Goal: Task Accomplishment & Management: Complete application form

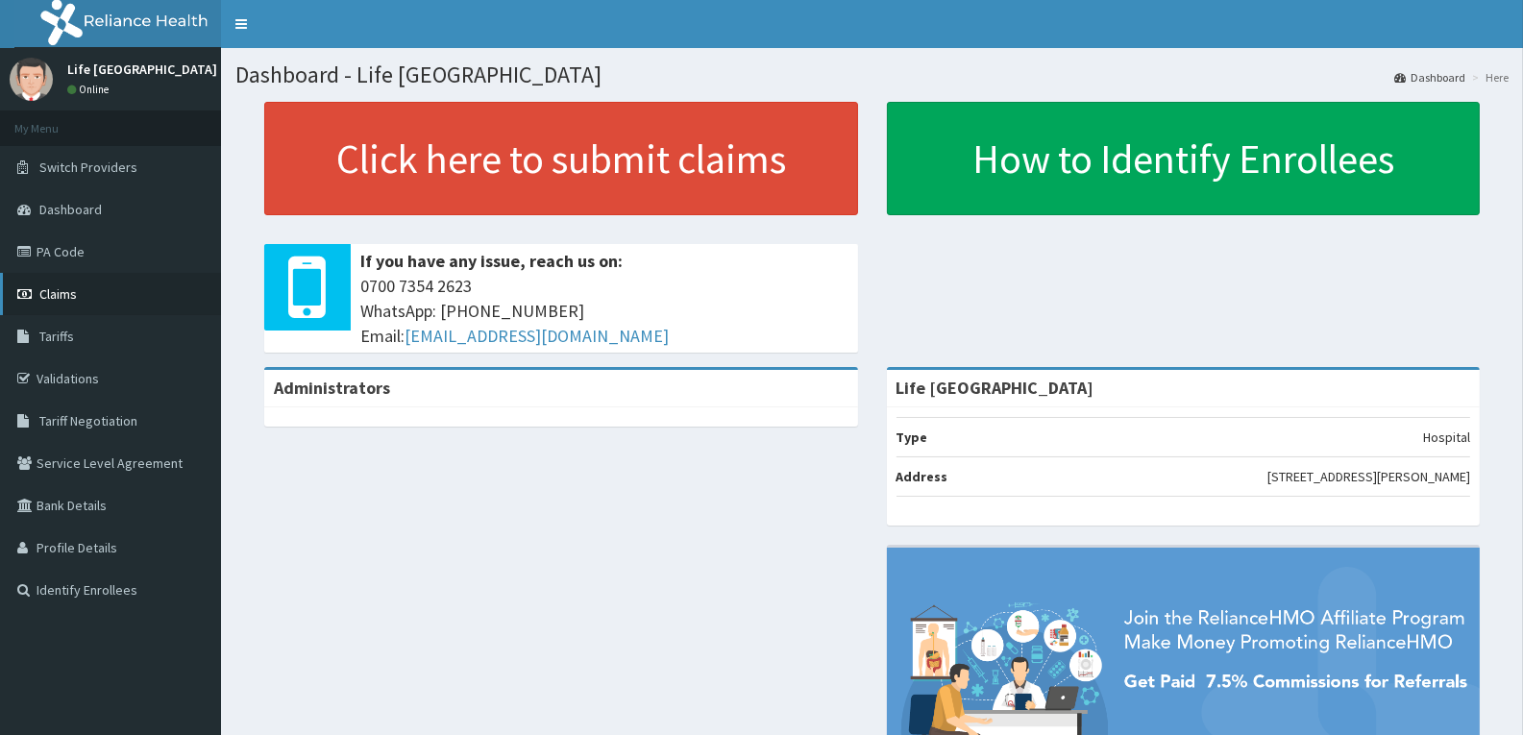
click at [90, 295] on link "Claims" at bounding box center [110, 294] width 221 height 42
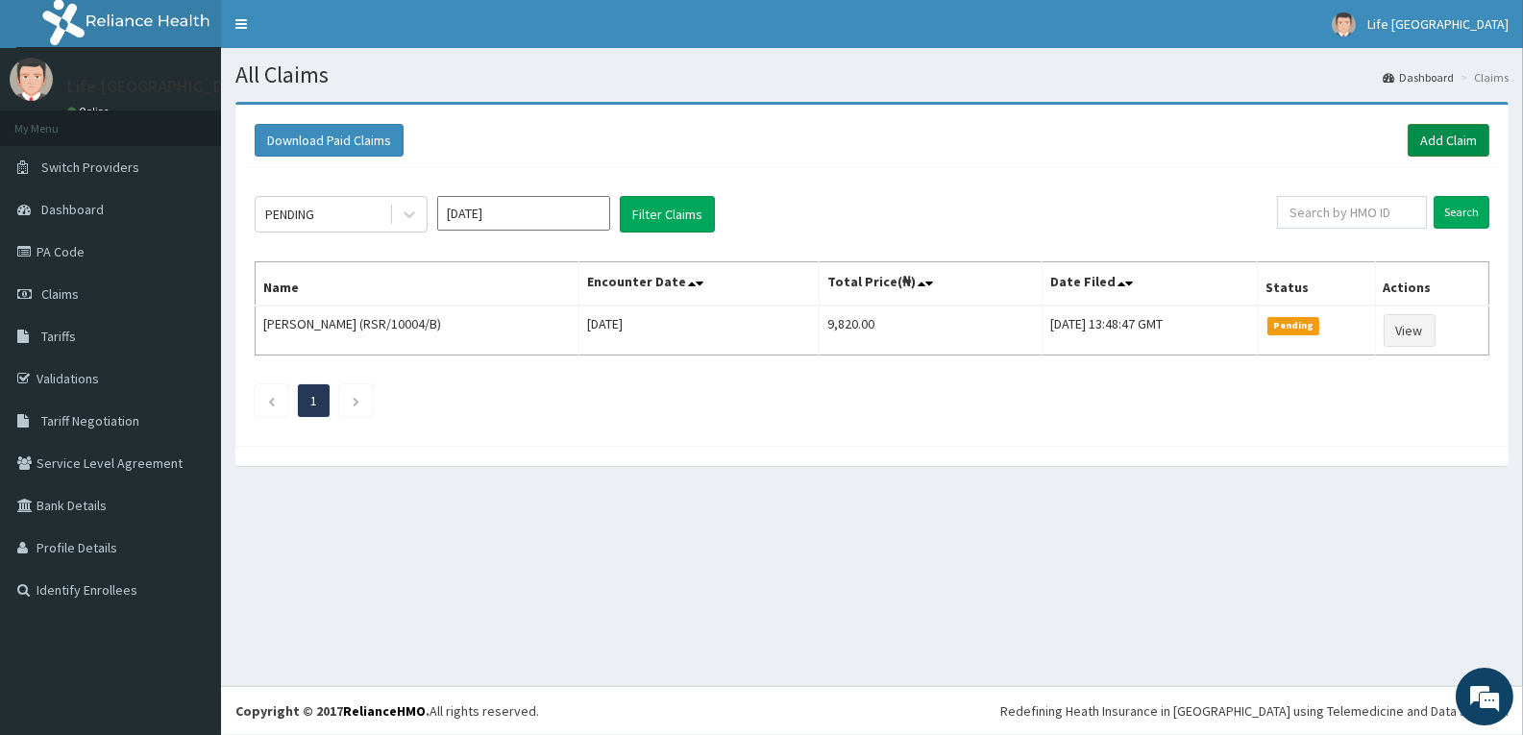
click at [1469, 140] on link "Add Claim" at bounding box center [1449, 140] width 82 height 33
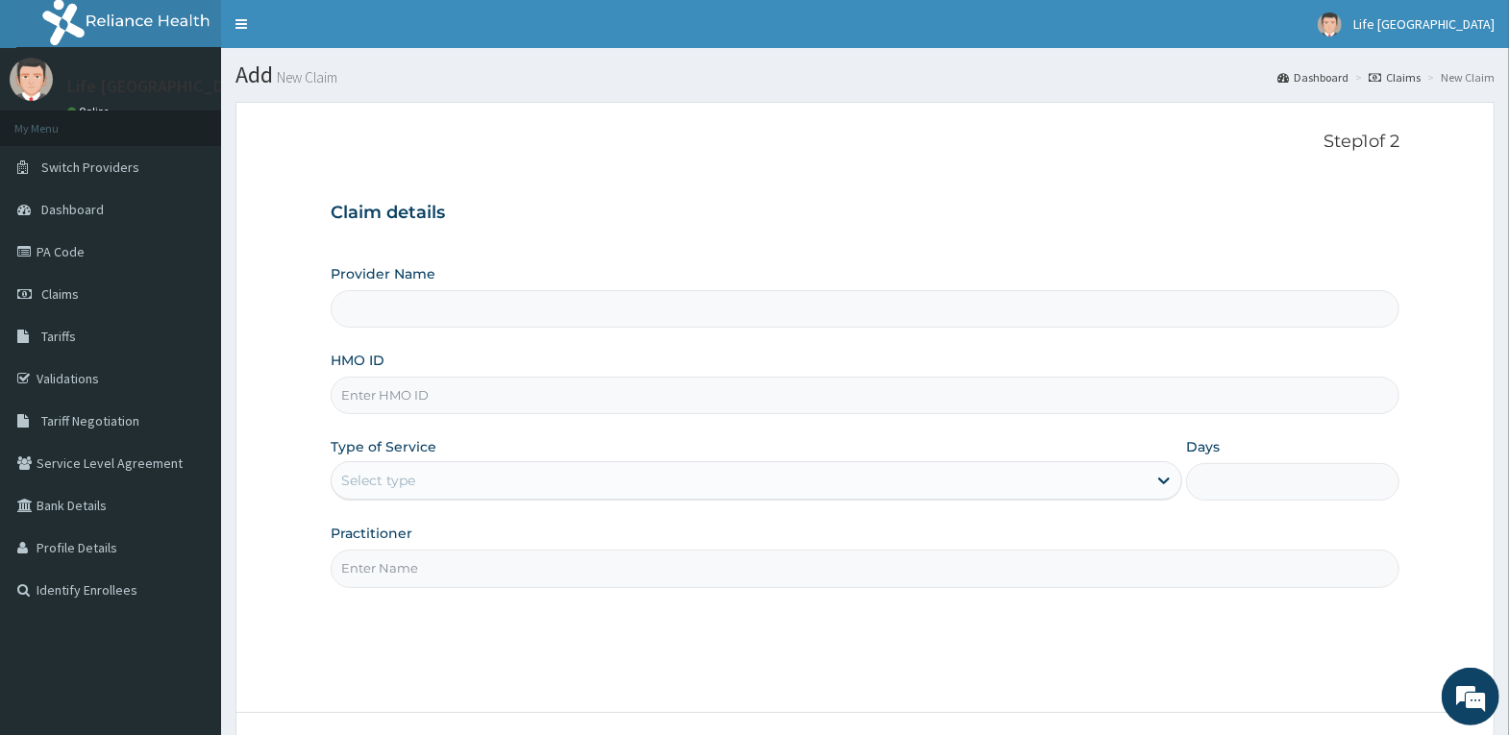
type input "Life [GEOGRAPHIC_DATA]"
click at [505, 401] on input "HMO ID" at bounding box center [865, 395] width 1069 height 37
type input "RBN/10221/A"
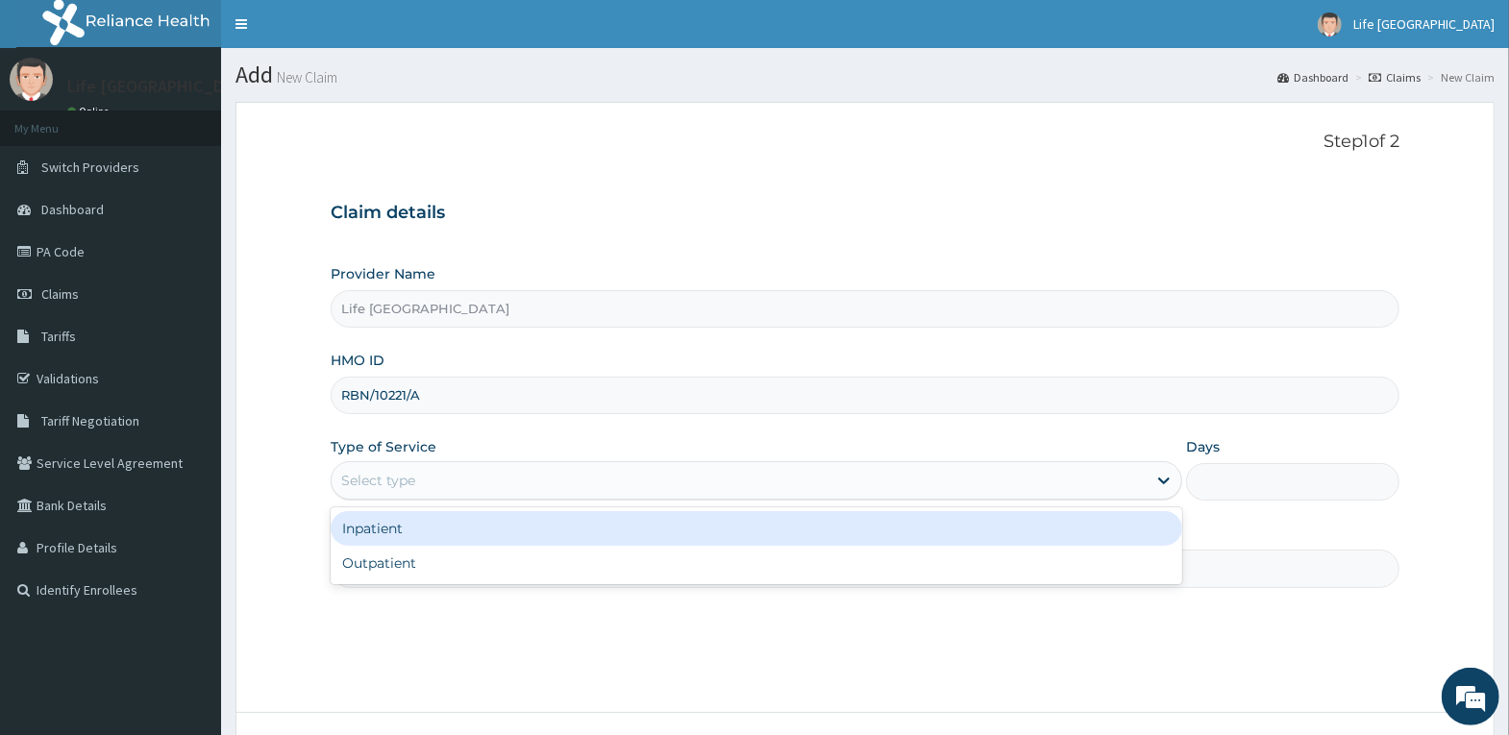
click at [689, 480] on div "Select type" at bounding box center [739, 480] width 815 height 31
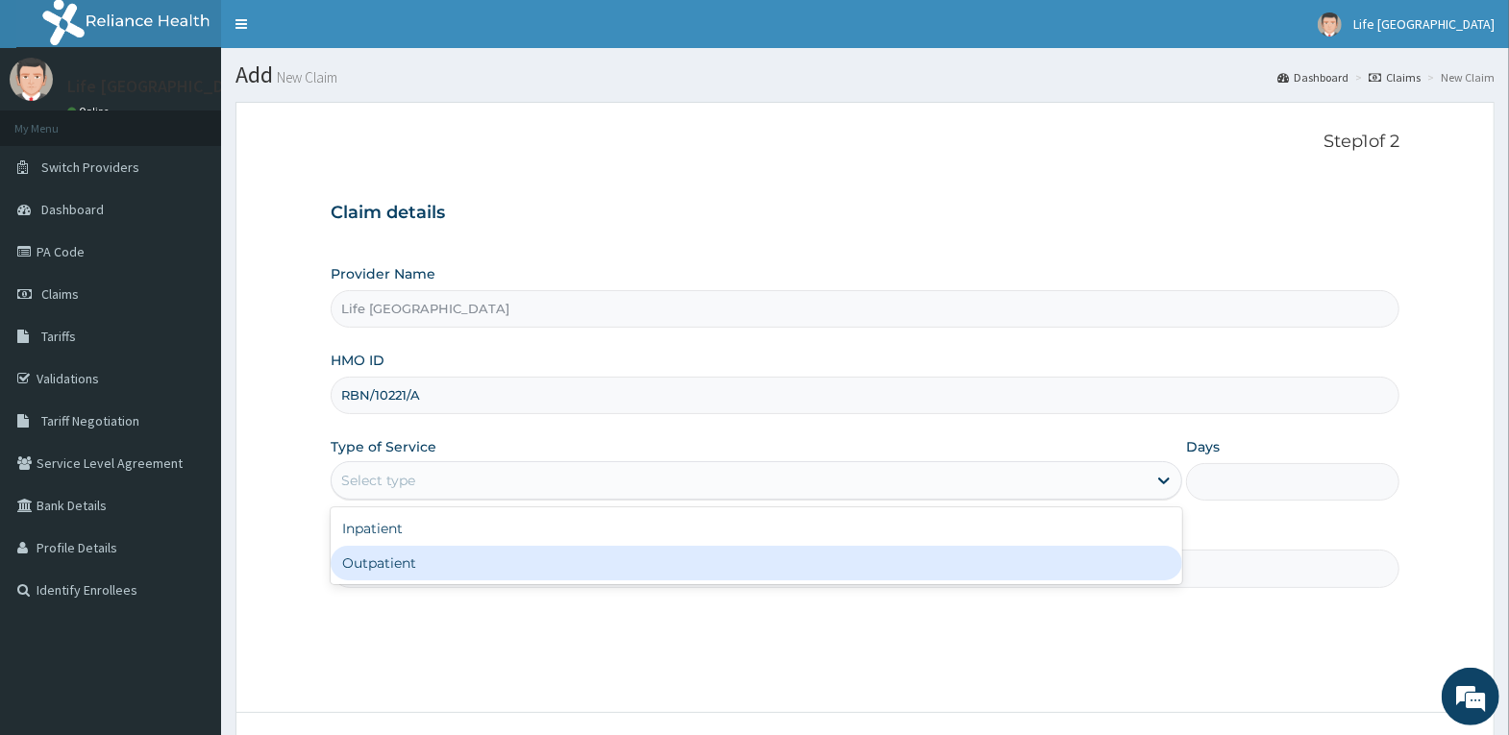
click at [696, 560] on div "Outpatient" at bounding box center [757, 563] width 852 height 35
type input "1"
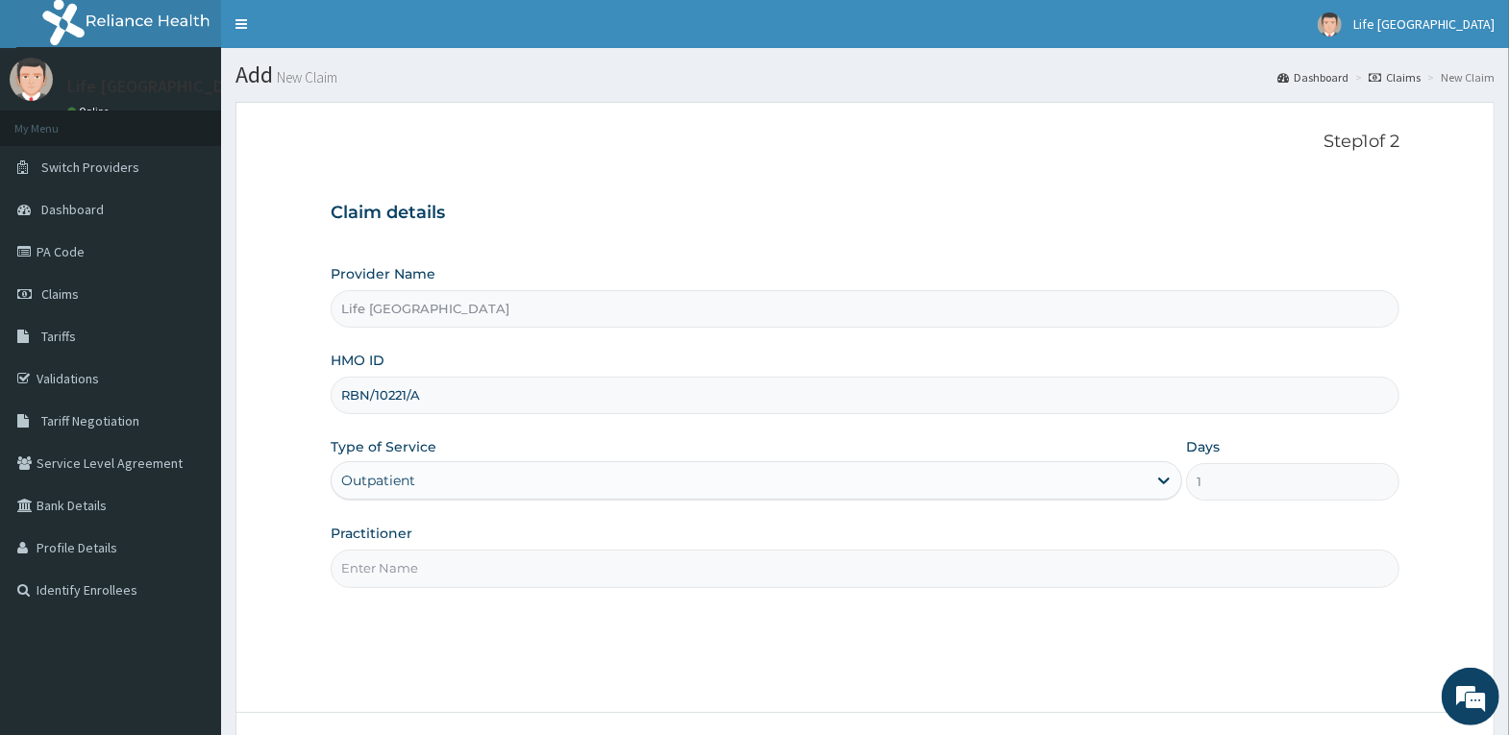
click at [787, 565] on input "Practitioner" at bounding box center [865, 568] width 1069 height 37
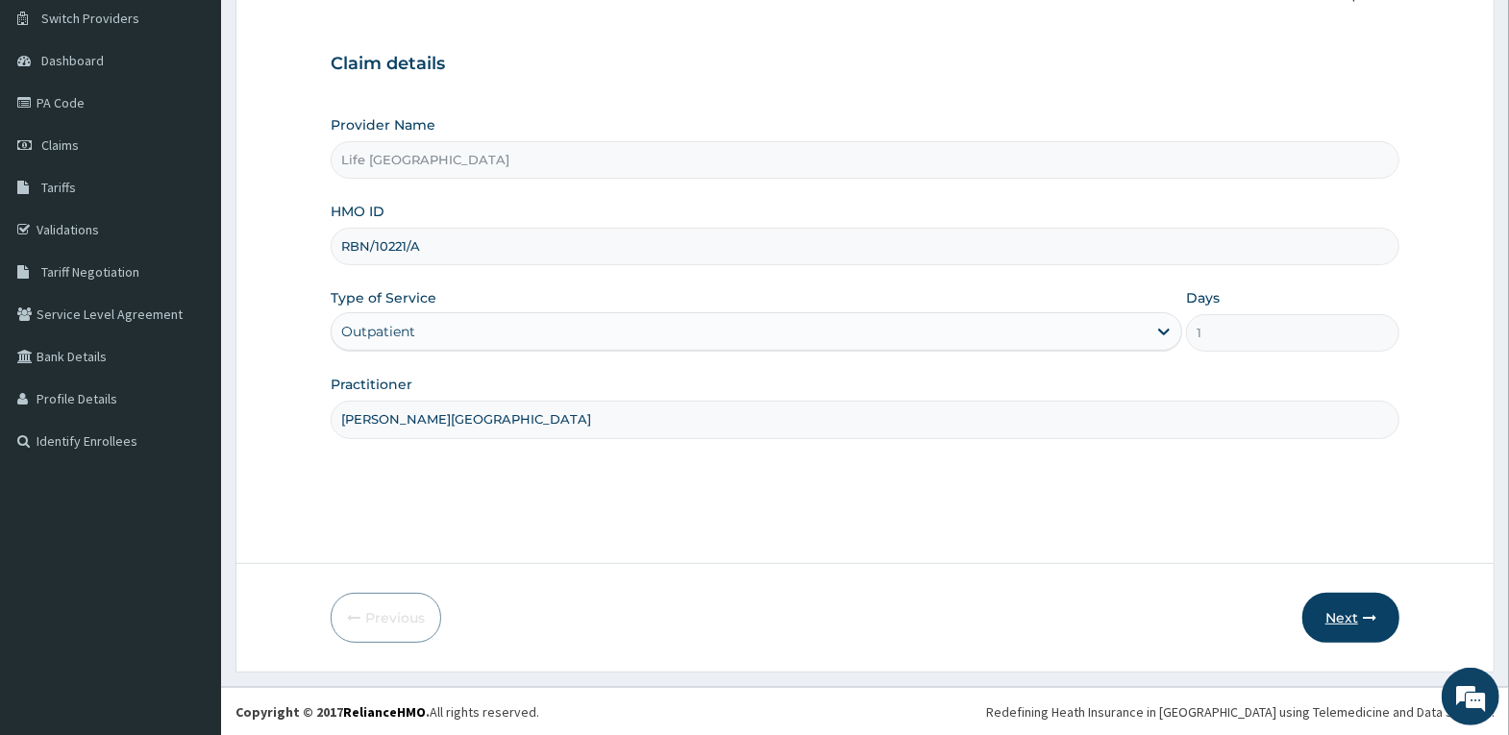
type input "[PERSON_NAME][GEOGRAPHIC_DATA]"
click at [1334, 622] on button "Next" at bounding box center [1350, 618] width 97 height 50
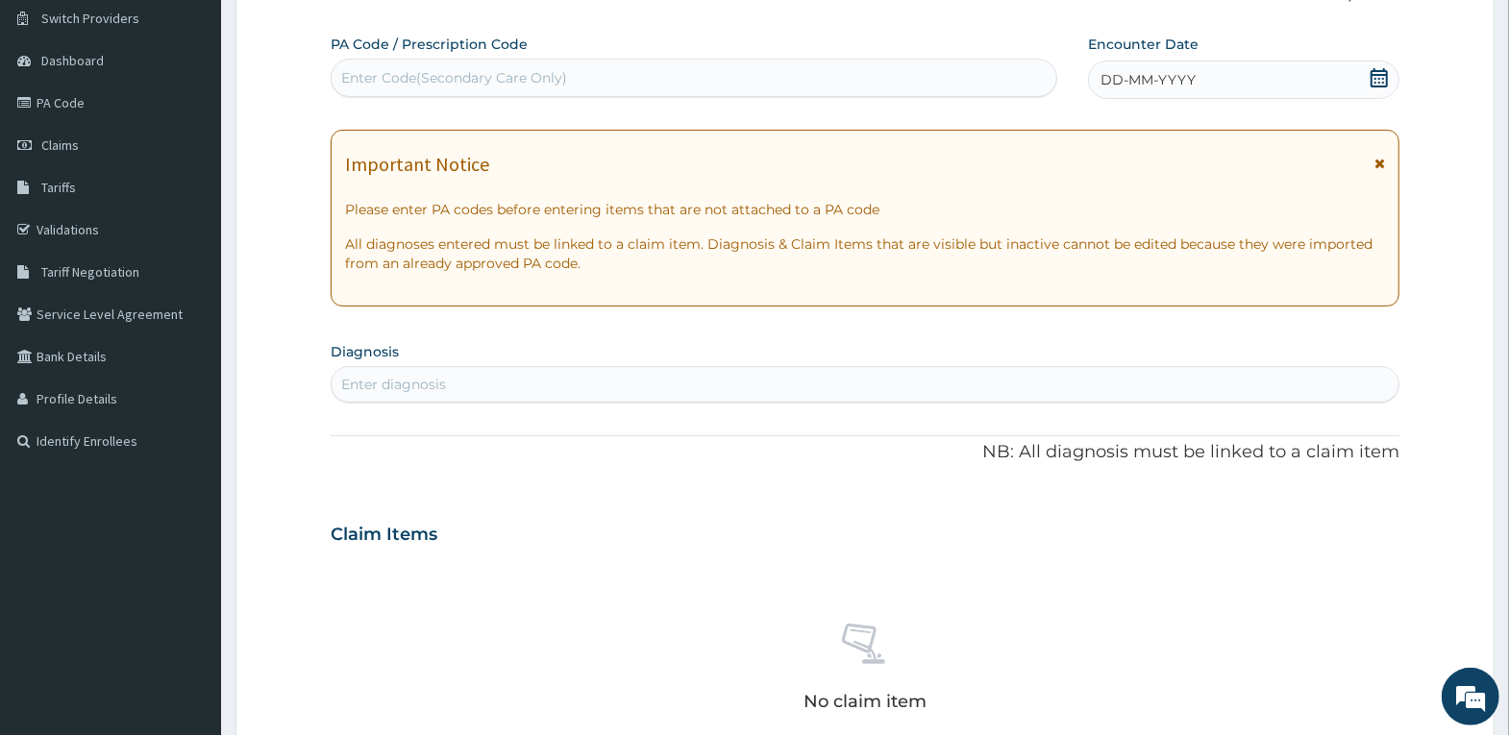
click at [1329, 75] on div "DD-MM-YYYY" at bounding box center [1243, 80] width 311 height 38
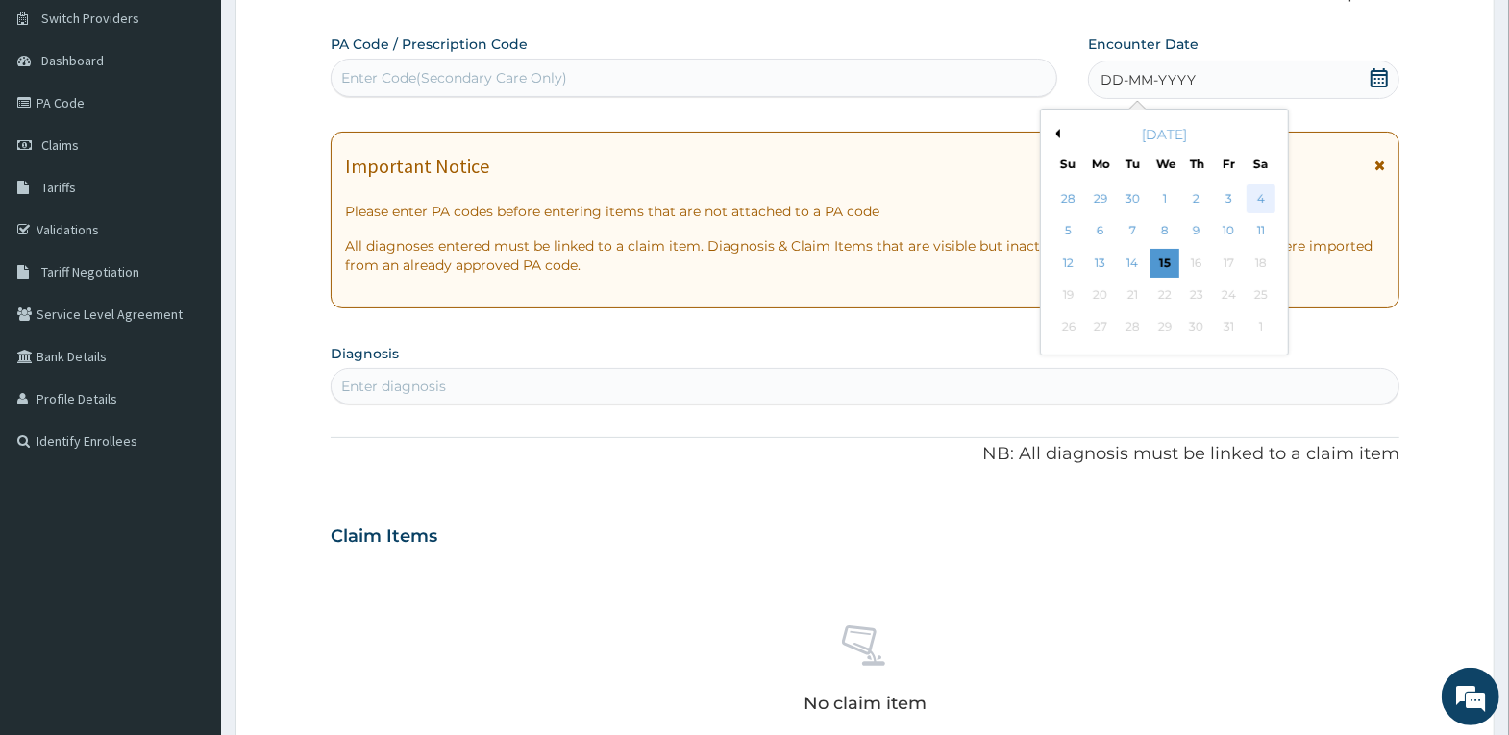
click at [1271, 199] on div "4" at bounding box center [1260, 199] width 29 height 29
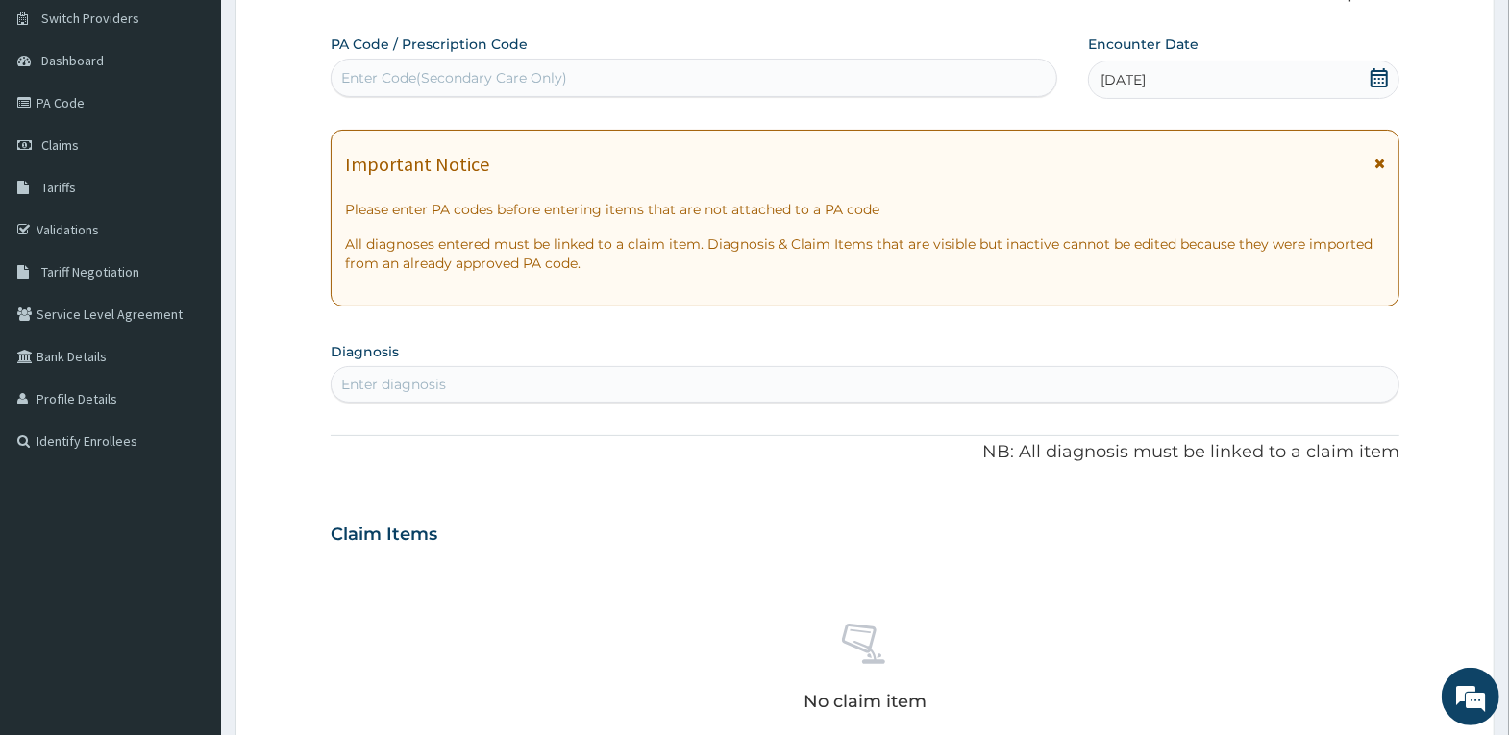
click at [570, 379] on div "Enter diagnosis" at bounding box center [865, 384] width 1067 height 31
type input "UPPER RESPIRATORY"
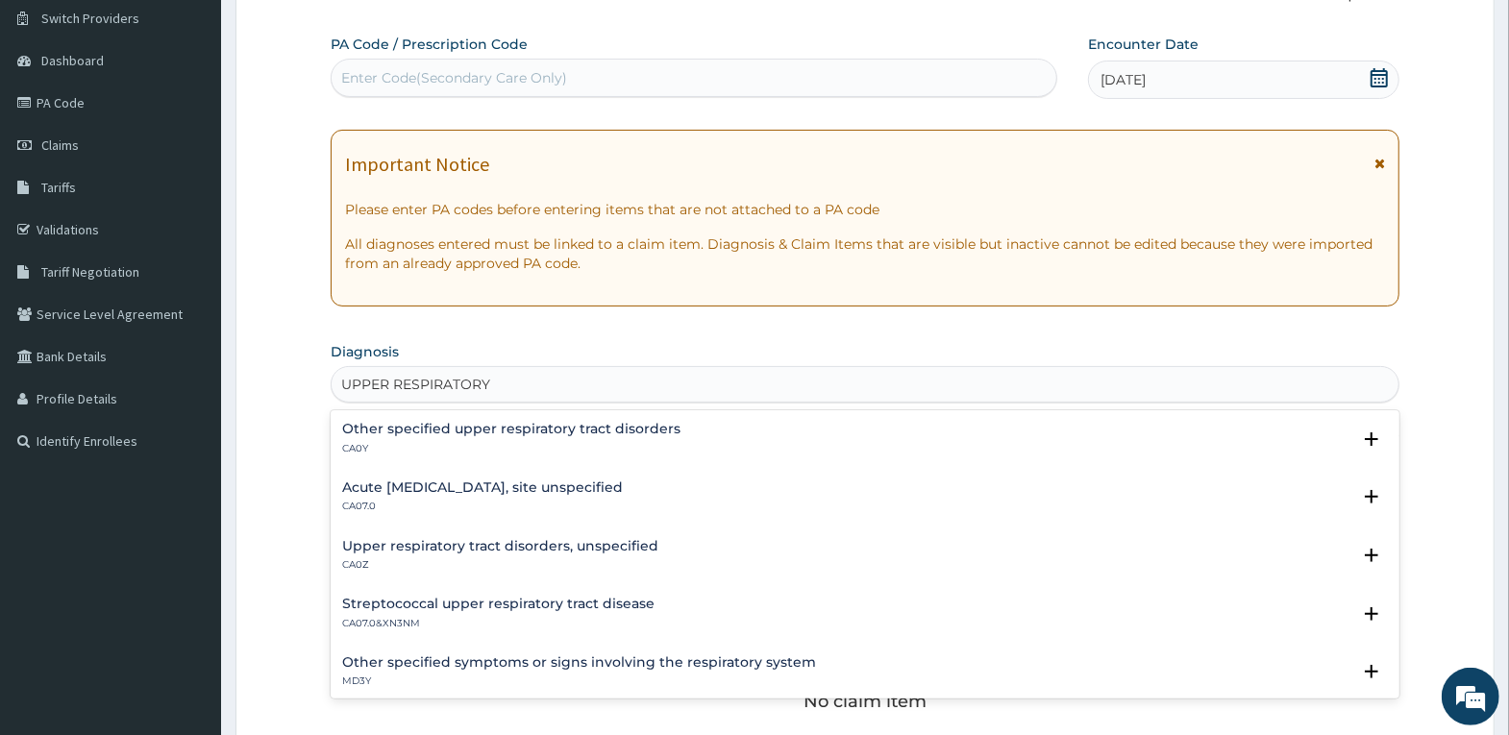
click at [689, 487] on div "Acute upper respiratory infection, site unspecified CA07.0" at bounding box center [865, 498] width 1046 height 34
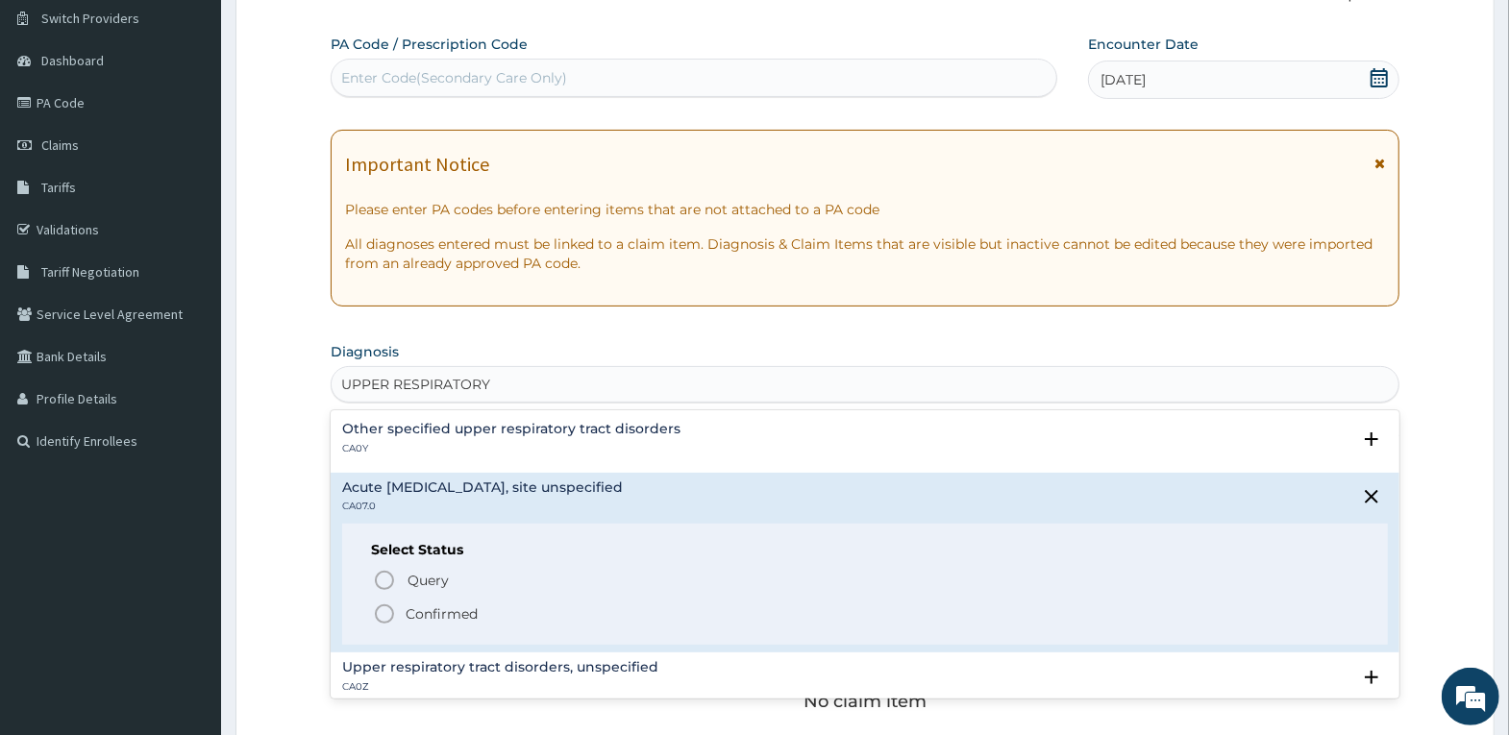
click at [437, 611] on p "Confirmed" at bounding box center [442, 614] width 72 height 19
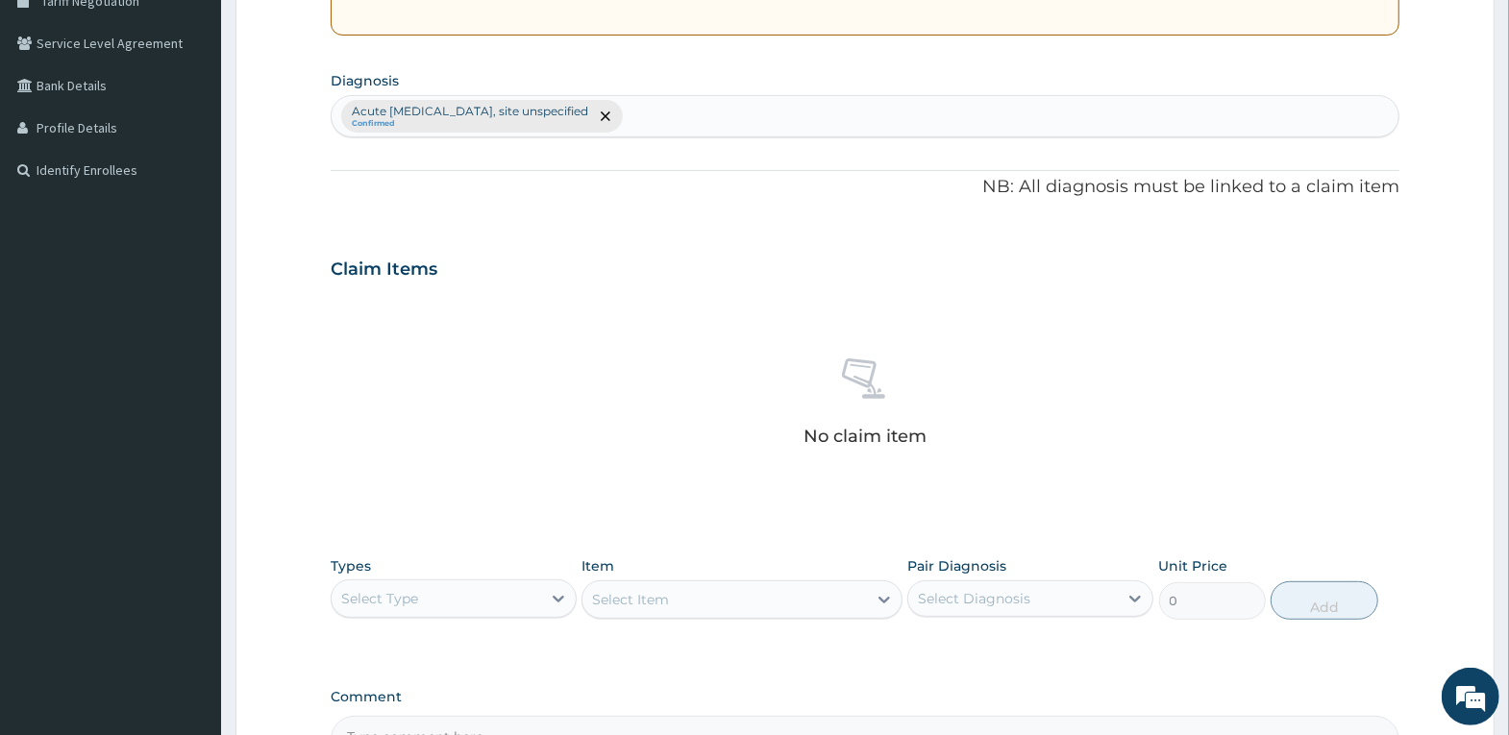
scroll to position [437, 0]
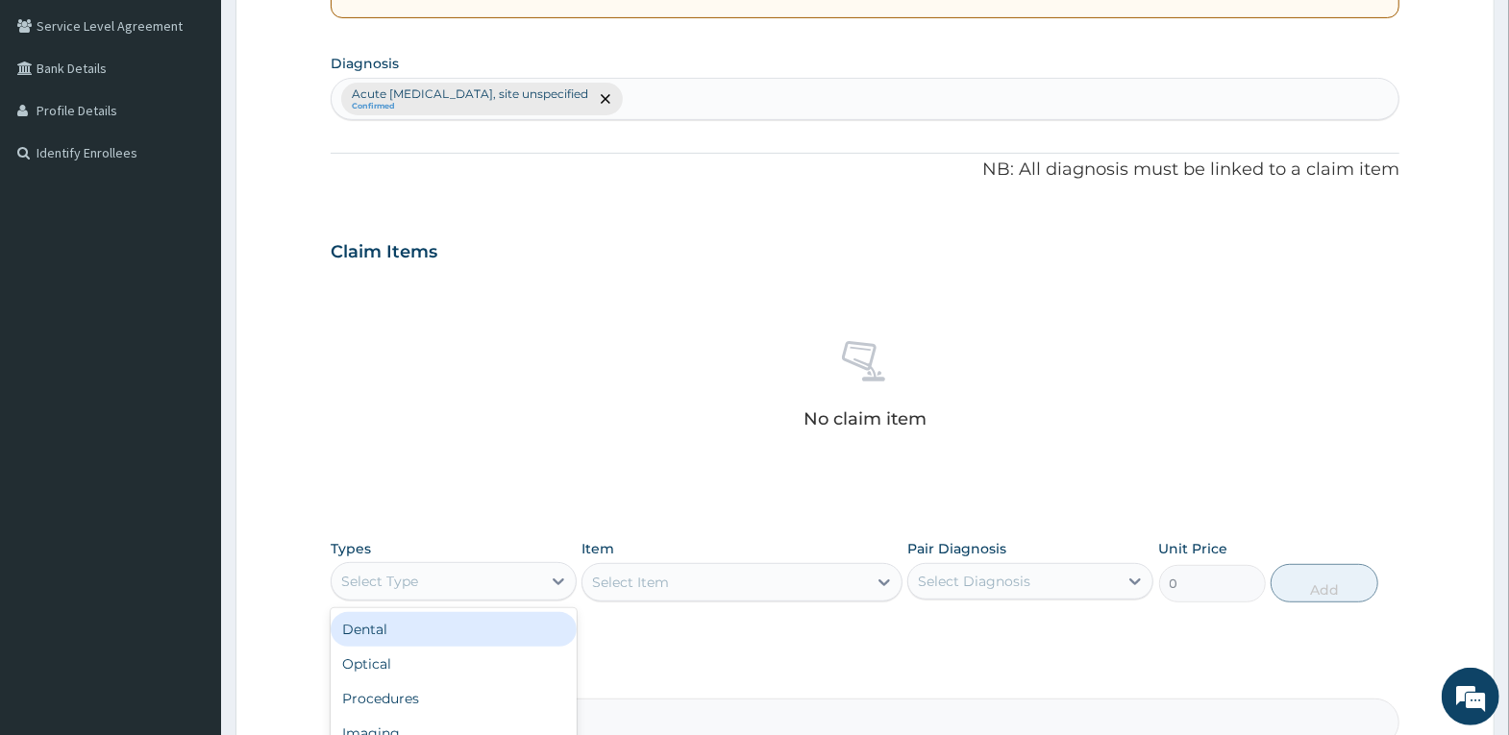
click at [495, 573] on div "Select Type" at bounding box center [437, 581] width 210 height 31
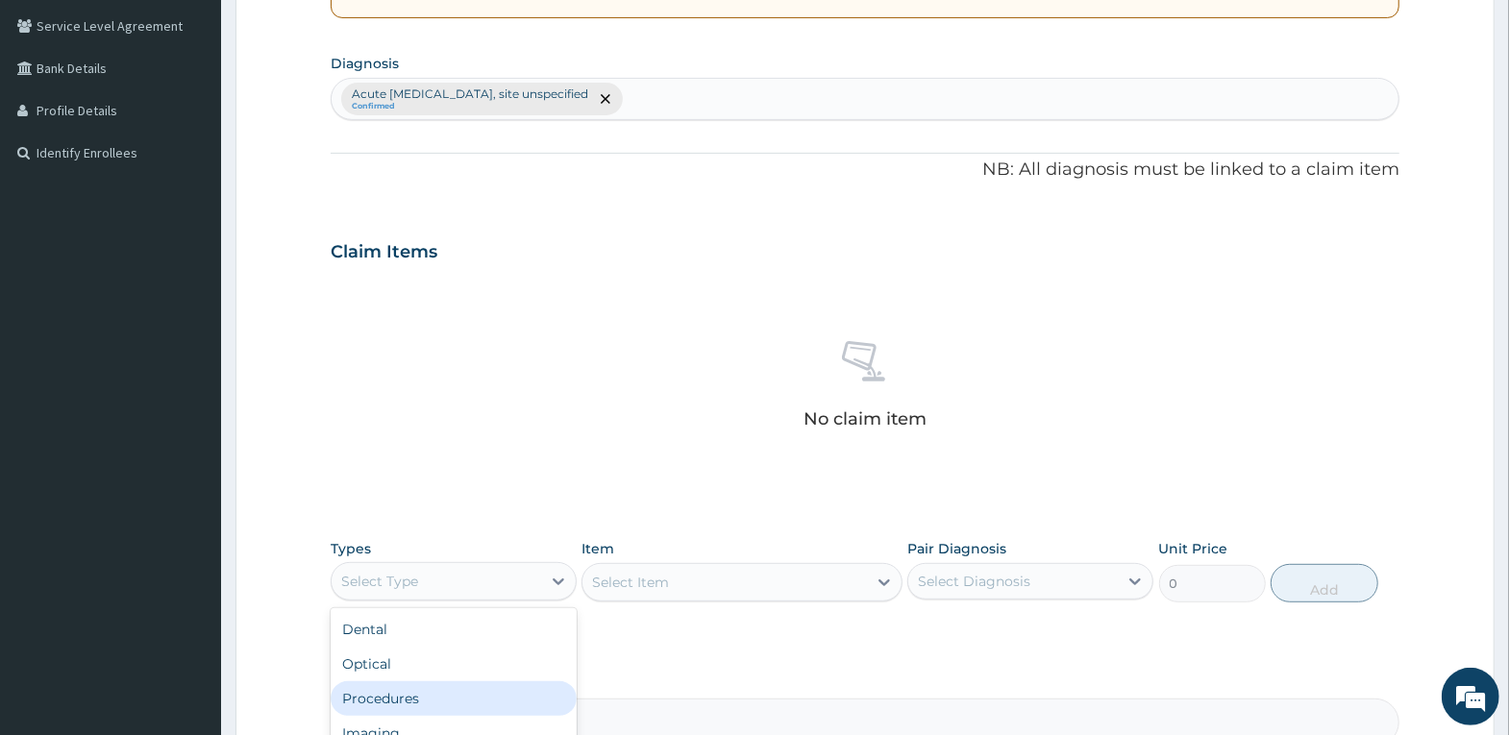
click at [477, 693] on div "Procedures" at bounding box center [454, 698] width 246 height 35
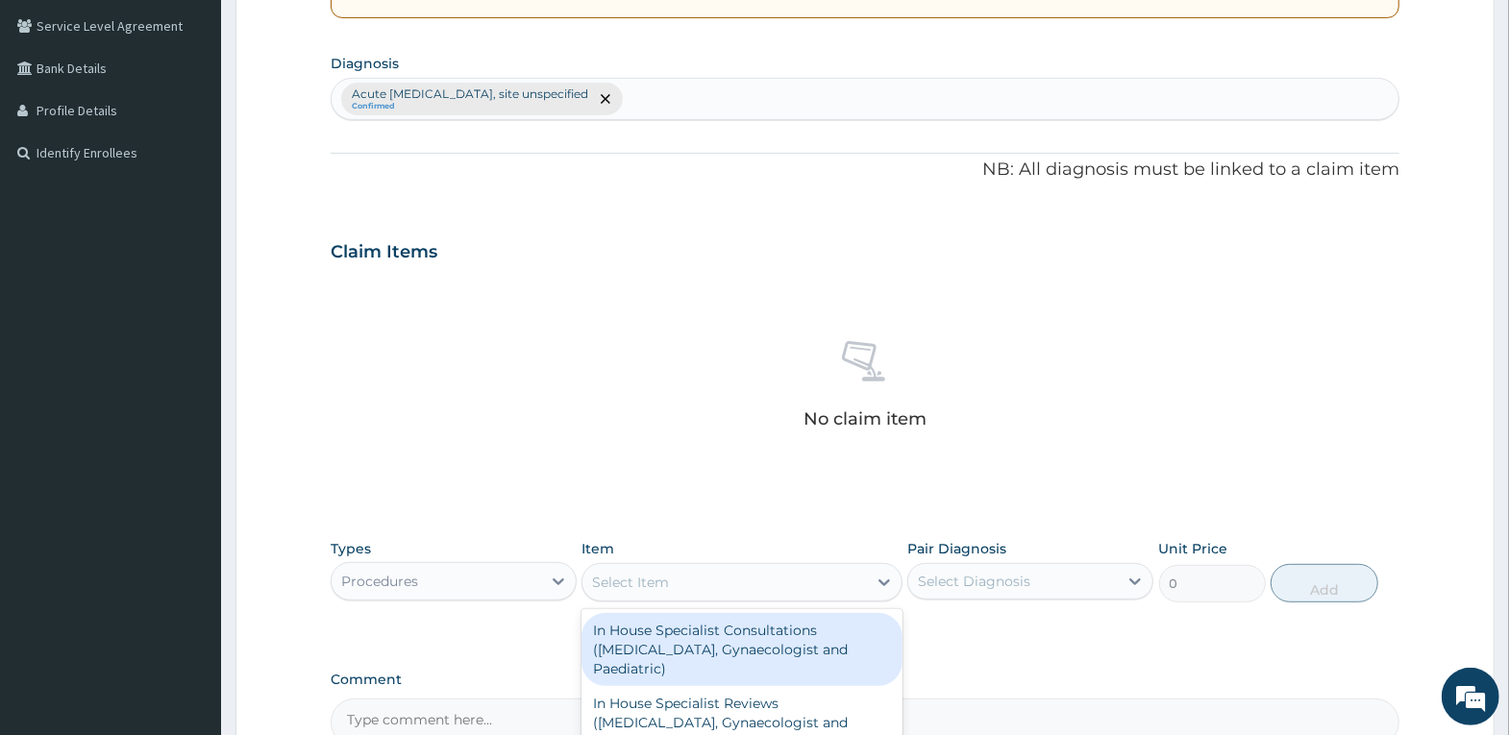
click at [784, 580] on div "Select Item" at bounding box center [724, 582] width 284 height 31
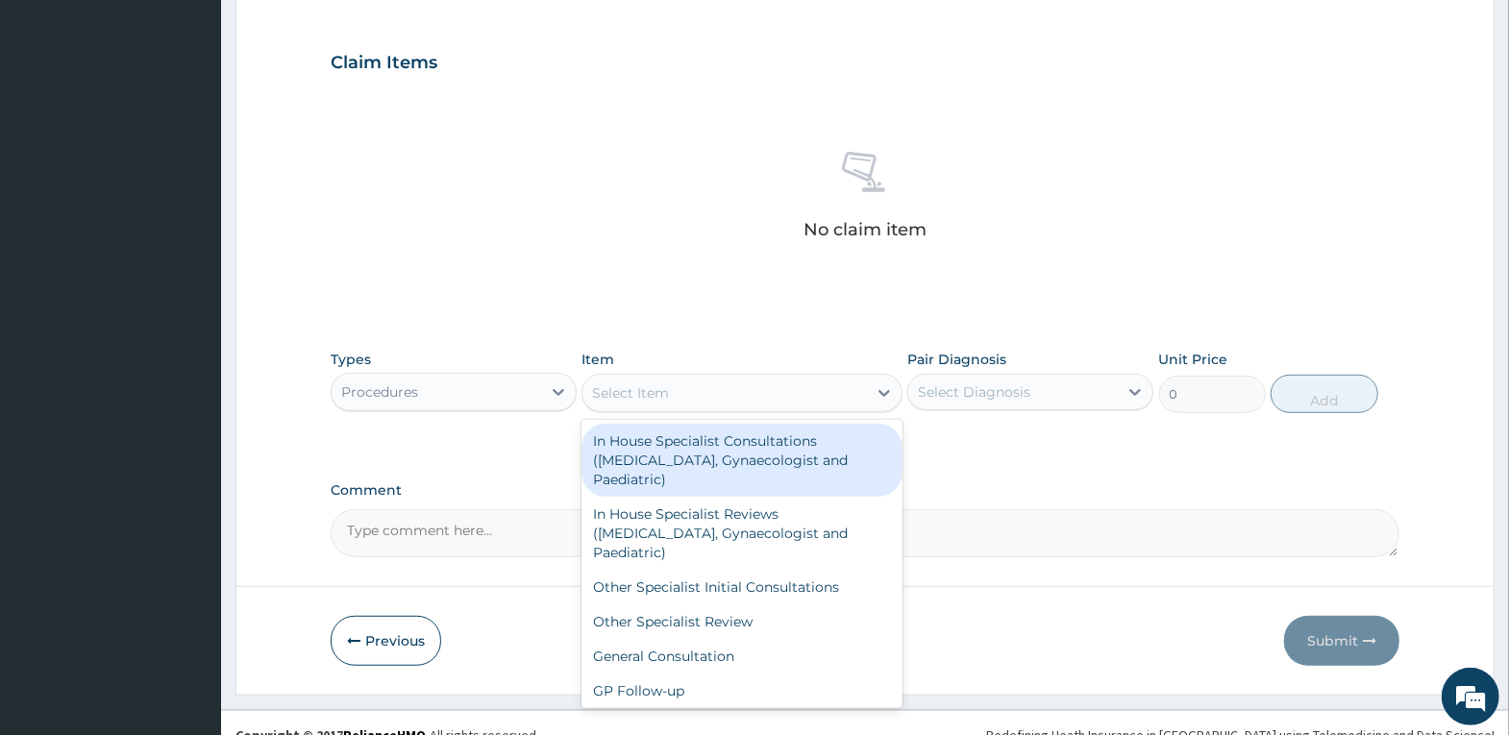
scroll to position [650, 0]
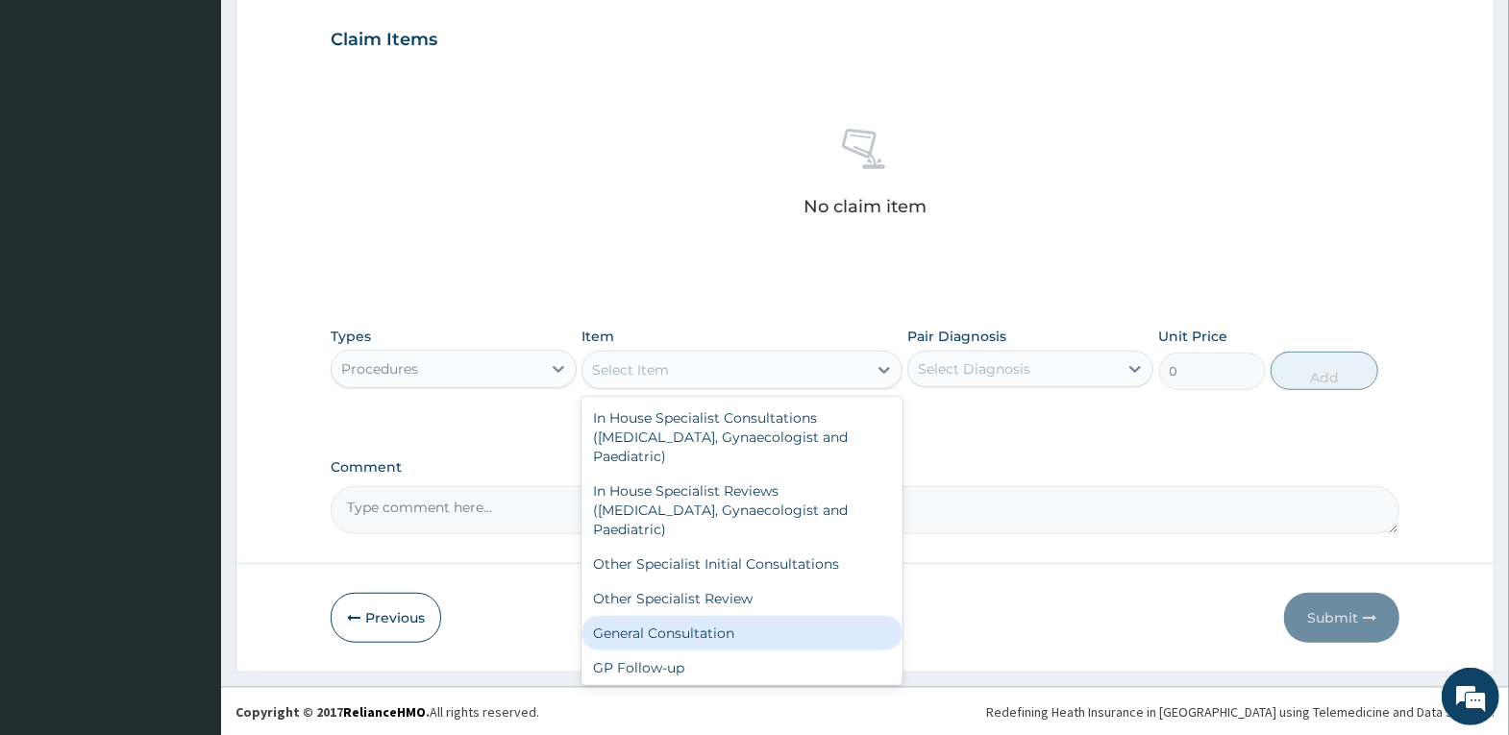
click at [769, 627] on div "General Consultation" at bounding box center [741, 633] width 321 height 35
type input "4000"
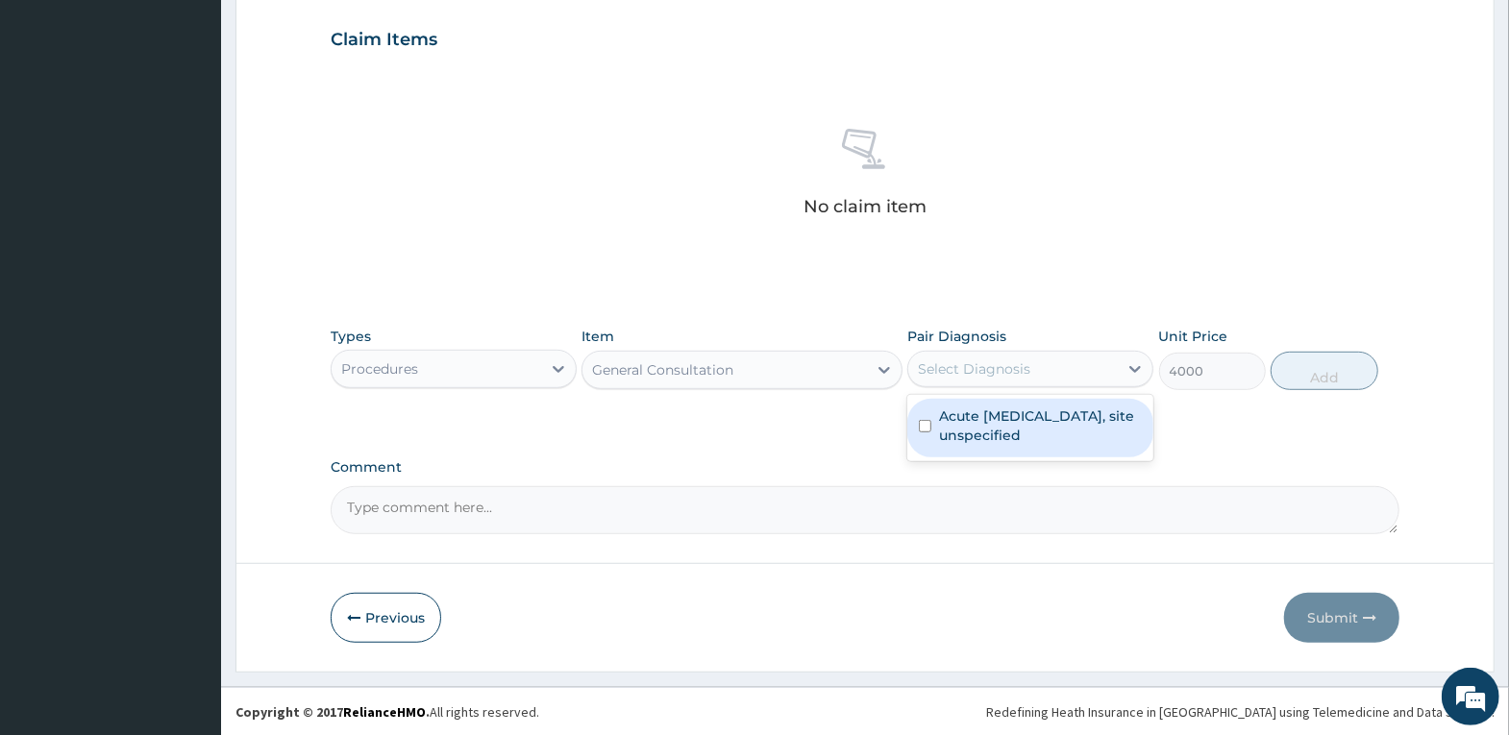
drag, startPoint x: 1070, startPoint y: 364, endPoint x: 1067, endPoint y: 401, distance: 36.6
click at [1067, 368] on div "Select Diagnosis" at bounding box center [1013, 369] width 210 height 31
click at [1067, 417] on label "Acute upper respiratory infection, site unspecified" at bounding box center [1040, 426] width 203 height 38
checkbox input "true"
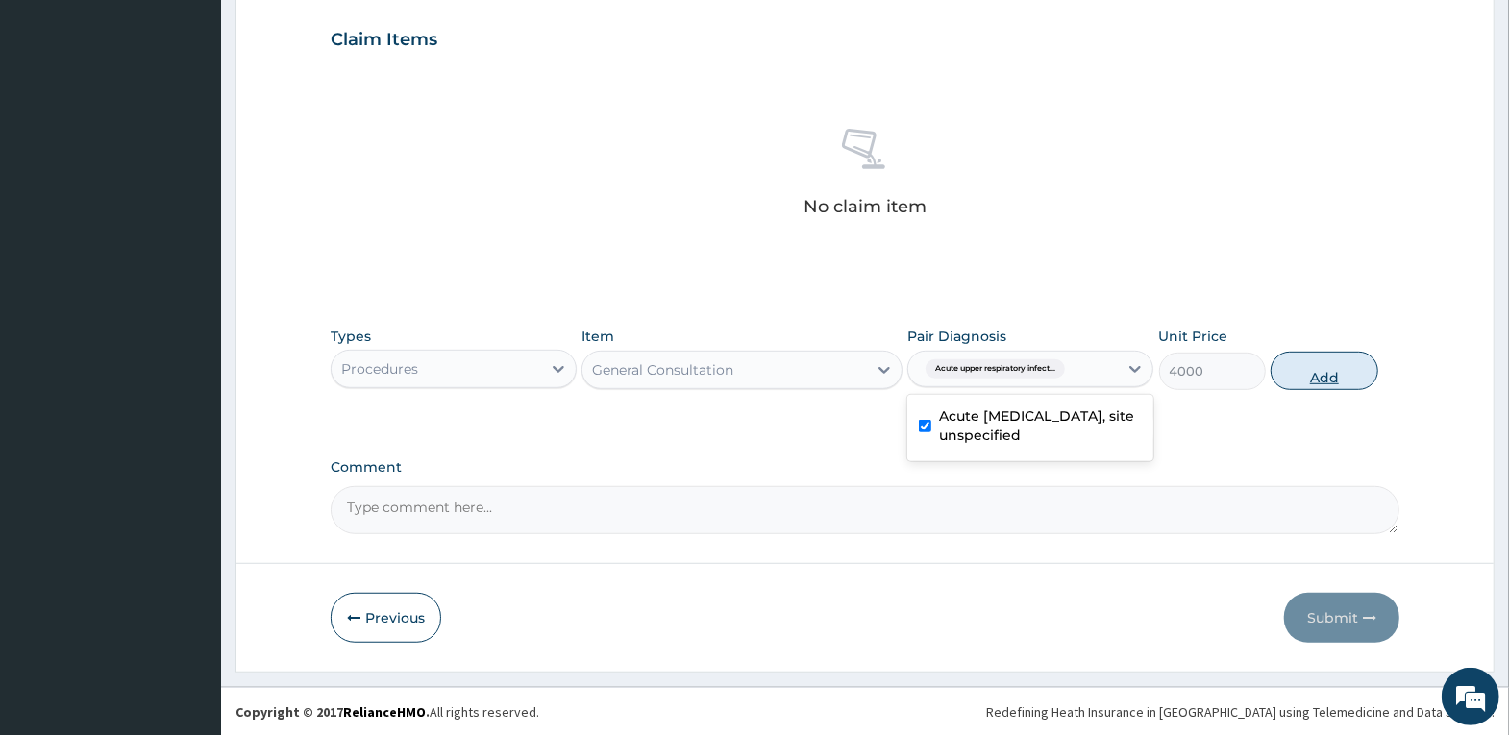
click at [1321, 361] on button "Add" at bounding box center [1324, 371] width 107 height 38
type input "0"
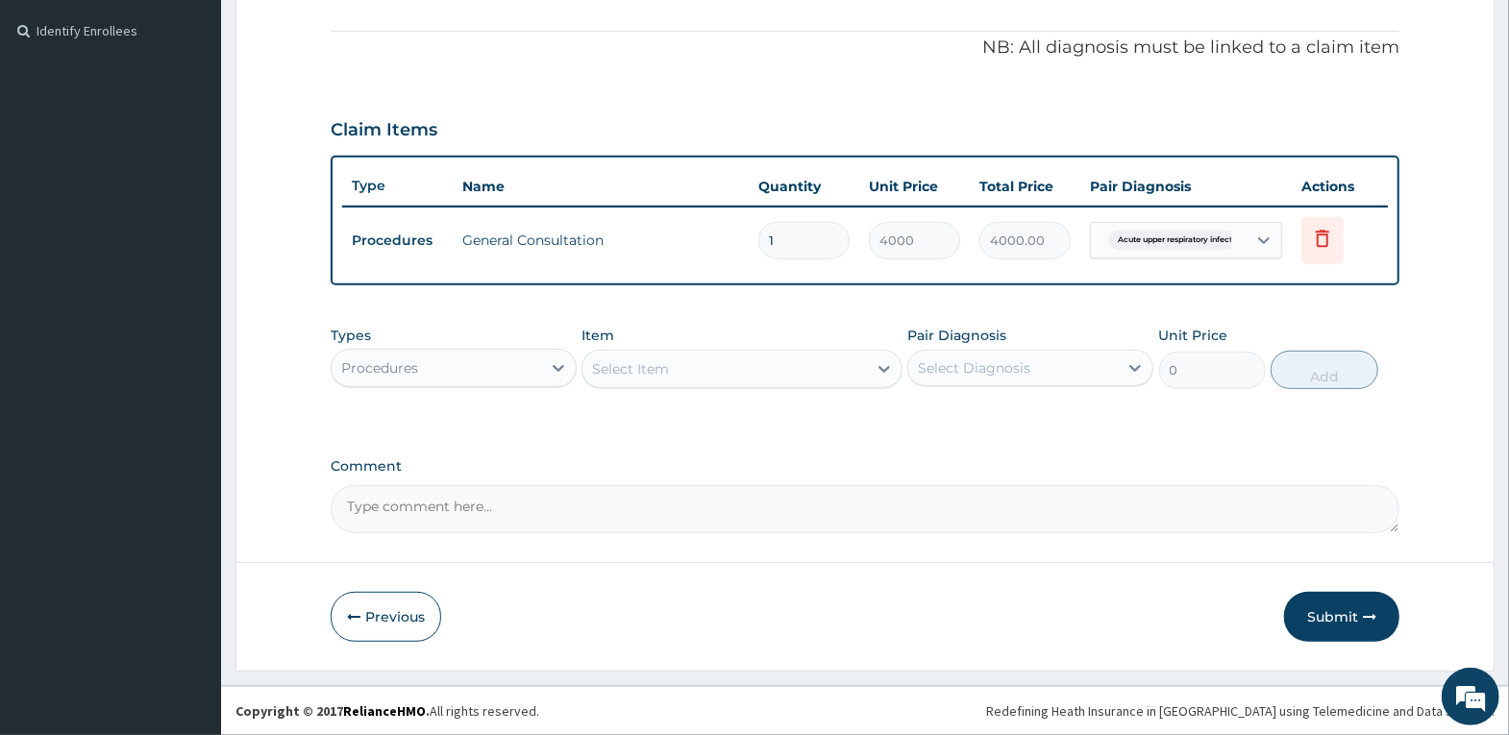
scroll to position [558, 0]
click at [530, 343] on div "Types Procedures" at bounding box center [454, 358] width 246 height 63
click at [516, 377] on div "Procedures" at bounding box center [437, 369] width 210 height 31
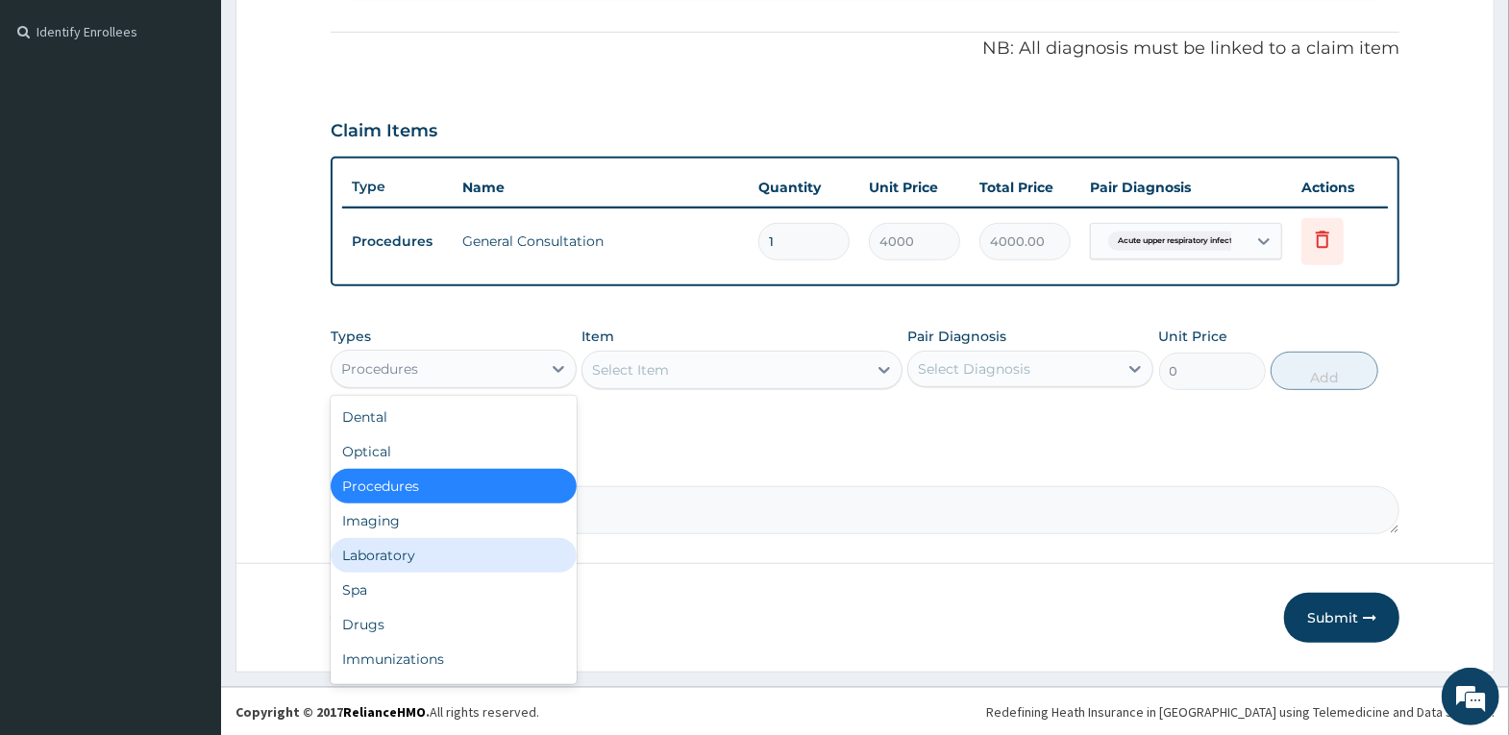
click at [502, 557] on div "Laboratory" at bounding box center [454, 555] width 246 height 35
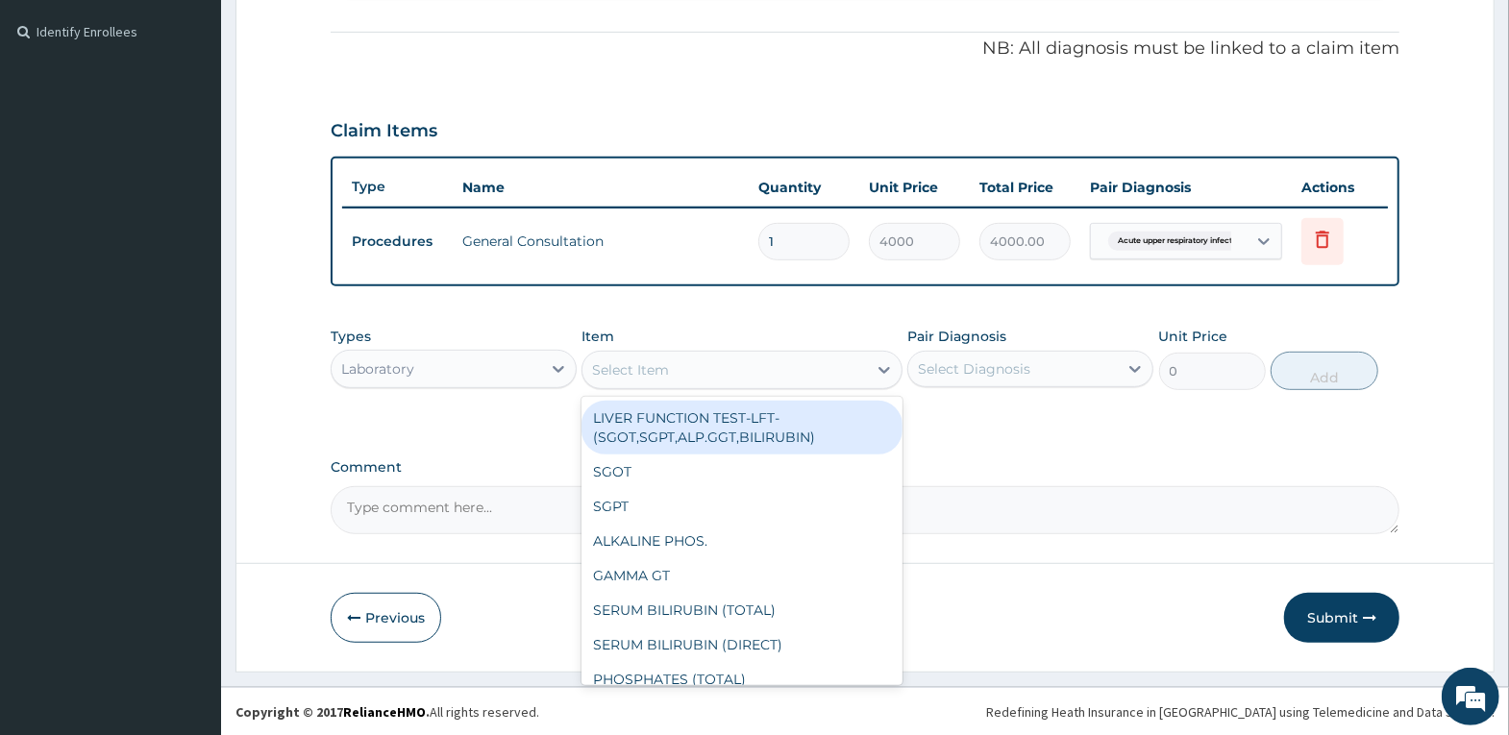
click at [702, 372] on div "Select Item" at bounding box center [724, 370] width 284 height 31
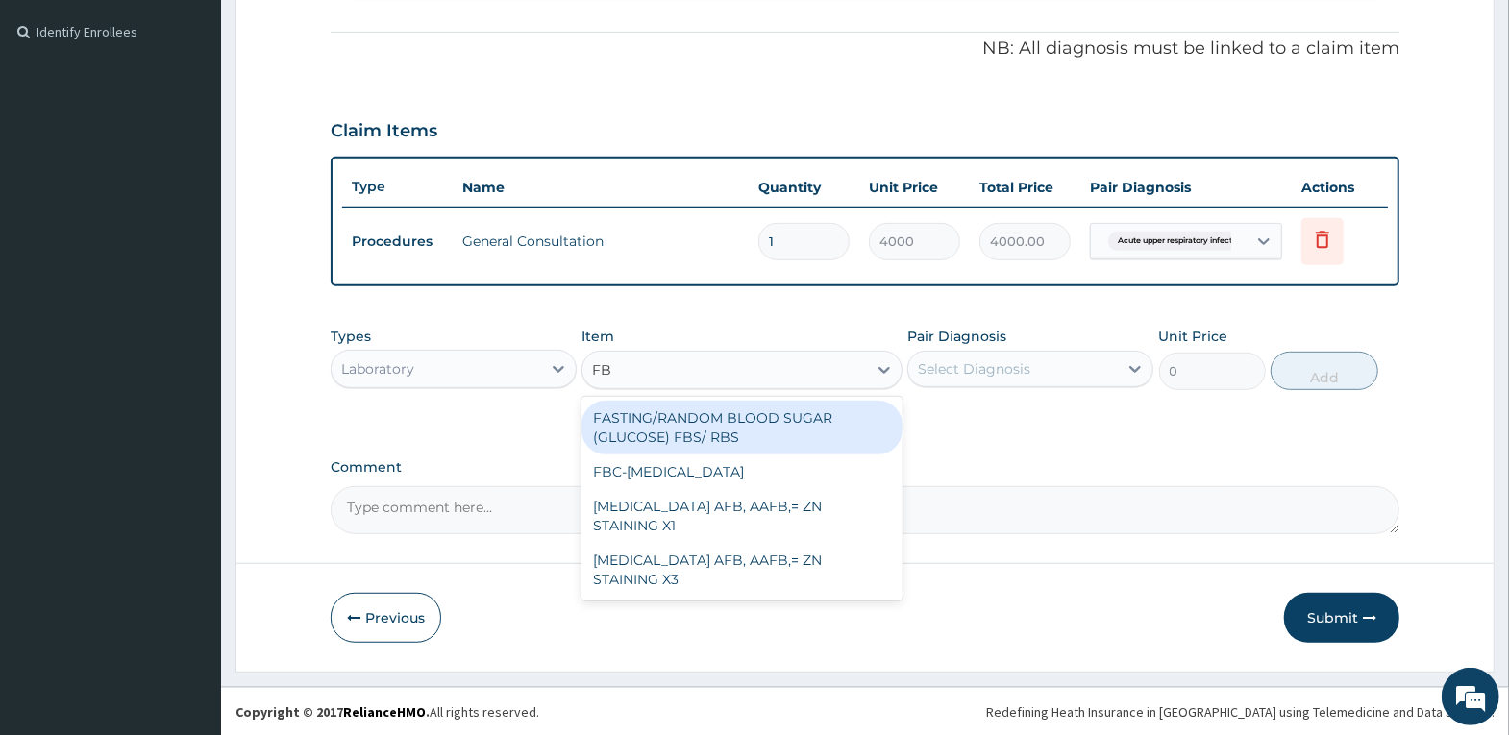
type input "FBC"
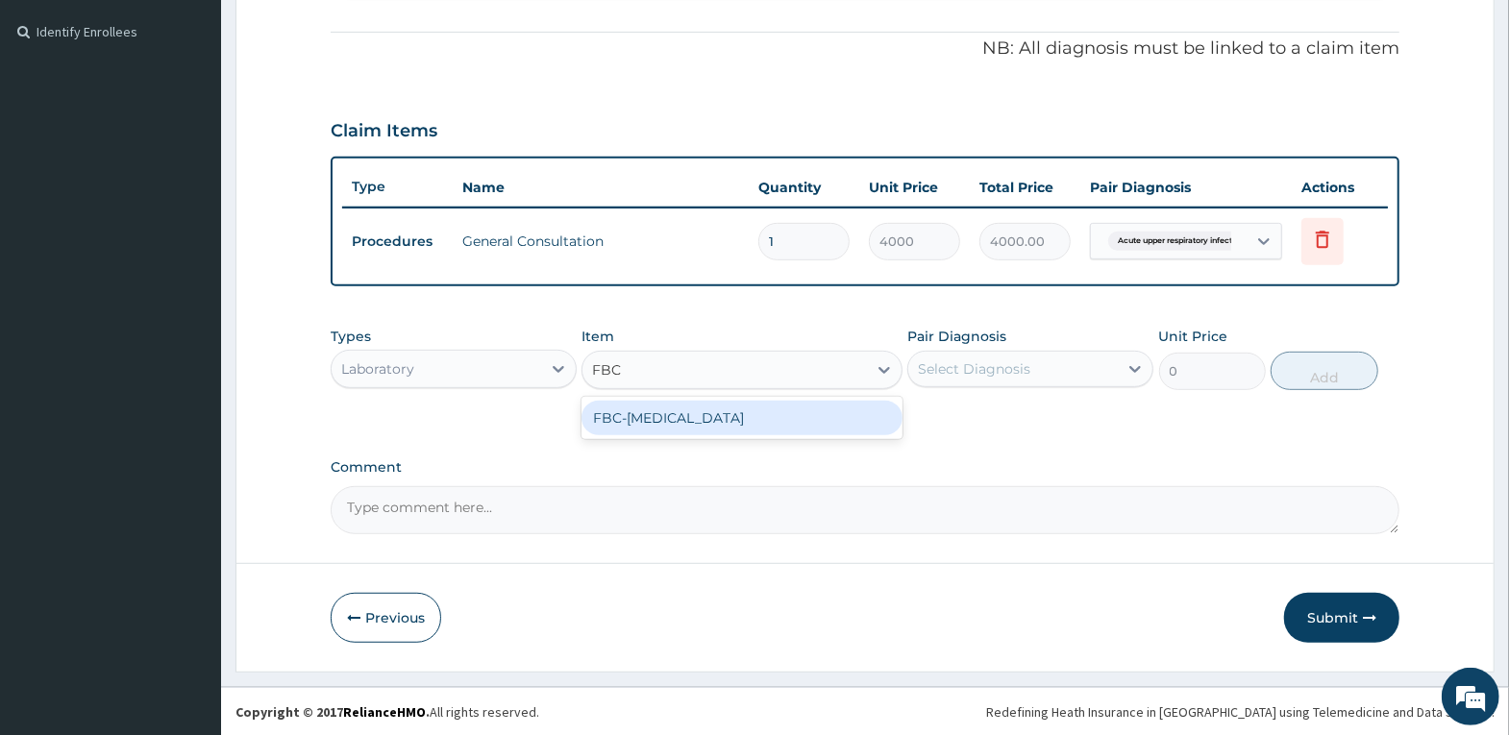
click at [777, 412] on div "FBC-[MEDICAL_DATA]" at bounding box center [741, 418] width 321 height 35
type input "4000"
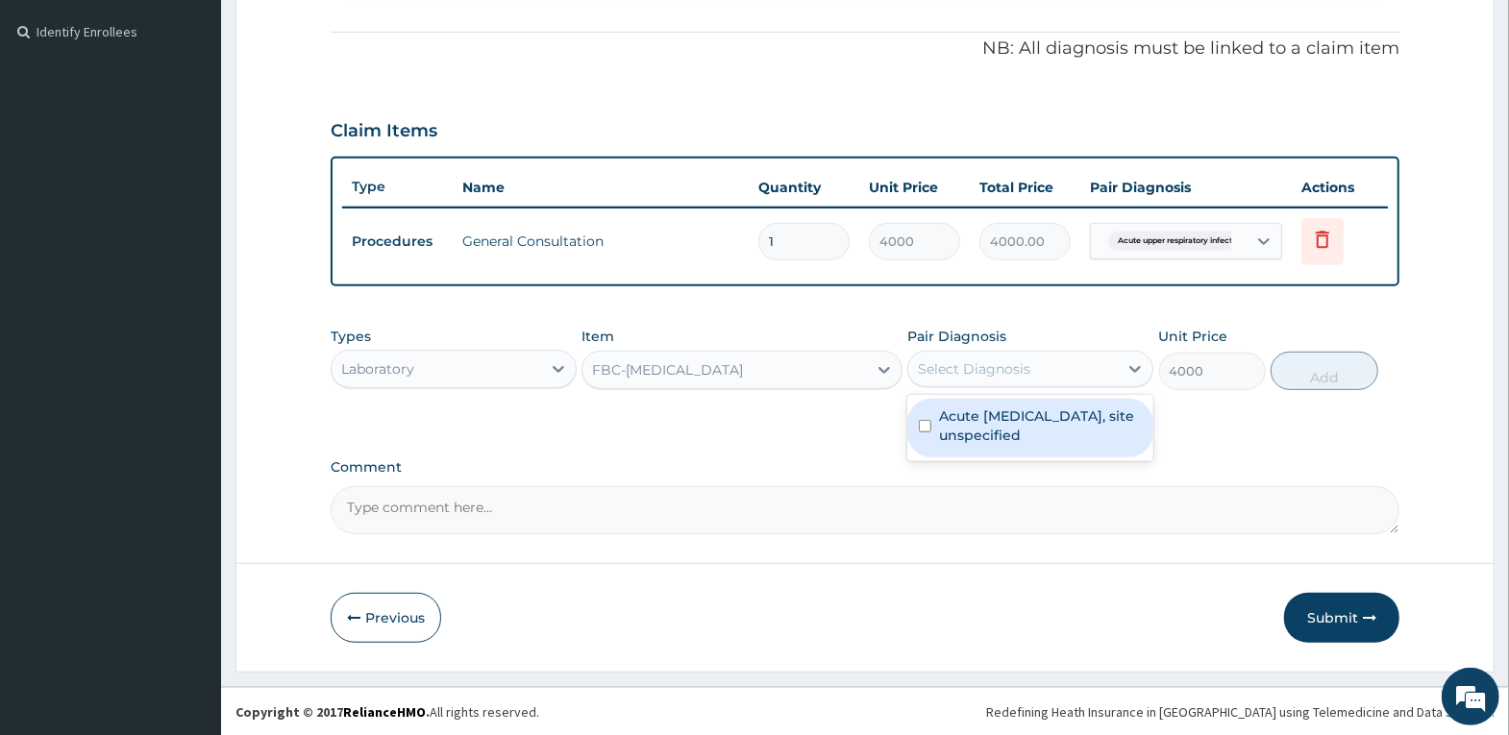
click at [998, 376] on div "Select Diagnosis" at bounding box center [974, 368] width 112 height 19
click at [977, 432] on label "Acute upper respiratory infection, site unspecified" at bounding box center [1040, 426] width 203 height 38
checkbox input "true"
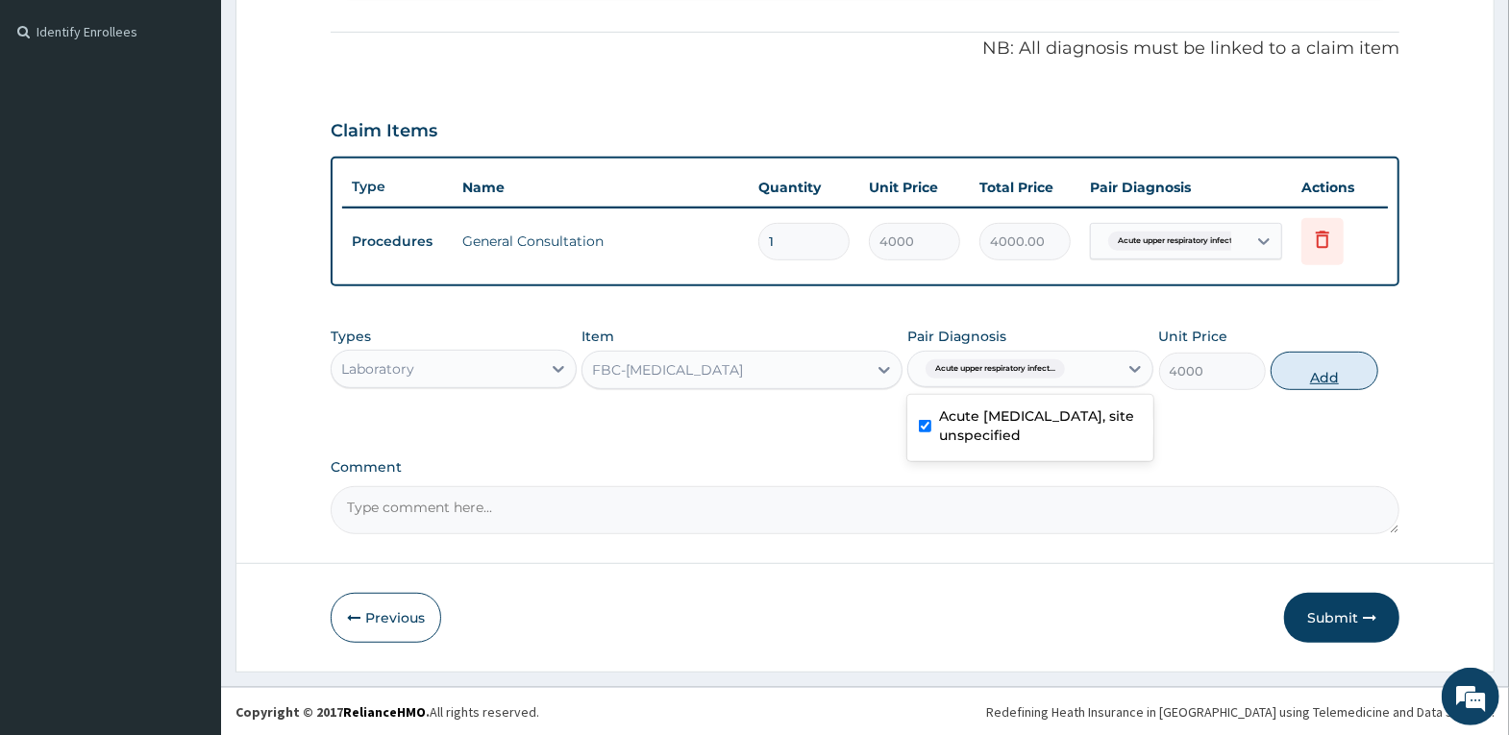
click at [1311, 368] on button "Add" at bounding box center [1324, 371] width 107 height 38
type input "0"
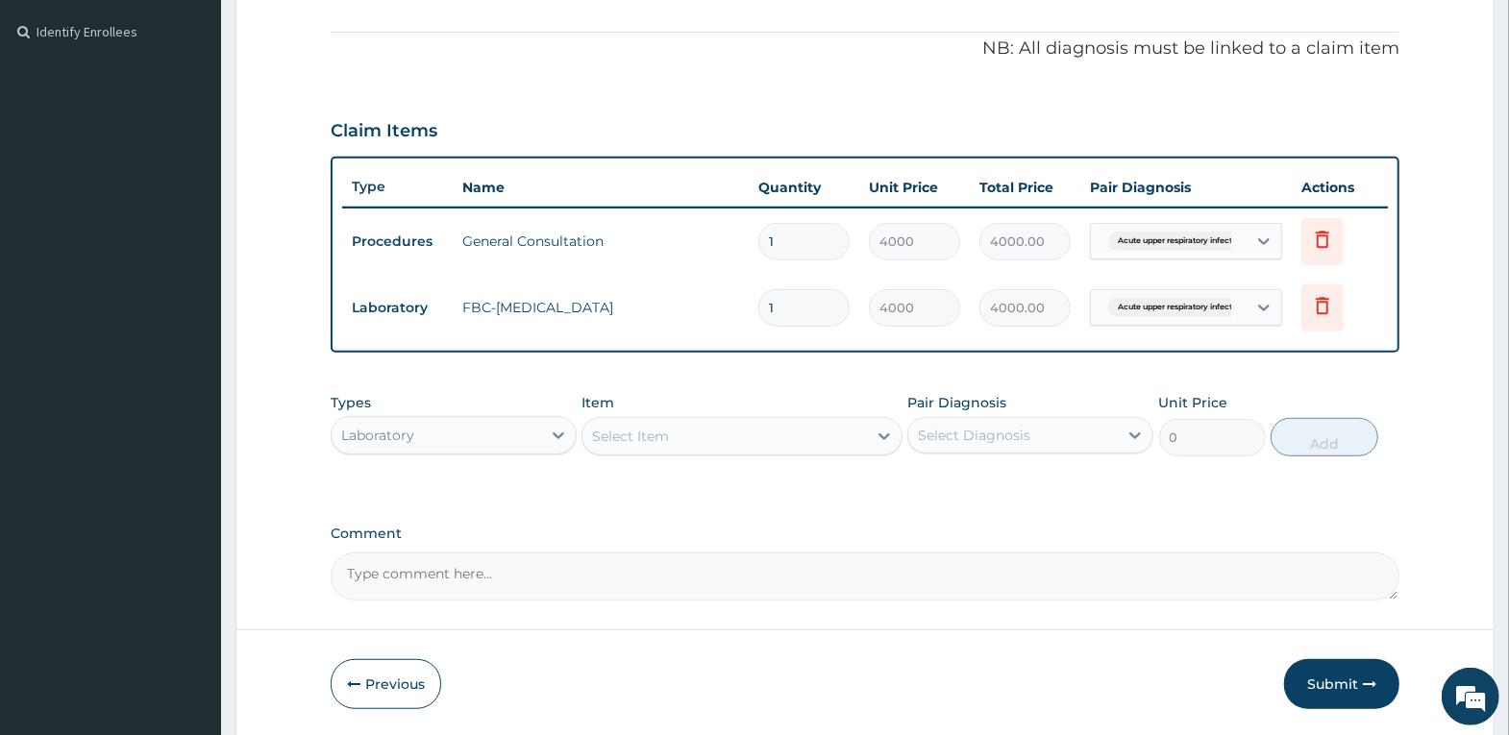
click at [384, 430] on div "Laboratory" at bounding box center [377, 435] width 73 height 19
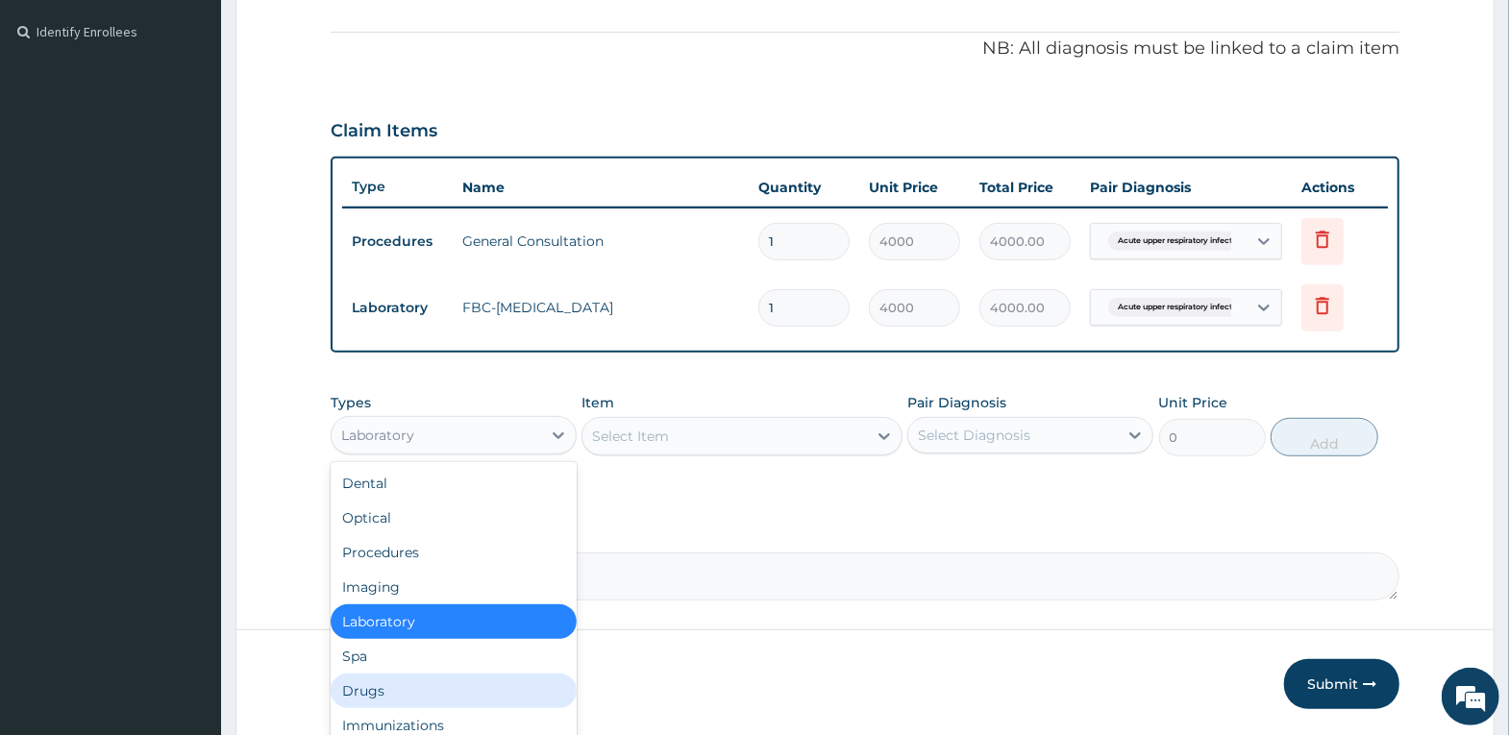
drag, startPoint x: 404, startPoint y: 699, endPoint x: 442, endPoint y: 675, distance: 45.3
click at [408, 699] on div "Drugs" at bounding box center [454, 691] width 246 height 35
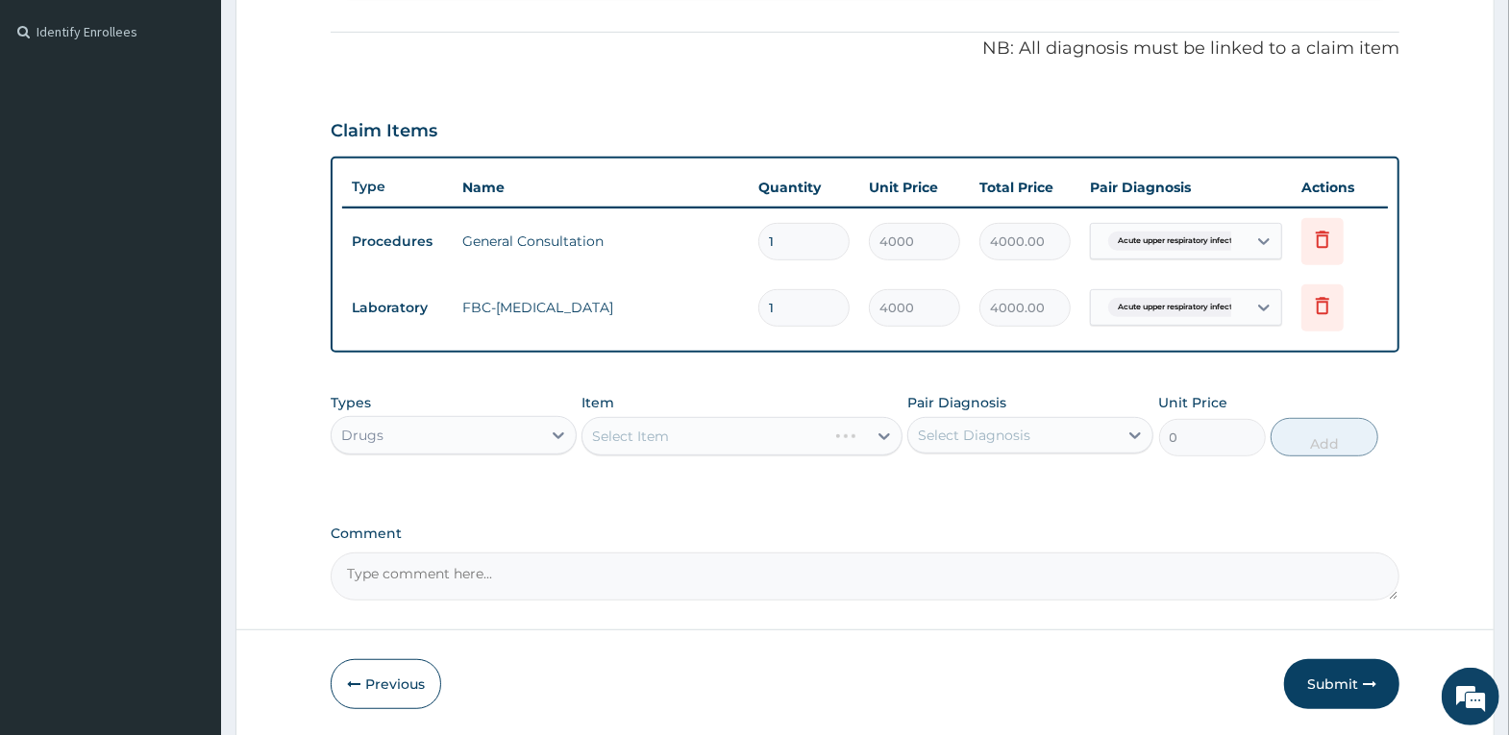
click at [685, 446] on div "Select Item" at bounding box center [741, 436] width 321 height 38
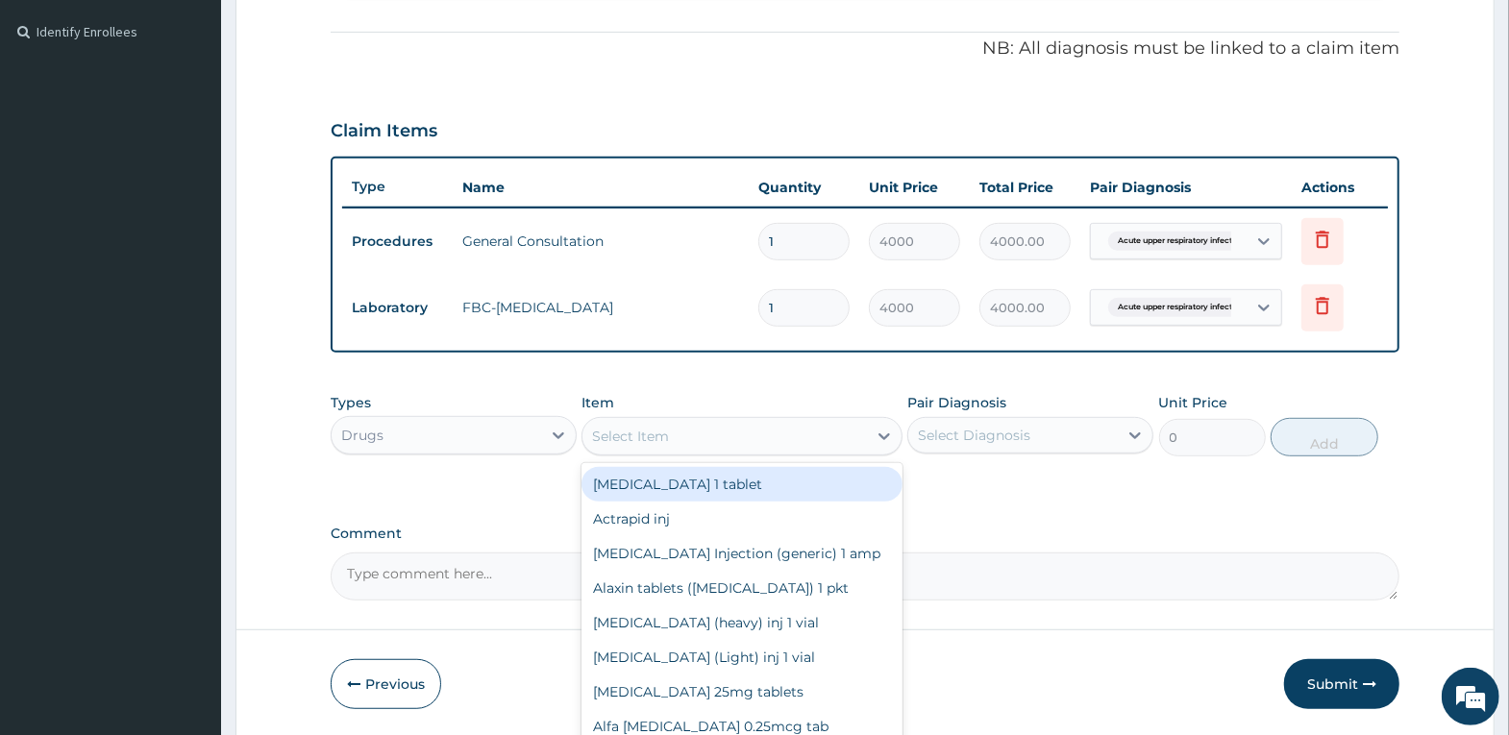
click at [685, 446] on div "Select Item" at bounding box center [724, 436] width 284 height 31
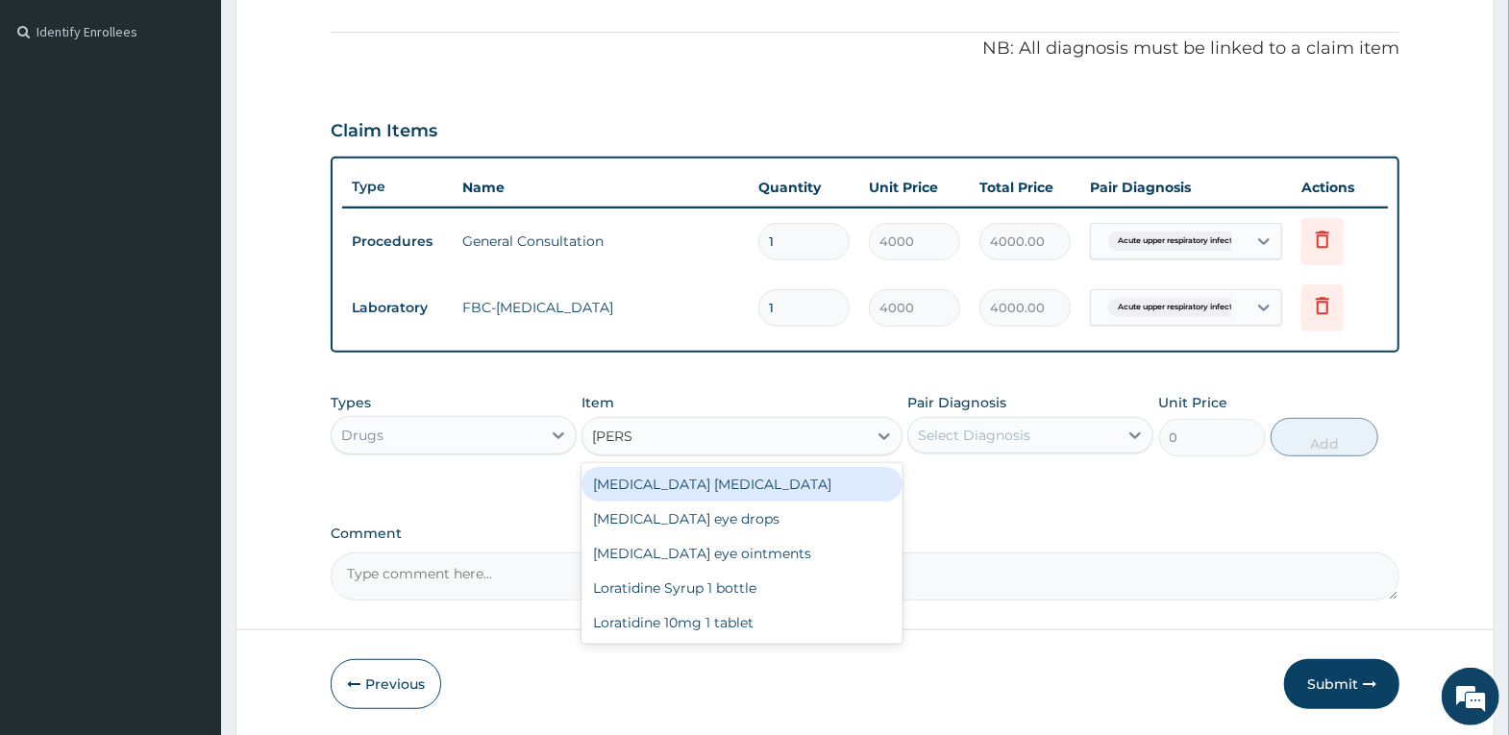
type input "LORAT"
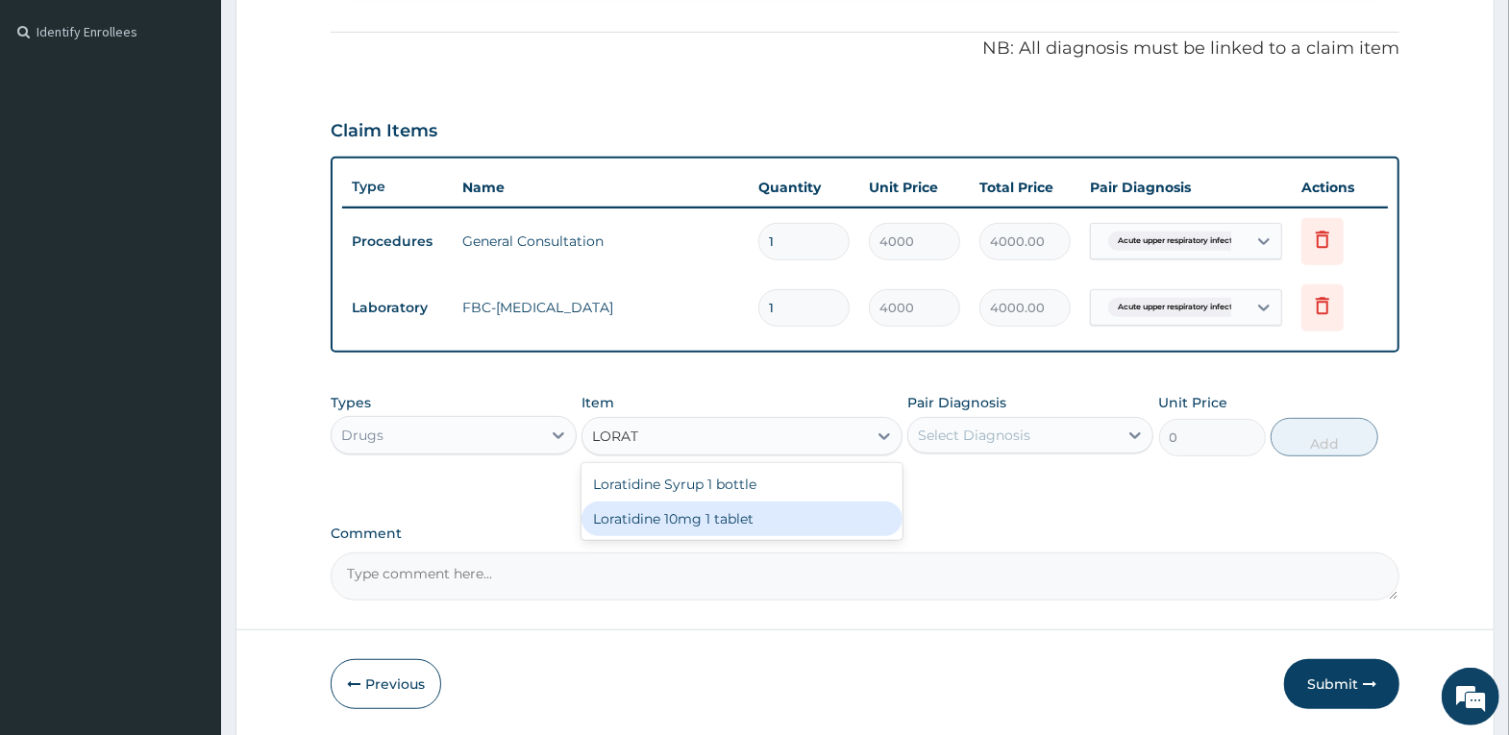
click at [670, 525] on div "Loratidine 10mg 1 tablet" at bounding box center [741, 519] width 321 height 35
type input "80"
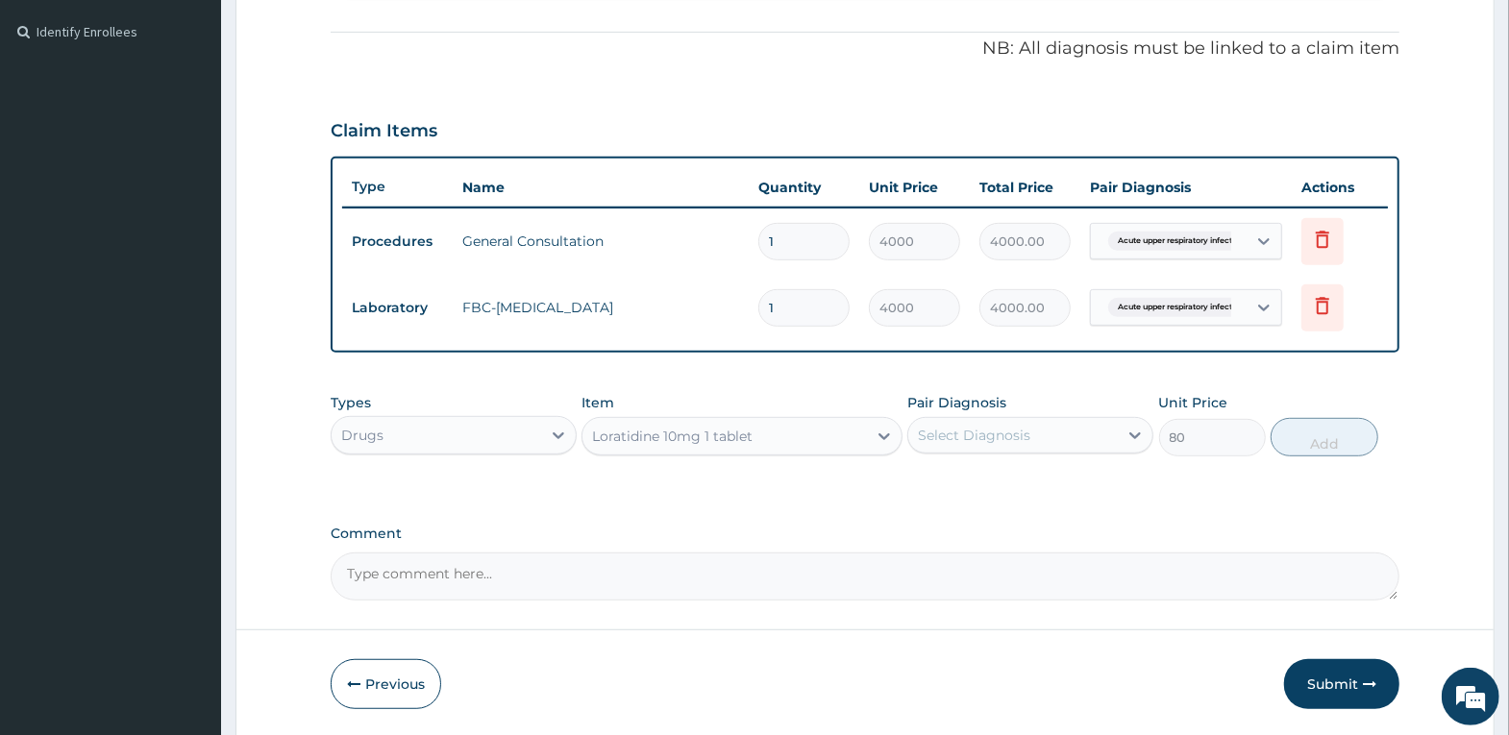
click at [990, 432] on div "Select Diagnosis" at bounding box center [974, 435] width 112 height 19
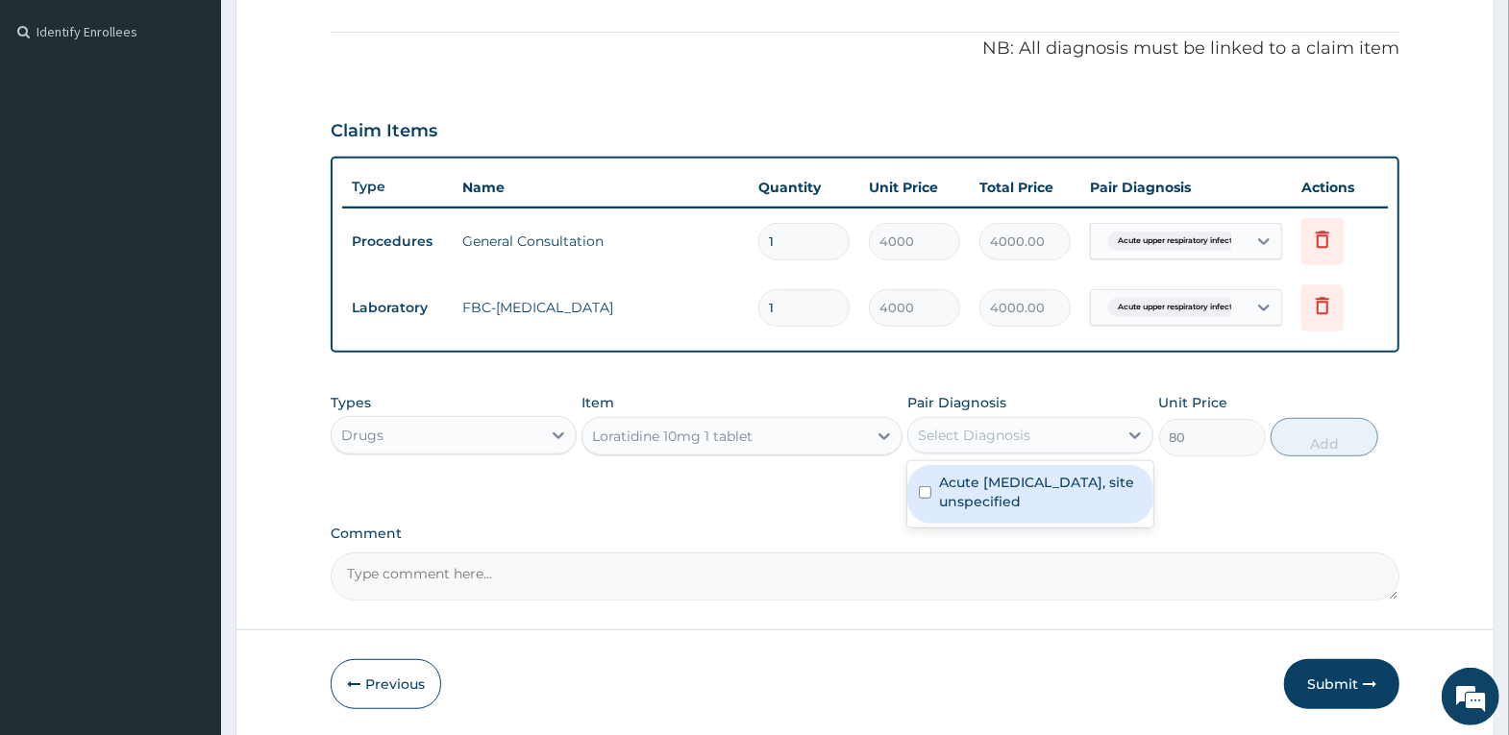
click at [1002, 494] on label "Acute upper respiratory infection, site unspecified" at bounding box center [1040, 492] width 203 height 38
checkbox input "true"
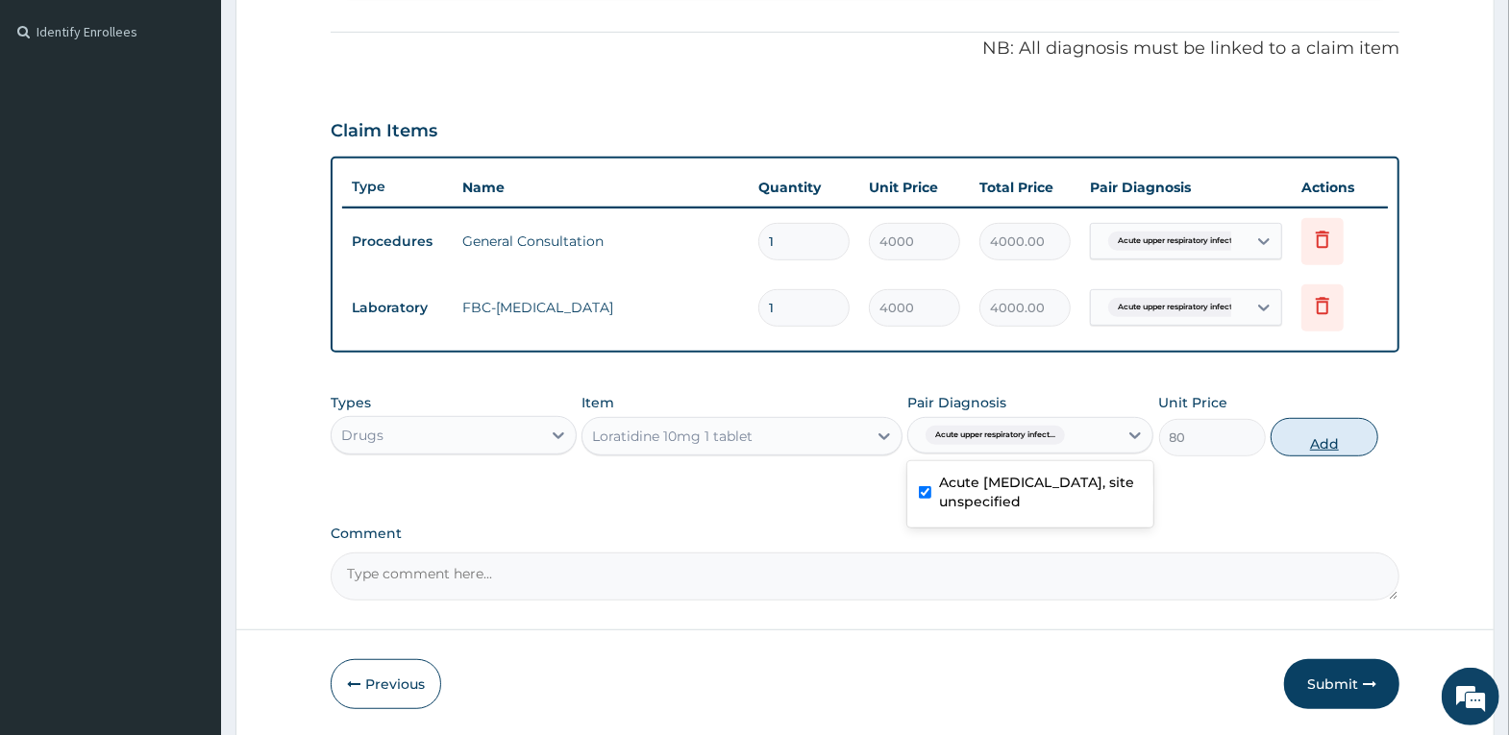
click at [1327, 440] on button "Add" at bounding box center [1324, 437] width 107 height 38
type input "0"
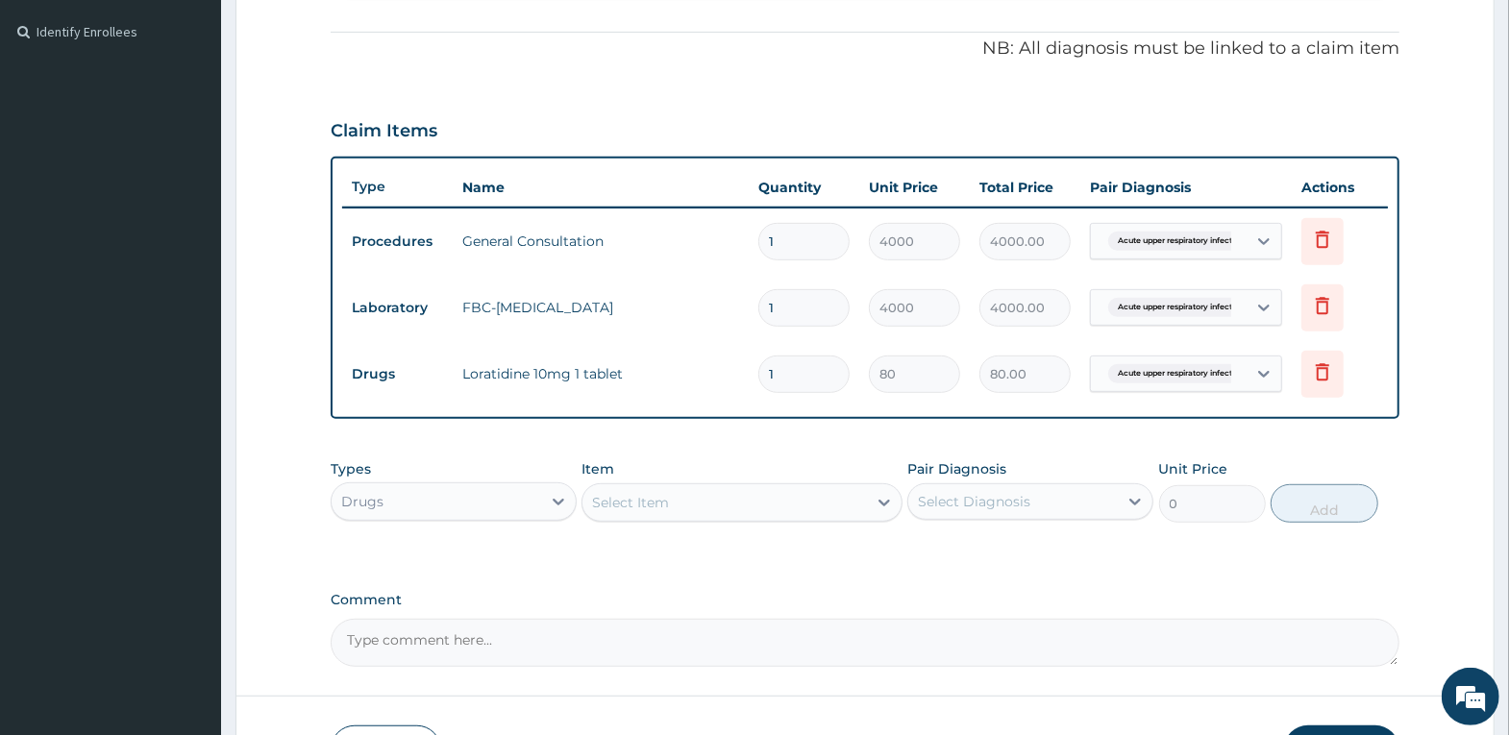
drag, startPoint x: 810, startPoint y: 378, endPoint x: 682, endPoint y: 378, distance: 127.8
click at [698, 377] on tr "Drugs Loratidine 10mg 1 tablet 1 80 80.00 Acute upper respiratory infect... Del…" at bounding box center [865, 374] width 1046 height 66
type input "5"
type input "400.00"
type input "5"
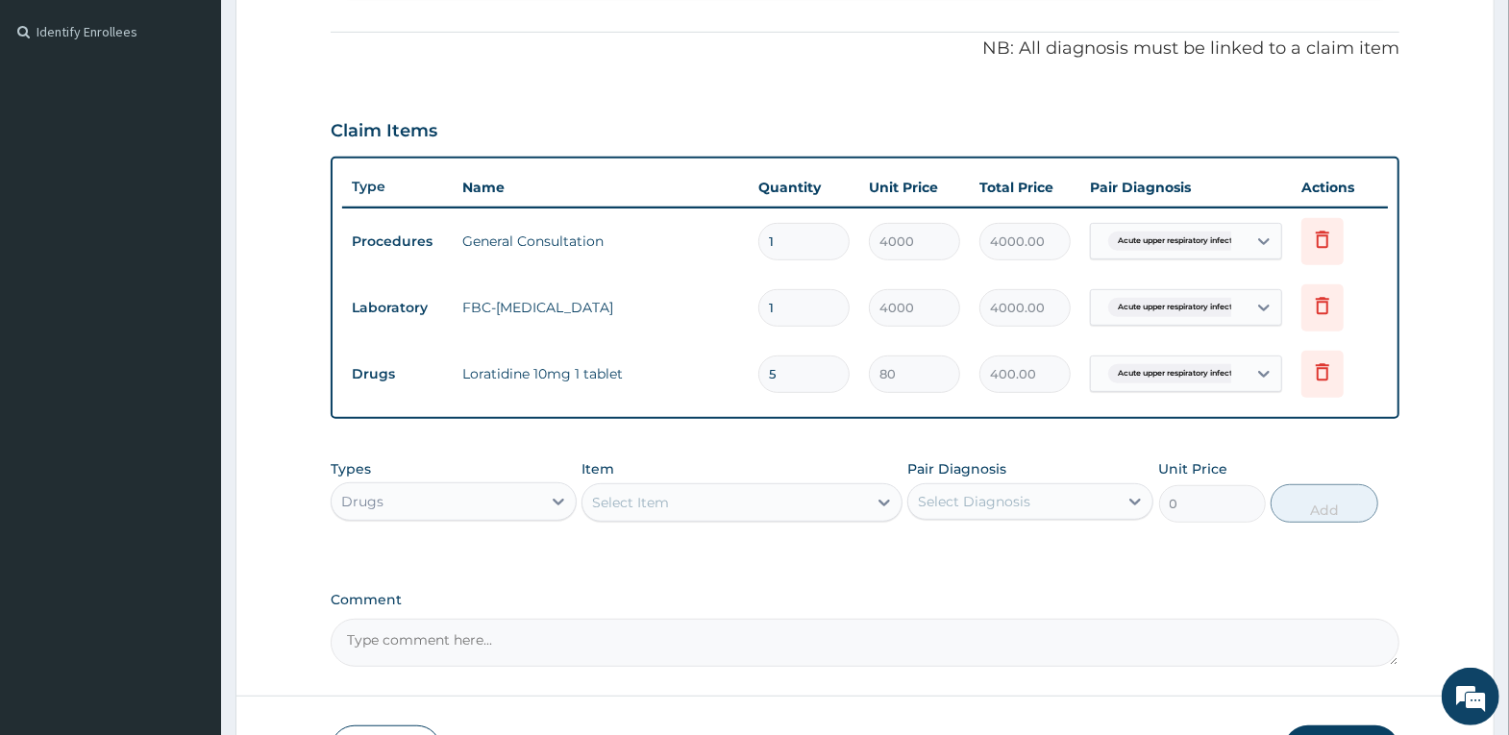
click at [740, 512] on div "Select Item" at bounding box center [724, 502] width 284 height 31
type input "COUGH"
click at [753, 565] on div "Vifex Cough Syrup 1 bottle" at bounding box center [741, 550] width 321 height 35
type input "1000"
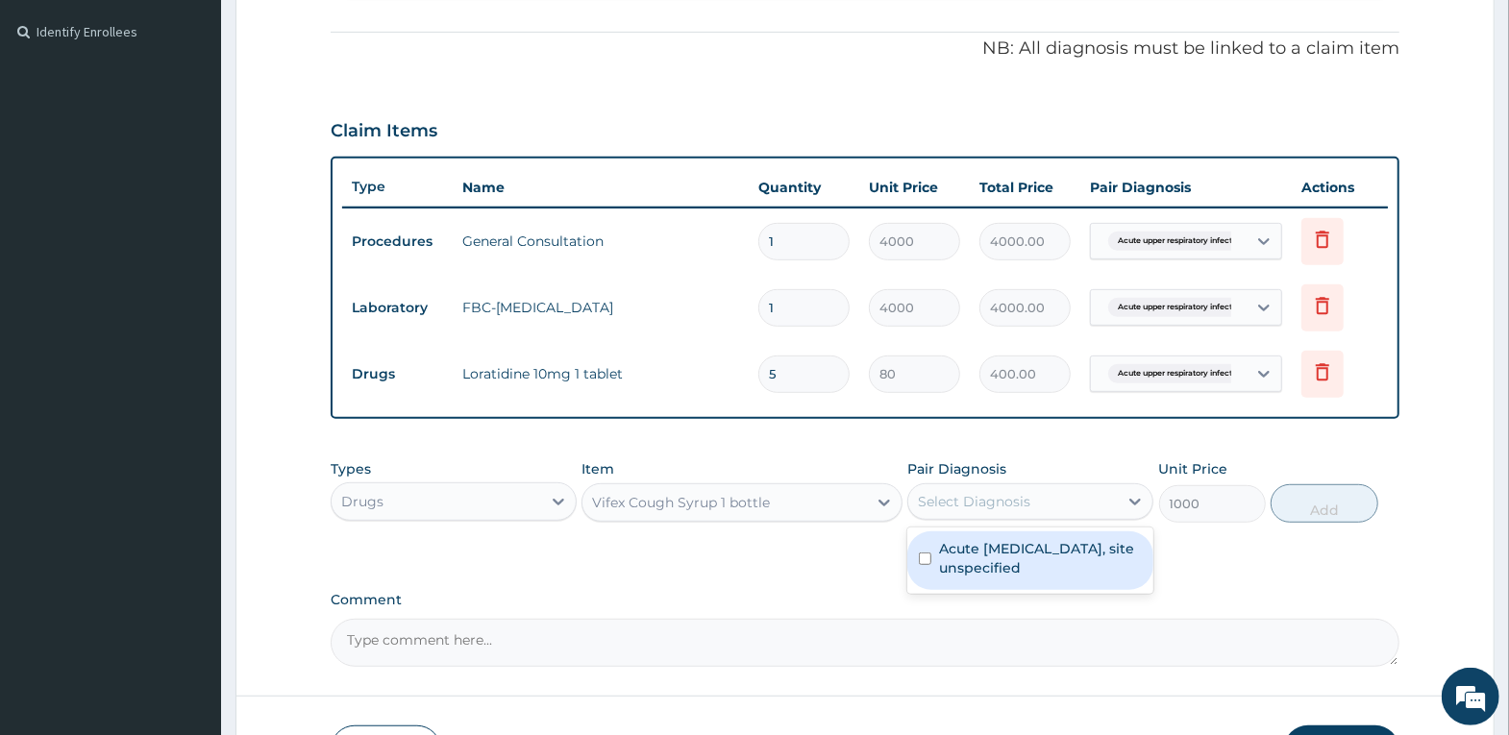
click at [946, 493] on div "Select Diagnosis" at bounding box center [974, 501] width 112 height 19
drag, startPoint x: 974, startPoint y: 571, endPoint x: 1156, endPoint y: 543, distance: 184.7
click at [975, 571] on label "Acute upper respiratory infection, site unspecified" at bounding box center [1040, 558] width 203 height 38
checkbox input "true"
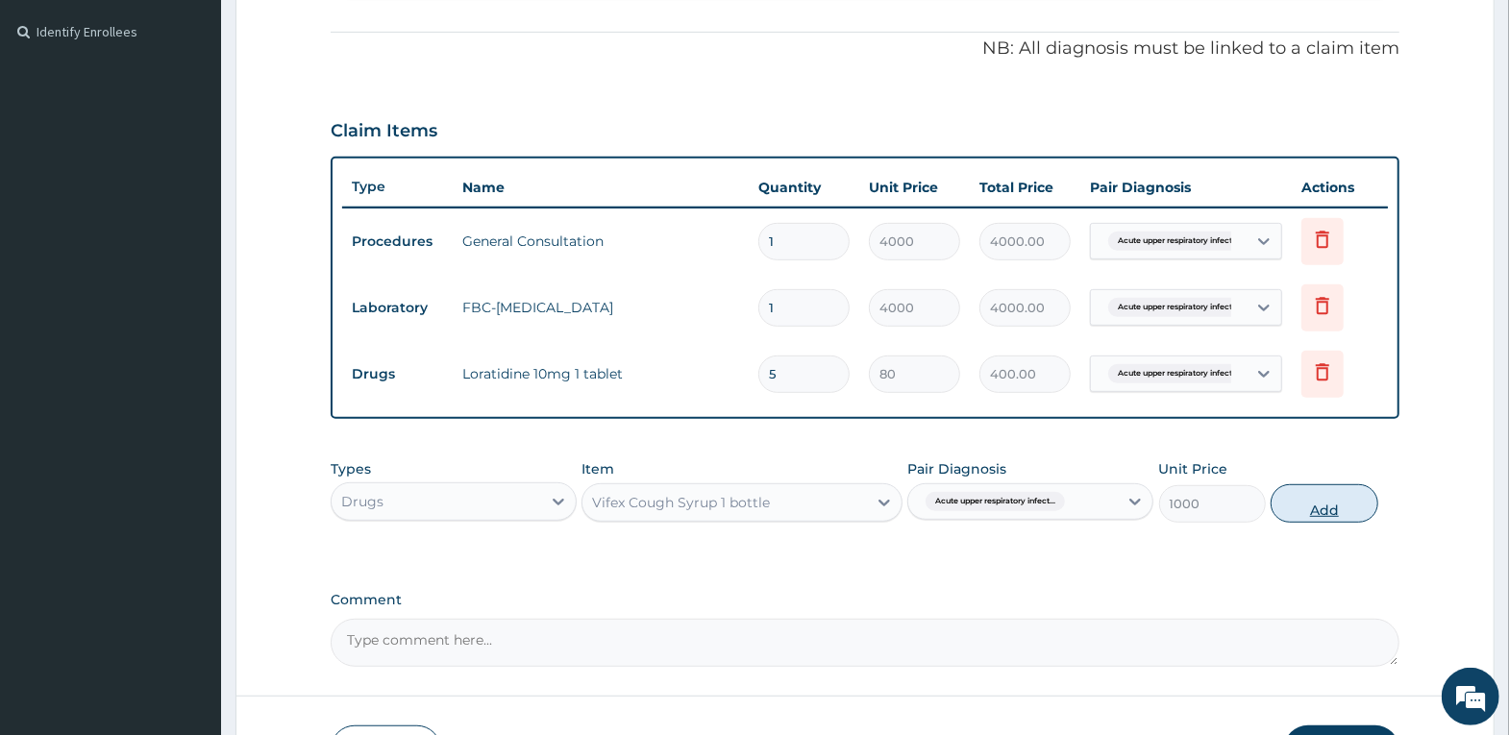
click at [1339, 507] on button "Add" at bounding box center [1324, 503] width 107 height 38
type input "0"
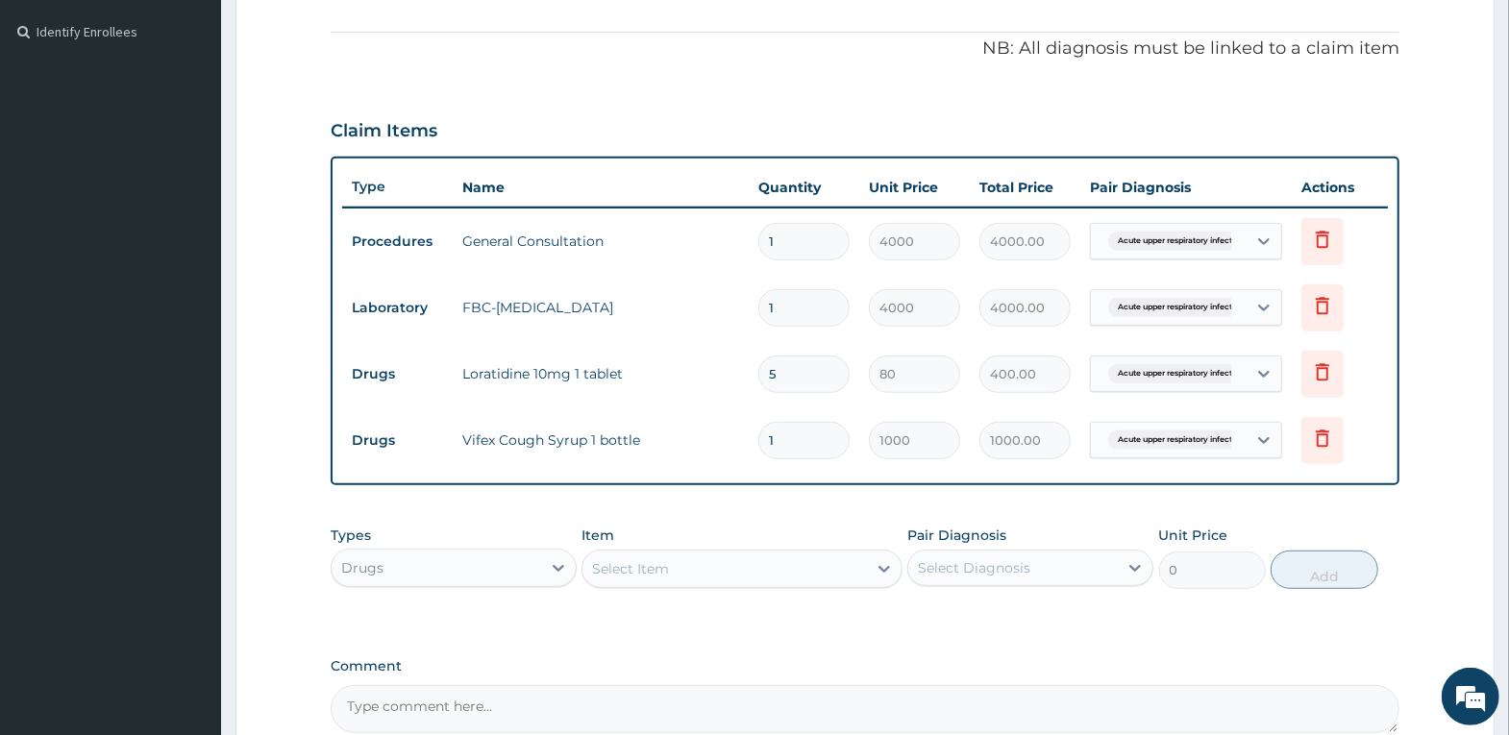
click at [652, 569] on div "Select Item" at bounding box center [630, 568] width 77 height 19
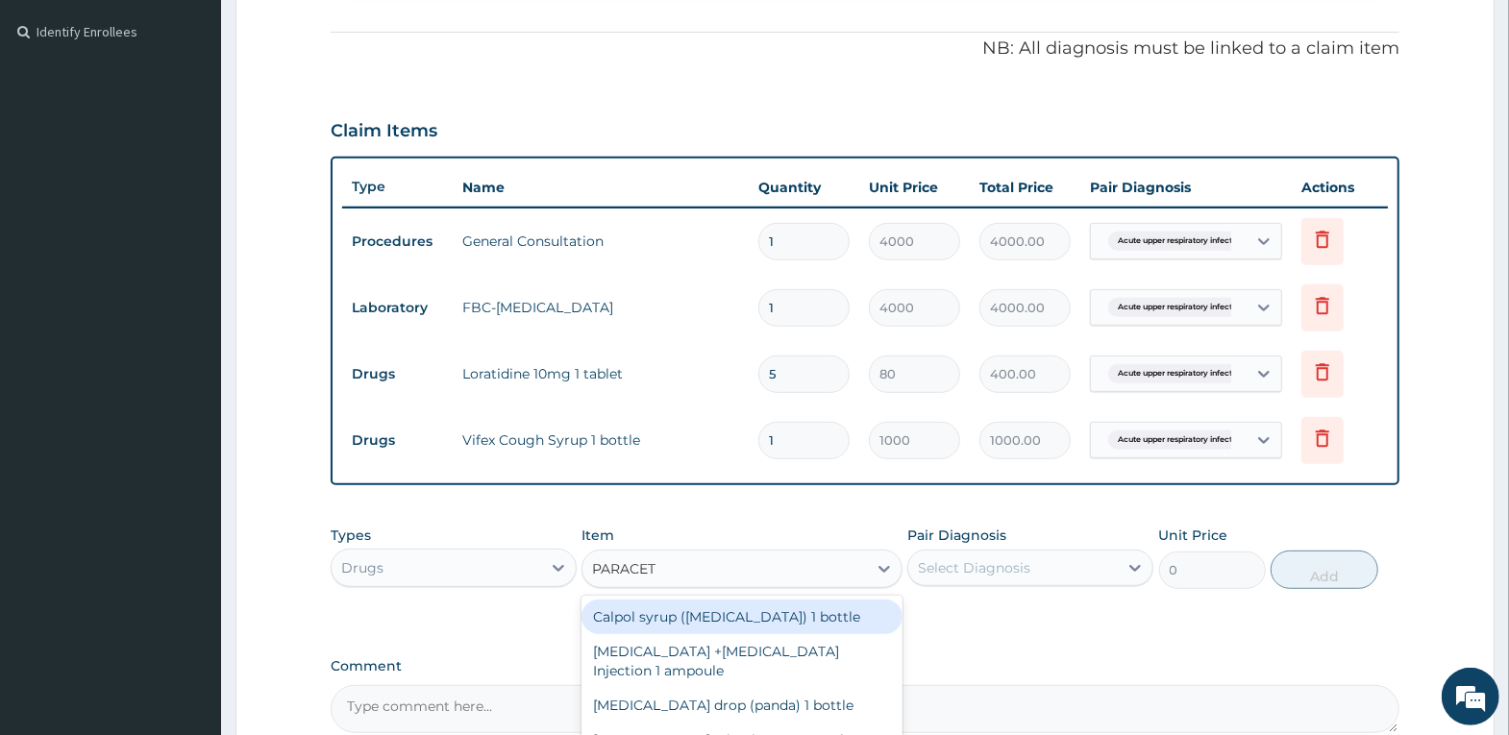
type input "PARACETA"
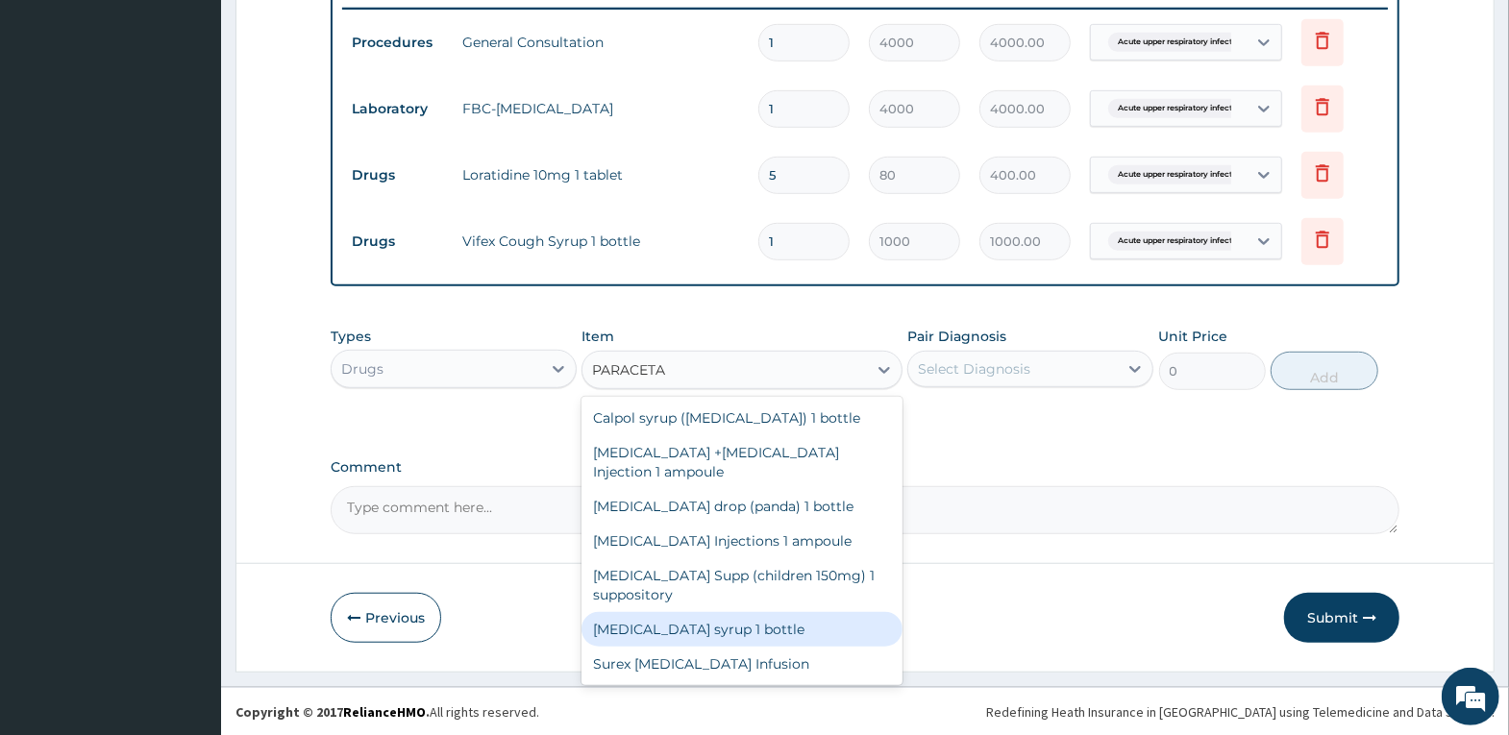
scroll to position [34, 0]
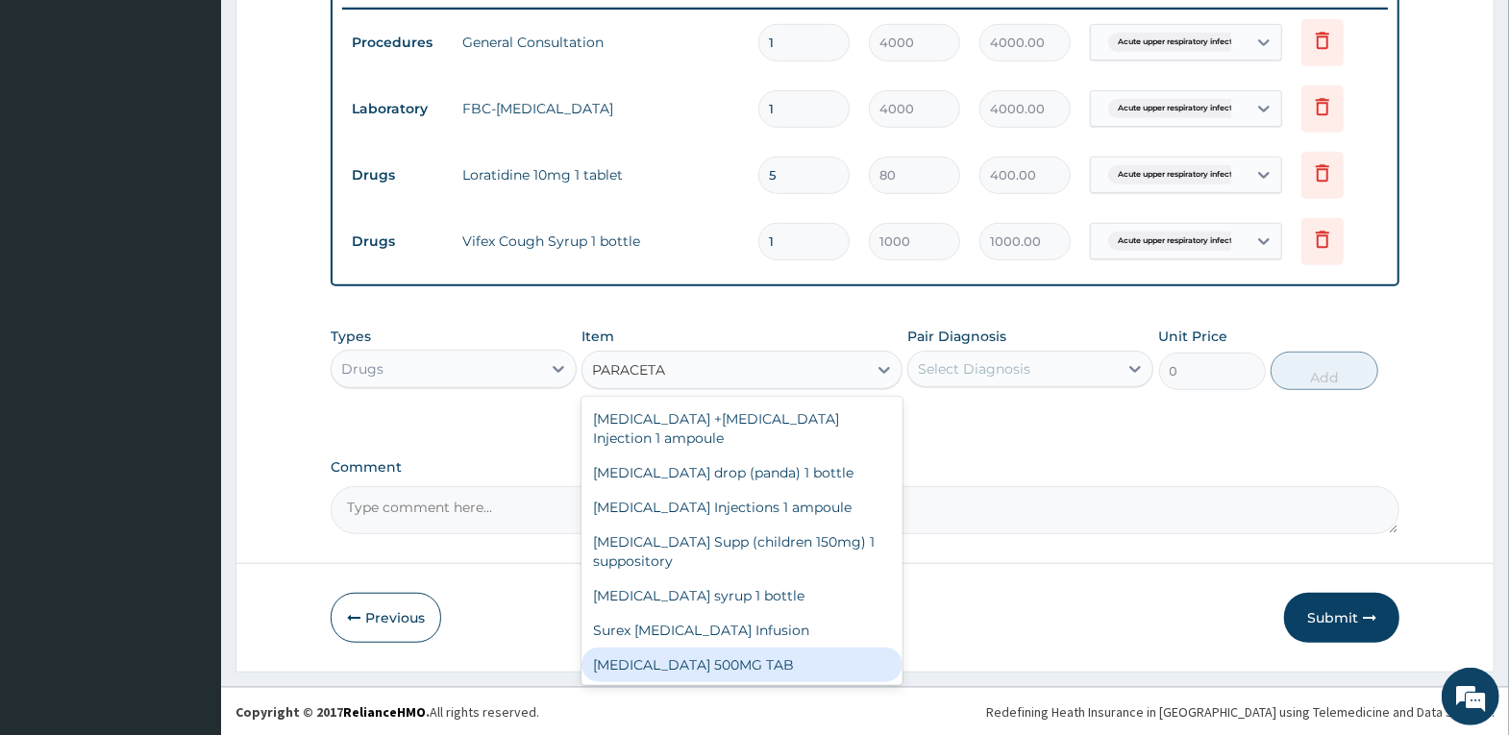
drag, startPoint x: 756, startPoint y: 664, endPoint x: 817, endPoint y: 624, distance: 72.8
click at [767, 655] on div "PARACETAMOL 500MG TAB" at bounding box center [741, 665] width 321 height 35
type input "20"
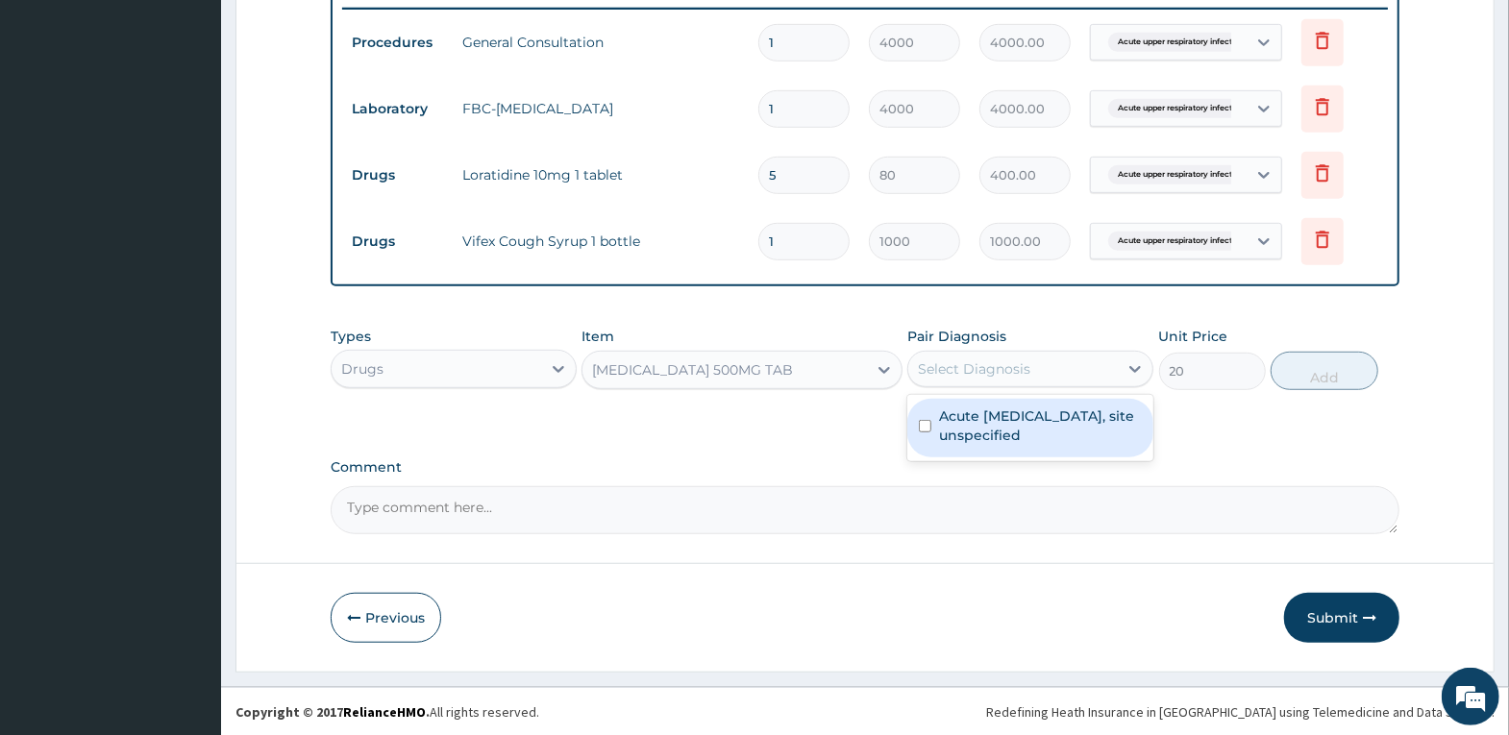
drag, startPoint x: 1073, startPoint y: 375, endPoint x: 1068, endPoint y: 419, distance: 44.5
click at [1073, 377] on div "Select Diagnosis" at bounding box center [1013, 369] width 210 height 31
click at [1068, 432] on label "Acute upper respiratory infection, site unspecified" at bounding box center [1040, 426] width 203 height 38
checkbox input "true"
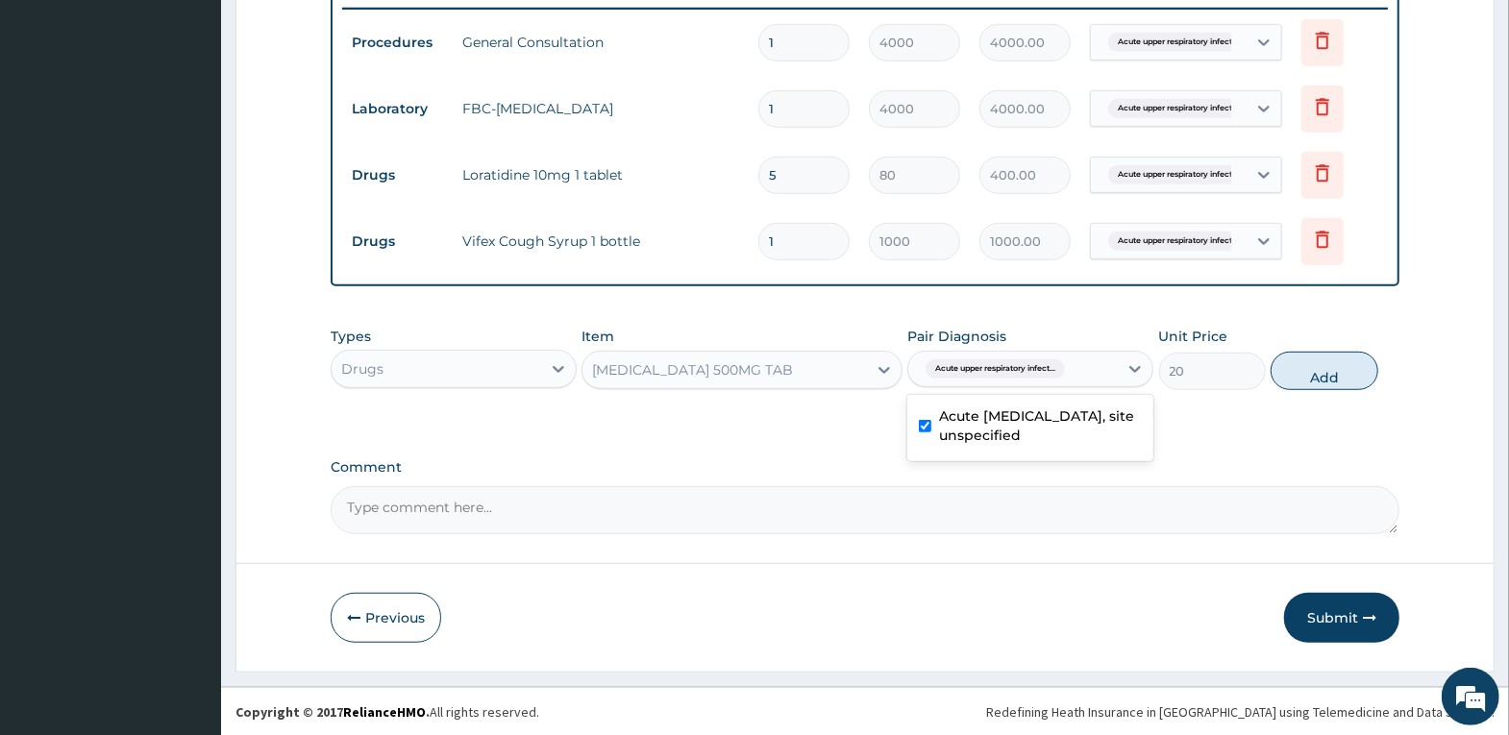
drag, startPoint x: 1313, startPoint y: 362, endPoint x: 1110, endPoint y: 358, distance: 202.9
click at [1312, 362] on button "Add" at bounding box center [1324, 371] width 107 height 38
type input "0"
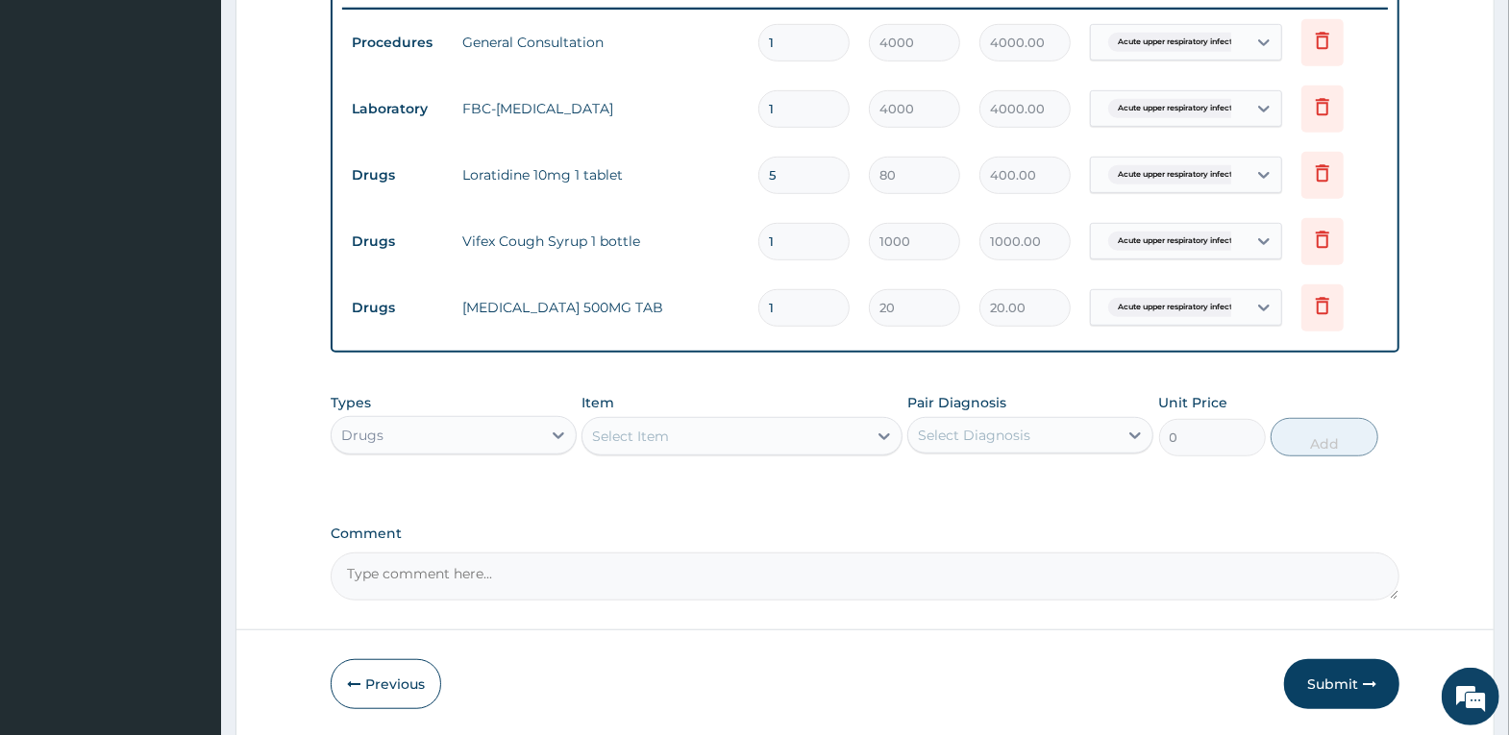
type input "18"
type input "360.00"
type input "18"
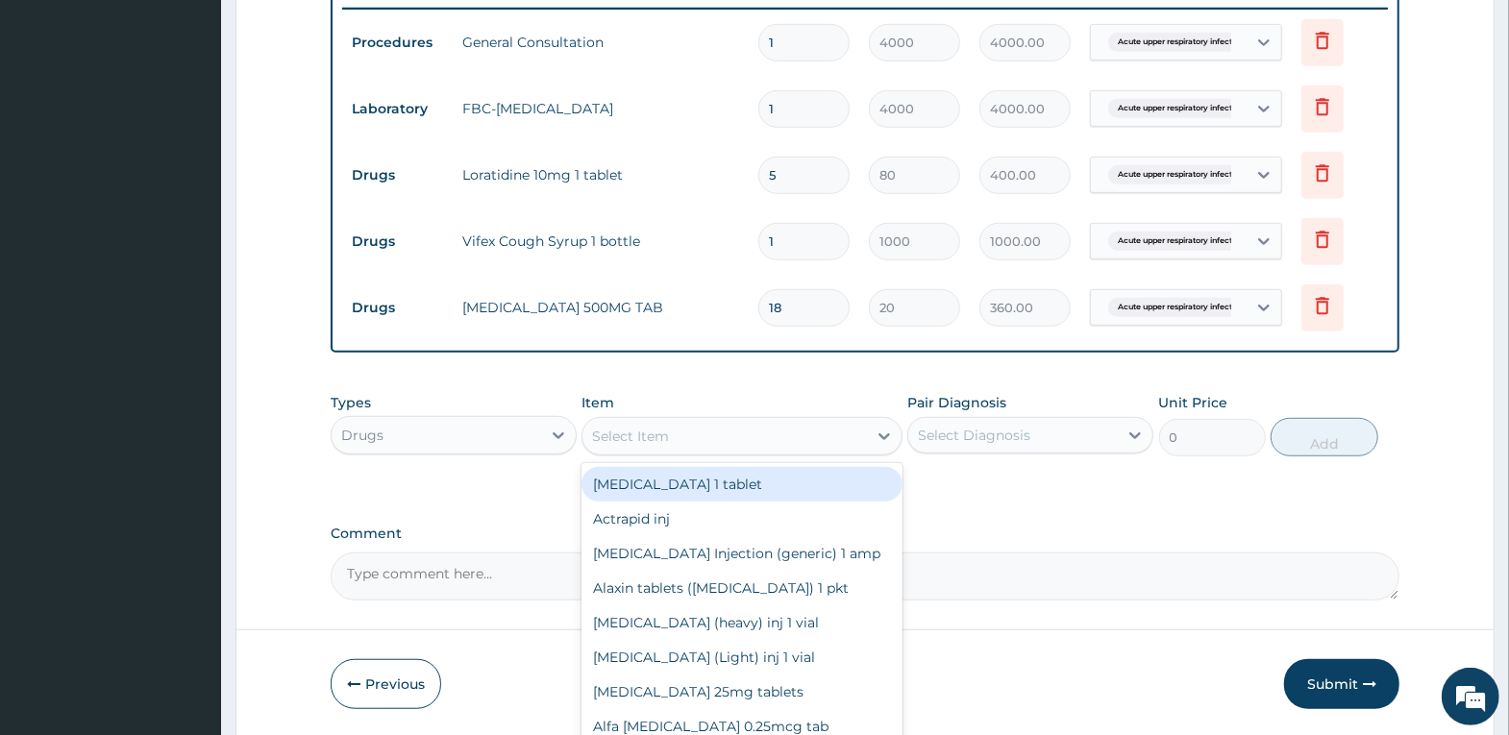
click at [707, 444] on div "Select Item" at bounding box center [724, 436] width 284 height 31
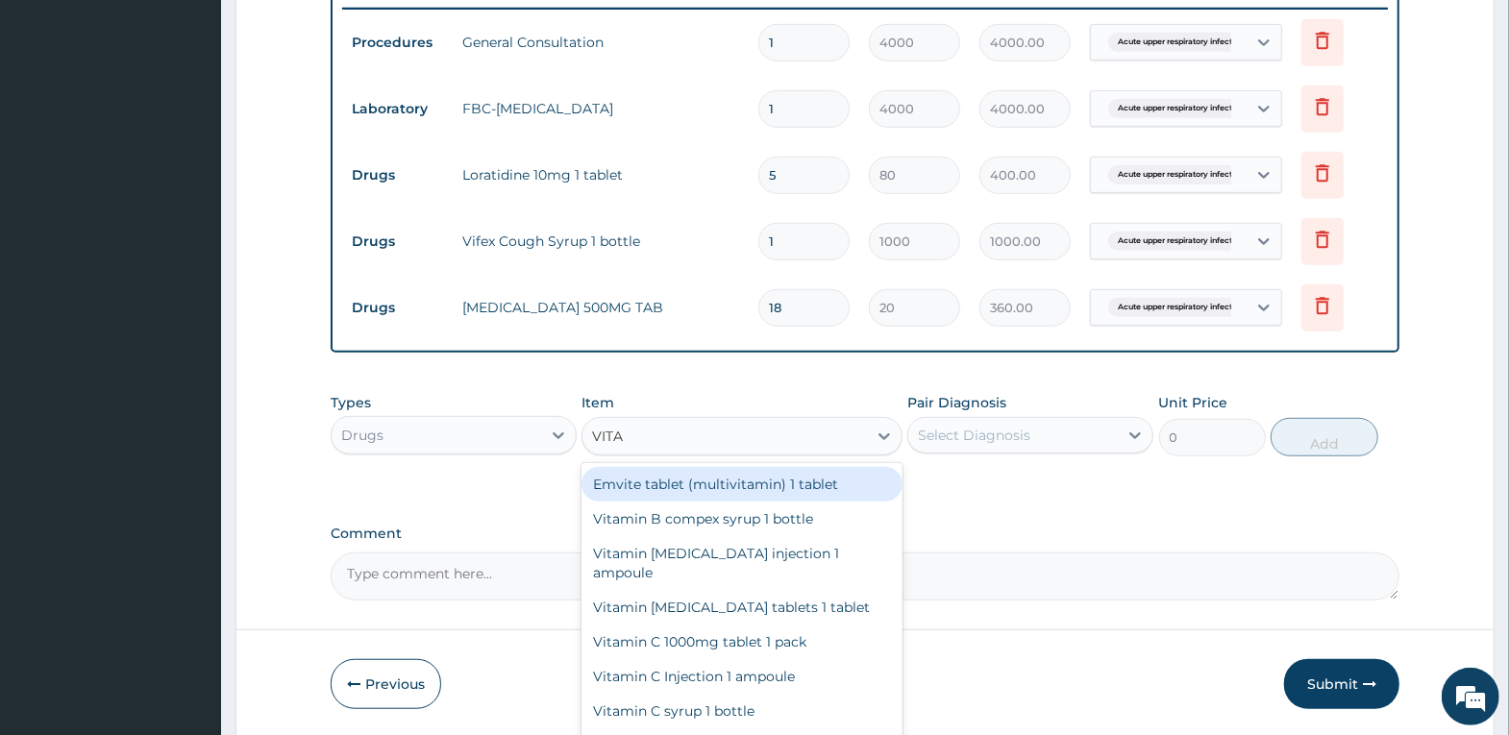
type input "VITAM"
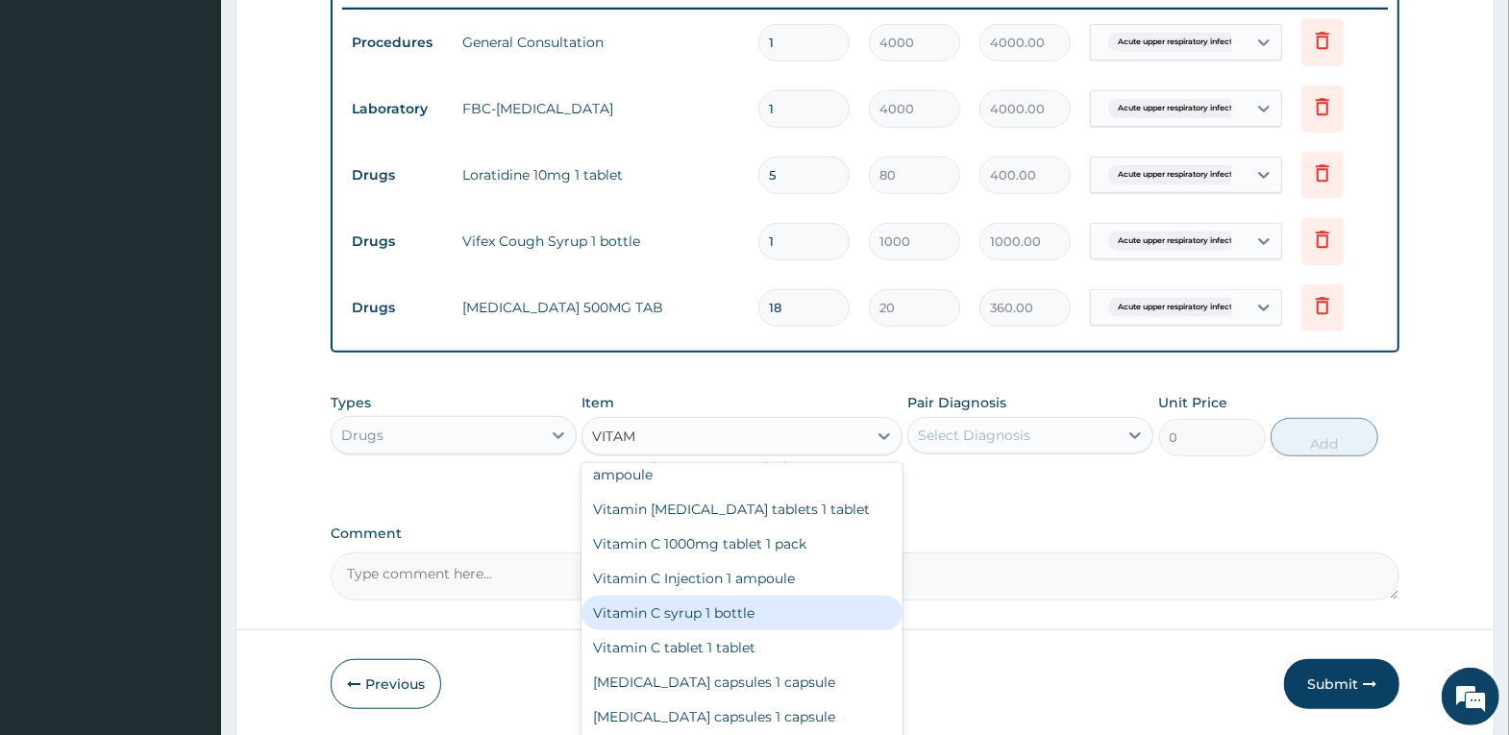
scroll to position [99, 0]
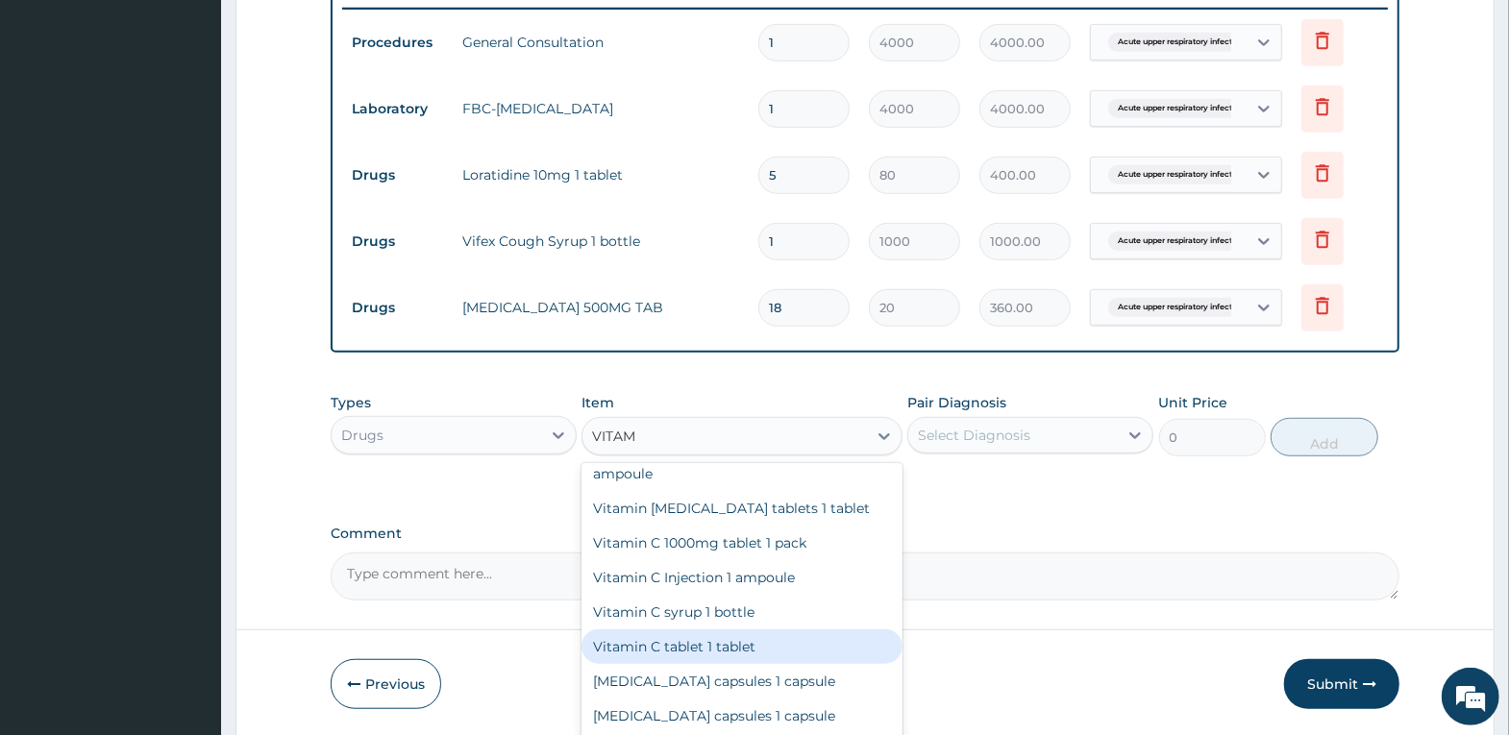
click at [747, 631] on div "Vitamin C tablet 1 tablet" at bounding box center [741, 647] width 321 height 35
type input "40"
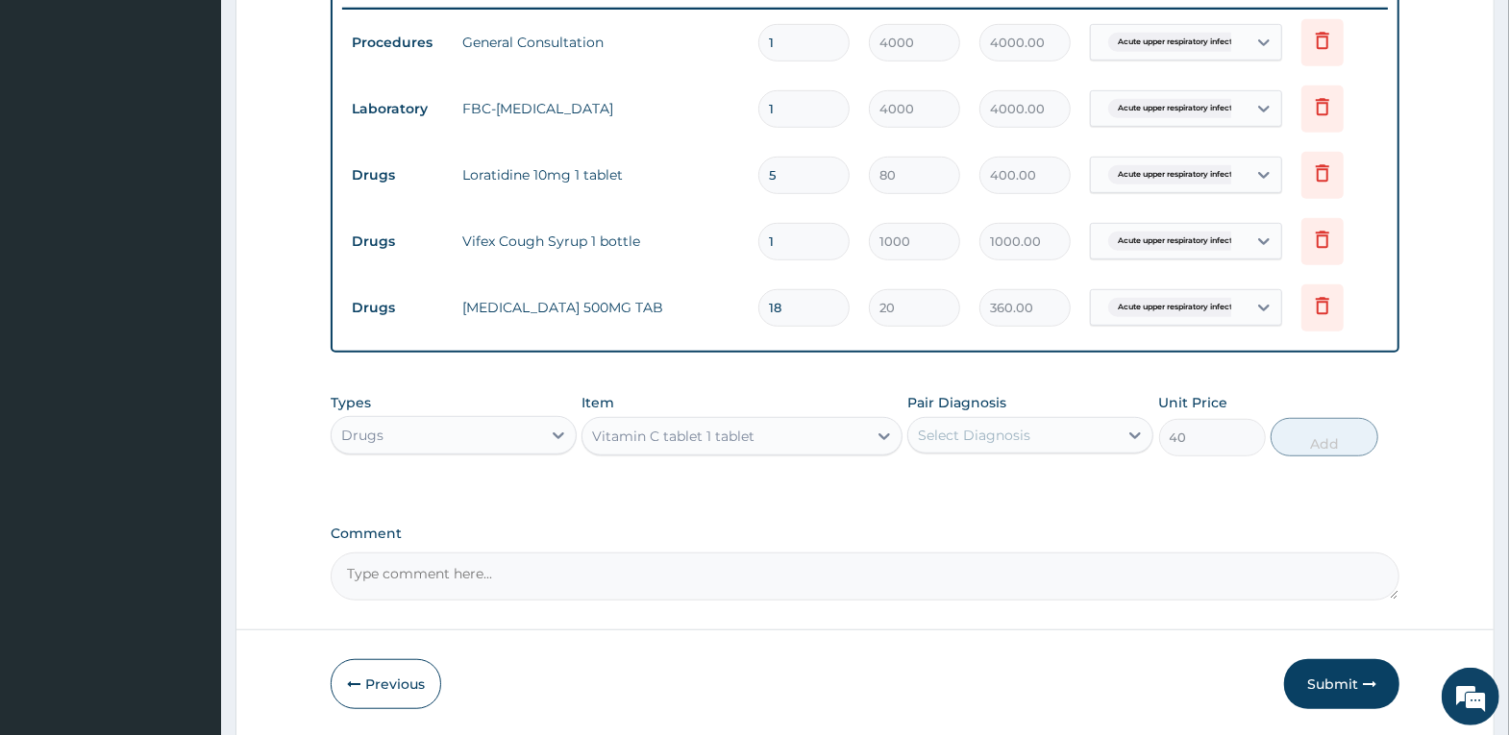
click at [1028, 435] on div "Select Diagnosis" at bounding box center [974, 435] width 112 height 19
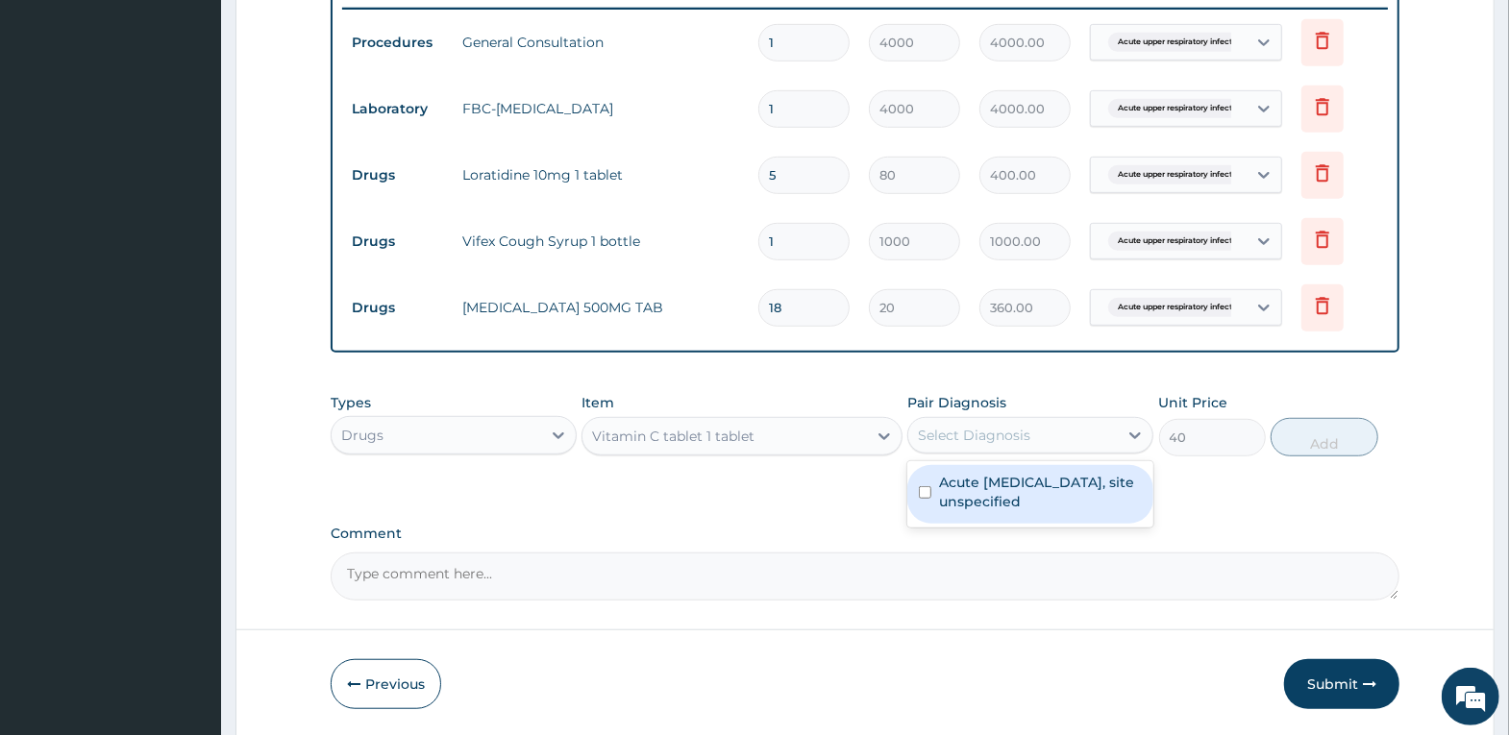
click at [1029, 471] on div "Acute [MEDICAL_DATA], site unspecified" at bounding box center [1030, 494] width 246 height 59
checkbox input "true"
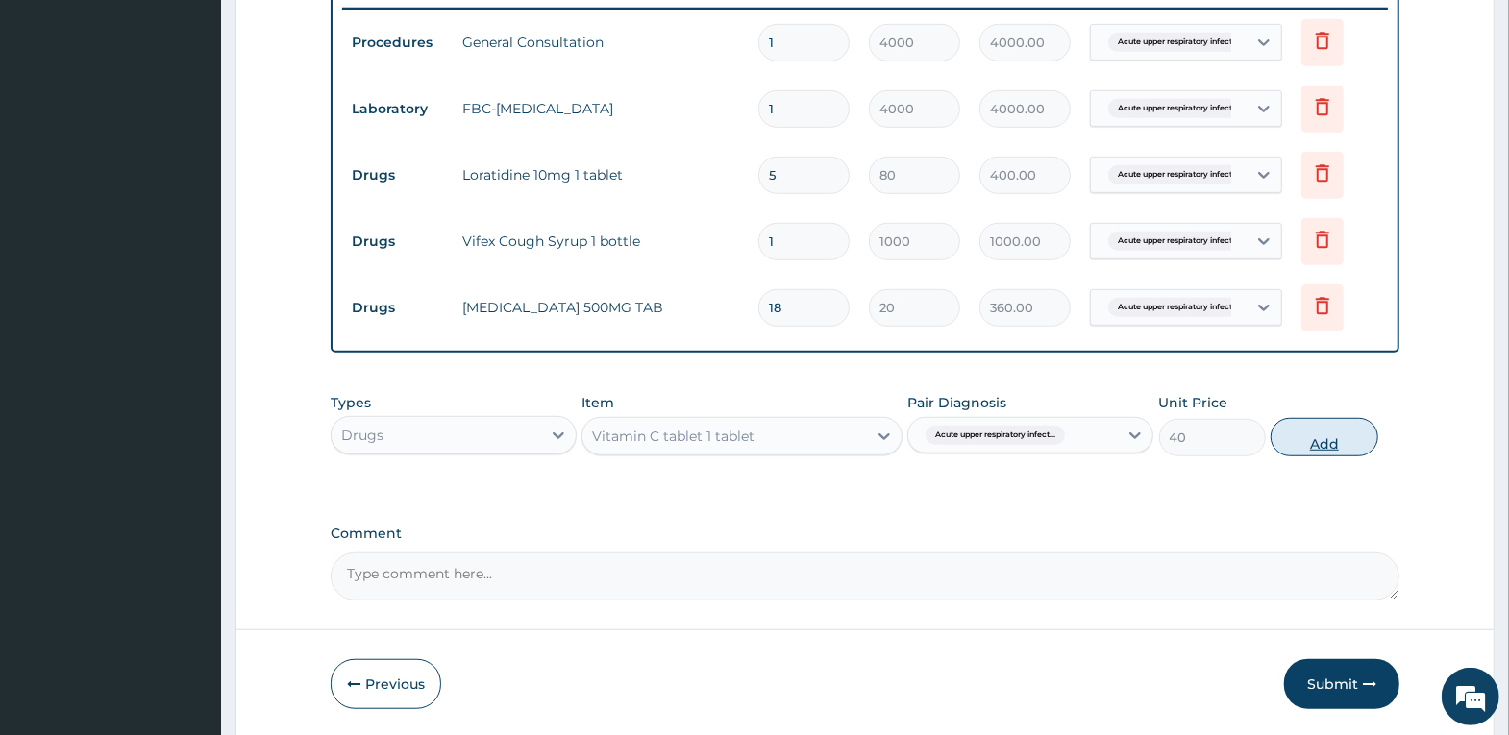
click at [1352, 425] on button "Add" at bounding box center [1324, 437] width 107 height 38
type input "0"
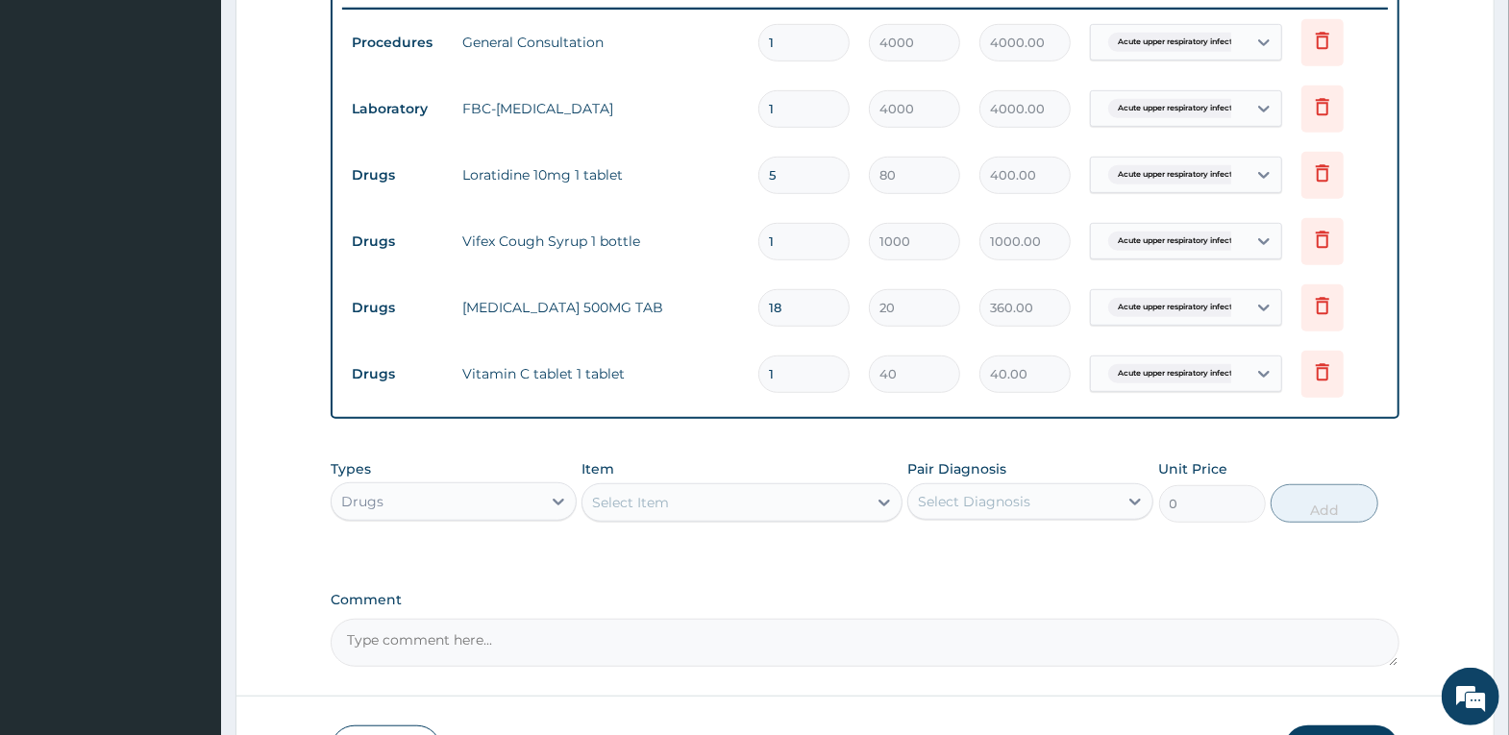
drag, startPoint x: 728, startPoint y: 383, endPoint x: 719, endPoint y: 389, distance: 11.0
click at [720, 382] on tr "Drugs Vitamin C tablet 1 tablet 1 40 40.00 Acute upper respiratory infect... De…" at bounding box center [865, 374] width 1046 height 66
type input "2"
type input "80.00"
type input "21"
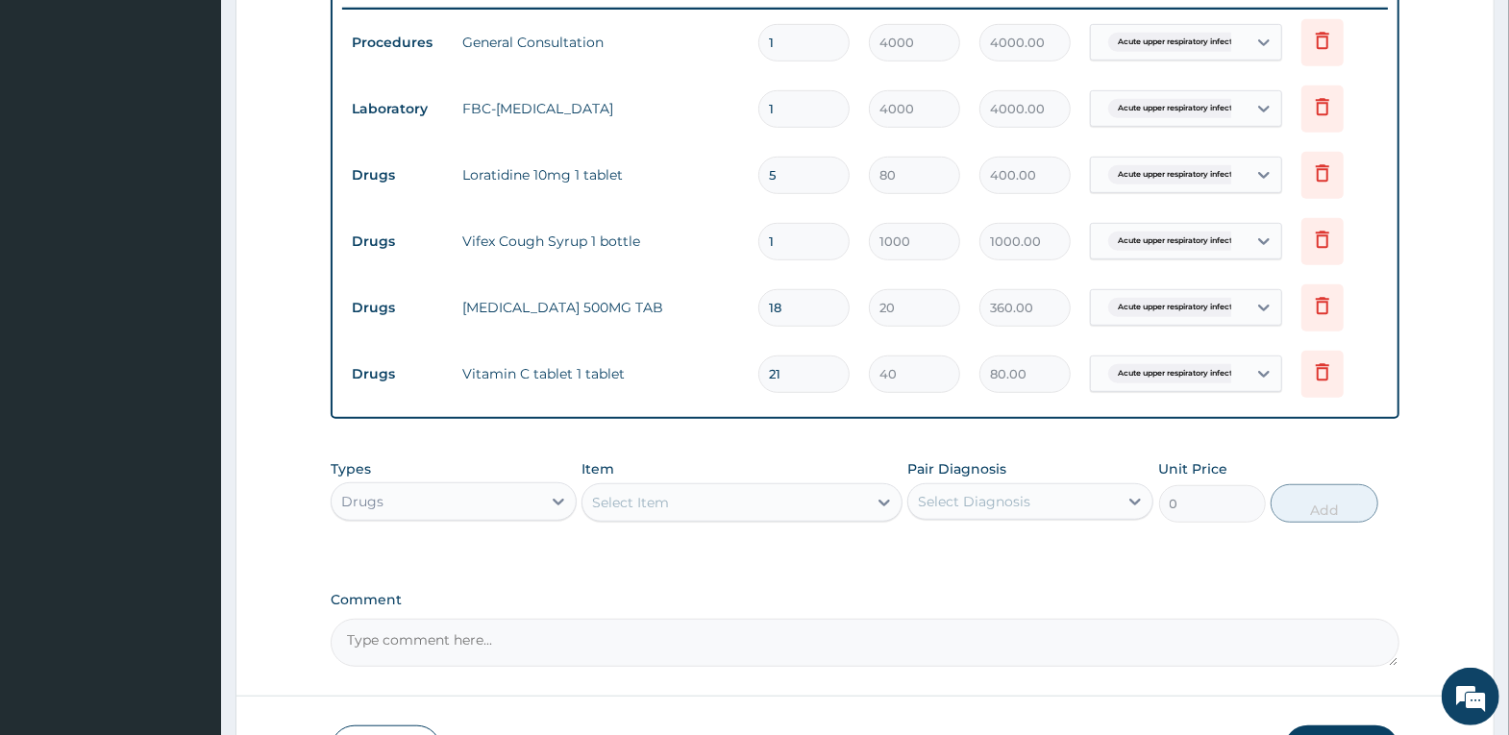
type input "840.00"
type input "21"
click at [941, 440] on div "PA Code / Prescription Code Enter Code(Secondary Care Only) Encounter Date 04-1…" at bounding box center [865, 46] width 1069 height 1241
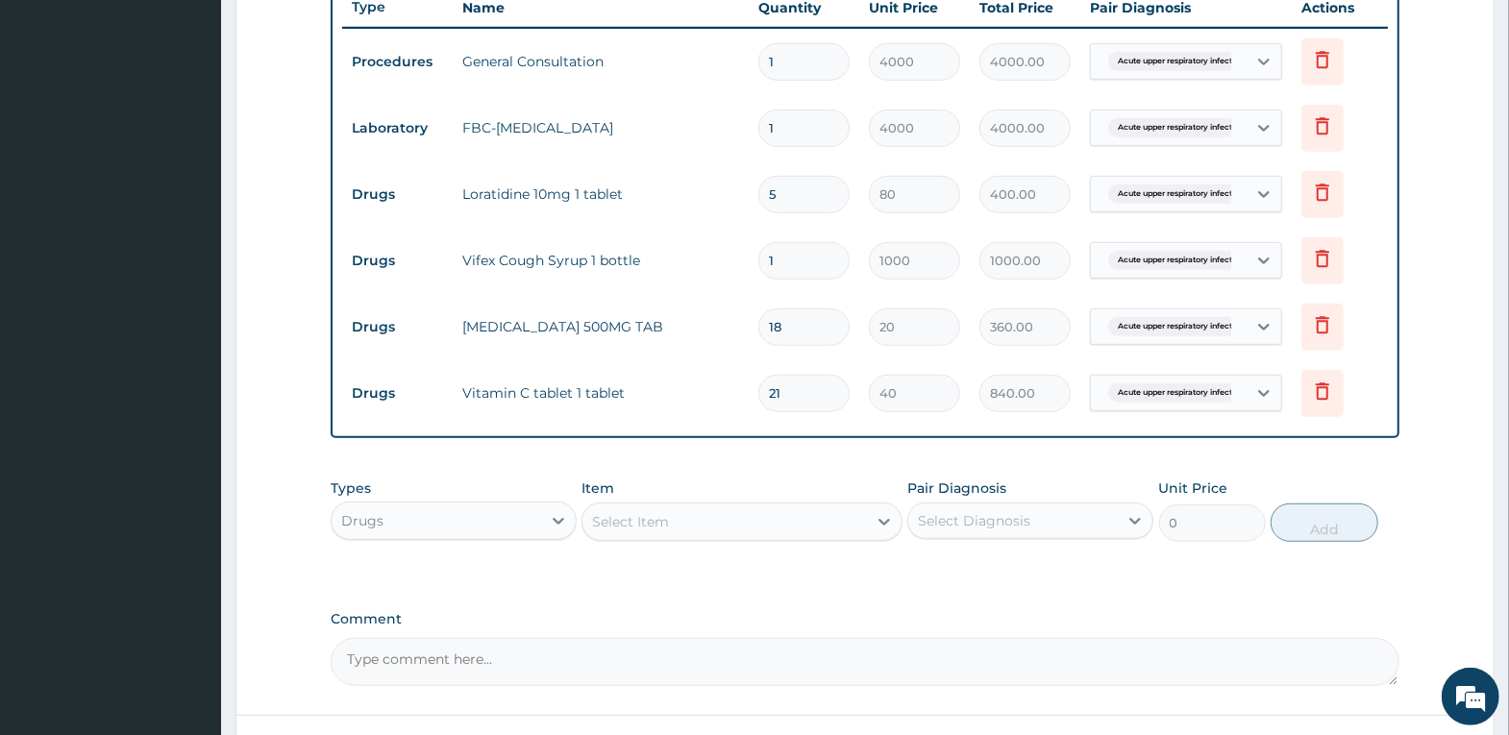
scroll to position [890, 0]
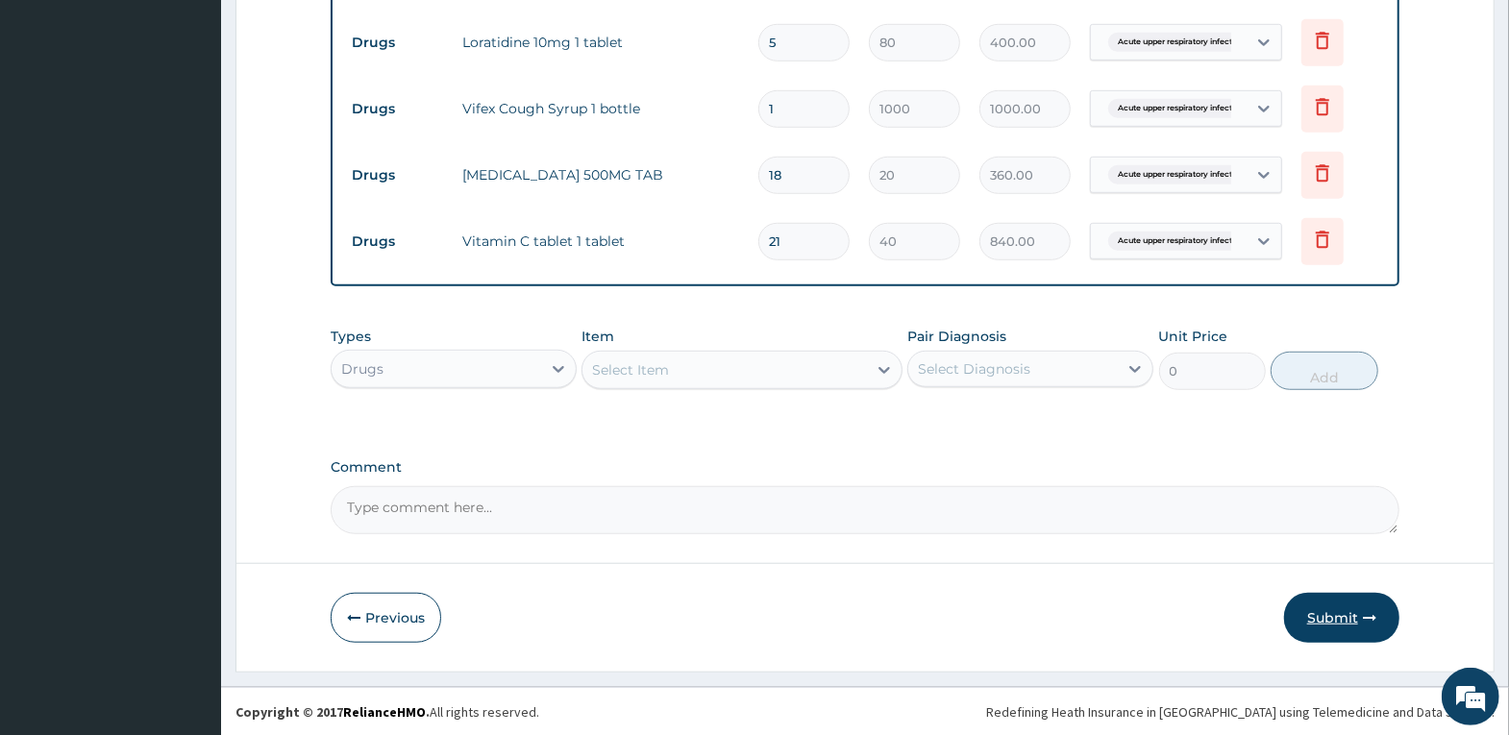
click at [1346, 618] on button "Submit" at bounding box center [1341, 618] width 115 height 50
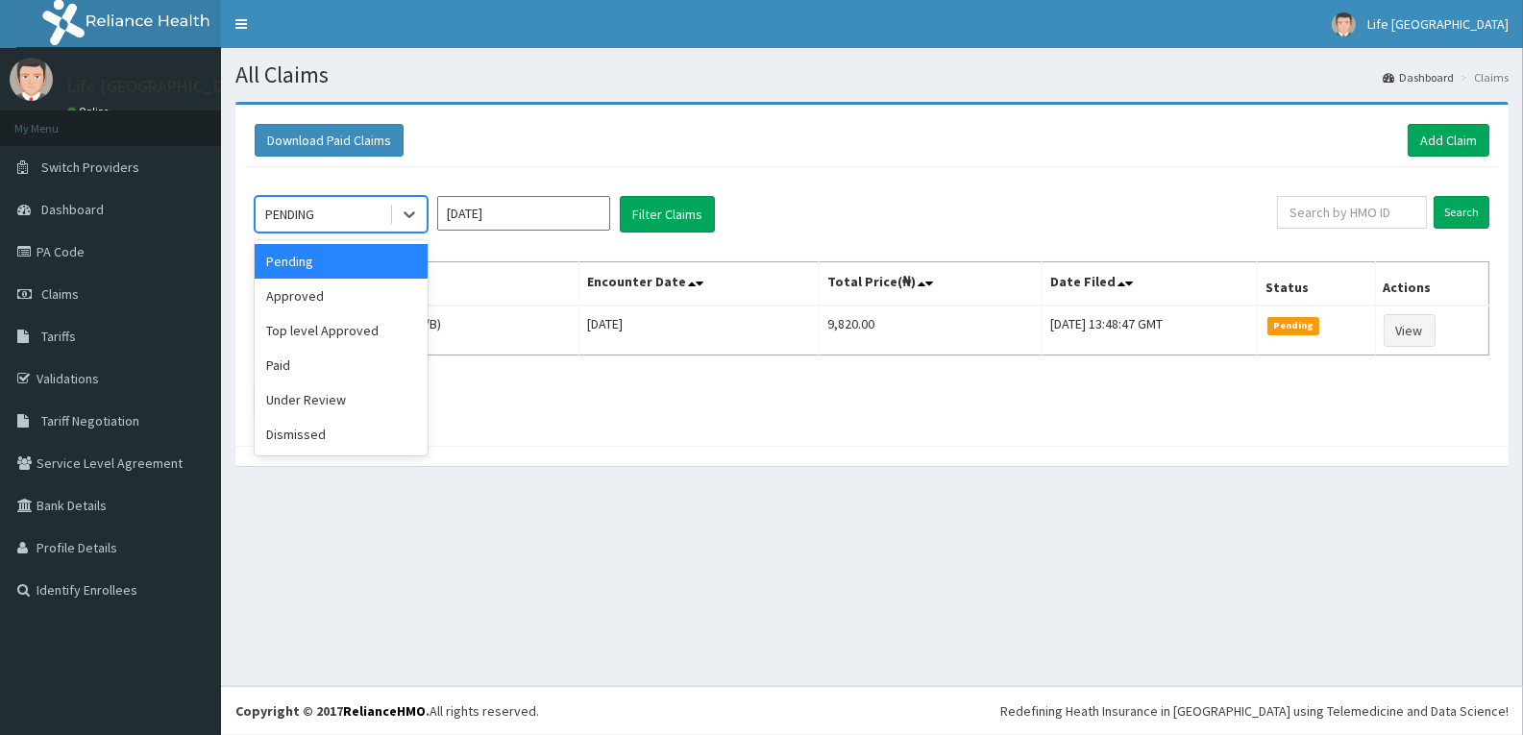
drag, startPoint x: 410, startPoint y: 218, endPoint x: 442, endPoint y: 243, distance: 40.4
click at [410, 219] on icon at bounding box center [409, 214] width 19 height 19
click at [389, 307] on div "Approved" at bounding box center [341, 296] width 173 height 35
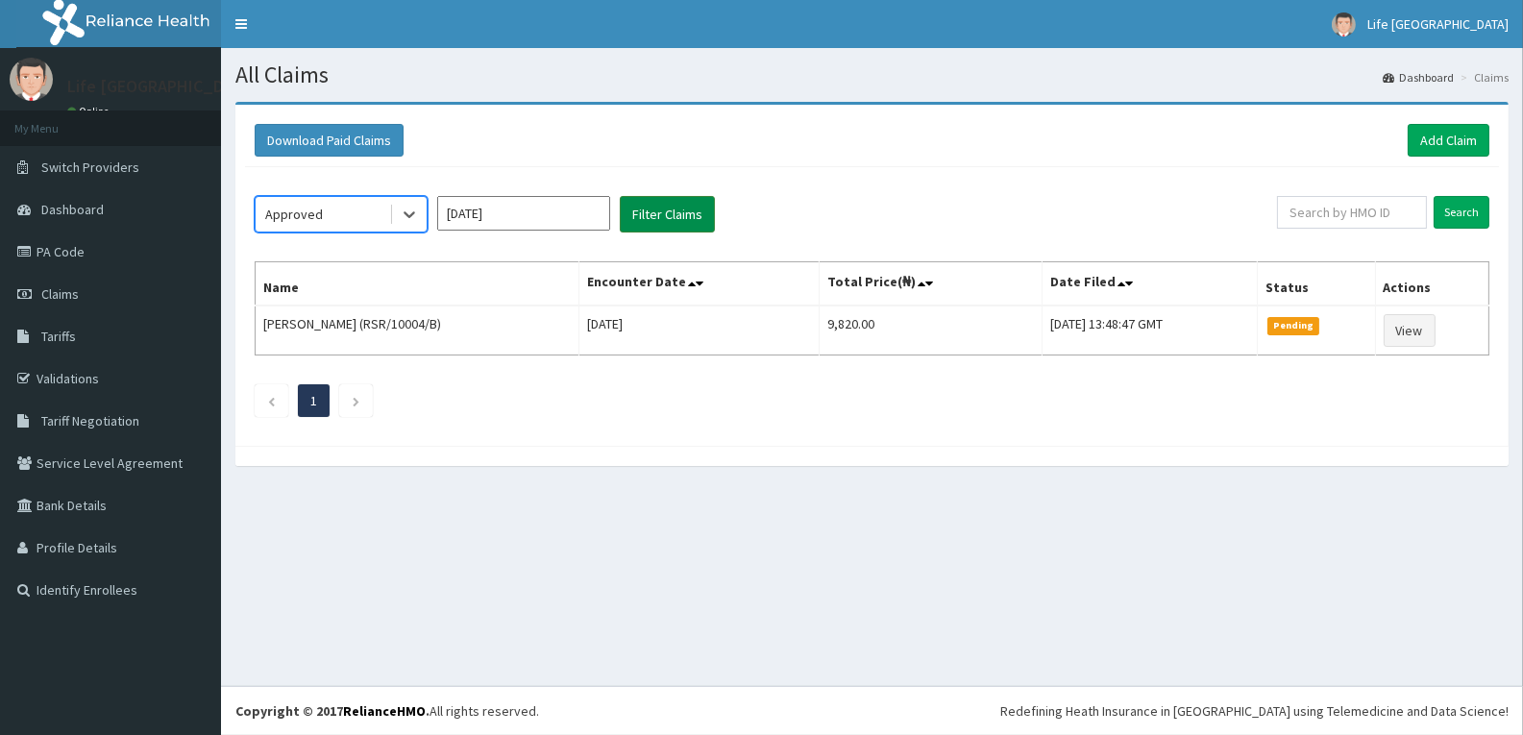
click at [654, 221] on button "Filter Claims" at bounding box center [667, 214] width 95 height 37
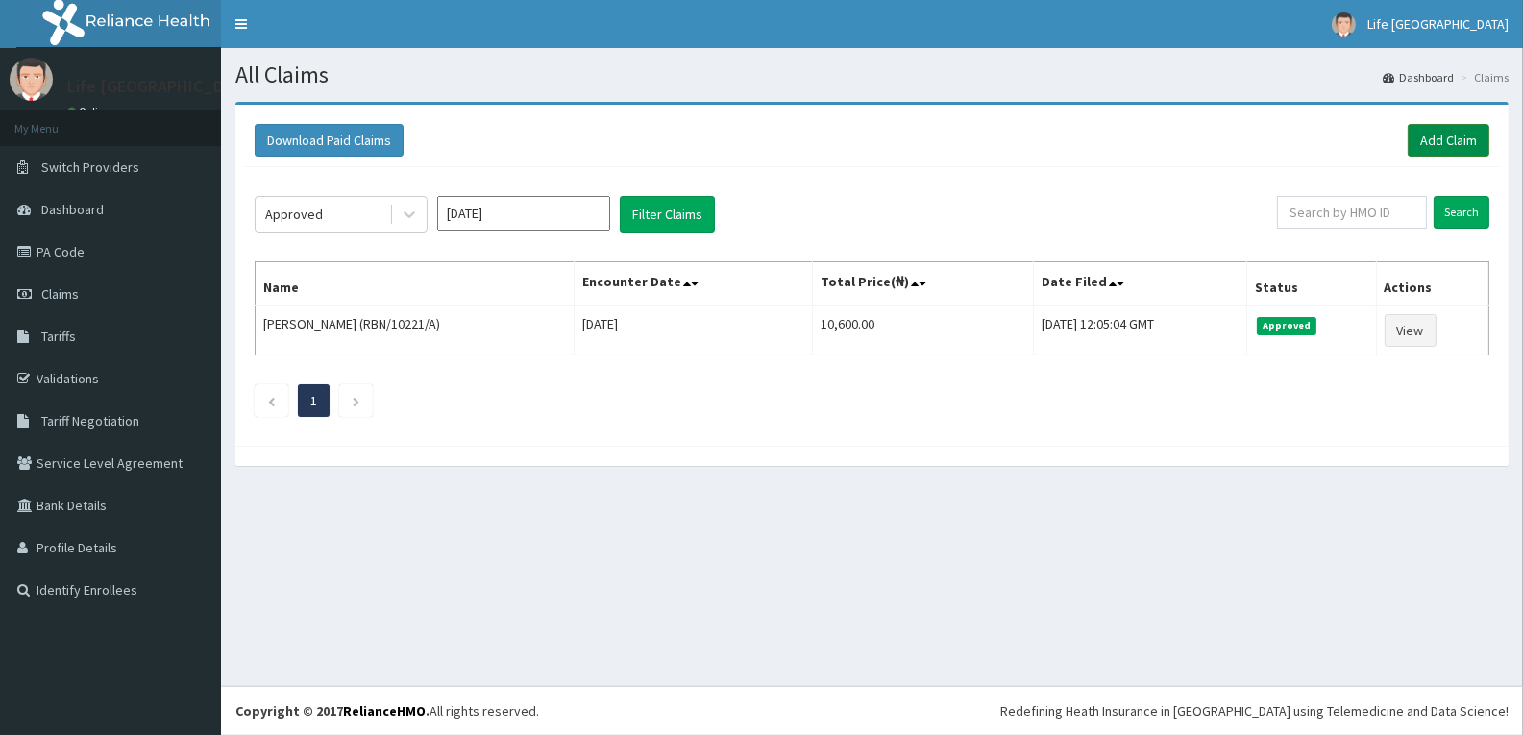
drag, startPoint x: 1457, startPoint y: 120, endPoint x: 1455, endPoint y: 145, distance: 25.1
click at [1455, 120] on div "Download Paid Claims Add Claim" at bounding box center [872, 140] width 1254 height 53
click at [1463, 154] on link "Add Claim" at bounding box center [1449, 140] width 82 height 33
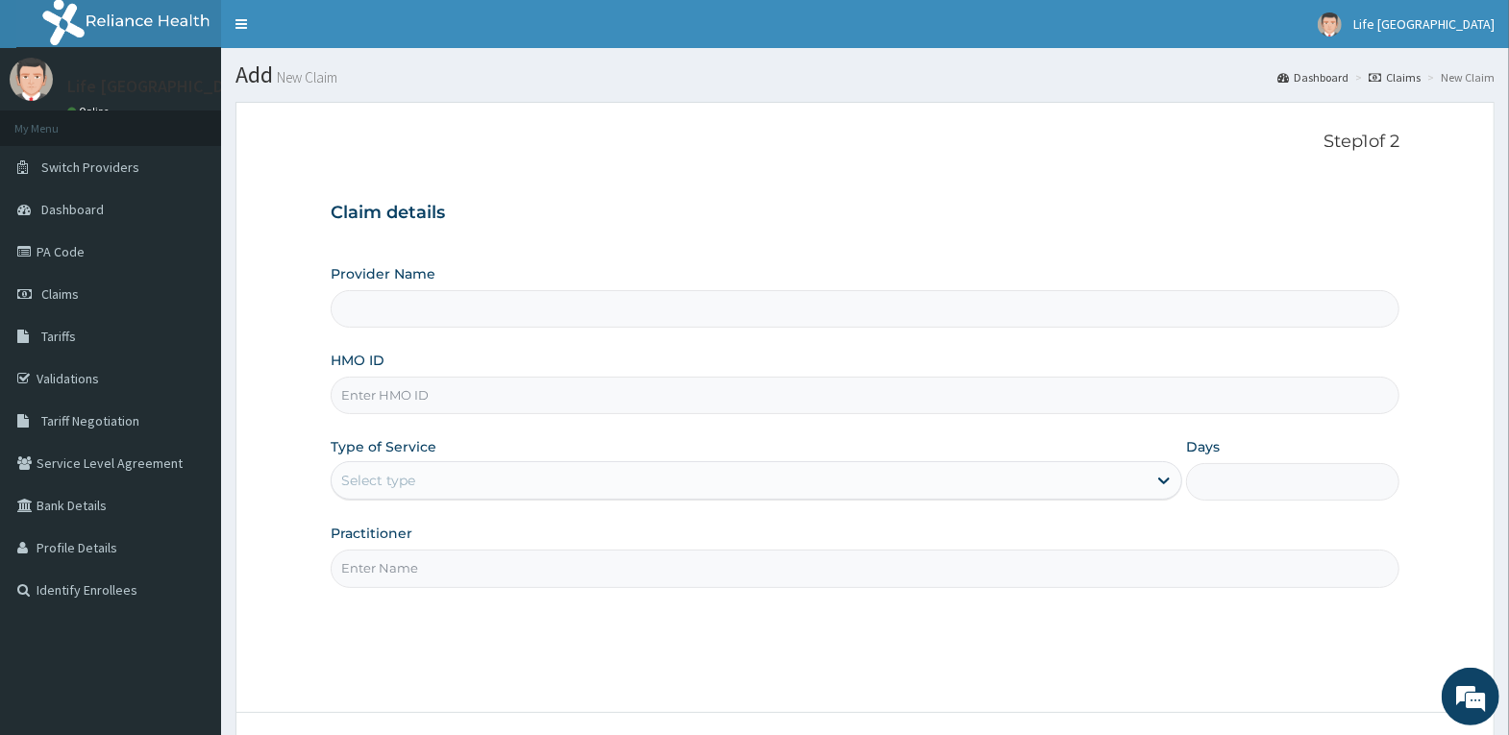
type input "Life [GEOGRAPHIC_DATA]"
drag, startPoint x: 1180, startPoint y: 408, endPoint x: 1190, endPoint y: 394, distance: 16.5
click at [1180, 407] on input "HMO ID" at bounding box center [865, 395] width 1069 height 37
type input "AIP/10669/B"
click at [543, 473] on div "Select type" at bounding box center [739, 480] width 815 height 31
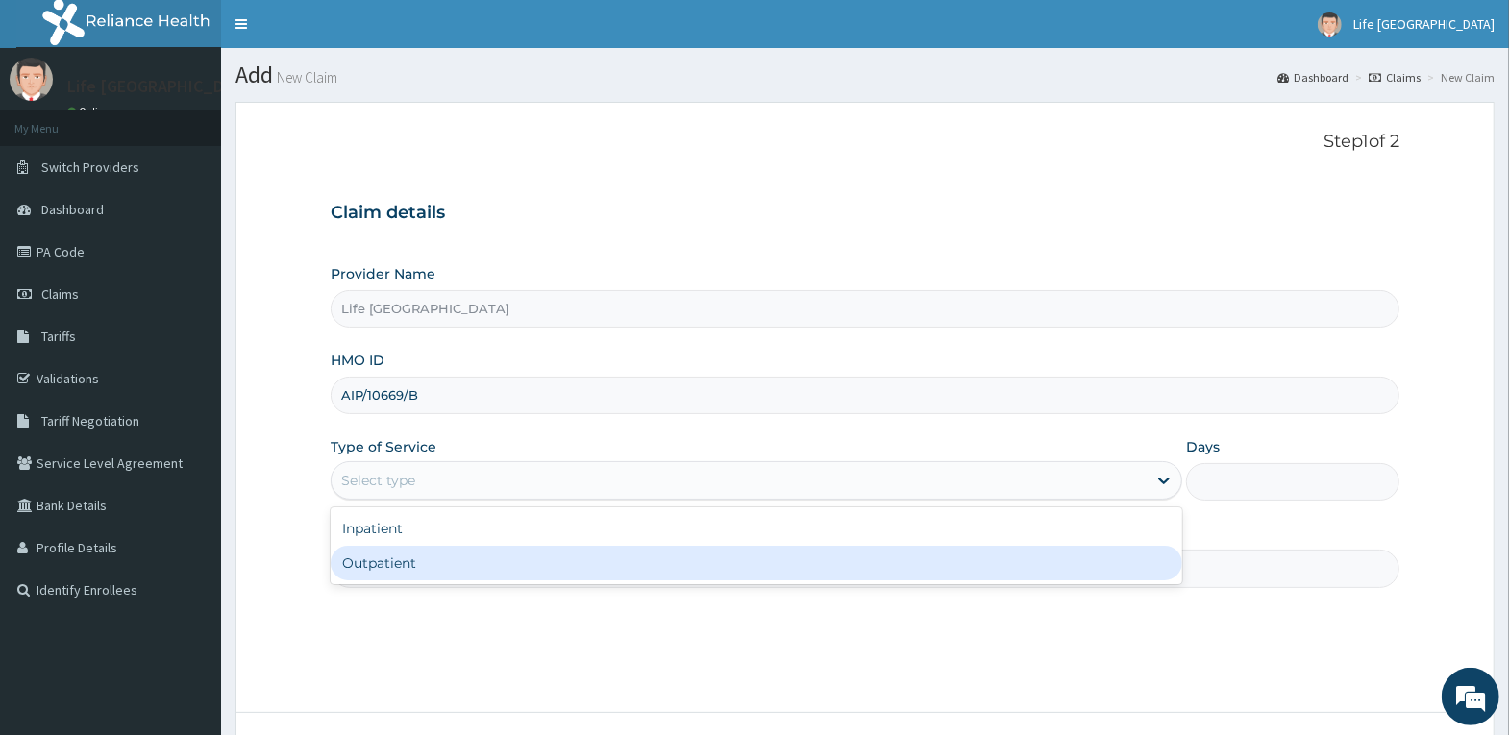
click at [557, 574] on div "Outpatient" at bounding box center [757, 563] width 852 height 35
type input "1"
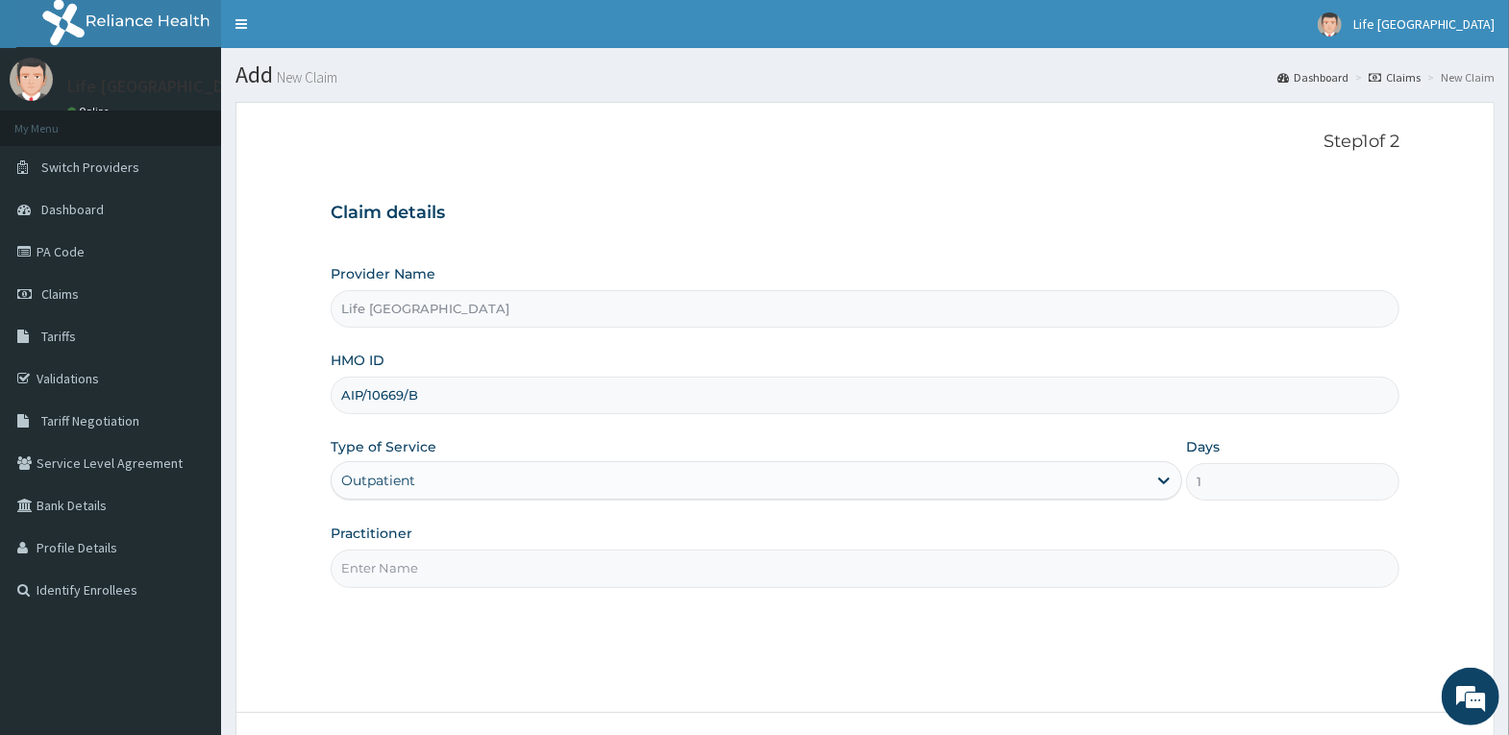
click at [570, 570] on input "Practitioner" at bounding box center [865, 568] width 1069 height 37
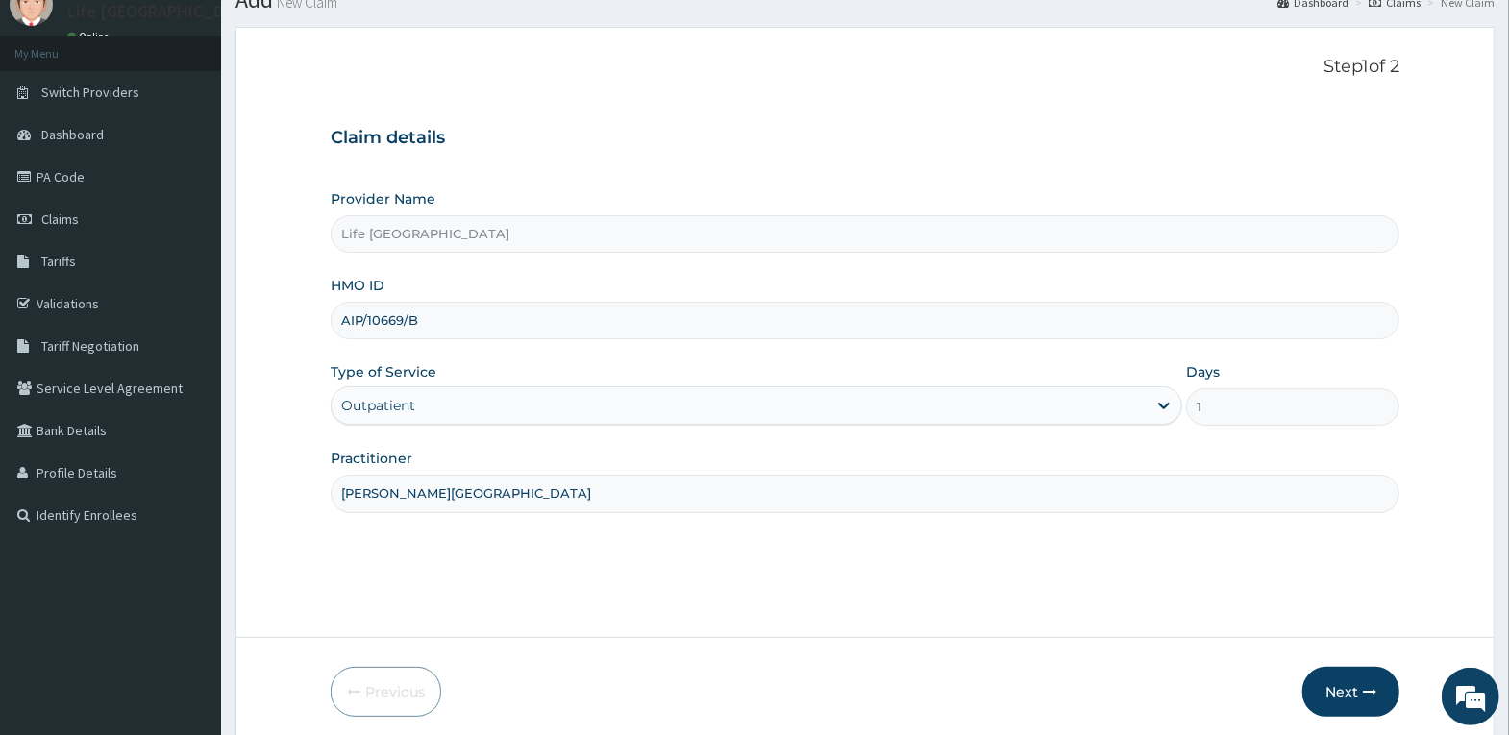
scroll to position [149, 0]
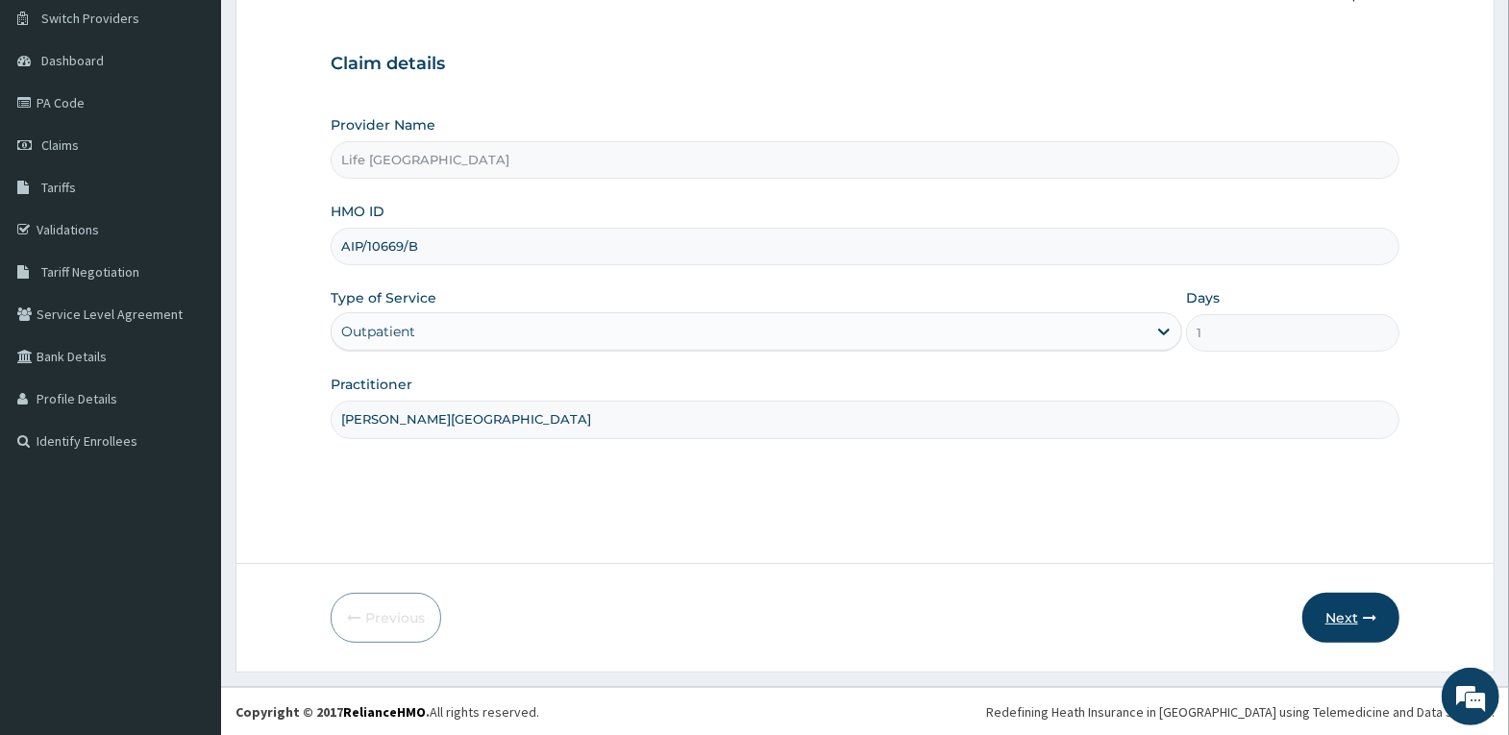
type input "DR. AGBOOLA"
click at [1354, 628] on button "Next" at bounding box center [1350, 618] width 97 height 50
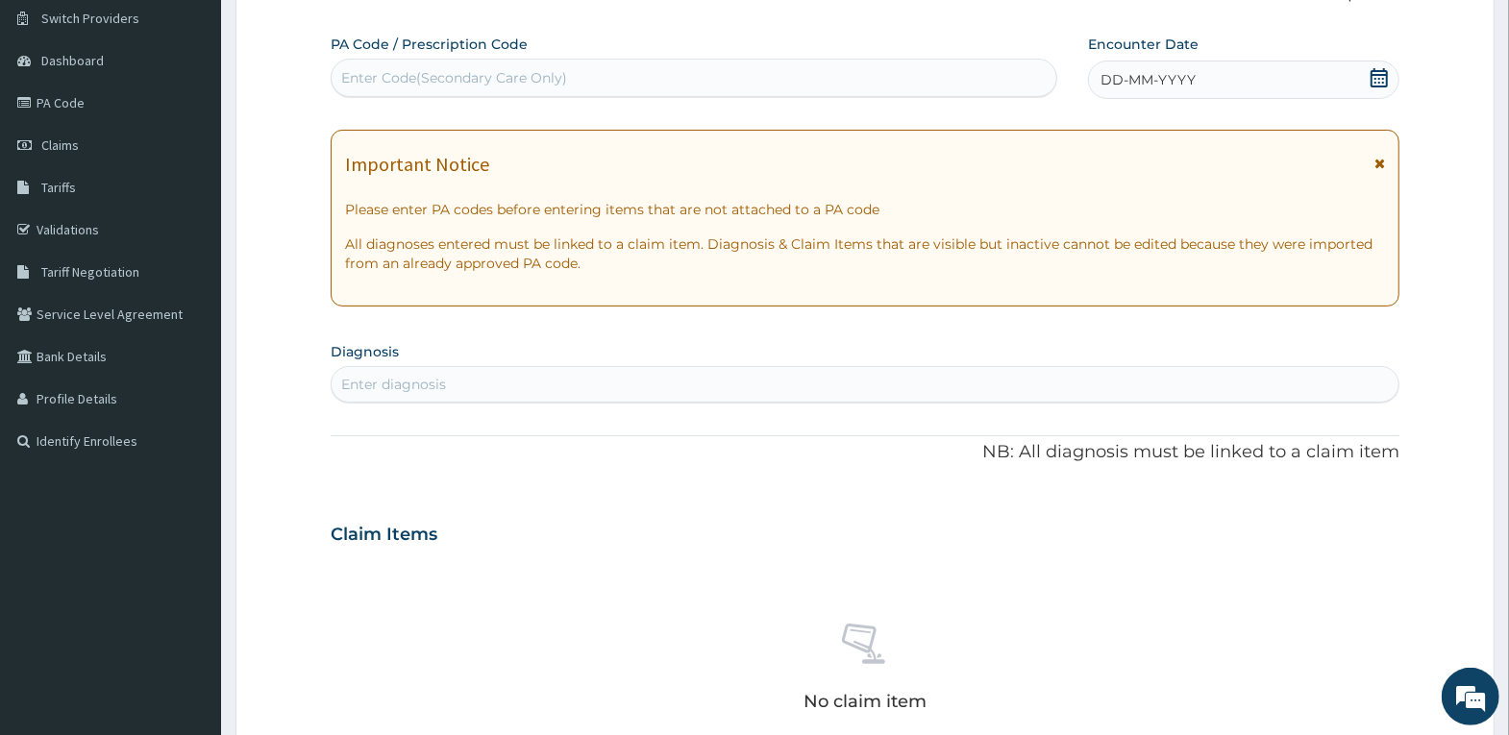
click at [1373, 83] on icon at bounding box center [1379, 77] width 19 height 19
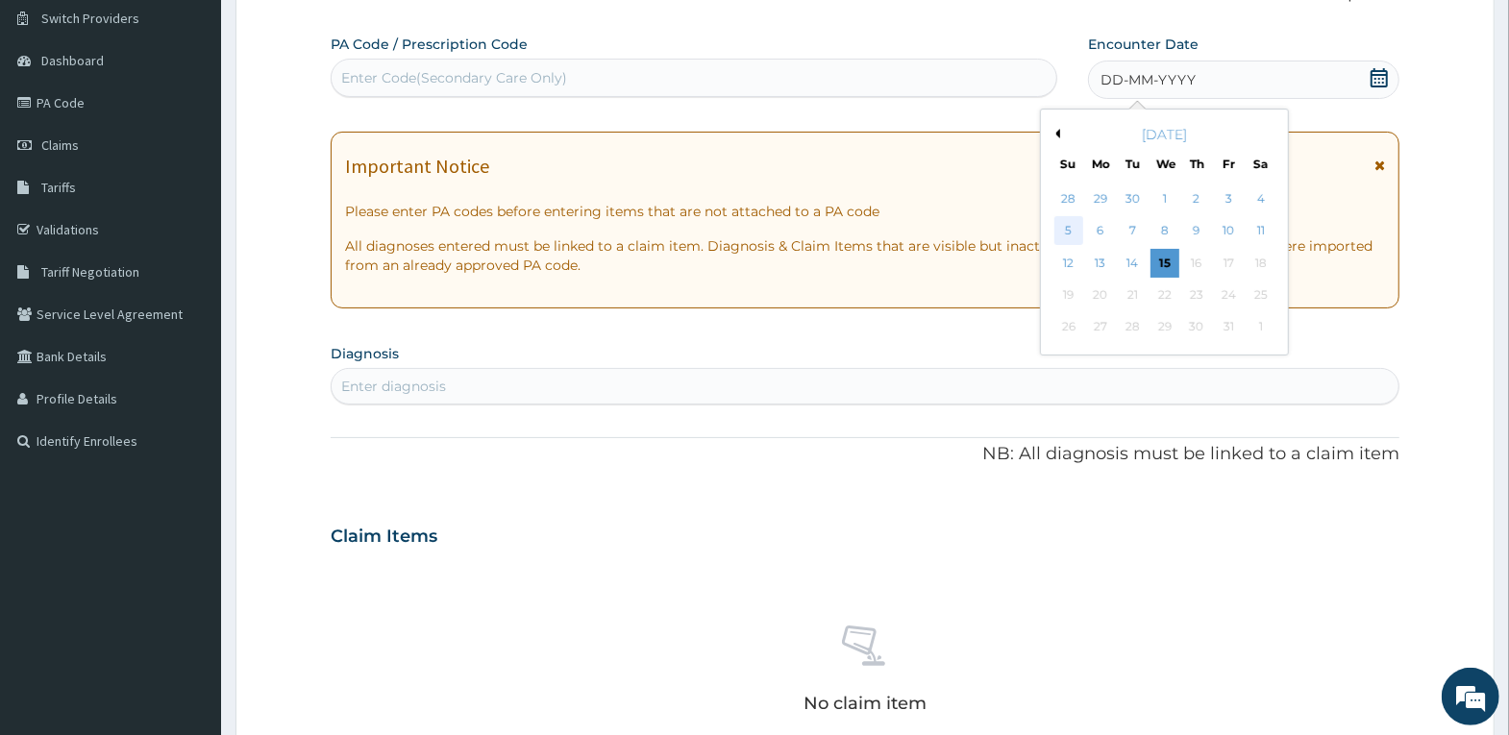
click at [1076, 217] on div "5" at bounding box center [1068, 231] width 29 height 29
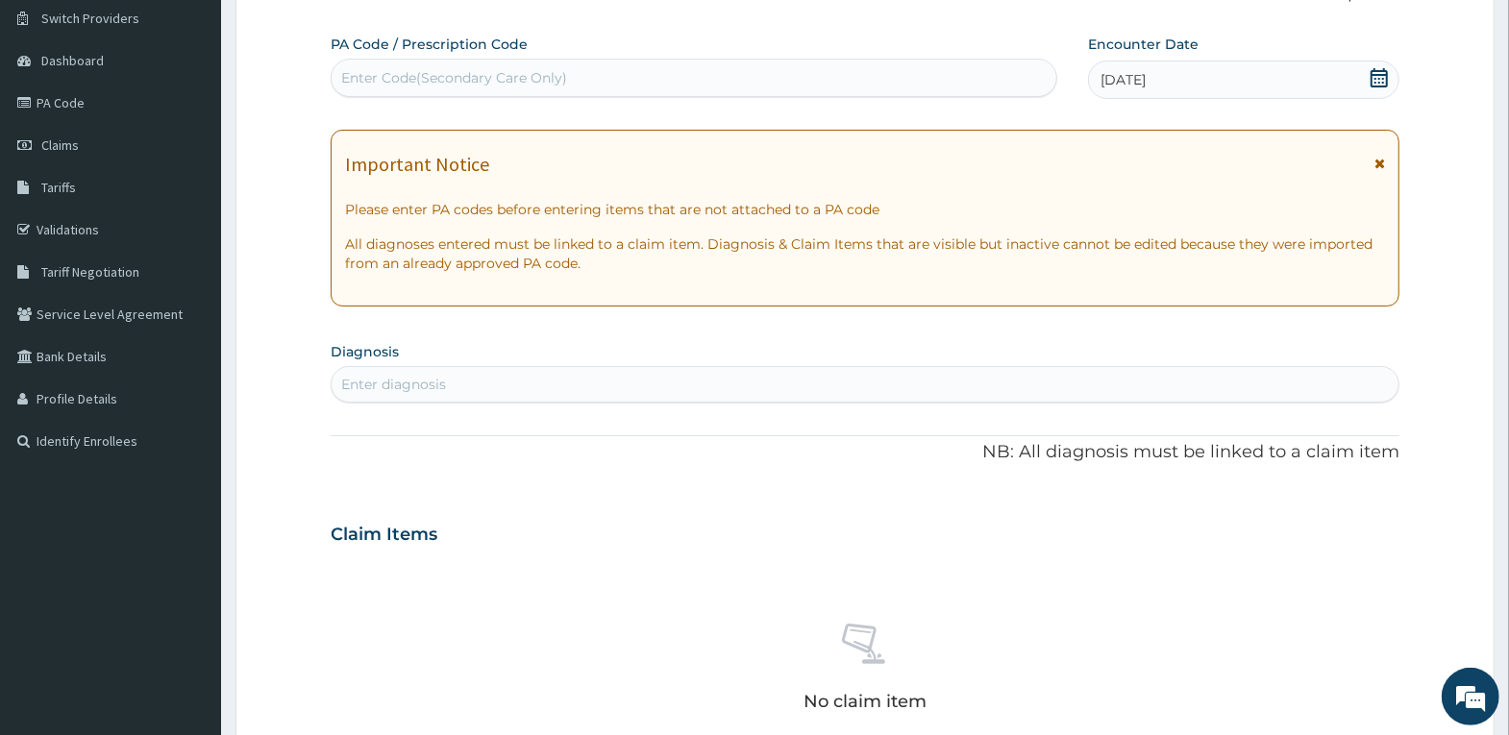
click at [1101, 384] on div "Enter diagnosis" at bounding box center [865, 384] width 1067 height 31
type input "PITYRIASIS"
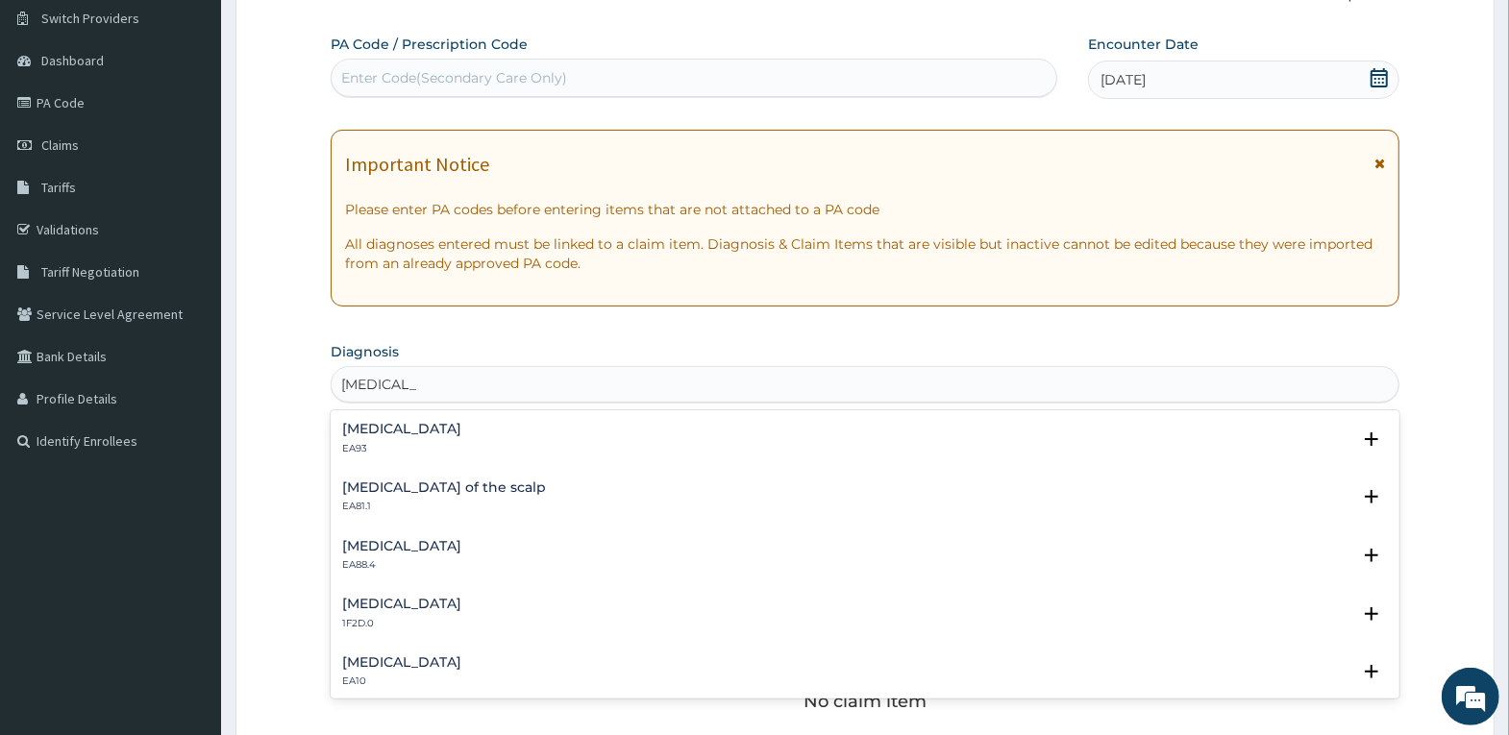
click at [531, 614] on div "Pityriasis versicolor 1F2D.0" at bounding box center [865, 614] width 1046 height 34
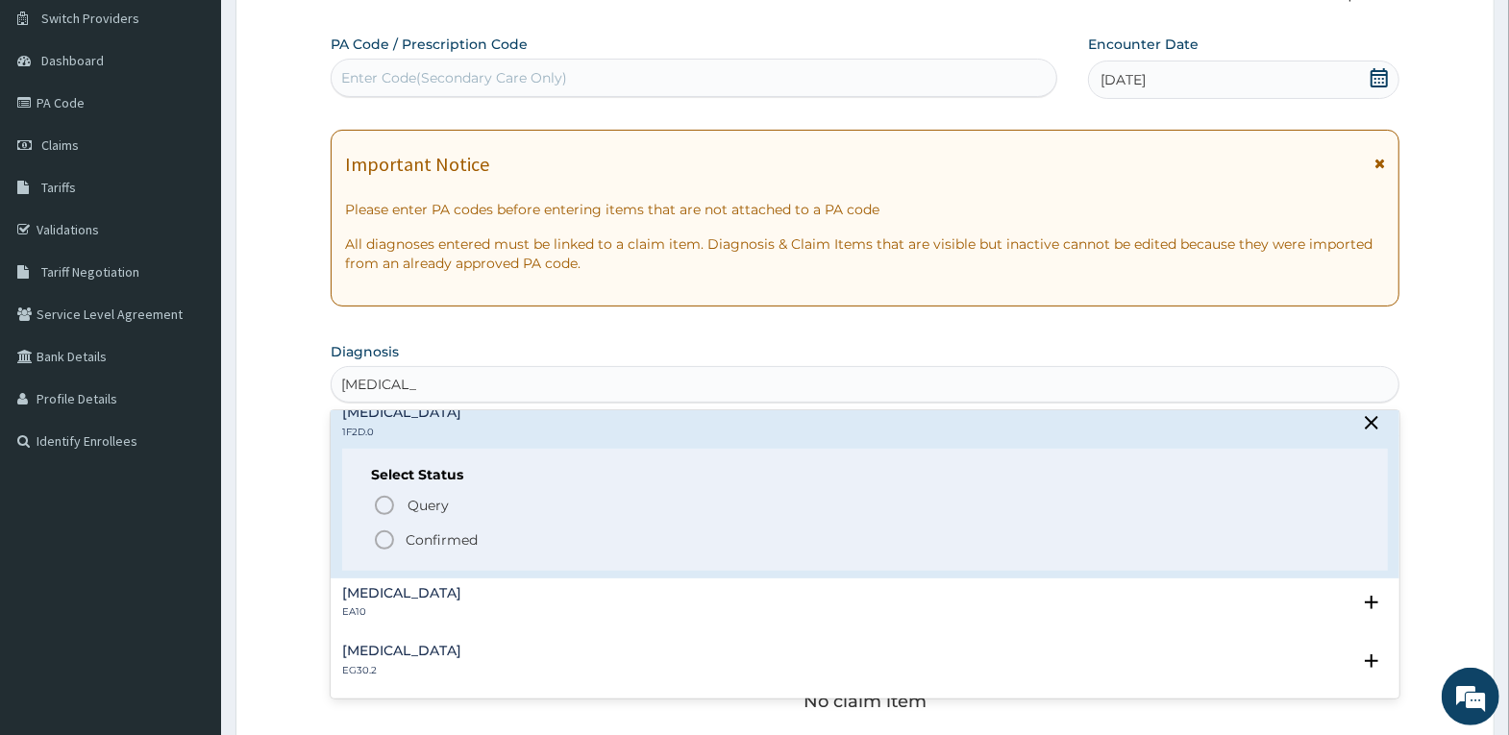
scroll to position [192, 0]
click at [475, 536] on p "Confirmed" at bounding box center [442, 539] width 72 height 19
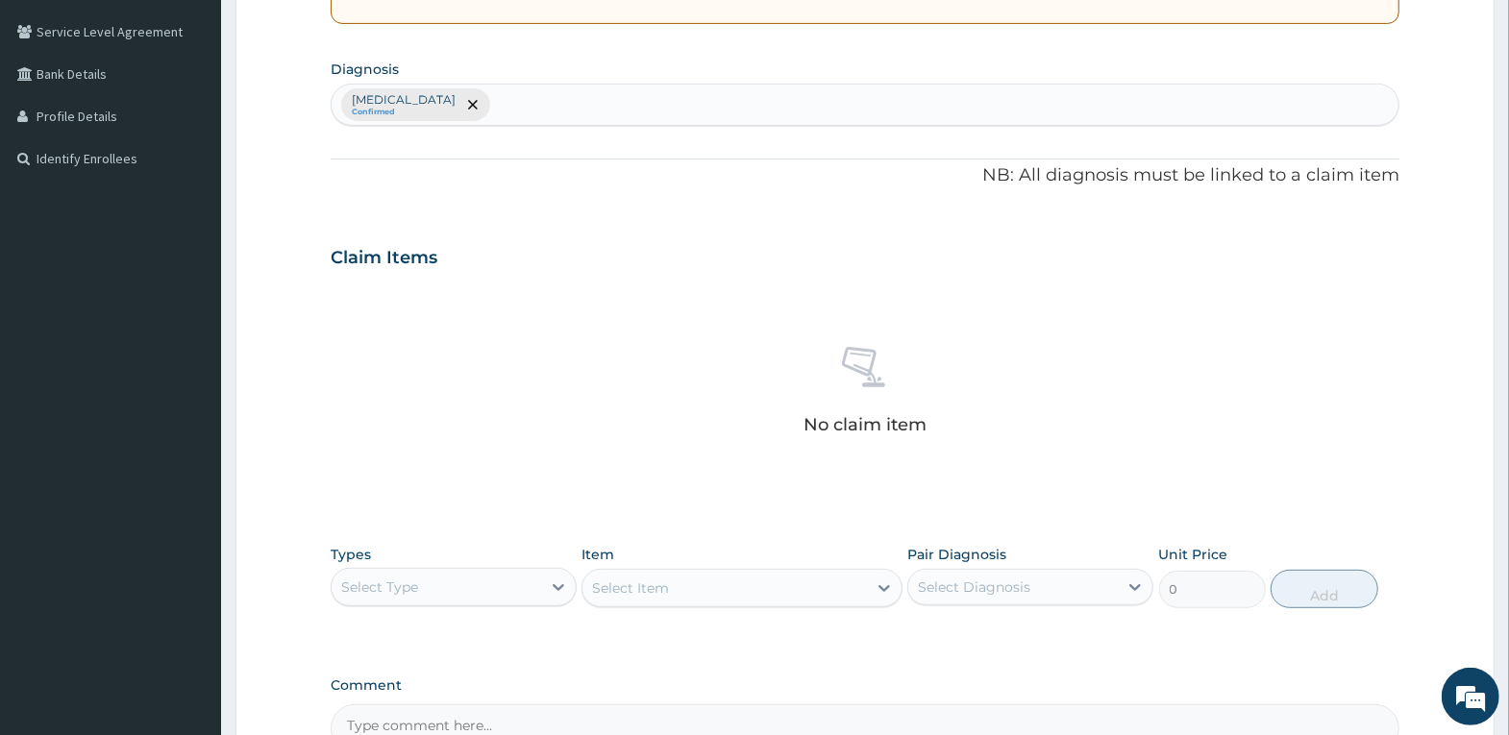
scroll to position [437, 0]
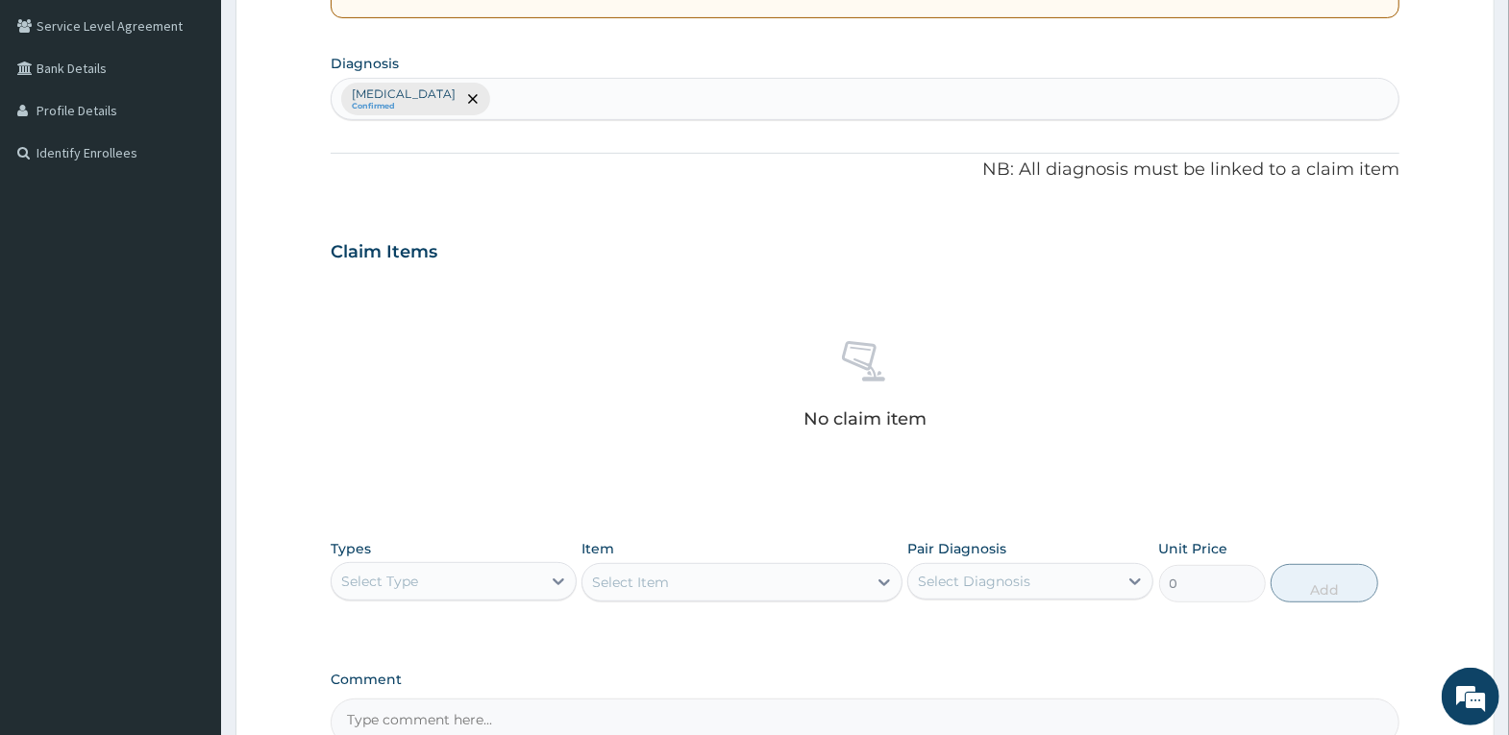
click at [537, 575] on div "Select Type" at bounding box center [437, 581] width 210 height 31
click at [512, 685] on div "Procedures" at bounding box center [454, 698] width 246 height 35
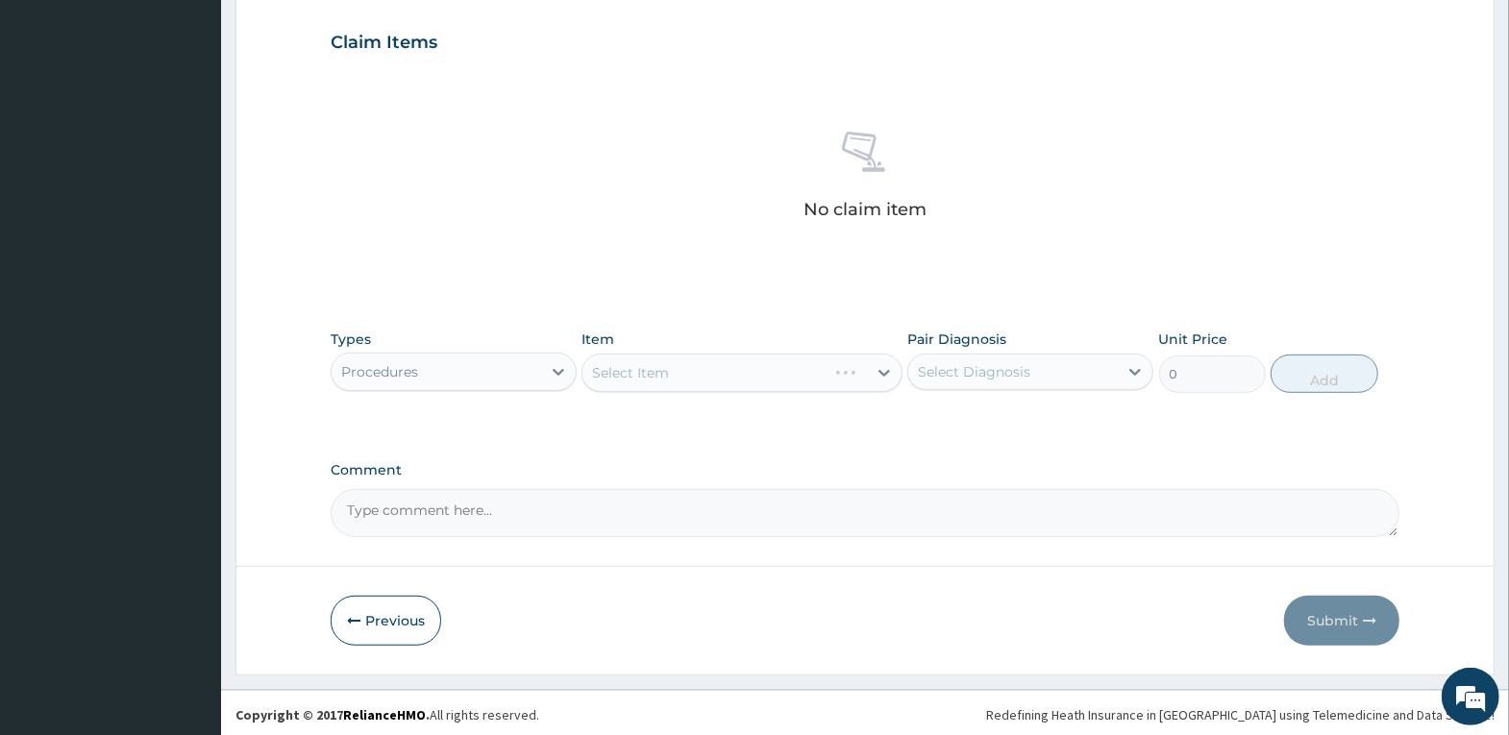
scroll to position [650, 0]
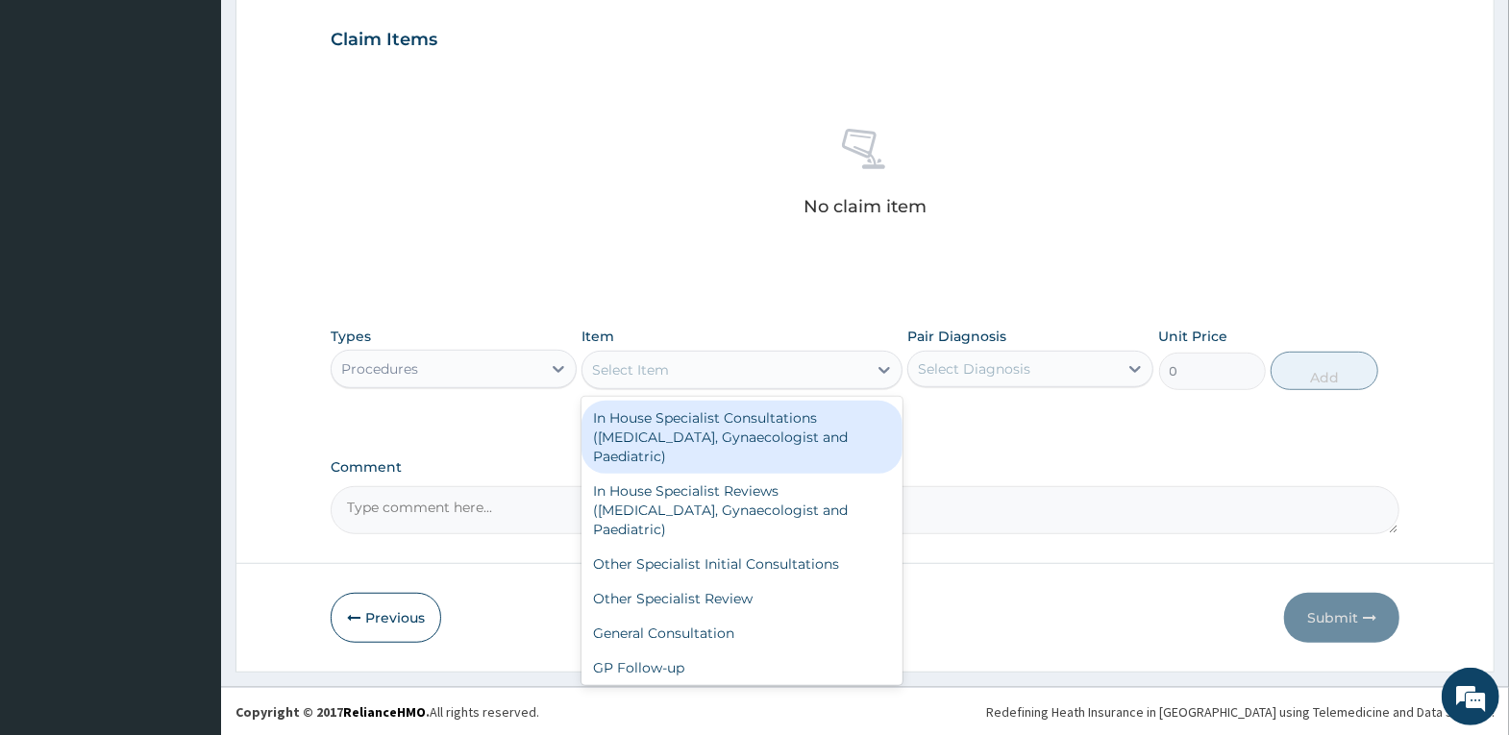
click at [829, 374] on div "Select Item" at bounding box center [724, 370] width 284 height 31
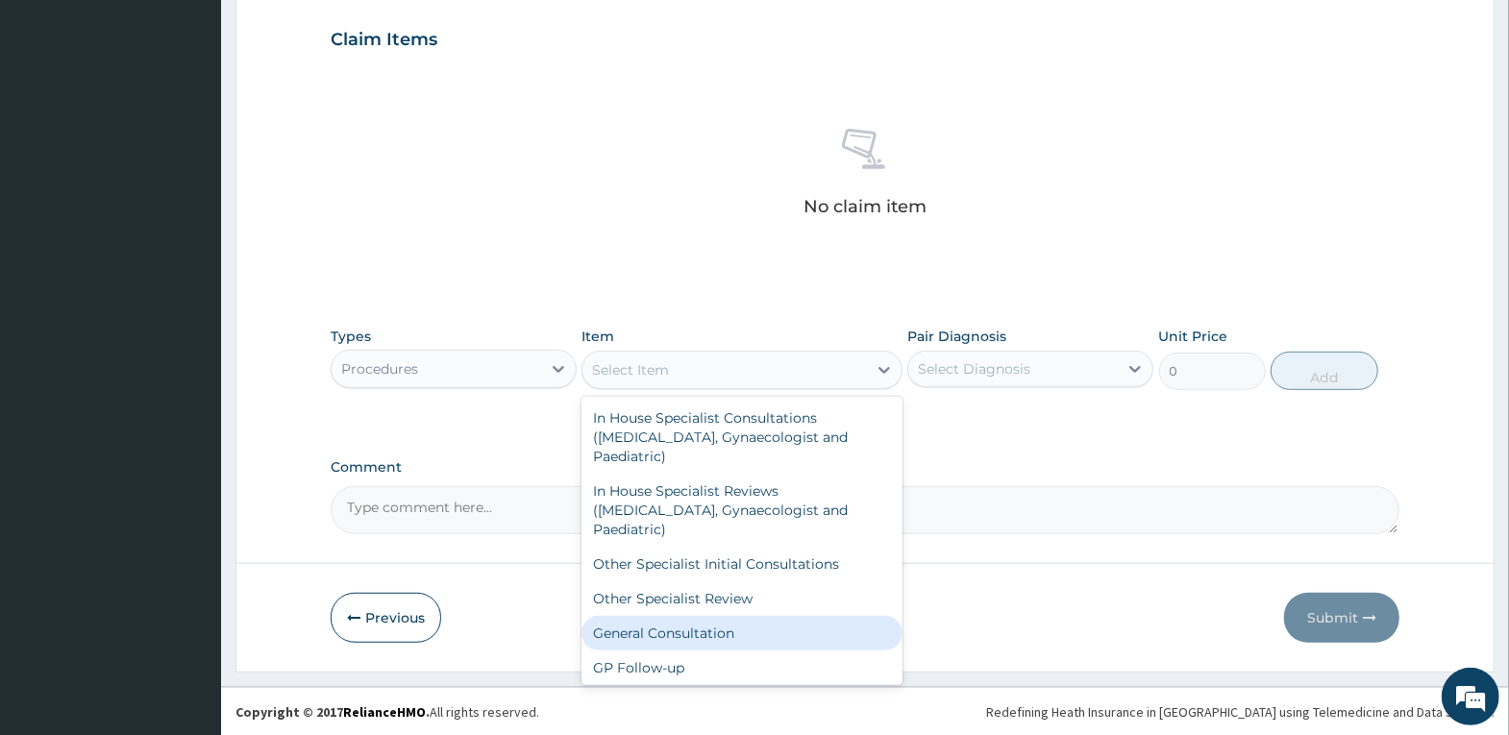
click at [747, 620] on div "General Consultation" at bounding box center [741, 633] width 321 height 35
type input "4000"
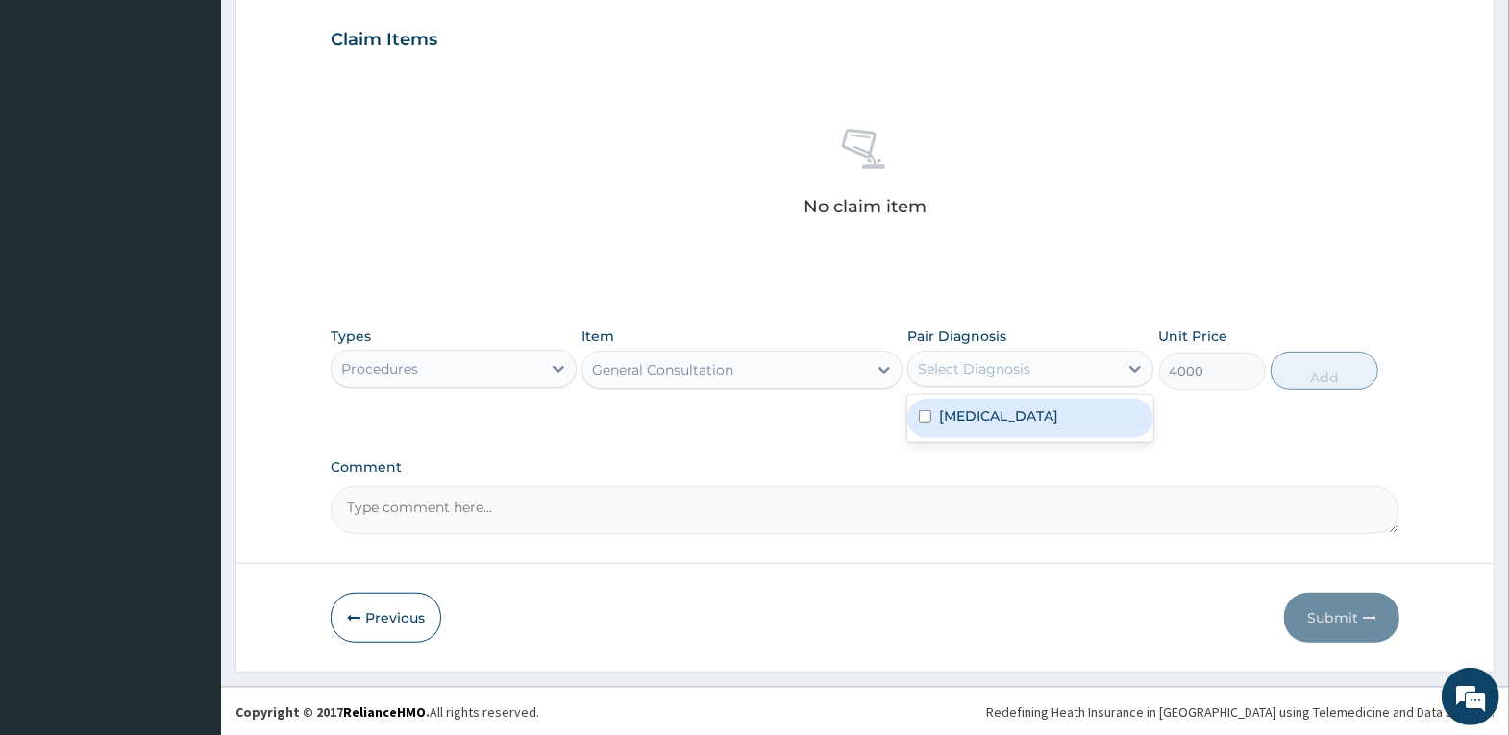
drag, startPoint x: 1001, startPoint y: 365, endPoint x: 1002, endPoint y: 411, distance: 46.2
click at [1001, 376] on div "Select Diagnosis" at bounding box center [974, 368] width 112 height 19
drag, startPoint x: 1005, startPoint y: 429, endPoint x: 1123, endPoint y: 395, distance: 122.0
click at [1013, 427] on div "Pityriasis versicolor" at bounding box center [1030, 418] width 246 height 39
checkbox input "true"
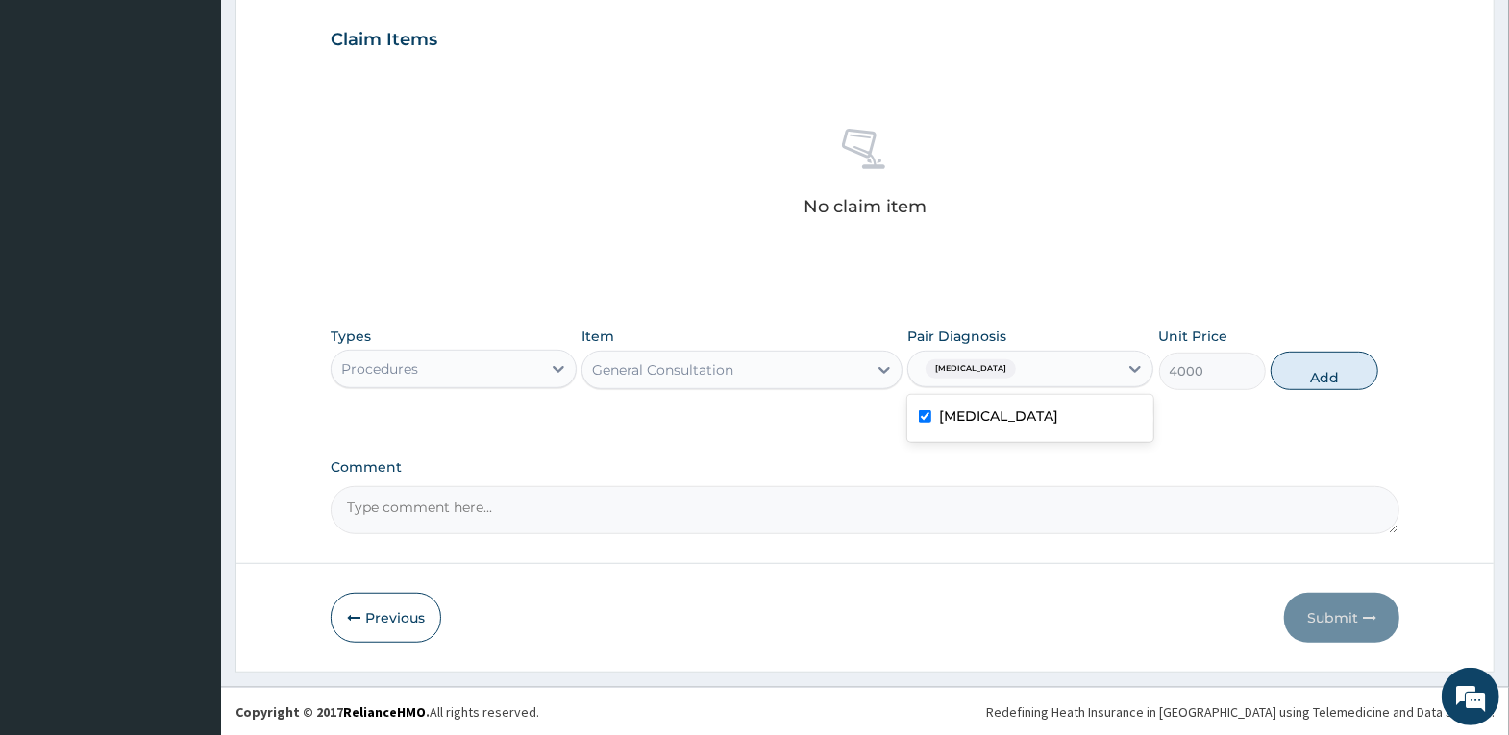
drag, startPoint x: 1323, startPoint y: 363, endPoint x: 852, endPoint y: 338, distance: 472.6
click at [1321, 365] on button "Add" at bounding box center [1324, 371] width 107 height 38
type input "0"
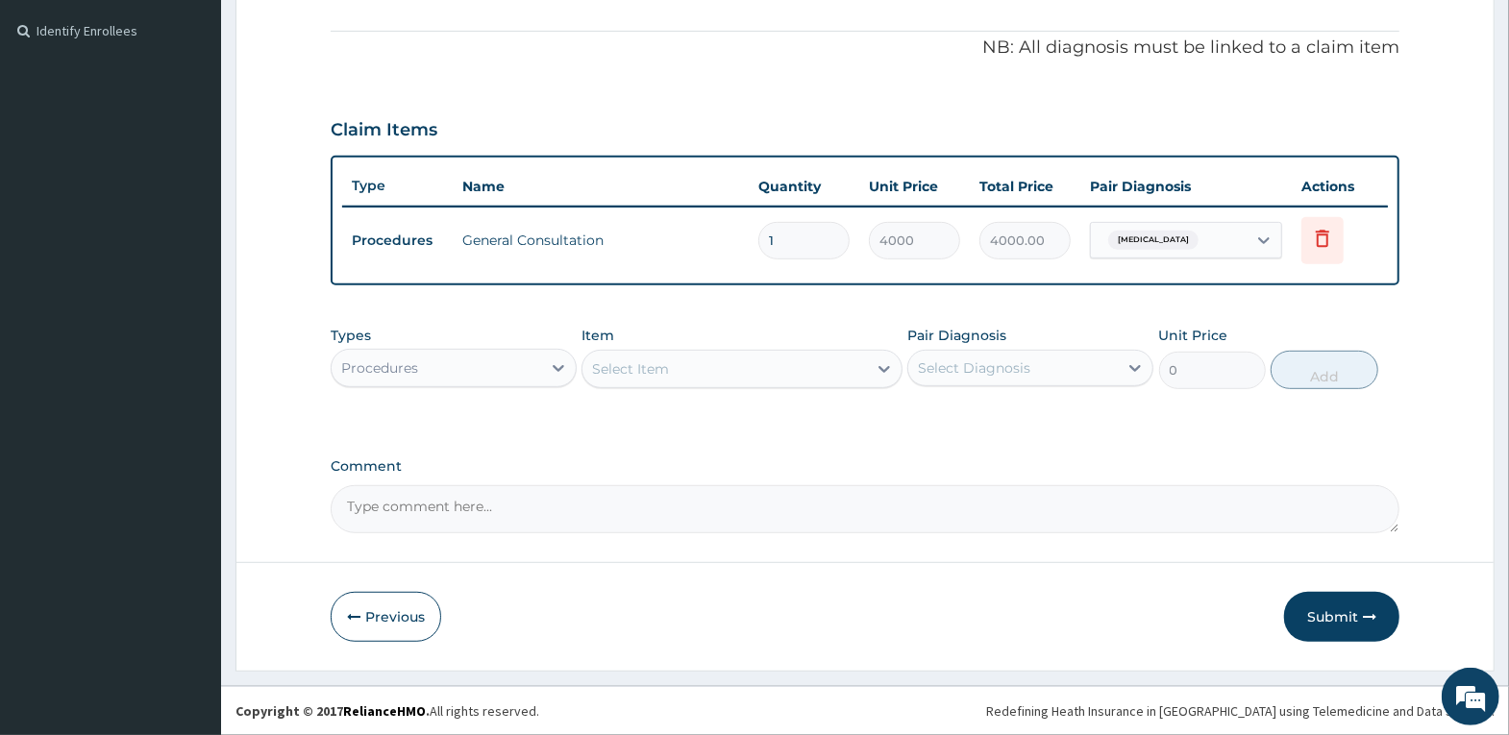
scroll to position [558, 0]
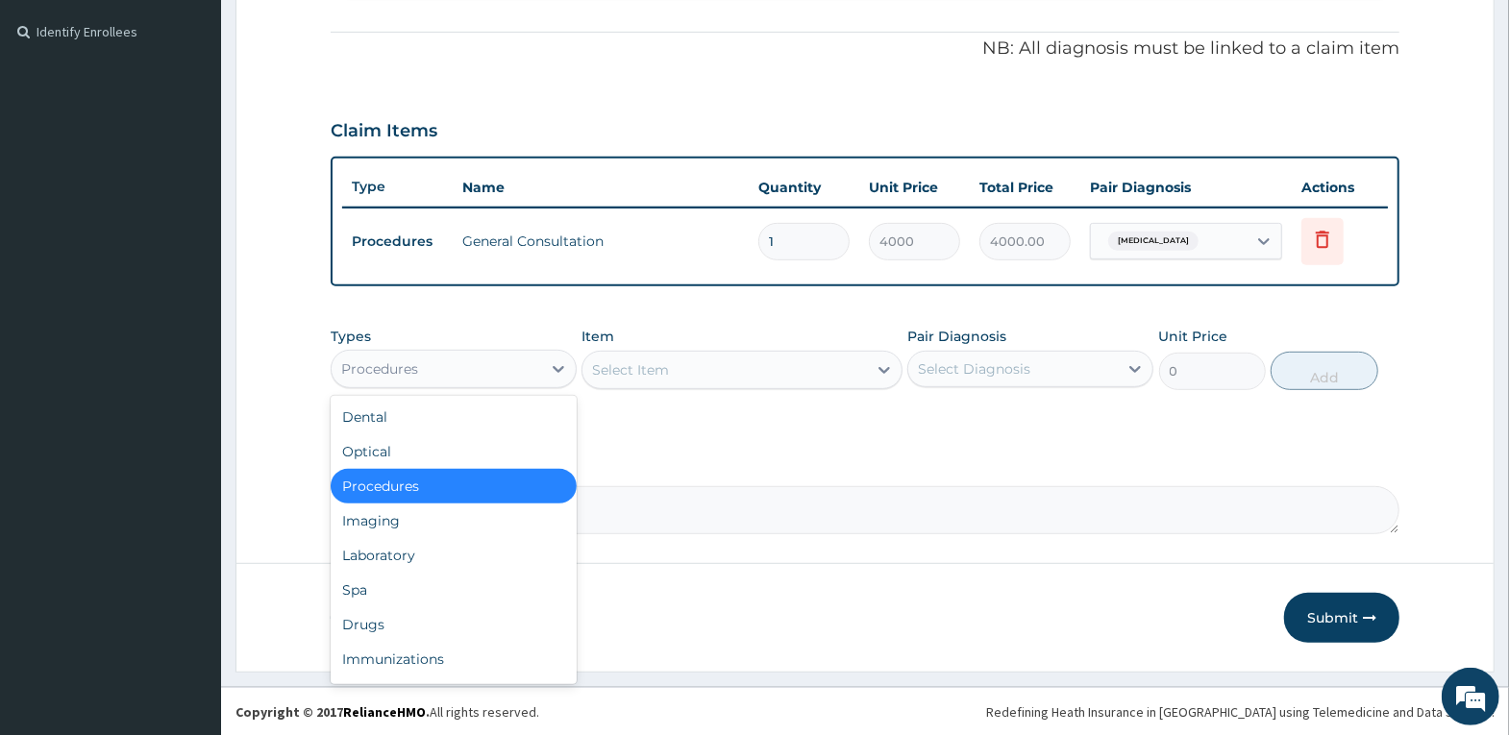
click at [465, 366] on div "Procedures" at bounding box center [437, 369] width 210 height 31
drag, startPoint x: 420, startPoint y: 614, endPoint x: 492, endPoint y: 575, distance: 82.2
click at [426, 614] on div "Drugs" at bounding box center [454, 624] width 246 height 35
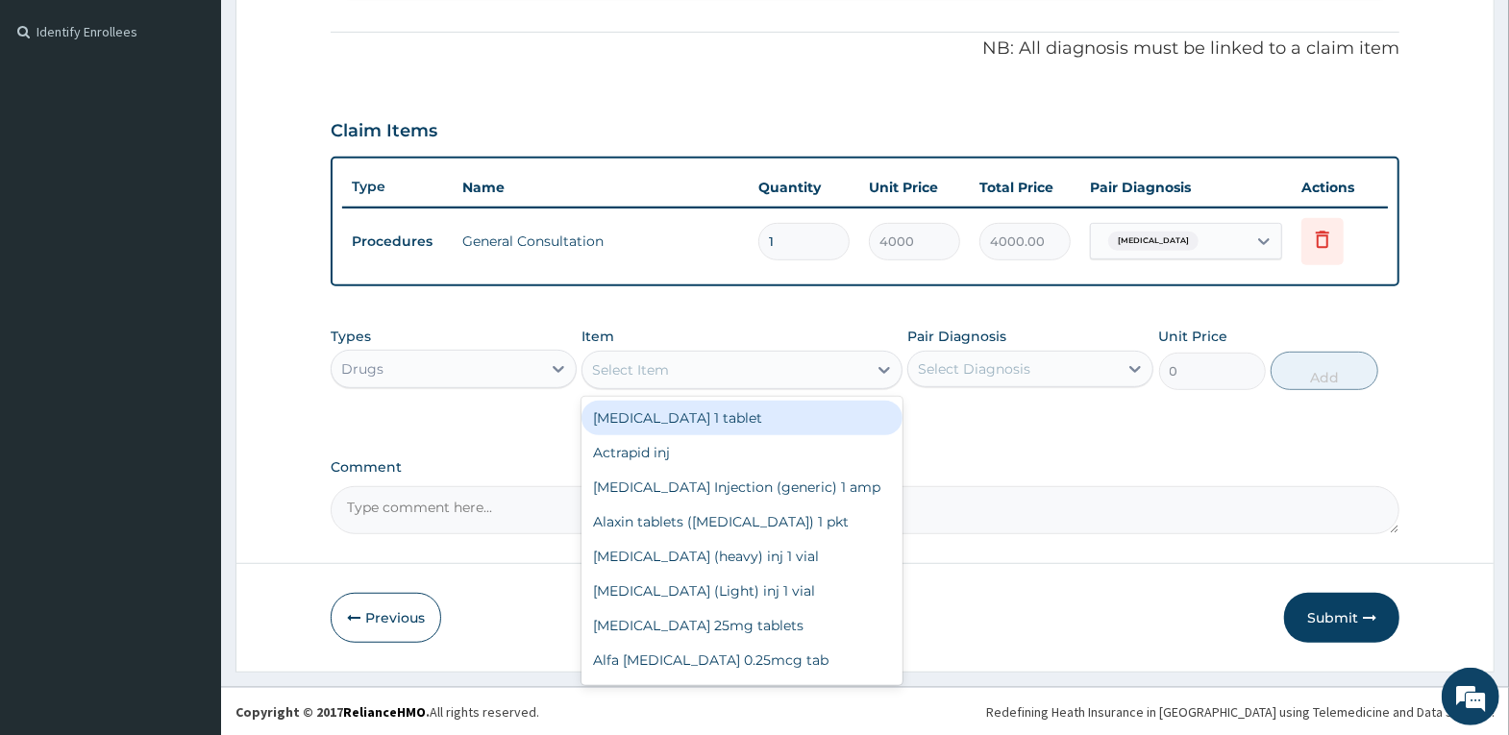
click at [772, 374] on div "Select Item" at bounding box center [724, 370] width 284 height 31
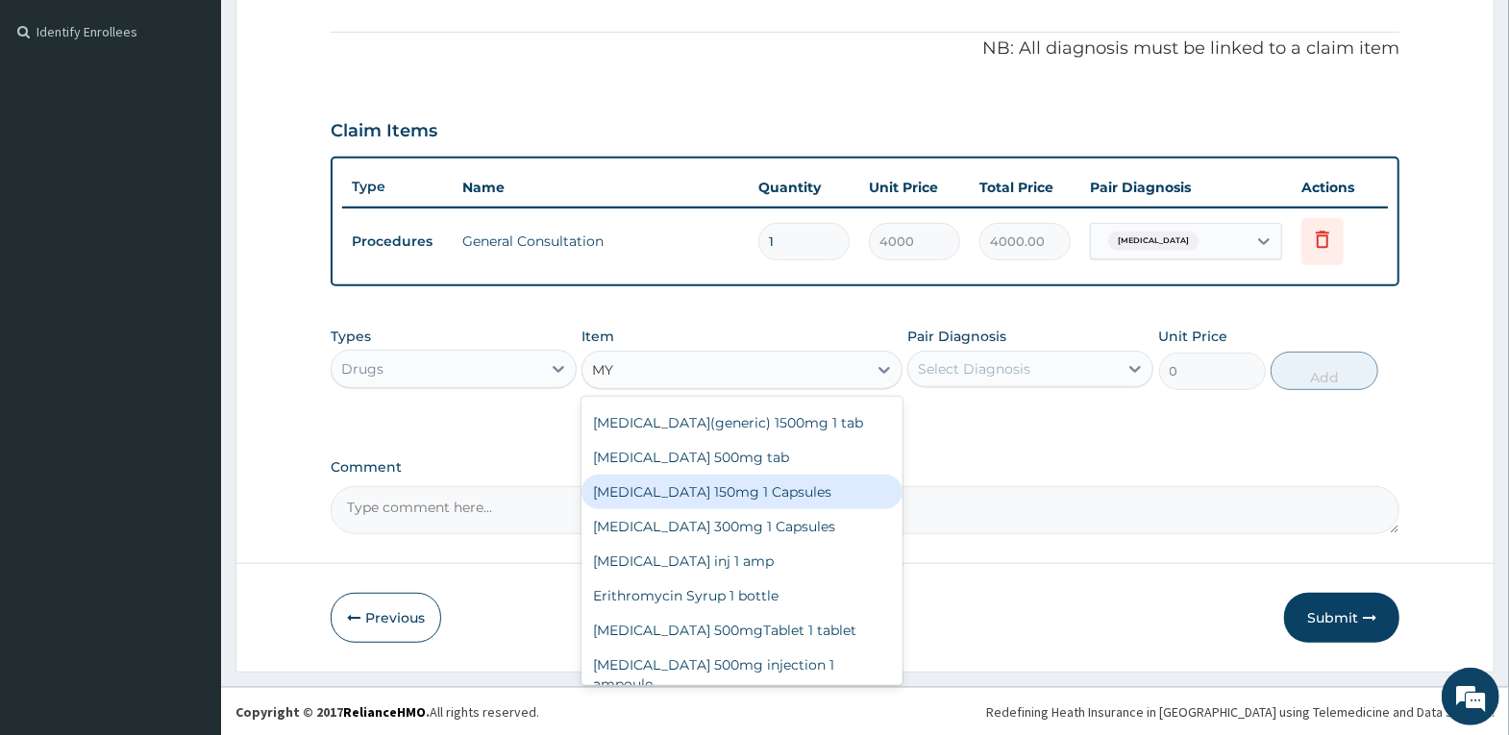
scroll to position [0, 0]
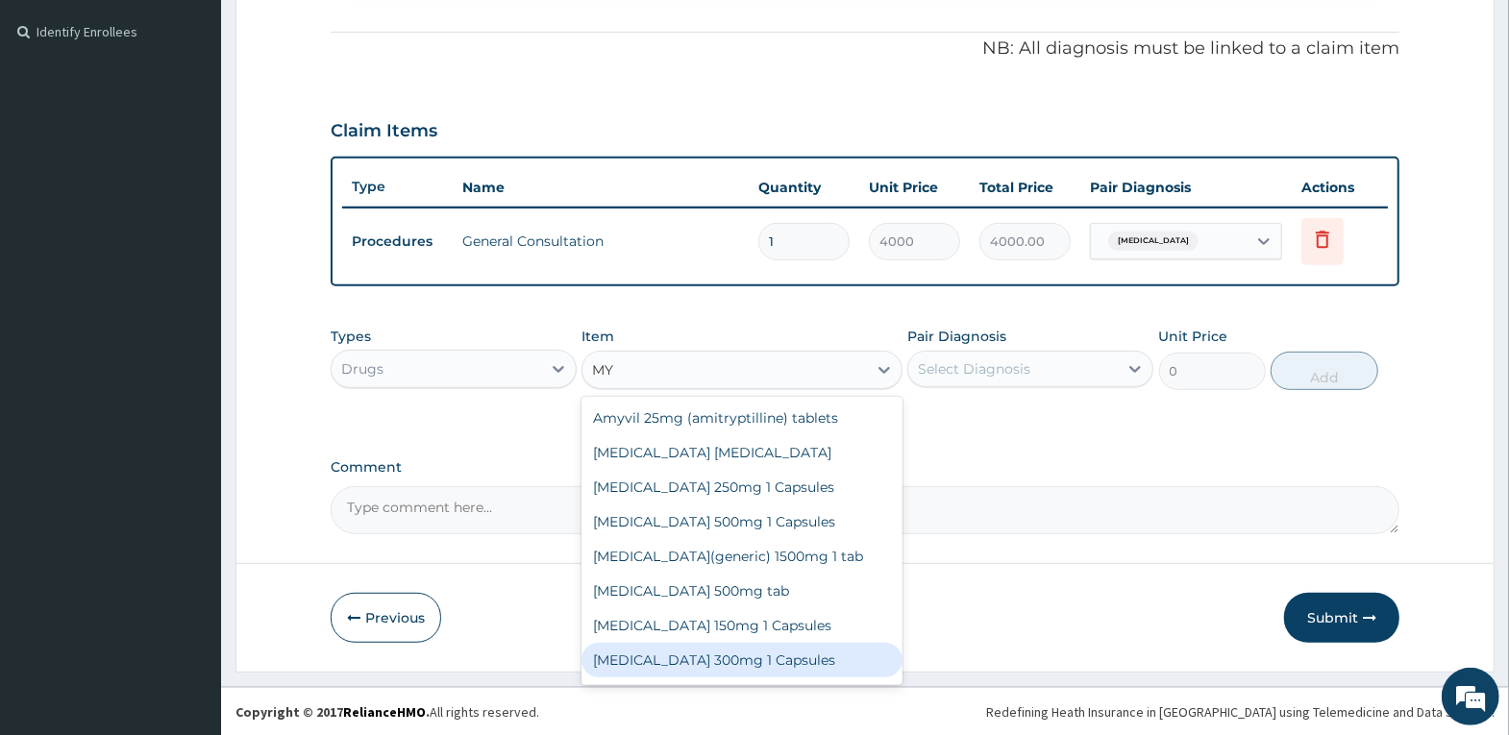
type input "M"
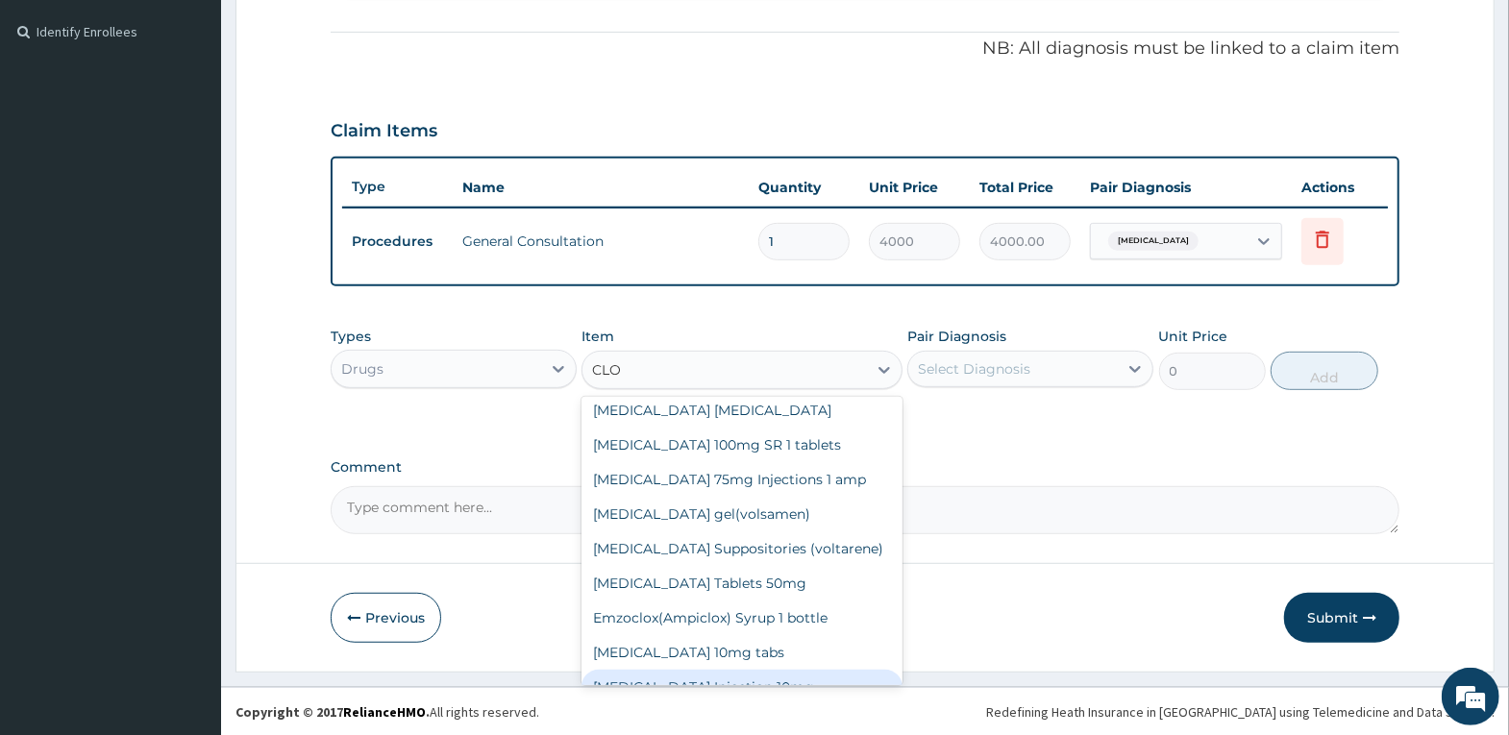
scroll to position [381, 0]
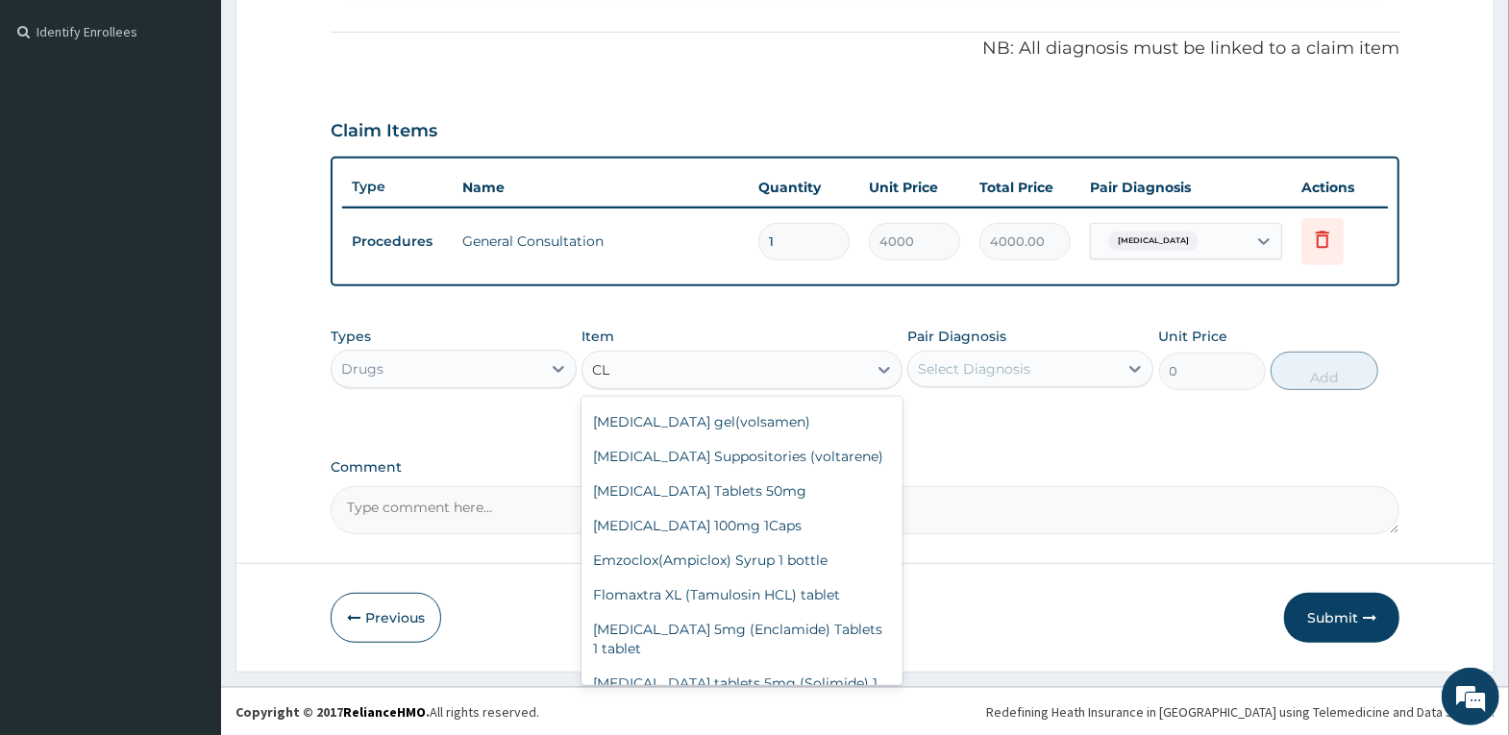
type input "C"
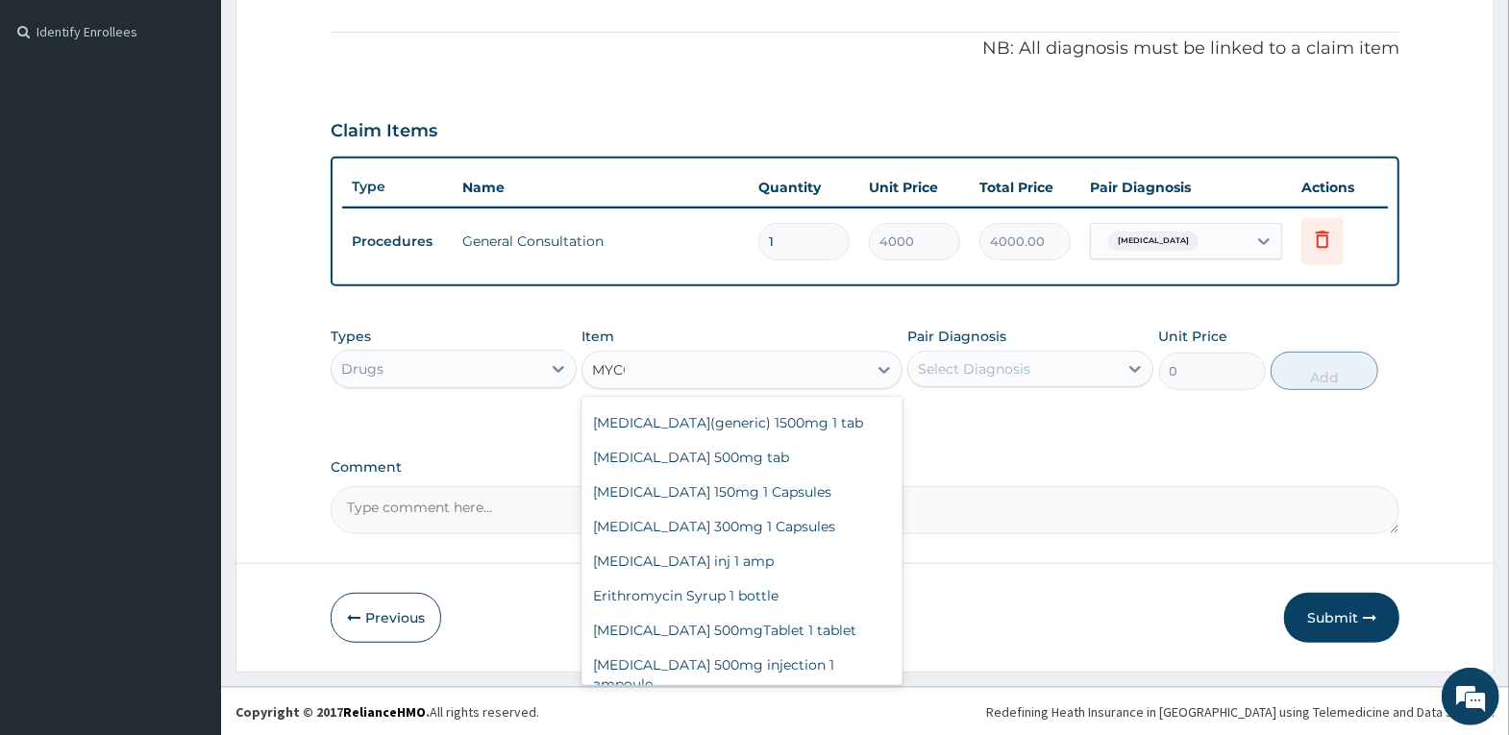
scroll to position [0, 0]
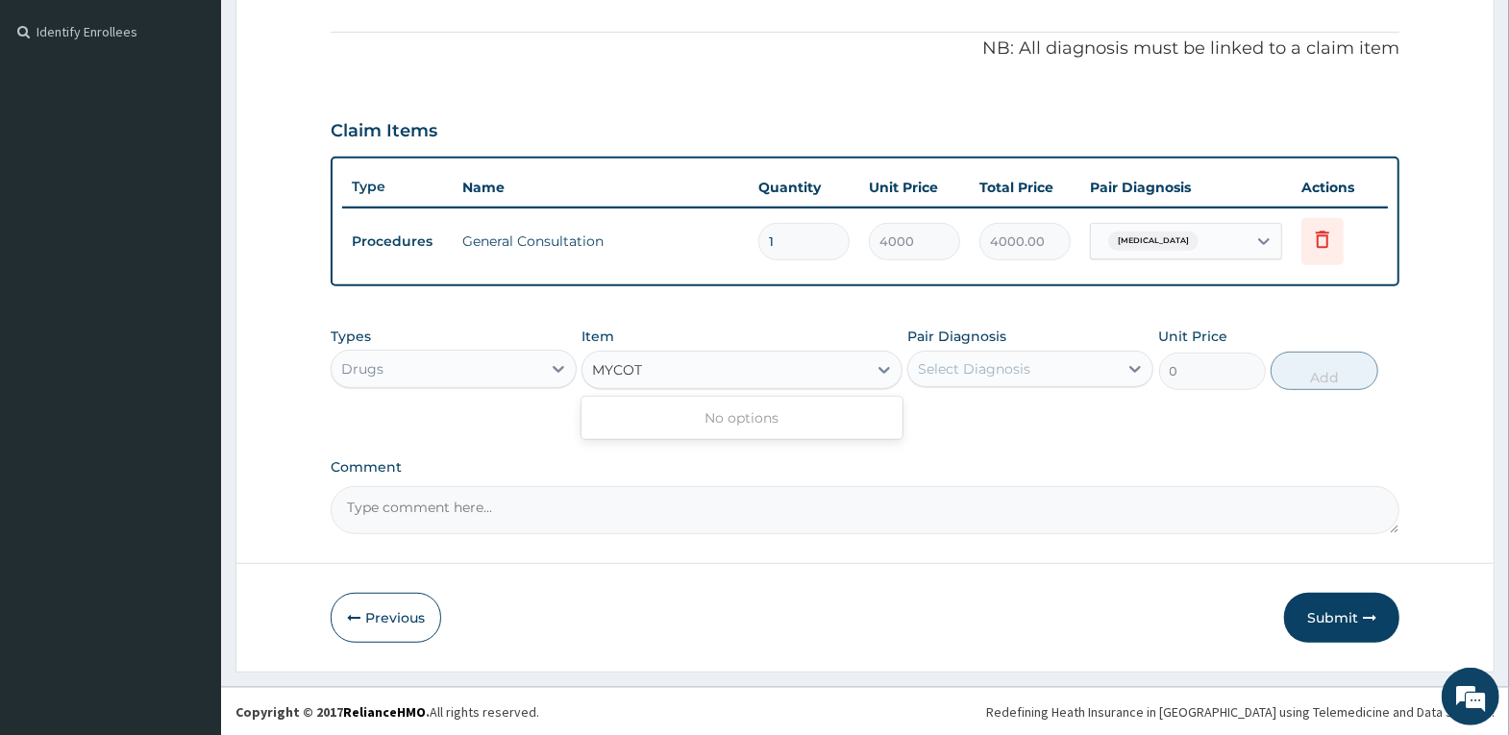
type input "MYCOT"
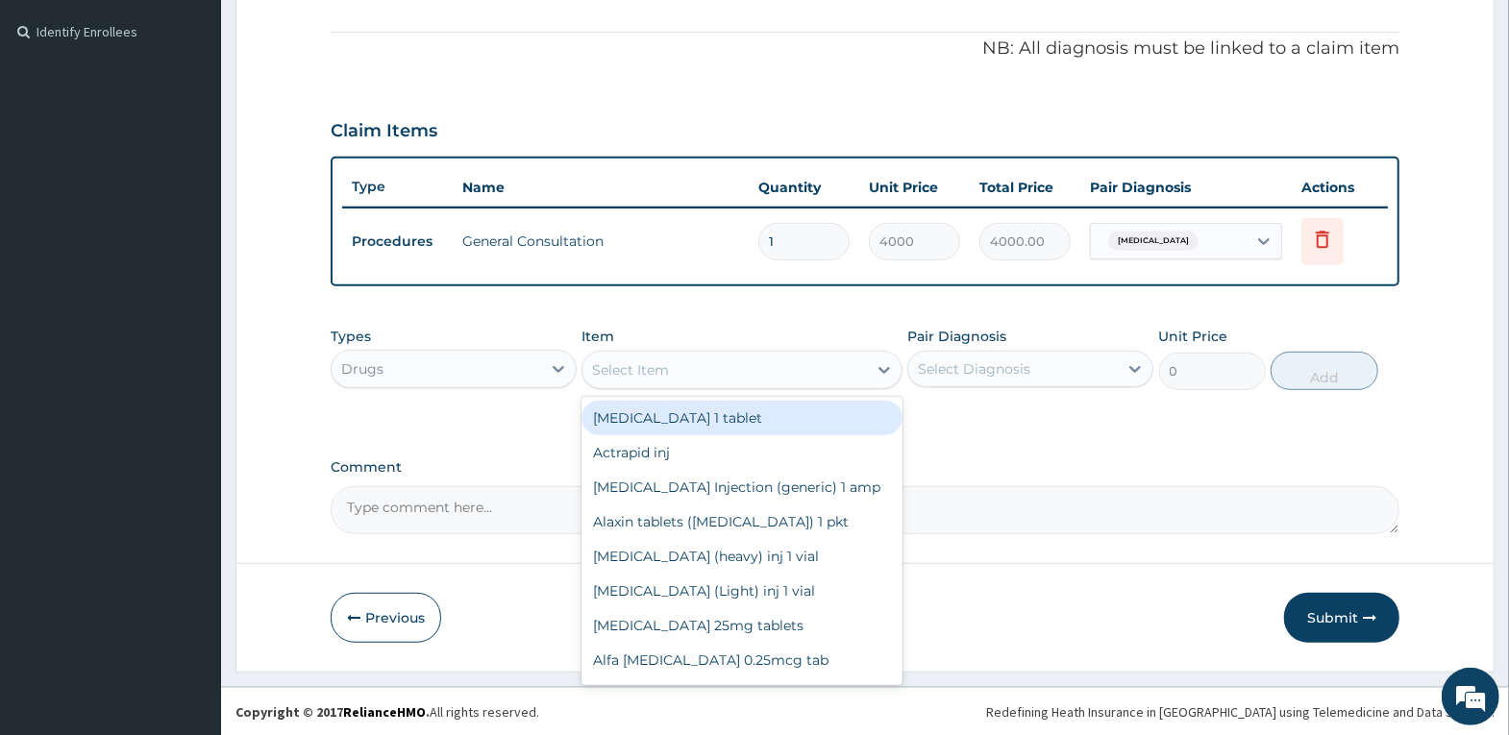
click at [671, 369] on div "Select Item" at bounding box center [724, 370] width 284 height 31
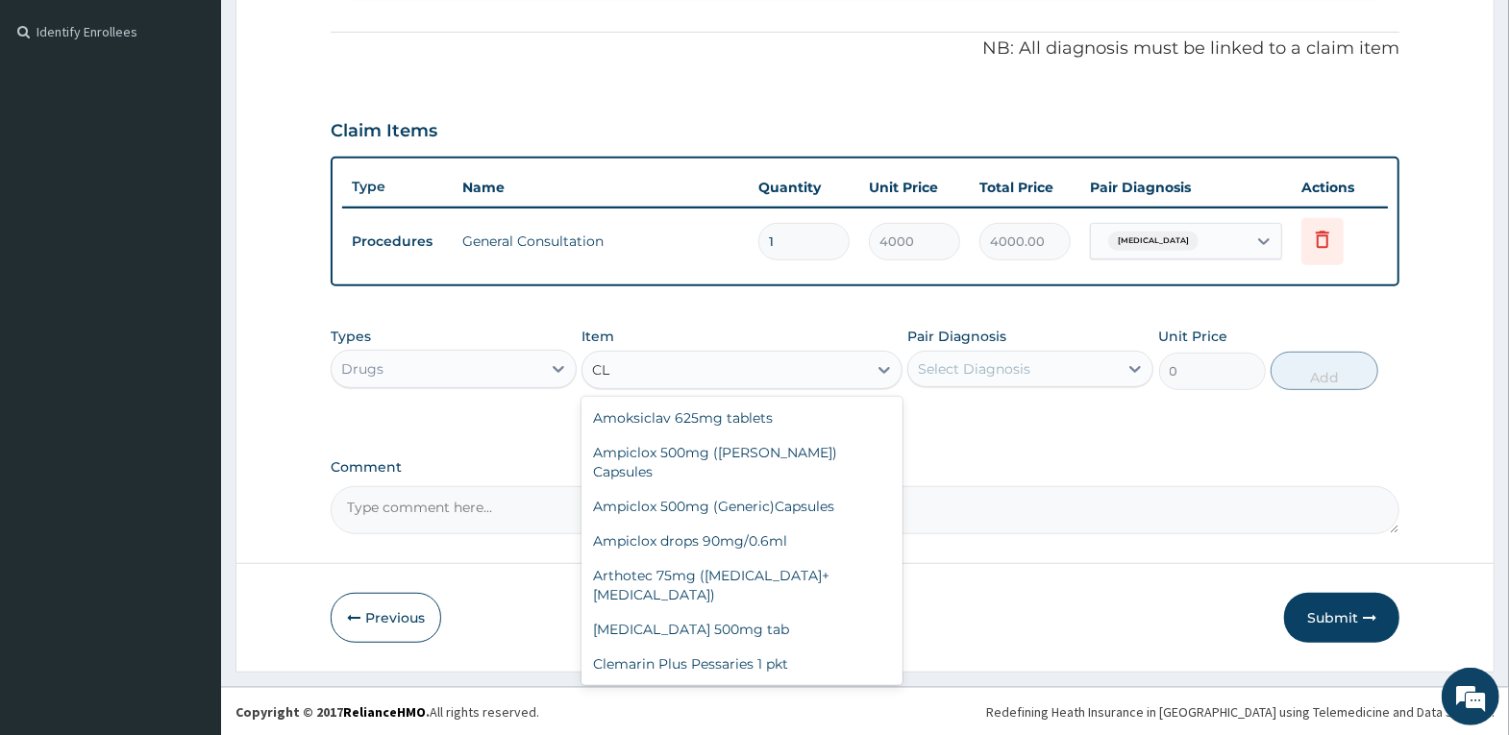
type input "C"
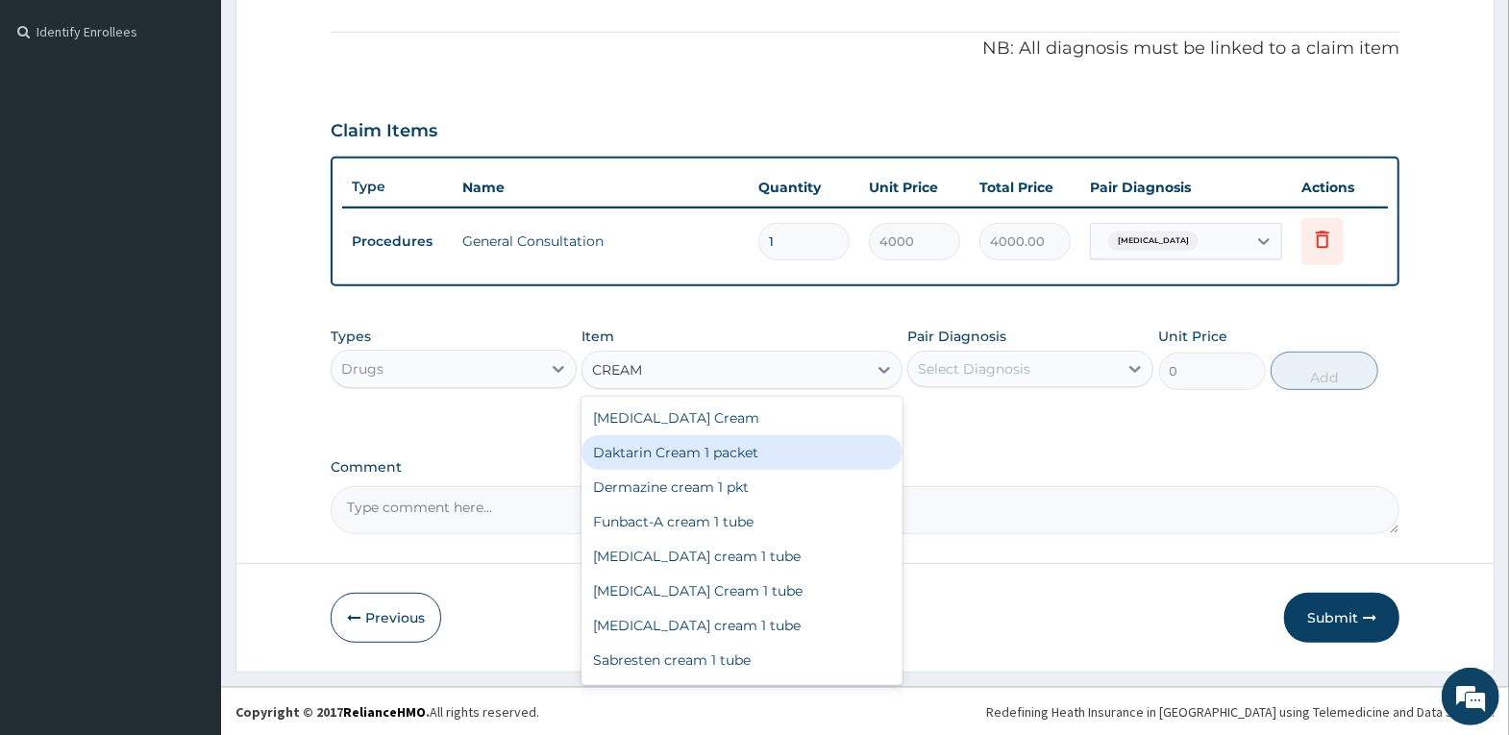
type input "CREAM"
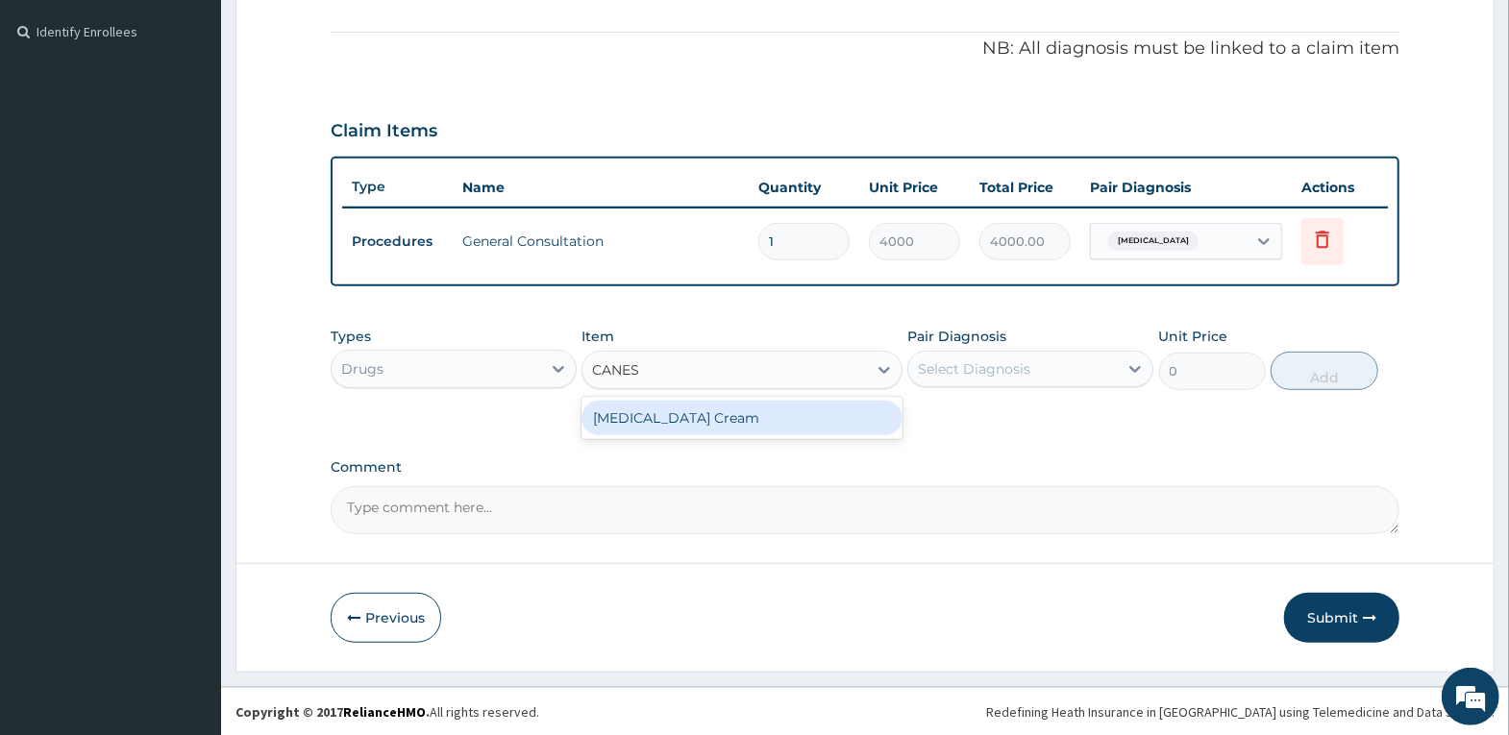
type input "CANEST"
click at [697, 433] on div "Canesten Cream" at bounding box center [741, 418] width 321 height 35
type input "2000"
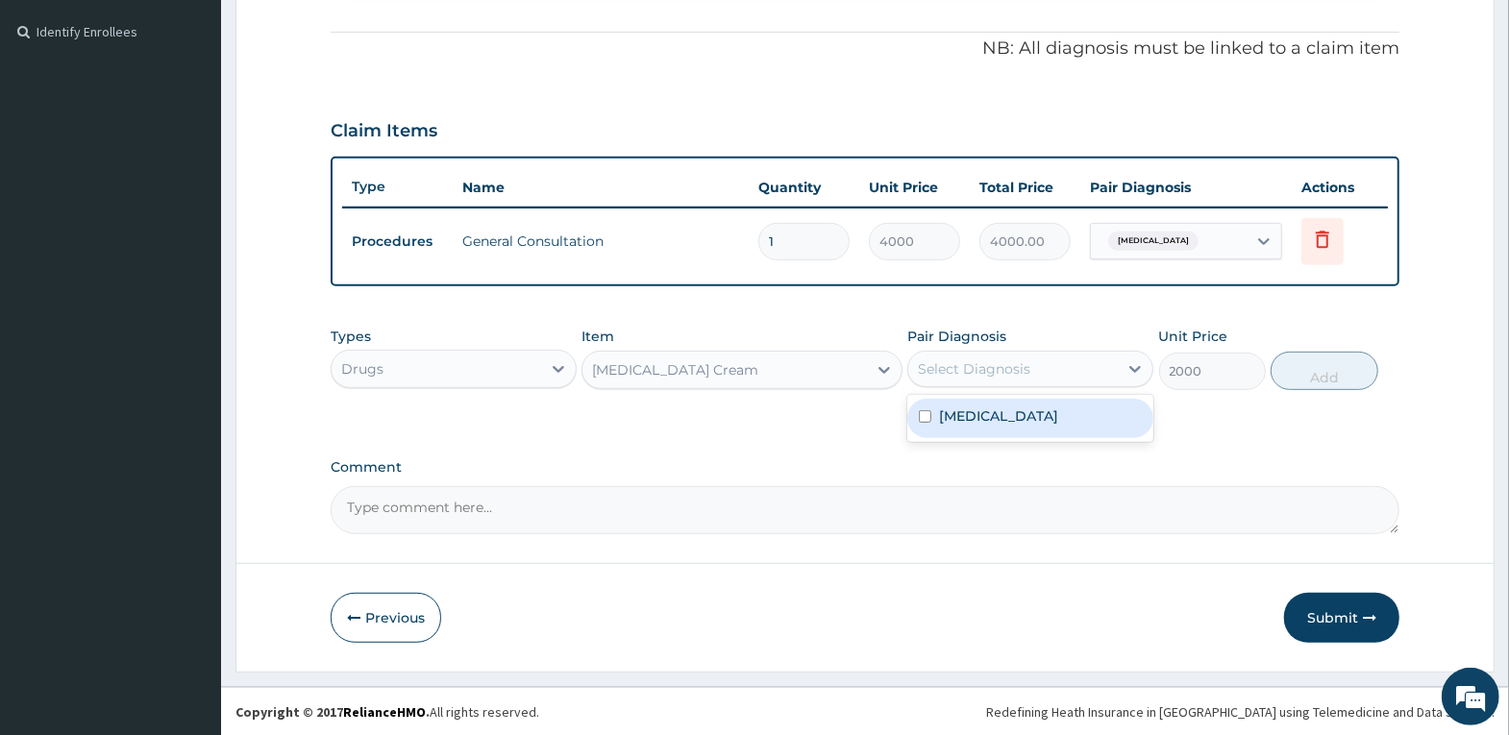
click at [1076, 361] on div "Select Diagnosis" at bounding box center [1013, 369] width 210 height 31
click at [1058, 412] on label "Pityriasis versicolor" at bounding box center [998, 416] width 119 height 19
checkbox input "true"
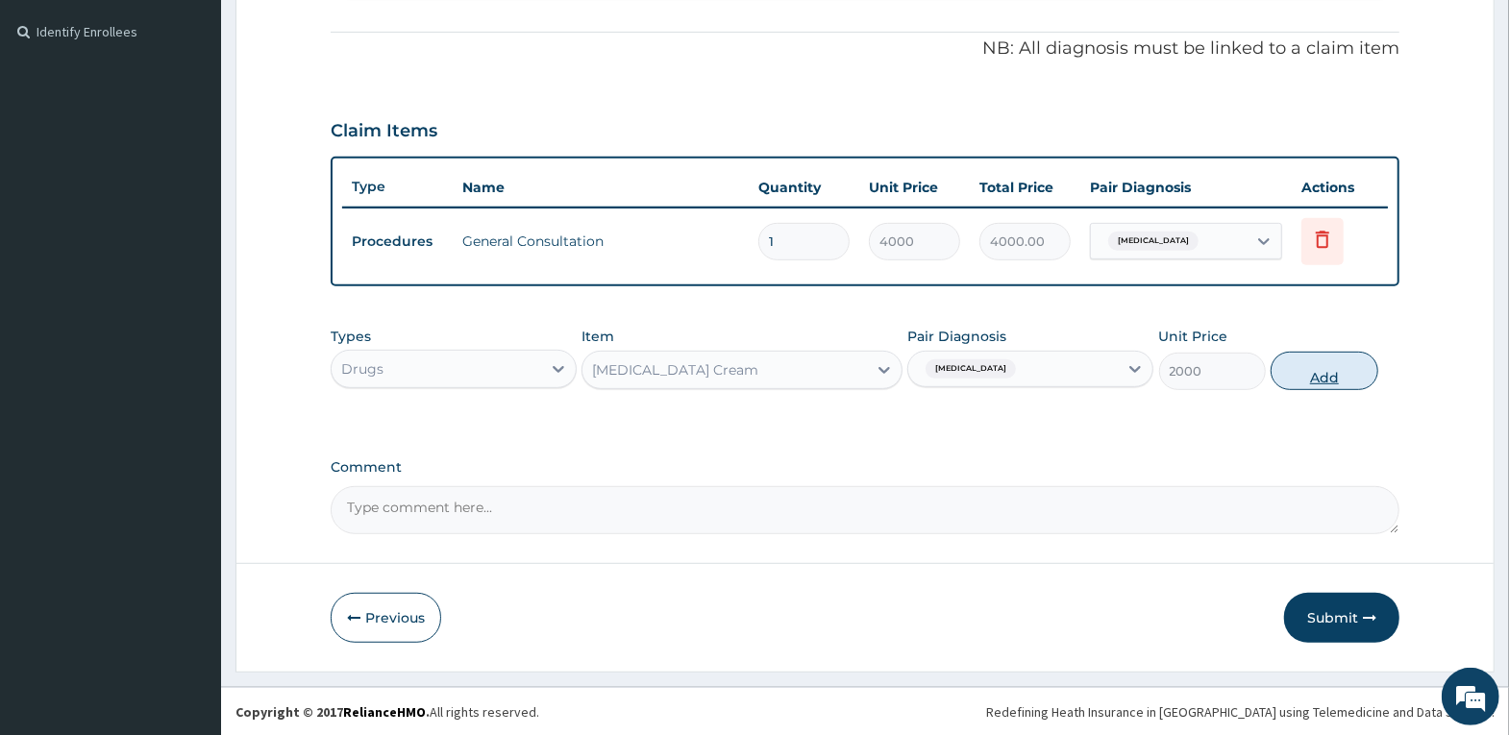
click at [1297, 361] on button "Add" at bounding box center [1324, 371] width 107 height 38
type input "0"
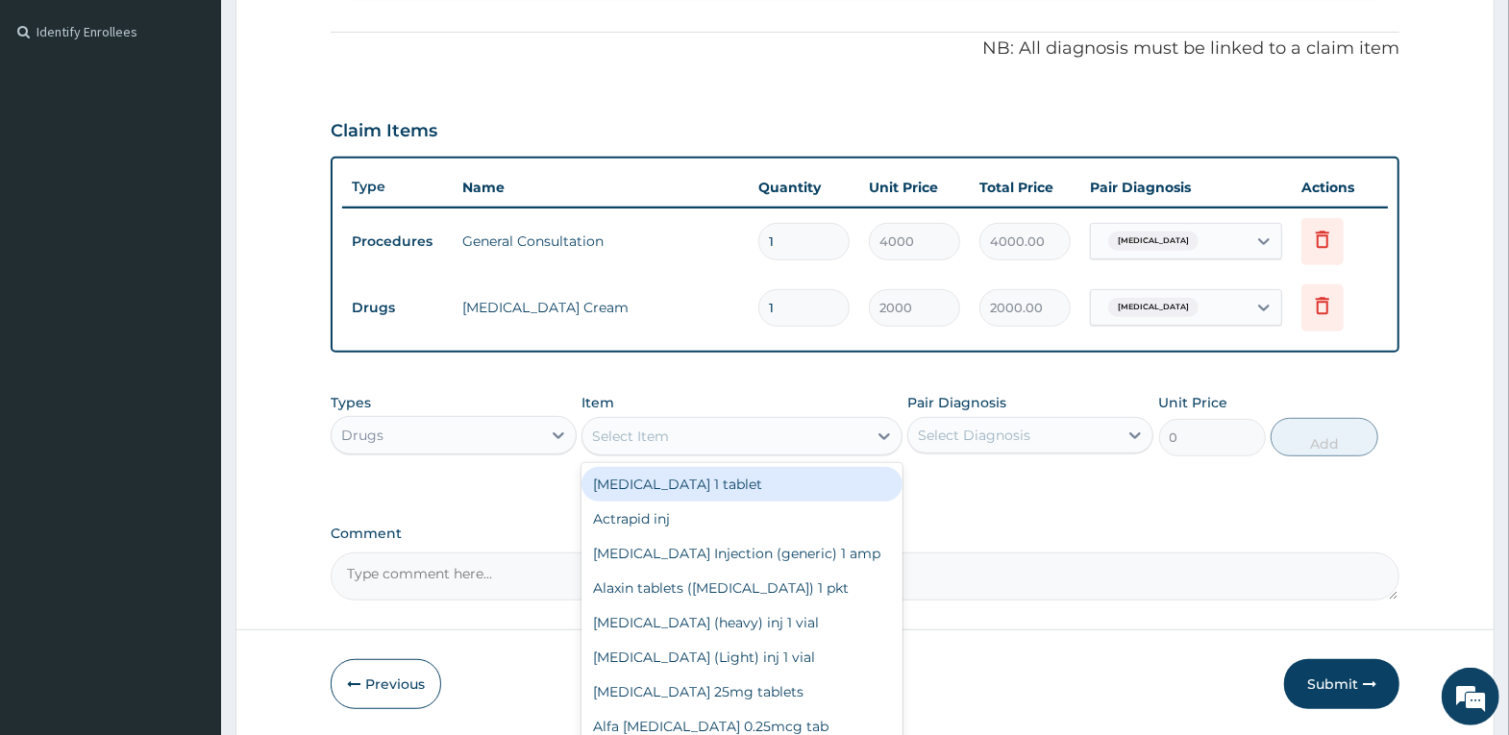
click at [639, 441] on div "Select Item" at bounding box center [630, 436] width 77 height 19
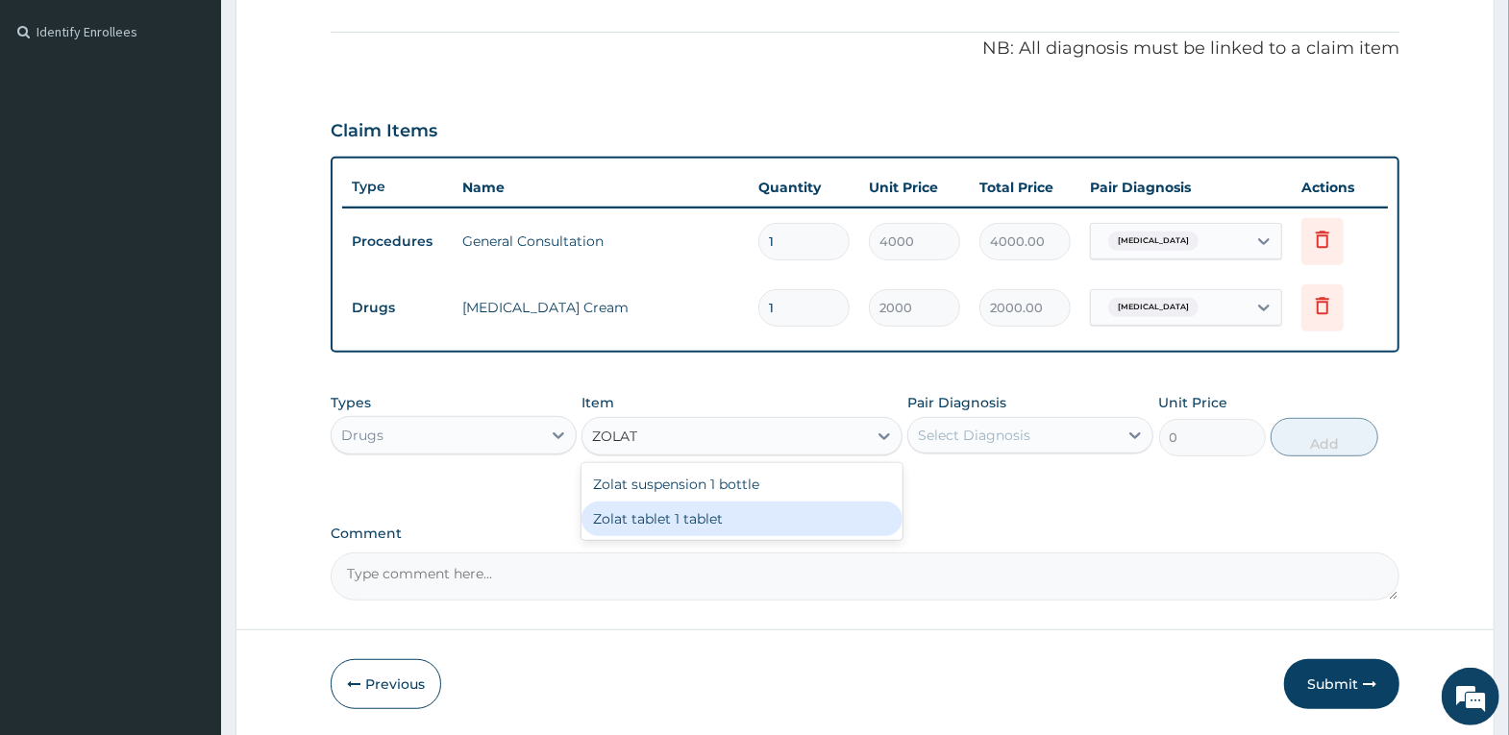
type input "ZOLAT"
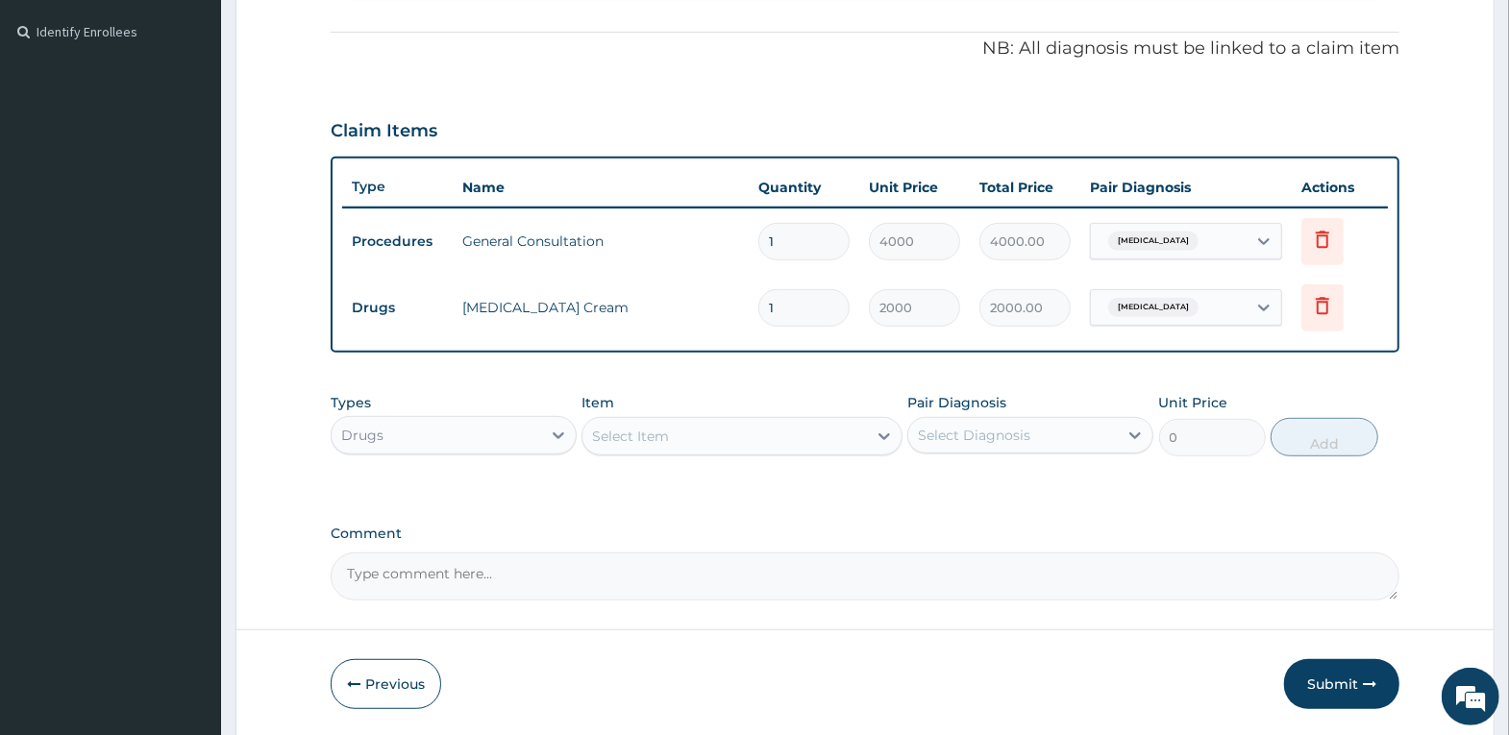
drag, startPoint x: 795, startPoint y: 550, endPoint x: 807, endPoint y: 532, distance: 21.3
click at [802, 541] on div "Comment" at bounding box center [865, 563] width 1069 height 75
click at [780, 440] on div "Select Item" at bounding box center [724, 436] width 284 height 31
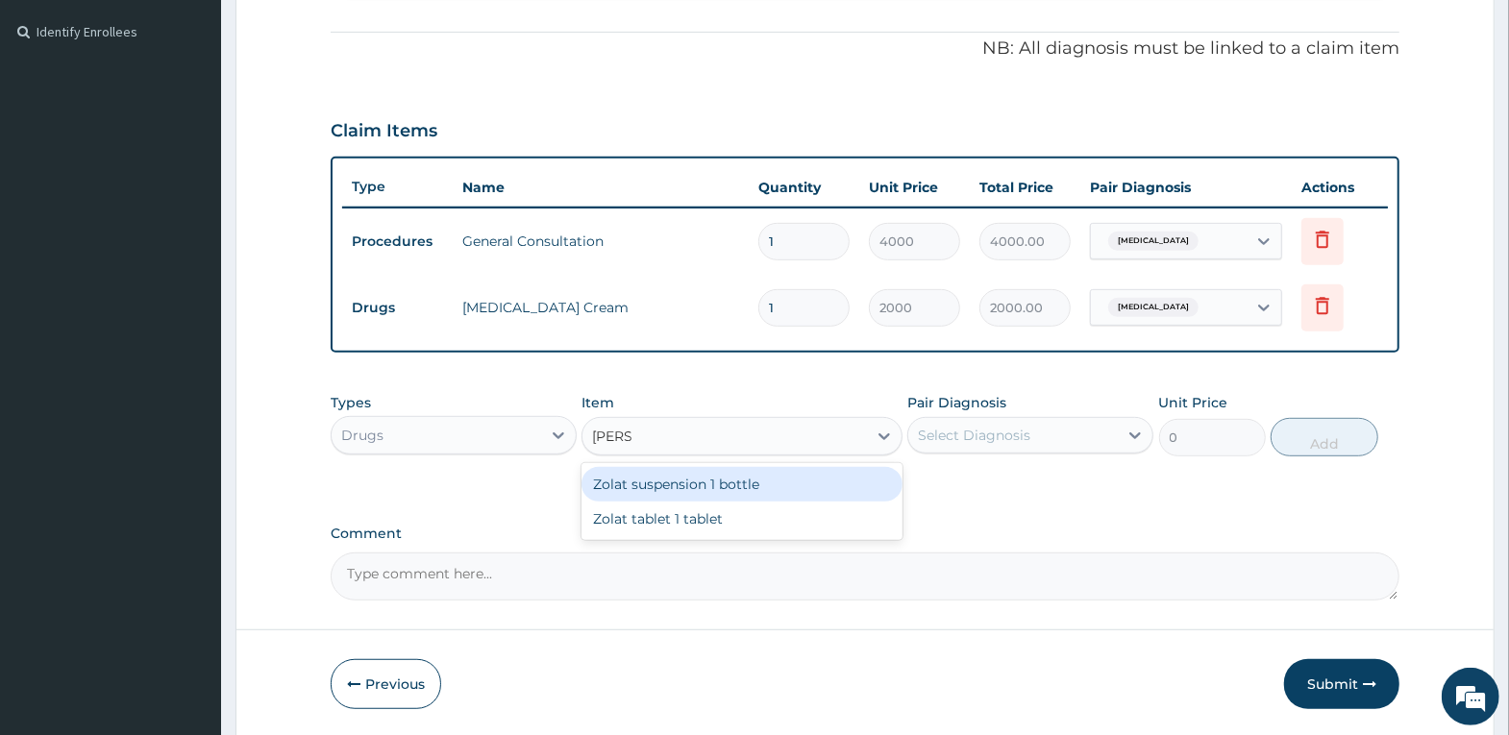
type input "ZOLAT"
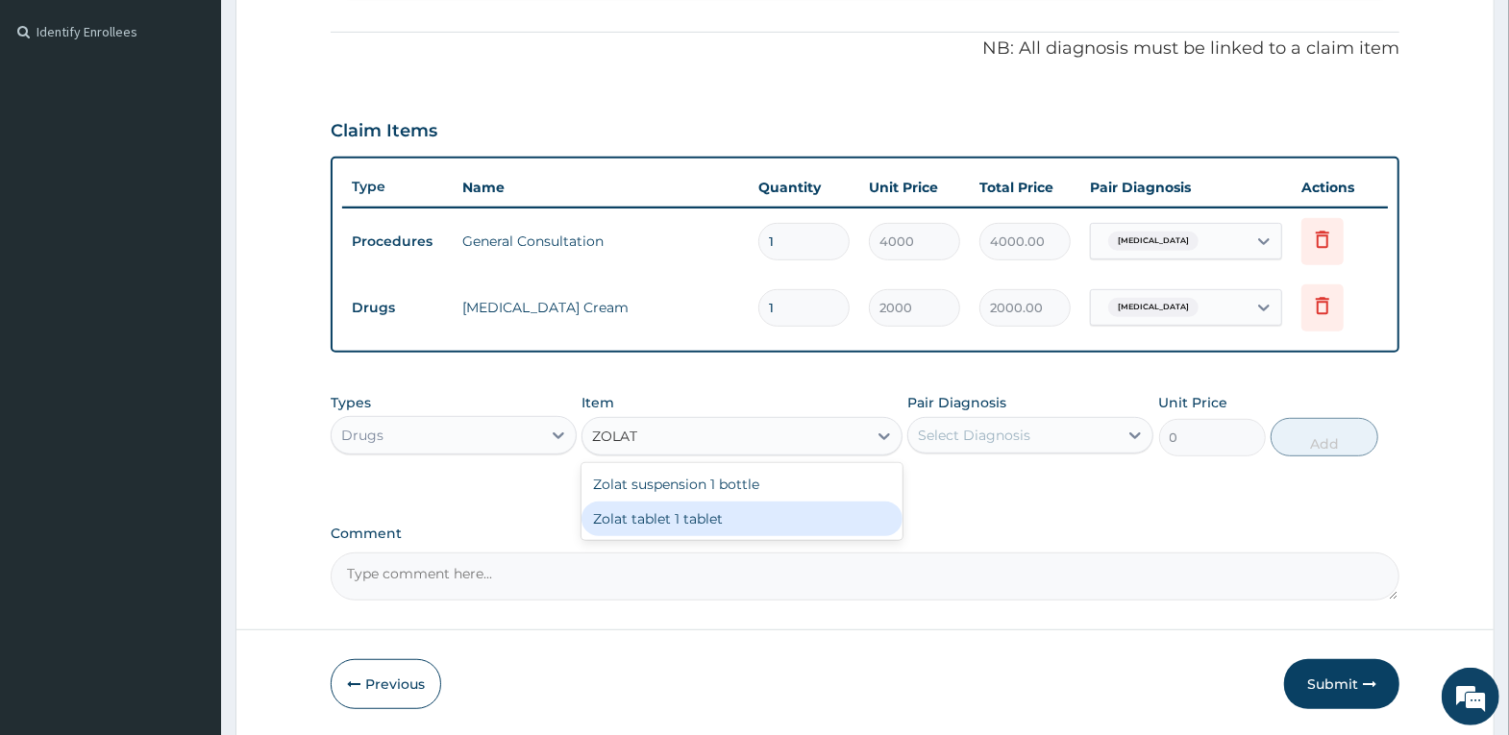
click at [852, 526] on div "Zolat tablet 1 tablet" at bounding box center [741, 519] width 321 height 35
type input "420"
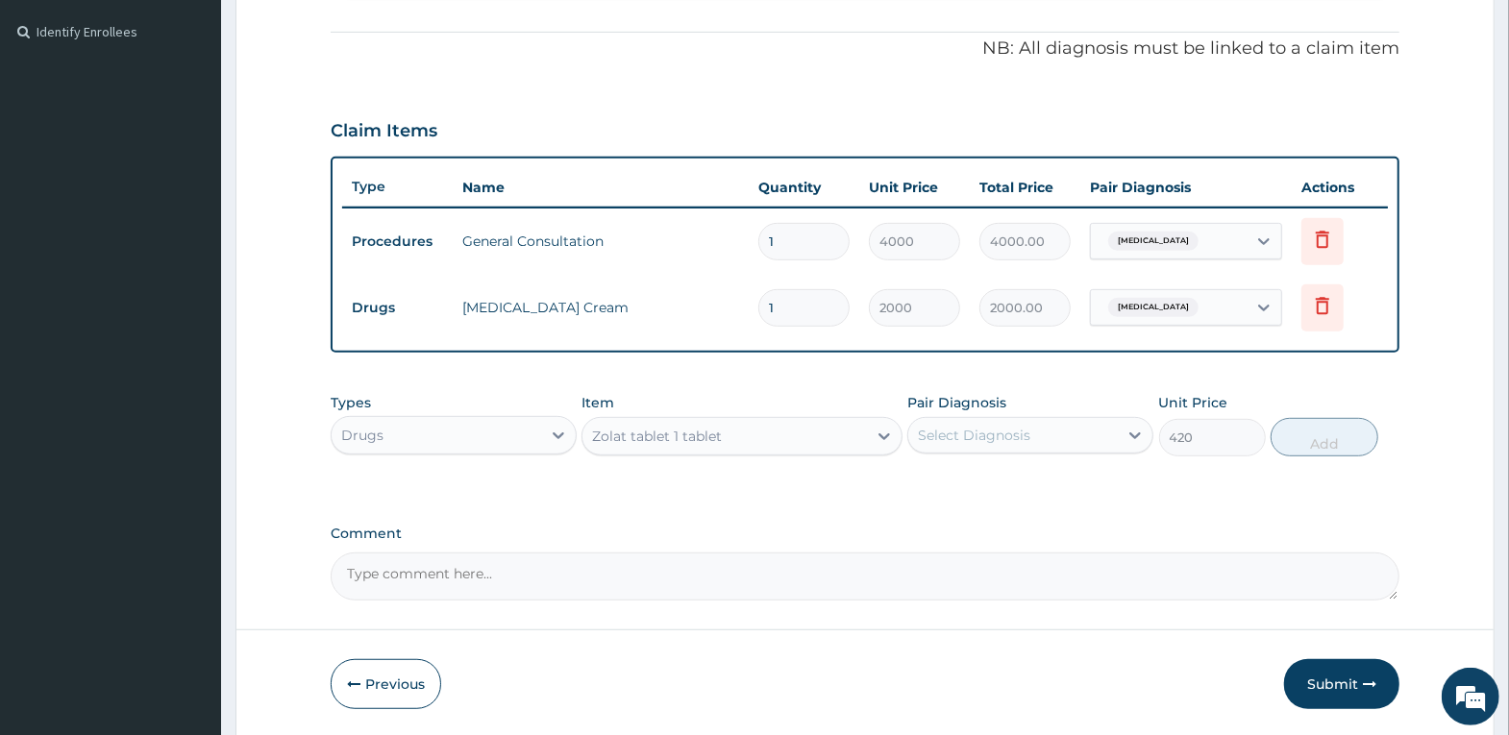
click at [1010, 448] on div "Select Diagnosis" at bounding box center [1013, 435] width 210 height 31
click at [995, 482] on label "Pityriasis versicolor" at bounding box center [998, 482] width 119 height 19
checkbox input "true"
click at [1328, 441] on button "Add" at bounding box center [1324, 437] width 107 height 38
type input "0"
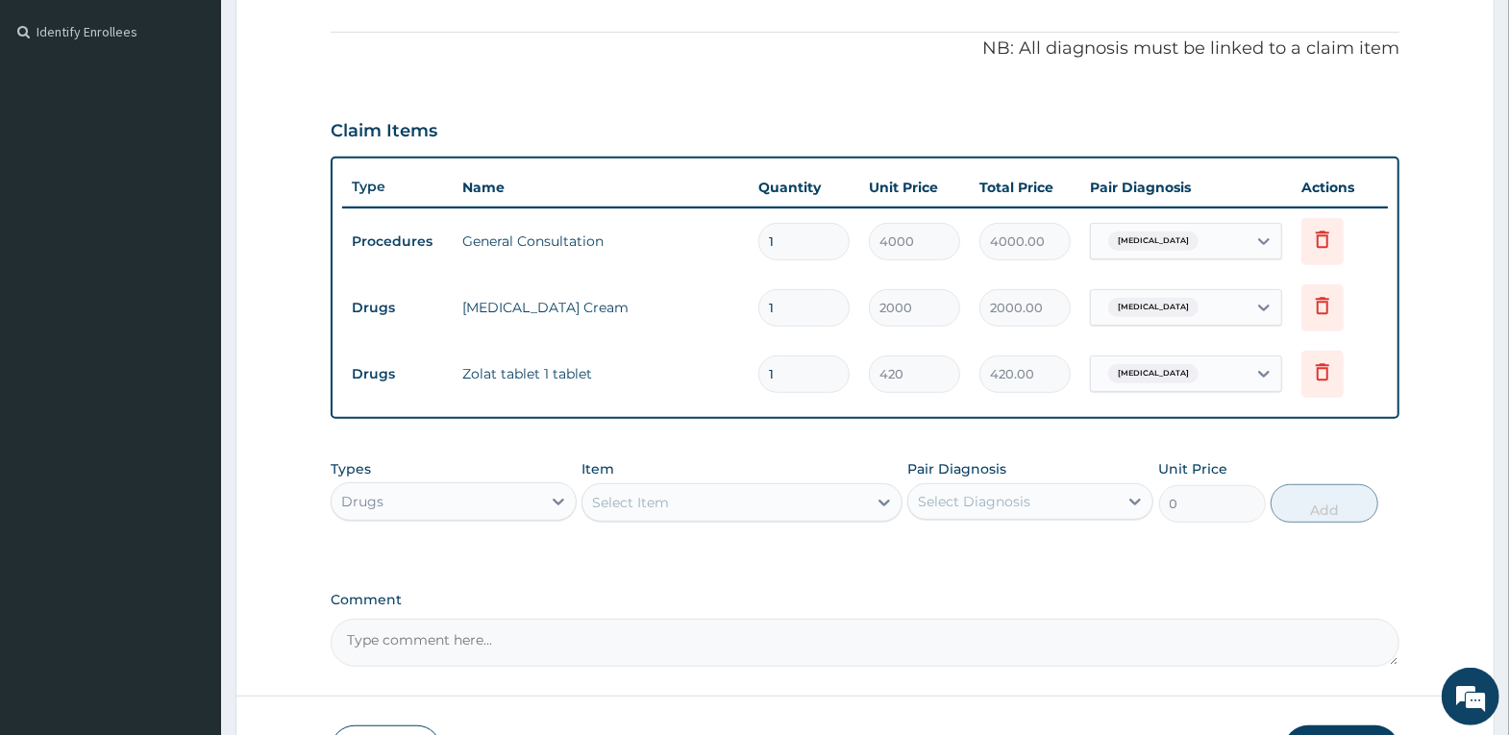
drag, startPoint x: 786, startPoint y: 369, endPoint x: 680, endPoint y: 377, distance: 106.0
click at [691, 375] on tr "Drugs Zolat tablet 1 tablet 1 420 420.00 Pityriasis versicolor Delete" at bounding box center [865, 374] width 1046 height 66
type input "2"
type input "840.00"
type input "2"
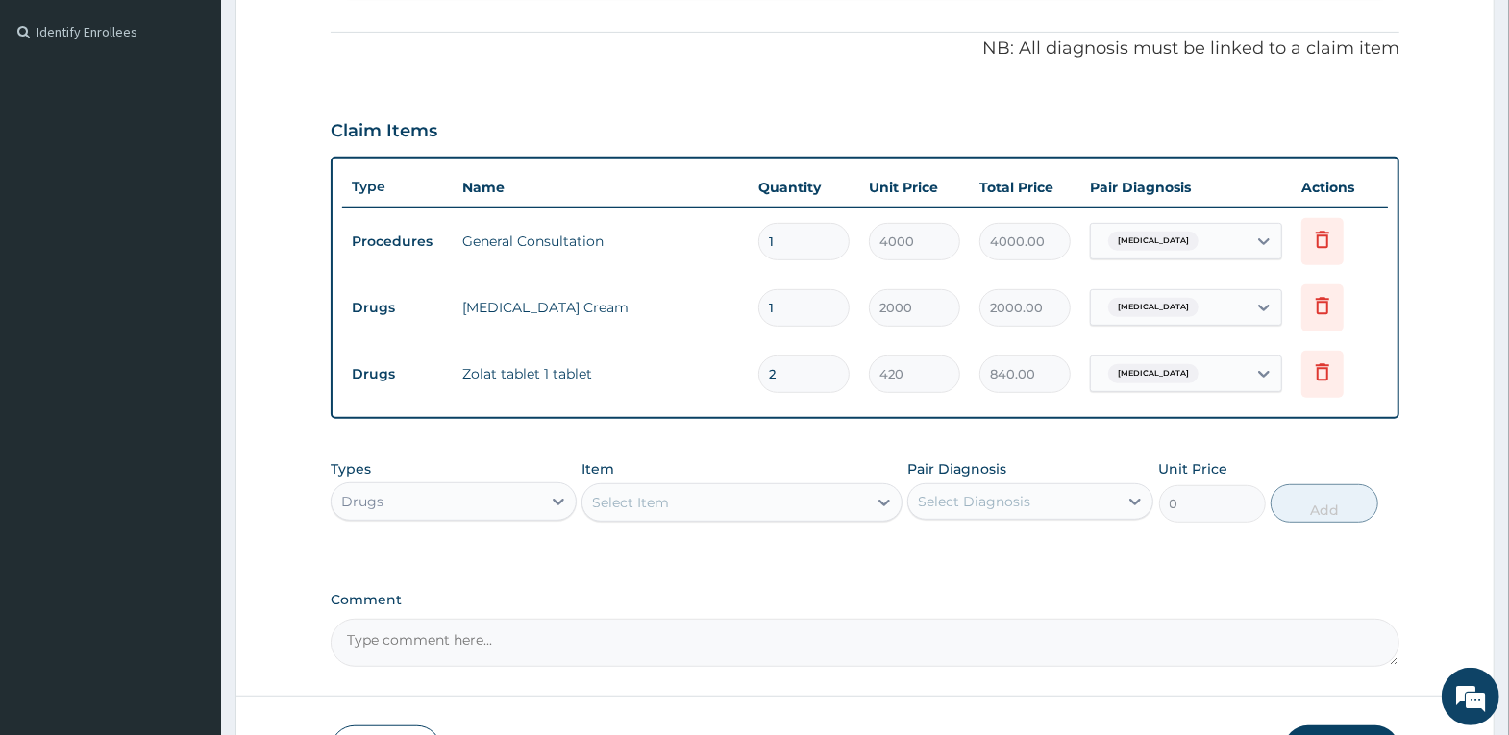
click at [1343, 436] on div "PA Code / Prescription Code Enter Code(Secondary Care Only) Encounter Date 05-1…" at bounding box center [865, 146] width 1069 height 1042
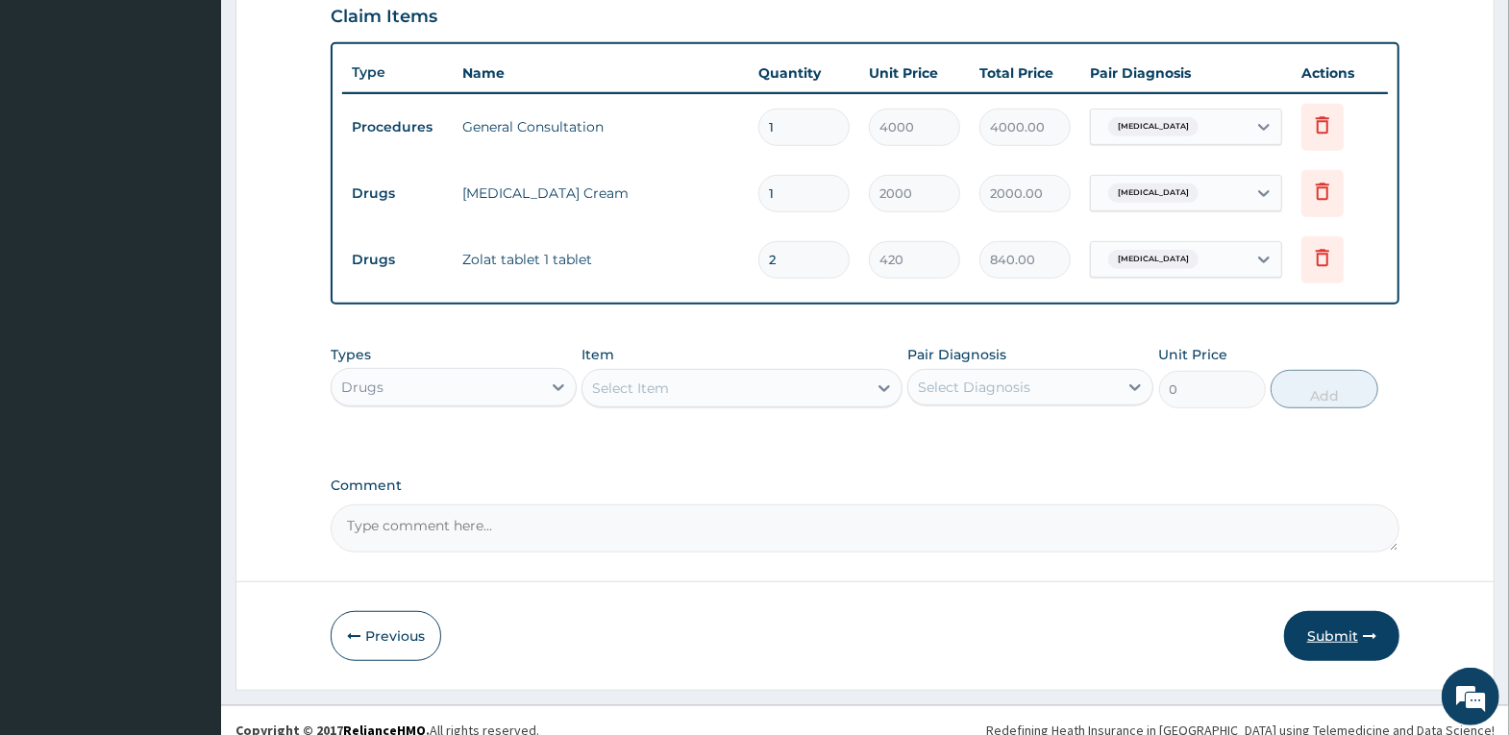
scroll to position [690, 0]
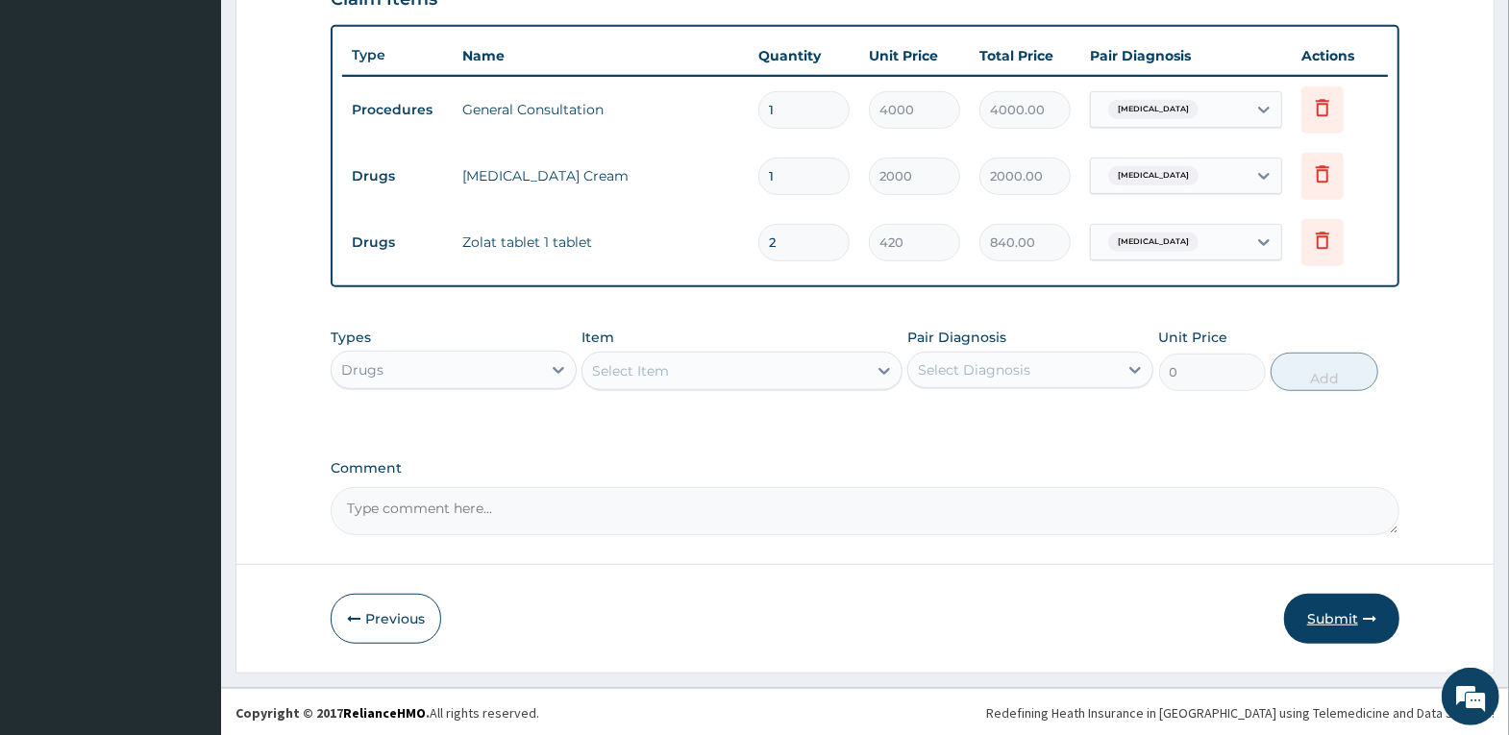
click at [1349, 605] on button "Submit" at bounding box center [1341, 619] width 115 height 50
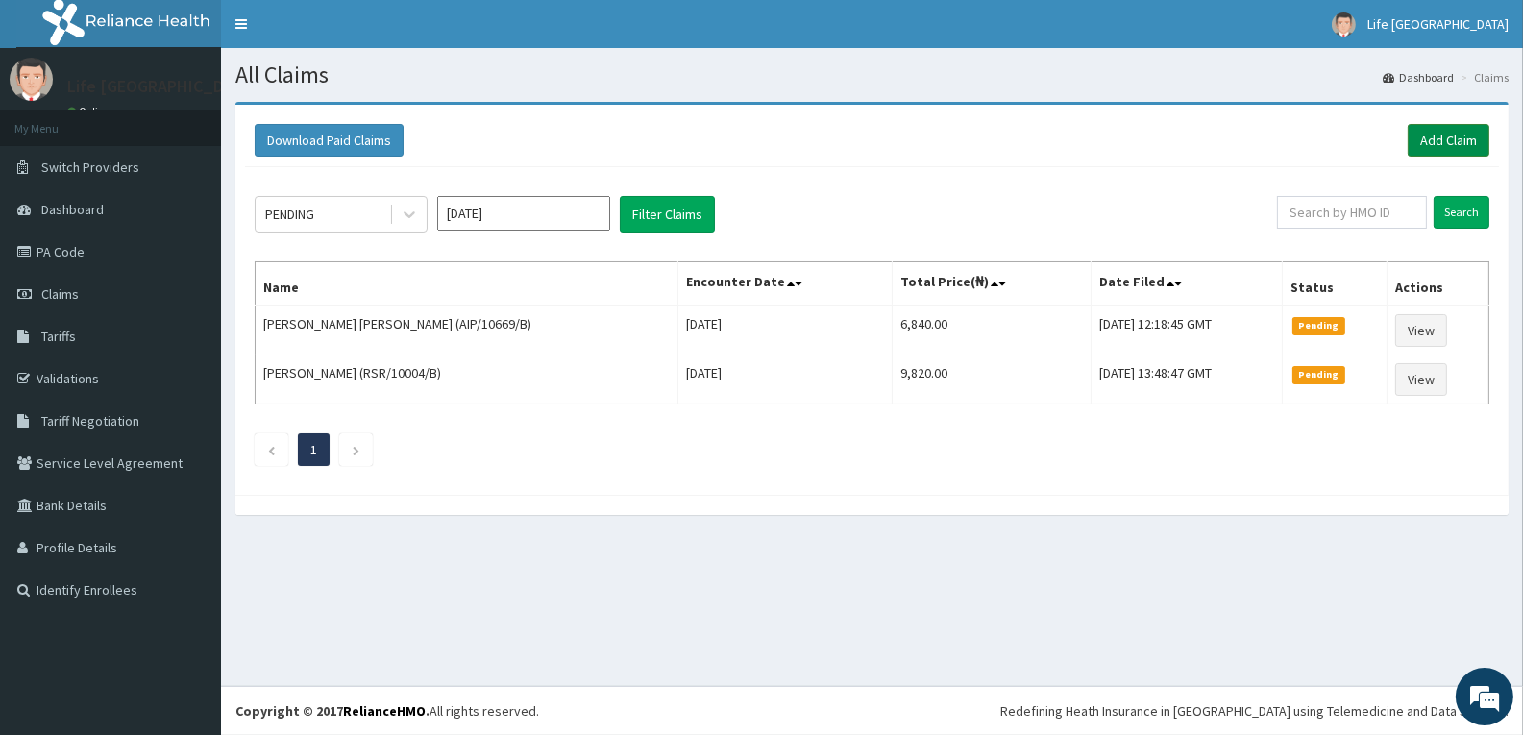
click at [1440, 137] on link "Add Claim" at bounding box center [1449, 140] width 82 height 33
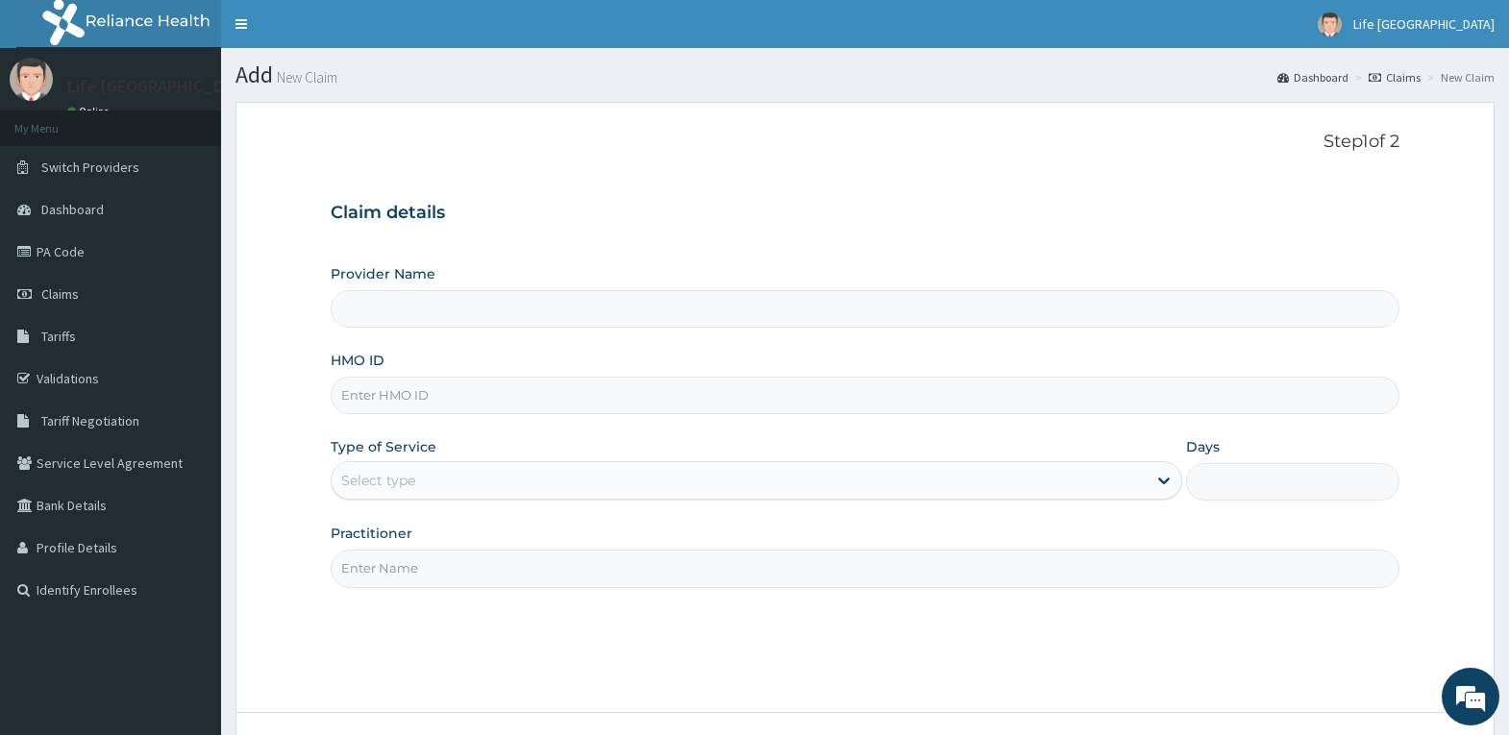
type input "Life [GEOGRAPHIC_DATA]"
drag, startPoint x: 891, startPoint y: 400, endPoint x: 904, endPoint y: 401, distance: 13.5
click at [891, 401] on input "HMO ID" at bounding box center [865, 395] width 1069 height 37
type input "GCL/10019/A"
click at [1116, 483] on div "Select type" at bounding box center [739, 480] width 815 height 31
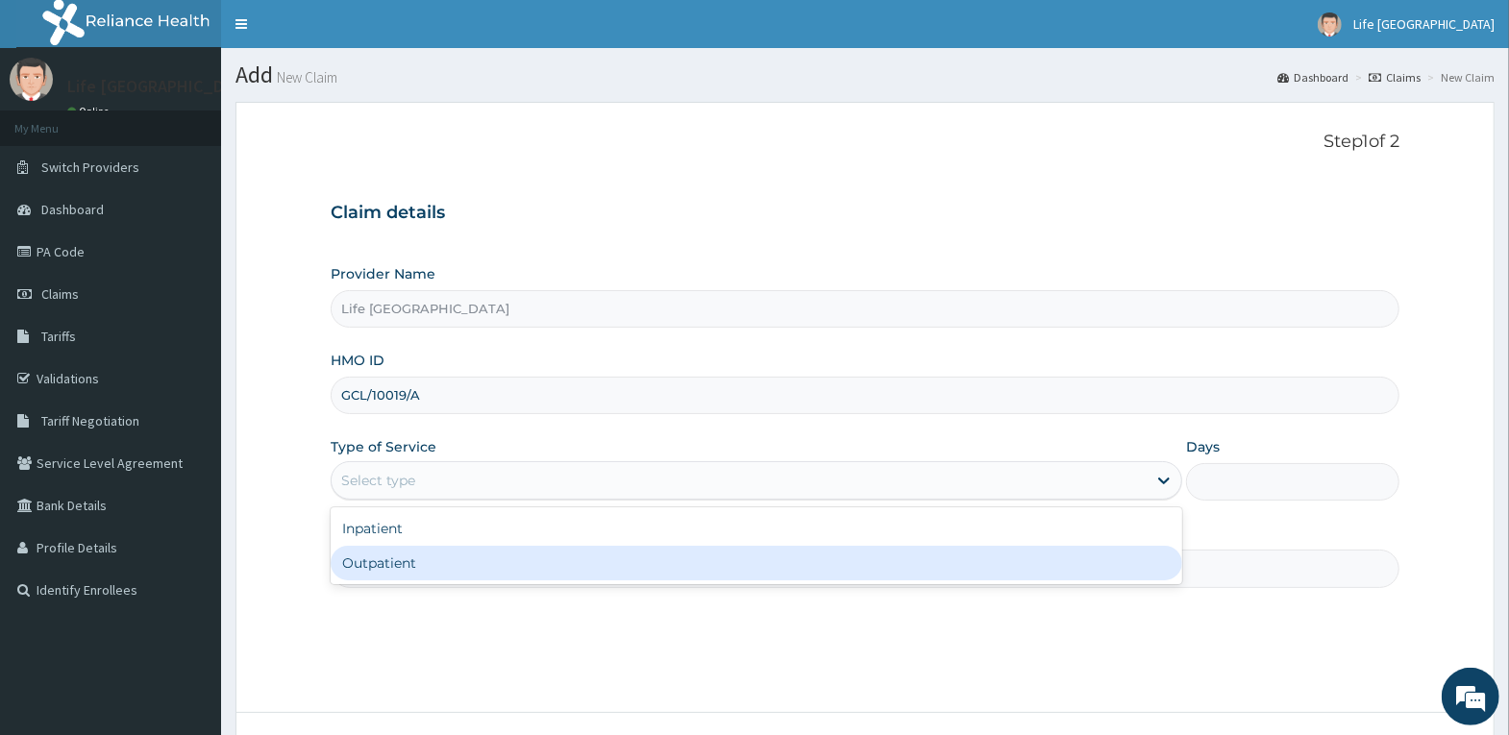
click at [1092, 560] on div "Outpatient" at bounding box center [757, 563] width 852 height 35
type input "1"
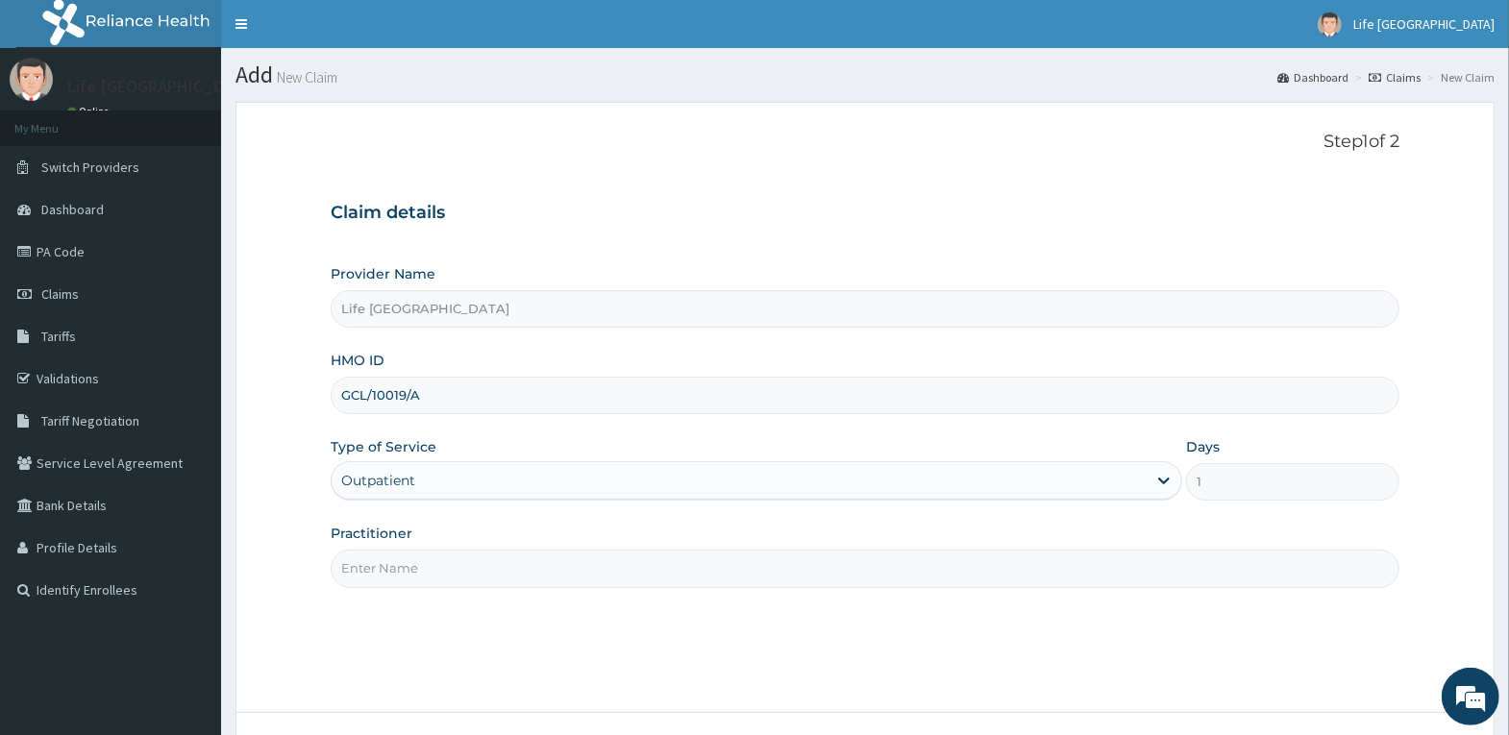
click at [1092, 575] on input "Practitioner" at bounding box center [865, 568] width 1069 height 37
type input "[PERSON_NAME][GEOGRAPHIC_DATA]"
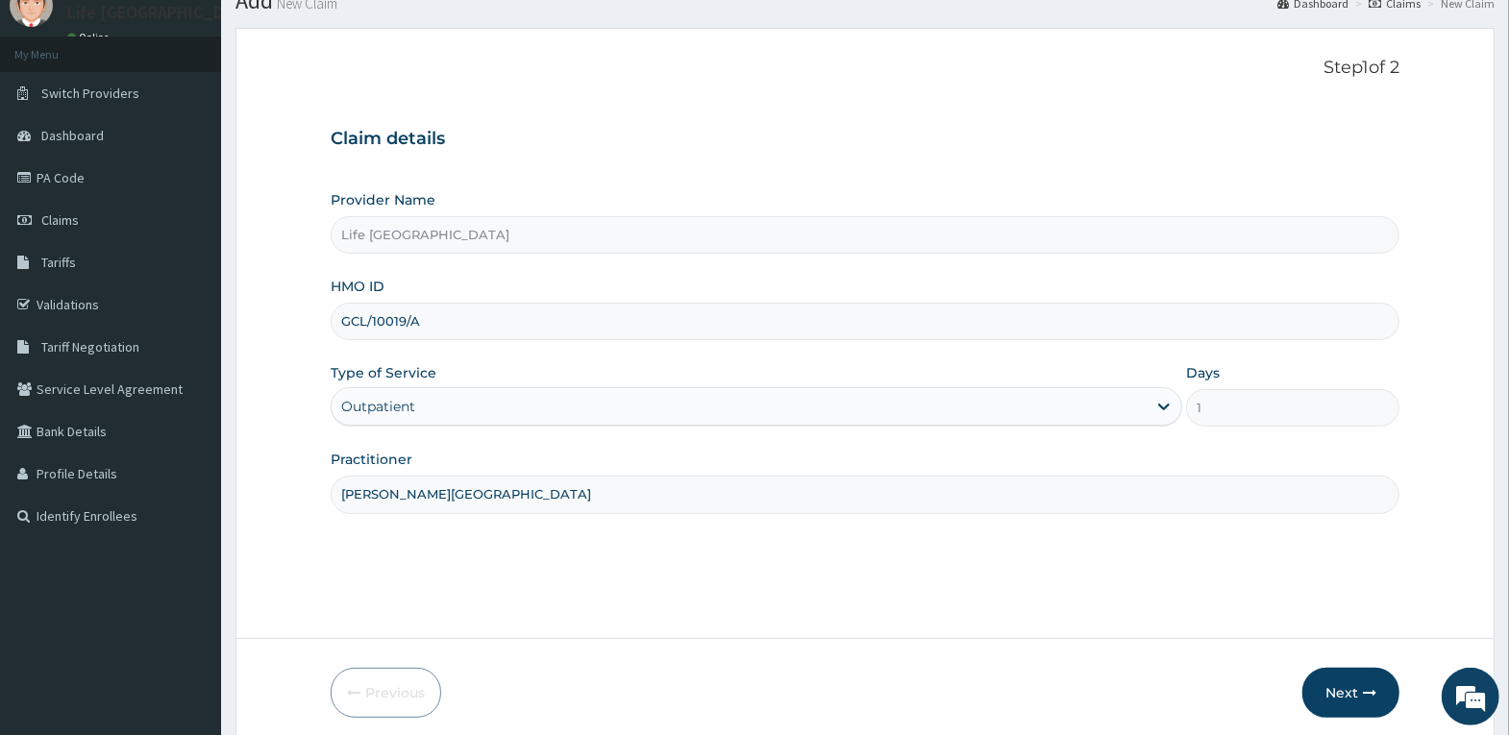
scroll to position [149, 0]
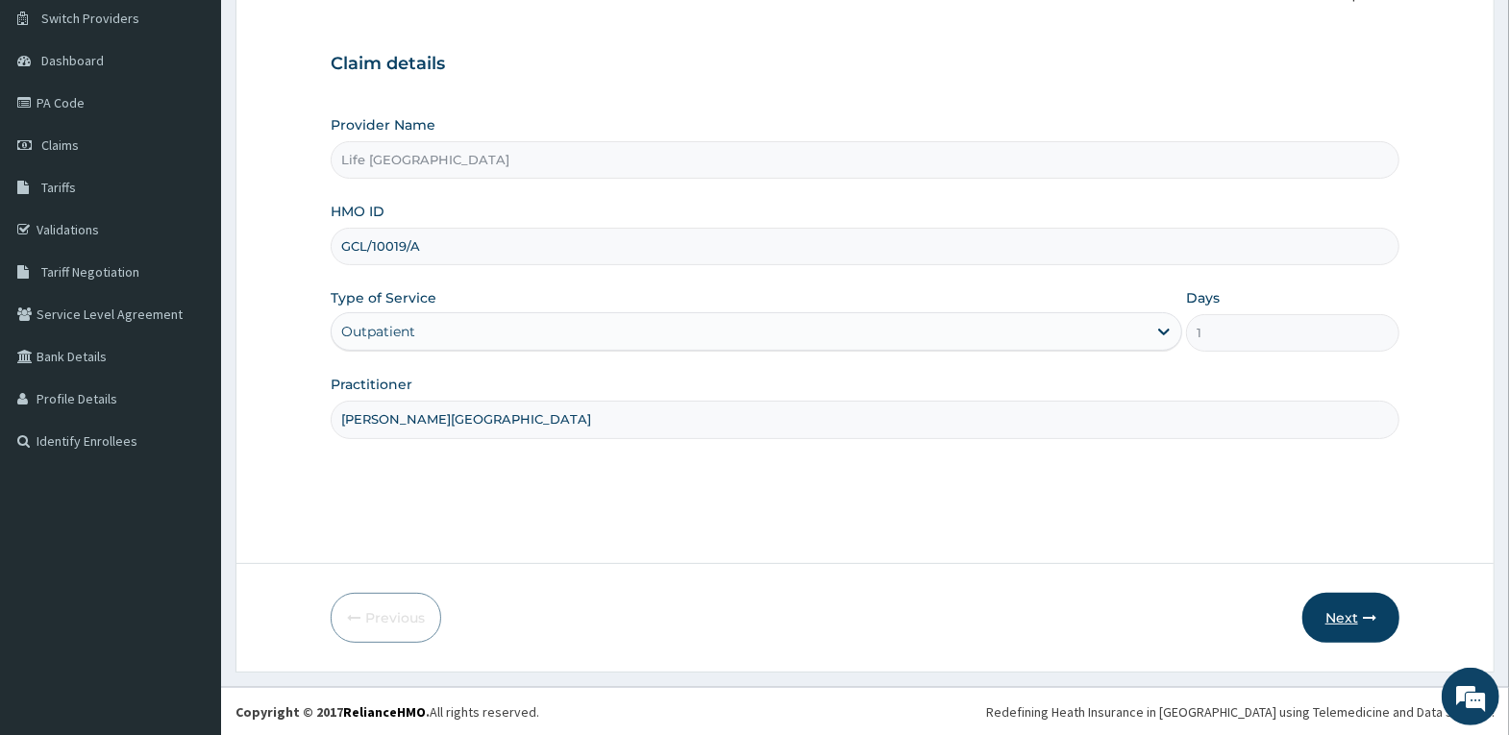
click at [1369, 614] on icon "button" at bounding box center [1369, 617] width 13 height 13
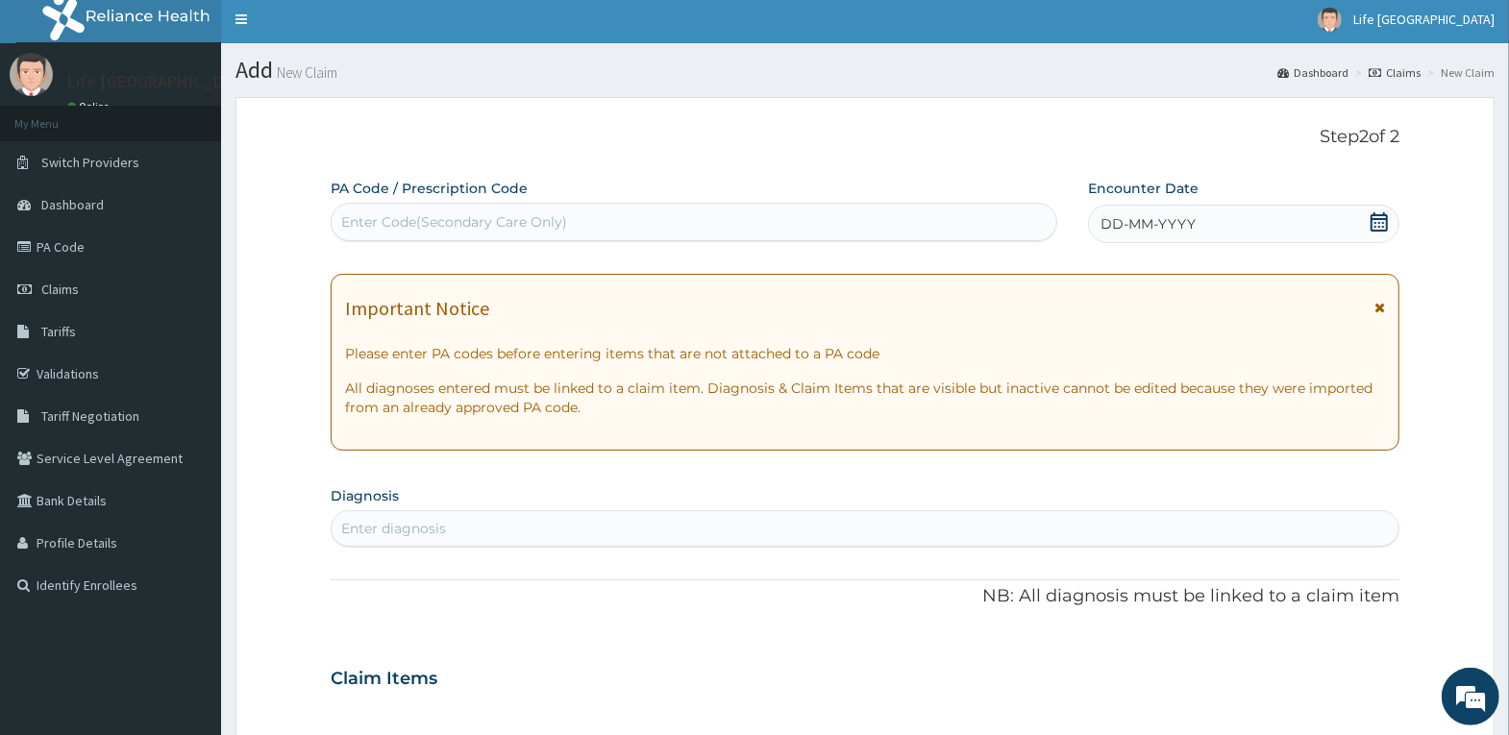
scroll to position [0, 0]
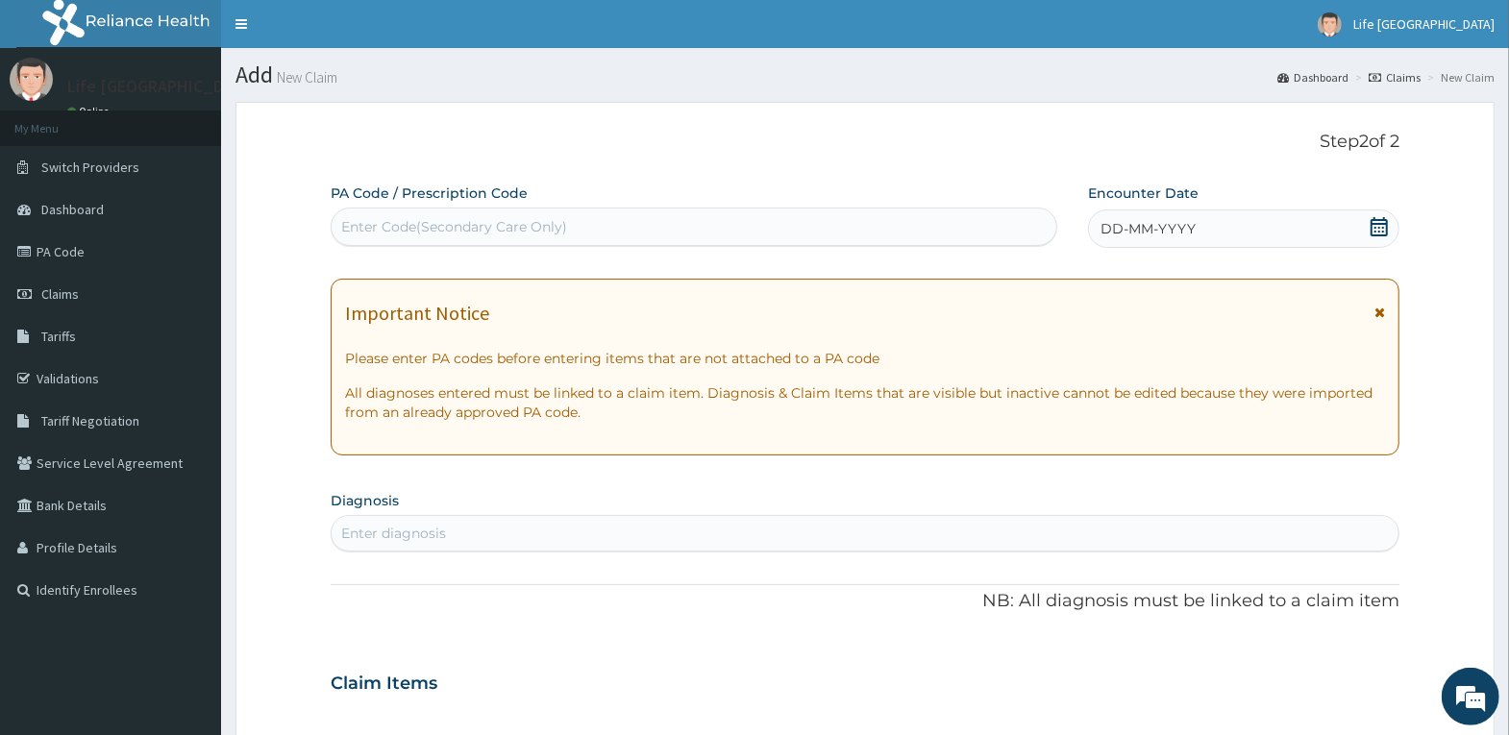
click at [1245, 228] on div "DD-MM-YYYY" at bounding box center [1243, 229] width 311 height 38
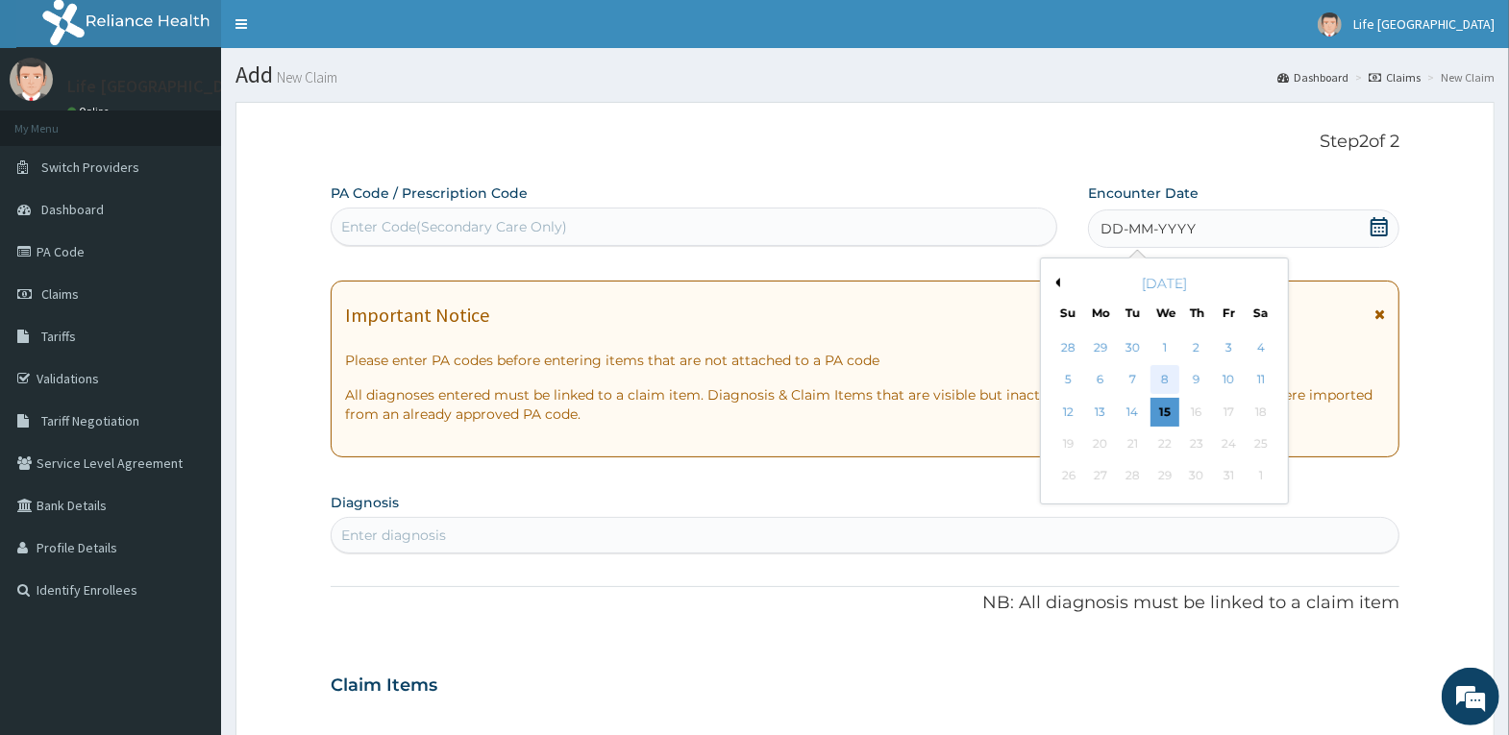
click at [1164, 384] on div "8" at bounding box center [1164, 380] width 29 height 29
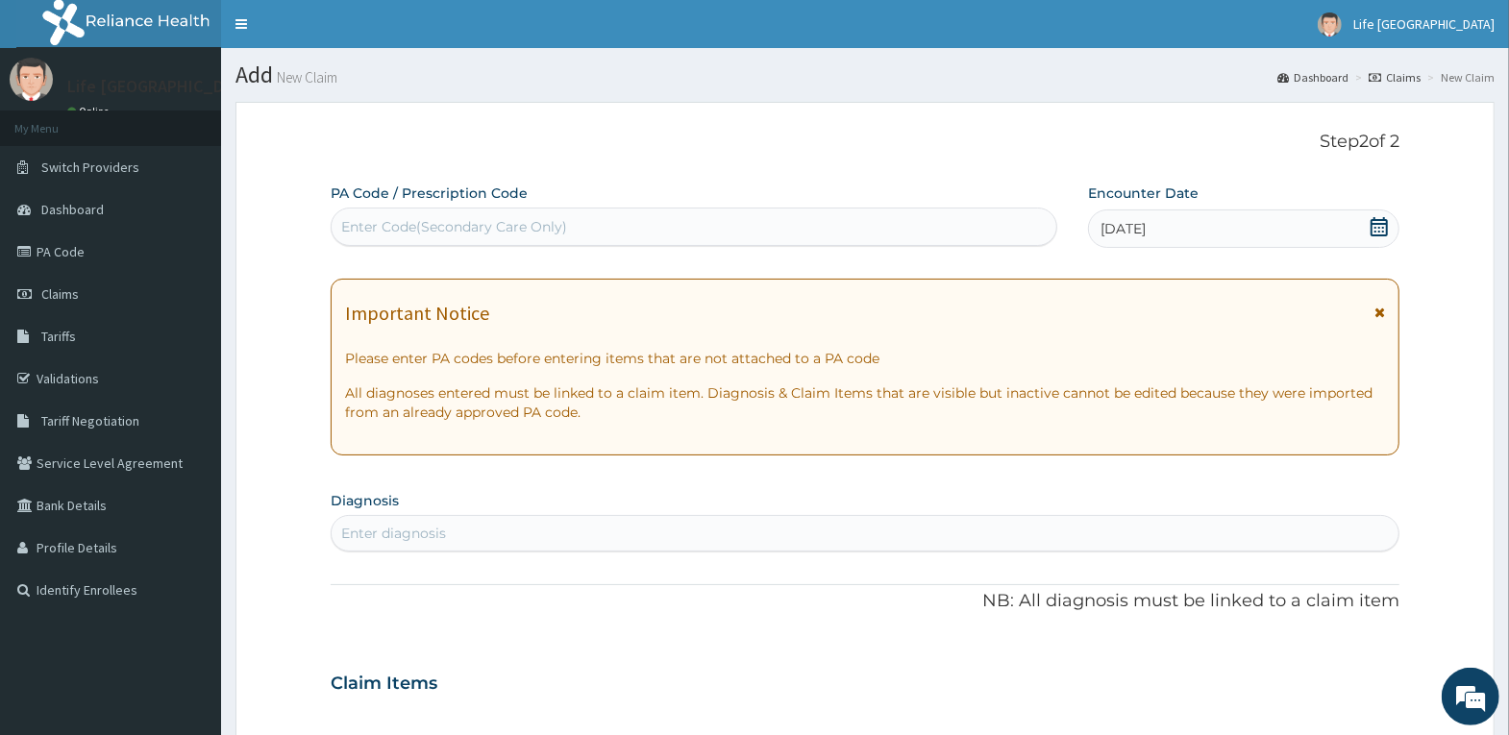
click at [1078, 538] on div "Enter diagnosis" at bounding box center [865, 533] width 1067 height 31
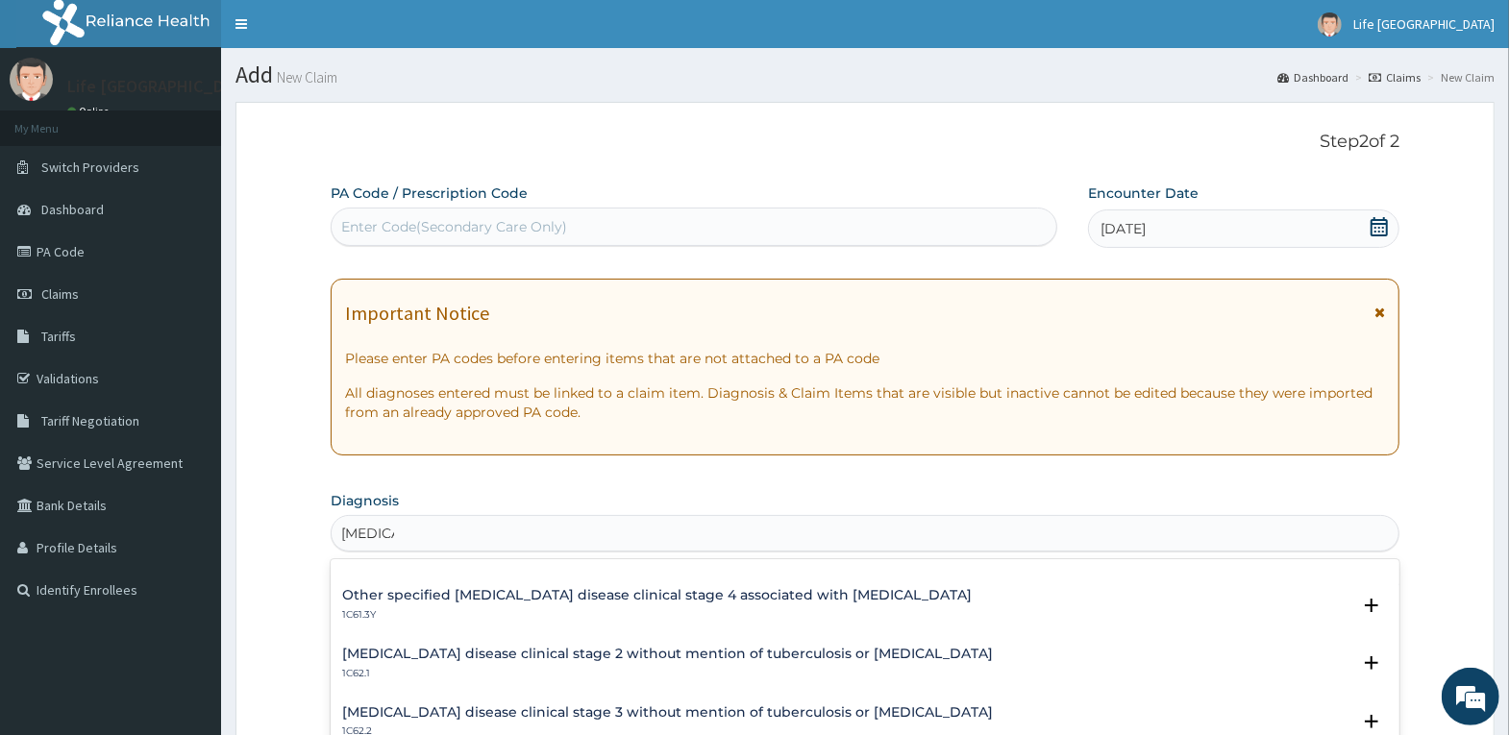
scroll to position [1730, 0]
type input "malaria"
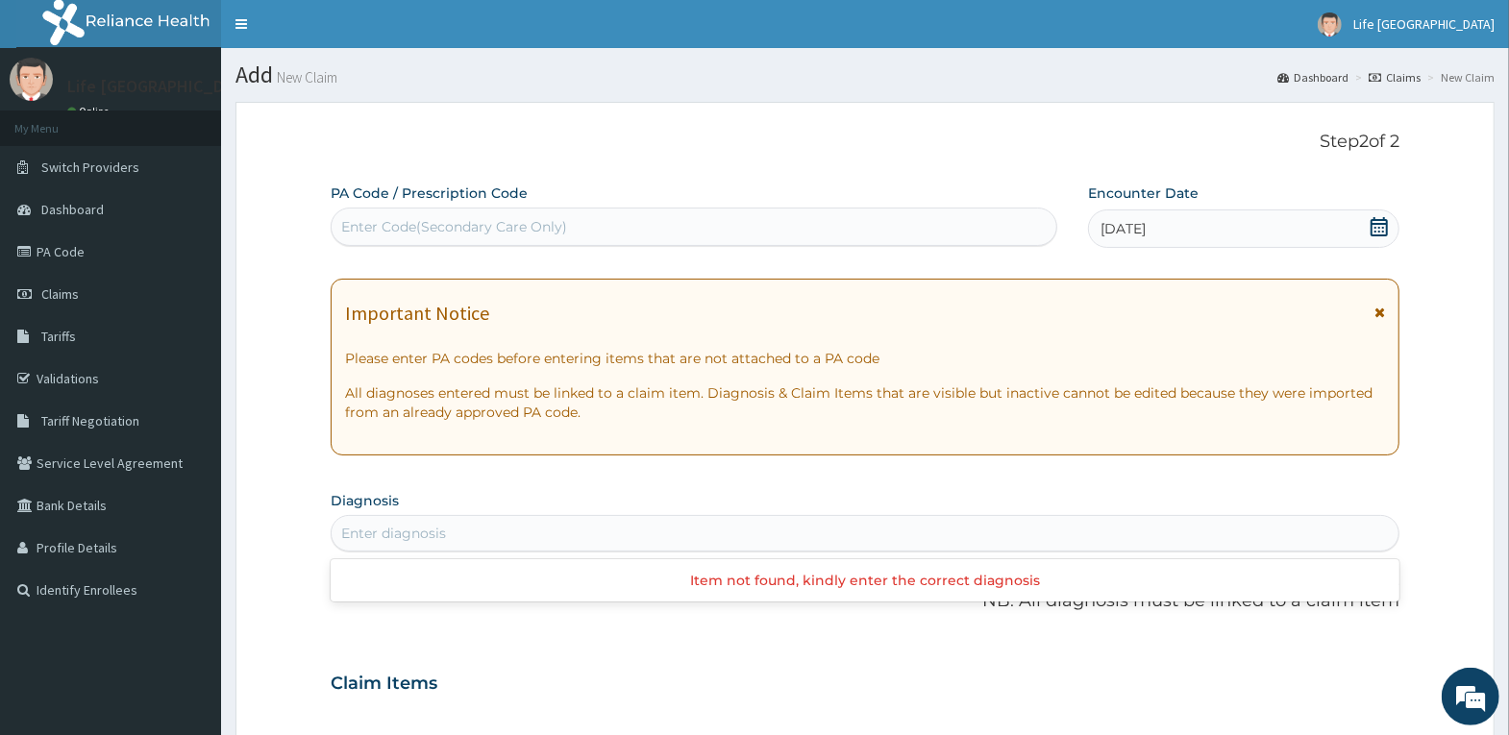
scroll to position [0, 0]
drag, startPoint x: 422, startPoint y: 531, endPoint x: 293, endPoint y: 530, distance: 128.8
click at [293, 530] on form "Step 2 of 2 PA Code / Prescription Code Enter Code(Secondary Care Only) Encount…" at bounding box center [864, 709] width 1259 height 1215
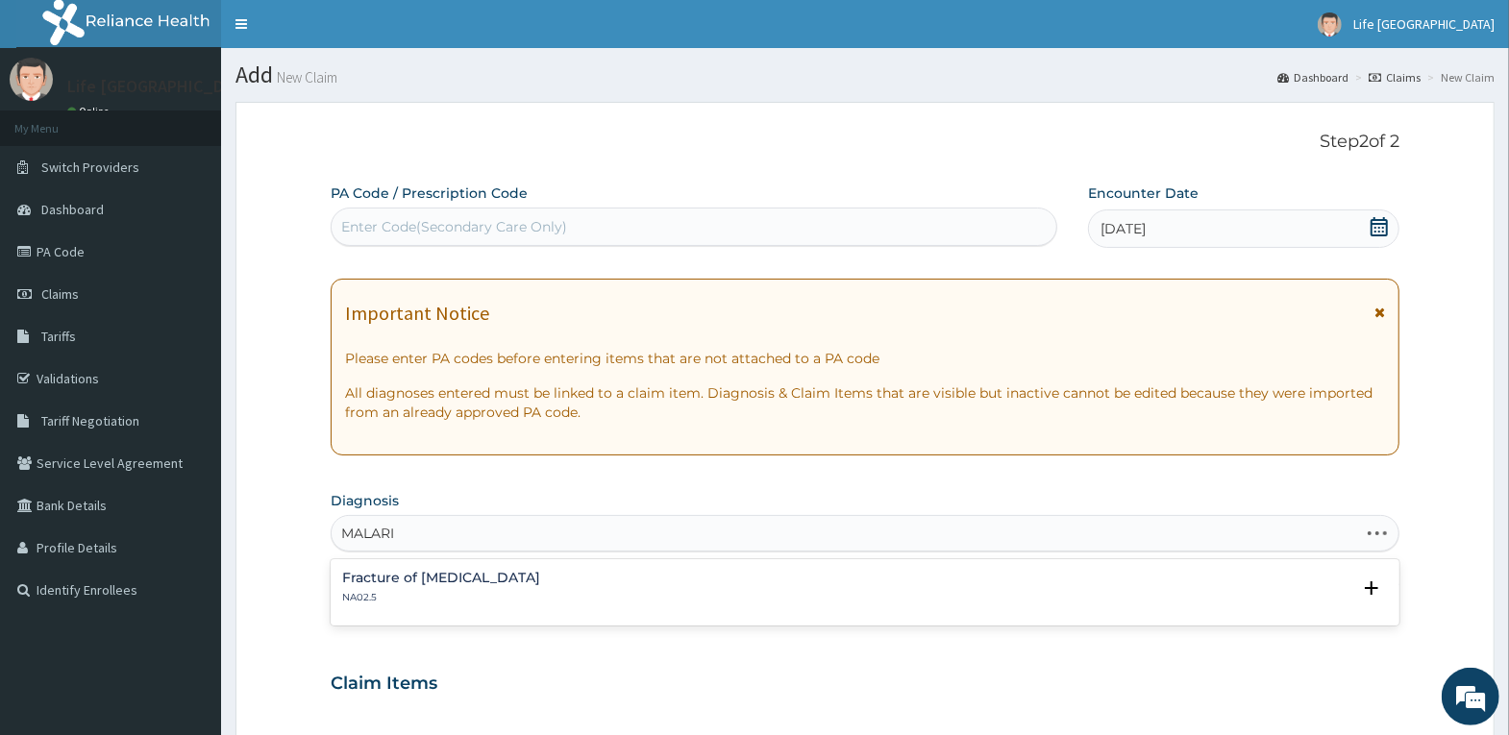
type input "MALARIA"
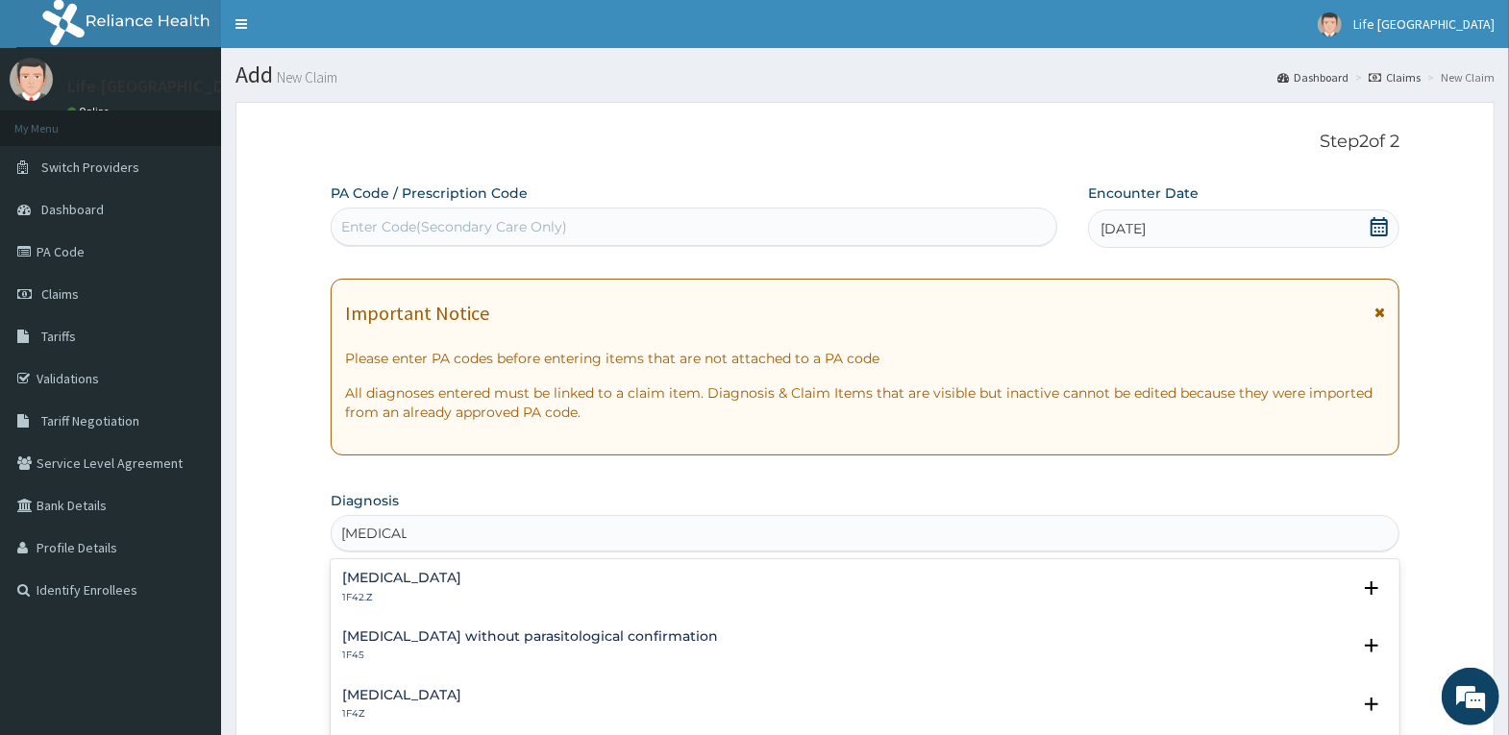
click at [461, 580] on h4 "[MEDICAL_DATA]" at bounding box center [401, 578] width 119 height 14
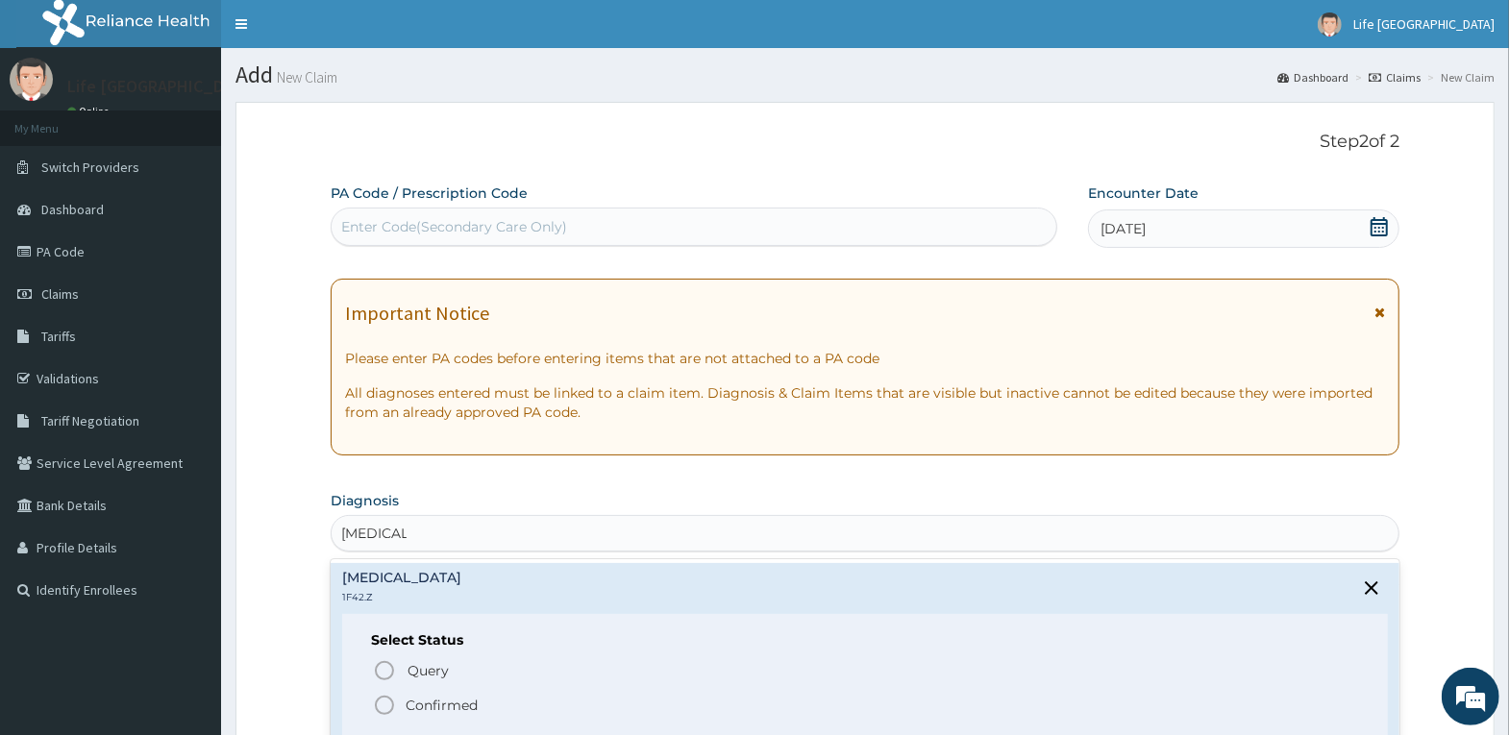
drag, startPoint x: 427, startPoint y: 707, endPoint x: 724, endPoint y: 589, distance: 319.7
click at [429, 706] on p "Confirmed" at bounding box center [442, 705] width 72 height 19
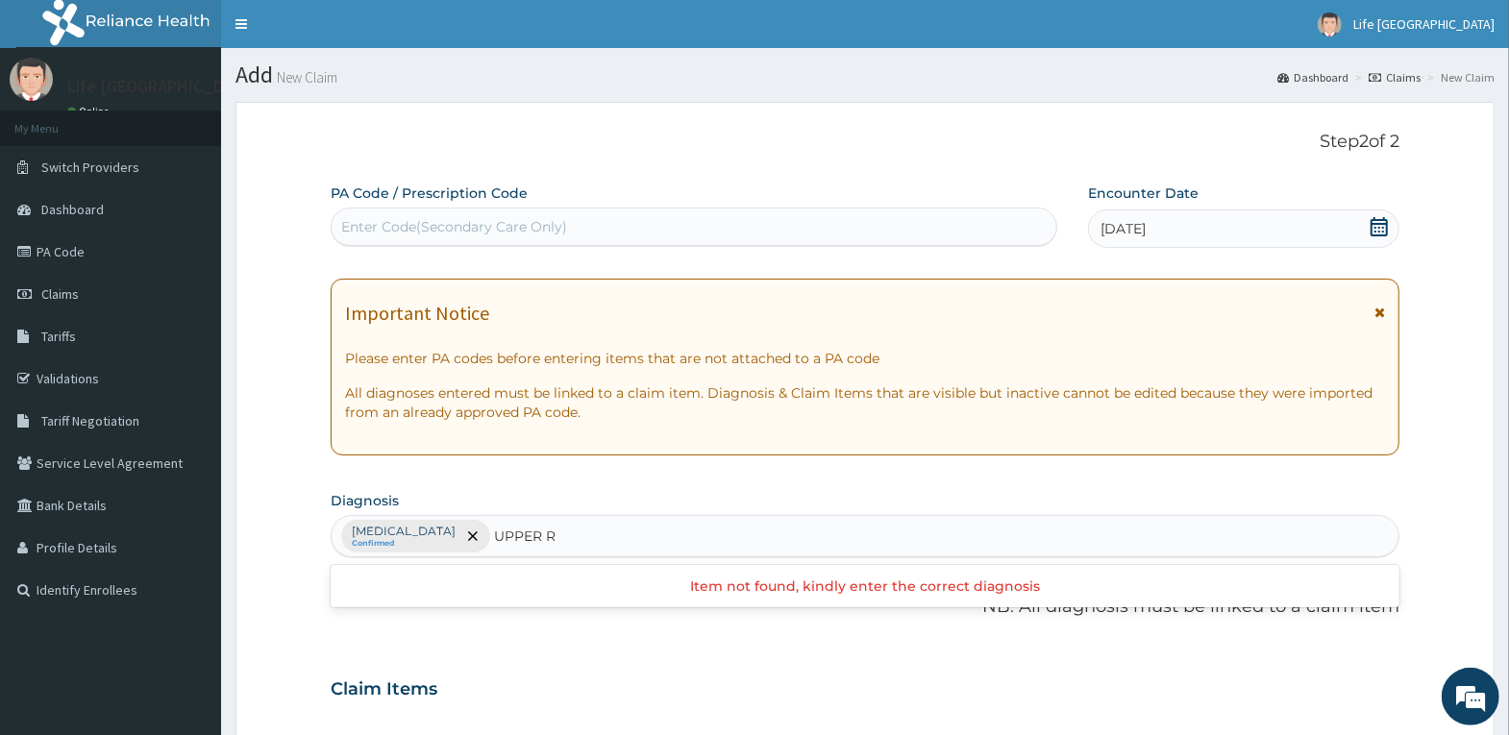
type input "UPPER"
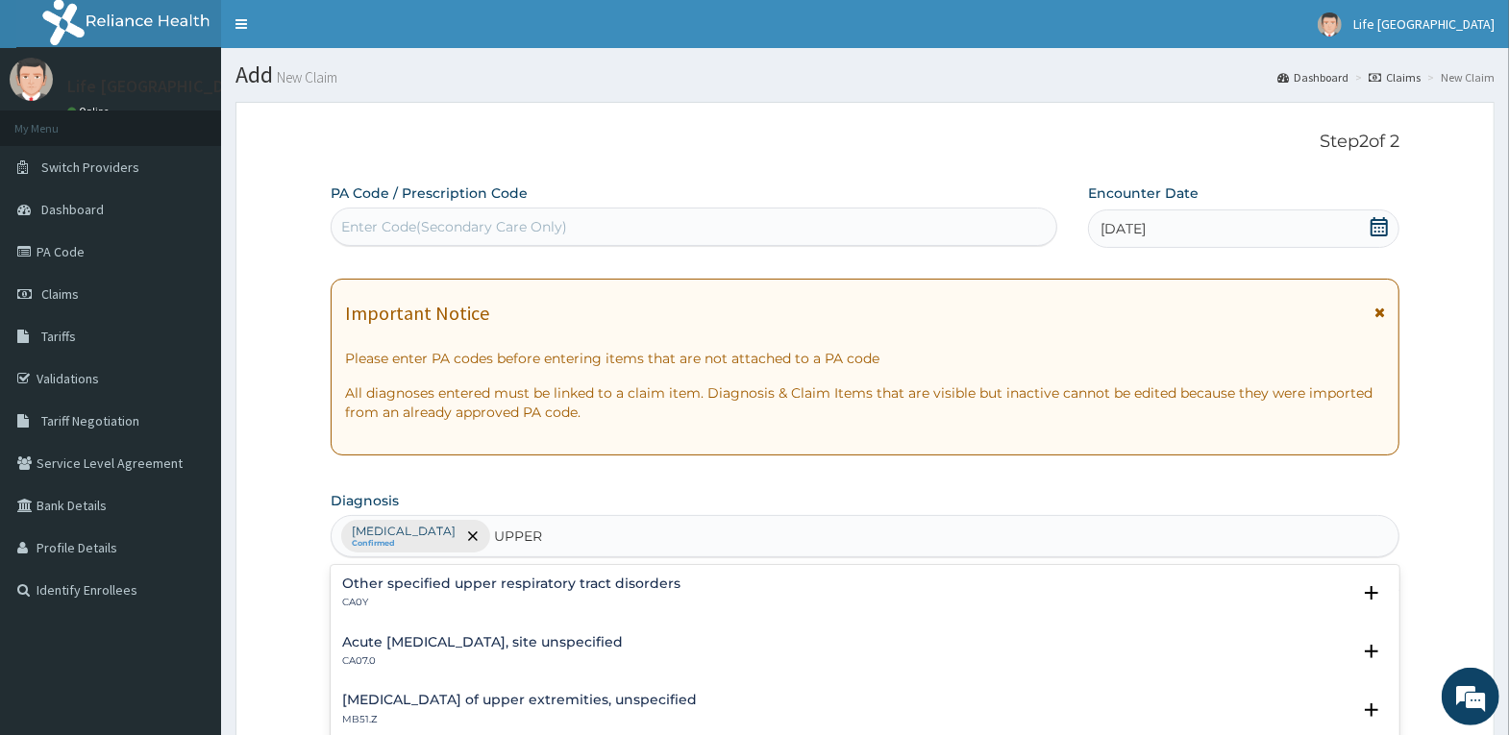
click at [605, 639] on h4 "Acute upper respiratory infection, site unspecified" at bounding box center [482, 642] width 281 height 14
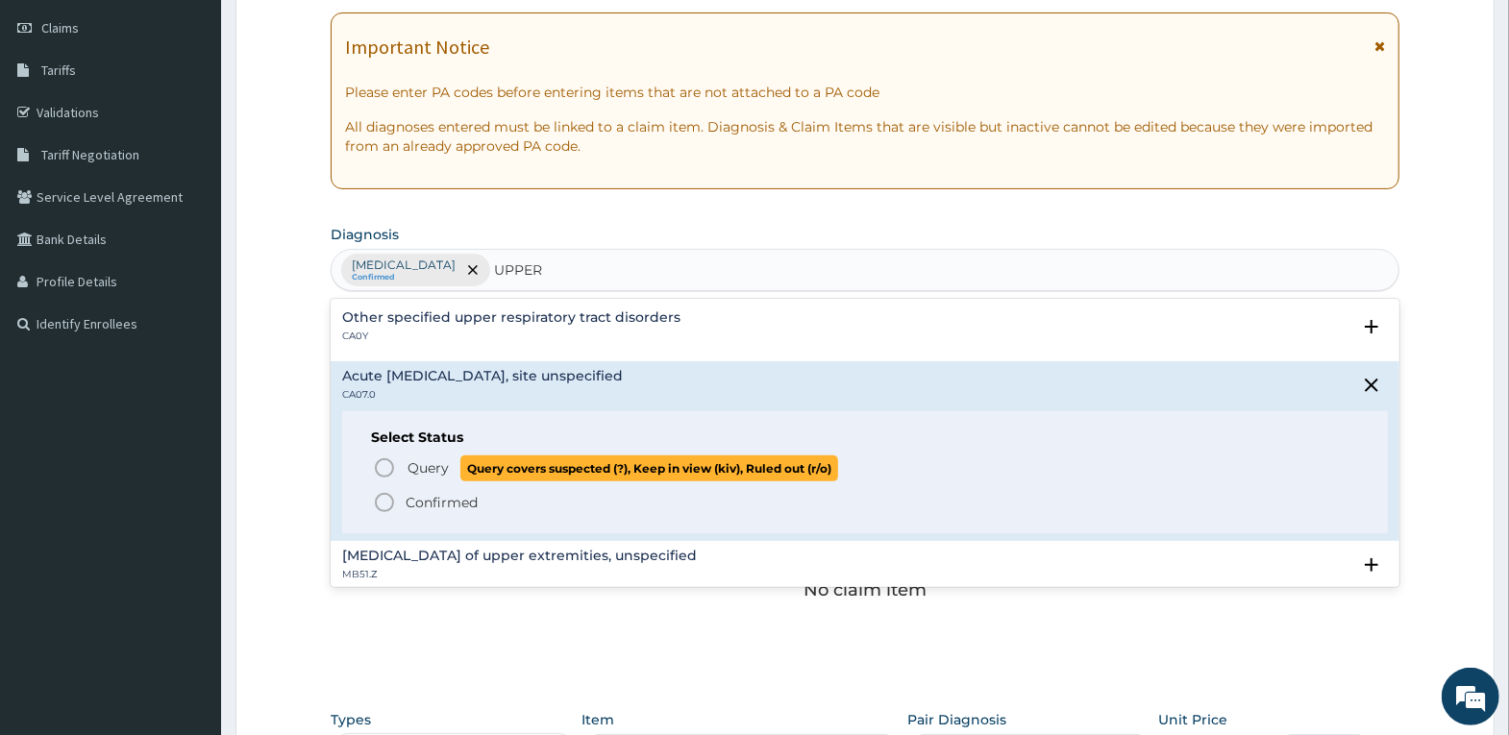
scroll to position [288, 0]
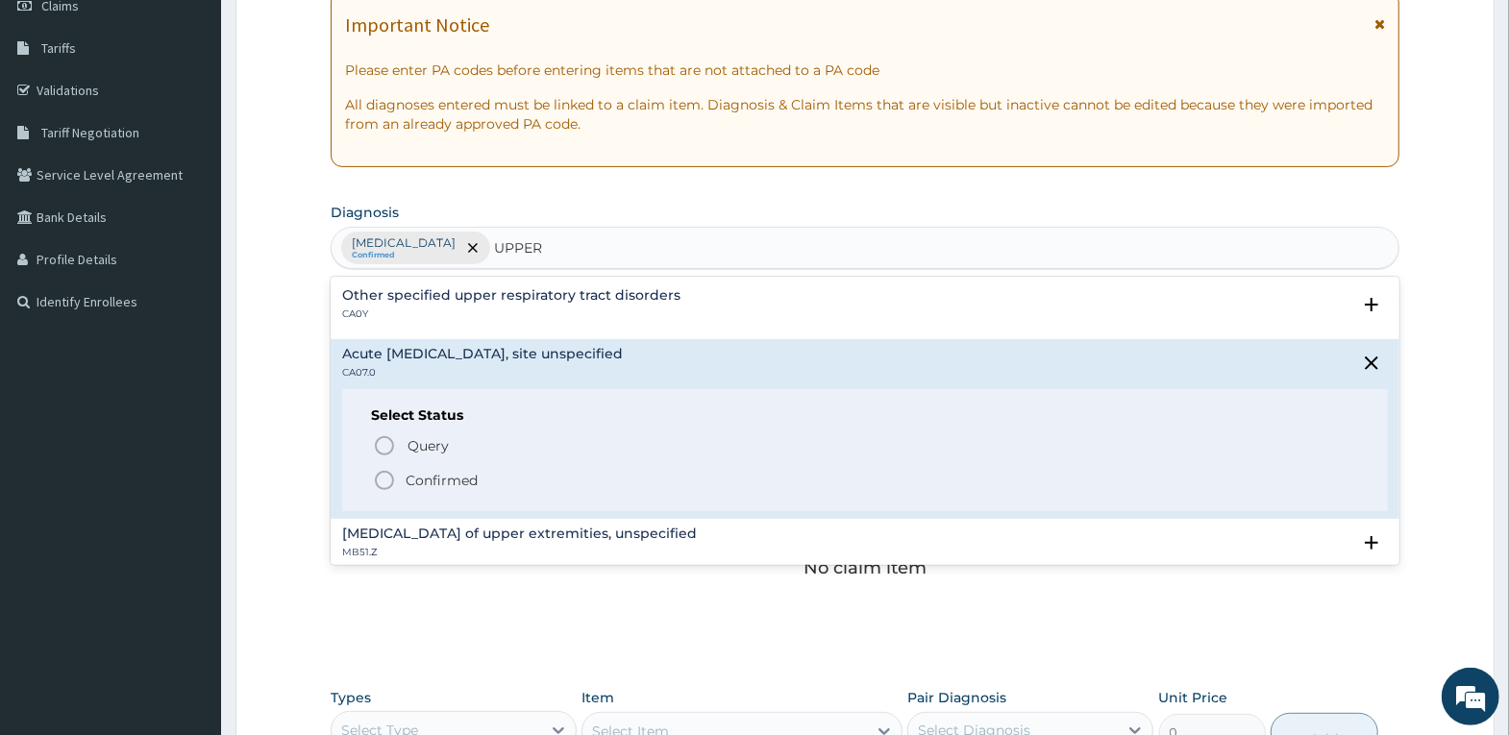
click at [455, 484] on p "Confirmed" at bounding box center [442, 480] width 72 height 19
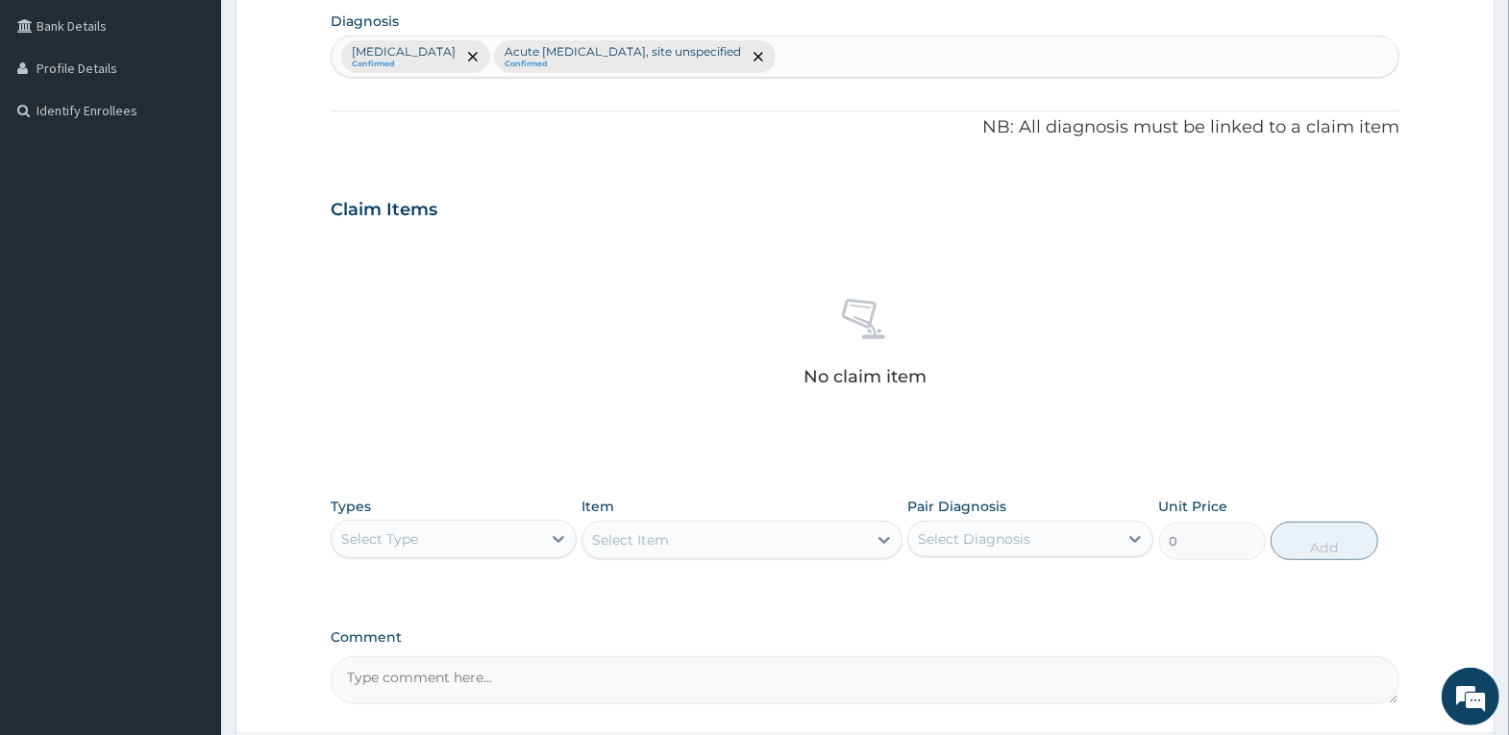
scroll to position [577, 0]
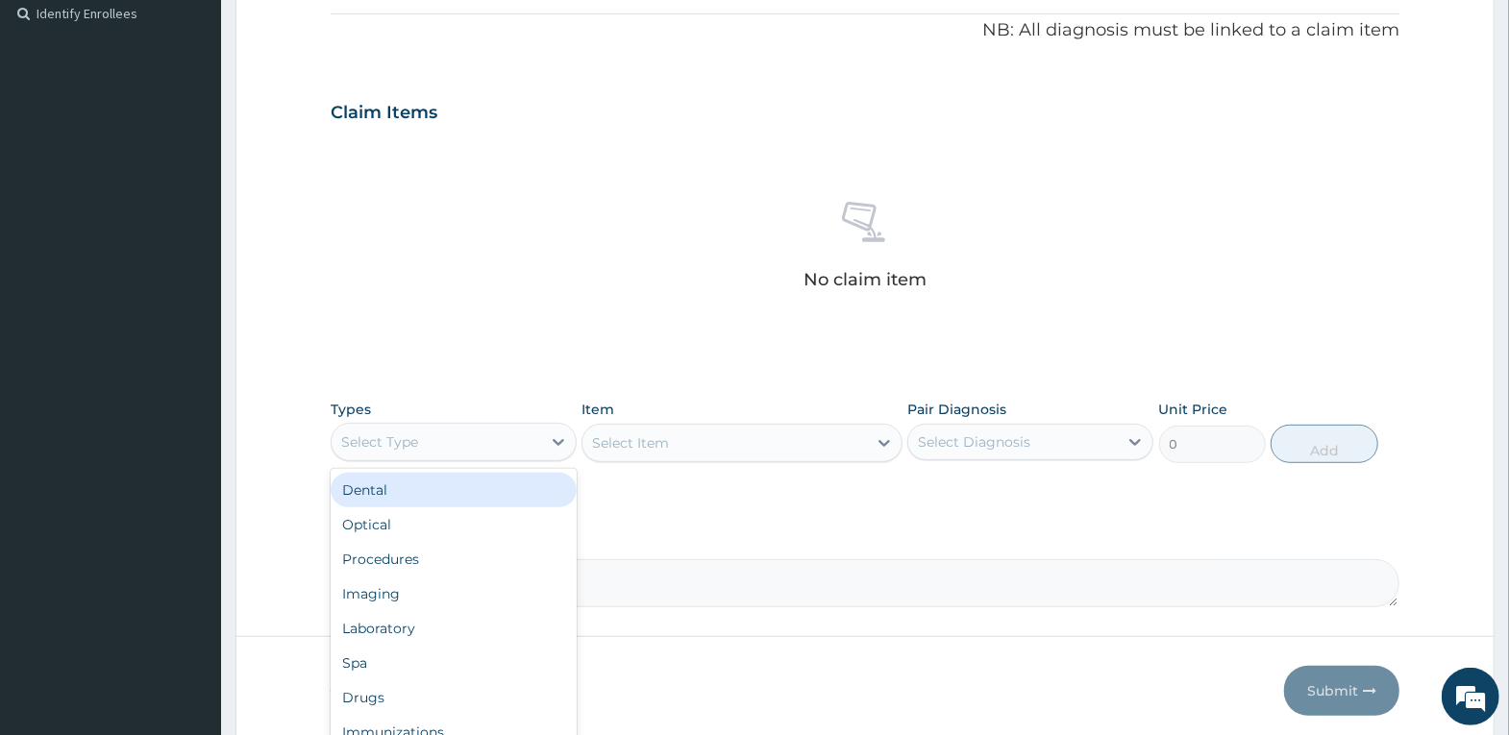
click at [492, 454] on div "Select Type" at bounding box center [437, 442] width 210 height 31
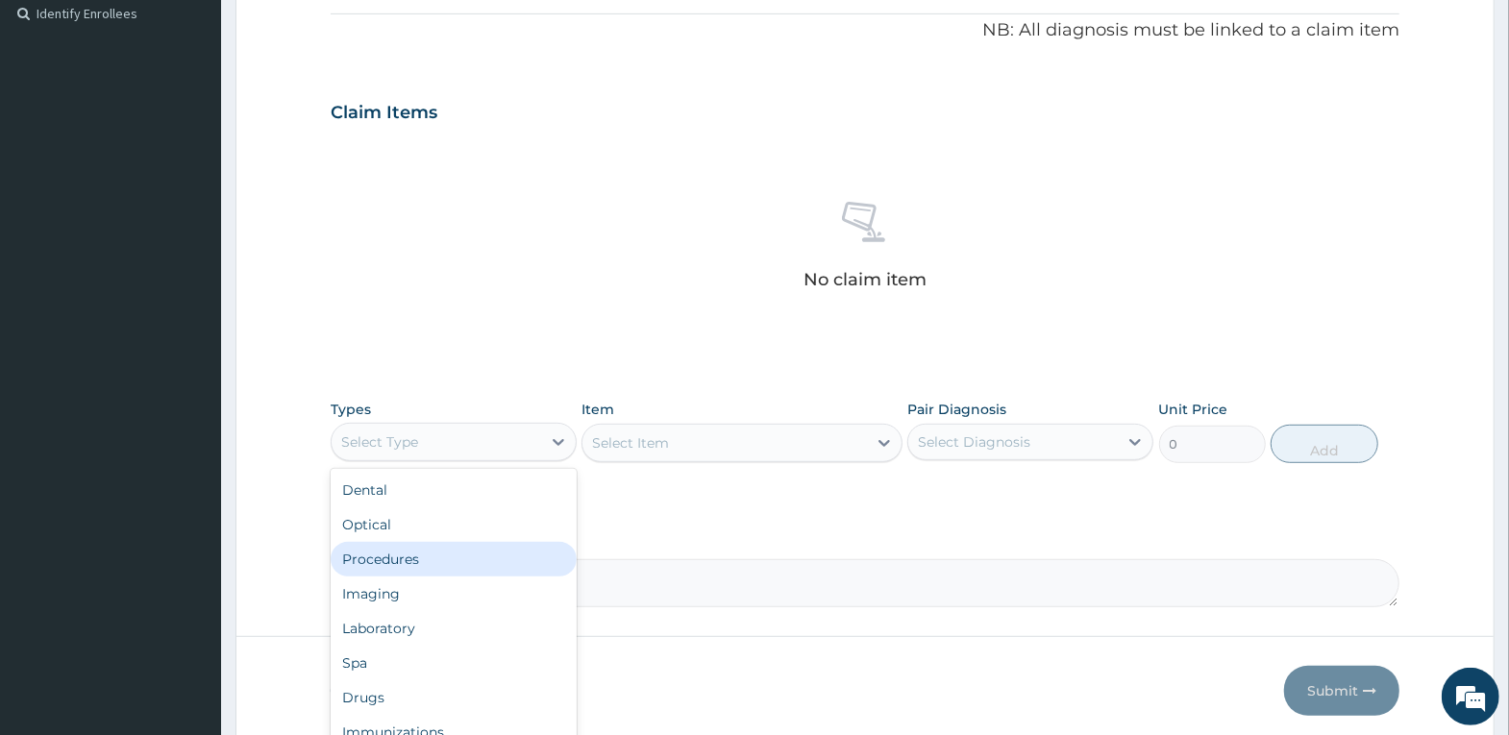
click at [479, 548] on div "Procedures" at bounding box center [454, 559] width 246 height 35
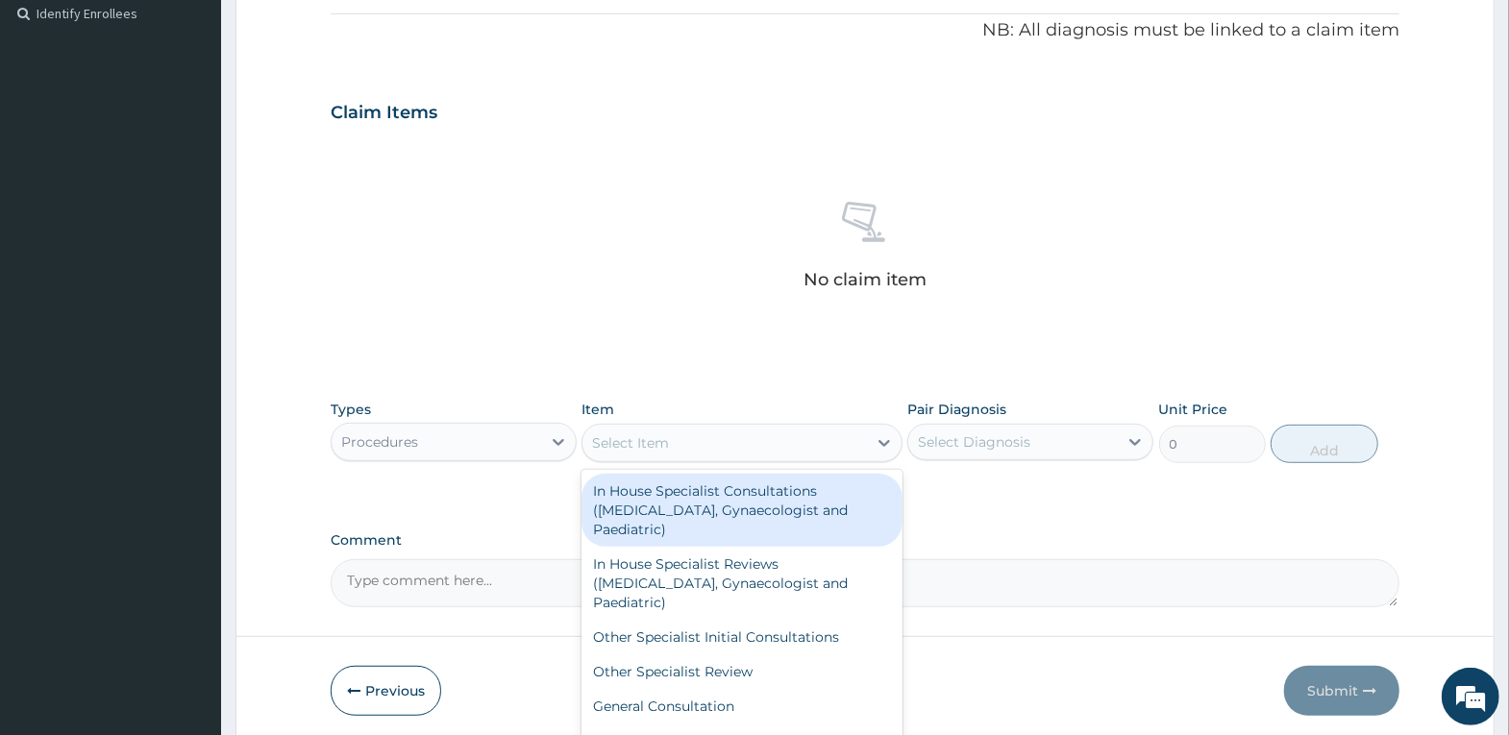
click at [669, 450] on div "Select Item" at bounding box center [724, 443] width 284 height 31
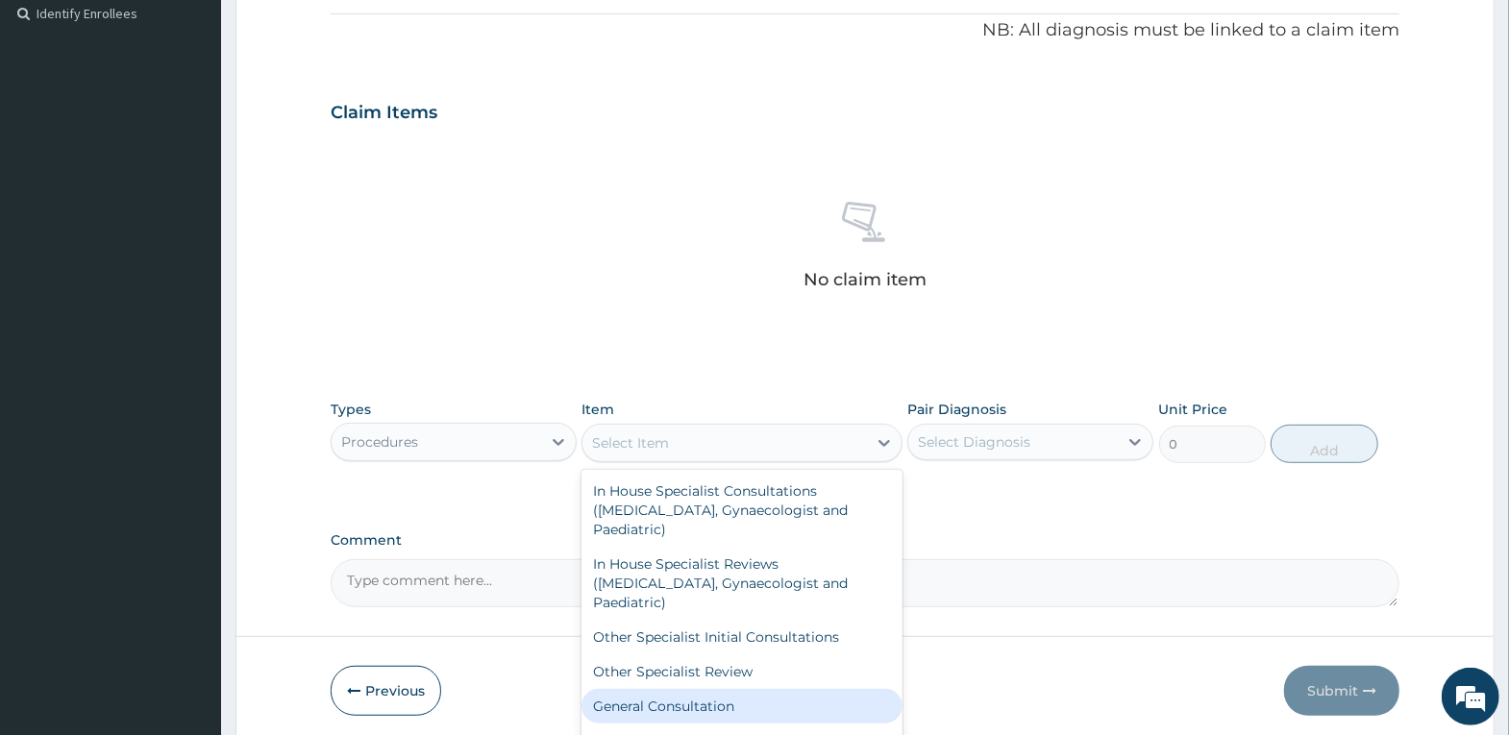
click at [711, 715] on div "General Consultation" at bounding box center [741, 706] width 321 height 35
type input "4000"
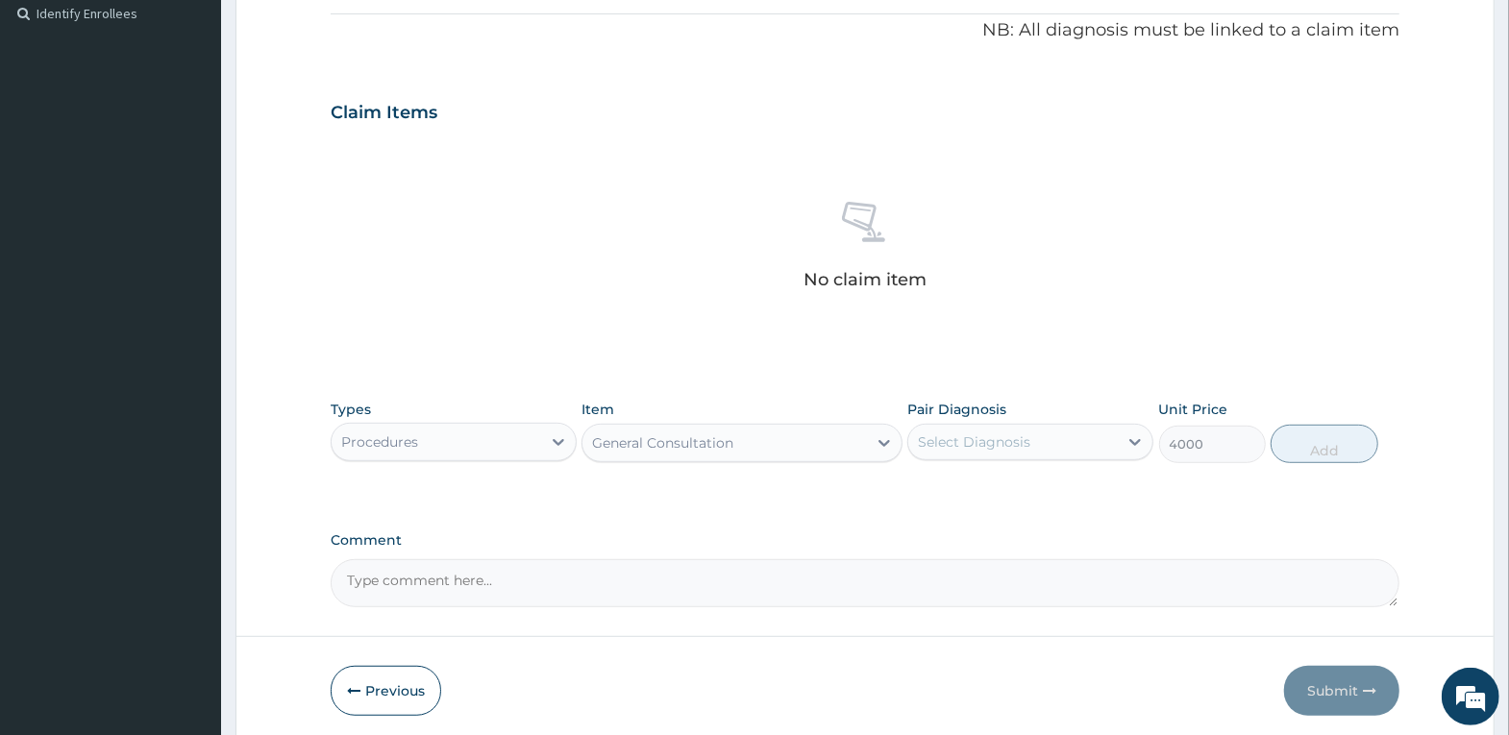
click at [988, 436] on div "Select Diagnosis" at bounding box center [974, 442] width 112 height 19
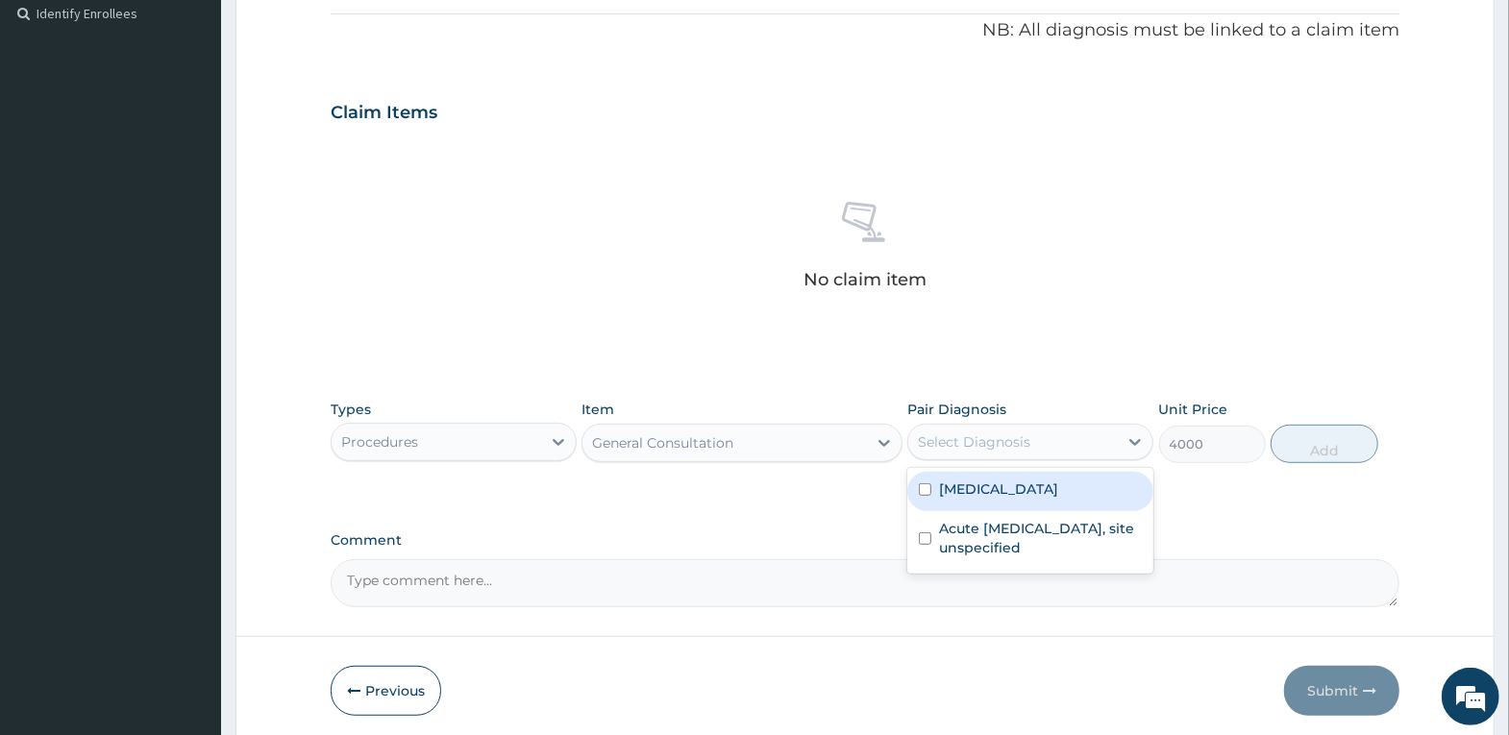
drag, startPoint x: 1013, startPoint y: 495, endPoint x: 1019, endPoint y: 511, distance: 17.3
click at [1013, 496] on label "[MEDICAL_DATA]" at bounding box center [998, 489] width 119 height 19
checkbox input "true"
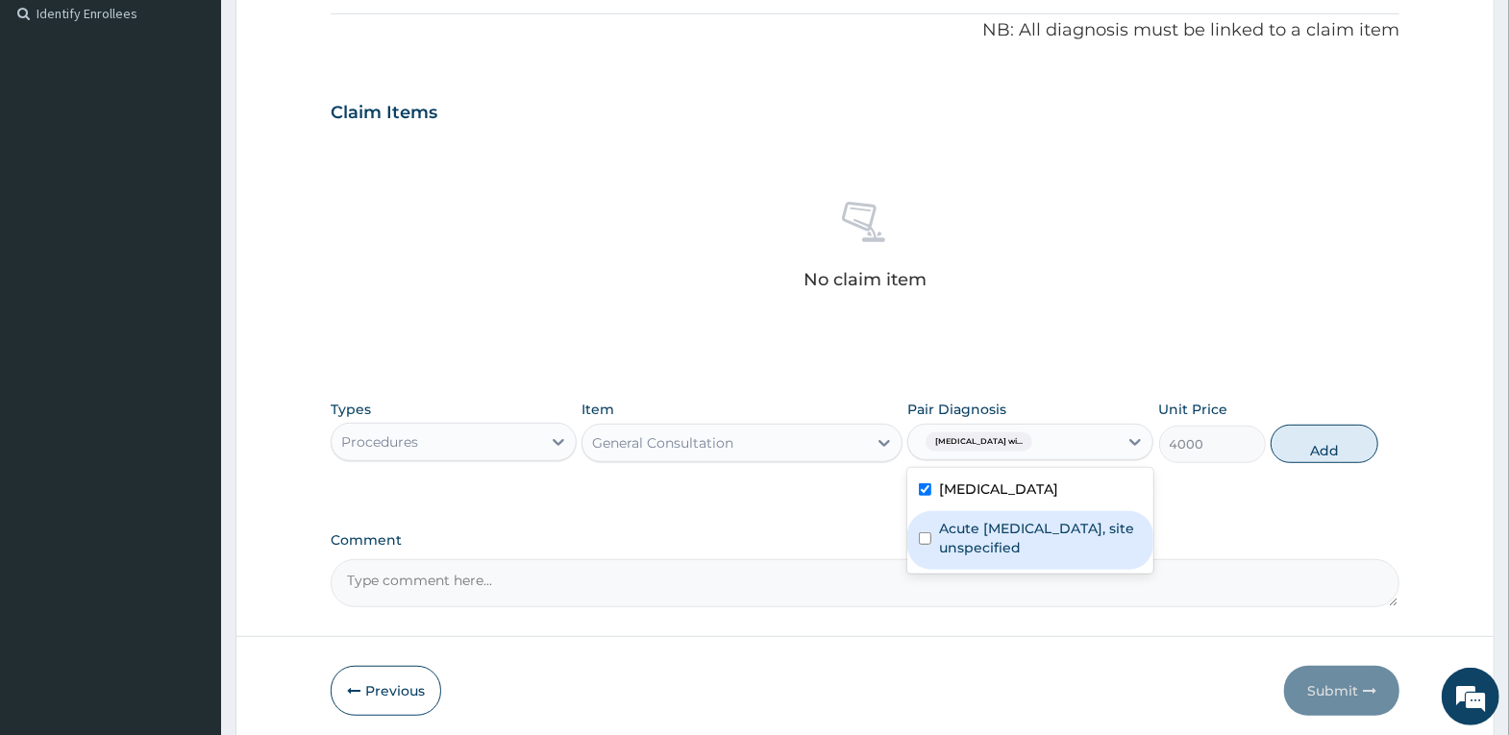
click at [1026, 557] on label "Acute upper respiratory infection, site unspecified" at bounding box center [1040, 538] width 203 height 38
checkbox input "true"
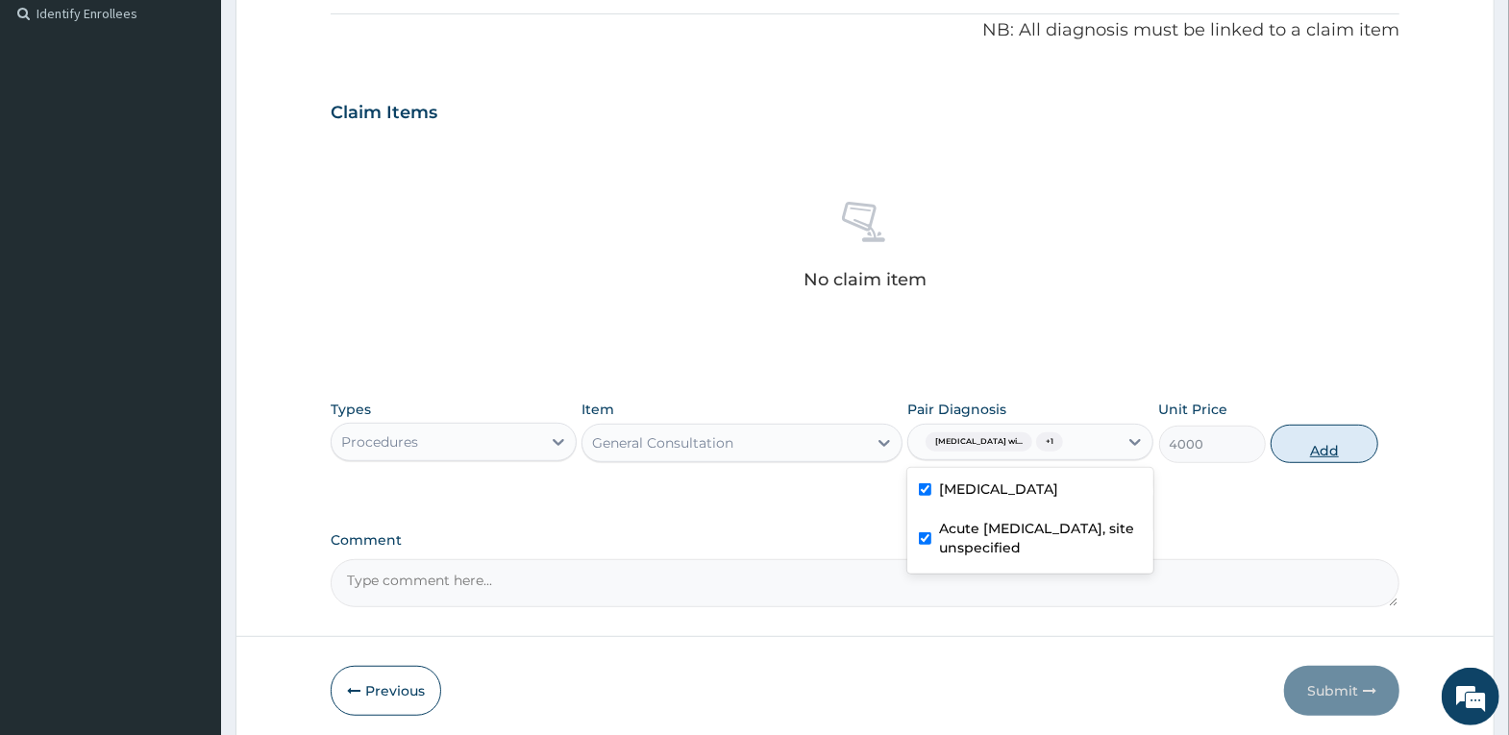
click at [1316, 449] on button "Add" at bounding box center [1324, 444] width 107 height 38
type input "0"
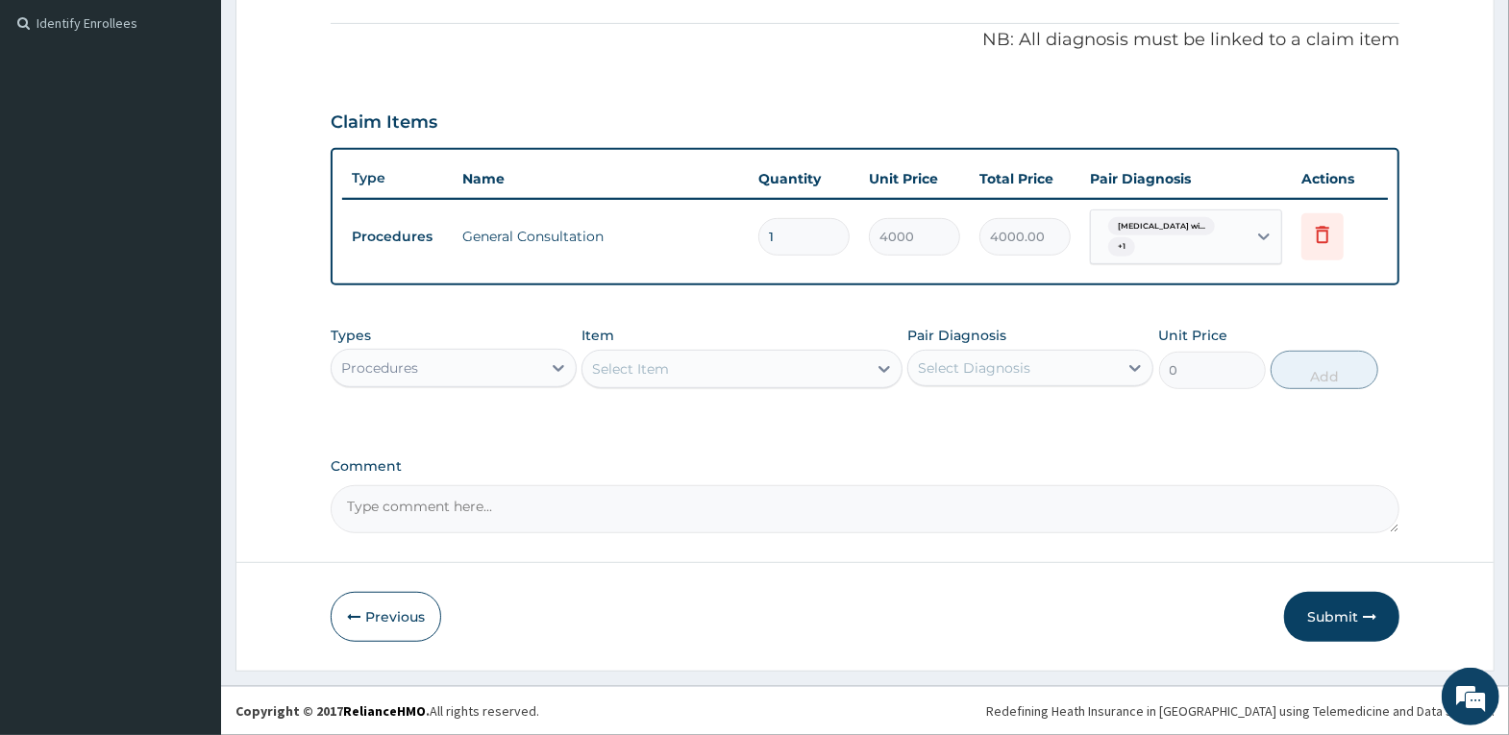
scroll to position [566, 0]
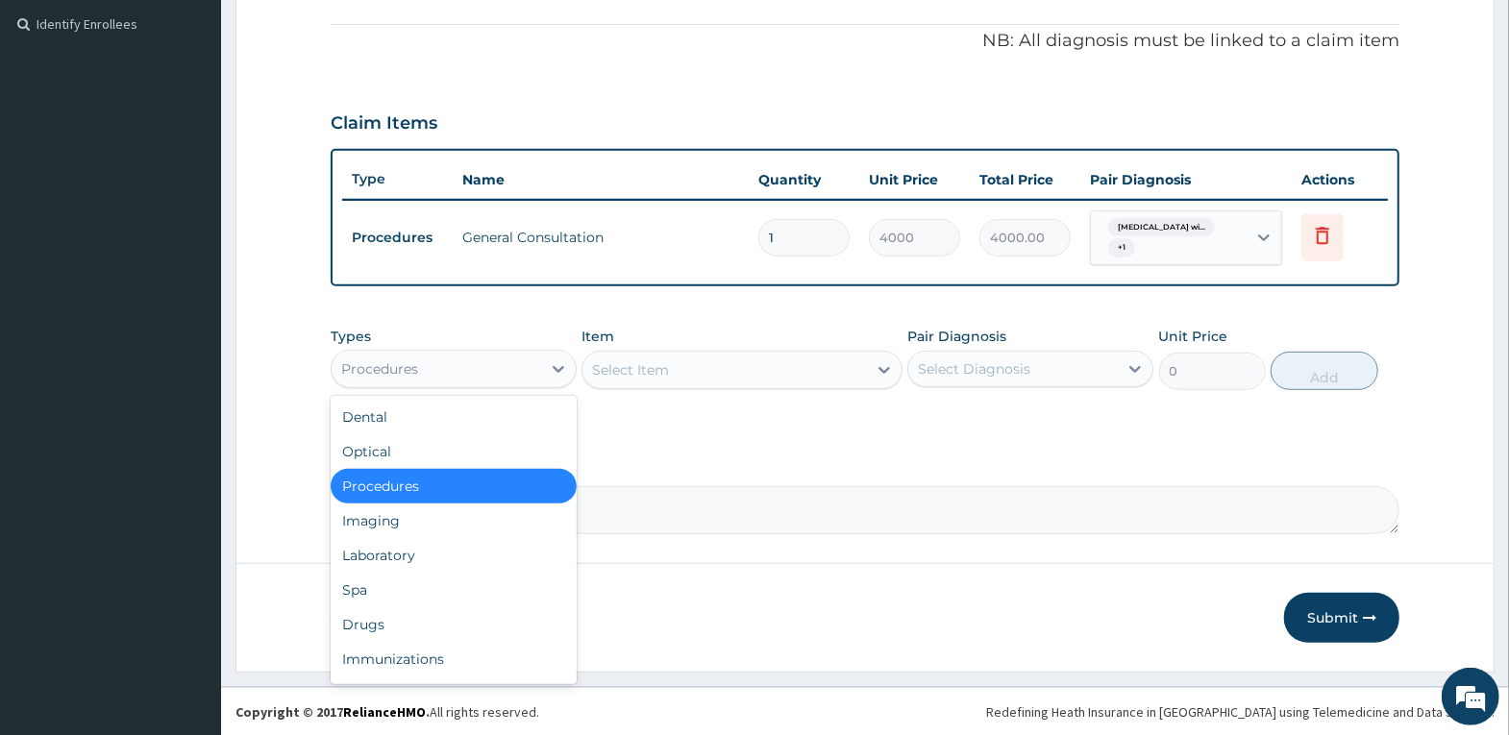
click at [507, 367] on div "Procedures" at bounding box center [437, 369] width 210 height 31
drag, startPoint x: 436, startPoint y: 553, endPoint x: 546, endPoint y: 459, distance: 143.9
click at [438, 551] on div "Laboratory" at bounding box center [454, 555] width 246 height 35
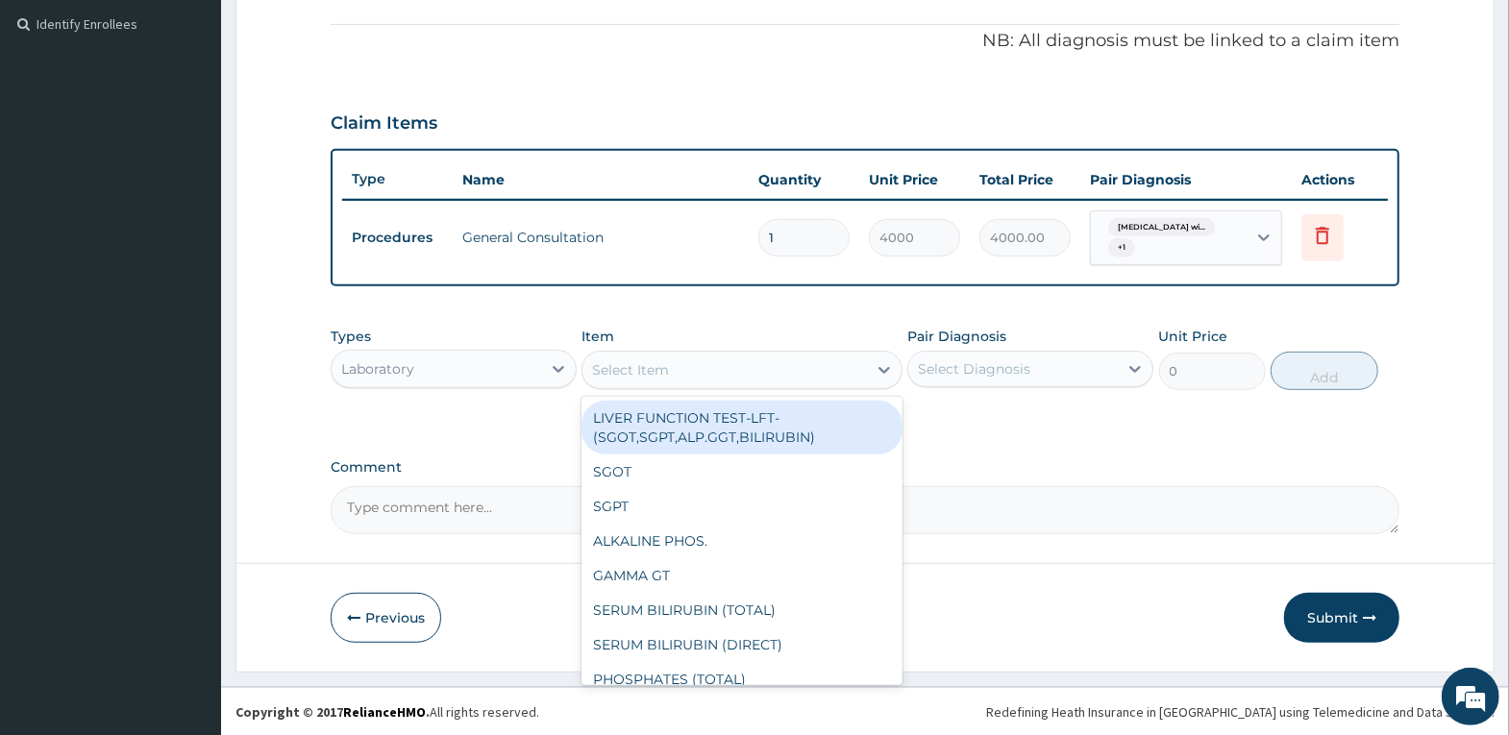
click at [677, 370] on div "Select Item" at bounding box center [724, 370] width 284 height 31
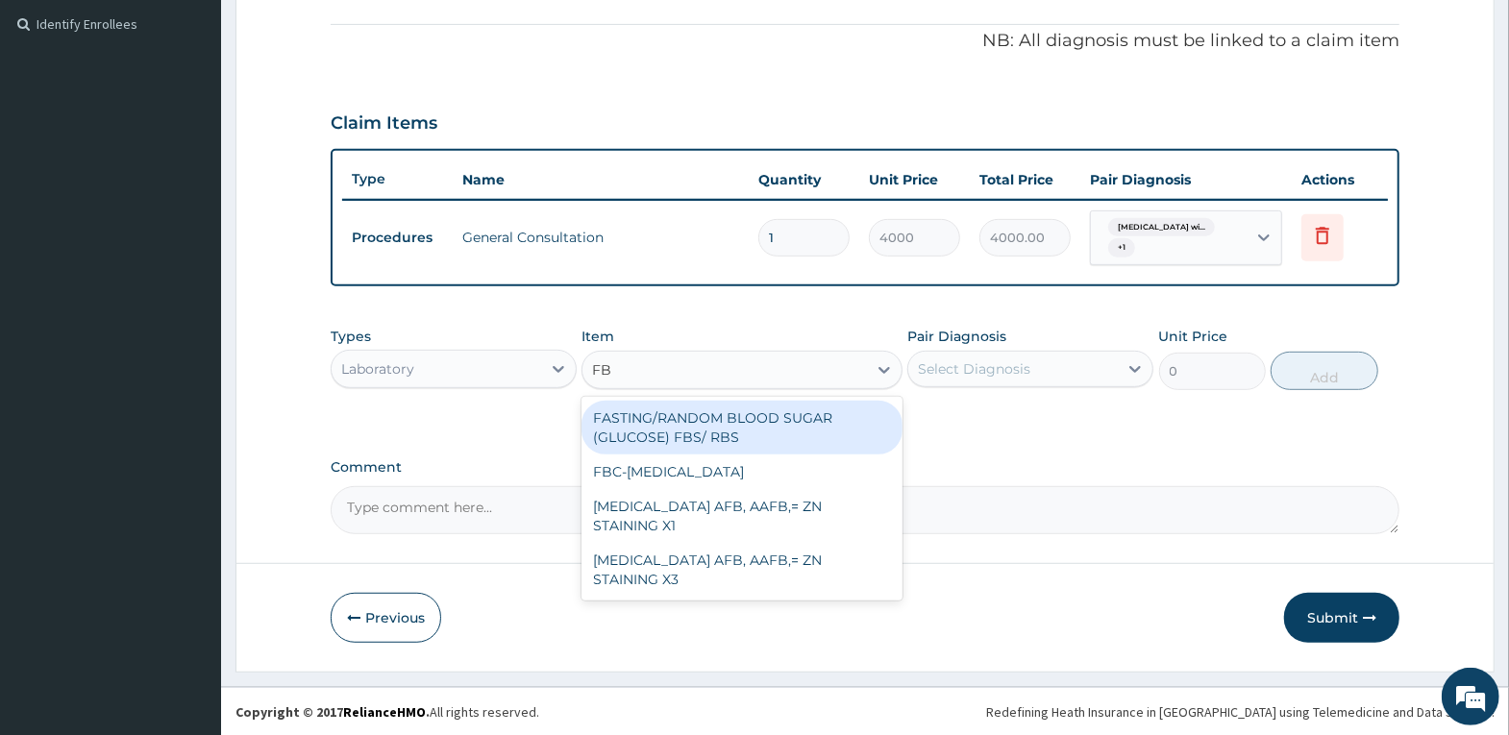
type input "FBC"
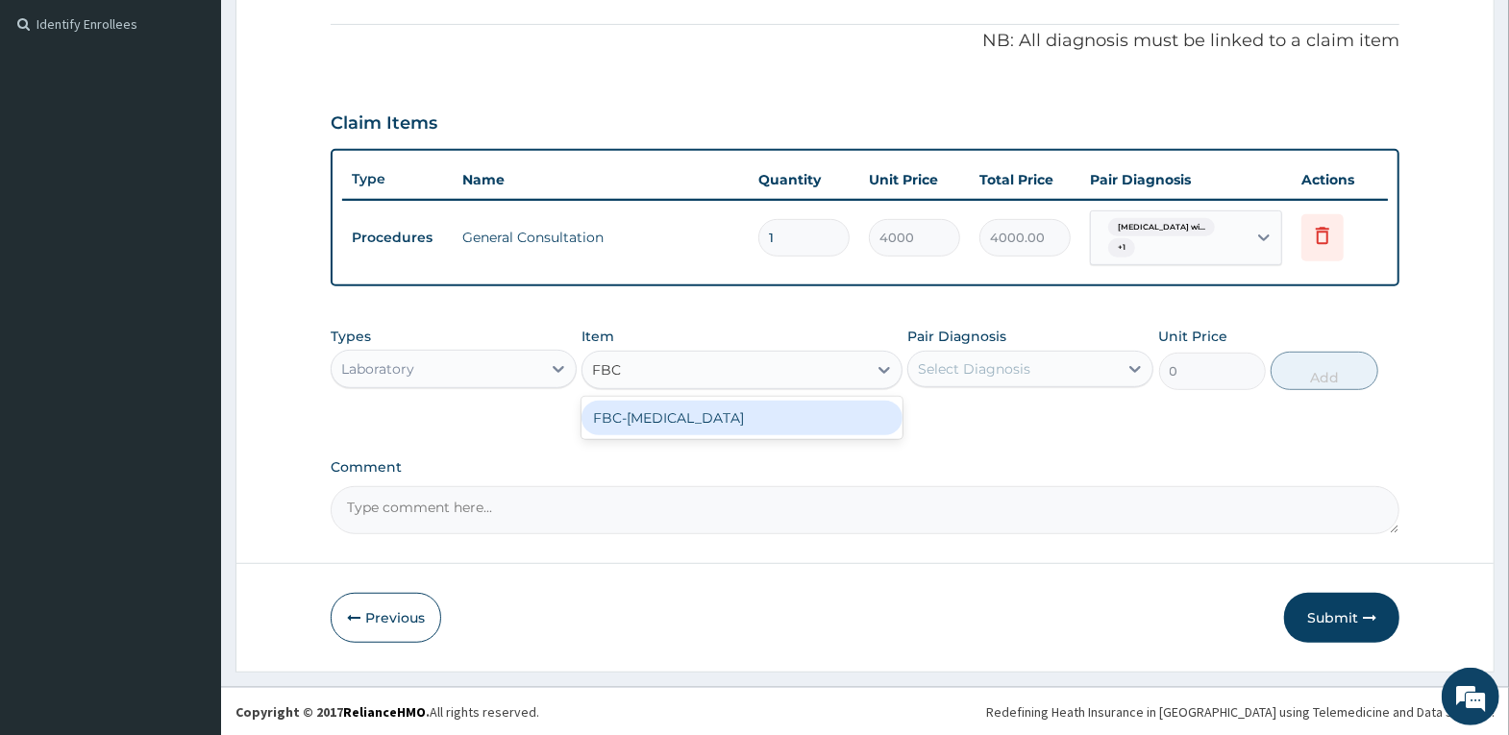
drag, startPoint x: 702, startPoint y: 426, endPoint x: 969, endPoint y: 430, distance: 267.2
click at [705, 426] on div "FBC-[MEDICAL_DATA]" at bounding box center [741, 418] width 321 height 35
type input "4000"
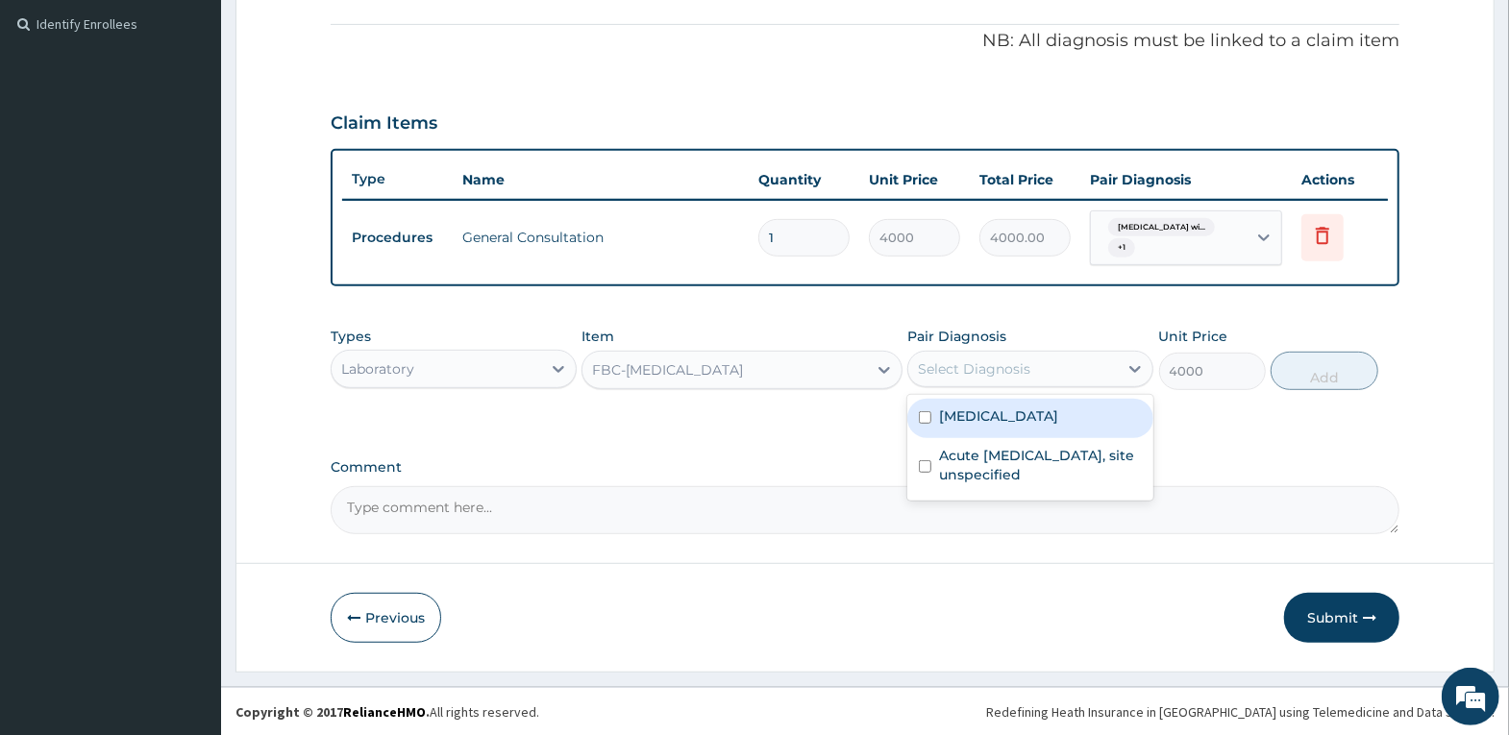
click at [1019, 357] on div "Select Diagnosis" at bounding box center [1013, 369] width 210 height 31
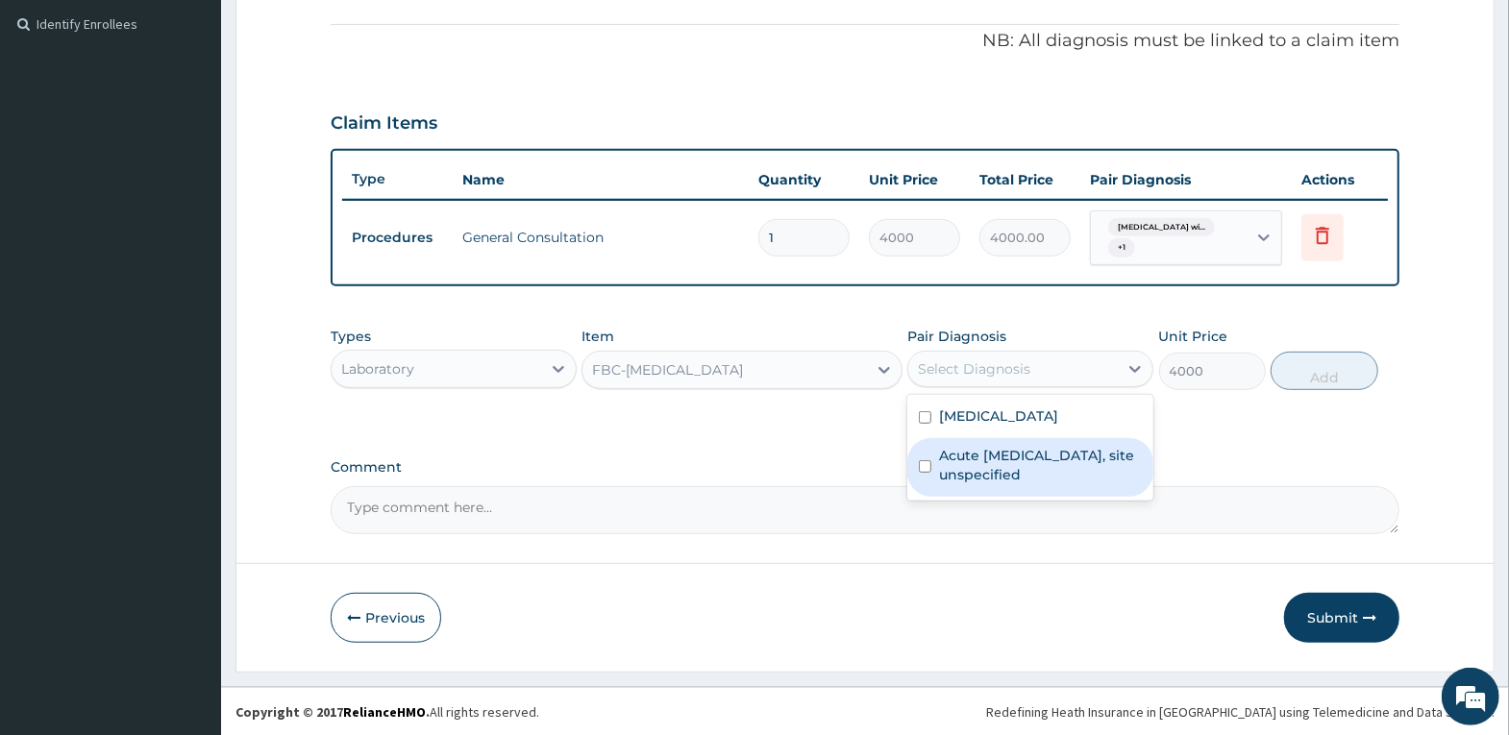
drag, startPoint x: 1021, startPoint y: 490, endPoint x: 1157, endPoint y: 428, distance: 150.1
click at [1027, 484] on label "Acute upper respiratory infection, site unspecified" at bounding box center [1040, 465] width 203 height 38
checkbox input "true"
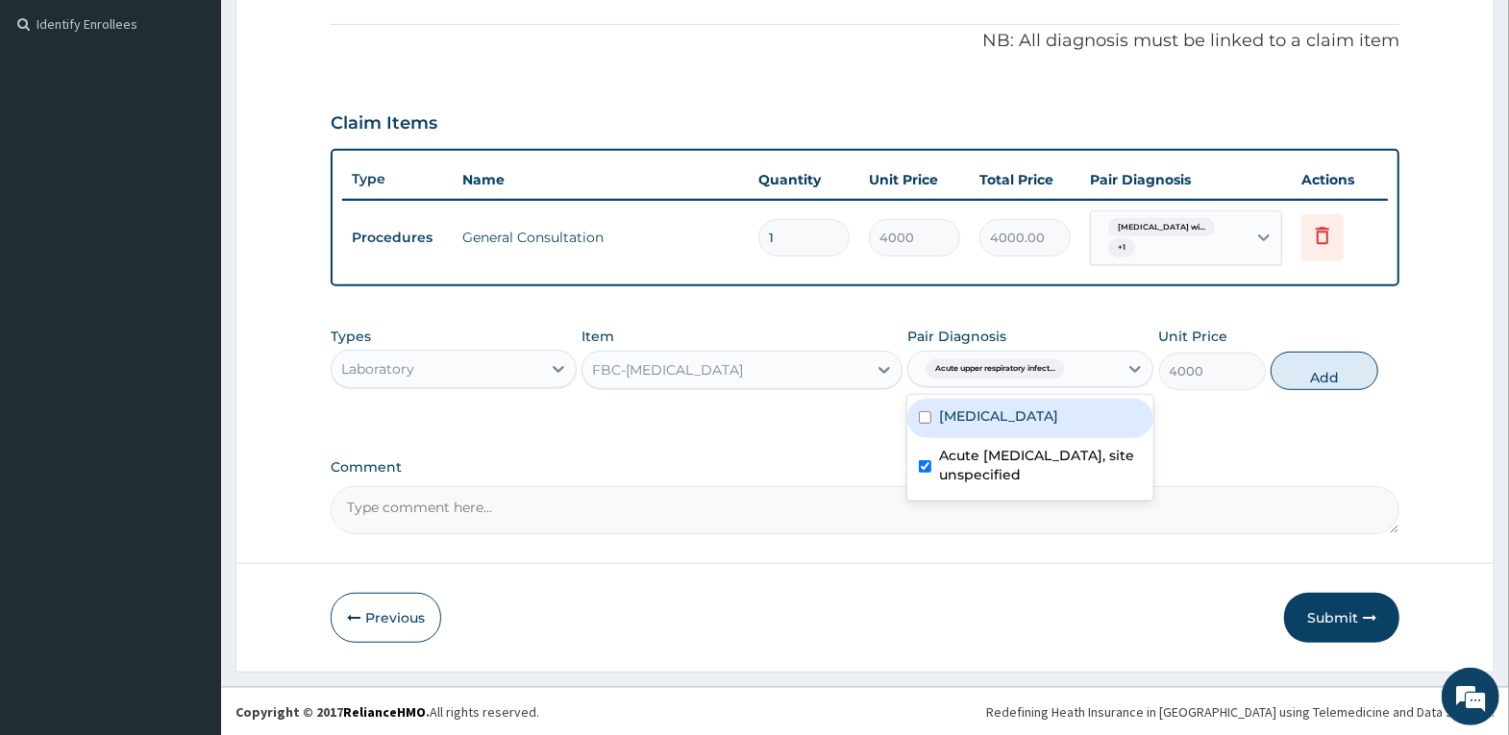
click at [1324, 363] on button "Add" at bounding box center [1324, 371] width 107 height 38
type input "0"
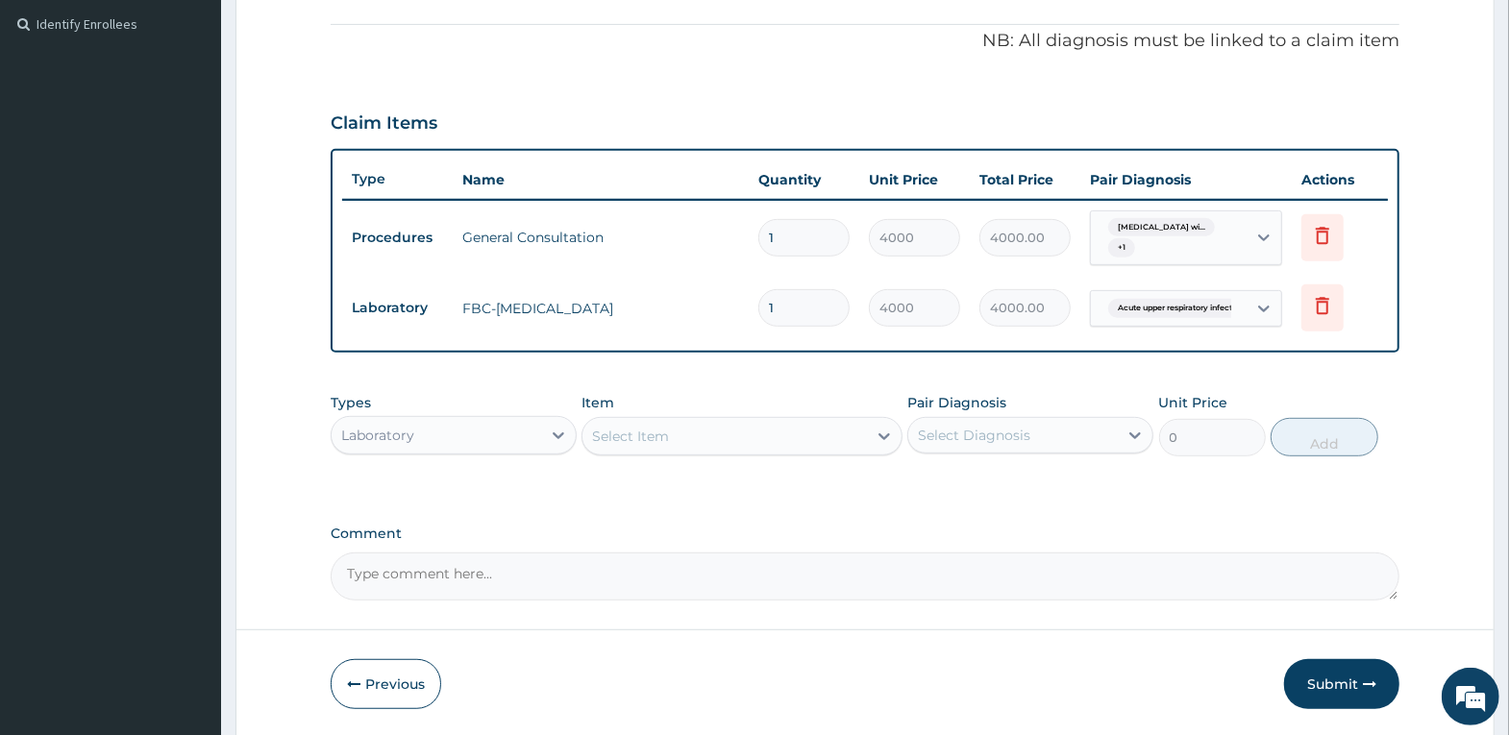
click at [684, 435] on div "Select Item" at bounding box center [724, 436] width 284 height 31
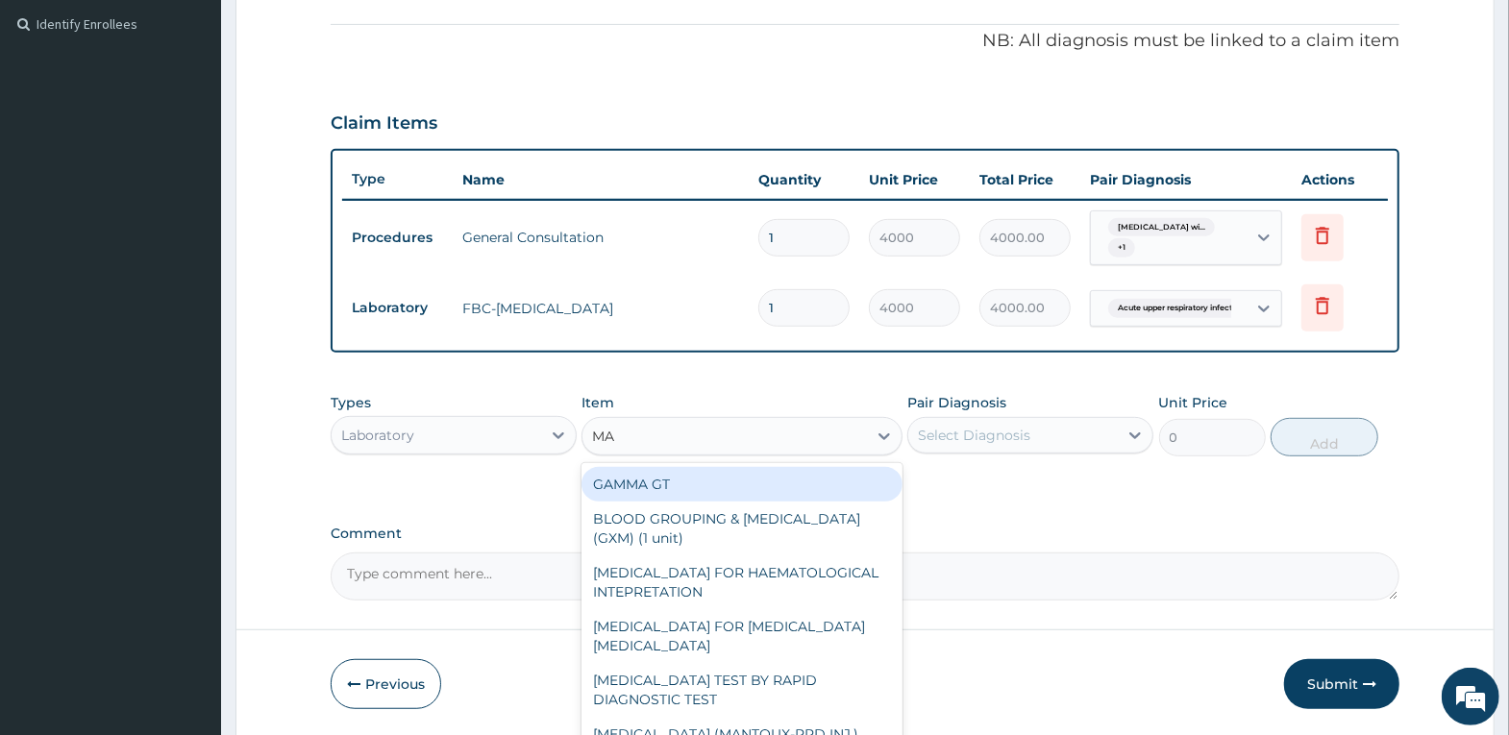
type input "MAL"
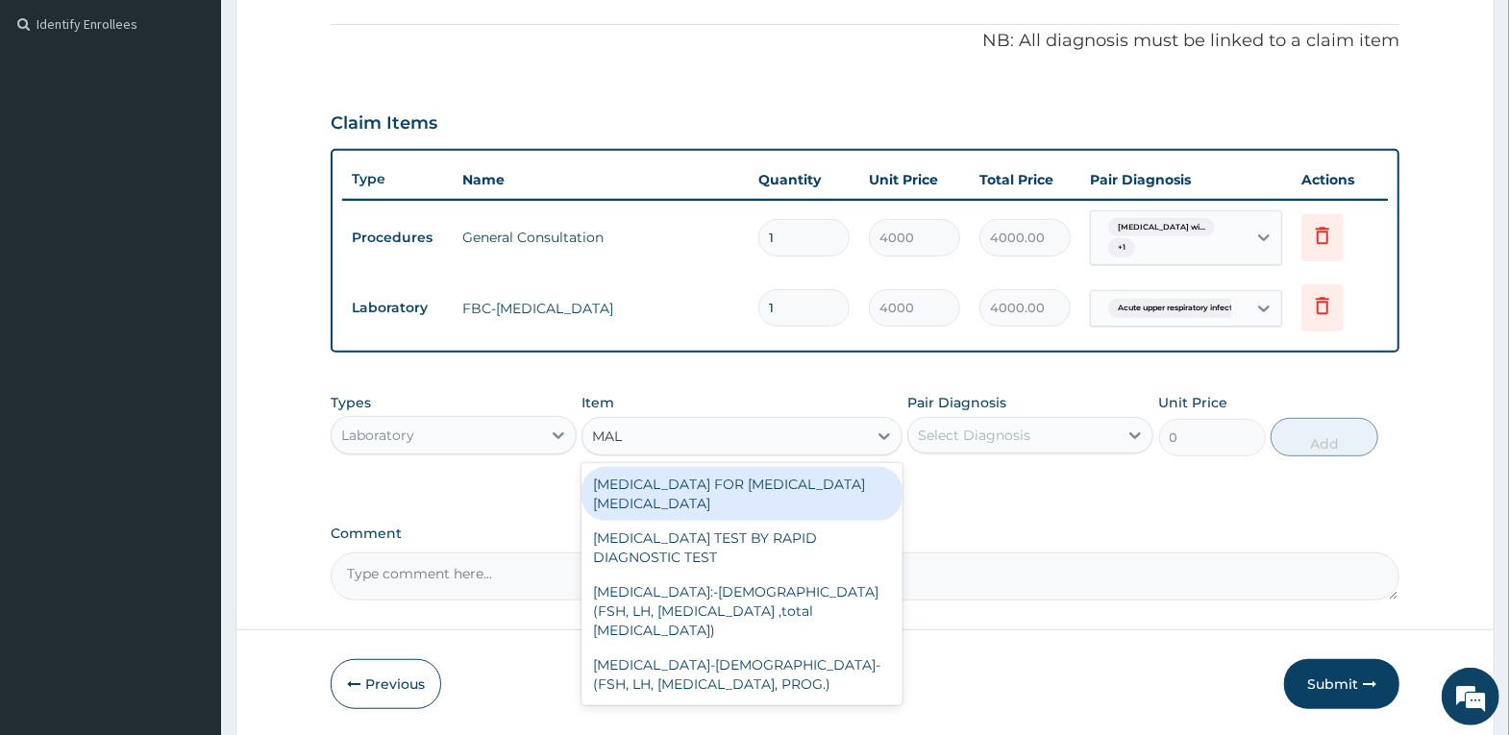
click at [781, 492] on div "[MEDICAL_DATA] FOR [MEDICAL_DATA] [MEDICAL_DATA]" at bounding box center [741, 494] width 321 height 54
type input "2500"
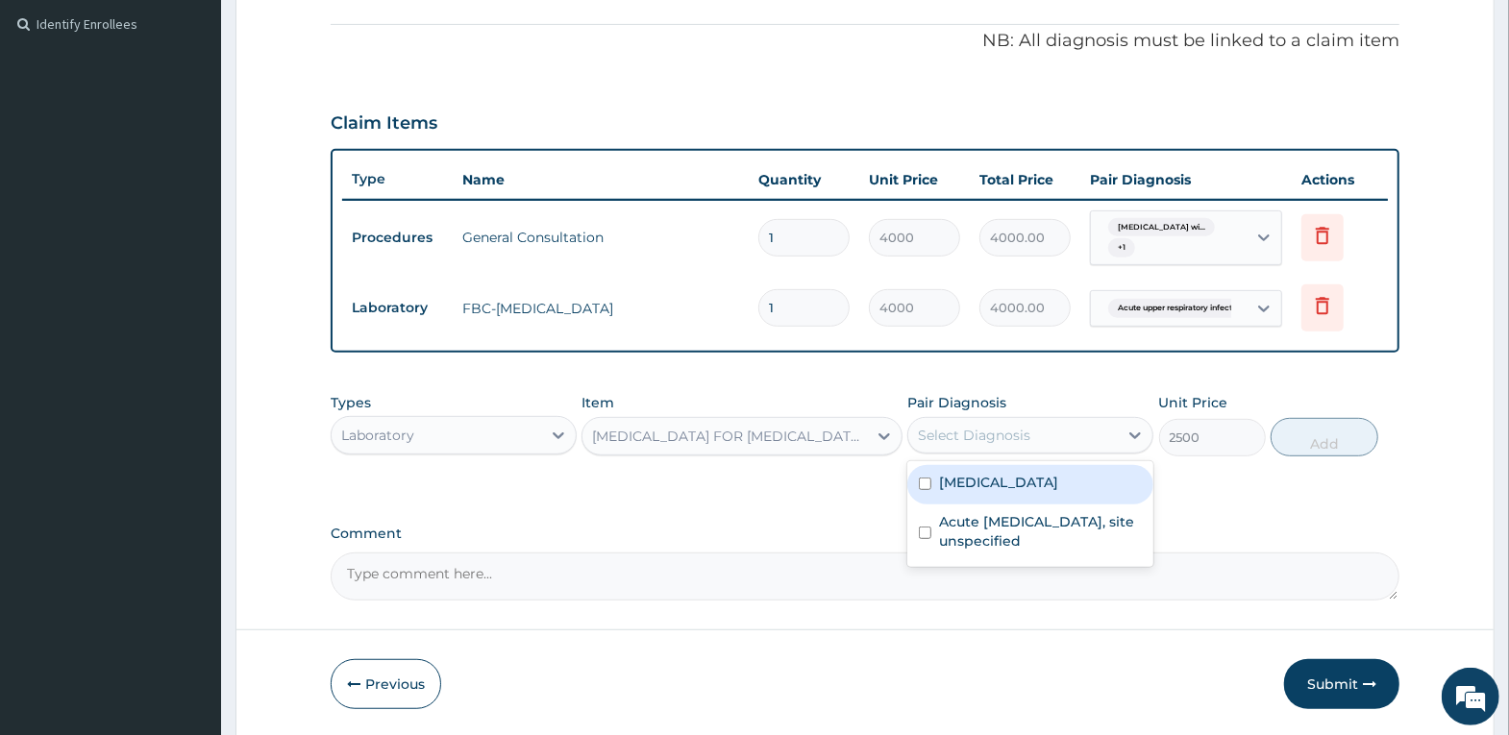
drag, startPoint x: 1076, startPoint y: 423, endPoint x: 1075, endPoint y: 433, distance: 9.8
click at [1076, 429] on div "Select Diagnosis" at bounding box center [1013, 435] width 210 height 31
click at [1058, 492] on label "[MEDICAL_DATA]" at bounding box center [998, 482] width 119 height 19
checkbox input "true"
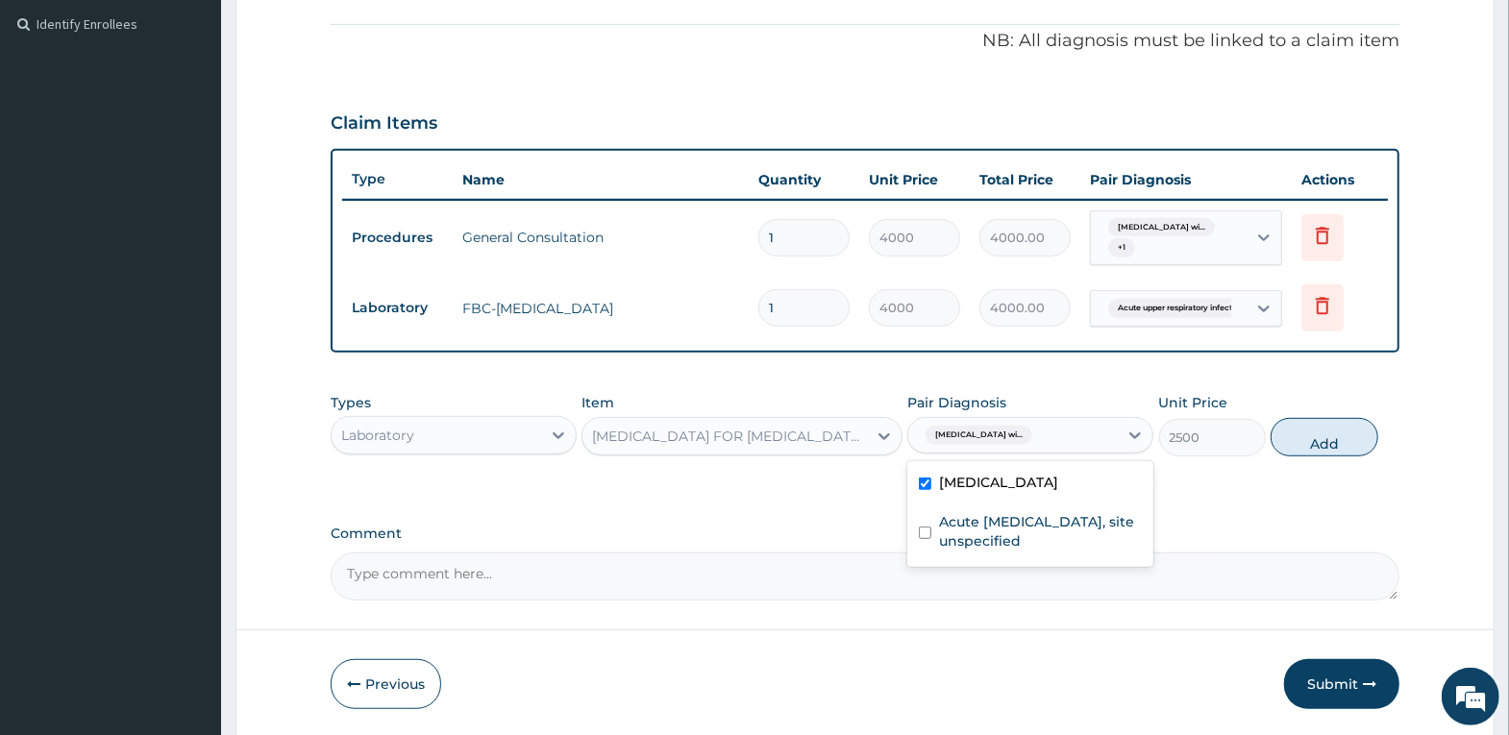
drag, startPoint x: 1327, startPoint y: 426, endPoint x: 1317, endPoint y: 427, distance: 10.6
click at [1324, 426] on button "Add" at bounding box center [1324, 437] width 107 height 38
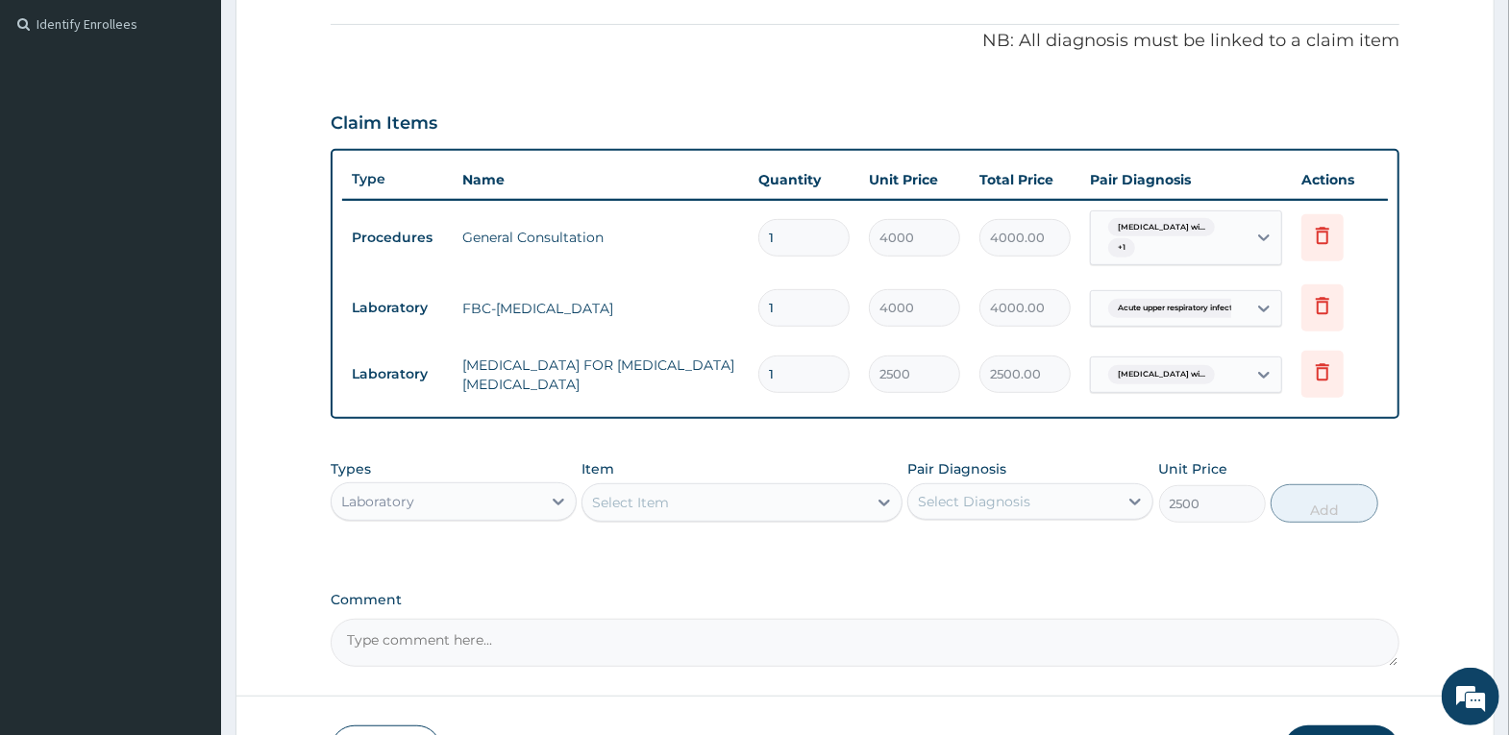
type input "0"
click at [520, 499] on div "Laboratory" at bounding box center [437, 501] width 210 height 31
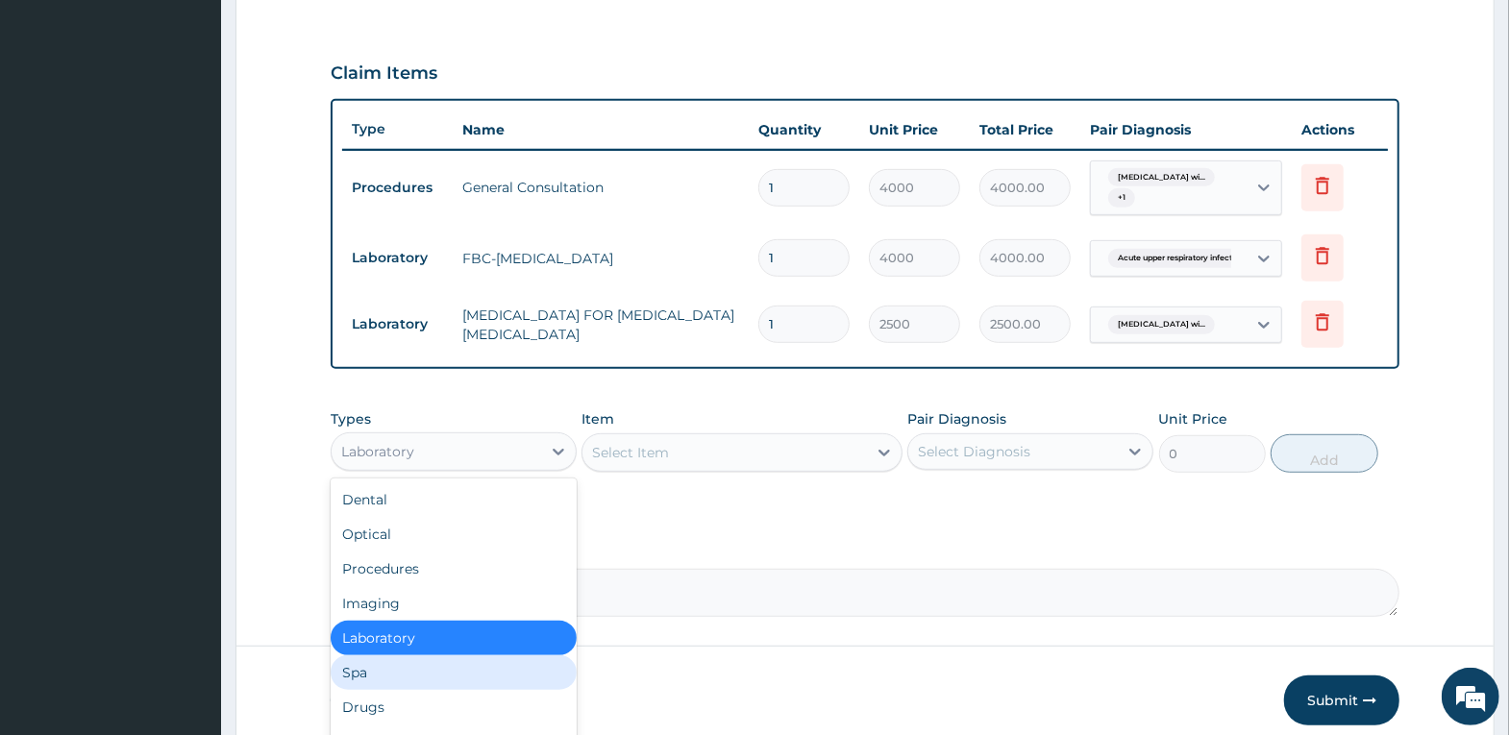
scroll to position [662, 0]
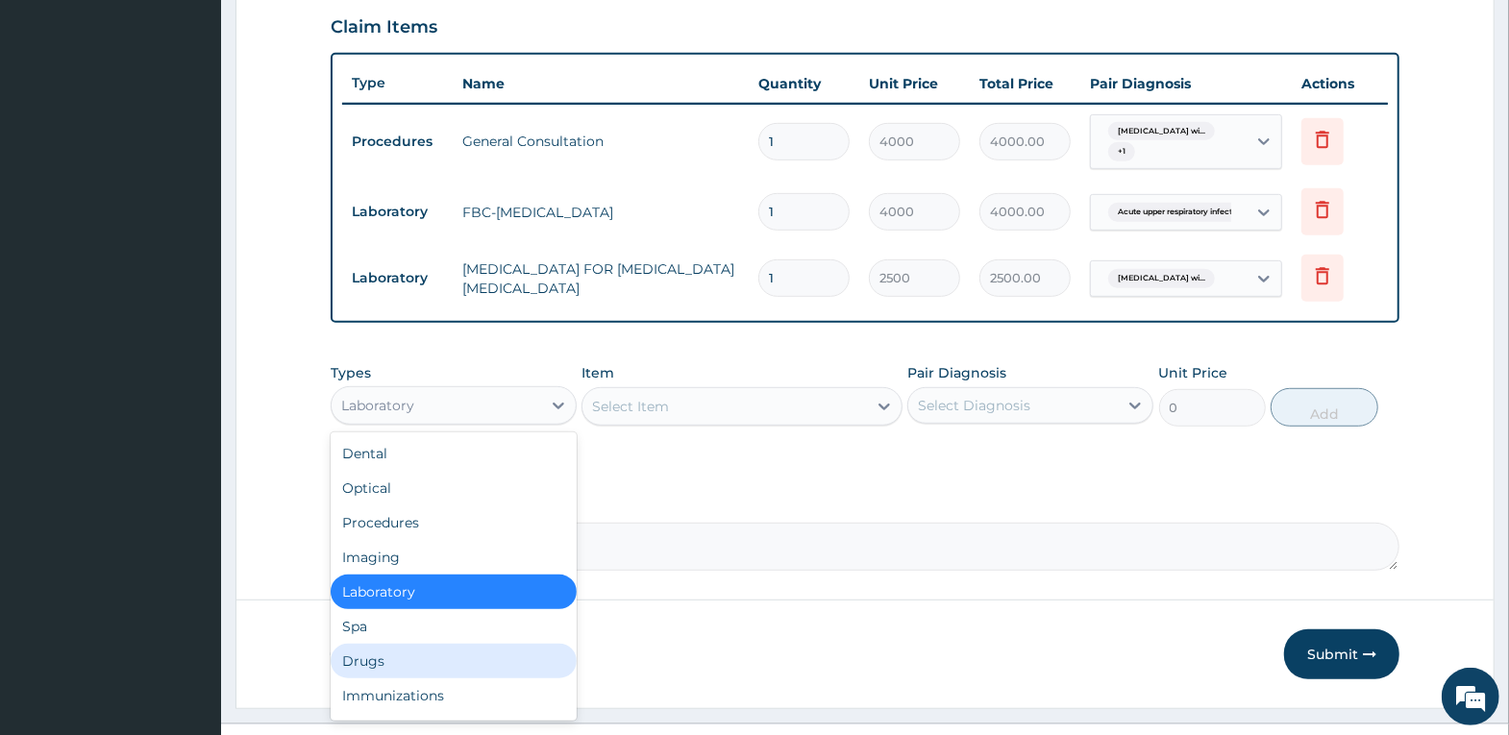
click at [489, 655] on div "Drugs" at bounding box center [454, 661] width 246 height 35
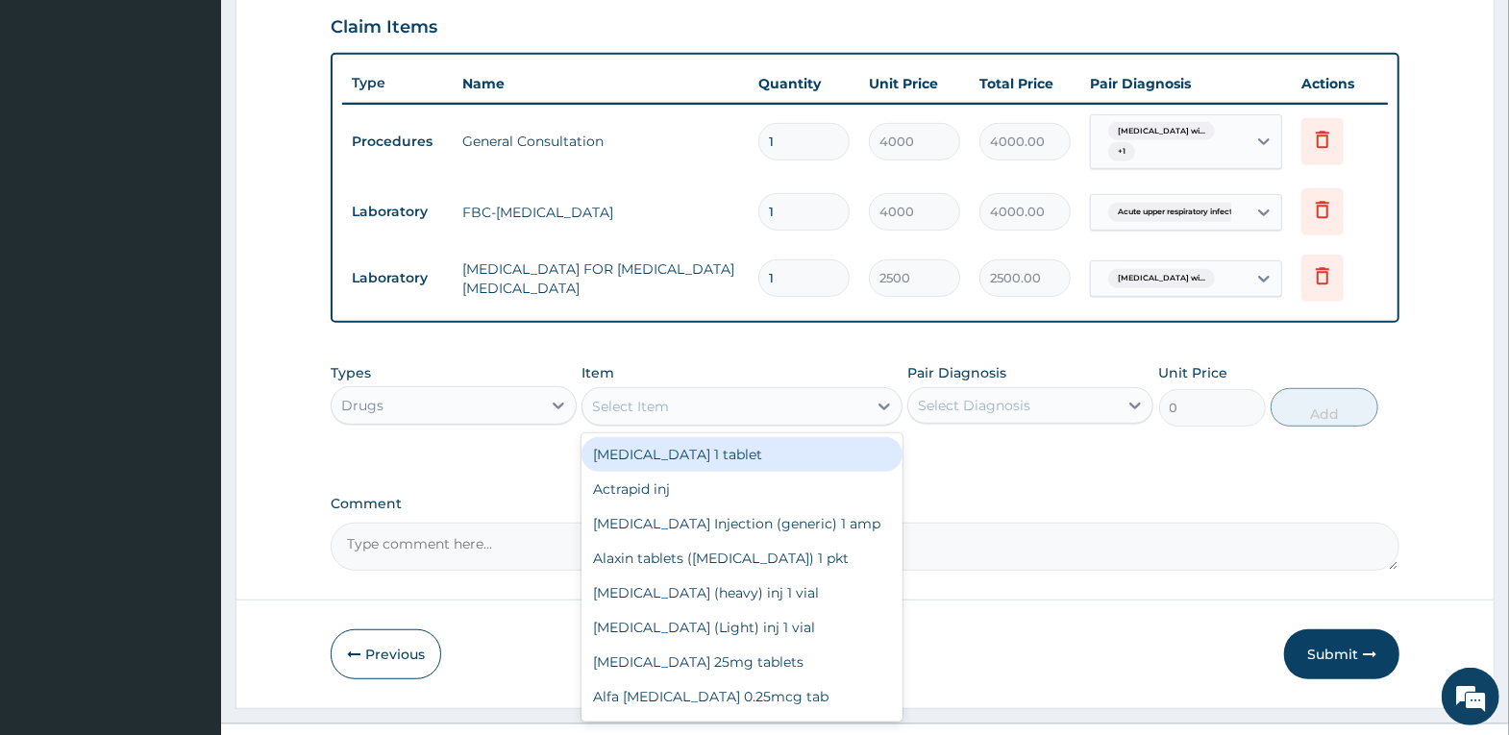
click at [829, 417] on div "Select Item" at bounding box center [724, 406] width 284 height 31
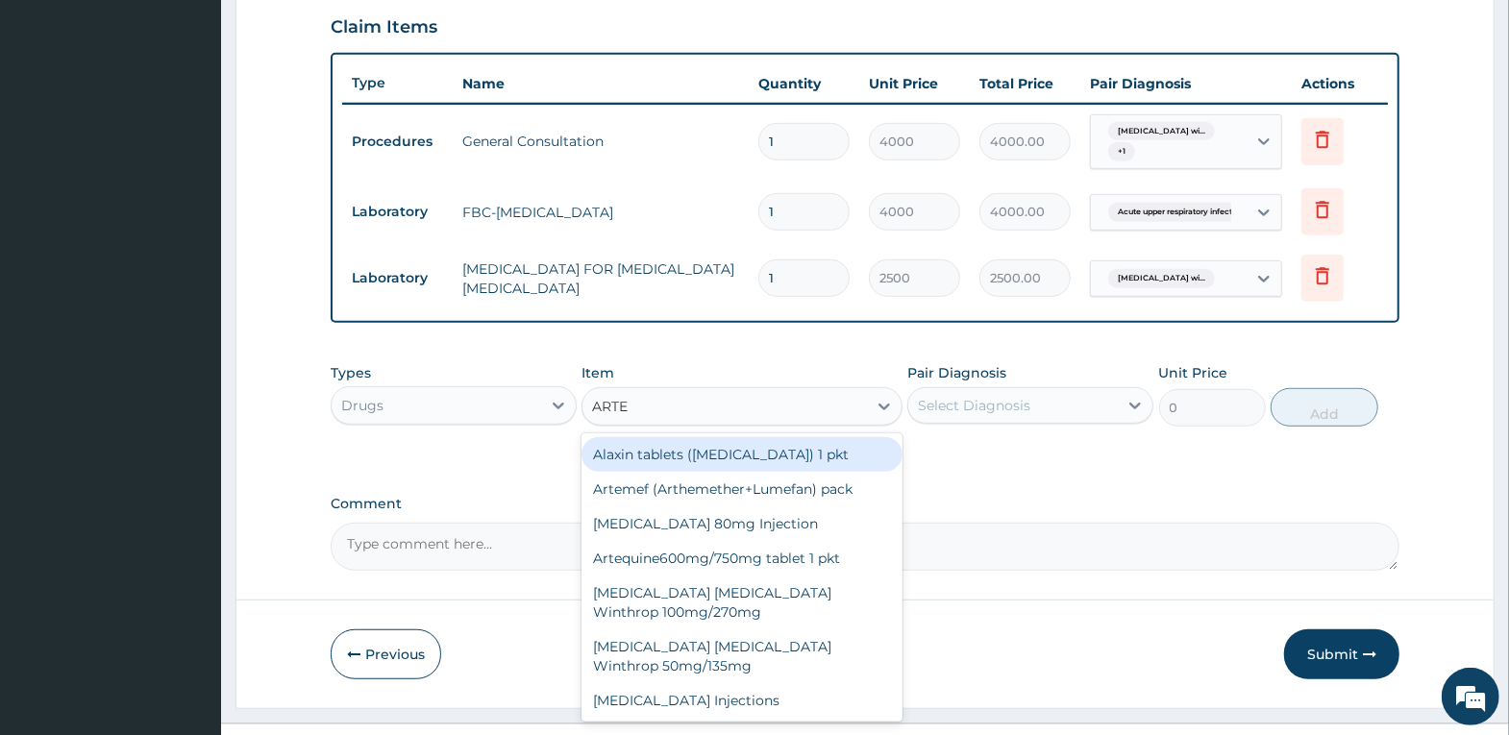
type input "ARTEM"
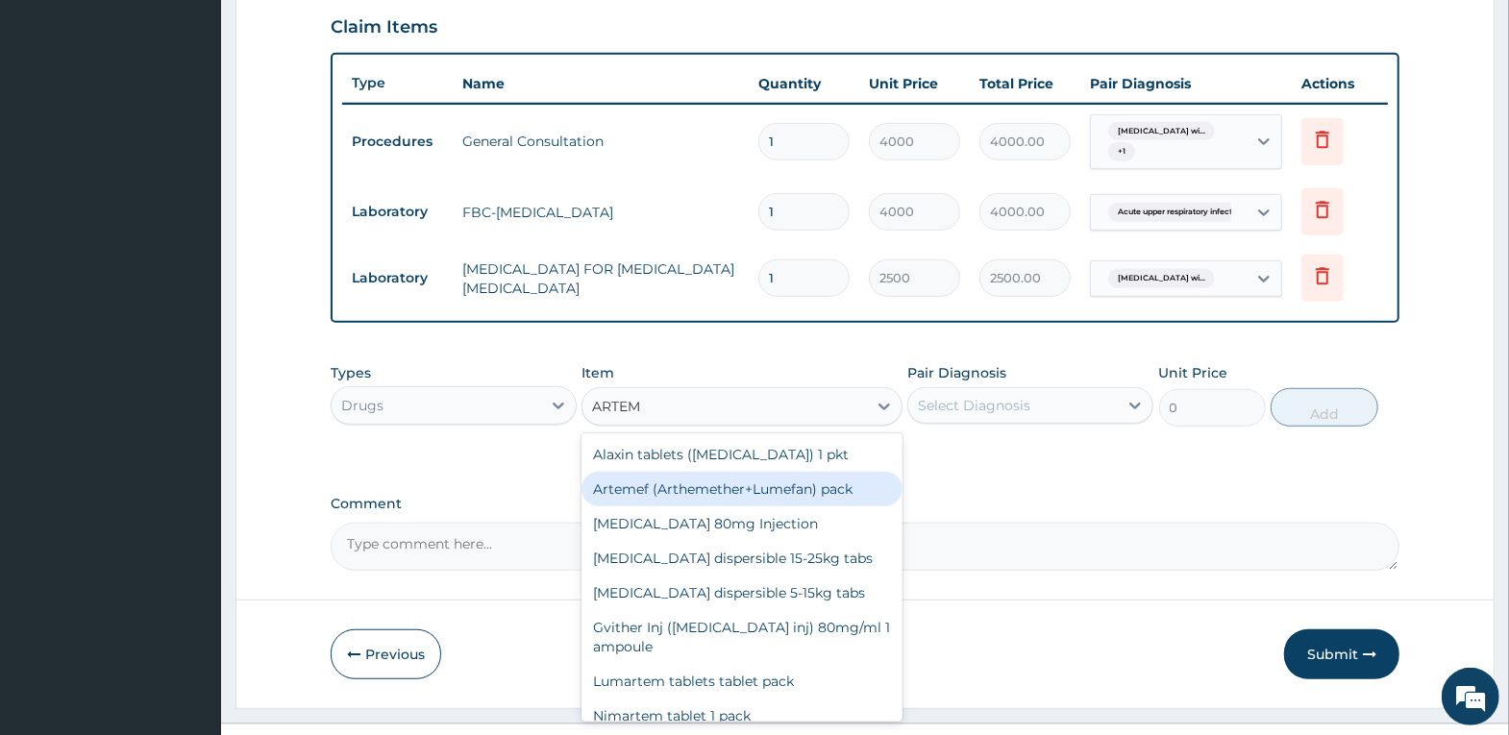
click at [832, 493] on div "Artemef (Arthemether+Lumefan) pack" at bounding box center [741, 489] width 321 height 35
type input "2500"
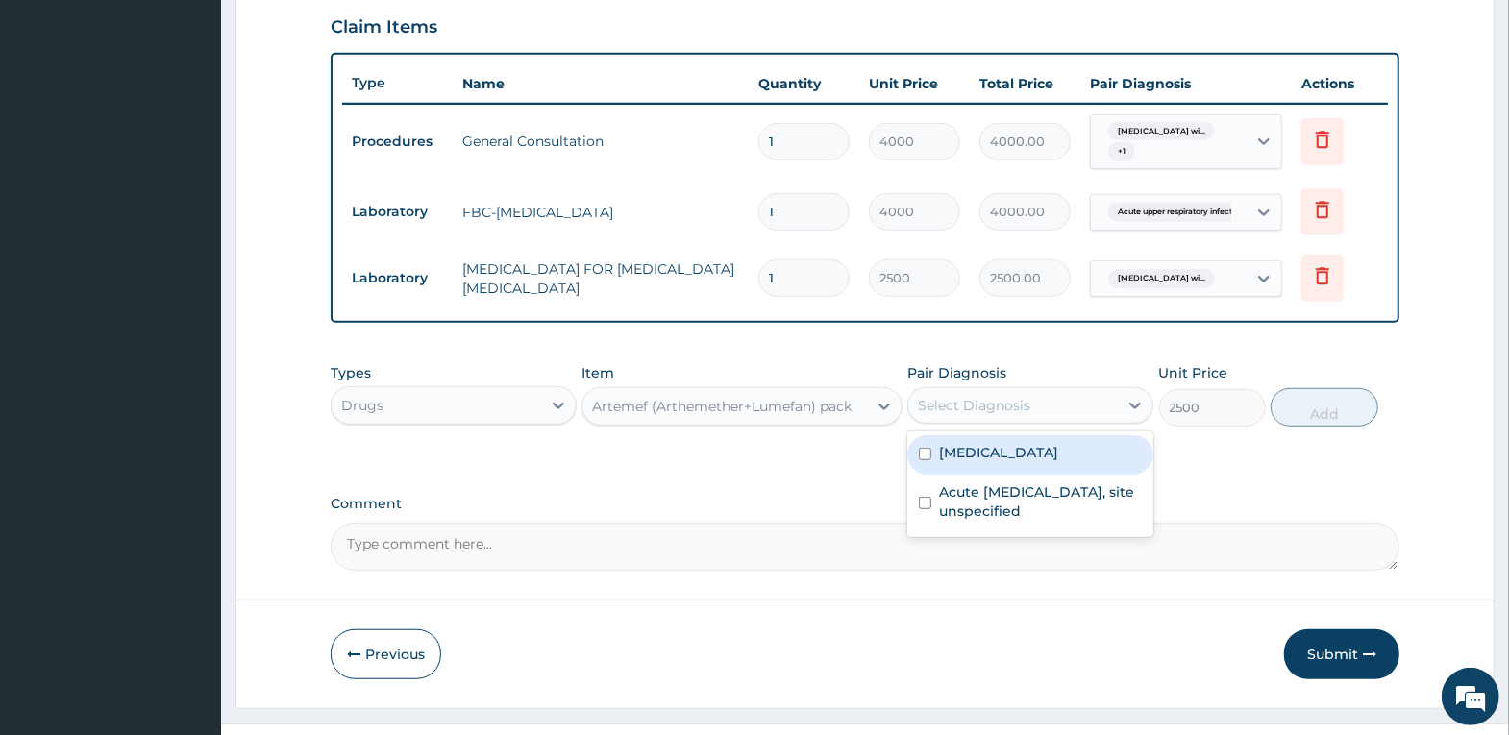
click at [993, 401] on div "Select Diagnosis" at bounding box center [974, 405] width 112 height 19
click at [1002, 462] on label "[MEDICAL_DATA]" at bounding box center [998, 452] width 119 height 19
checkbox input "true"
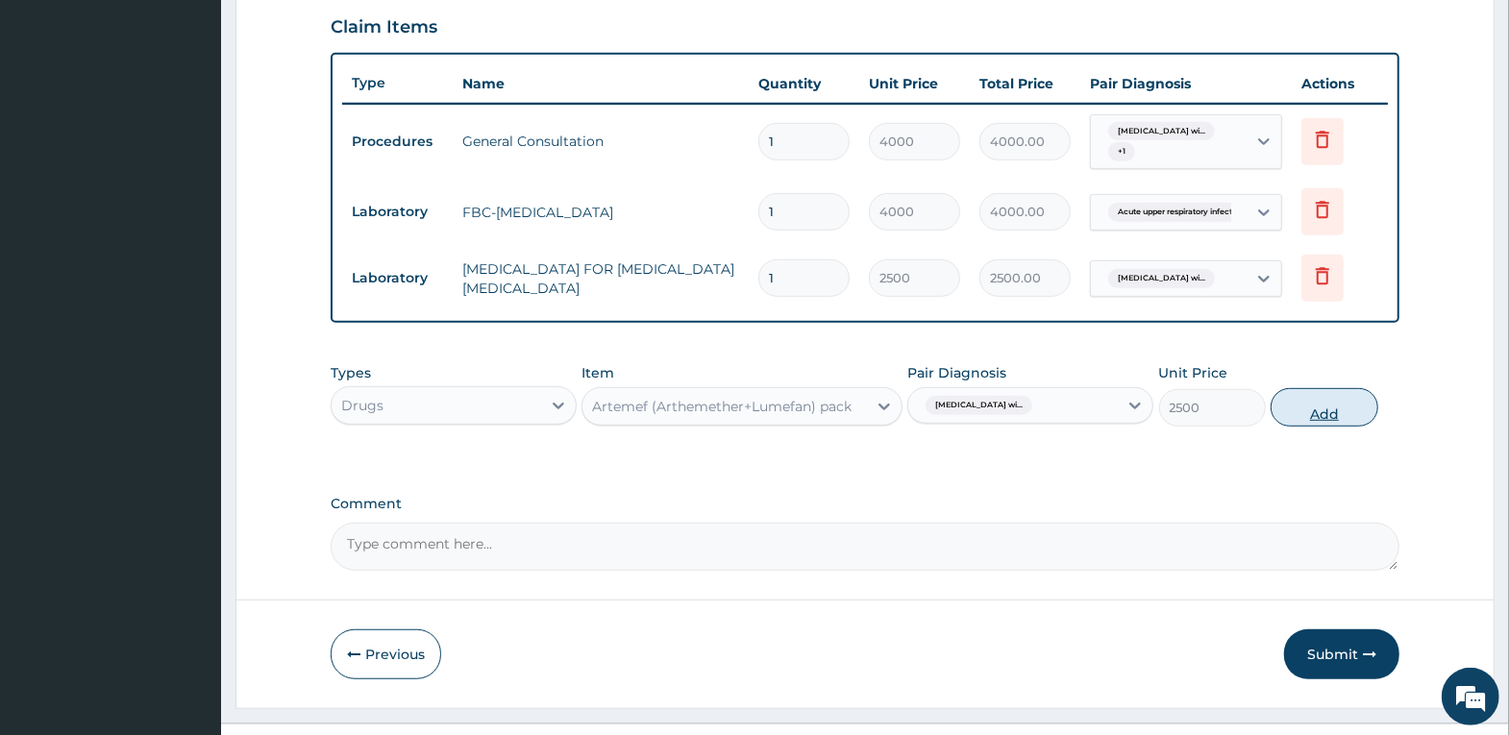
click at [1302, 398] on button "Add" at bounding box center [1324, 407] width 107 height 38
type input "0"
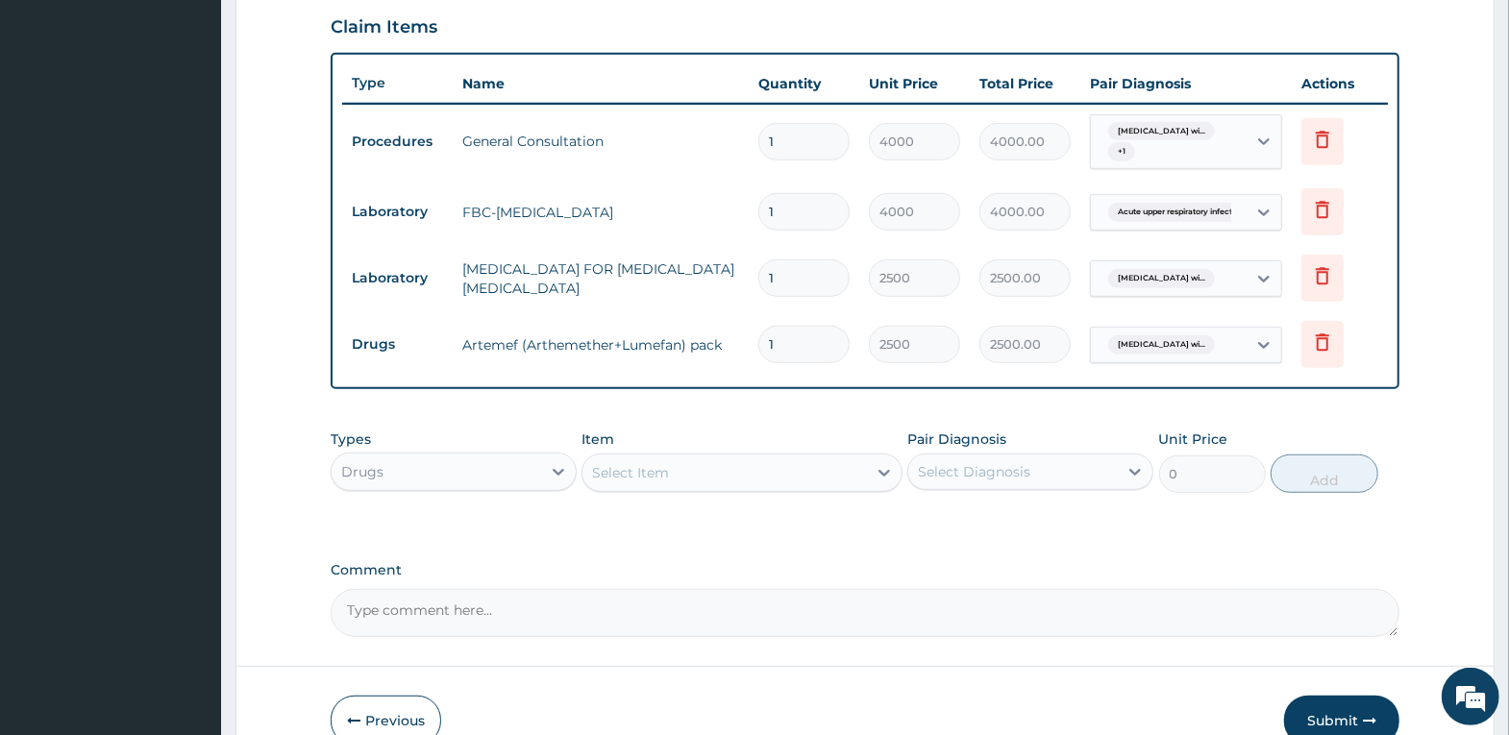
click at [609, 467] on div "Select Item" at bounding box center [630, 472] width 77 height 19
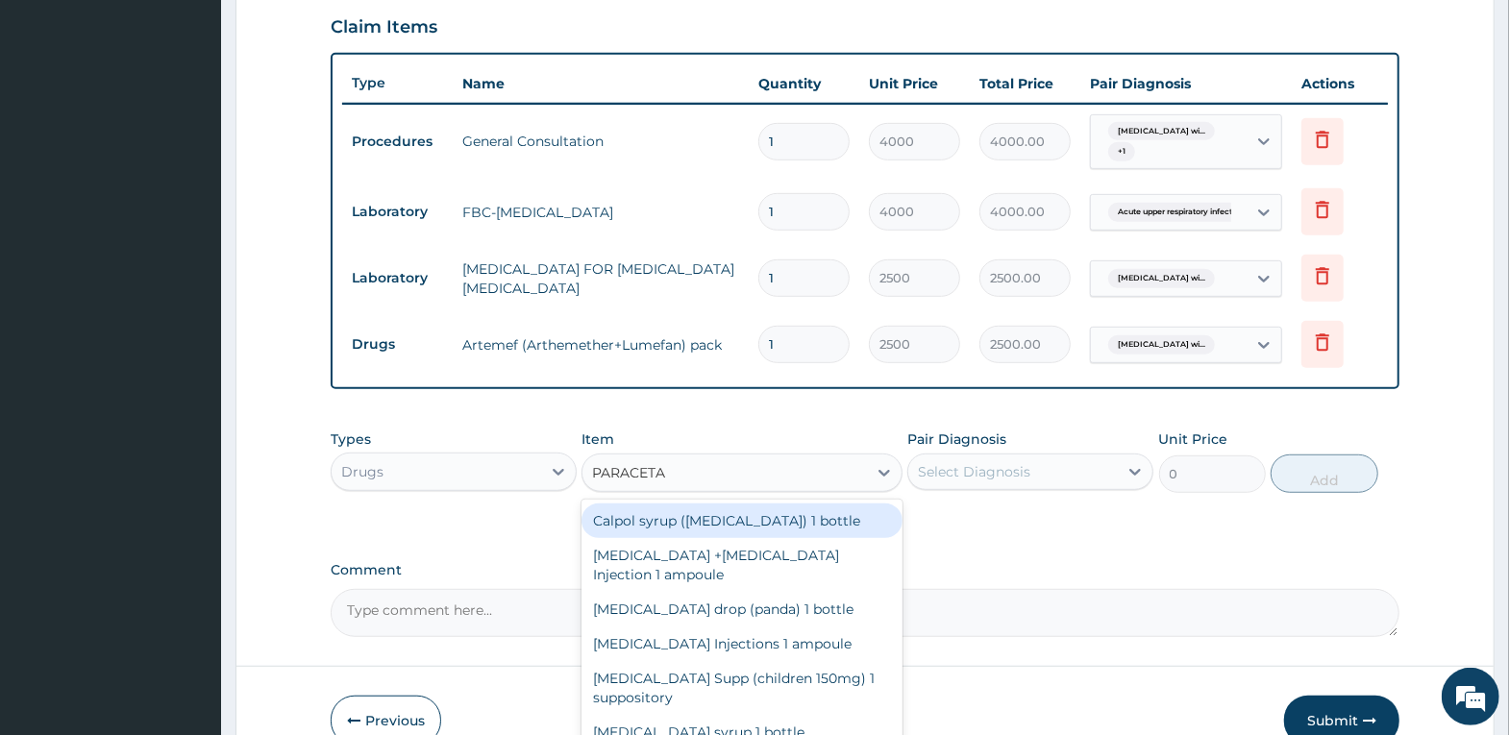
type input "PARACETAM"
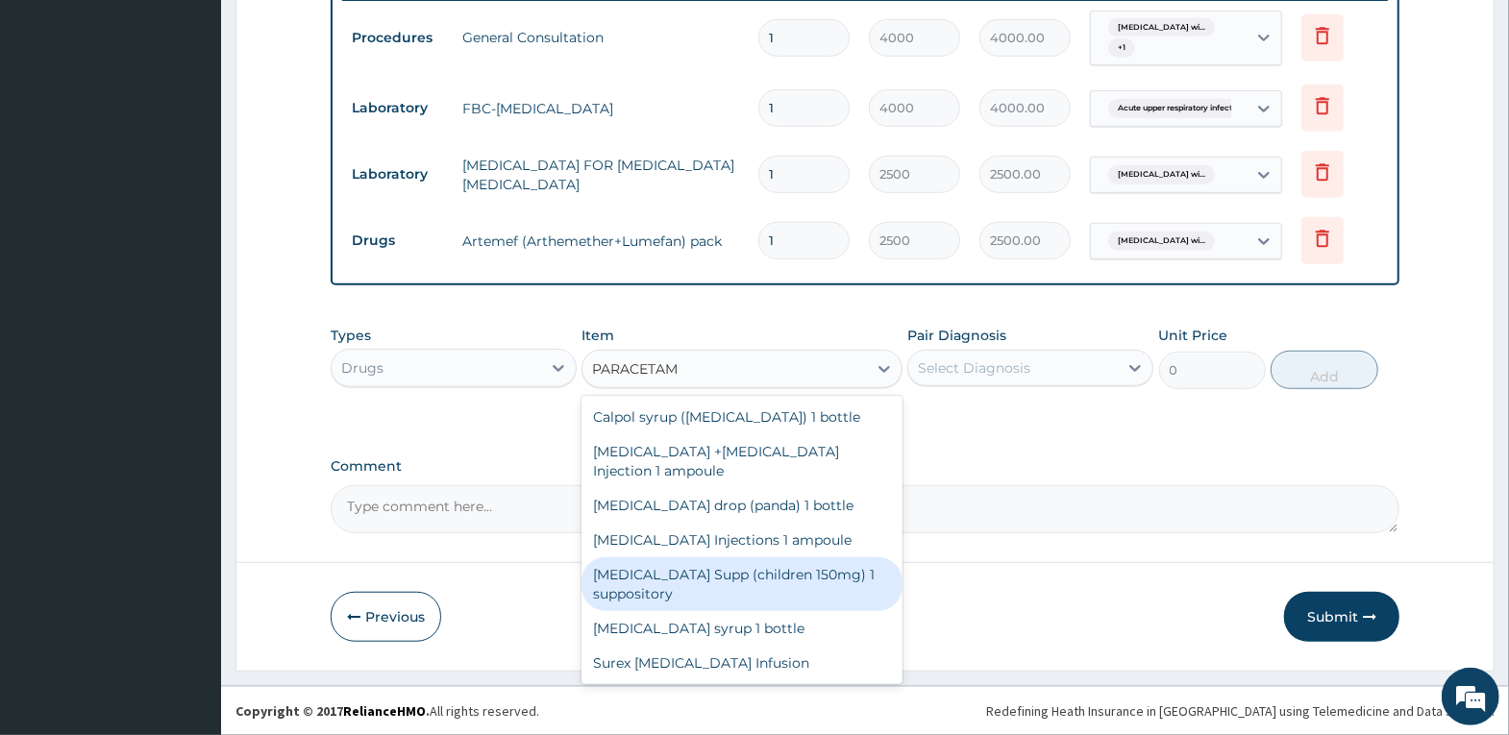
scroll to position [34, 0]
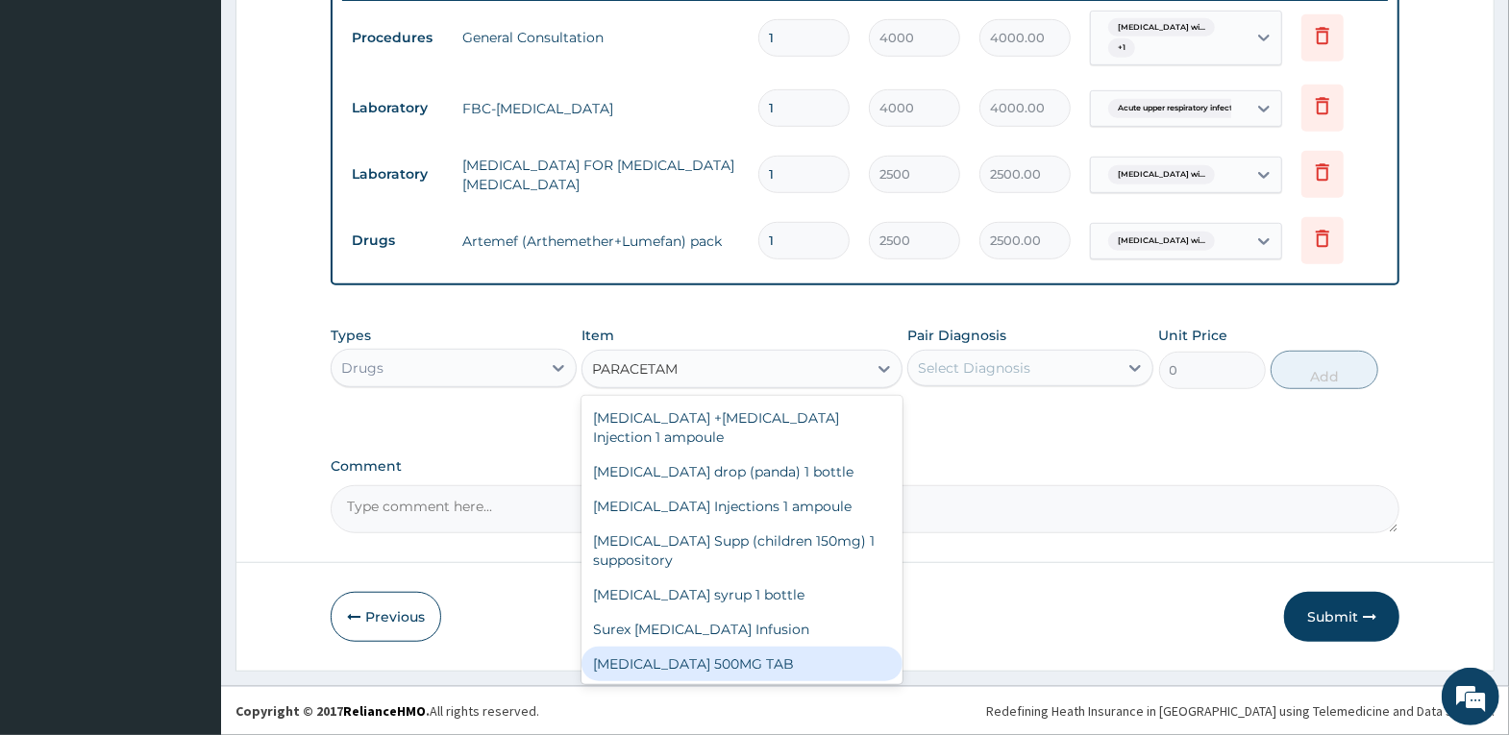
click at [831, 675] on div "[MEDICAL_DATA] 500MG TAB" at bounding box center [741, 664] width 321 height 35
type input "20"
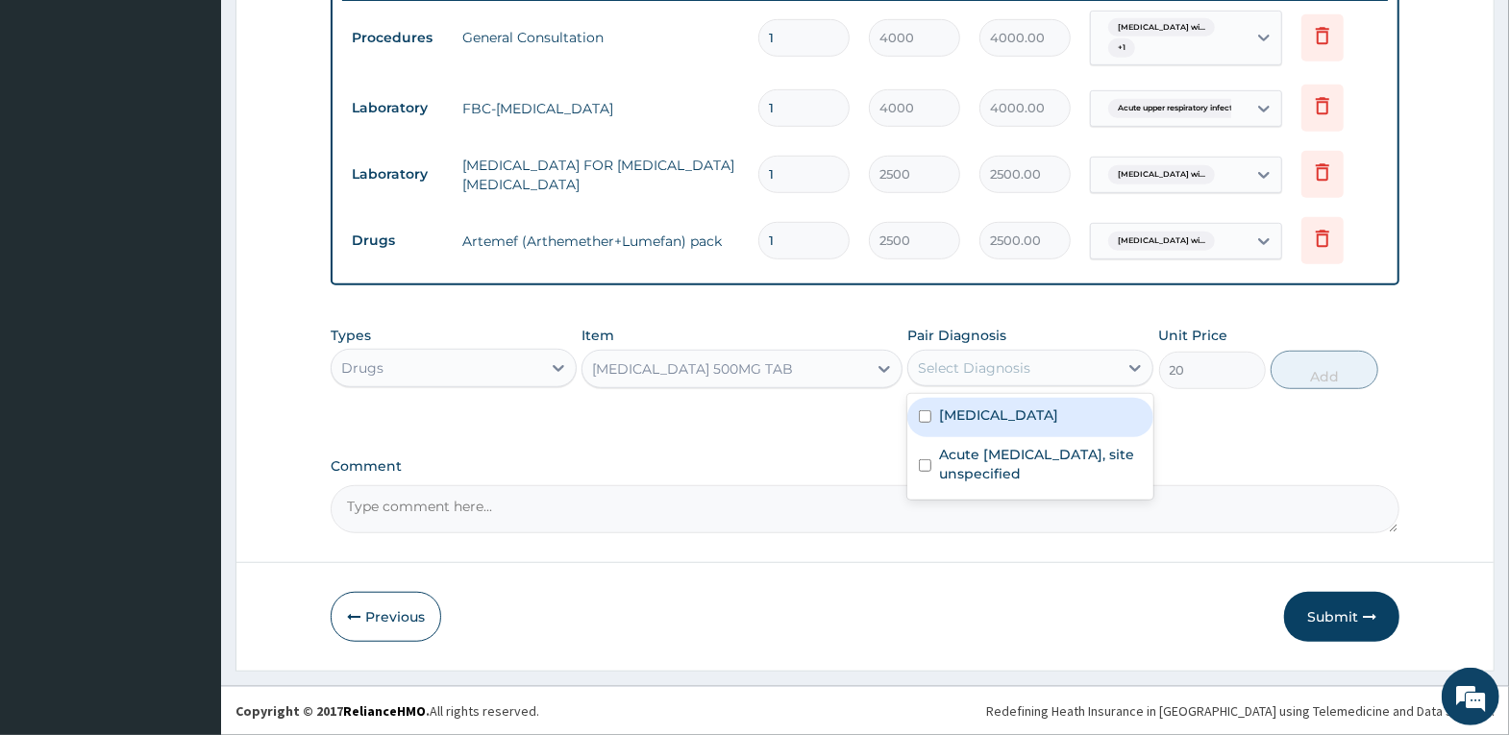
click at [1017, 369] on div "Select Diagnosis" at bounding box center [974, 368] width 112 height 19
drag, startPoint x: 1024, startPoint y: 419, endPoint x: 1046, endPoint y: 479, distance: 63.6
click at [1025, 423] on label "[MEDICAL_DATA]" at bounding box center [998, 415] width 119 height 19
checkbox input "true"
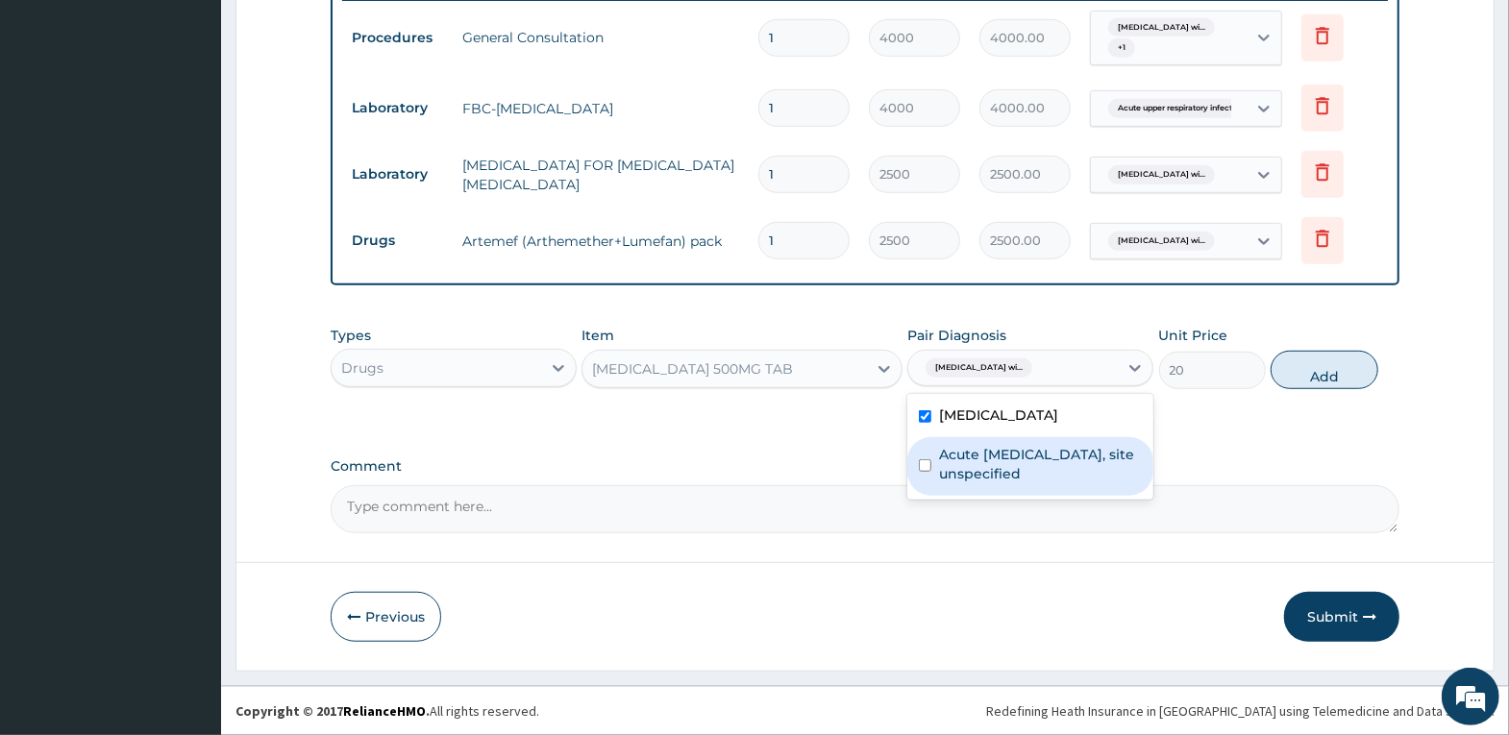
drag, startPoint x: 1051, startPoint y: 494, endPoint x: 1065, endPoint y: 485, distance: 16.0
click at [1054, 483] on label "Acute upper respiratory infection, site unspecified" at bounding box center [1040, 464] width 203 height 38
checkbox input "true"
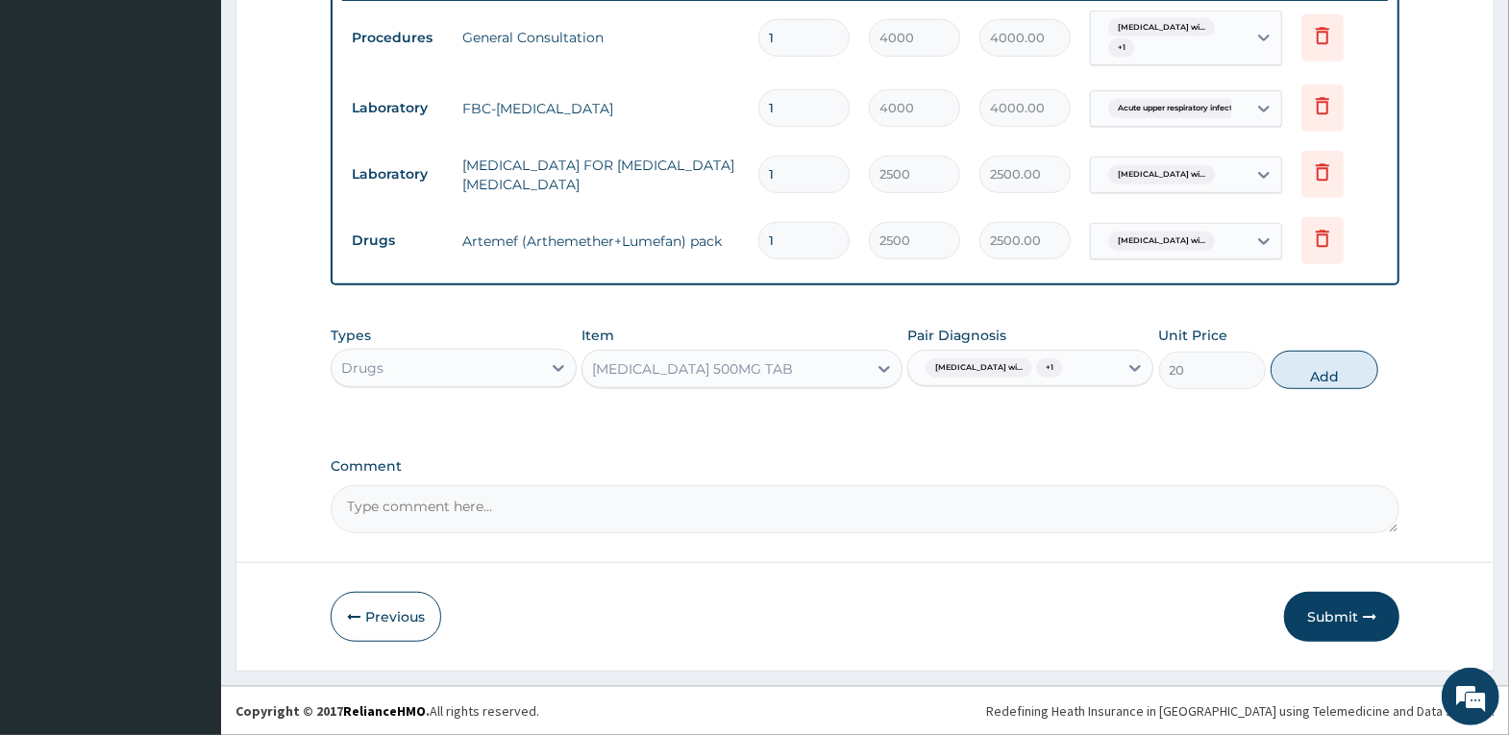
drag, startPoint x: 1330, startPoint y: 380, endPoint x: 1319, endPoint y: 388, distance: 14.4
click at [1330, 381] on button "Add" at bounding box center [1324, 370] width 107 height 38
type input "0"
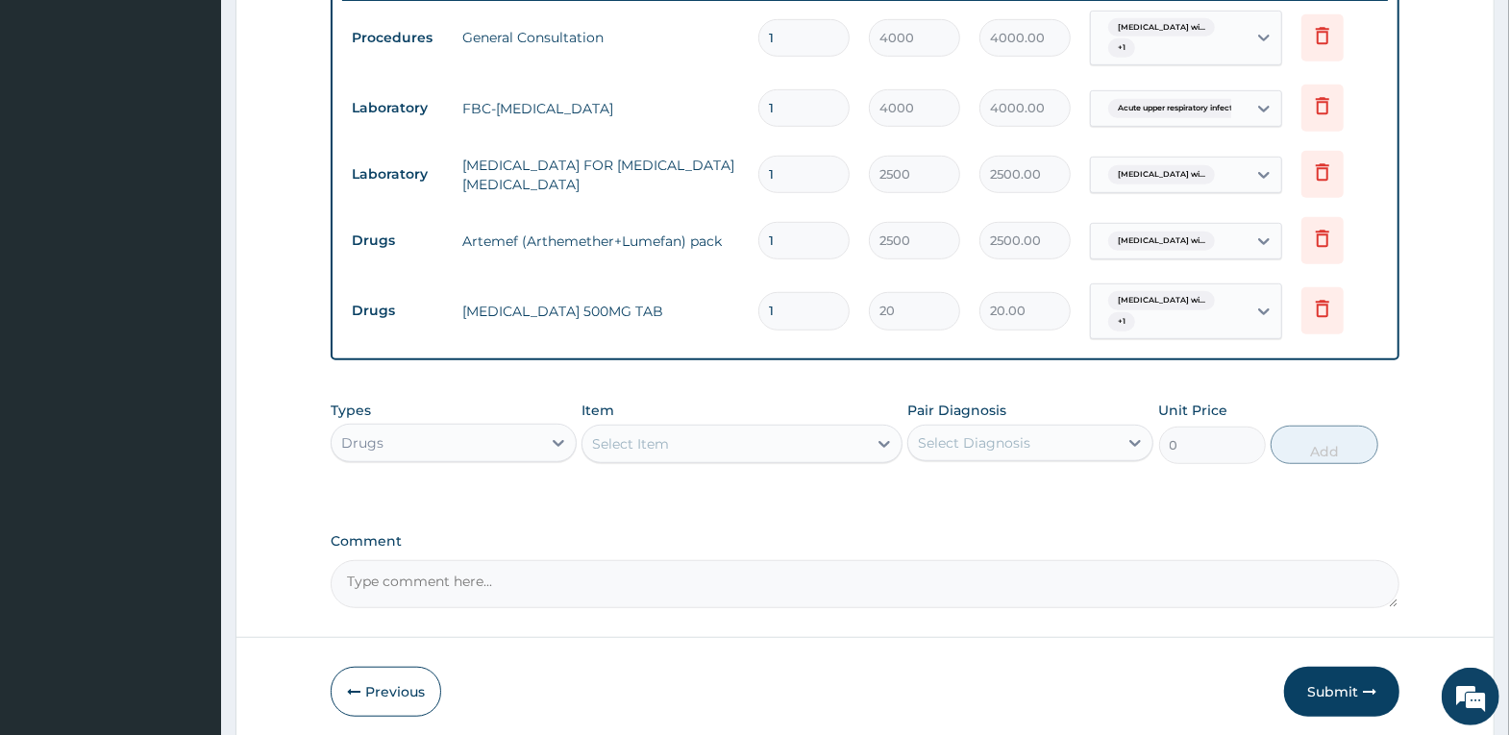
type input "18"
type input "360.00"
type input "18"
click at [1356, 404] on div "Types Drugs Item Select Item Pair Diagnosis Select Diagnosis Unit Price 0 Add" at bounding box center [865, 432] width 1069 height 83
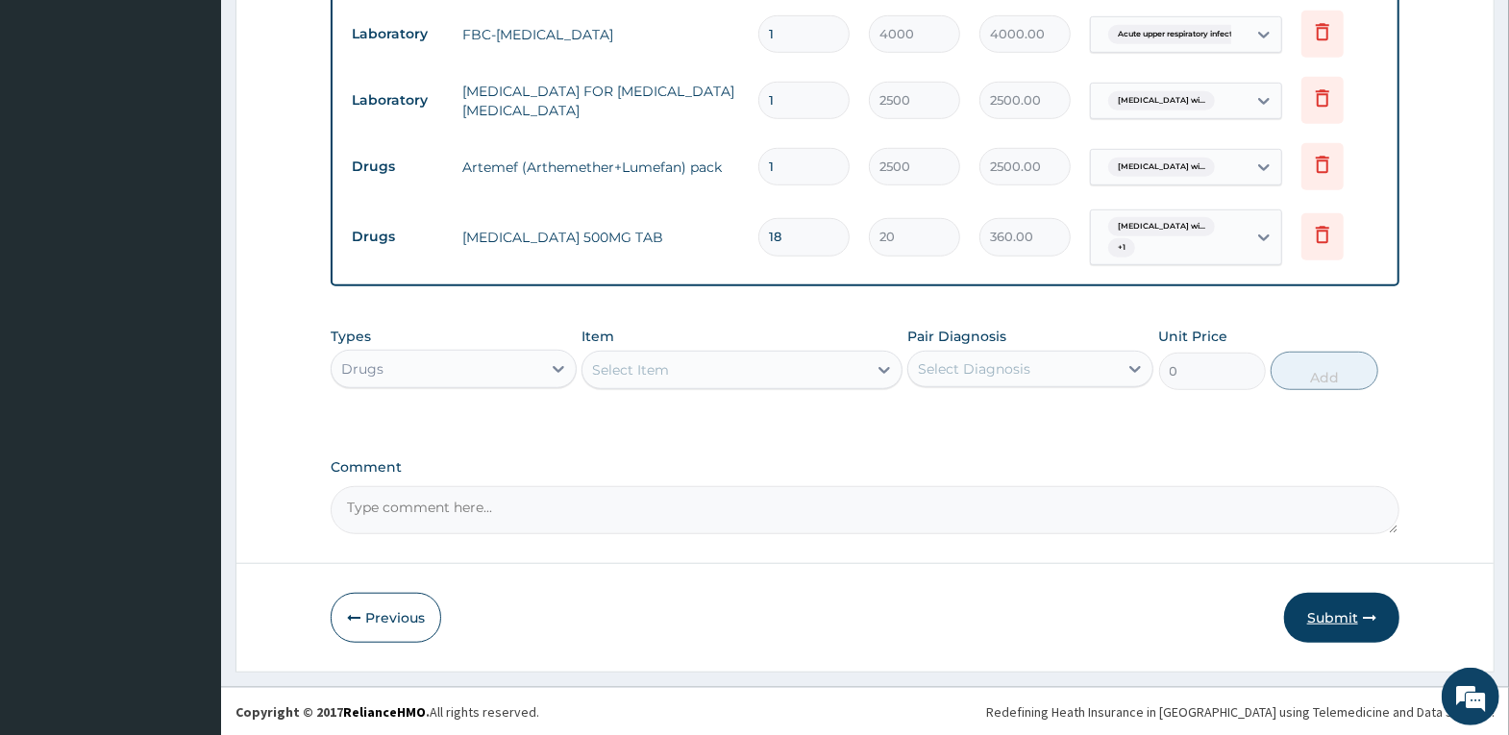
click at [1363, 614] on icon "button" at bounding box center [1369, 617] width 13 height 13
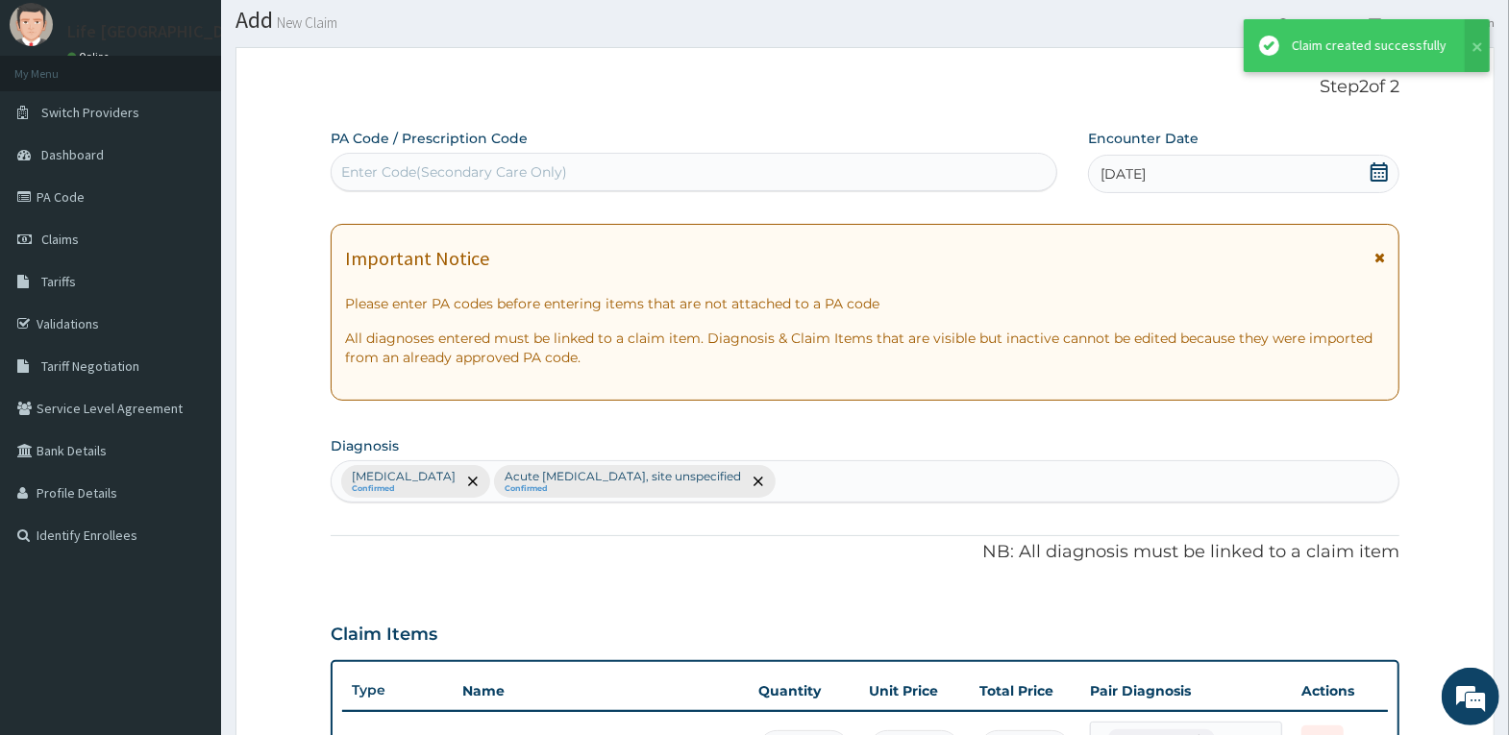
scroll to position [840, 0]
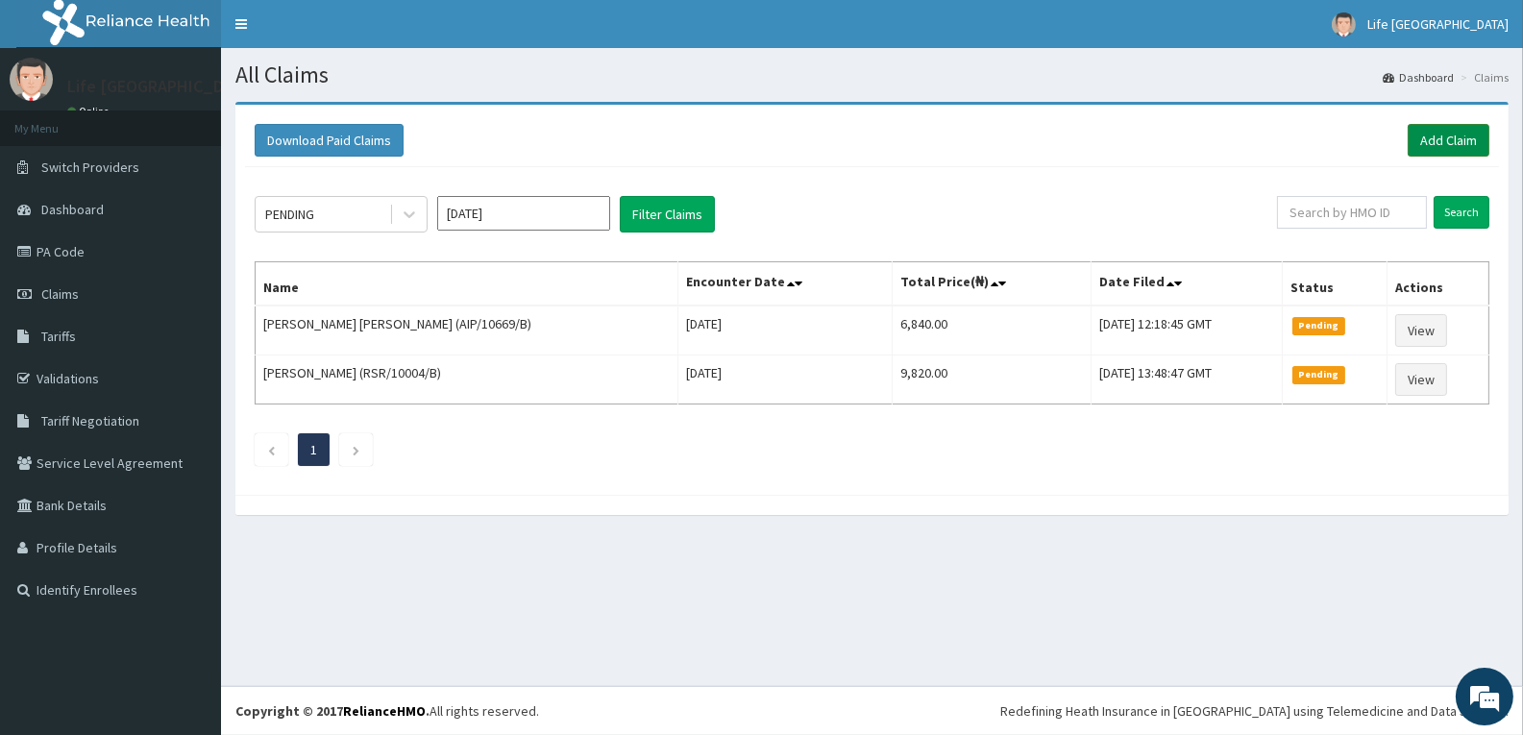
click at [1442, 130] on link "Add Claim" at bounding box center [1449, 140] width 82 height 33
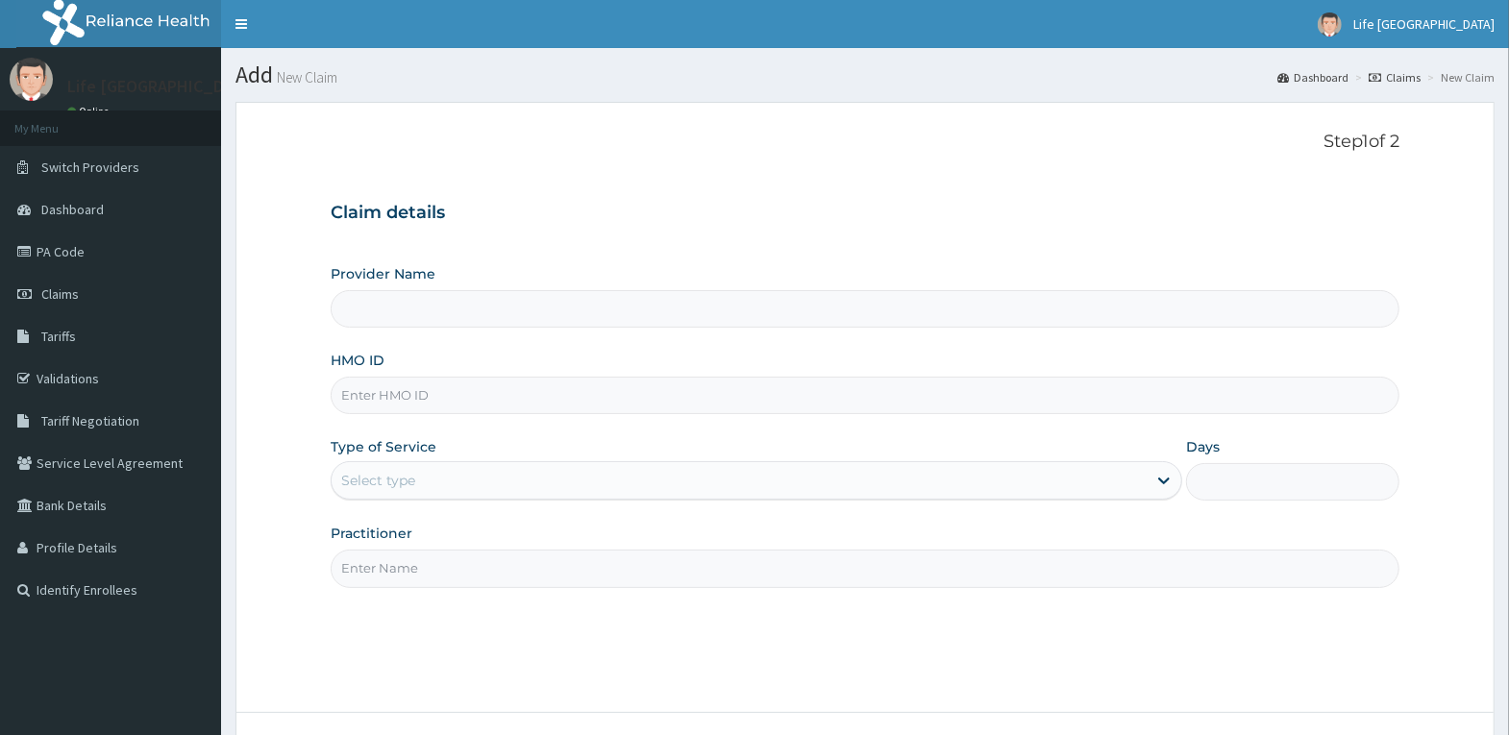
click at [606, 386] on input "HMO ID" at bounding box center [865, 395] width 1069 height 37
type input "SFW"
type input "Life [GEOGRAPHIC_DATA]"
type input "SFW/10011/A"
click at [1024, 469] on div "Select type" at bounding box center [739, 480] width 815 height 31
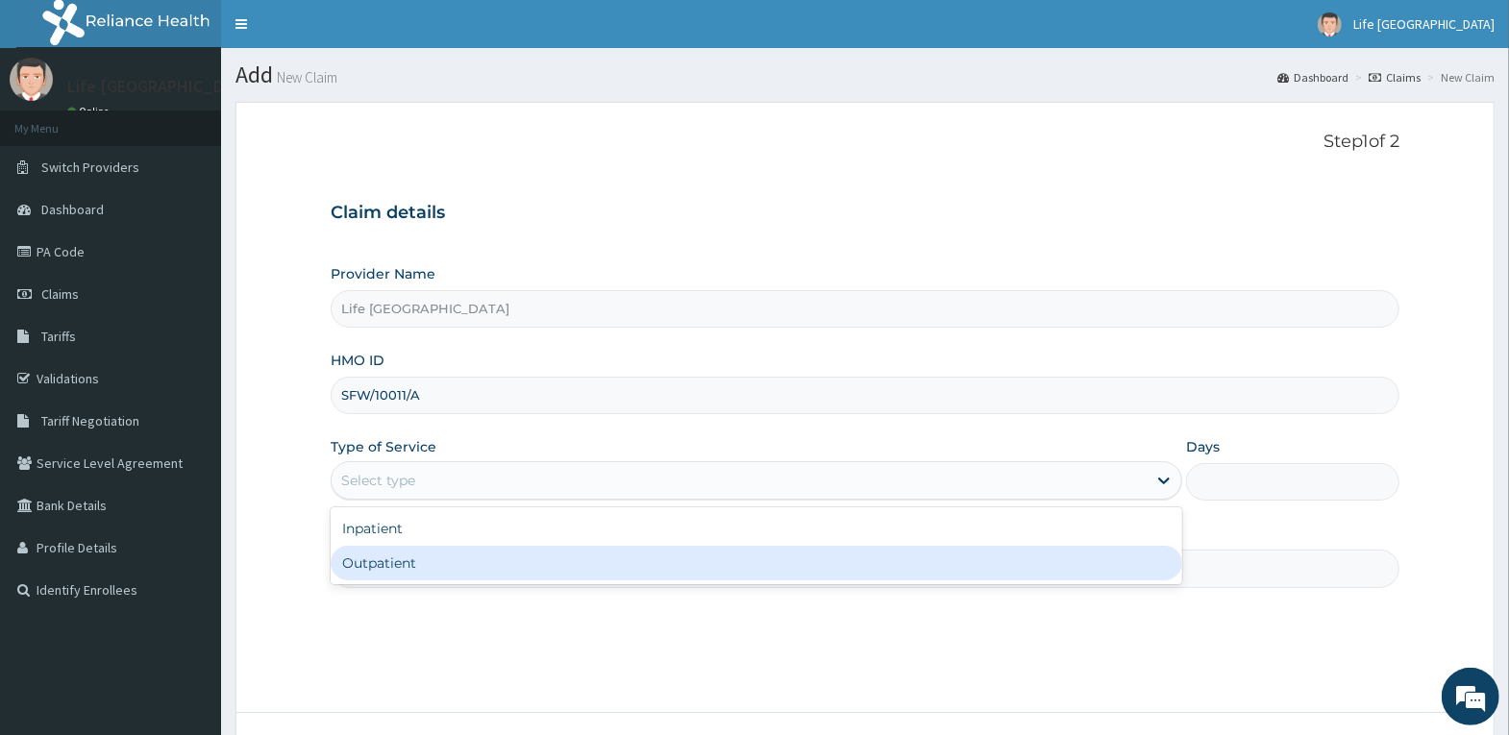
click at [1006, 571] on div "Outpatient" at bounding box center [757, 563] width 852 height 35
type input "1"
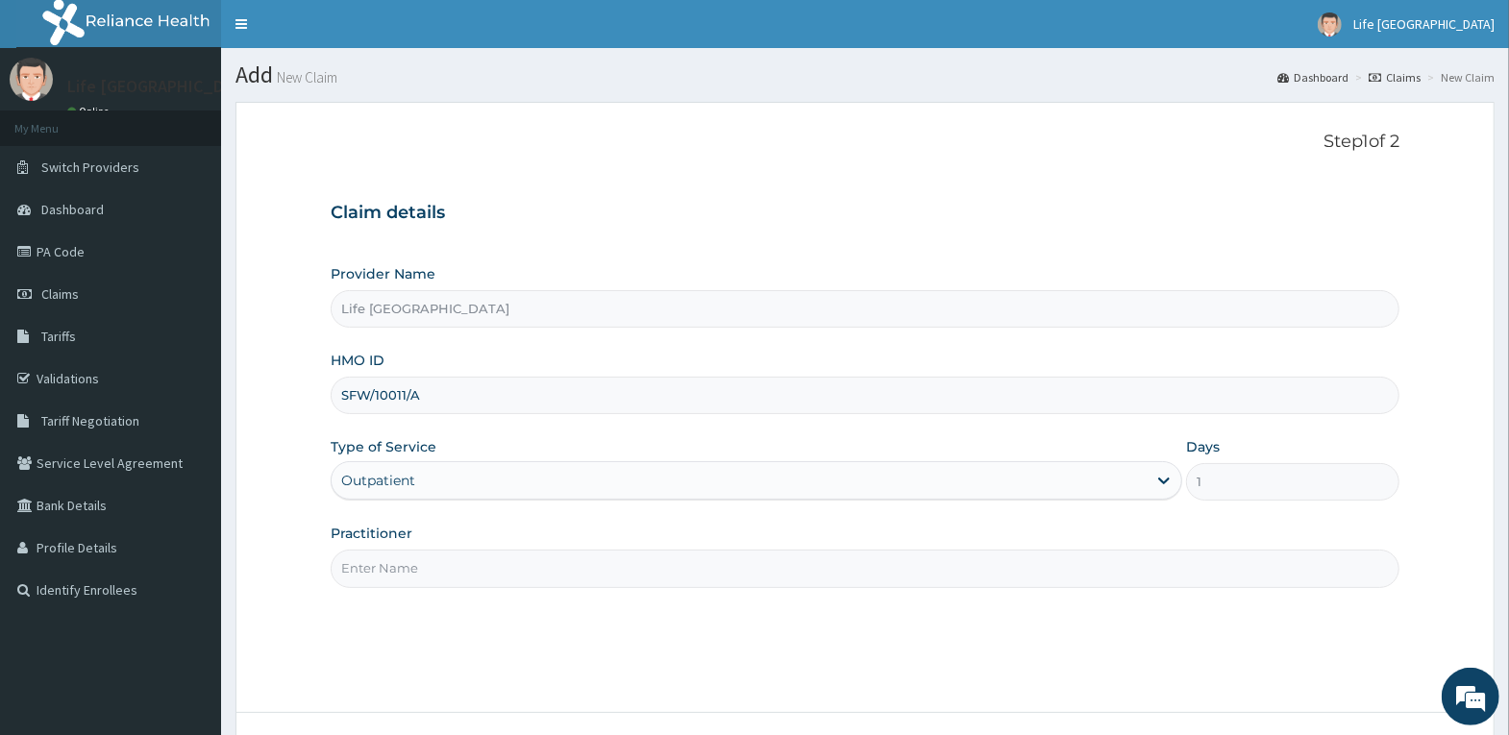
click at [986, 584] on input "Practitioner" at bounding box center [865, 568] width 1069 height 37
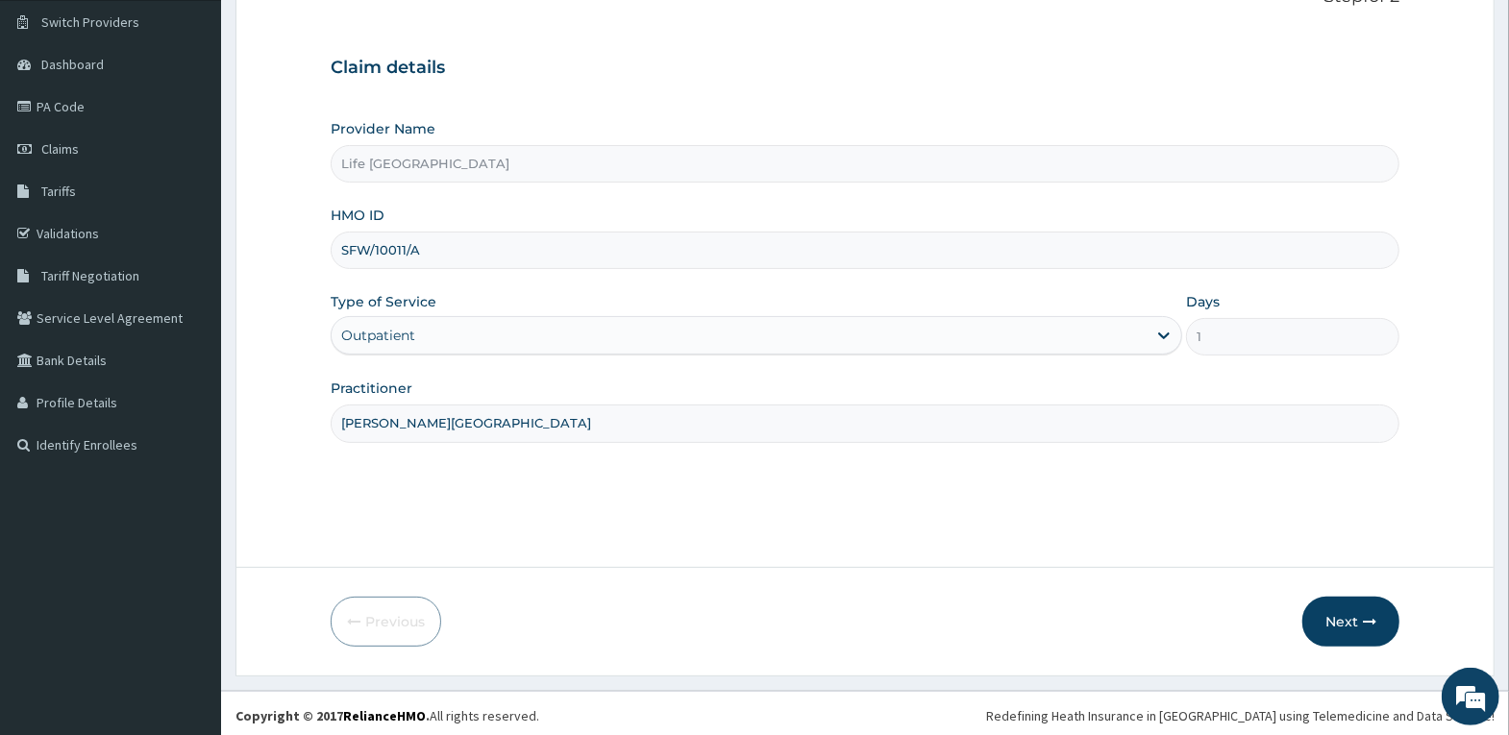
scroll to position [149, 0]
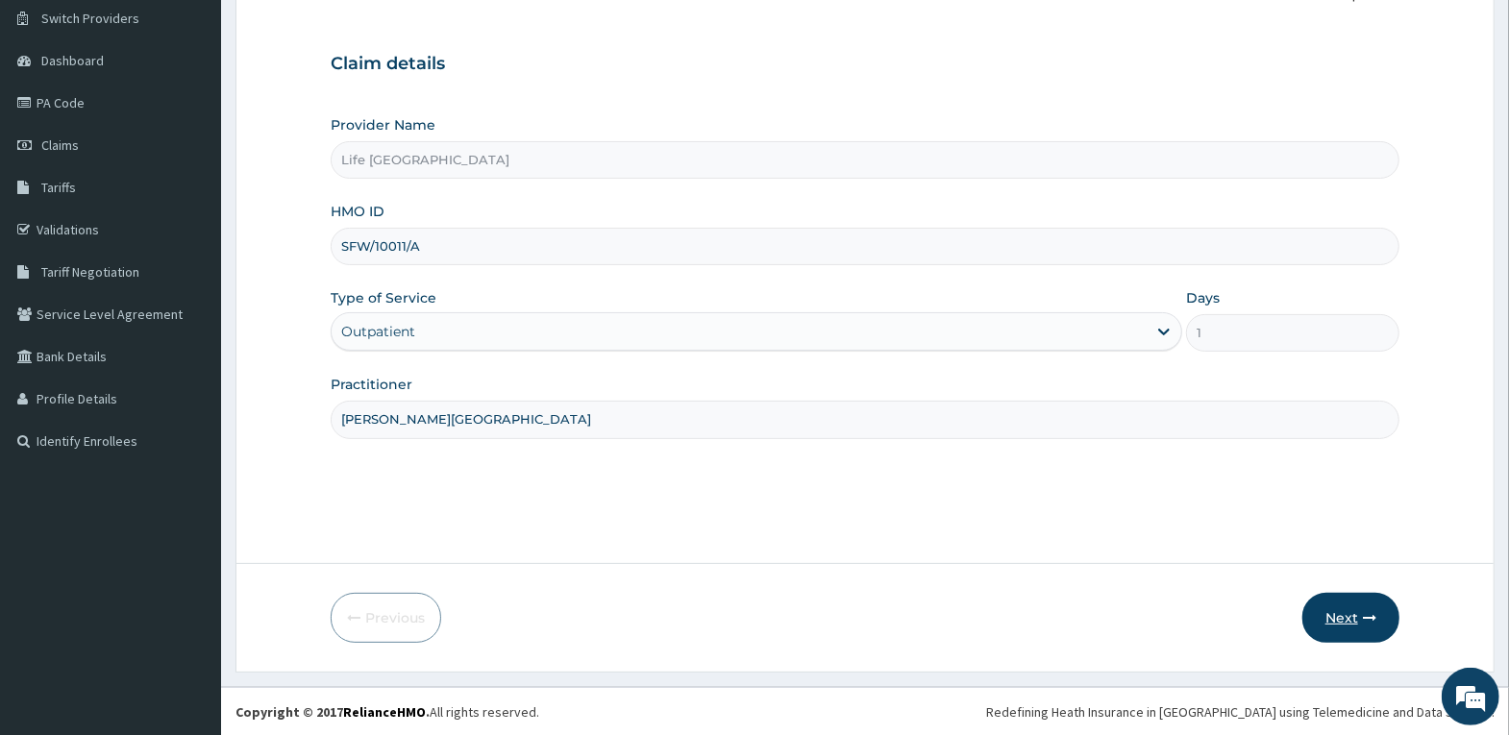
type input "[PERSON_NAME][GEOGRAPHIC_DATA]"
click at [1352, 600] on button "Next" at bounding box center [1350, 618] width 97 height 50
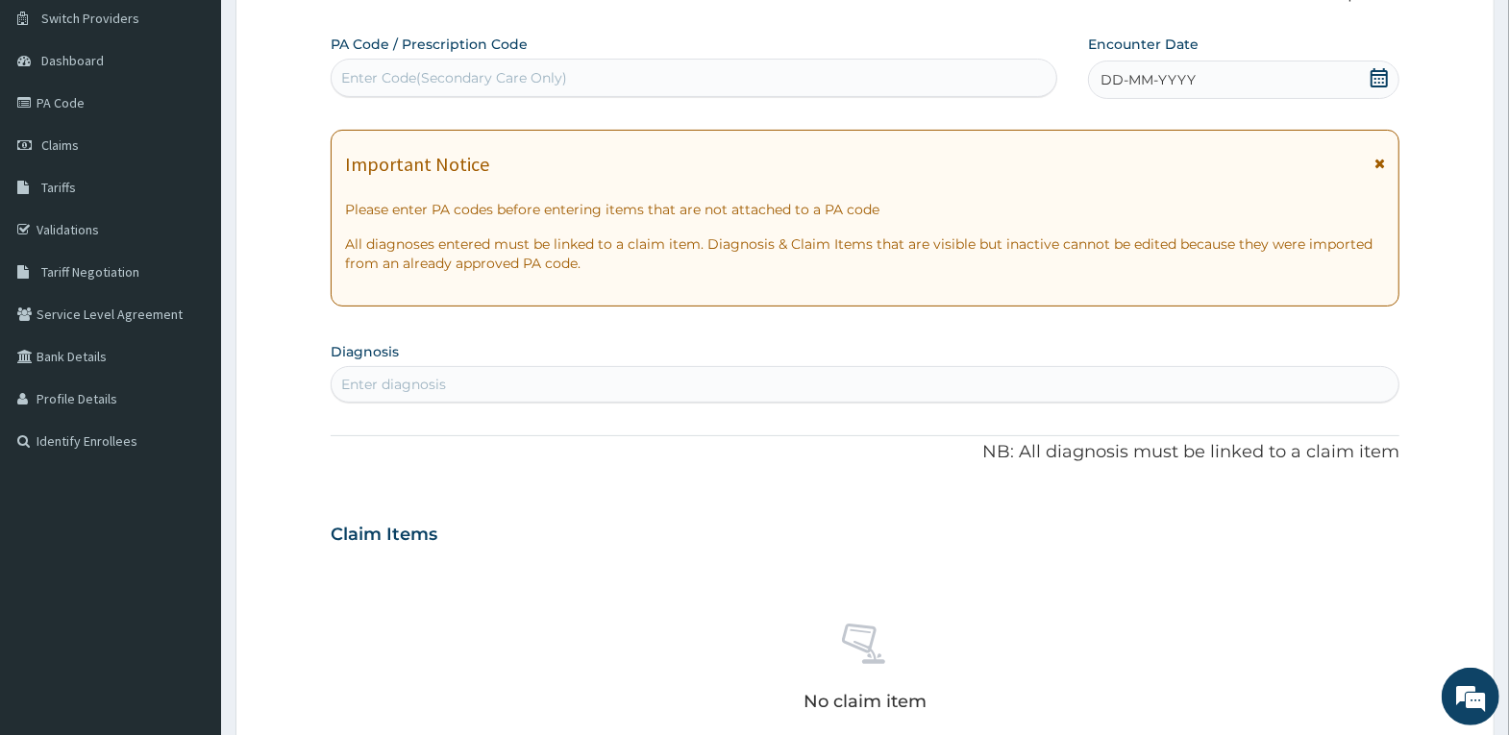
click at [1330, 76] on div "DD-MM-YYYY" at bounding box center [1243, 80] width 311 height 38
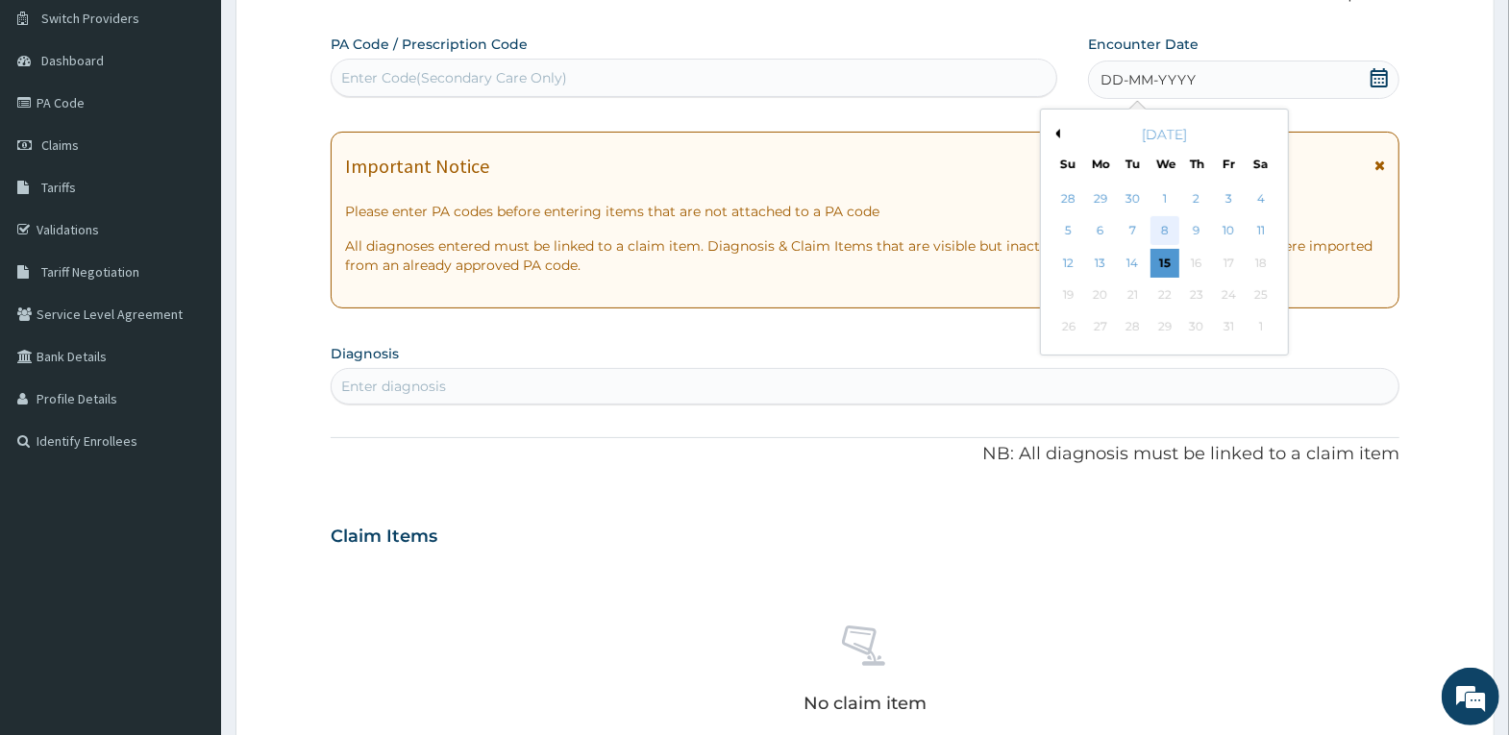
click at [1164, 235] on div "8" at bounding box center [1164, 231] width 29 height 29
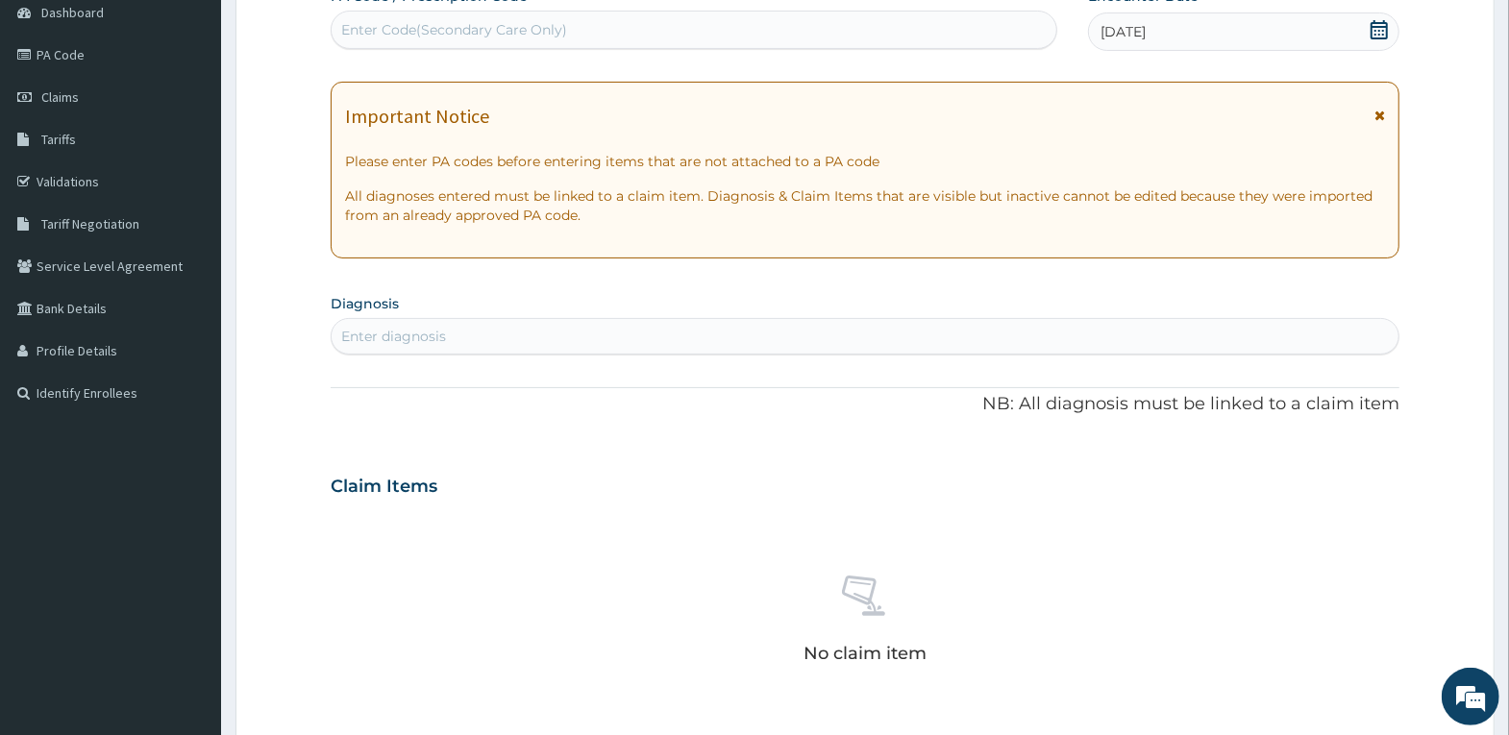
scroll to position [245, 0]
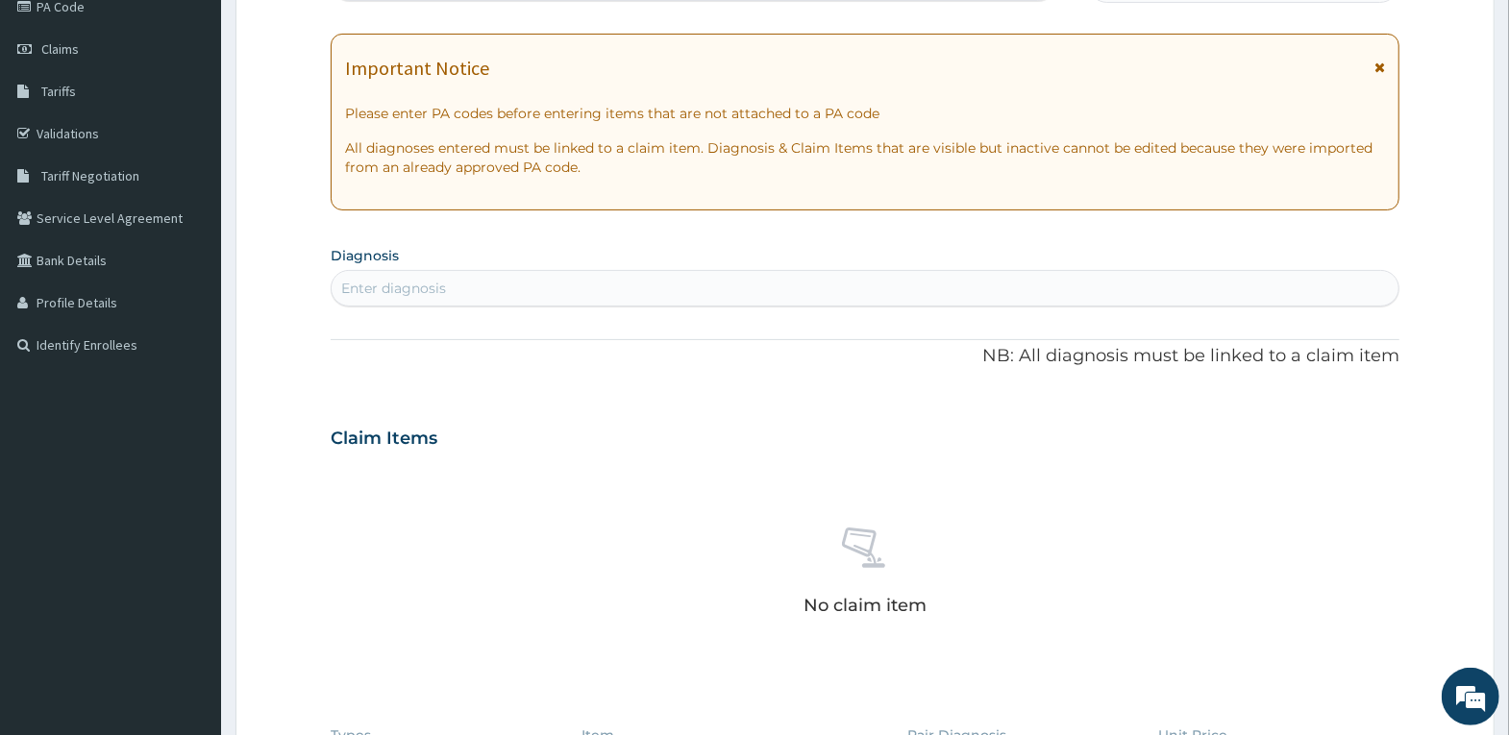
click at [1043, 276] on div "Enter diagnosis" at bounding box center [865, 288] width 1067 height 31
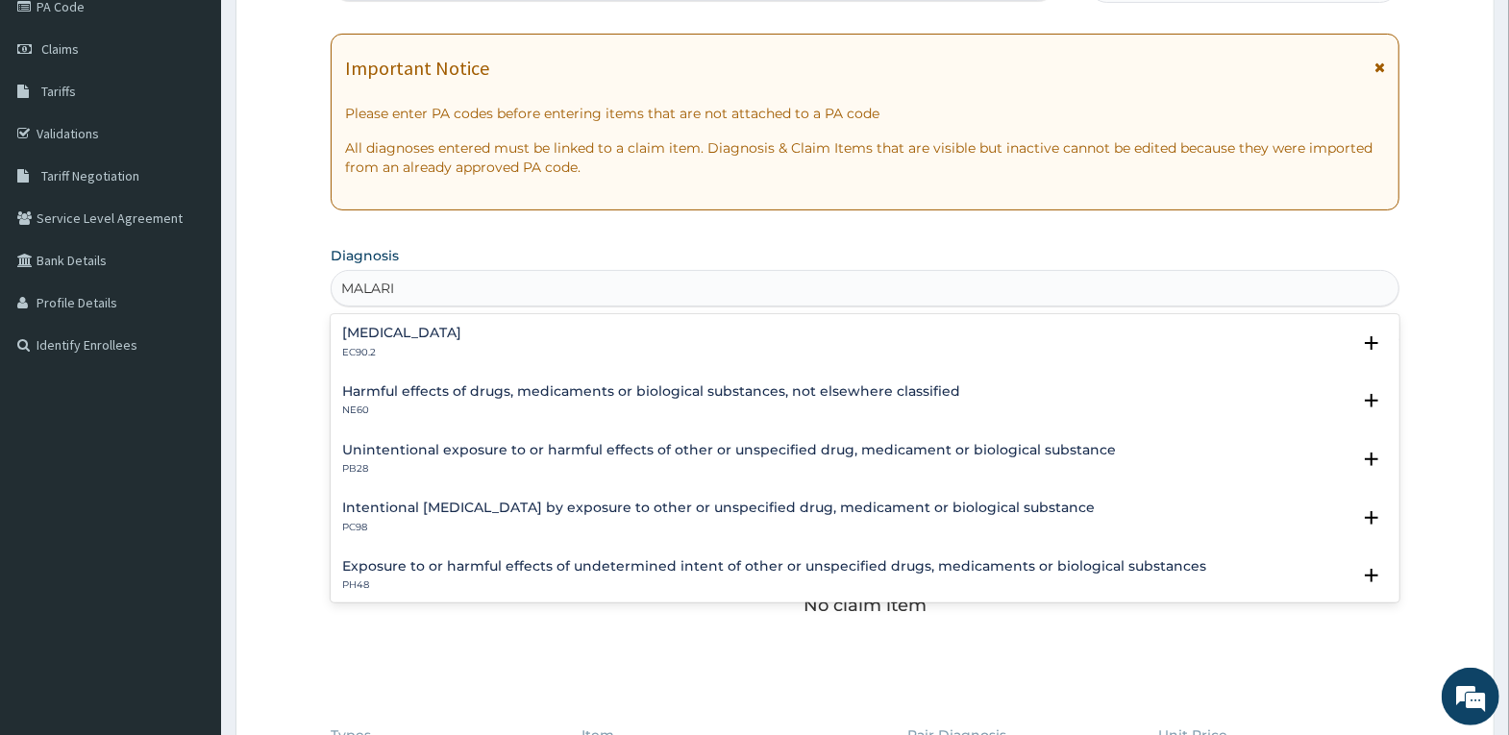
type input "[MEDICAL_DATA]"
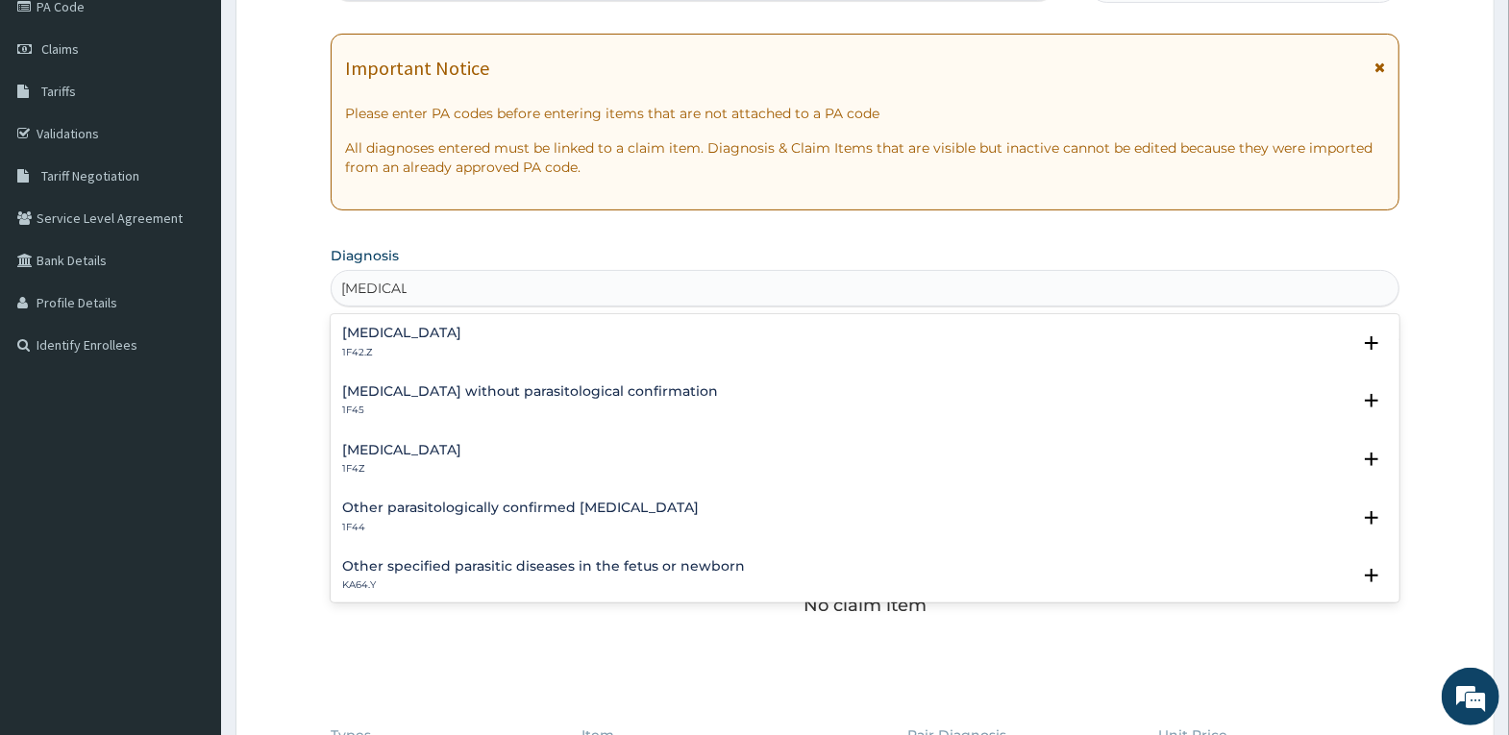
click at [723, 356] on div "[MEDICAL_DATA] 1F42.Z" at bounding box center [865, 343] width 1046 height 34
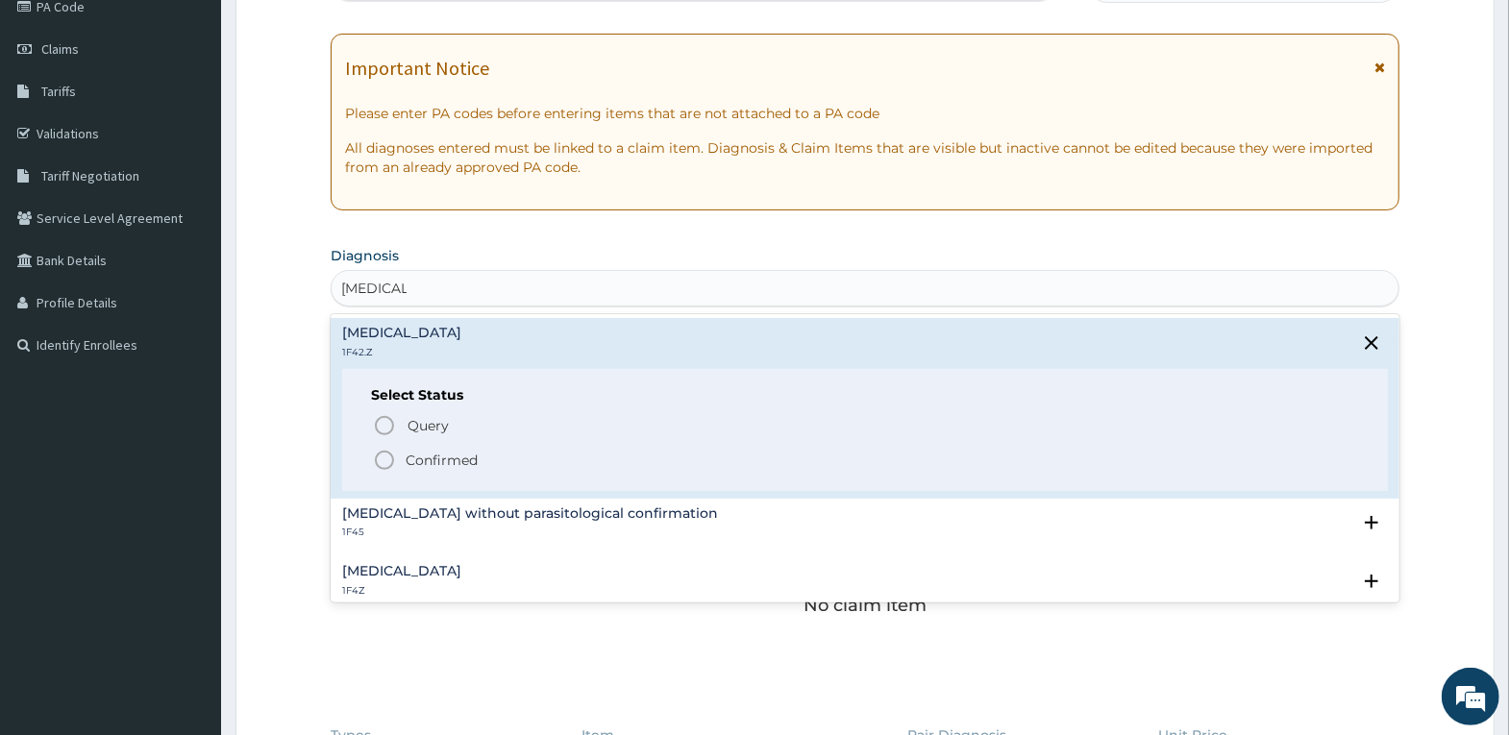
click at [462, 459] on p "Confirmed" at bounding box center [442, 460] width 72 height 19
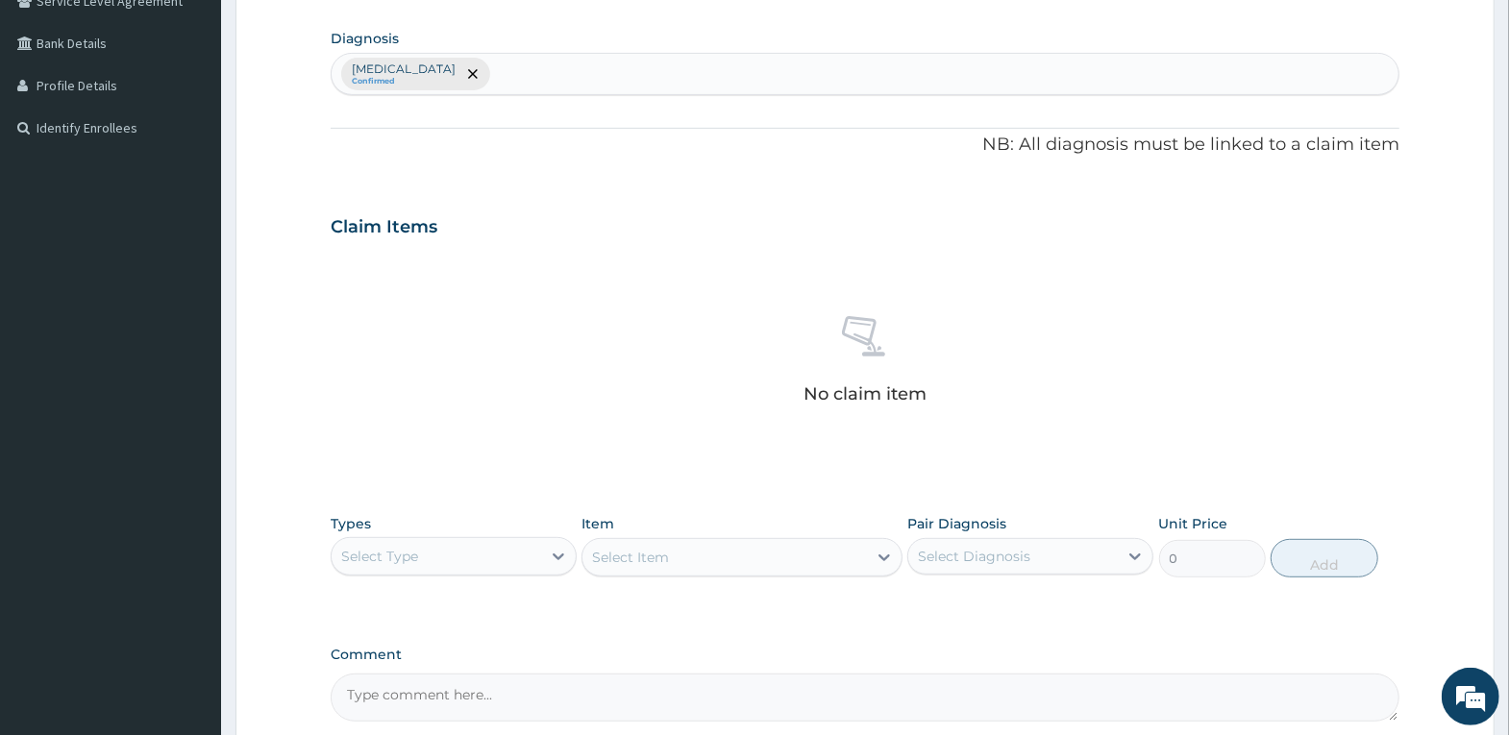
scroll to position [533, 0]
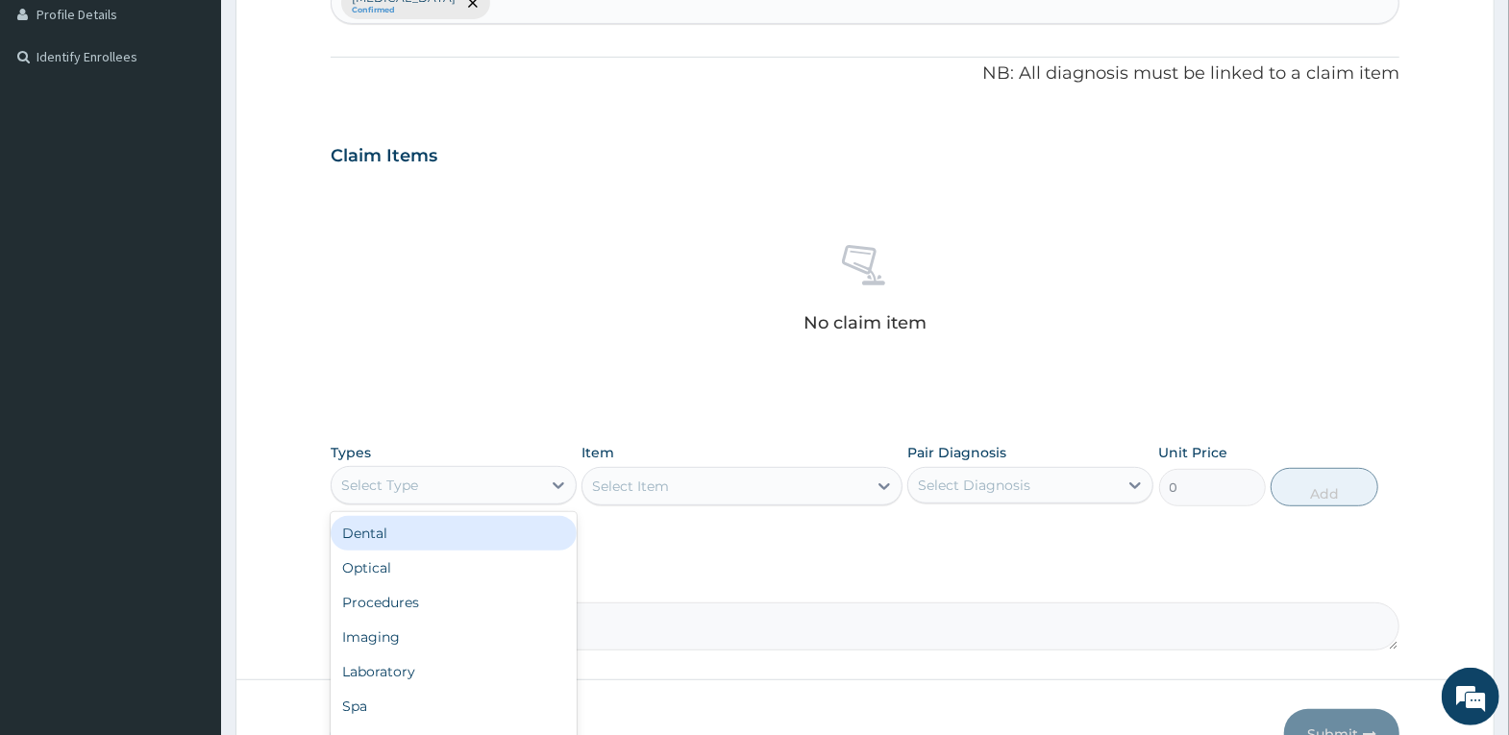
click at [478, 466] on div "Select Type" at bounding box center [454, 485] width 246 height 38
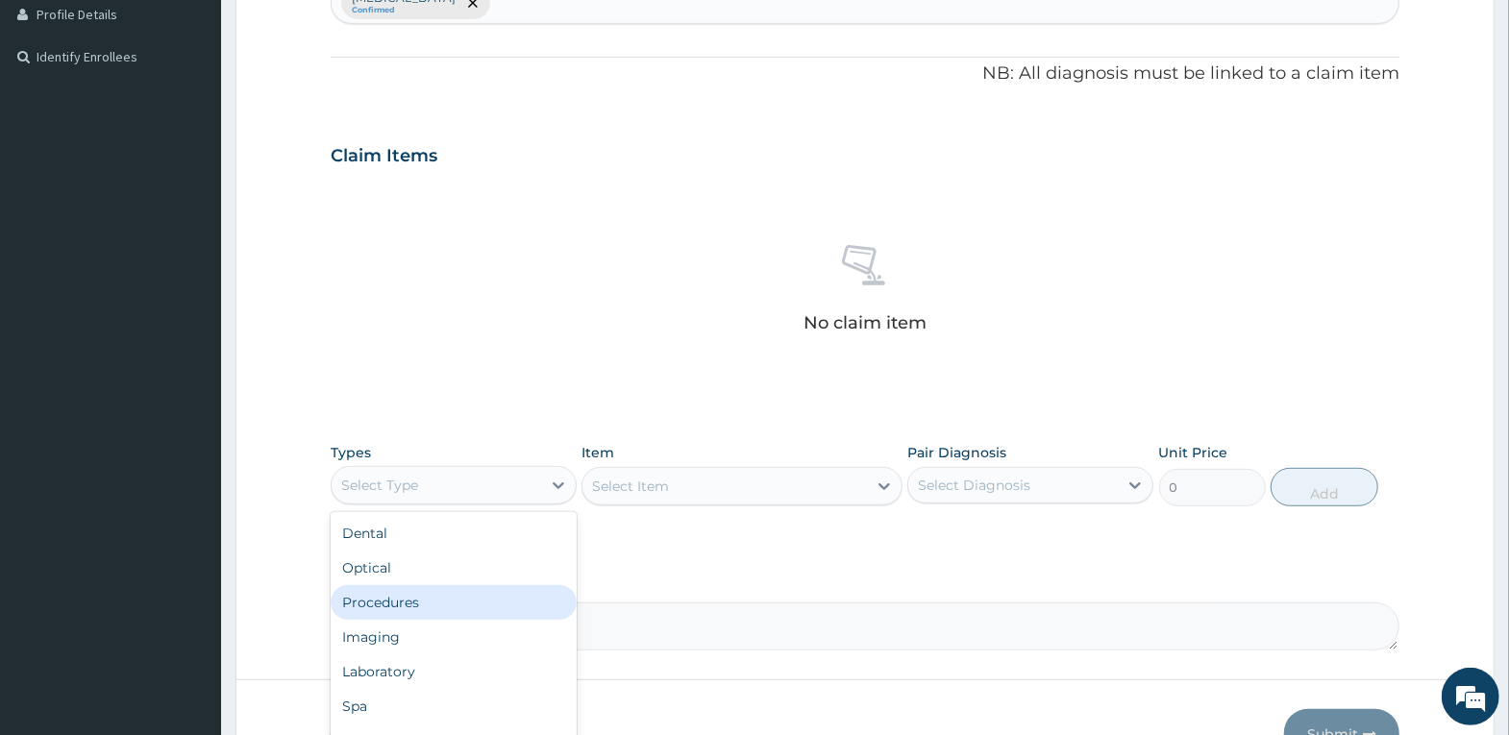
click at [444, 601] on div "Procedures" at bounding box center [454, 602] width 246 height 35
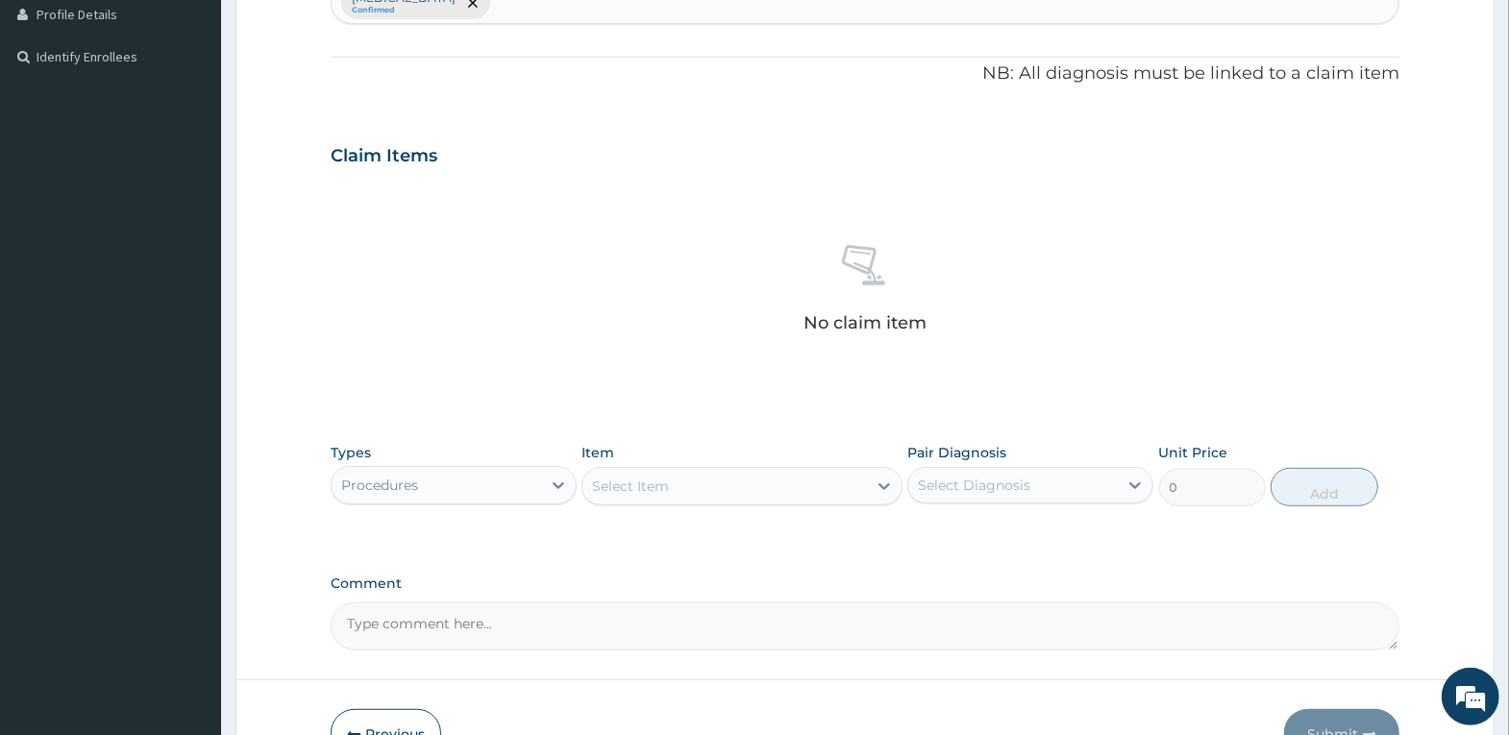
click at [730, 497] on div "Select Item" at bounding box center [724, 486] width 284 height 31
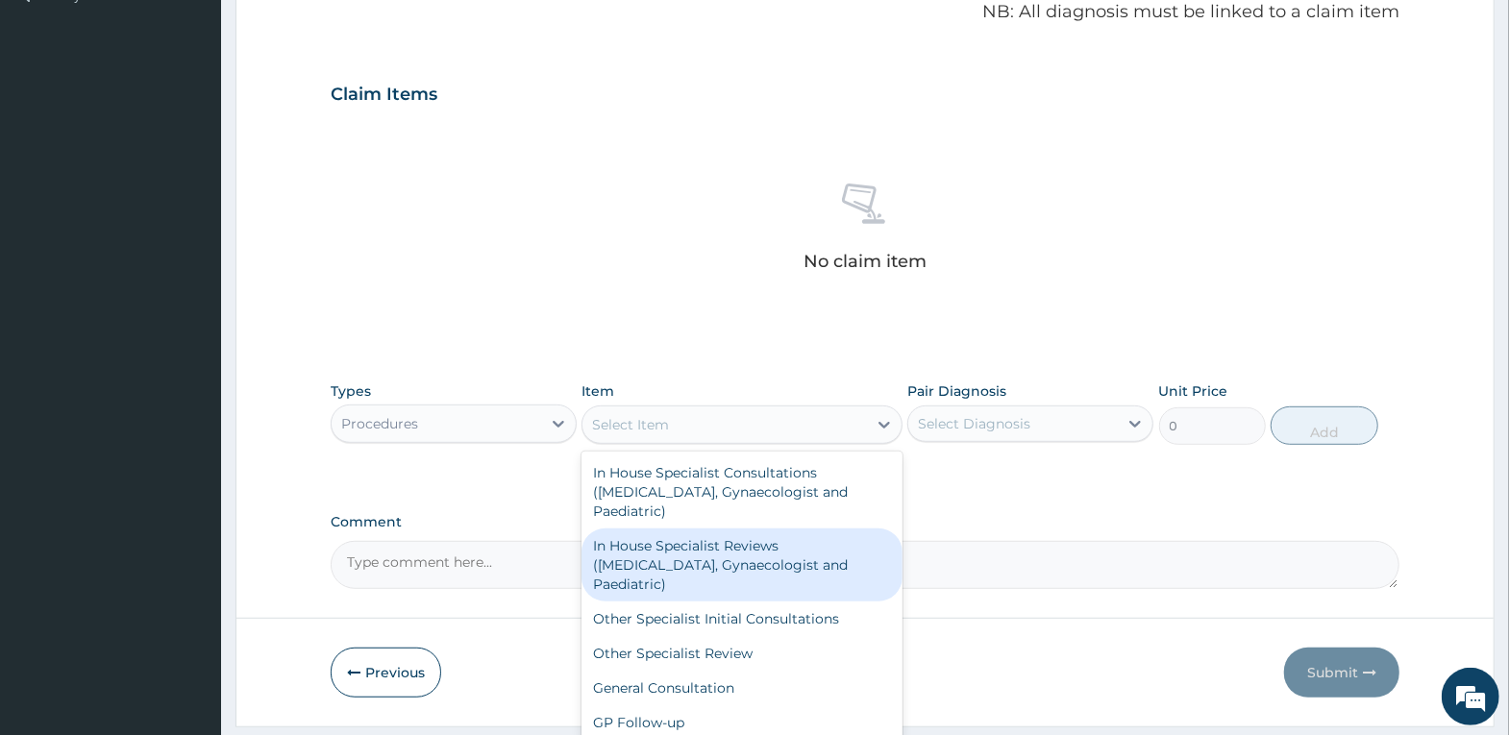
scroll to position [630, 0]
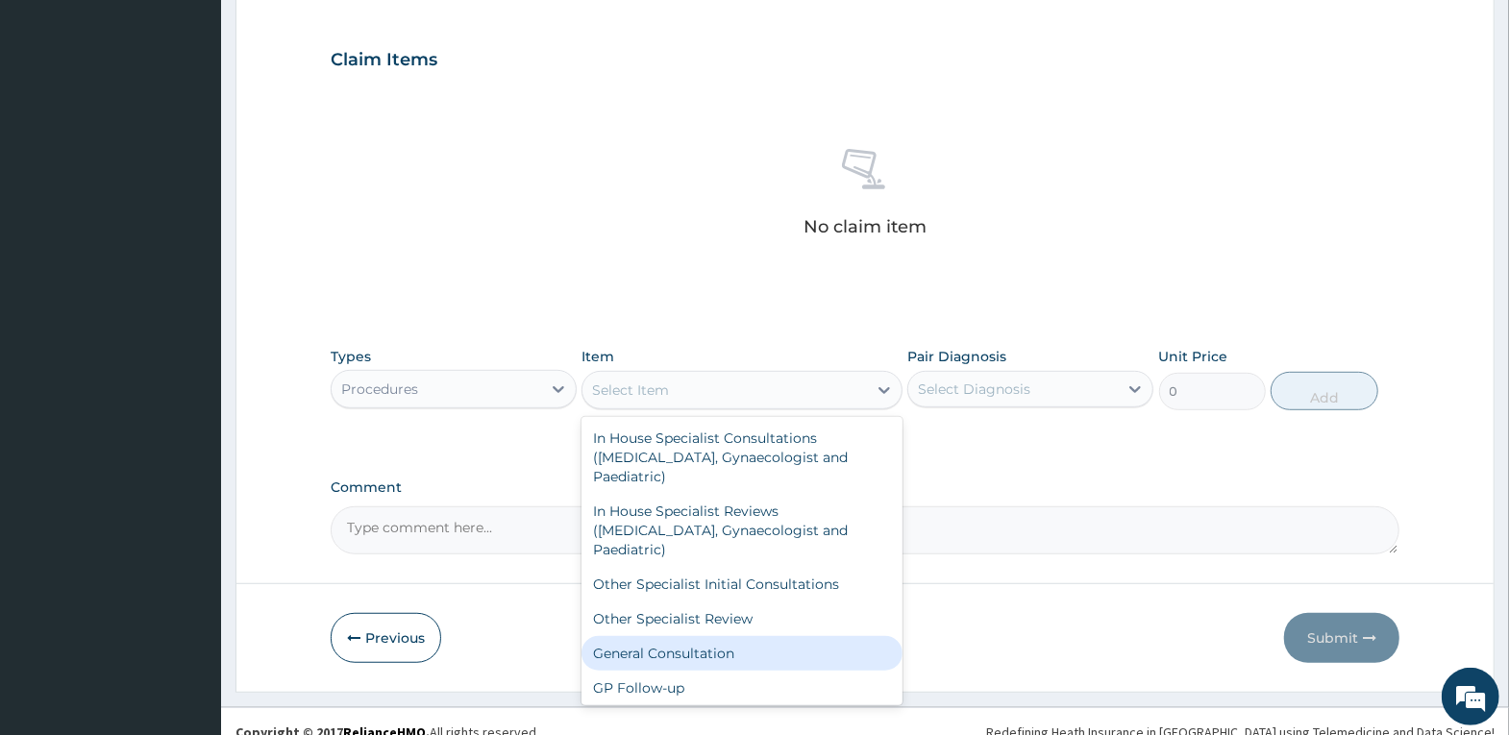
drag, startPoint x: 690, startPoint y: 646, endPoint x: 1006, endPoint y: 446, distance: 374.1
click at [692, 646] on div "General Consultation" at bounding box center [741, 653] width 321 height 35
type input "4000"
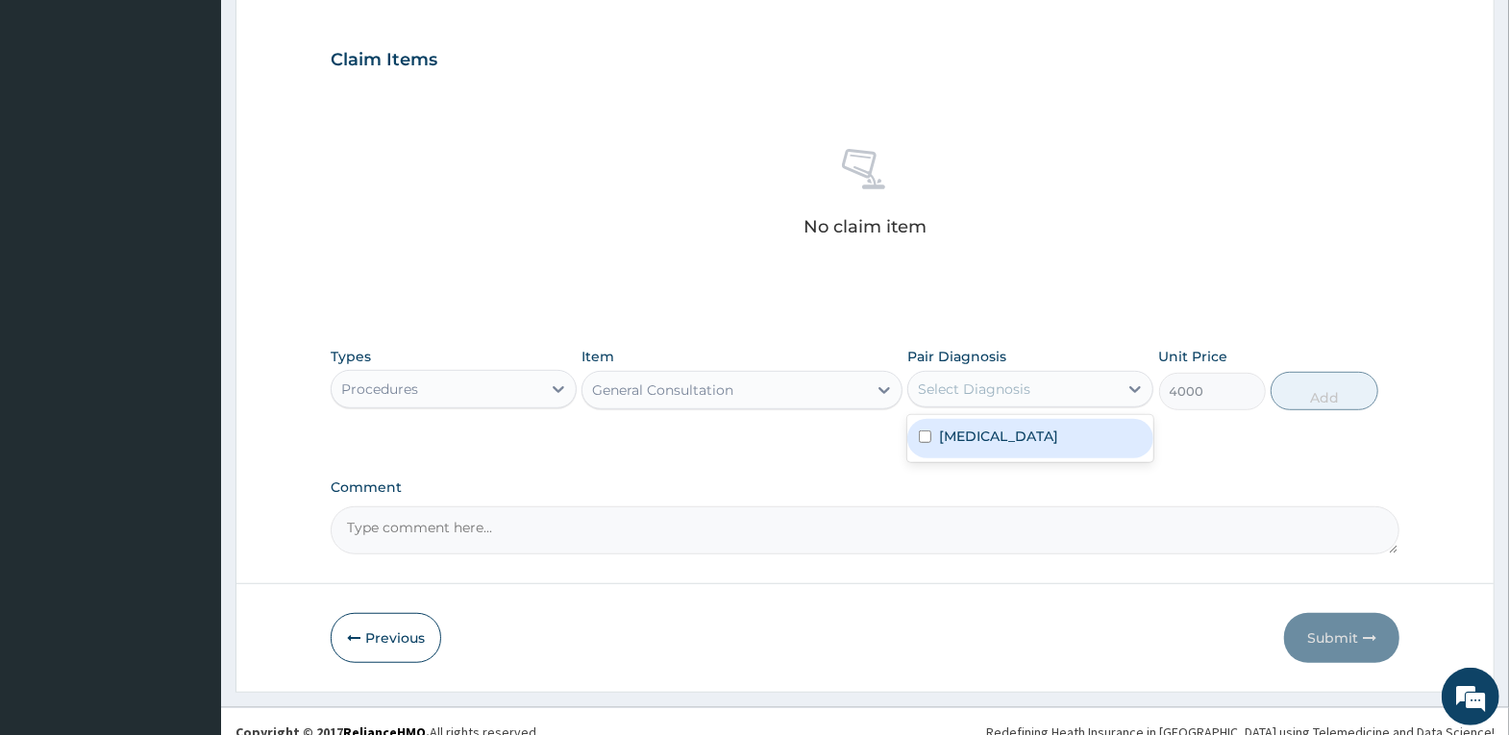
click at [999, 392] on div "Select Diagnosis" at bounding box center [974, 389] width 112 height 19
drag, startPoint x: 1014, startPoint y: 457, endPoint x: 1183, endPoint y: 456, distance: 169.2
click at [1016, 446] on label "[MEDICAL_DATA]" at bounding box center [998, 436] width 119 height 19
checkbox input "true"
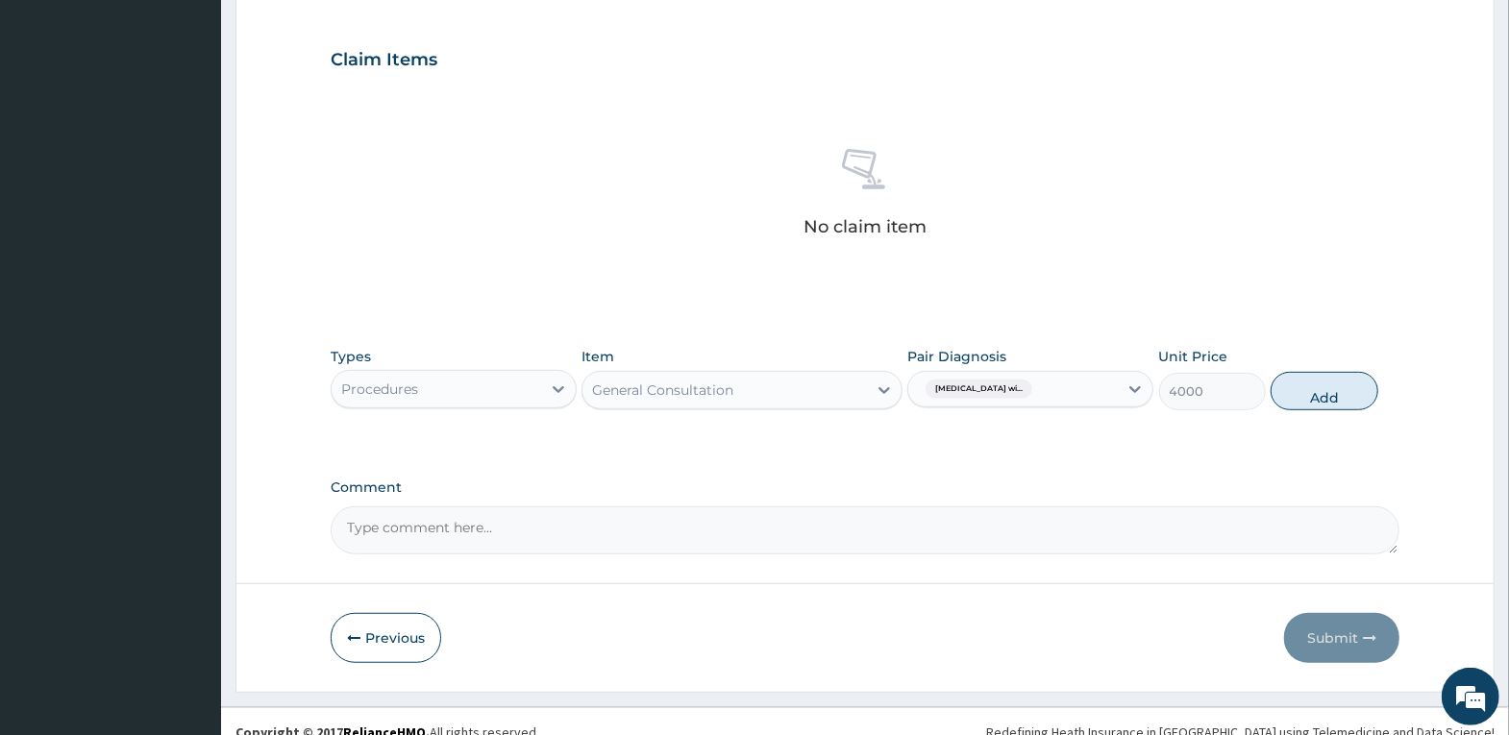
drag, startPoint x: 1345, startPoint y: 392, endPoint x: 866, endPoint y: 384, distance: 478.7
click at [1343, 392] on button "Add" at bounding box center [1324, 391] width 107 height 38
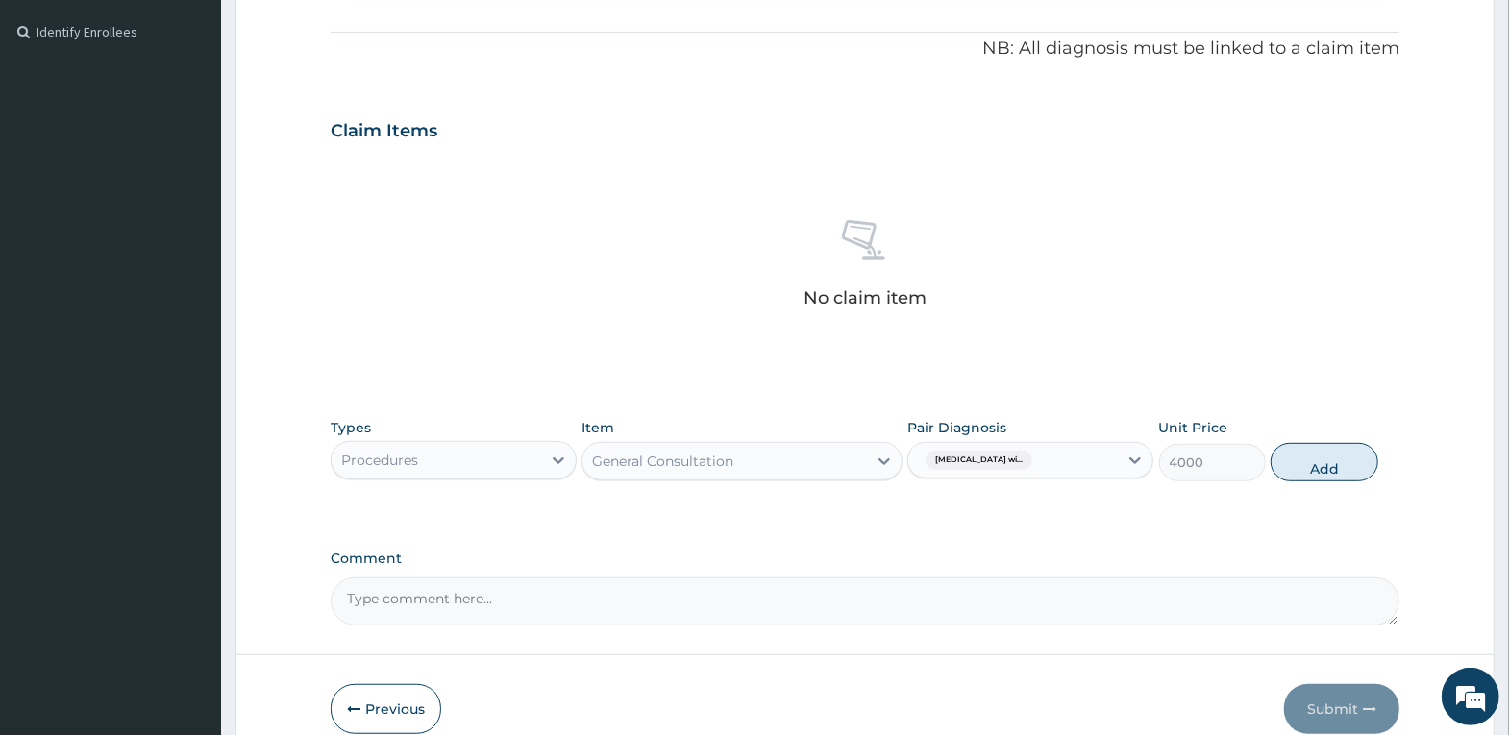
type input "0"
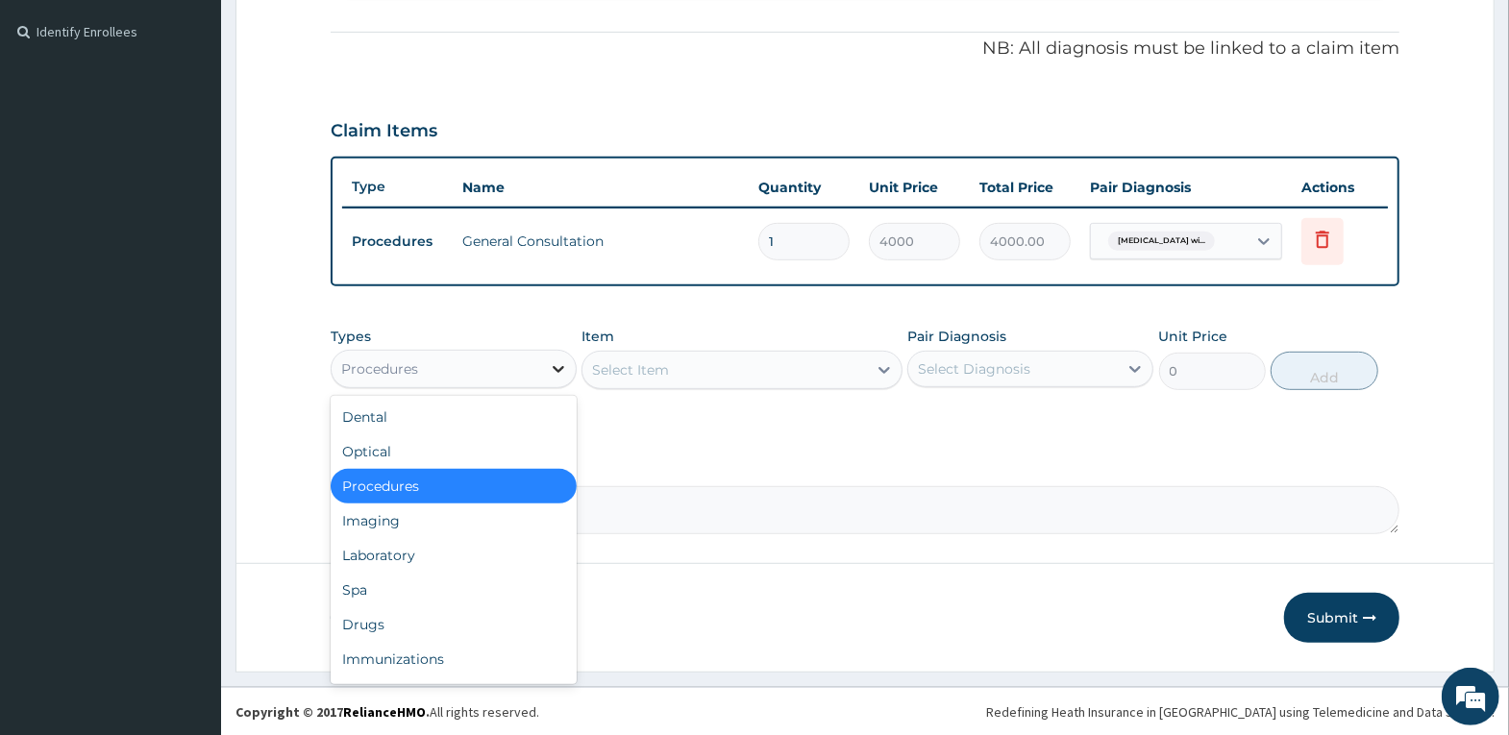
click at [551, 359] on icon at bounding box center [558, 368] width 19 height 19
drag, startPoint x: 455, startPoint y: 551, endPoint x: 528, endPoint y: 527, distance: 76.9
click at [461, 551] on div "Laboratory" at bounding box center [454, 555] width 246 height 35
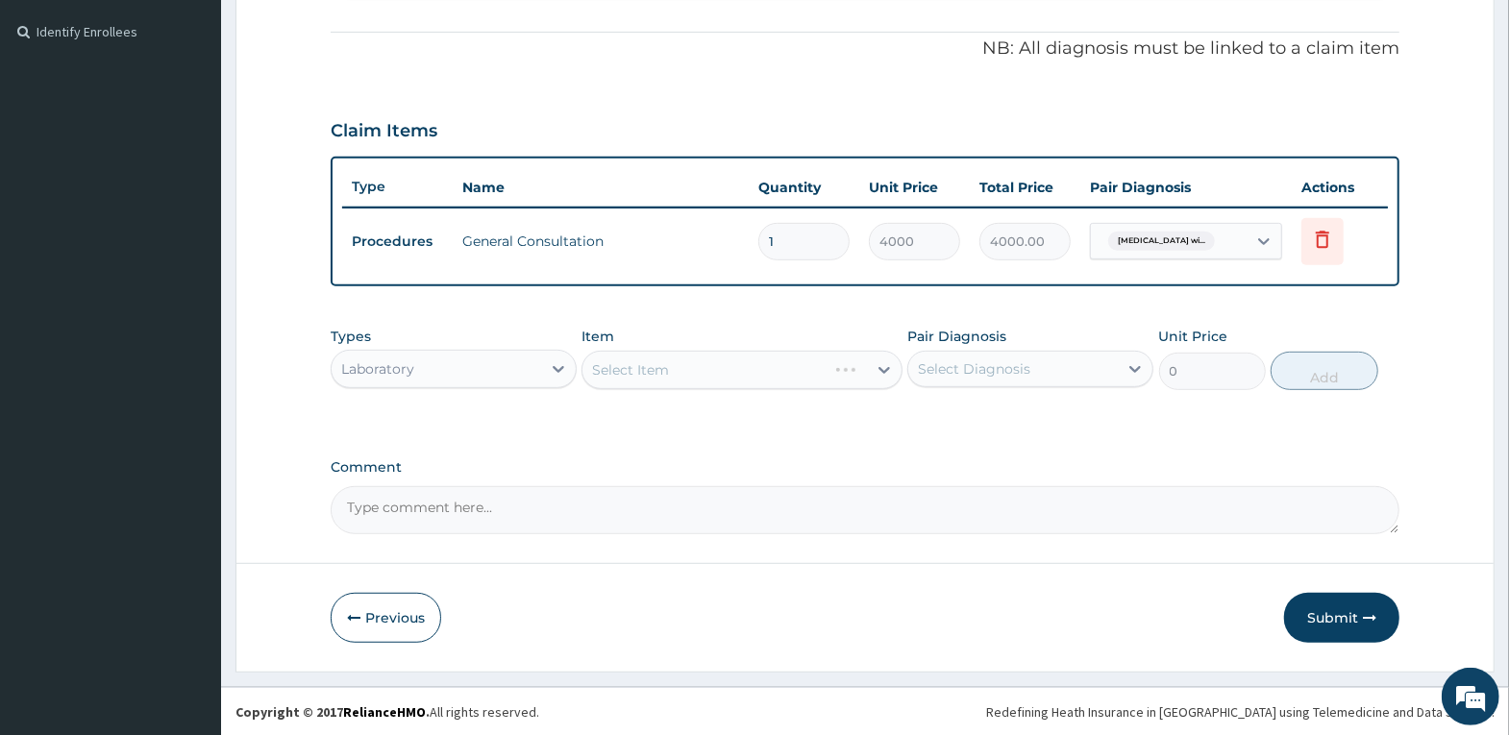
click at [694, 361] on div "Select Item" at bounding box center [741, 370] width 321 height 38
click at [696, 363] on div "Select Item" at bounding box center [741, 370] width 321 height 38
click at [698, 368] on div "Select Item" at bounding box center [741, 370] width 321 height 38
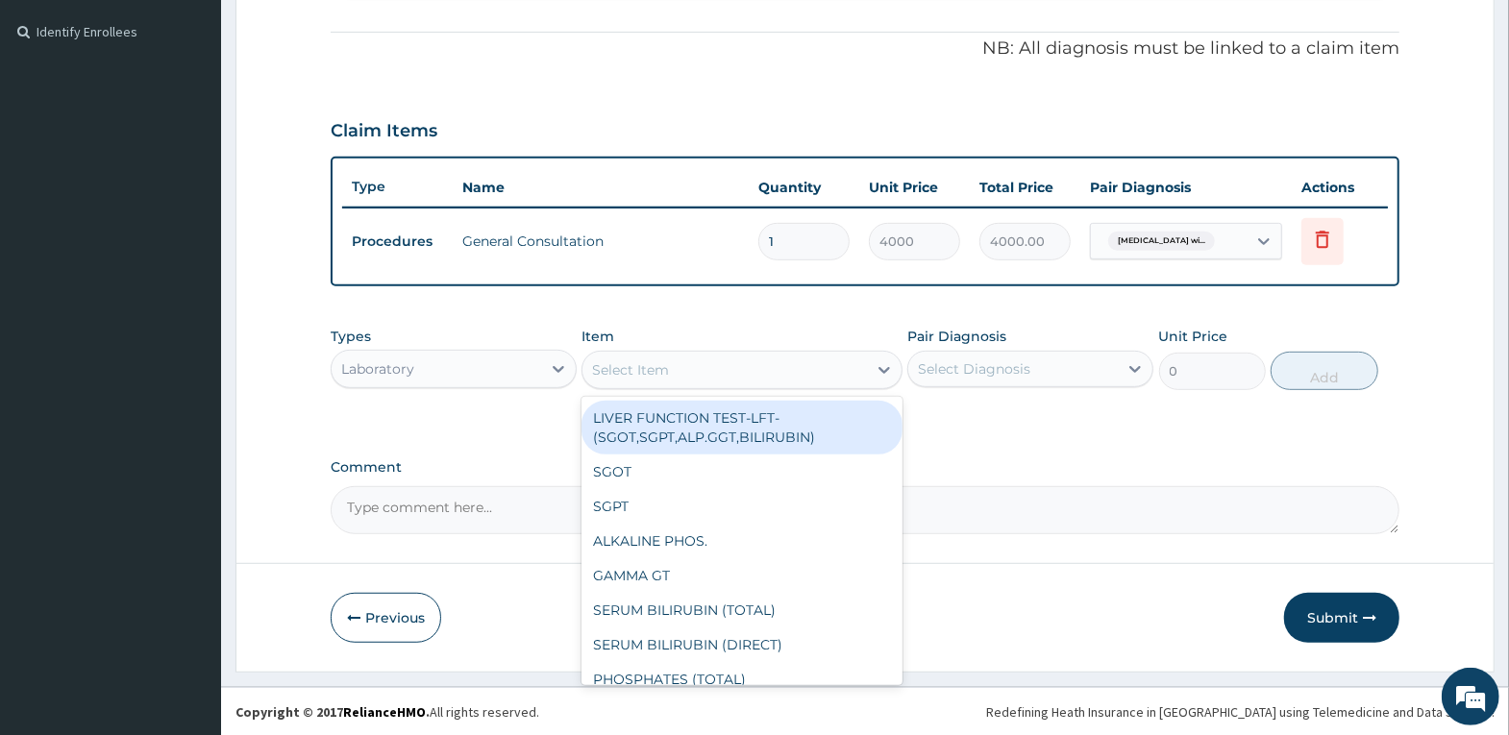
click at [698, 368] on div "Select Item" at bounding box center [724, 370] width 284 height 31
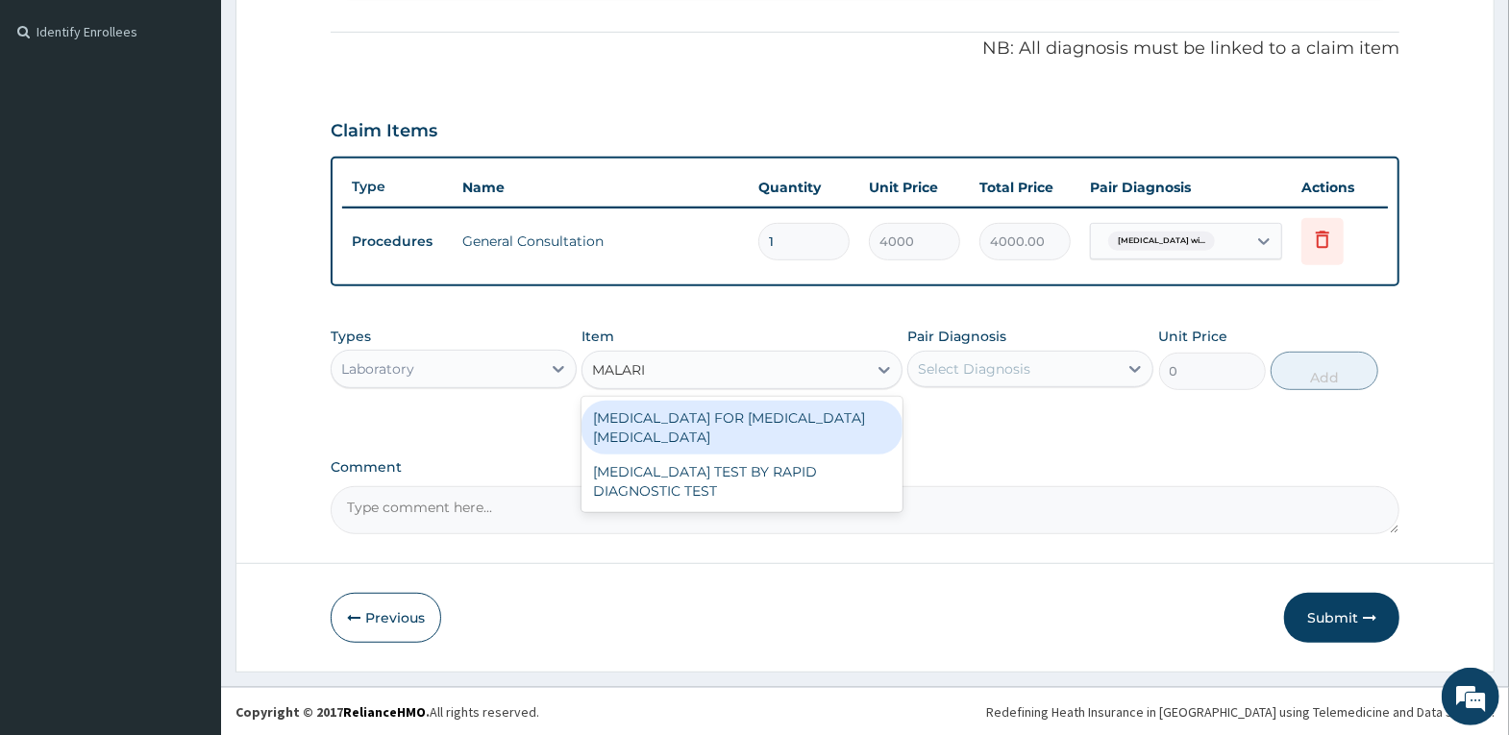
type input "[MEDICAL_DATA]"
click at [792, 413] on div "[MEDICAL_DATA] FOR [MEDICAL_DATA] [MEDICAL_DATA]" at bounding box center [741, 428] width 321 height 54
type input "2500"
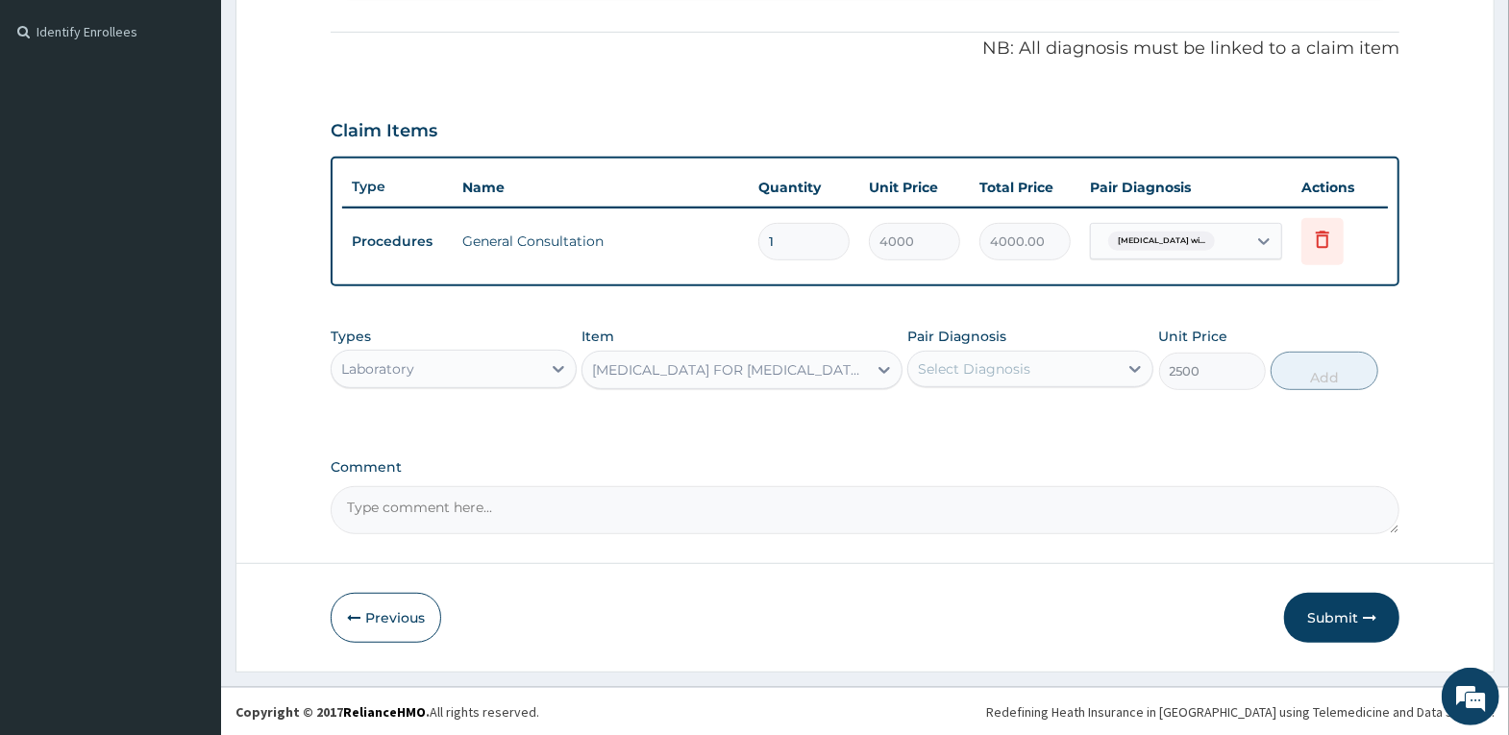
click at [985, 386] on div "Select Diagnosis" at bounding box center [1030, 369] width 246 height 37
click at [997, 378] on div "Select Diagnosis" at bounding box center [1013, 369] width 210 height 31
drag, startPoint x: 1012, startPoint y: 434, endPoint x: 1274, endPoint y: 415, distance: 262.1
click at [1030, 426] on label "[MEDICAL_DATA]" at bounding box center [998, 416] width 119 height 19
checkbox input "true"
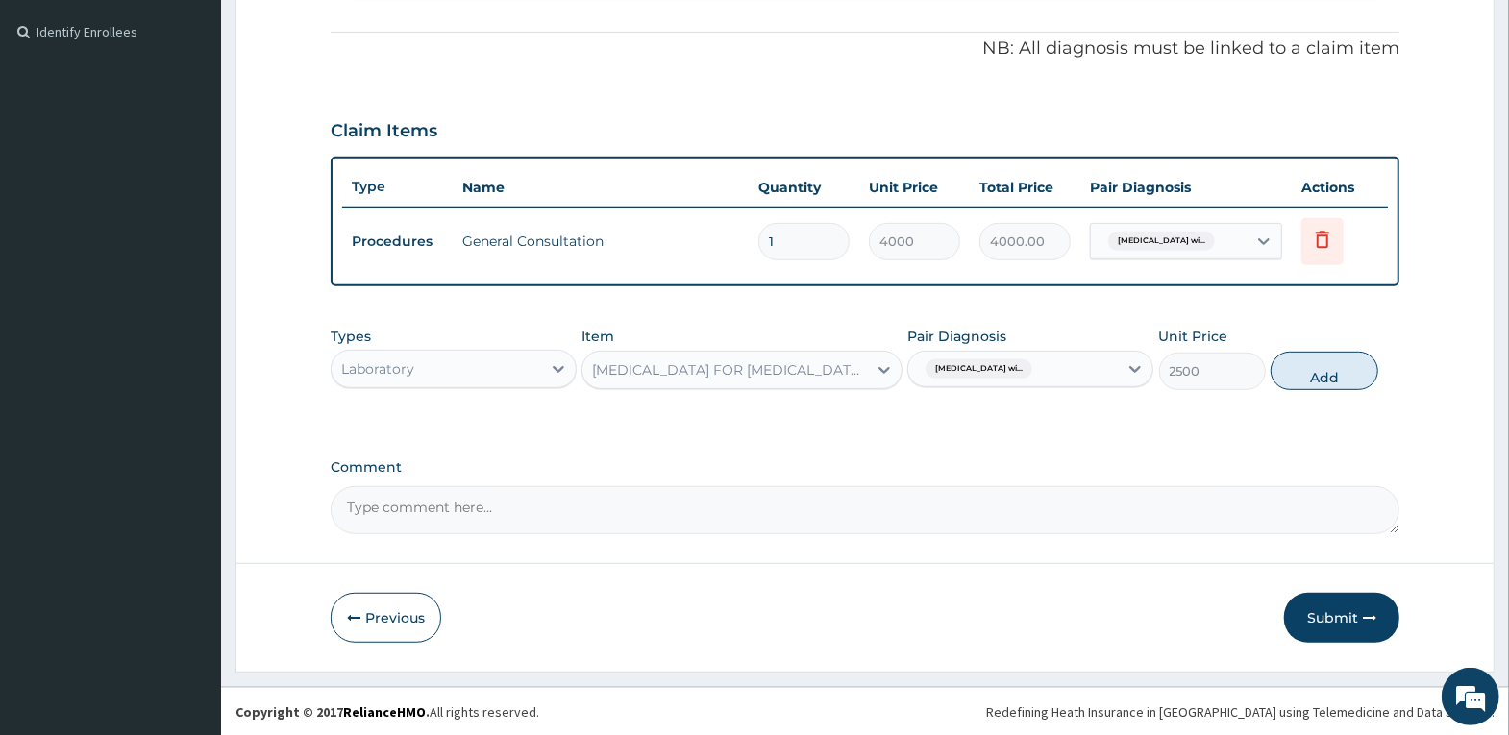
drag, startPoint x: 1336, startPoint y: 374, endPoint x: 1103, endPoint y: 349, distance: 233.9
click at [1327, 374] on button "Add" at bounding box center [1324, 371] width 107 height 38
type input "0"
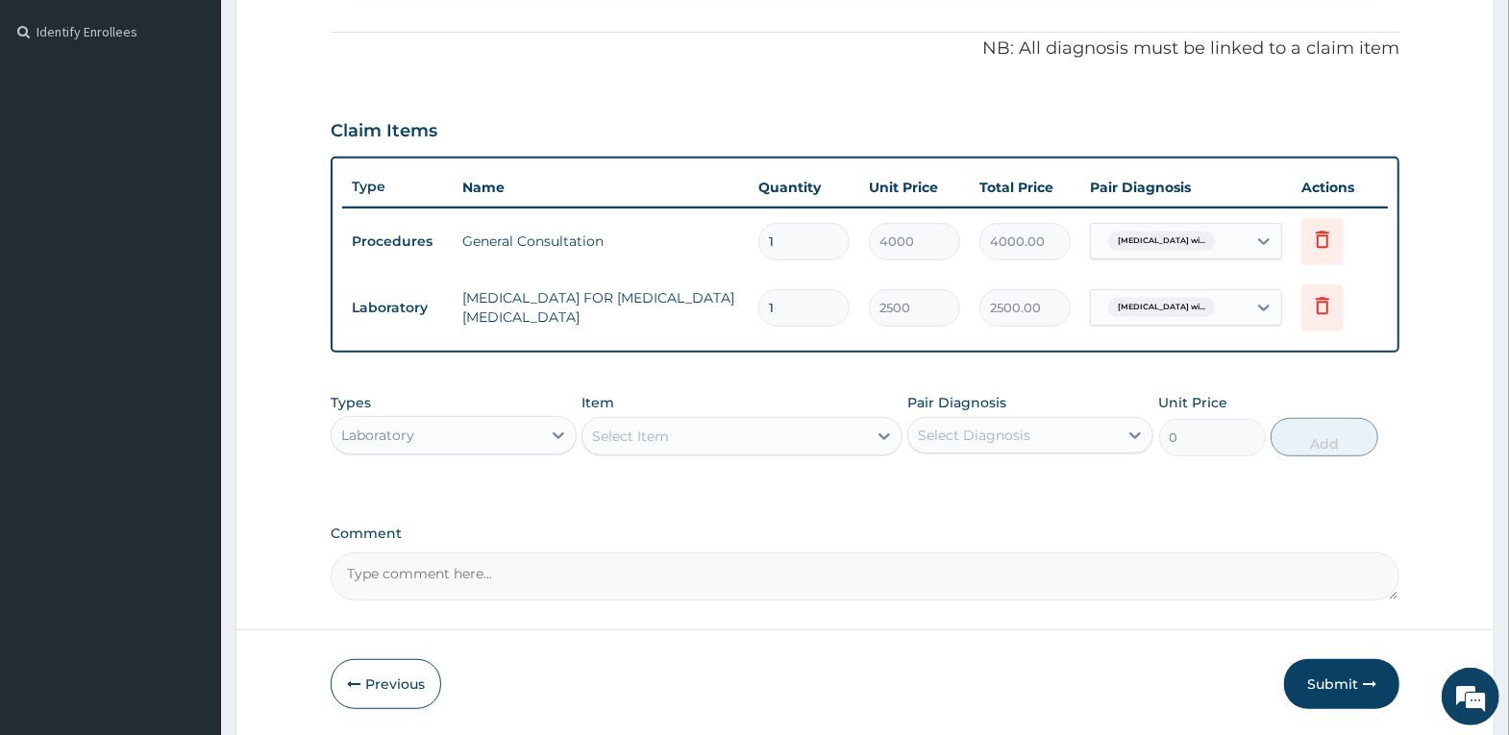
click at [469, 440] on div "Laboratory" at bounding box center [437, 435] width 210 height 31
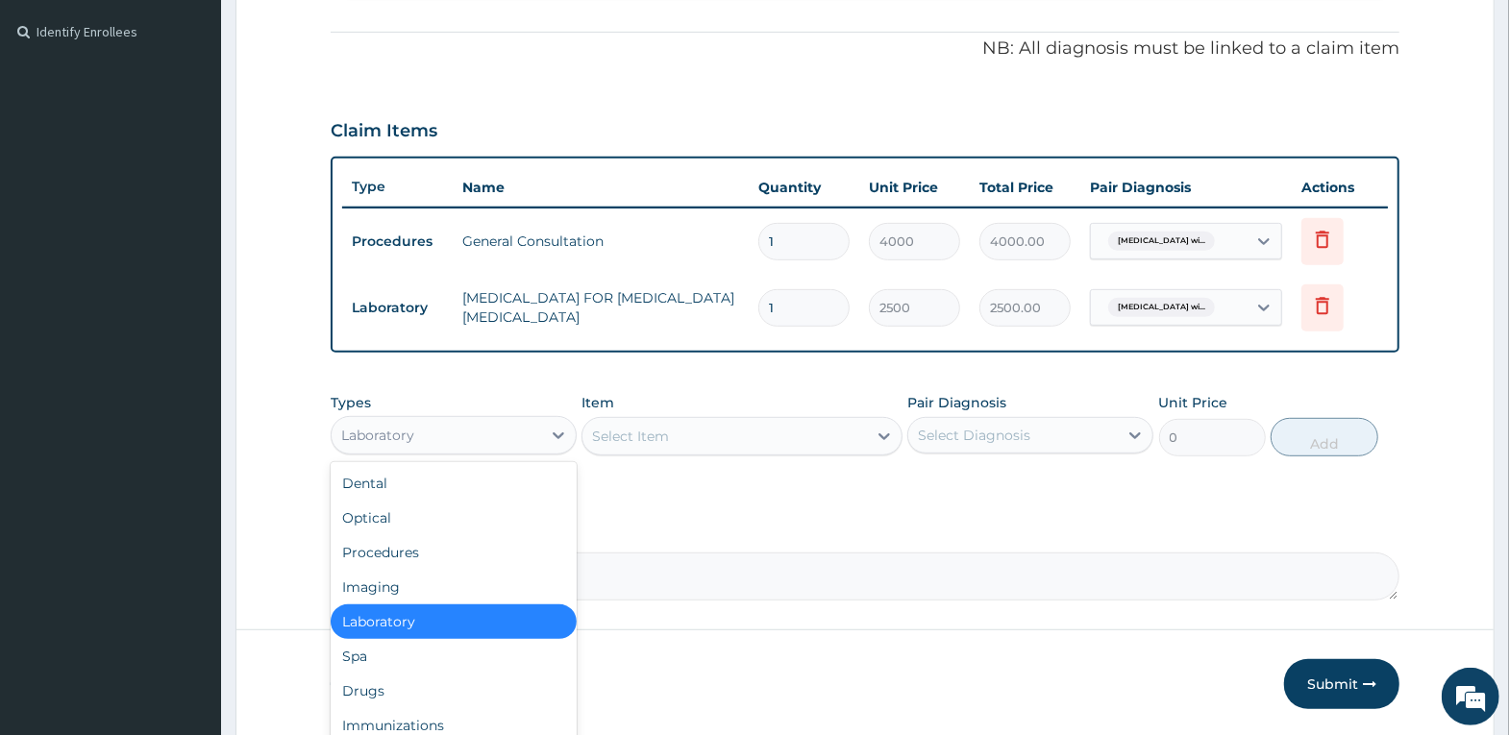
scroll to position [65, 0]
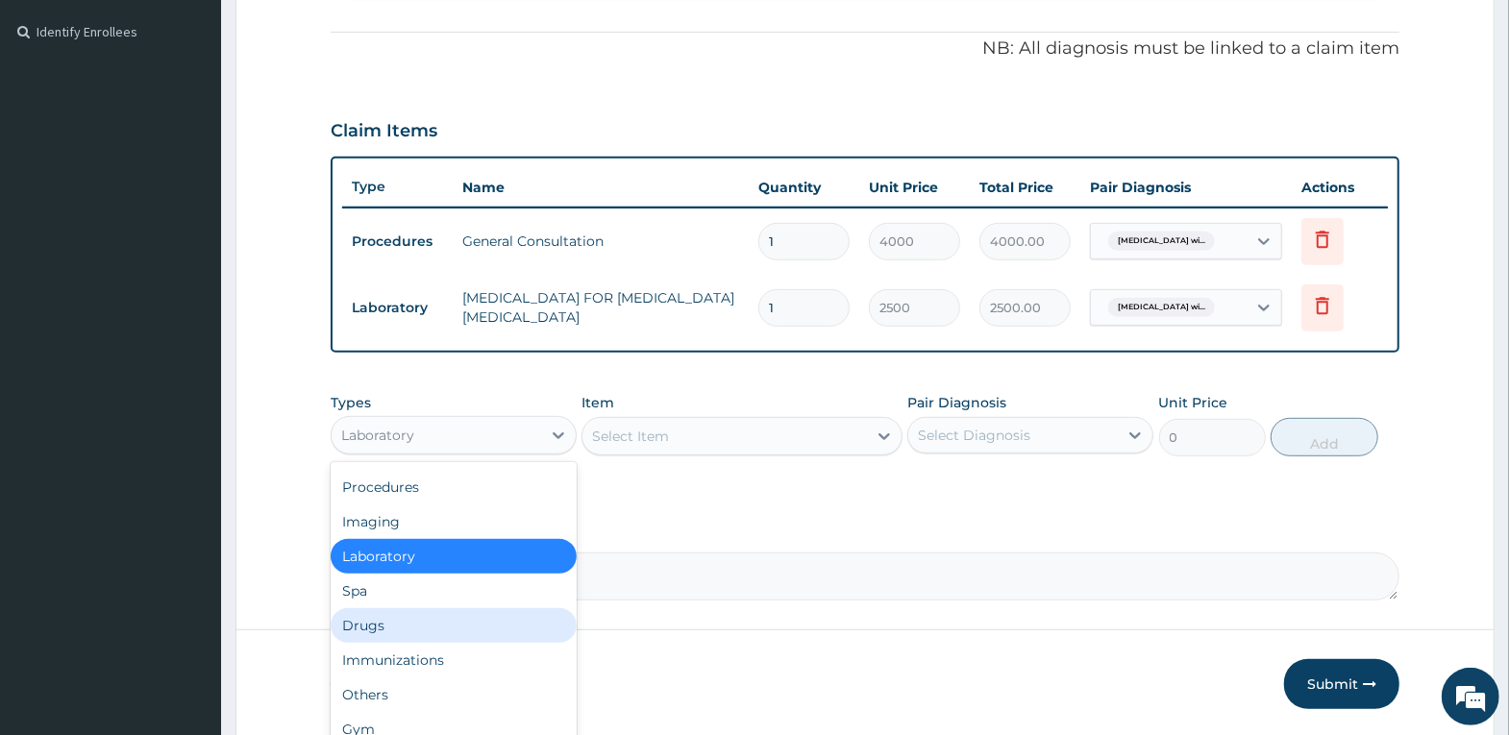
click at [444, 614] on div "Drugs" at bounding box center [454, 625] width 246 height 35
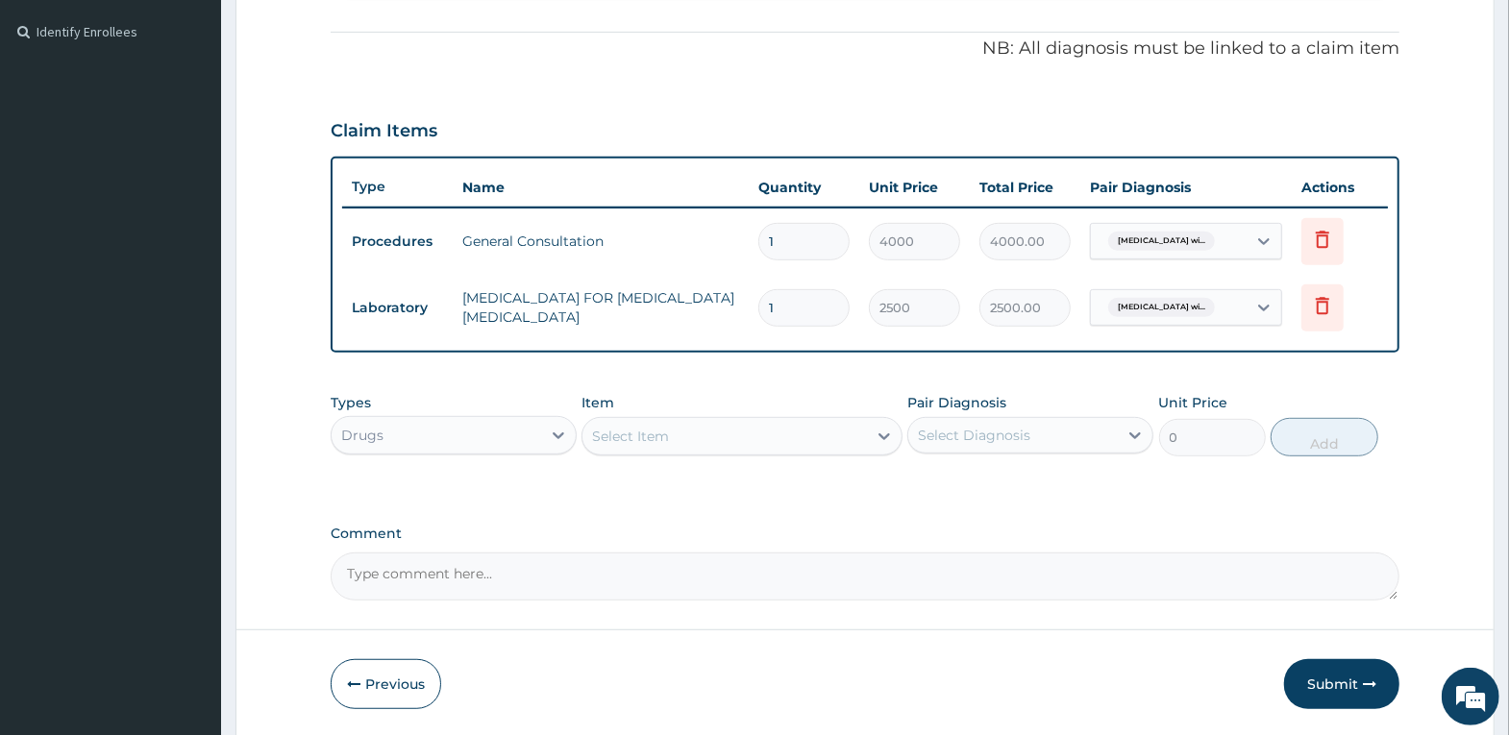
click at [646, 445] on div "Select Item" at bounding box center [724, 436] width 284 height 31
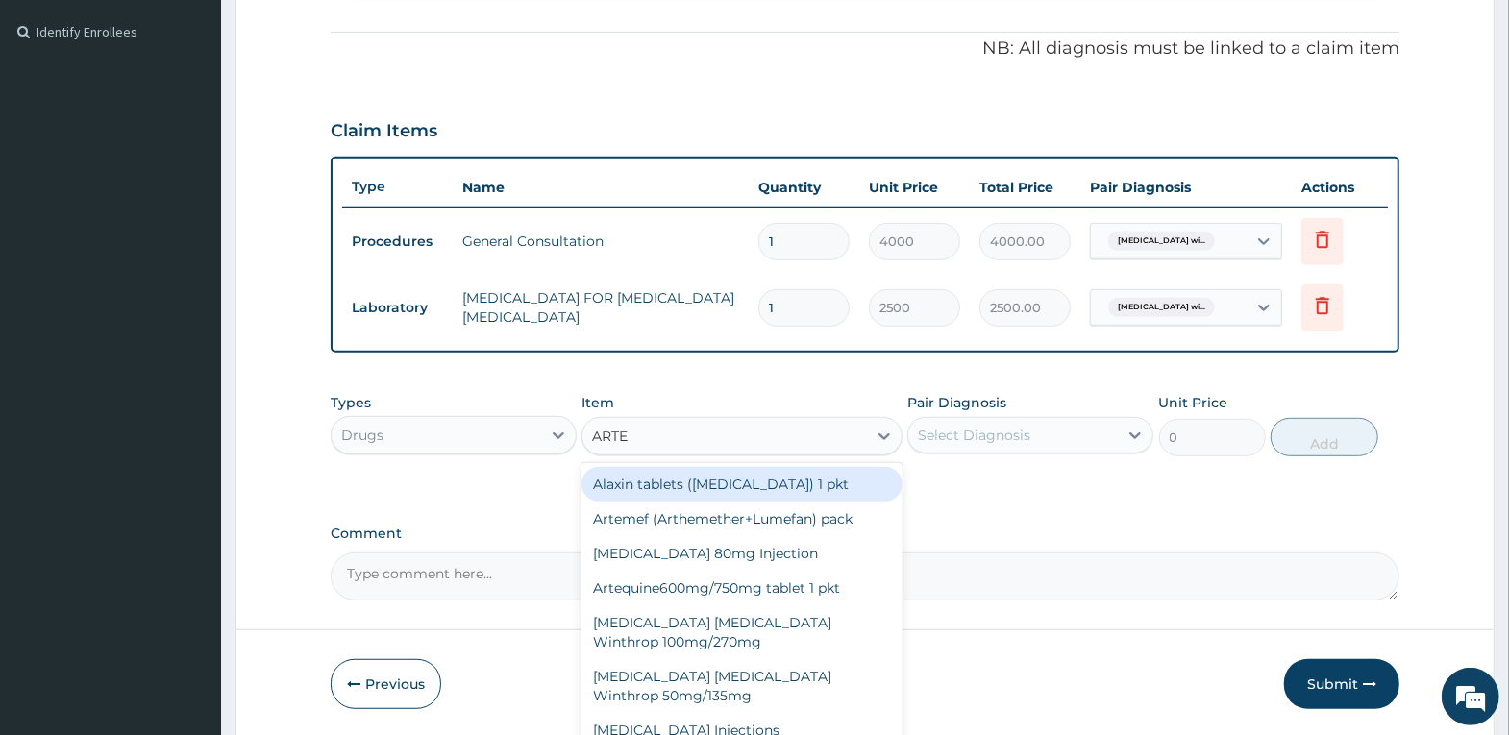
type input "ARTEM"
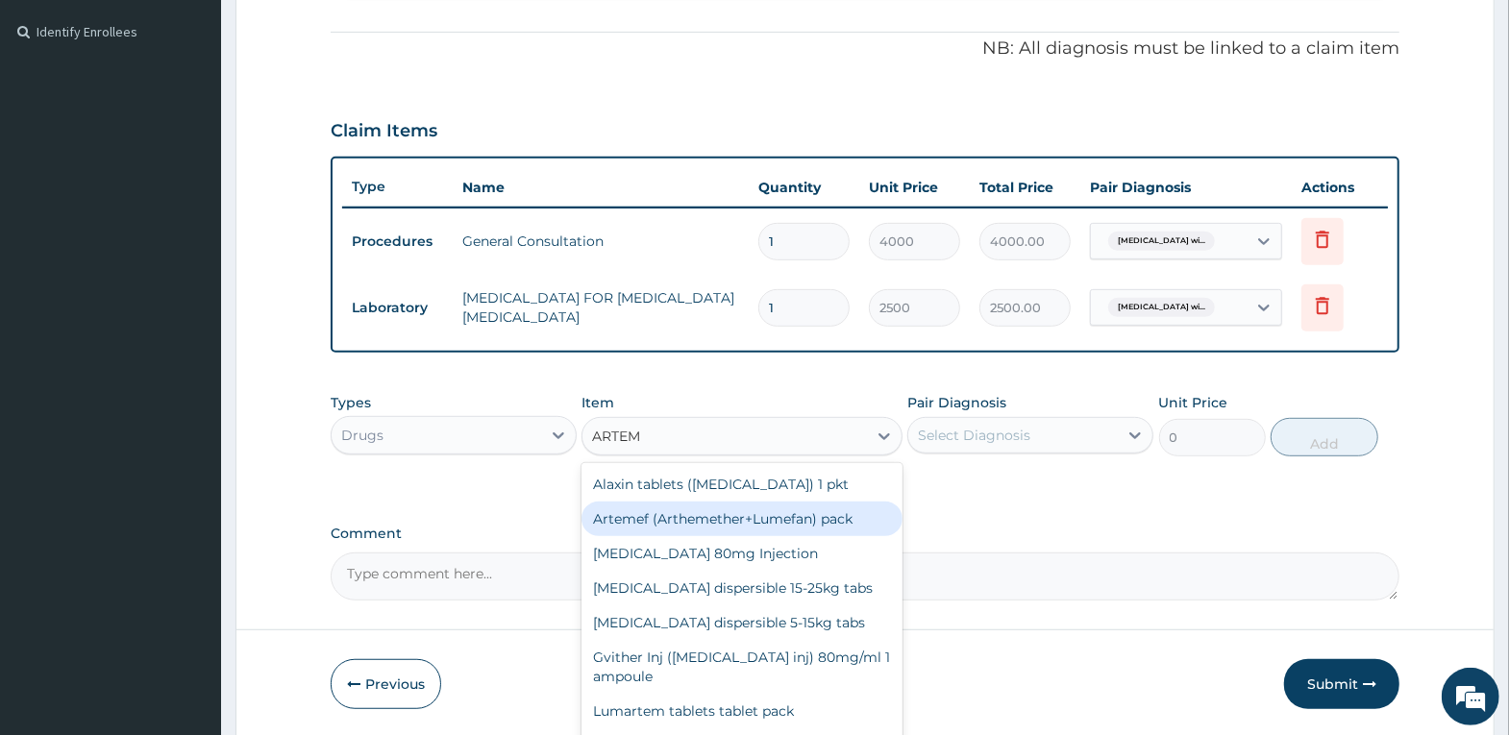
drag, startPoint x: 827, startPoint y: 526, endPoint x: 1262, endPoint y: 395, distance: 454.6
click at [841, 526] on div "Artemef (Arthemether+Lumefan) pack" at bounding box center [741, 519] width 321 height 35
type input "2500"
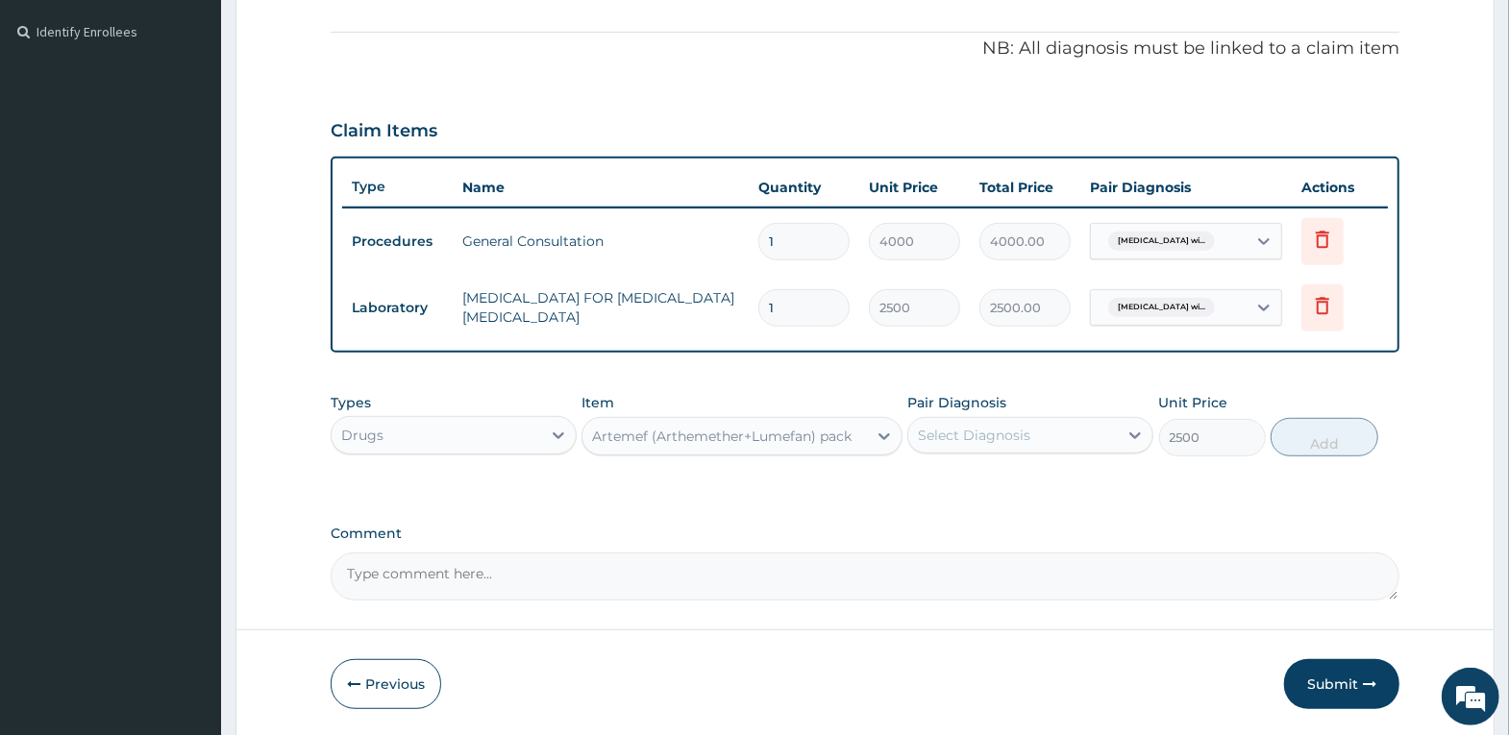
click at [1115, 424] on div "Select Diagnosis" at bounding box center [1013, 435] width 210 height 31
click at [1058, 492] on label "[MEDICAL_DATA]" at bounding box center [998, 482] width 119 height 19
checkbox input "true"
click at [1299, 437] on button "Add" at bounding box center [1324, 437] width 107 height 38
type input "0"
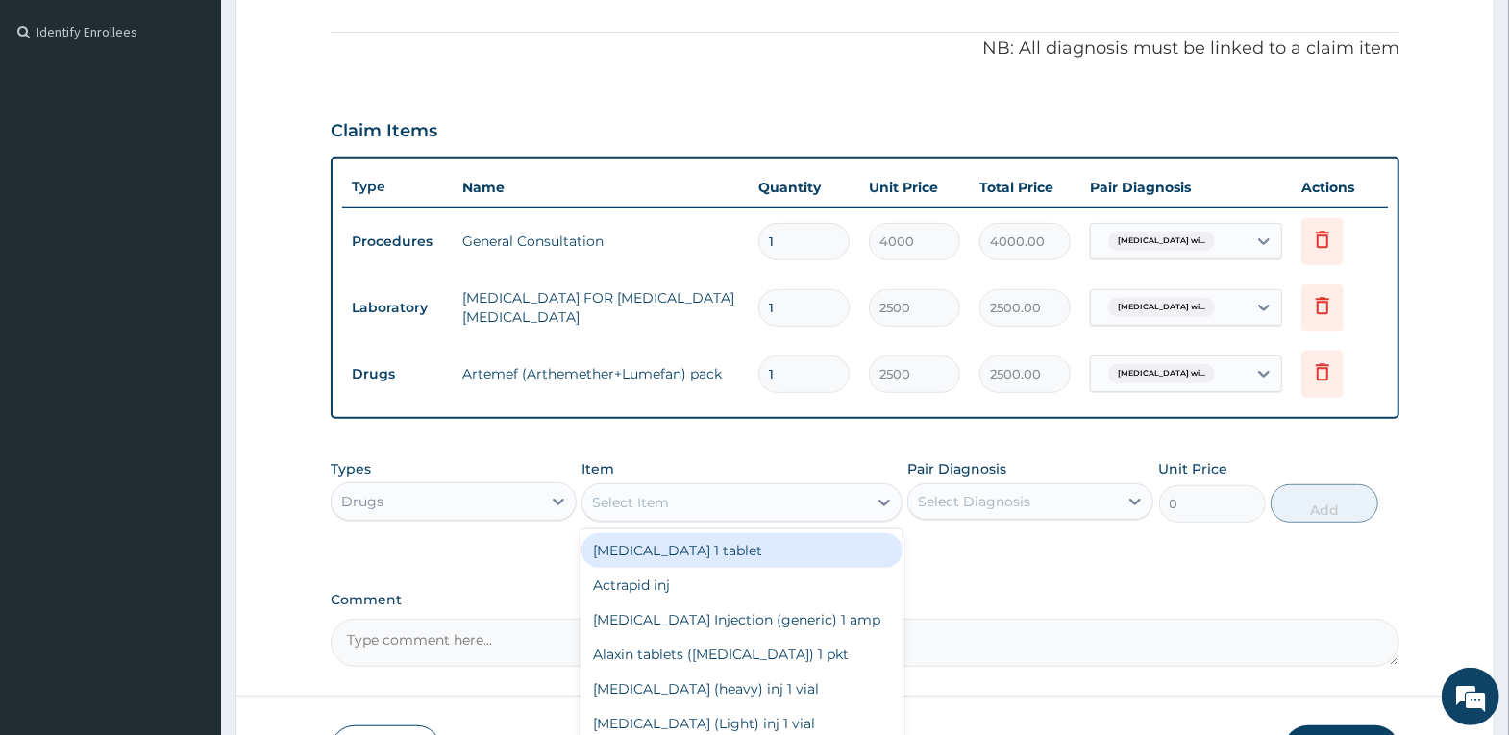
click at [692, 502] on div "Select Item" at bounding box center [724, 502] width 284 height 31
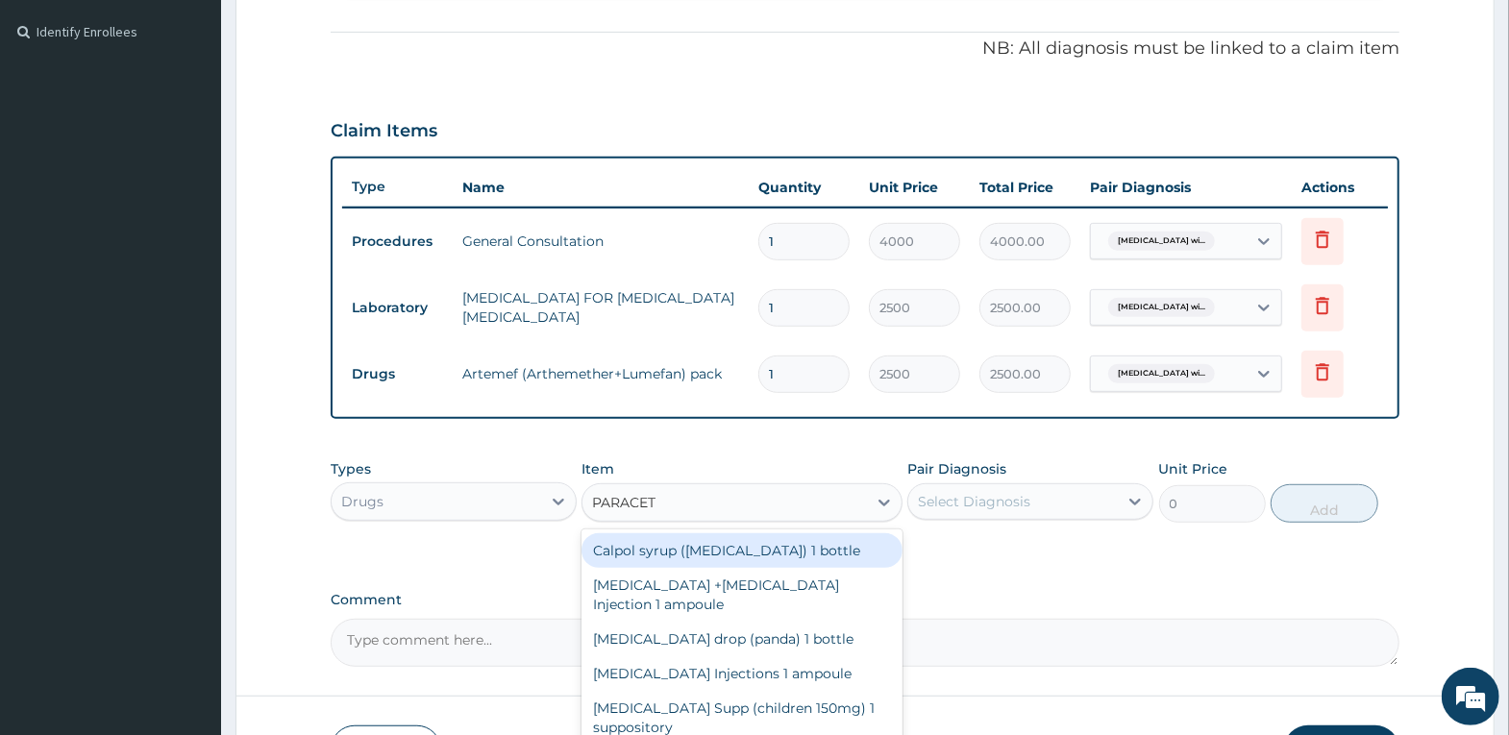
type input "PARACETA"
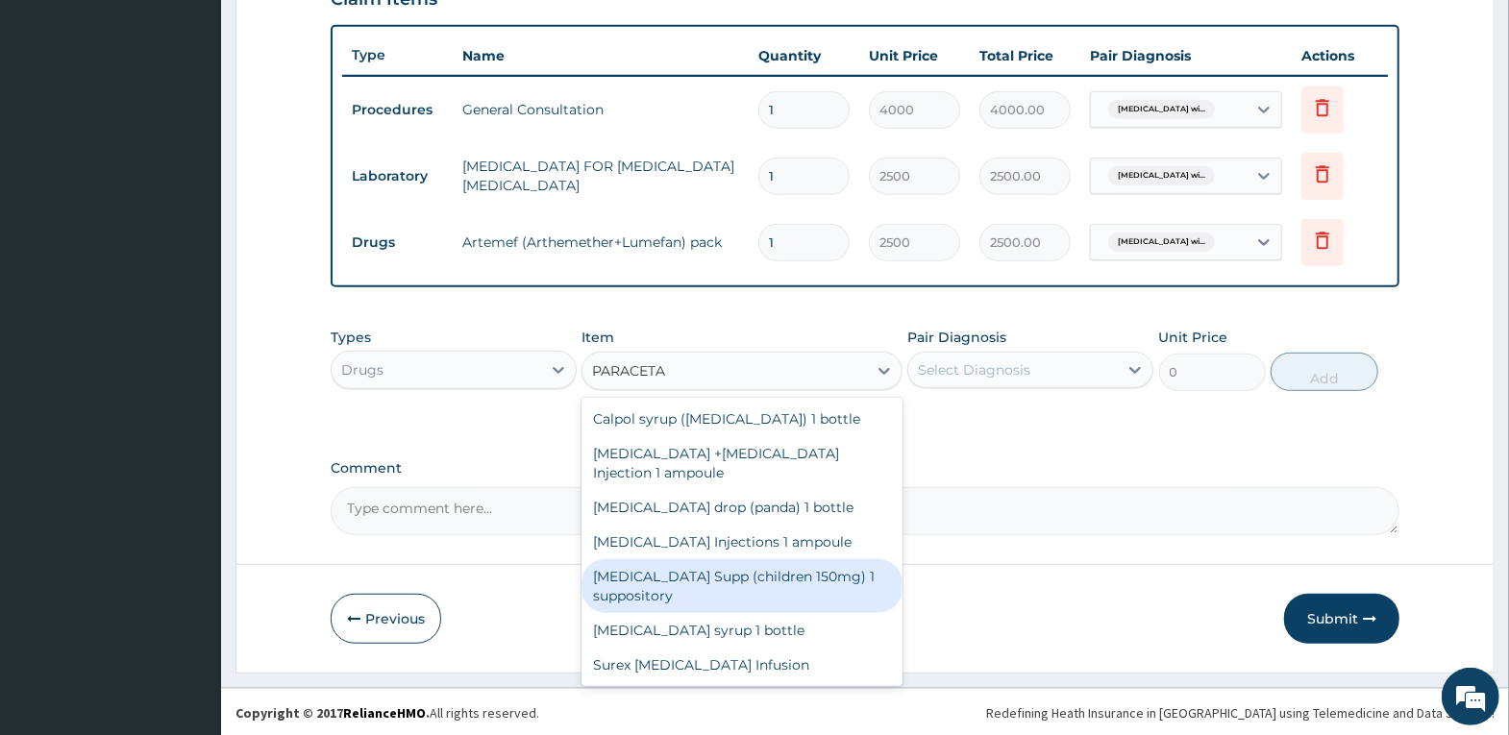
scroll to position [34, 0]
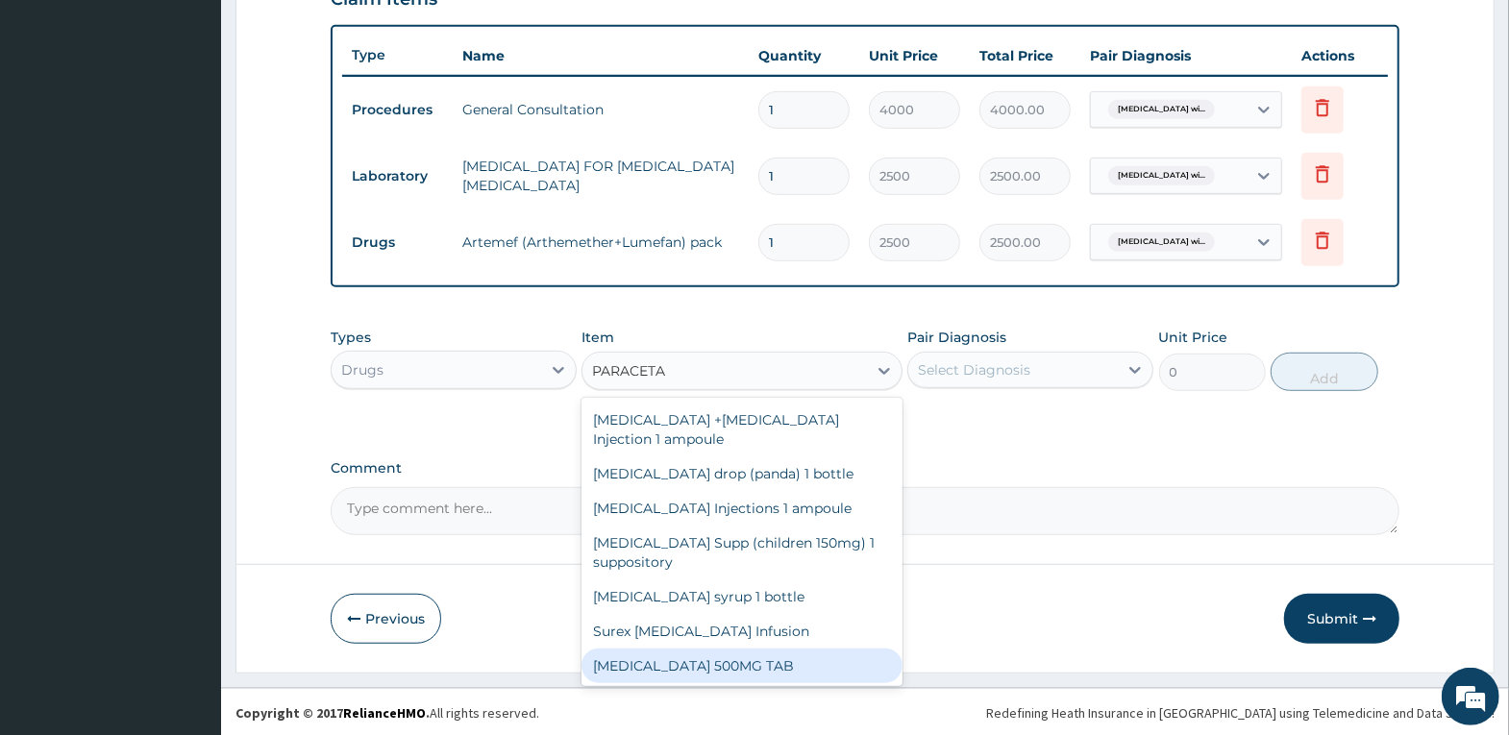
drag, startPoint x: 765, startPoint y: 657, endPoint x: 933, endPoint y: 552, distance: 198.7
click at [769, 657] on div "[MEDICAL_DATA] 500MG TAB" at bounding box center [741, 666] width 321 height 35
type input "20"
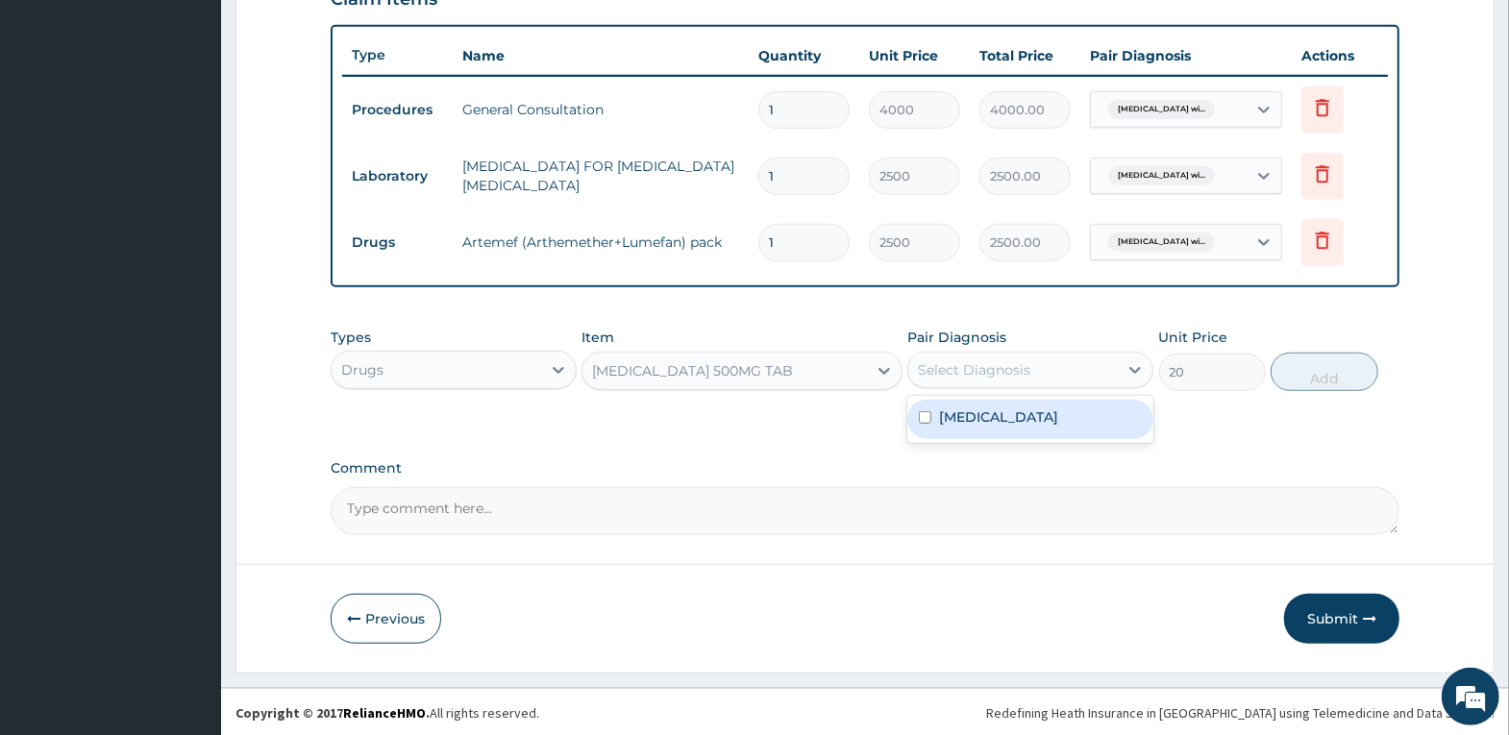
drag, startPoint x: 1024, startPoint y: 364, endPoint x: 1033, endPoint y: 427, distance: 63.2
click at [1026, 365] on div "Select Diagnosis" at bounding box center [974, 369] width 112 height 19
click at [1029, 427] on label "[MEDICAL_DATA]" at bounding box center [998, 417] width 119 height 19
checkbox input "true"
click at [1299, 379] on button "Add" at bounding box center [1324, 372] width 107 height 38
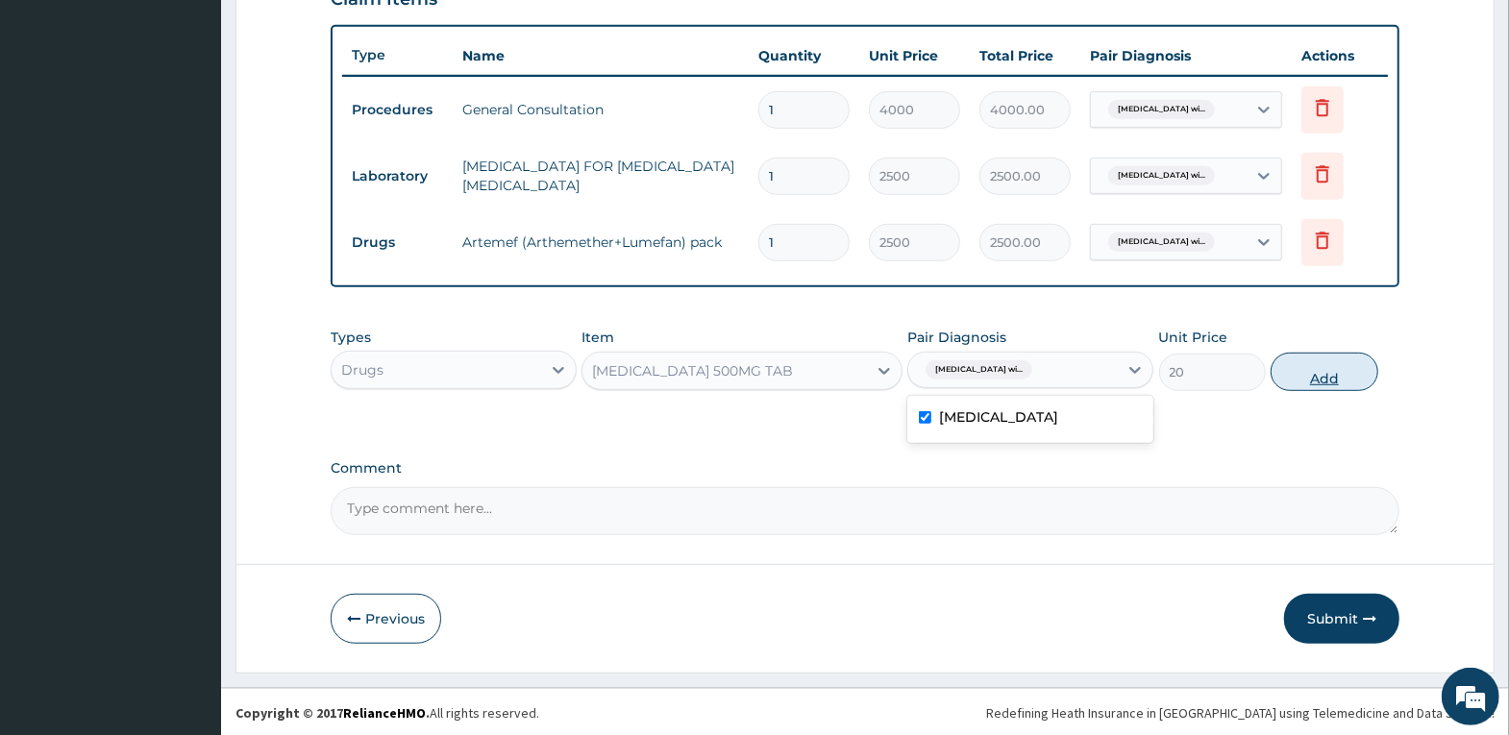
type input "0"
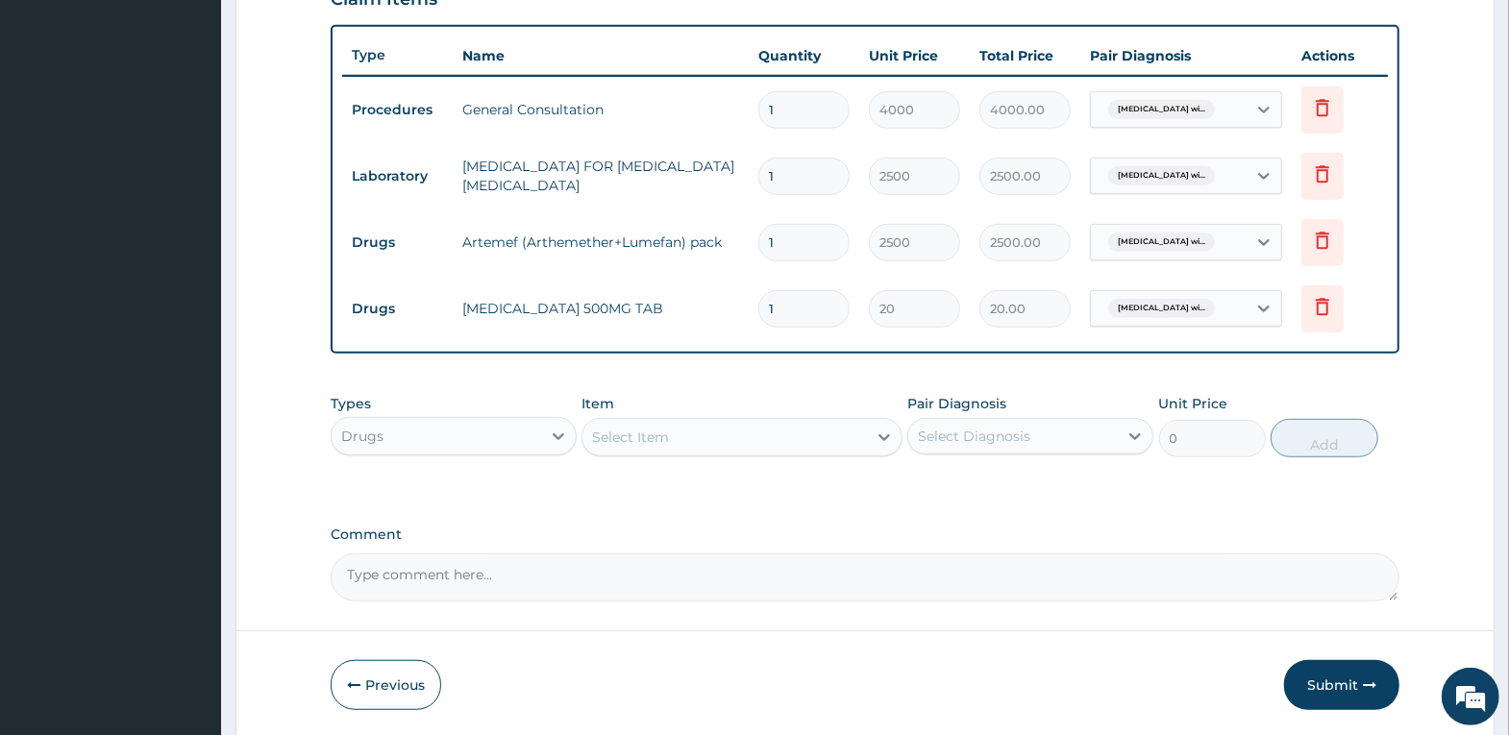
type input "18"
type input "360.00"
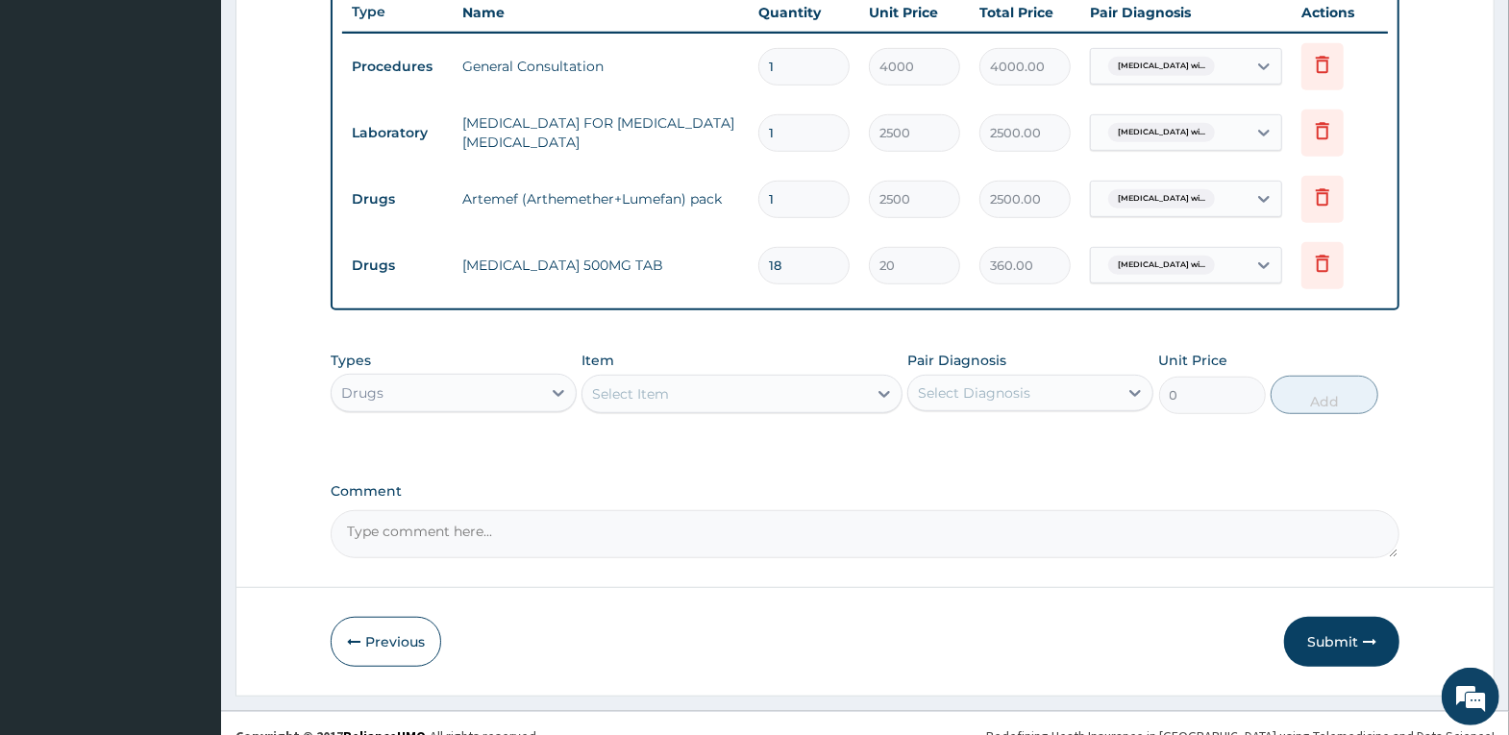
scroll to position [757, 0]
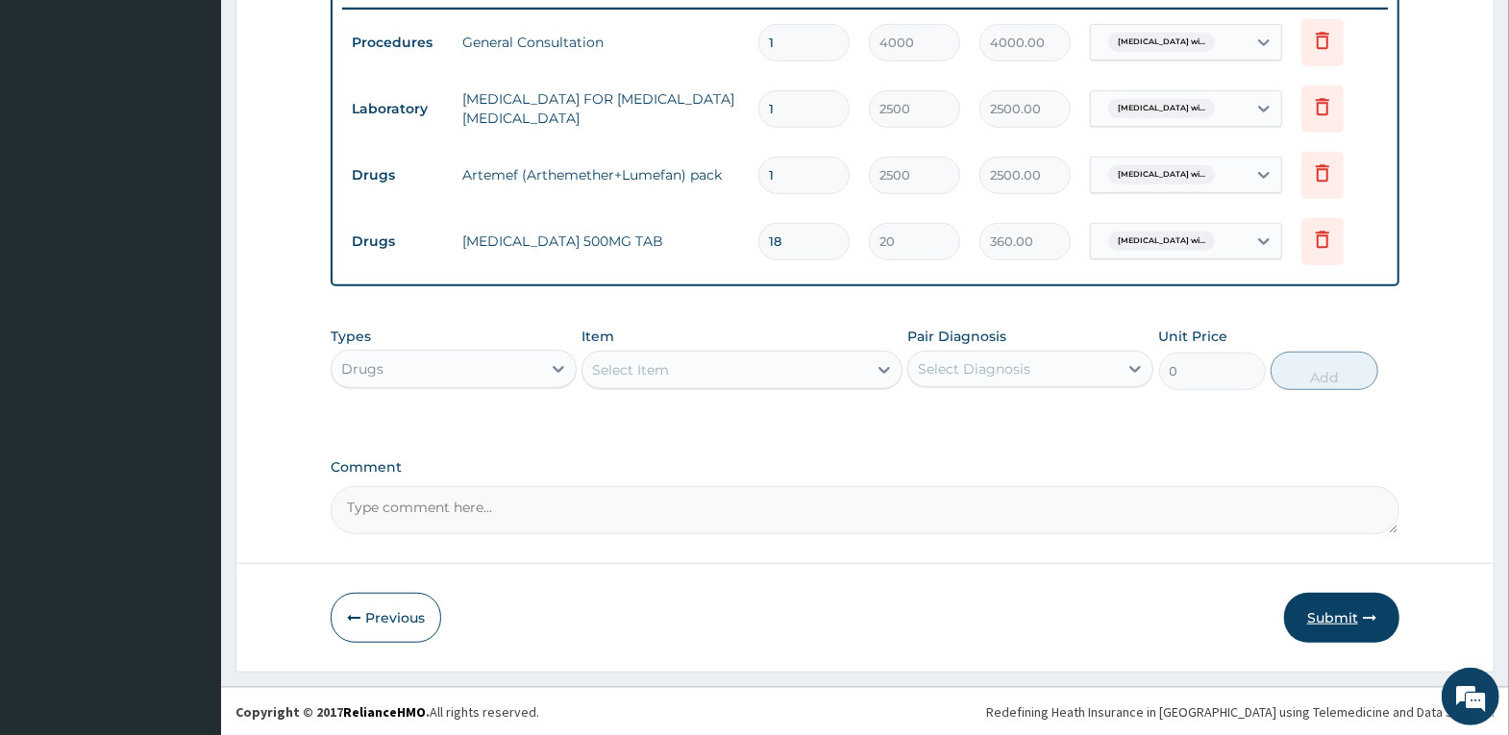
type input "18"
click at [1340, 627] on button "Submit" at bounding box center [1341, 618] width 115 height 50
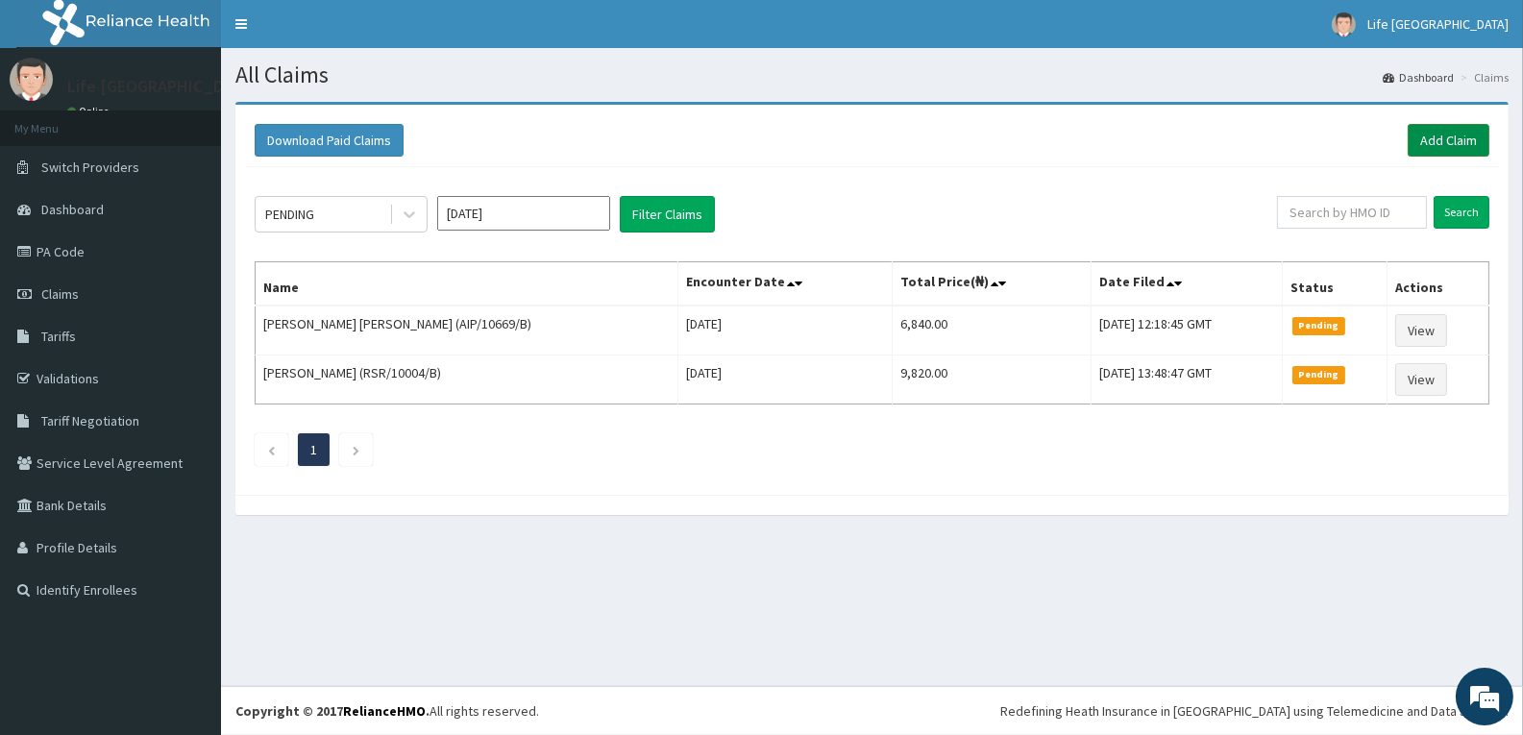
drag, startPoint x: 1439, startPoint y: 132, endPoint x: 1316, endPoint y: 207, distance: 144.1
click at [1438, 132] on link "Add Claim" at bounding box center [1449, 140] width 82 height 33
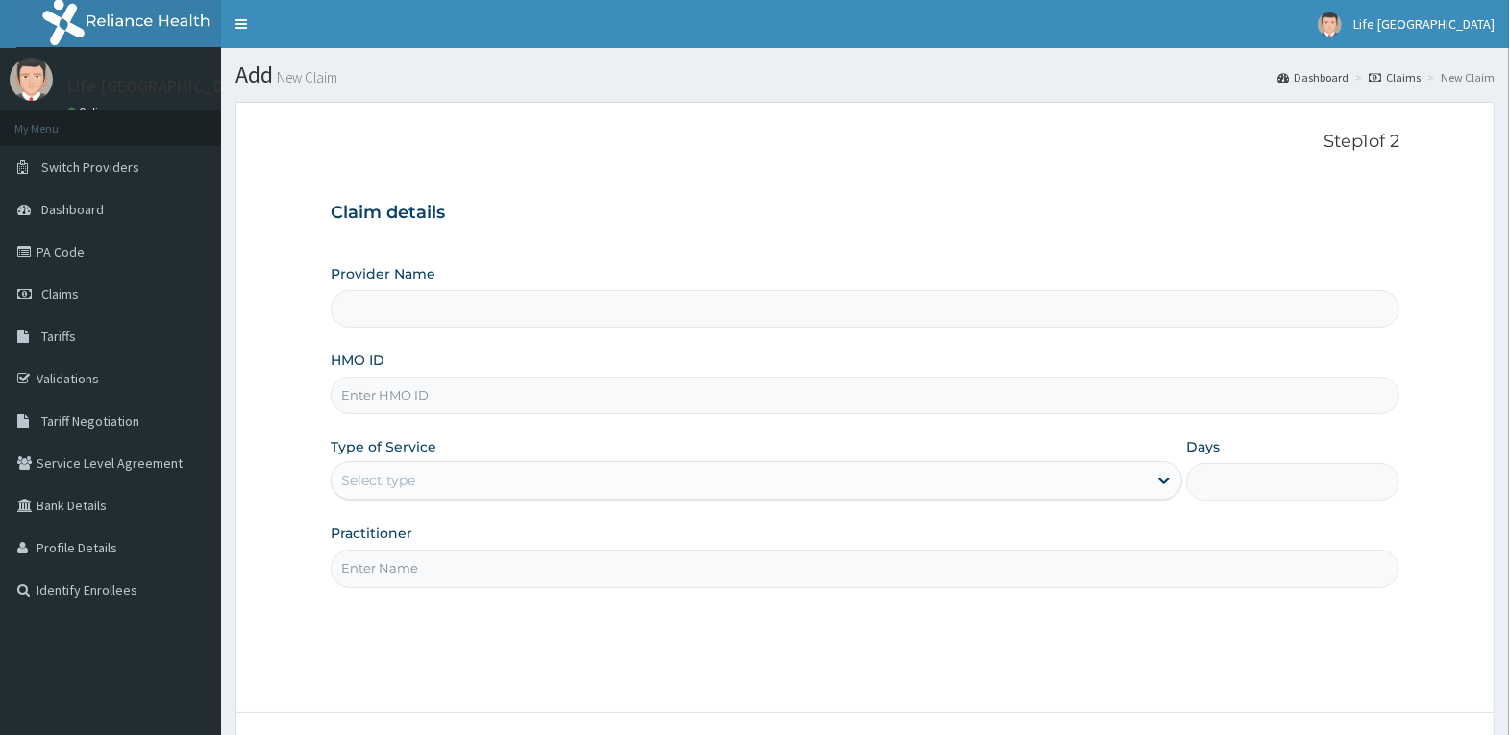
drag, startPoint x: 0, startPoint y: 0, endPoint x: 456, endPoint y: 399, distance: 605.5
click at [456, 399] on input "HMO ID" at bounding box center [865, 395] width 1069 height 37
type input "RSR/"
type input "Life [GEOGRAPHIC_DATA]"
type input "RSR/10004/B"
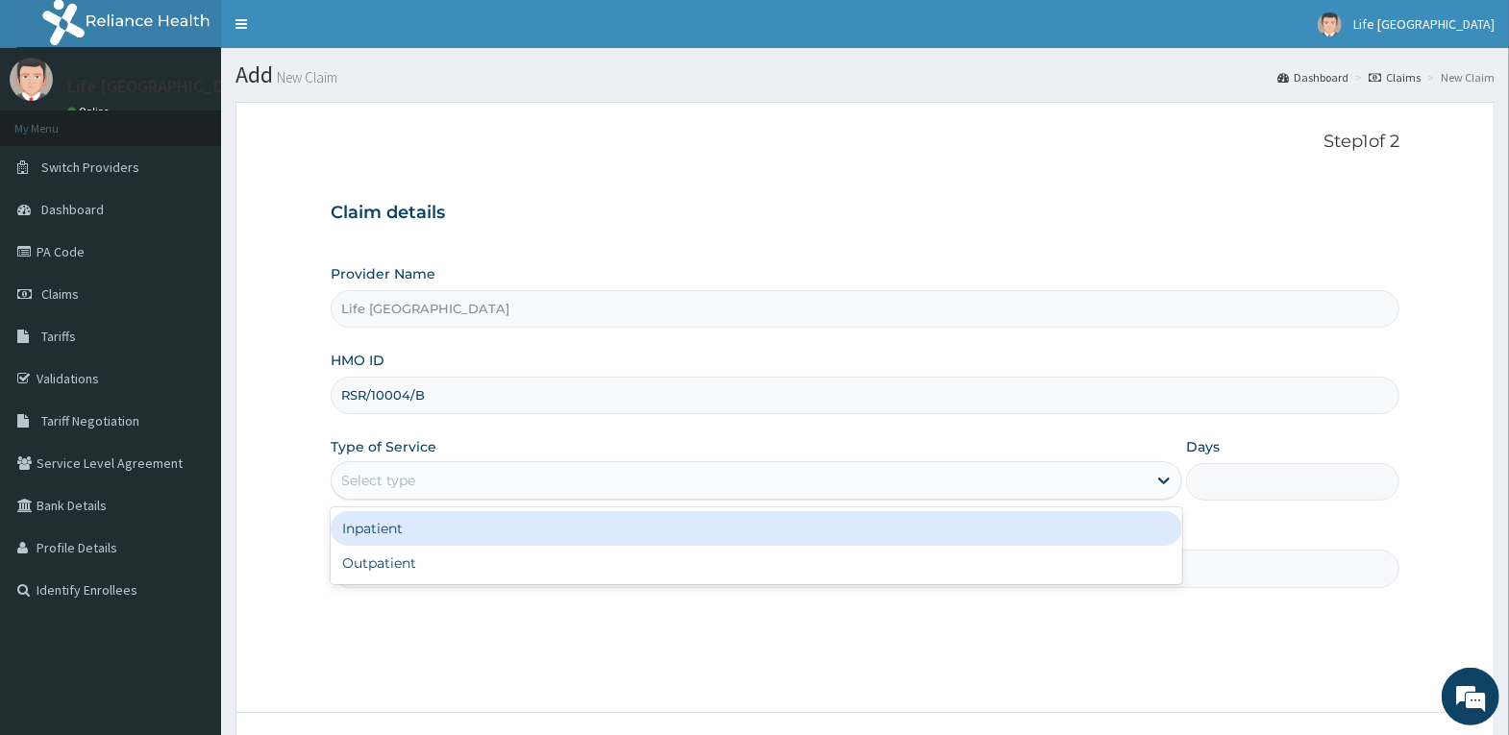
click at [532, 479] on div "Select type" at bounding box center [739, 480] width 815 height 31
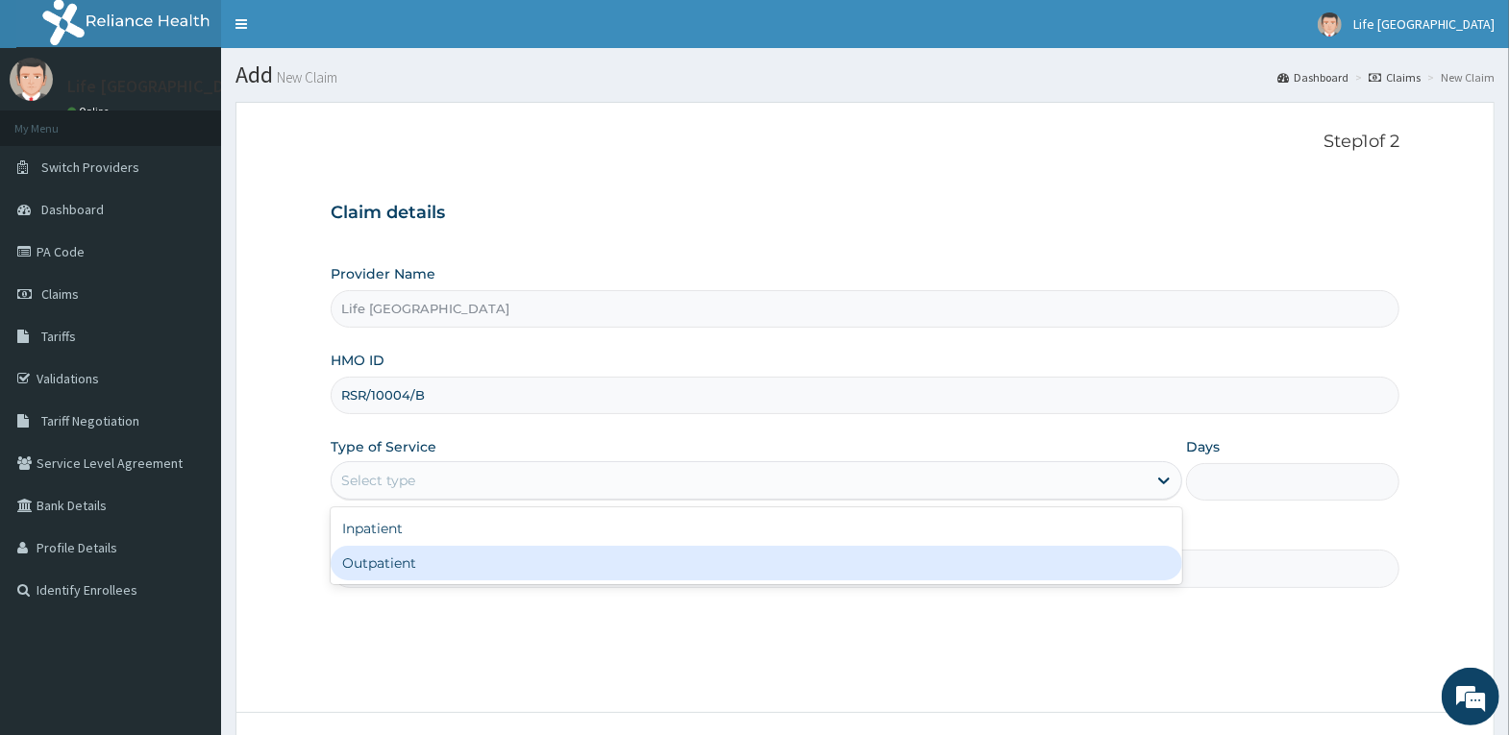
drag, startPoint x: 547, startPoint y: 567, endPoint x: 576, endPoint y: 560, distance: 29.6
click at [547, 568] on div "Outpatient" at bounding box center [757, 563] width 852 height 35
type input "1"
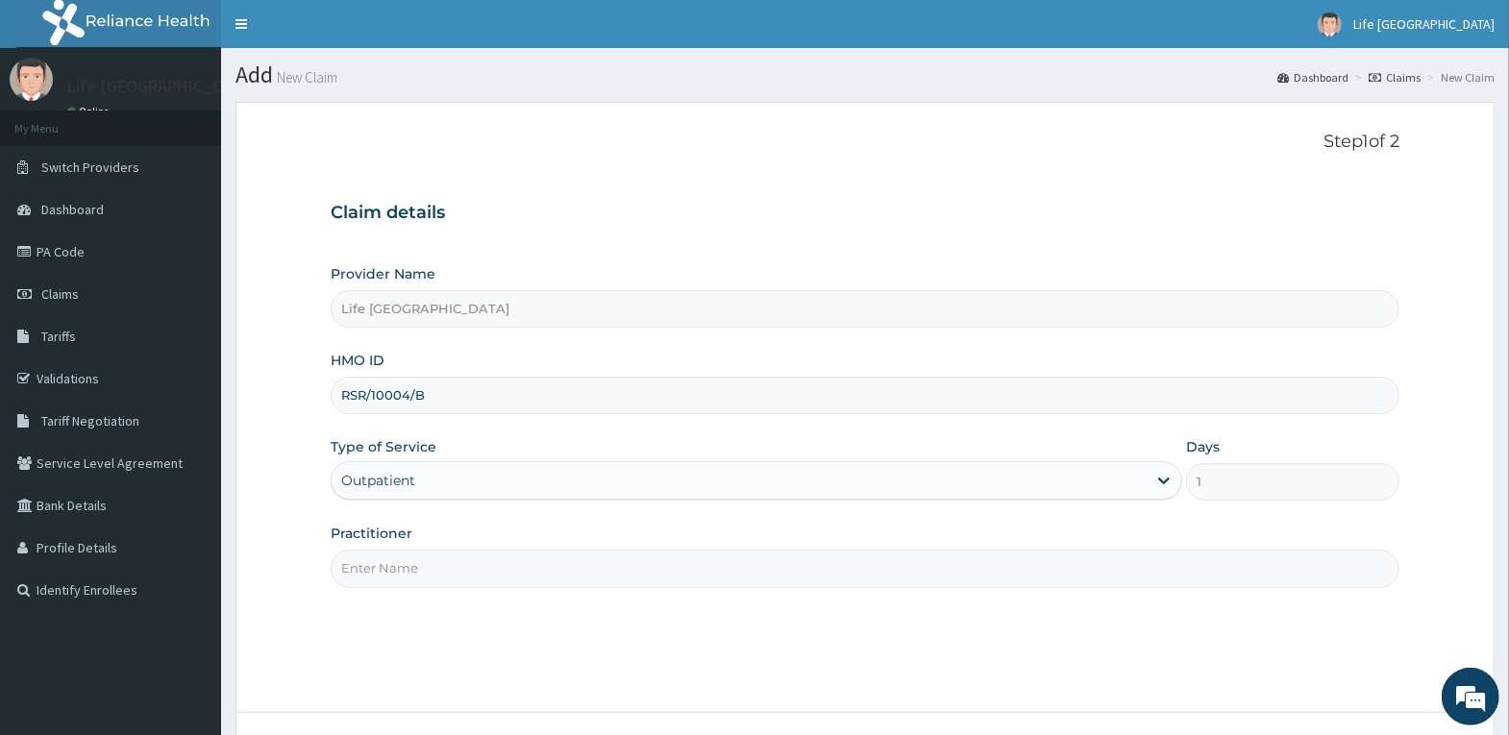
click at [576, 560] on input "Practitioner" at bounding box center [865, 568] width 1069 height 37
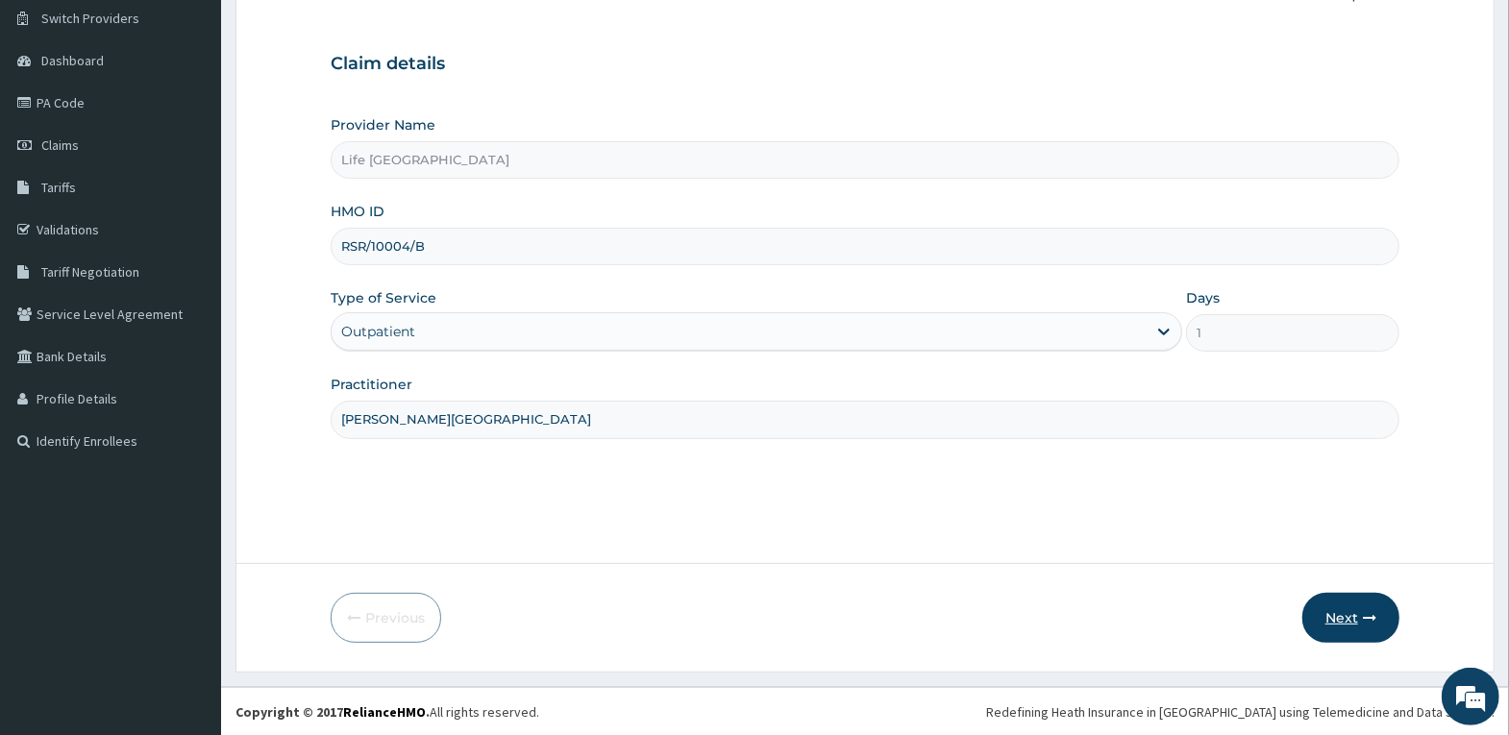
type input "[PERSON_NAME][GEOGRAPHIC_DATA]"
click at [1362, 606] on button "Next" at bounding box center [1350, 618] width 97 height 50
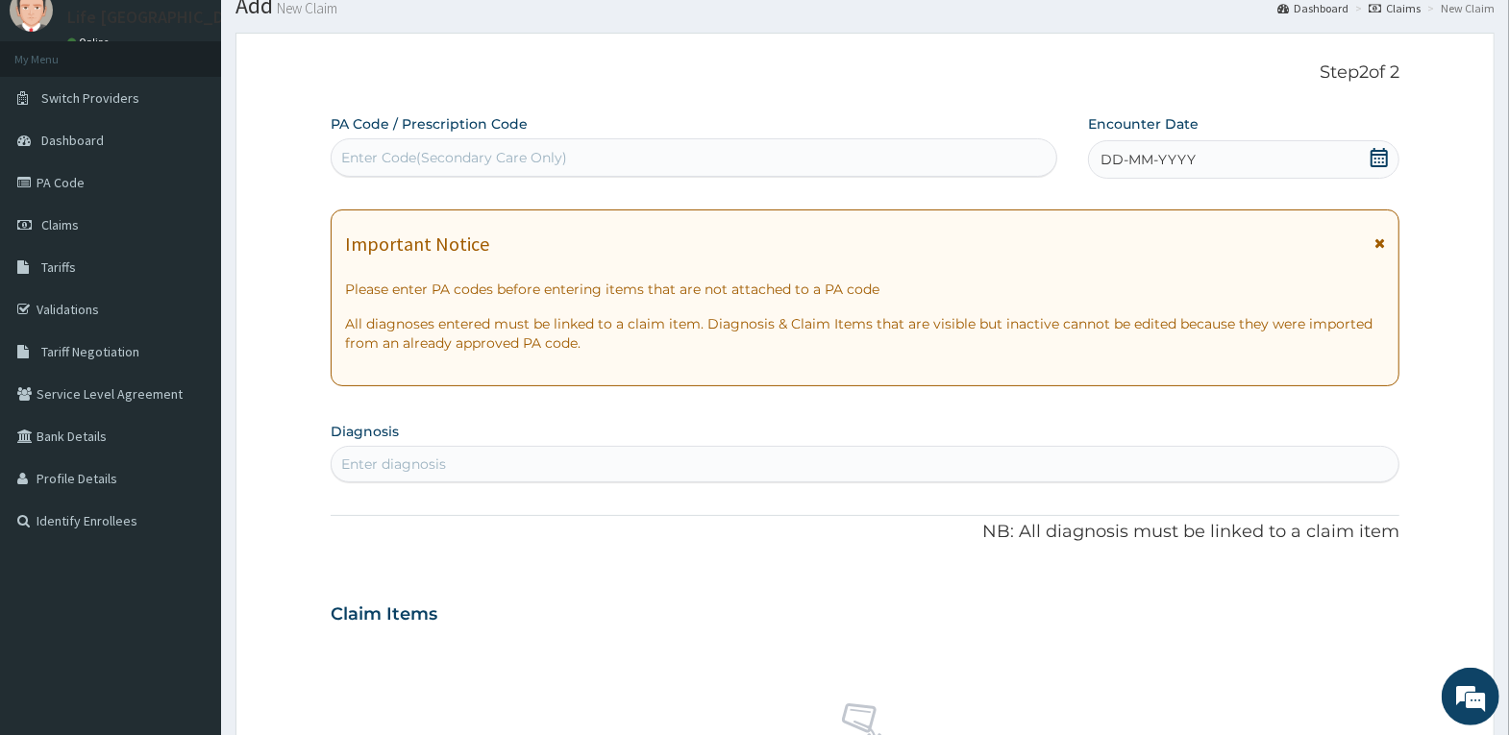
scroll to position [0, 0]
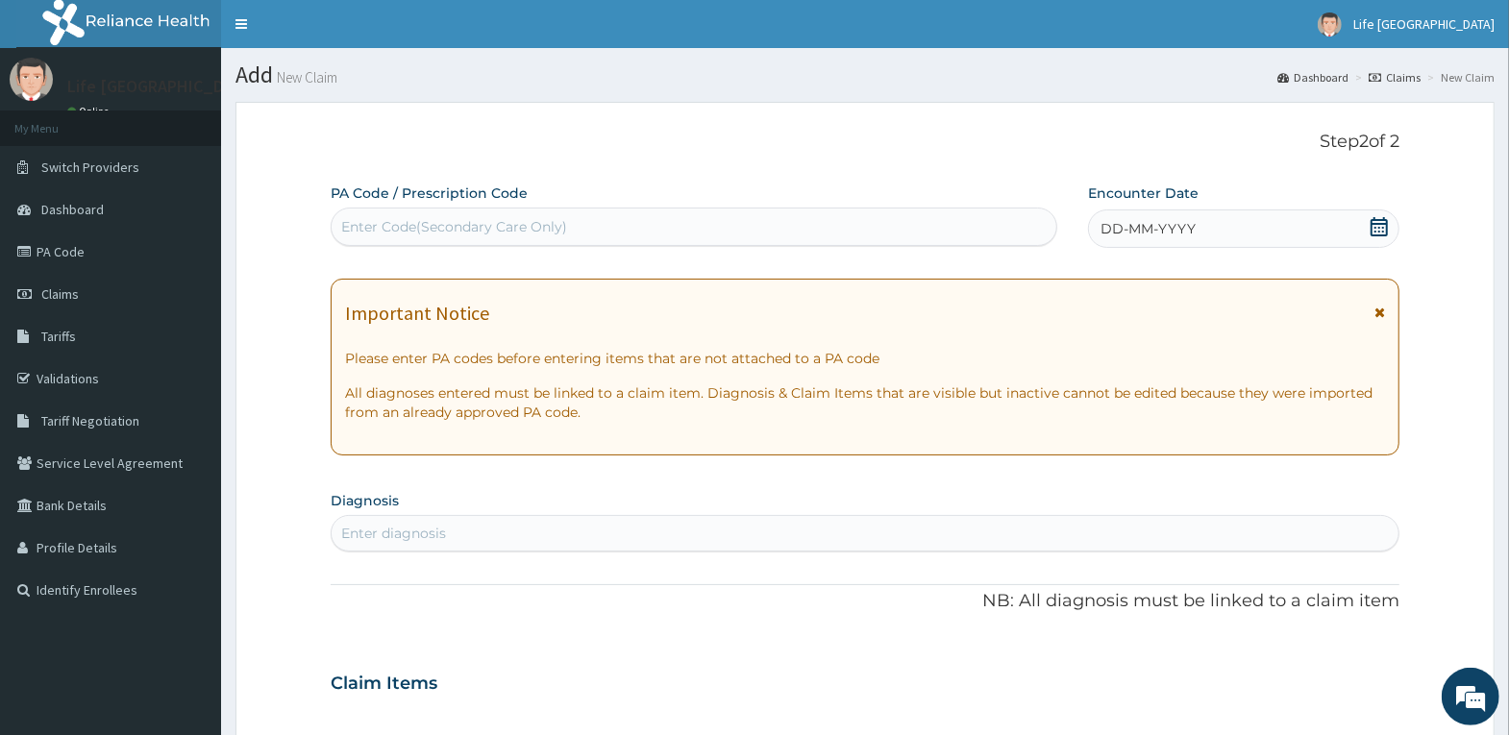
drag, startPoint x: 774, startPoint y: 547, endPoint x: 802, endPoint y: 534, distance: 30.5
click at [782, 542] on div "Enter diagnosis" at bounding box center [865, 533] width 1067 height 31
click at [1375, 224] on icon at bounding box center [1379, 226] width 19 height 19
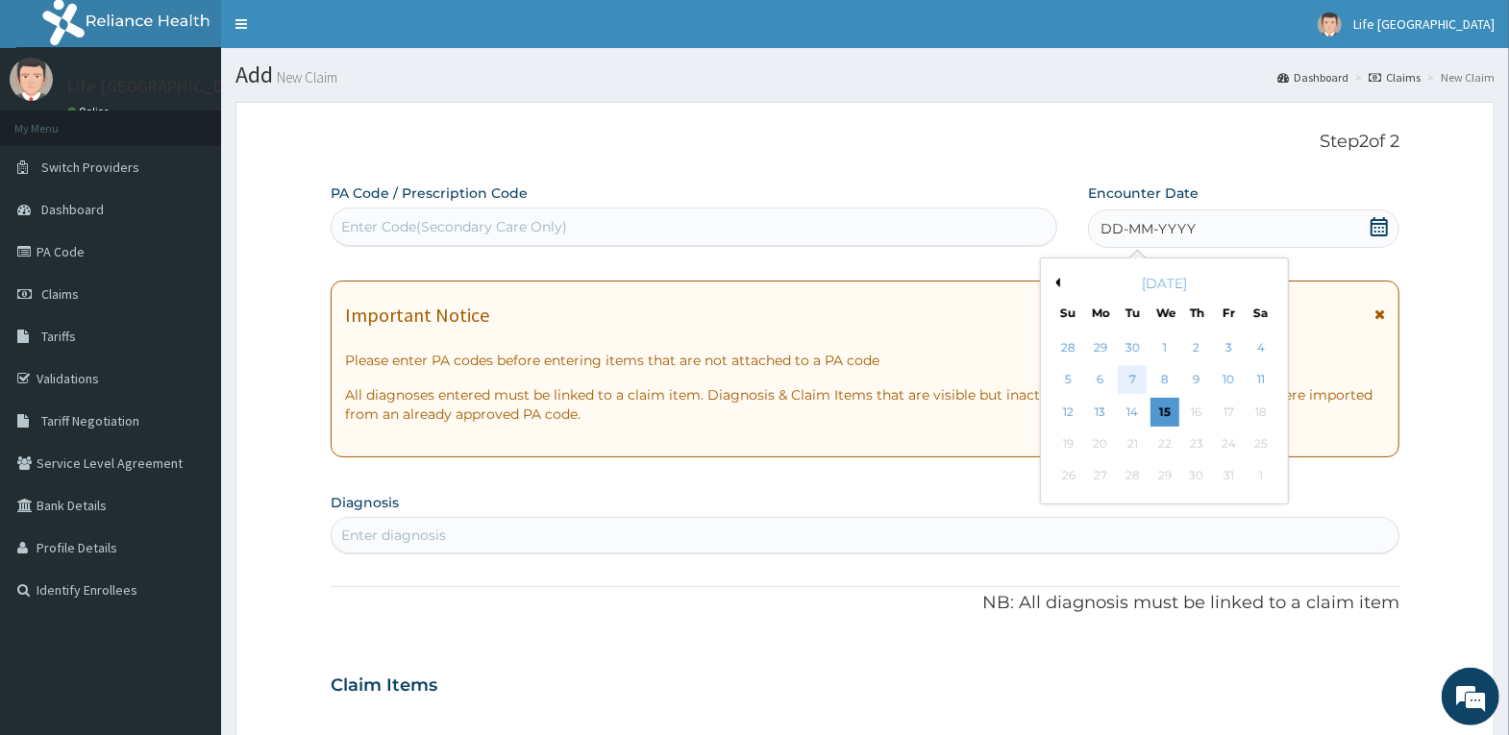
click at [1129, 381] on div "7" at bounding box center [1132, 380] width 29 height 29
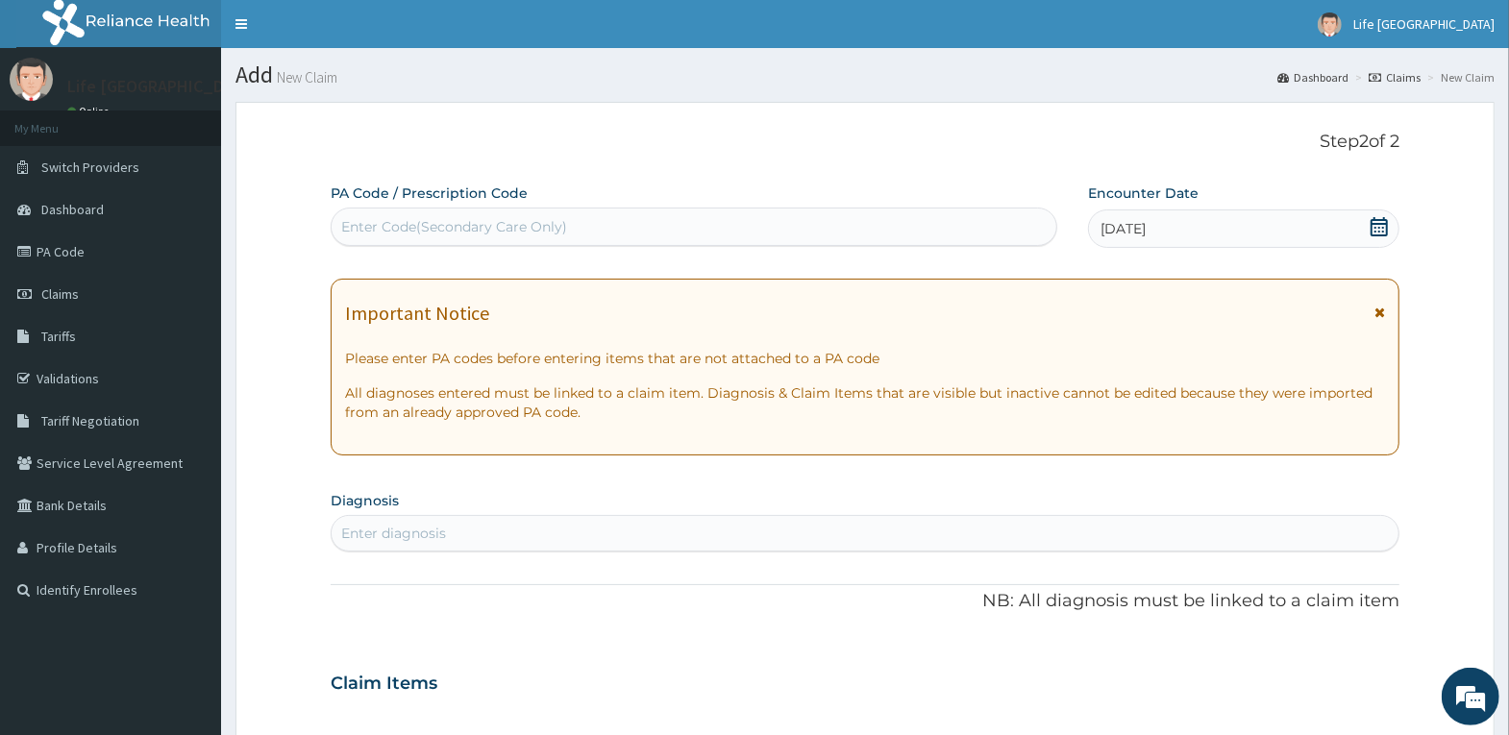
click at [1117, 534] on div "Enter diagnosis" at bounding box center [865, 533] width 1067 height 31
type input "HYPERTENSION"
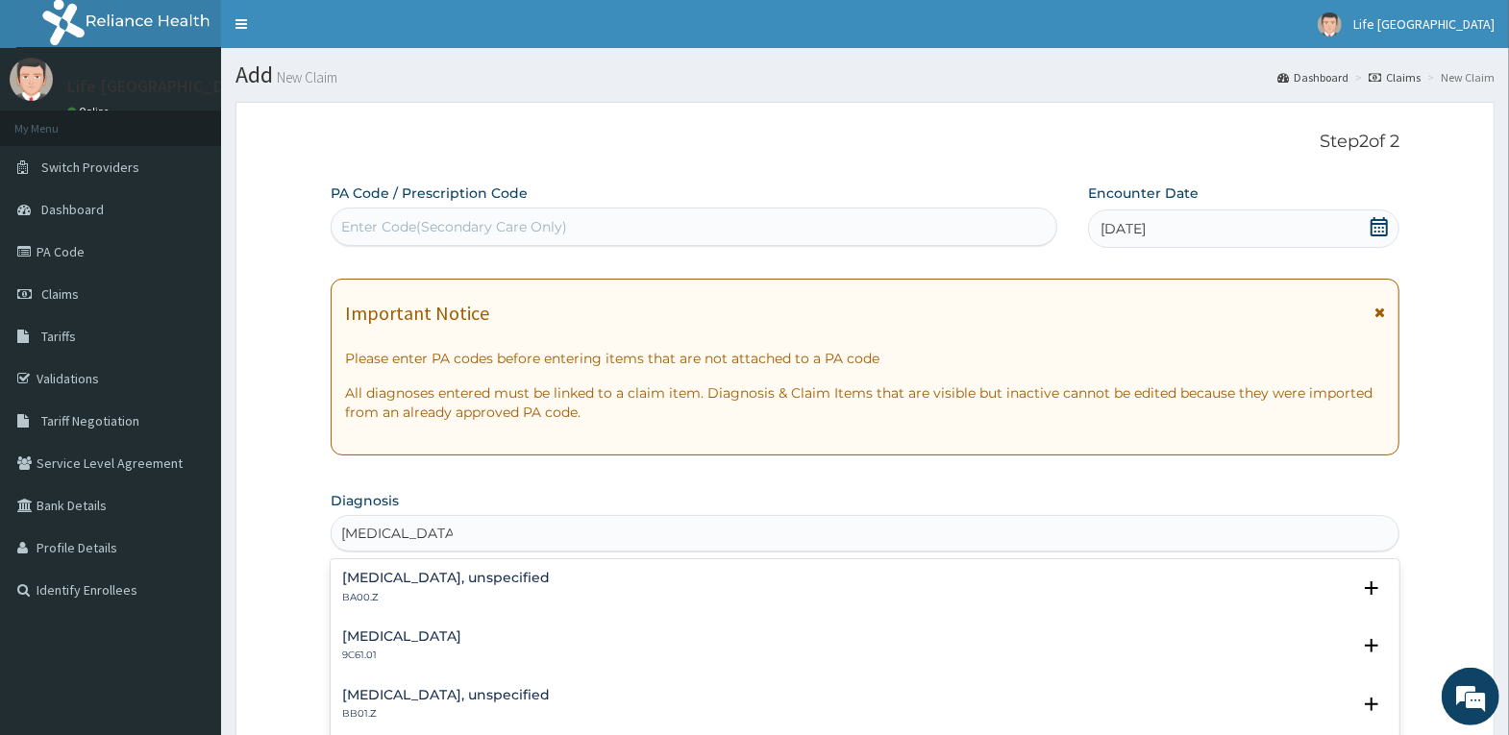
click at [550, 583] on h4 "Essential hypertension, unspecified" at bounding box center [446, 578] width 208 height 14
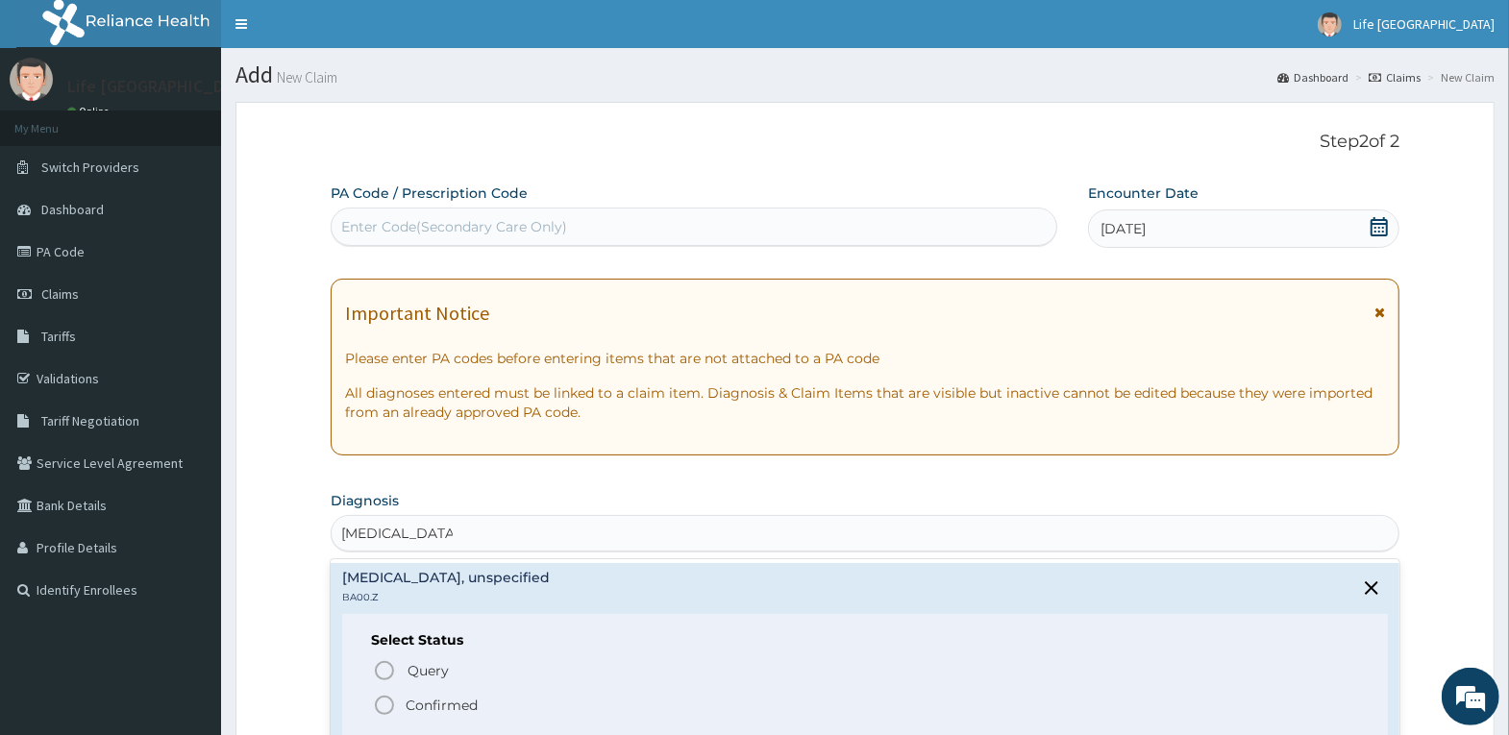
drag, startPoint x: 443, startPoint y: 712, endPoint x: 452, endPoint y: 703, distance: 12.9
click at [443, 713] on p "Confirmed" at bounding box center [442, 705] width 72 height 19
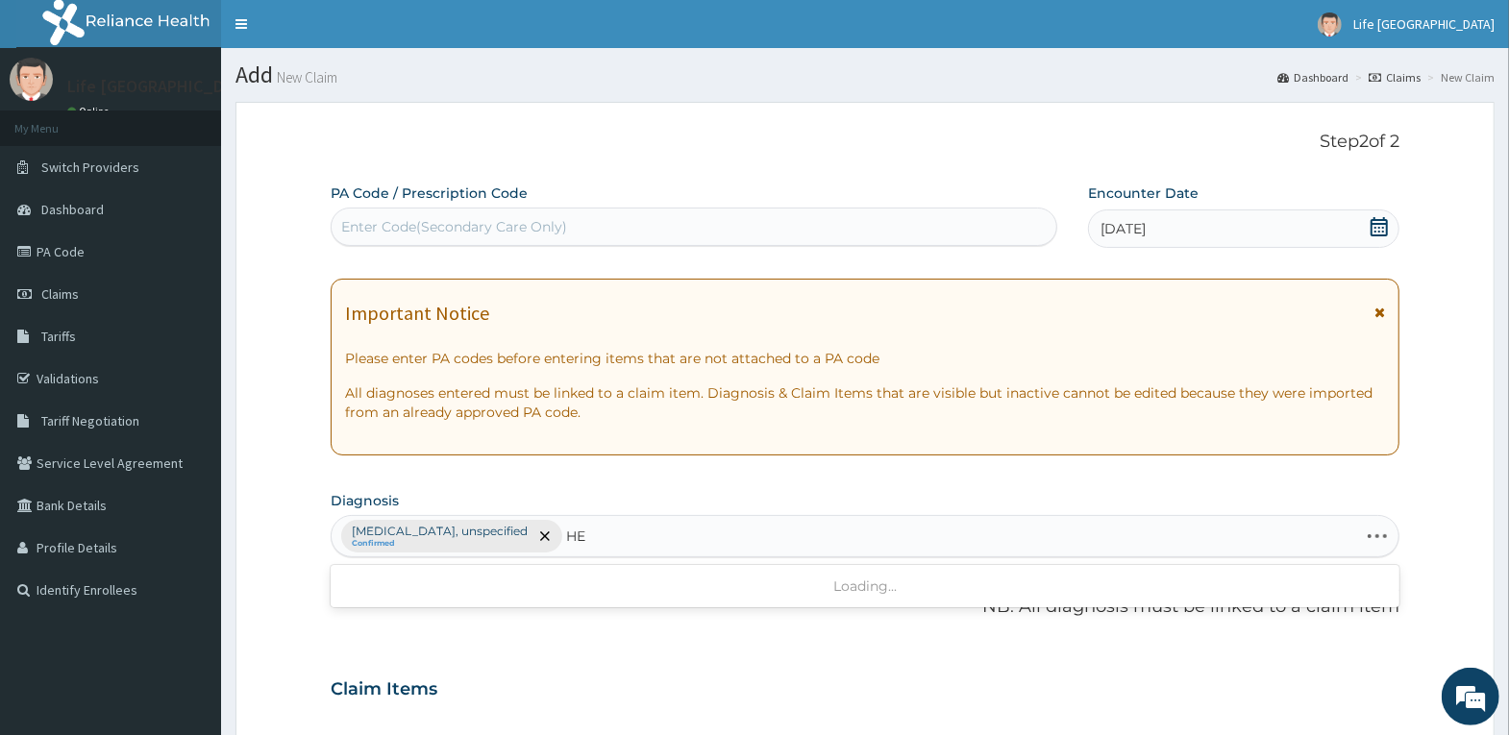
type input "H"
type input "HYPOKALEMIA"
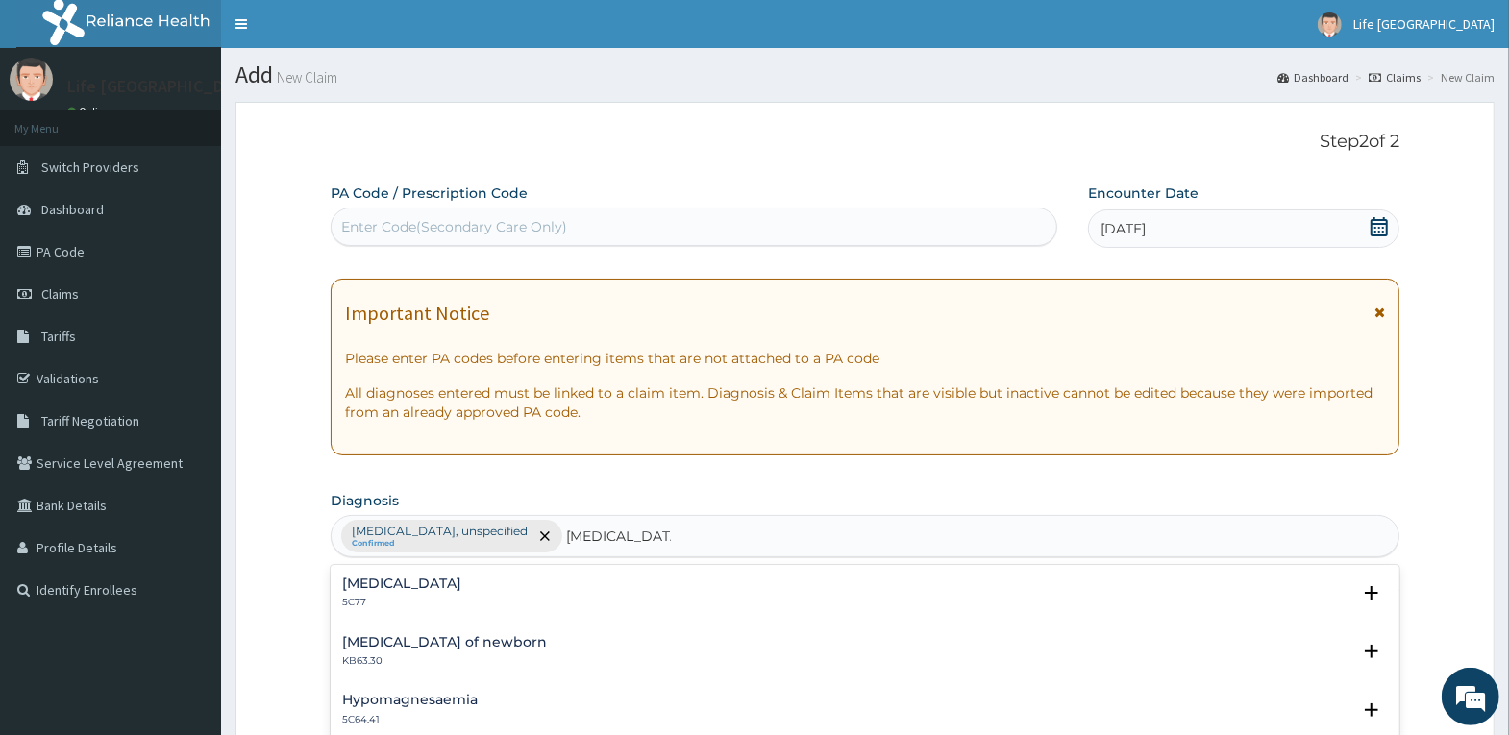
click at [417, 587] on h4 "Hypokalaemia" at bounding box center [401, 584] width 119 height 14
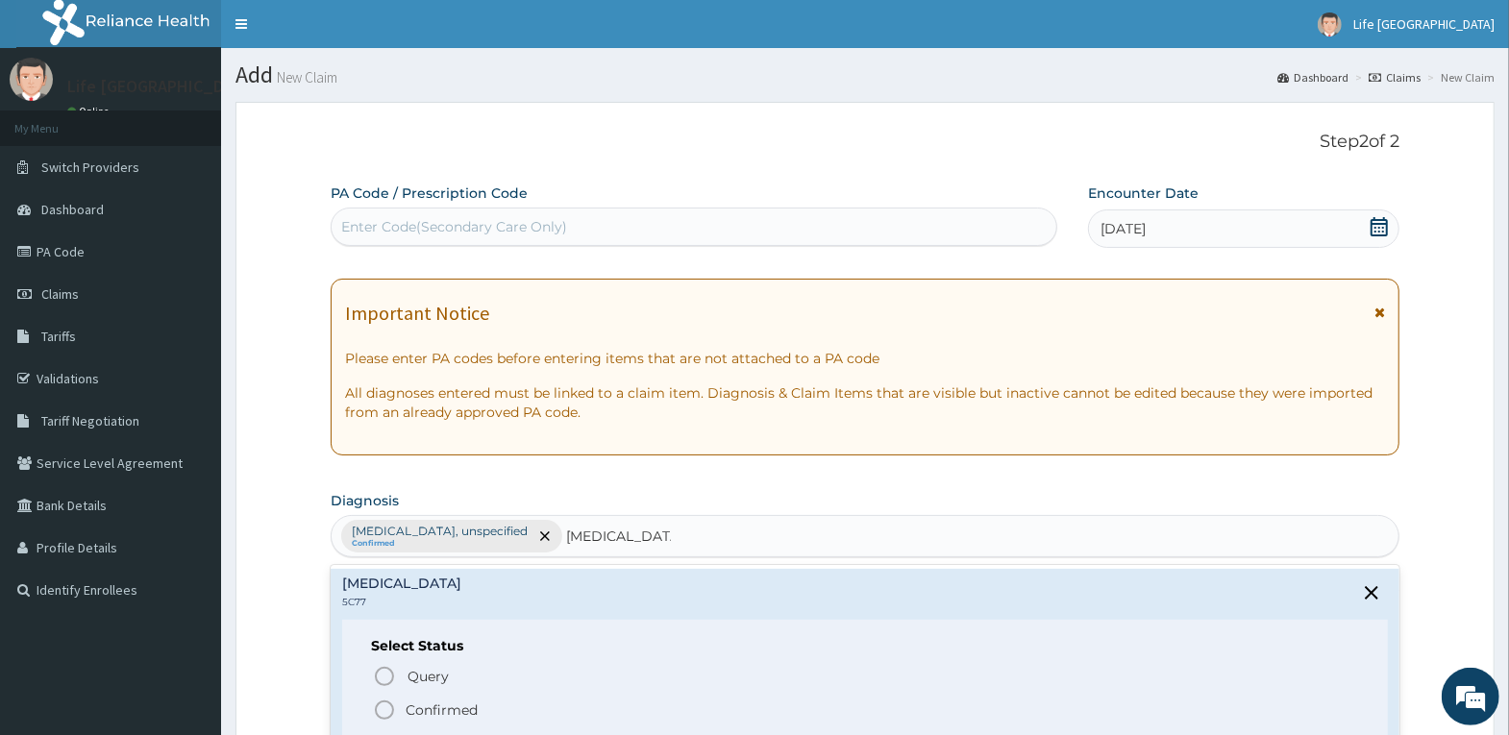
scroll to position [74, 0]
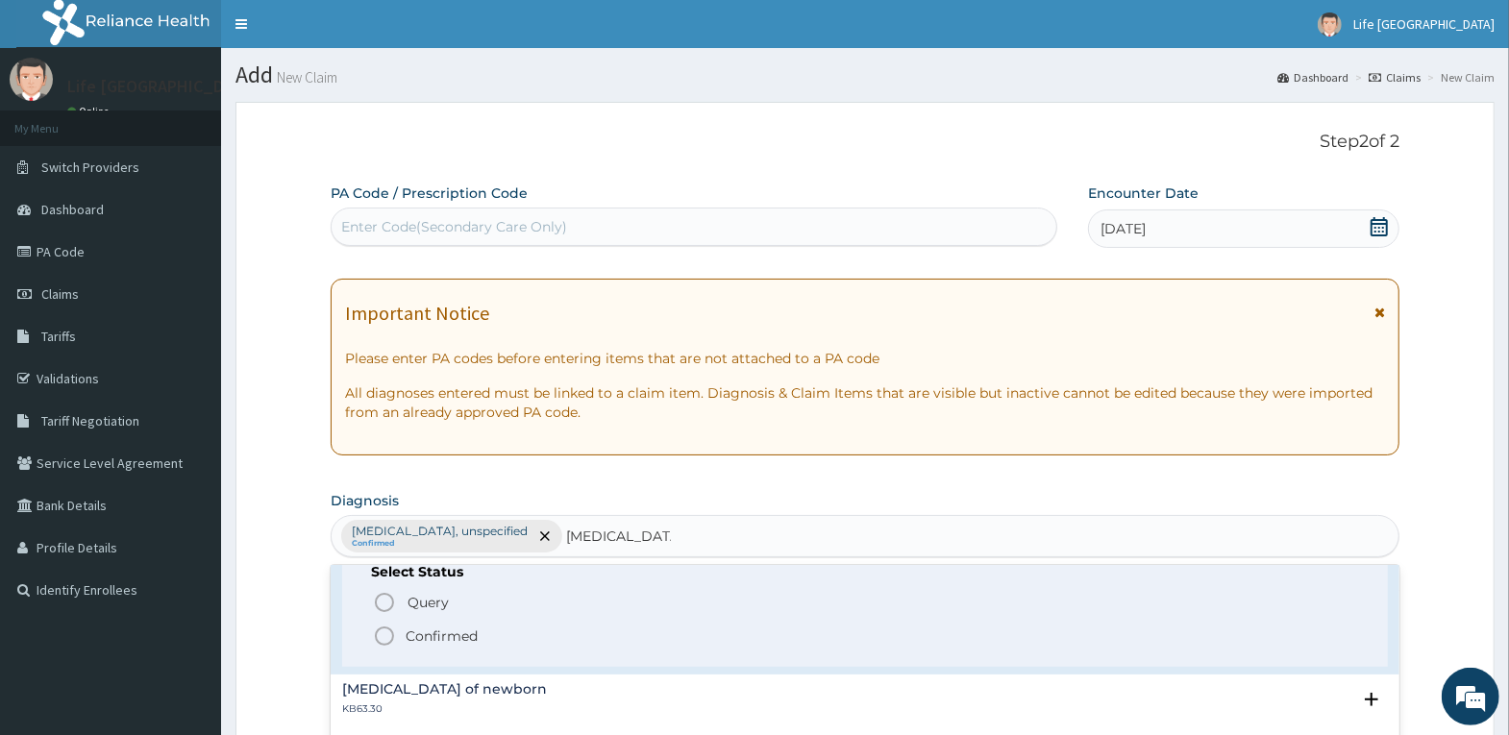
click at [459, 631] on p "Confirmed" at bounding box center [442, 636] width 72 height 19
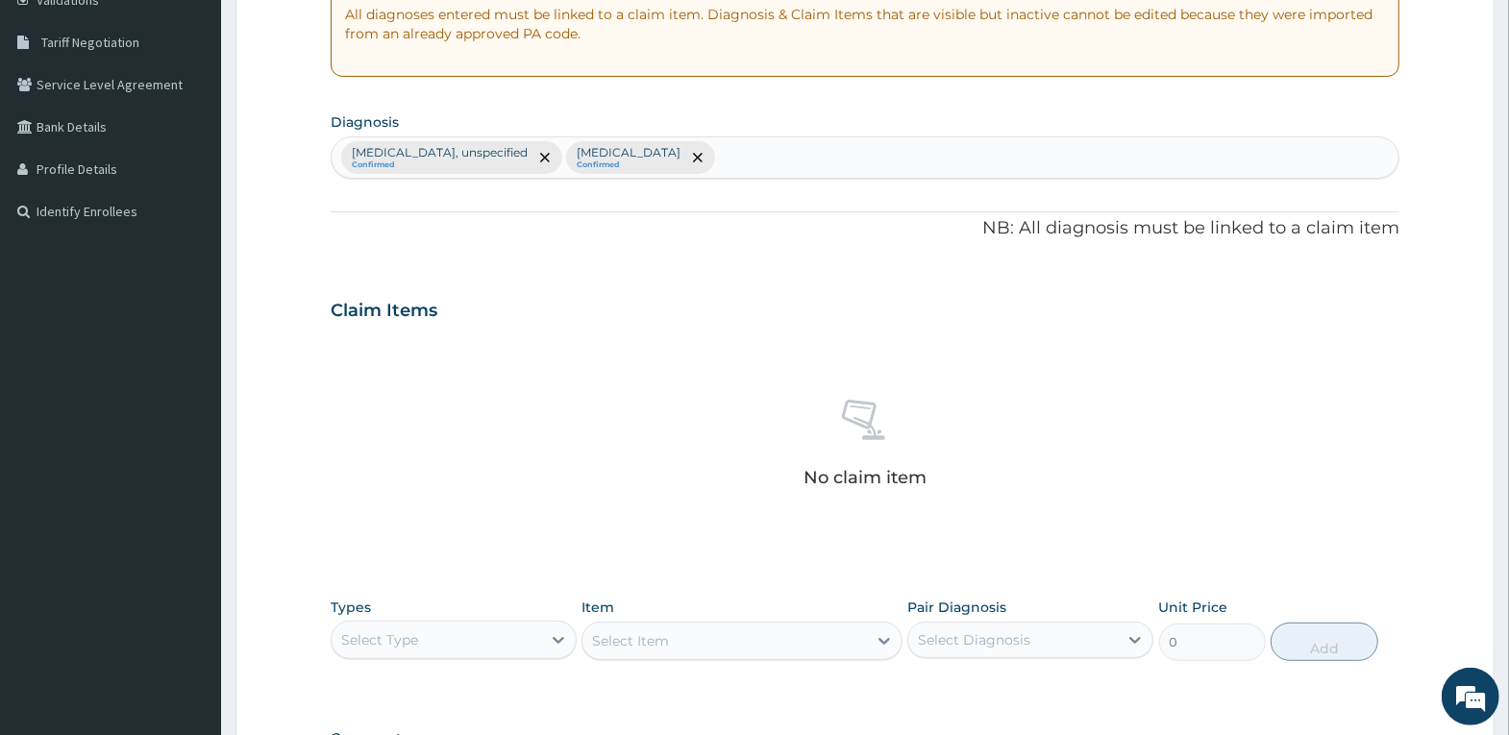
scroll to position [577, 0]
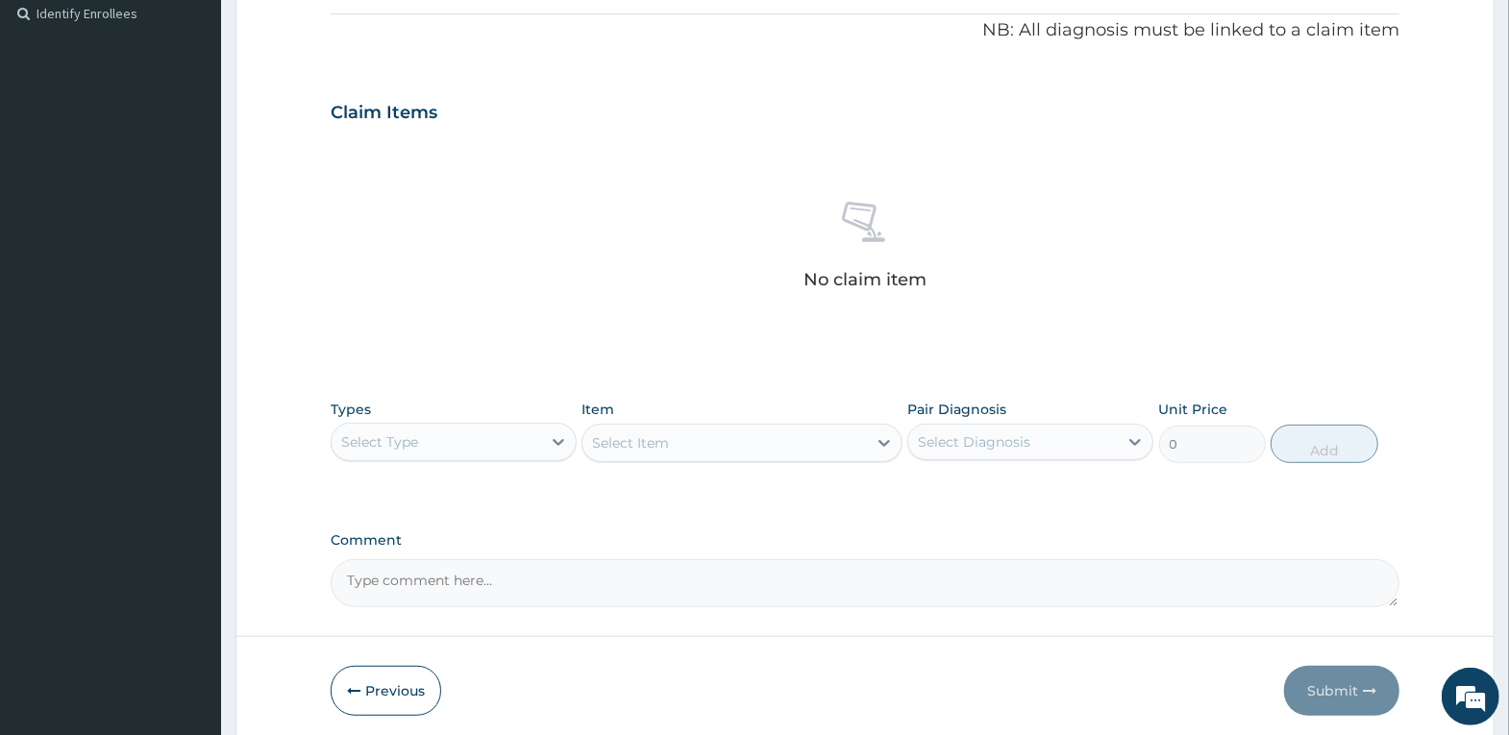
click at [442, 458] on div "Select Type" at bounding box center [454, 442] width 246 height 38
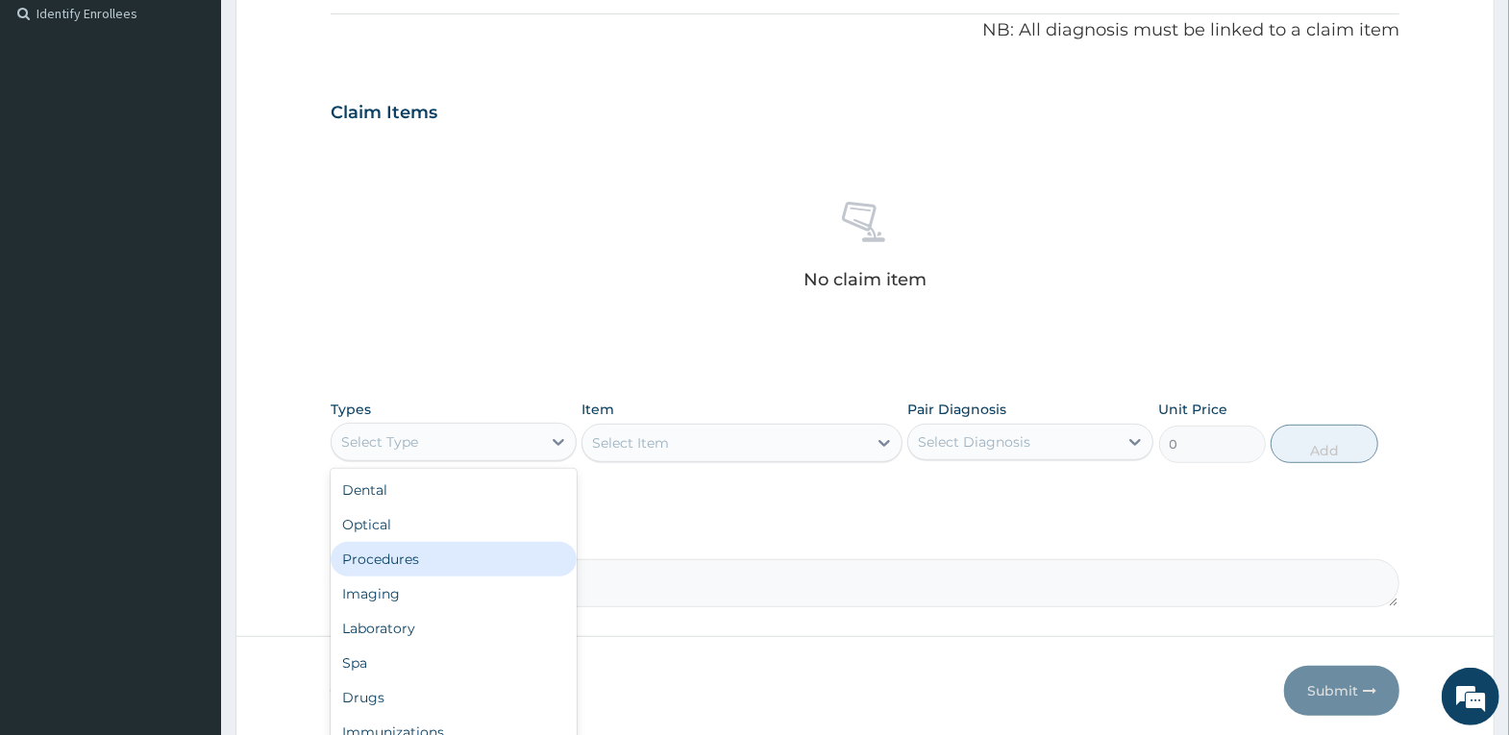
drag, startPoint x: 454, startPoint y: 557, endPoint x: 493, endPoint y: 536, distance: 44.3
click at [458, 556] on div "Procedures" at bounding box center [454, 559] width 246 height 35
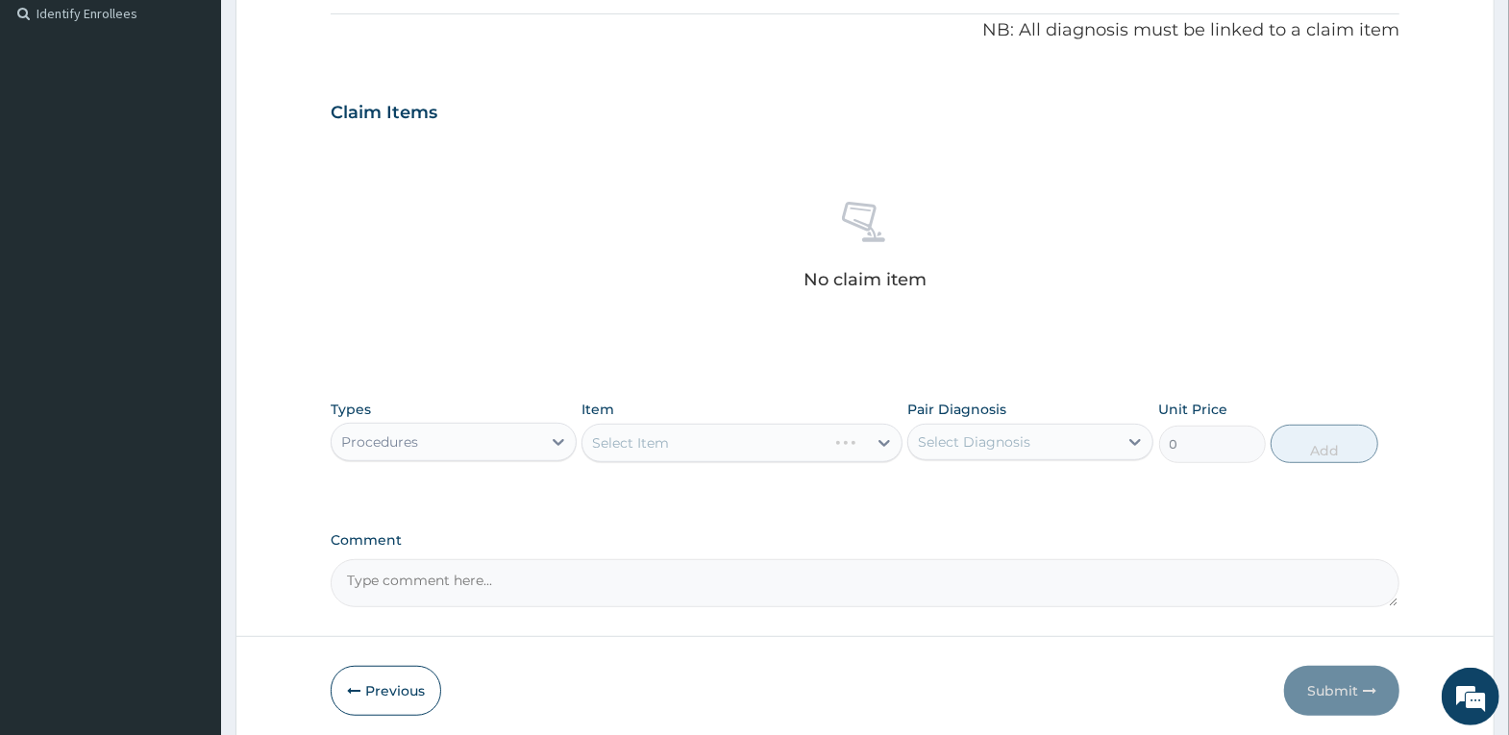
click at [694, 440] on div "Select Item" at bounding box center [741, 443] width 321 height 38
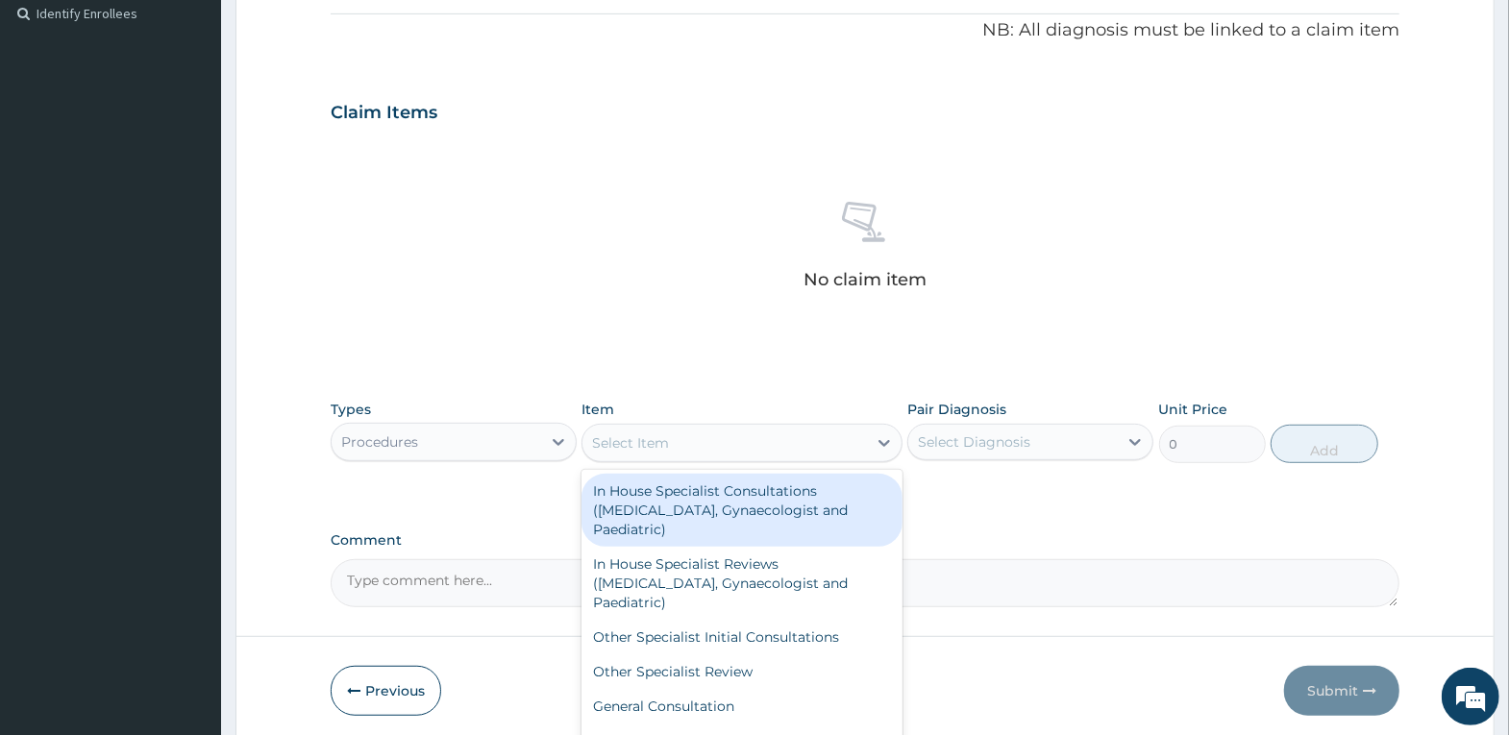
click at [694, 440] on div "Select Item" at bounding box center [724, 443] width 284 height 31
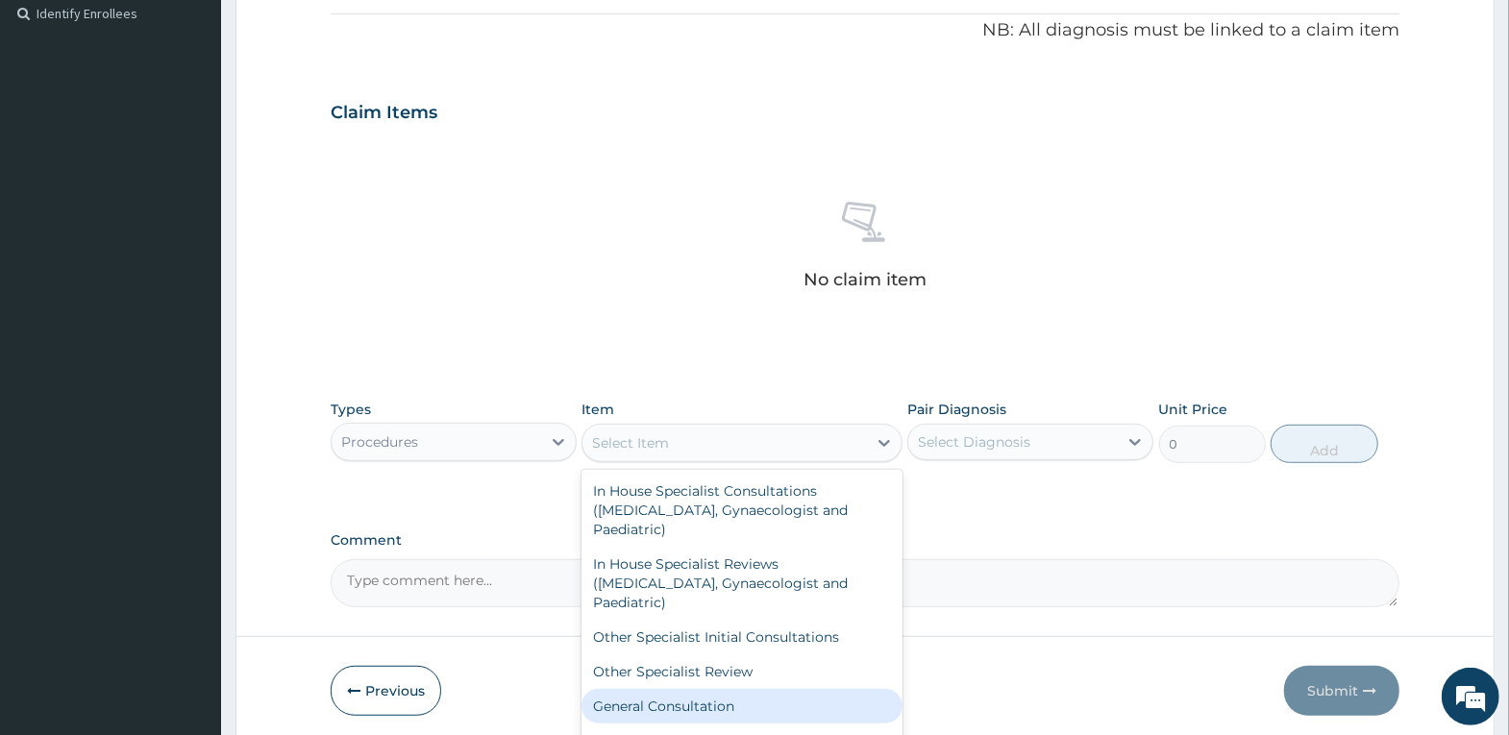
click at [690, 698] on div "General Consultation" at bounding box center [741, 706] width 321 height 35
type input "4000"
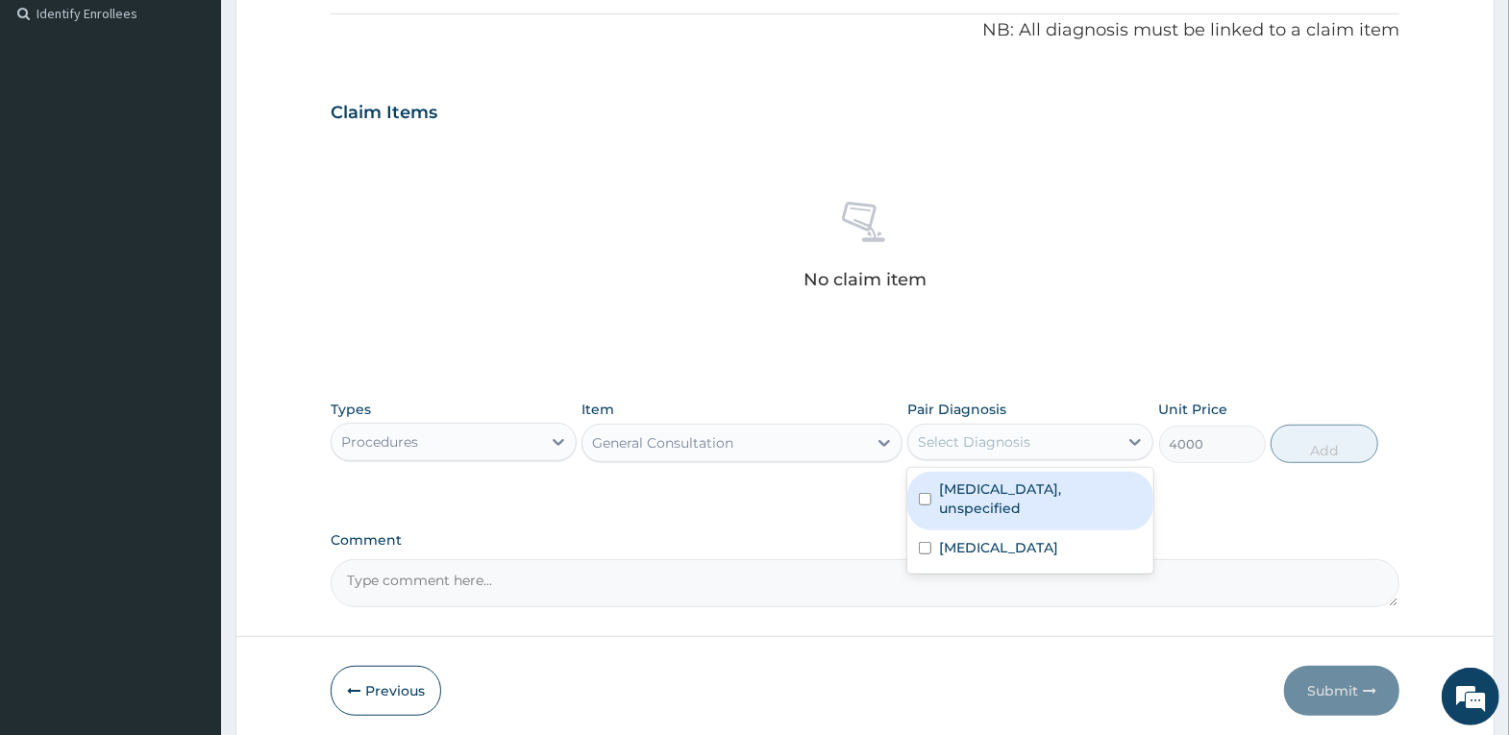
click at [965, 451] on div "Select Diagnosis" at bounding box center [1013, 442] width 210 height 31
drag, startPoint x: 977, startPoint y: 508, endPoint x: 977, endPoint y: 541, distance: 32.7
click at [977, 509] on label "Essential hypertension, unspecified" at bounding box center [1040, 499] width 203 height 38
checkbox input "true"
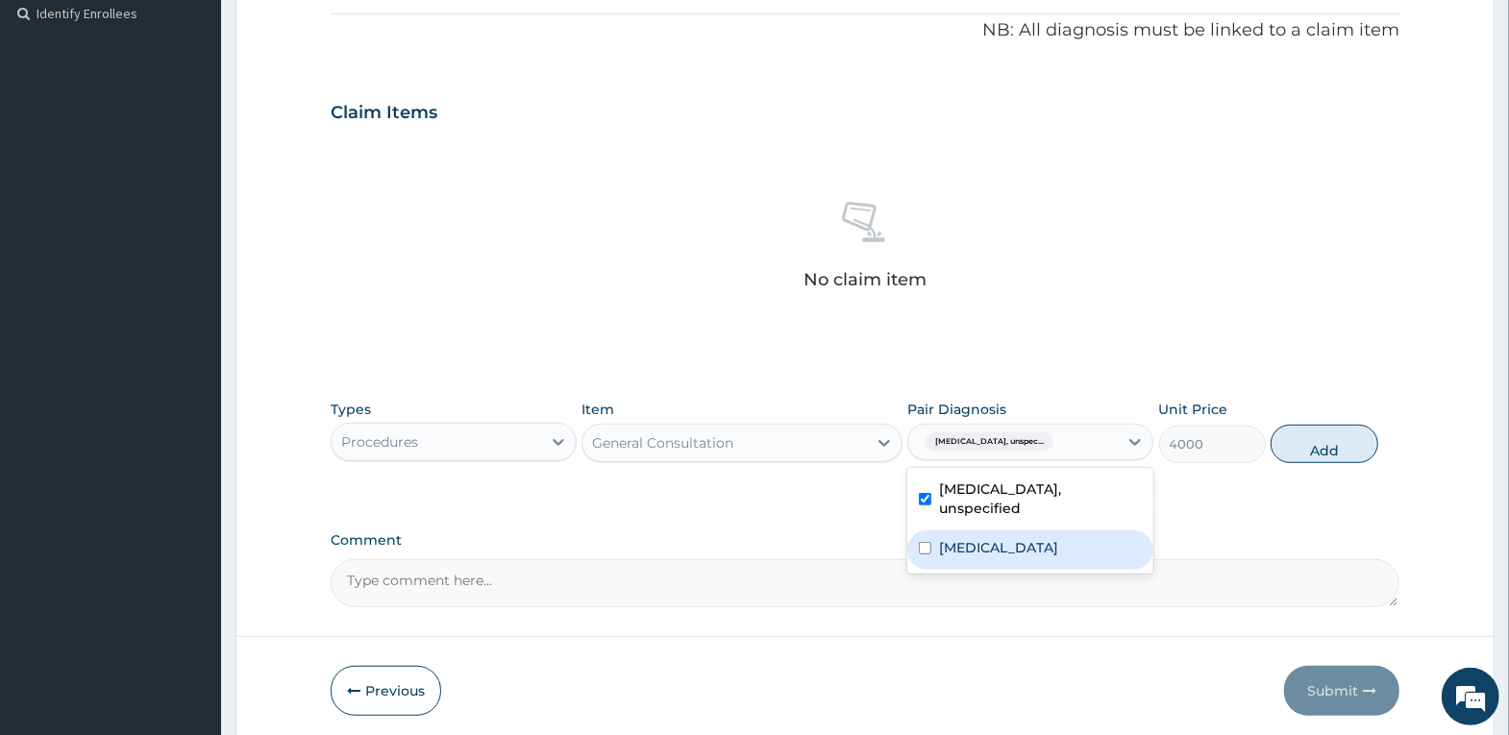
click at [977, 549] on label "Hypokalaemia" at bounding box center [998, 547] width 119 height 19
checkbox input "true"
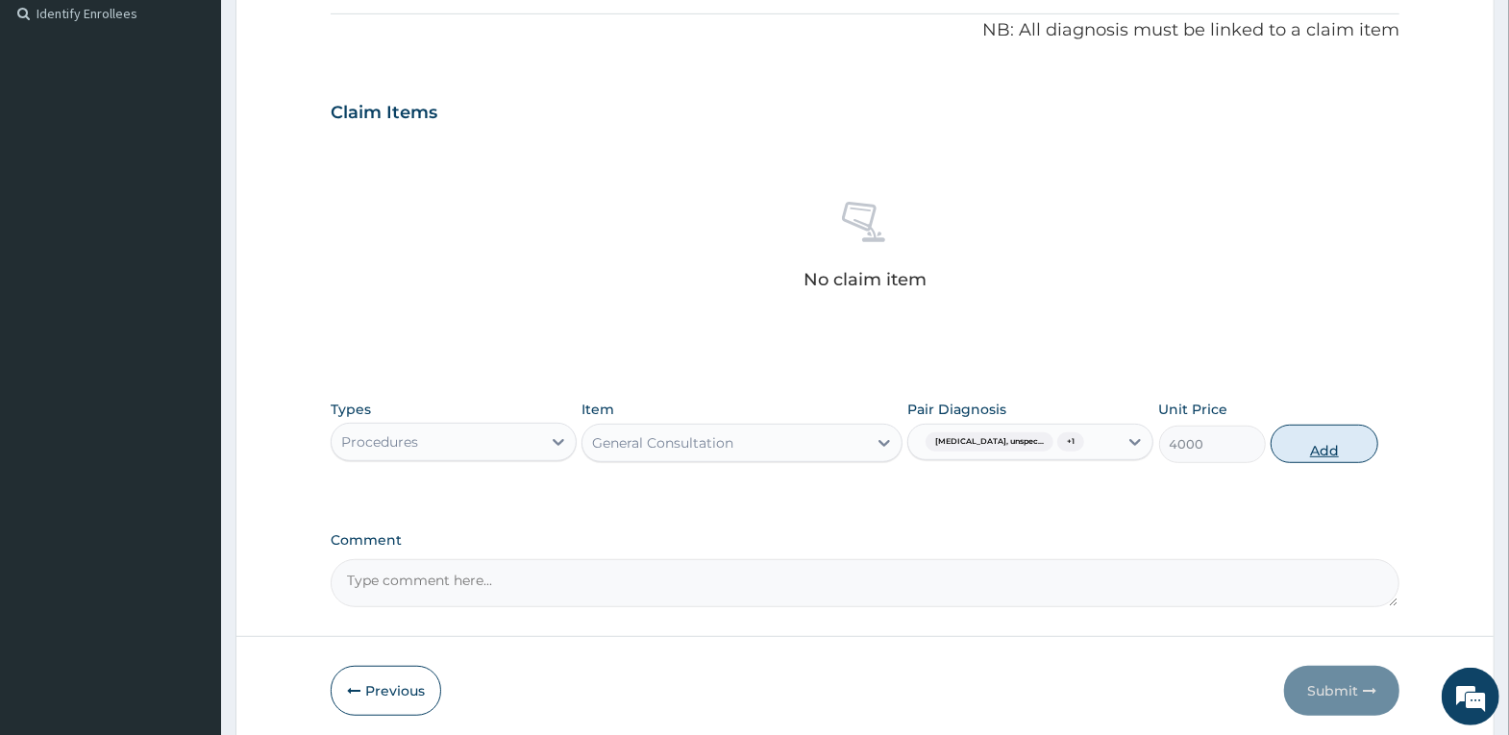
click at [1318, 451] on button "Add" at bounding box center [1324, 444] width 107 height 38
type input "0"
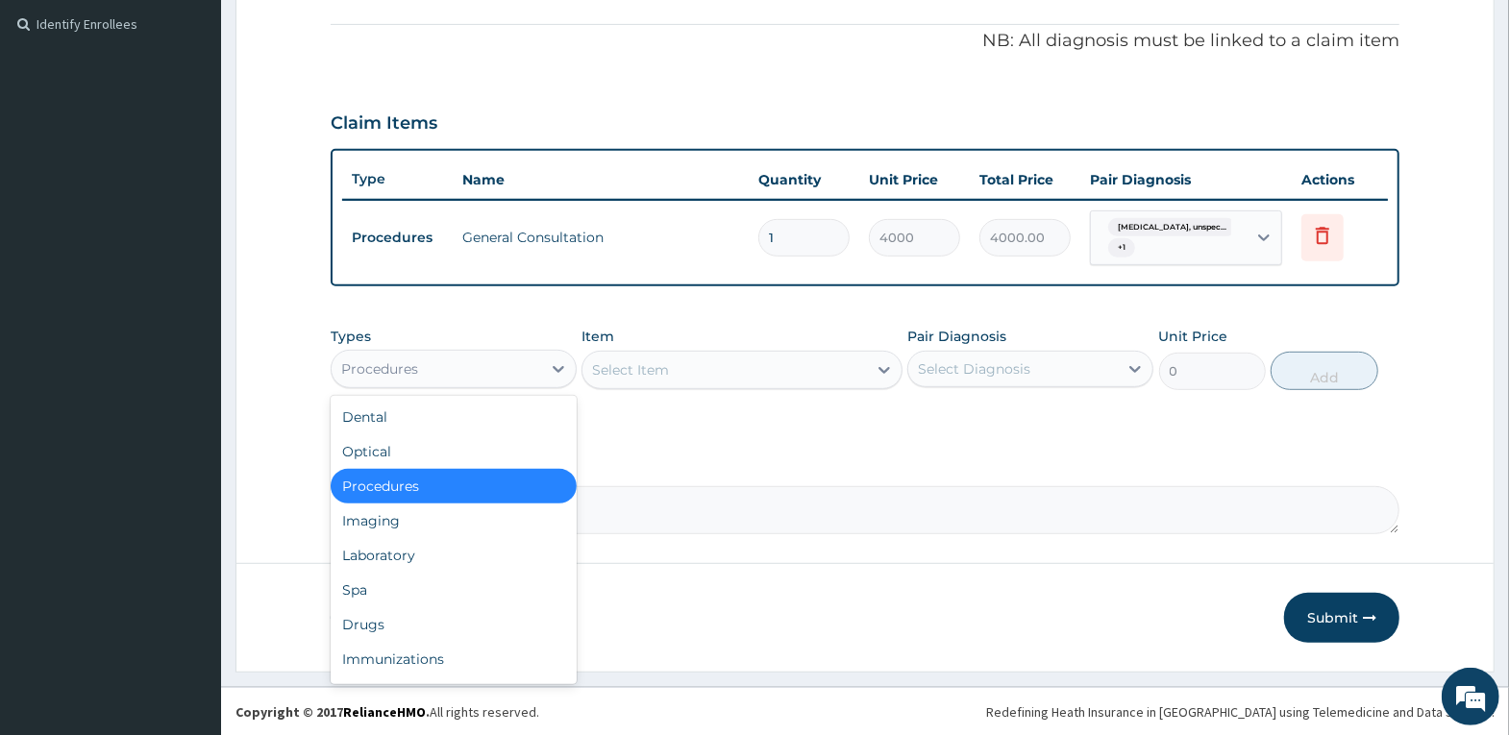
drag, startPoint x: 469, startPoint y: 360, endPoint x: 433, endPoint y: 487, distance: 131.8
click at [469, 364] on div "Procedures" at bounding box center [437, 369] width 210 height 31
click at [437, 610] on div "Drugs" at bounding box center [454, 624] width 246 height 35
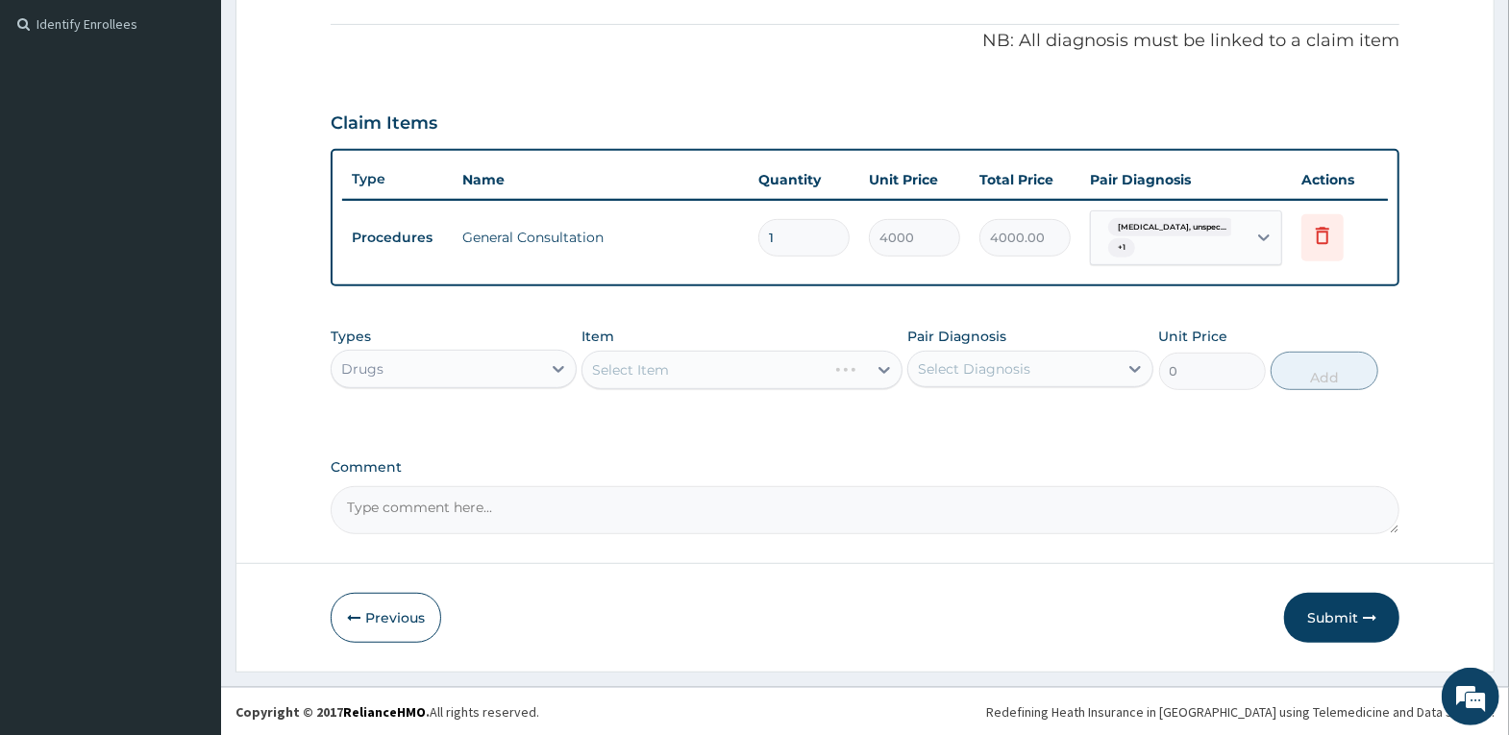
click at [705, 363] on div "Select Item" at bounding box center [741, 370] width 321 height 38
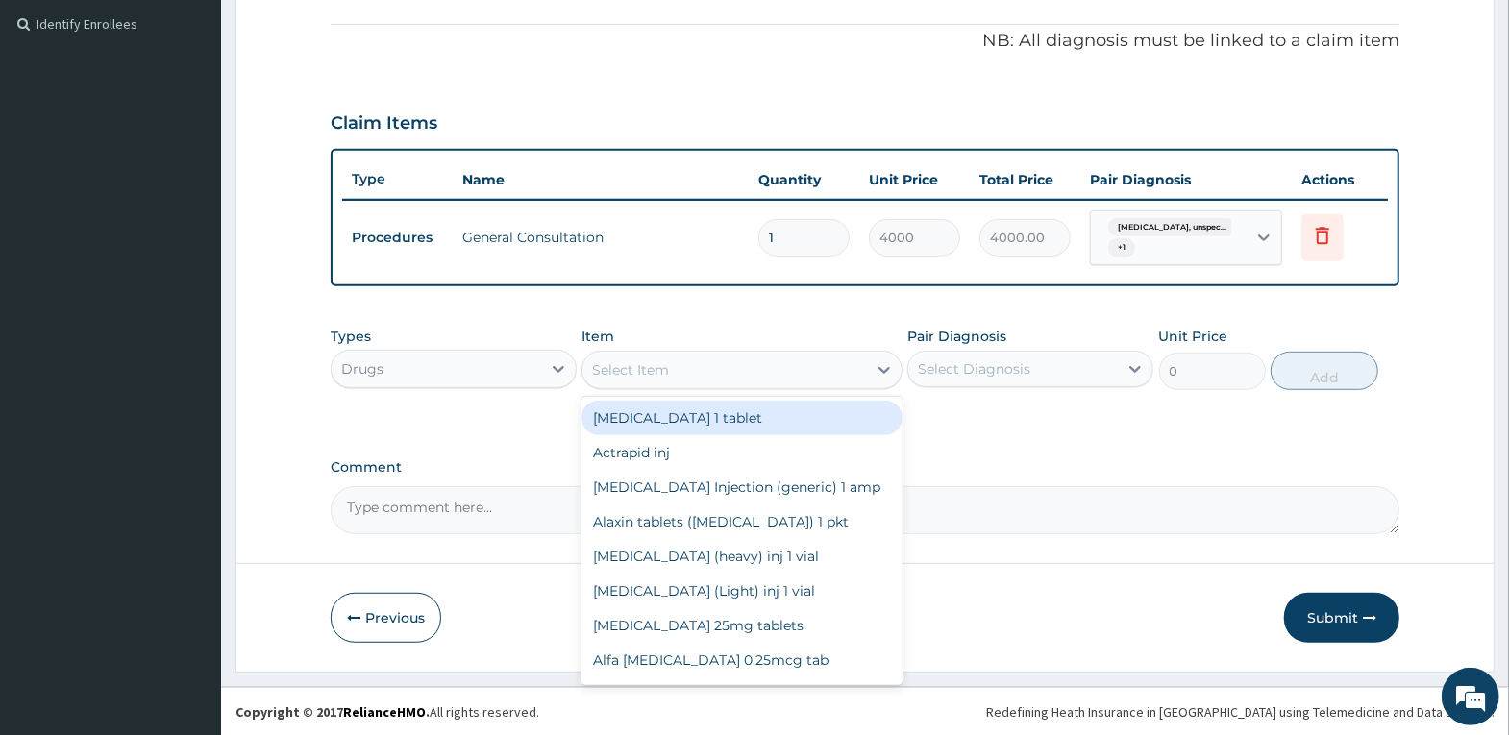
click at [705, 367] on div "Select Item" at bounding box center [724, 370] width 284 height 31
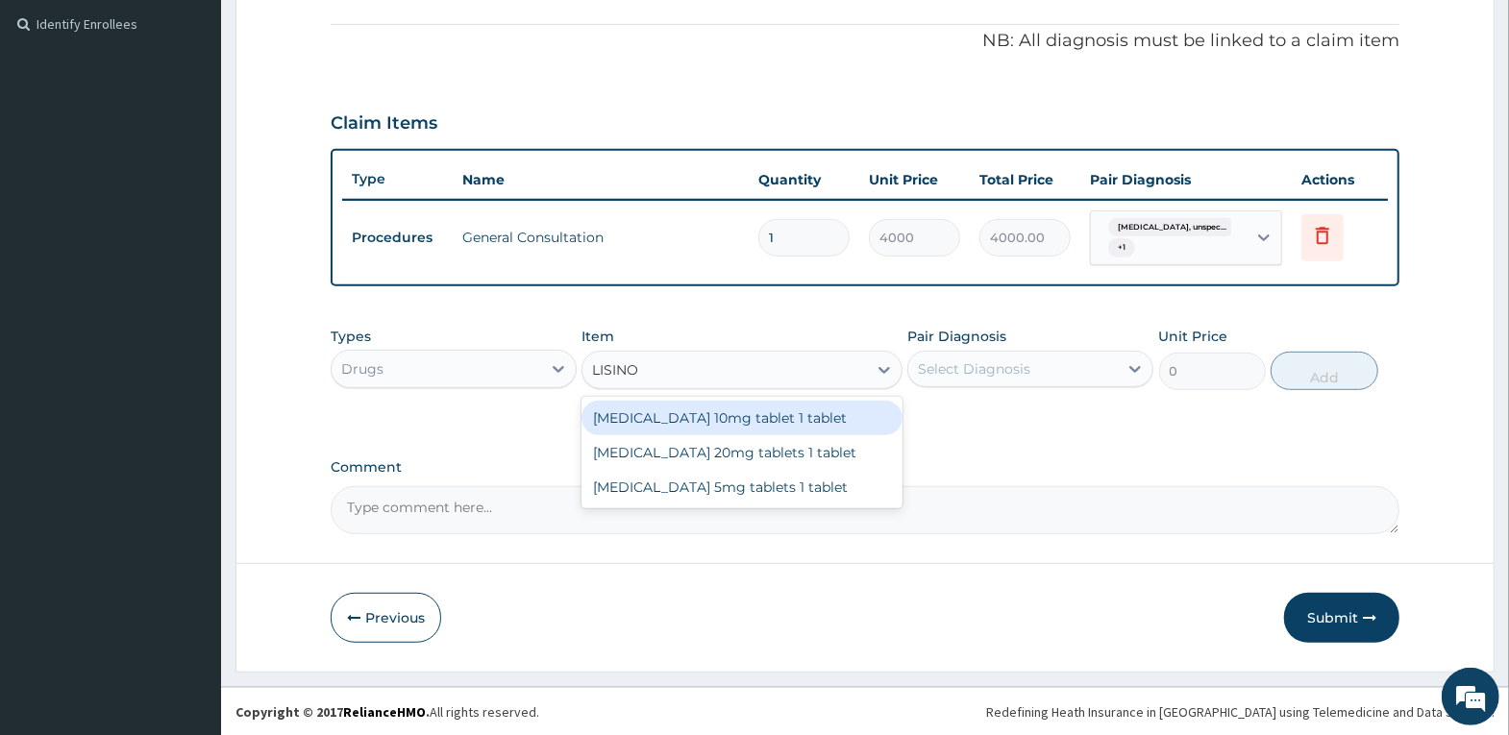
type input "LISINOP"
click at [754, 415] on div "[MEDICAL_DATA] 10mg tablet 1 tablet" at bounding box center [741, 418] width 321 height 35
type input "120"
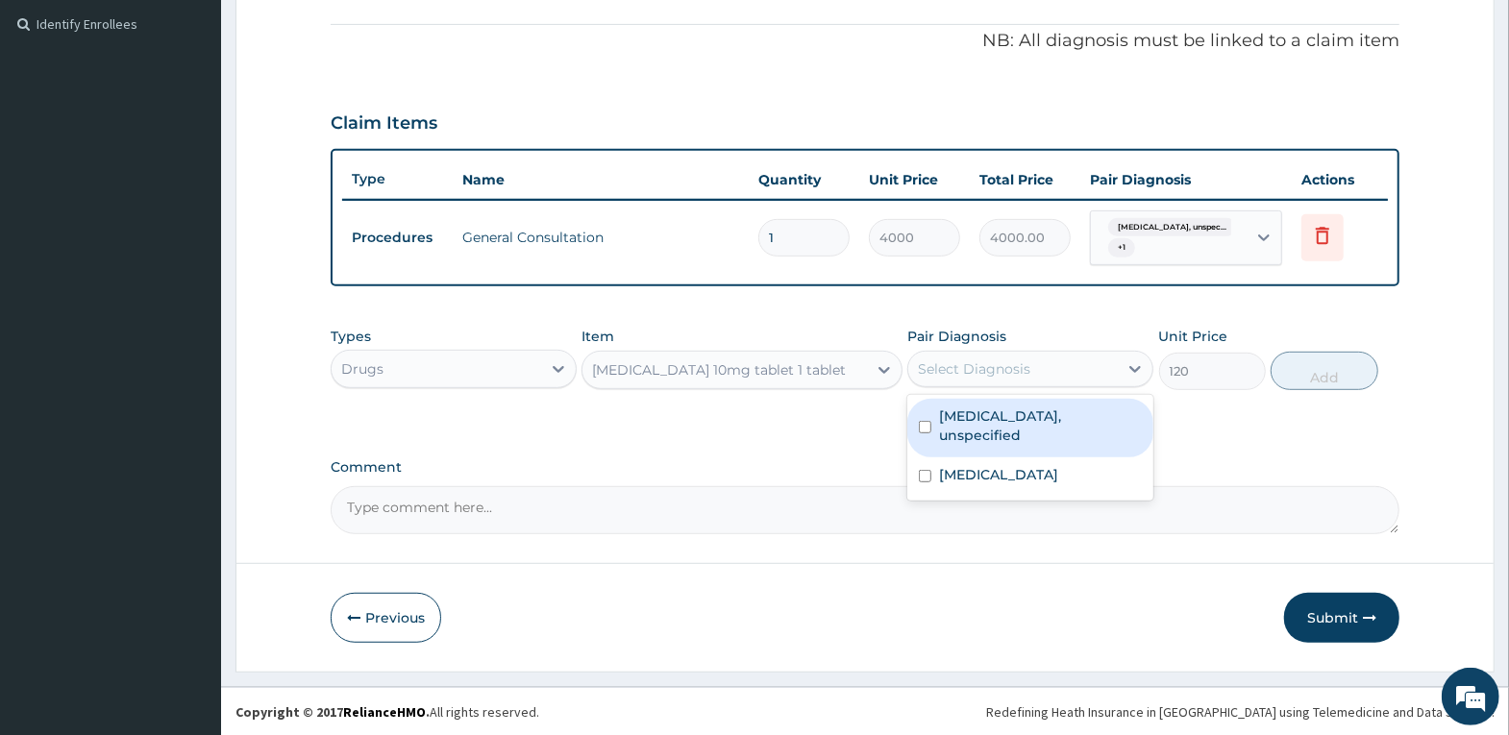
click at [1055, 375] on div "Select Diagnosis" at bounding box center [1013, 369] width 210 height 31
click at [1034, 430] on label "Essential hypertension, unspecified" at bounding box center [1040, 426] width 203 height 38
checkbox input "true"
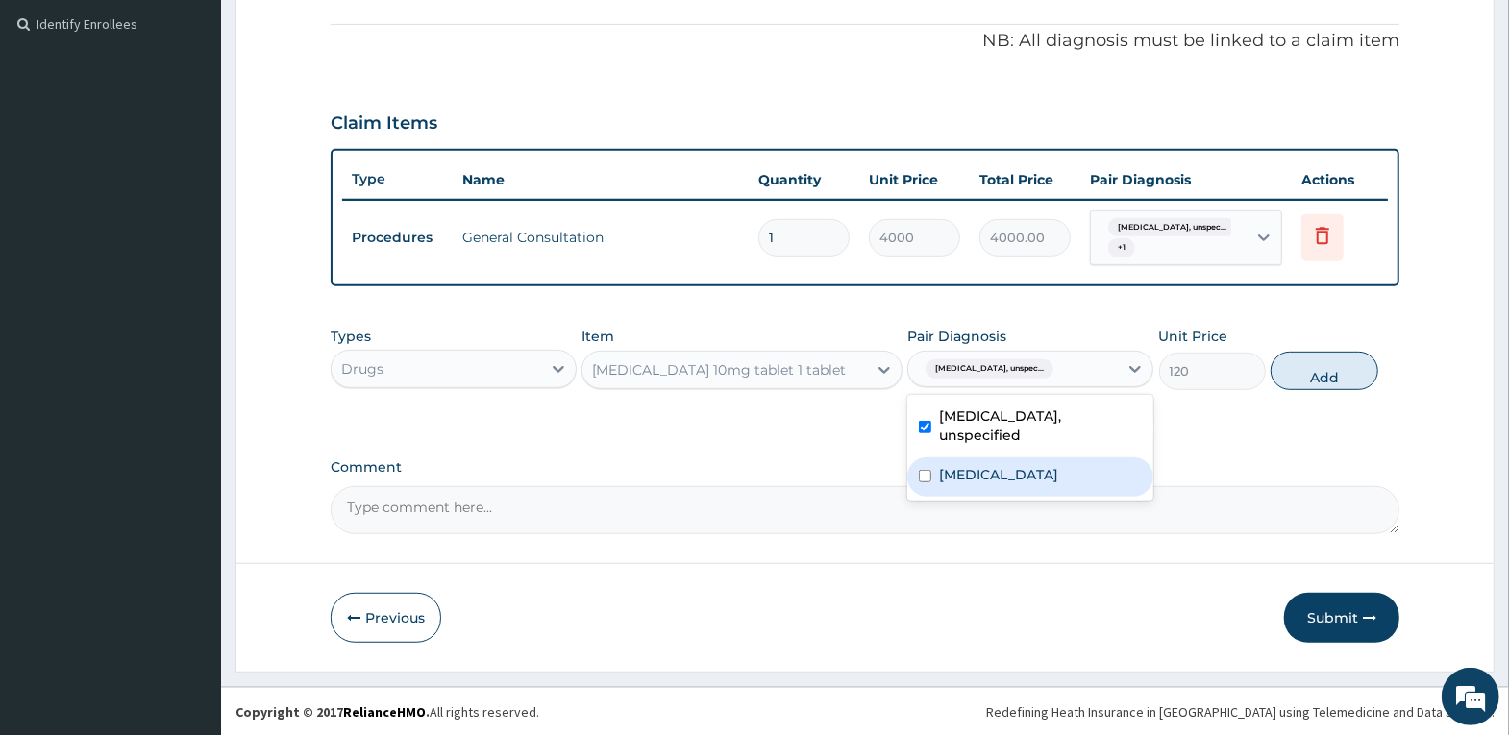
click at [1018, 476] on label "Hypokalaemia" at bounding box center [998, 474] width 119 height 19
checkbox input "true"
click at [1295, 386] on button "Add" at bounding box center [1324, 371] width 107 height 38
type input "0"
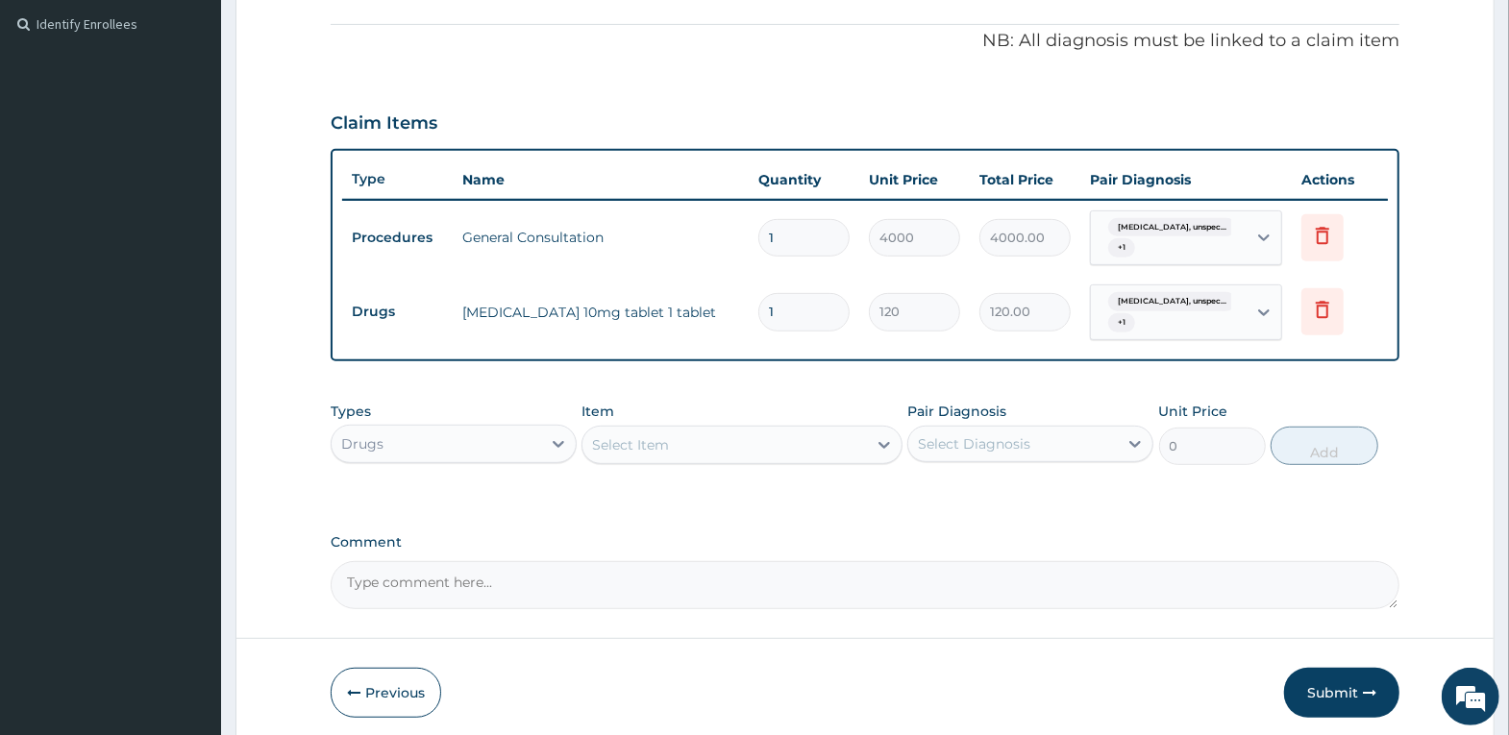
type input "14"
type input "1680.00"
type input "14"
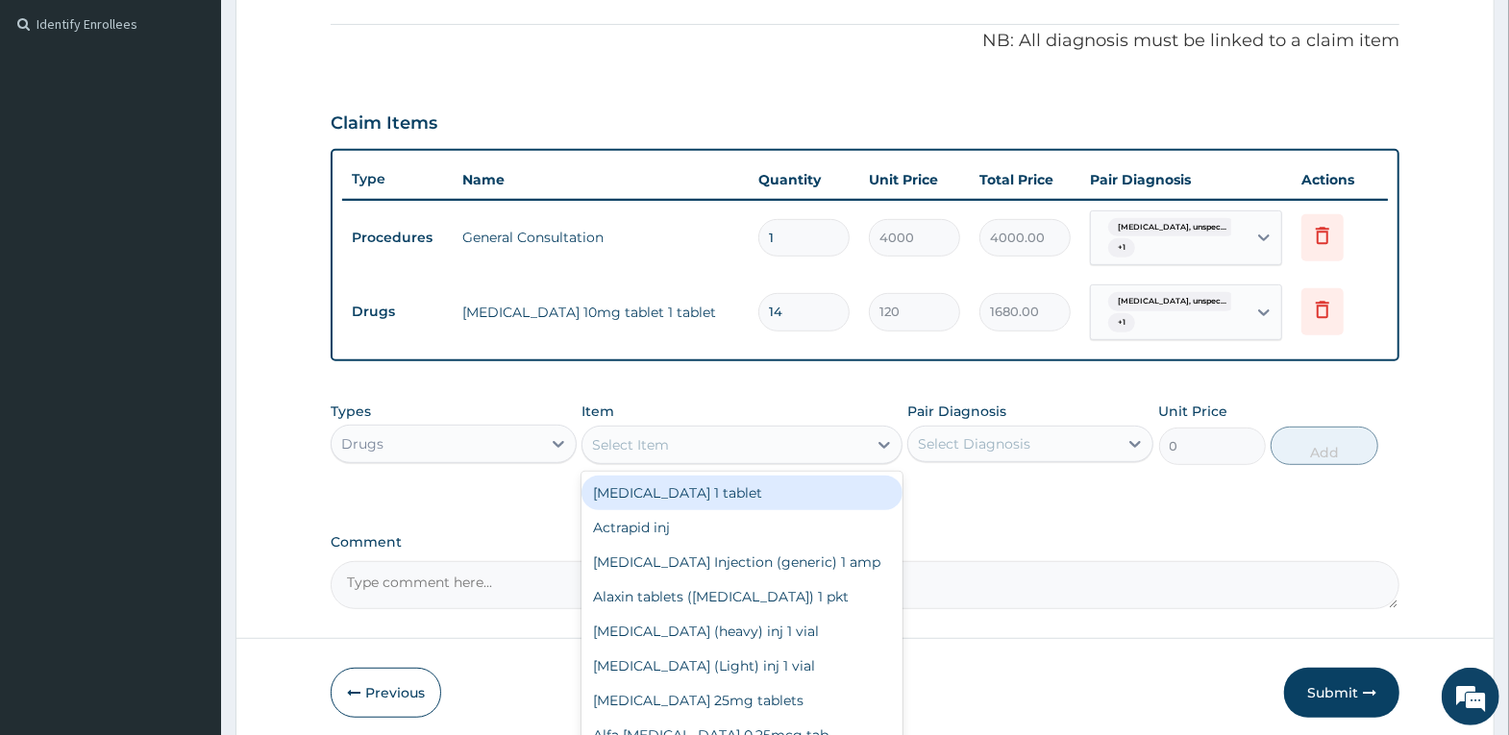
click at [792, 435] on div "Select Item" at bounding box center [724, 445] width 284 height 31
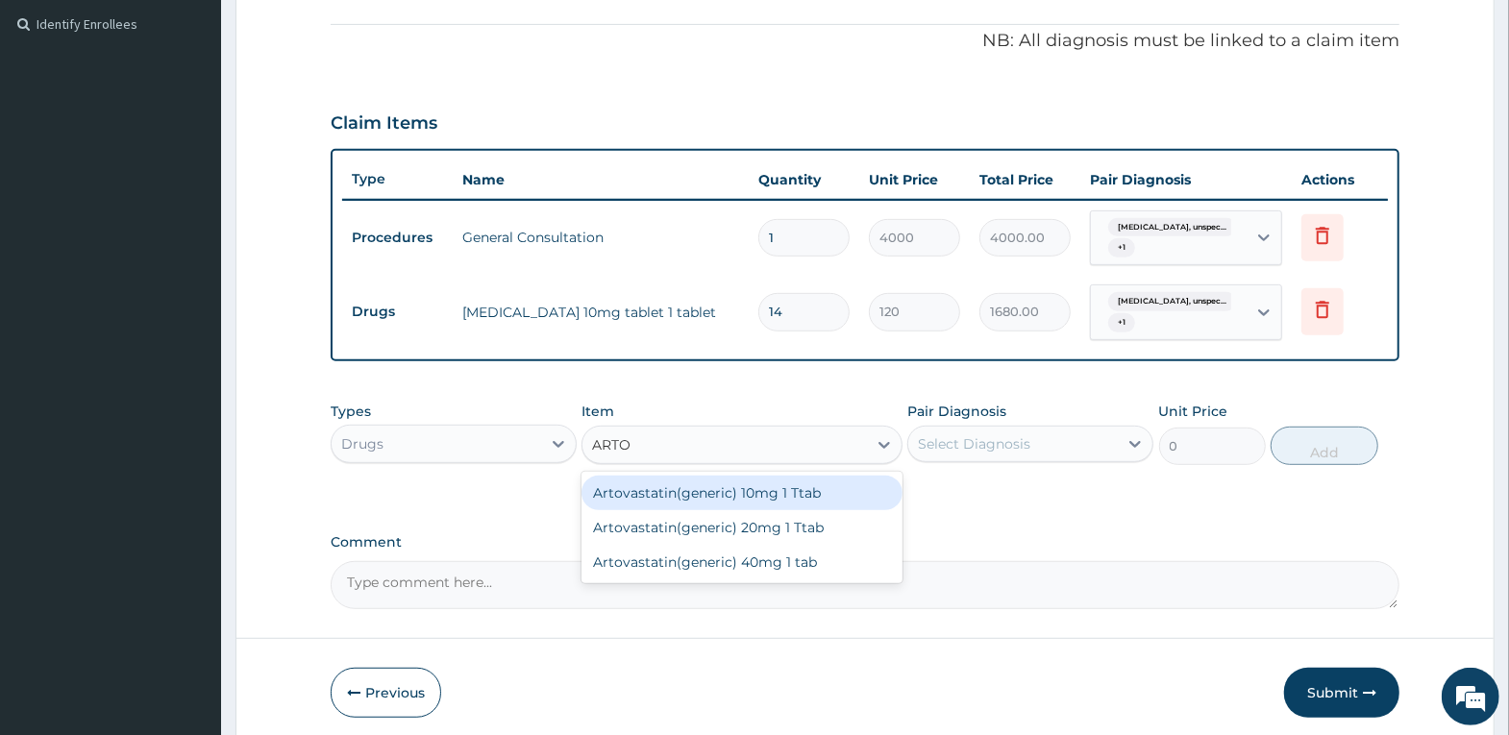
type input "ARTOV"
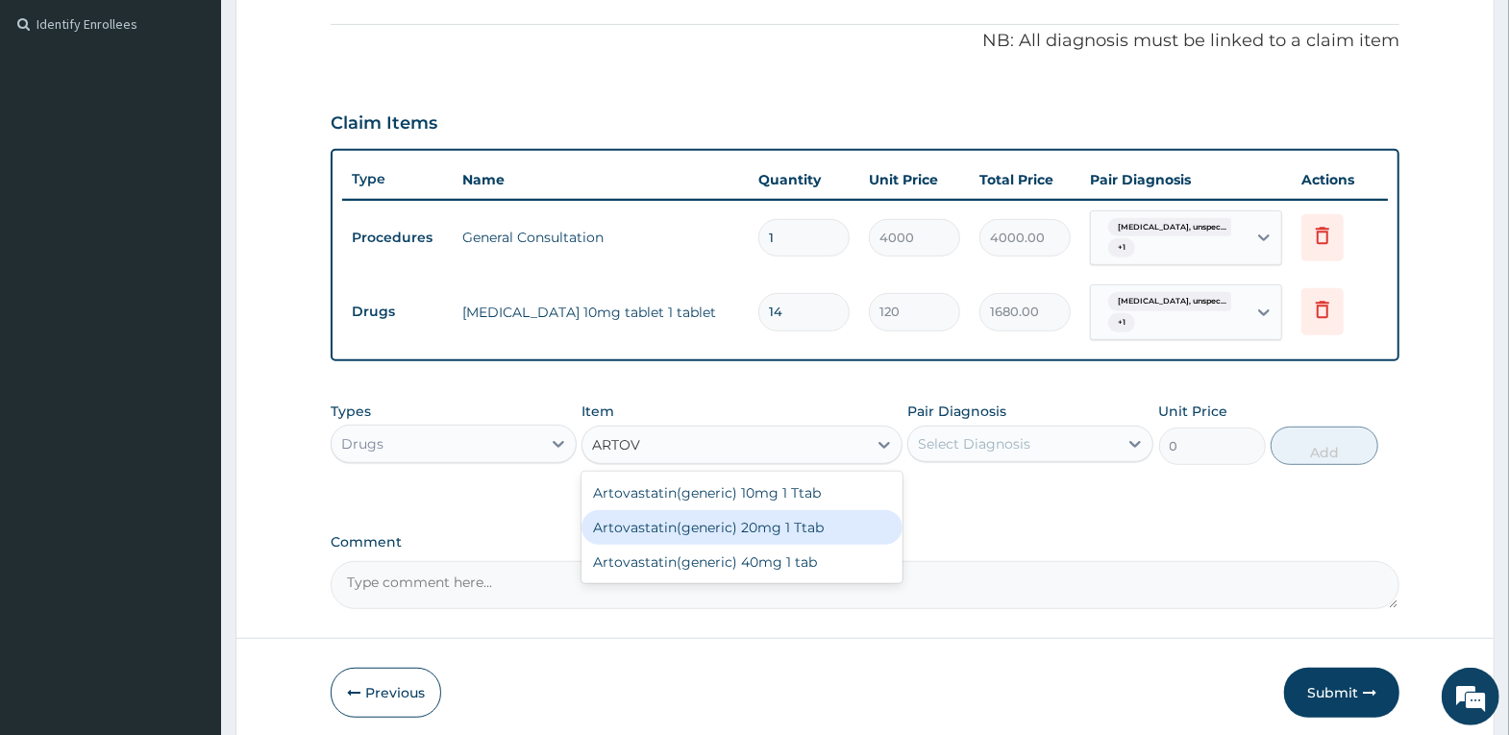
click at [796, 519] on div "Artovastatin(generic) 20mg 1 Ttab" at bounding box center [741, 527] width 321 height 35
type input "120"
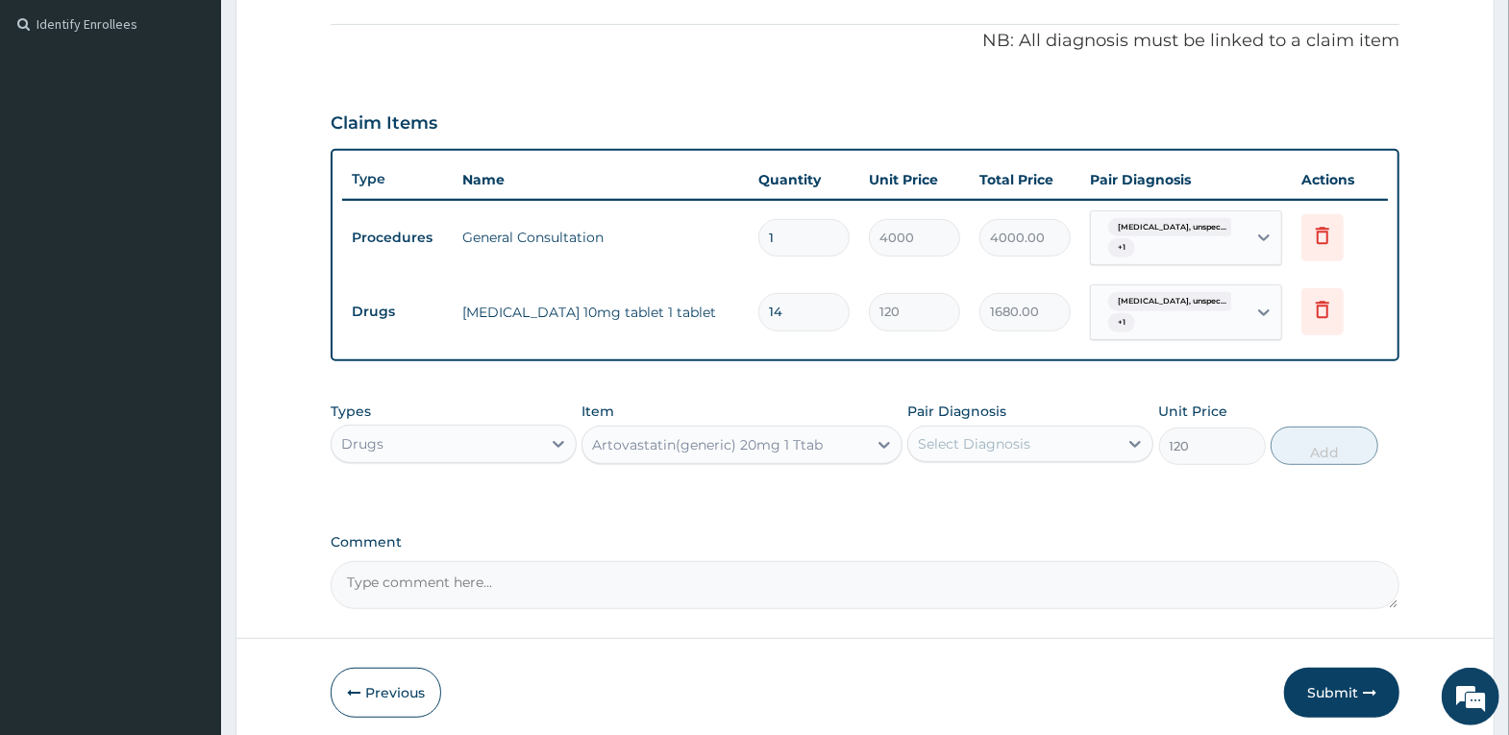
click at [1033, 443] on div "Select Diagnosis" at bounding box center [1013, 444] width 210 height 31
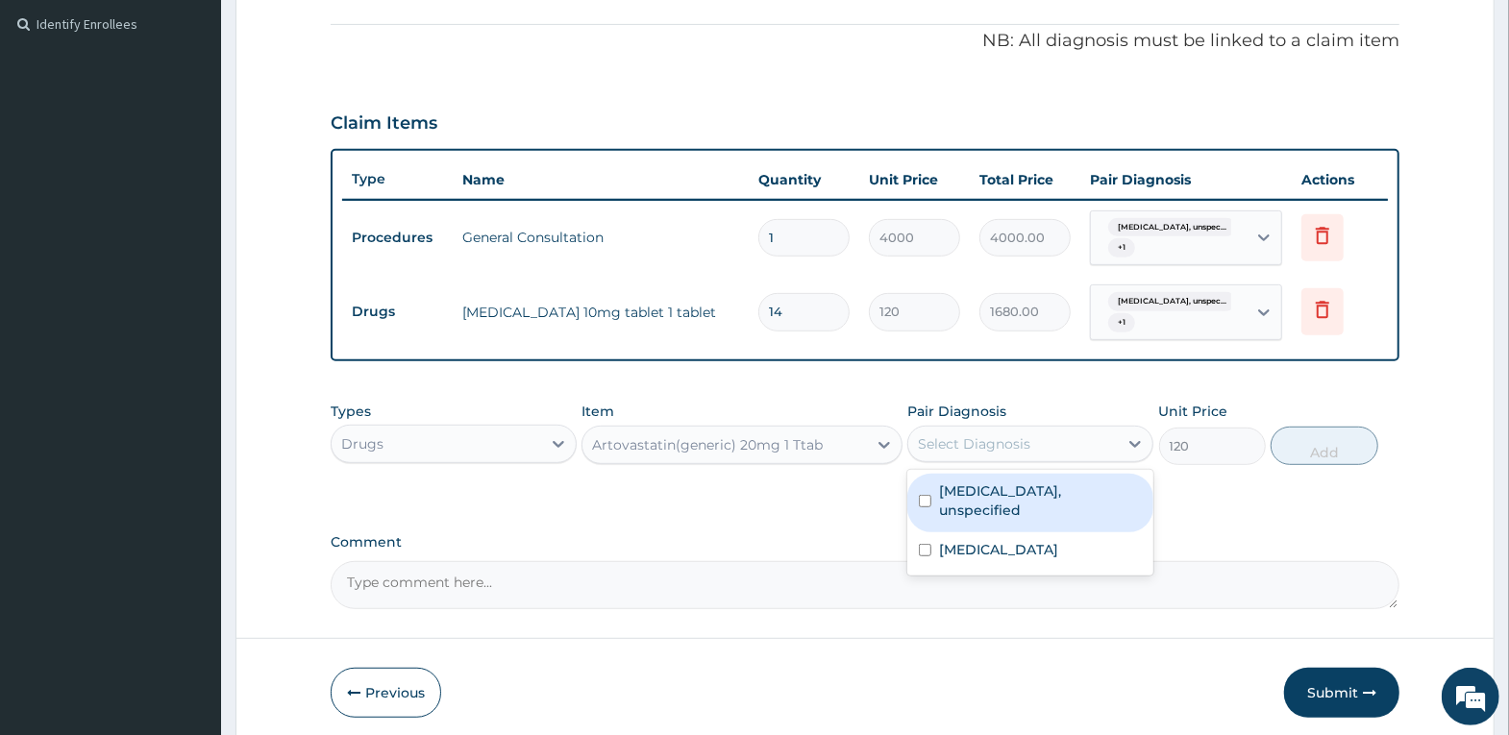
click at [1033, 503] on label "Essential hypertension, unspecified" at bounding box center [1040, 501] width 203 height 38
checkbox input "true"
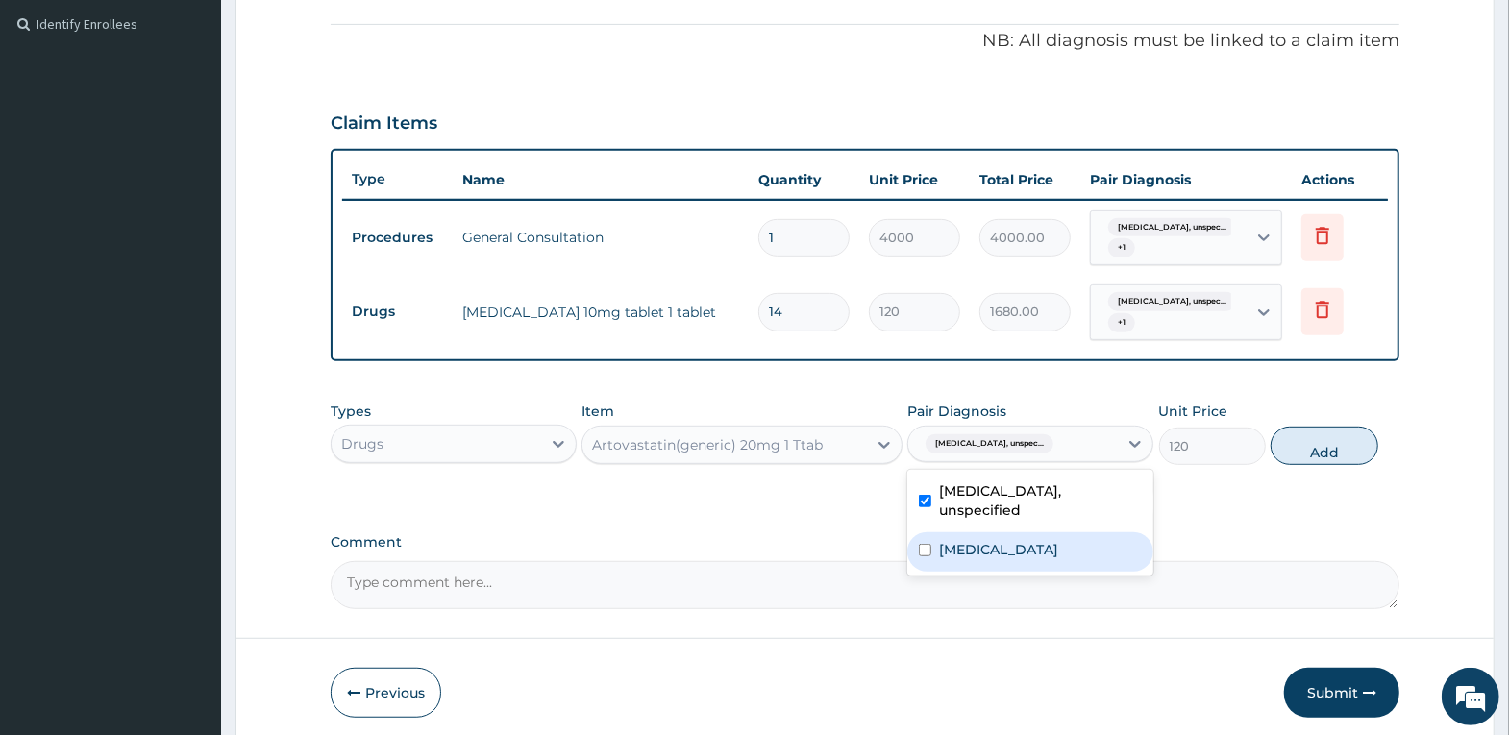
click at [1026, 564] on div "Hypokalaemia" at bounding box center [1030, 551] width 246 height 39
checkbox input "true"
click at [1316, 465] on button "Add" at bounding box center [1324, 446] width 107 height 38
type input "0"
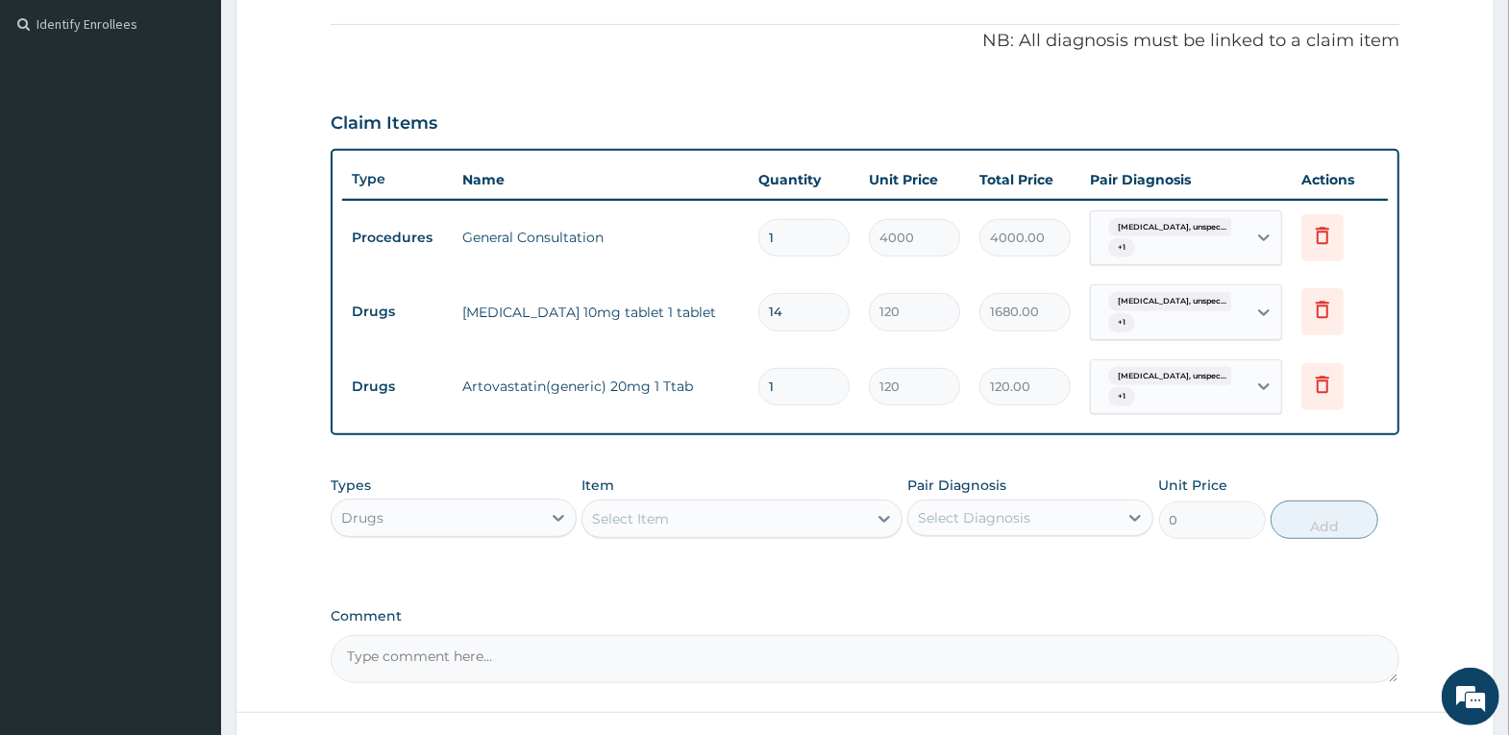
type input "15"
type input "1800.00"
type input "15"
click at [720, 517] on div "Select Item" at bounding box center [724, 519] width 284 height 31
type input "SLOW"
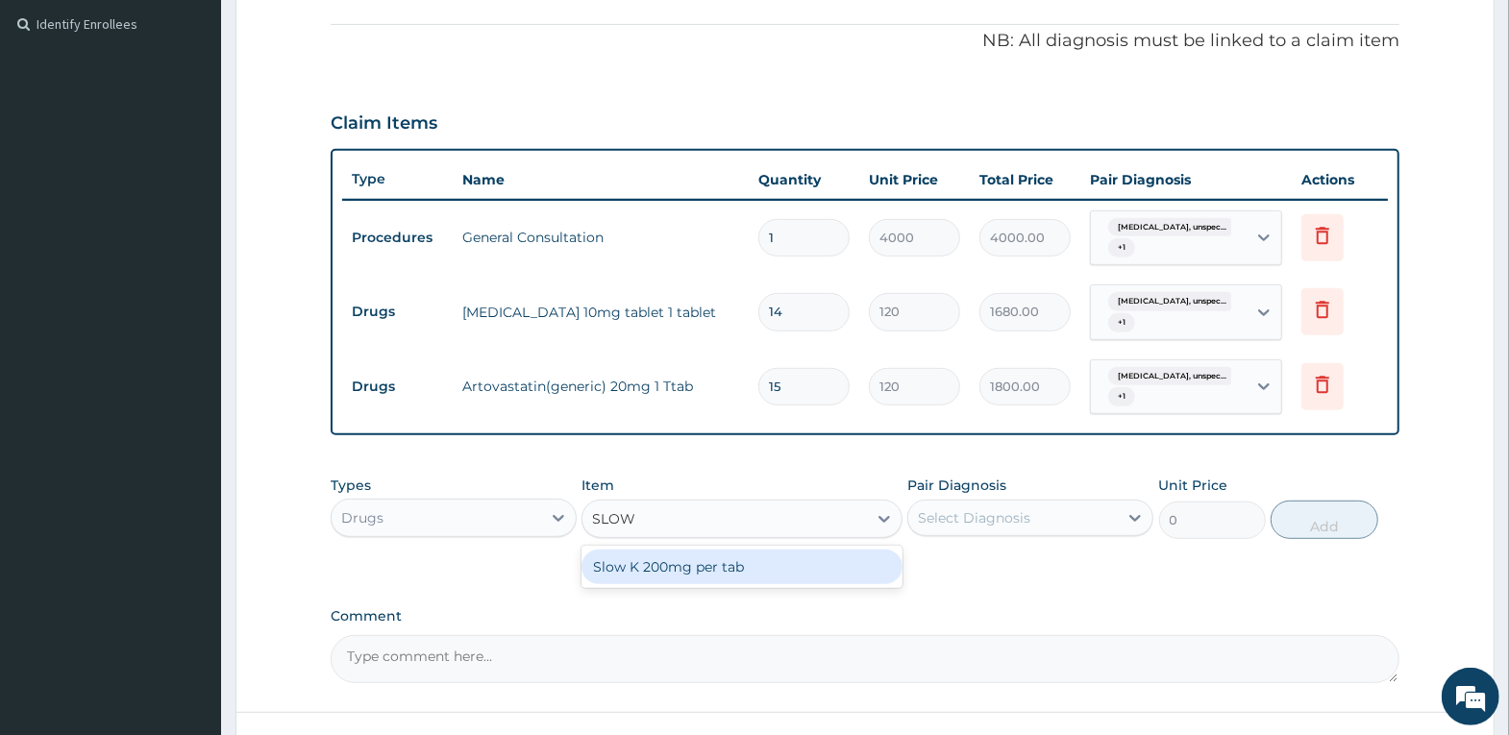
click at [716, 557] on div "Slow K 200mg per tab" at bounding box center [741, 567] width 321 height 35
type input "240"
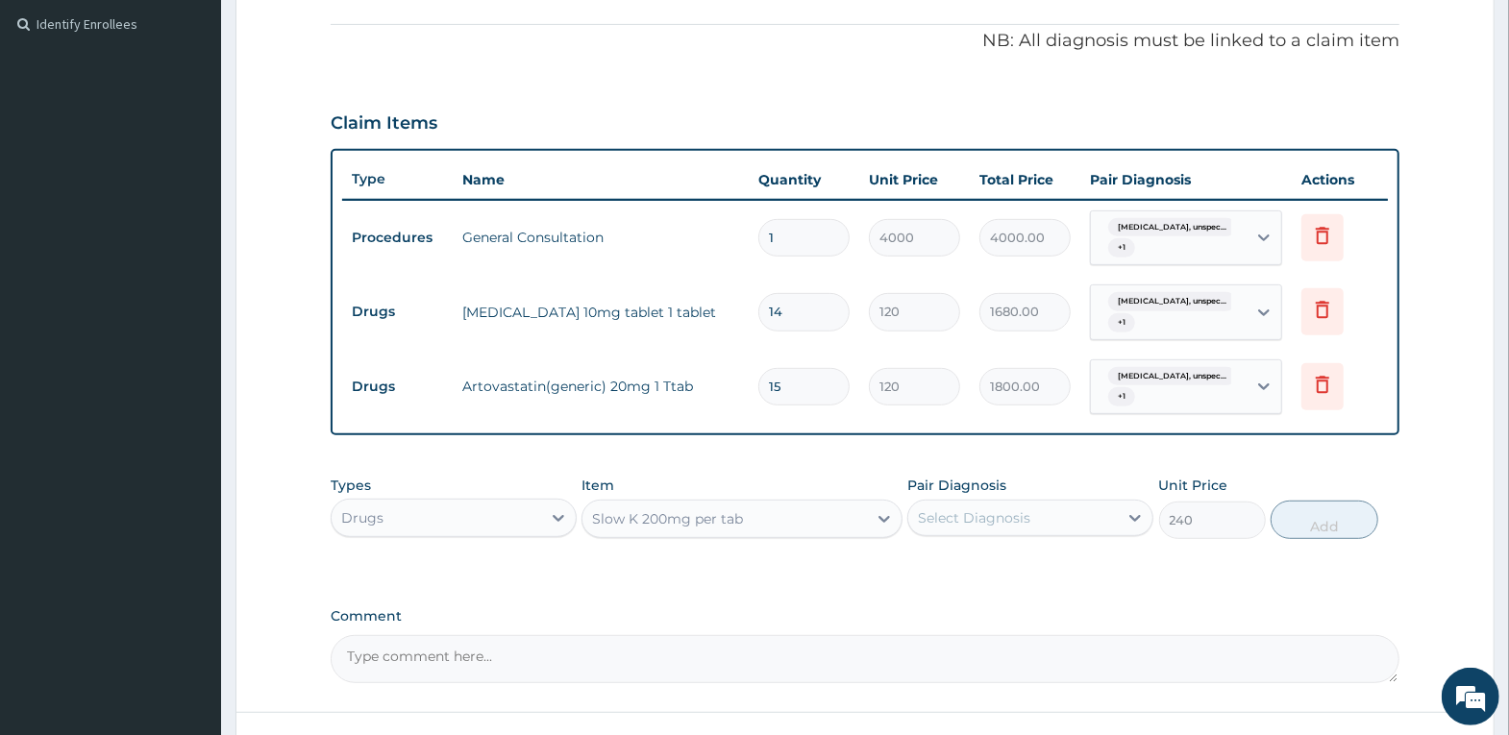
click at [1058, 521] on div "Select Diagnosis" at bounding box center [1013, 518] width 210 height 31
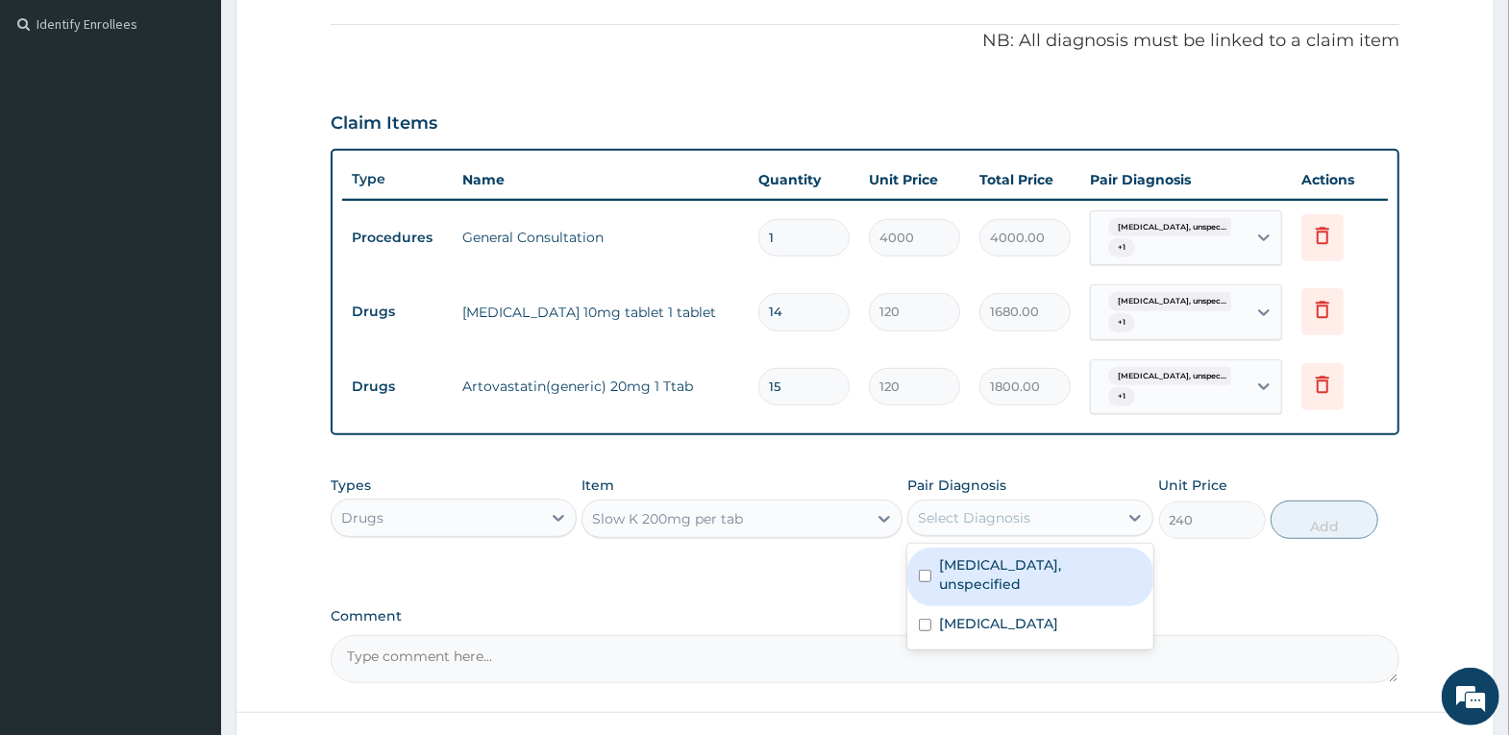
click at [1047, 552] on div "Essential hypertension, unspecified" at bounding box center [1030, 577] width 246 height 59
checkbox input "true"
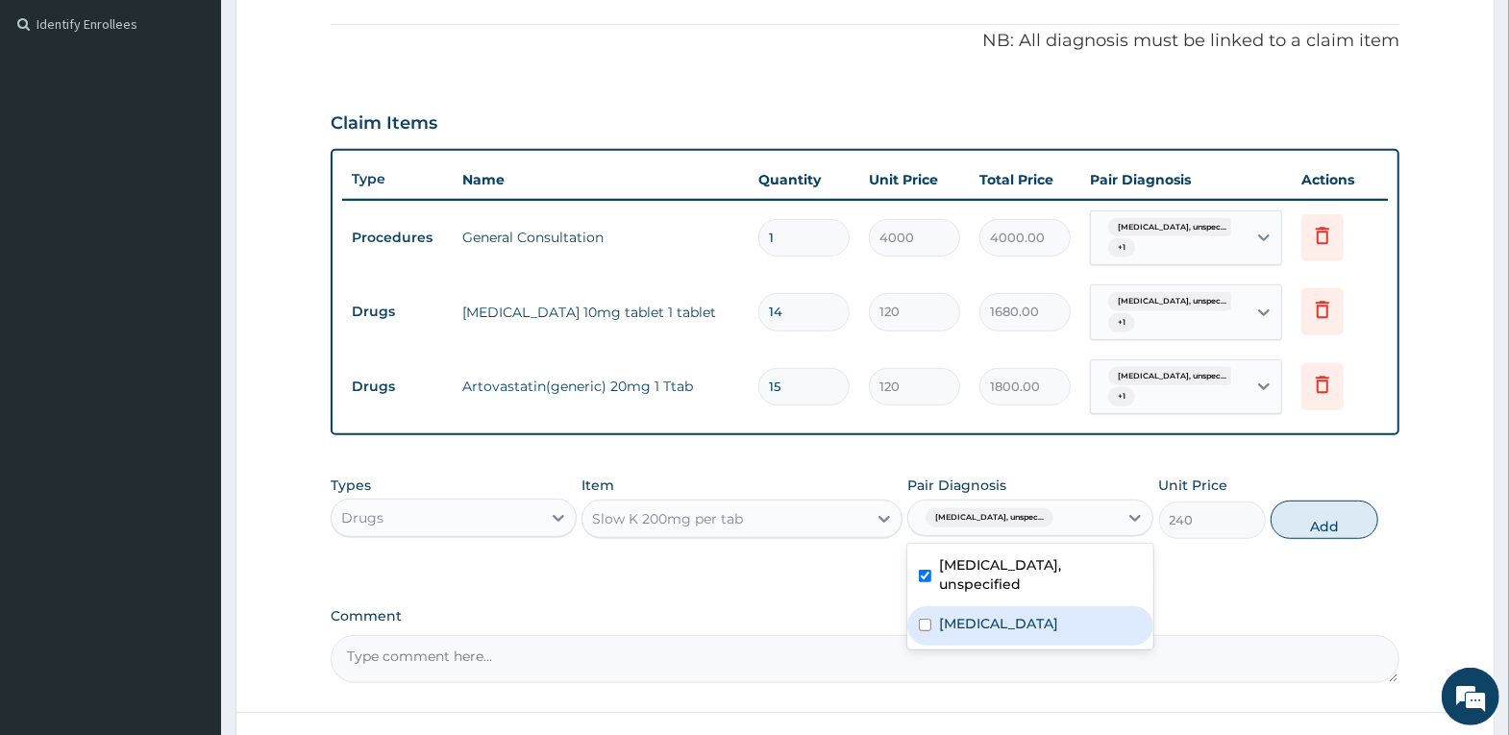
drag, startPoint x: 1093, startPoint y: 614, endPoint x: 1101, endPoint y: 607, distance: 10.2
click at [1093, 612] on div "Hypokalaemia" at bounding box center [1030, 625] width 246 height 39
checkbox input "true"
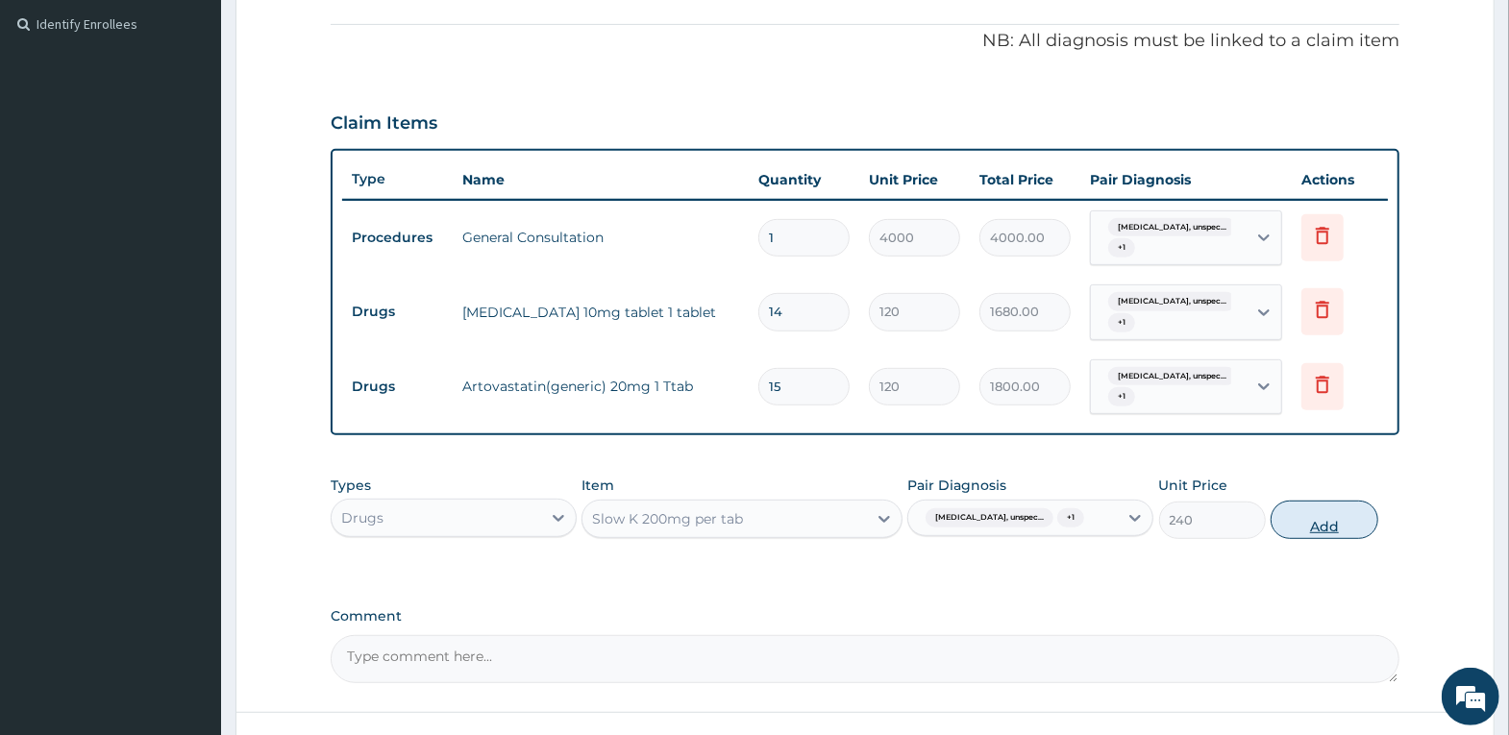
click at [1319, 539] on button "Add" at bounding box center [1324, 520] width 107 height 38
type input "0"
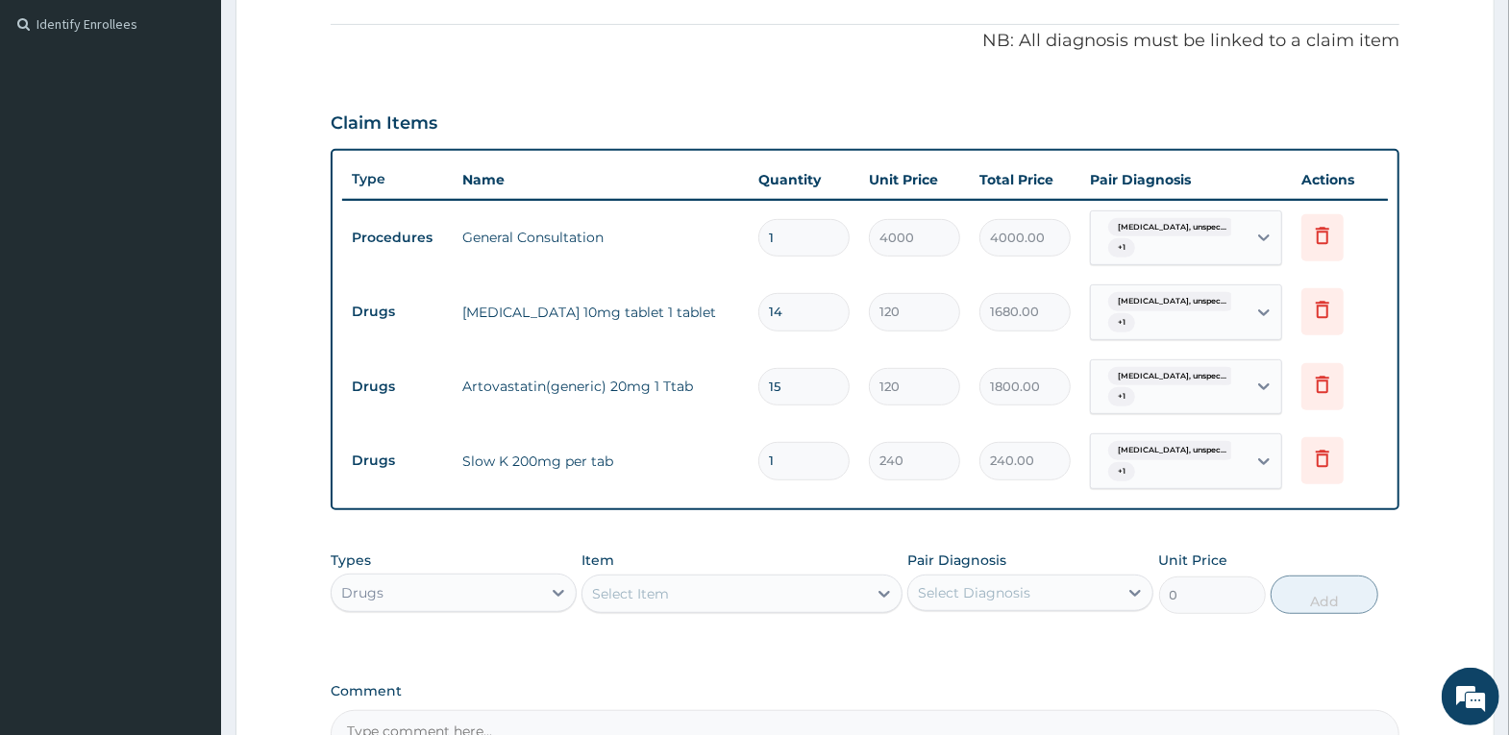
type input "15"
type input "3600.00"
type input "15"
click at [823, 528] on div "PA Code / Prescription Code Enter Code(Secondary Care Only) Encounter Date 07-1…" at bounding box center [865, 187] width 1069 height 1141
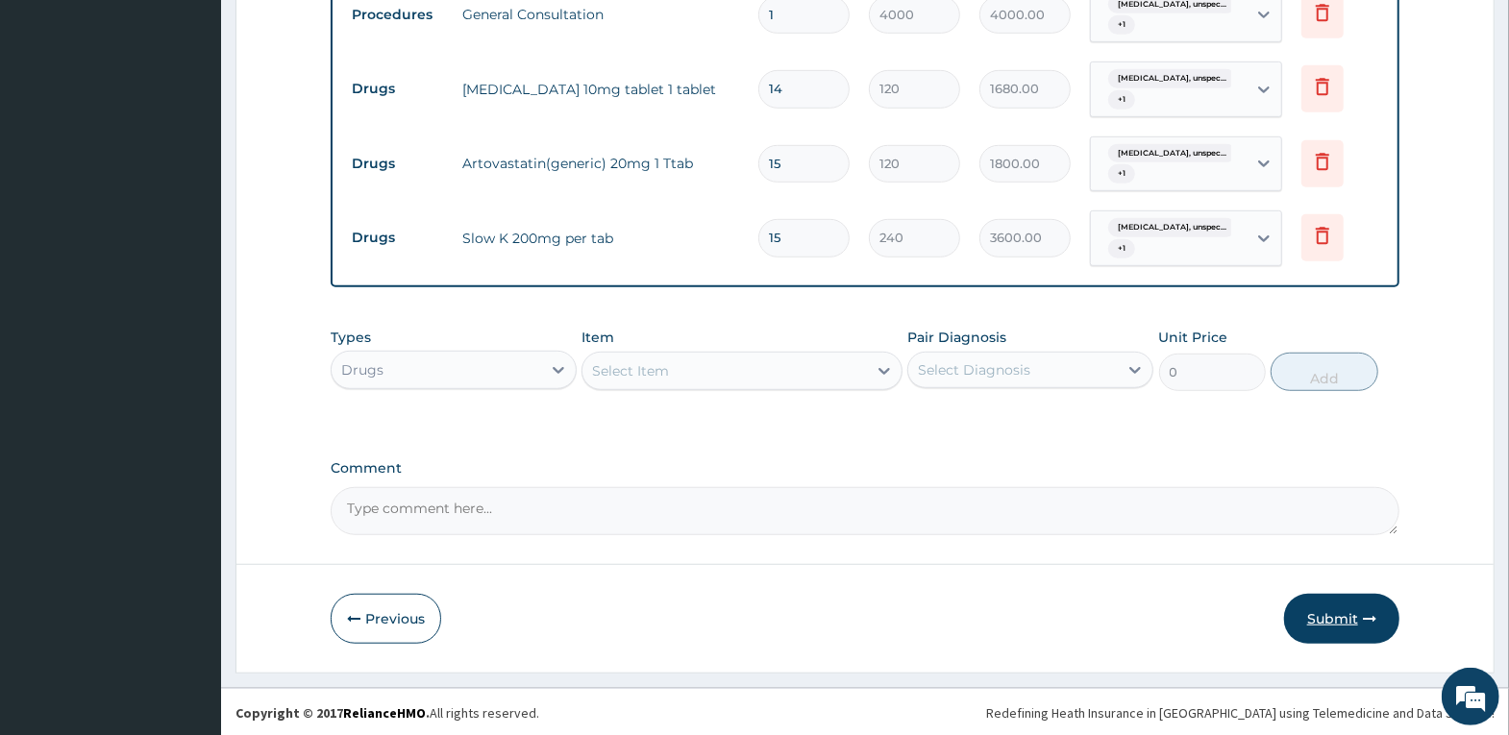
click at [1335, 603] on button "Submit" at bounding box center [1341, 619] width 115 height 50
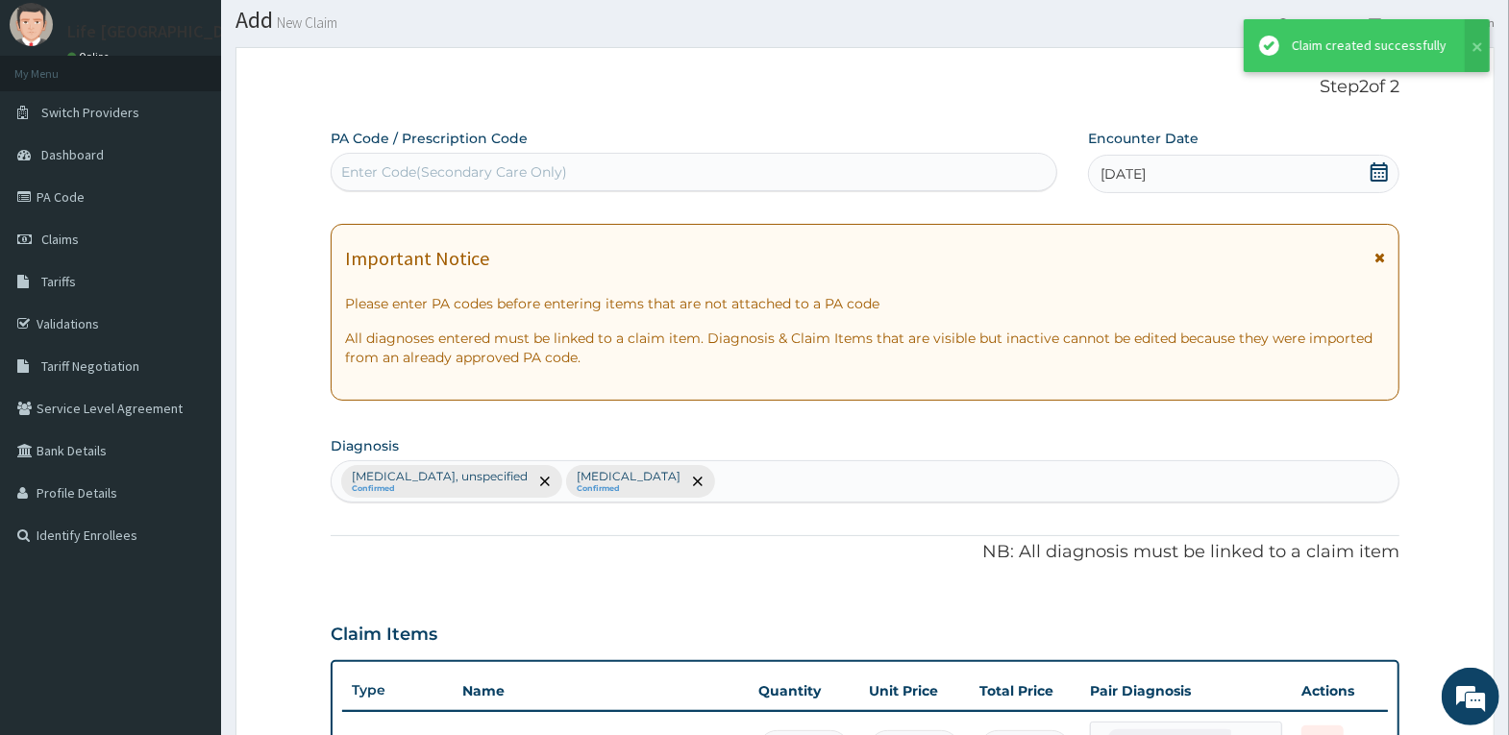
scroll to position [789, 0]
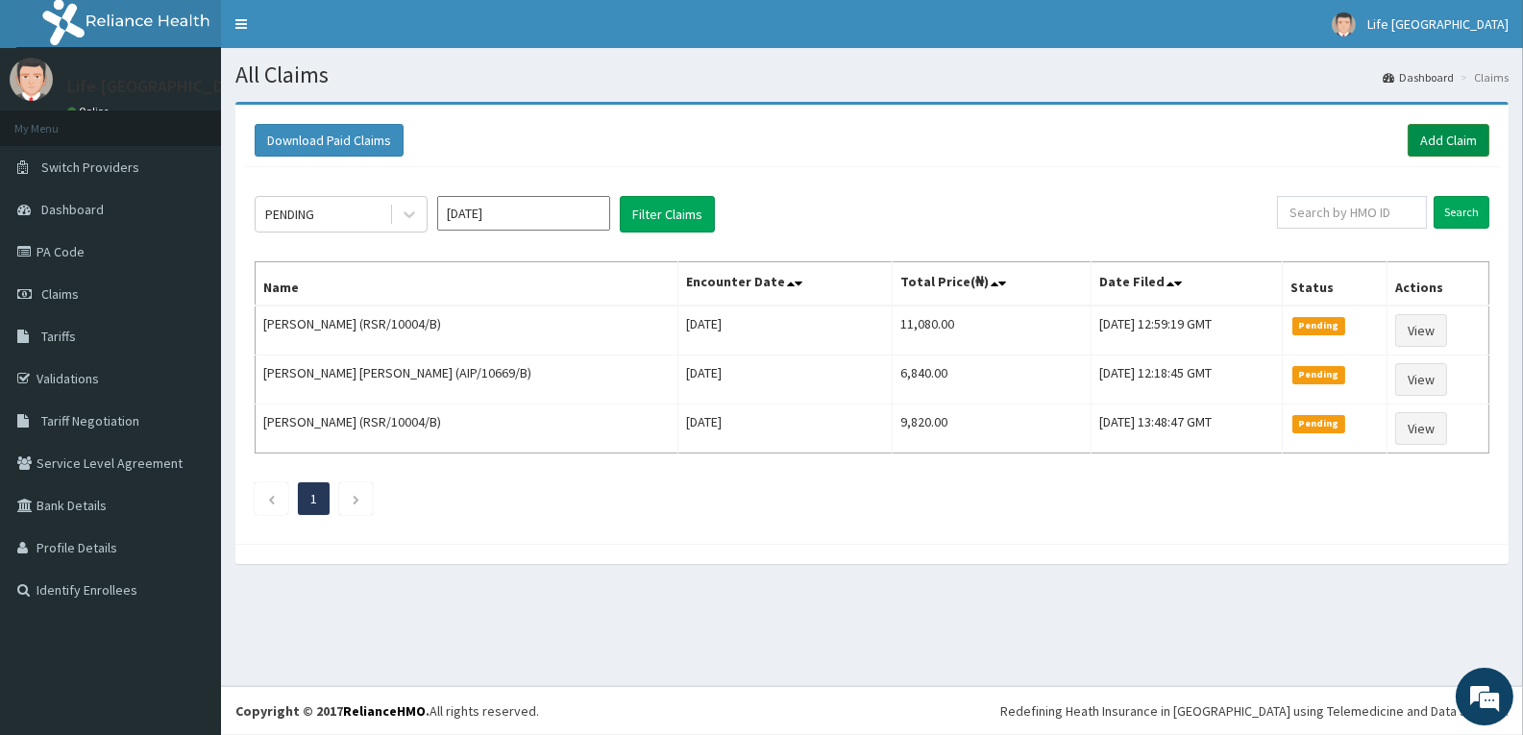
click at [1450, 141] on link "Add Claim" at bounding box center [1449, 140] width 82 height 33
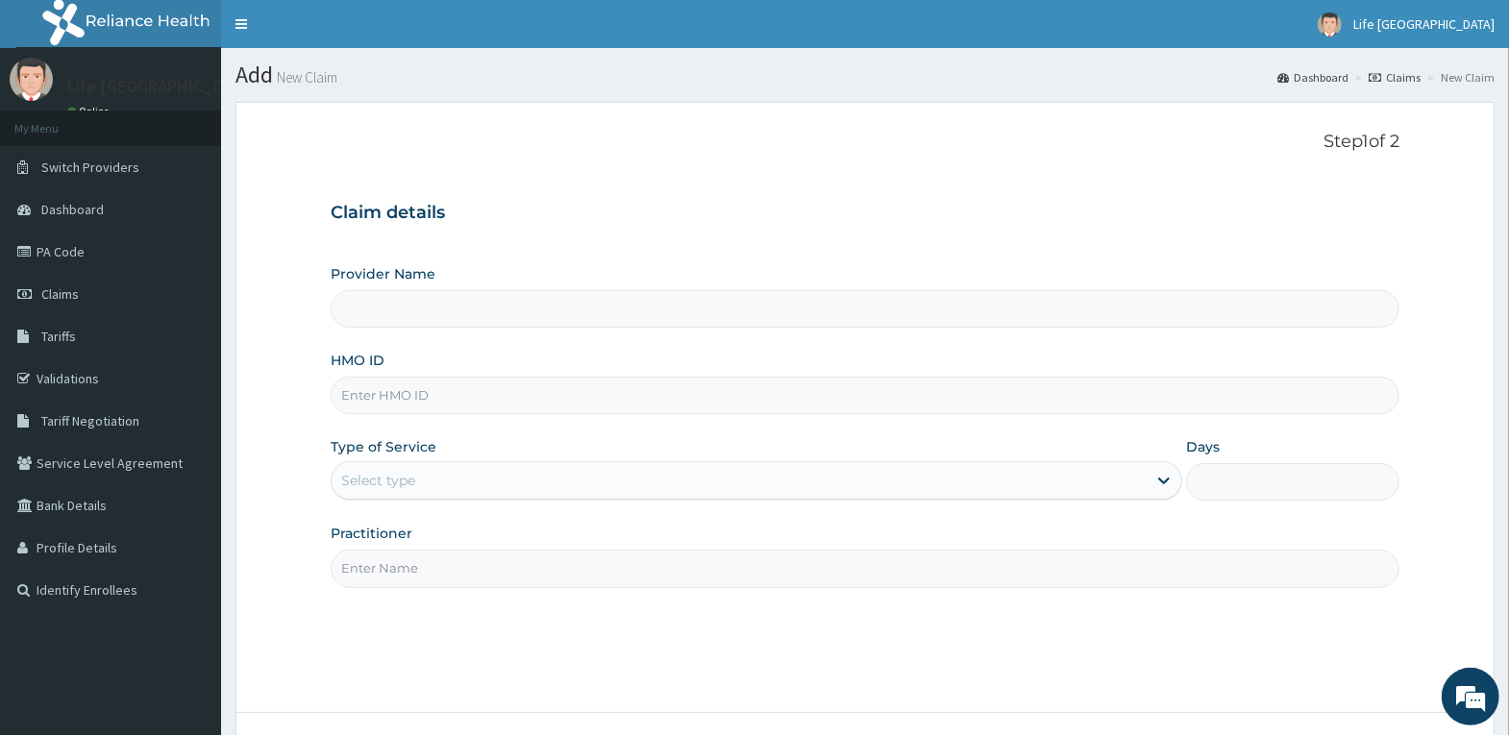
click at [875, 406] on input "HMO ID" at bounding box center [865, 395] width 1069 height 37
type input "Life [GEOGRAPHIC_DATA]"
type input "CYU/10197/B"
click at [918, 479] on div "Select type" at bounding box center [739, 480] width 815 height 31
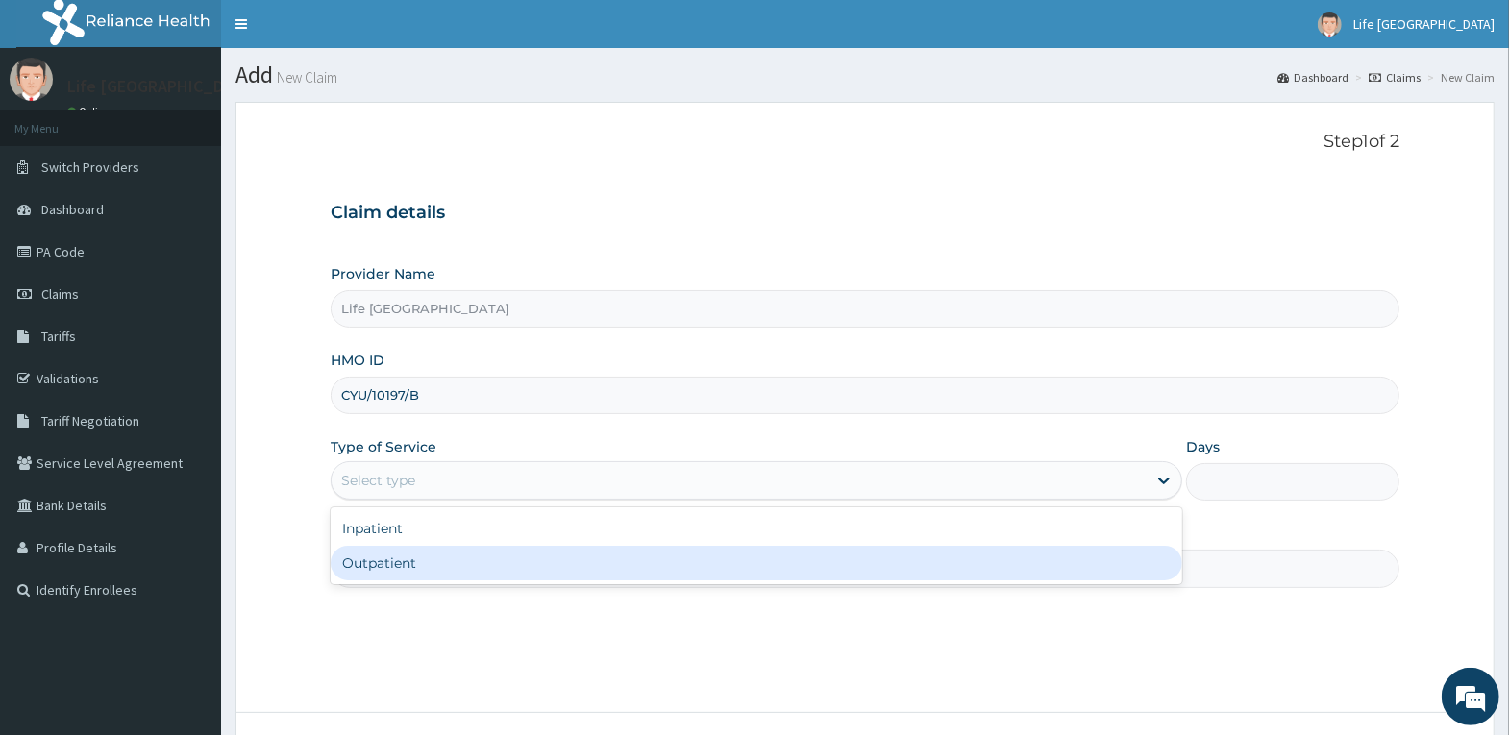
click at [906, 553] on div "Outpatient" at bounding box center [757, 563] width 852 height 35
type input "1"
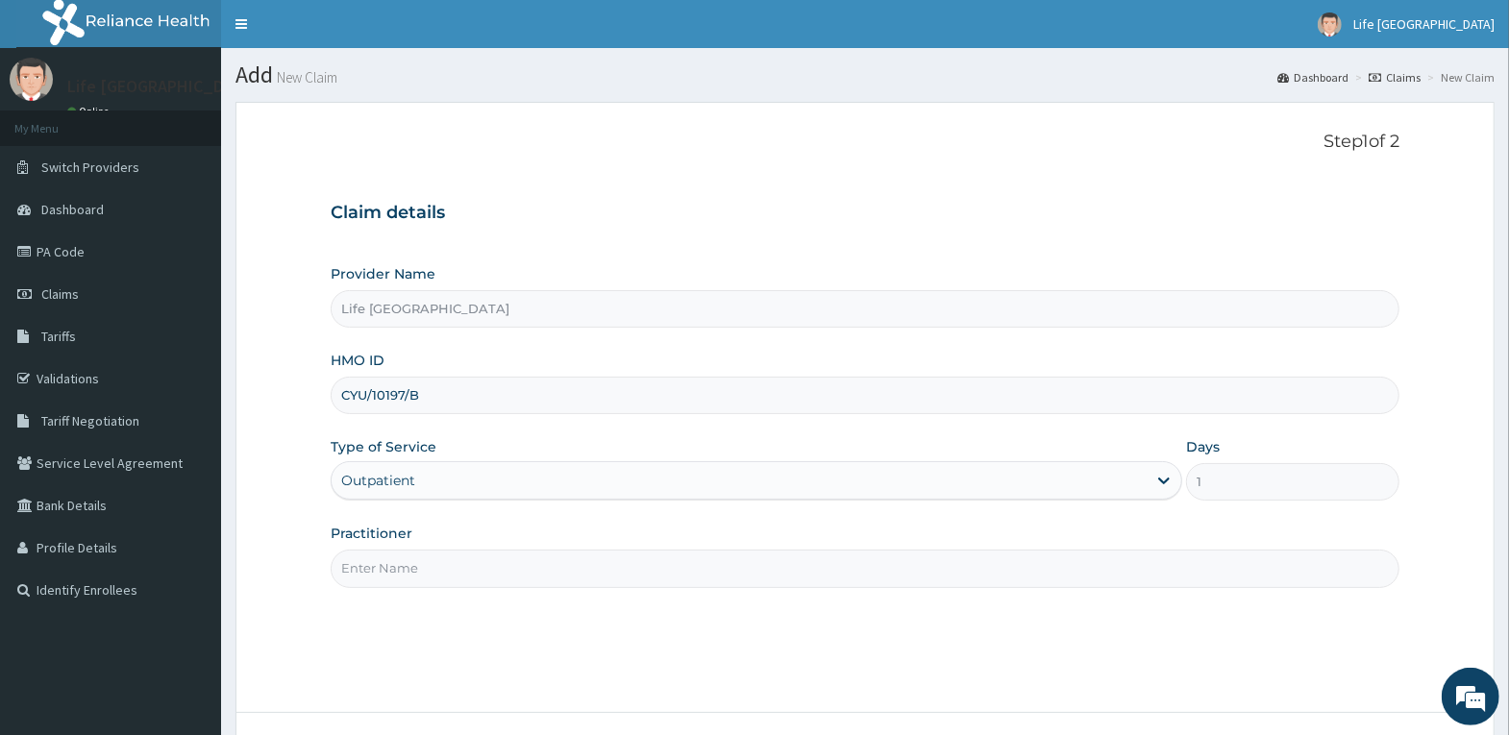
click at [907, 553] on input "Practitioner" at bounding box center [865, 568] width 1069 height 37
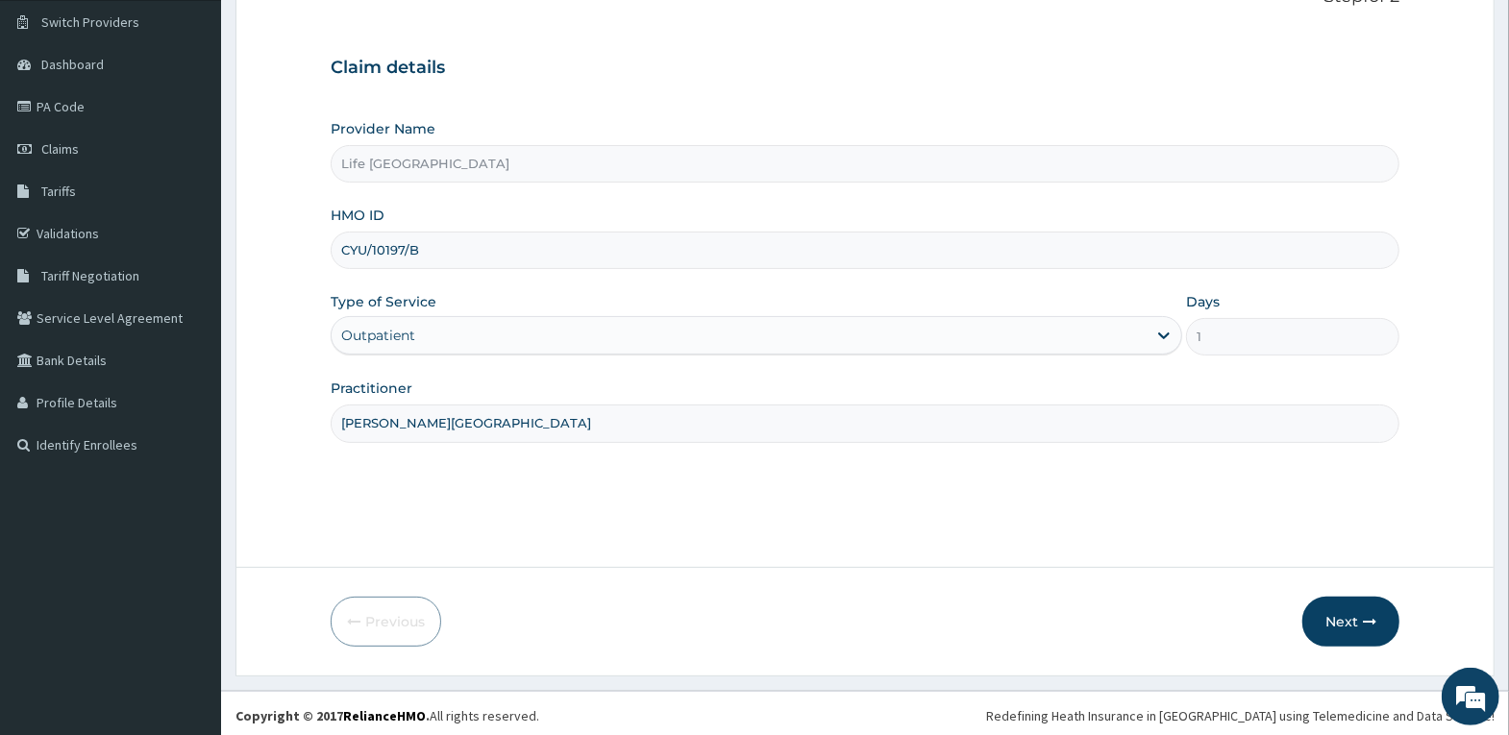
scroll to position [149, 0]
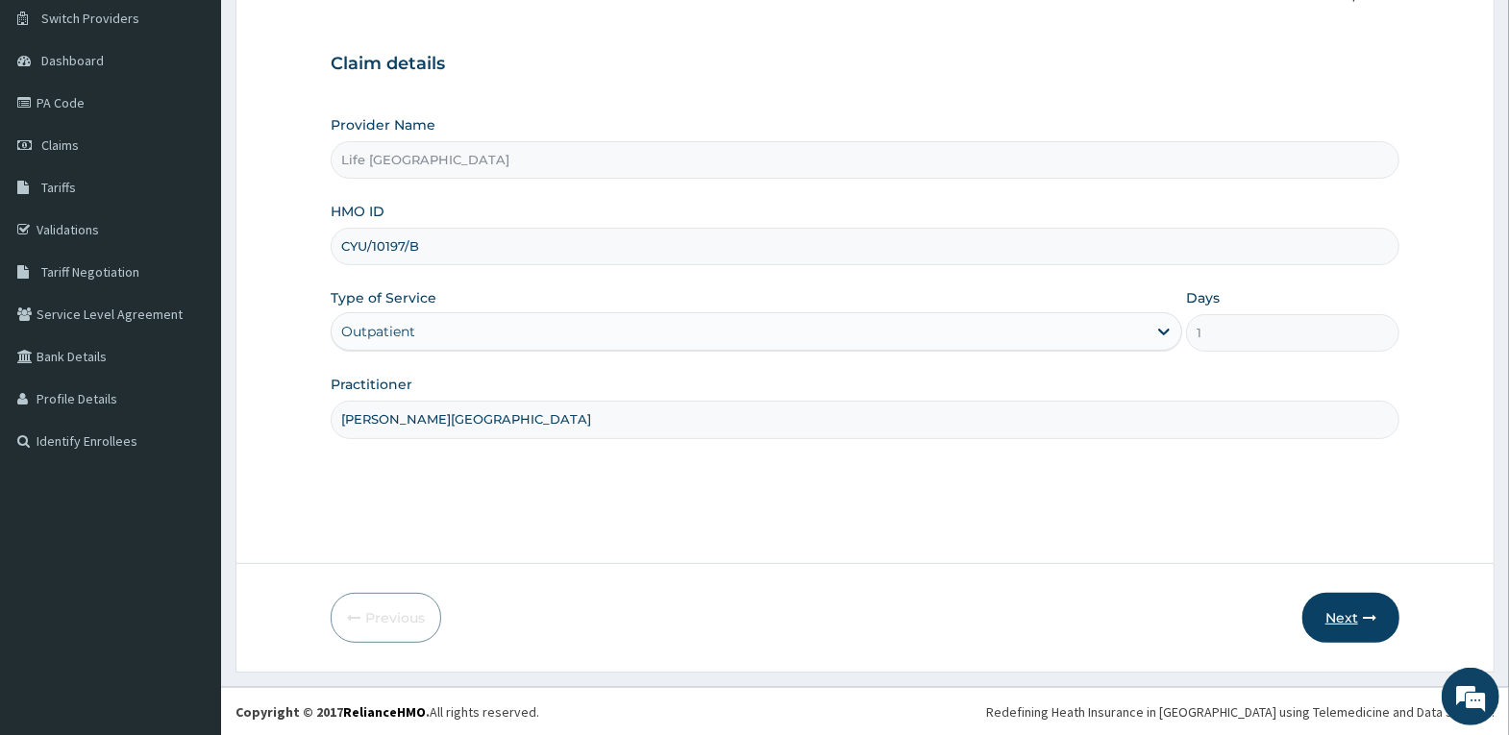
type input "[PERSON_NAME][GEOGRAPHIC_DATA]"
click at [1342, 606] on button "Next" at bounding box center [1350, 618] width 97 height 50
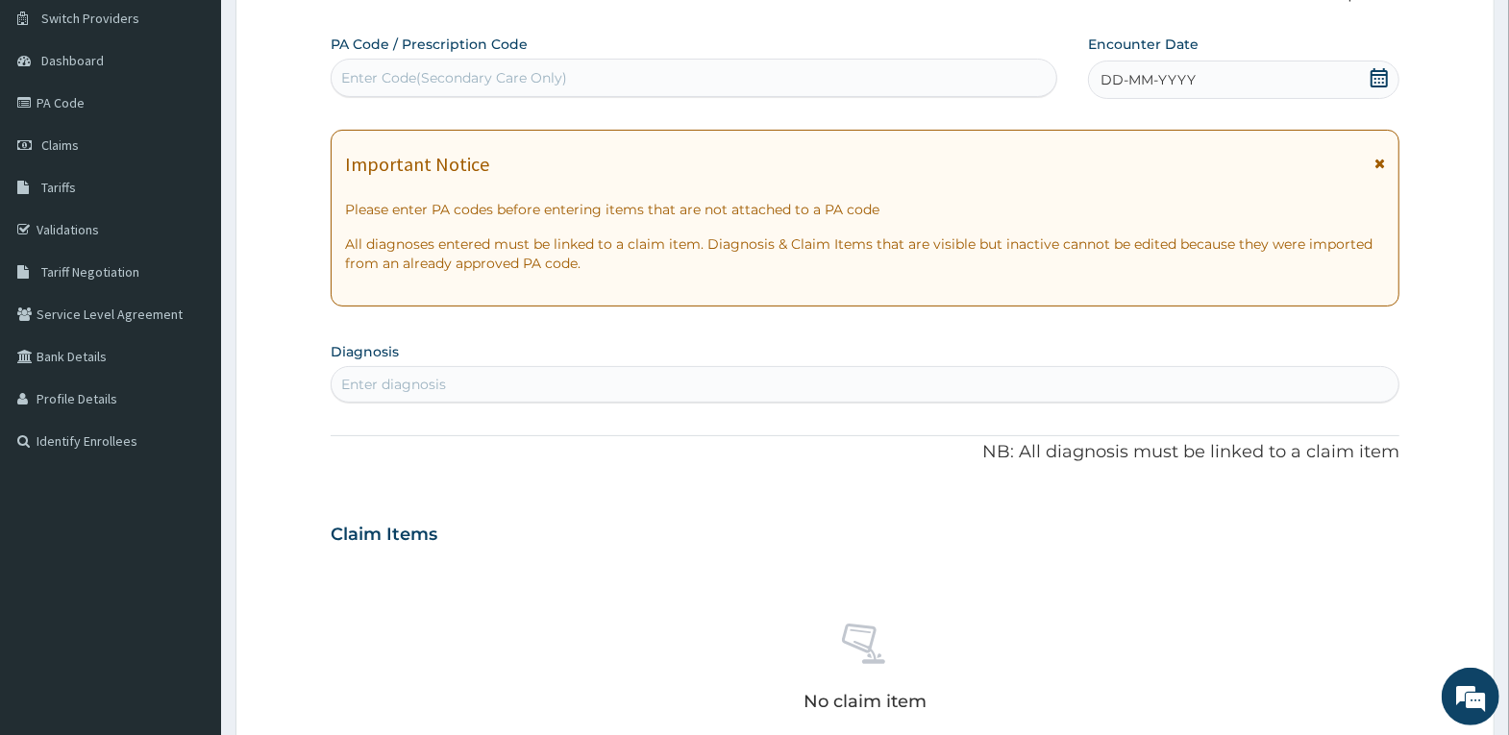
click at [1277, 64] on div "DD-MM-YYYY" at bounding box center [1243, 80] width 311 height 38
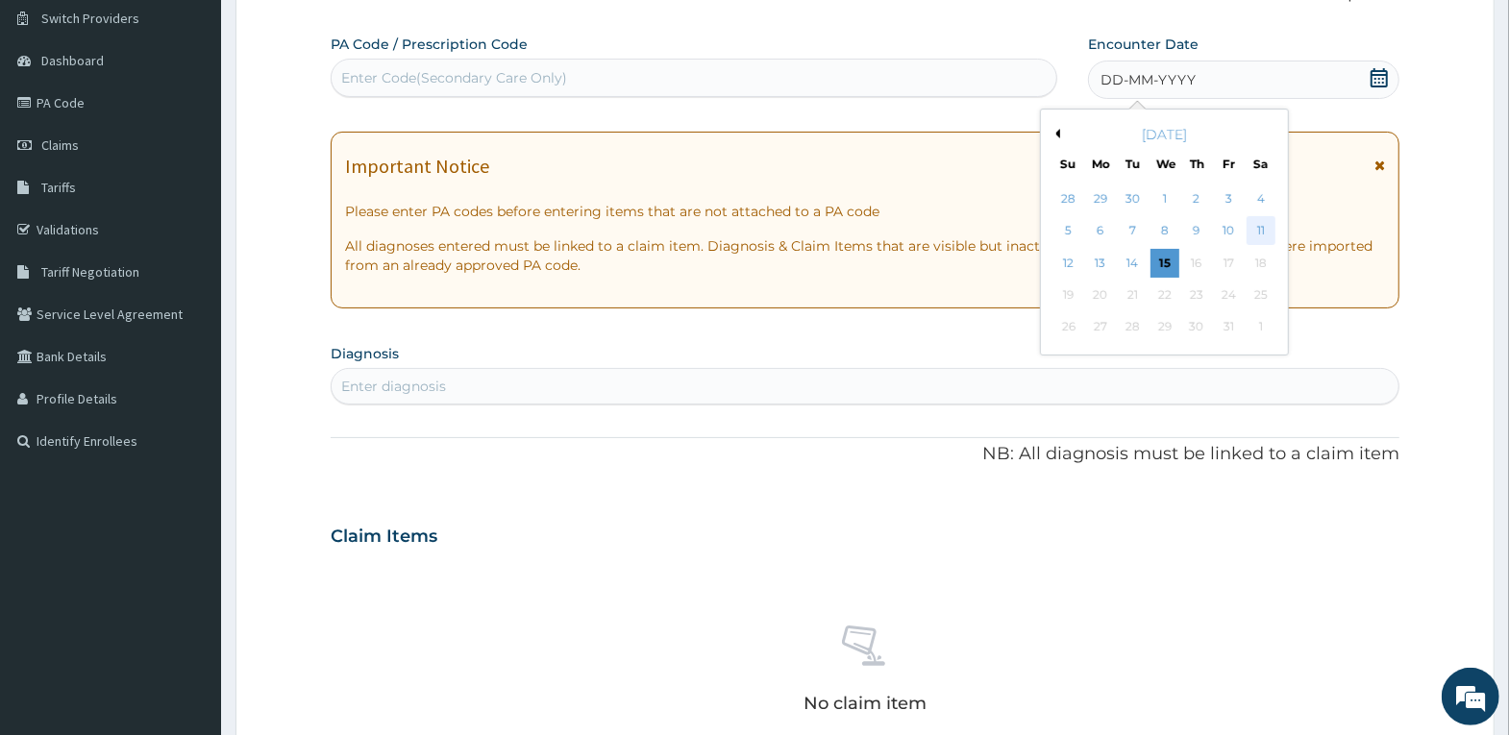
click at [1258, 233] on div "11" at bounding box center [1260, 231] width 29 height 29
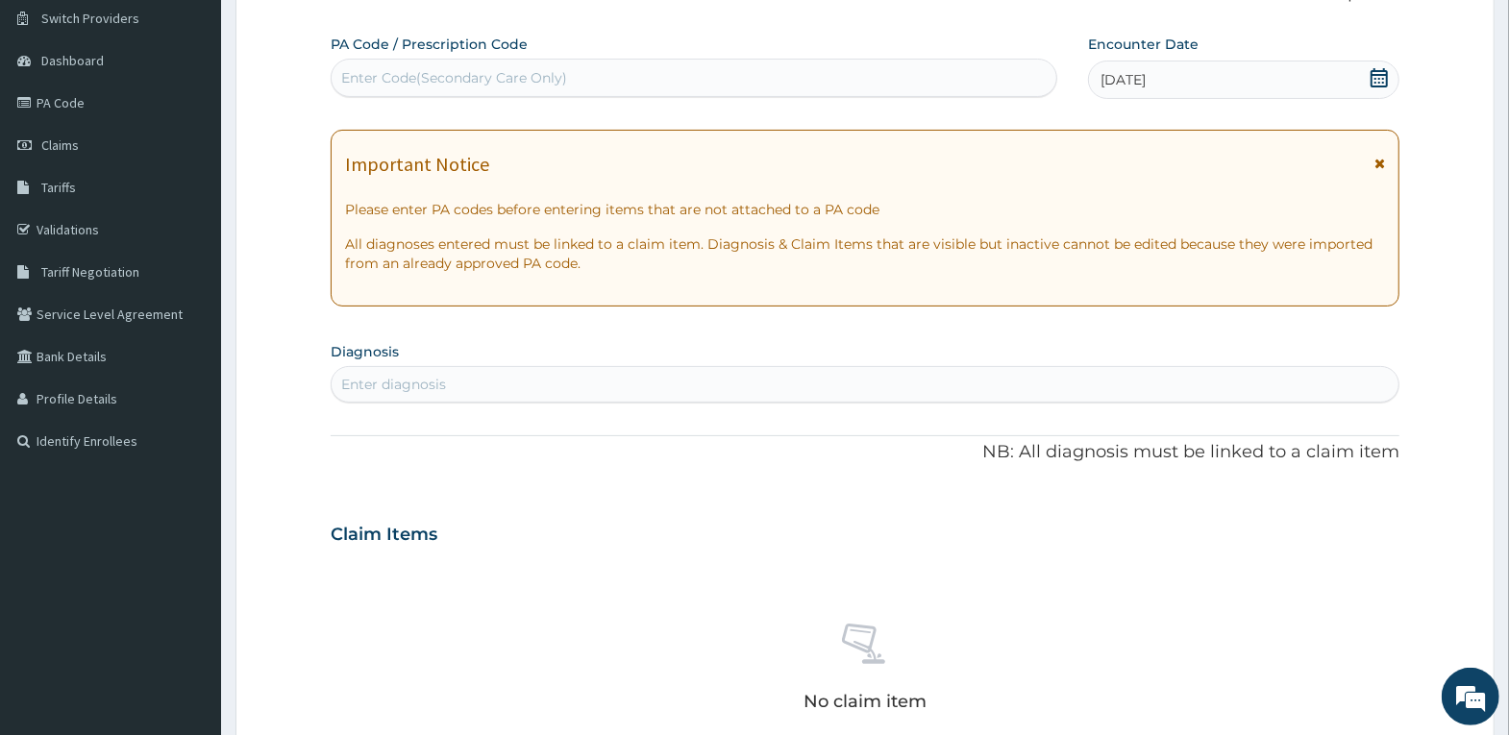
click at [1214, 381] on div "Enter diagnosis" at bounding box center [865, 384] width 1067 height 31
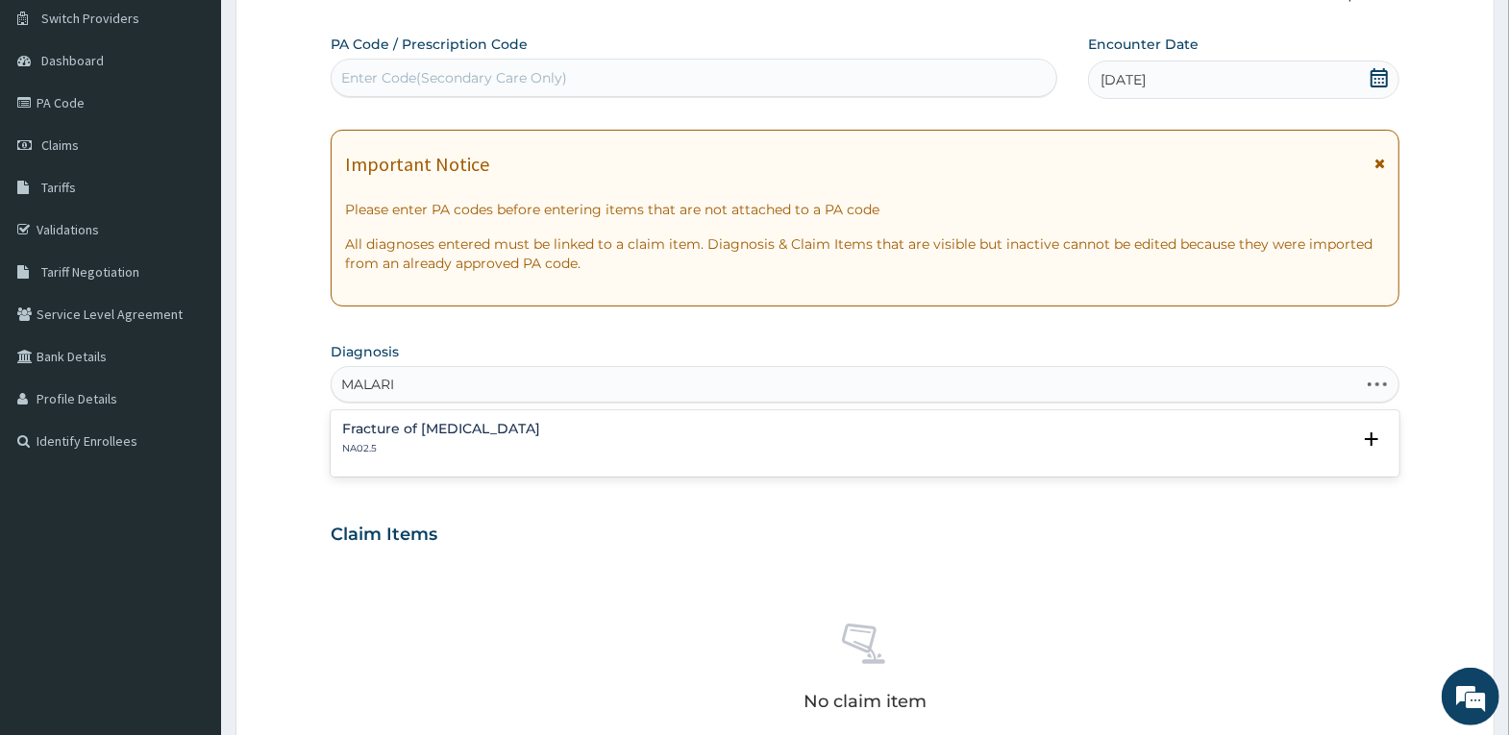
type input "[MEDICAL_DATA]"
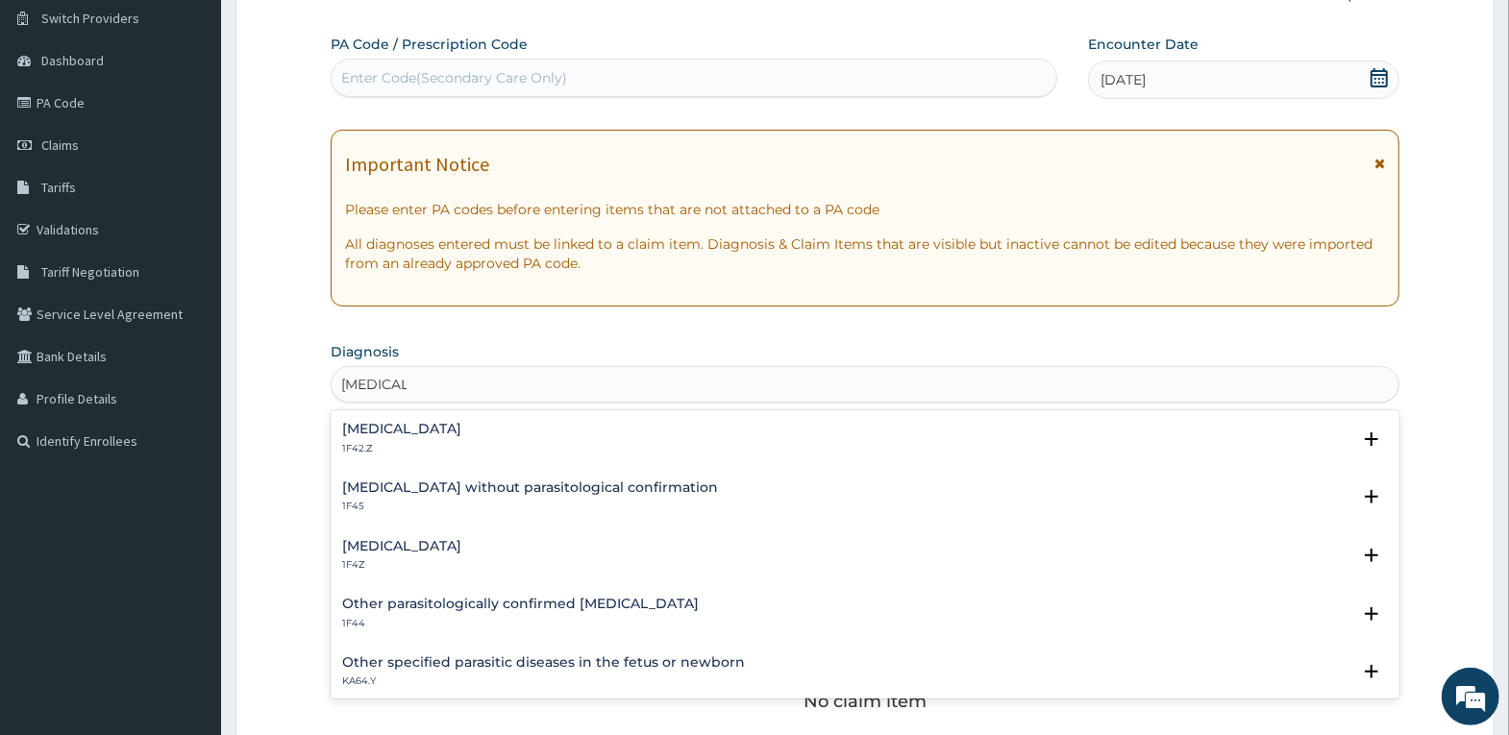
click at [461, 425] on h4 "[MEDICAL_DATA]" at bounding box center [401, 429] width 119 height 14
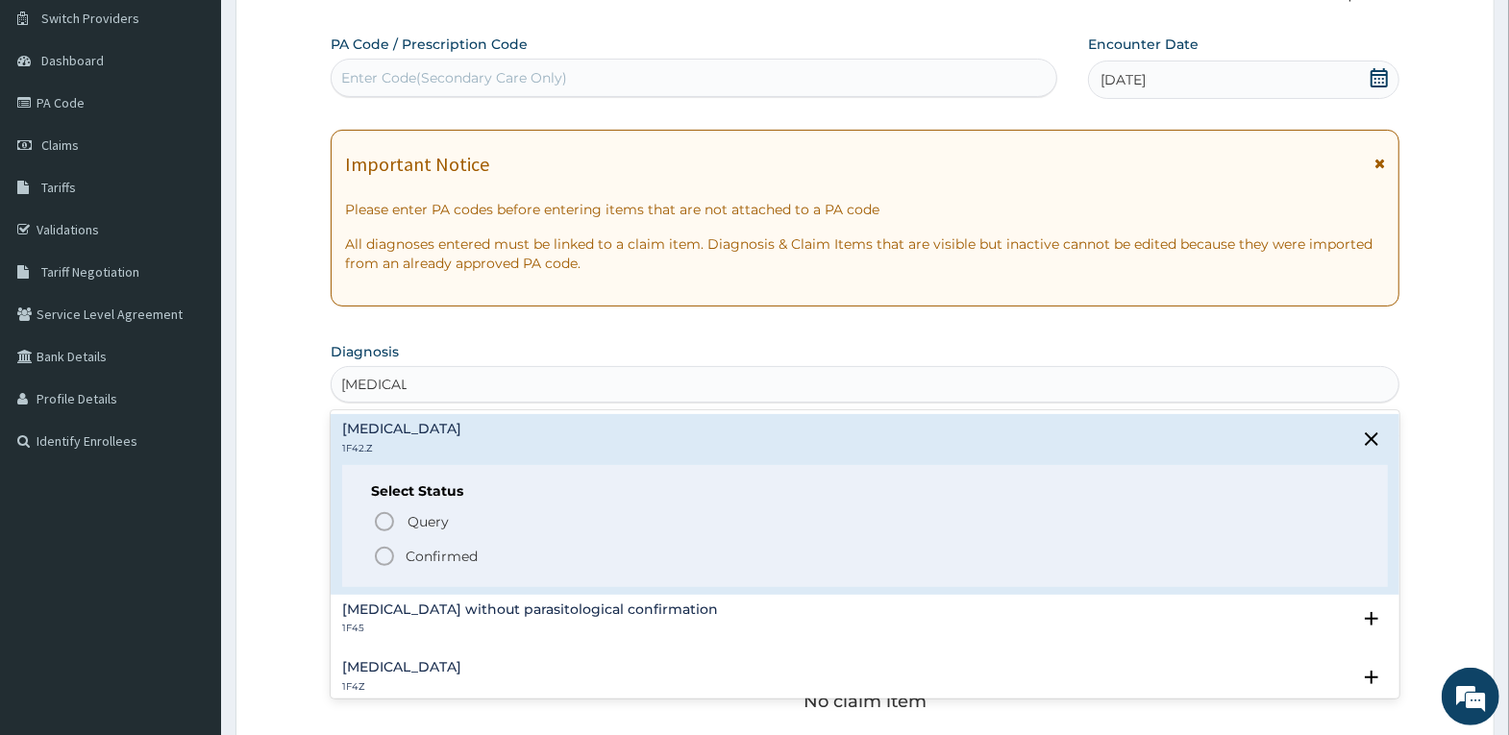
drag, startPoint x: 413, startPoint y: 535, endPoint x: 427, endPoint y: 556, distance: 24.3
click at [419, 548] on div "Query Query covers suspected (?), Keep in view (kiv), Ruled out (r/o) Confirmed" at bounding box center [865, 537] width 988 height 59
click at [427, 556] on p "Confirmed" at bounding box center [442, 556] width 72 height 19
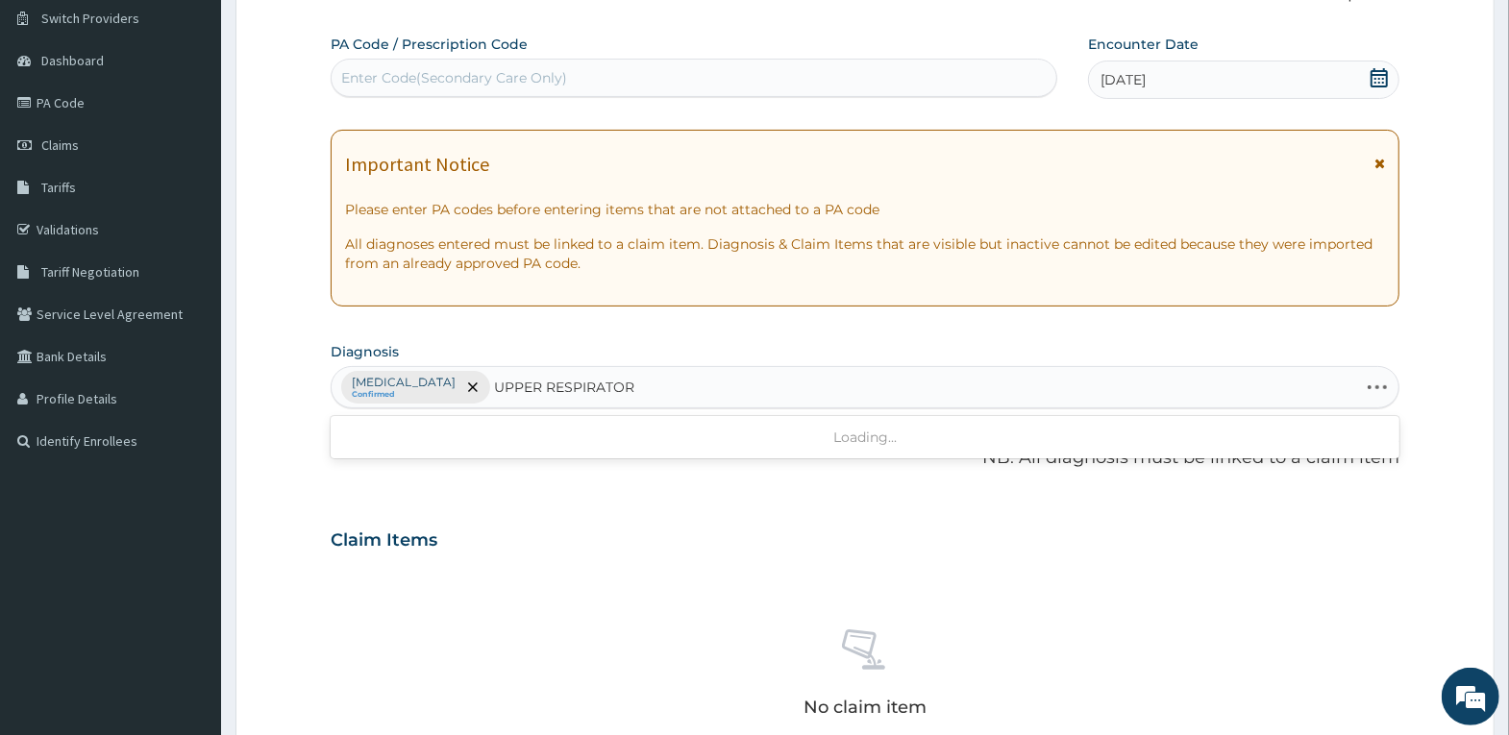
type input "UPPER RESPIRATORY"
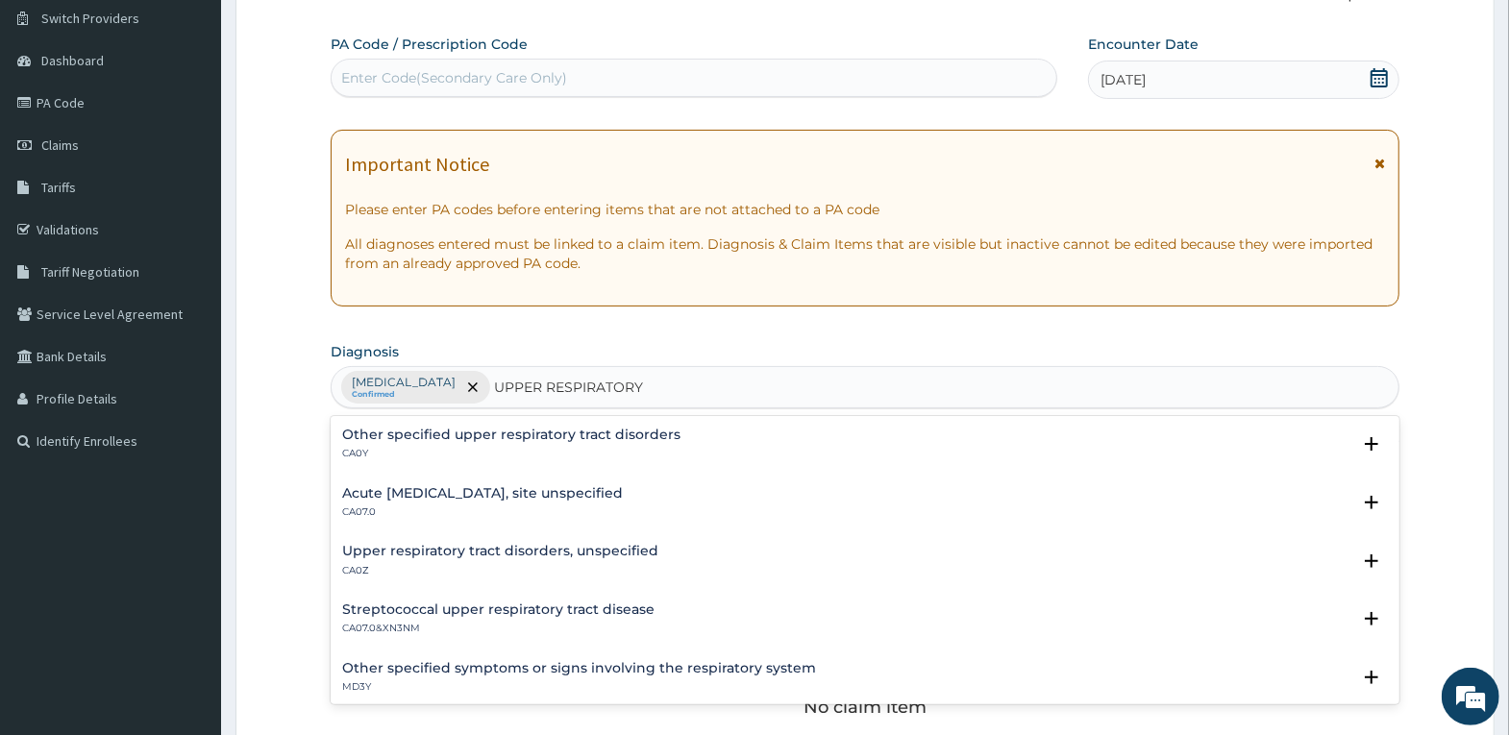
click at [591, 492] on h4 "Acute [MEDICAL_DATA], site unspecified" at bounding box center [482, 493] width 281 height 14
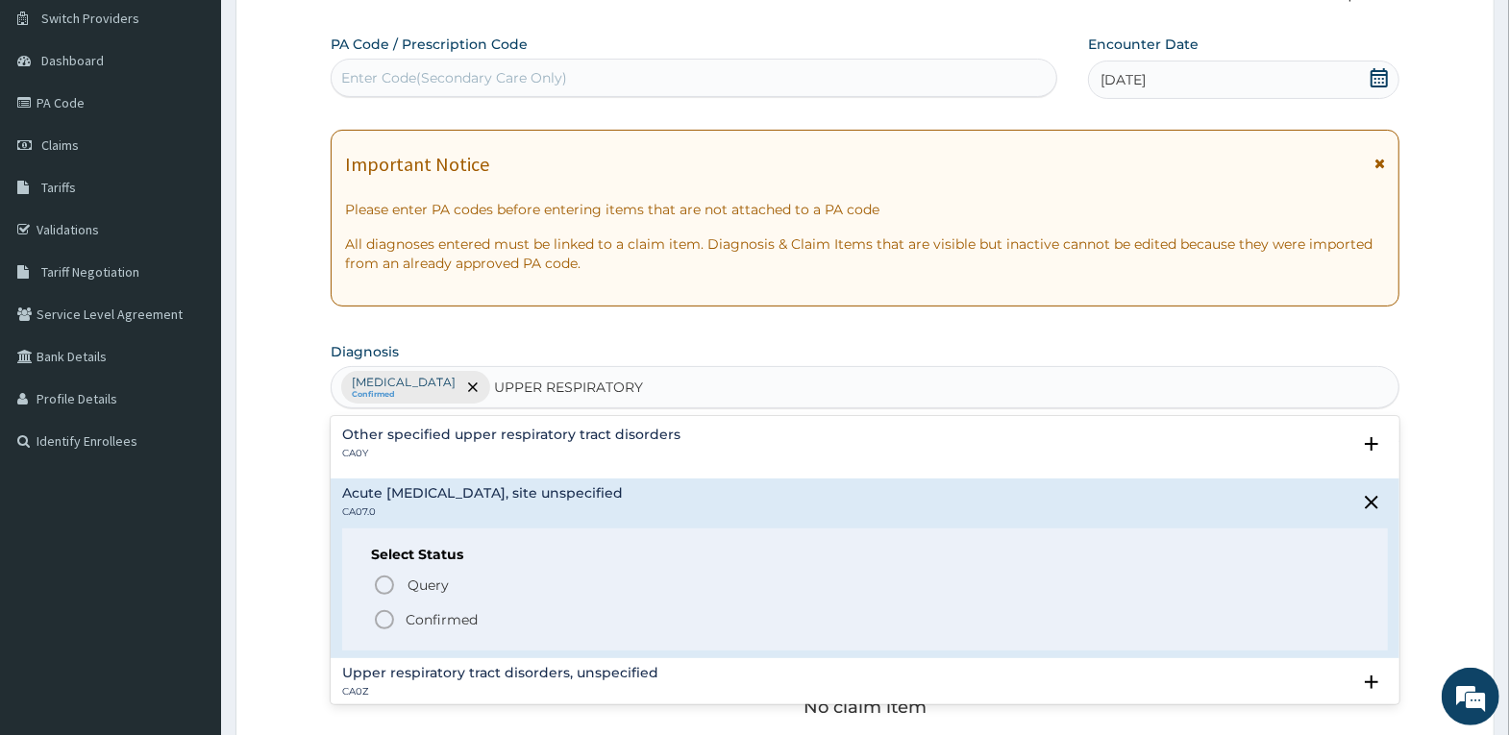
click at [449, 615] on p "Confirmed" at bounding box center [442, 619] width 72 height 19
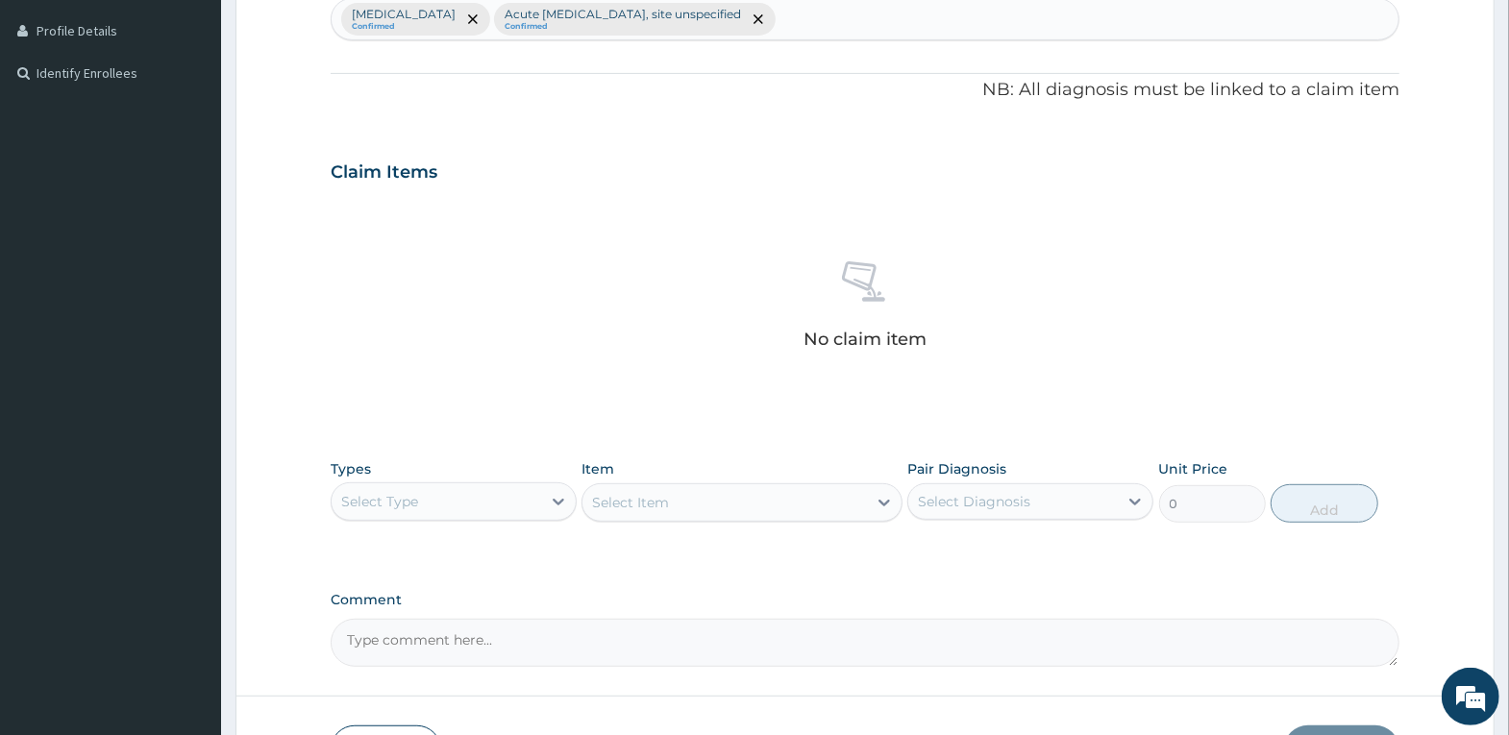
scroll to position [533, 0]
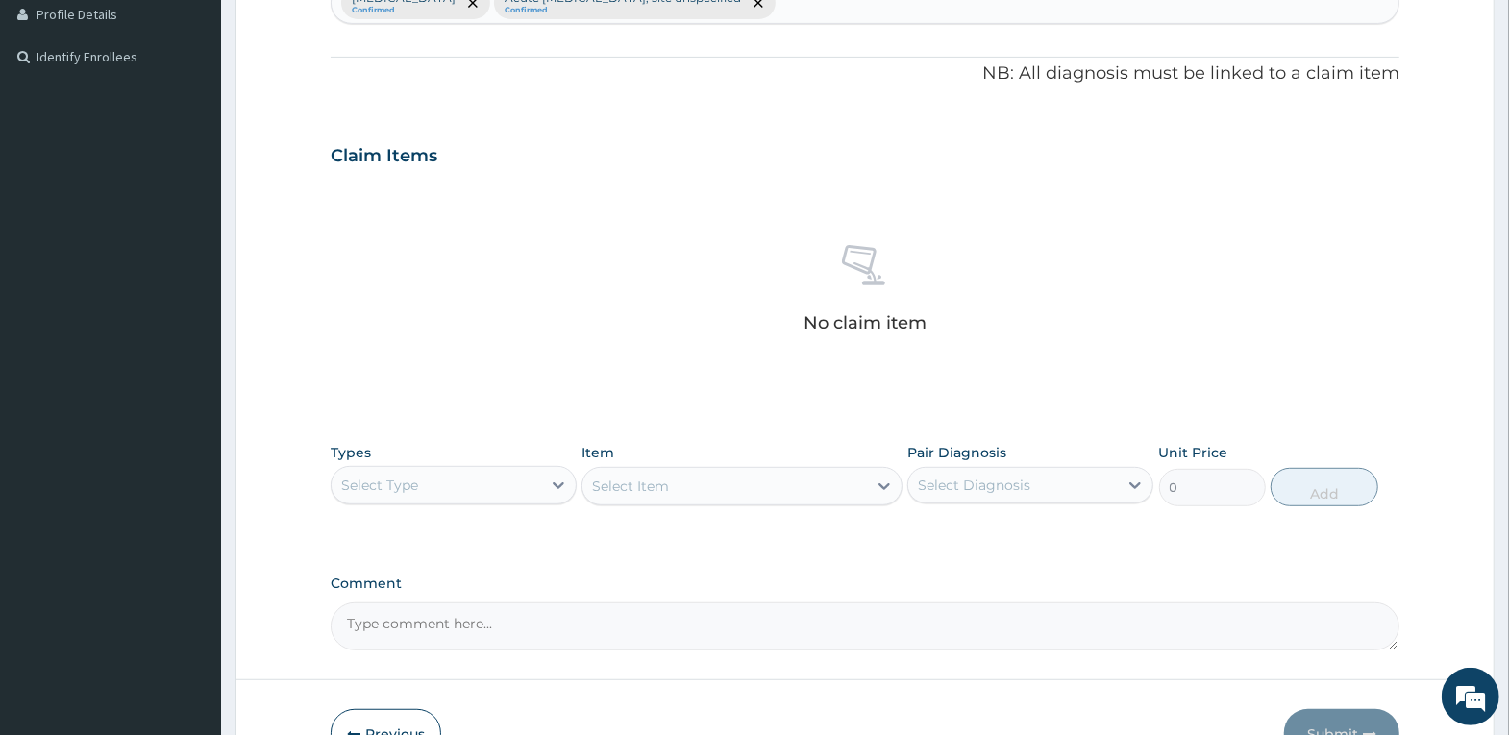
click at [489, 475] on div "Select Type" at bounding box center [437, 485] width 210 height 31
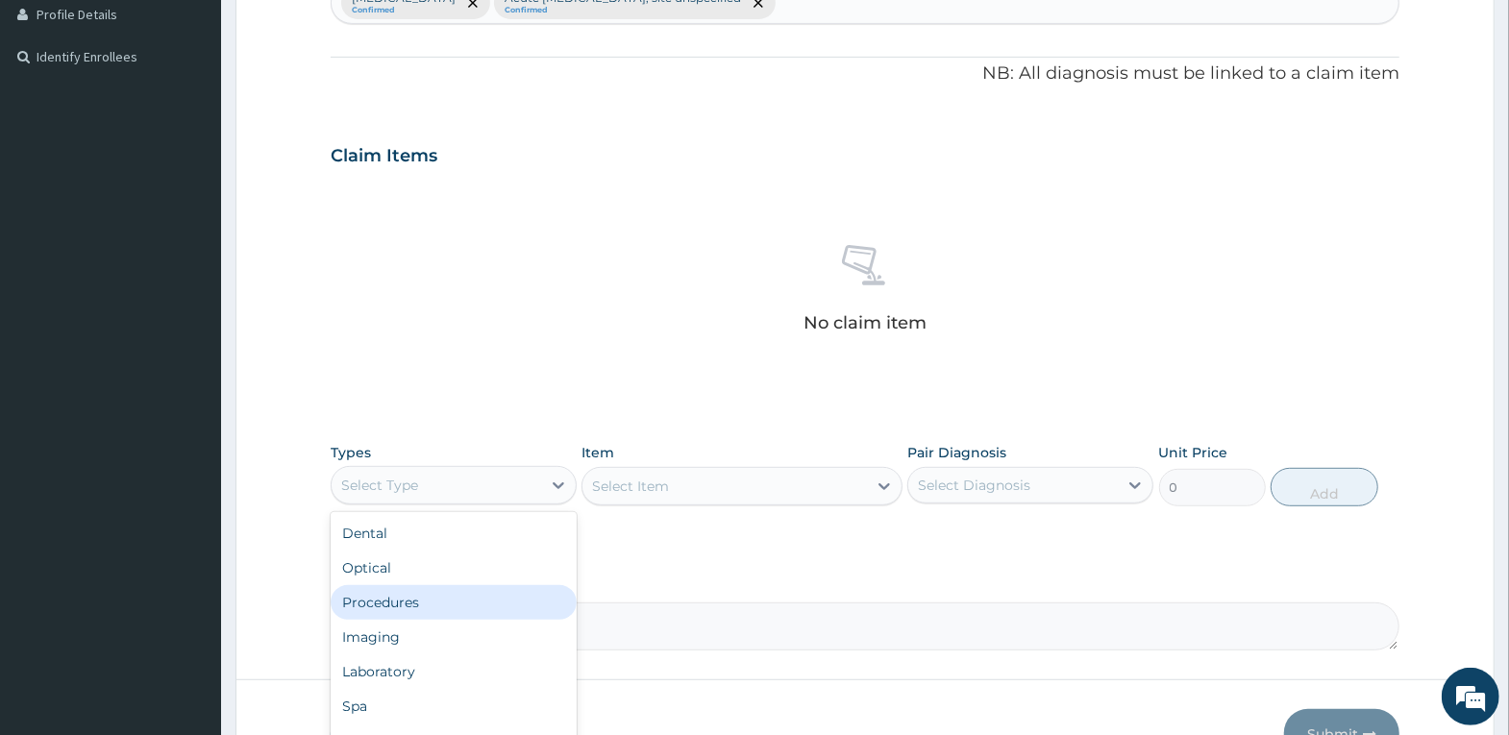
click at [486, 601] on div "Procedures" at bounding box center [454, 602] width 246 height 35
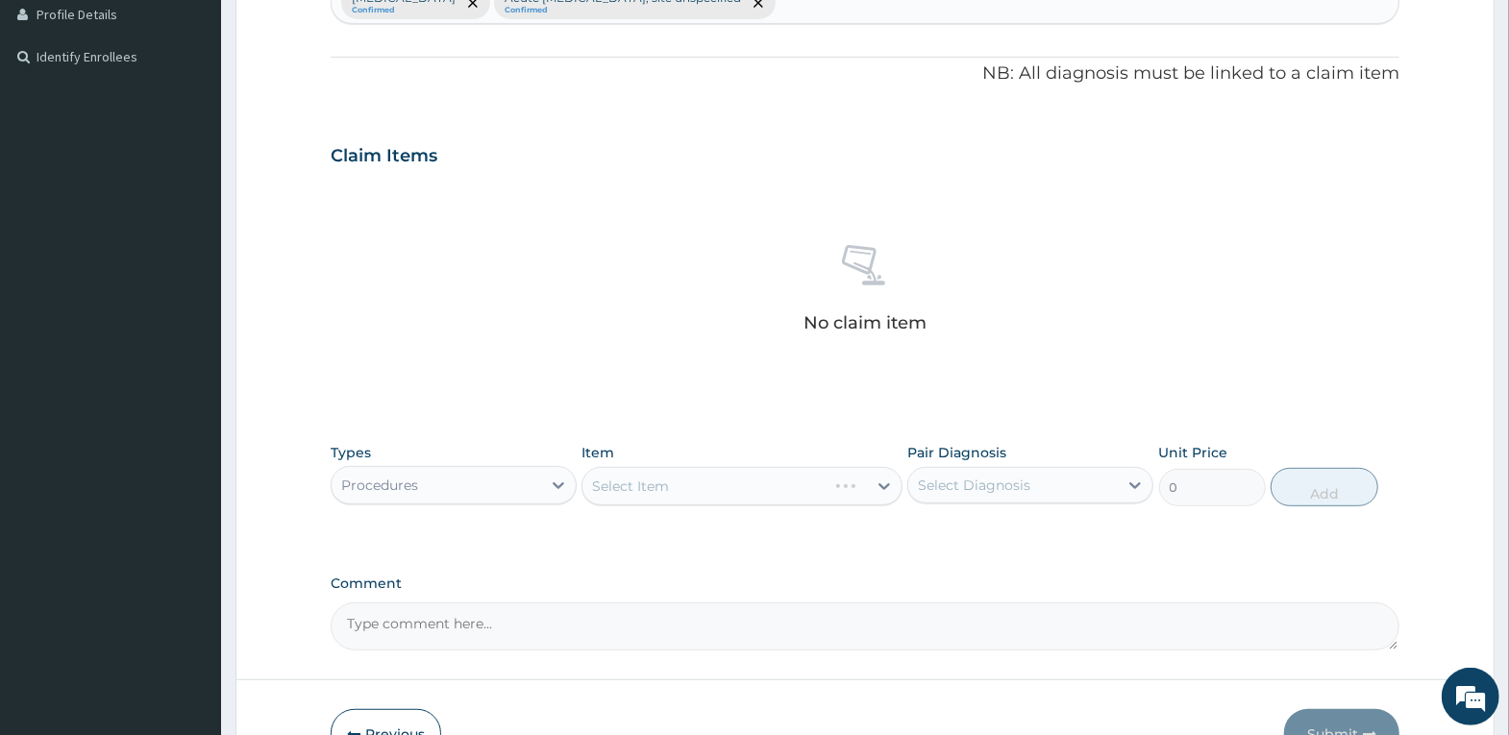
click at [673, 489] on div "Select Item" at bounding box center [741, 486] width 321 height 38
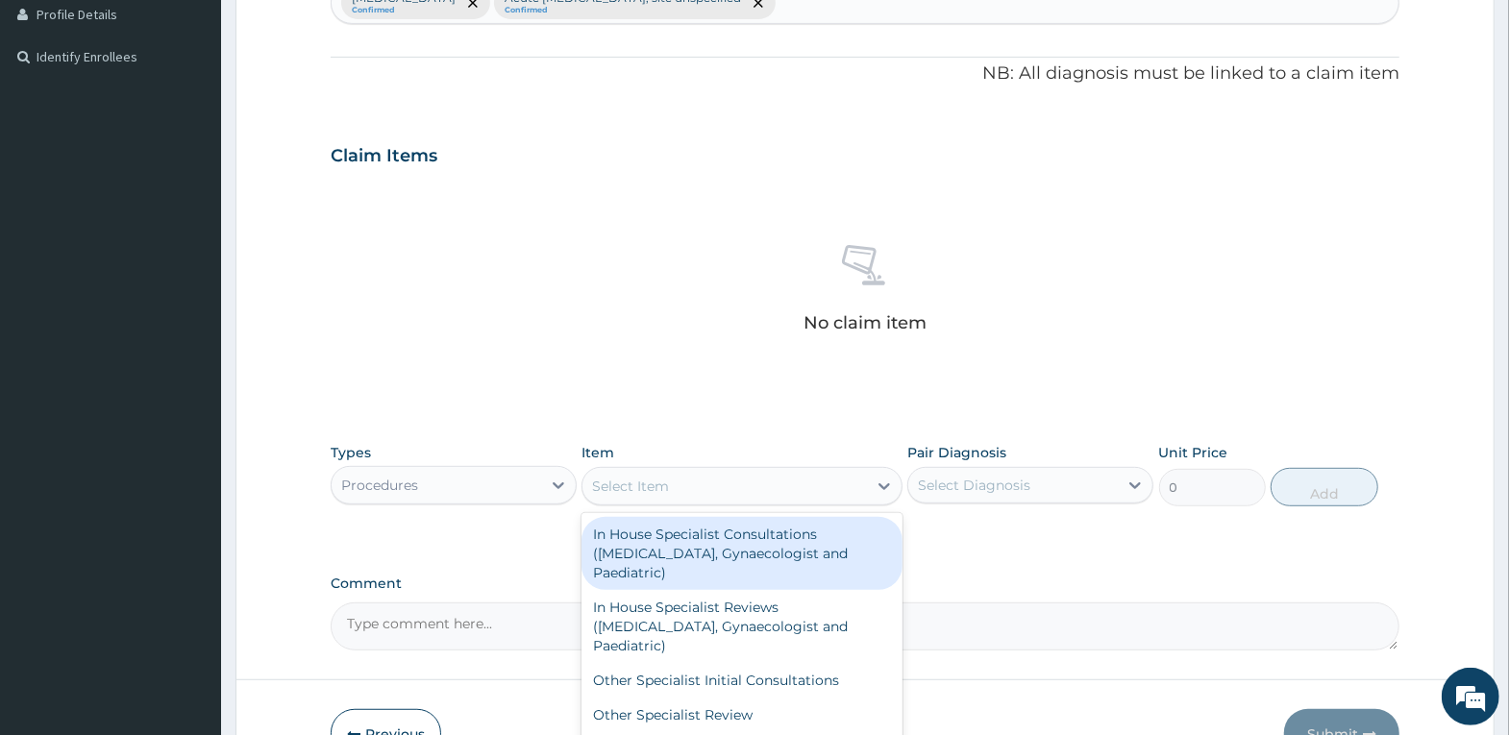
click at [735, 479] on div "Select Item" at bounding box center [724, 486] width 284 height 31
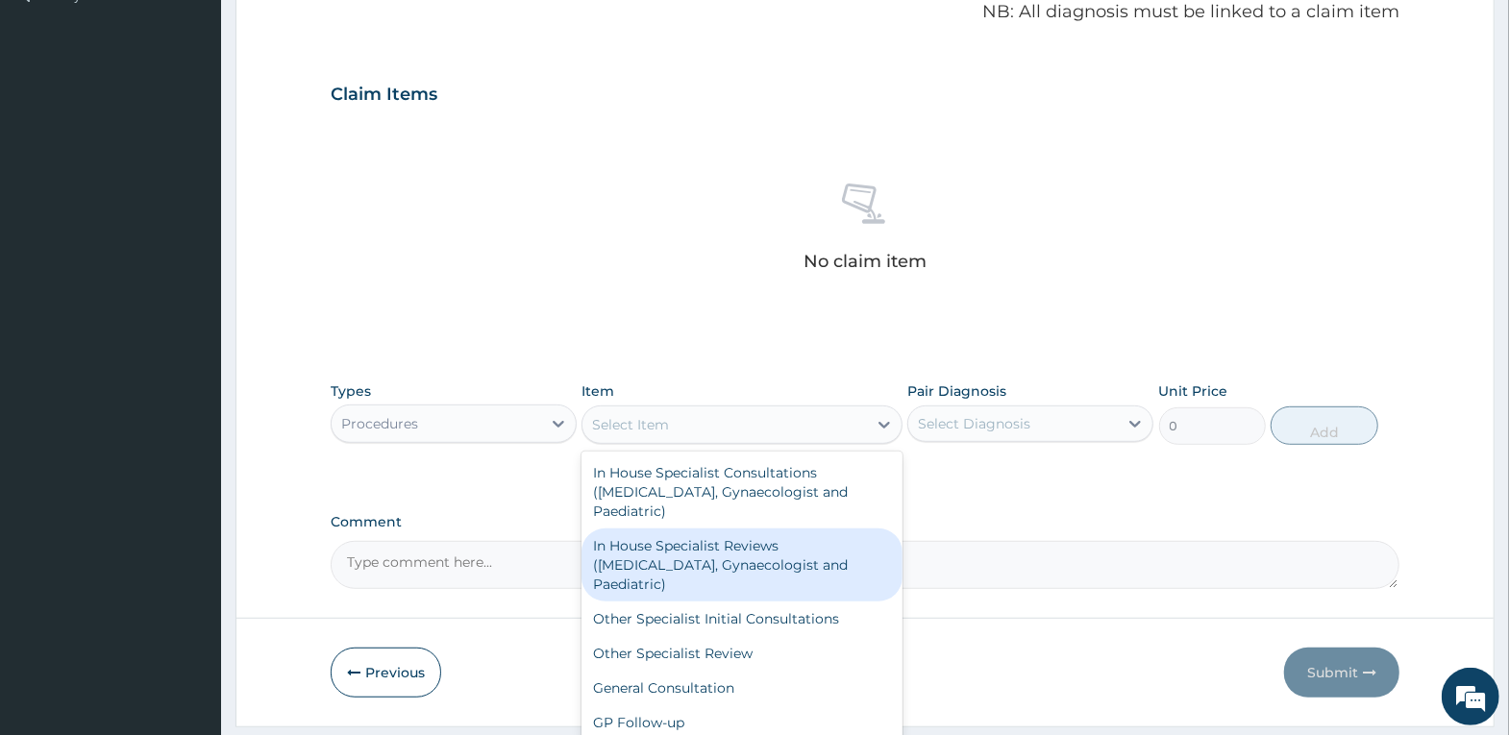
scroll to position [630, 0]
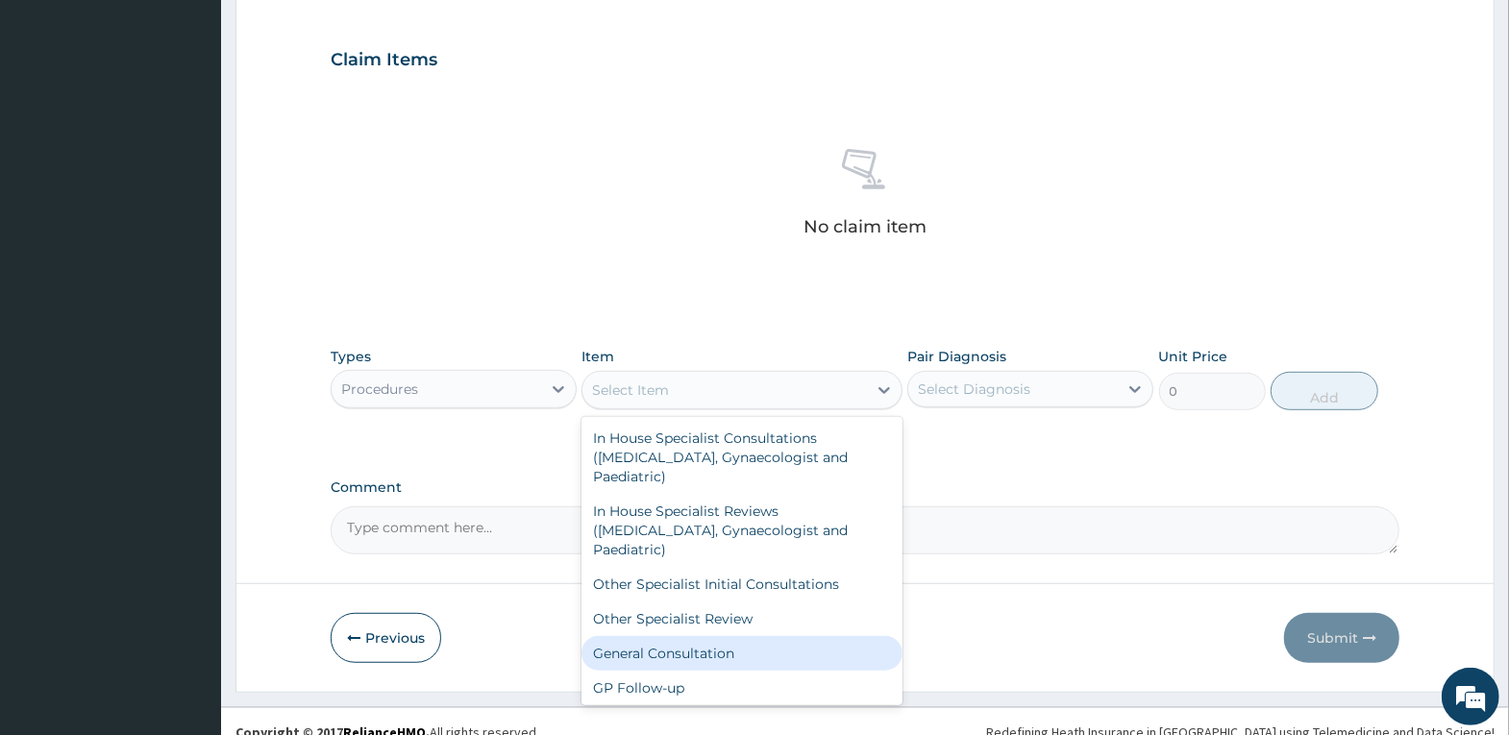
click at [740, 655] on div "General Consultation" at bounding box center [741, 653] width 321 height 35
type input "4000"
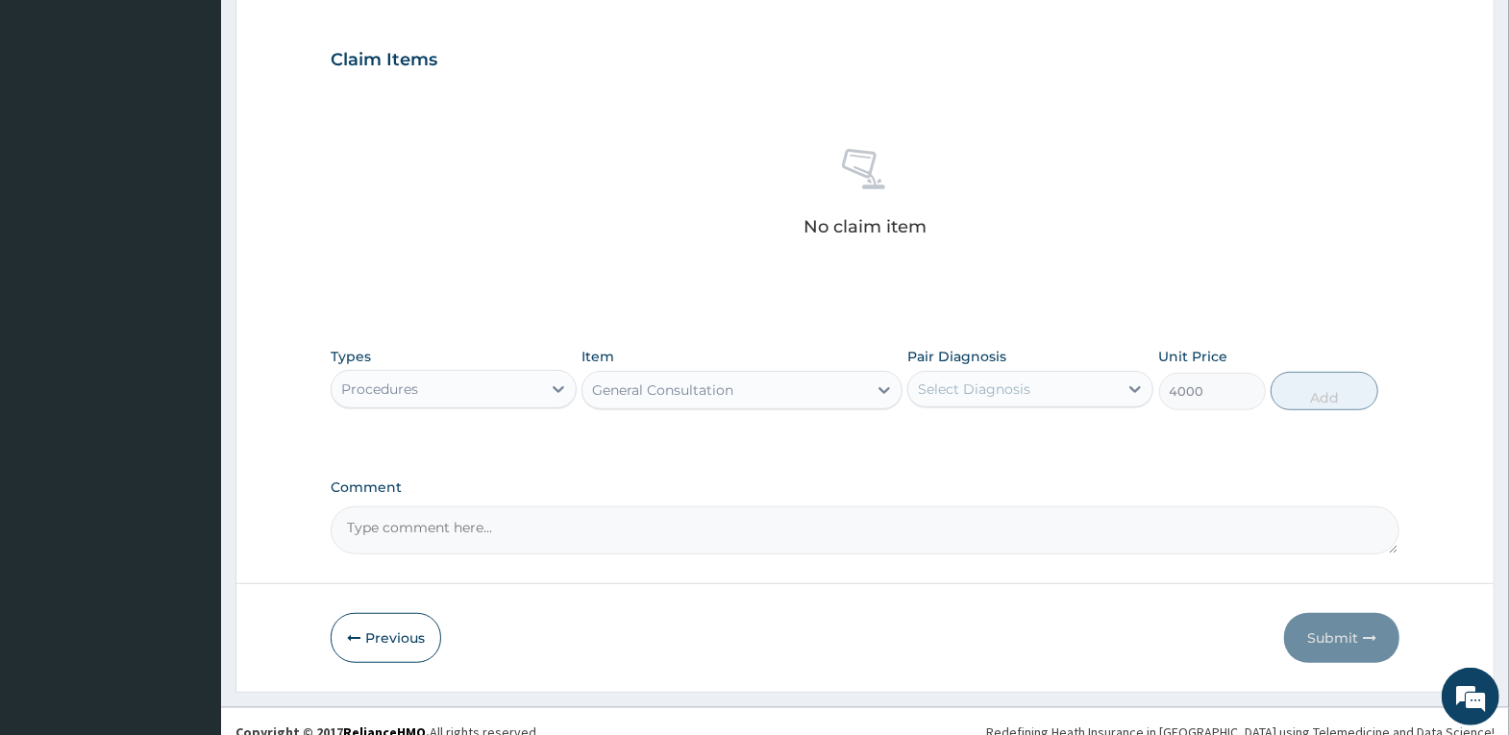
click at [1017, 386] on div "Select Diagnosis" at bounding box center [974, 389] width 112 height 19
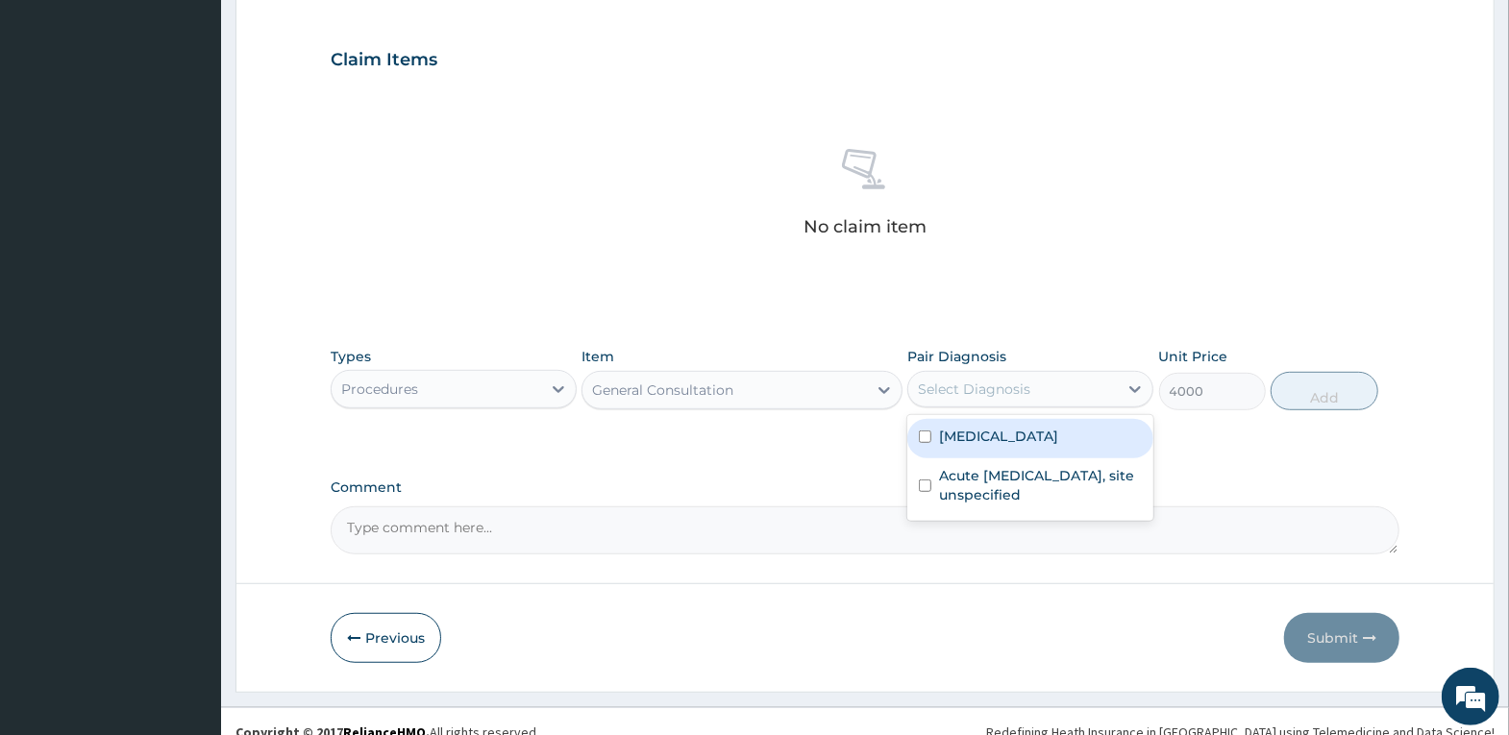
click at [1014, 442] on label "[MEDICAL_DATA]" at bounding box center [998, 436] width 119 height 19
checkbox input "true"
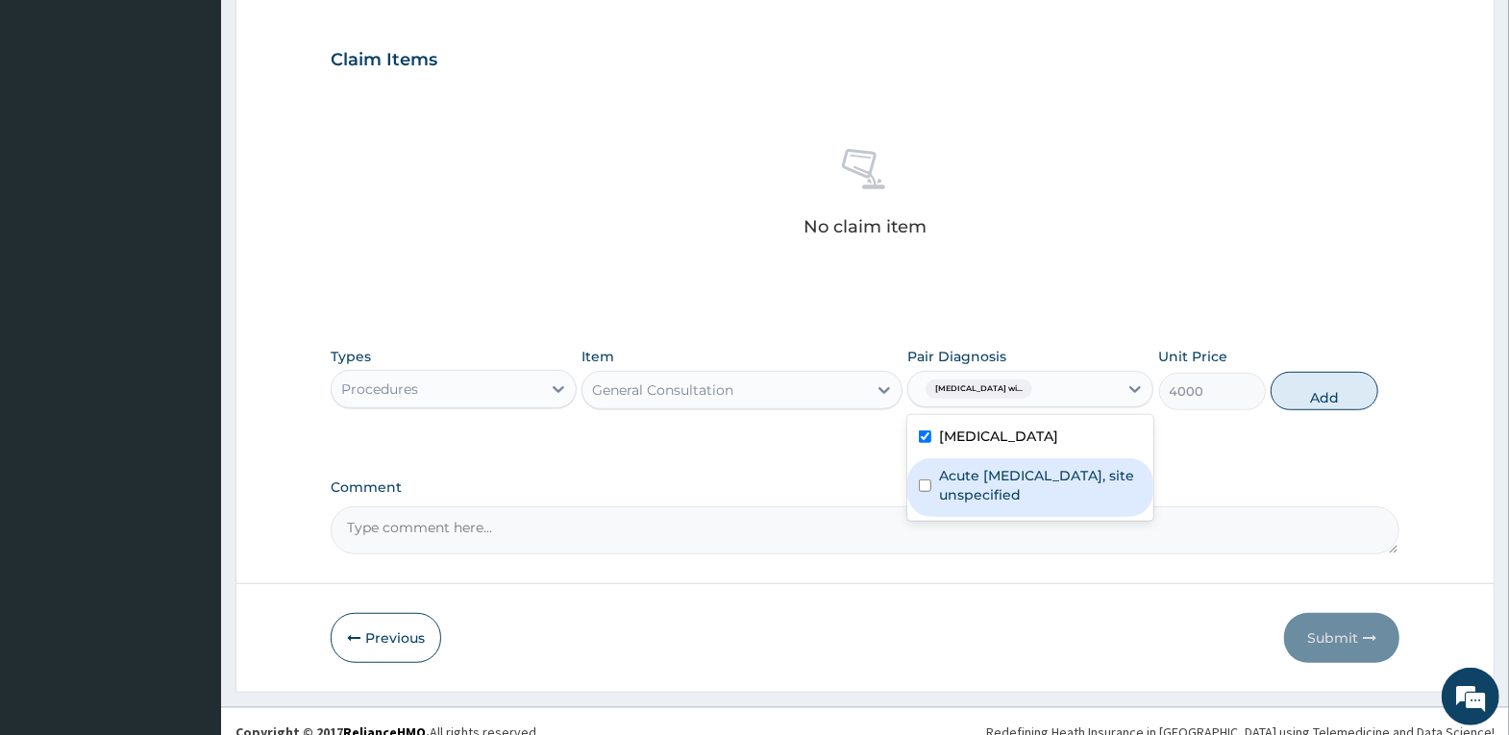
click at [1026, 489] on label "Acute [MEDICAL_DATA], site unspecified" at bounding box center [1040, 485] width 203 height 38
checkbox input "true"
drag, startPoint x: 1327, startPoint y: 413, endPoint x: 1211, endPoint y: 434, distance: 118.2
click at [1327, 410] on button "Add" at bounding box center [1324, 391] width 107 height 38
type input "0"
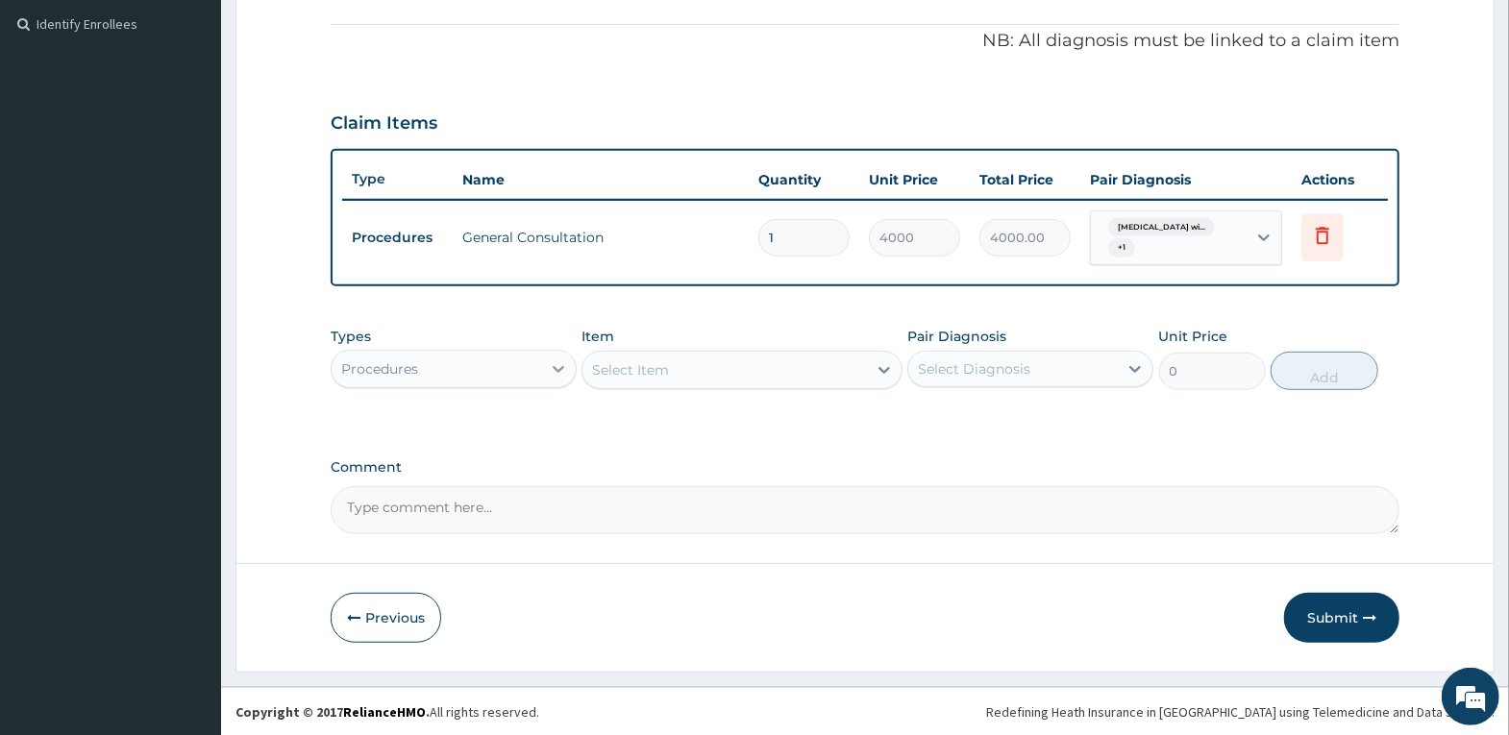
scroll to position [374, 0]
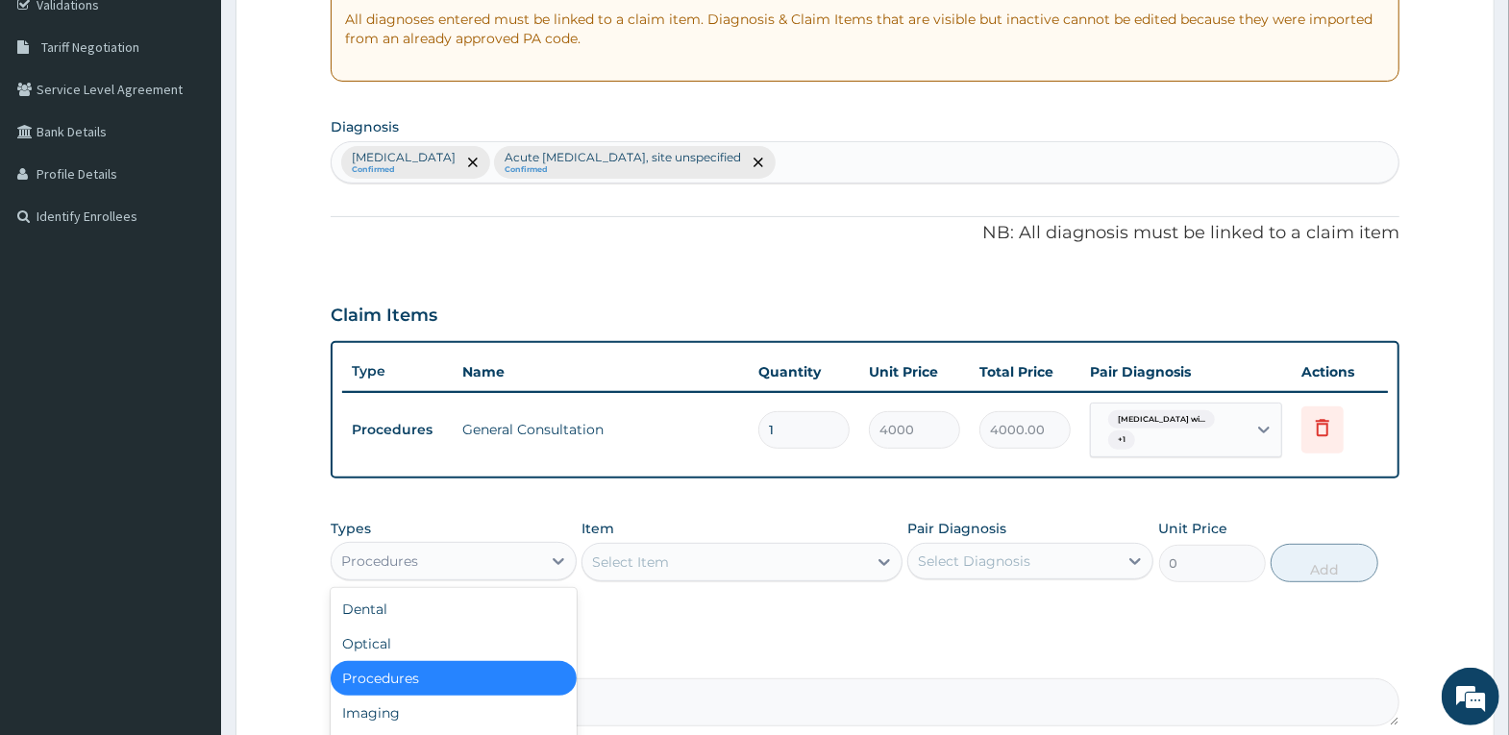
click at [532, 558] on div "Procedures" at bounding box center [437, 561] width 210 height 31
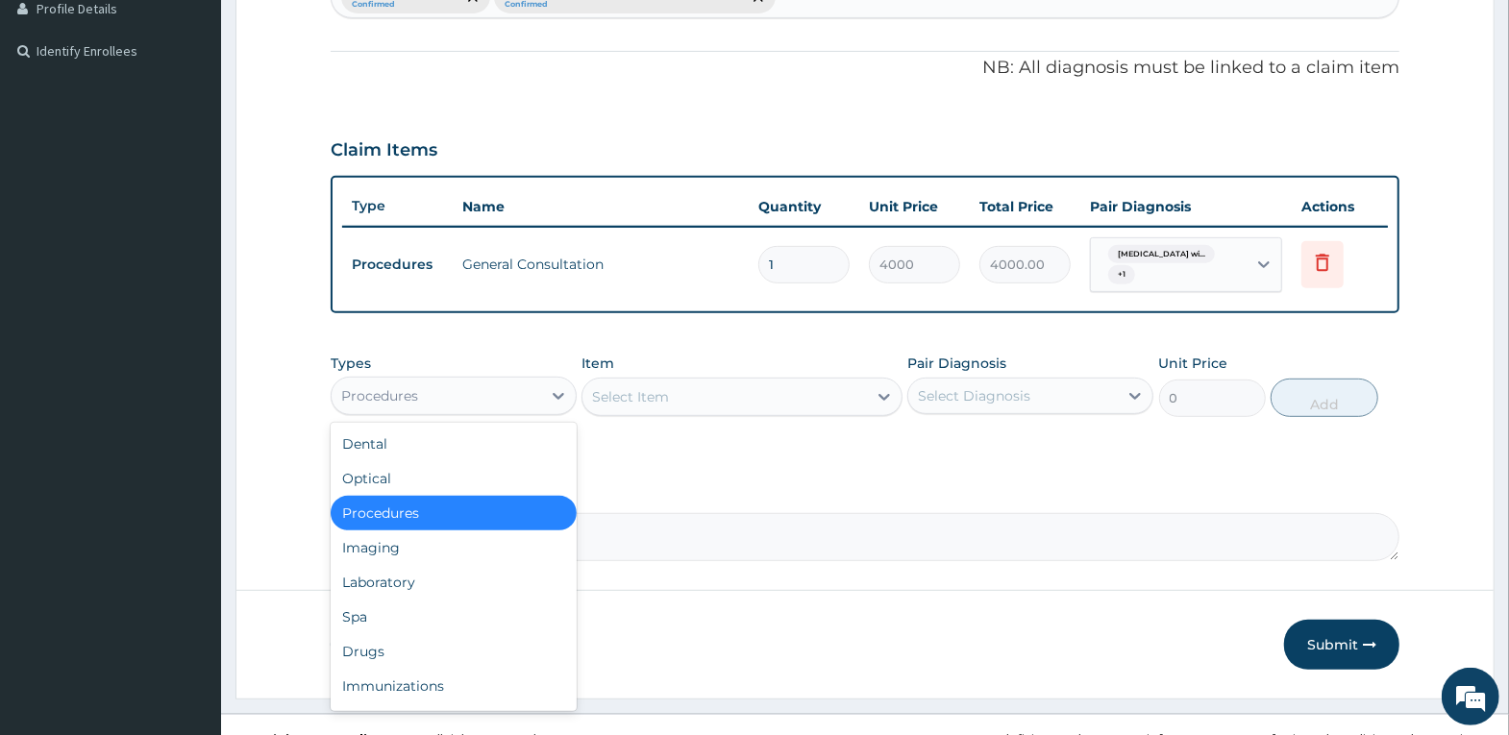
scroll to position [566, 0]
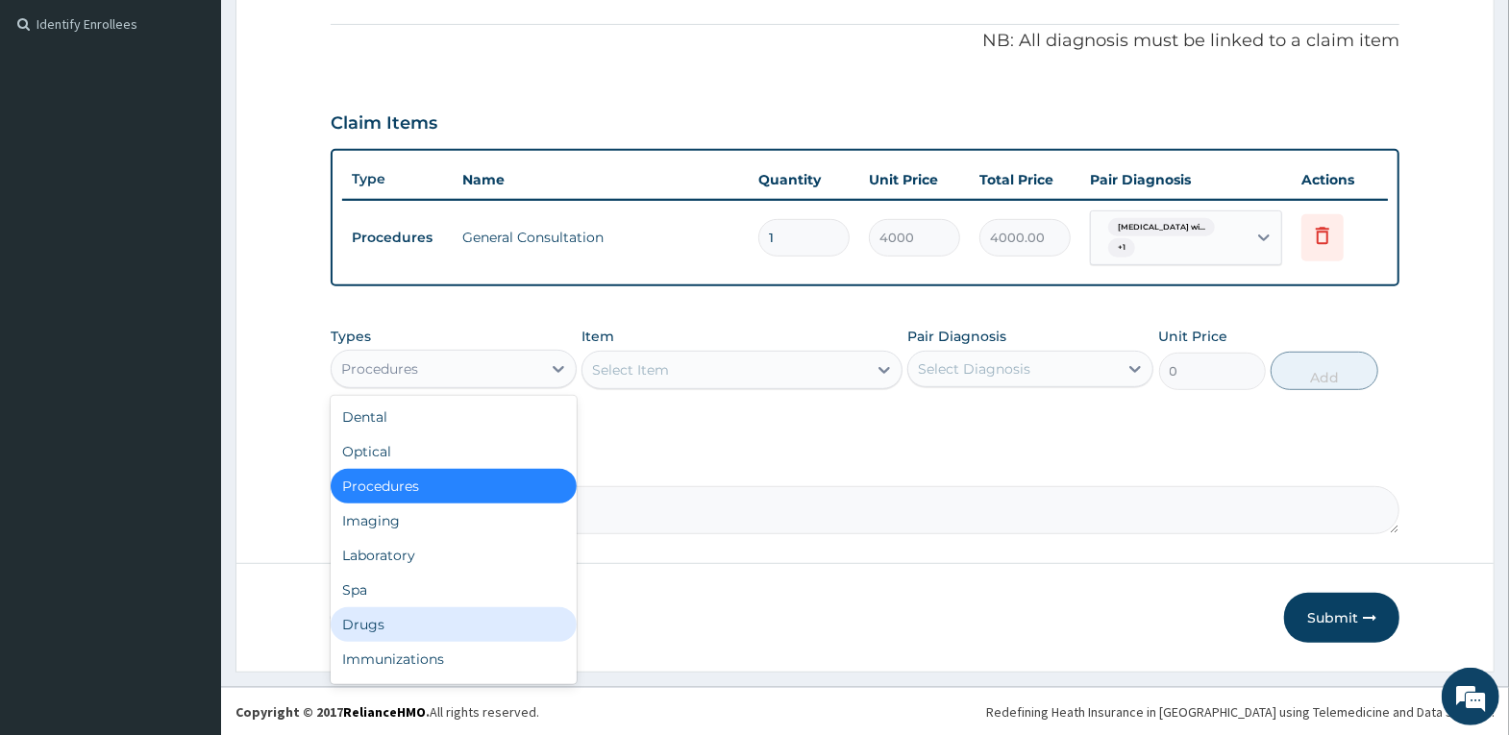
click at [482, 616] on div "Drugs" at bounding box center [454, 624] width 246 height 35
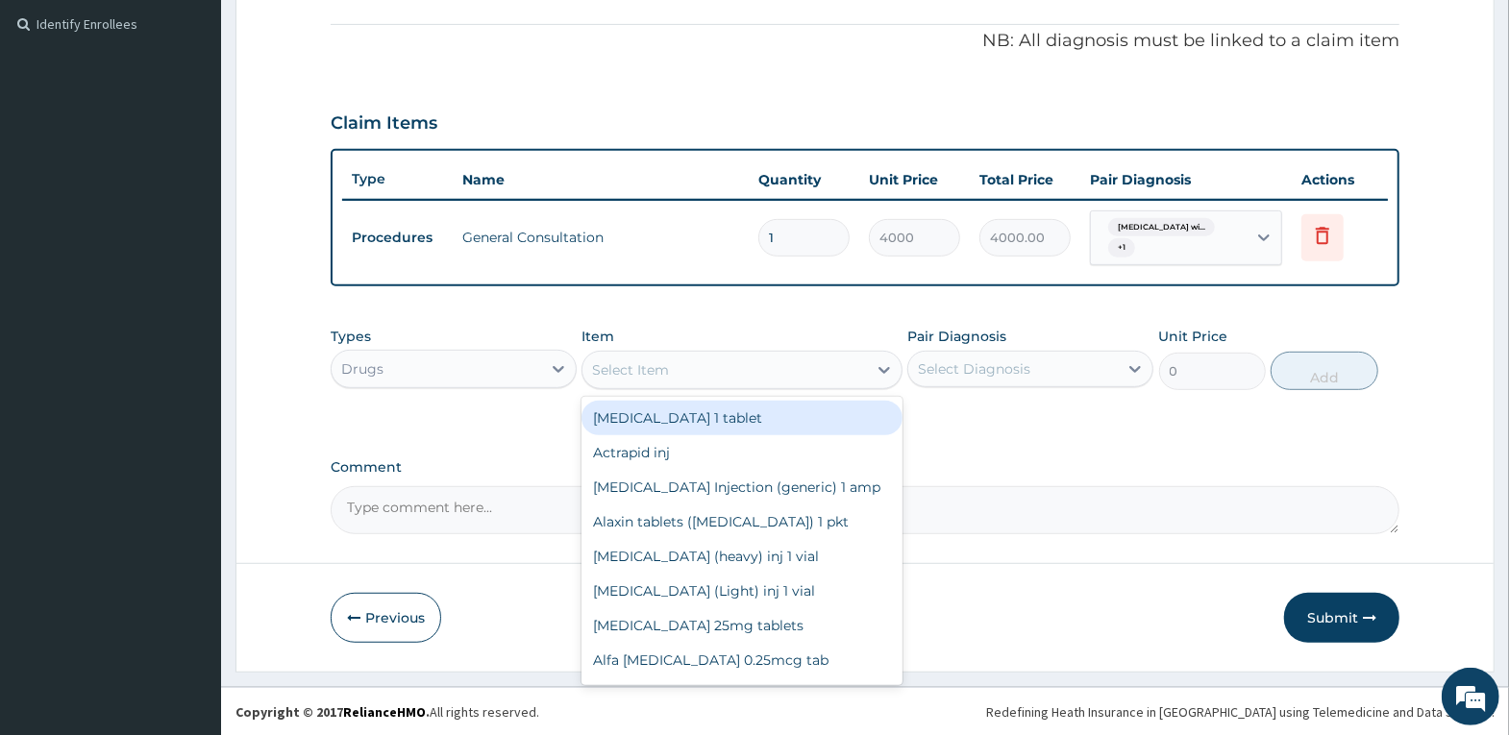
click at [666, 367] on div "Select Item" at bounding box center [630, 369] width 77 height 19
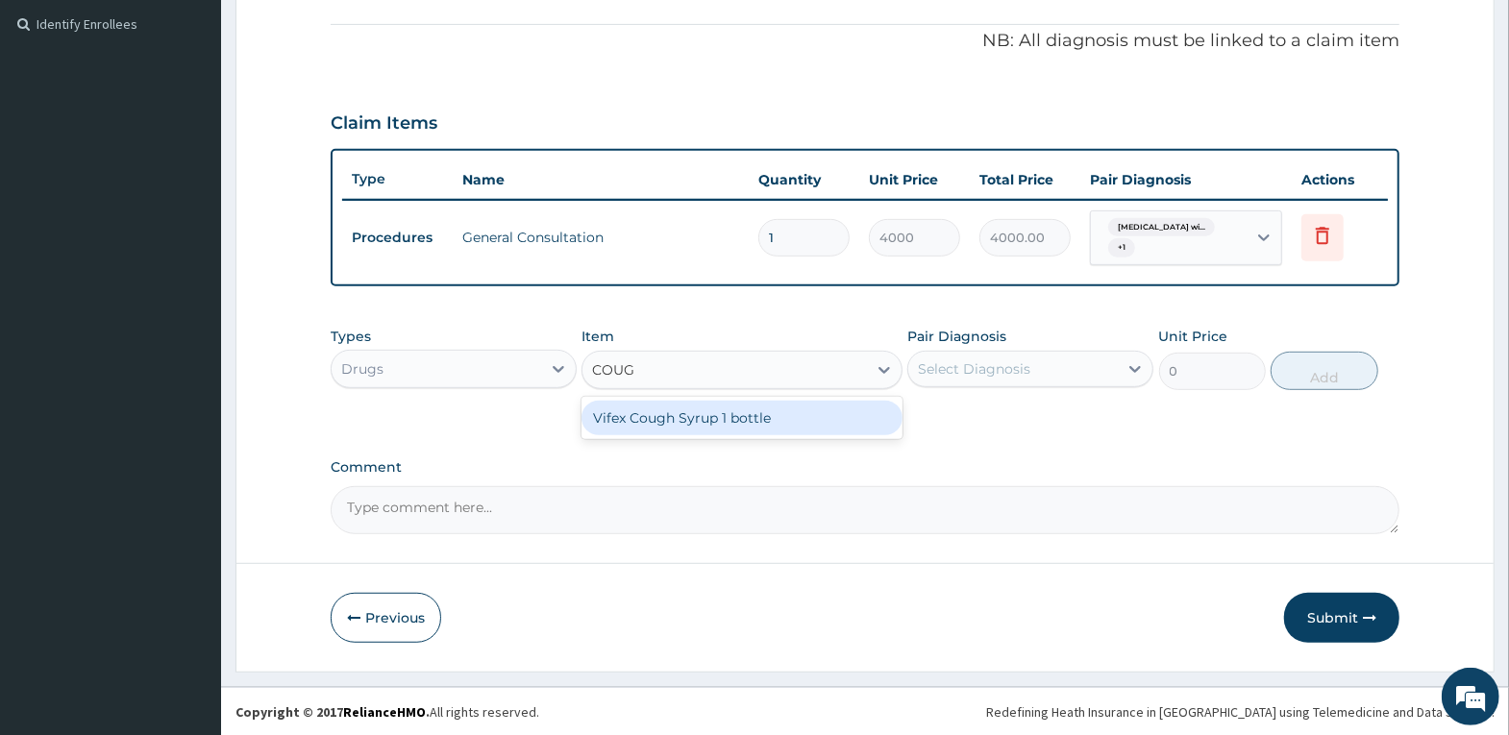
type input "COUGH"
drag, startPoint x: 699, startPoint y: 425, endPoint x: 777, endPoint y: 408, distance: 79.8
click at [708, 419] on div "Vifex Cough Syrup 1 bottle" at bounding box center [741, 418] width 321 height 35
type input "1000"
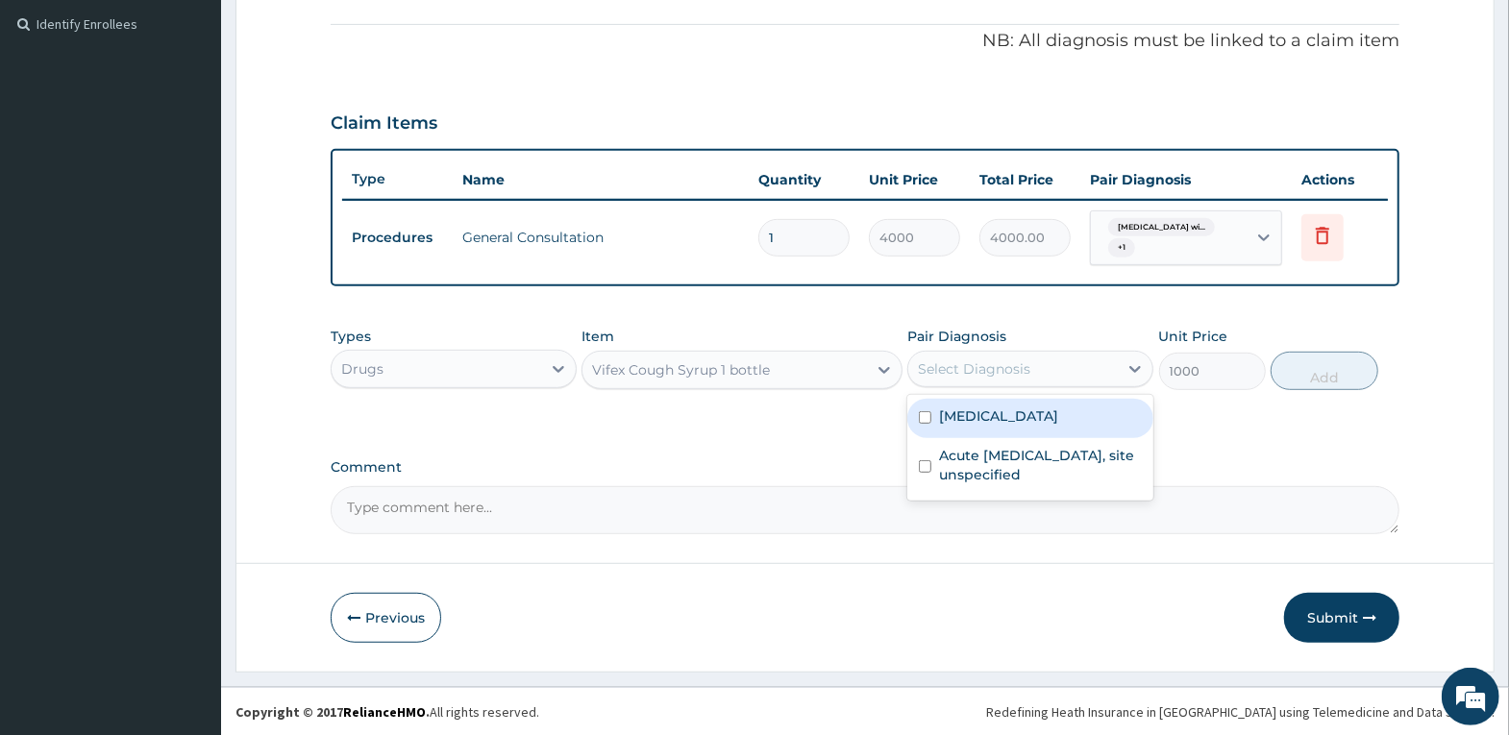
click at [1022, 373] on div "Select Diagnosis" at bounding box center [974, 368] width 112 height 19
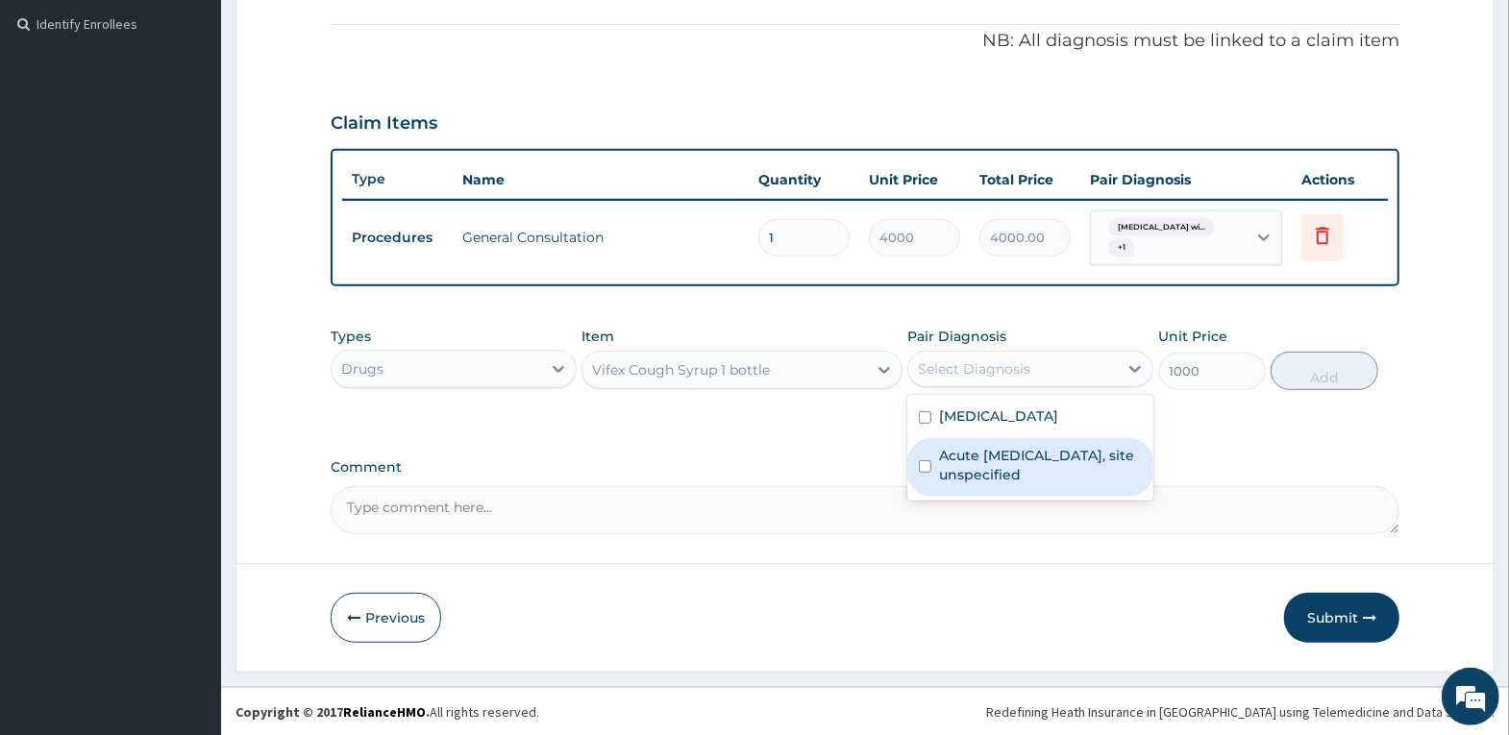
click at [1003, 476] on label "Acute upper respiratory infection, site unspecified" at bounding box center [1040, 465] width 203 height 38
checkbox input "true"
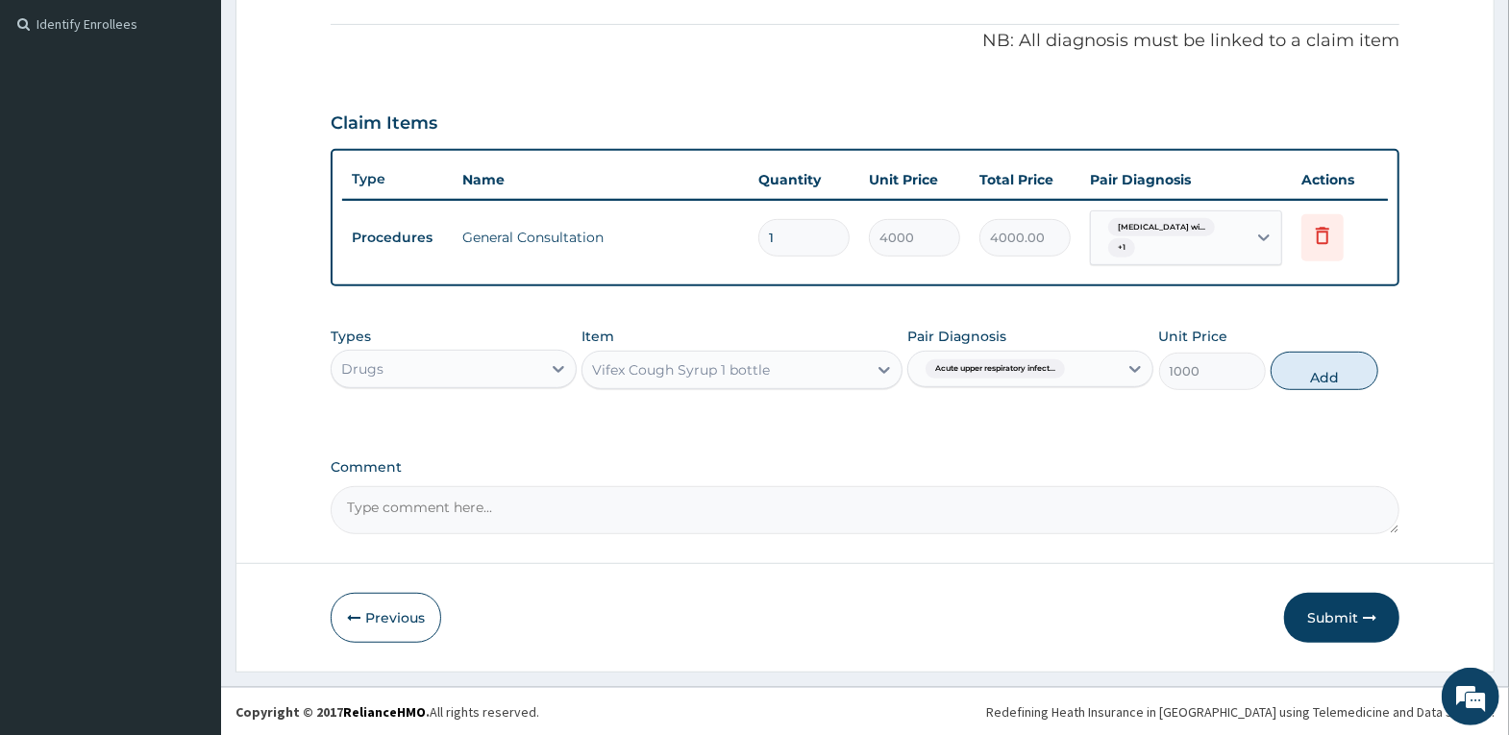
drag, startPoint x: 1305, startPoint y: 387, endPoint x: 1267, endPoint y: 383, distance: 38.6
click at [1305, 386] on button "Add" at bounding box center [1324, 371] width 107 height 38
type input "0"
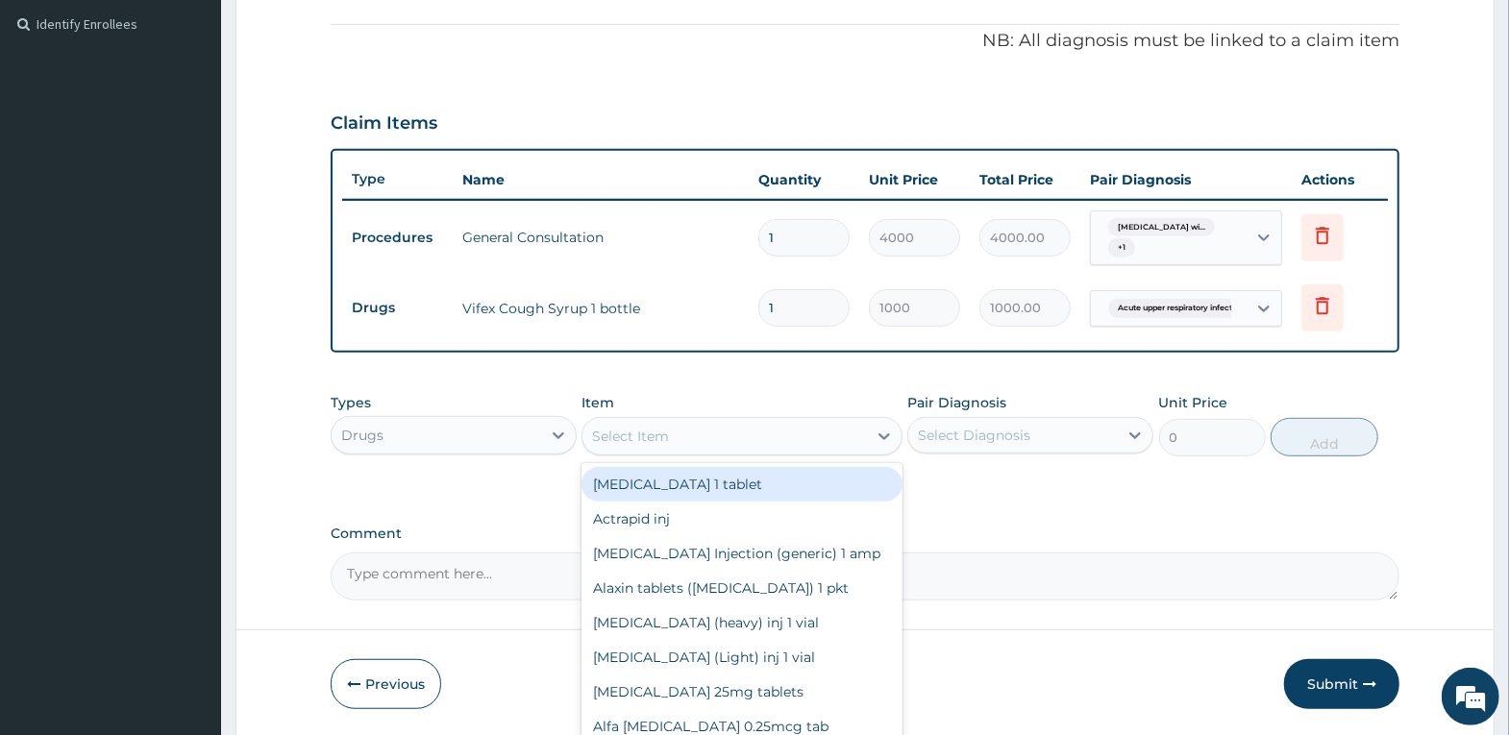
click at [650, 424] on div "Select Item" at bounding box center [724, 436] width 284 height 31
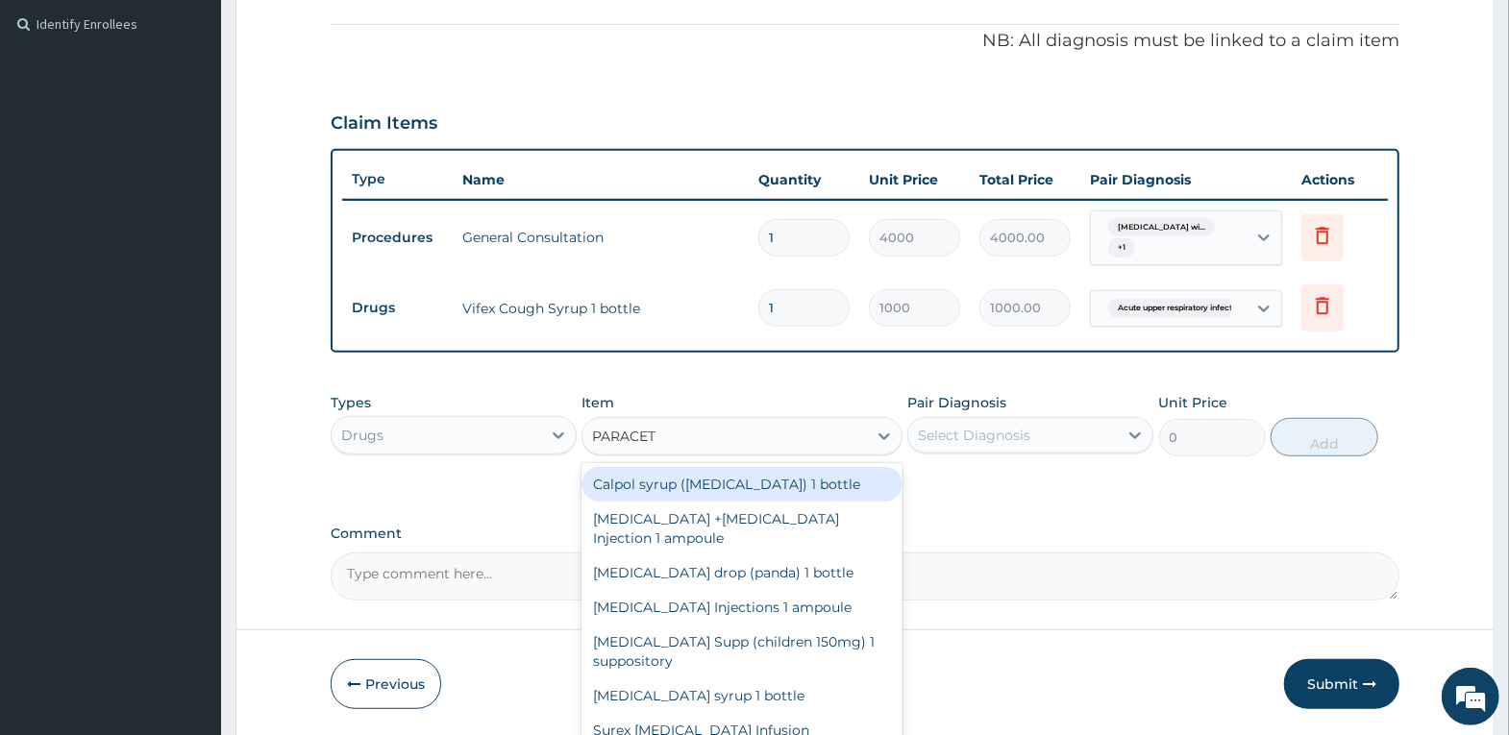
type input "PARACETA"
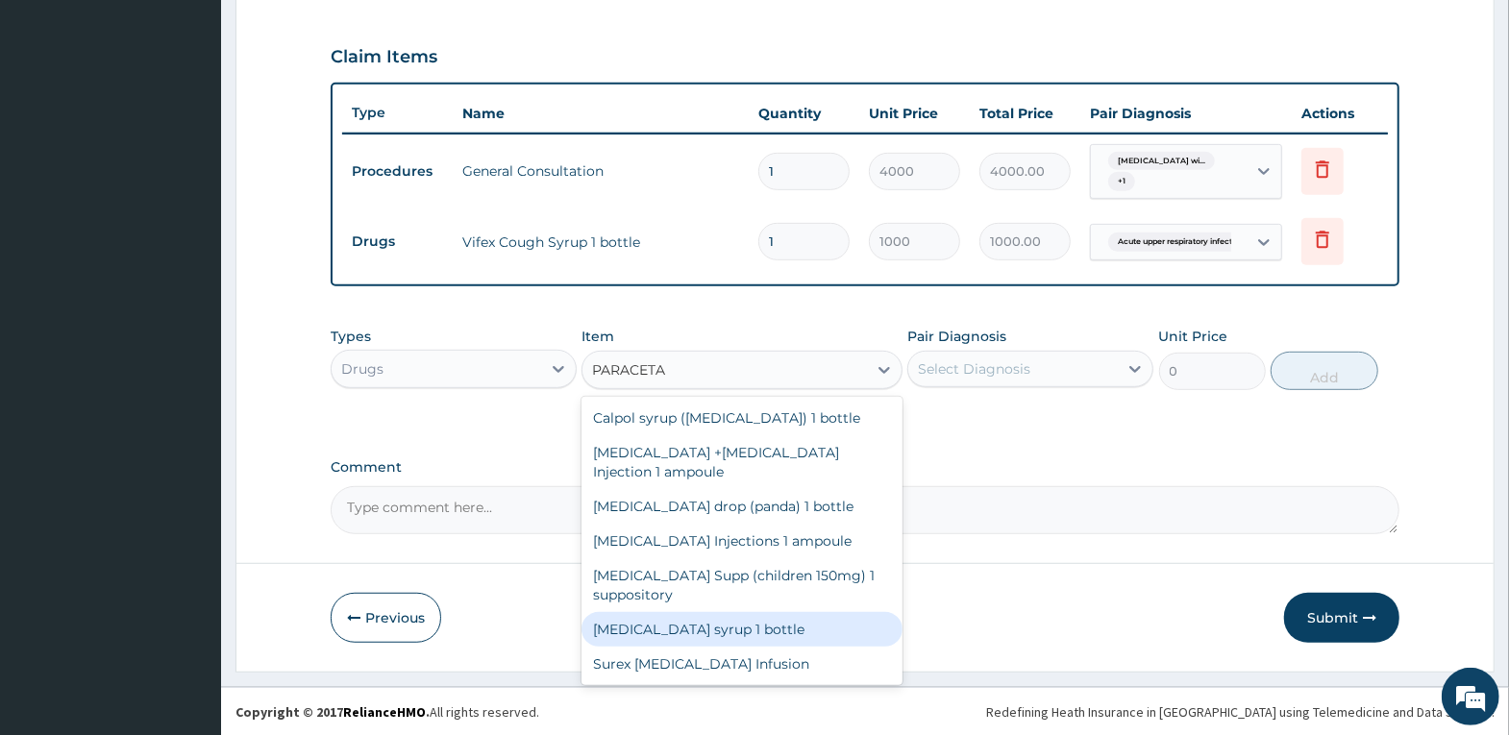
scroll to position [34, 0]
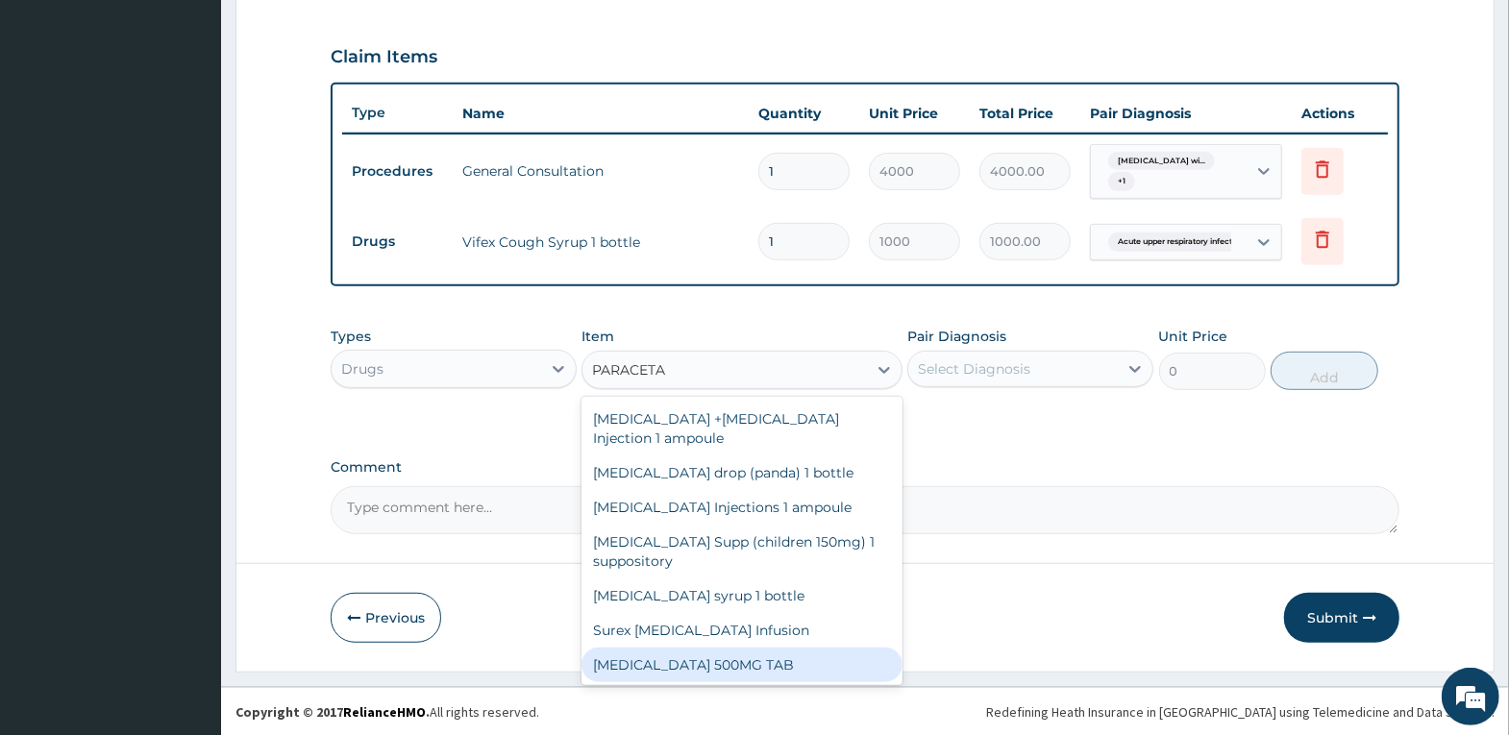
drag, startPoint x: 784, startPoint y: 664, endPoint x: 795, endPoint y: 648, distance: 19.5
click at [785, 664] on div "PARACETAMOL 500MG TAB" at bounding box center [741, 665] width 321 height 35
type input "20"
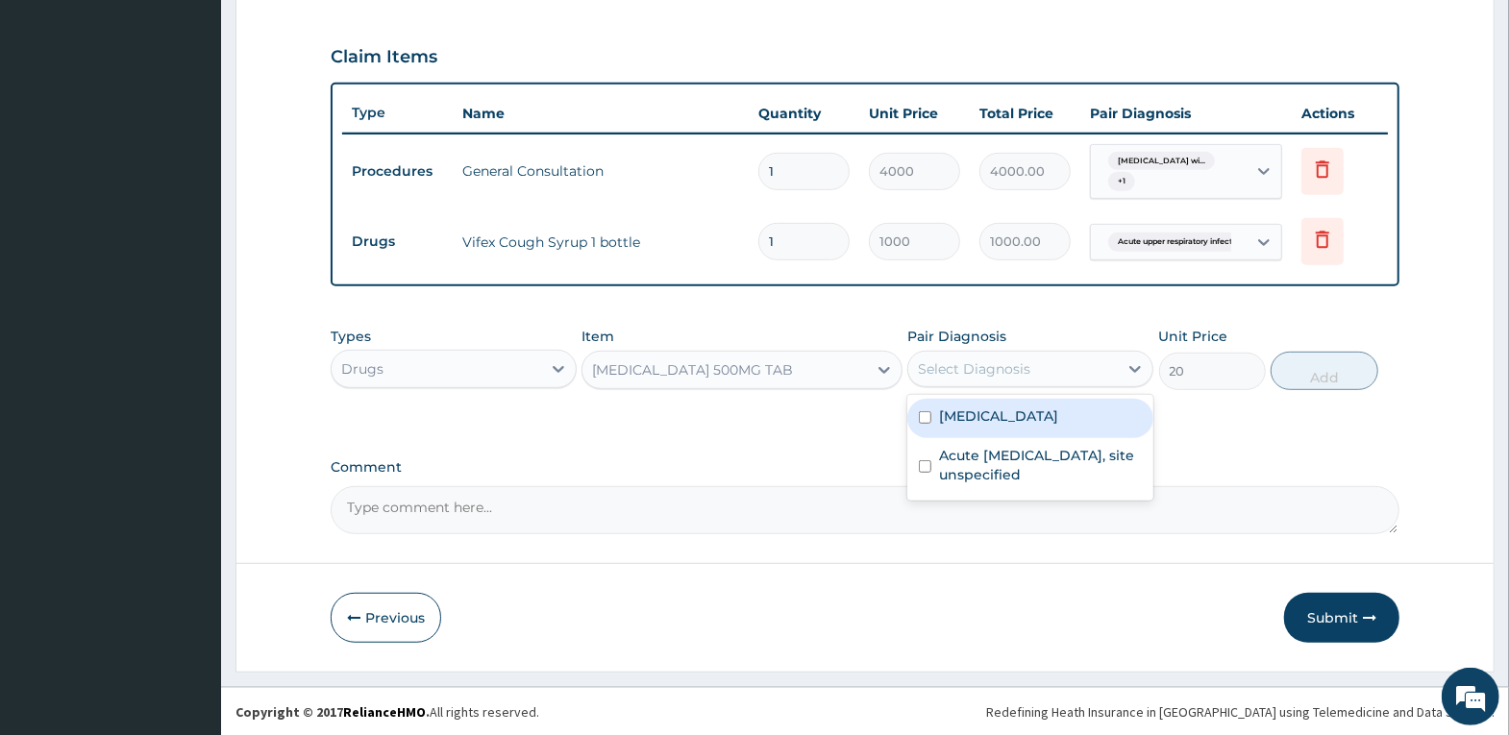
click at [984, 367] on div "Select Diagnosis" at bounding box center [974, 368] width 112 height 19
click at [991, 419] on label "Plasmodium malariae malaria without complication" at bounding box center [998, 416] width 119 height 19
checkbox input "true"
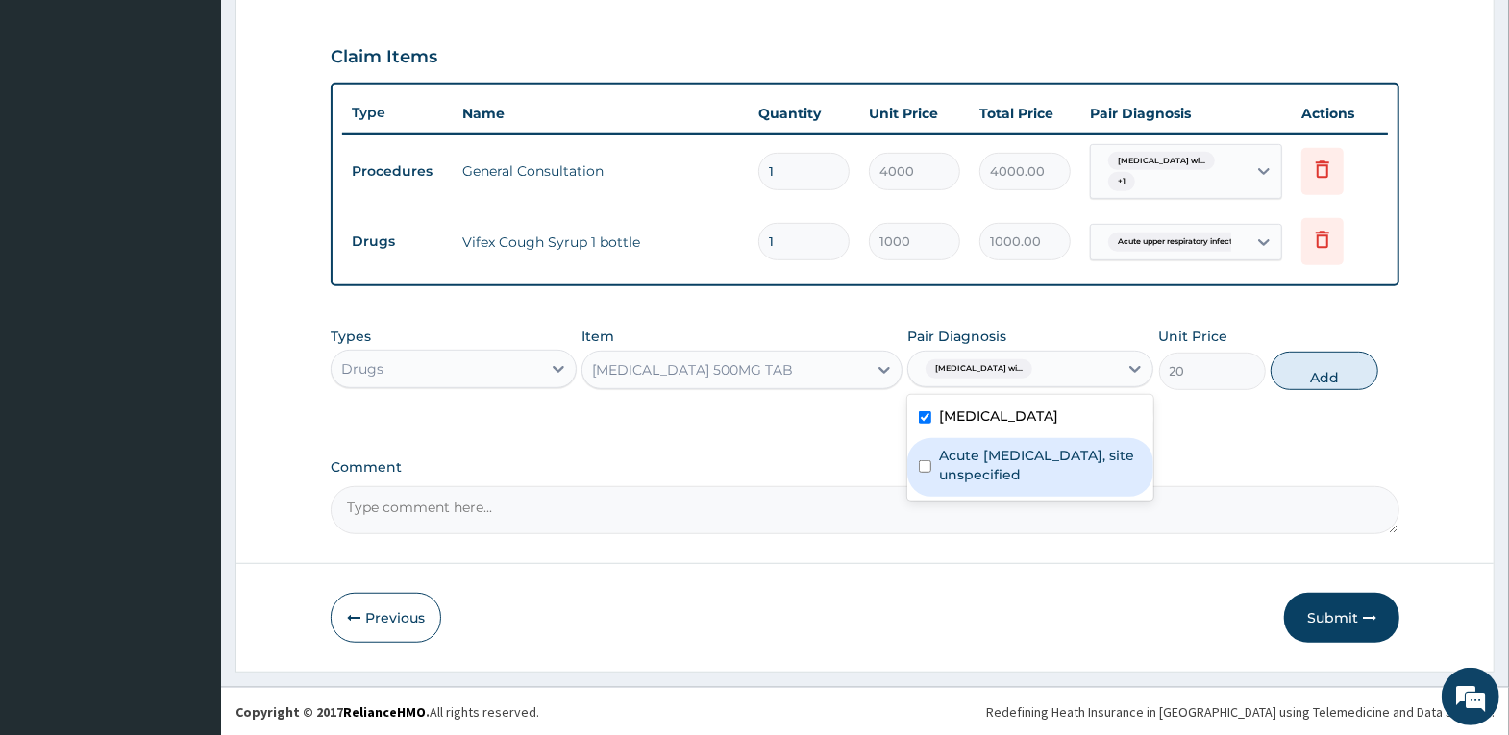
click at [1011, 472] on label "Acute upper respiratory infection, site unspecified" at bounding box center [1040, 465] width 203 height 38
checkbox input "true"
drag, startPoint x: 1314, startPoint y: 383, endPoint x: 1204, endPoint y: 374, distance: 110.0
click at [1313, 385] on button "Add" at bounding box center [1324, 371] width 107 height 38
type input "0"
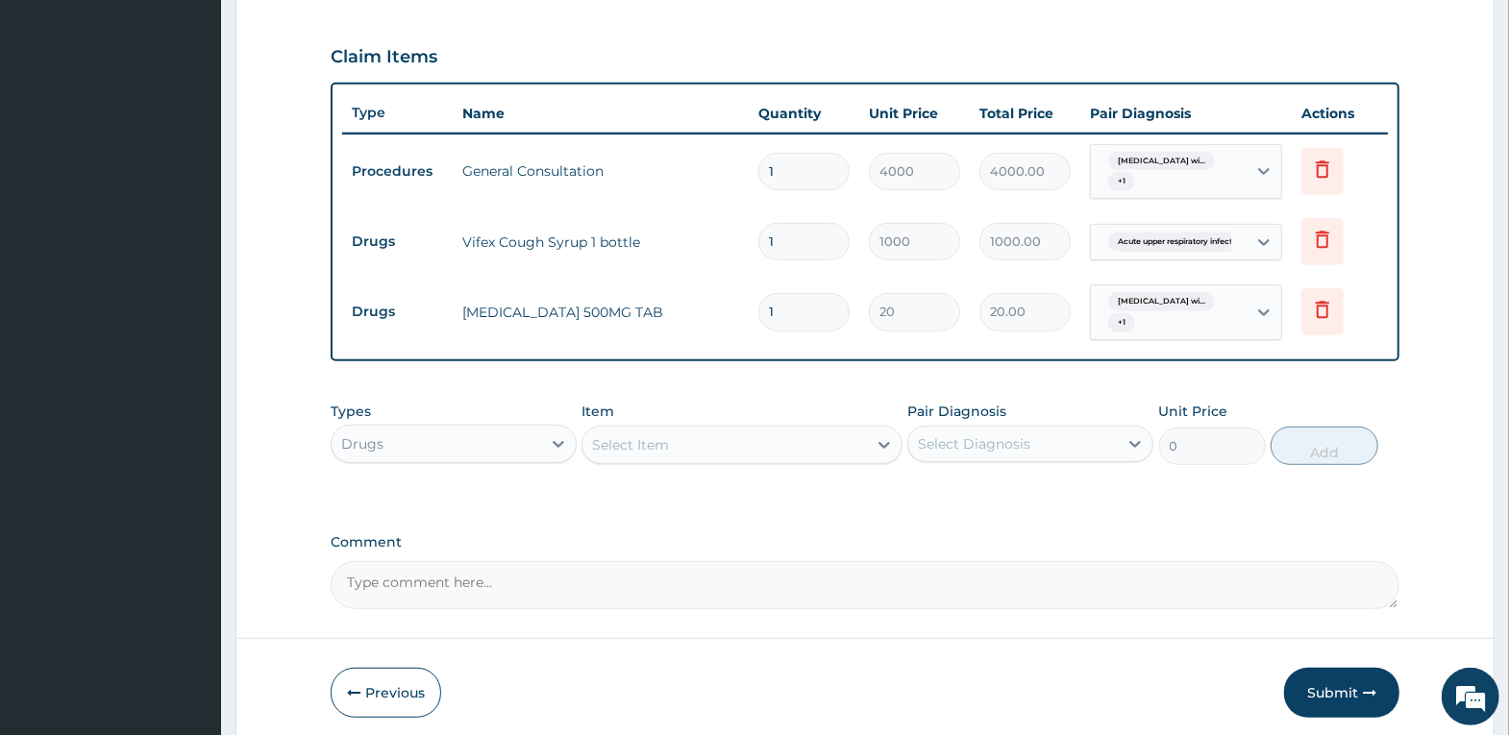
type input "18"
type input "360.00"
type input "18"
click at [745, 458] on div "Select Item" at bounding box center [724, 445] width 284 height 31
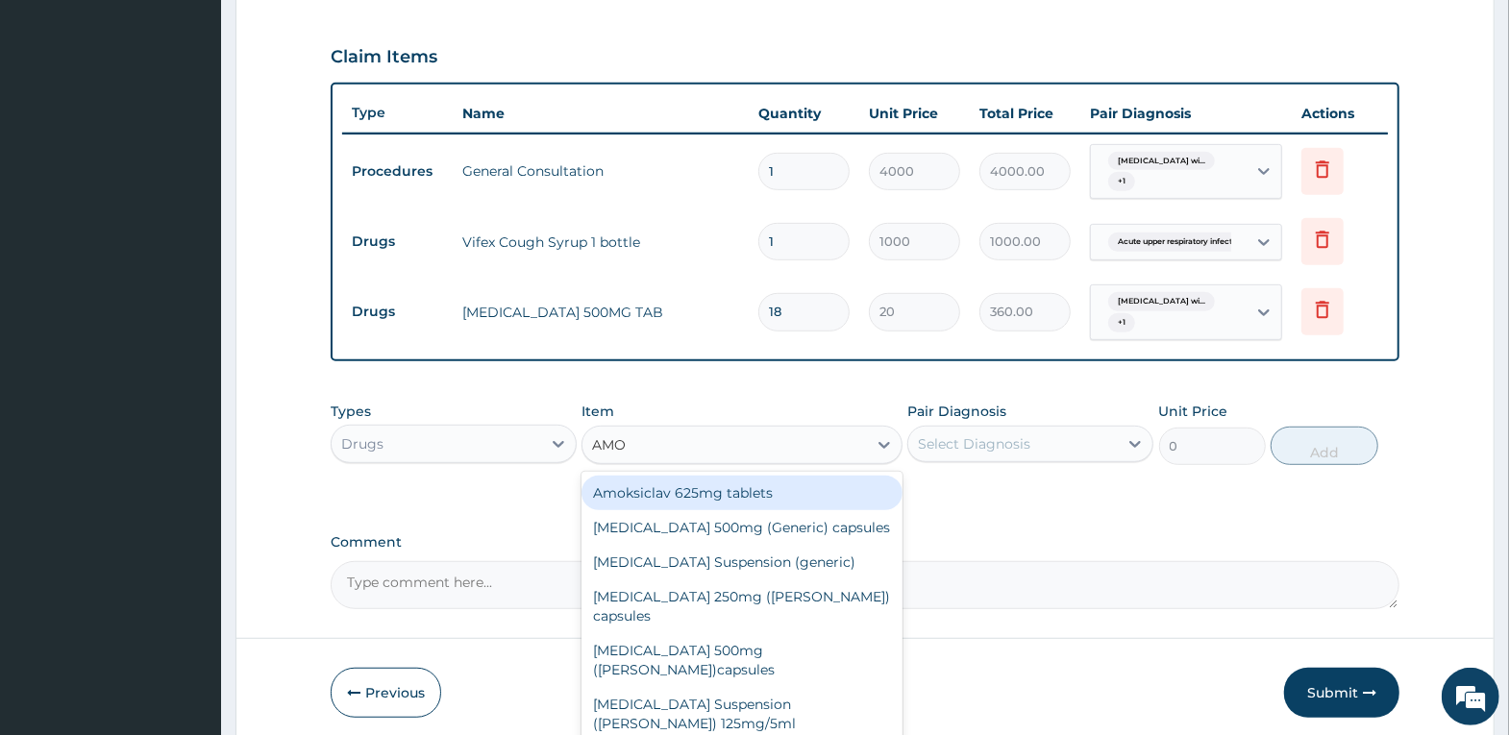
type input "AMOX"
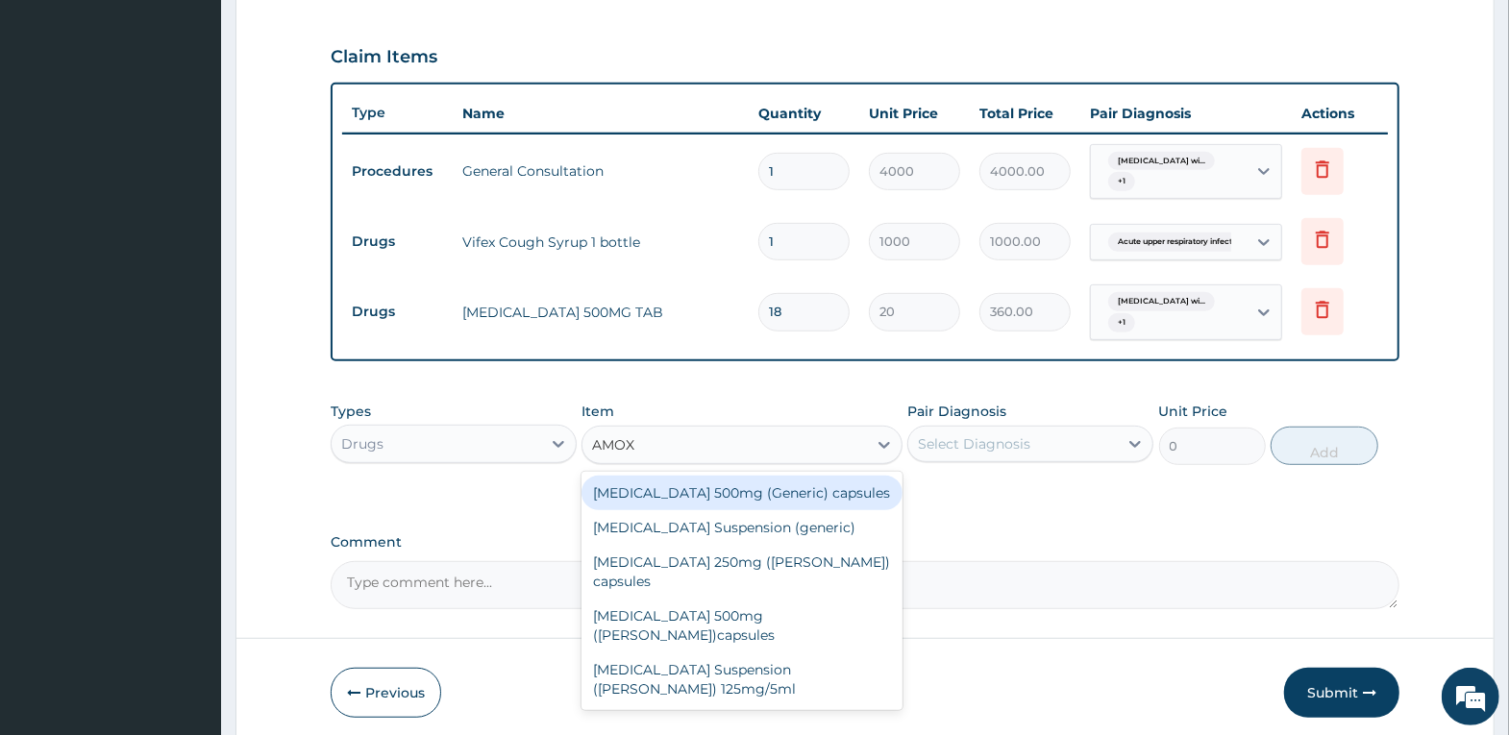
click at [812, 490] on div "Amoxicillin 500mg (Generic) capsules" at bounding box center [741, 493] width 321 height 35
type input "150"
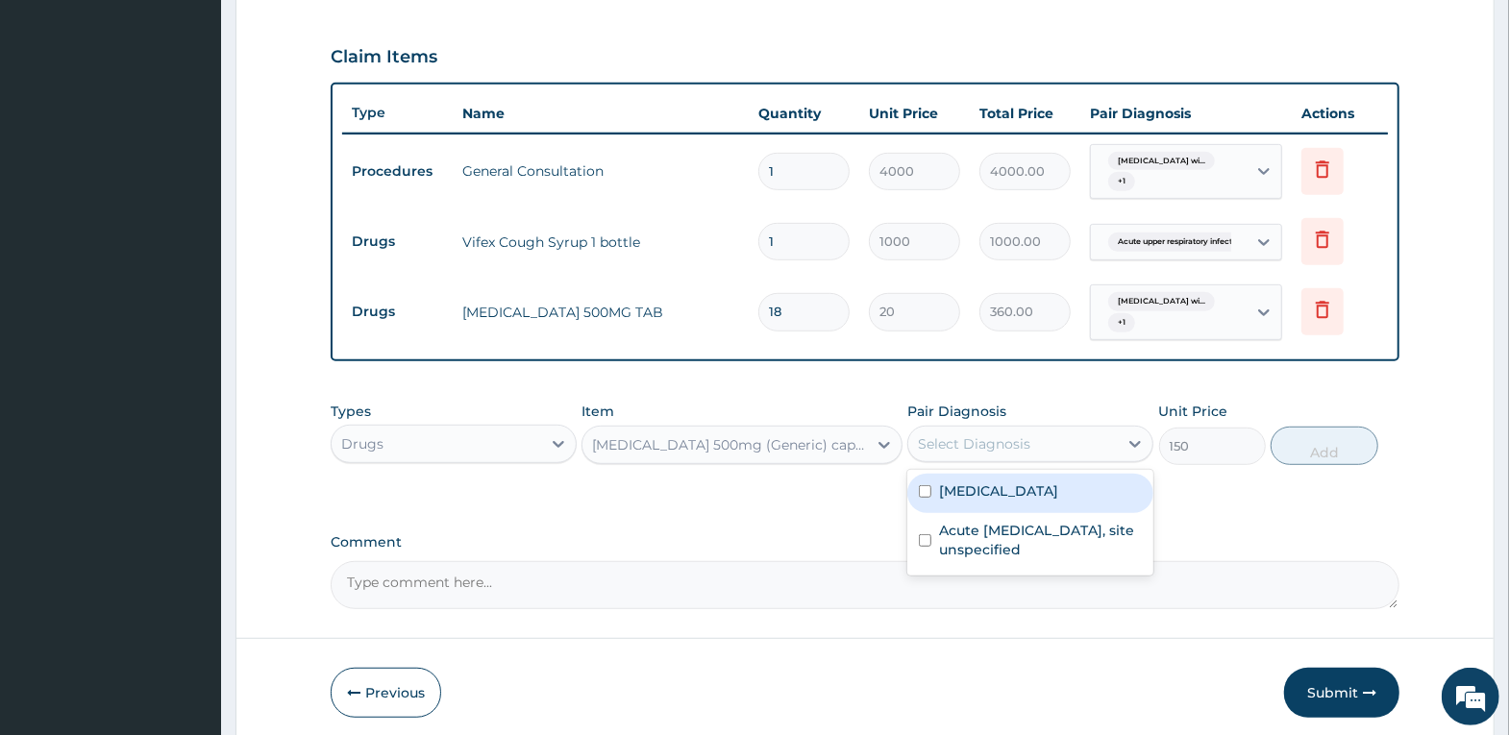
click at [996, 429] on div "Select Diagnosis" at bounding box center [1013, 444] width 210 height 31
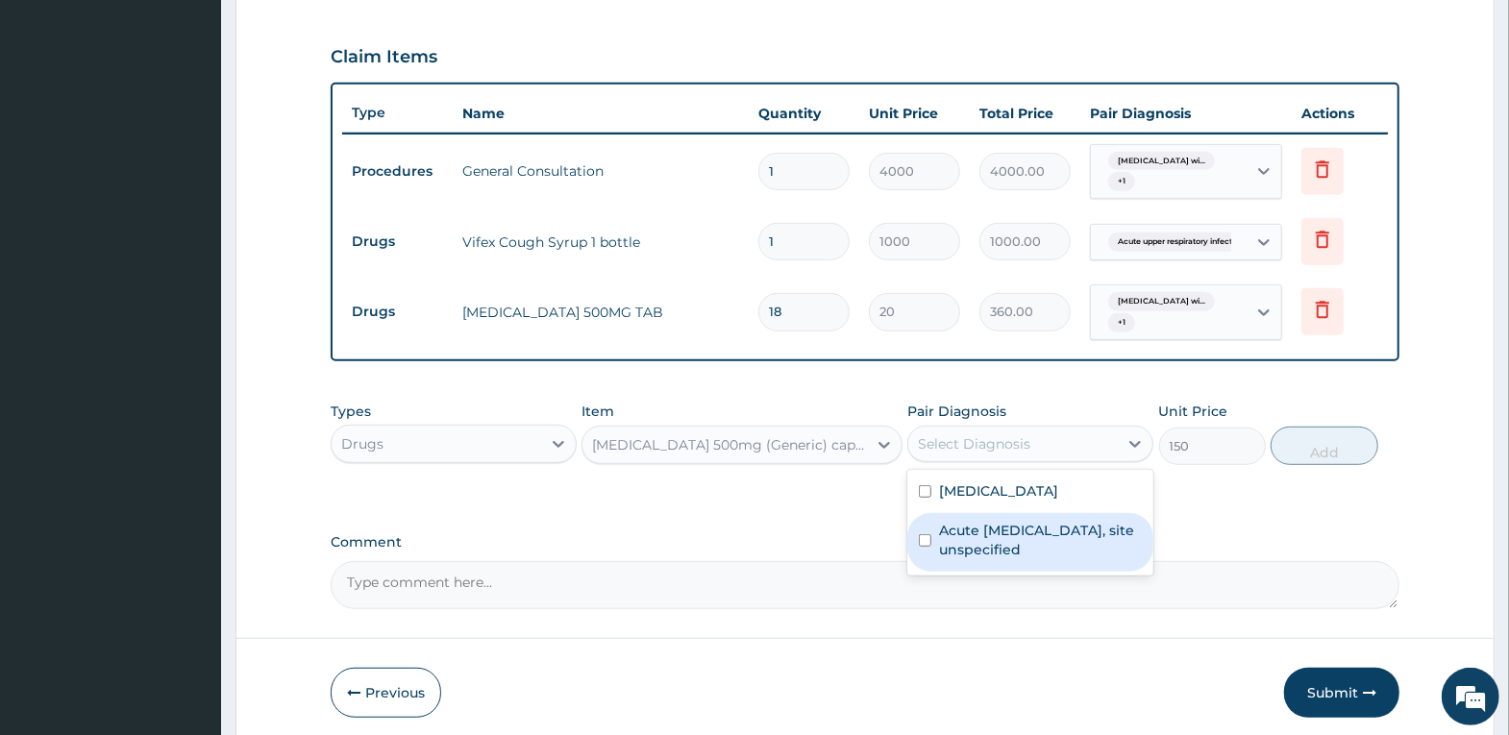
drag, startPoint x: 1036, startPoint y: 565, endPoint x: 1093, endPoint y: 545, distance: 60.2
click at [1036, 559] on label "Acute upper respiratory infection, site unspecified" at bounding box center [1040, 540] width 203 height 38
checkbox input "true"
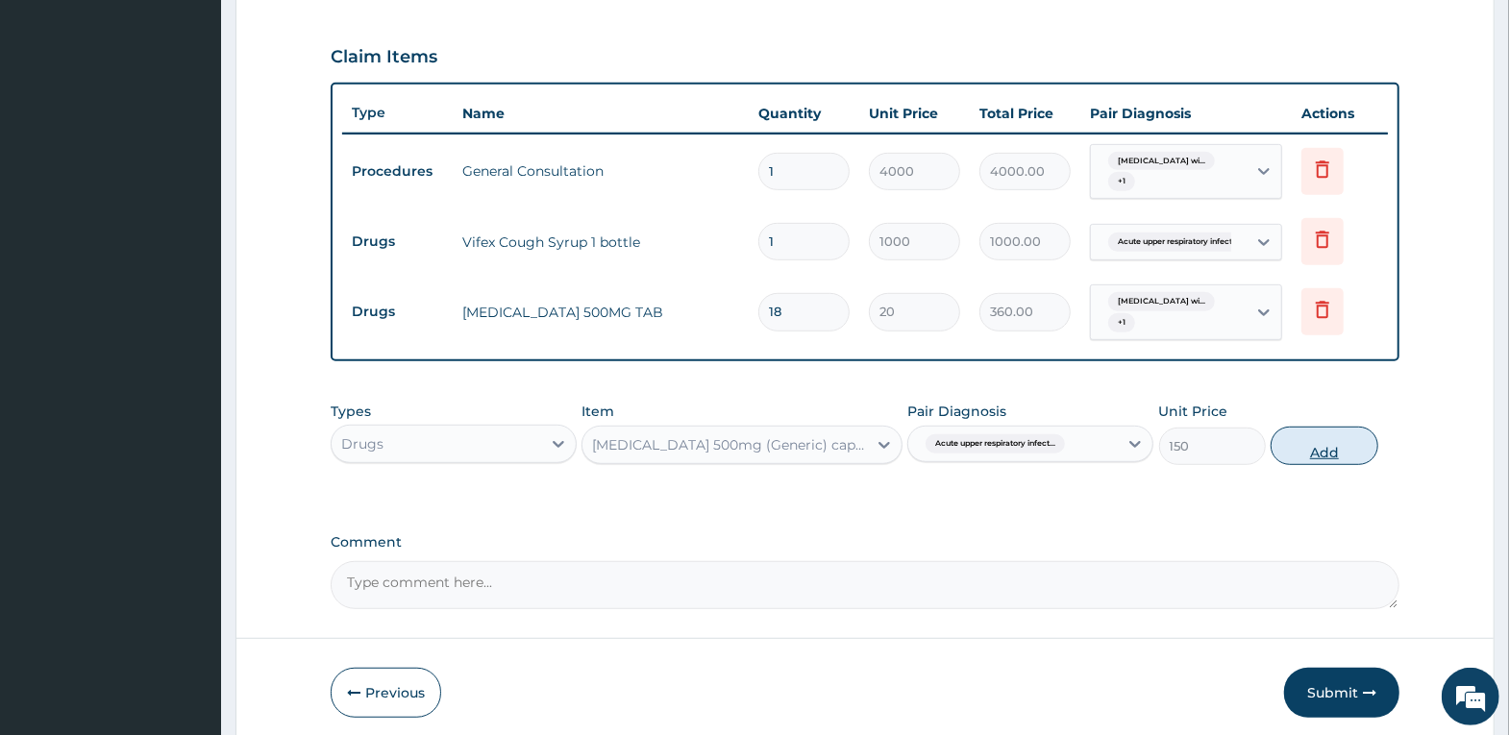
click at [1275, 437] on button "Add" at bounding box center [1324, 446] width 107 height 38
type input "0"
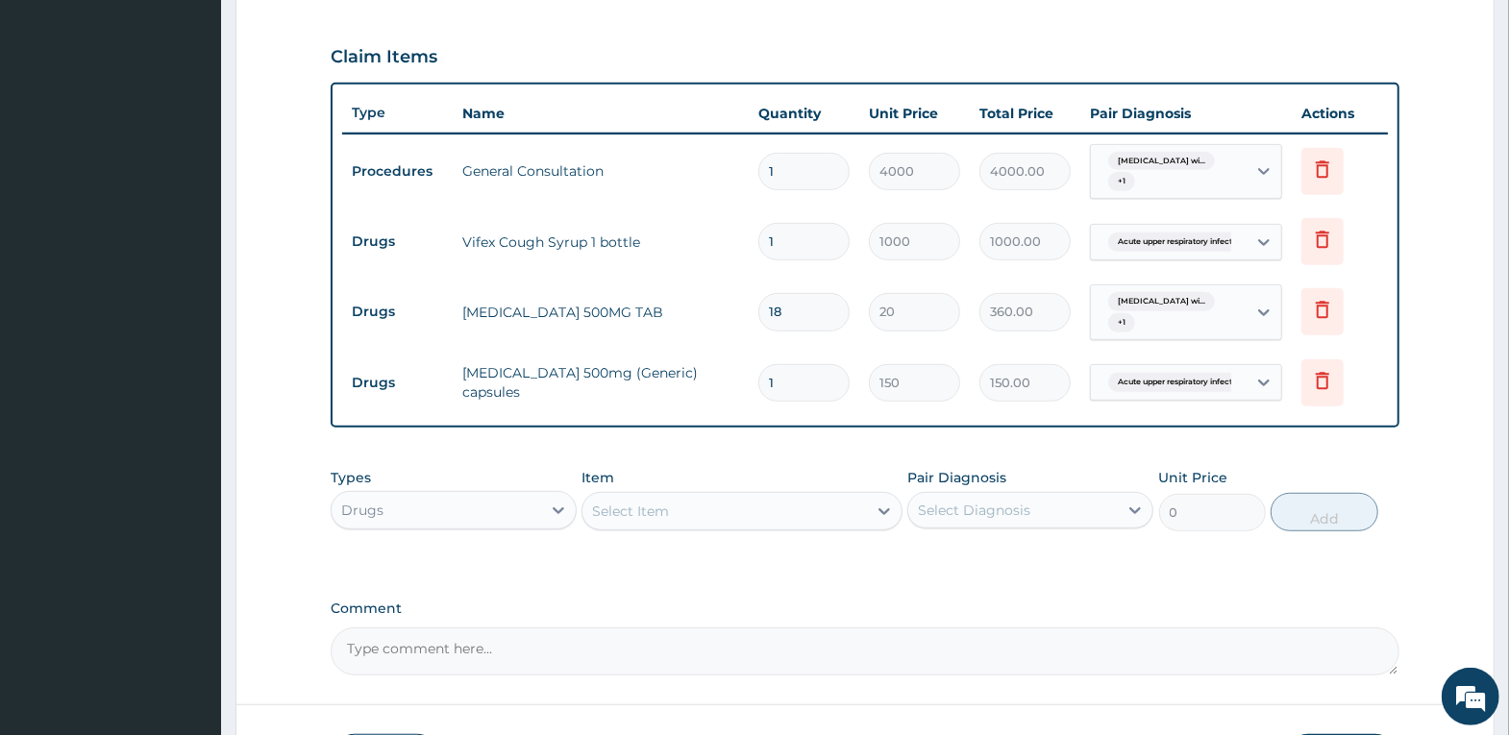
type input "15"
type input "2250.00"
type input "15"
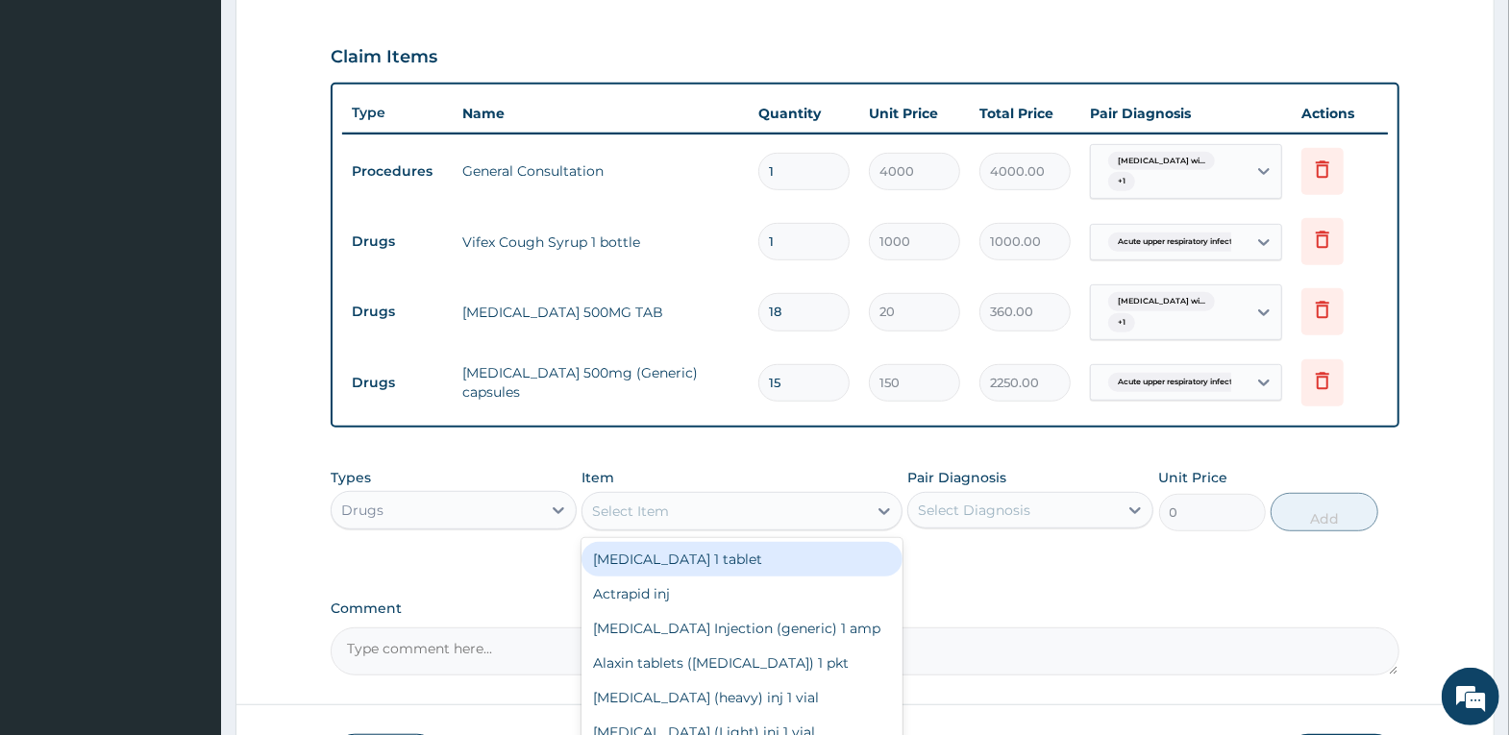
click at [687, 516] on div "Select Item" at bounding box center [724, 511] width 284 height 31
type input "ARTEM"
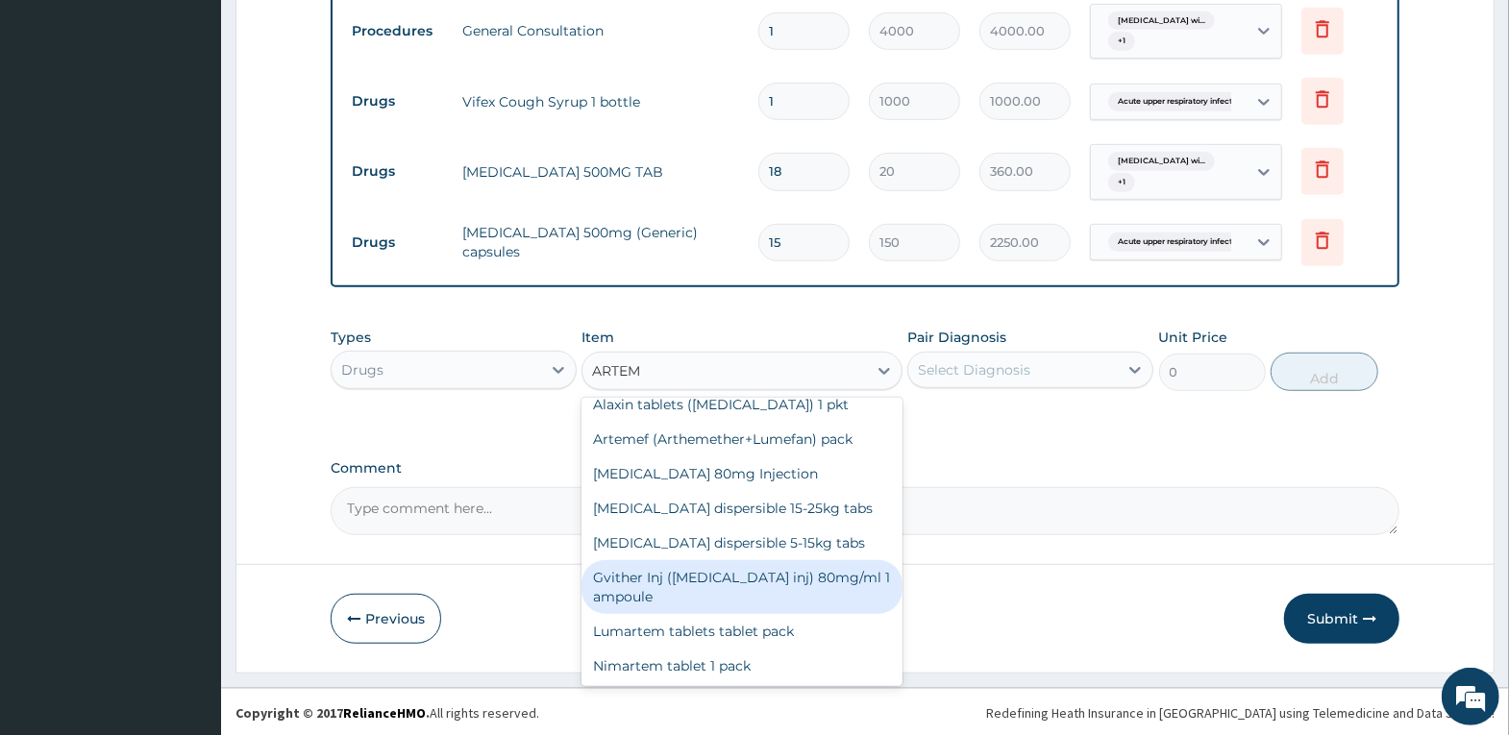
scroll to position [0, 0]
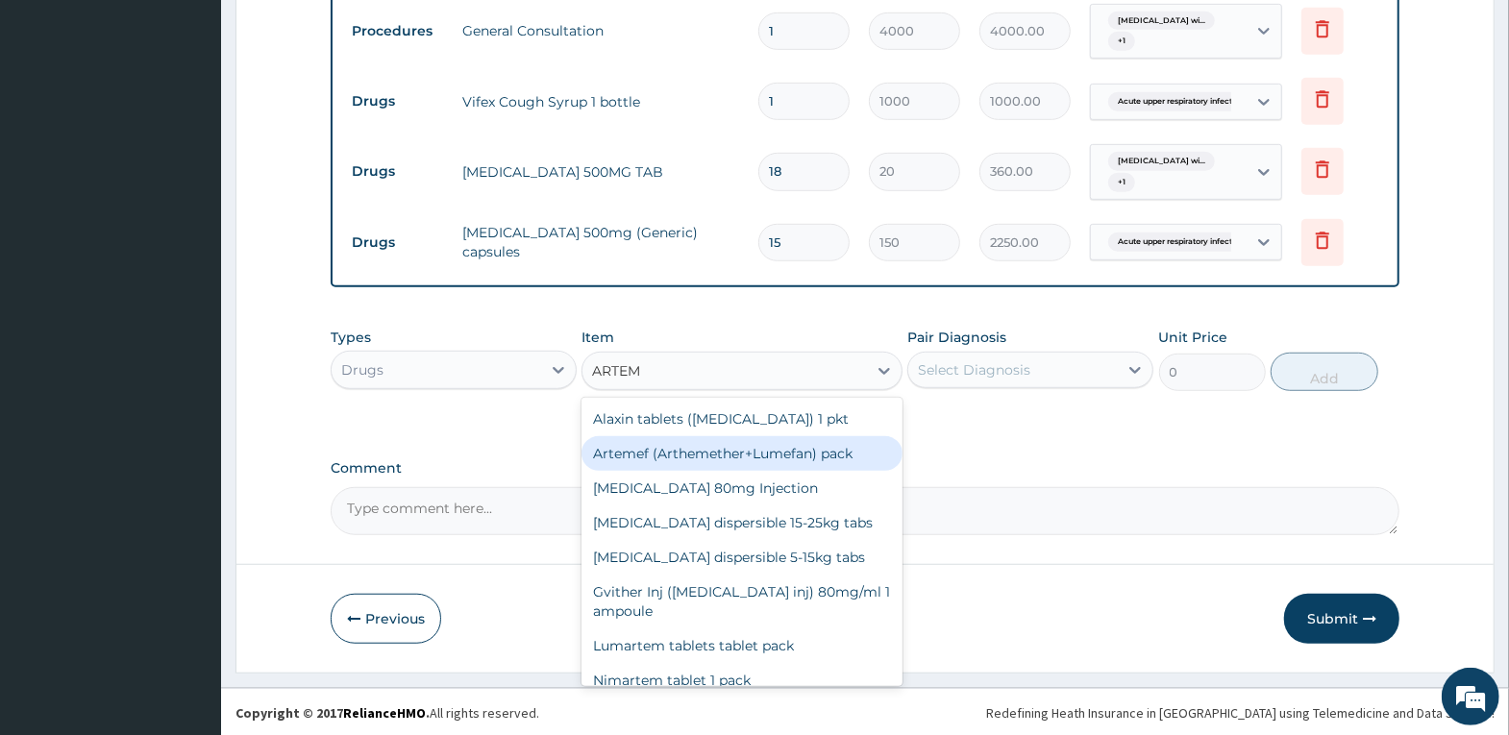
click at [806, 450] on div "Artemef (Arthemether+Lumefan) pack" at bounding box center [741, 453] width 321 height 35
type input "2500"
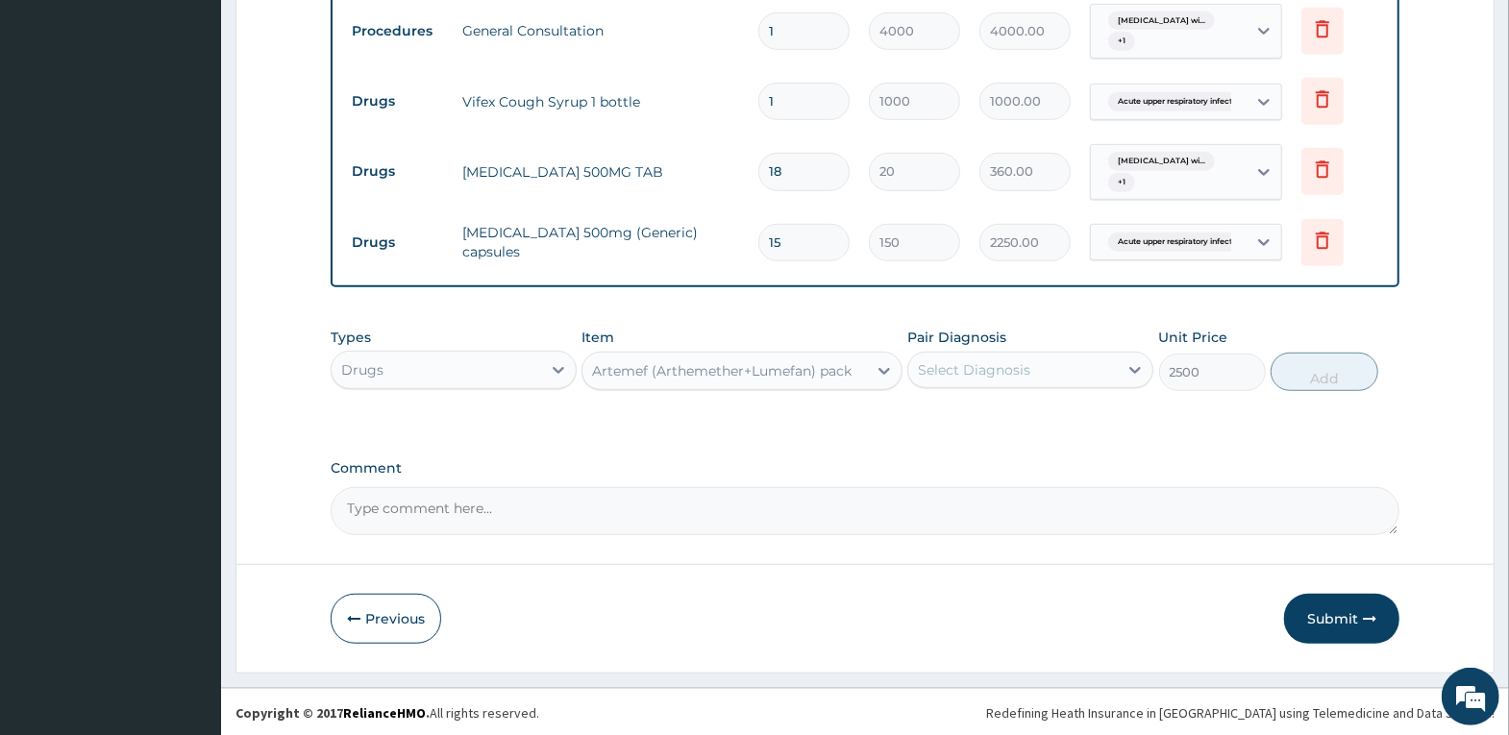
click at [983, 363] on div "Select Diagnosis" at bounding box center [974, 369] width 112 height 19
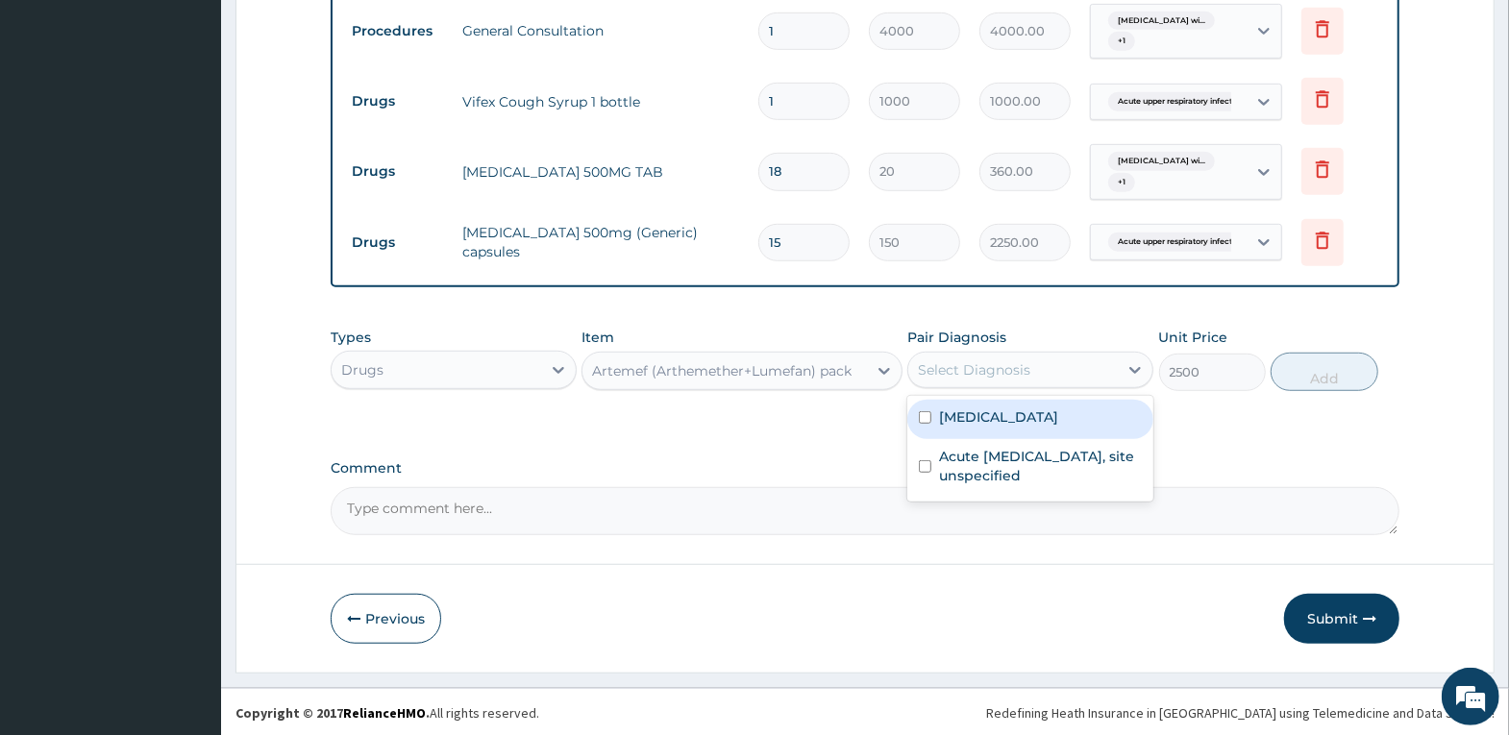
click at [998, 408] on label "[MEDICAL_DATA]" at bounding box center [998, 417] width 119 height 19
checkbox input "true"
click at [1292, 366] on button "Add" at bounding box center [1324, 372] width 107 height 38
type input "0"
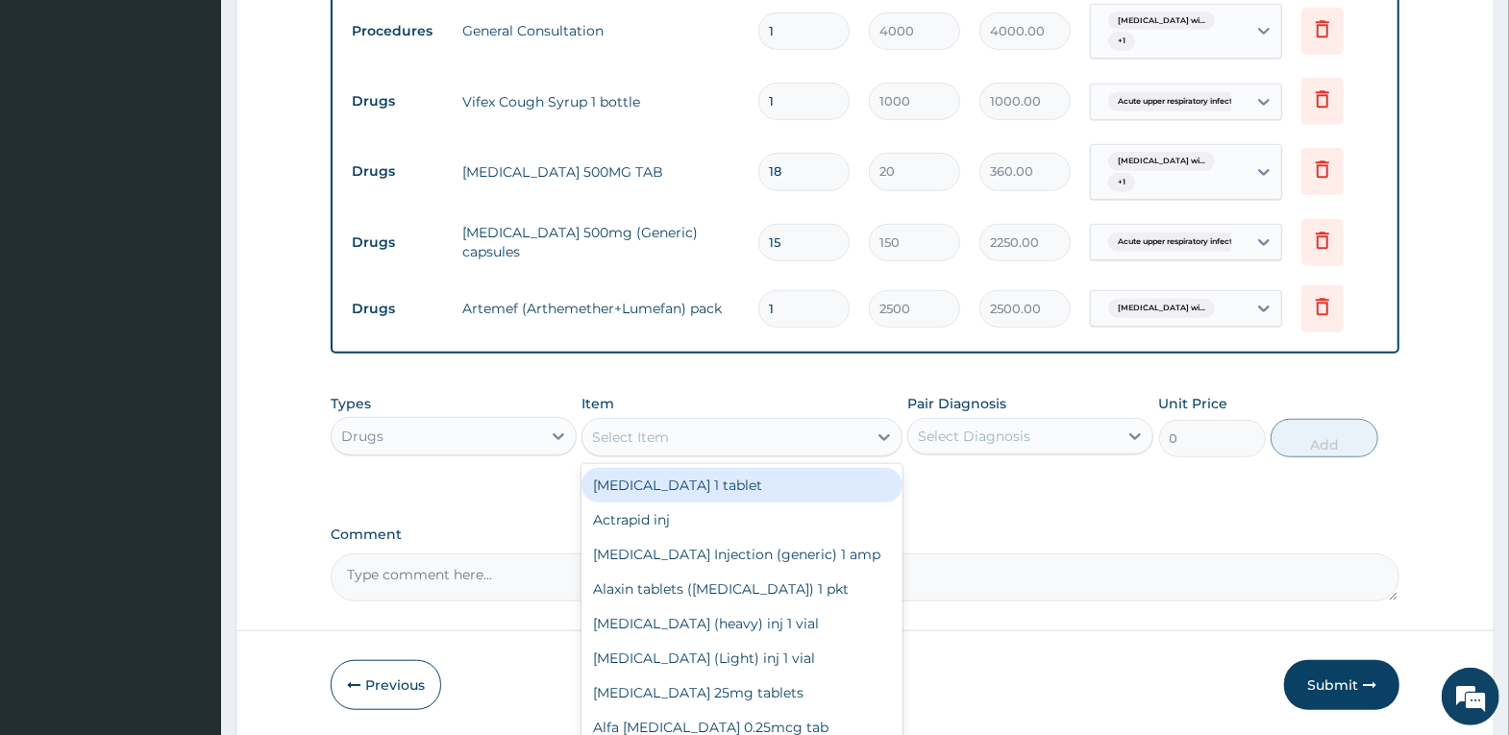
click at [661, 437] on div "Select Item" at bounding box center [630, 437] width 77 height 19
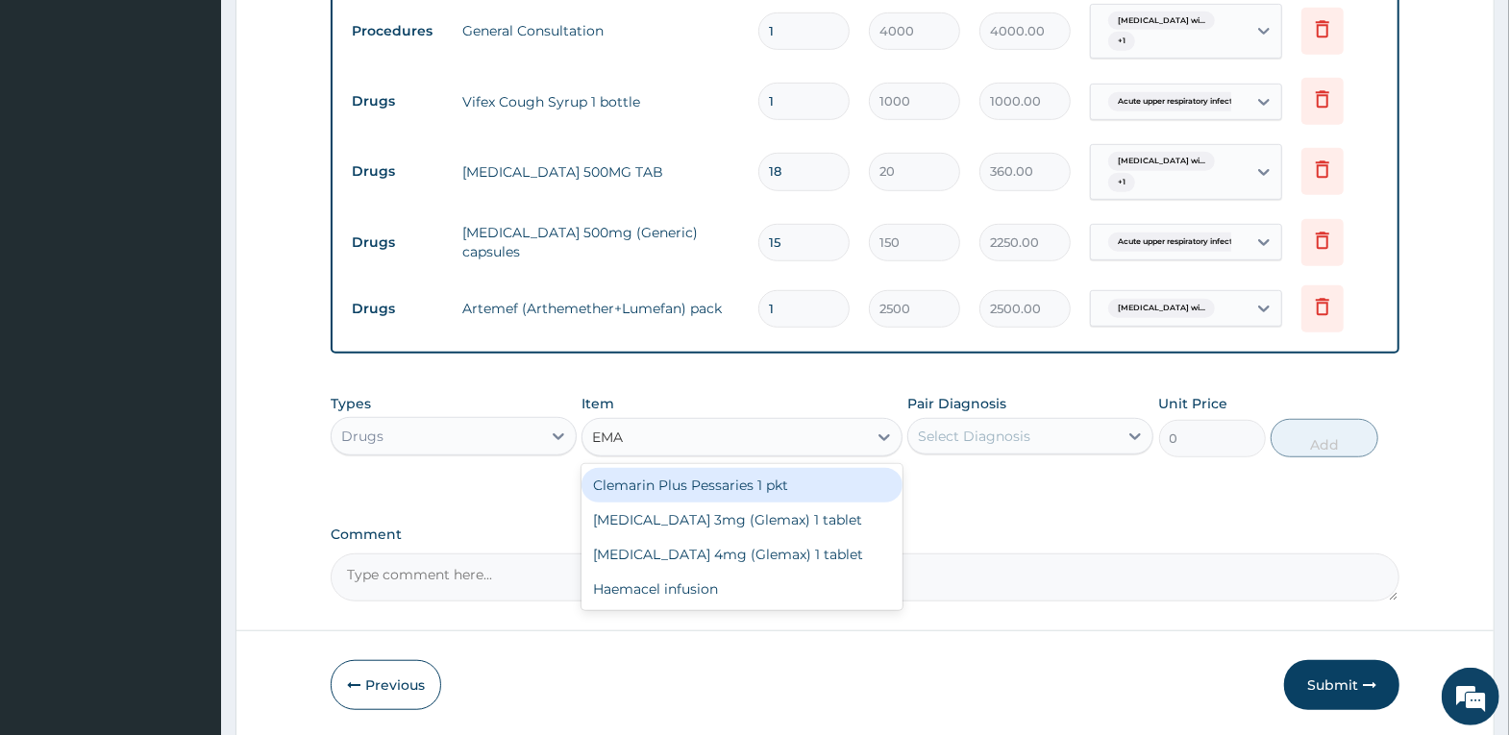
type input "EM"
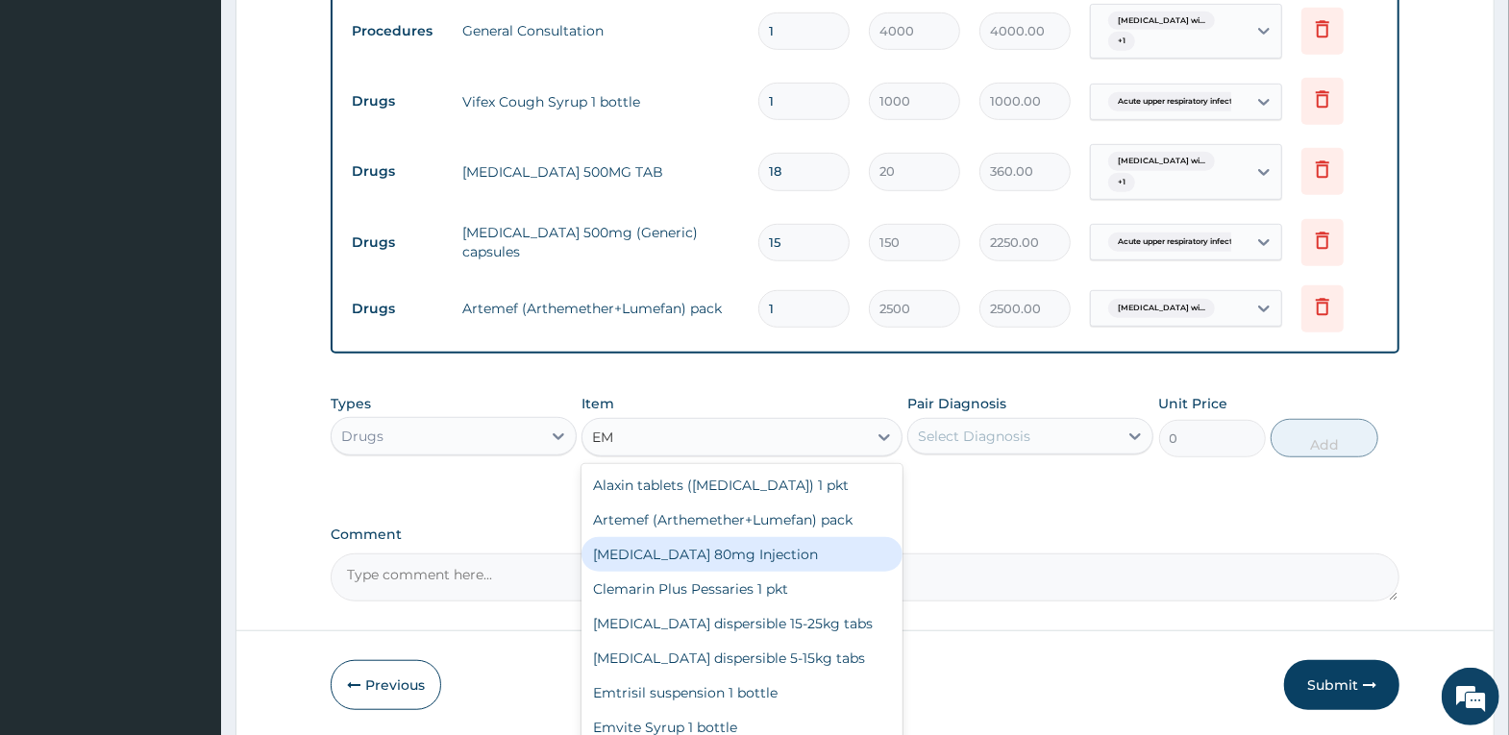
drag, startPoint x: 778, startPoint y: 561, endPoint x: 928, endPoint y: 494, distance: 164.3
click at [780, 557] on div "Artemether 80mg Injection" at bounding box center [741, 554] width 321 height 35
type input "1600"
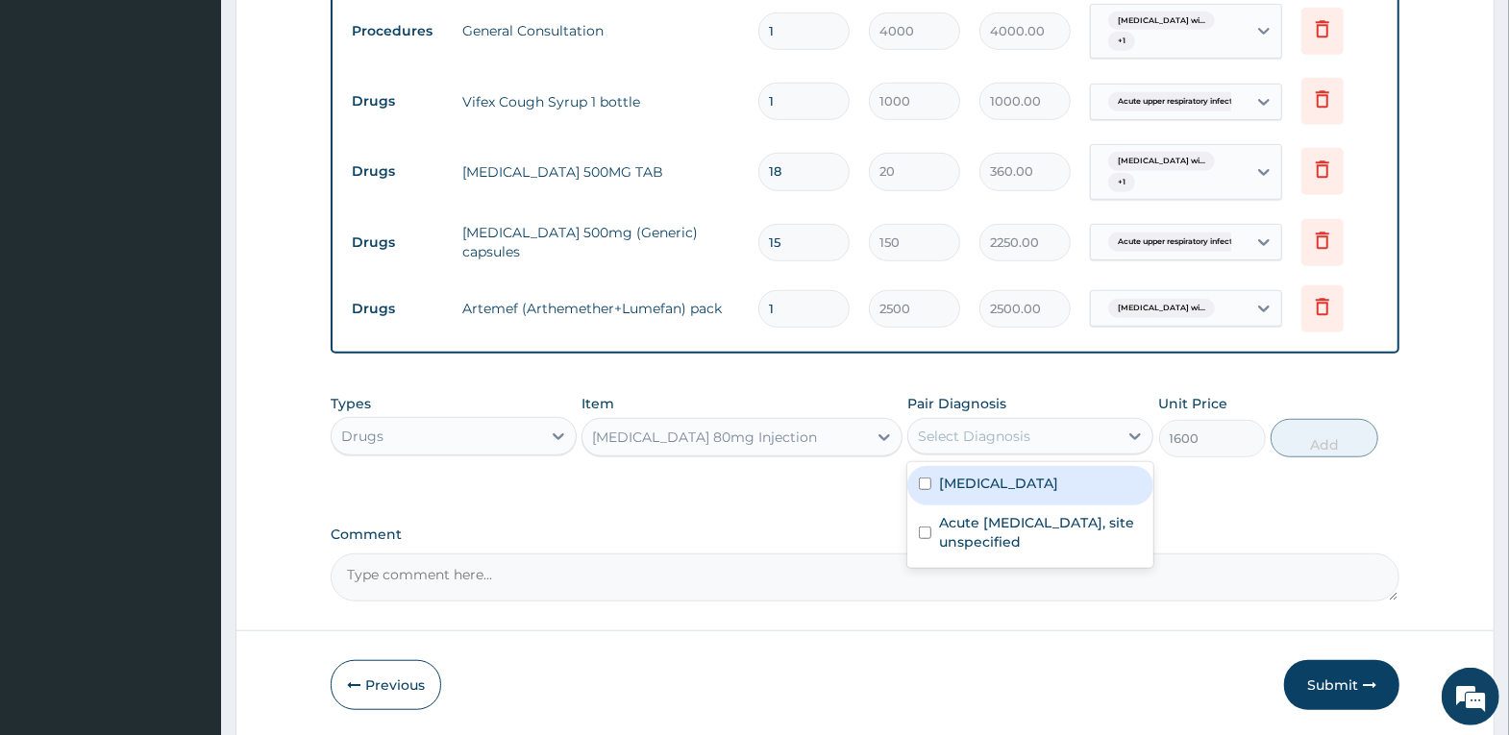
click at [991, 444] on div "Select Diagnosis" at bounding box center [1013, 436] width 210 height 31
click at [1050, 493] on label "[MEDICAL_DATA]" at bounding box center [998, 483] width 119 height 19
checkbox input "true"
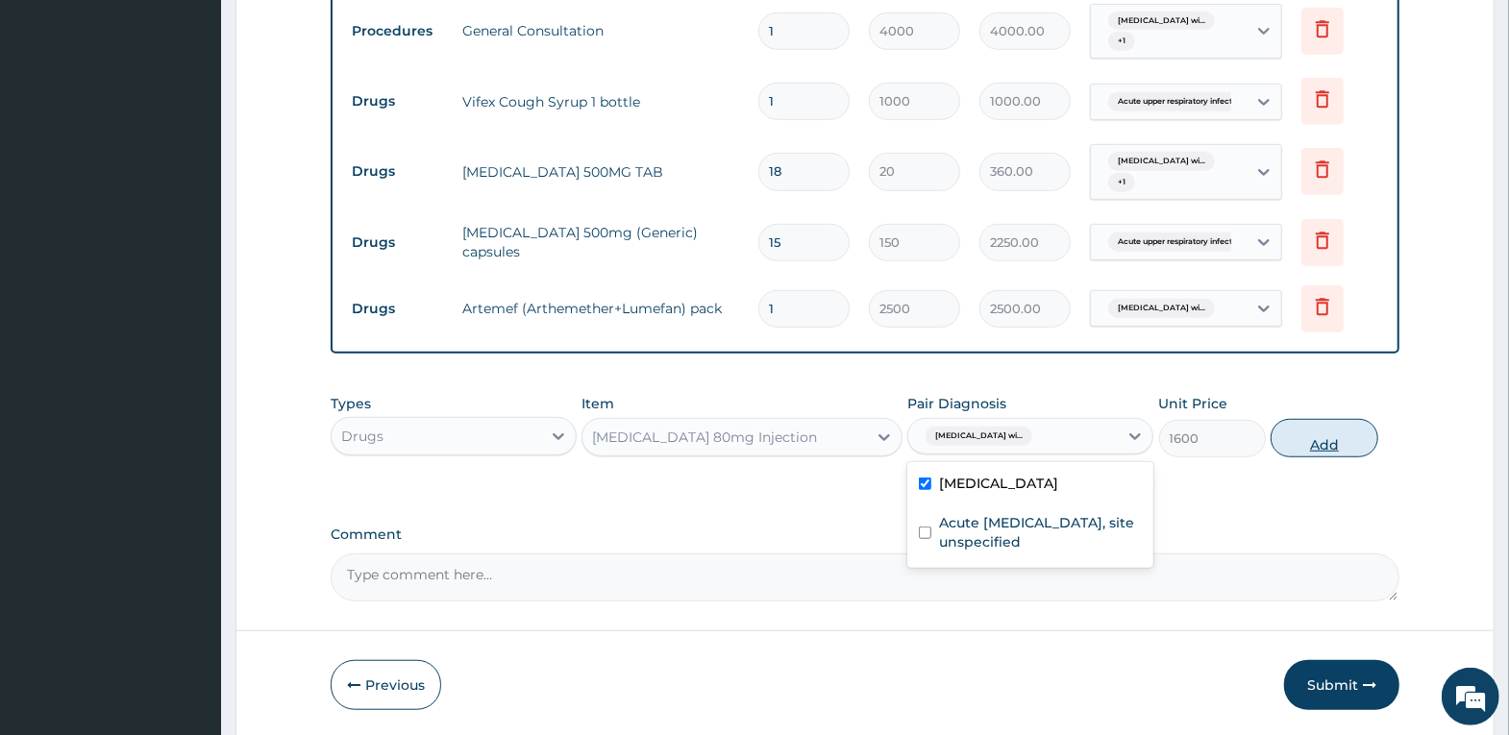
click at [1343, 430] on button "Add" at bounding box center [1324, 438] width 107 height 38
type input "0"
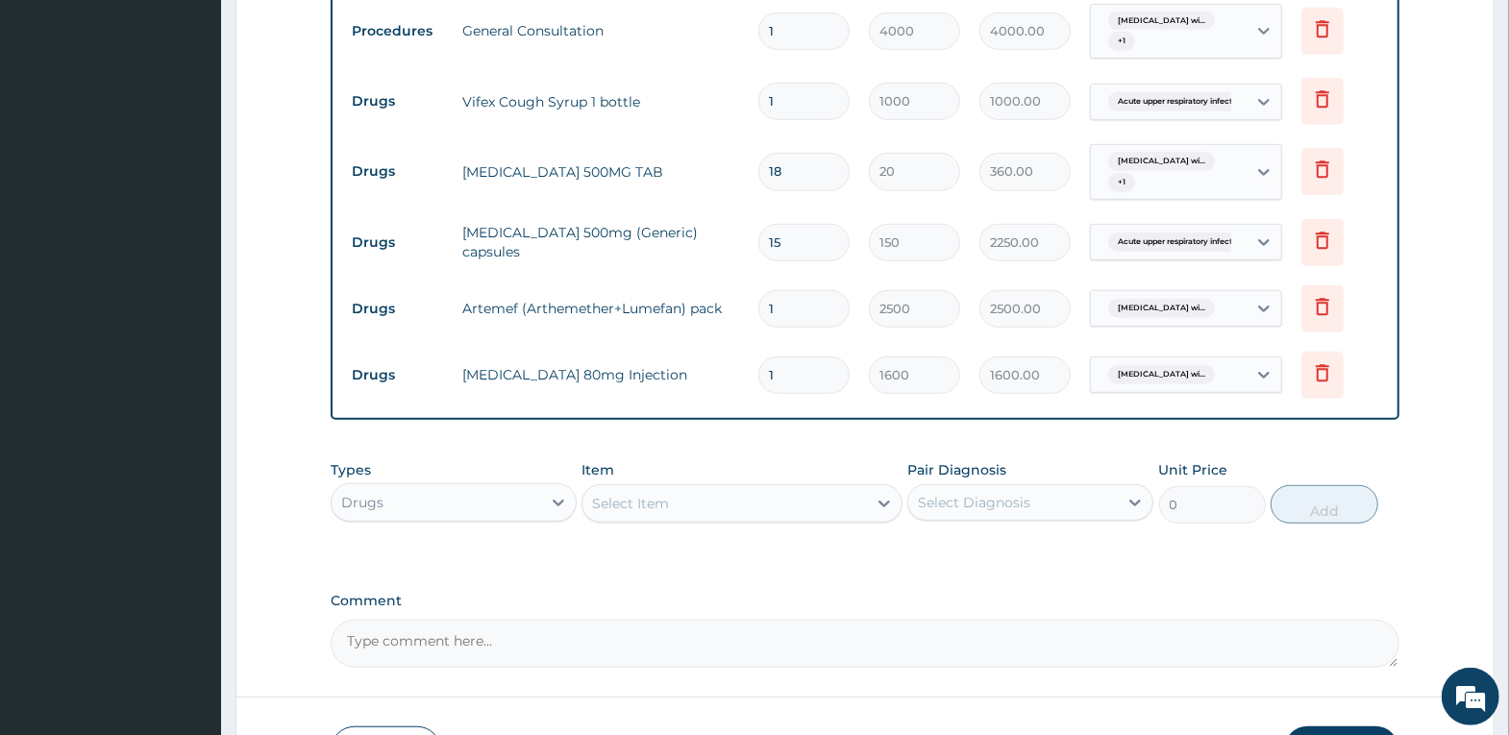
drag, startPoint x: 807, startPoint y: 379, endPoint x: 705, endPoint y: 369, distance: 103.3
click at [710, 371] on tr "Drugs Artemether 80mg Injection 1 1600 1600.00 Plasmodium malariae malaria wi..…" at bounding box center [865, 375] width 1046 height 66
type input "3"
type input "4800.00"
type input "3"
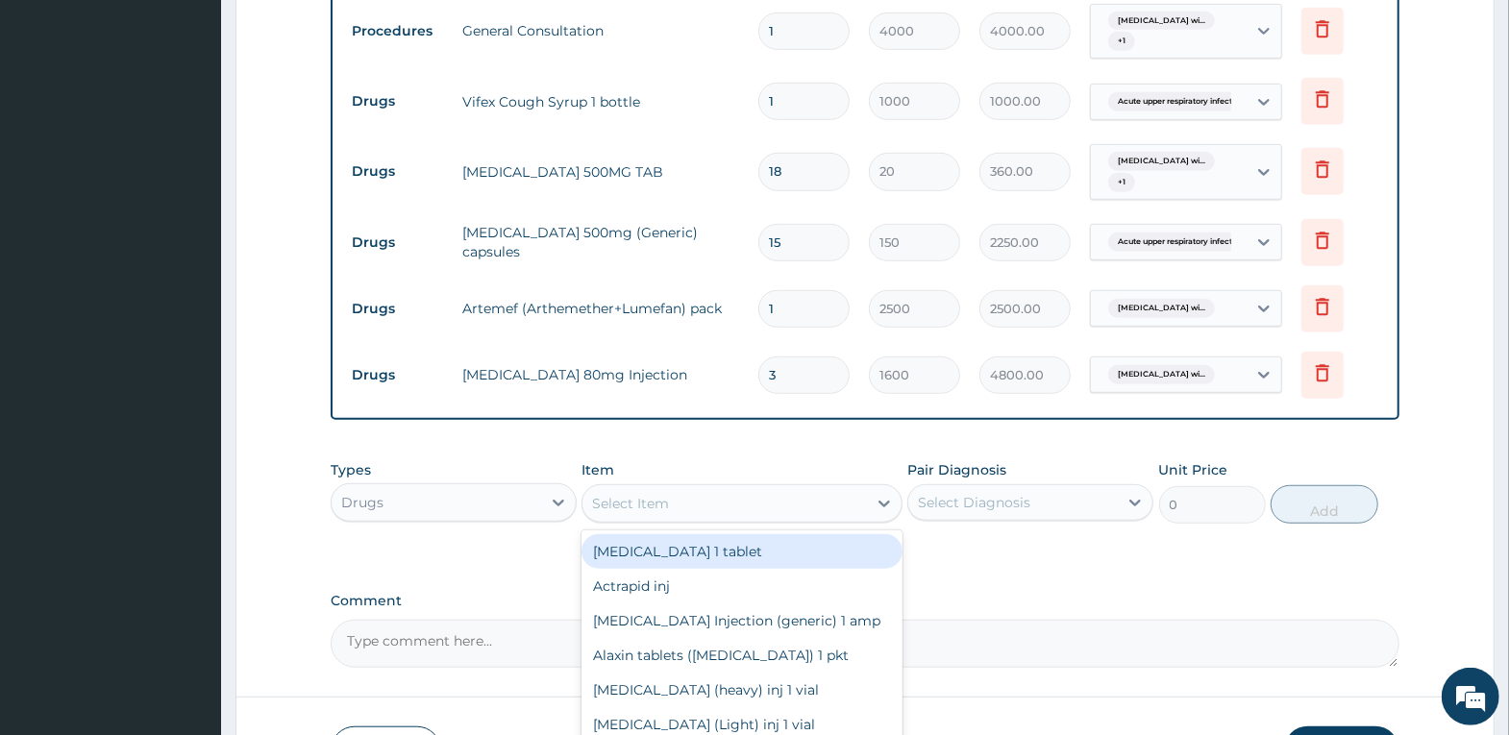
click at [825, 502] on div "Select Item" at bounding box center [724, 503] width 284 height 31
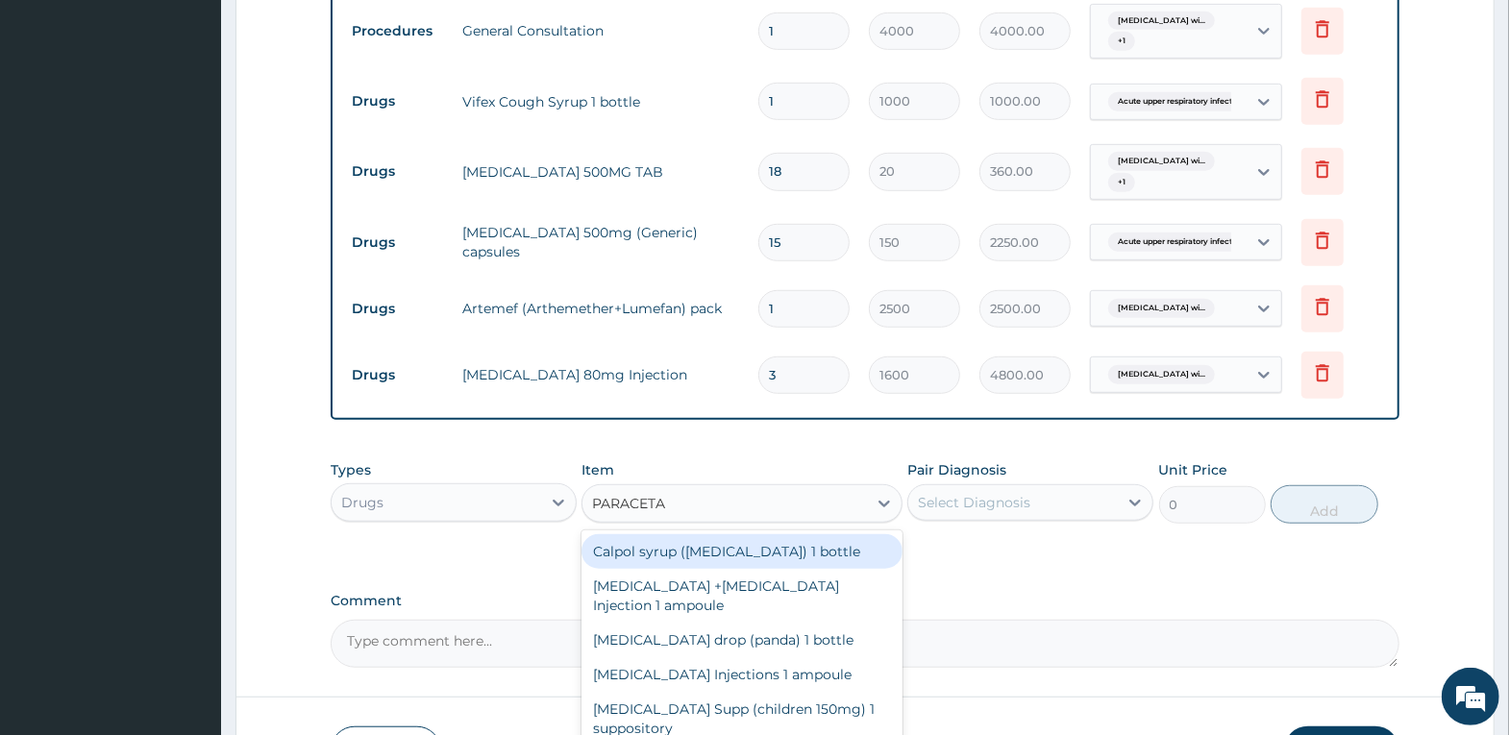
type input "PARACETAM"
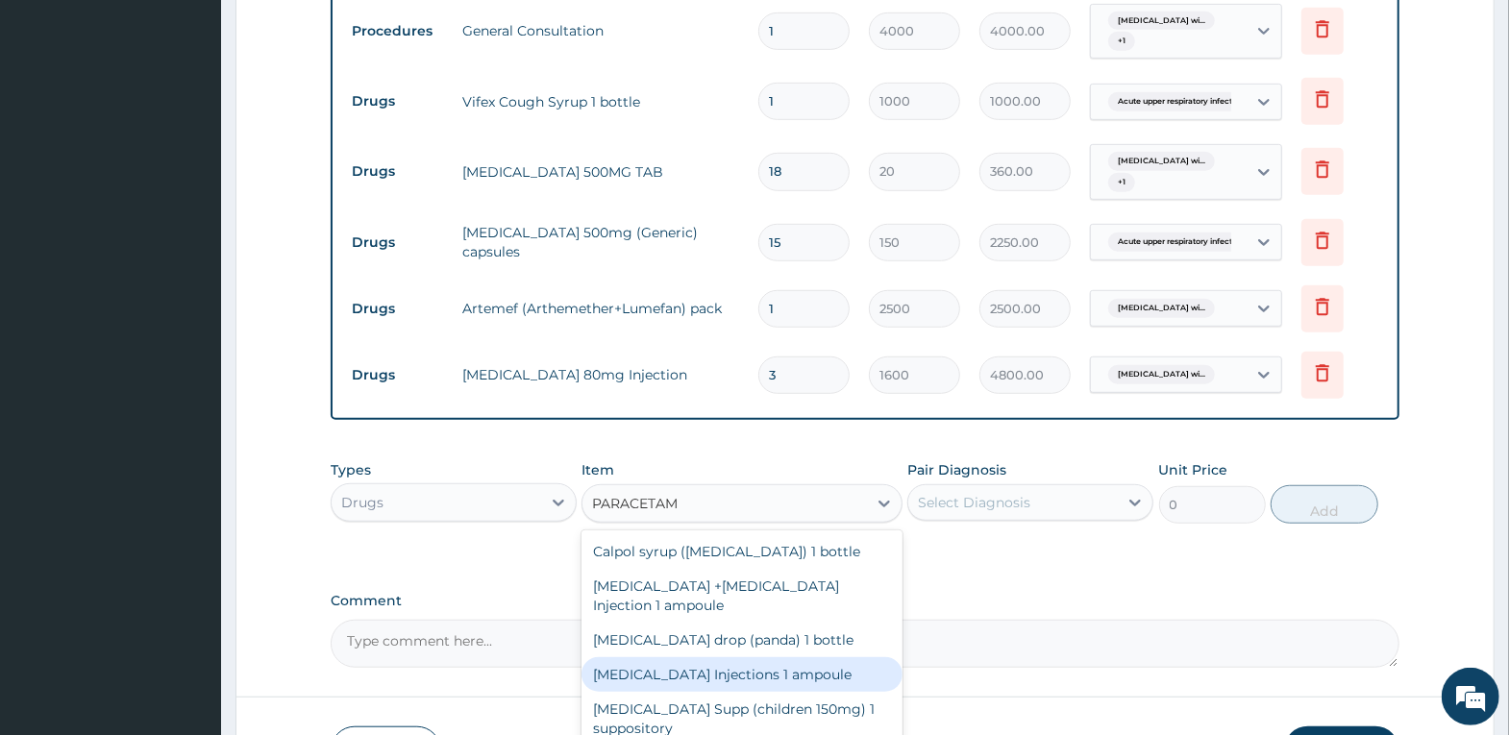
click at [826, 672] on div "Paracetamol Injections 1 ampoule" at bounding box center [741, 674] width 321 height 35
type input "800"
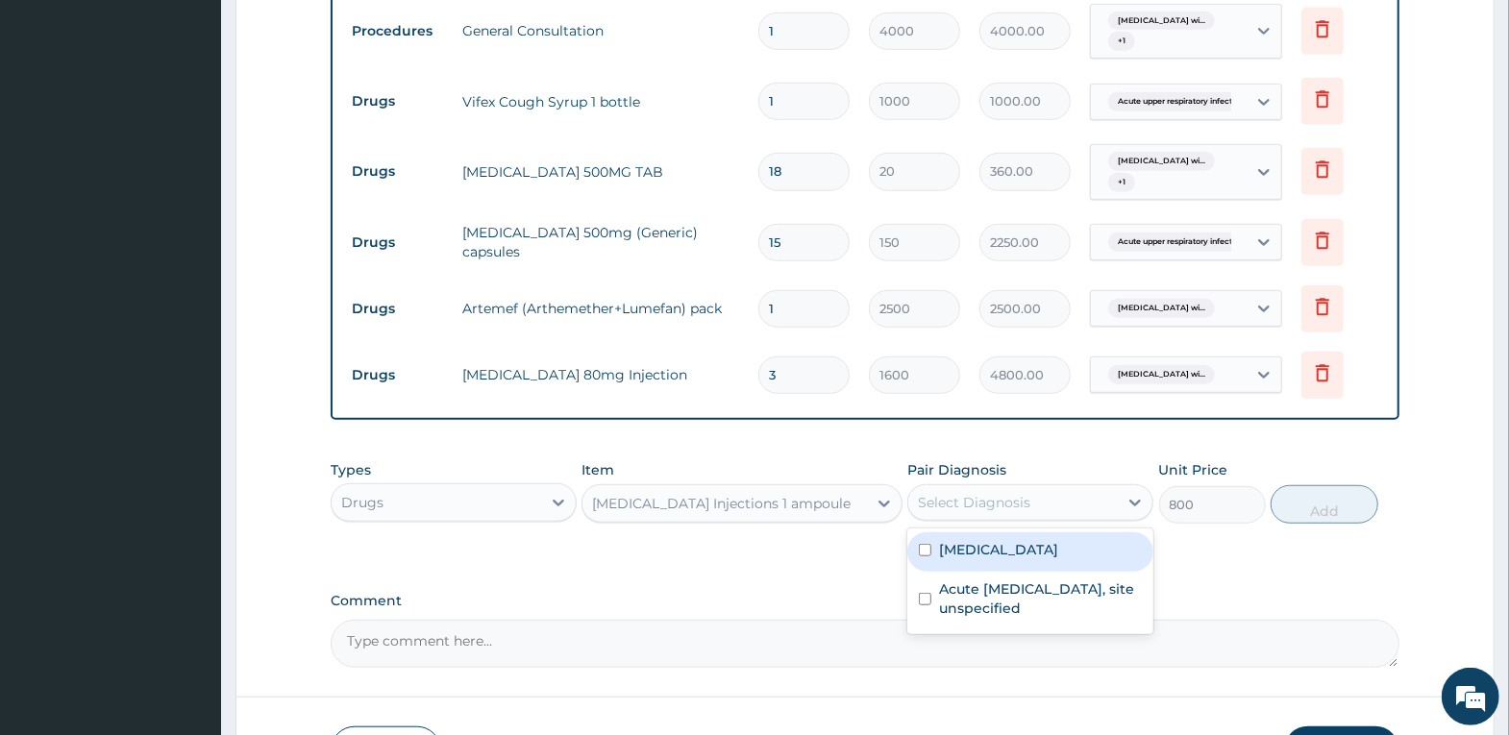
click at [1018, 493] on div "Select Diagnosis" at bounding box center [974, 502] width 112 height 19
drag, startPoint x: 1013, startPoint y: 561, endPoint x: 1022, endPoint y: 613, distance: 52.6
click at [1013, 559] on label "[MEDICAL_DATA]" at bounding box center [998, 549] width 119 height 19
checkbox input "true"
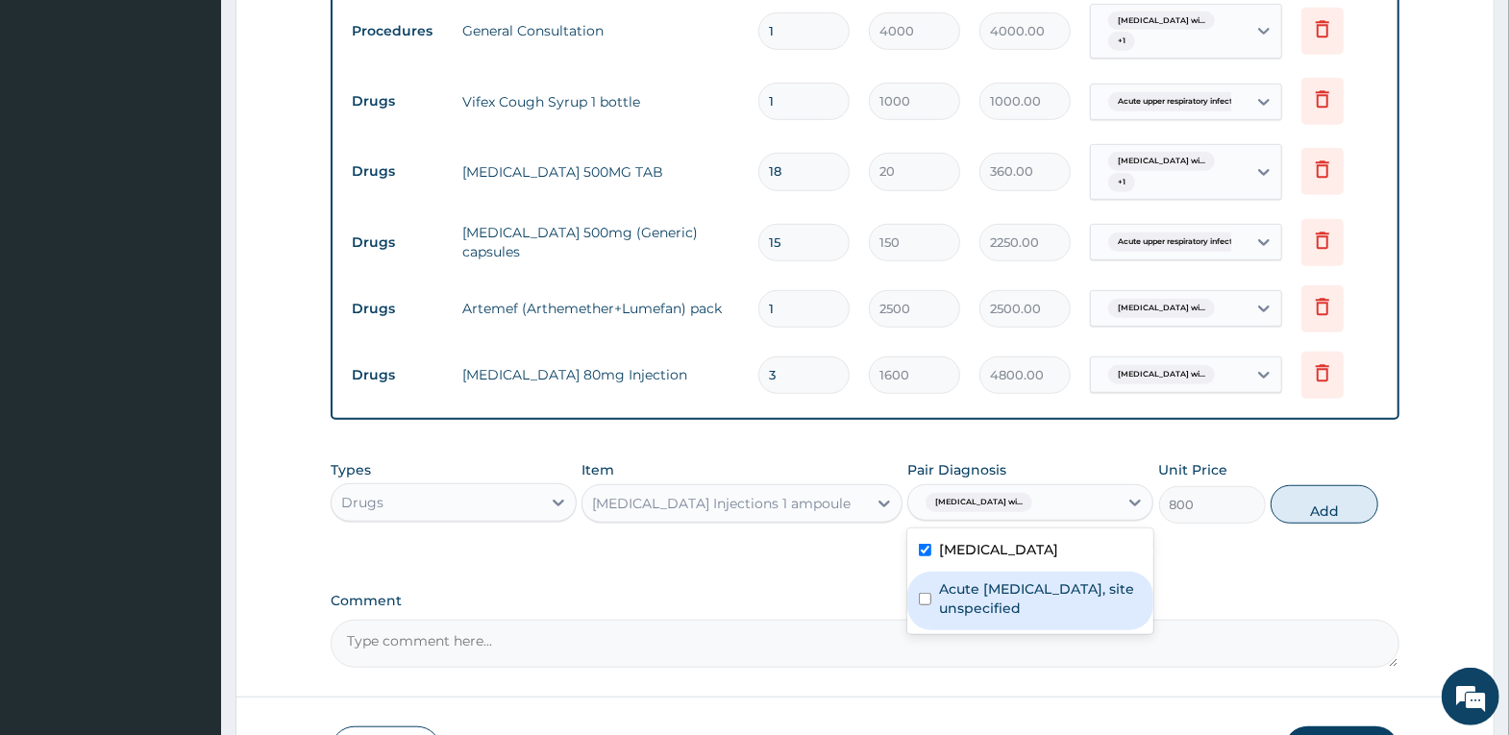
click at [1023, 618] on label "Acute upper respiratory infection, site unspecified" at bounding box center [1040, 599] width 203 height 38
checkbox input "true"
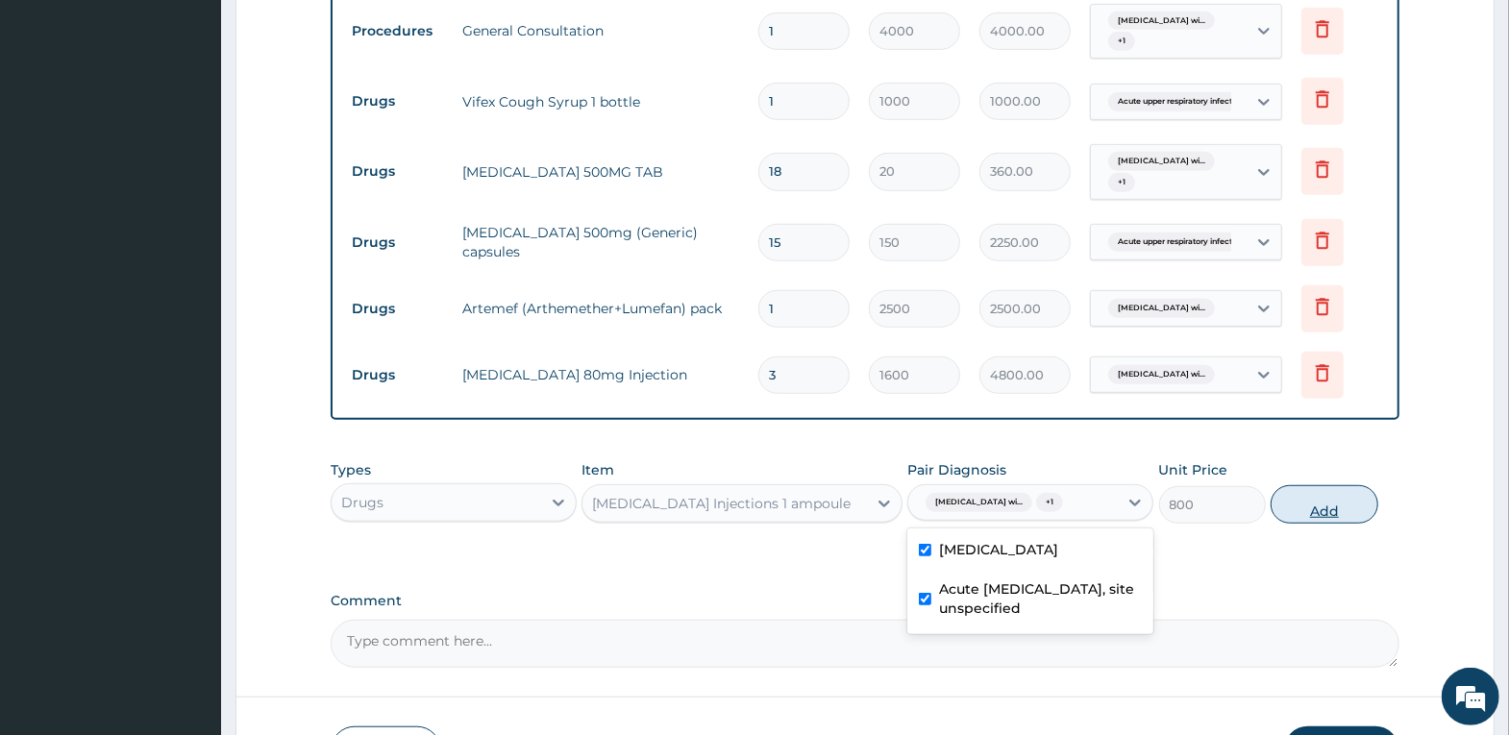
click at [1302, 506] on button "Add" at bounding box center [1324, 504] width 107 height 38
type input "0"
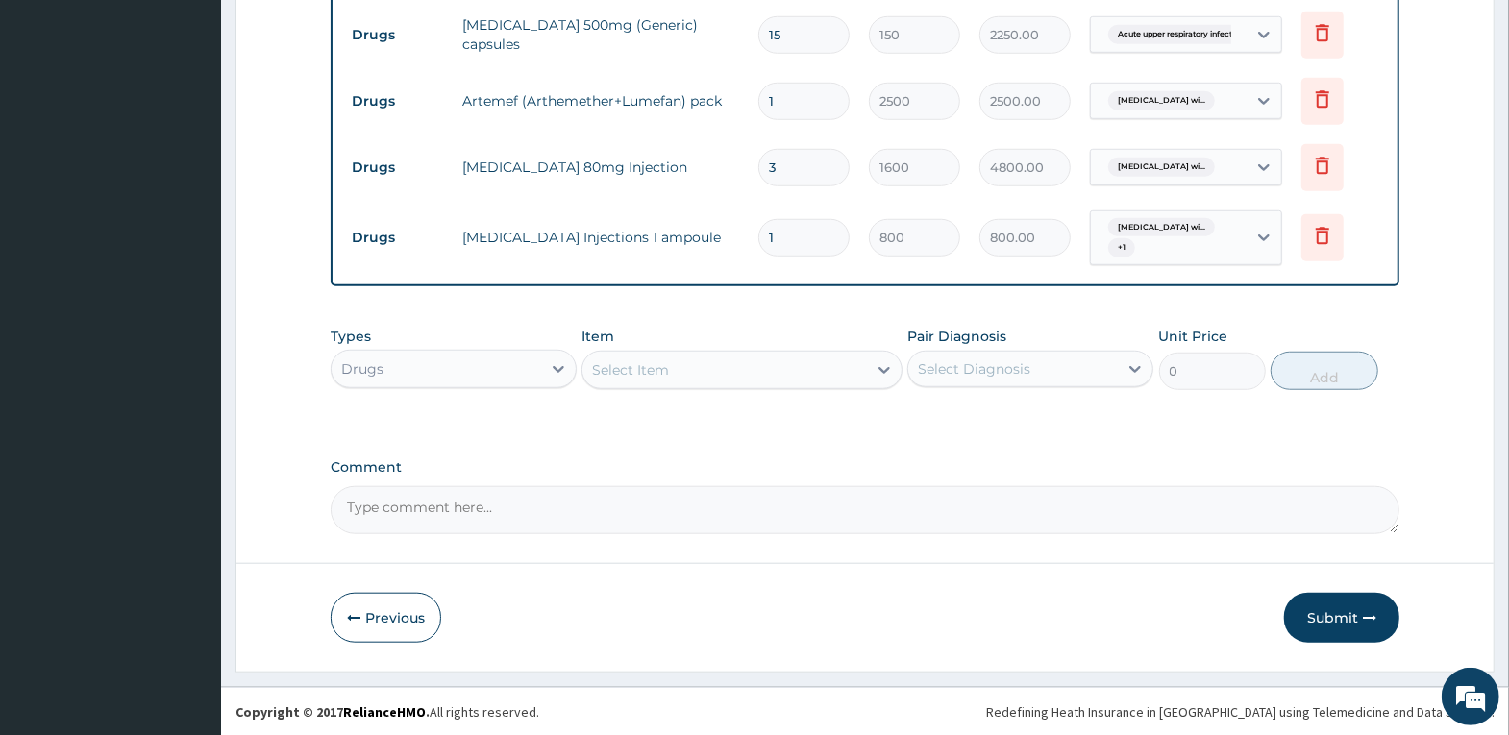
click at [1341, 615] on button "Submit" at bounding box center [1341, 618] width 115 height 50
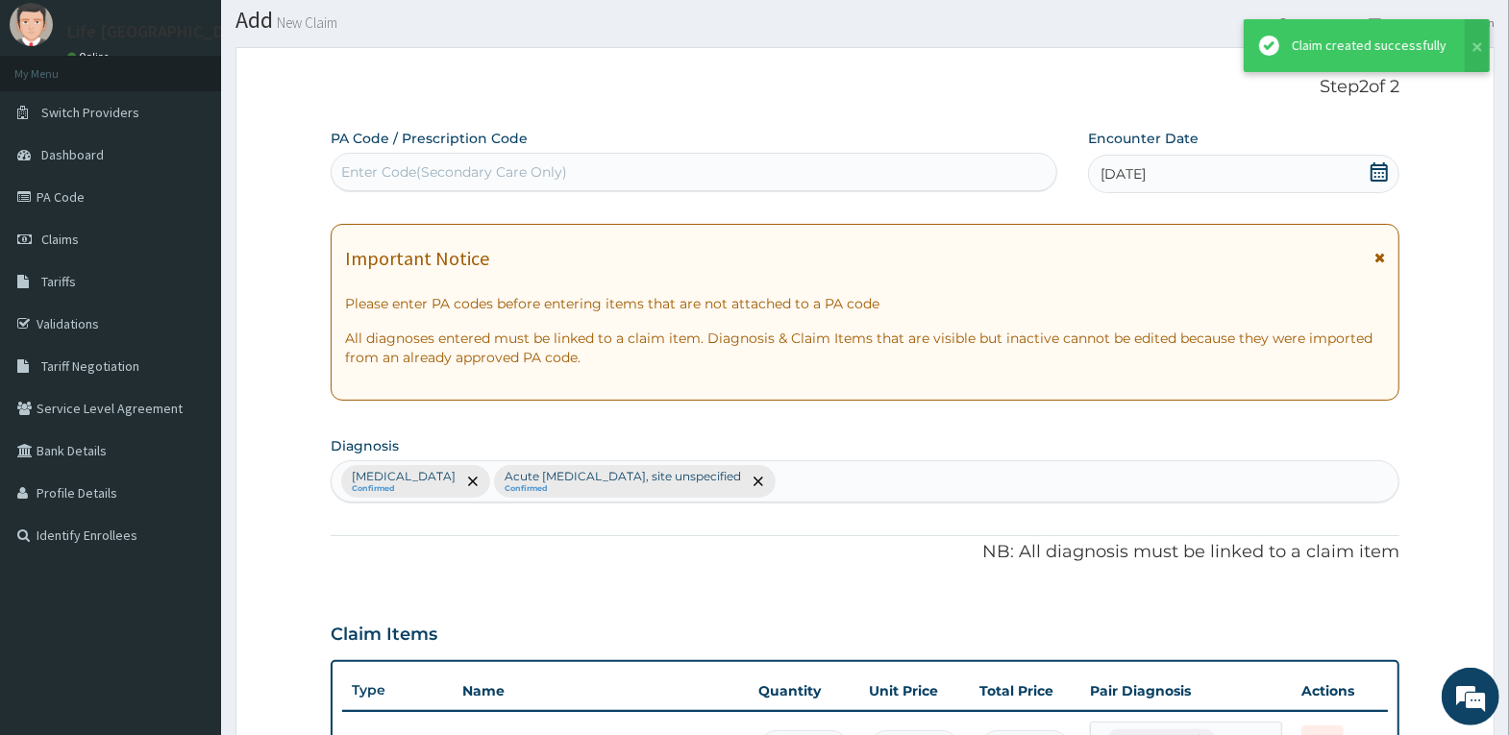
scroll to position [980, 0]
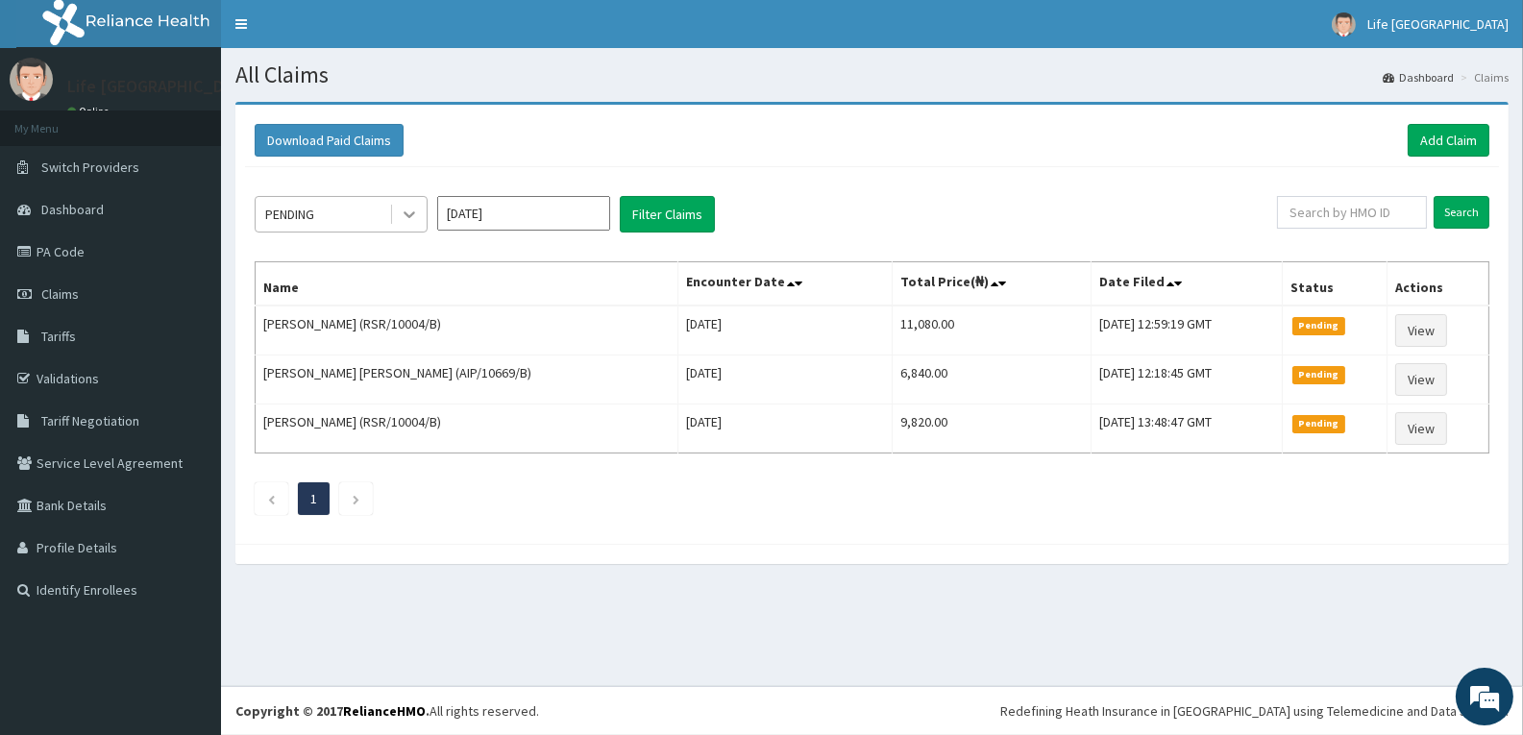
click at [405, 204] on div at bounding box center [409, 214] width 35 height 35
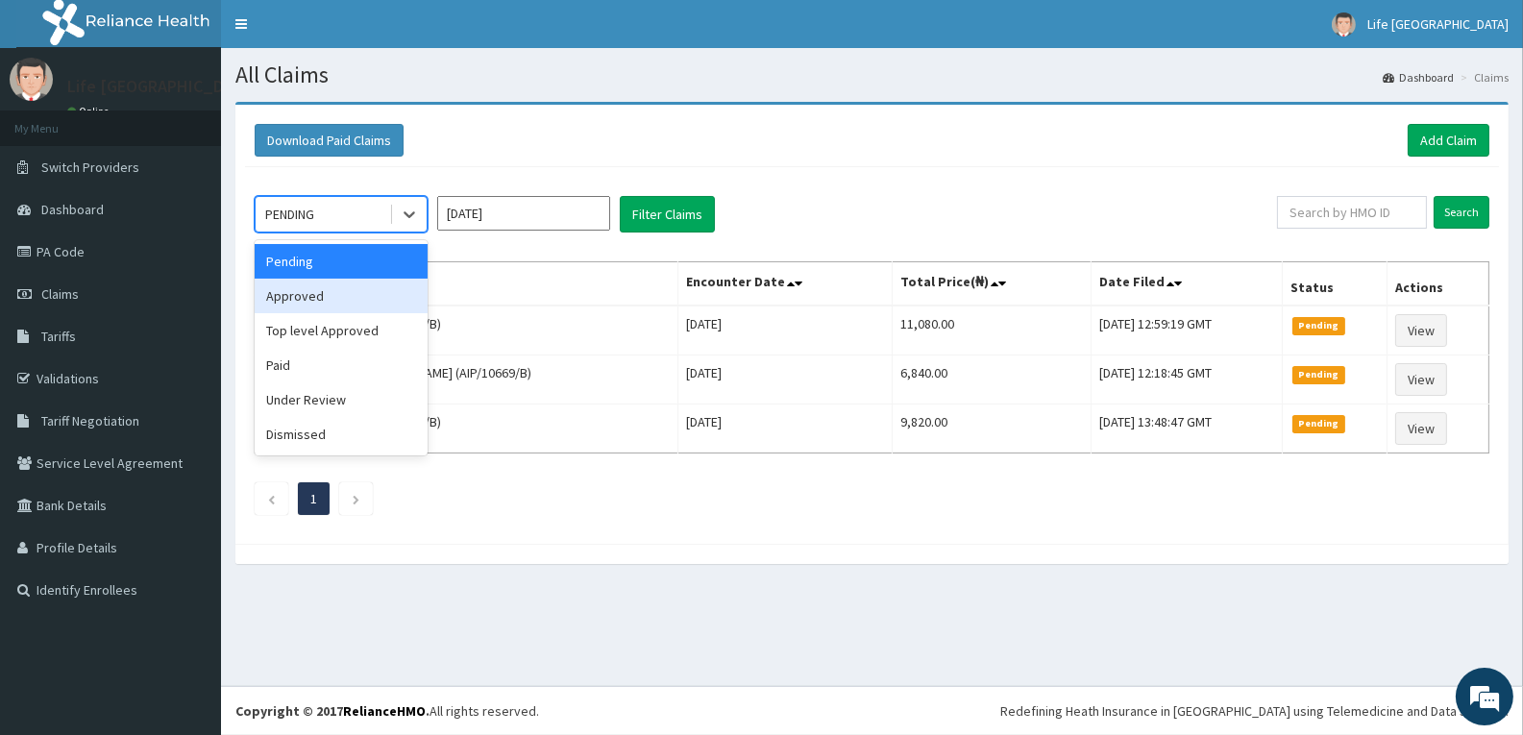
click at [380, 307] on div "Approved" at bounding box center [341, 296] width 173 height 35
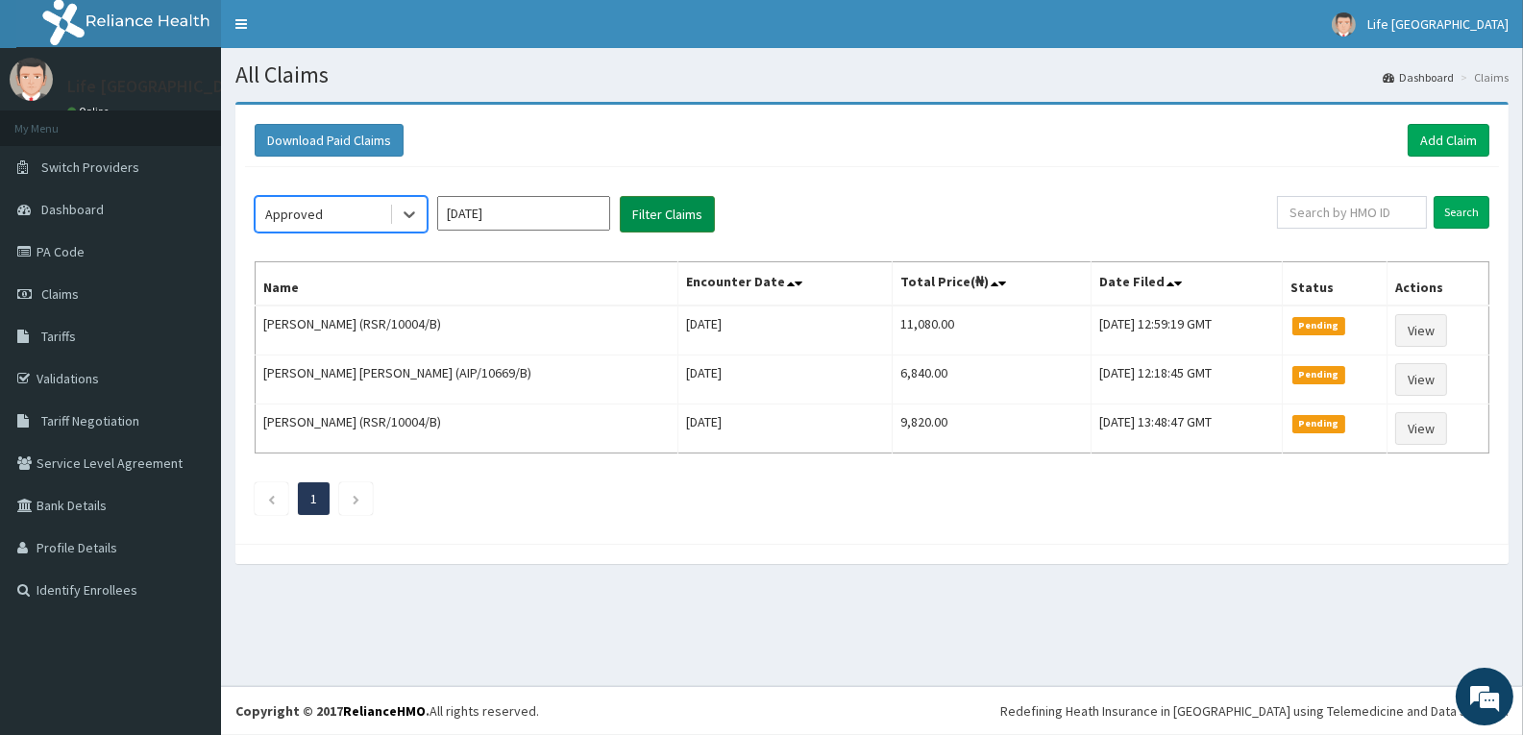
click at [677, 213] on button "Filter Claims" at bounding box center [667, 214] width 95 height 37
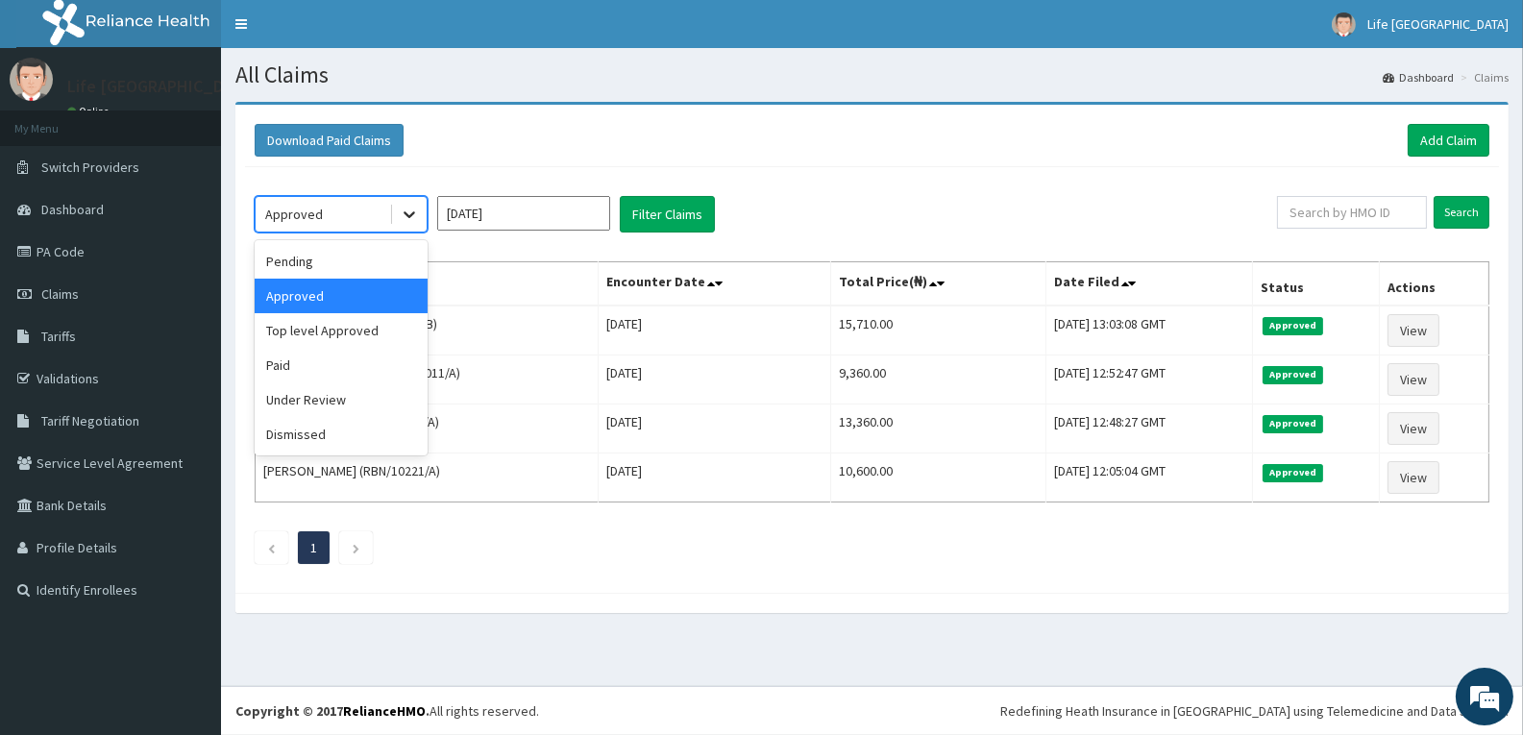
click at [414, 213] on icon at bounding box center [409, 214] width 19 height 19
click at [377, 266] on div "Pending" at bounding box center [341, 261] width 173 height 35
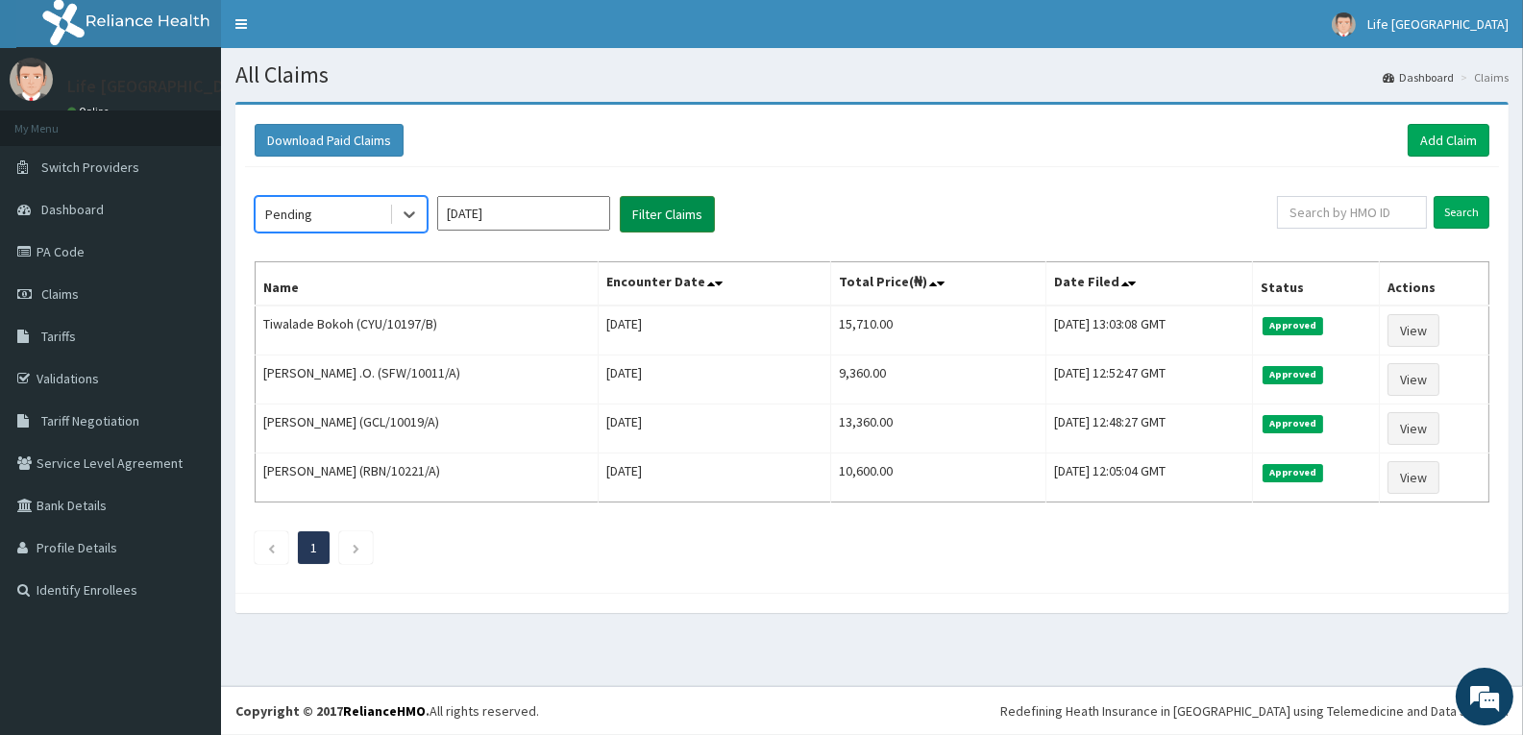
click at [660, 215] on button "Filter Claims" at bounding box center [667, 214] width 95 height 37
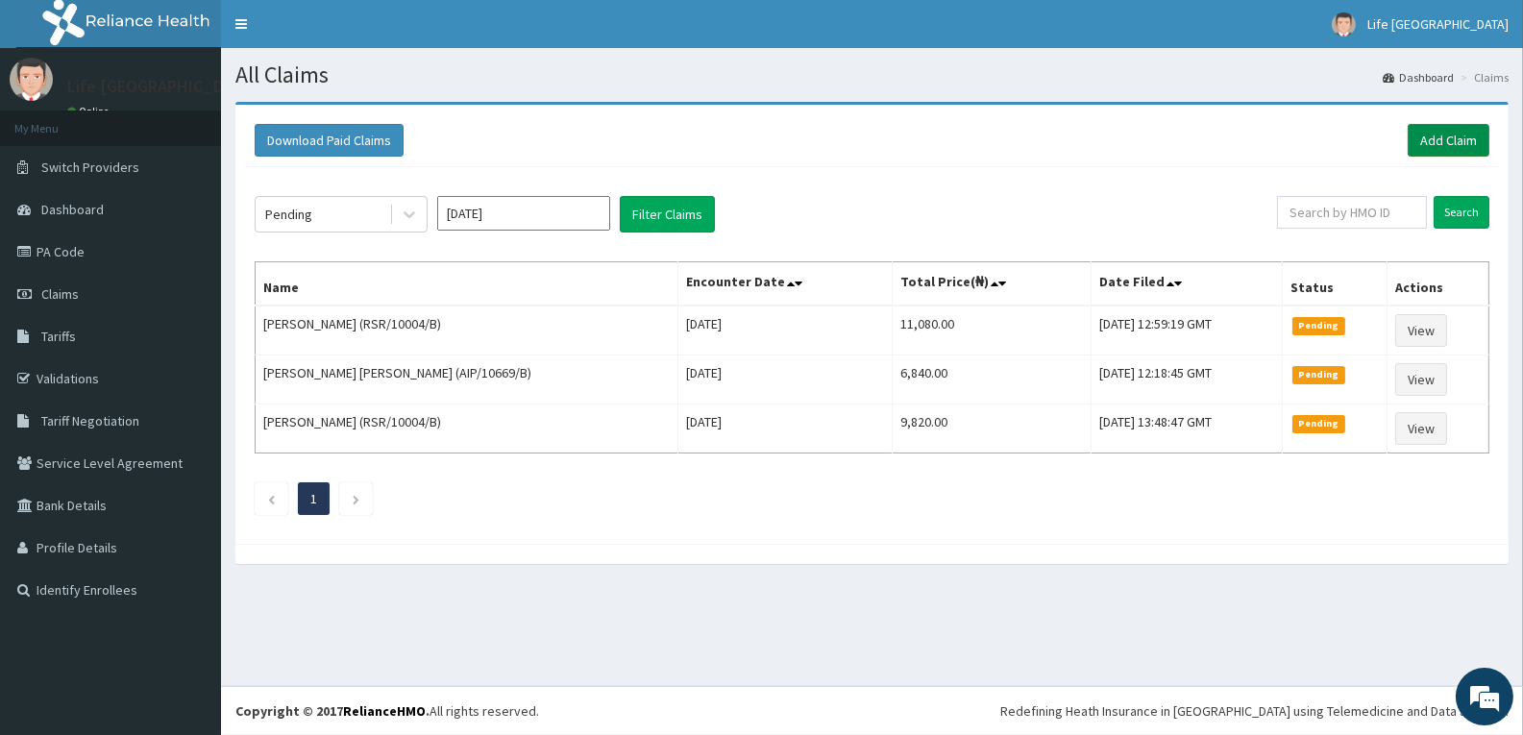
click at [1455, 123] on div "Download Paid Claims Add Claim" at bounding box center [872, 140] width 1254 height 53
click at [1450, 148] on link "Add Claim" at bounding box center [1449, 140] width 82 height 33
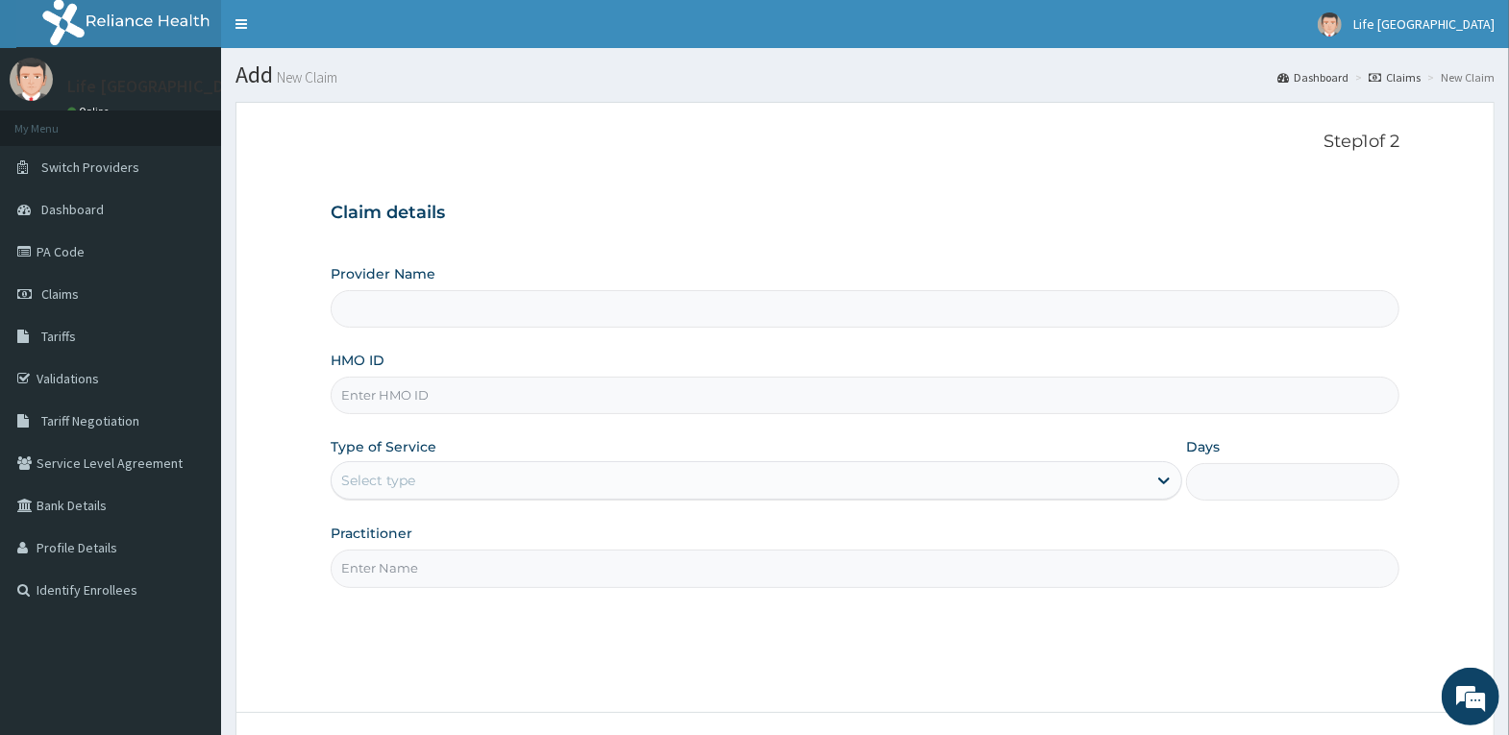
type input "Life [GEOGRAPHIC_DATA]"
click at [830, 405] on input "HMO ID" at bounding box center [865, 395] width 1069 height 37
type input "ISW/10447/A"
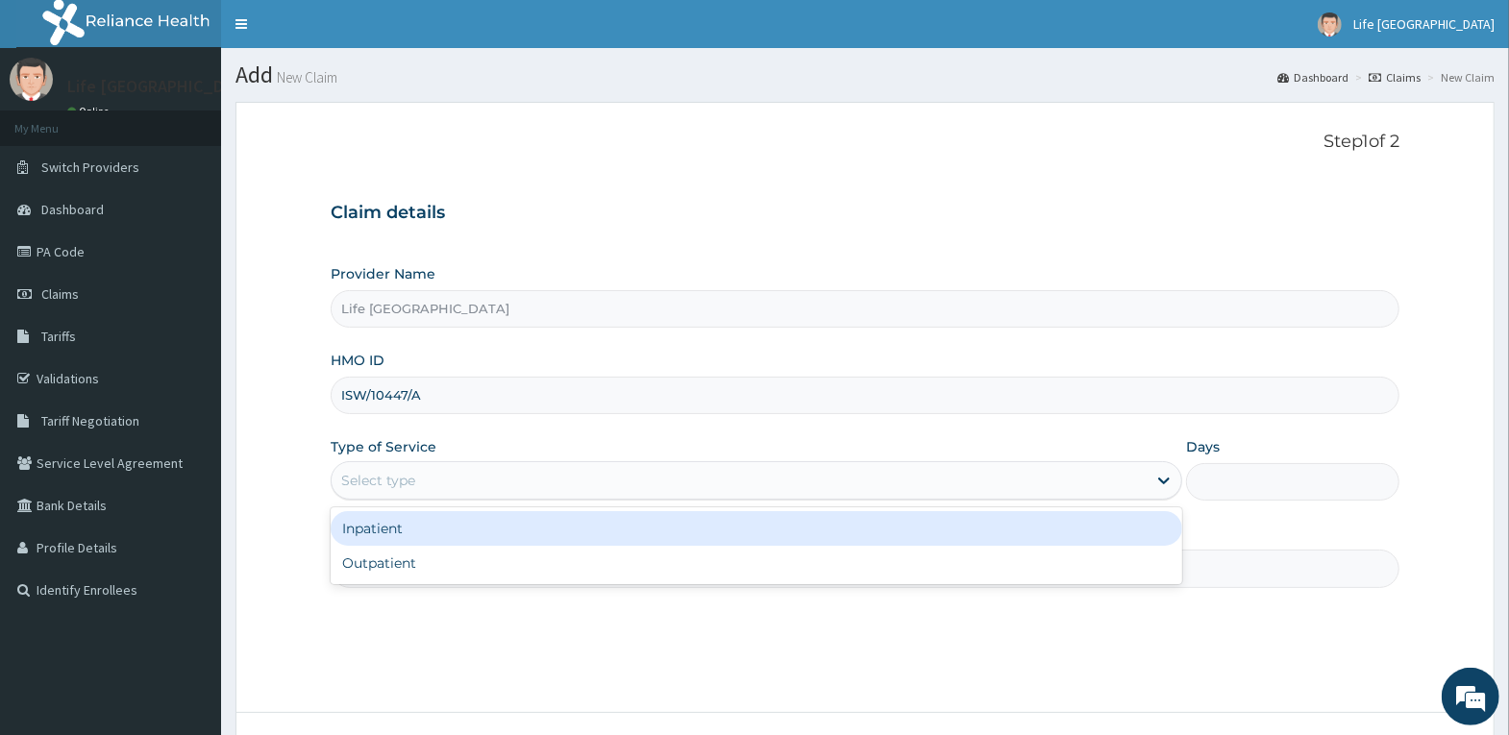
click at [487, 486] on div "Select type" at bounding box center [739, 480] width 815 height 31
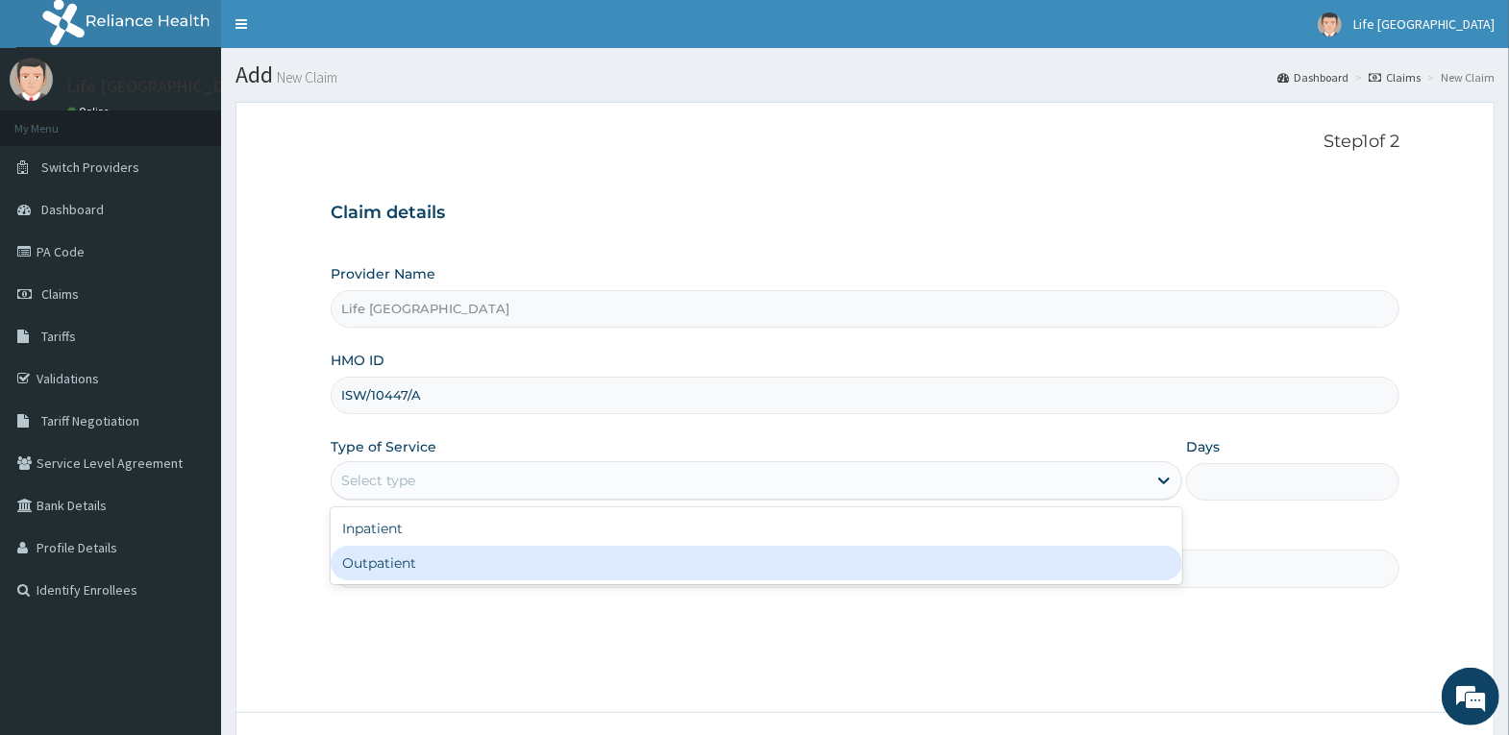
click at [490, 562] on div "Outpatient" at bounding box center [757, 563] width 852 height 35
type input "1"
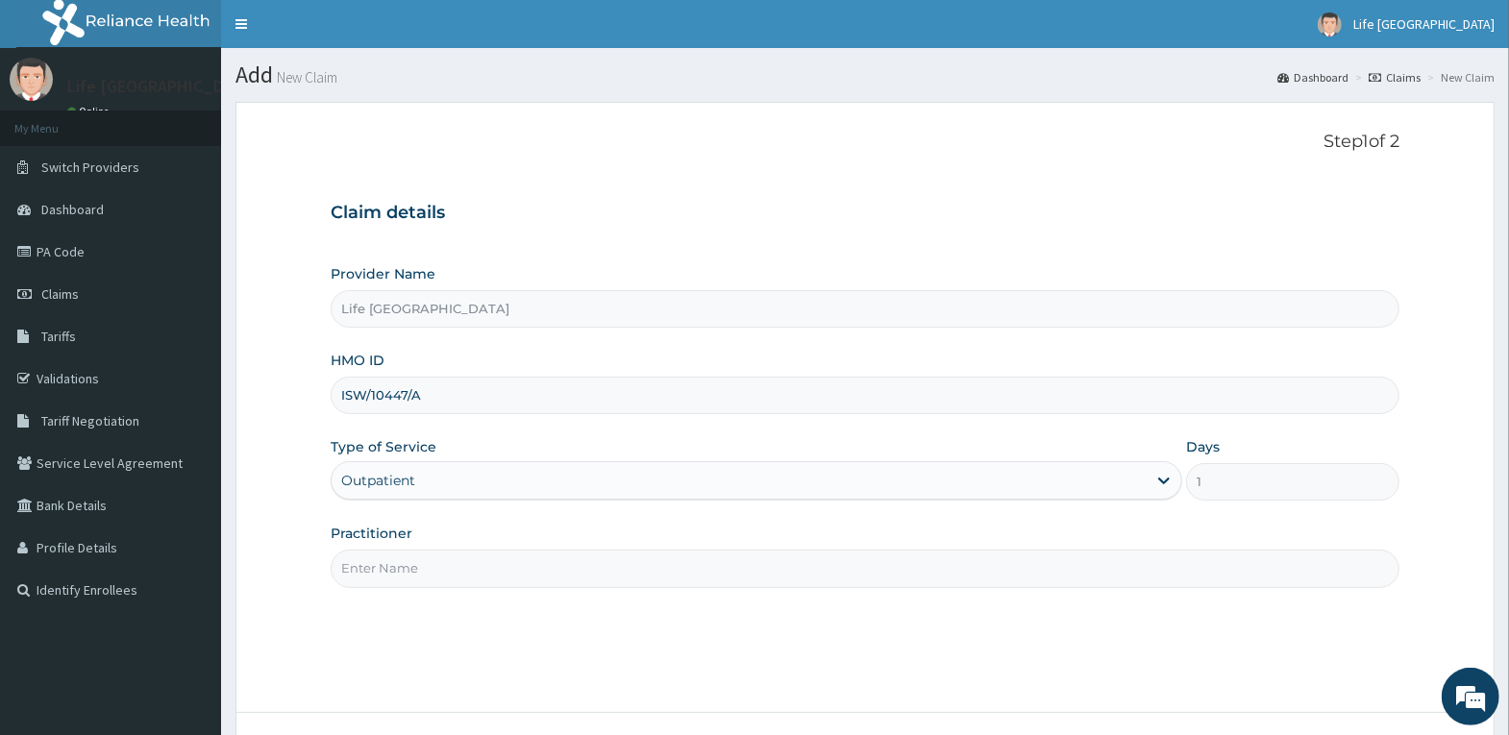
click at [500, 563] on input "Practitioner" at bounding box center [865, 568] width 1069 height 37
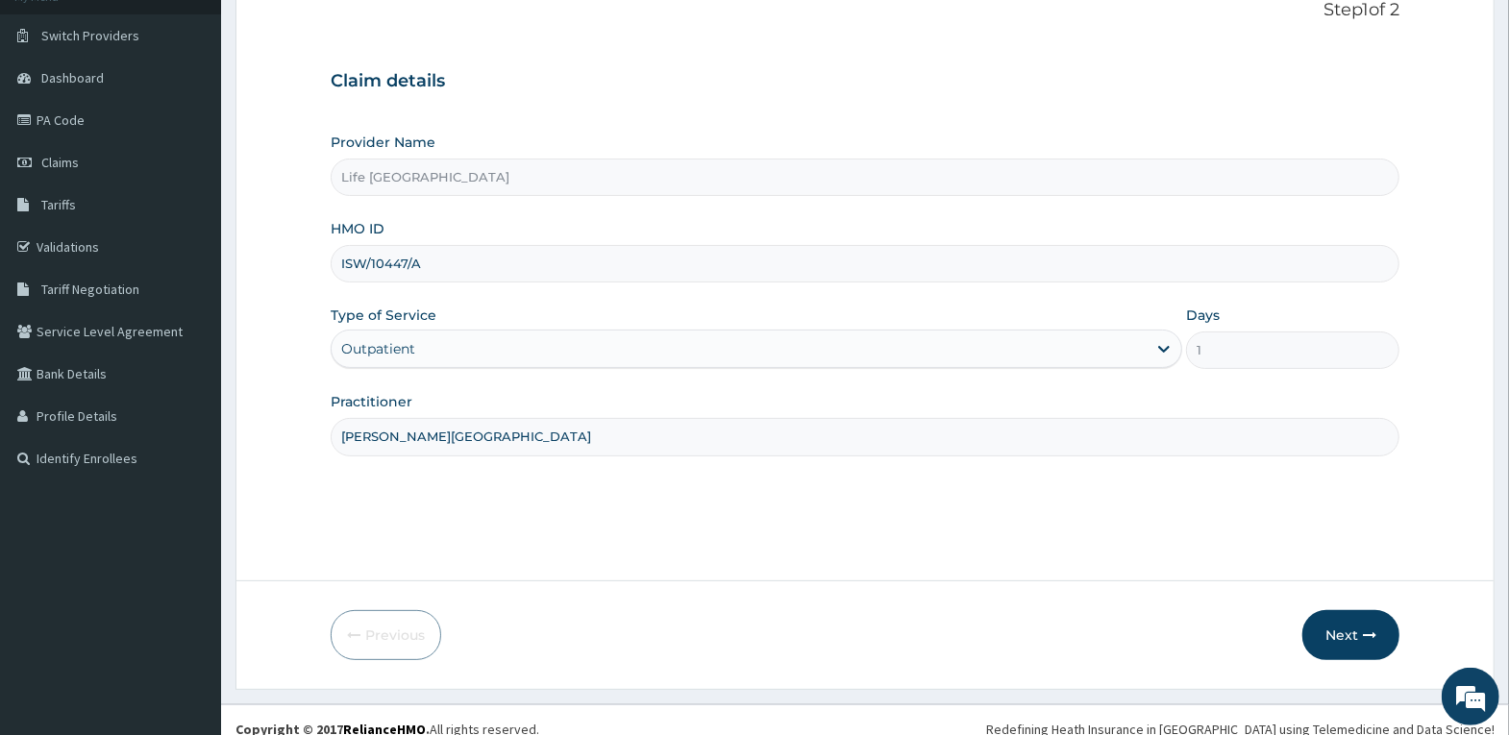
scroll to position [149, 0]
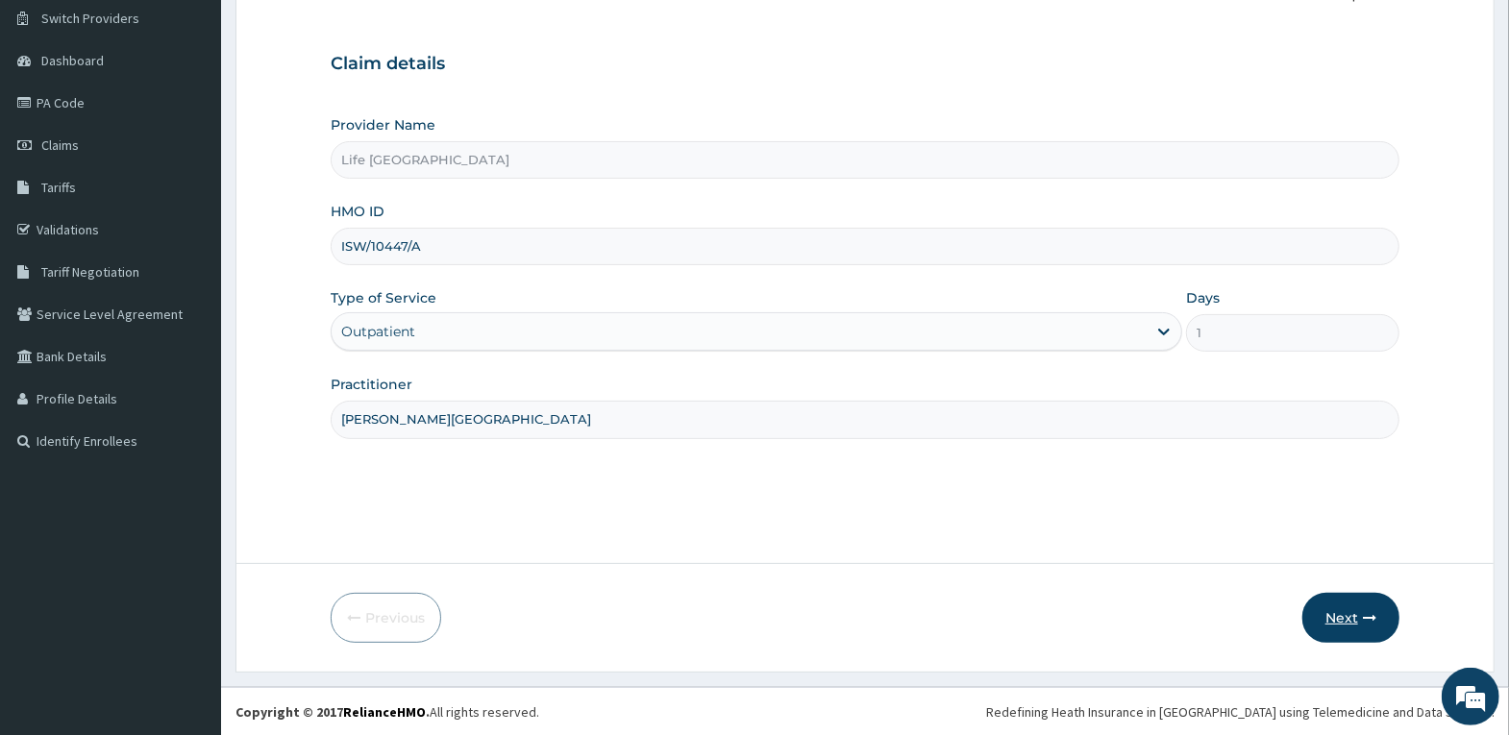
type input "[PERSON_NAME][GEOGRAPHIC_DATA]"
click at [1346, 614] on button "Next" at bounding box center [1350, 618] width 97 height 50
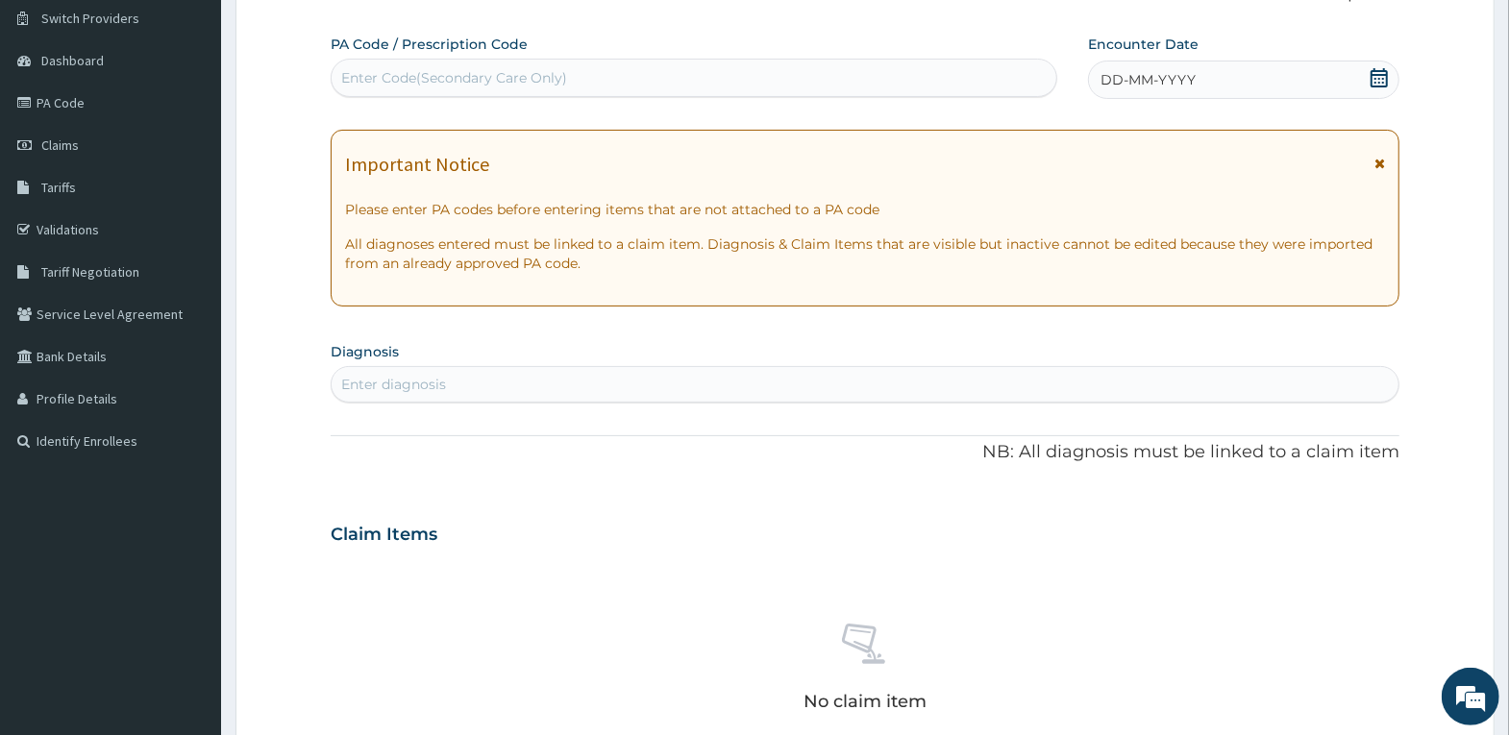
drag, startPoint x: 1236, startPoint y: 75, endPoint x: 1324, endPoint y: 98, distance: 91.4
click at [1240, 74] on div "DD-MM-YYYY" at bounding box center [1243, 80] width 311 height 38
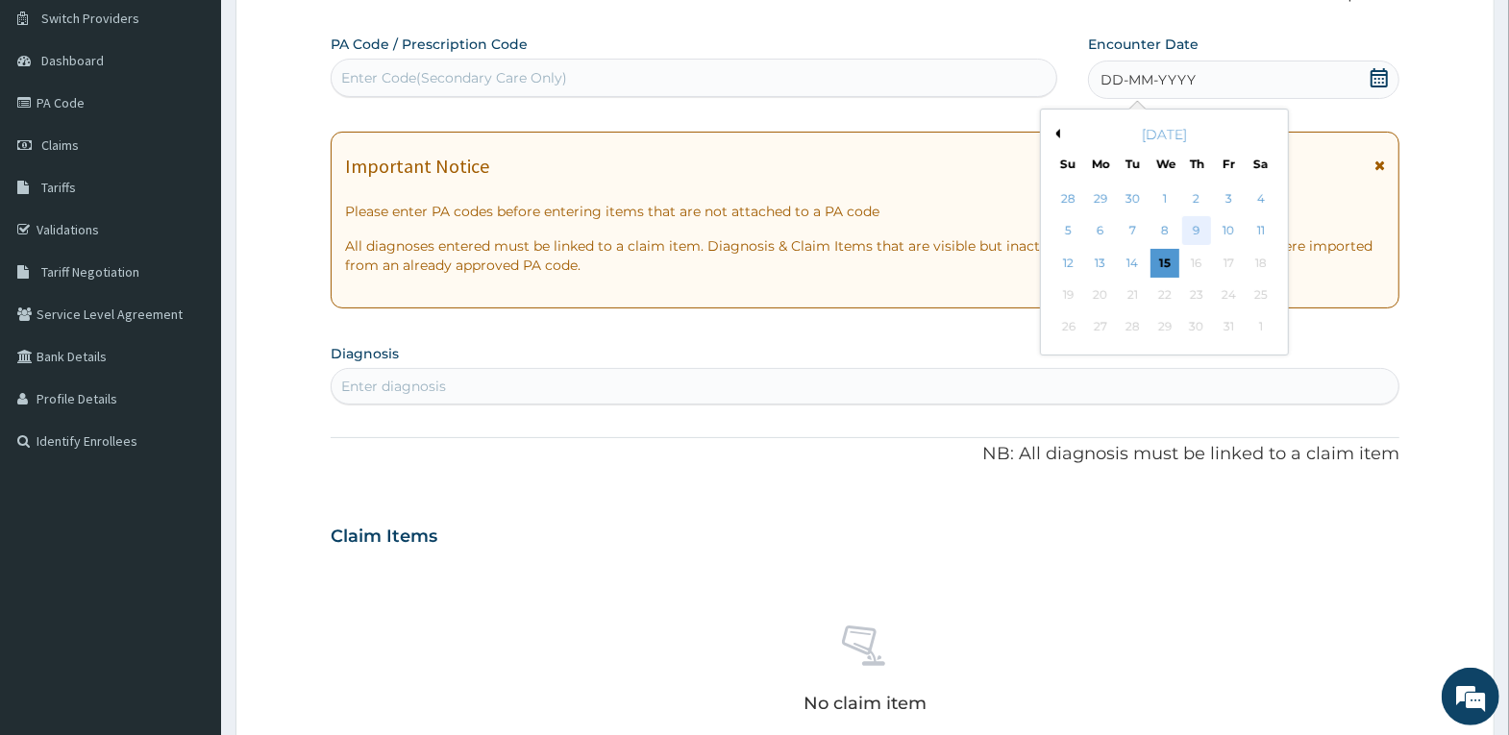
click at [1197, 226] on div "9" at bounding box center [1196, 231] width 29 height 29
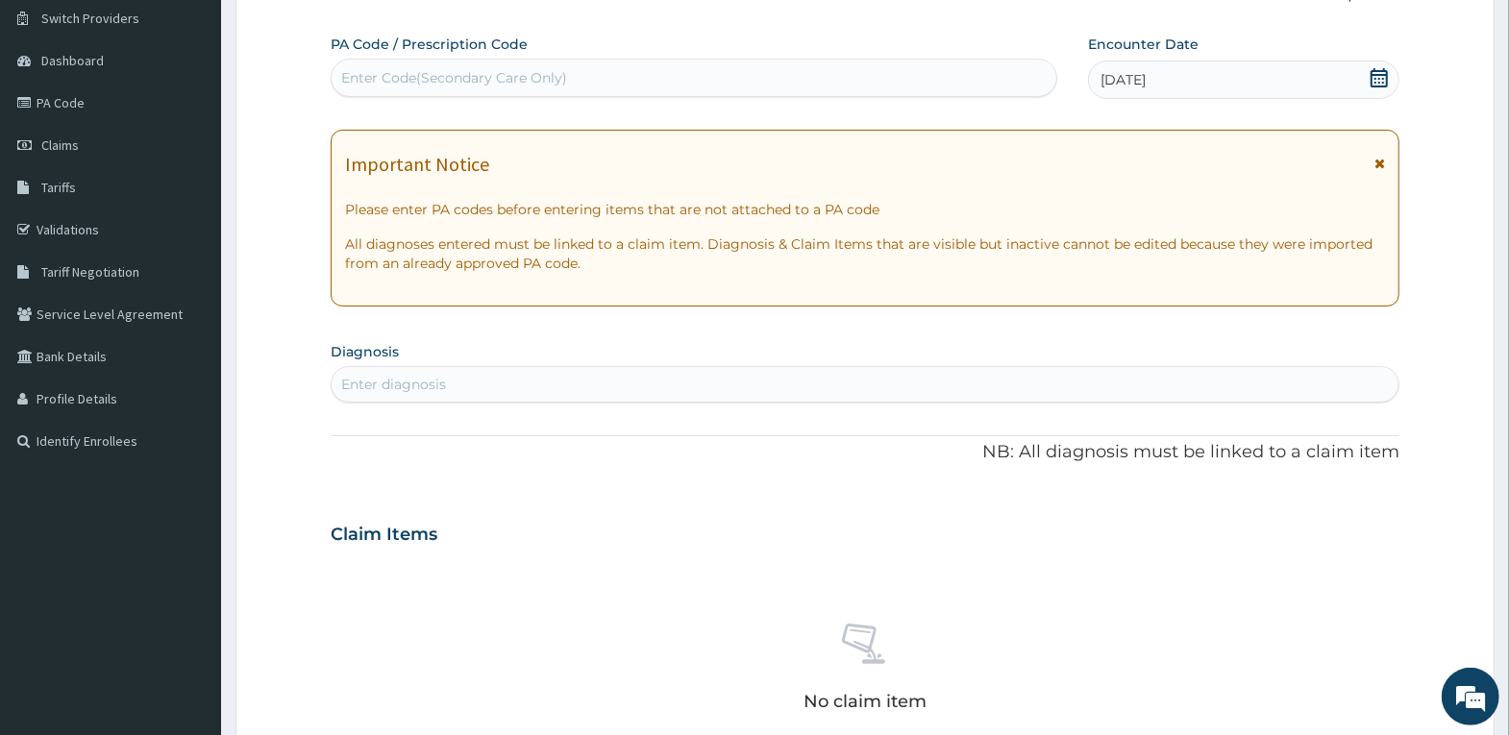
click at [1126, 382] on div "Enter diagnosis" at bounding box center [865, 384] width 1067 height 31
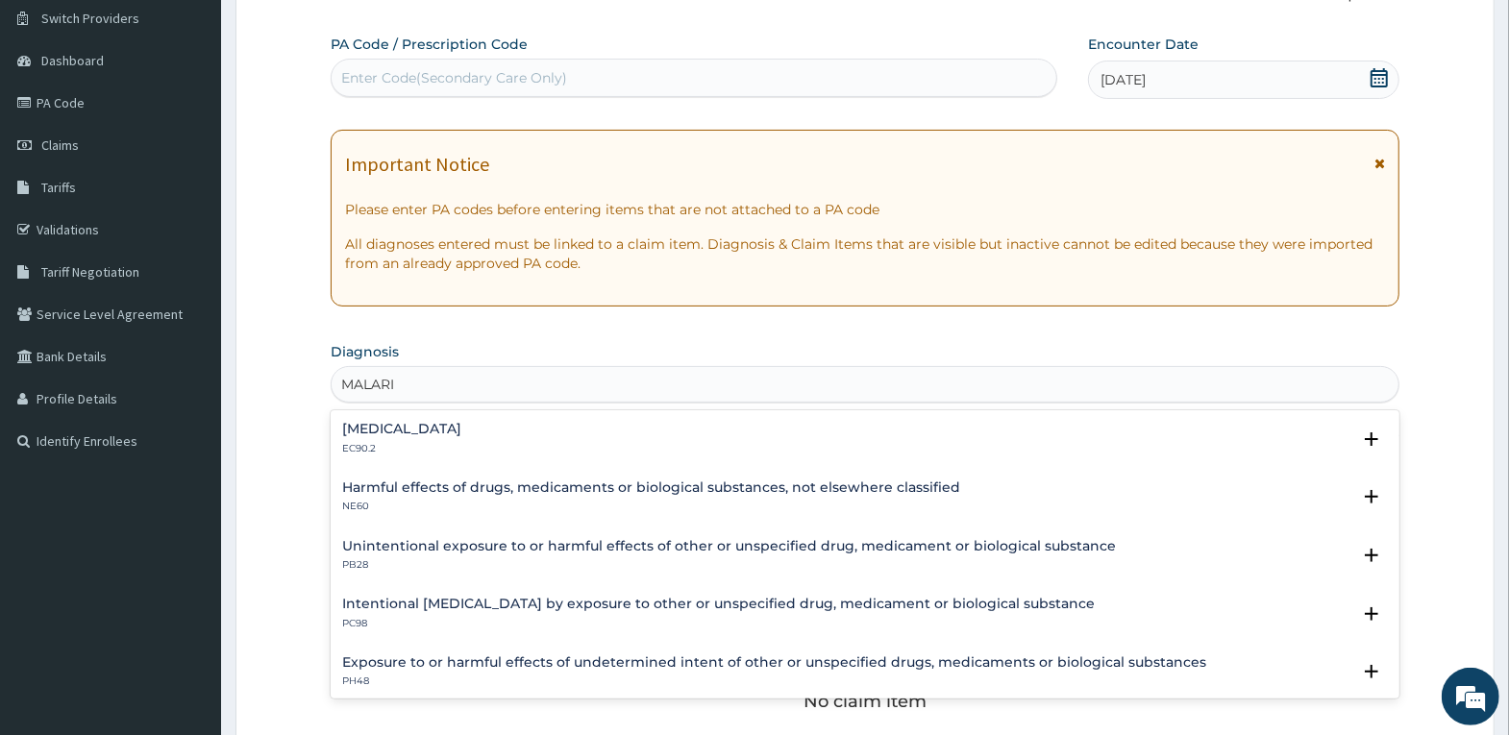
type input "[MEDICAL_DATA]"
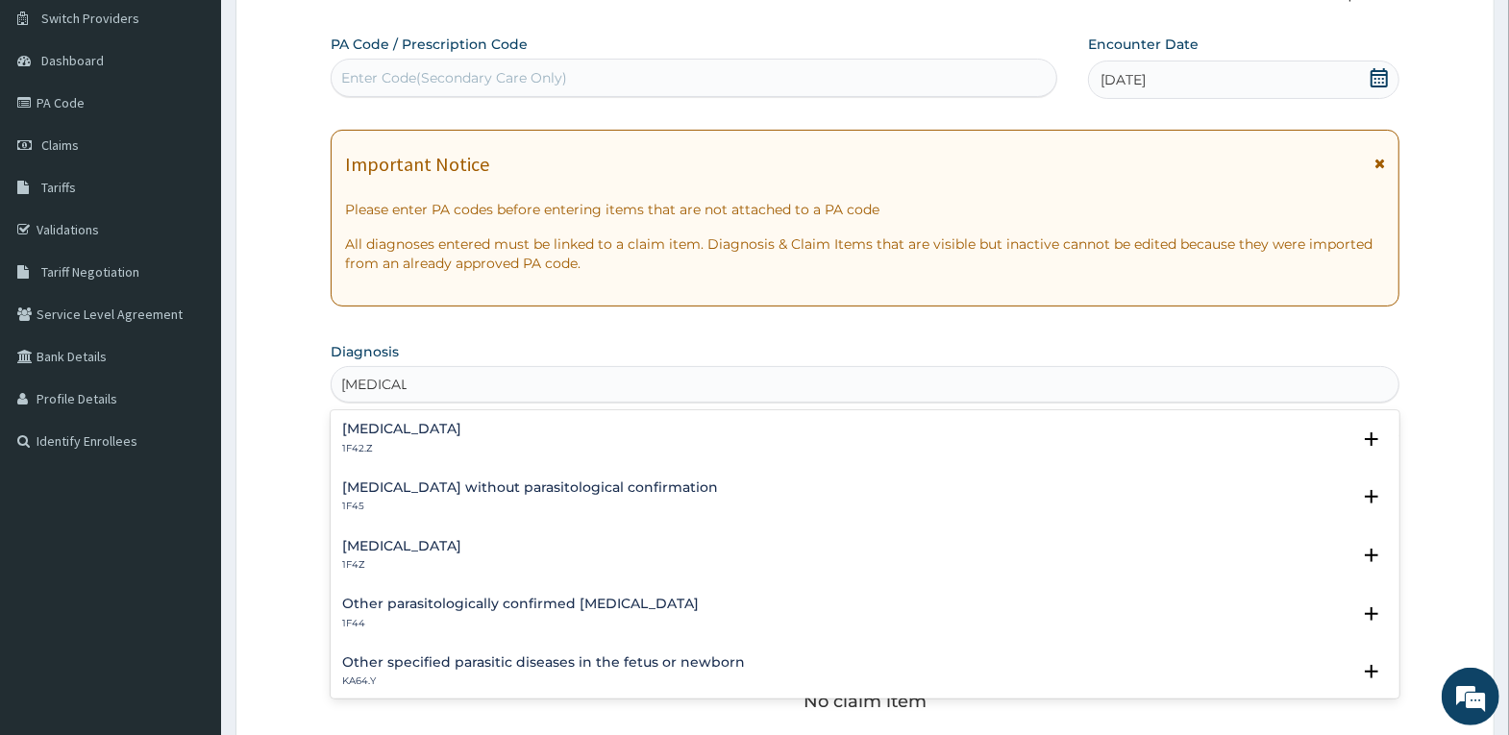
click at [461, 428] on h4 "[MEDICAL_DATA]" at bounding box center [401, 429] width 119 height 14
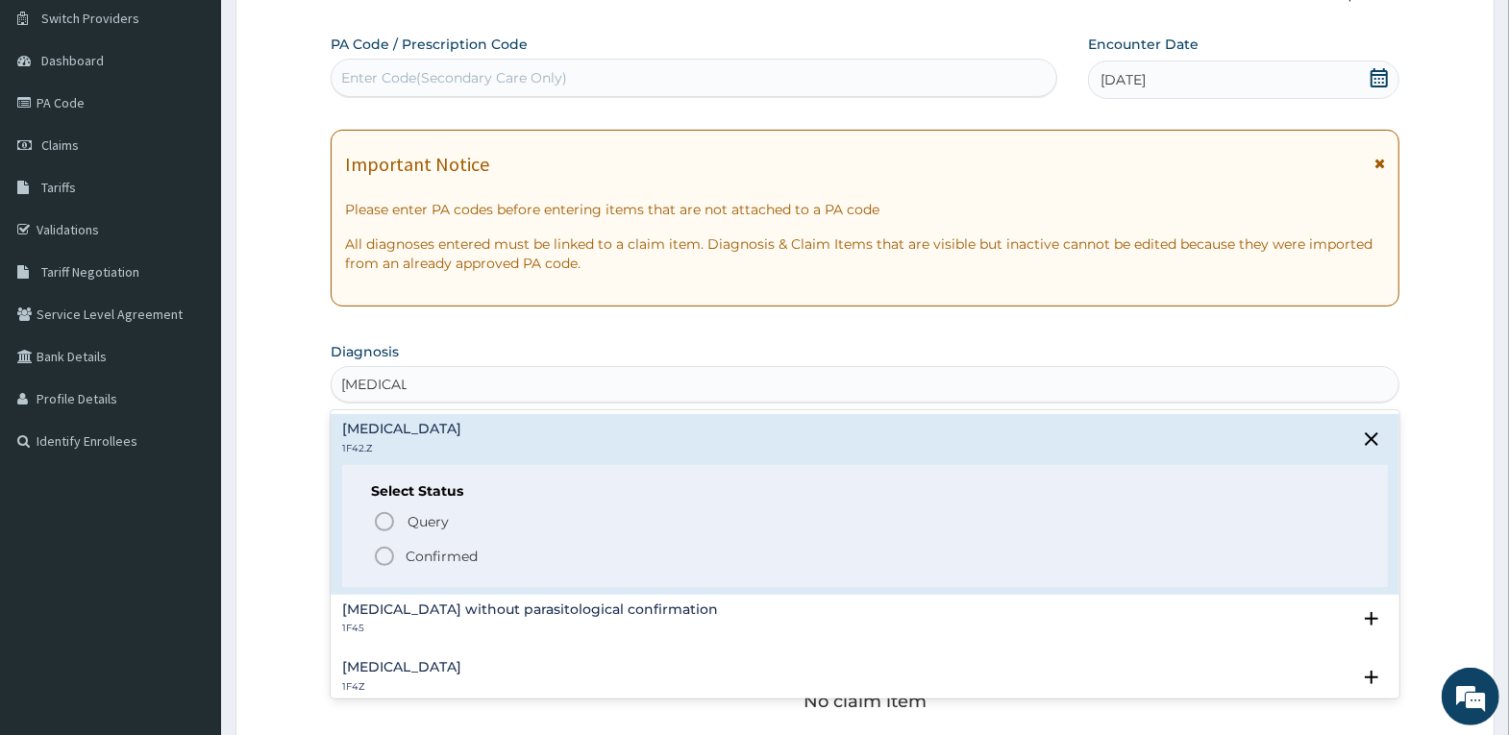
click at [463, 537] on div "Query Query covers suspected (?), Keep in view (kiv), Ruled out (r/o) Confirmed" at bounding box center [865, 537] width 988 height 59
drag, startPoint x: 474, startPoint y: 558, endPoint x: 500, endPoint y: 564, distance: 26.6
click at [474, 559] on p "Confirmed" at bounding box center [442, 556] width 72 height 19
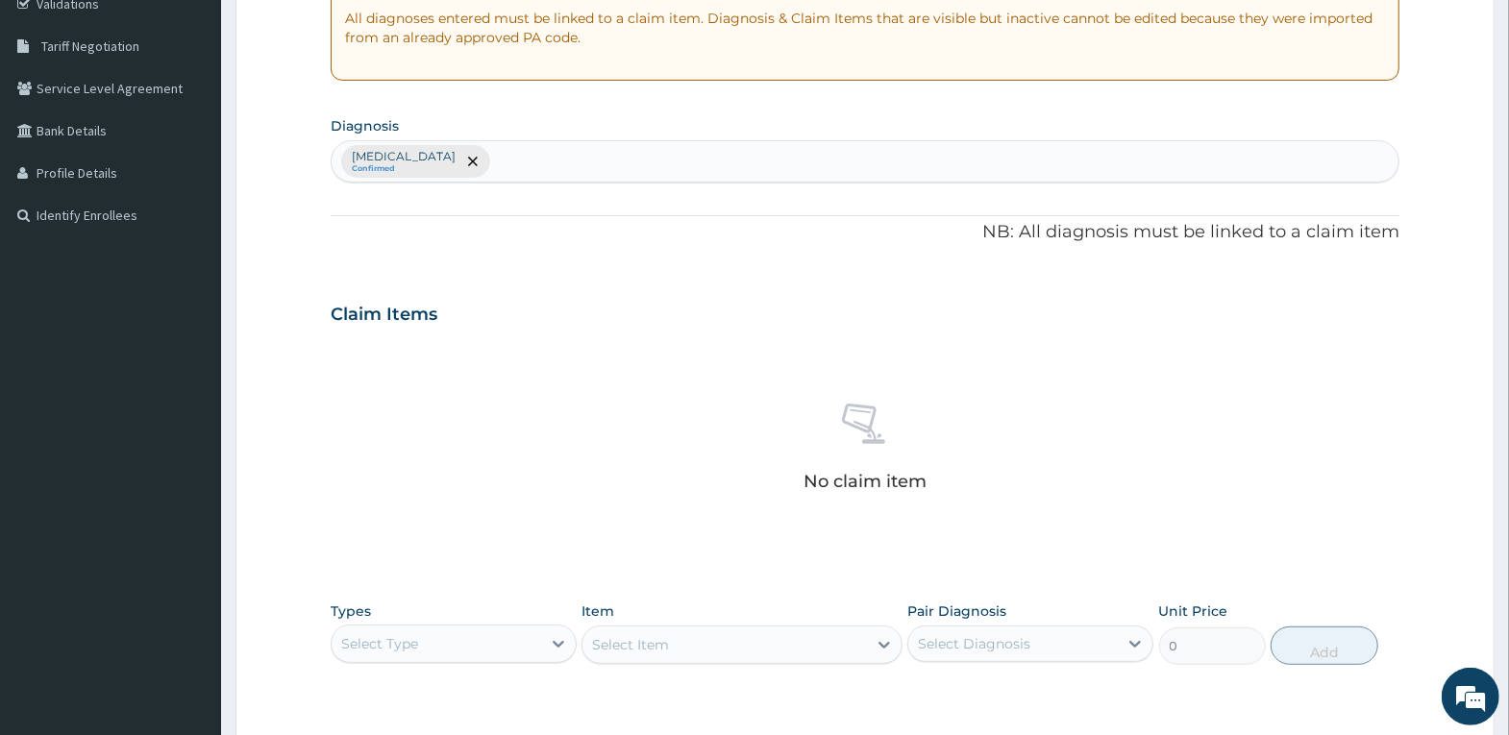
scroll to position [437, 0]
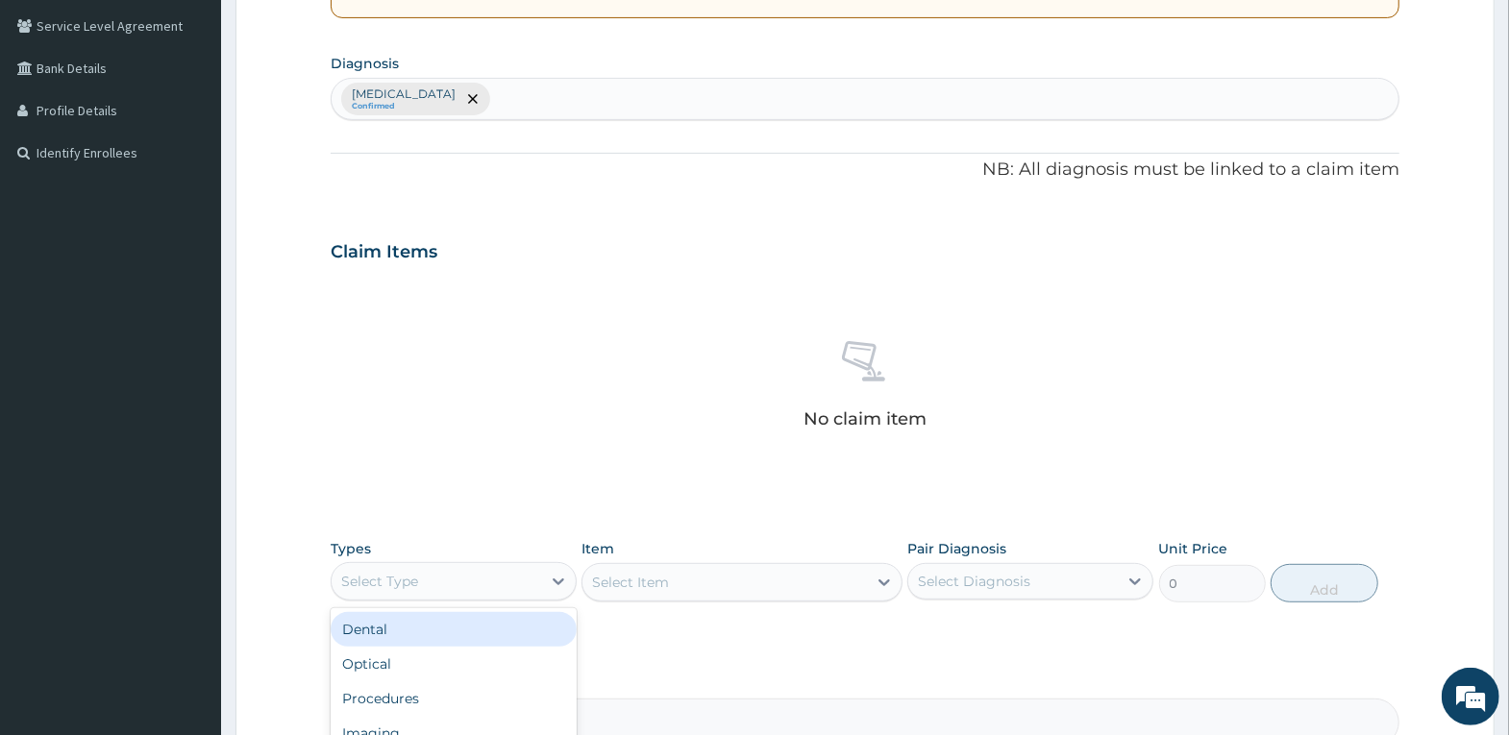
click at [492, 579] on div "Select Type" at bounding box center [437, 581] width 210 height 31
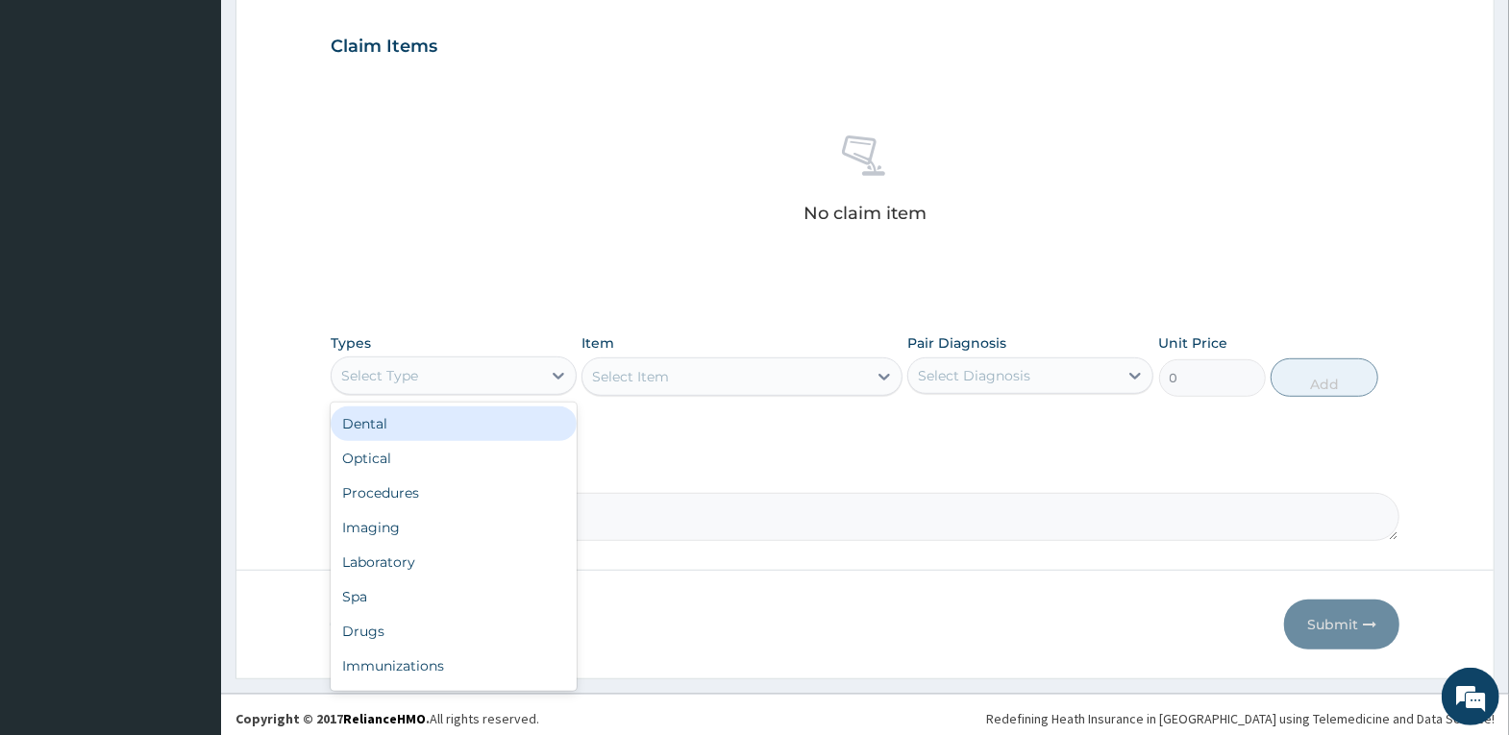
scroll to position [650, 0]
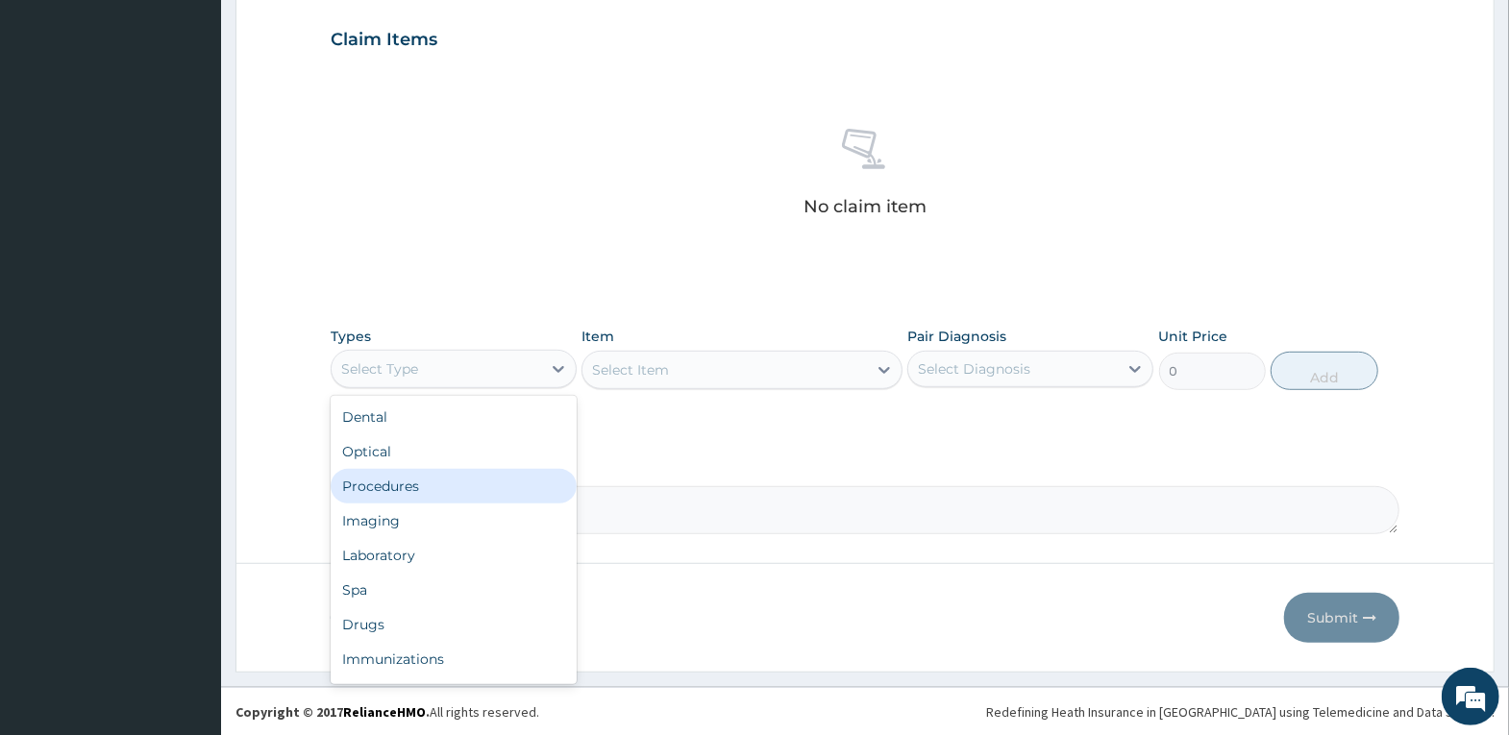
click at [482, 493] on div "Procedures" at bounding box center [454, 486] width 246 height 35
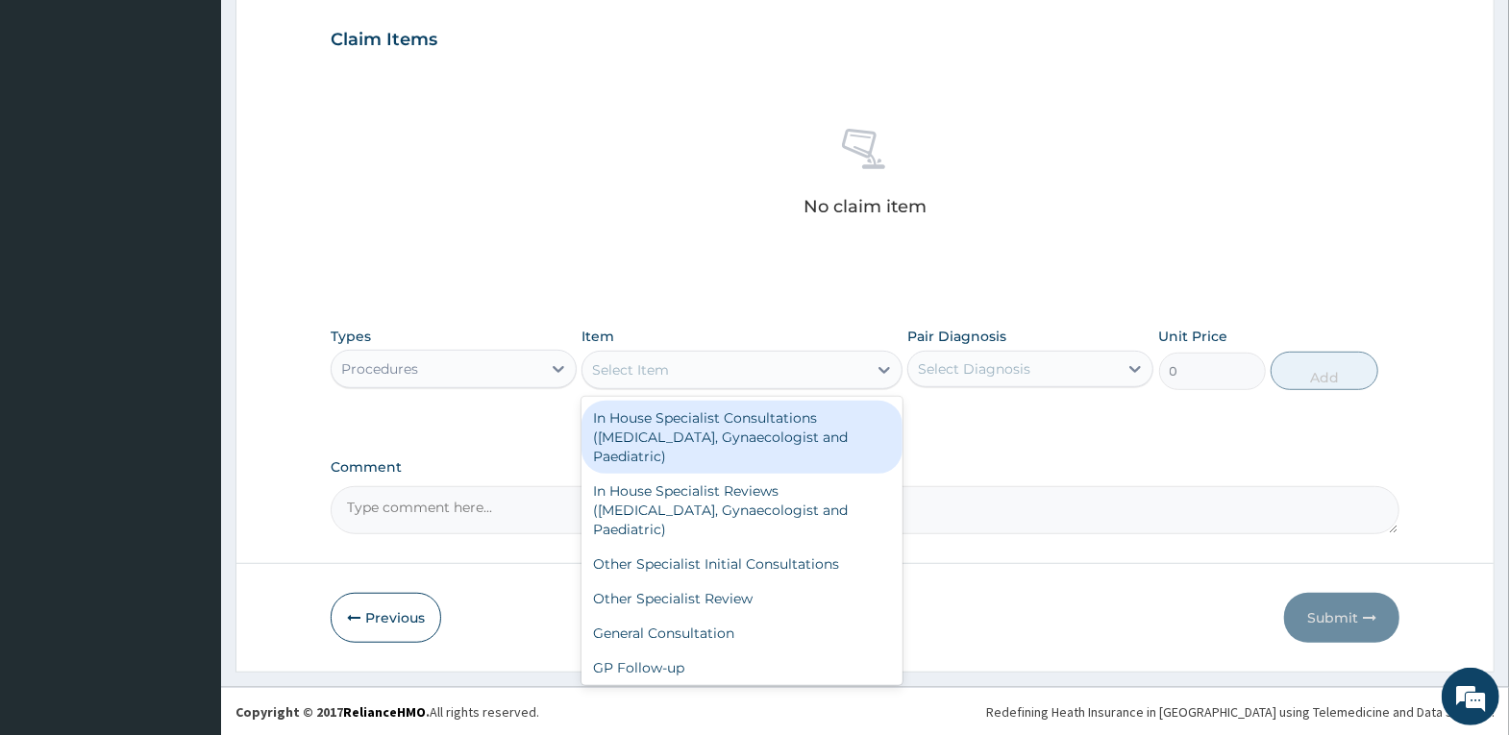
click at [700, 361] on div "Select Item" at bounding box center [724, 370] width 284 height 31
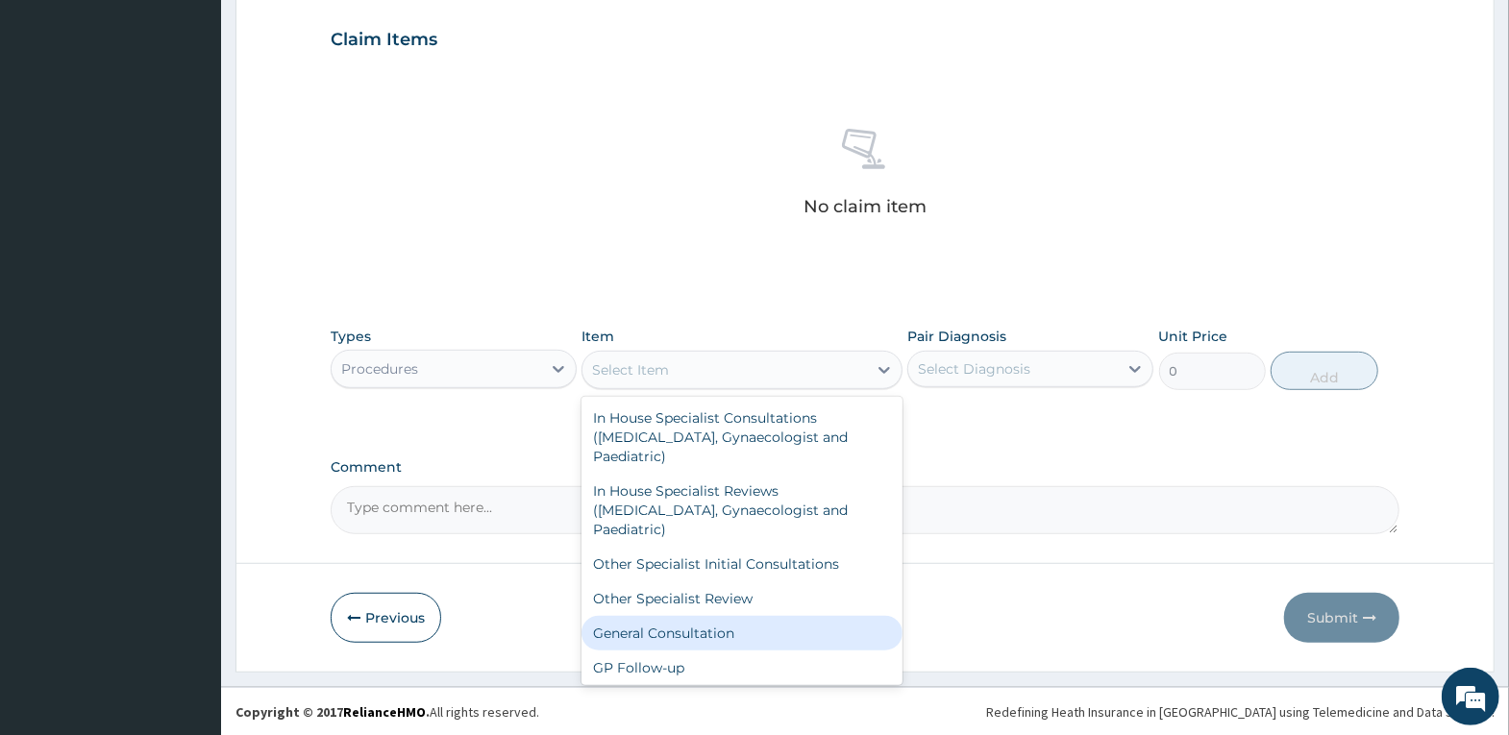
click at [735, 629] on div "General Consultation" at bounding box center [741, 633] width 321 height 35
type input "4000"
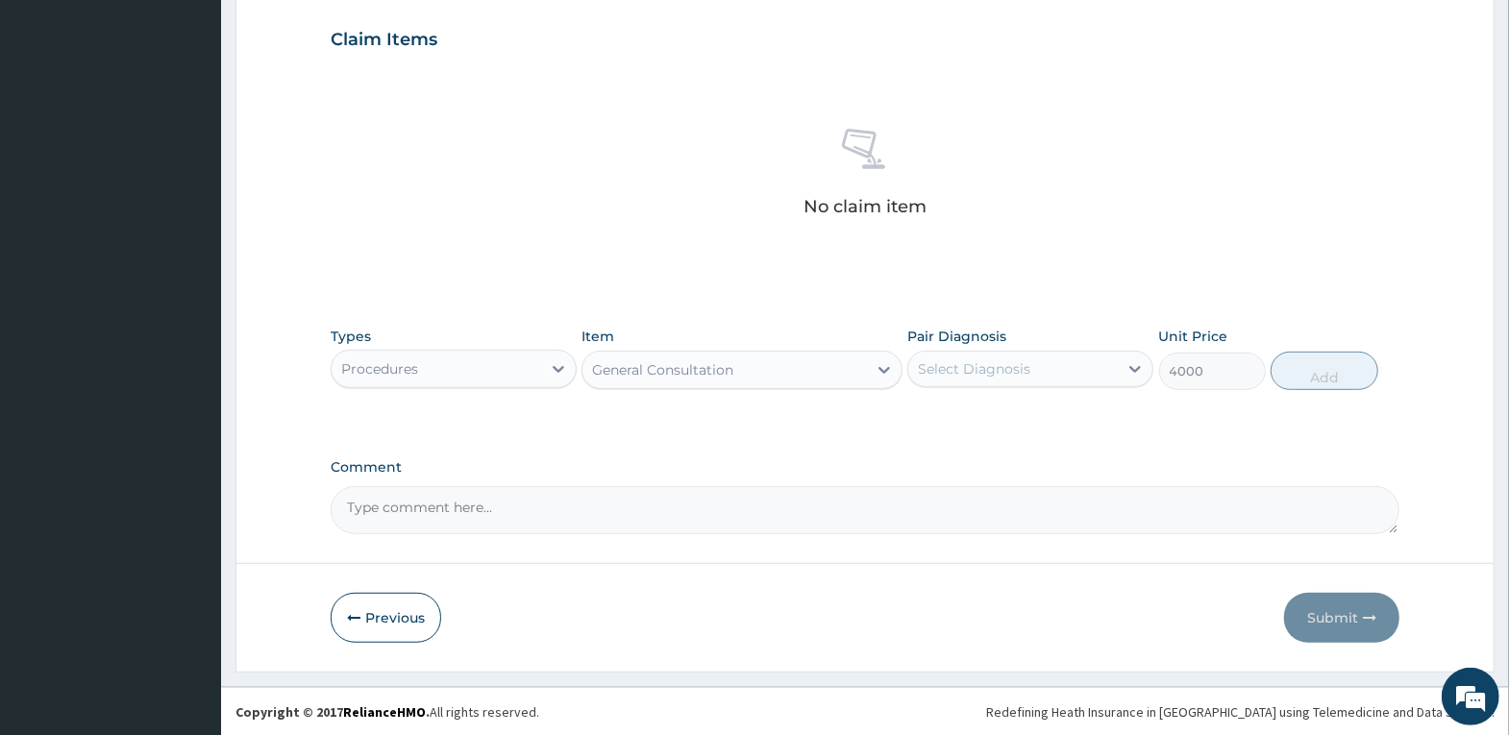
click at [1058, 365] on div "Select Diagnosis" at bounding box center [1013, 369] width 210 height 31
click at [1049, 426] on label "Plasmodium malariae malaria without complication" at bounding box center [998, 416] width 119 height 19
checkbox input "true"
click at [1297, 365] on button "Add" at bounding box center [1324, 371] width 107 height 38
type input "0"
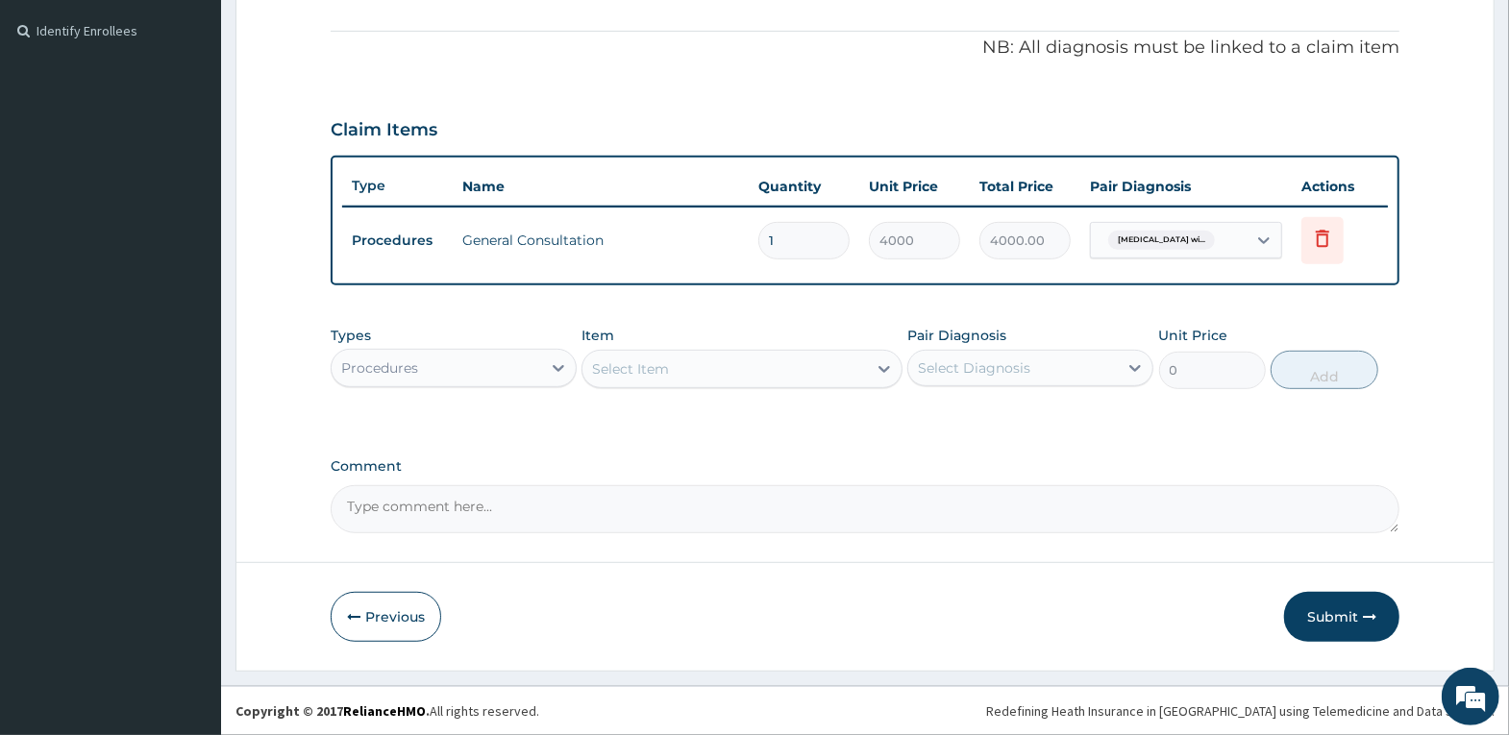
scroll to position [558, 0]
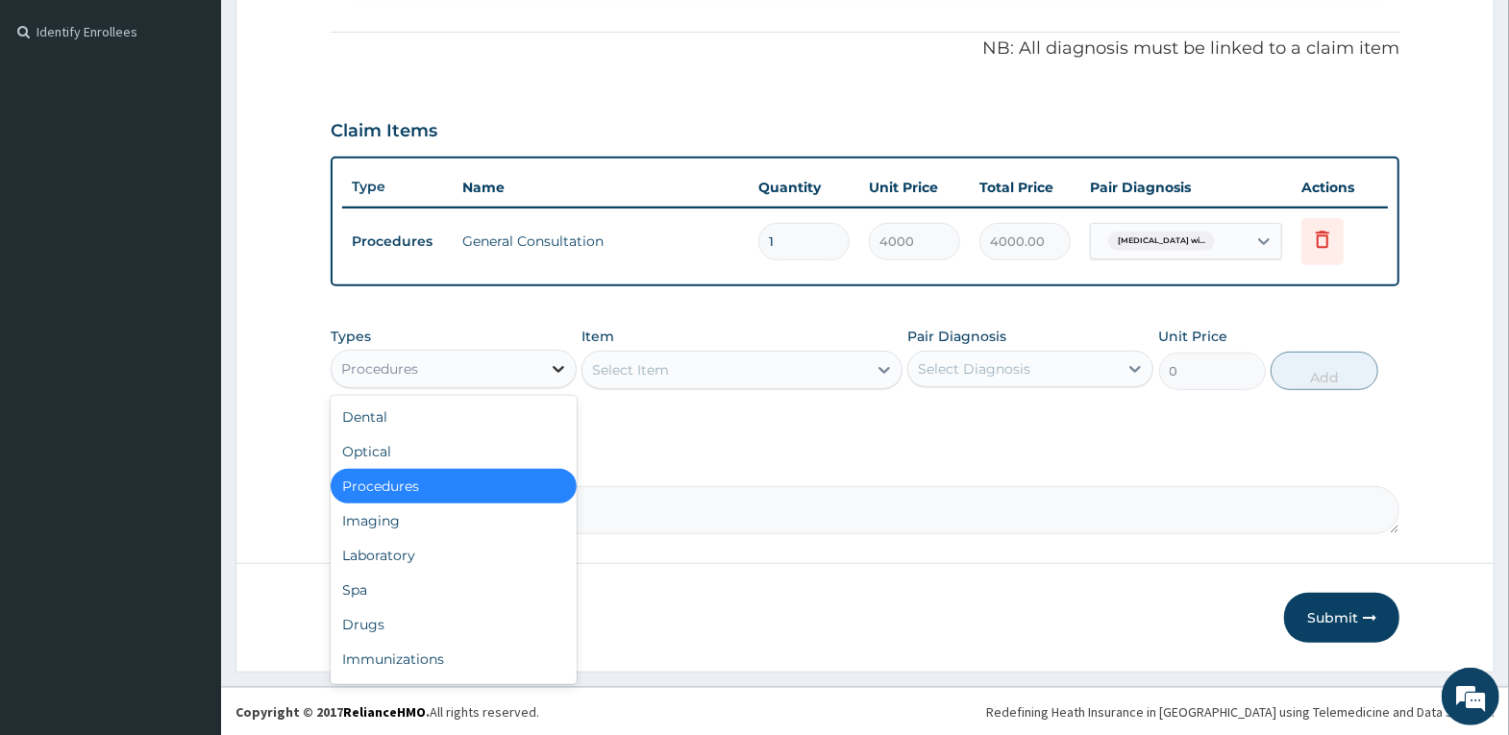
click at [555, 359] on icon at bounding box center [558, 368] width 19 height 19
drag, startPoint x: 481, startPoint y: 551, endPoint x: 640, endPoint y: 444, distance: 191.9
click at [481, 552] on div "Laboratory" at bounding box center [454, 555] width 246 height 35
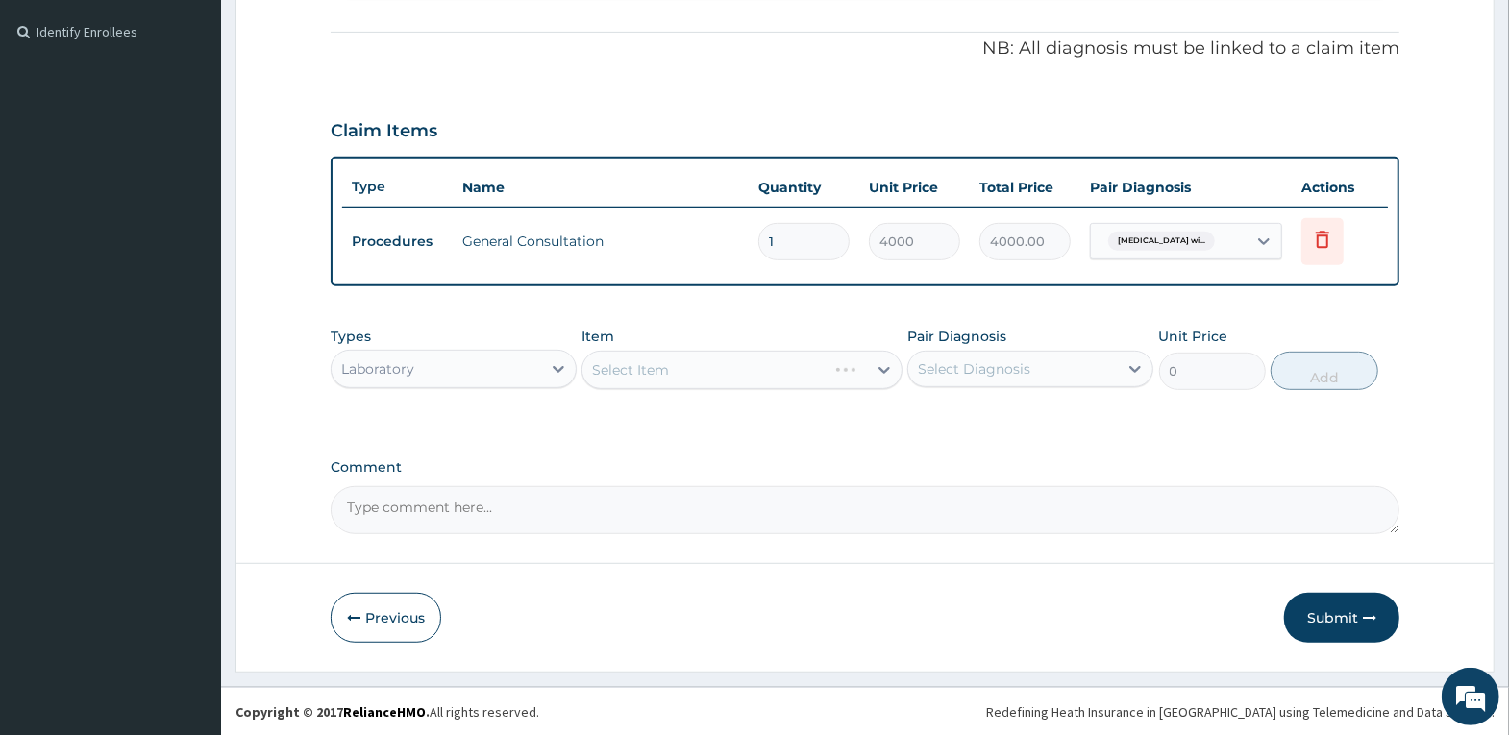
click at [746, 367] on div "Select Item" at bounding box center [741, 370] width 321 height 38
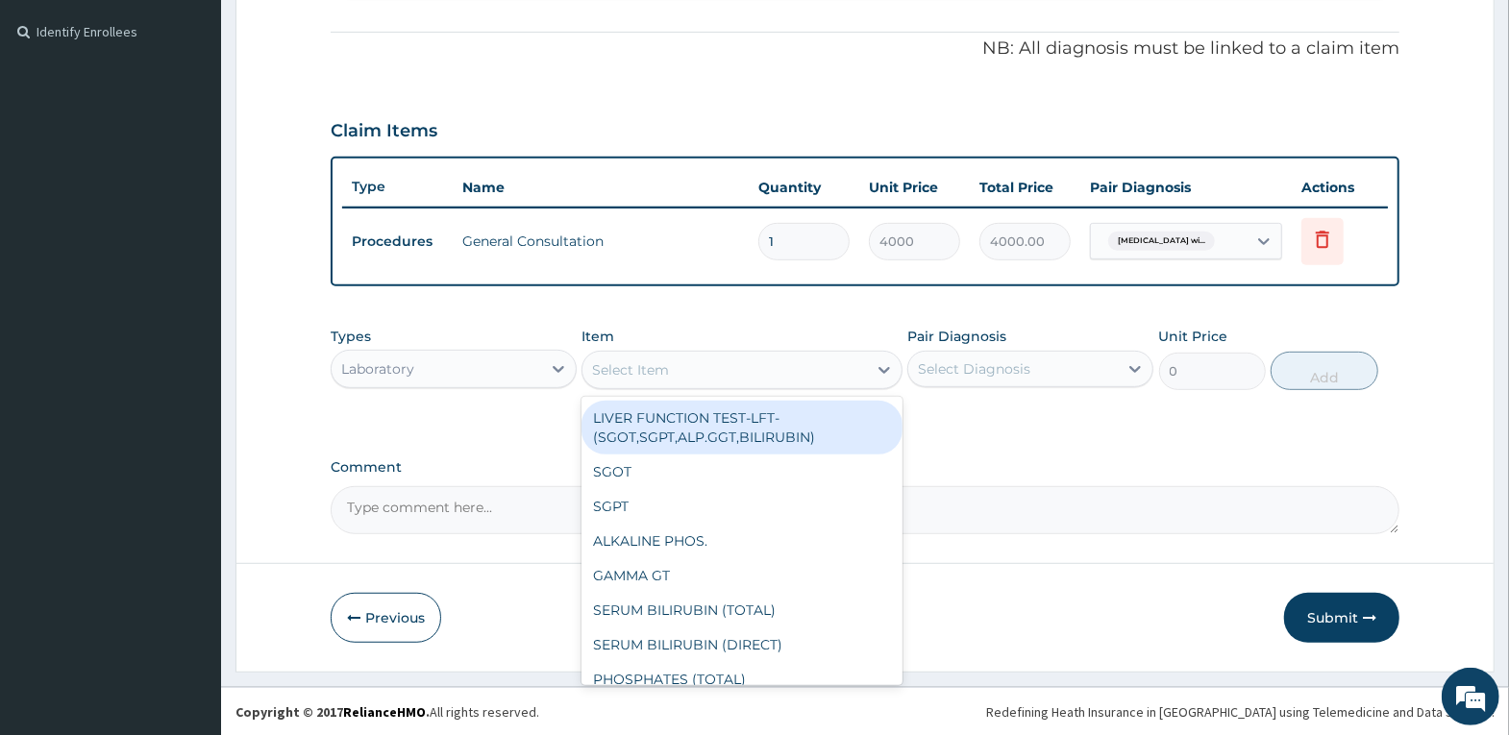
click at [746, 367] on div "Select Item" at bounding box center [724, 370] width 284 height 31
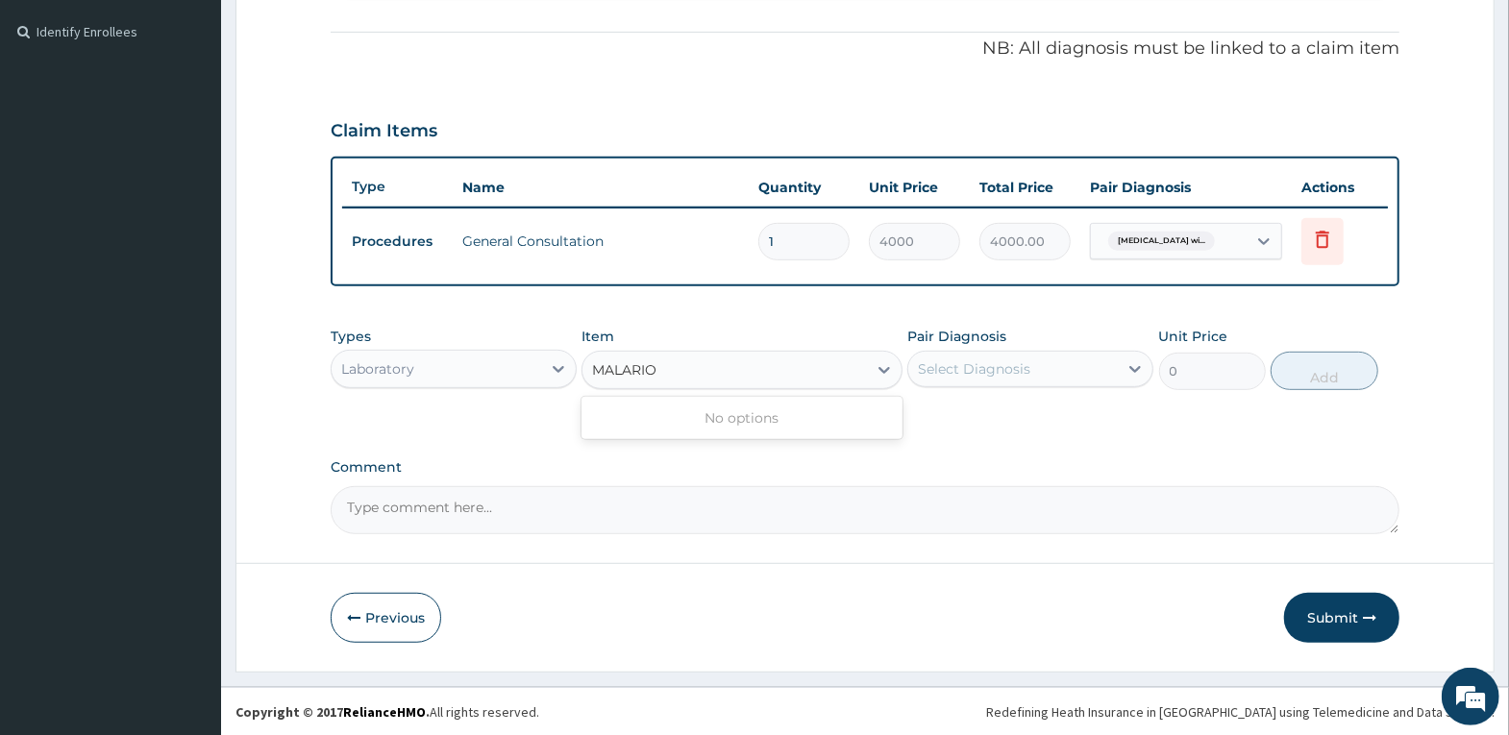
type input "MALARI"
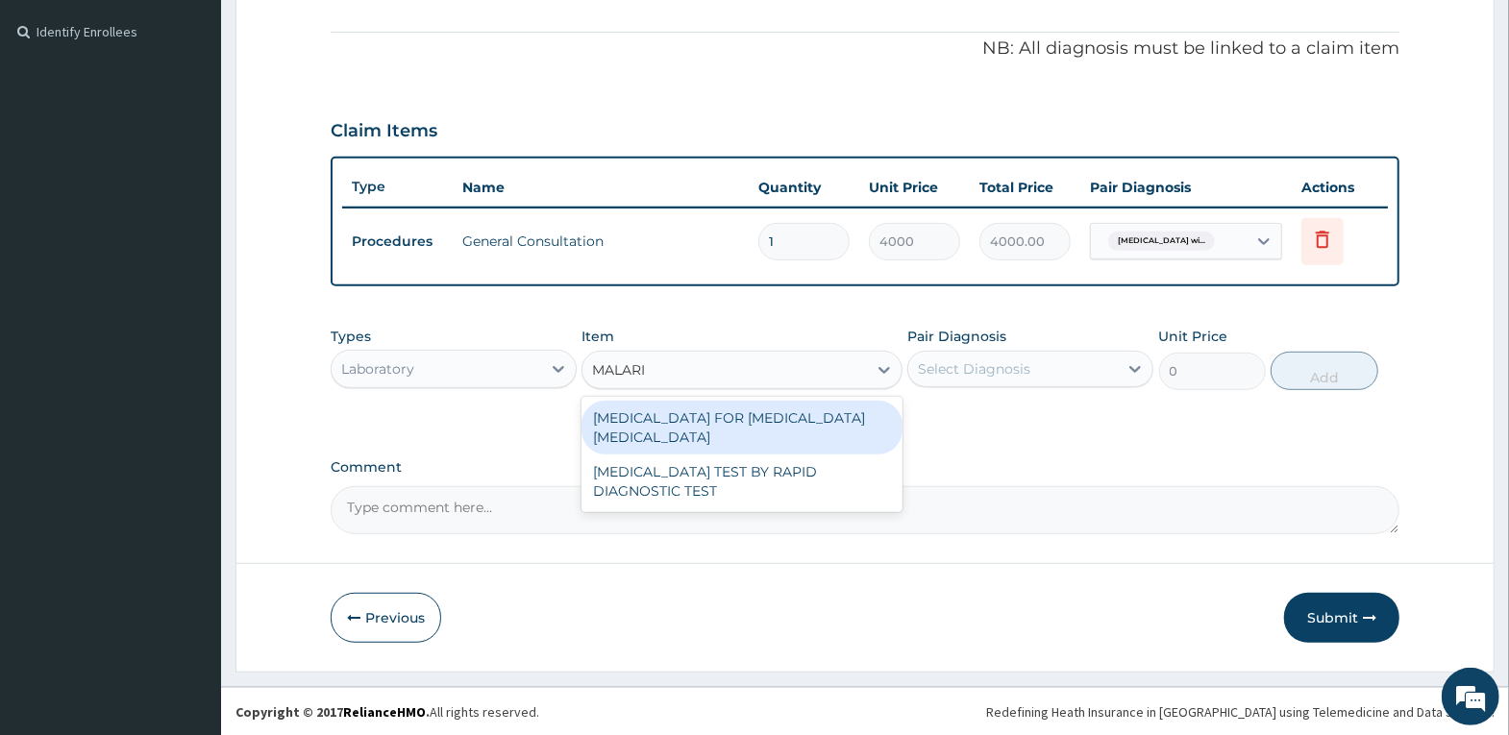
click at [752, 416] on div "[MEDICAL_DATA] FOR [MEDICAL_DATA] [MEDICAL_DATA]" at bounding box center [741, 428] width 321 height 54
type input "2500"
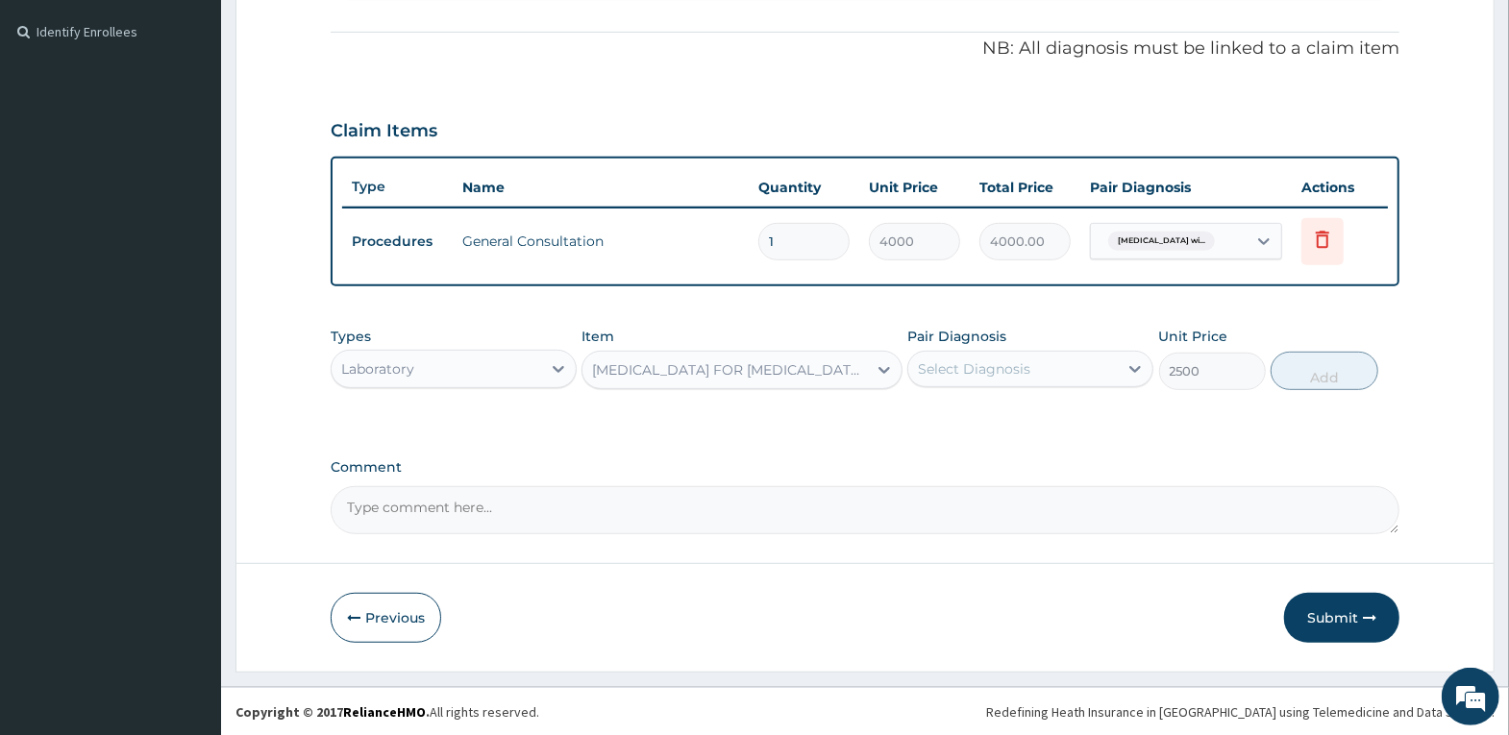
click at [941, 365] on div "Select Diagnosis" at bounding box center [974, 368] width 112 height 19
drag, startPoint x: 975, startPoint y: 426, endPoint x: 1201, endPoint y: 352, distance: 238.6
click at [982, 426] on label "[MEDICAL_DATA]" at bounding box center [998, 416] width 119 height 19
checkbox input "true"
click at [1309, 369] on button "Add" at bounding box center [1324, 371] width 107 height 38
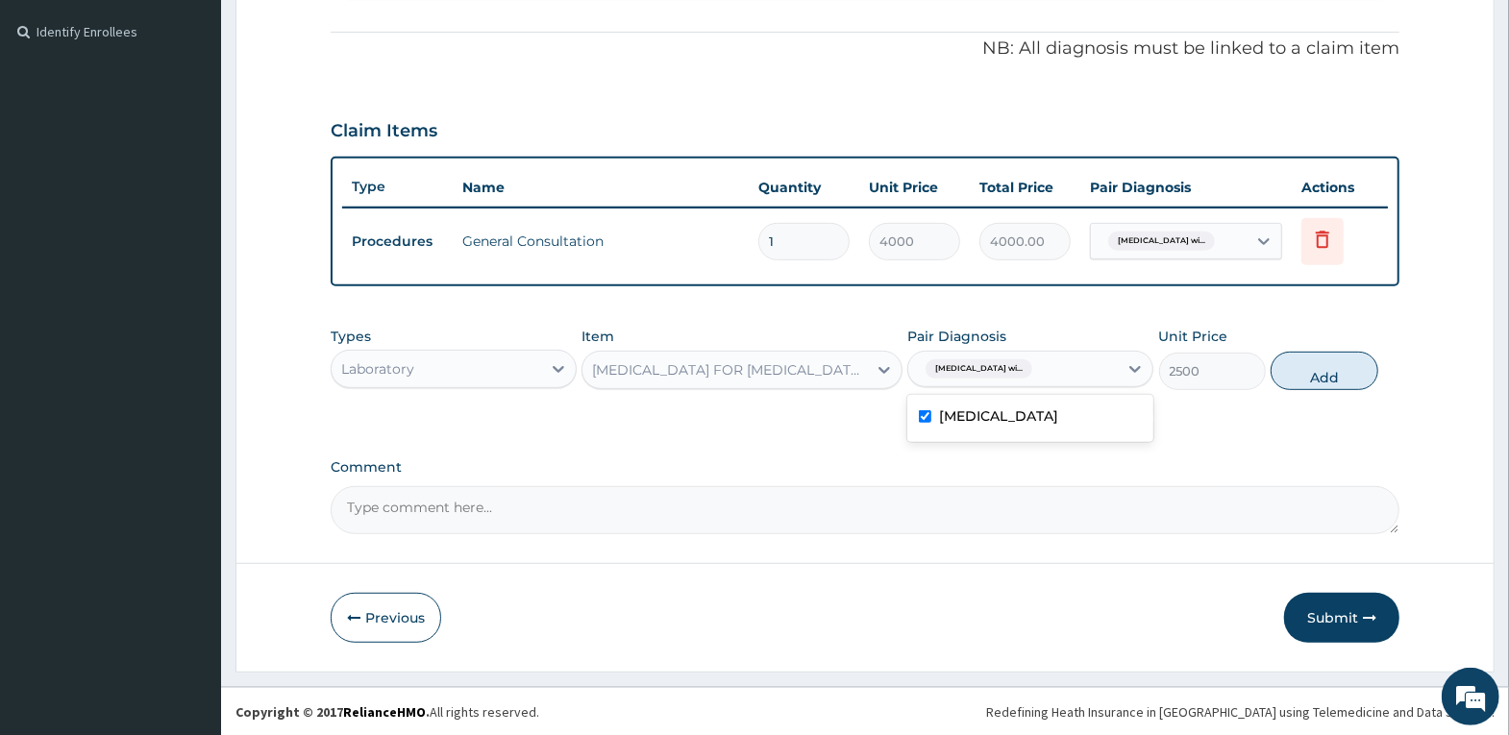
type input "0"
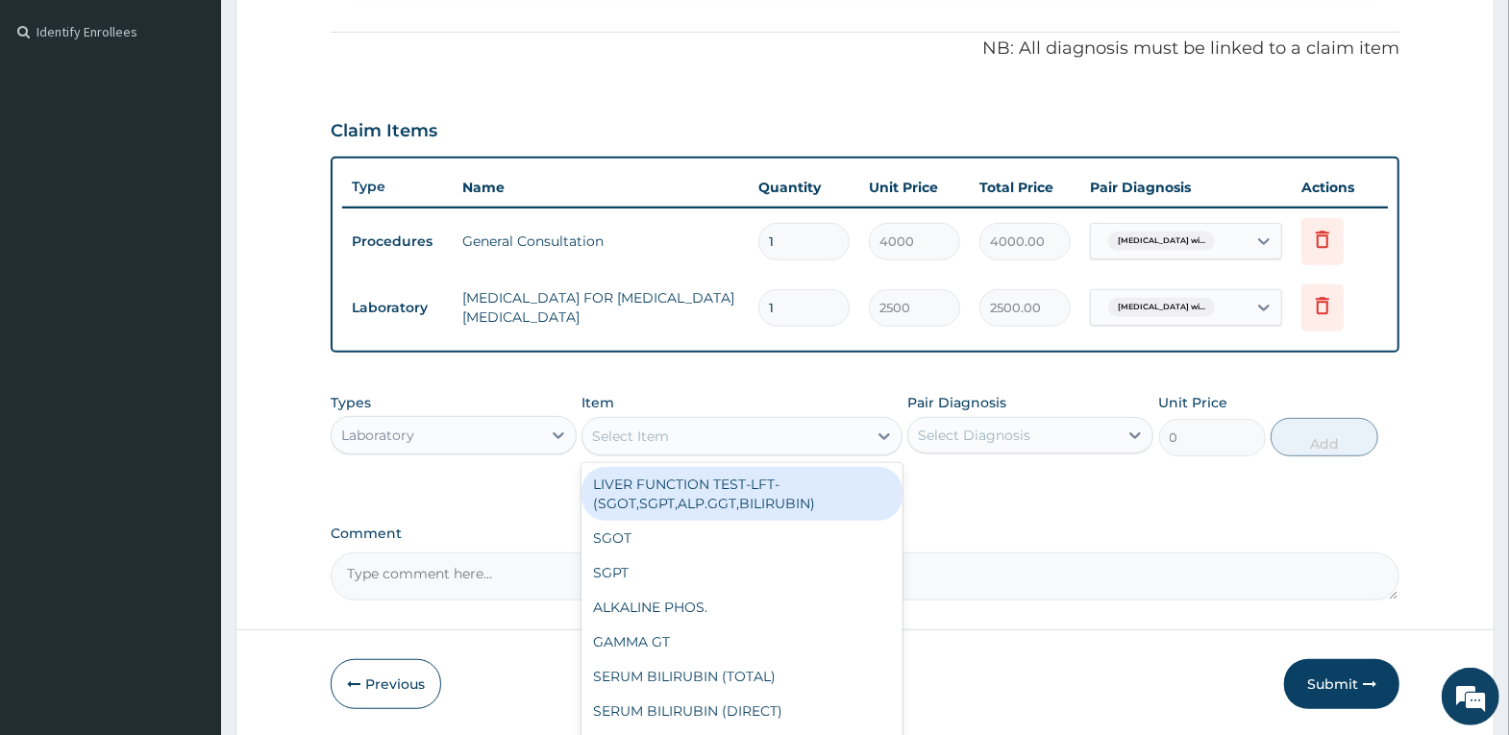
click at [765, 440] on div "Select Item" at bounding box center [724, 436] width 284 height 31
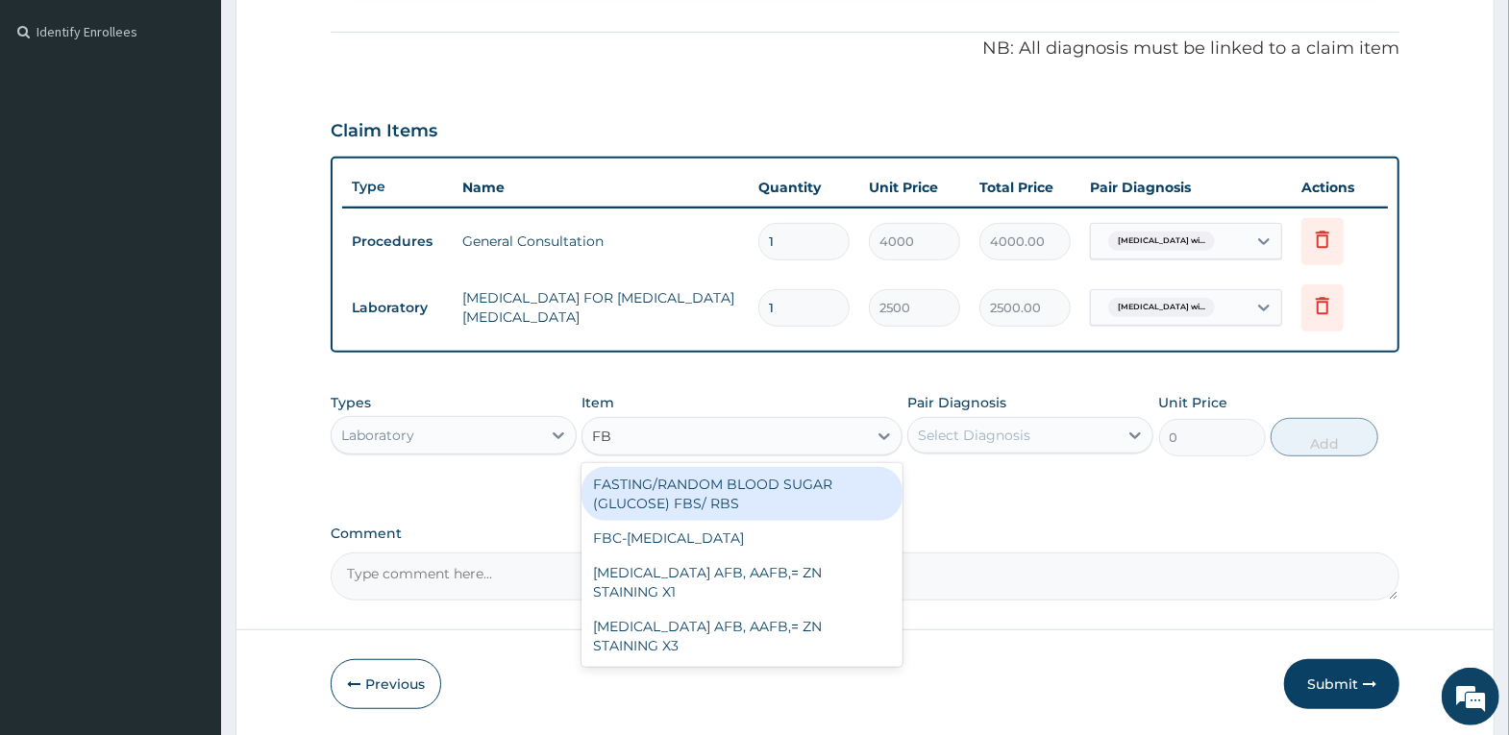
type input "FBC"
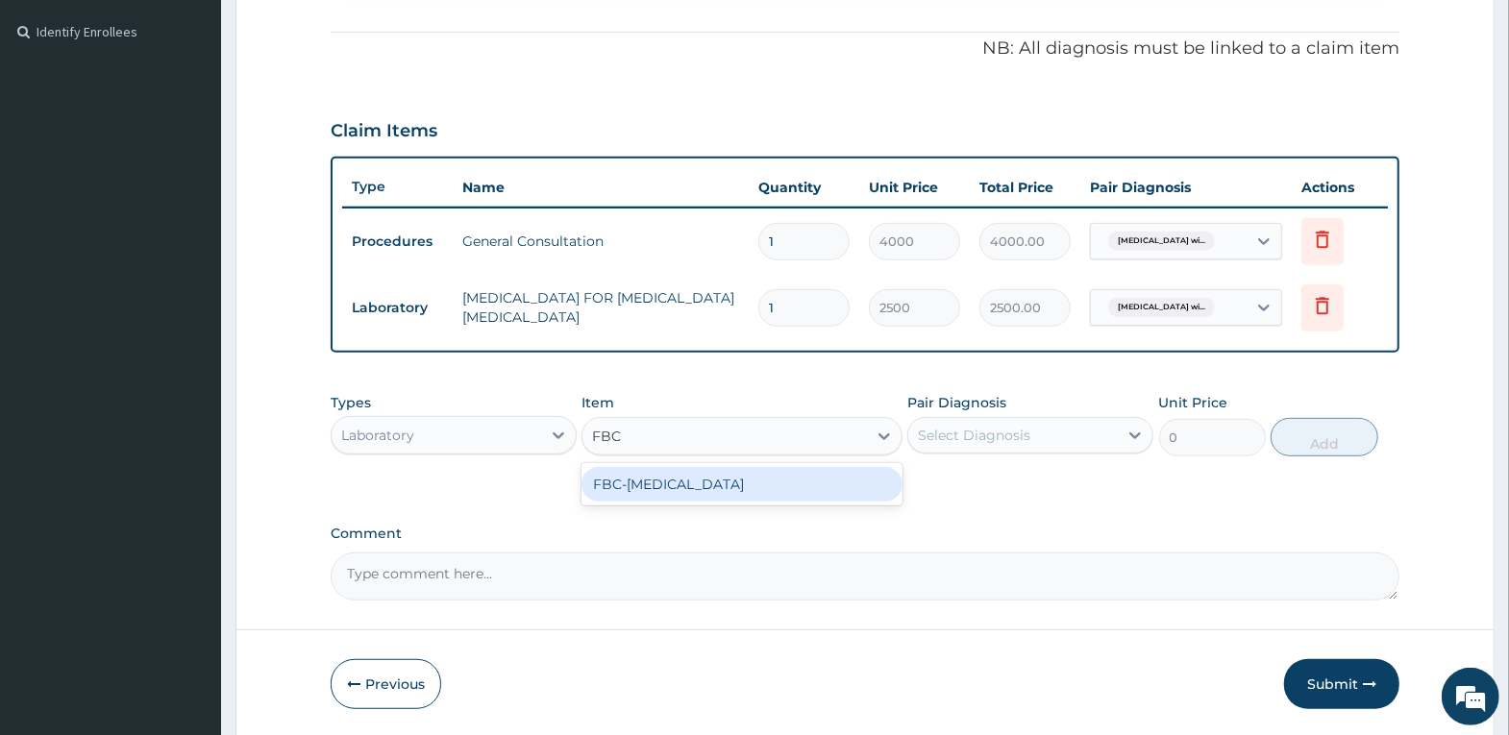
click at [719, 491] on div "FBC-[MEDICAL_DATA]" at bounding box center [741, 484] width 321 height 35
type input "4000"
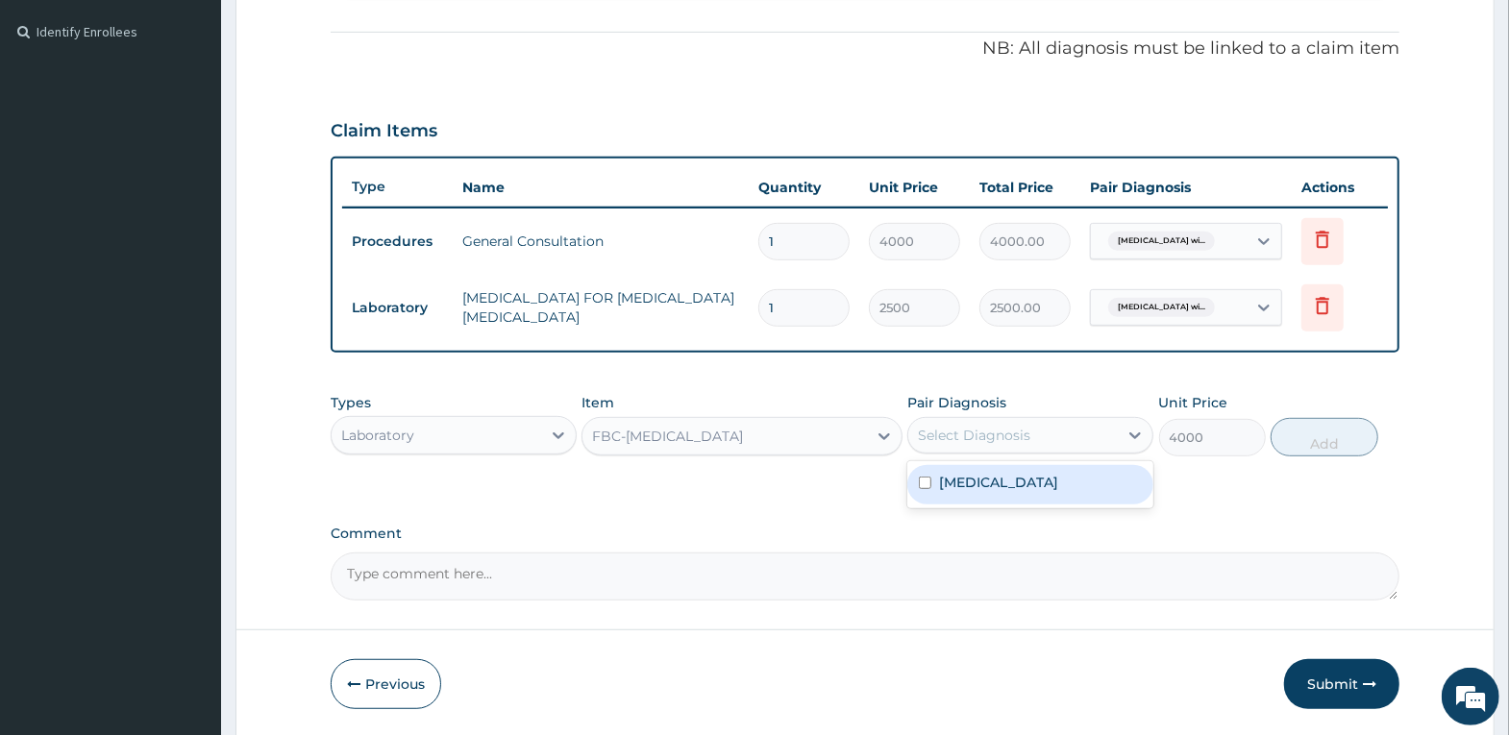
click at [955, 433] on div "Select Diagnosis" at bounding box center [974, 435] width 112 height 19
click at [961, 477] on label "[MEDICAL_DATA]" at bounding box center [998, 482] width 119 height 19
checkbox input "true"
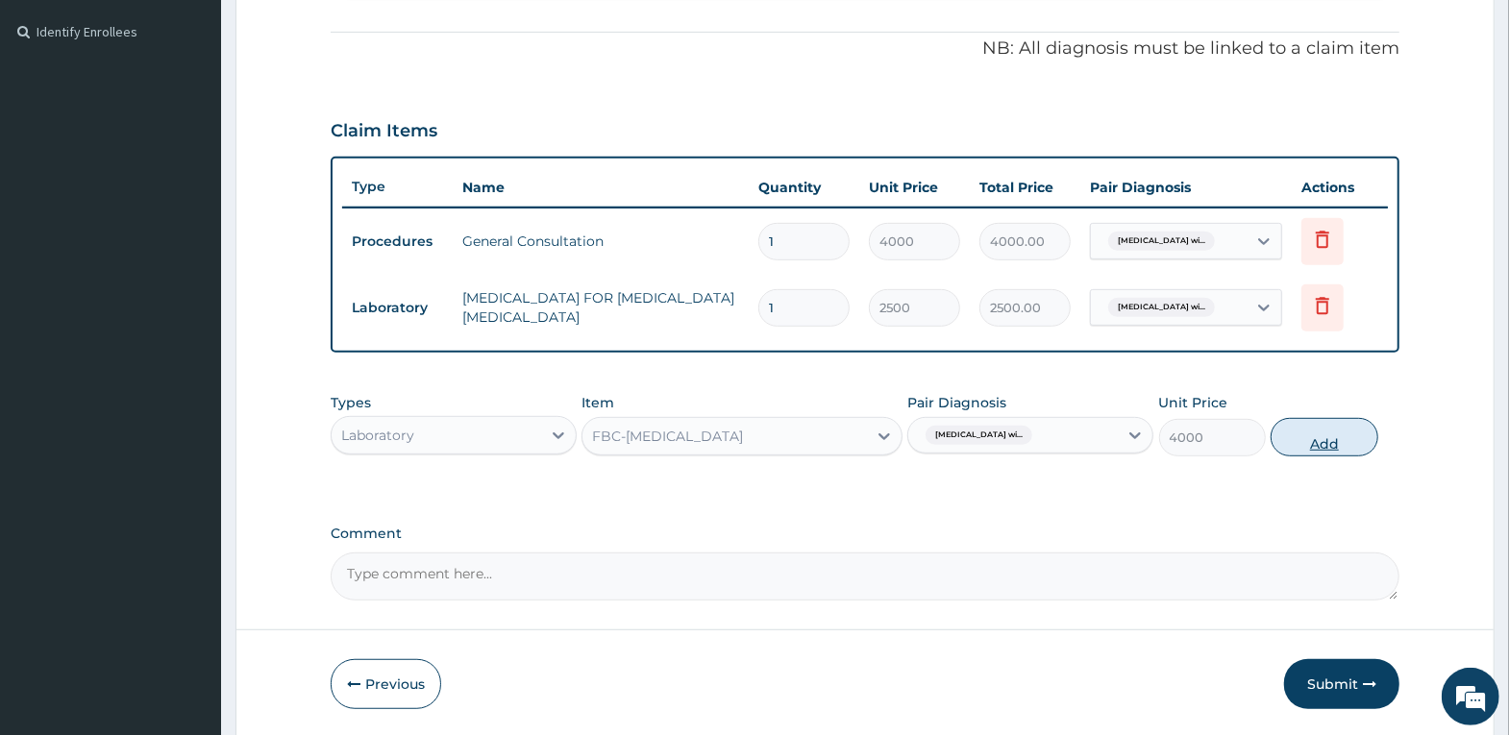
click at [1321, 433] on button "Add" at bounding box center [1324, 437] width 107 height 38
type input "0"
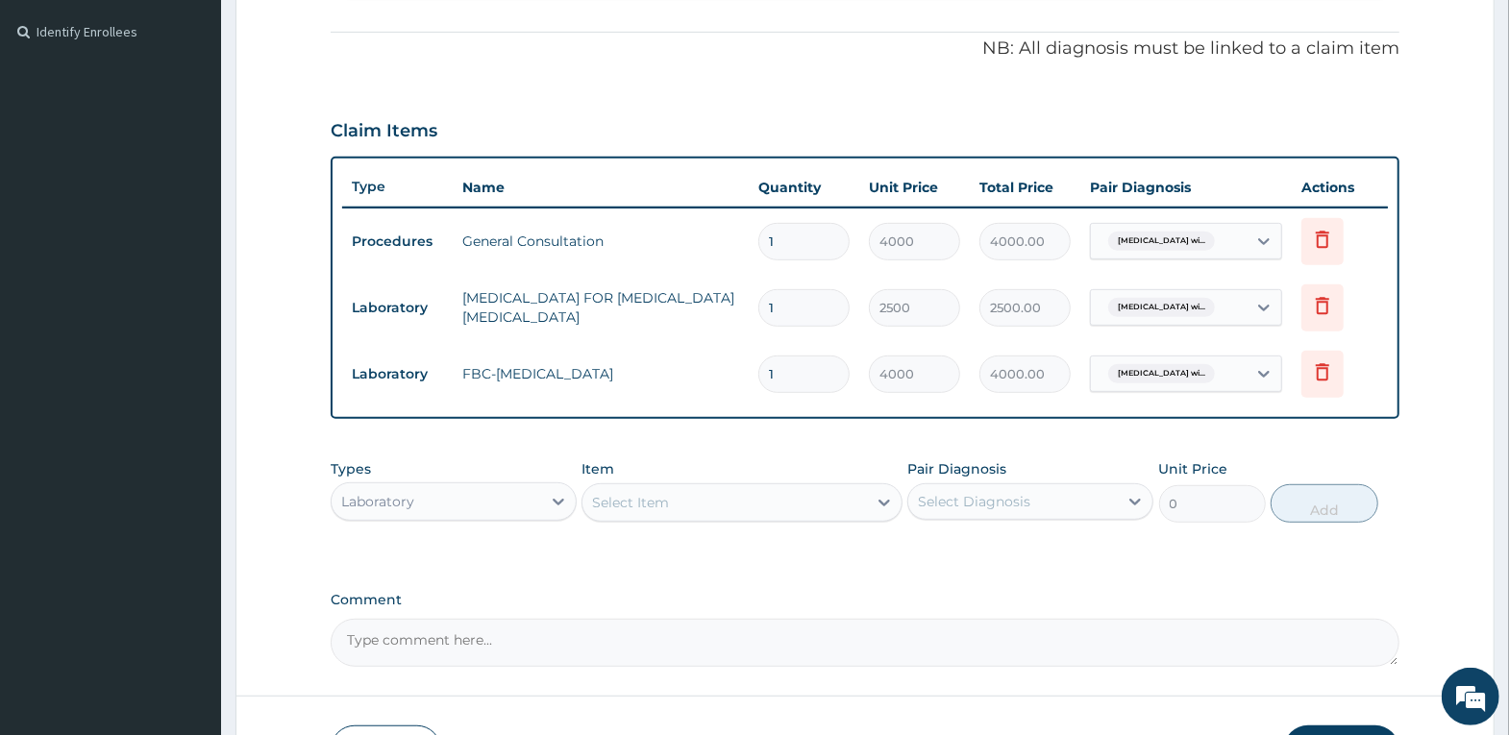
click at [817, 485] on div "Select Item" at bounding box center [741, 502] width 321 height 38
click at [1100, 574] on div "PA Code / Prescription Code Enter Code(Secondary Care Only) Encounter Date 09-1…" at bounding box center [865, 146] width 1069 height 1042
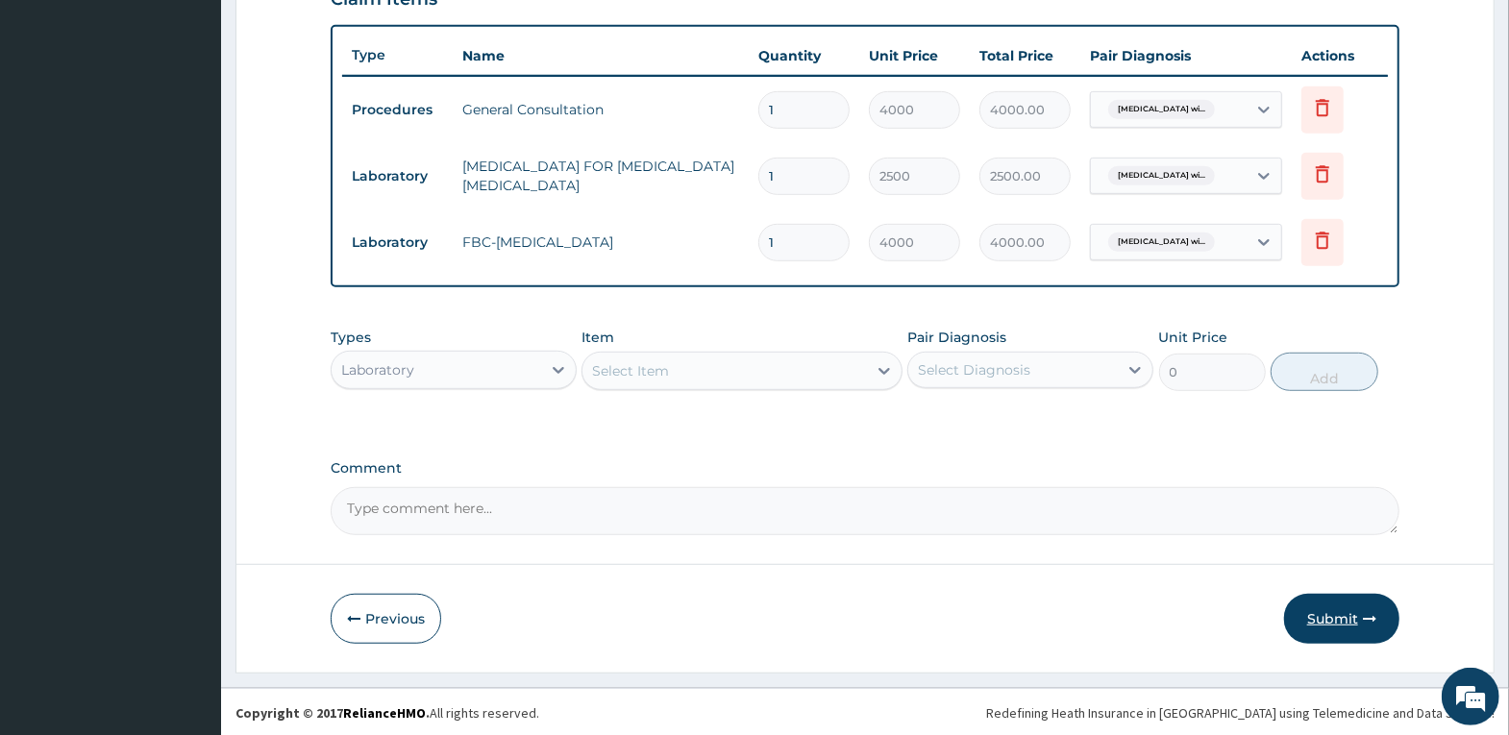
click at [1353, 604] on button "Submit" at bounding box center [1341, 619] width 115 height 50
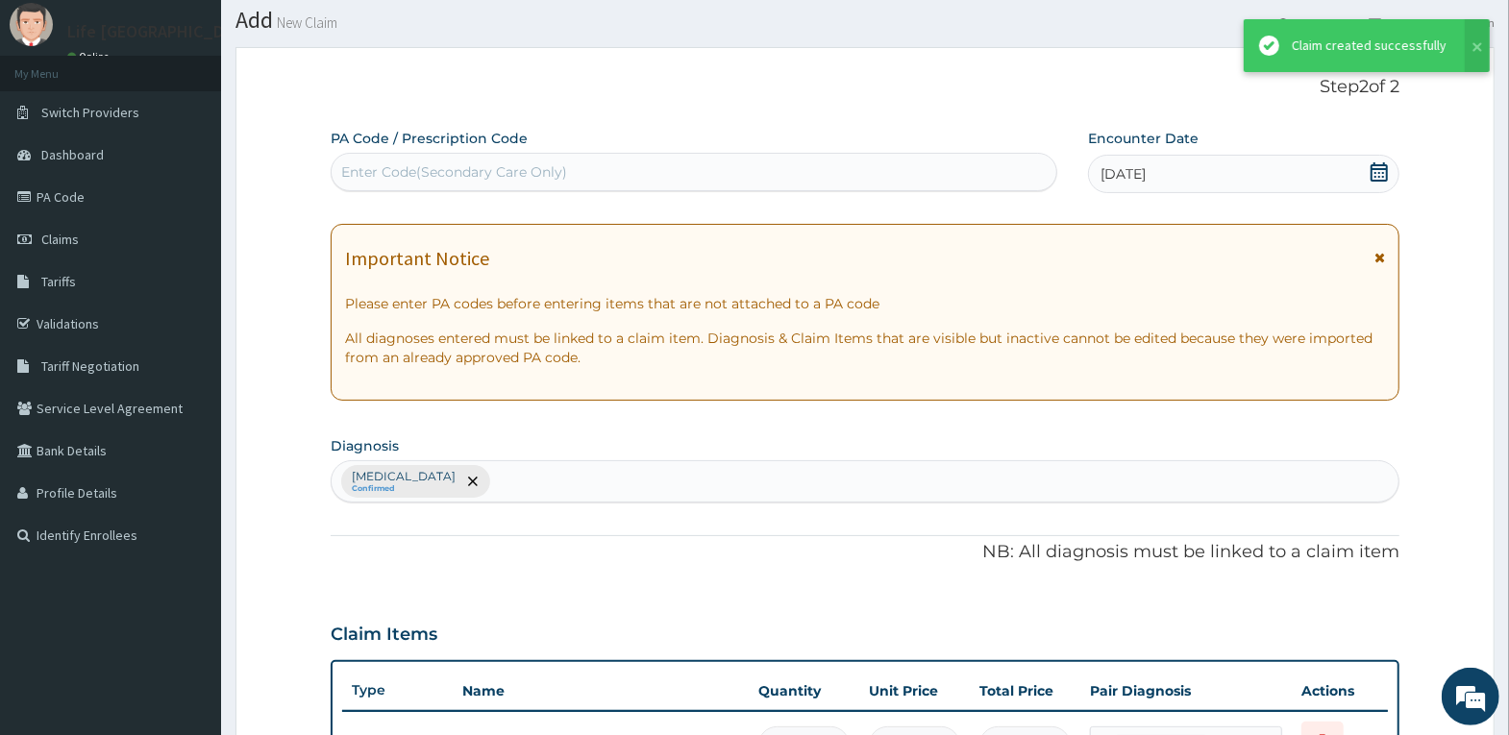
scroll to position [690, 0]
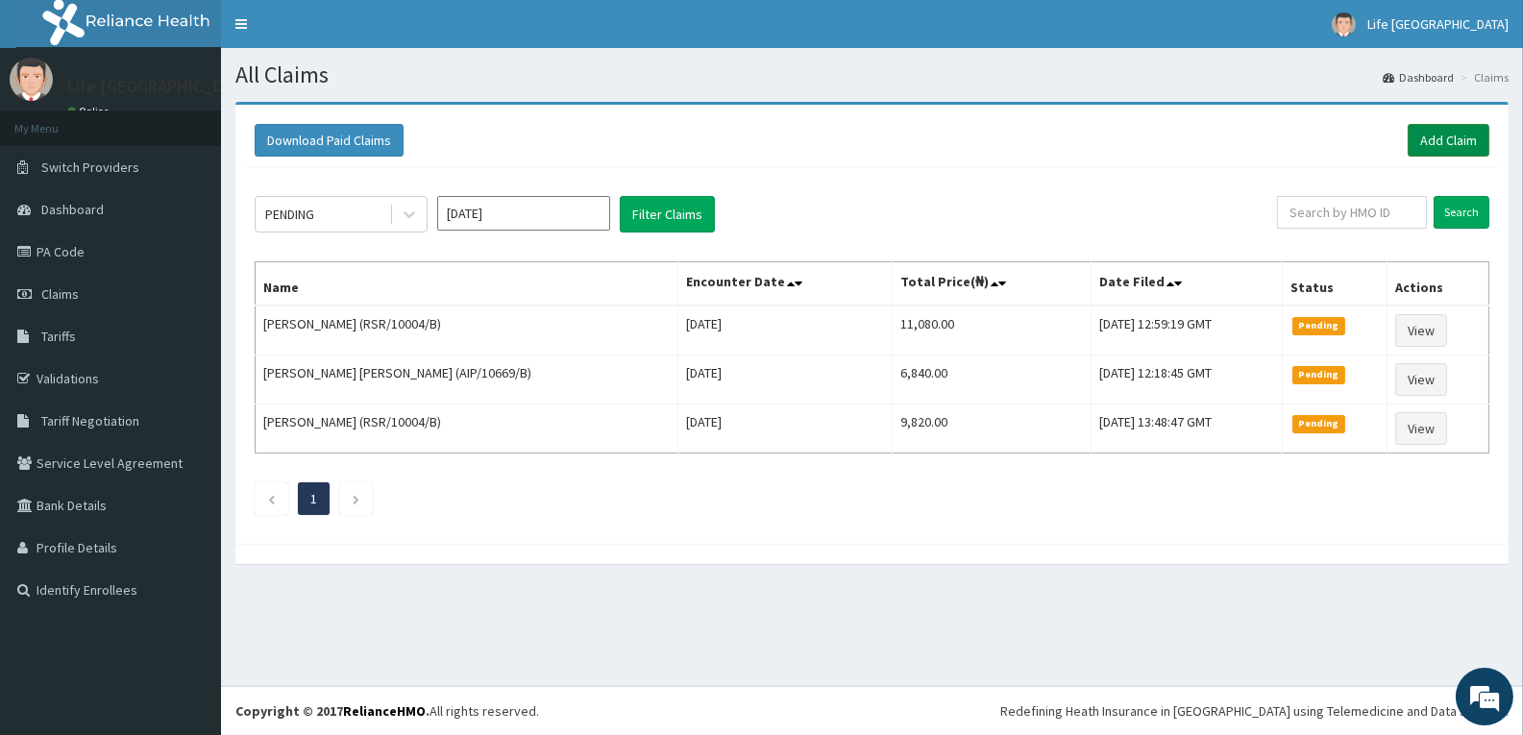
click at [1442, 143] on link "Add Claim" at bounding box center [1449, 140] width 82 height 33
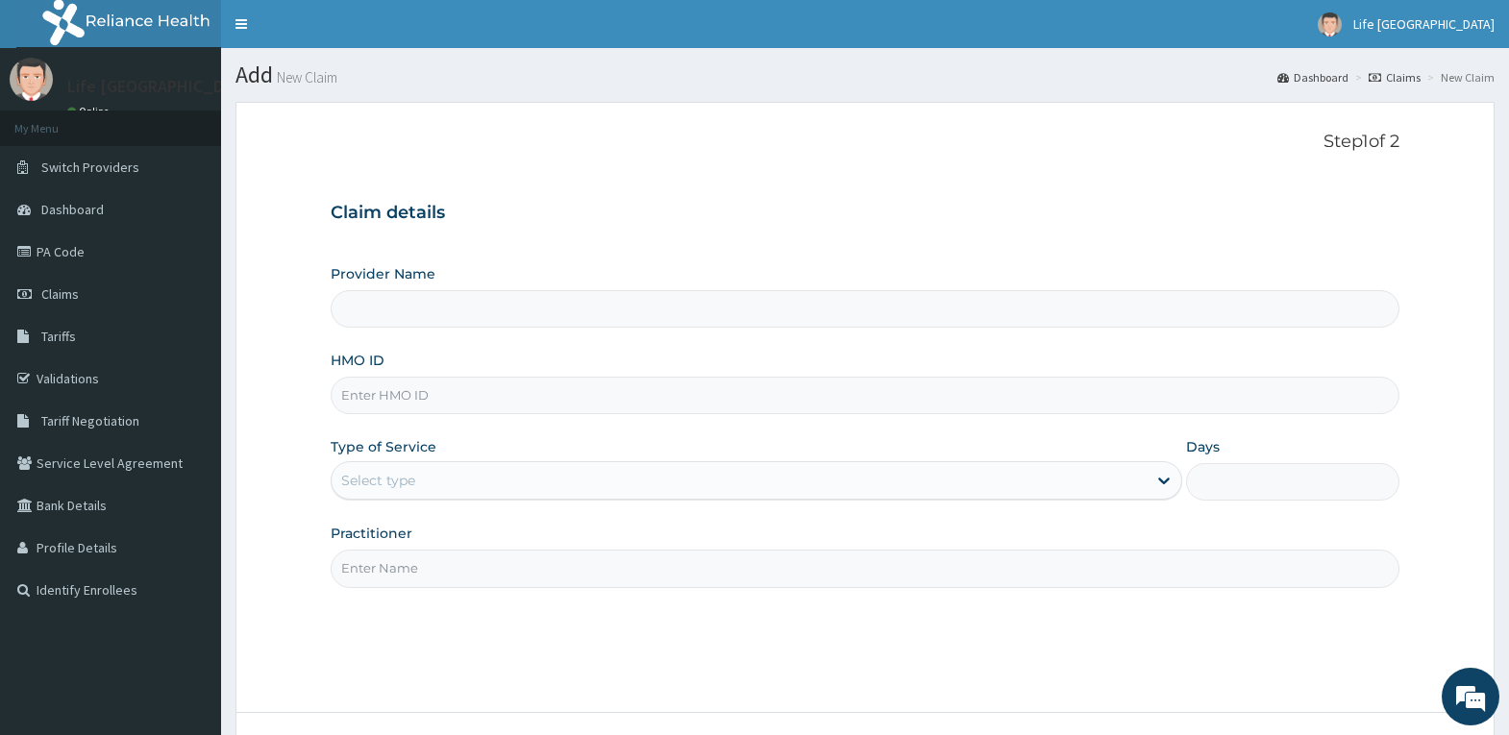
type input "Life [GEOGRAPHIC_DATA]"
click at [700, 393] on input "HMO ID" at bounding box center [865, 395] width 1069 height 37
type input "CYU/10197/C"
click at [787, 493] on div "Select type" at bounding box center [739, 480] width 815 height 31
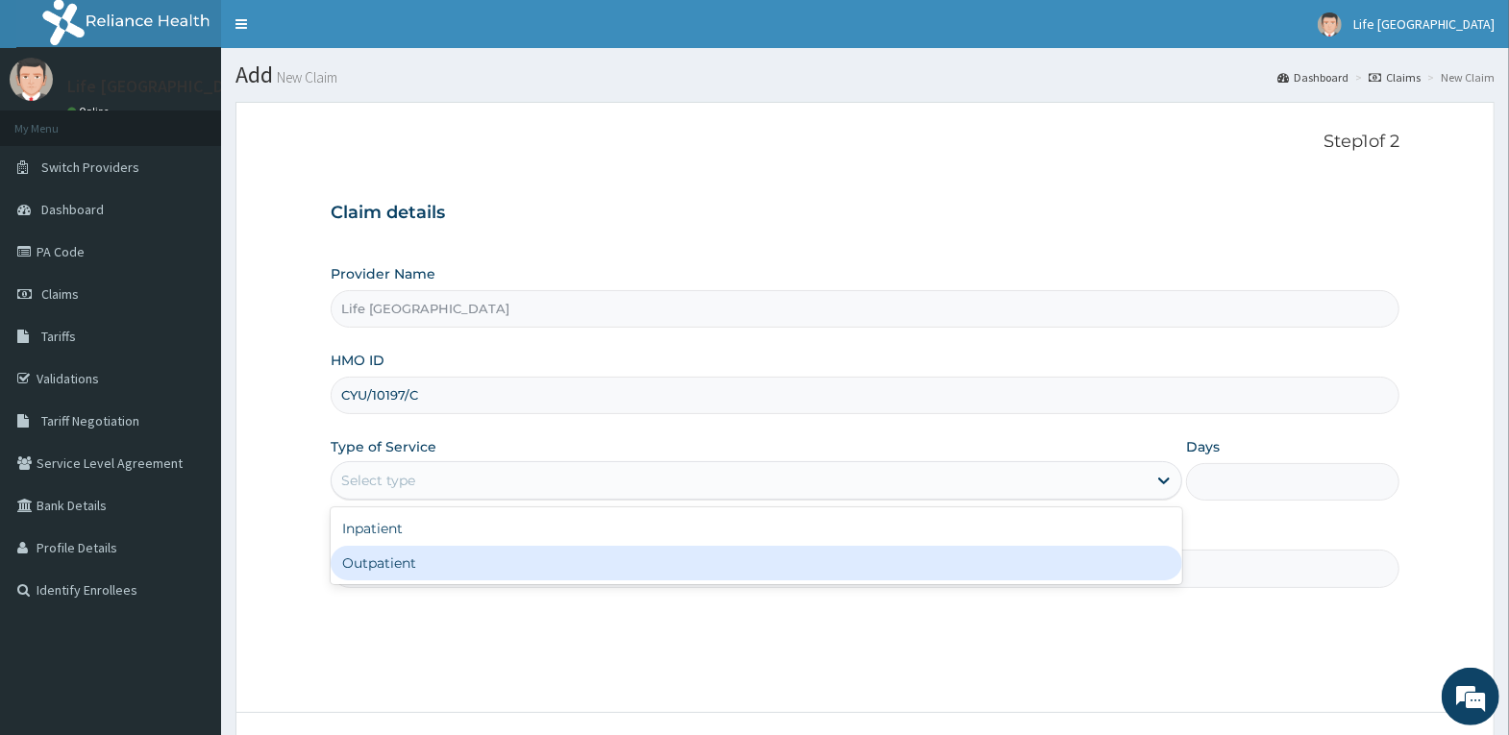
click at [751, 560] on div "Outpatient" at bounding box center [757, 563] width 852 height 35
type input "1"
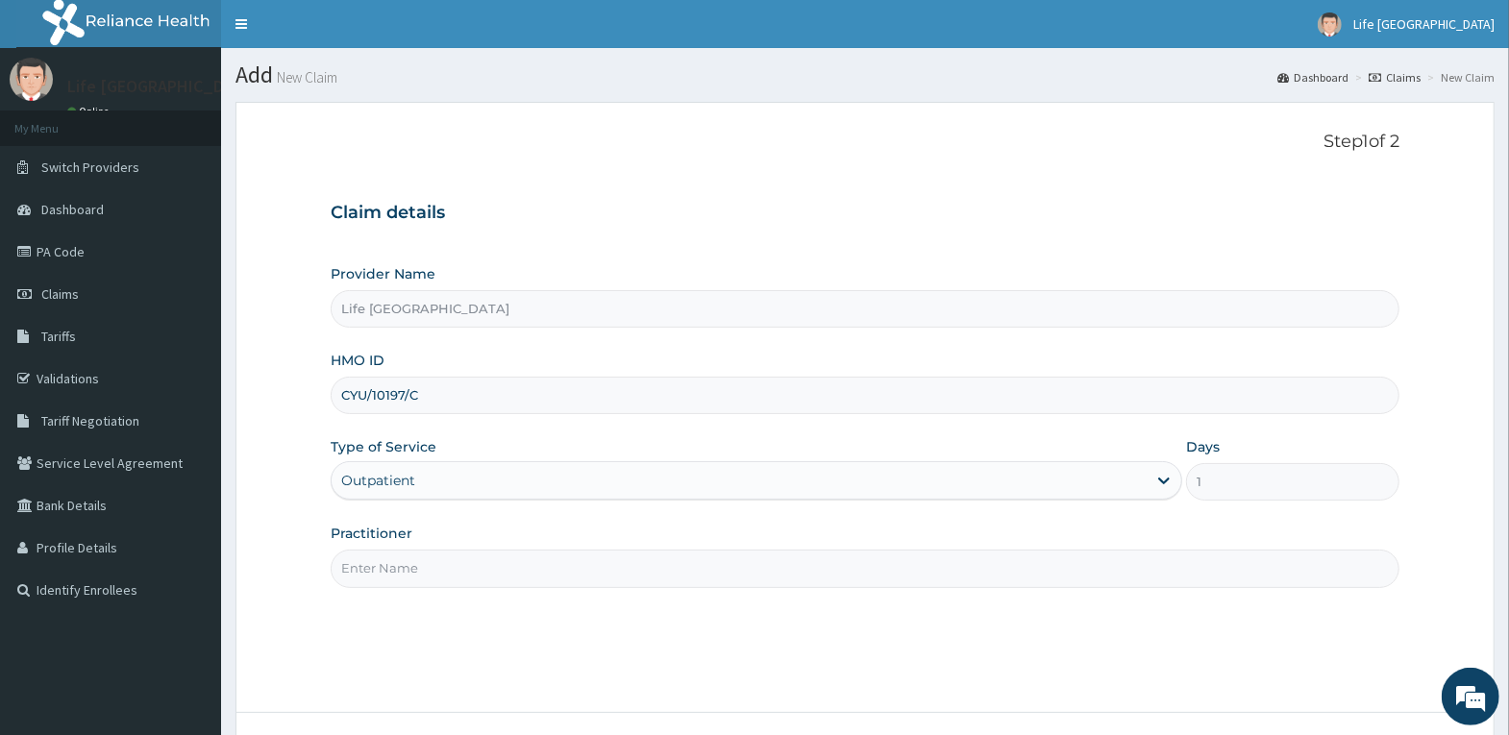
click at [754, 557] on input "Practitioner" at bounding box center [865, 568] width 1069 height 37
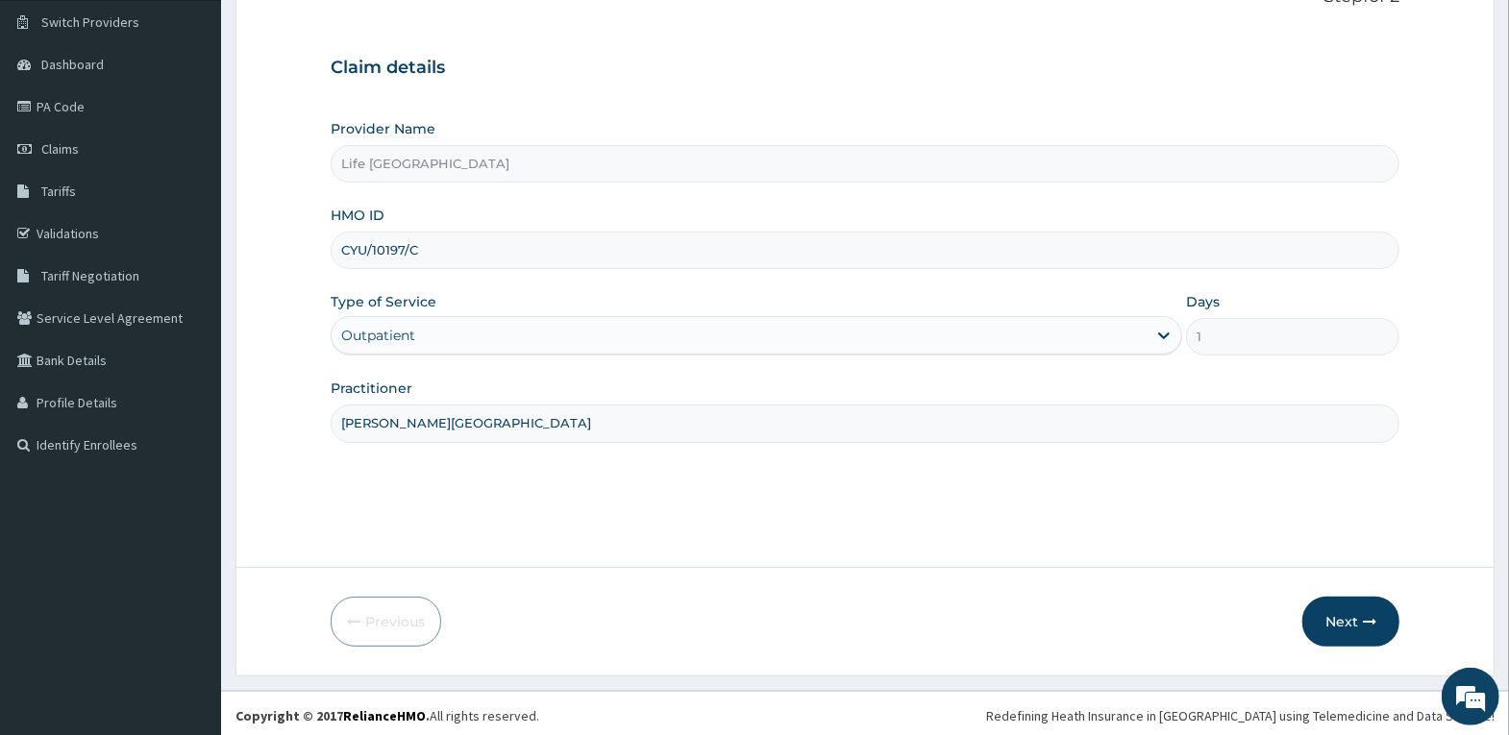
scroll to position [149, 0]
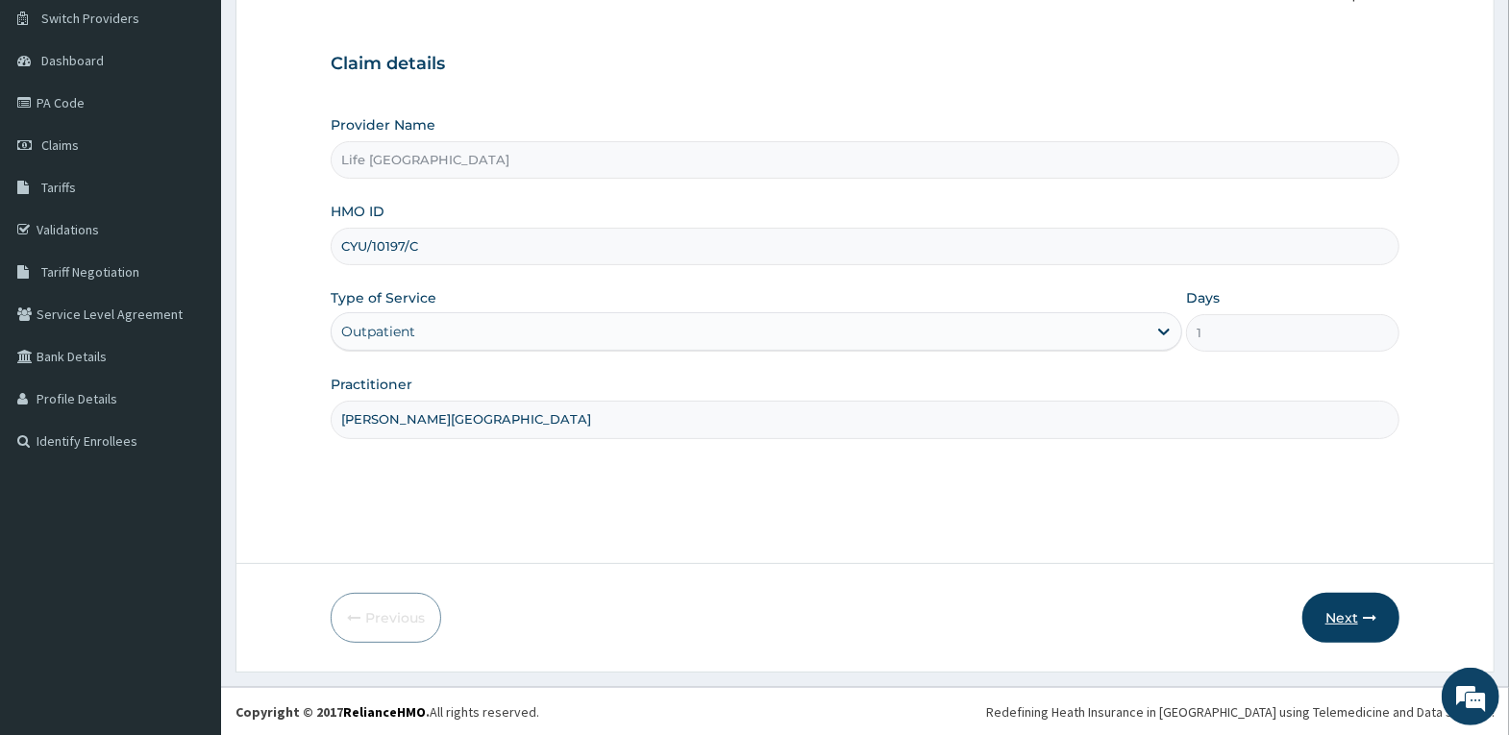
type input "[PERSON_NAME][GEOGRAPHIC_DATA]"
click at [1361, 607] on button "Next" at bounding box center [1350, 618] width 97 height 50
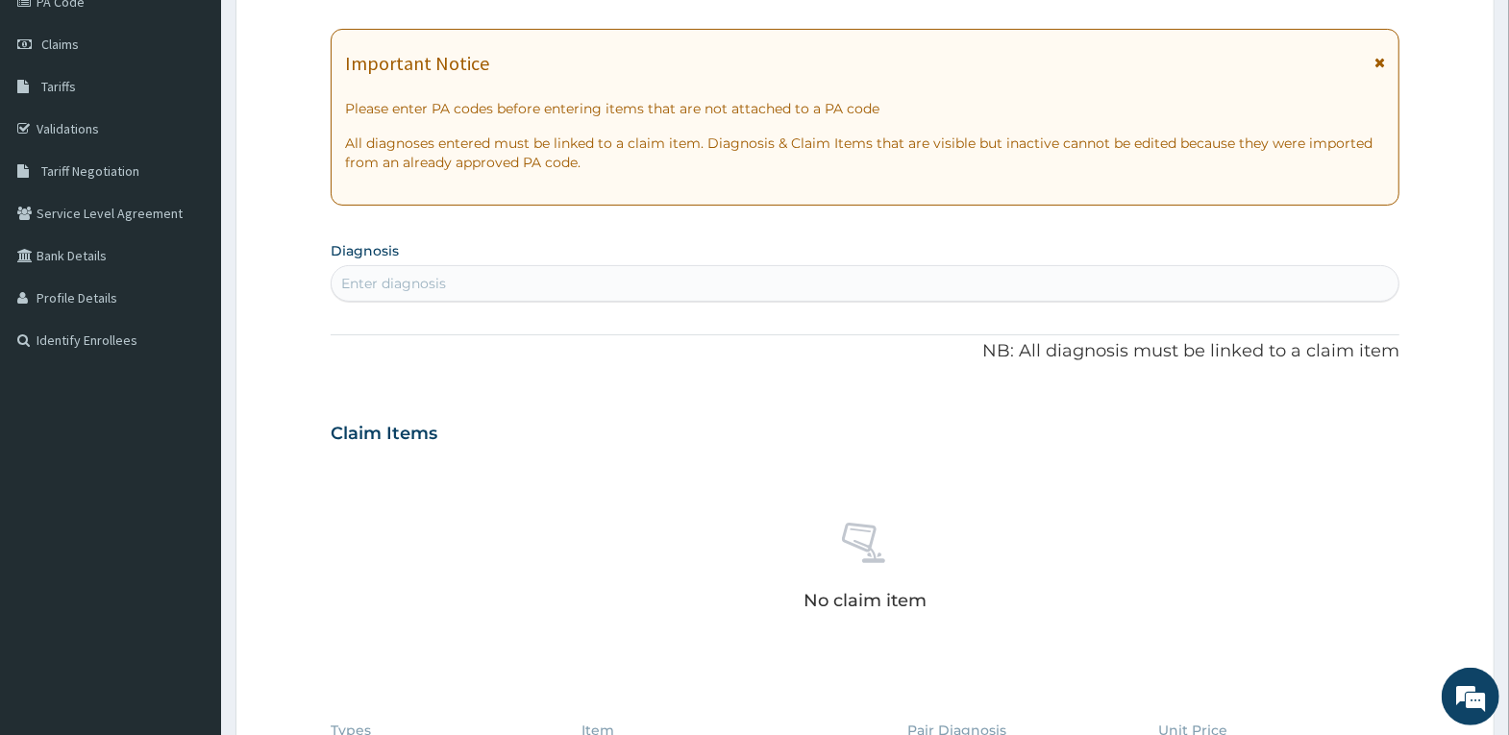
scroll to position [53, 0]
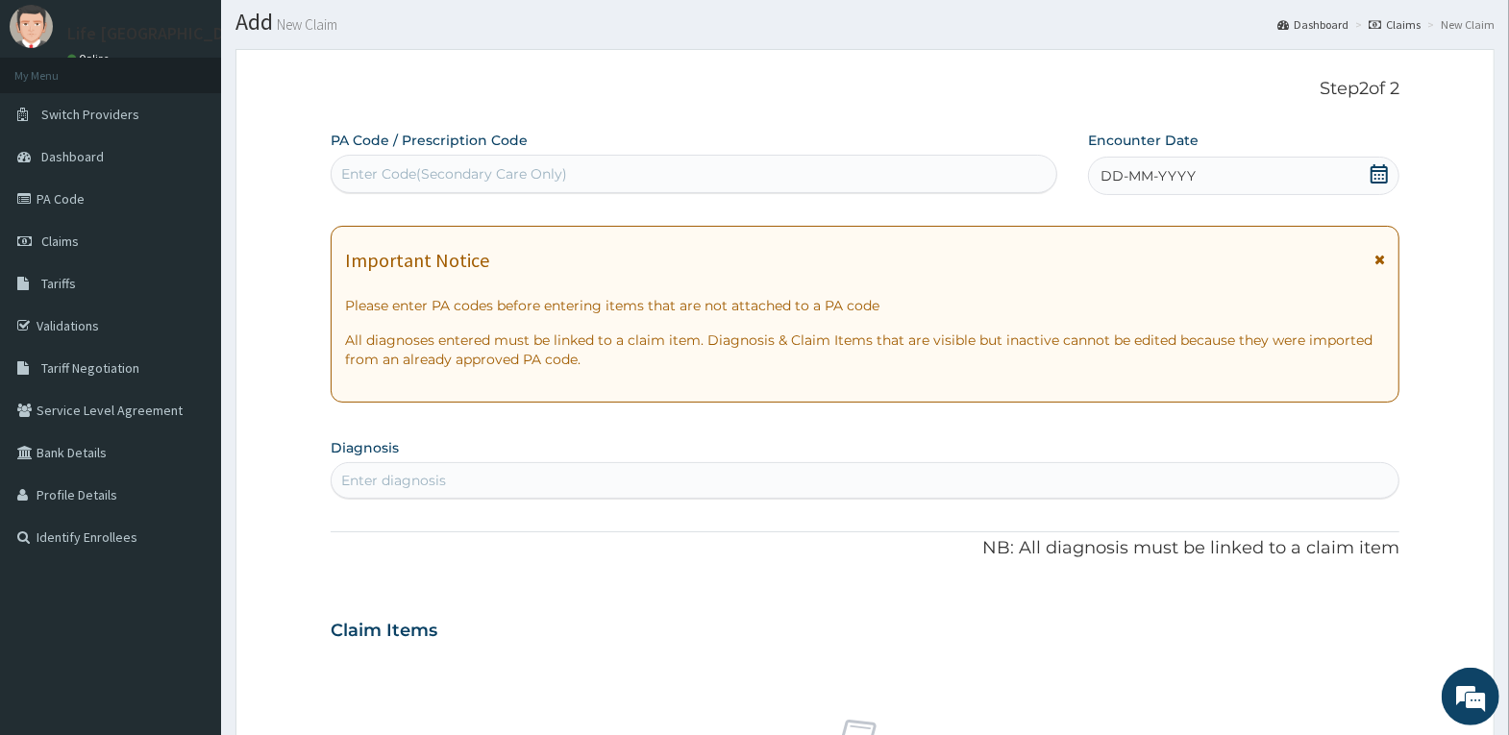
click at [1361, 165] on div "DD-MM-YYYY" at bounding box center [1243, 176] width 311 height 38
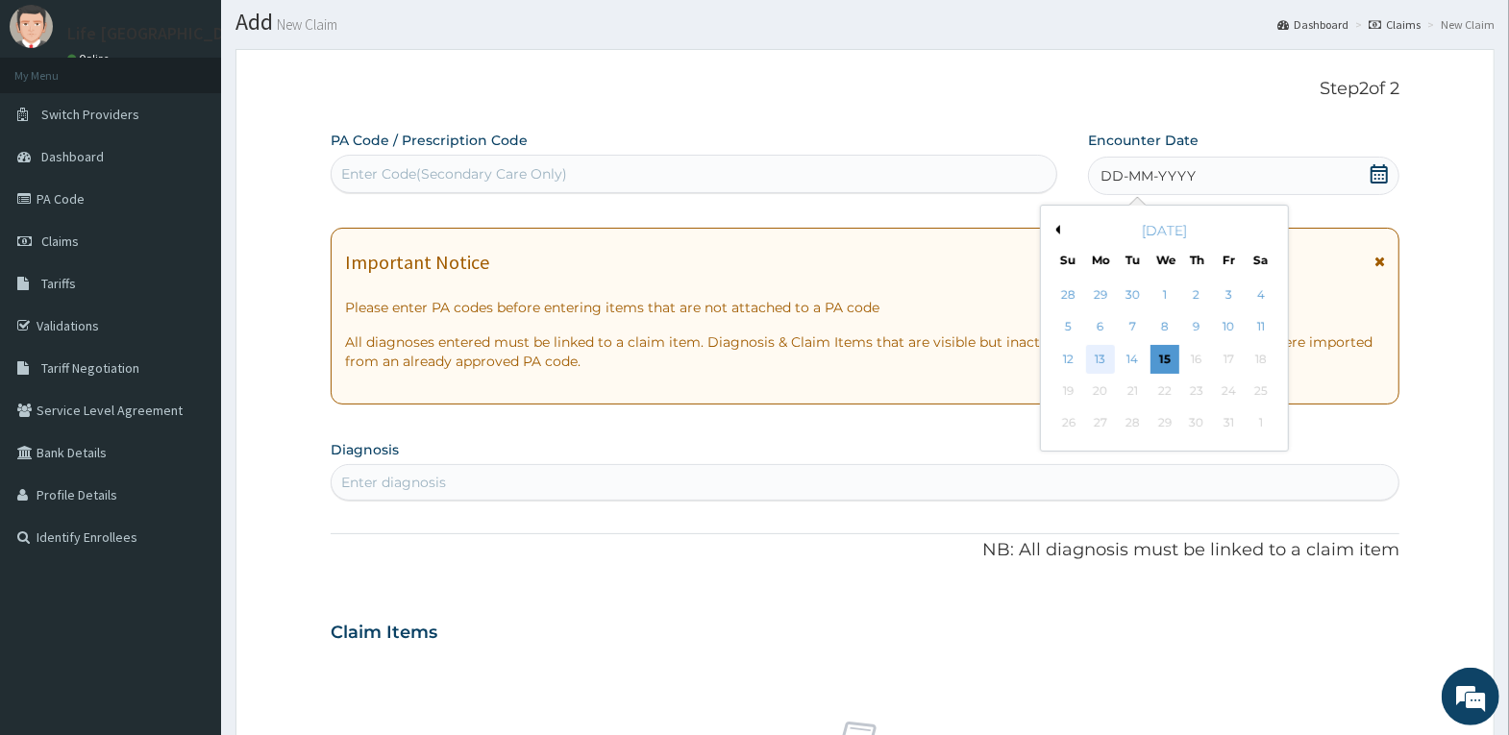
click at [1100, 357] on div "13" at bounding box center [1100, 359] width 29 height 29
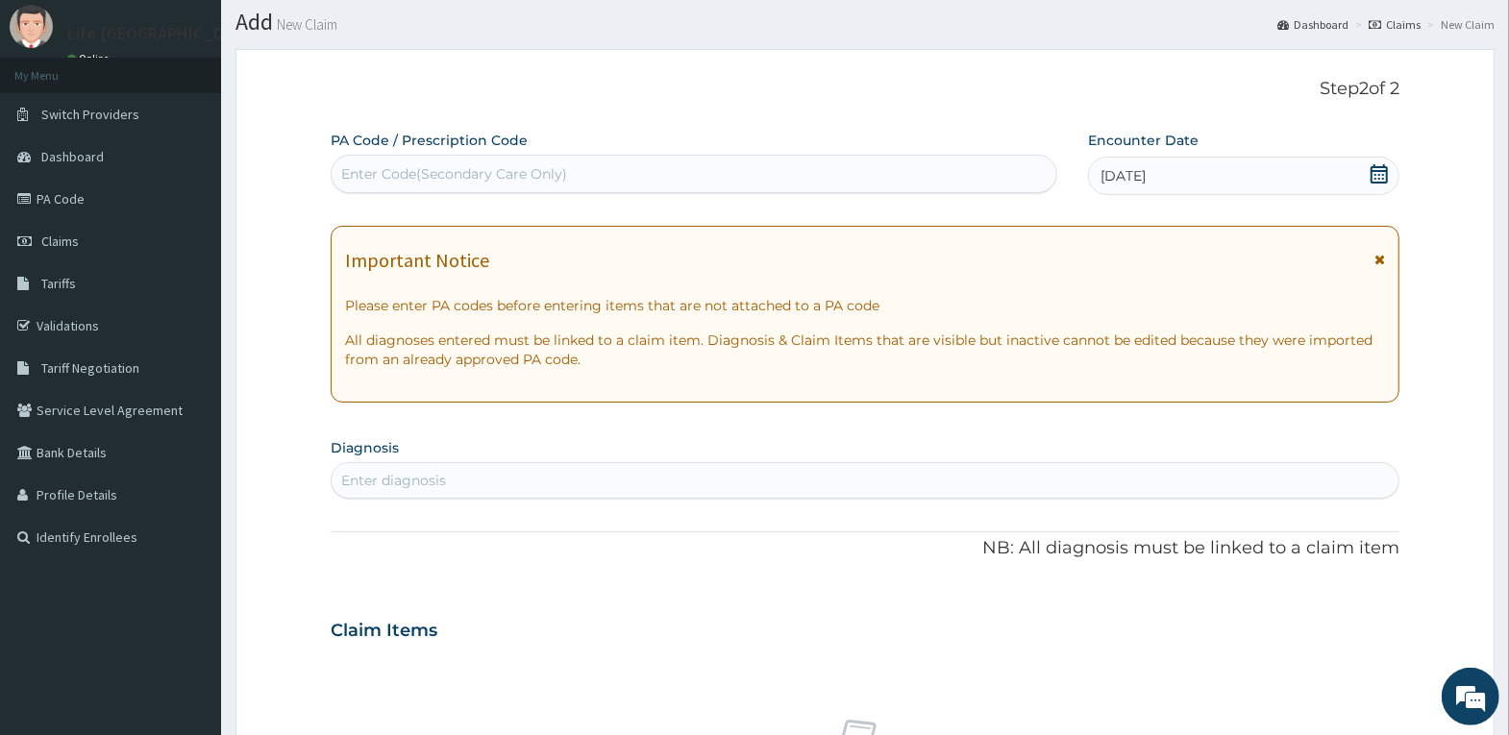
drag, startPoint x: 754, startPoint y: 490, endPoint x: 764, endPoint y: 490, distance: 10.6
click at [754, 490] on div "Enter diagnosis" at bounding box center [865, 480] width 1067 height 31
click at [765, 490] on div "Enter diagnosis" at bounding box center [865, 480] width 1067 height 31
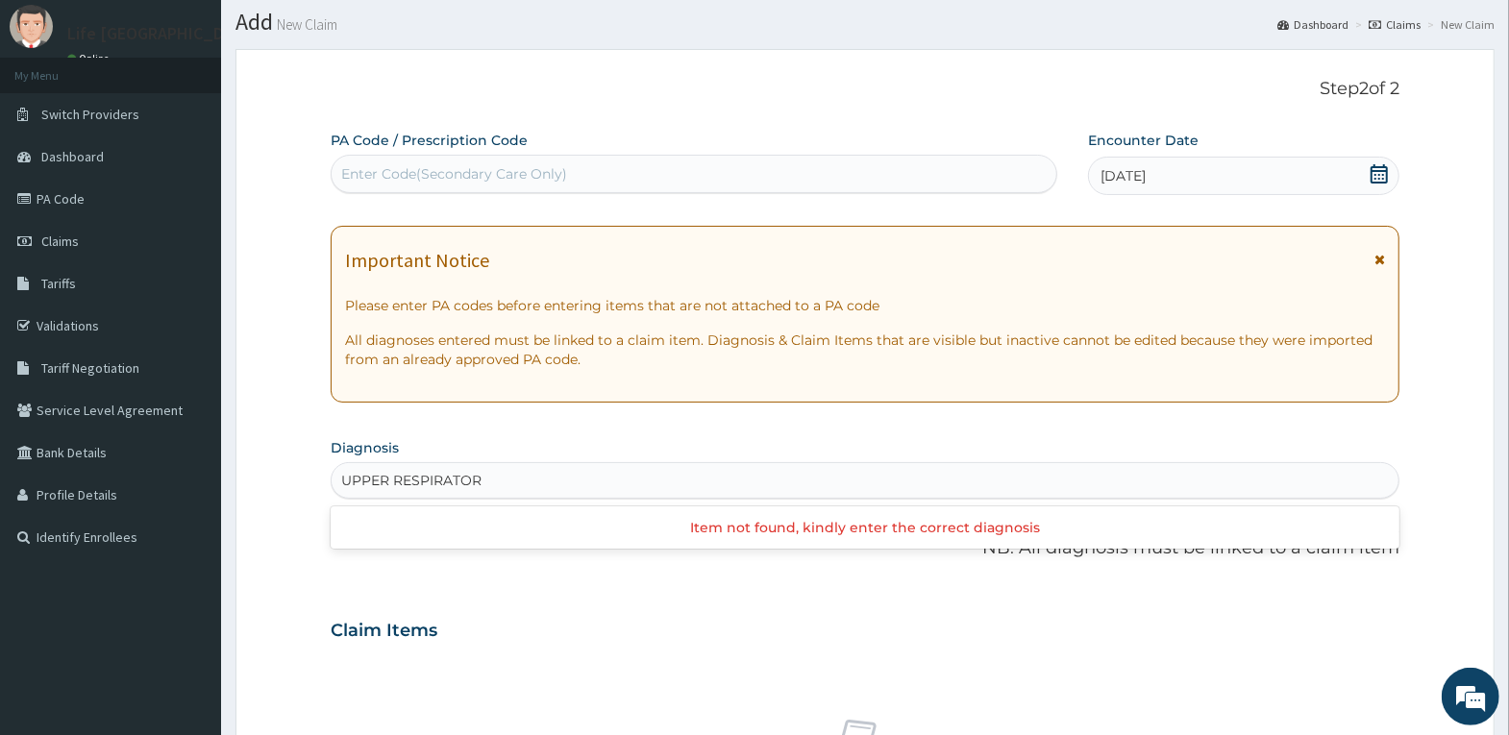
type input "UPPER RESPIRATORY"
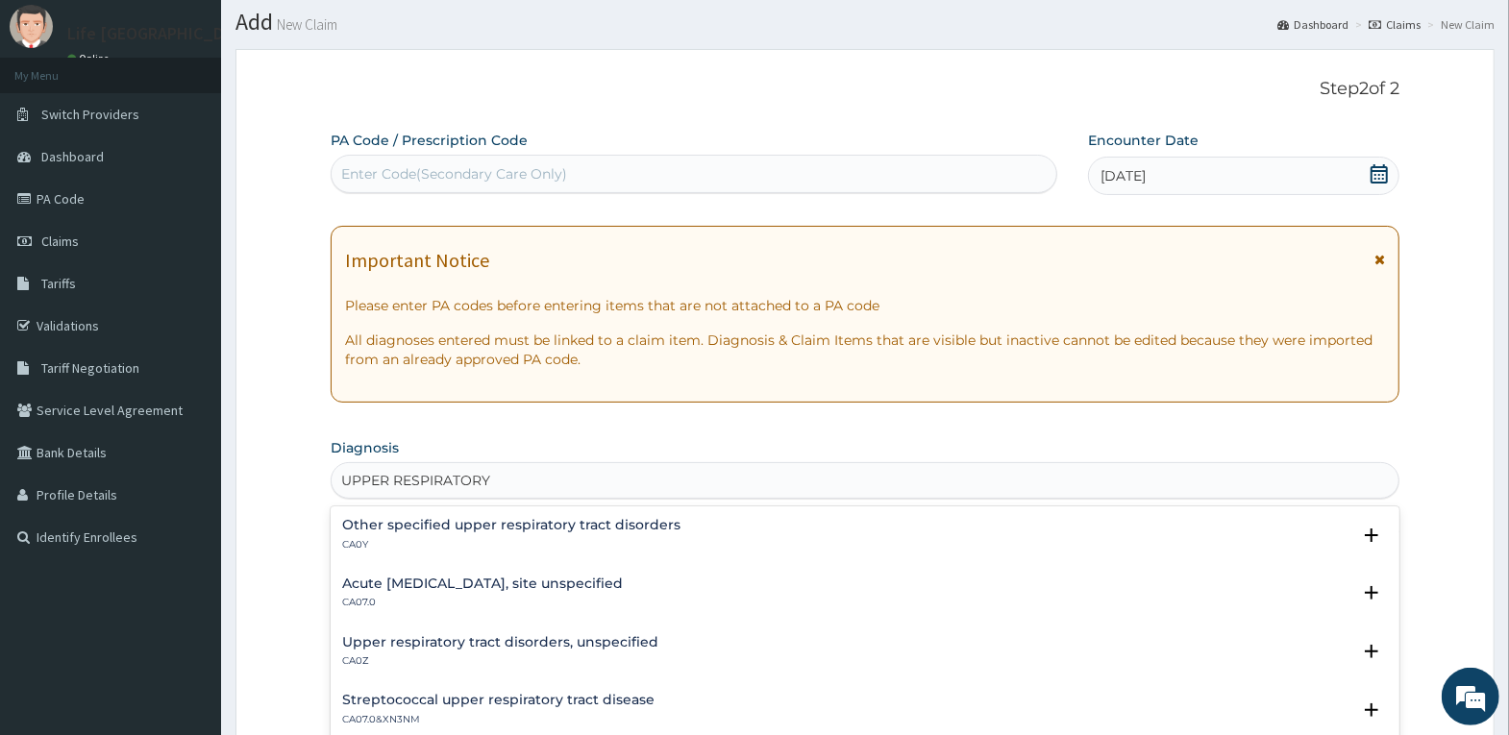
click at [605, 571] on div "Acute [MEDICAL_DATA], site unspecified CA07.0 Select Status Query Query covers …" at bounding box center [865, 598] width 1069 height 59
click at [609, 584] on h4 "Acute [MEDICAL_DATA], site unspecified" at bounding box center [482, 584] width 281 height 14
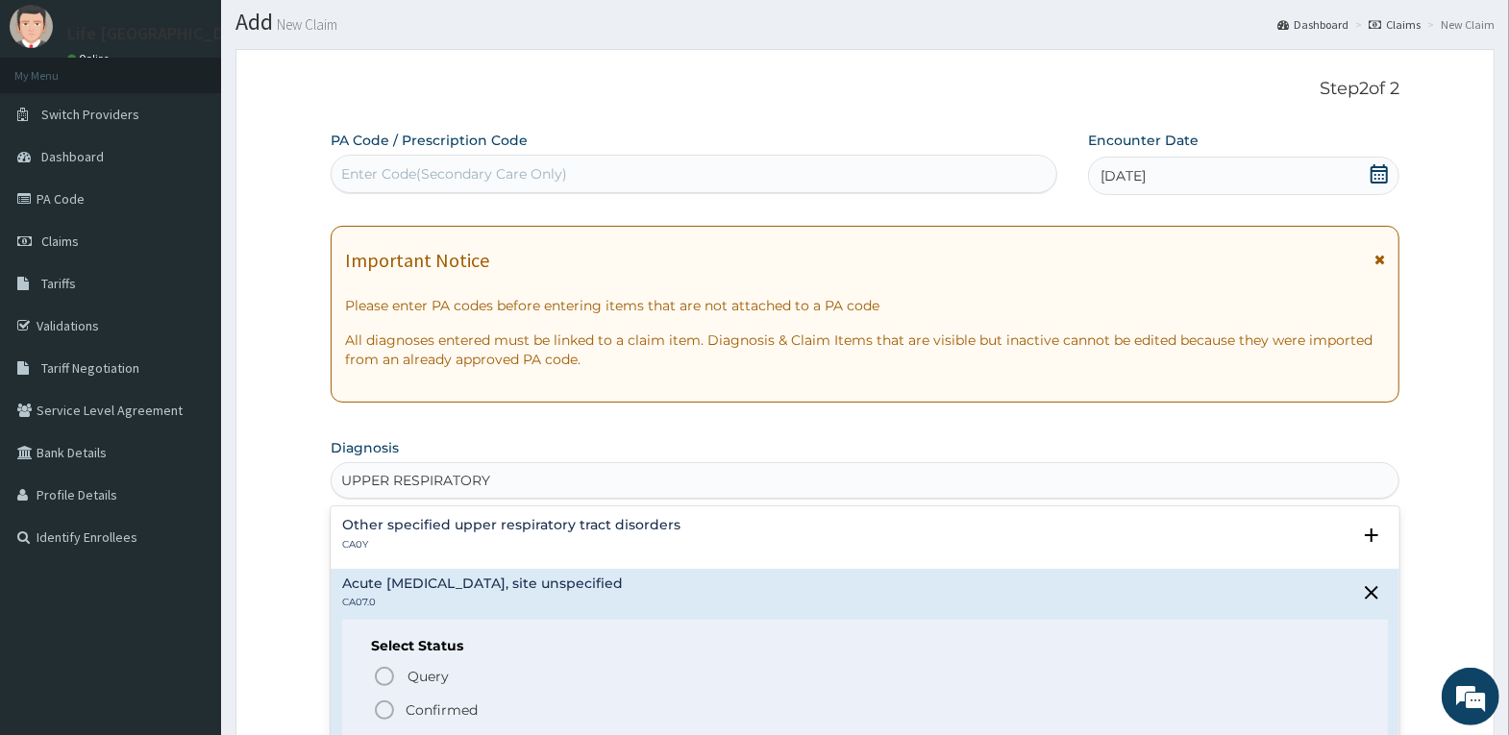
click at [421, 696] on div "Query Query covers suspected (?), Keep in view (kiv), Ruled out (r/o) Confirmed" at bounding box center [865, 692] width 988 height 59
click at [425, 705] on p "Confirmed" at bounding box center [442, 710] width 72 height 19
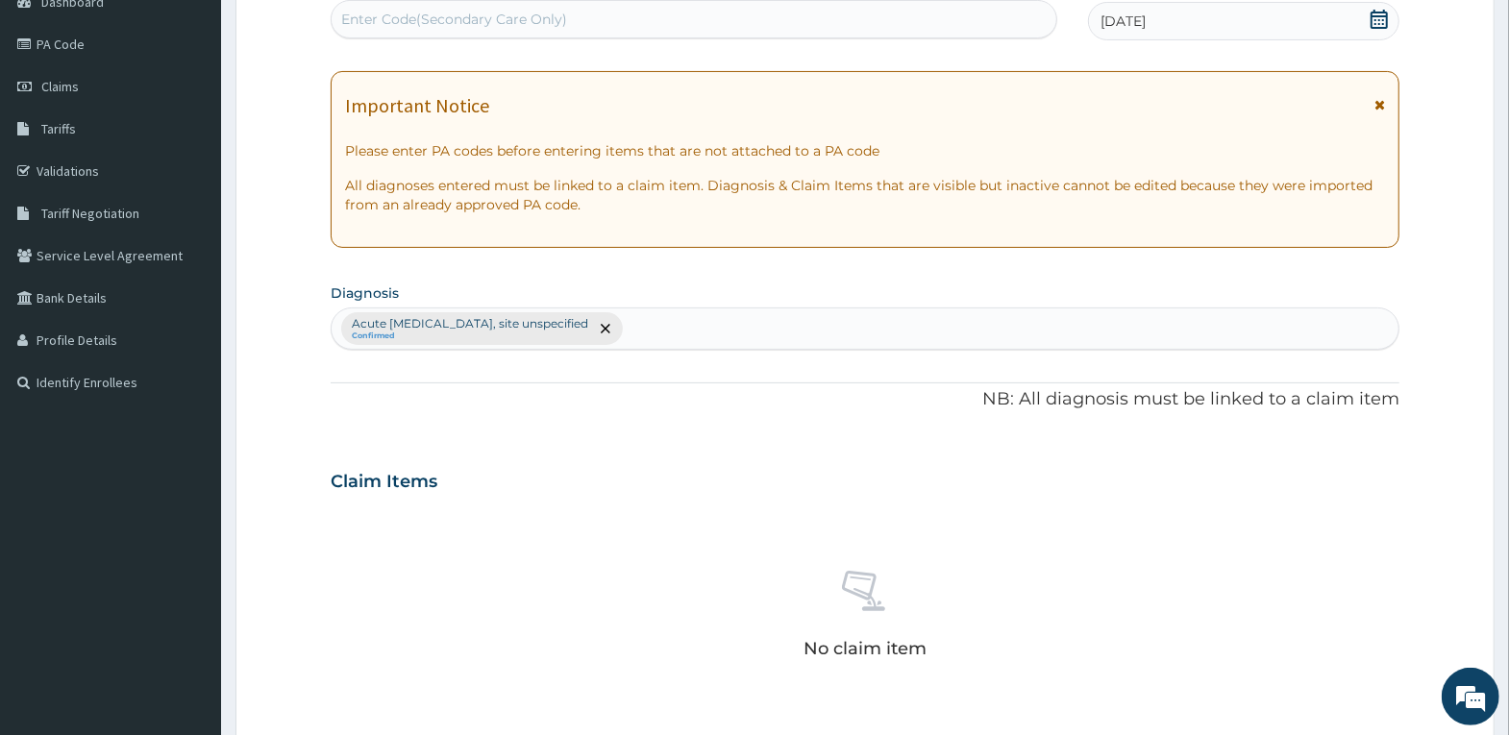
scroll to position [245, 0]
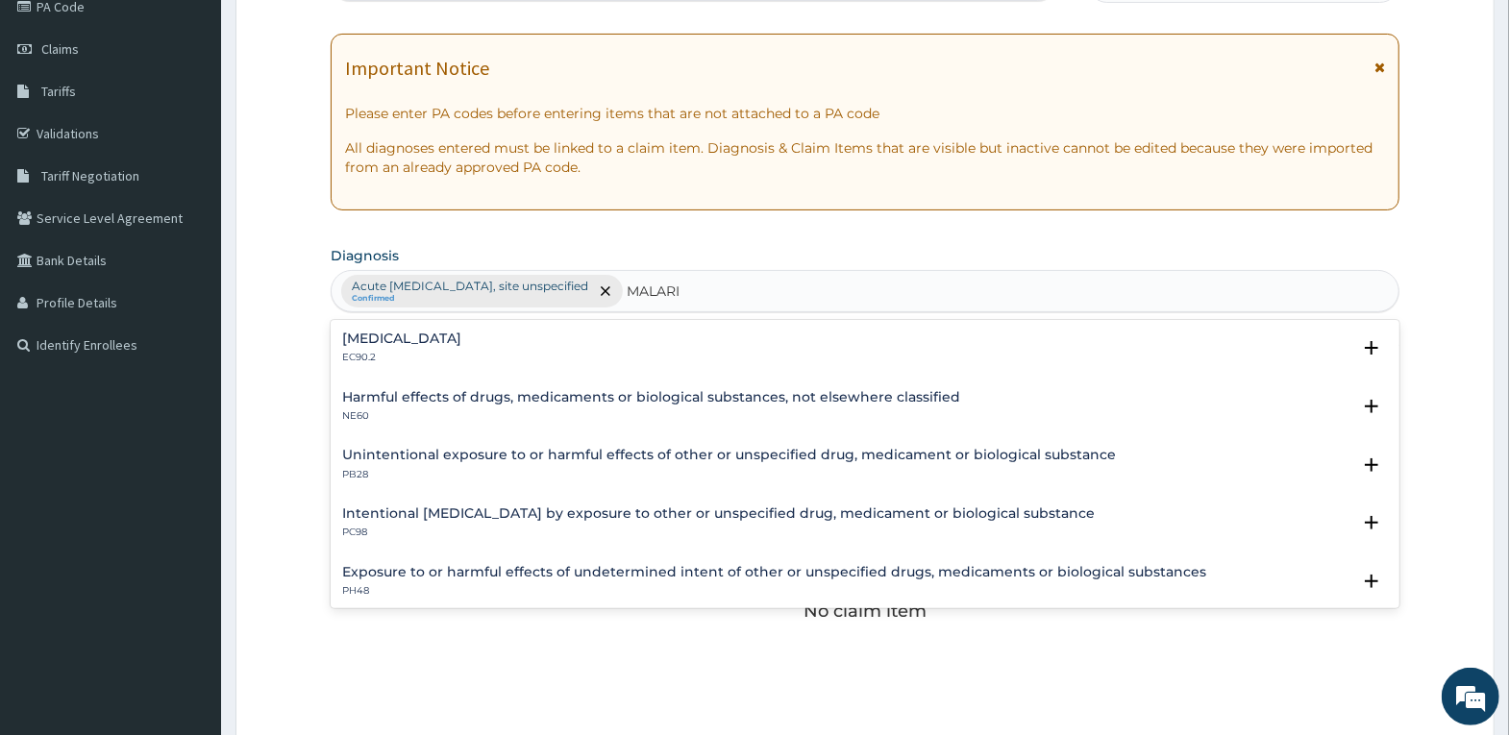
type input "[MEDICAL_DATA]"
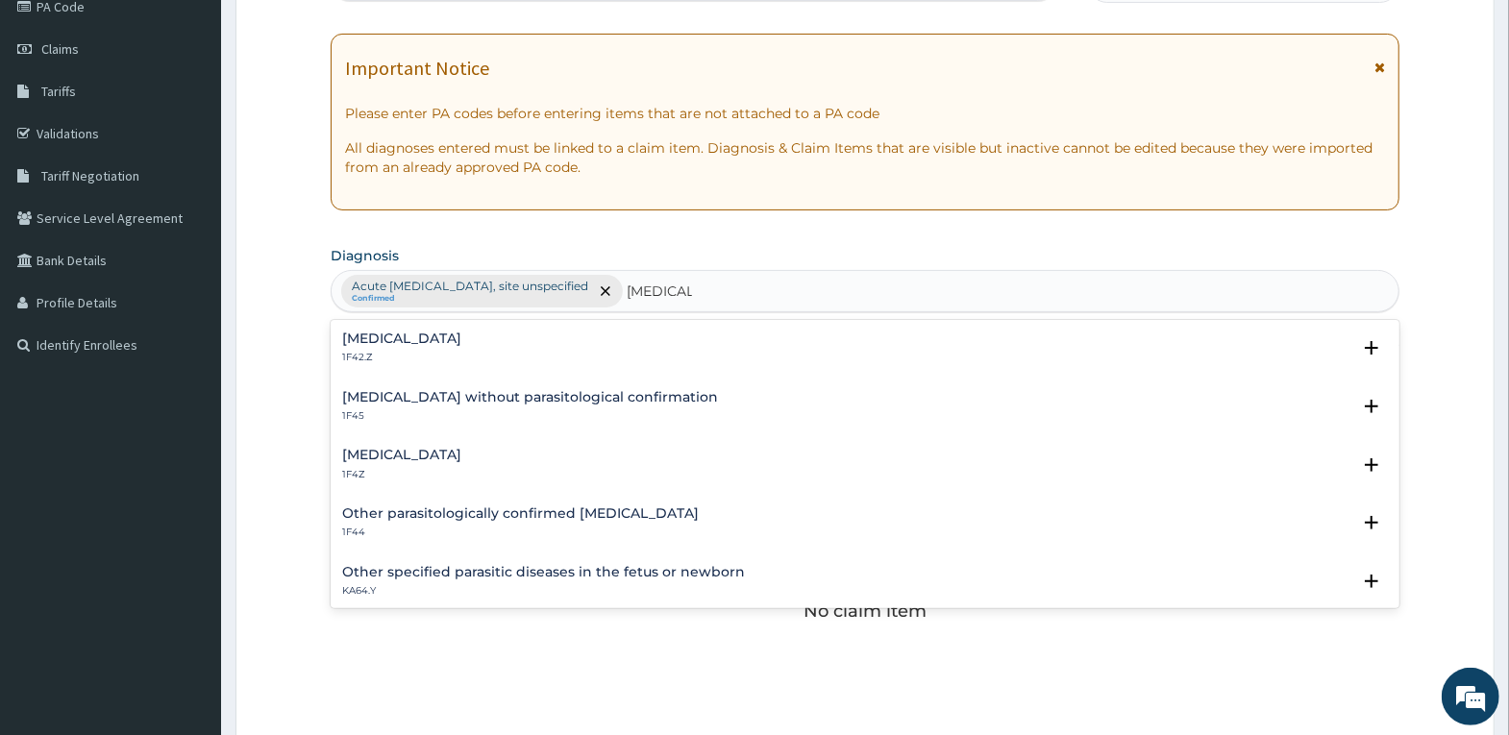
click at [461, 334] on h4 "[MEDICAL_DATA]" at bounding box center [401, 339] width 119 height 14
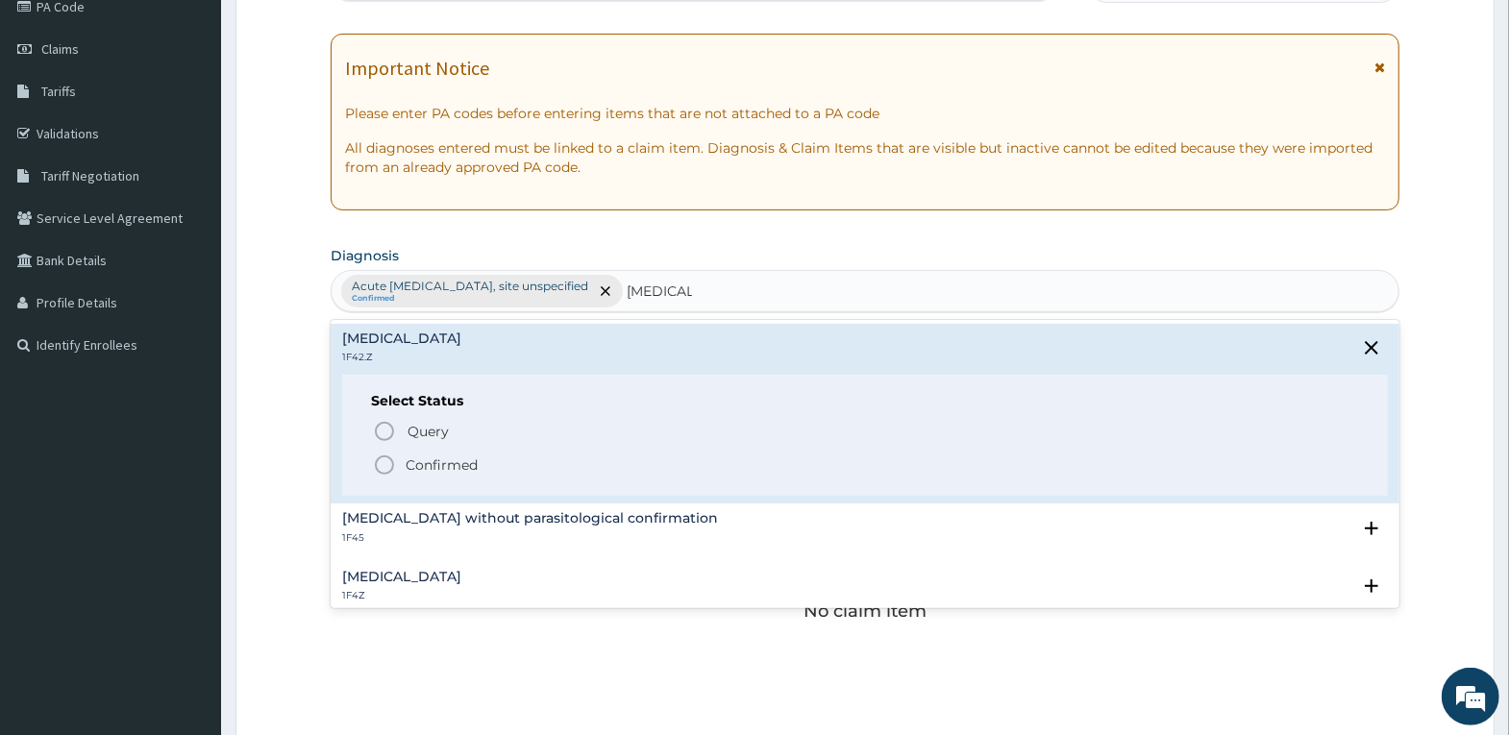
click at [460, 465] on p "Confirmed" at bounding box center [442, 465] width 72 height 19
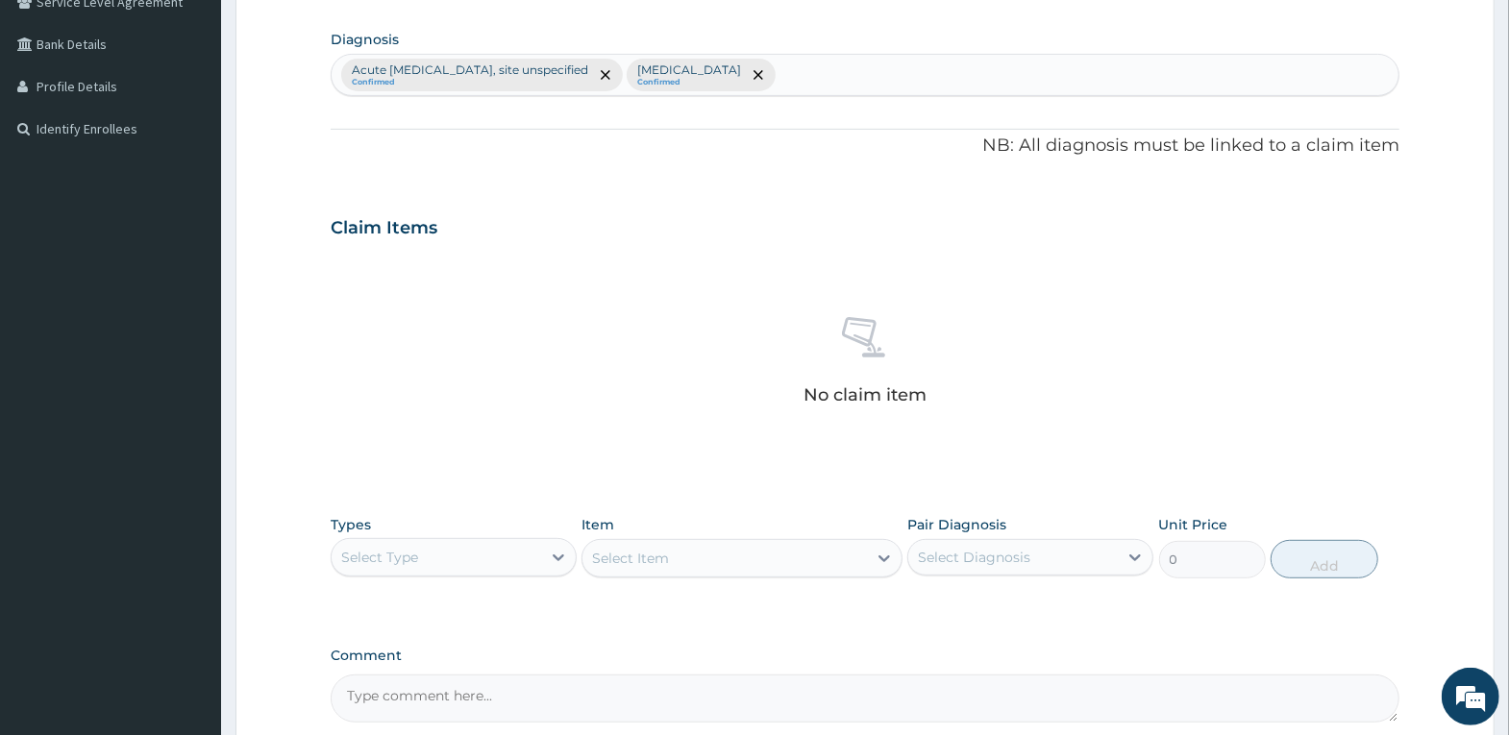
scroll to position [533, 0]
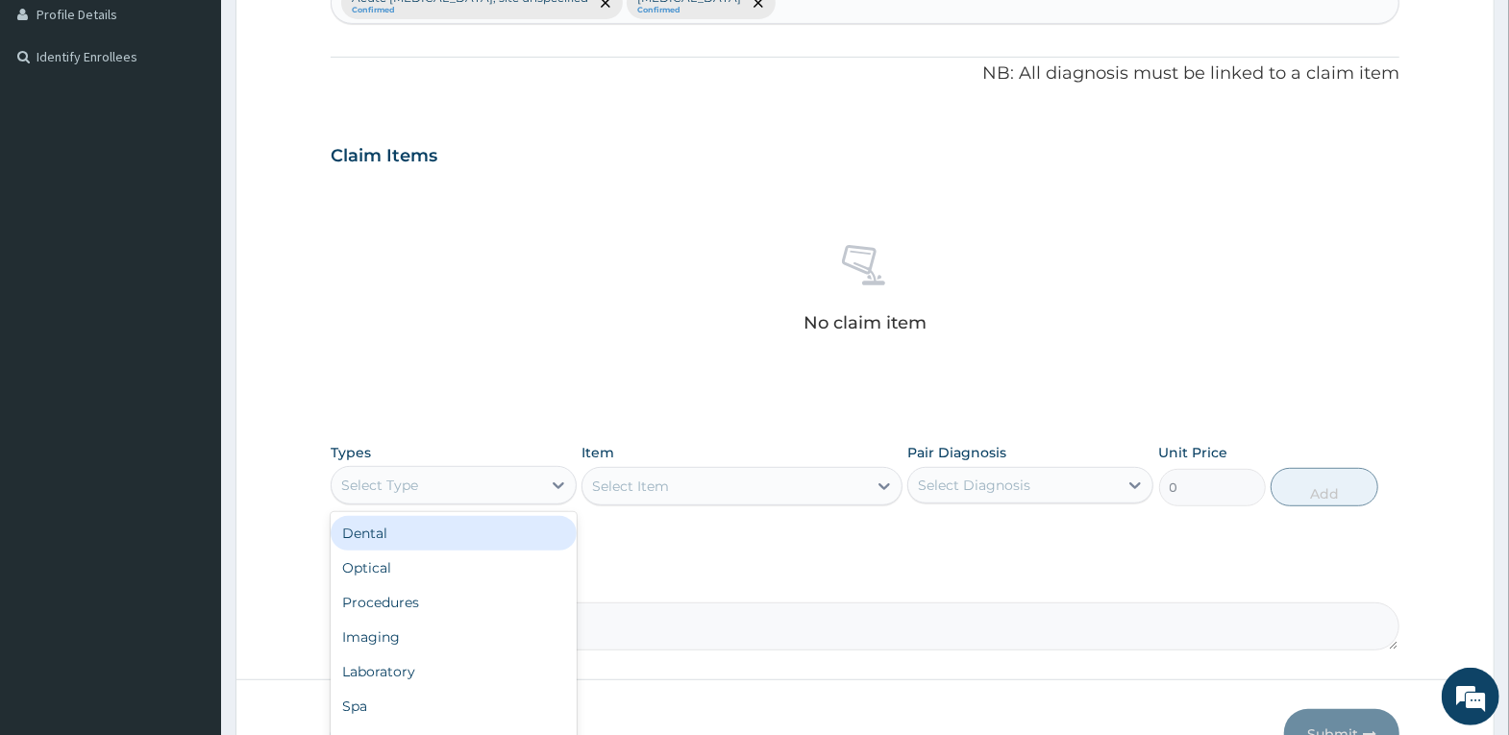
click at [502, 476] on div "Select Type" at bounding box center [437, 485] width 210 height 31
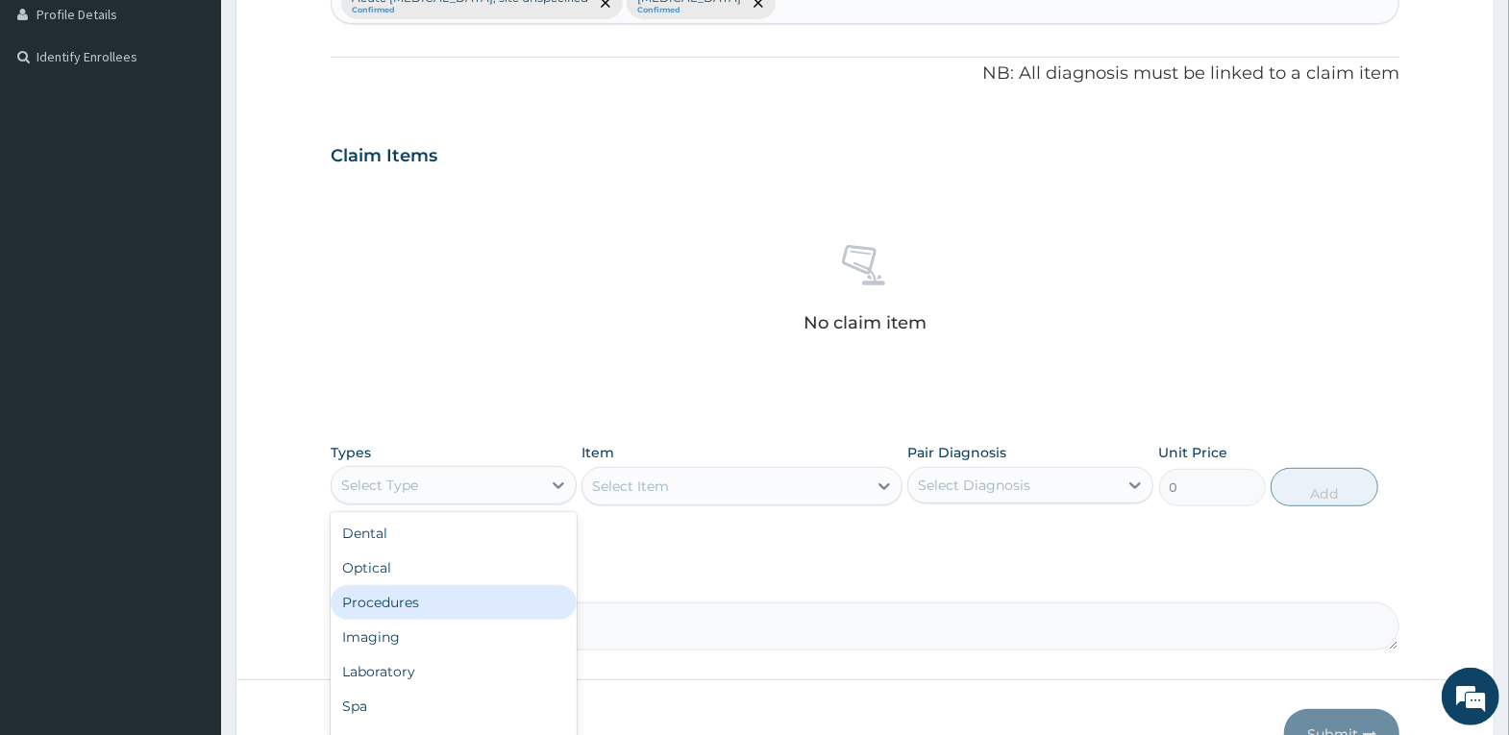
click at [485, 592] on div "Procedures" at bounding box center [454, 602] width 246 height 35
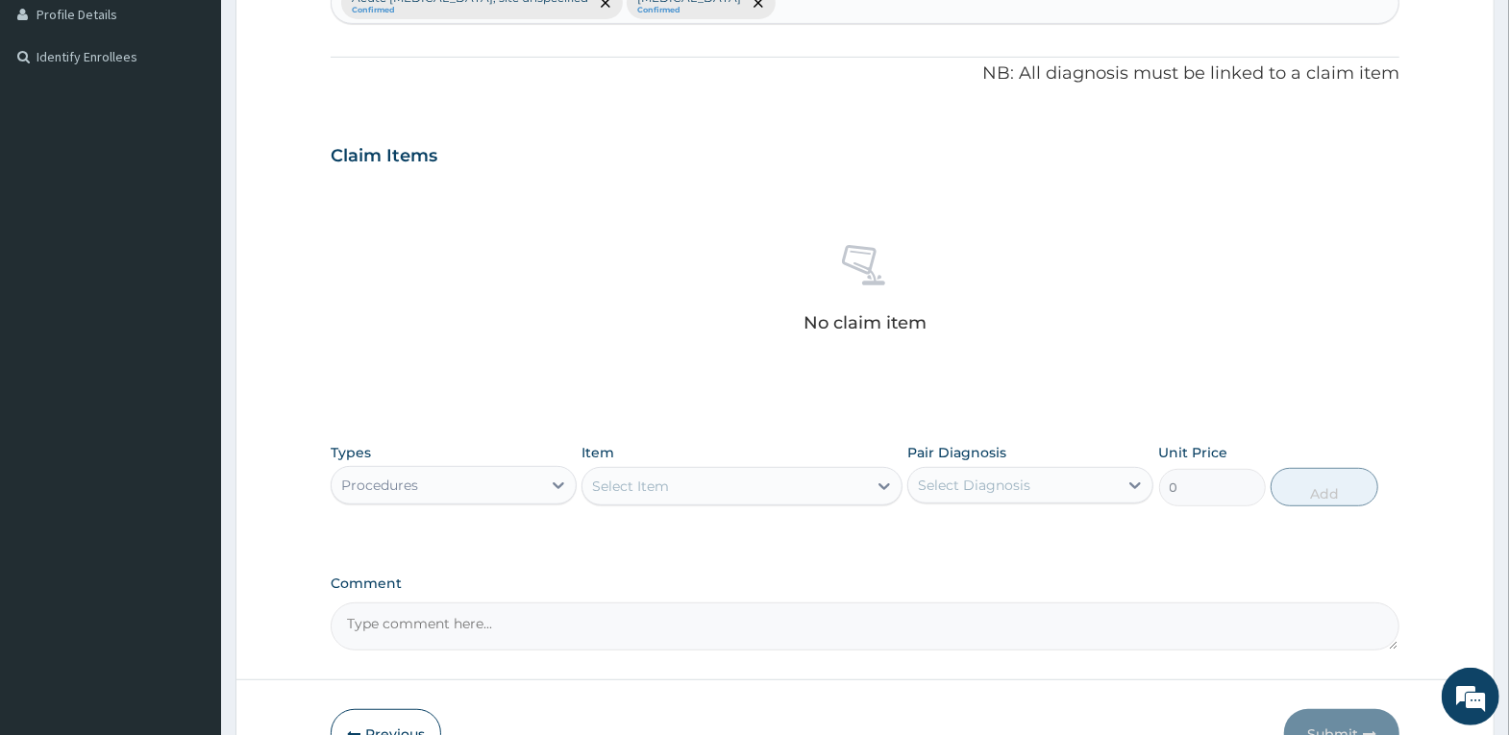
click at [700, 488] on div "Select Item" at bounding box center [724, 486] width 284 height 31
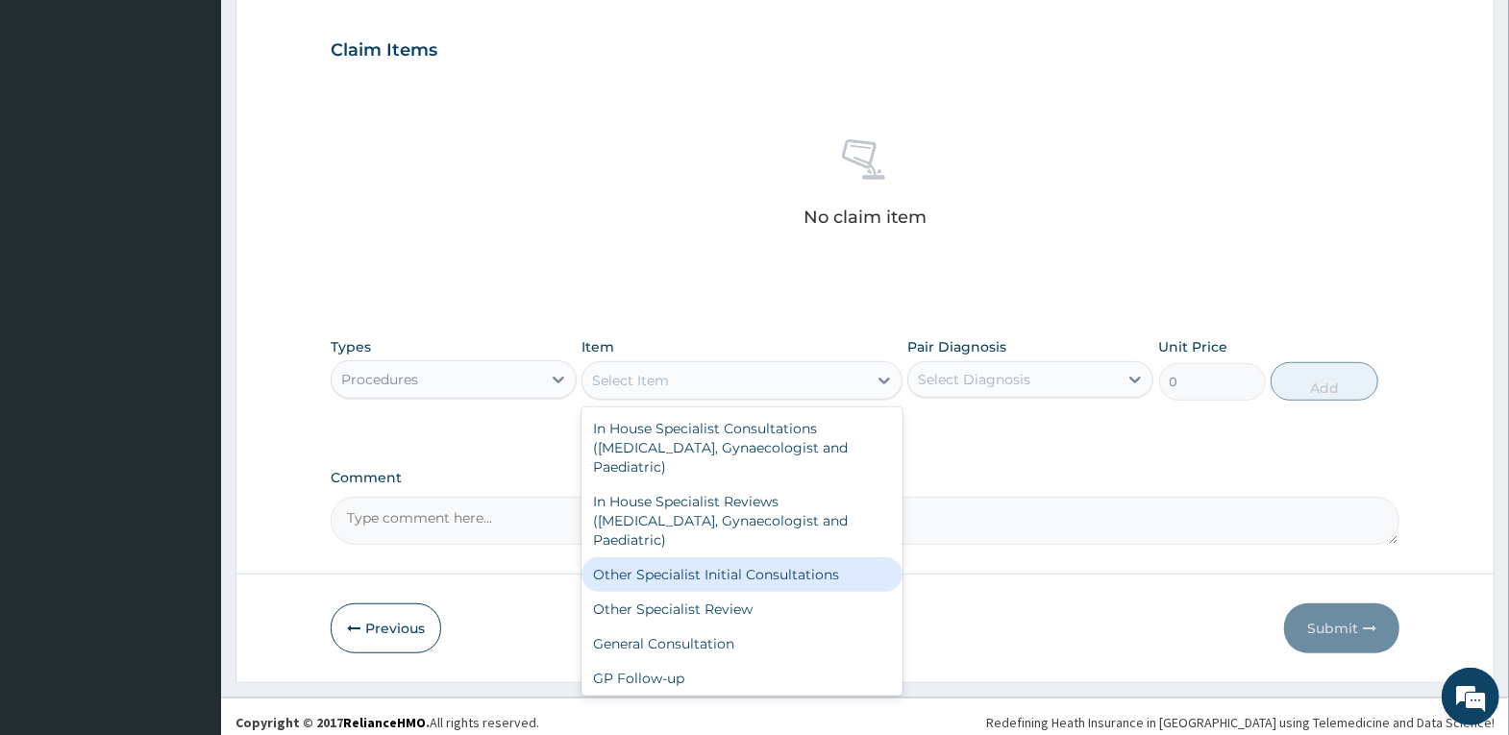
scroll to position [650, 0]
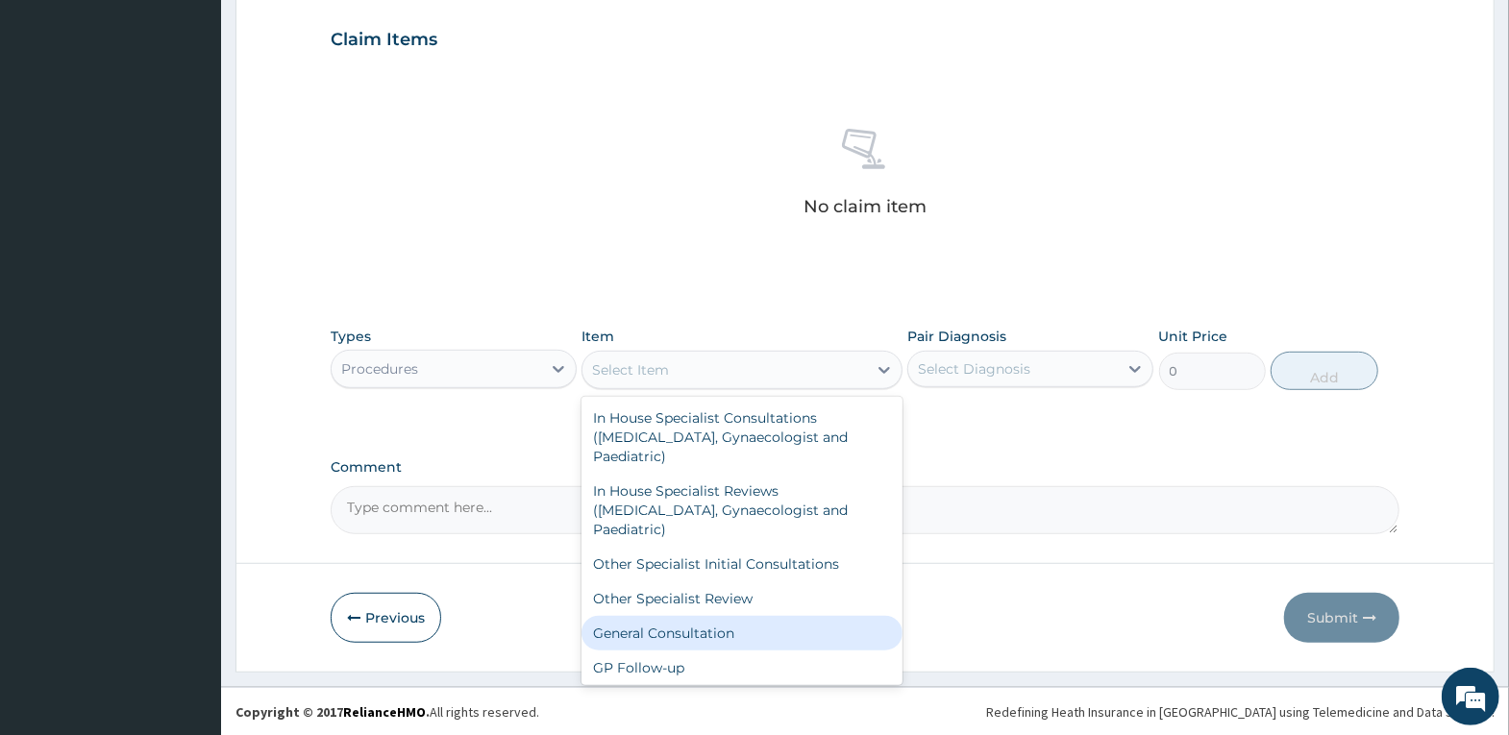
click at [695, 635] on div "General Consultation" at bounding box center [741, 633] width 321 height 35
type input "4000"
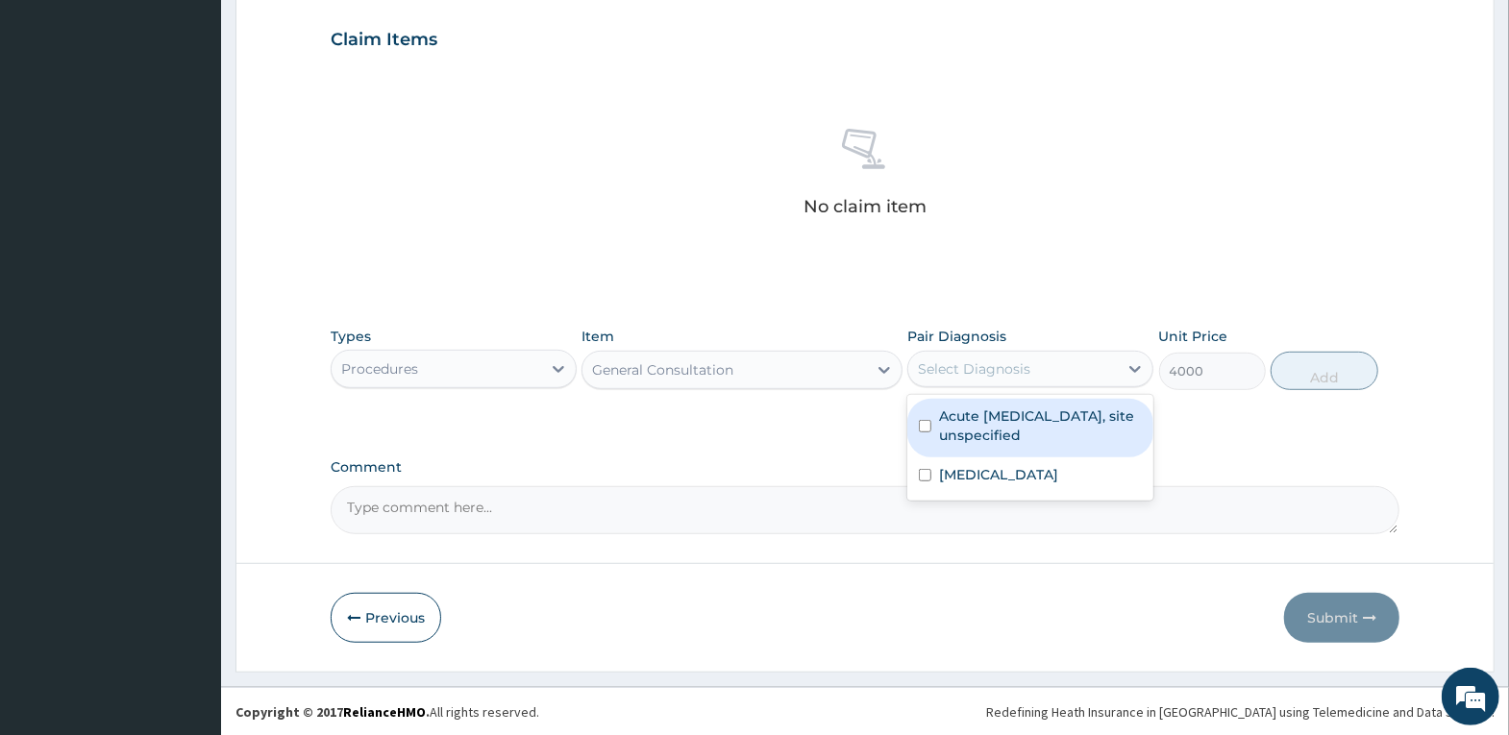
click at [1060, 366] on div "Select Diagnosis" at bounding box center [1013, 369] width 210 height 31
click at [1069, 433] on label "Acute [MEDICAL_DATA], site unspecified" at bounding box center [1040, 426] width 203 height 38
checkbox input "true"
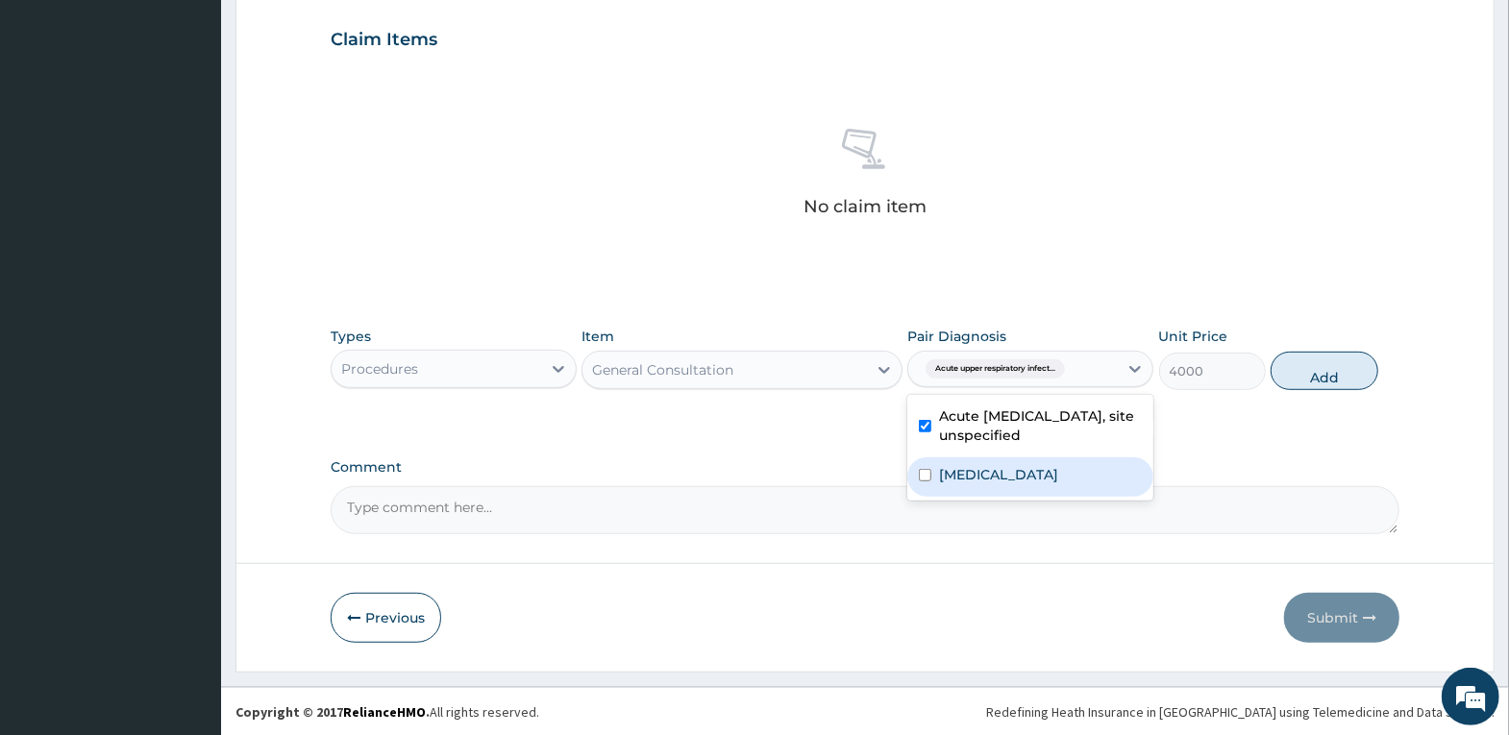
click at [1058, 482] on label "[MEDICAL_DATA]" at bounding box center [998, 474] width 119 height 19
checkbox input "true"
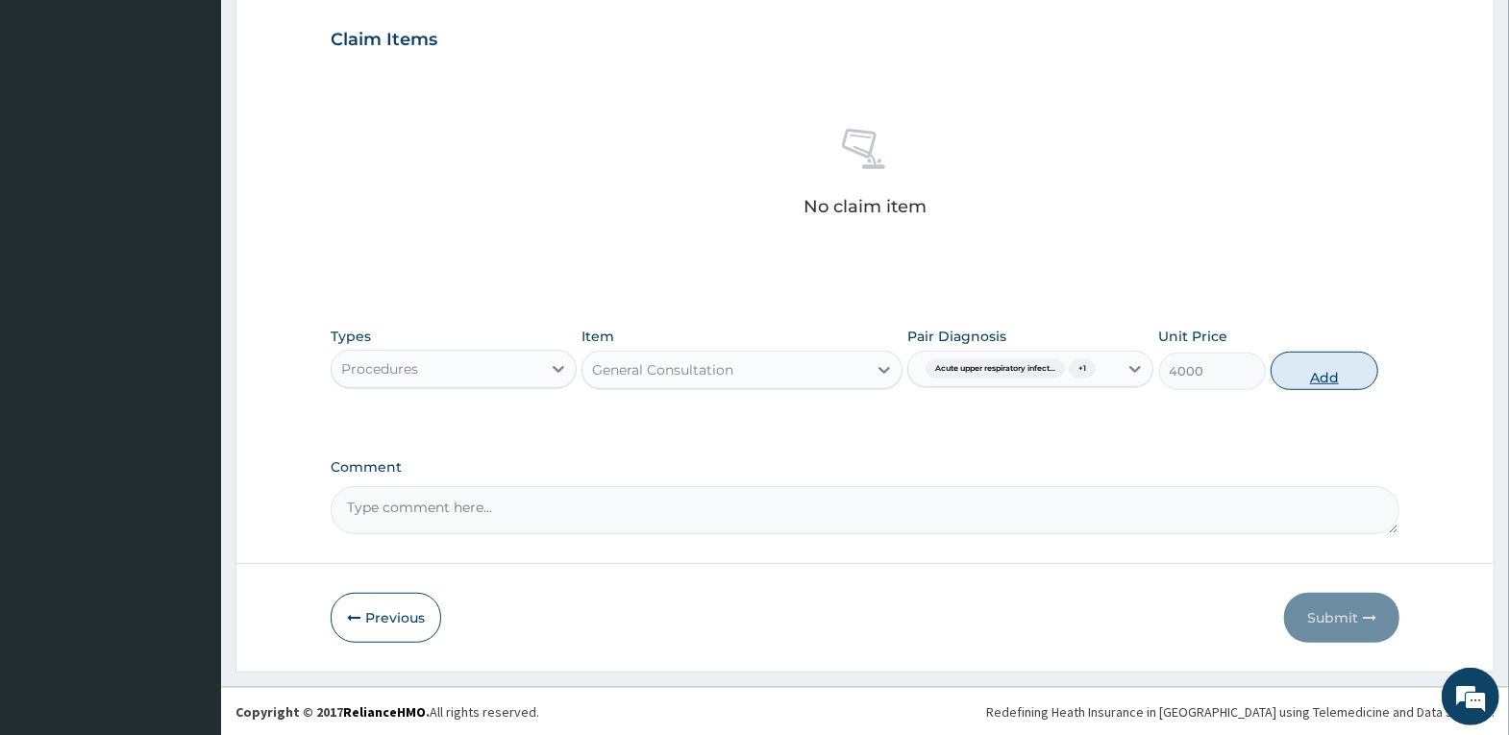
click at [1307, 371] on button "Add" at bounding box center [1324, 371] width 107 height 38
type input "0"
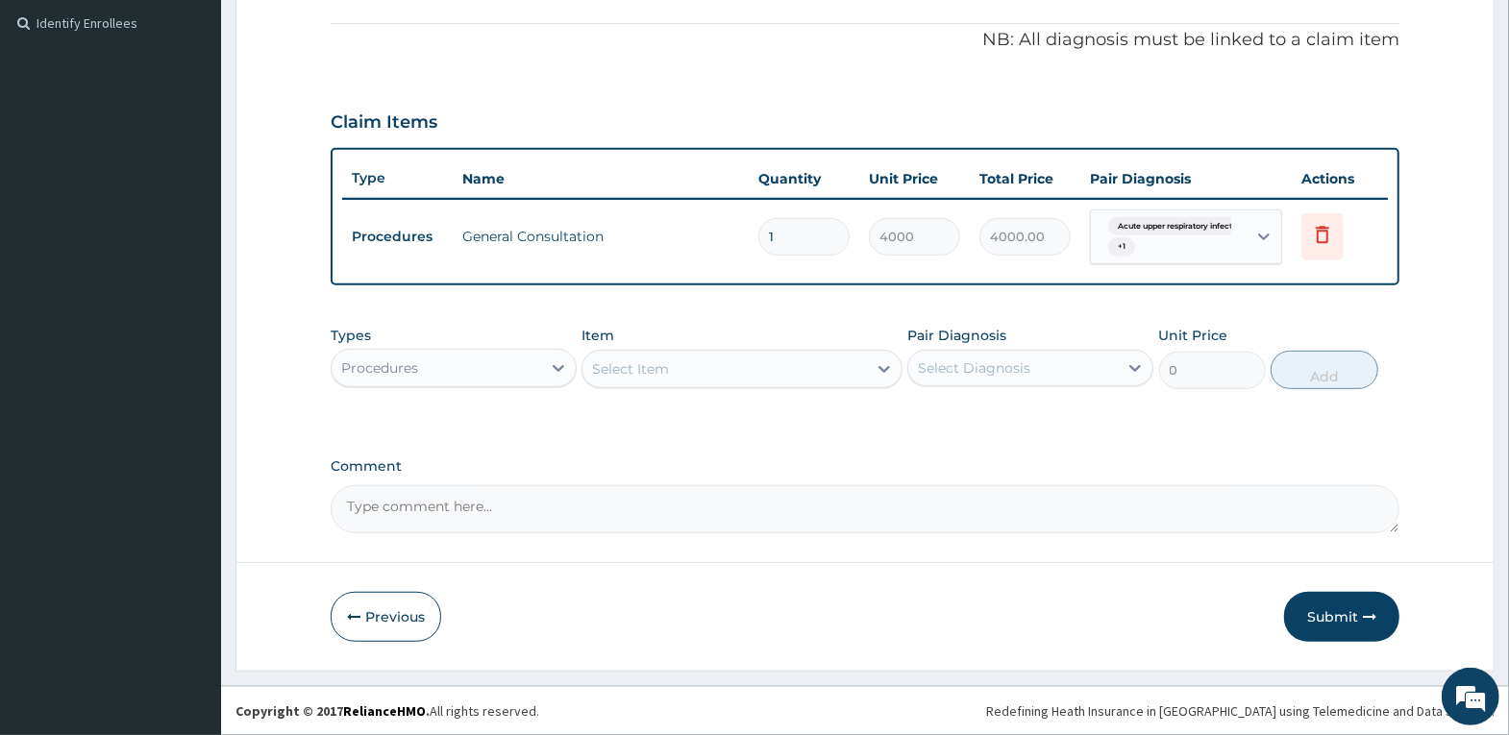
scroll to position [566, 0]
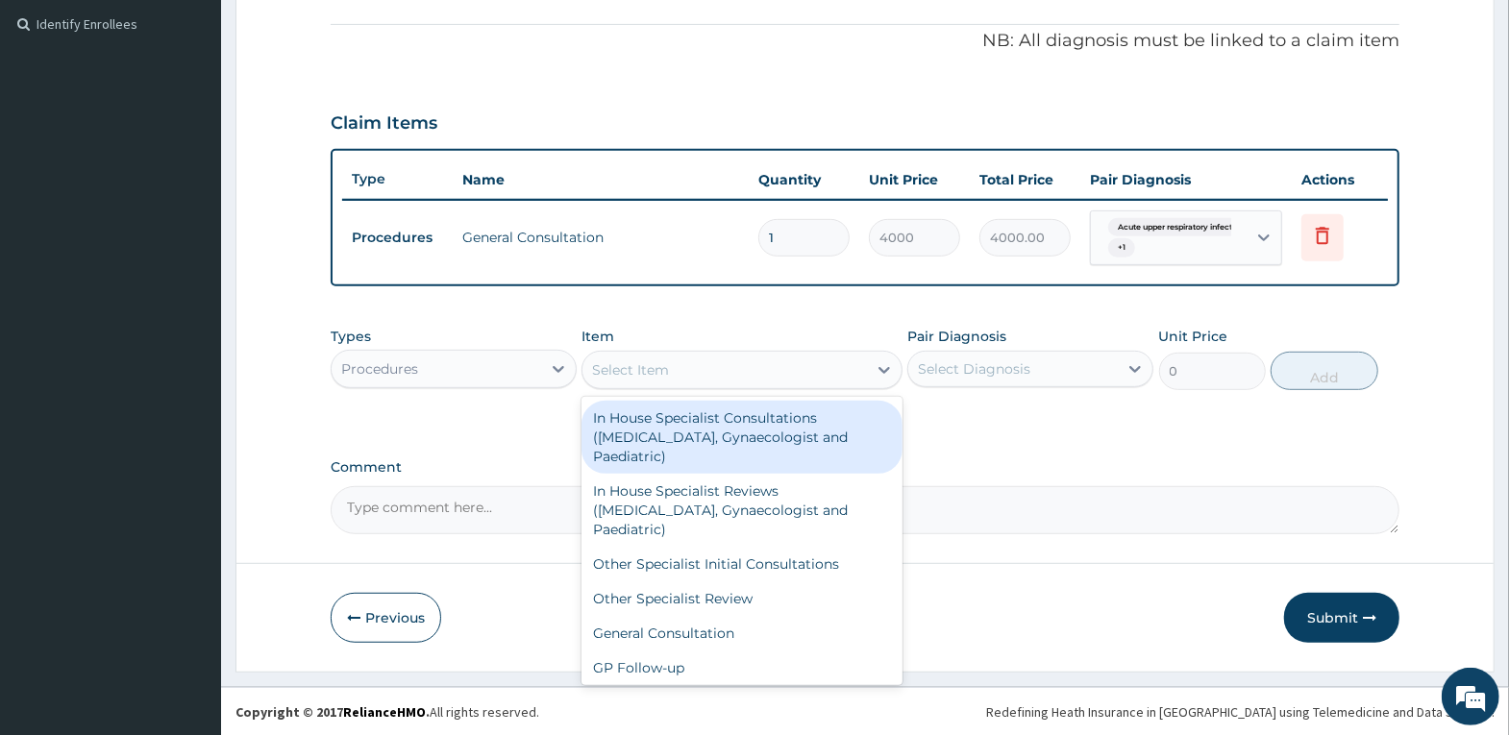
click at [799, 363] on div "Select Item" at bounding box center [724, 370] width 284 height 31
click at [433, 372] on div "Procedures" at bounding box center [437, 369] width 210 height 31
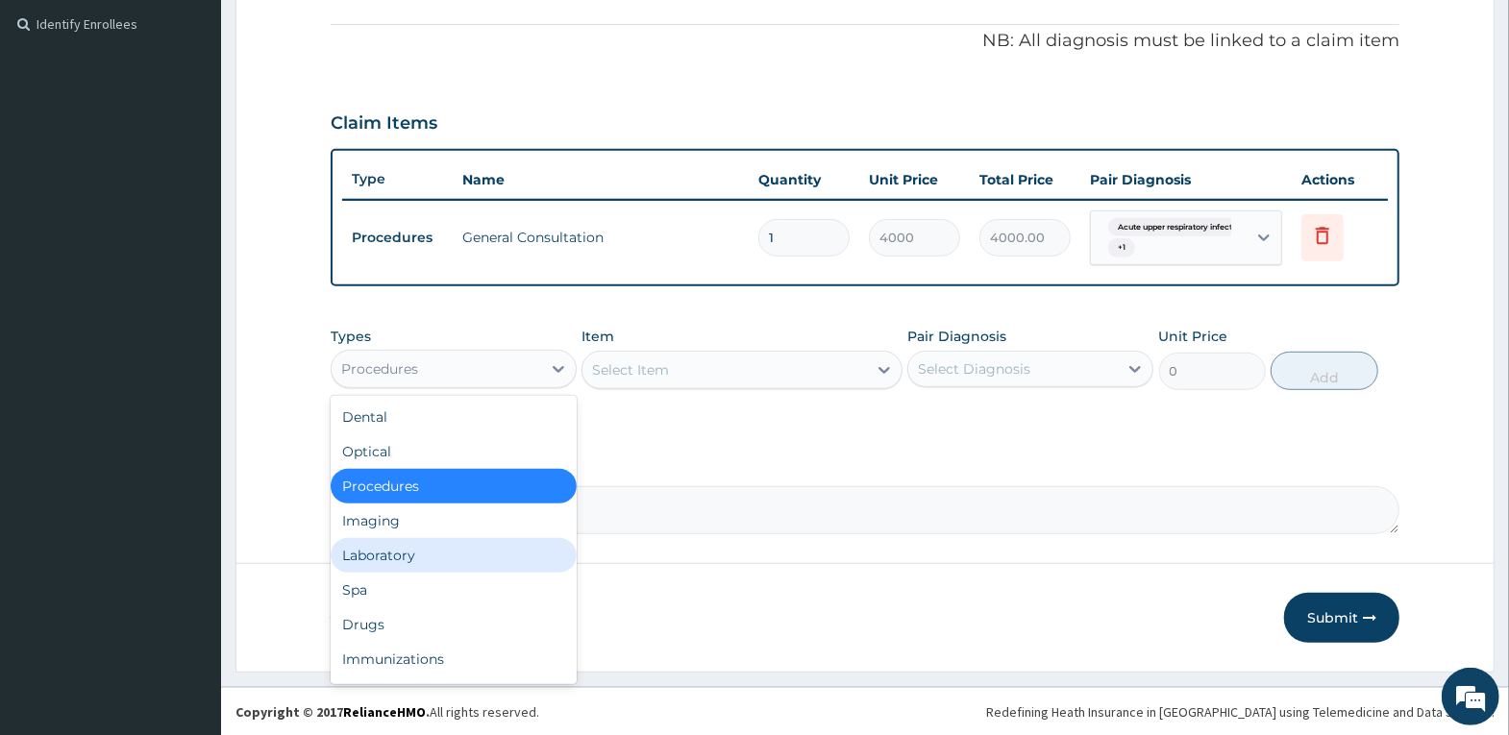
click at [425, 557] on div "Laboratory" at bounding box center [454, 555] width 246 height 35
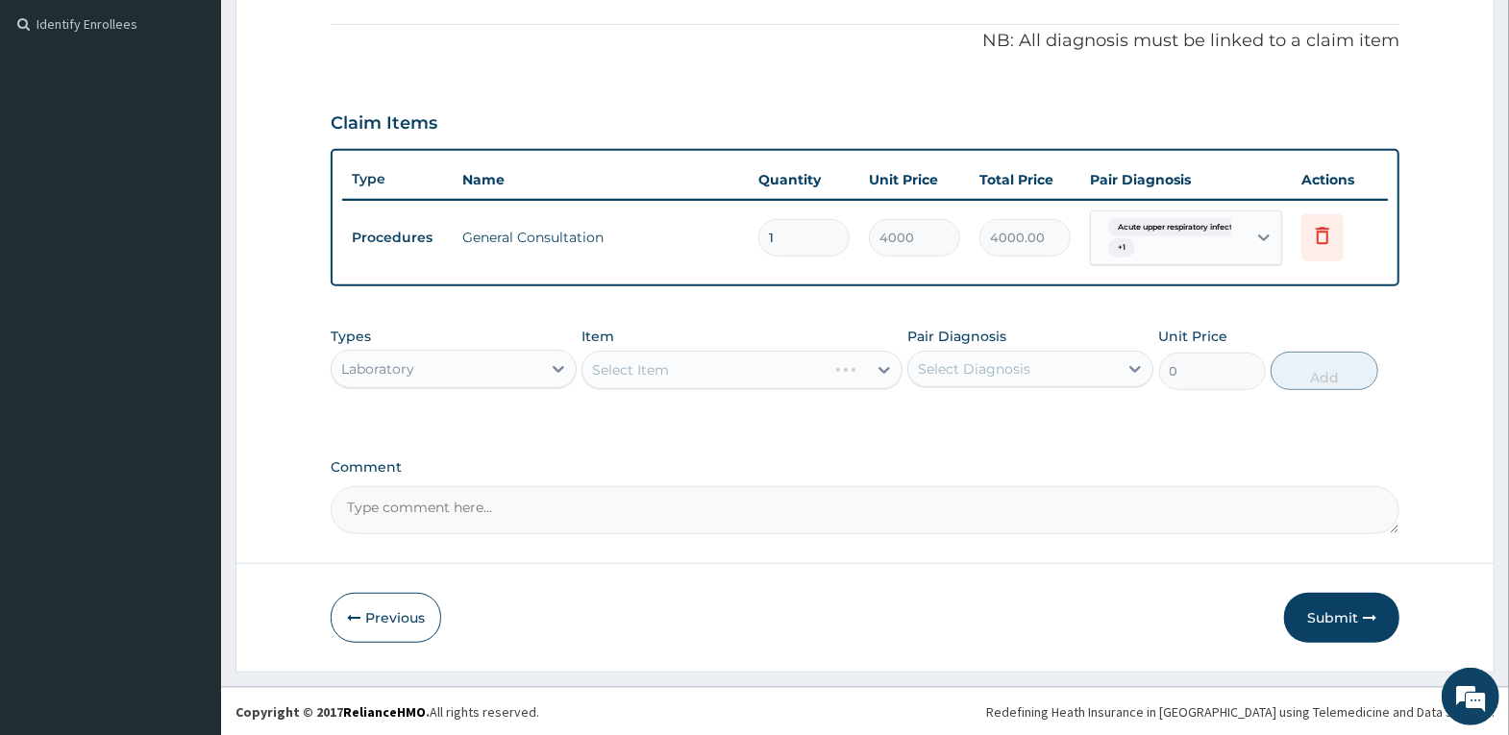
click at [682, 374] on div "Select Item" at bounding box center [741, 370] width 321 height 38
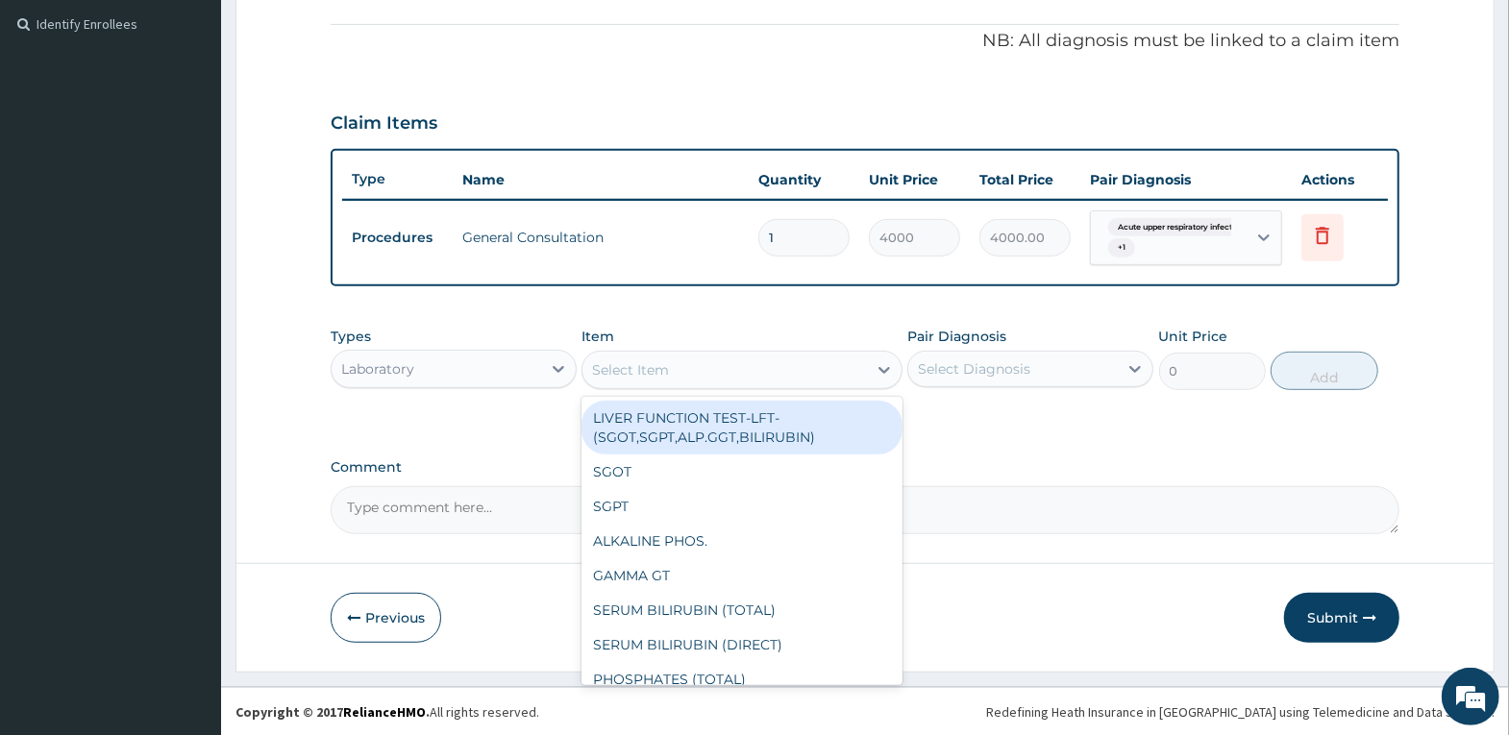
click at [682, 374] on div "Select Item" at bounding box center [724, 370] width 284 height 31
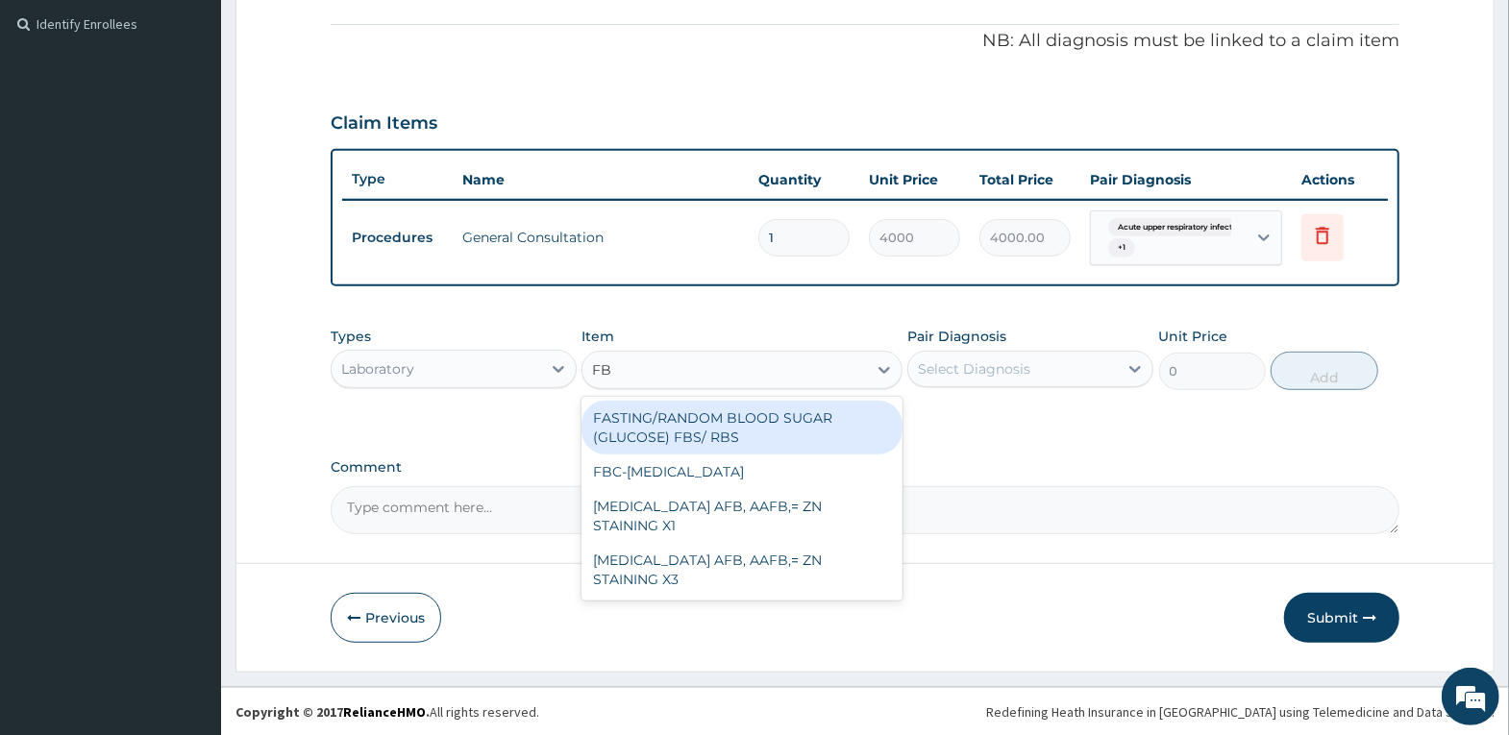
type input "FBC"
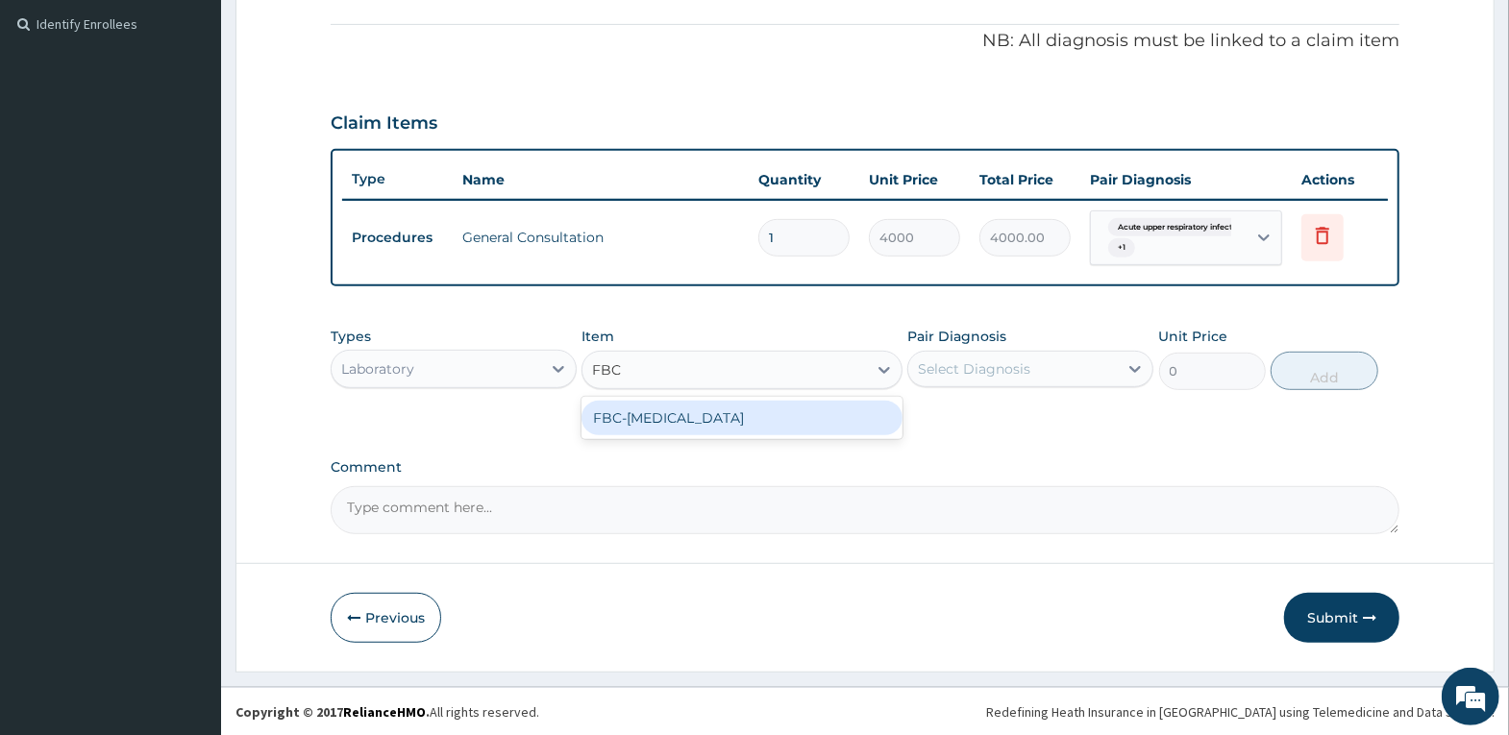
click at [698, 423] on div "FBC-FULL BLOOD COUNT" at bounding box center [741, 418] width 321 height 35
type input "4000"
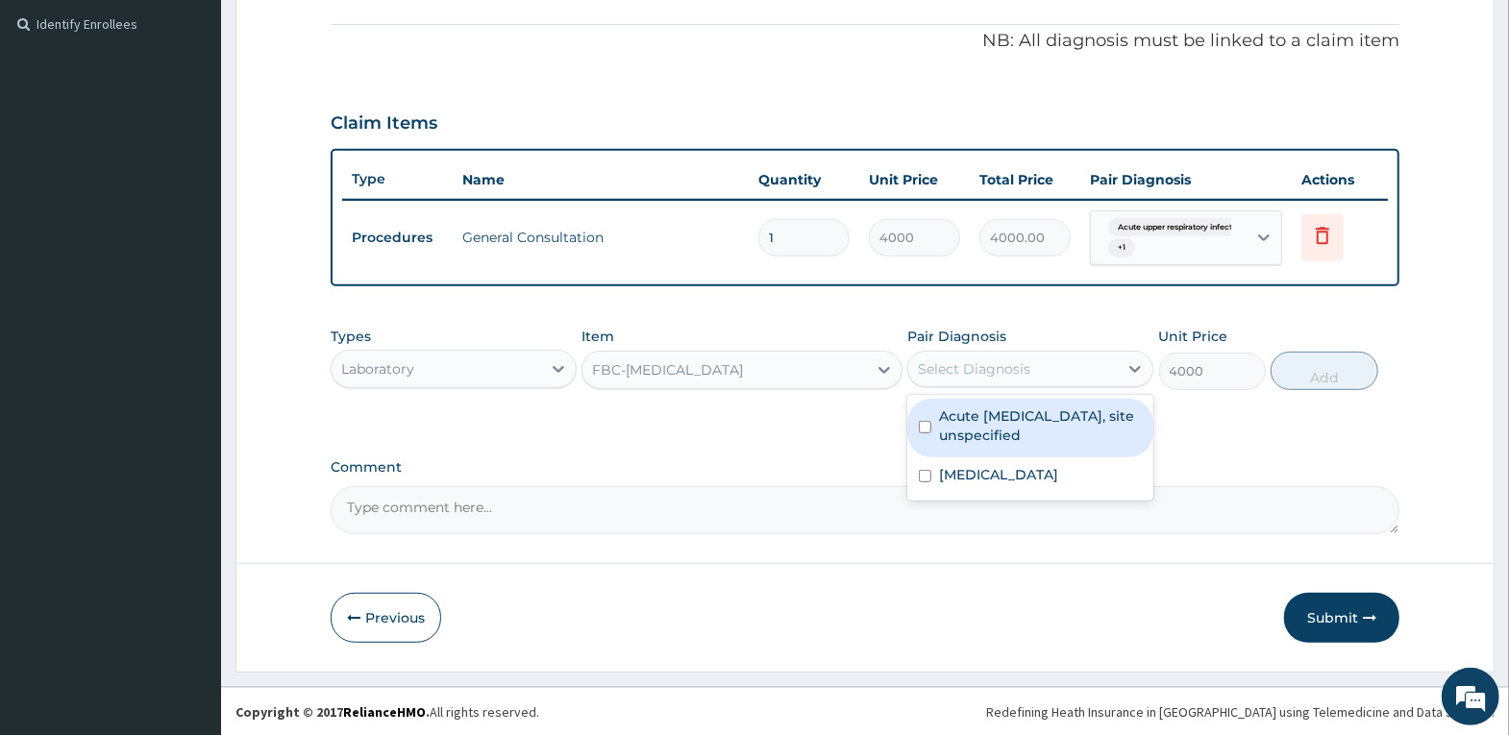
click at [993, 379] on div "Select Diagnosis" at bounding box center [1013, 369] width 210 height 31
click at [1013, 423] on label "Acute upper respiratory infection, site unspecified" at bounding box center [1040, 426] width 203 height 38
checkbox input "true"
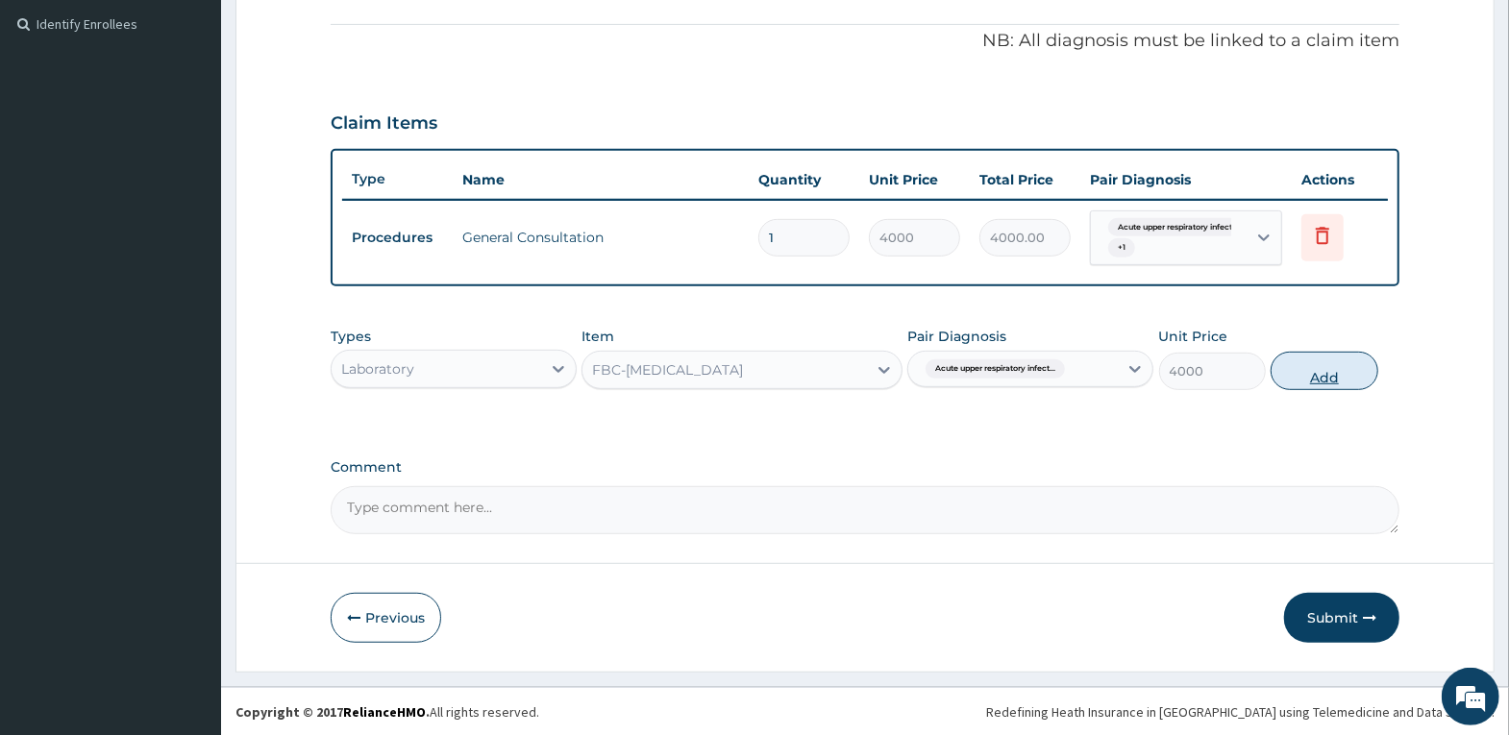
click at [1345, 370] on button "Add" at bounding box center [1324, 371] width 107 height 38
type input "0"
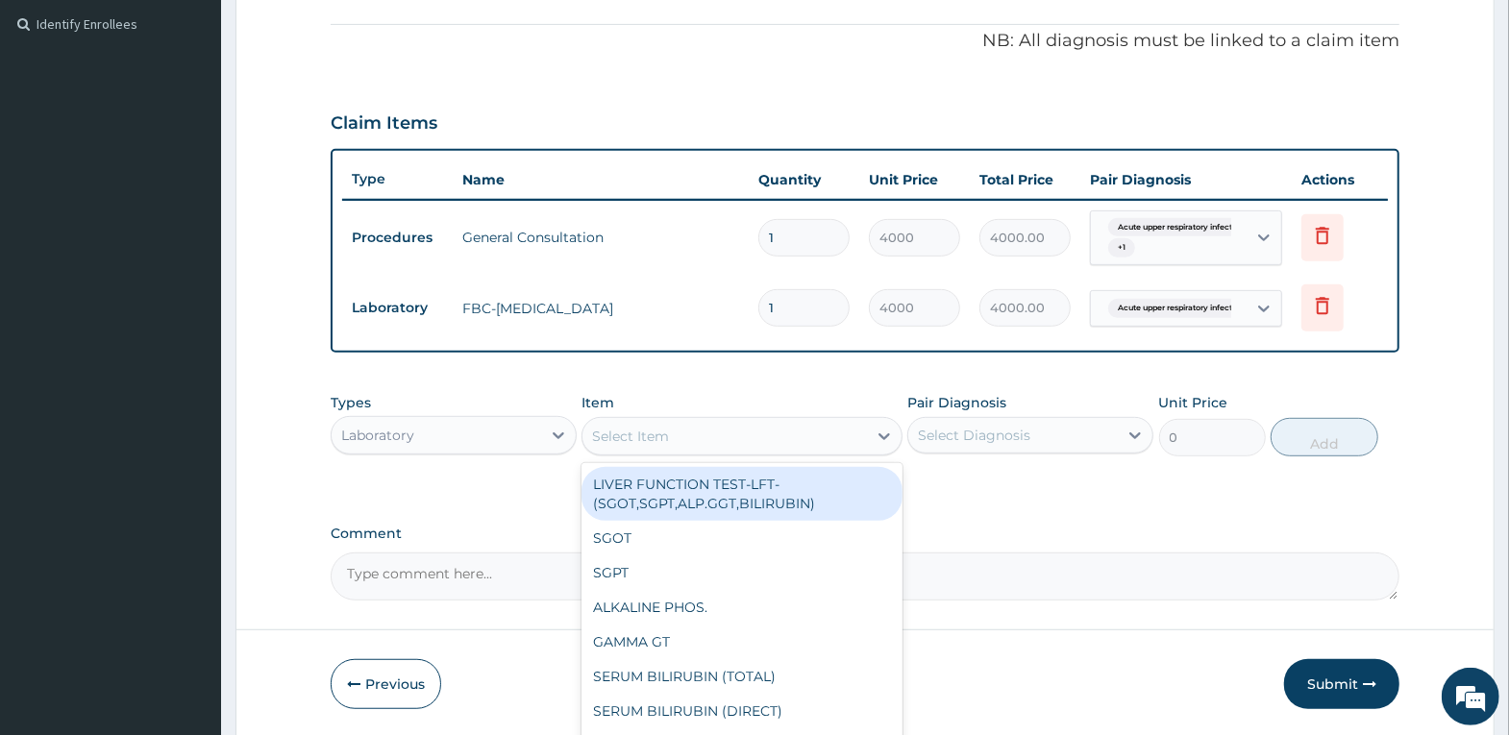
click at [649, 437] on div "Select Item" at bounding box center [630, 436] width 77 height 19
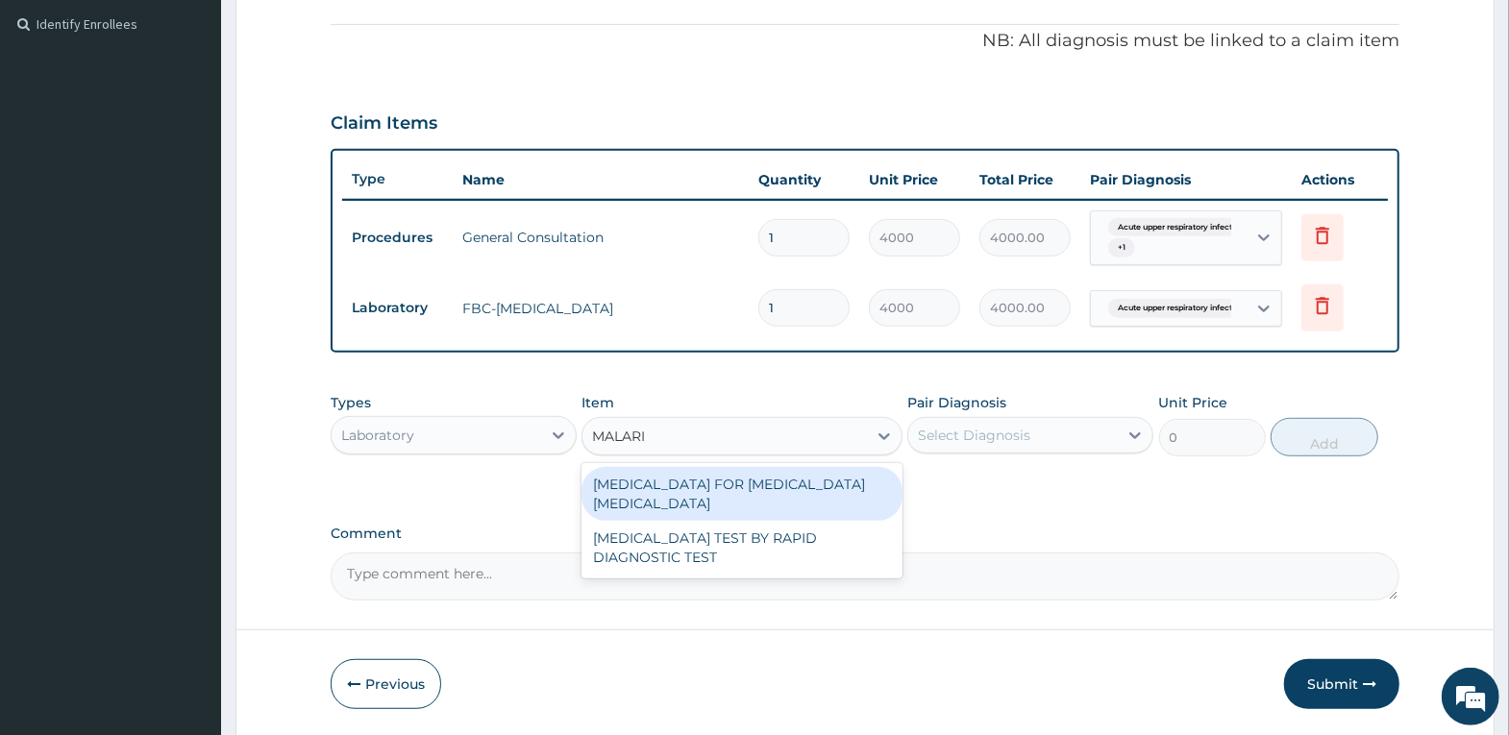
type input "MALARIA"
click at [839, 497] on div "BLOOD FILM FOR MALARIA PARASITE" at bounding box center [741, 494] width 321 height 54
type input "2500"
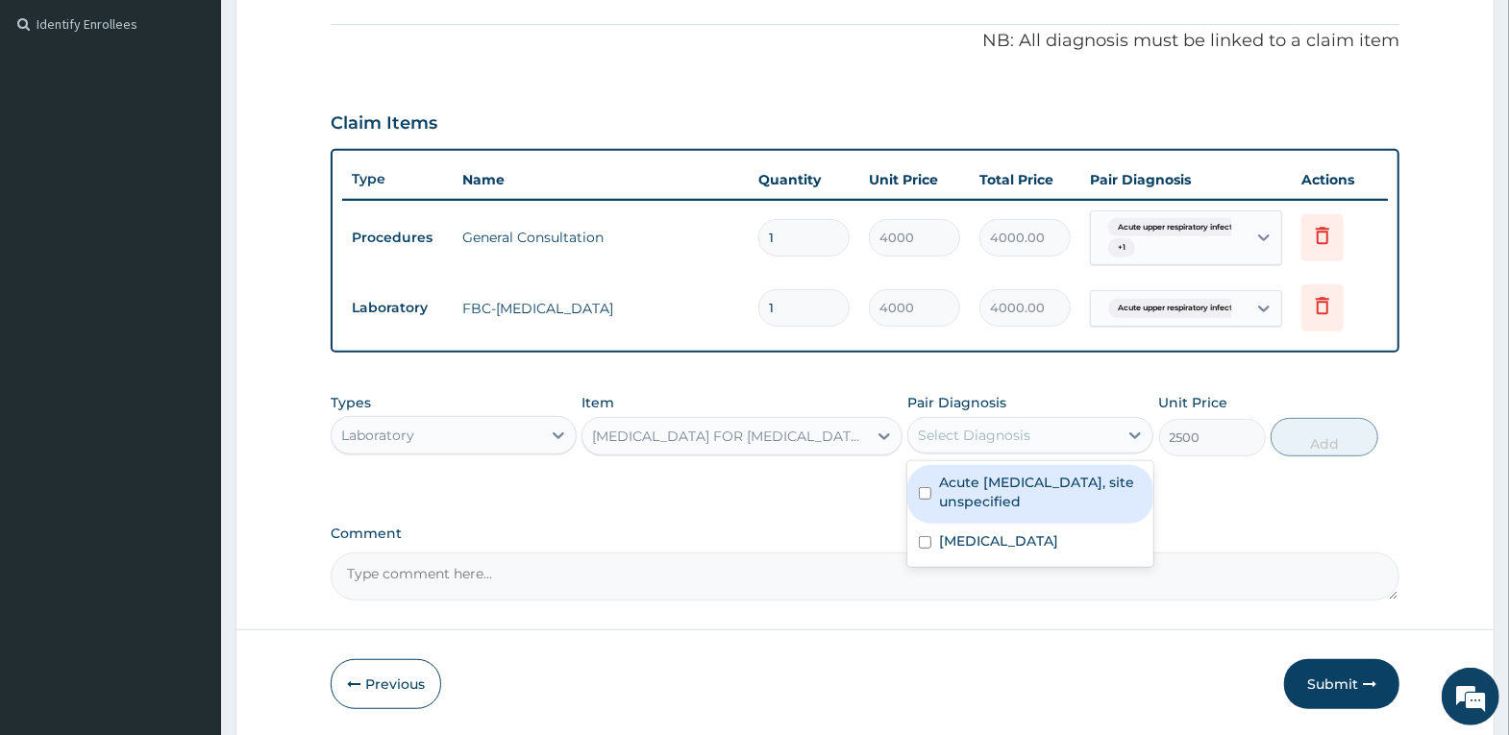
click at [1026, 426] on div "Select Diagnosis" at bounding box center [974, 435] width 112 height 19
click at [1026, 486] on label "Acute upper respiratory infection, site unspecified" at bounding box center [1040, 492] width 203 height 38
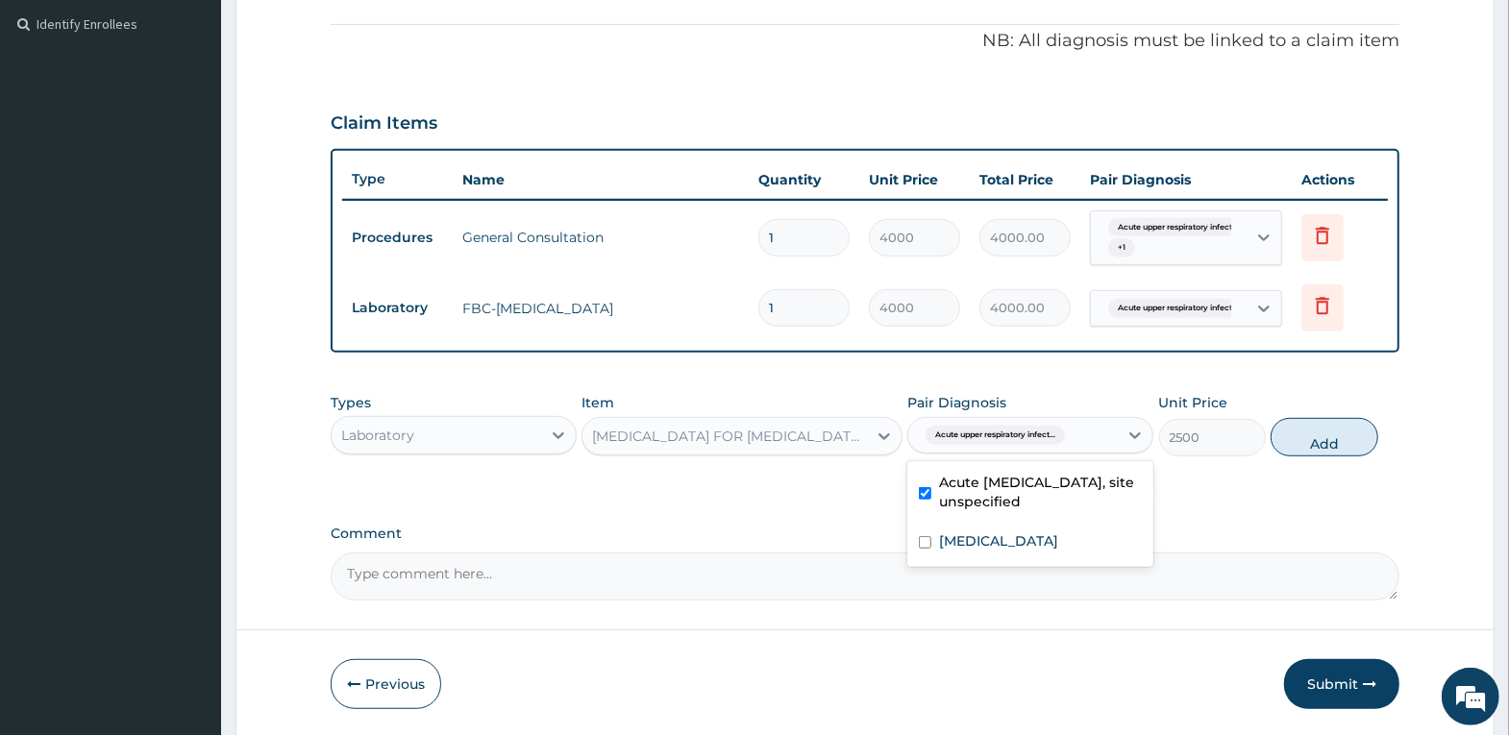
drag, startPoint x: 1014, startPoint y: 492, endPoint x: 1010, endPoint y: 519, distance: 27.2
click at [1011, 511] on div "Acute upper respiratory infection, site unspecified" at bounding box center [1030, 494] width 246 height 59
checkbox input "false"
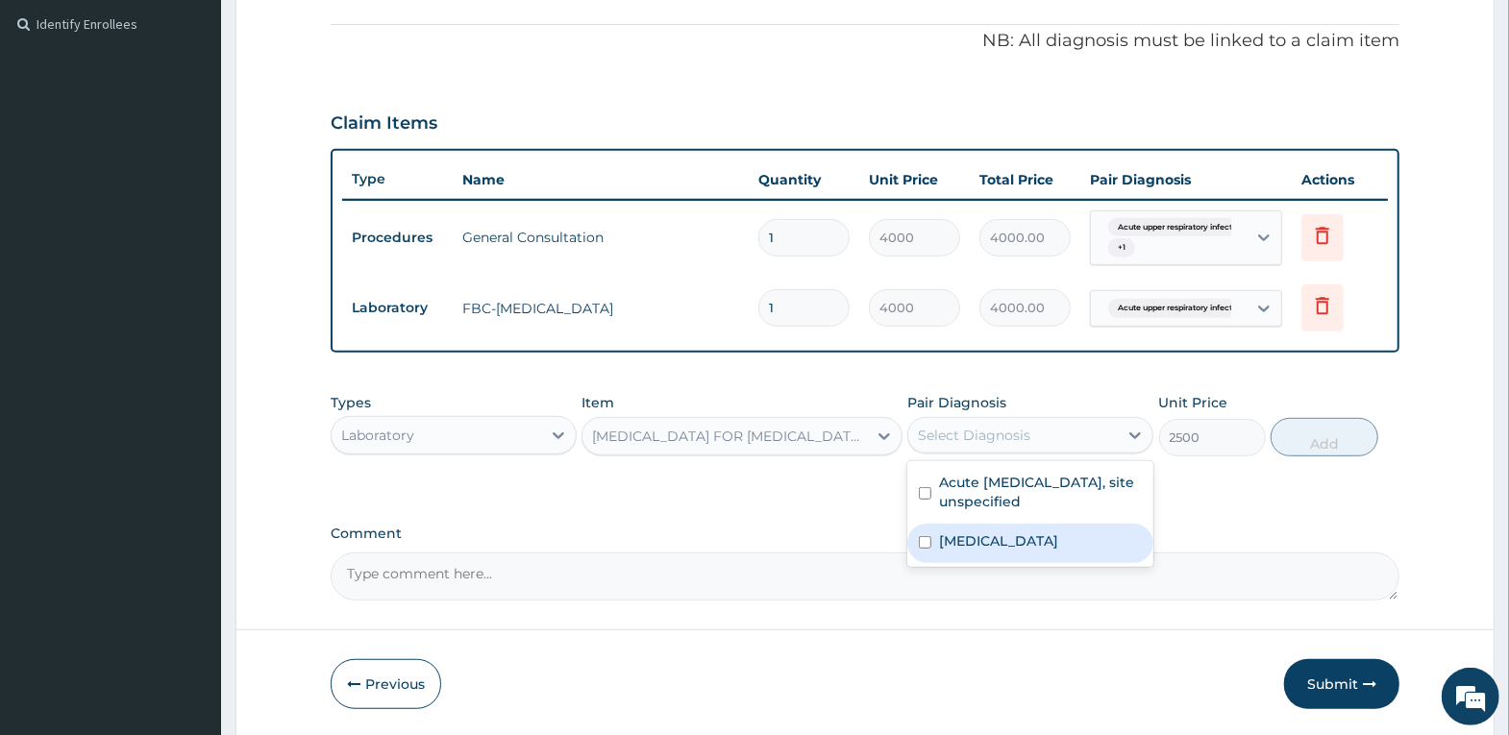
click at [1019, 544] on label "Plasmodium malariae malaria without complication" at bounding box center [998, 541] width 119 height 19
checkbox input "true"
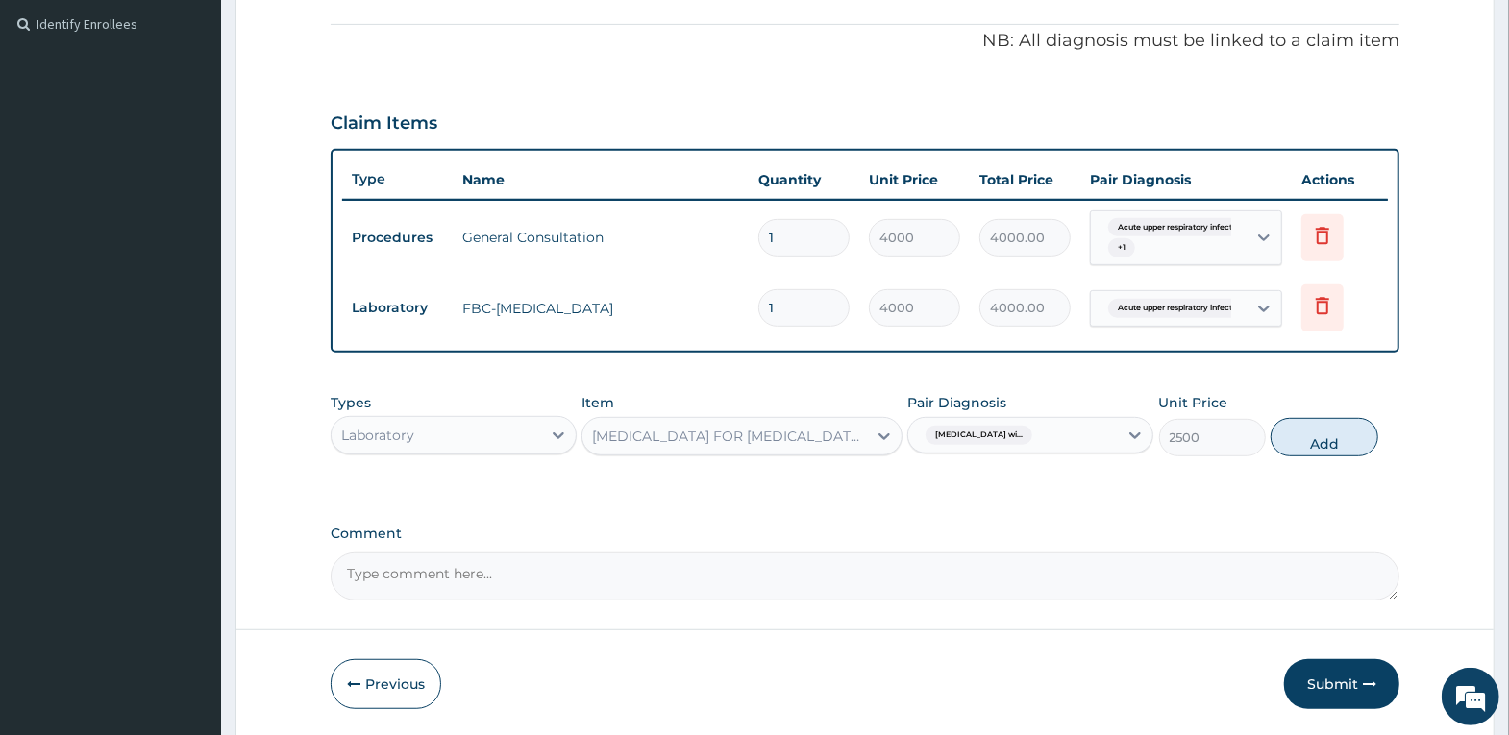
drag, startPoint x: 1323, startPoint y: 441, endPoint x: 1309, endPoint y: 454, distance: 18.4
click at [1317, 447] on button "Add" at bounding box center [1324, 437] width 107 height 38
type input "0"
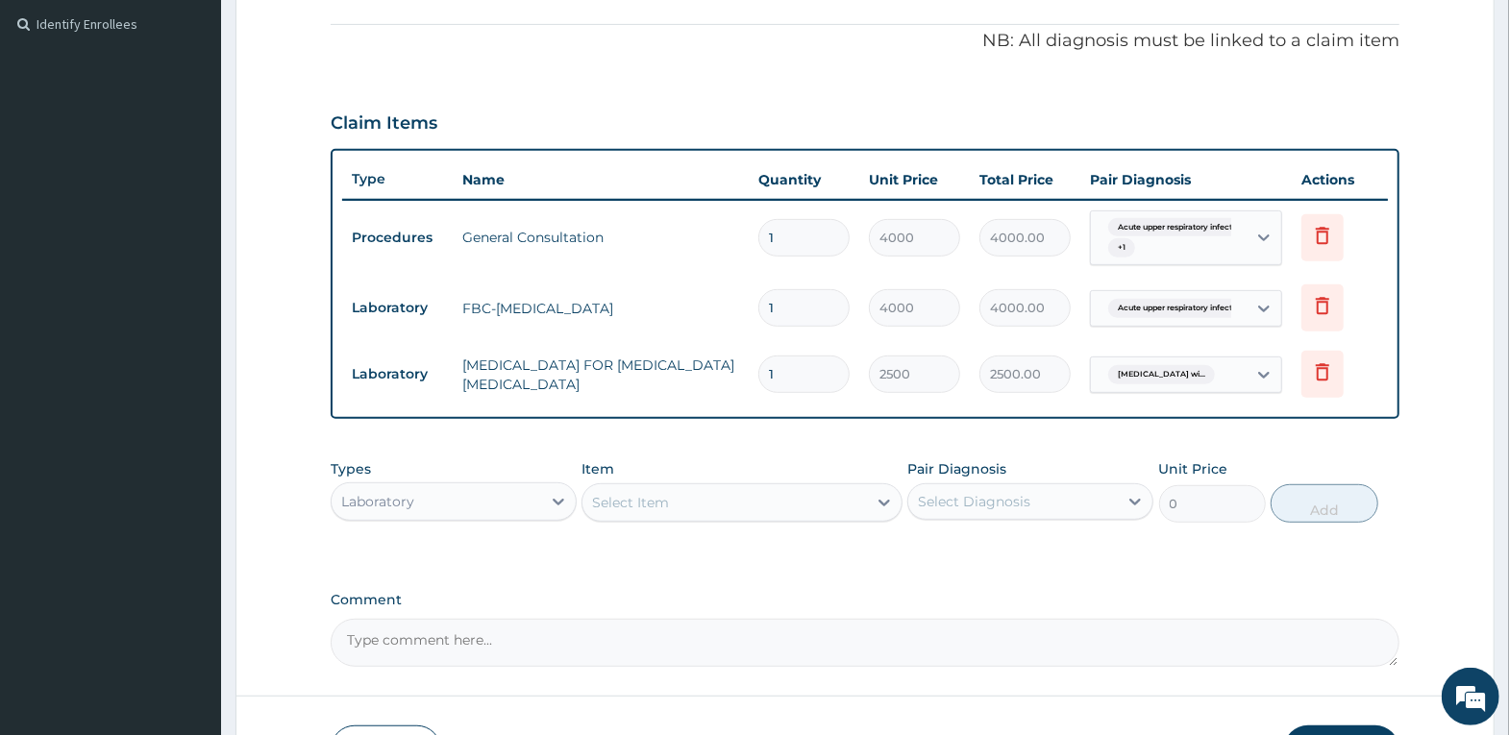
drag, startPoint x: 533, startPoint y: 503, endPoint x: 517, endPoint y: 518, distance: 22.4
click at [532, 502] on div "Laboratory" at bounding box center [437, 501] width 210 height 31
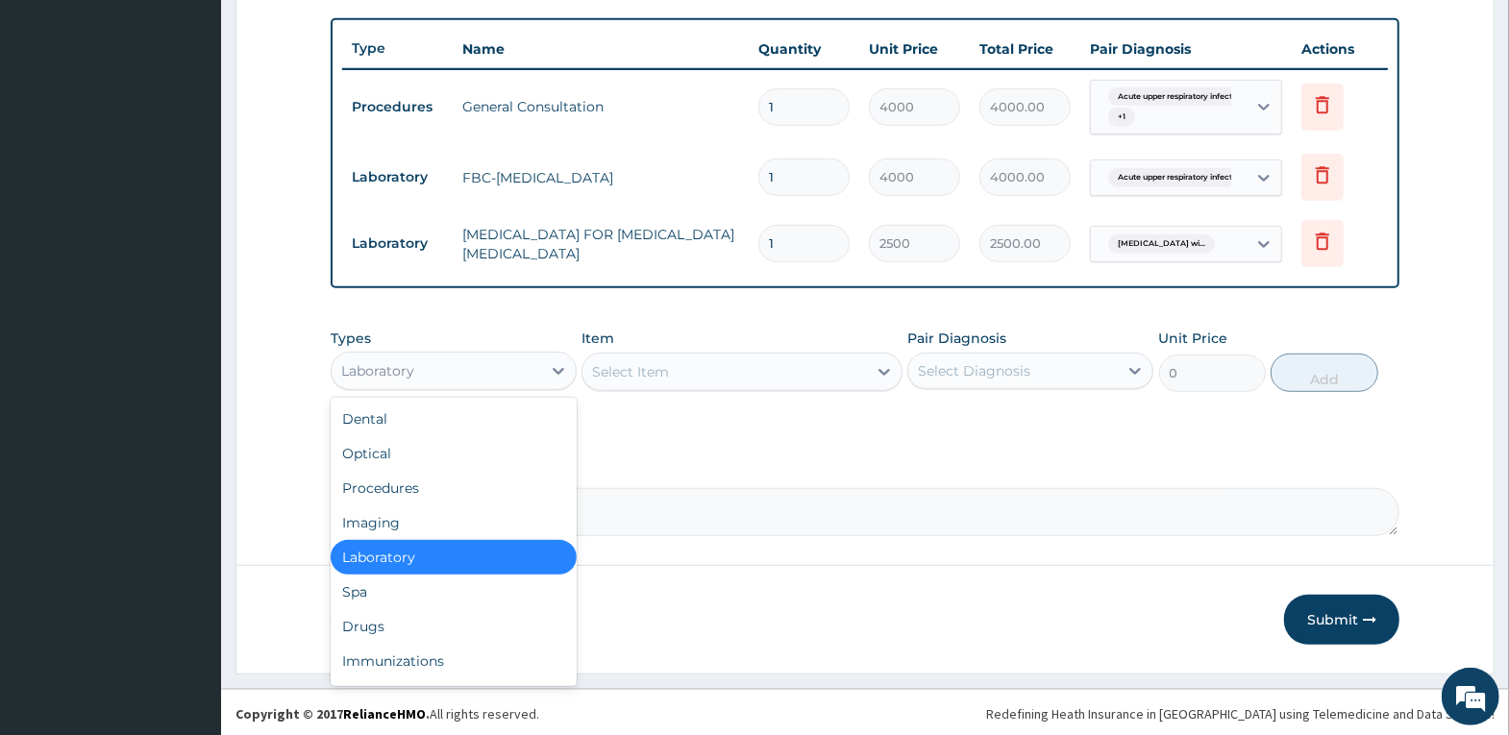
scroll to position [699, 0]
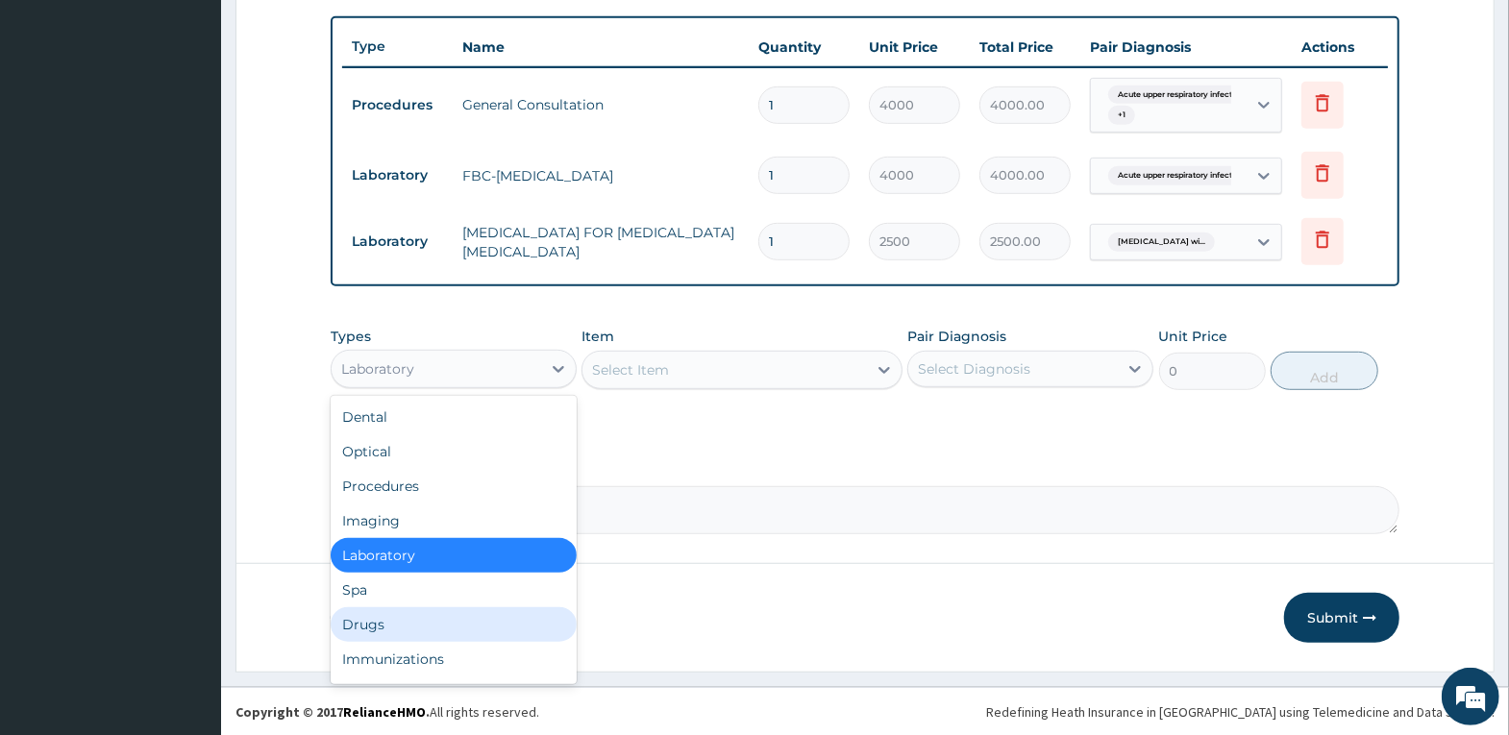
drag, startPoint x: 463, startPoint y: 622, endPoint x: 493, endPoint y: 605, distance: 34.5
click at [465, 622] on div "Drugs" at bounding box center [454, 624] width 246 height 35
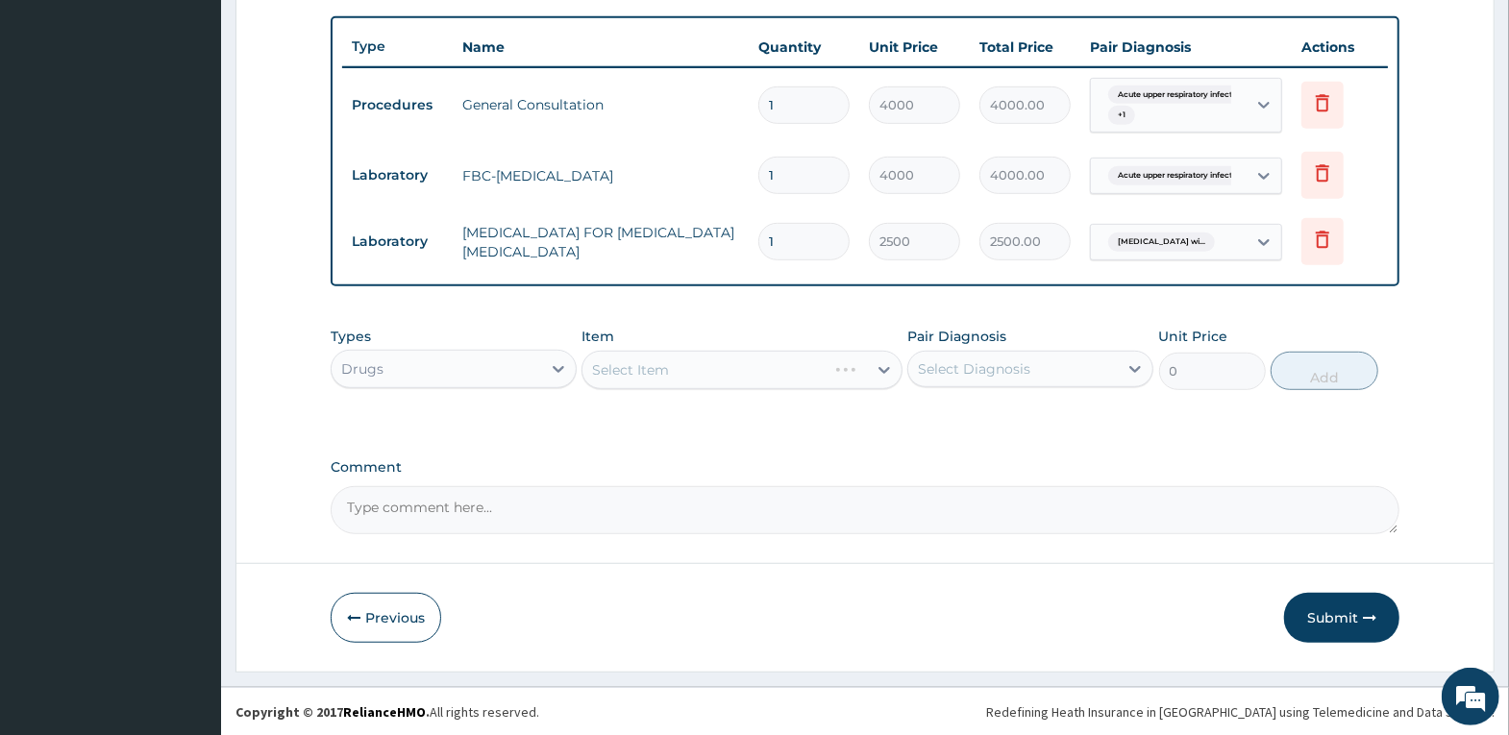
click at [720, 375] on div "Select Item" at bounding box center [741, 370] width 321 height 38
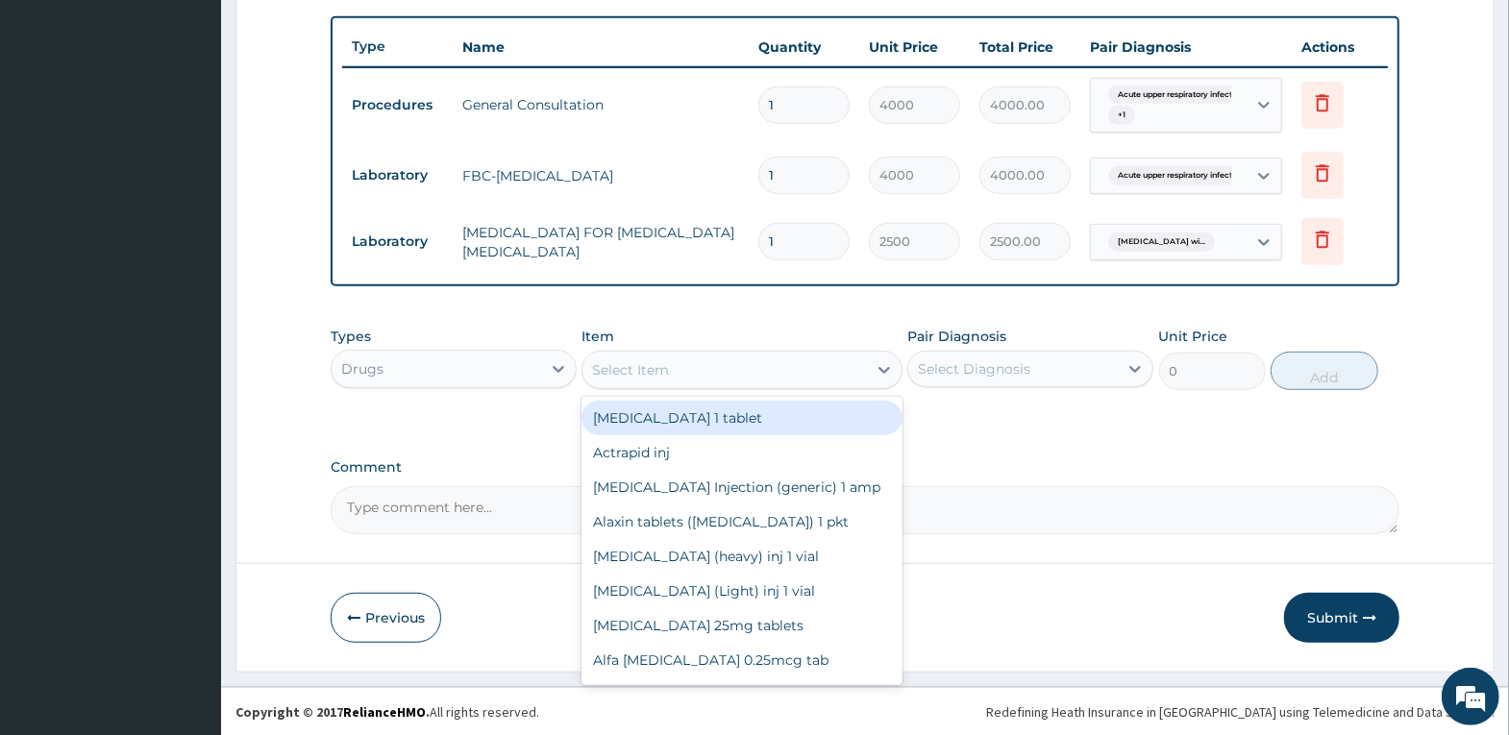
click at [736, 366] on div "Select Item" at bounding box center [724, 370] width 284 height 31
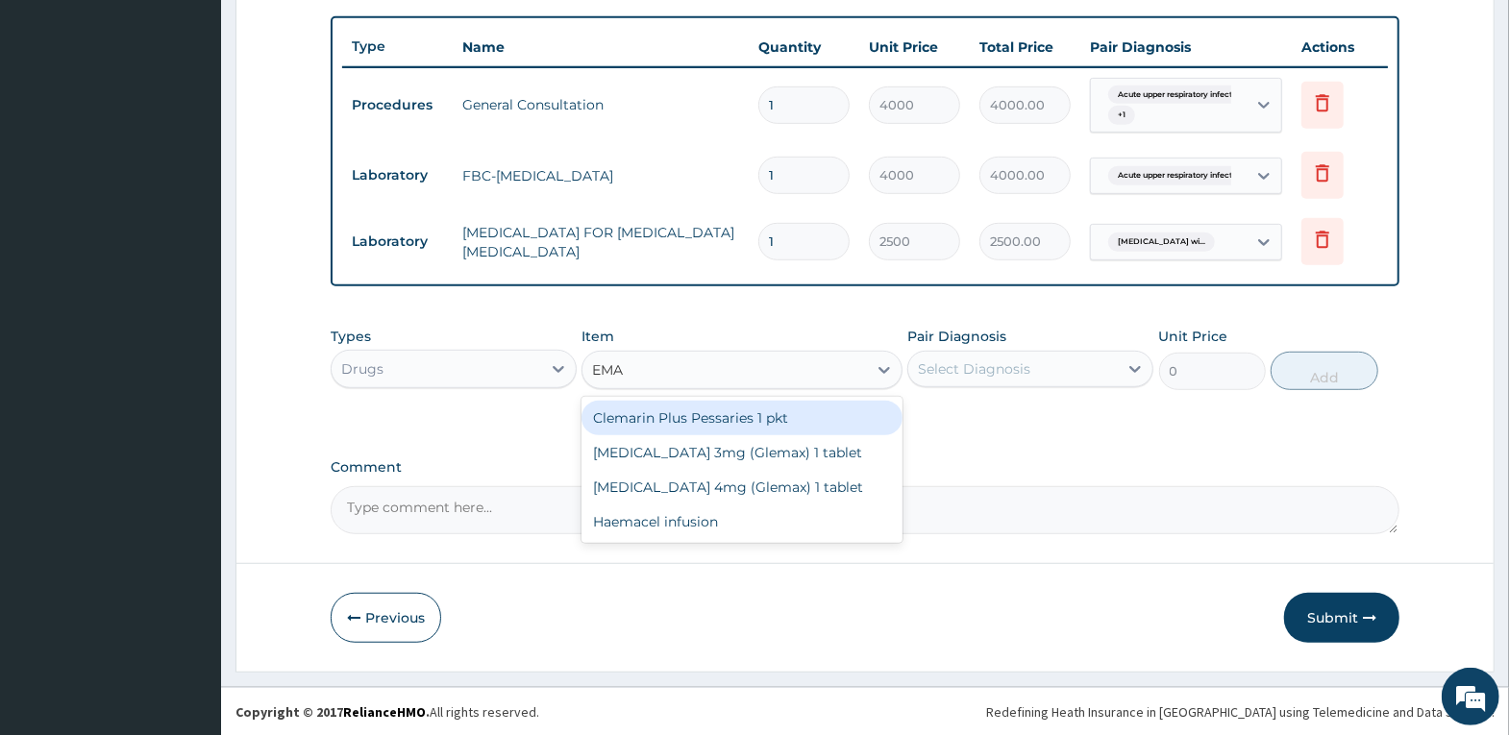
type input "EM"
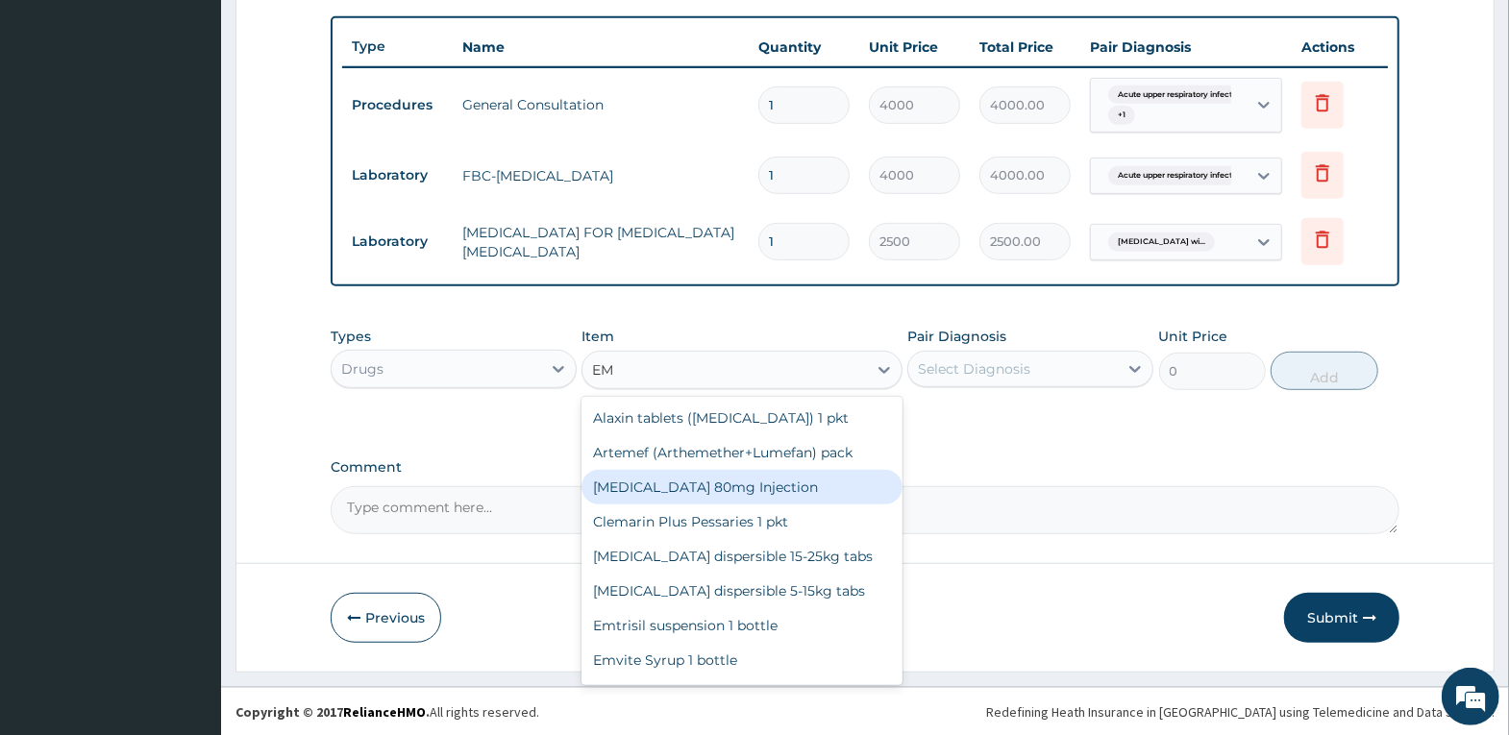
click at [767, 491] on div "Artemether 80mg Injection" at bounding box center [741, 487] width 321 height 35
type input "1600"
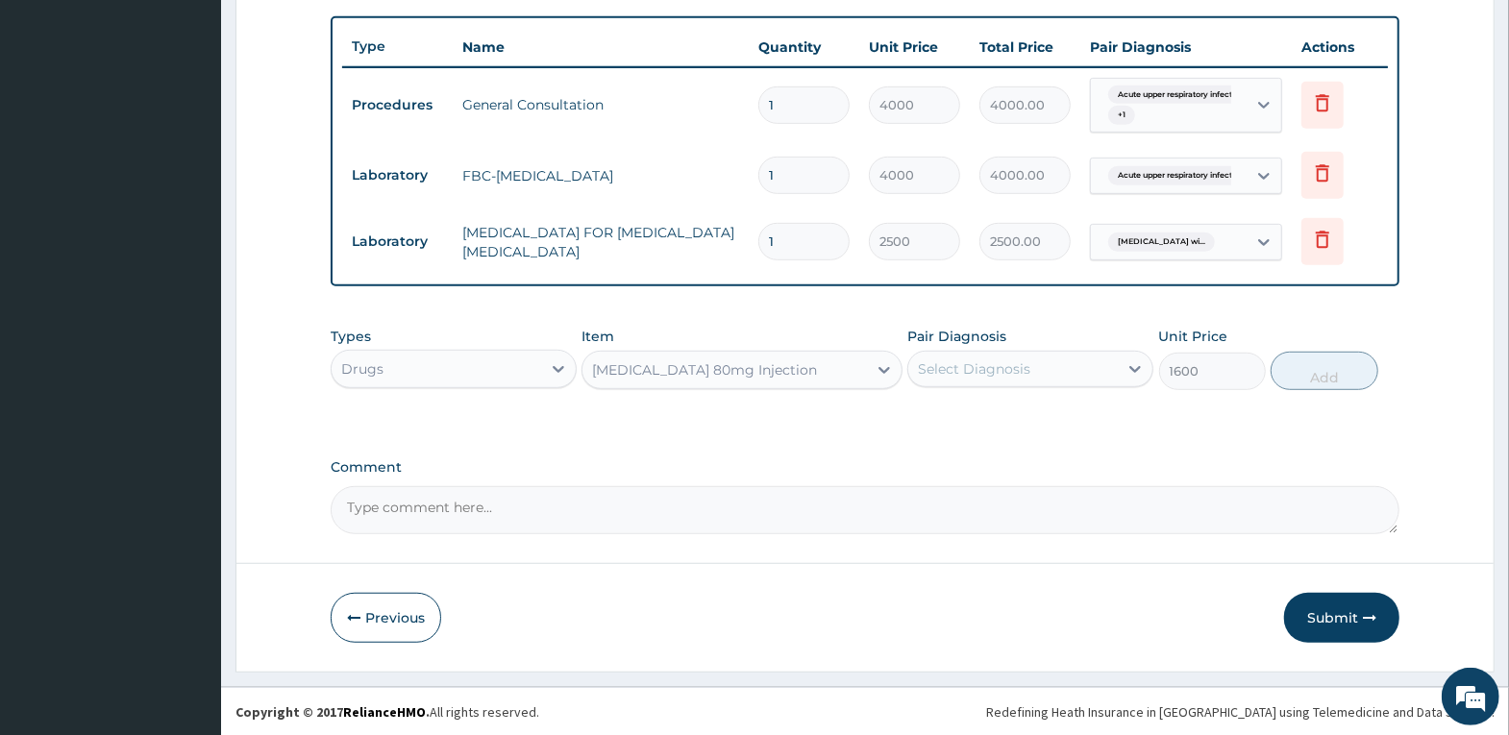
click at [1034, 376] on div "Select Diagnosis" at bounding box center [1013, 369] width 210 height 31
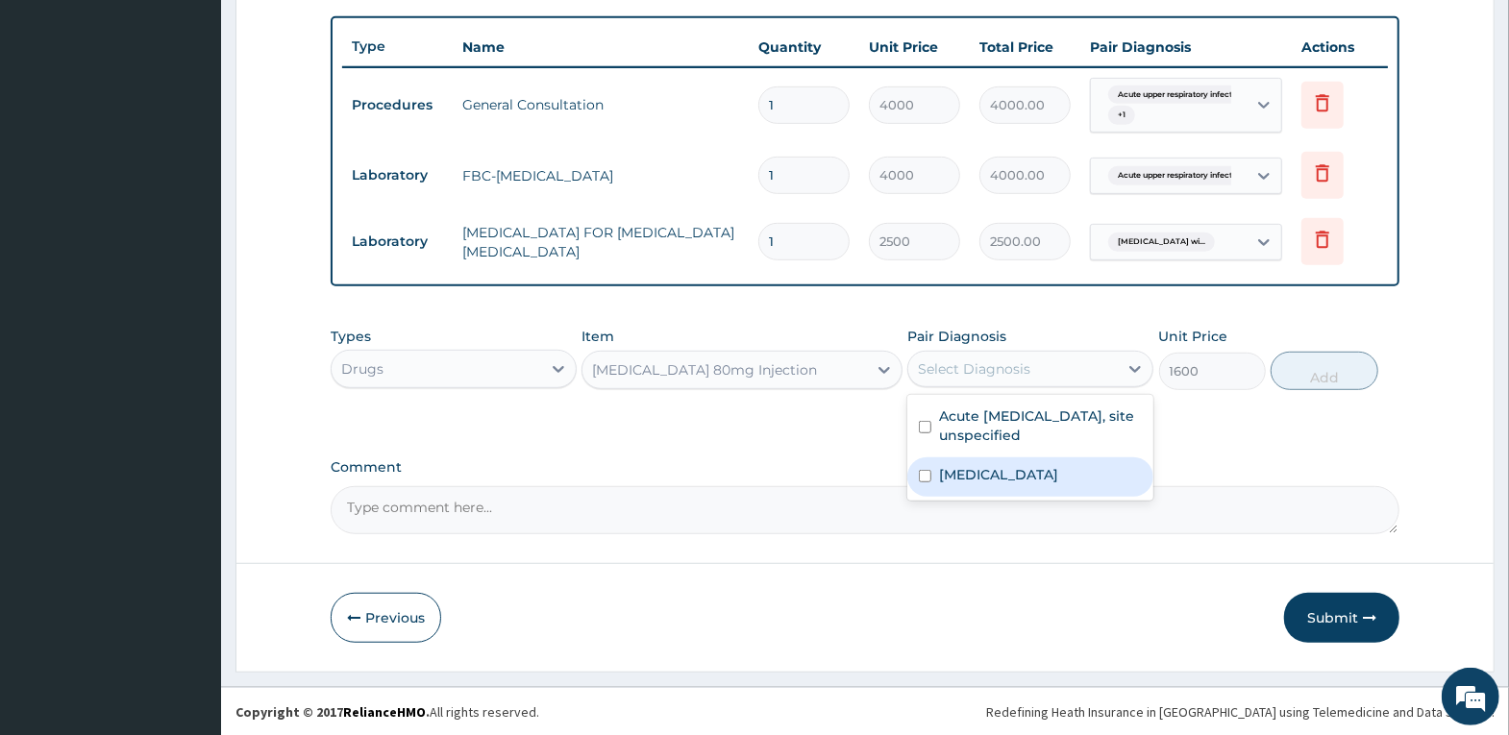
click at [1044, 479] on label "Plasmodium malariae malaria without complication" at bounding box center [998, 474] width 119 height 19
checkbox input "true"
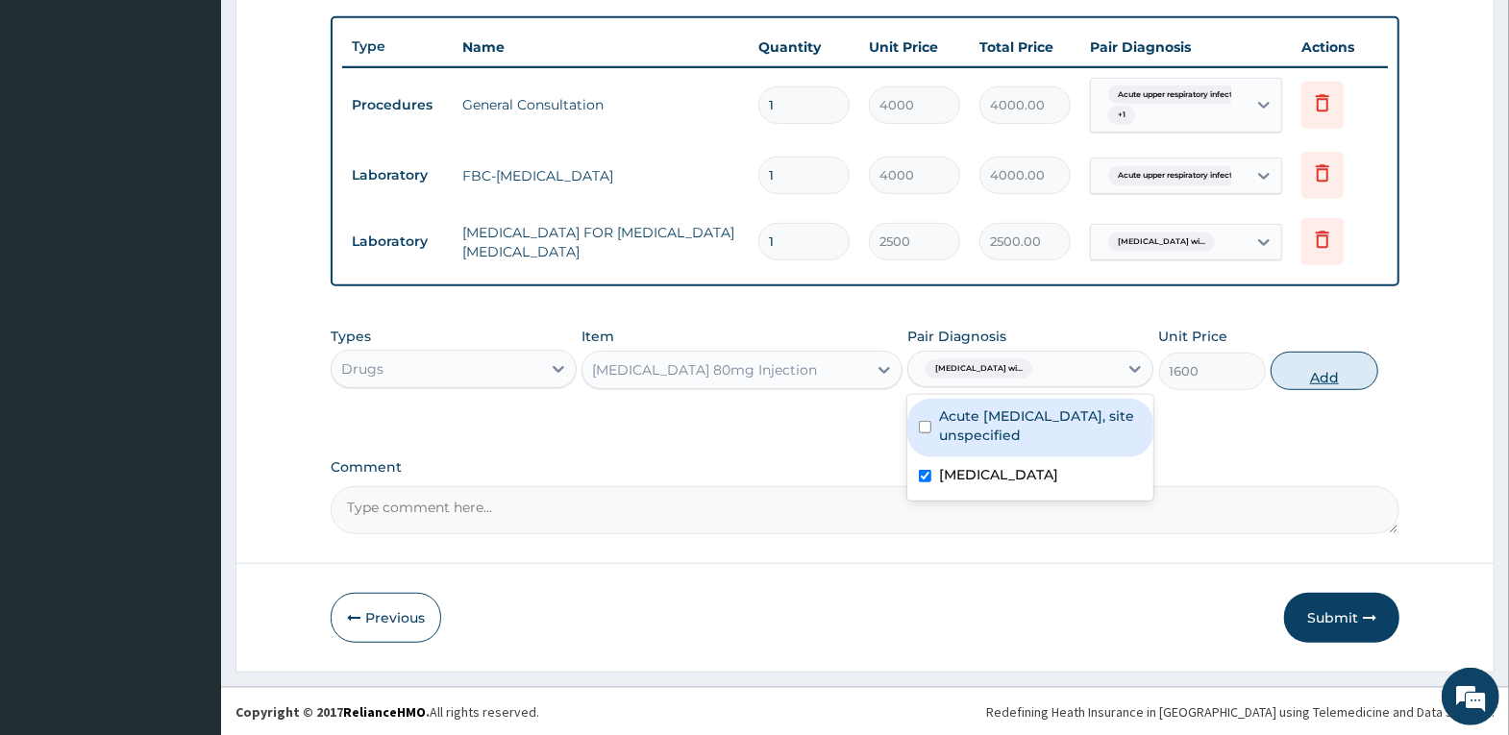
click at [1314, 373] on button "Add" at bounding box center [1324, 371] width 107 height 38
type input "0"
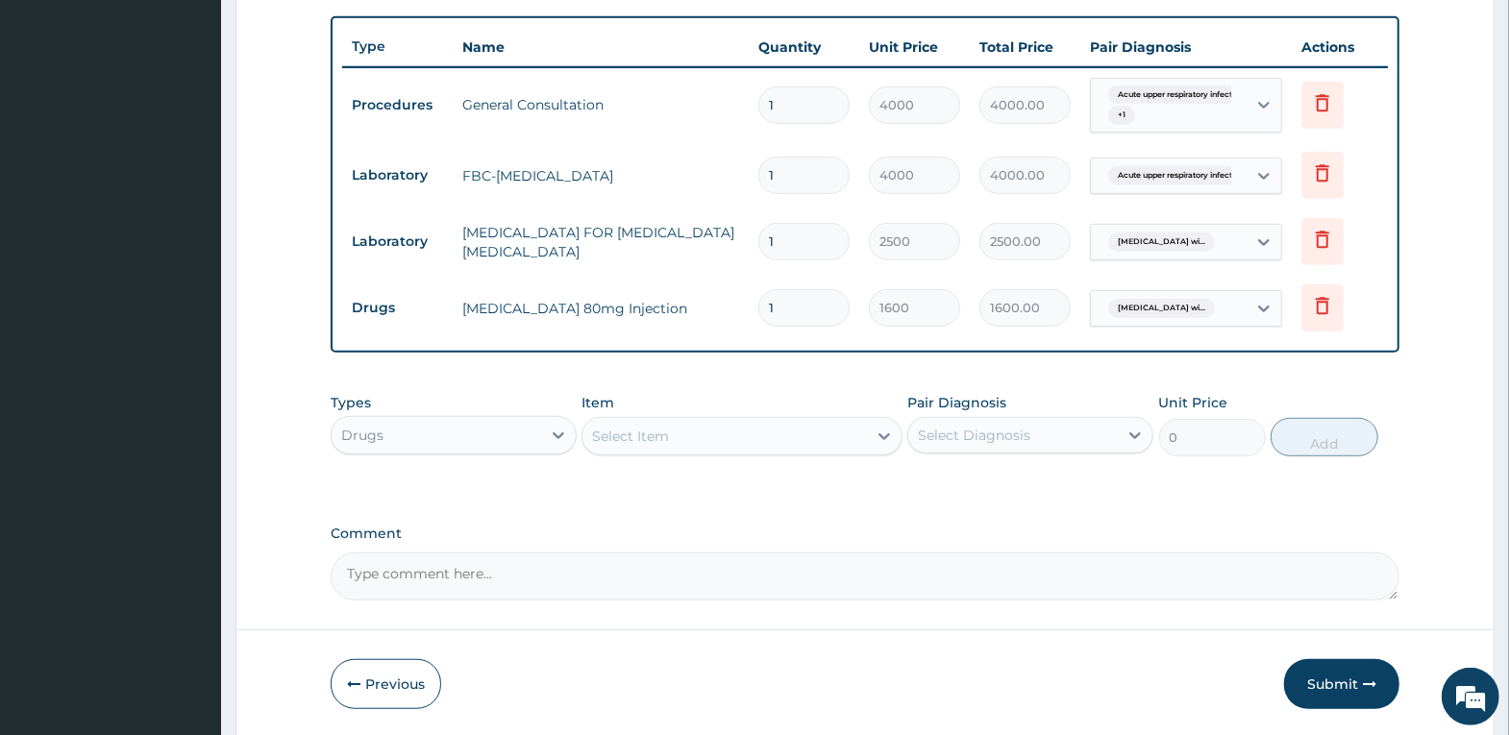
drag, startPoint x: 726, startPoint y: 302, endPoint x: 707, endPoint y: 304, distance: 18.4
click at [707, 304] on tr "Drugs Artemether 80mg Injection 1 1600 1600.00 Plasmodium malariae malaria wi..…" at bounding box center [865, 308] width 1046 height 66
type input "3"
type input "4800.00"
type input "3"
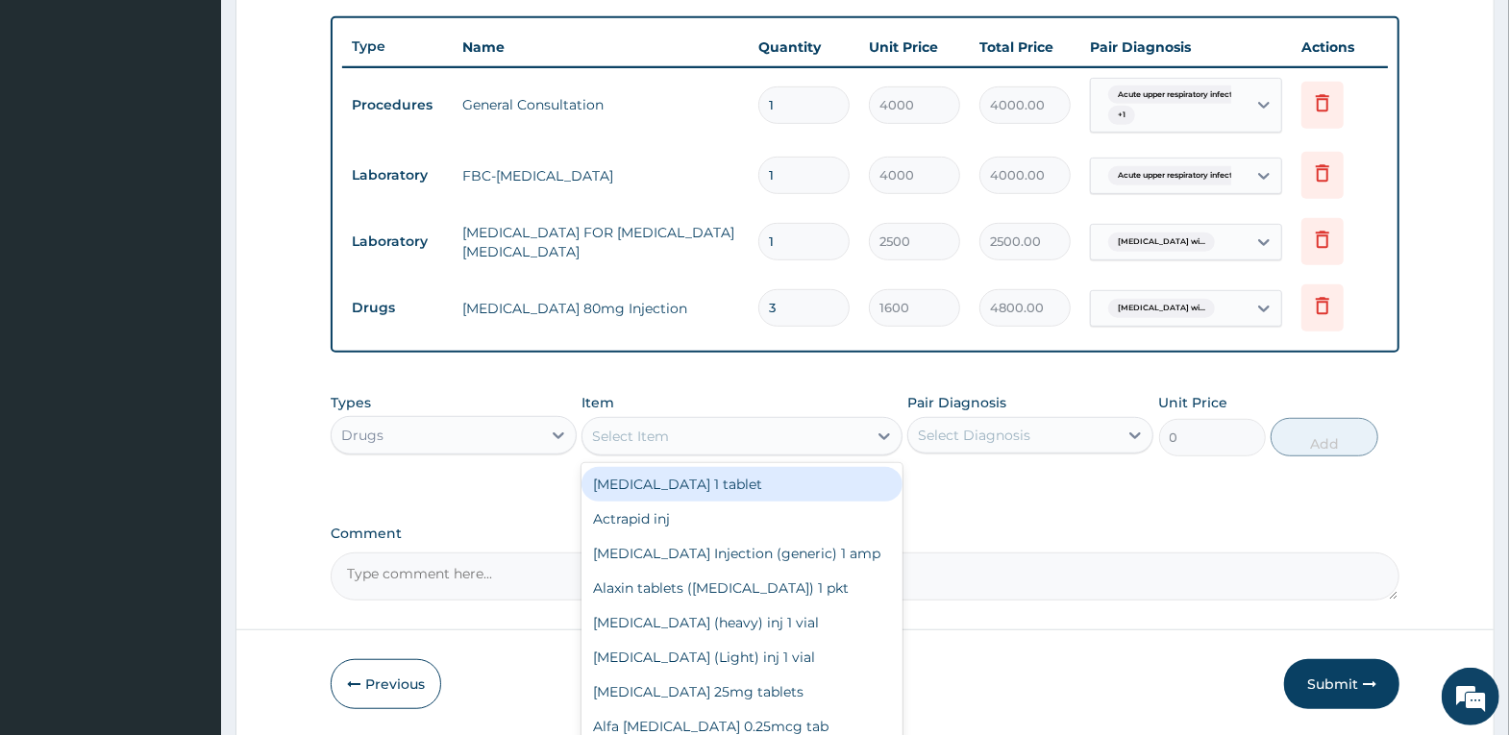
click at [777, 430] on div "Select Item" at bounding box center [724, 436] width 284 height 31
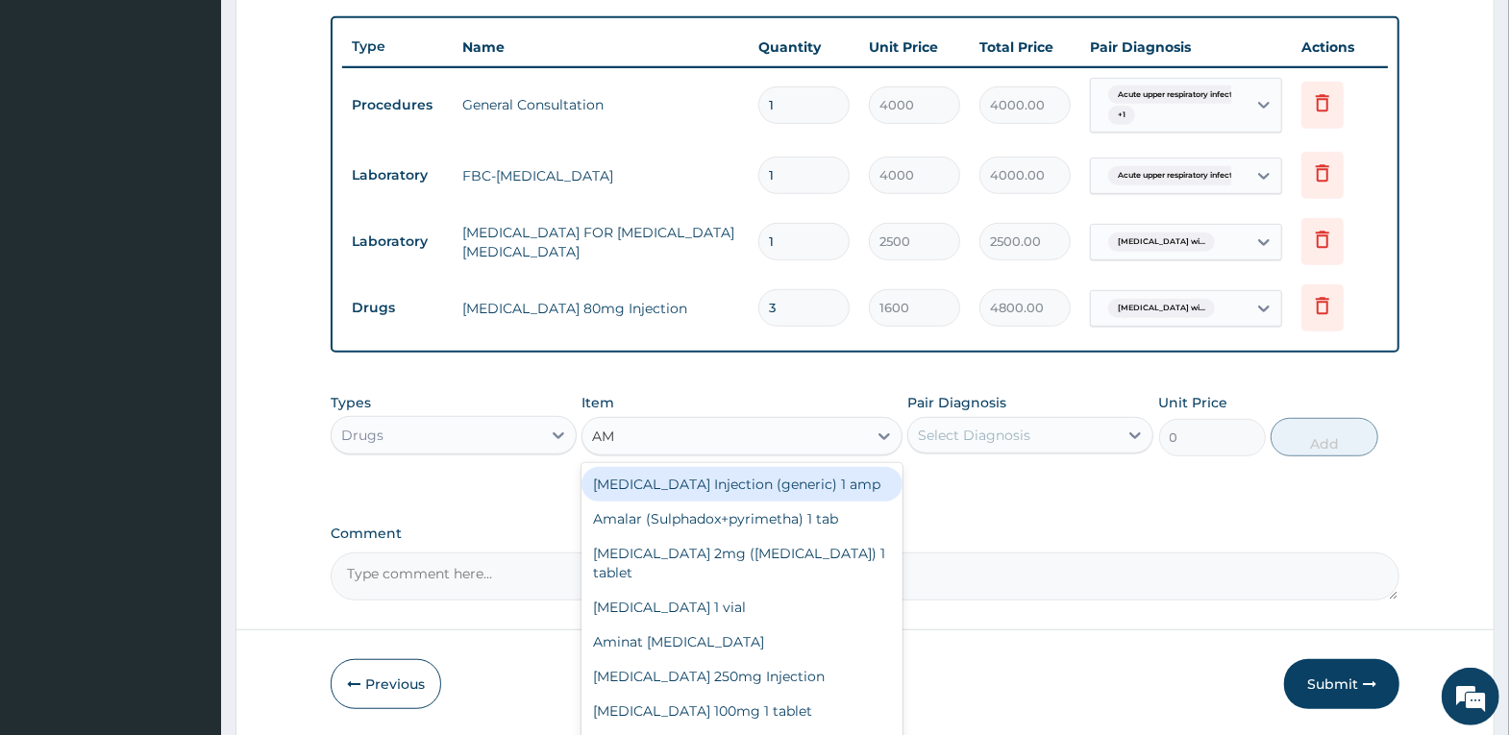
type input "AMO"
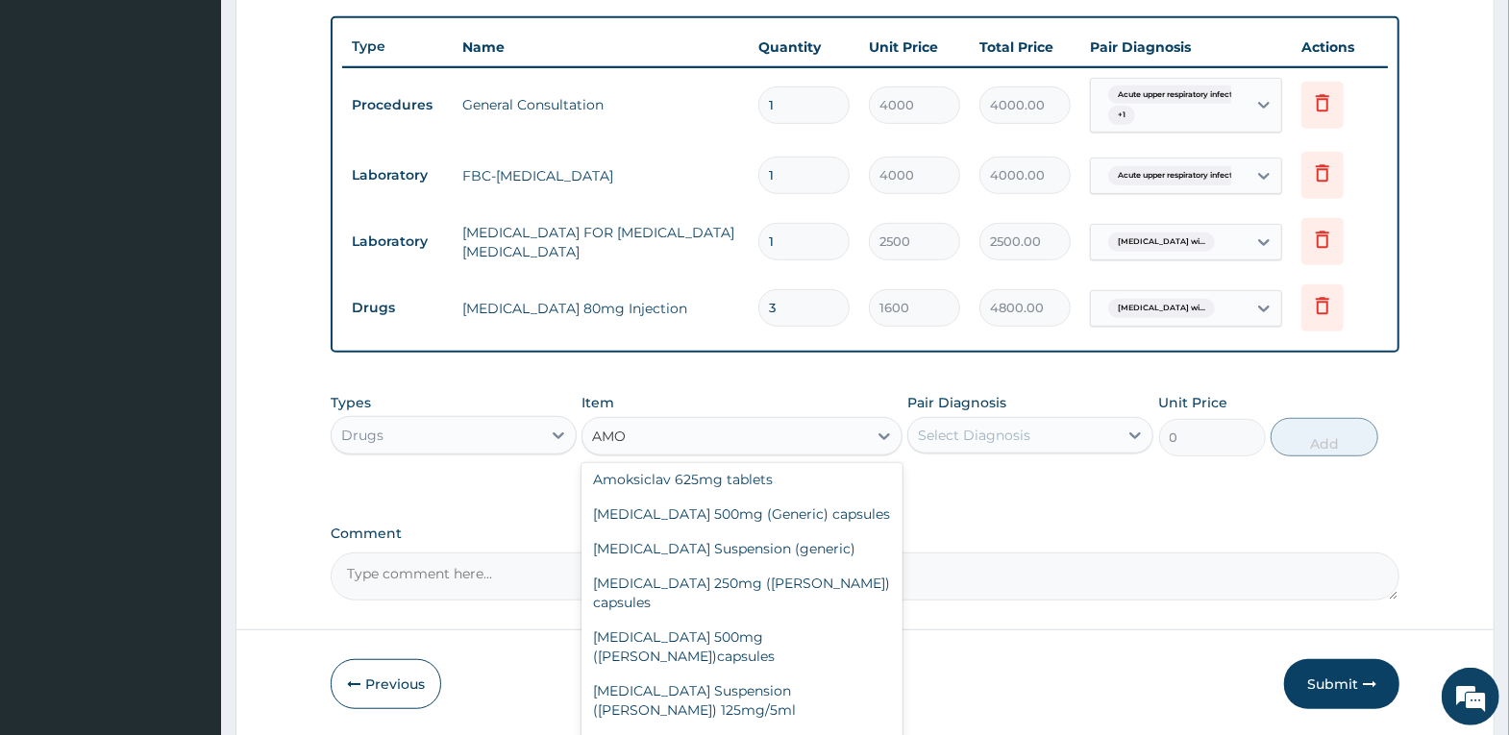
scroll to position [0, 0]
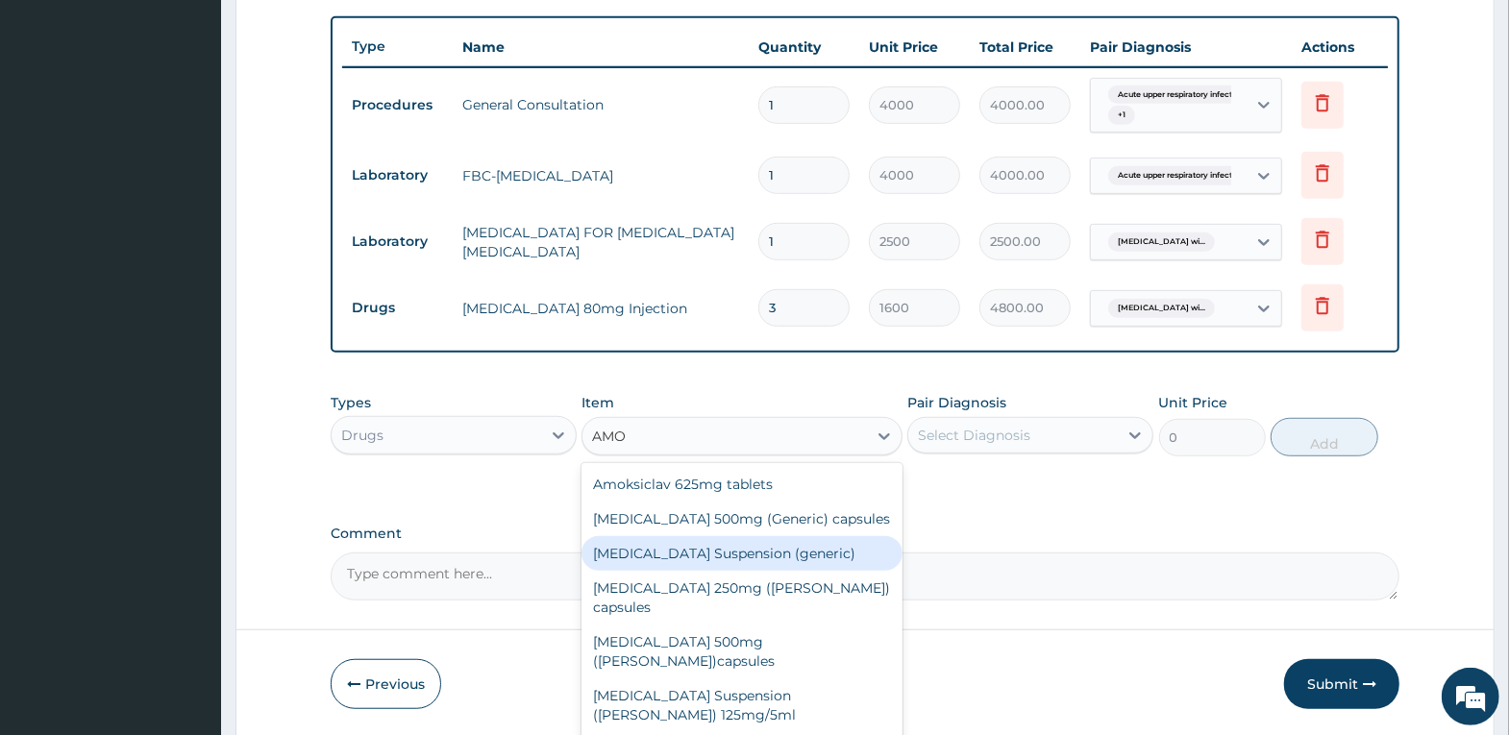
click at [801, 552] on div "Amoxicillin Suspension (generic)" at bounding box center [741, 553] width 321 height 35
type input "2000"
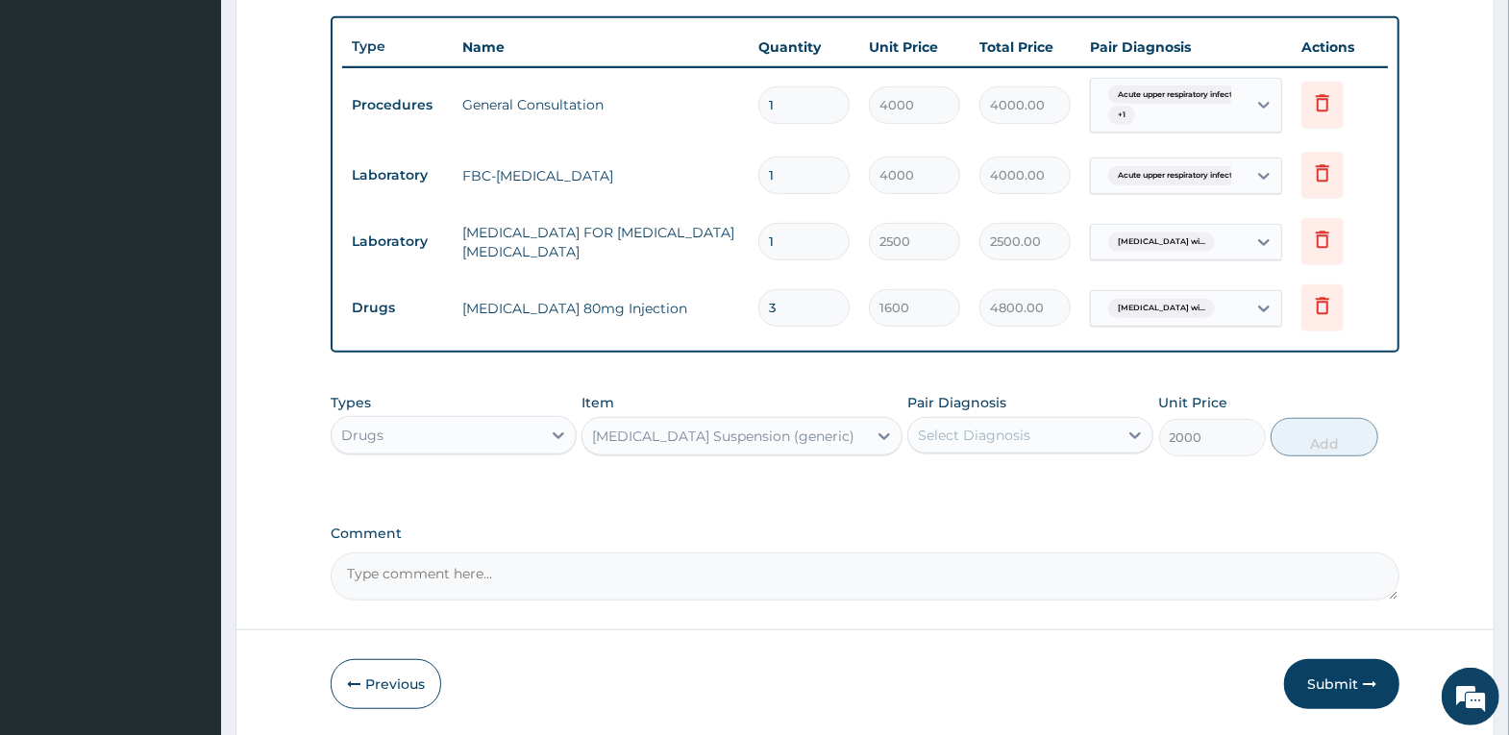
click at [956, 427] on div "Select Diagnosis" at bounding box center [974, 435] width 112 height 19
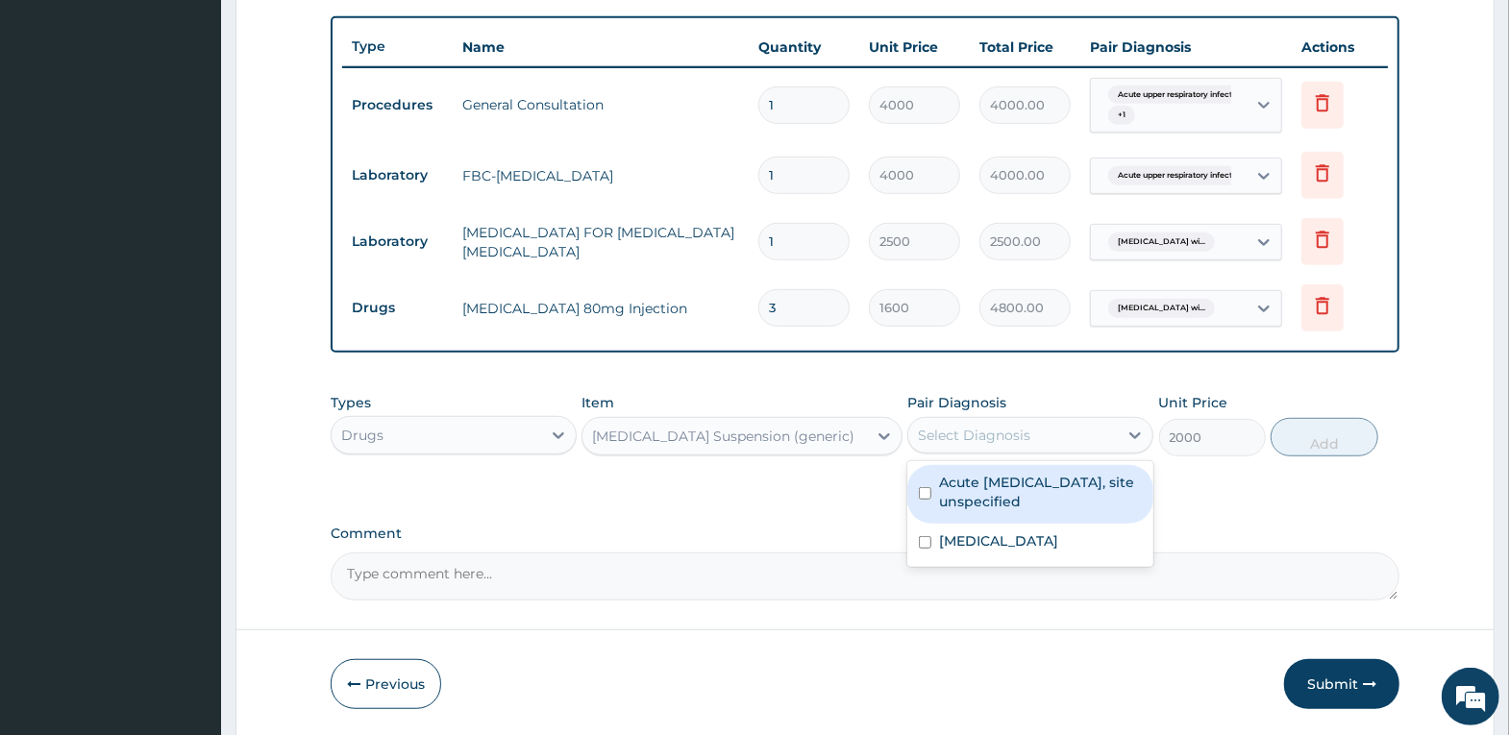
drag, startPoint x: 970, startPoint y: 492, endPoint x: 1031, endPoint y: 487, distance: 61.7
click at [971, 491] on label "Acute upper respiratory infection, site unspecified" at bounding box center [1040, 492] width 203 height 38
checkbox input "true"
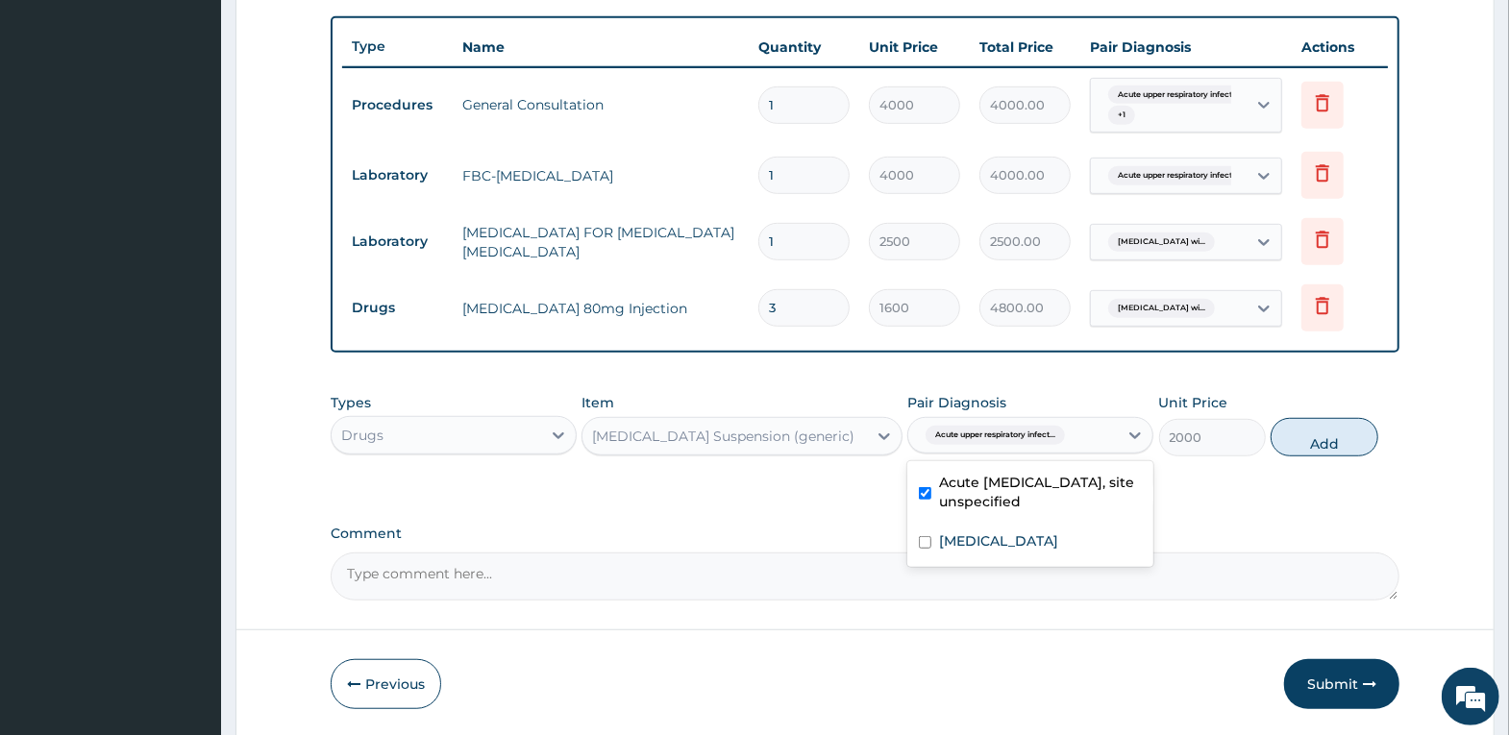
drag, startPoint x: 1350, startPoint y: 434, endPoint x: 1340, endPoint y: 440, distance: 12.0
click at [1348, 435] on button "Add" at bounding box center [1324, 437] width 107 height 38
type input "0"
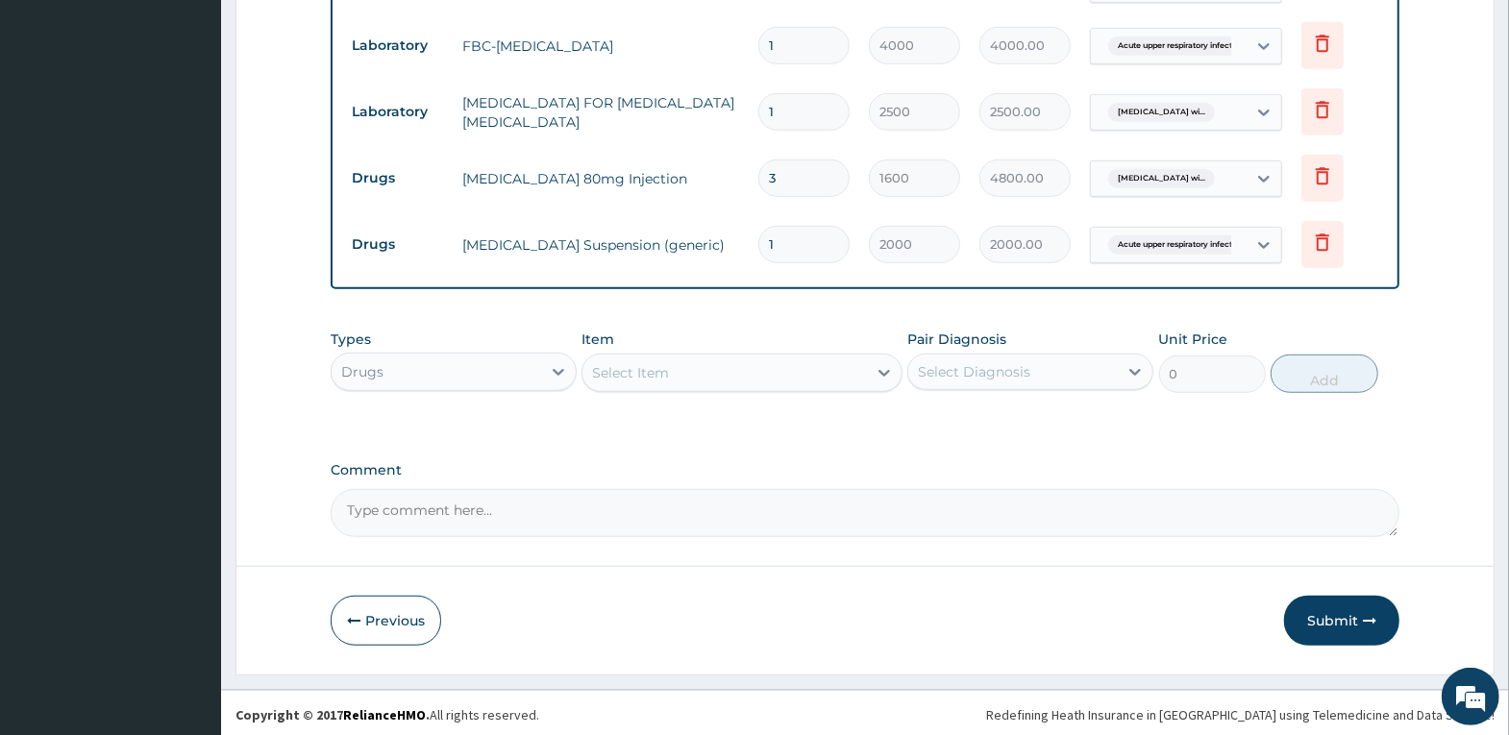
scroll to position [831, 0]
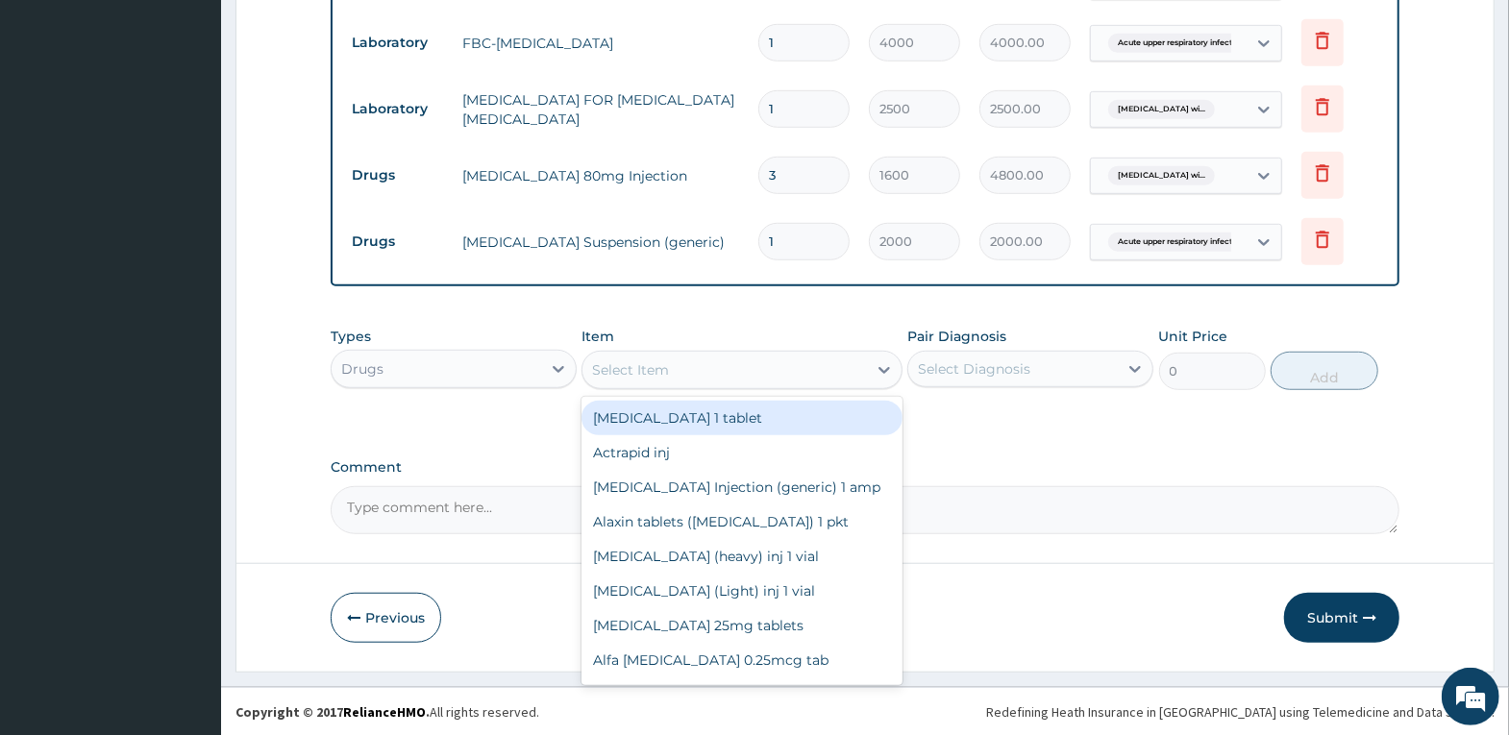
click at [697, 370] on div "Select Item" at bounding box center [724, 370] width 284 height 31
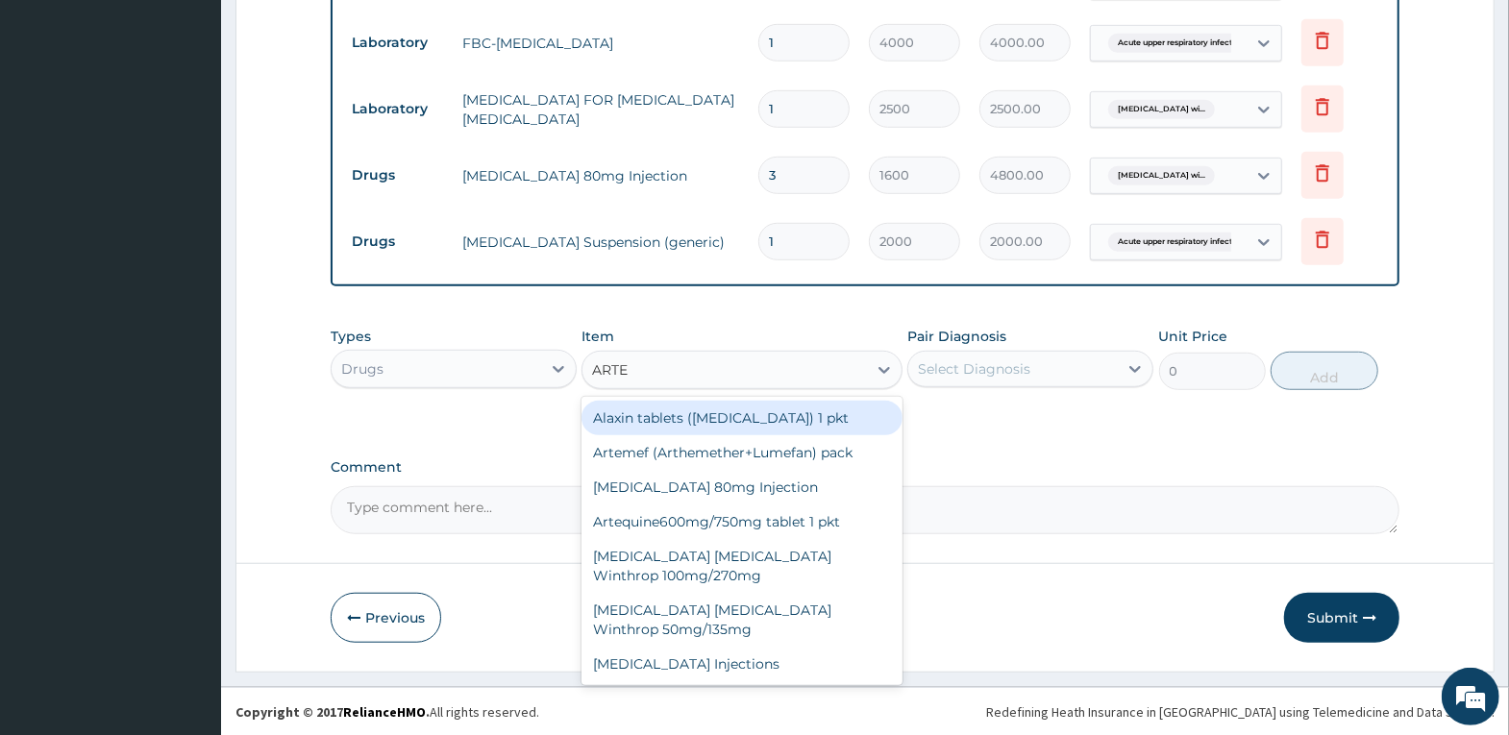
type input "ARTEM"
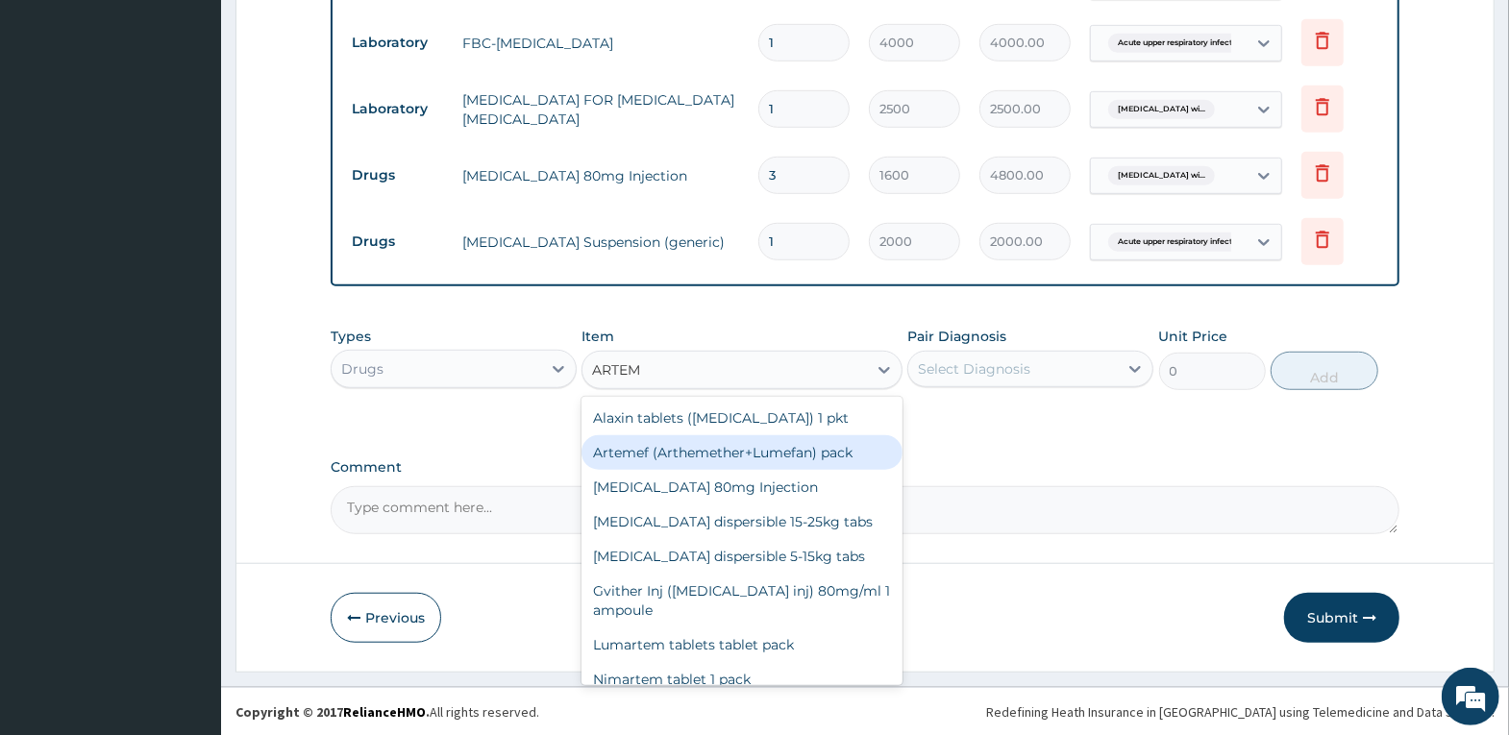
click at [766, 463] on div "Artemef (Arthemether+Lumefan) pack" at bounding box center [741, 452] width 321 height 35
type input "2500"
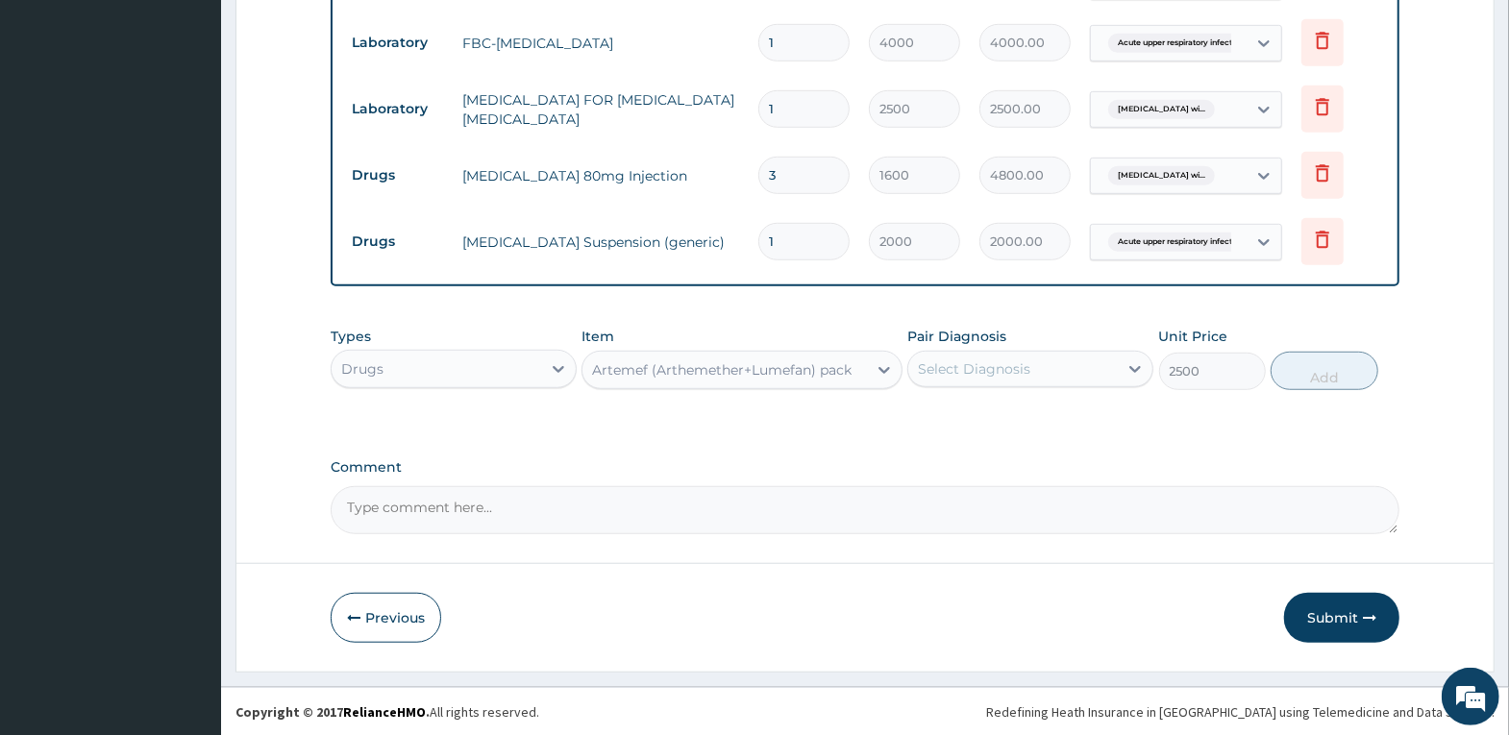
click at [966, 374] on div "Select Diagnosis" at bounding box center [974, 368] width 112 height 19
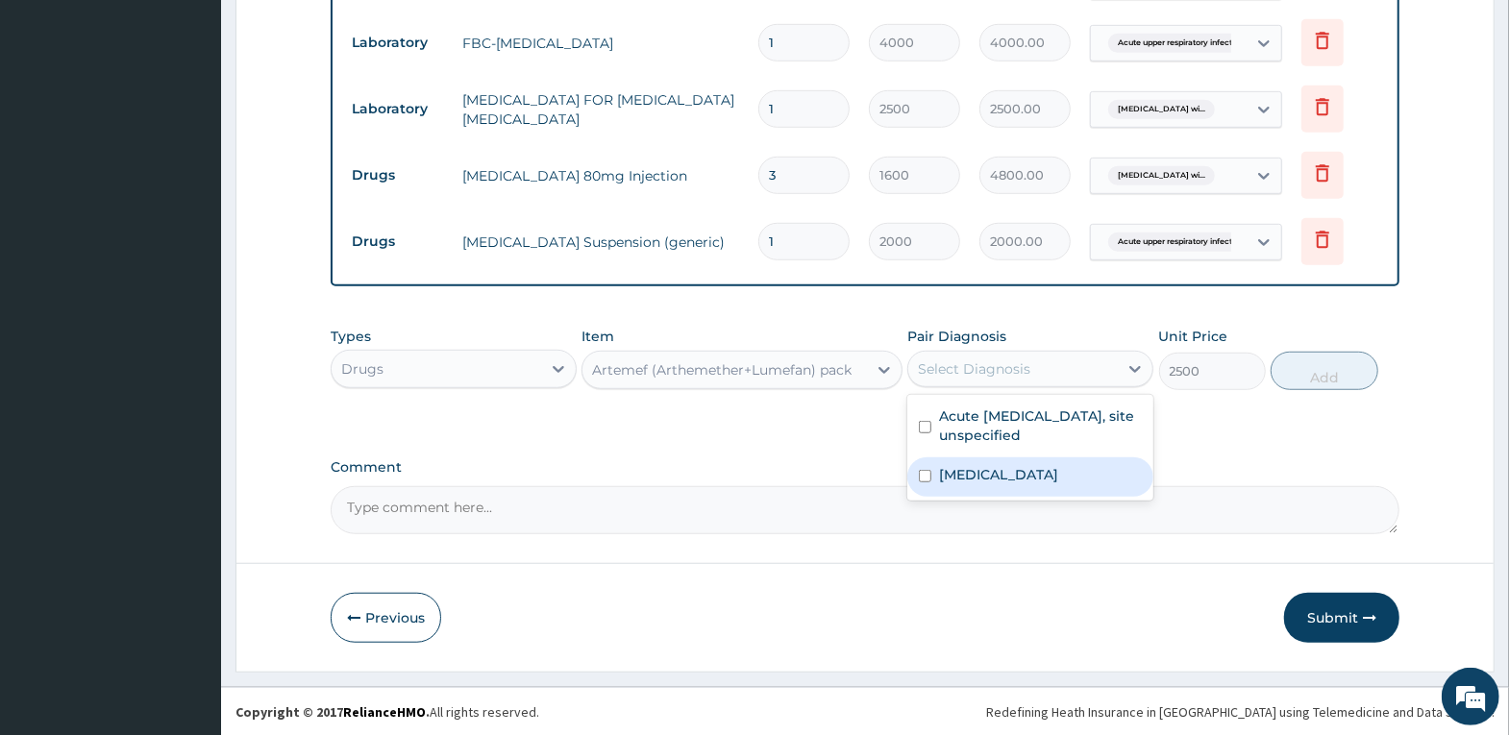
drag, startPoint x: 1006, startPoint y: 481, endPoint x: 1039, endPoint y: 465, distance: 36.1
click at [1007, 482] on label "Plasmodium malariae malaria without complication" at bounding box center [998, 474] width 119 height 19
checkbox input "true"
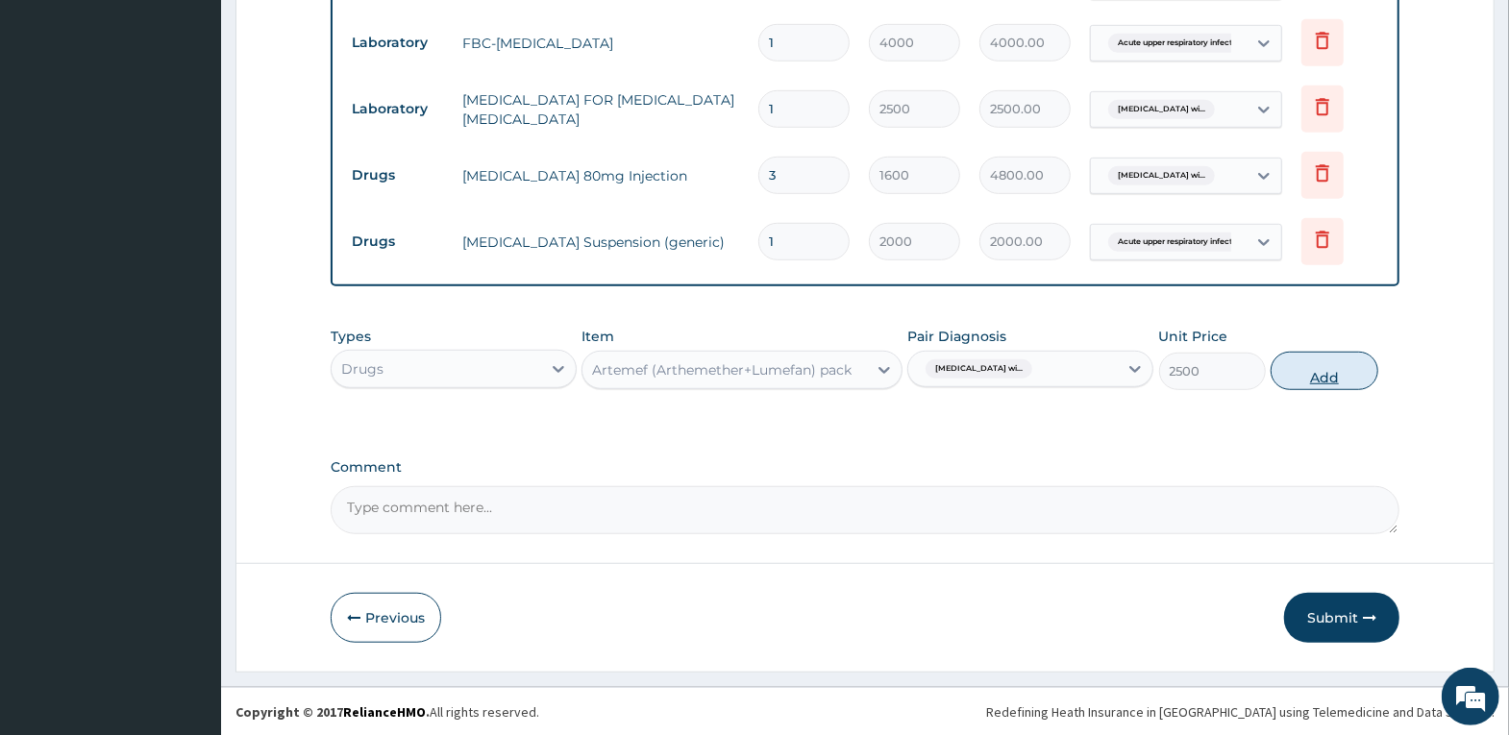
click at [1311, 370] on button "Add" at bounding box center [1324, 371] width 107 height 38
type input "0"
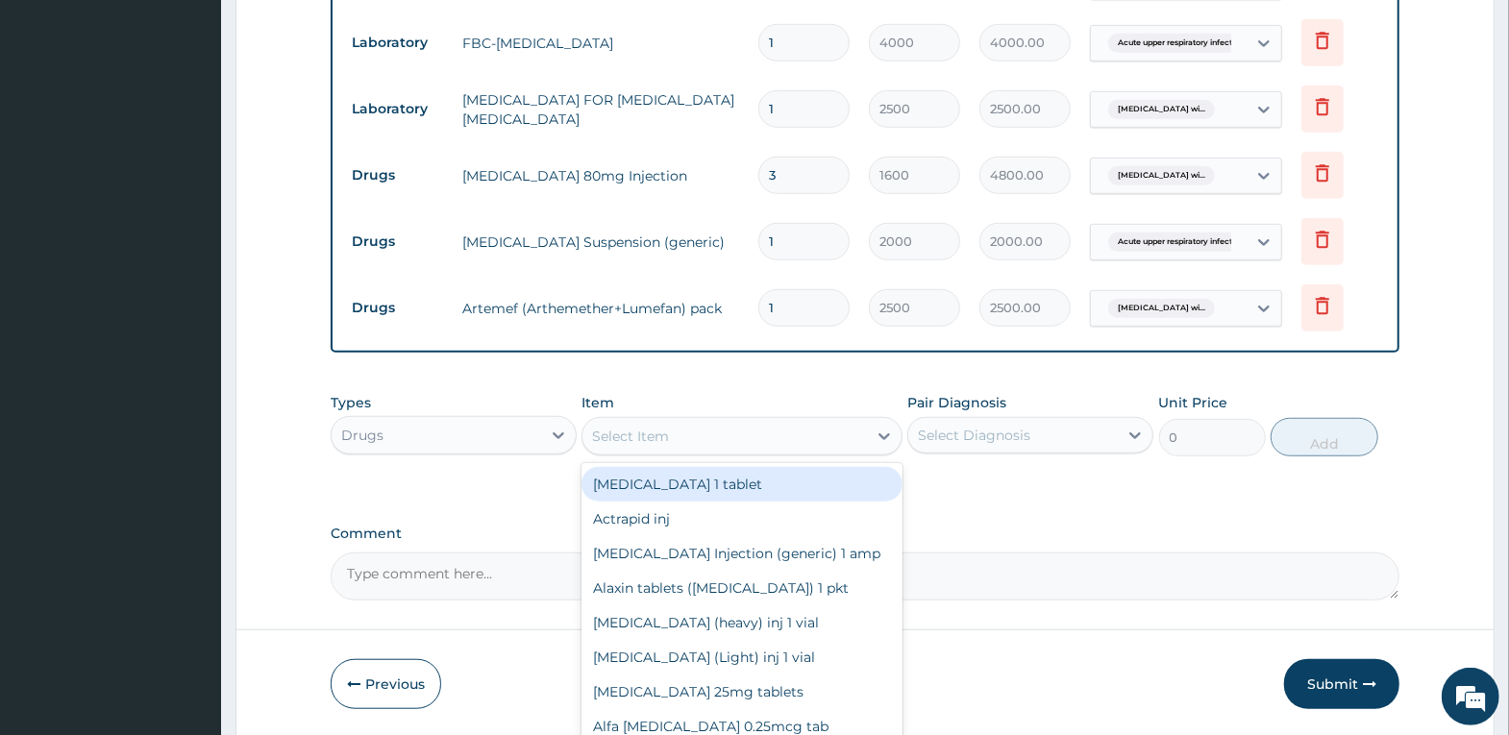
click at [805, 437] on div "Select Item" at bounding box center [724, 436] width 284 height 31
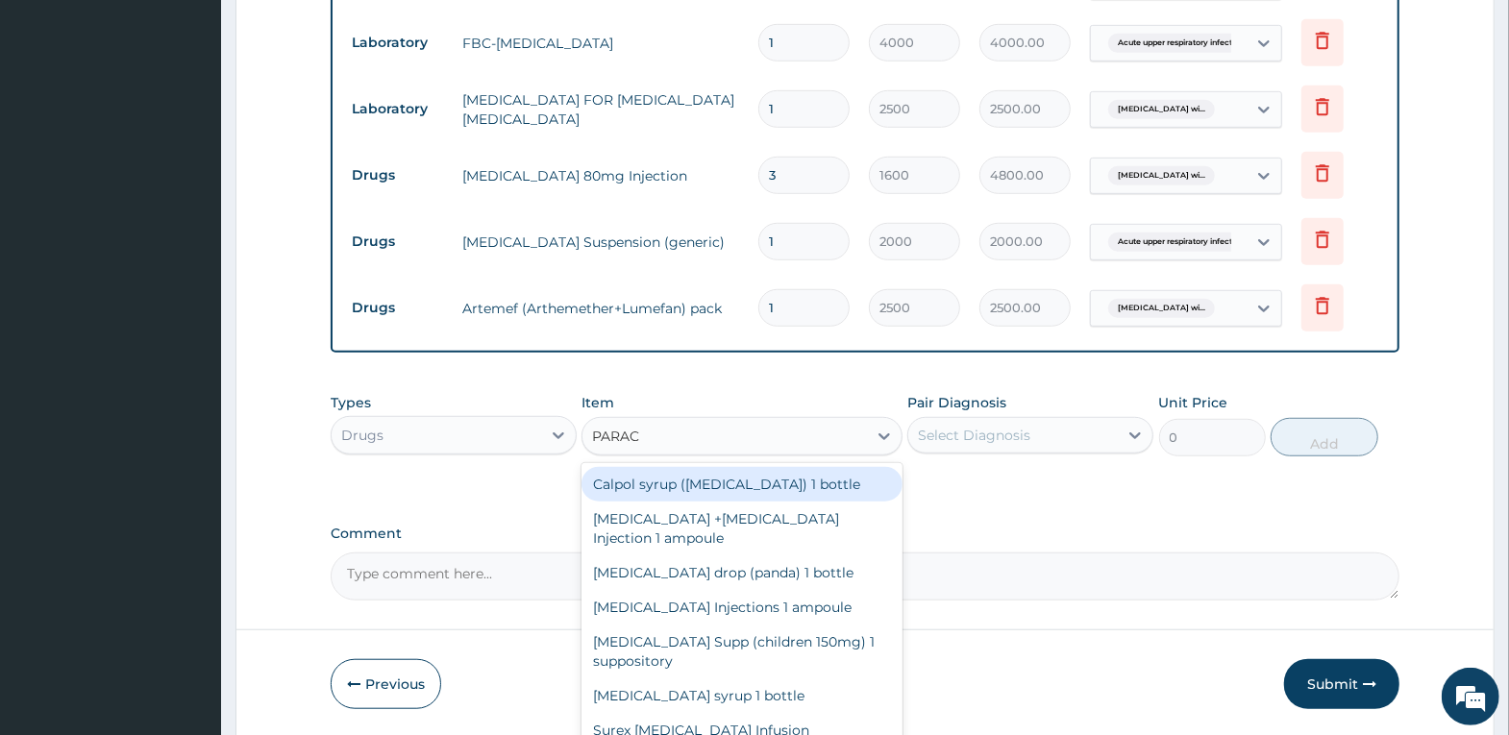
type input "PARACE"
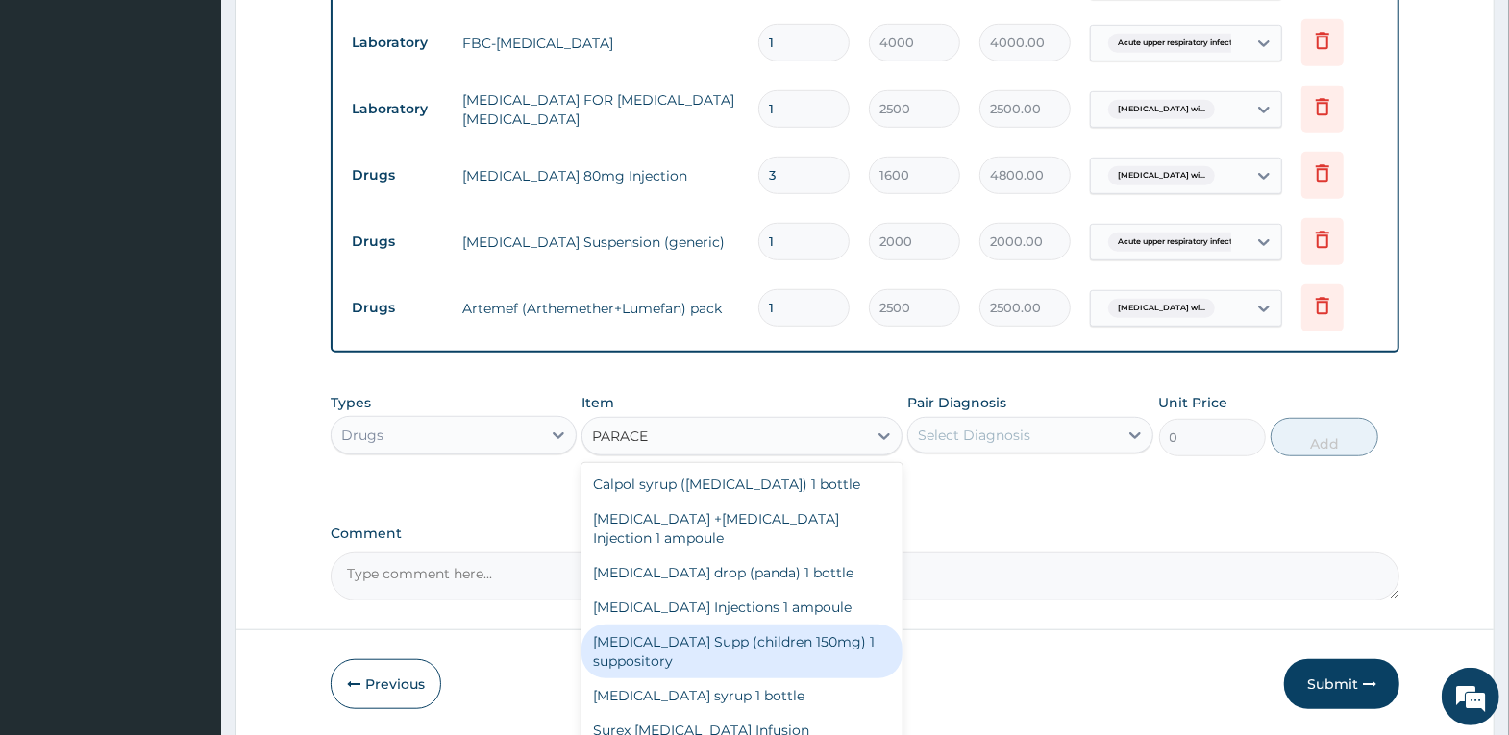
scroll to position [34, 0]
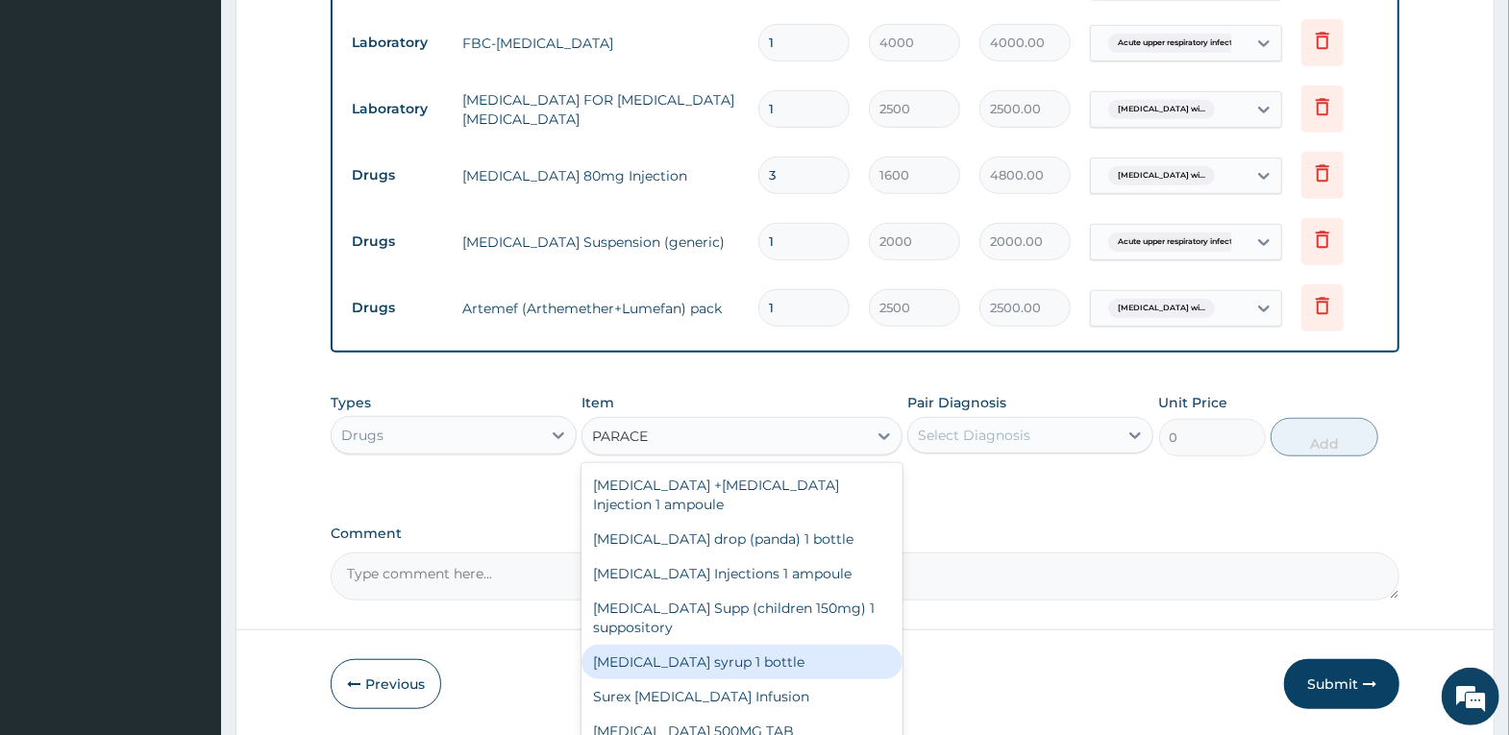
click at [796, 660] on div "[MEDICAL_DATA] syrup 1 bottle" at bounding box center [741, 662] width 321 height 35
type input "1200"
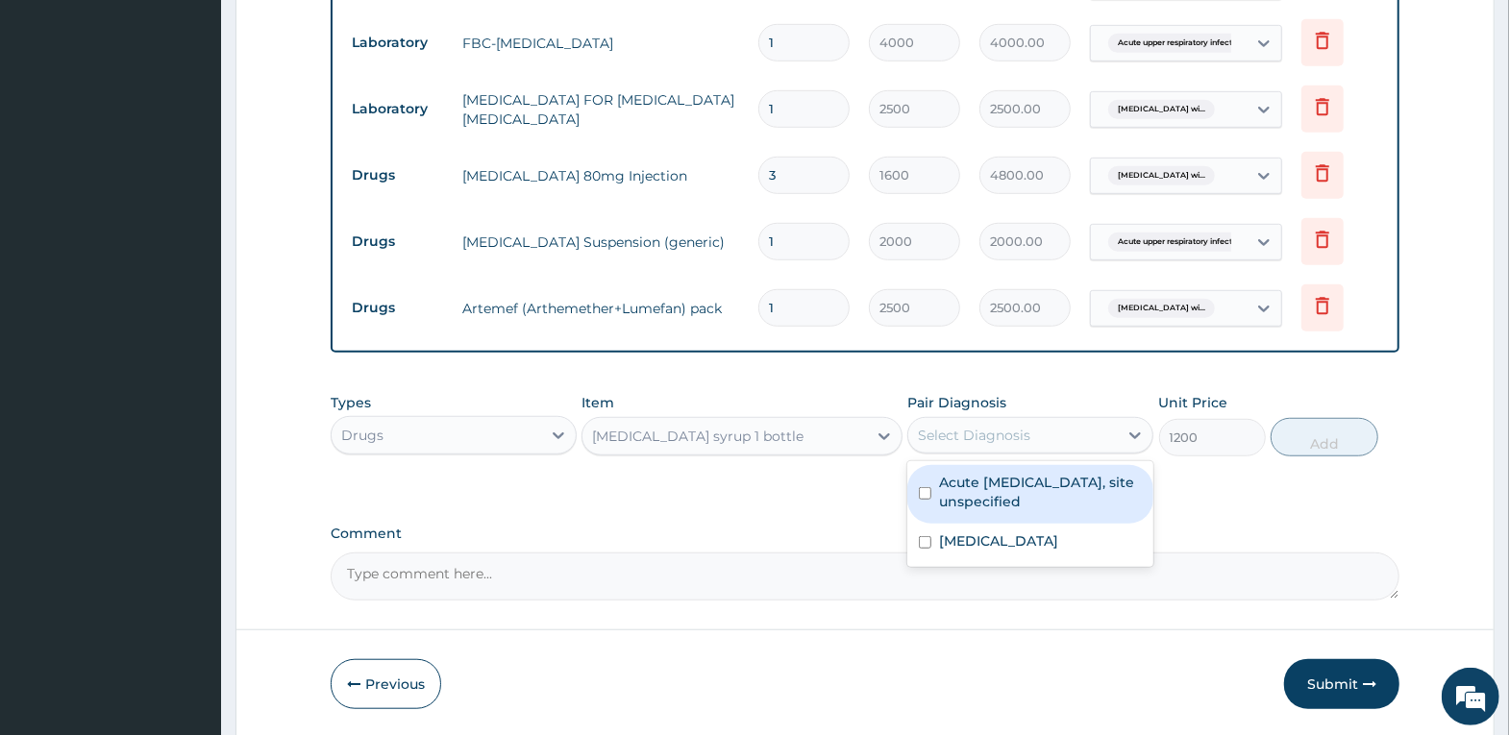
drag, startPoint x: 1113, startPoint y: 431, endPoint x: 1071, endPoint y: 479, distance: 64.0
click at [1113, 432] on div "Select Diagnosis" at bounding box center [1013, 435] width 210 height 31
drag, startPoint x: 1050, startPoint y: 501, endPoint x: 1065, endPoint y: 556, distance: 56.9
click at [1050, 509] on label "Acute upper respiratory infection, site unspecified" at bounding box center [1040, 492] width 203 height 38
checkbox input "true"
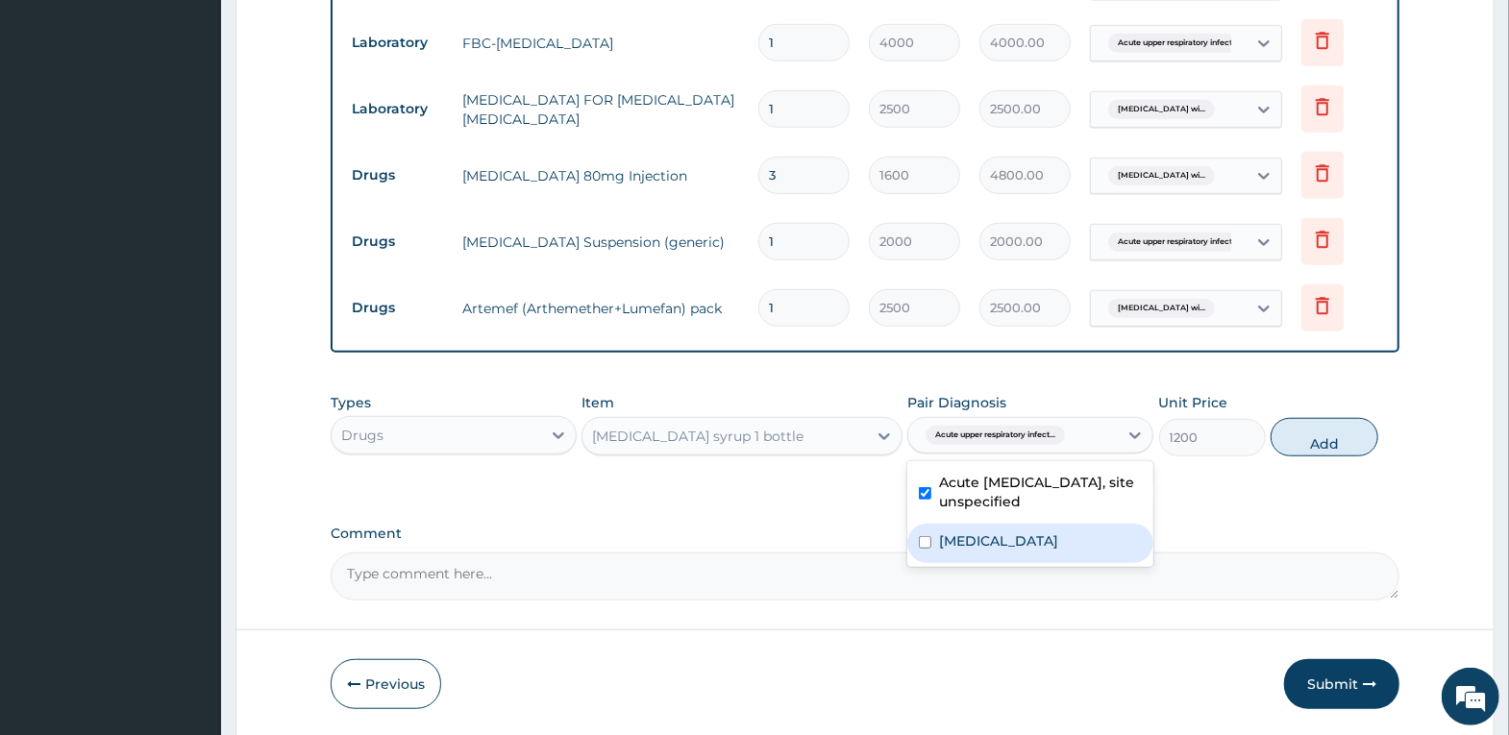
click at [1058, 551] on label "Plasmodium malariae malaria without complication" at bounding box center [998, 541] width 119 height 19
checkbox input "true"
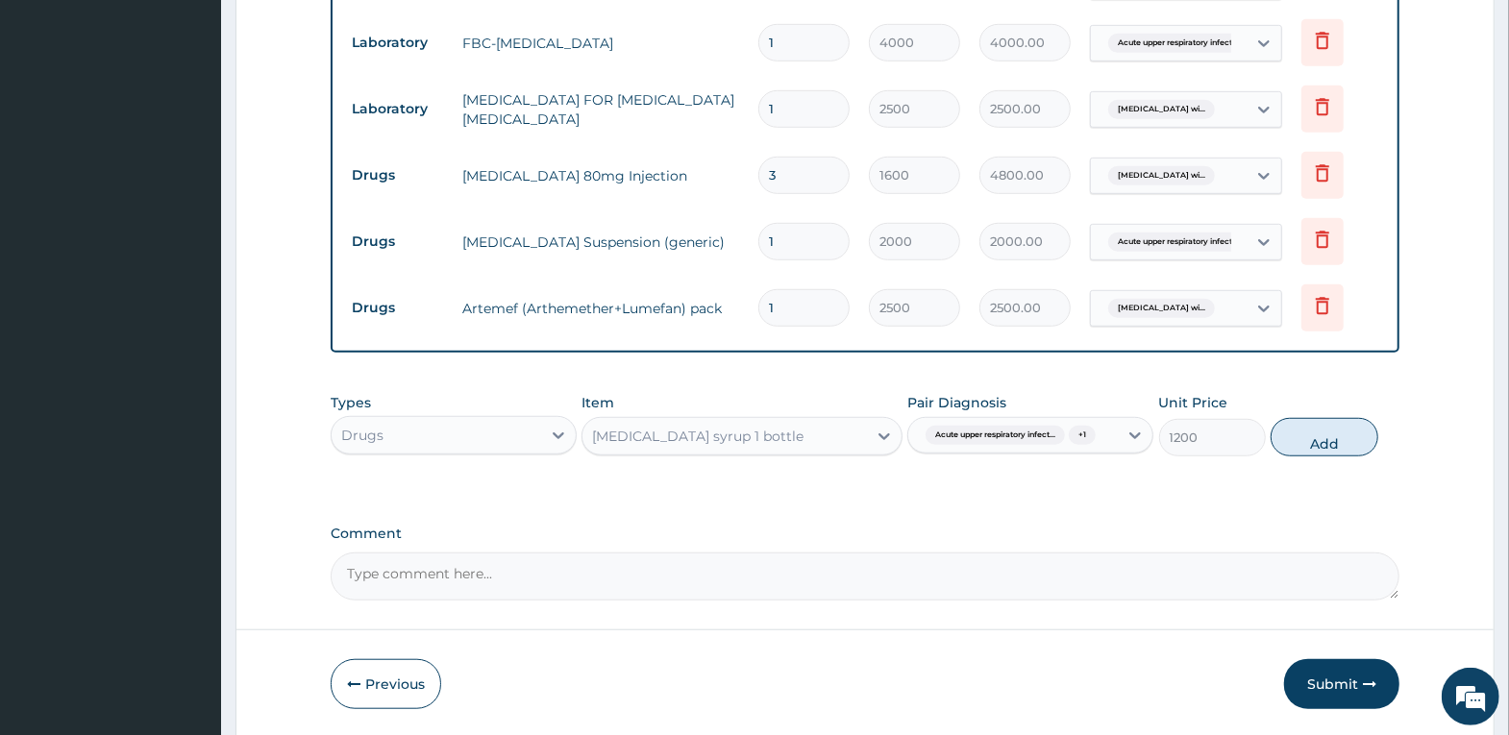
drag, startPoint x: 1327, startPoint y: 451, endPoint x: 1224, endPoint y: 427, distance: 106.5
click at [1324, 451] on button "Add" at bounding box center [1324, 437] width 107 height 38
type input "0"
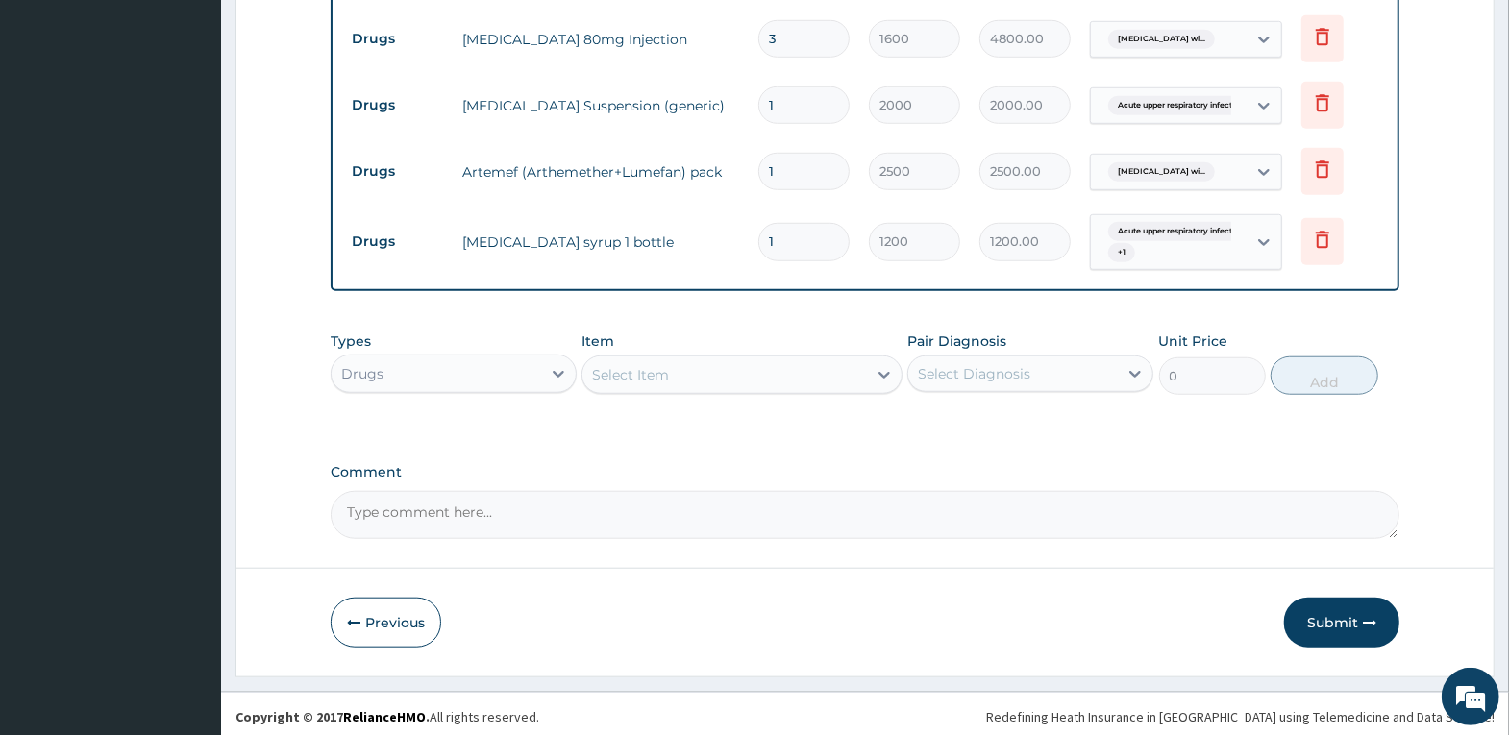
scroll to position [972, 0]
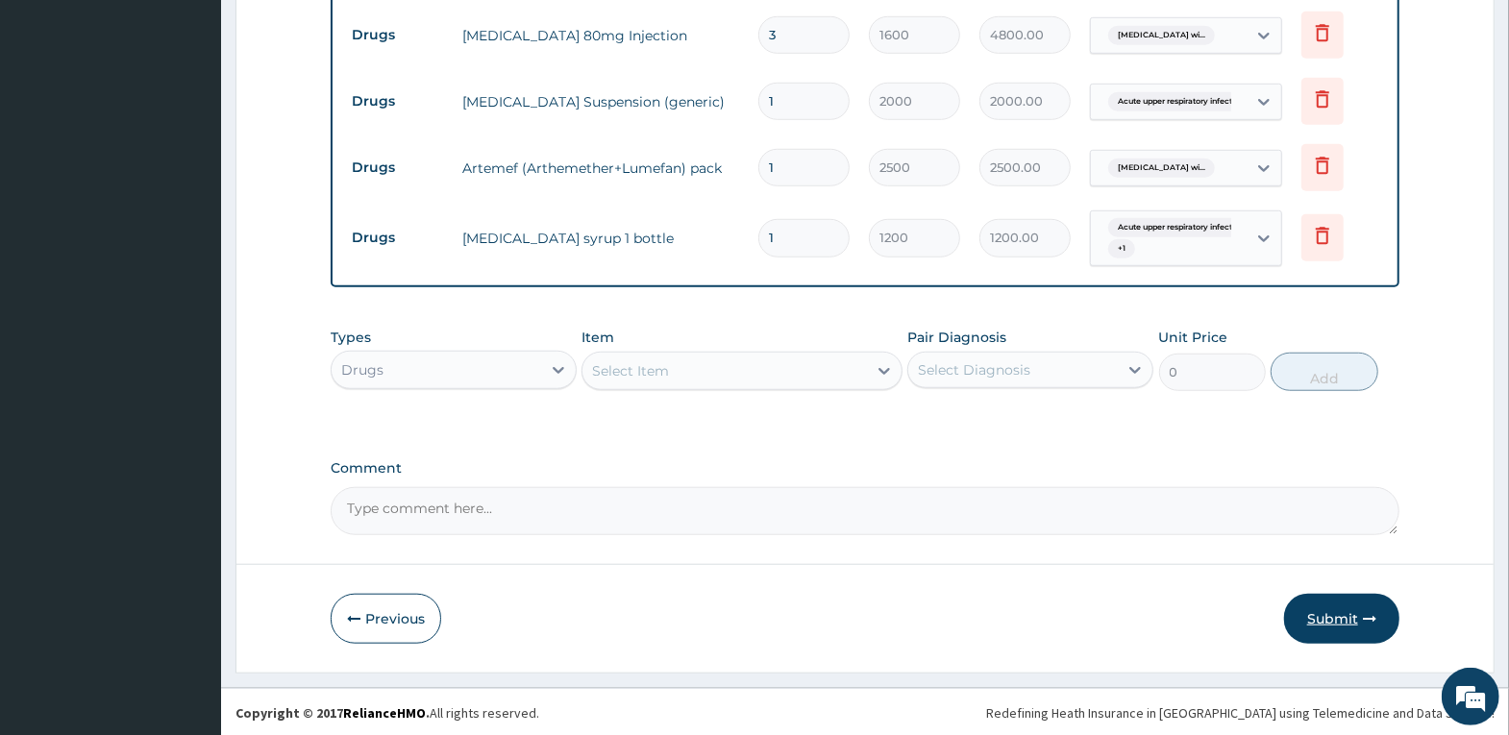
click at [1317, 607] on button "Submit" at bounding box center [1341, 619] width 115 height 50
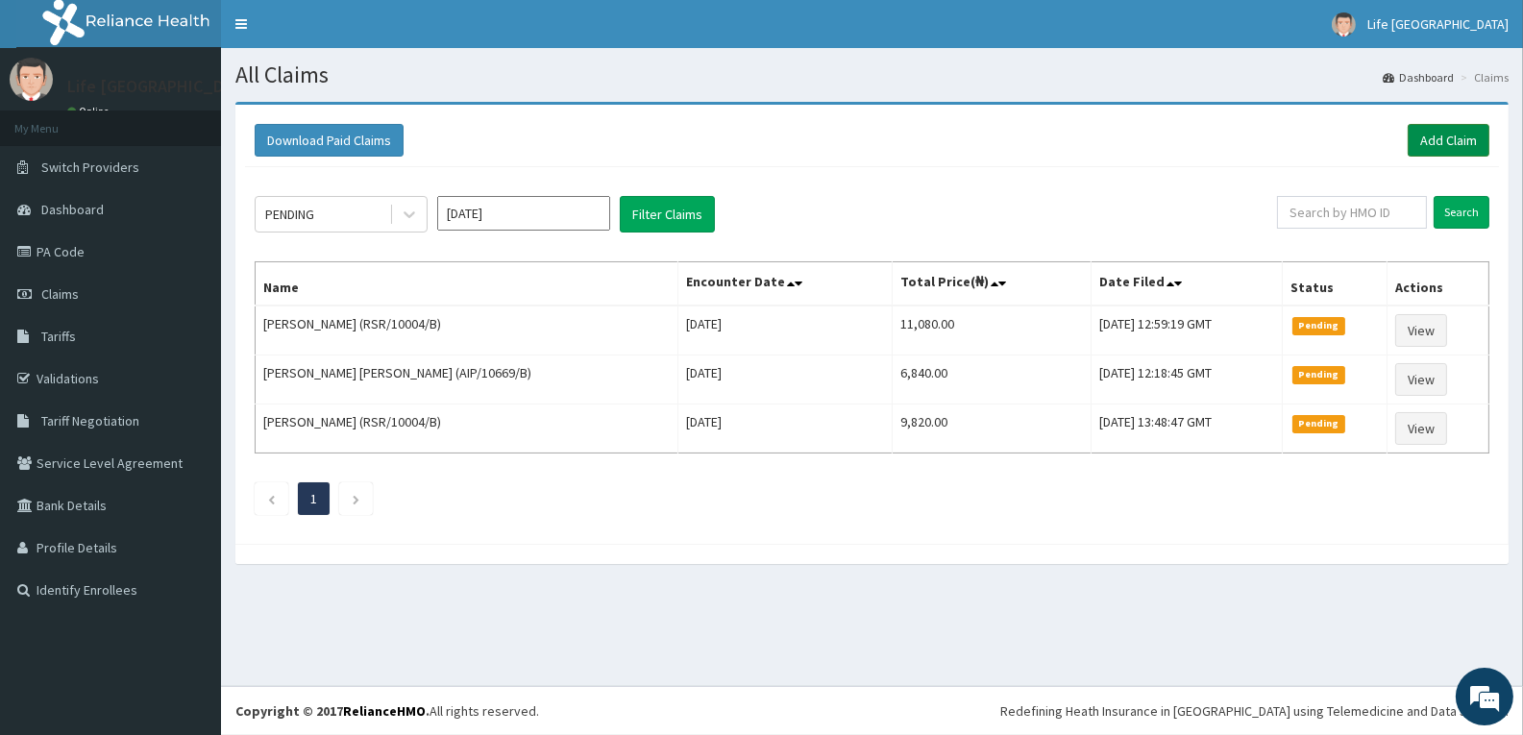
click at [1450, 146] on link "Add Claim" at bounding box center [1449, 140] width 82 height 33
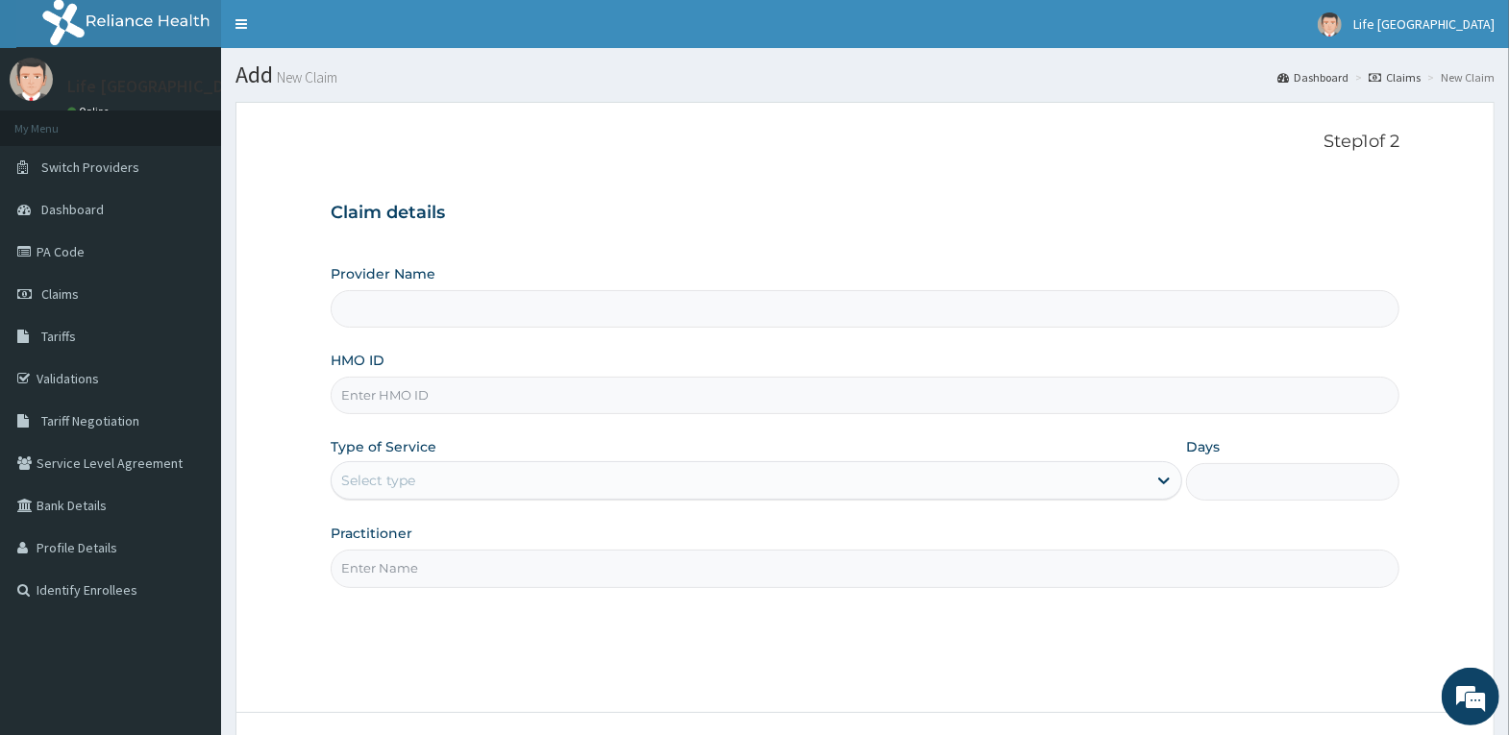
type input "Life [GEOGRAPHIC_DATA]"
drag, startPoint x: 624, startPoint y: 408, endPoint x: 684, endPoint y: 379, distance: 67.5
click at [631, 404] on input "HMO ID" at bounding box center [865, 395] width 1069 height 37
type input "ERP/10061/A"
click at [557, 484] on div "Select type" at bounding box center [739, 480] width 815 height 31
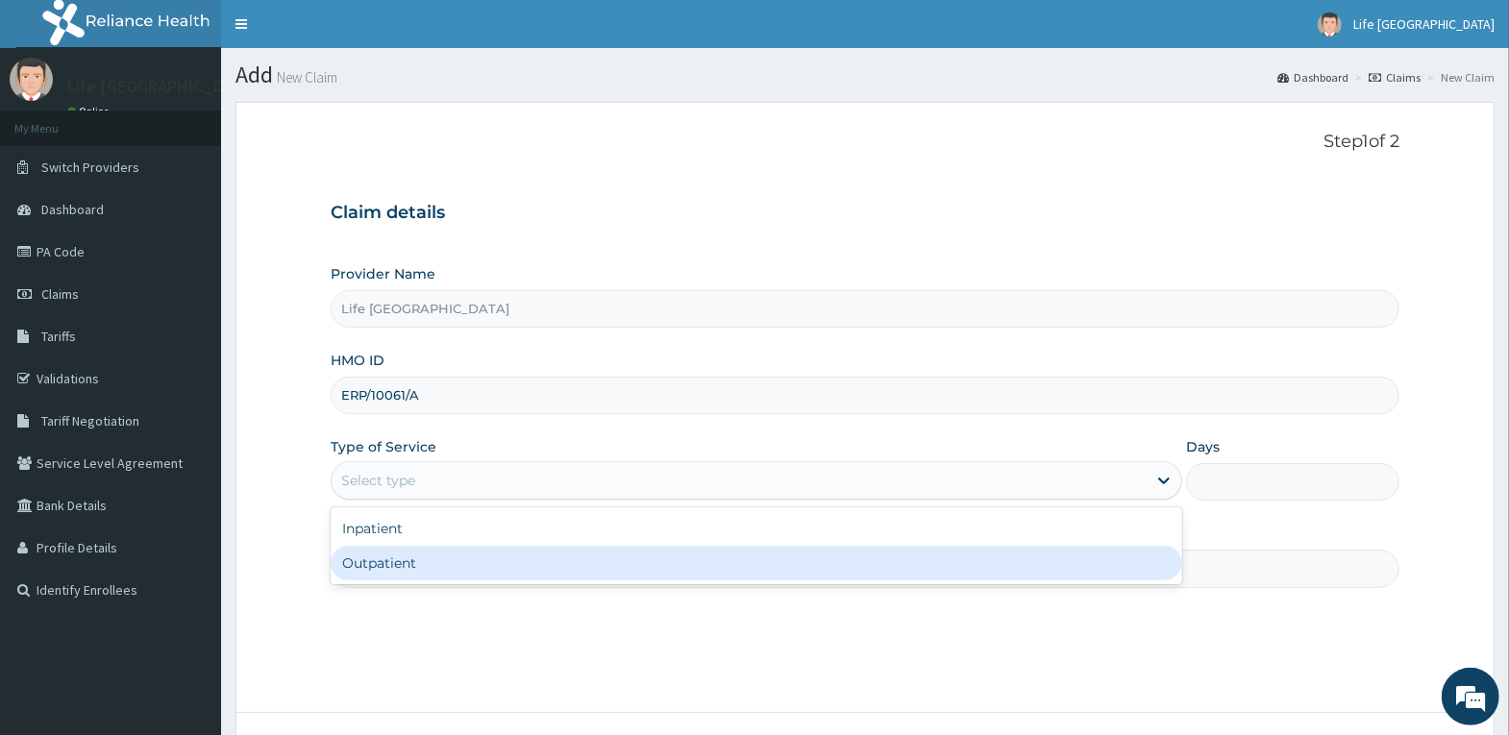
click at [557, 556] on div "Outpatient" at bounding box center [757, 563] width 852 height 35
type input "1"
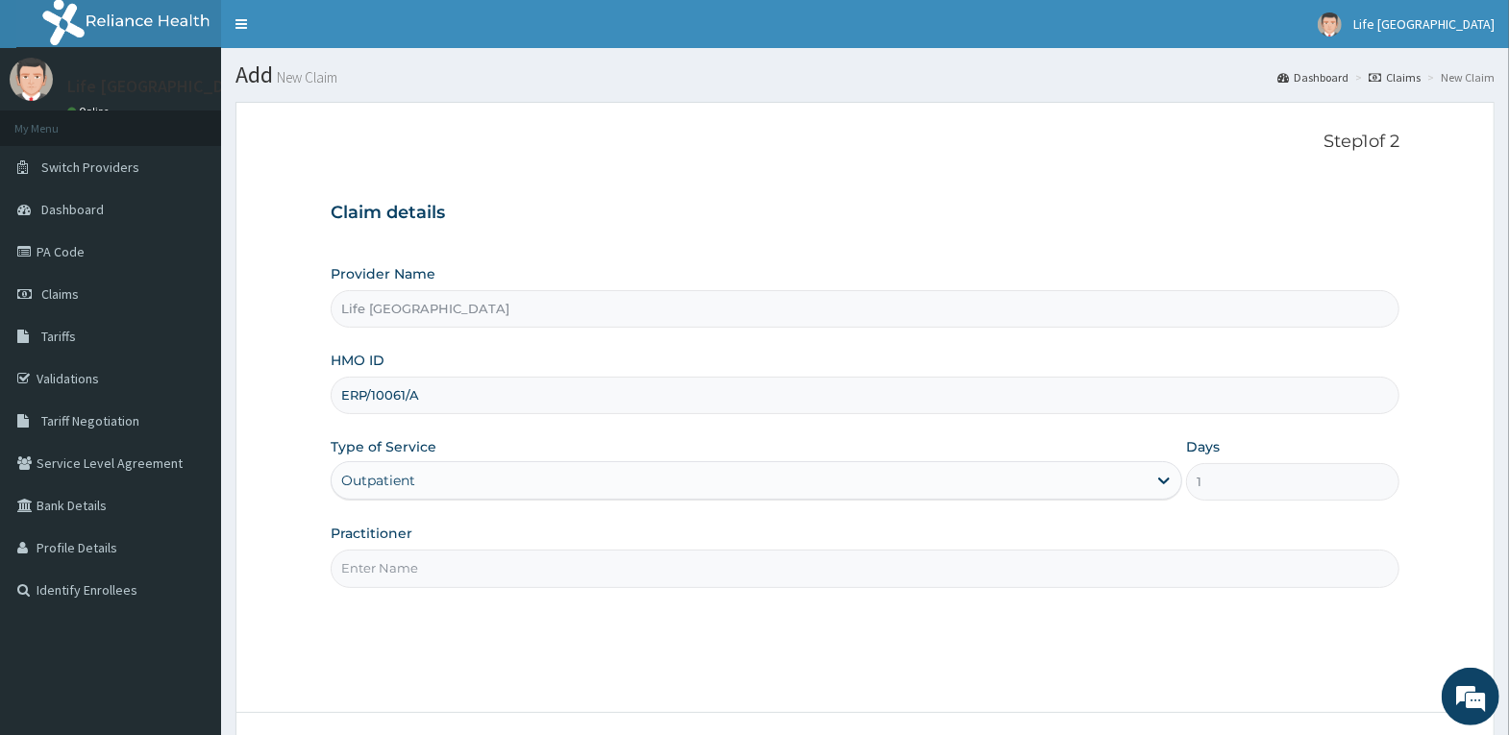
click at [560, 559] on input "Practitioner" at bounding box center [865, 568] width 1069 height 37
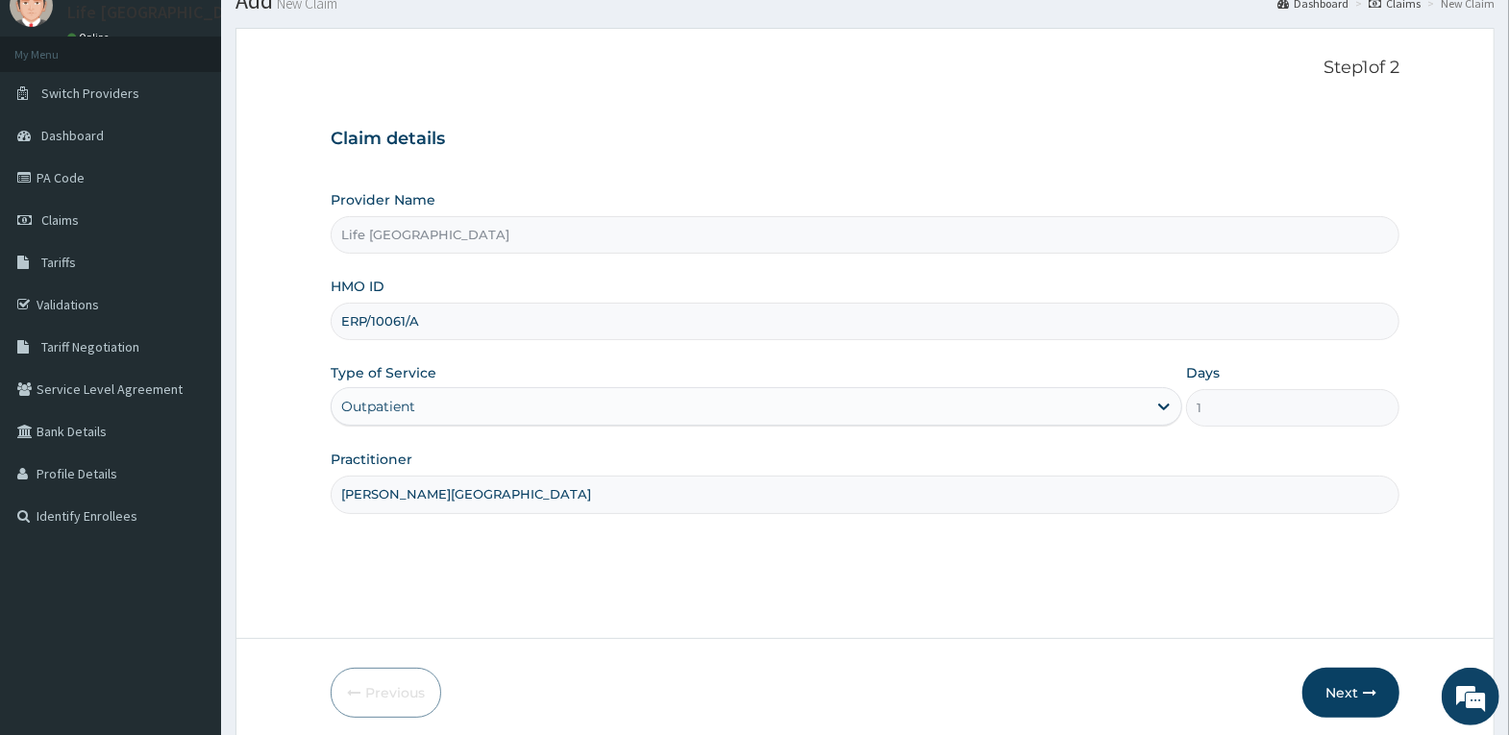
scroll to position [149, 0]
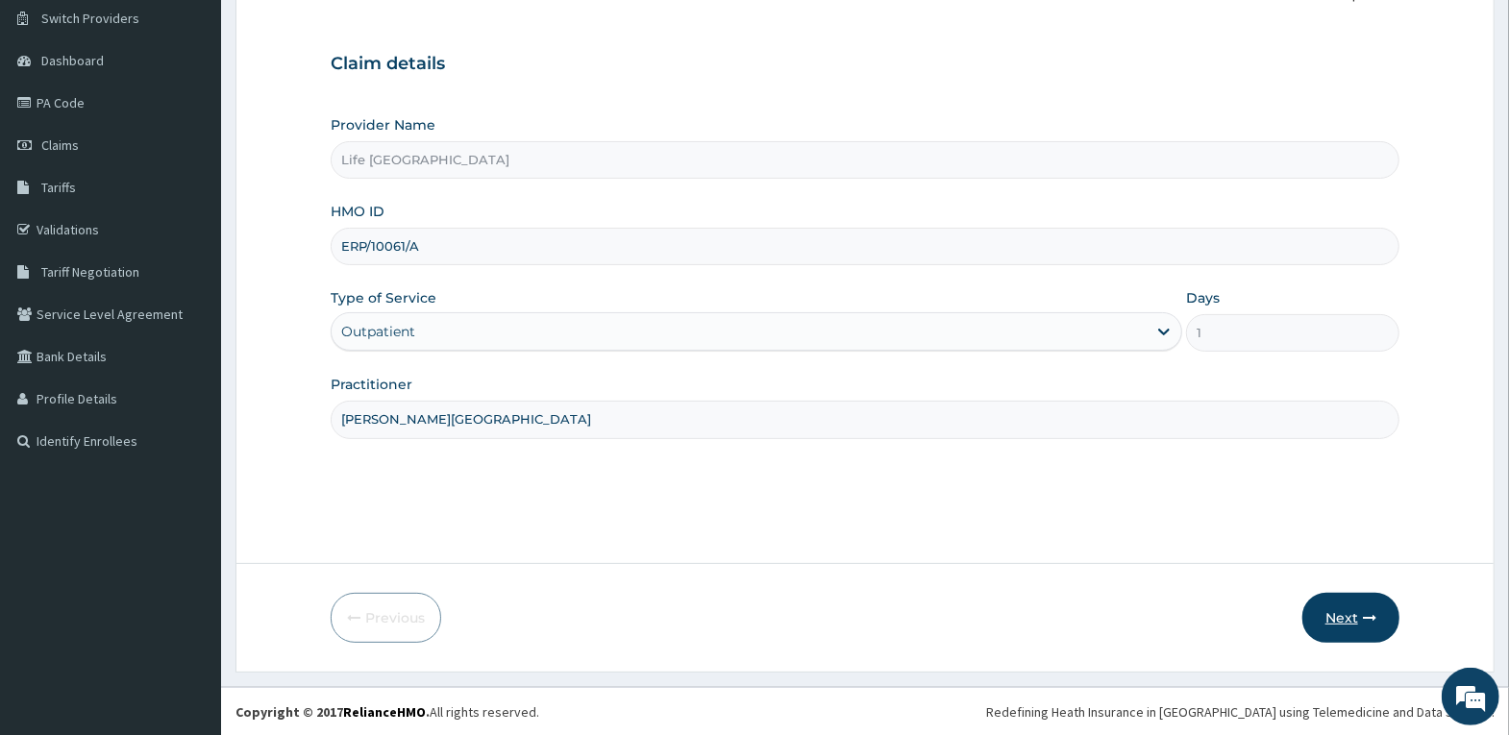
type input "[PERSON_NAME][GEOGRAPHIC_DATA]"
drag, startPoint x: 1355, startPoint y: 614, endPoint x: 1502, endPoint y: 571, distance: 153.3
click at [1351, 583] on form "Step 1 of 2 Claim details Provider Name Life [GEOGRAPHIC_DATA] HMO ID ERP/10061…" at bounding box center [864, 313] width 1259 height 720
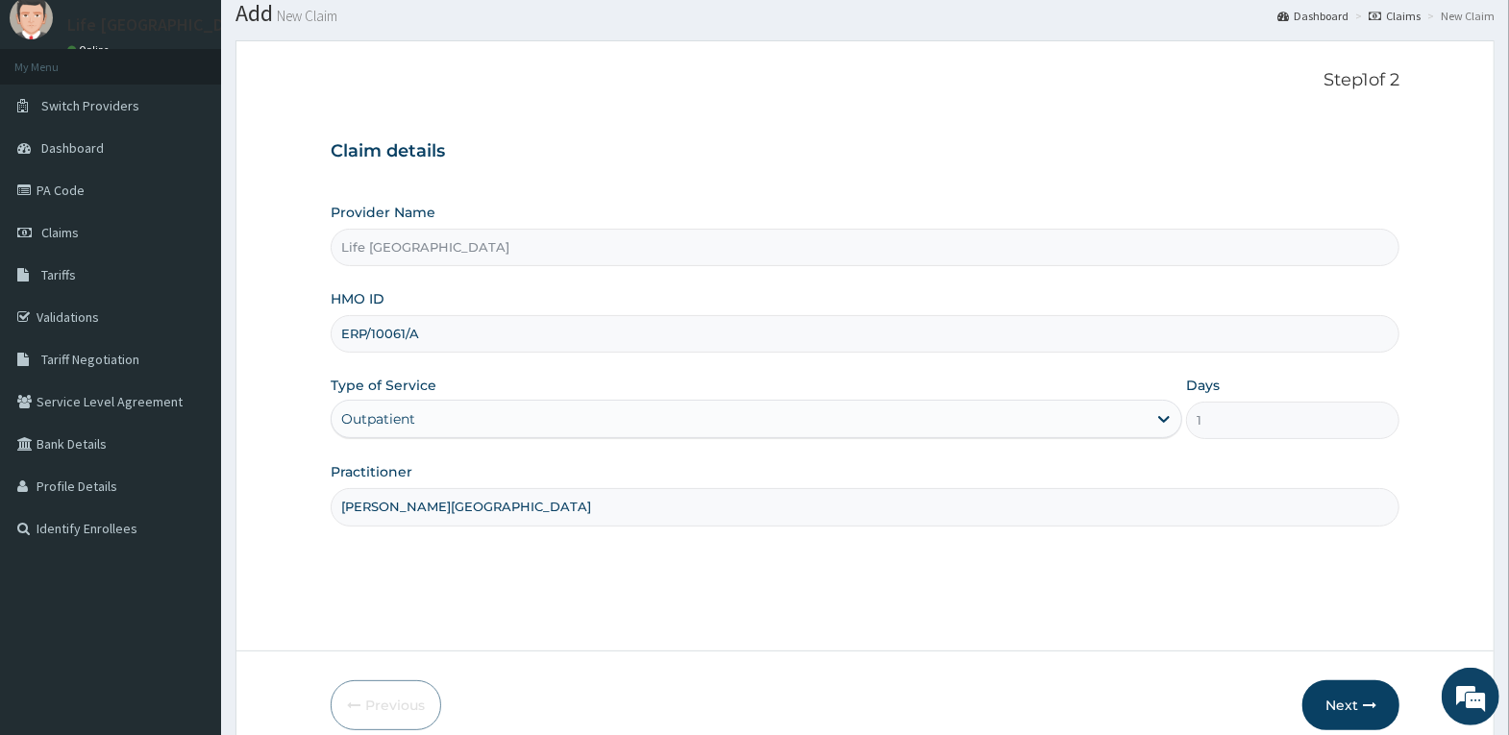
scroll to position [96, 0]
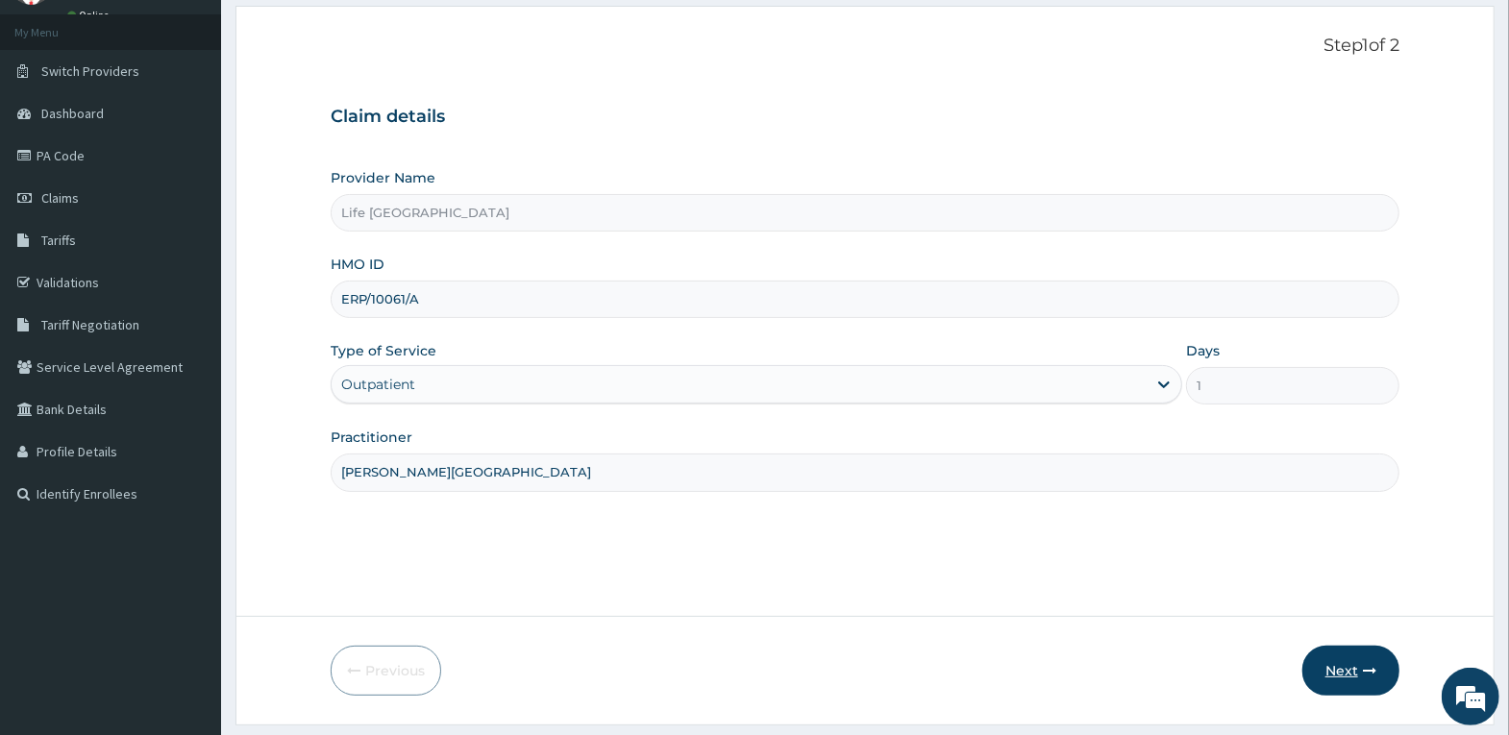
click at [1344, 661] on button "Next" at bounding box center [1350, 671] width 97 height 50
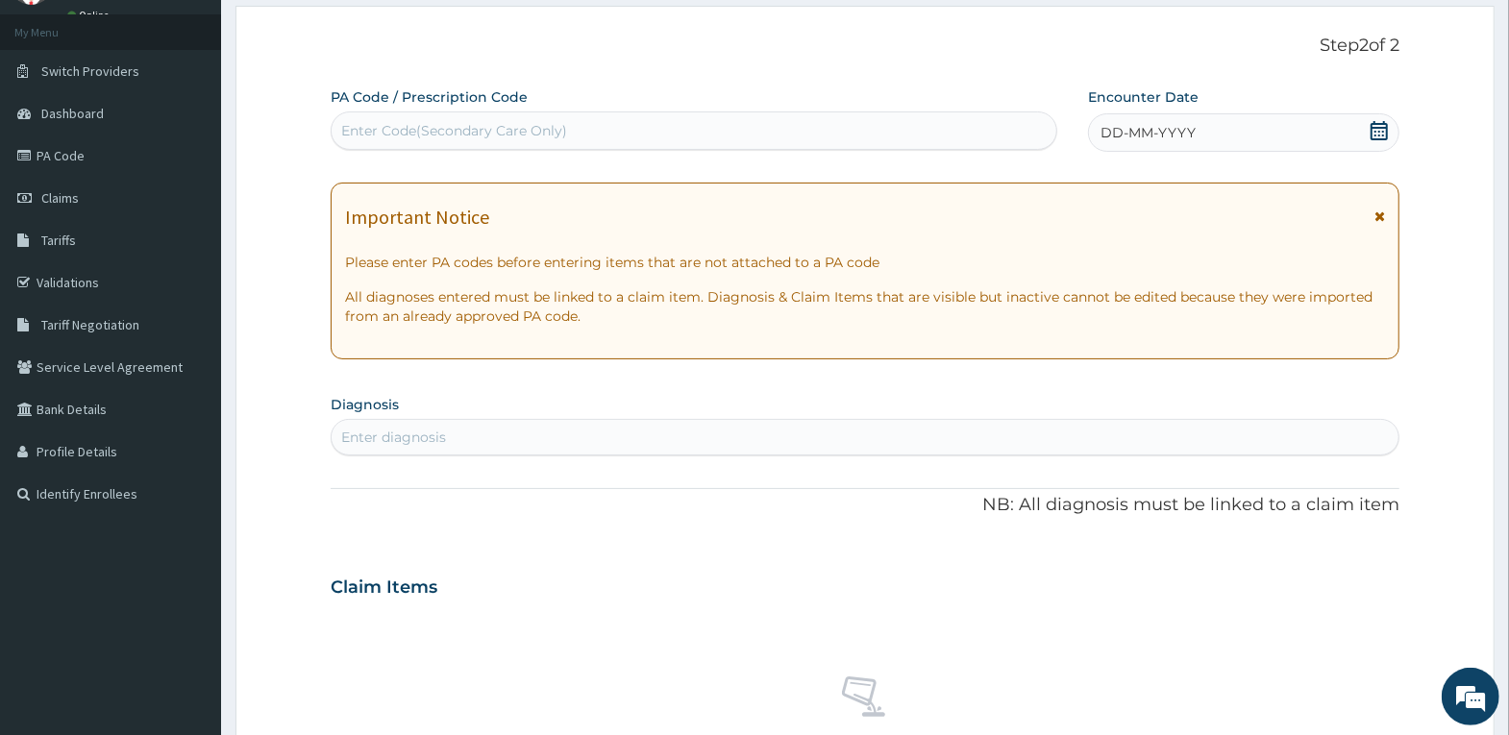
click at [1362, 130] on div "DD-MM-YYYY" at bounding box center [1243, 132] width 311 height 38
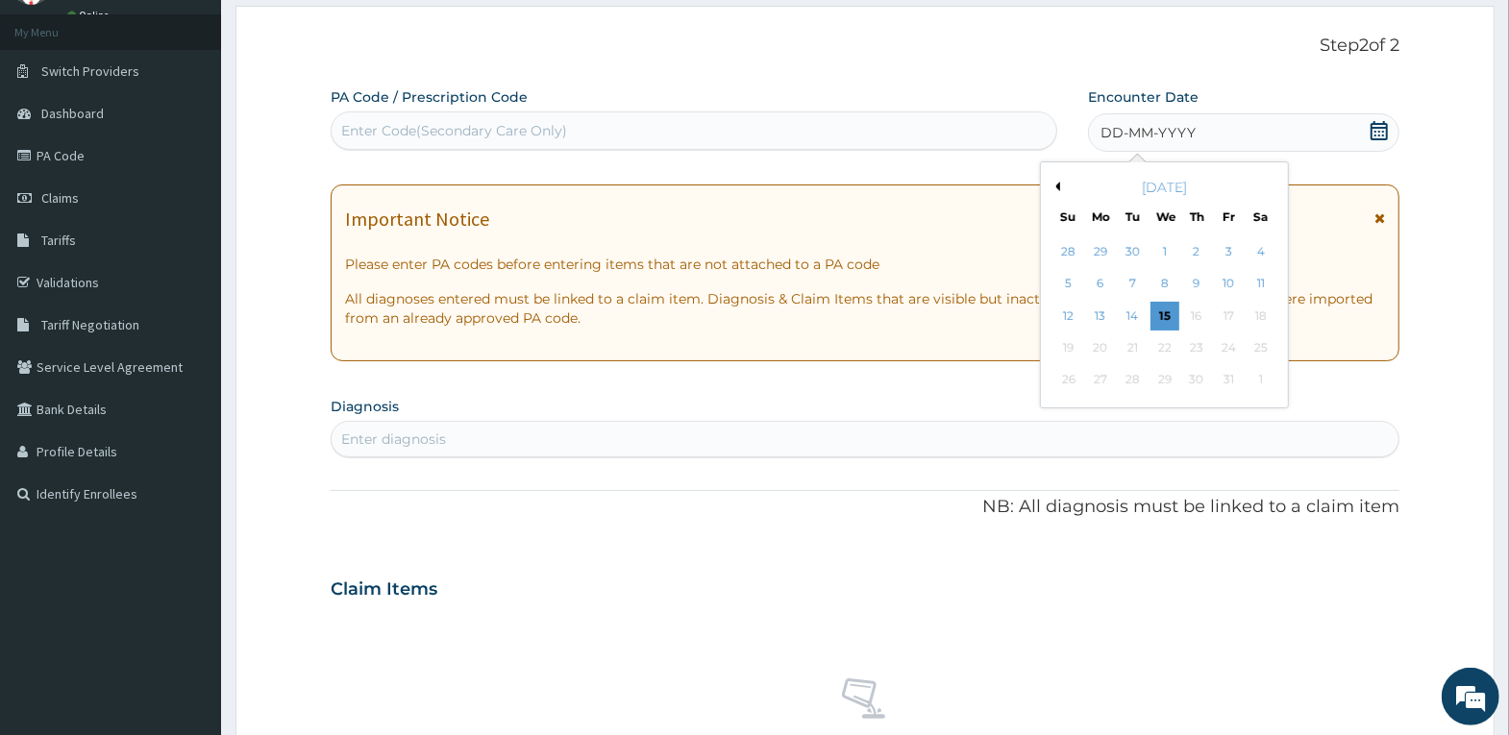
click at [1136, 280] on div "7" at bounding box center [1132, 284] width 29 height 29
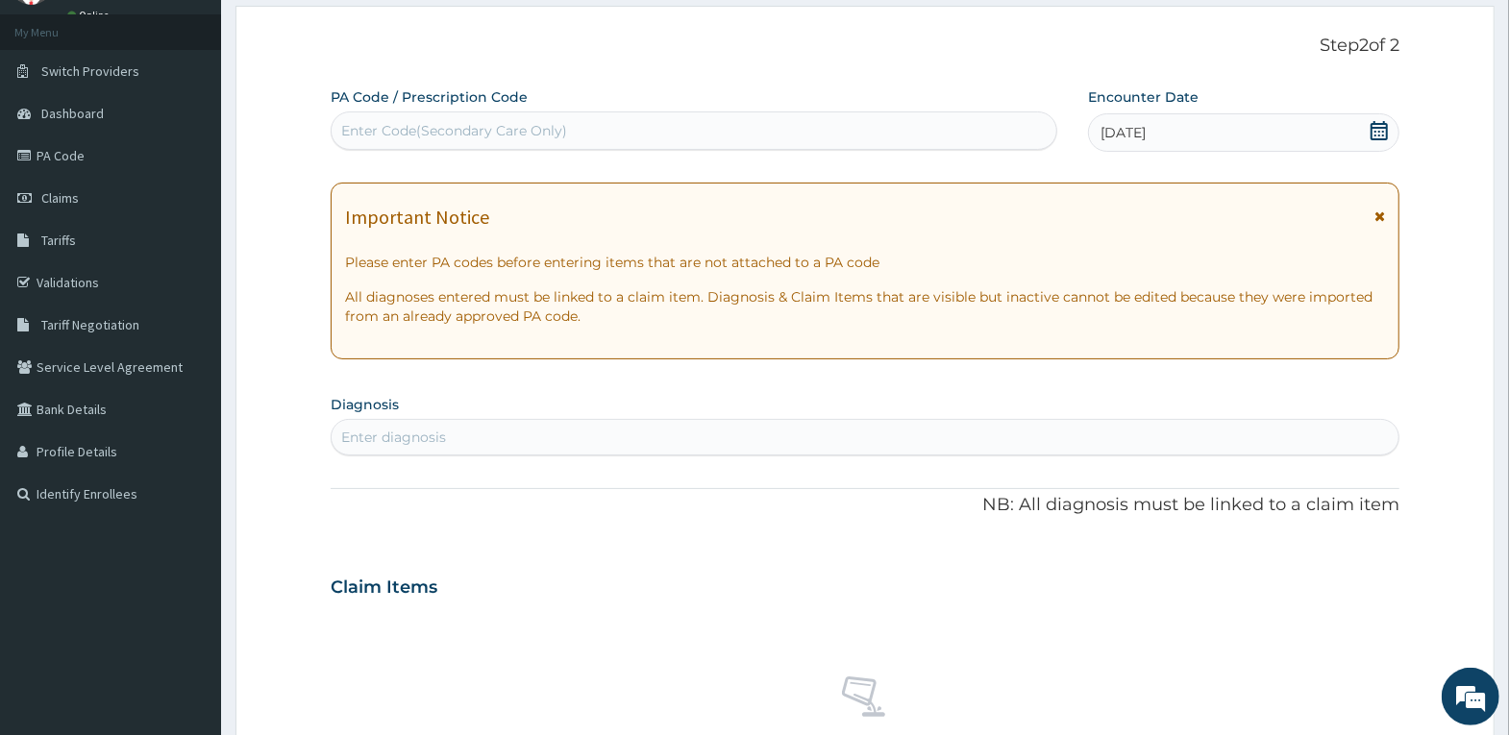
click at [731, 443] on div "Enter diagnosis" at bounding box center [865, 437] width 1067 height 31
click at [789, 432] on div "Enter diagnosis" at bounding box center [865, 437] width 1067 height 31
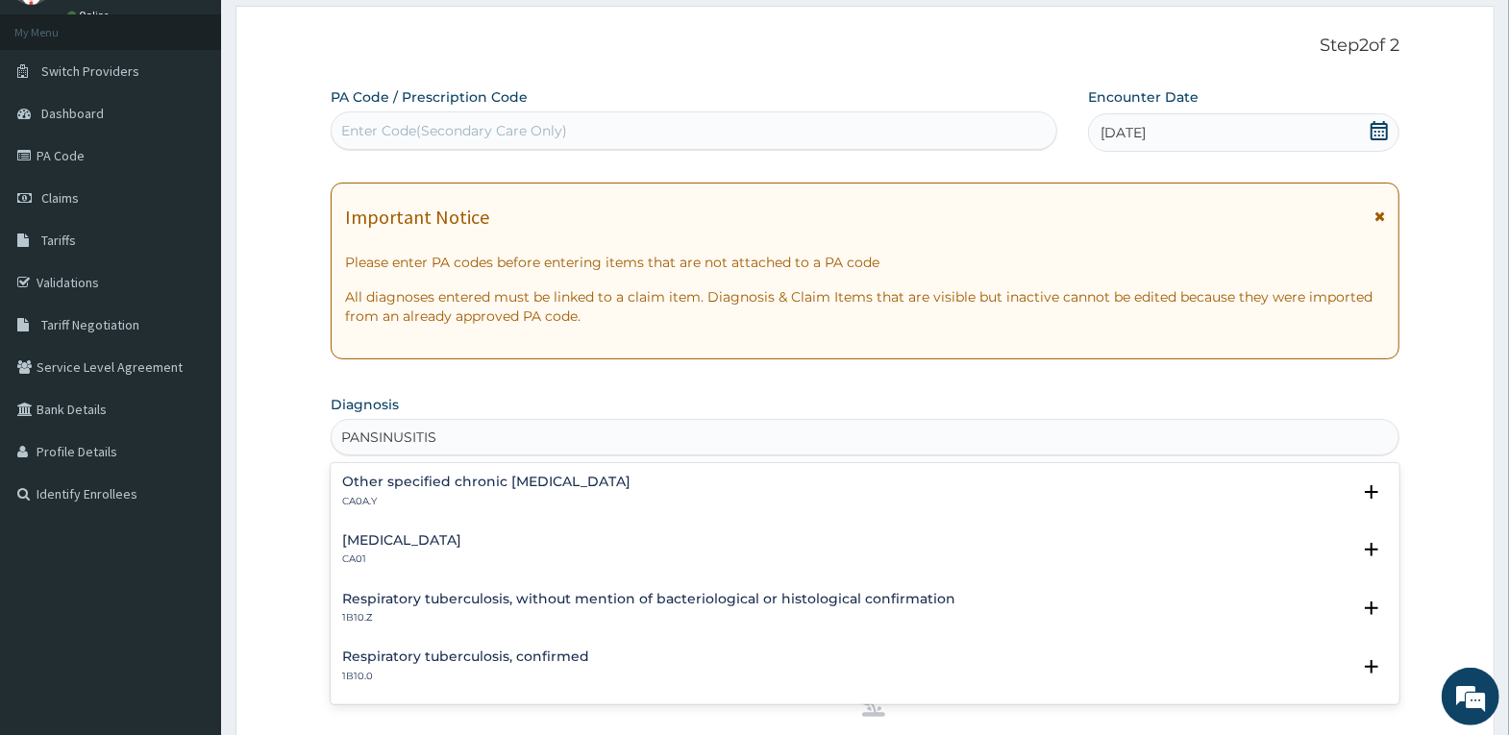
click at [371, 433] on input "PANSINUSITIS" at bounding box center [390, 437] width 98 height 19
type input "PAN [MEDICAL_DATA]"
click at [477, 436] on div "PAN [MEDICAL_DATA]" at bounding box center [865, 437] width 1067 height 31
type input "PAN [MEDICAL_DATA]"
click at [429, 541] on h4 "[MEDICAL_DATA]" at bounding box center [401, 540] width 119 height 14
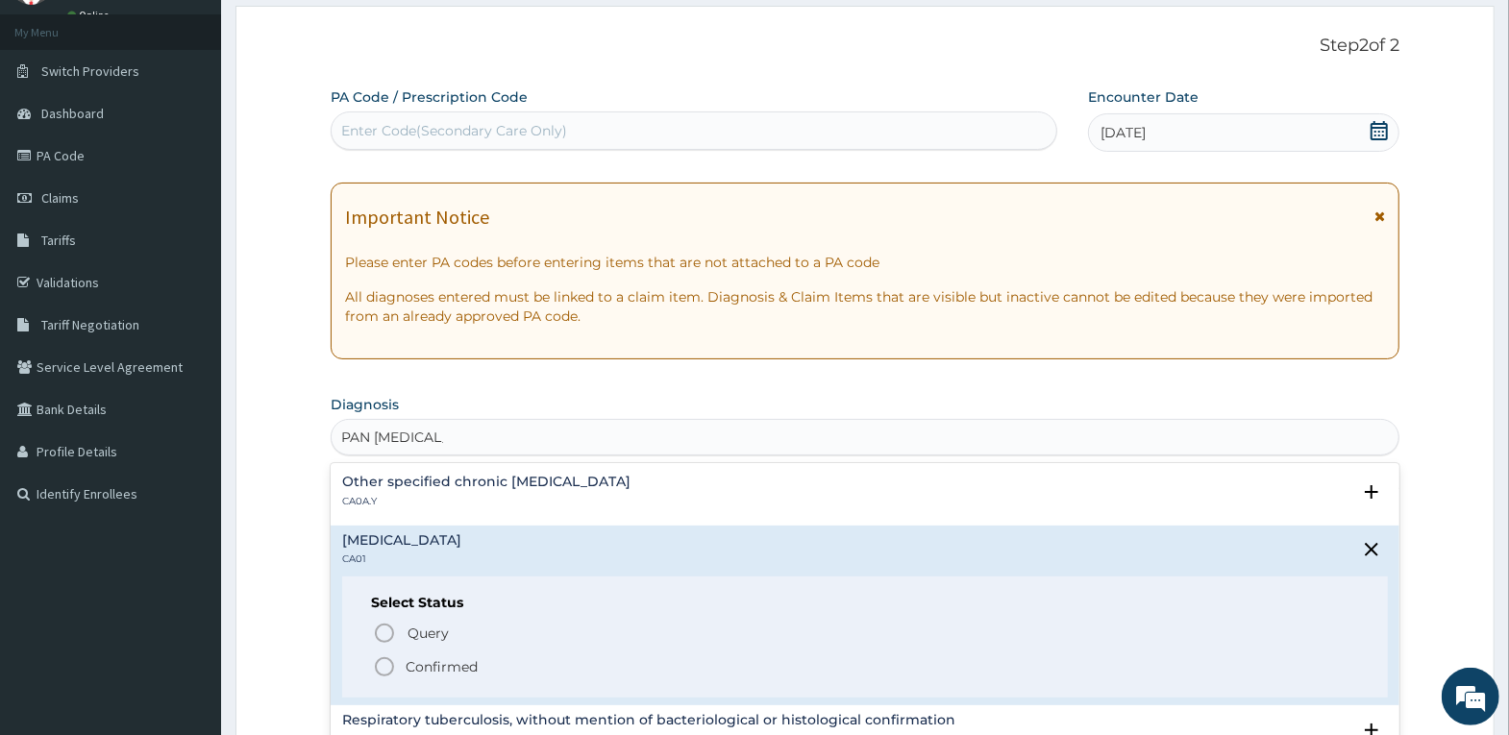
click at [442, 665] on p "Confirmed" at bounding box center [442, 666] width 72 height 19
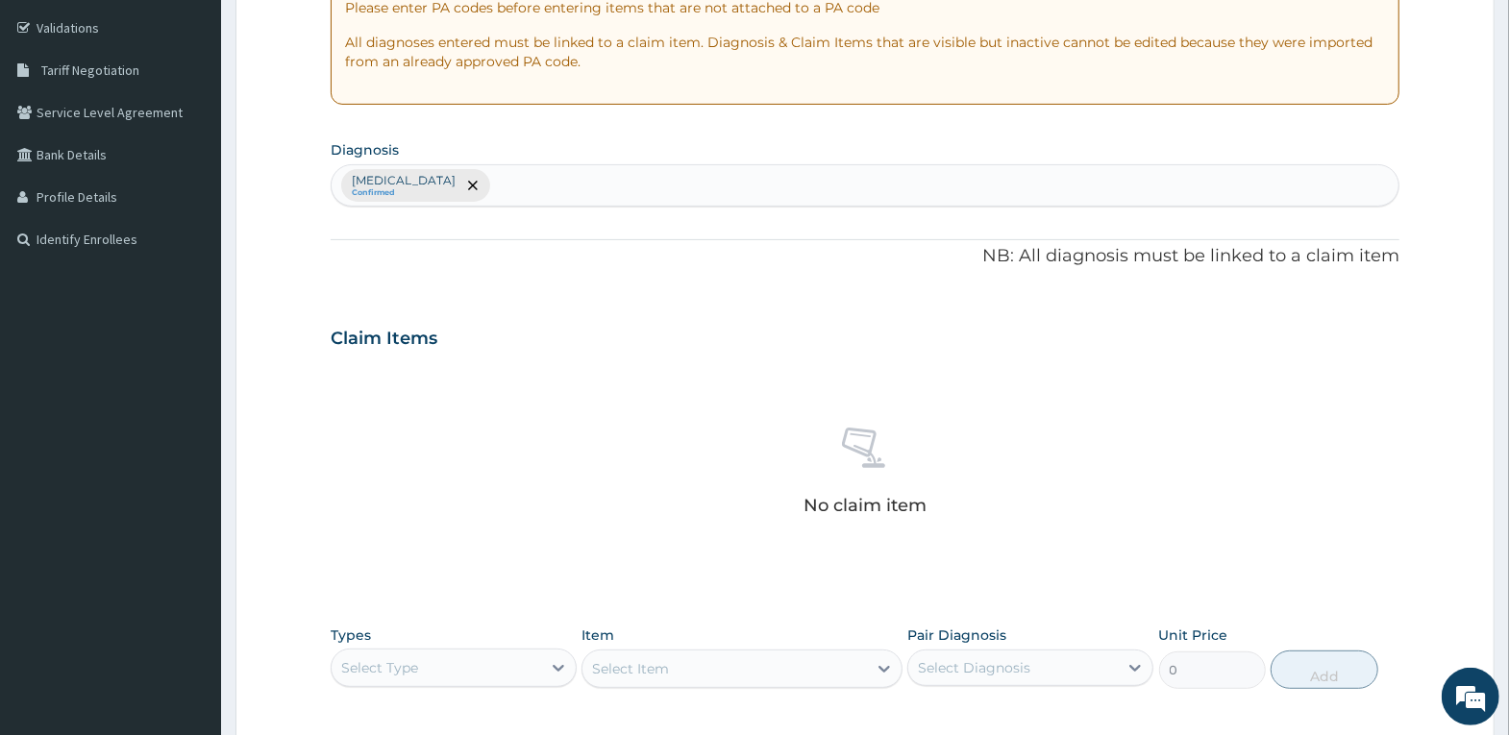
scroll to position [481, 0]
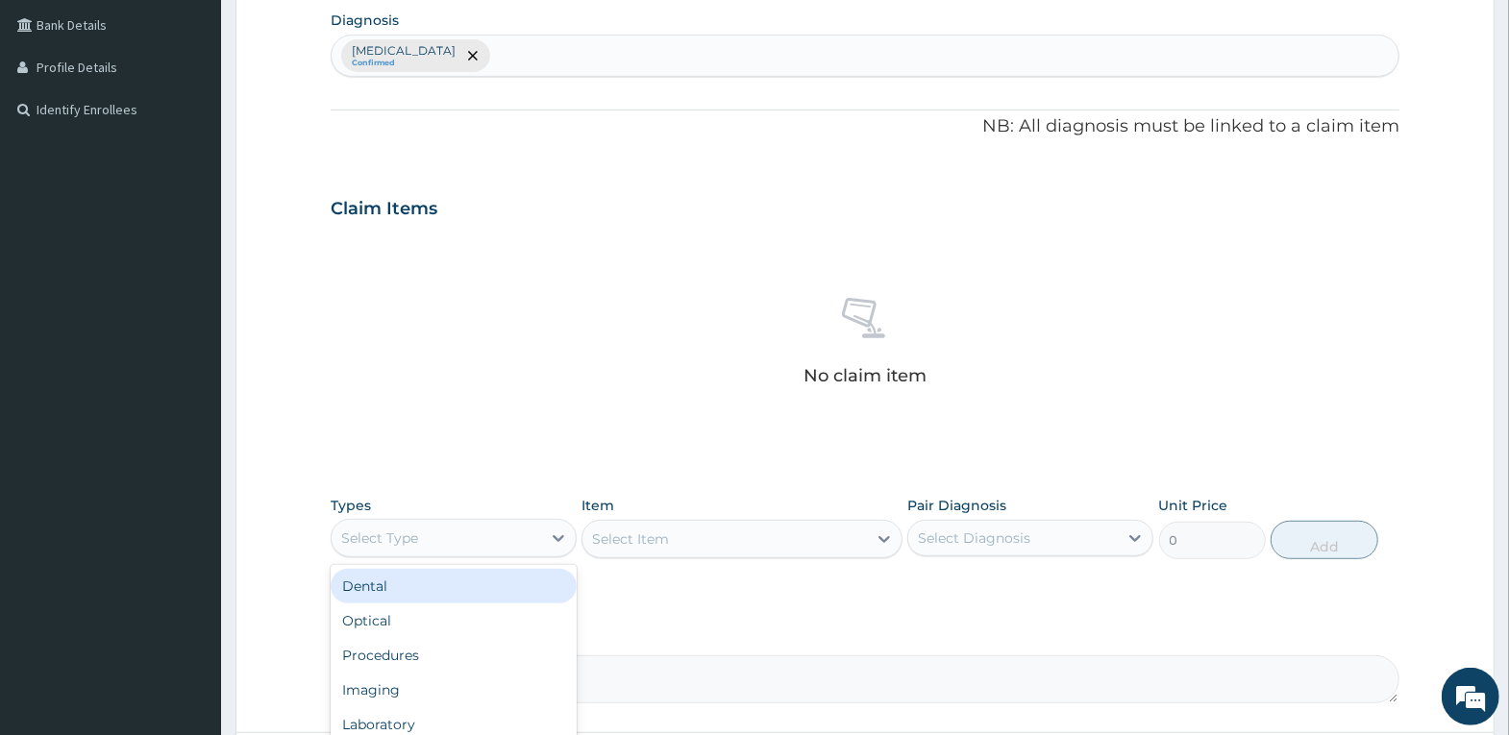
click at [453, 528] on div "Select Type" at bounding box center [454, 538] width 246 height 38
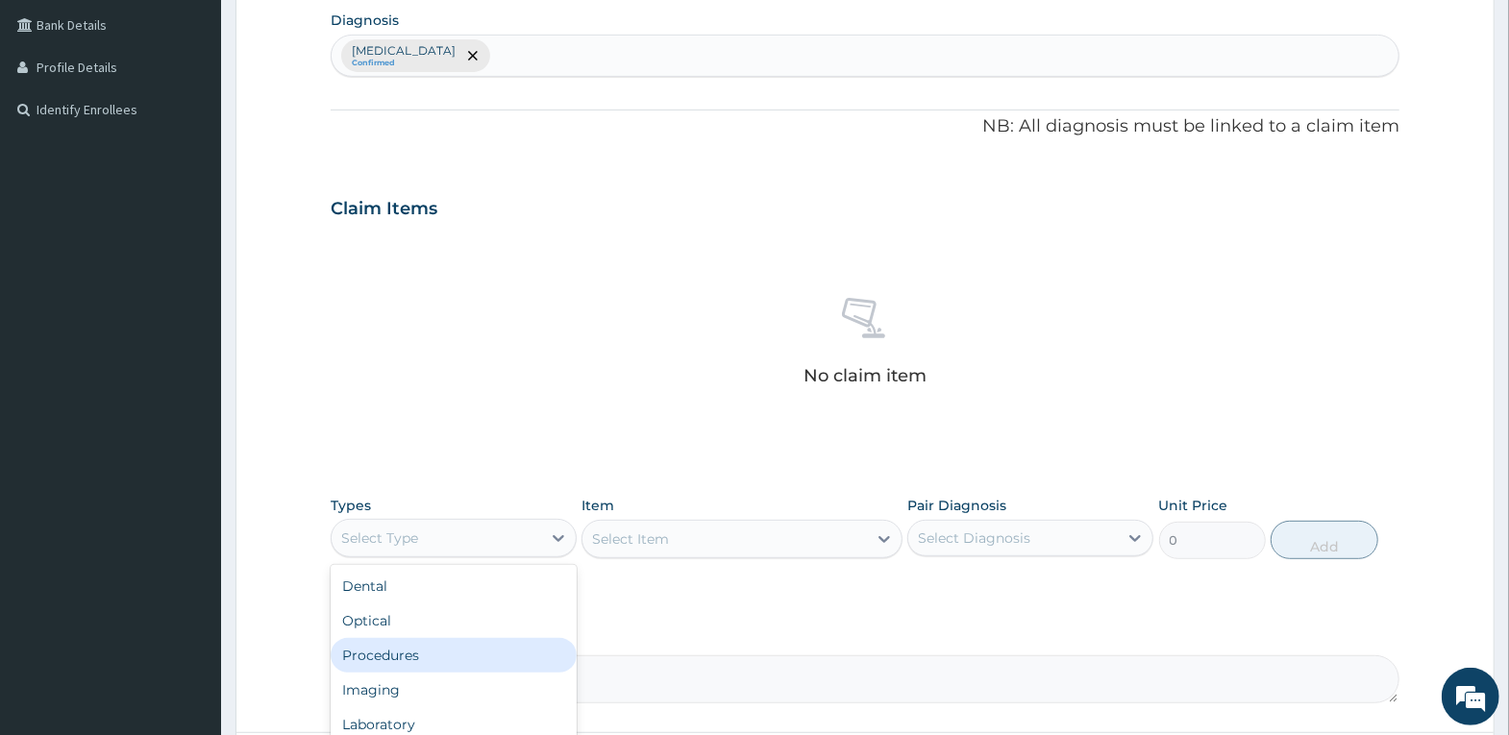
click at [455, 653] on div "Procedures" at bounding box center [454, 655] width 246 height 35
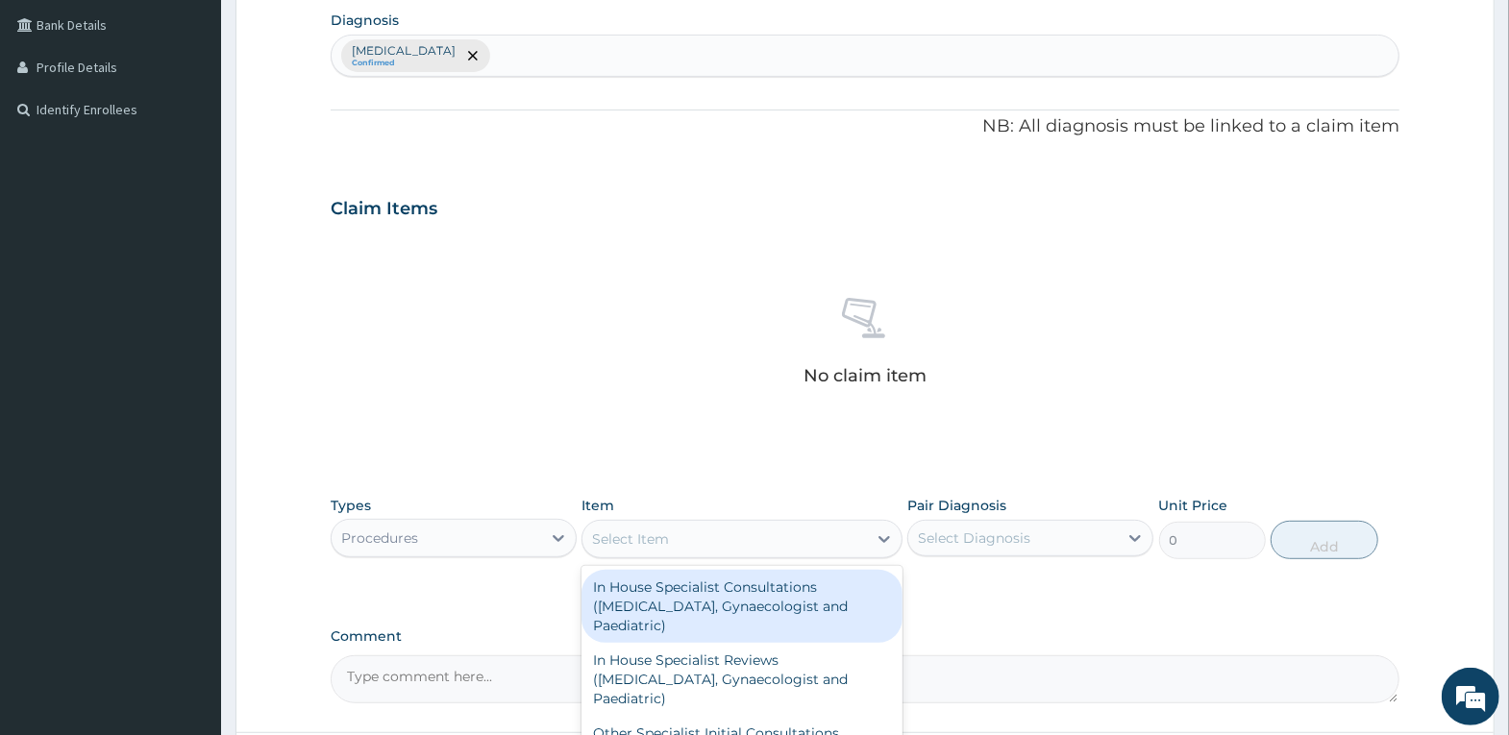
click at [671, 544] on div "Select Item" at bounding box center [724, 539] width 284 height 31
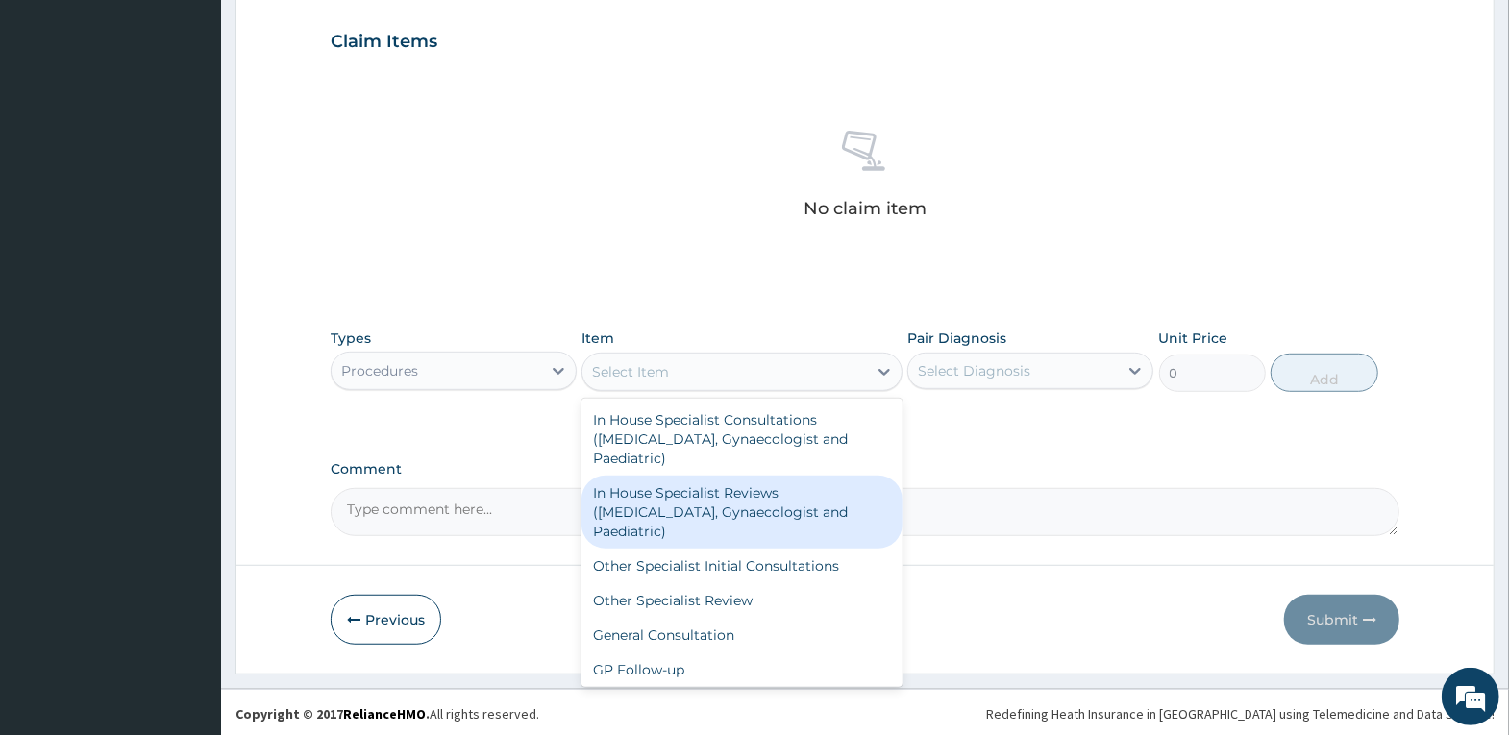
scroll to position [650, 0]
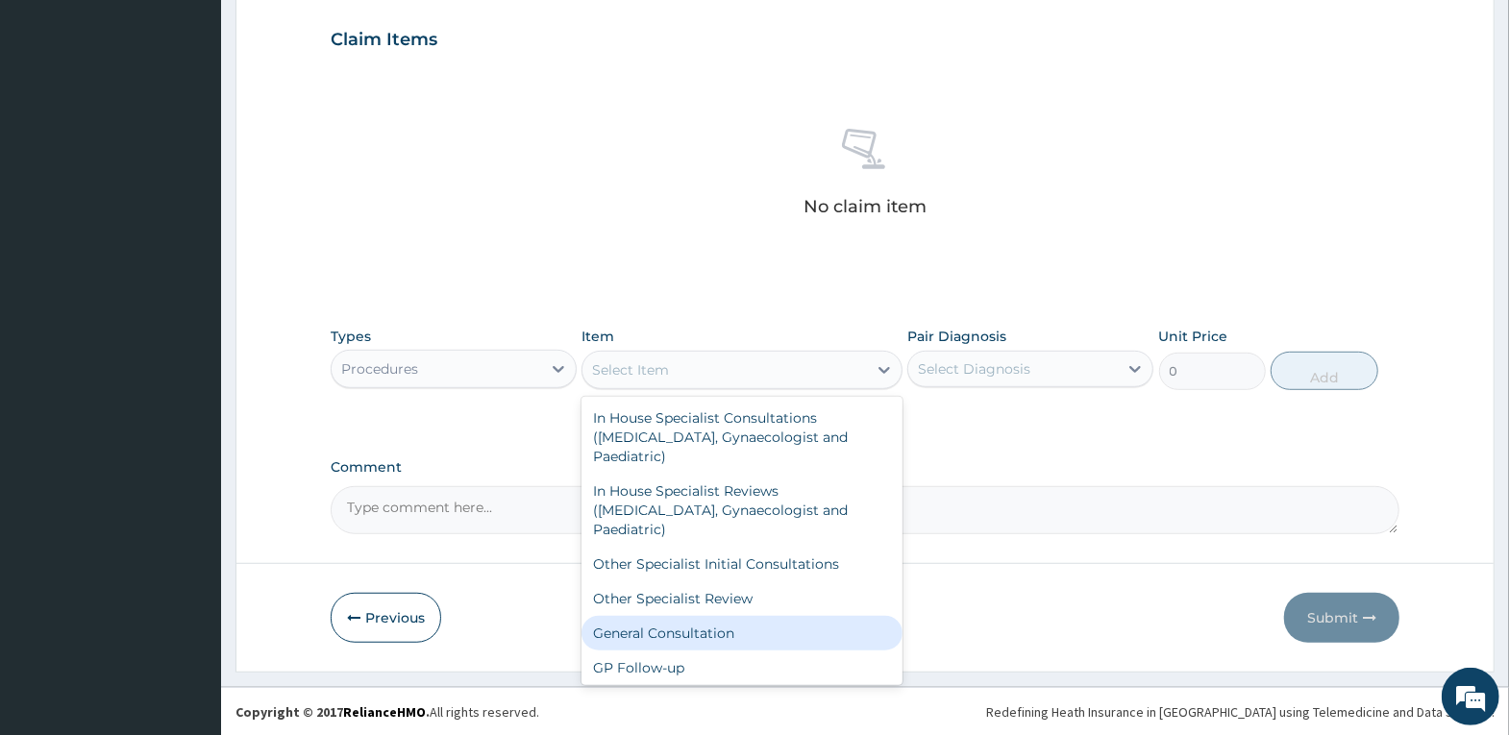
drag, startPoint x: 766, startPoint y: 624, endPoint x: 879, endPoint y: 566, distance: 127.2
click at [765, 624] on div "General Consultation" at bounding box center [741, 633] width 321 height 35
type input "4000"
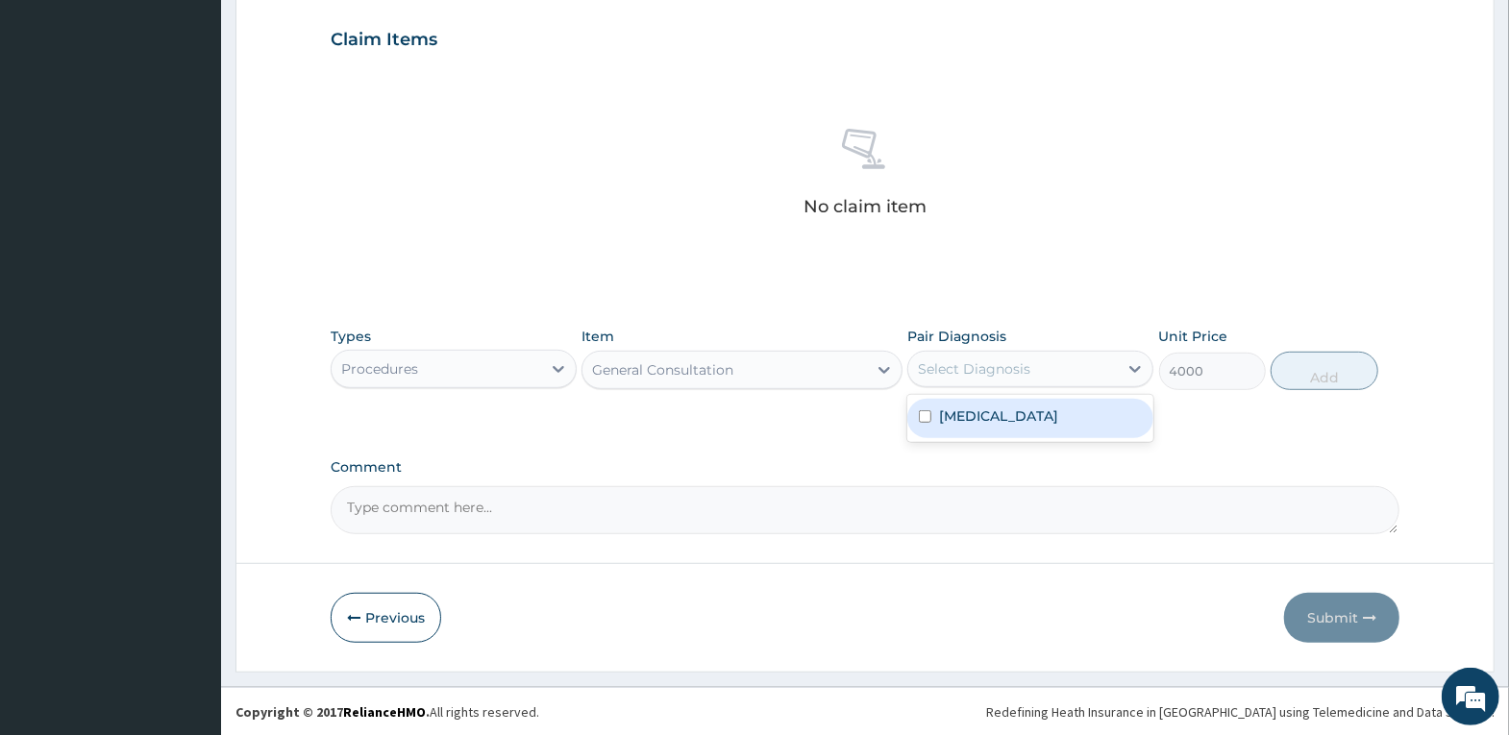
click at [985, 366] on div "Select Diagnosis" at bounding box center [974, 368] width 112 height 19
drag, startPoint x: 1002, startPoint y: 408, endPoint x: 1090, endPoint y: 404, distance: 88.6
click at [1003, 409] on label "Acute sinusitis" at bounding box center [998, 416] width 119 height 19
checkbox input "true"
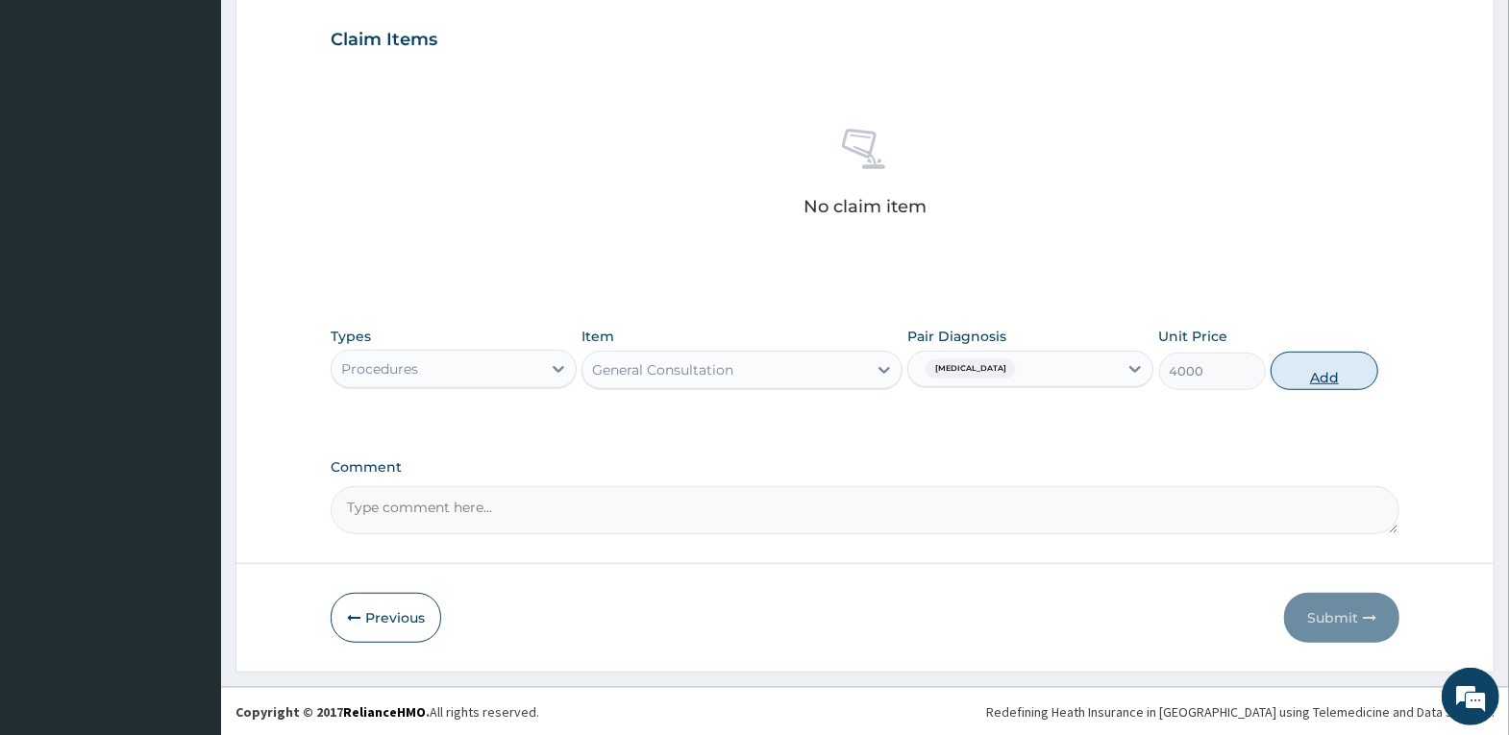
click at [1329, 365] on button "Add" at bounding box center [1324, 371] width 107 height 38
type input "0"
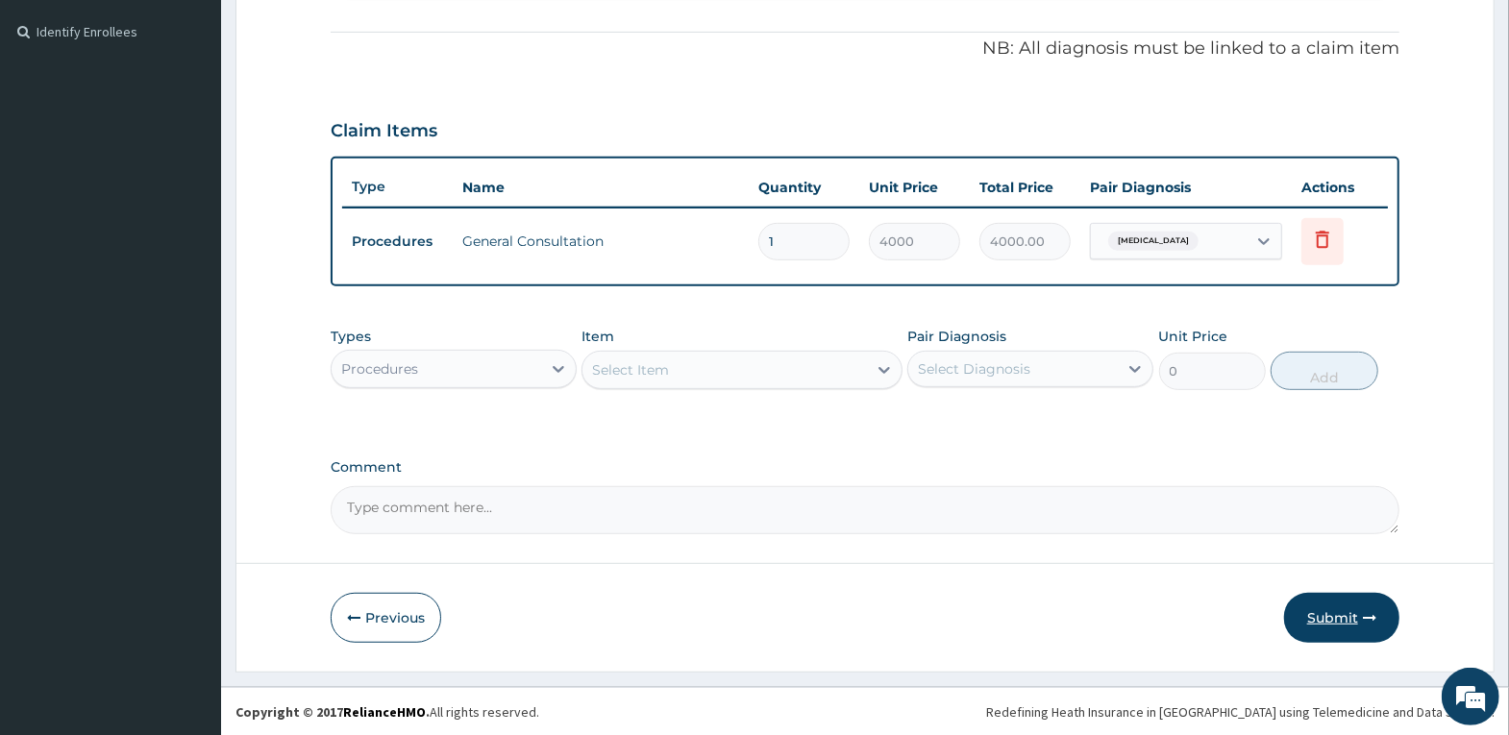
click at [1350, 619] on button "Submit" at bounding box center [1341, 618] width 115 height 50
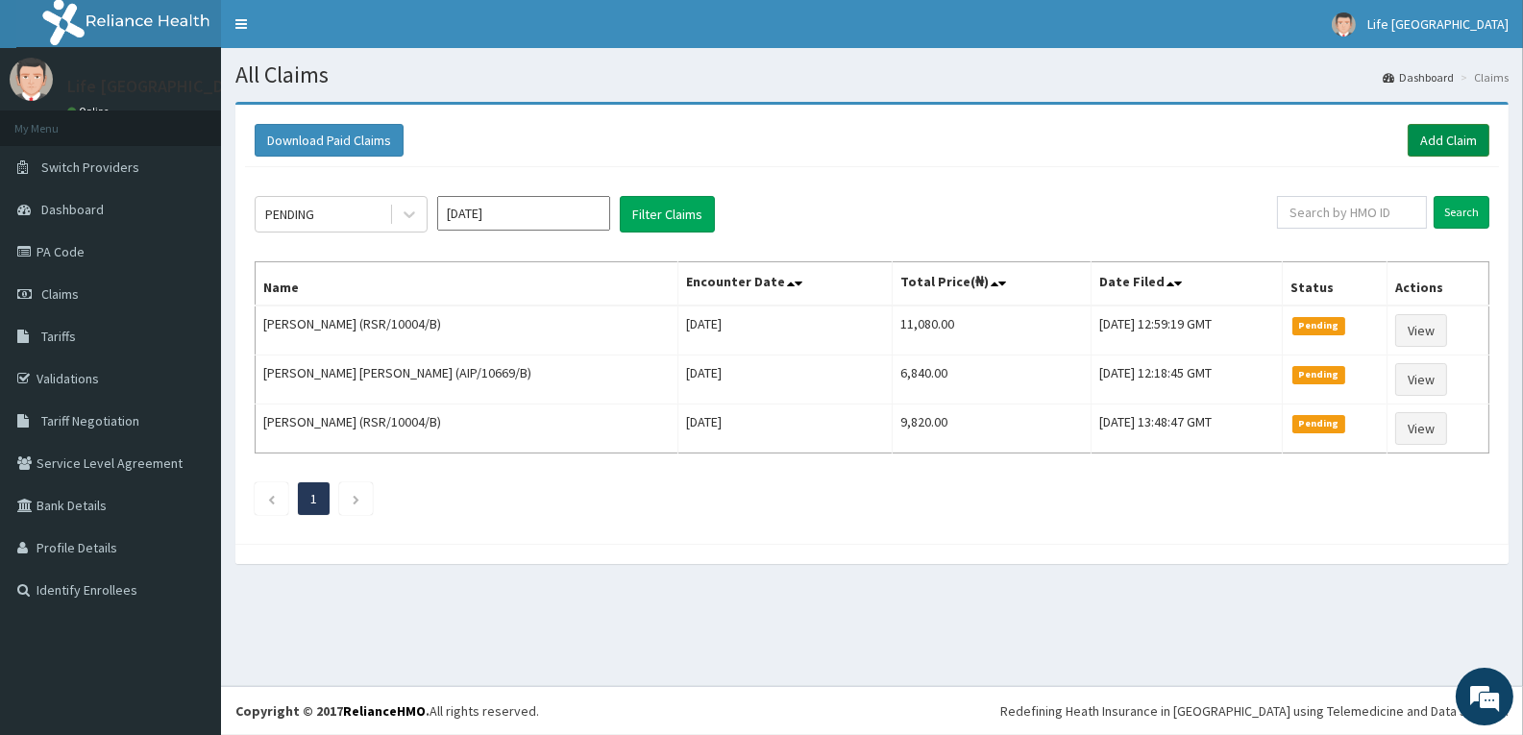
click at [1436, 140] on link "Add Claim" at bounding box center [1449, 140] width 82 height 33
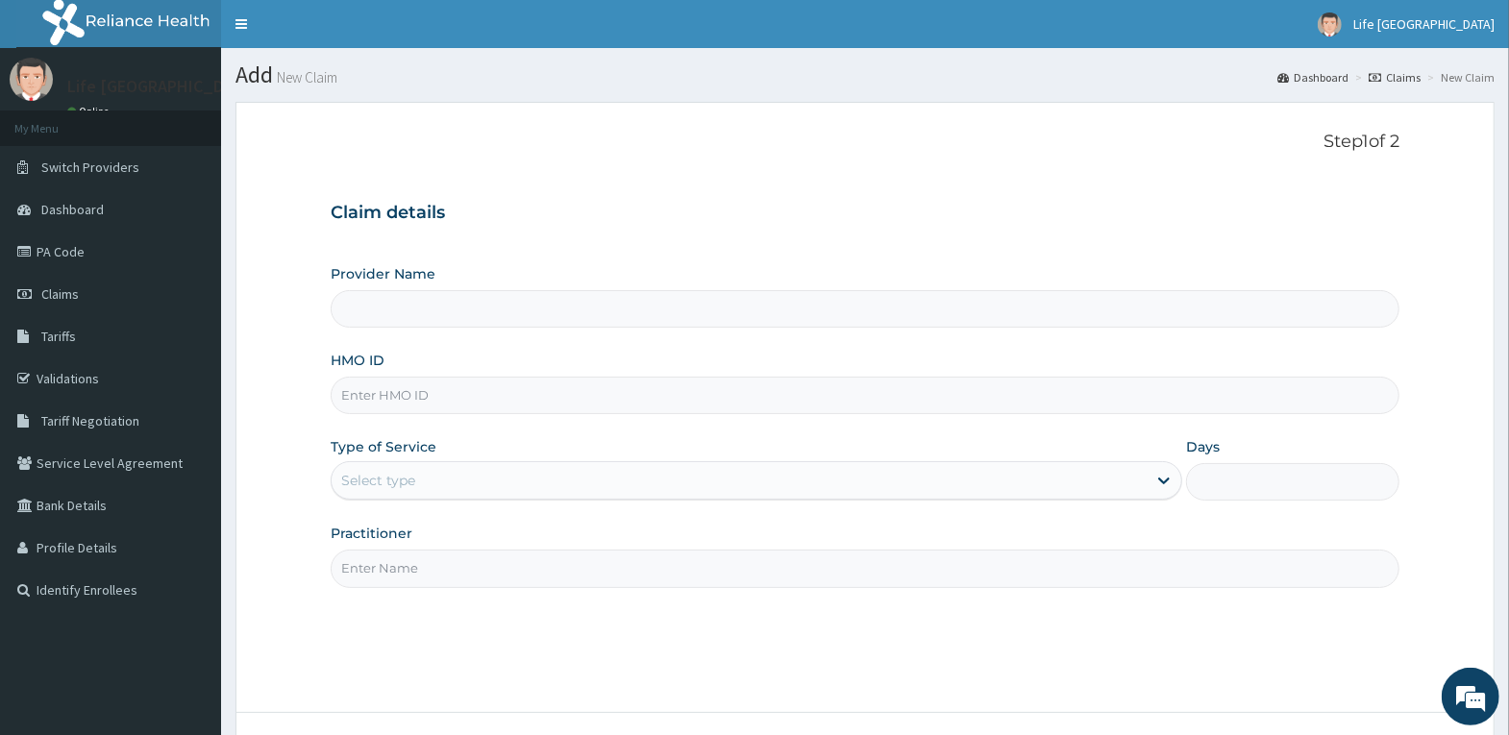
click at [595, 408] on input "HMO ID" at bounding box center [865, 395] width 1069 height 37
click at [702, 400] on input "HMO ID" at bounding box center [865, 395] width 1069 height 37
type input "Life [GEOGRAPHIC_DATA]"
type input "OMP/10007/A"
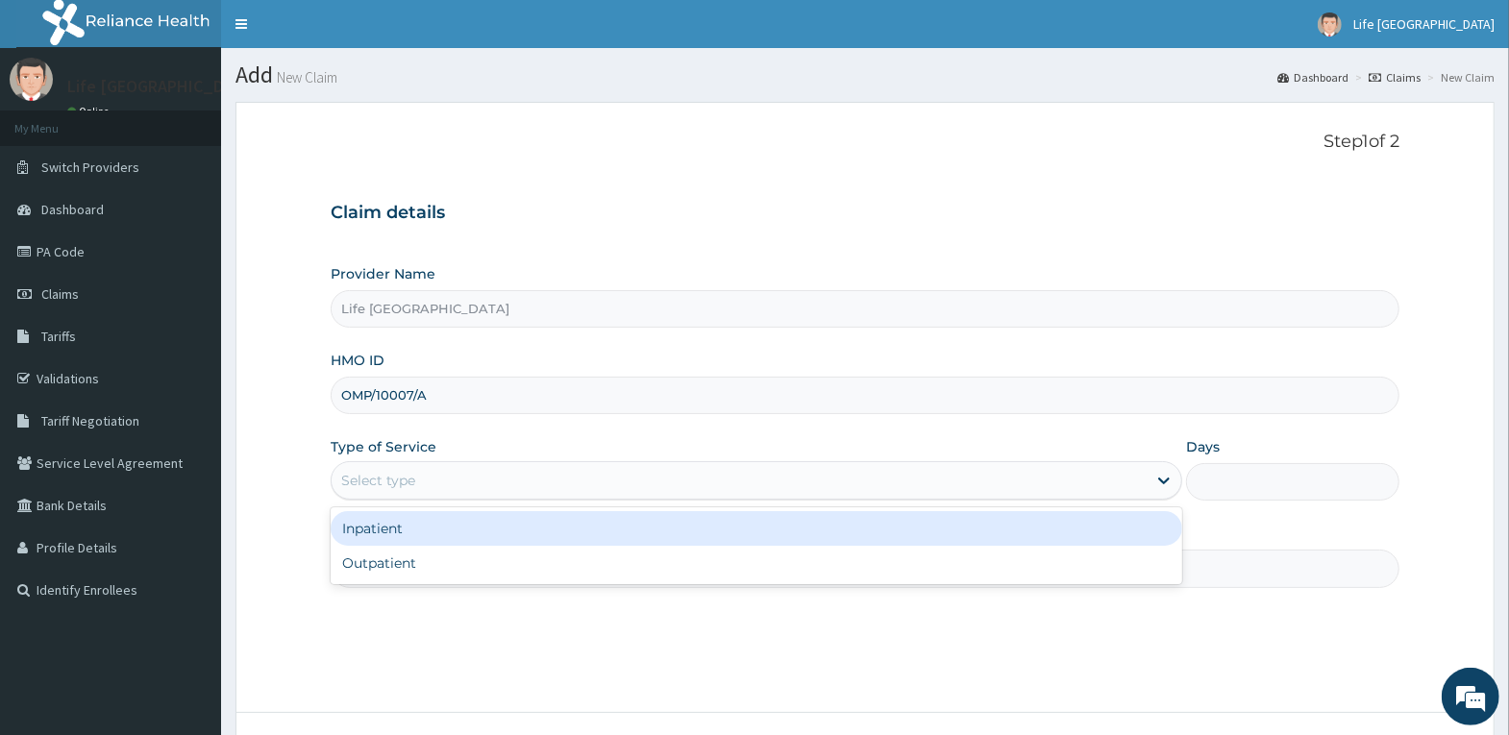
click at [927, 489] on div "Select type" at bounding box center [739, 480] width 815 height 31
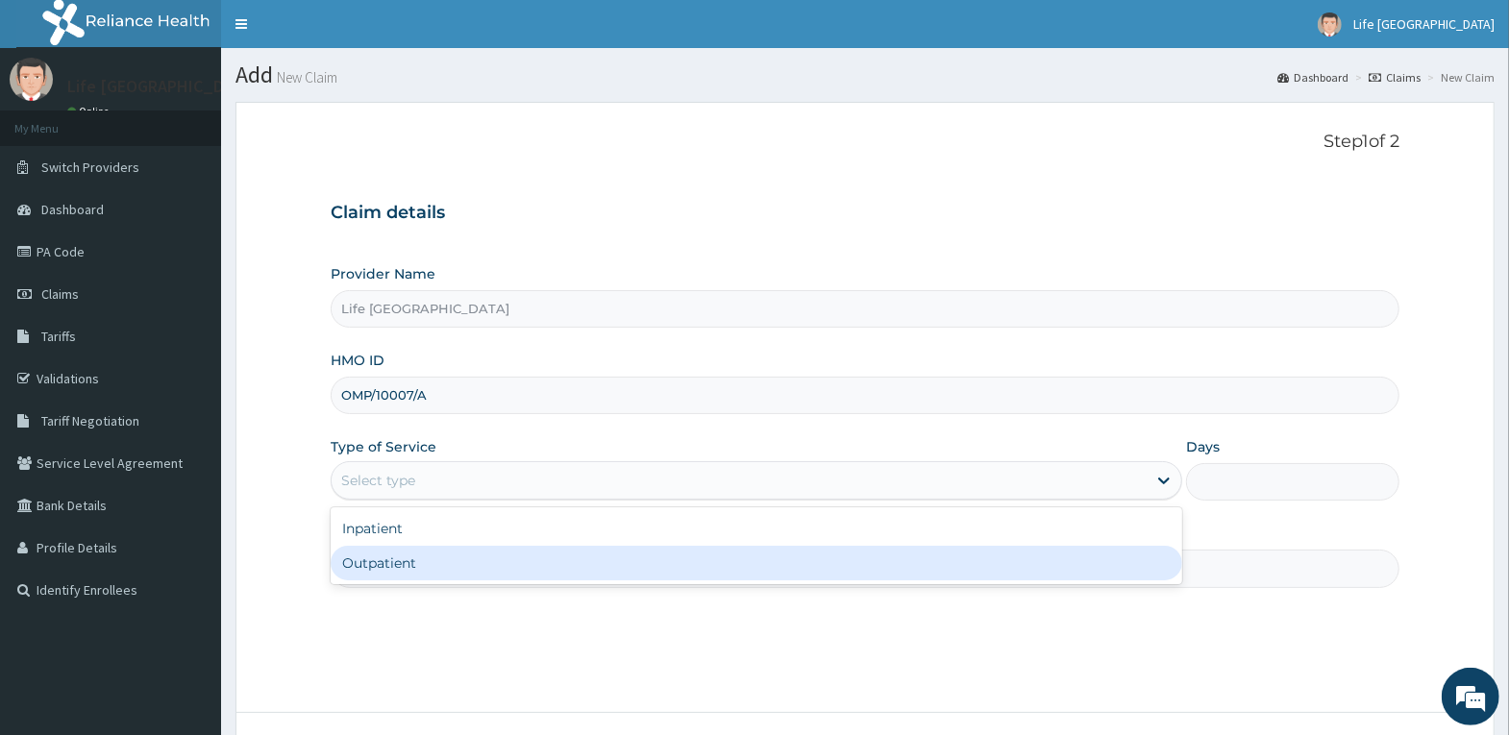
click at [922, 557] on div "Outpatient" at bounding box center [757, 563] width 852 height 35
type input "1"
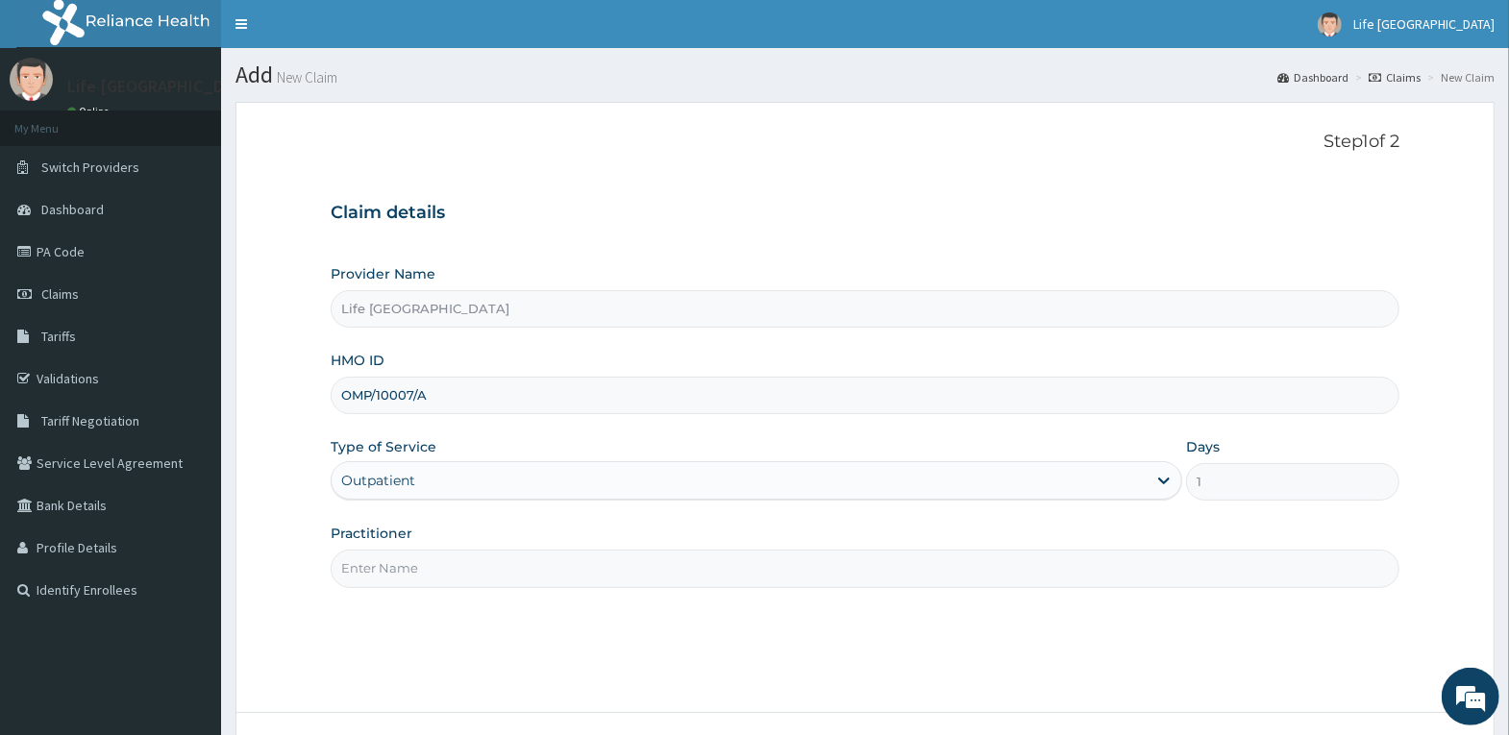
click at [922, 573] on input "Practitioner" at bounding box center [865, 568] width 1069 height 37
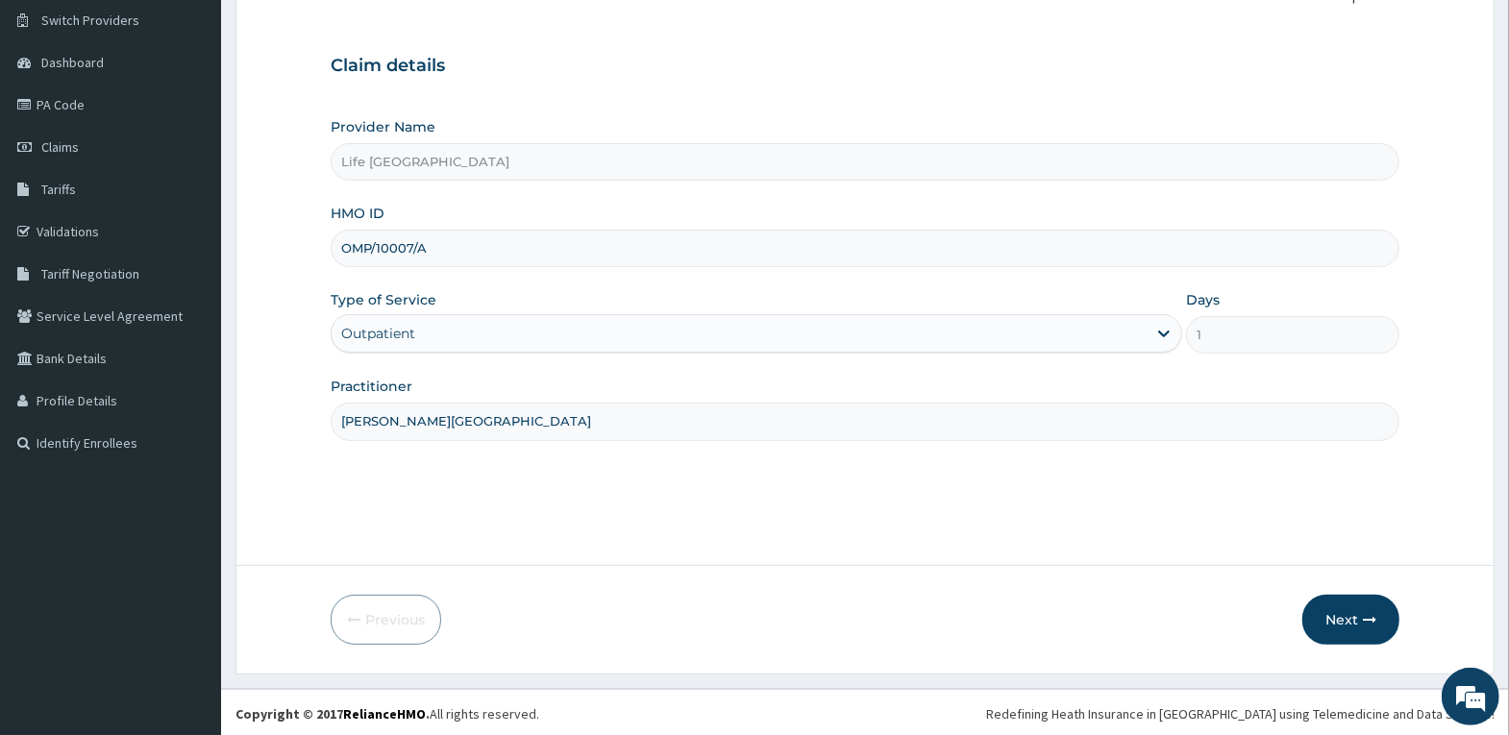
scroll to position [149, 0]
type input "[PERSON_NAME][GEOGRAPHIC_DATA]"
click at [1363, 608] on button "Next" at bounding box center [1350, 618] width 97 height 50
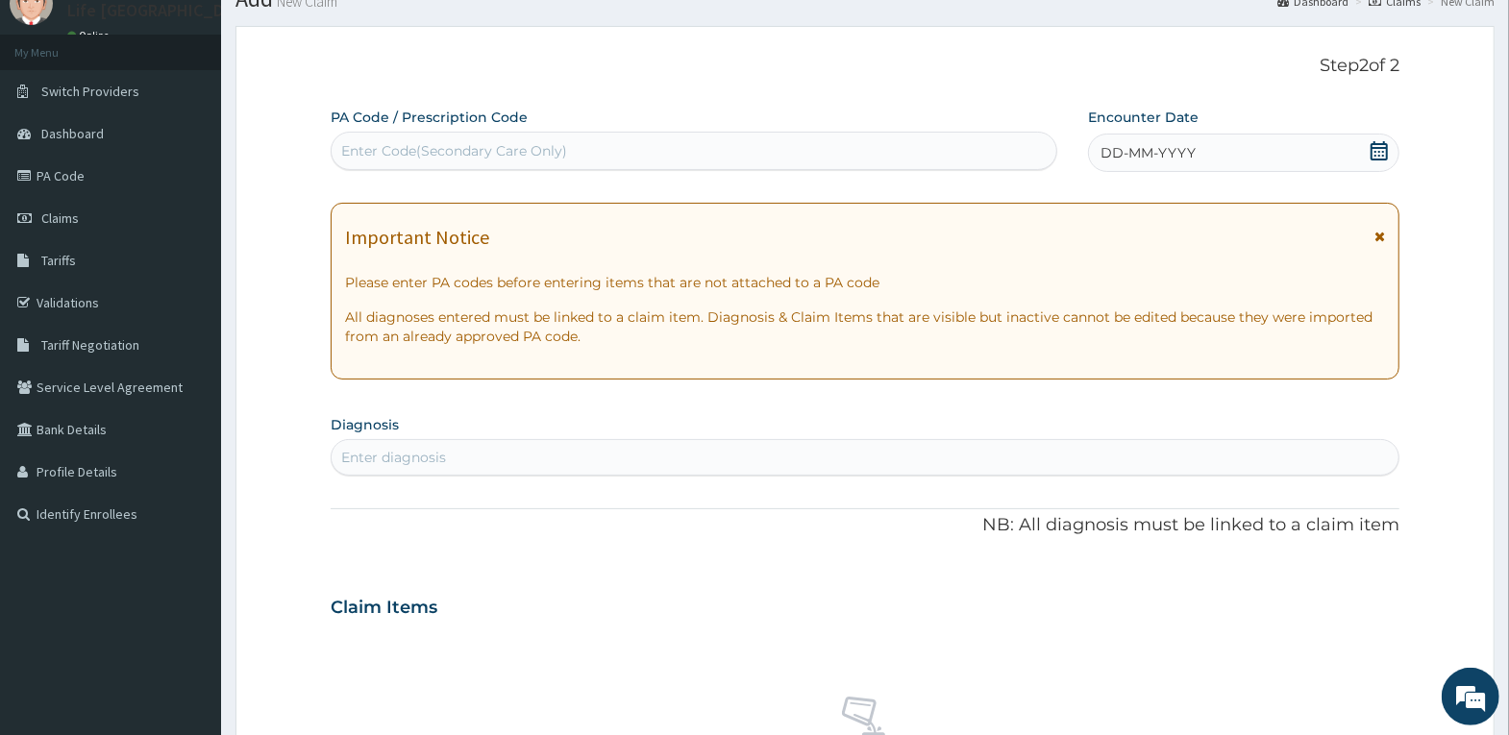
scroll to position [0, 0]
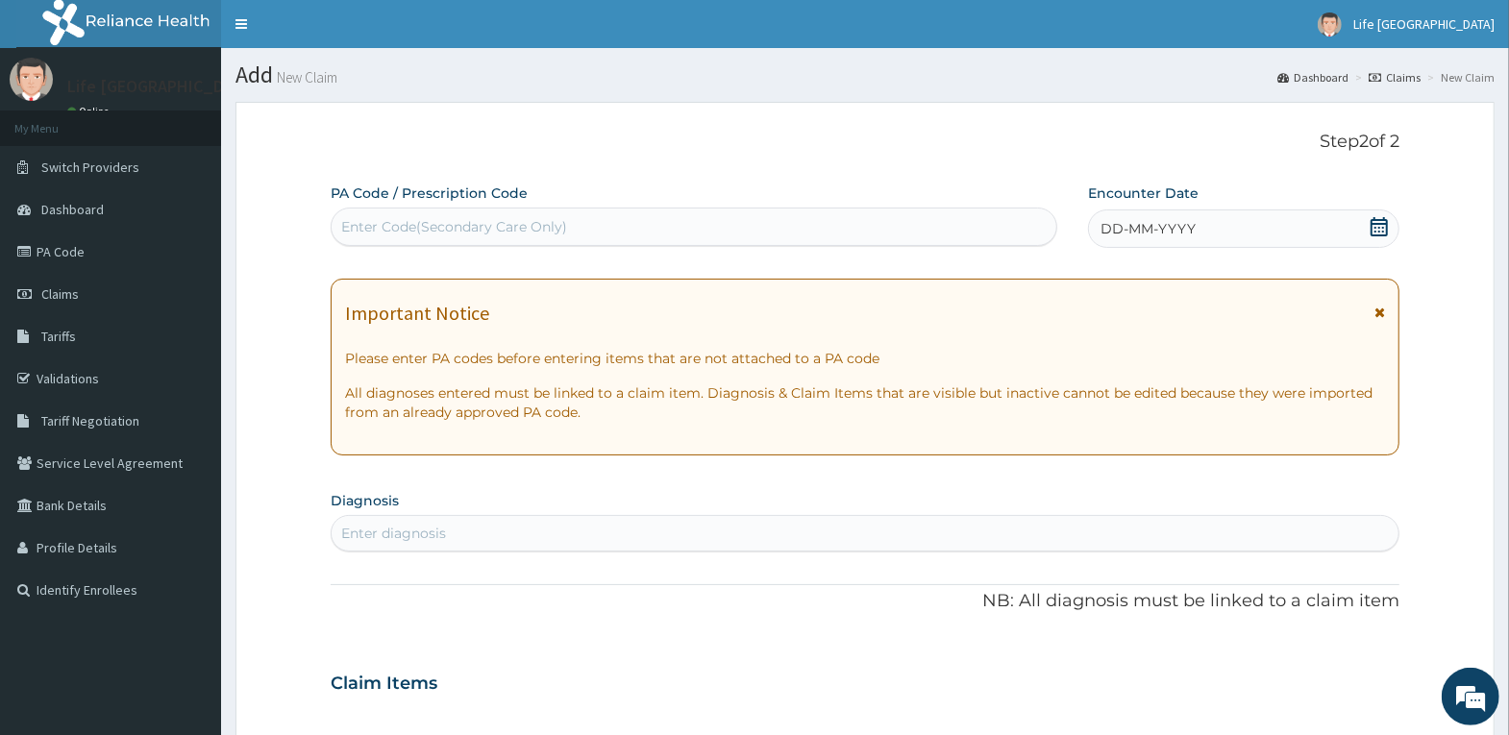
click at [1265, 220] on div "DD-MM-YYYY" at bounding box center [1243, 229] width 311 height 38
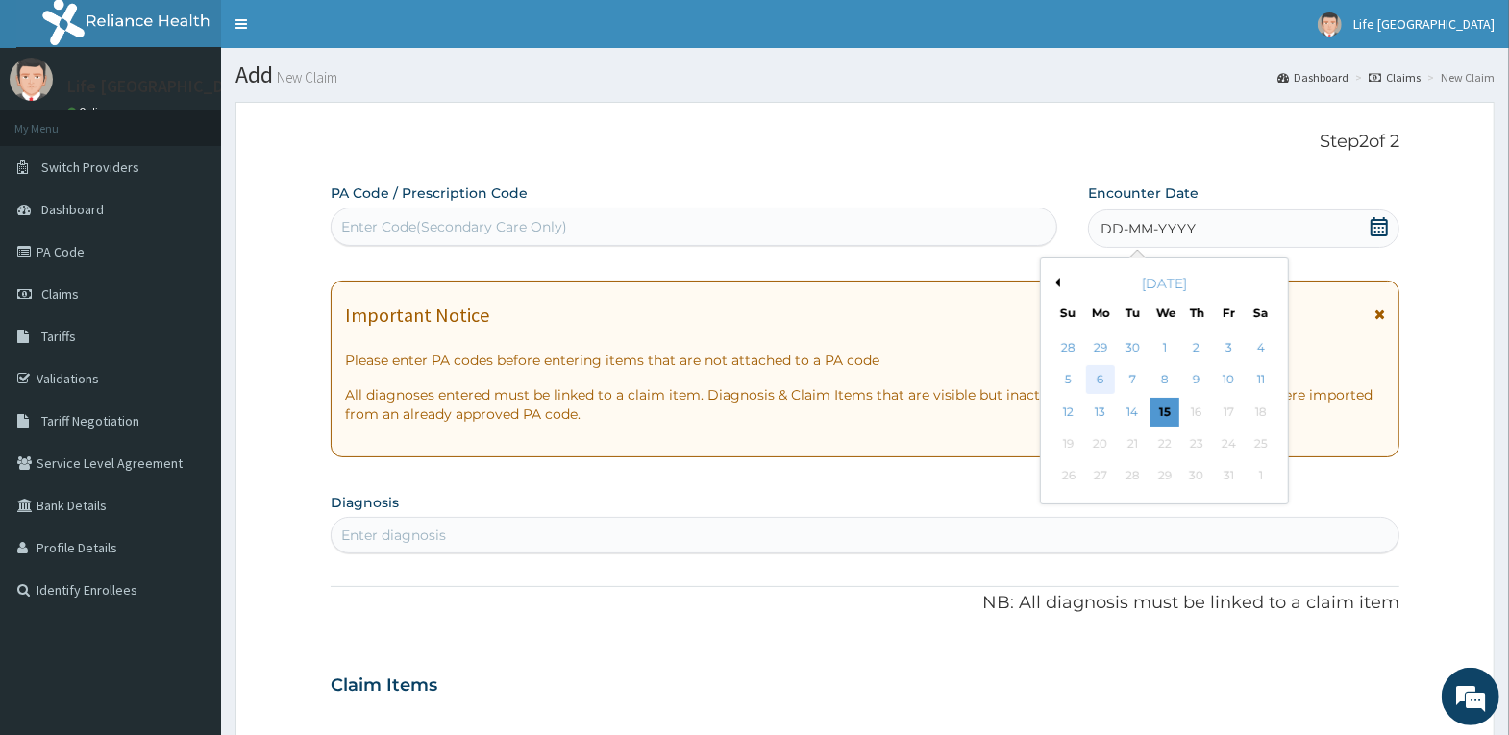
click at [1105, 382] on div "6" at bounding box center [1100, 380] width 29 height 29
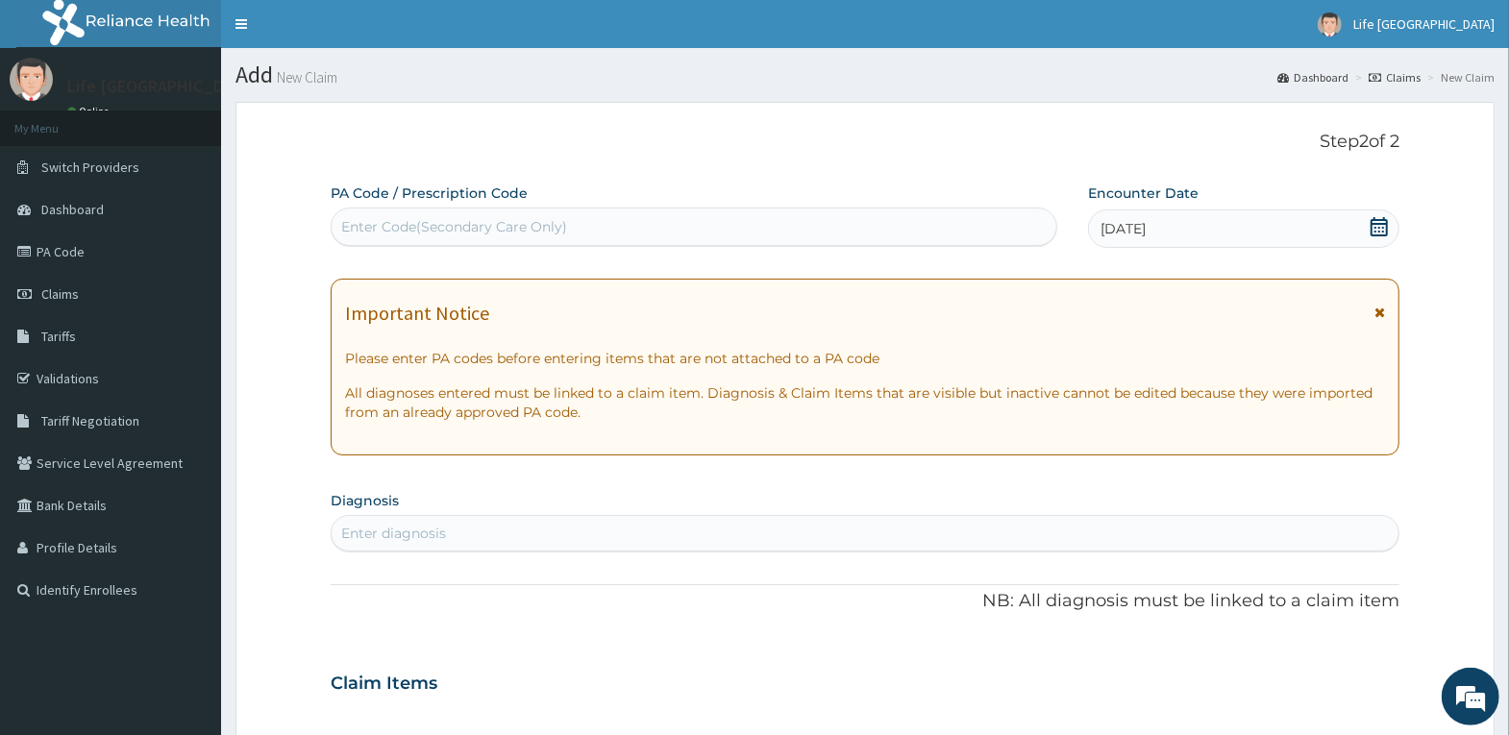
scroll to position [96, 0]
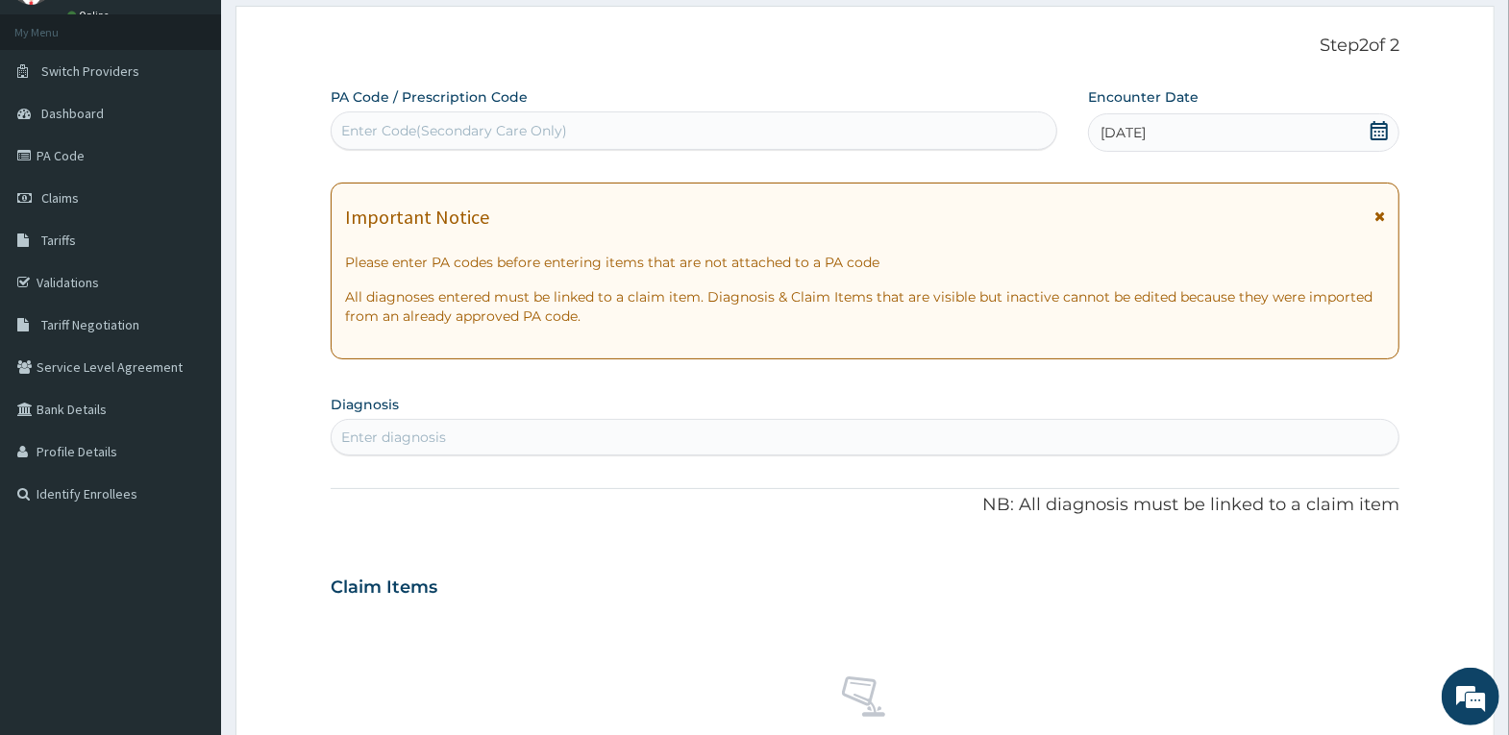
click at [959, 433] on div "Enter diagnosis" at bounding box center [865, 437] width 1067 height 31
type input "HYPERTENSION"
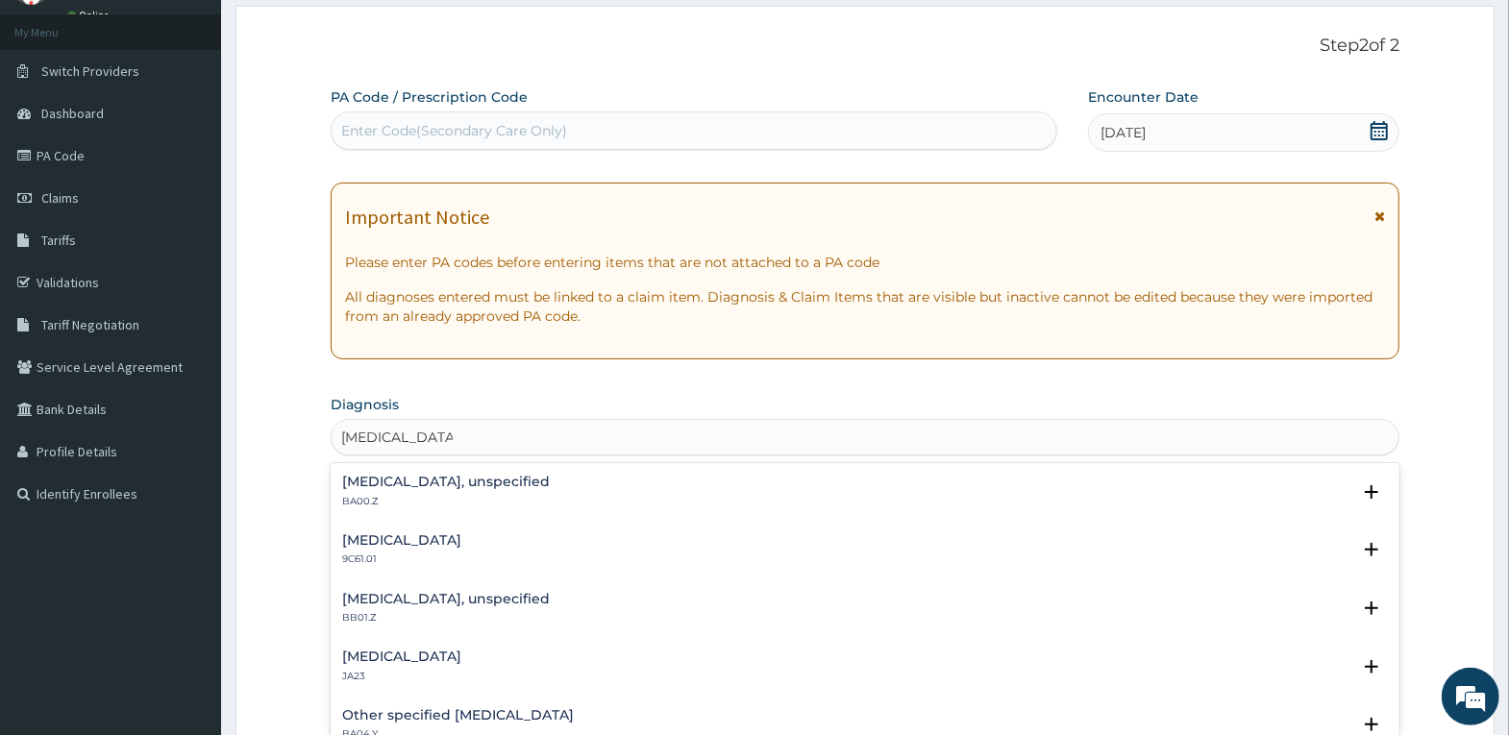
click at [550, 487] on h4 "Essential hypertension, unspecified" at bounding box center [446, 482] width 208 height 14
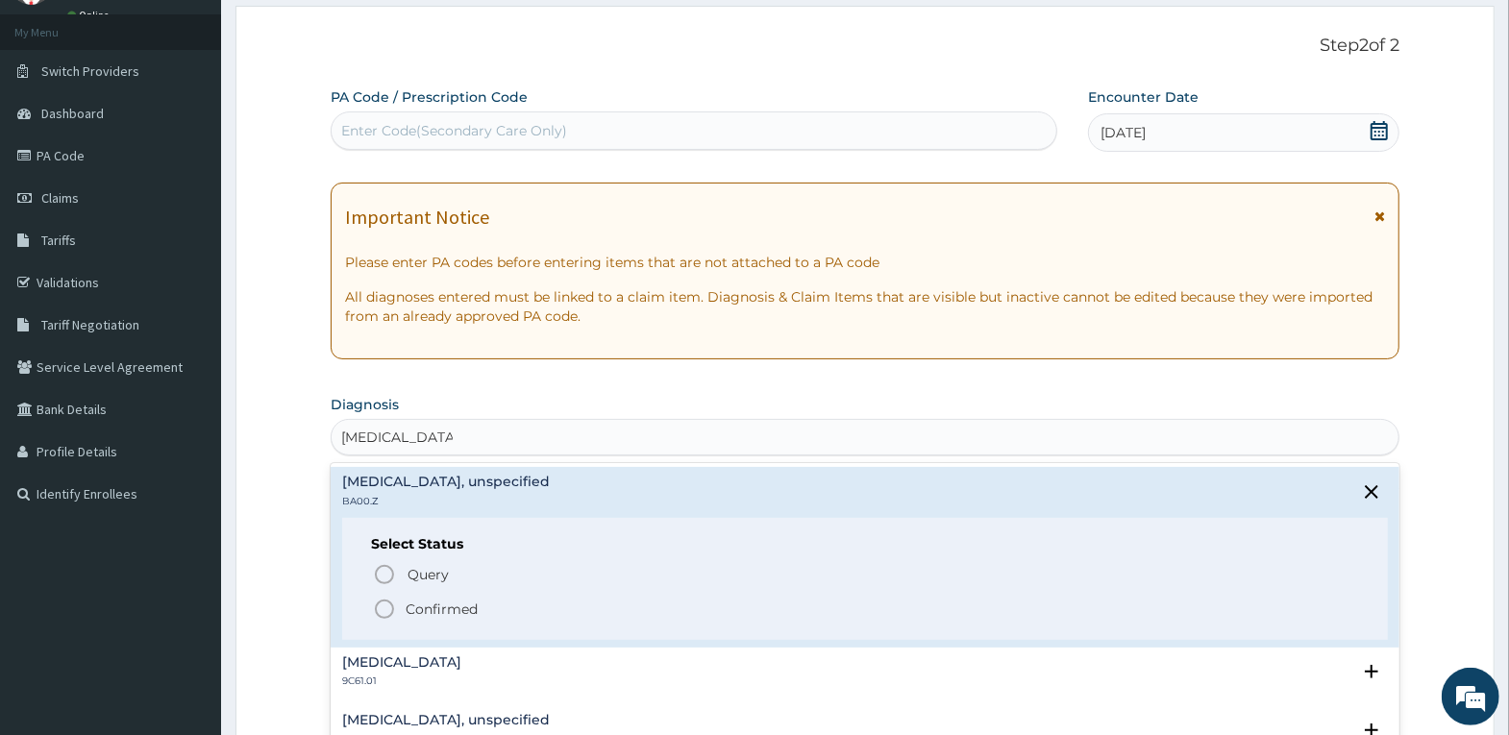
click at [454, 615] on p "Confirmed" at bounding box center [442, 609] width 72 height 19
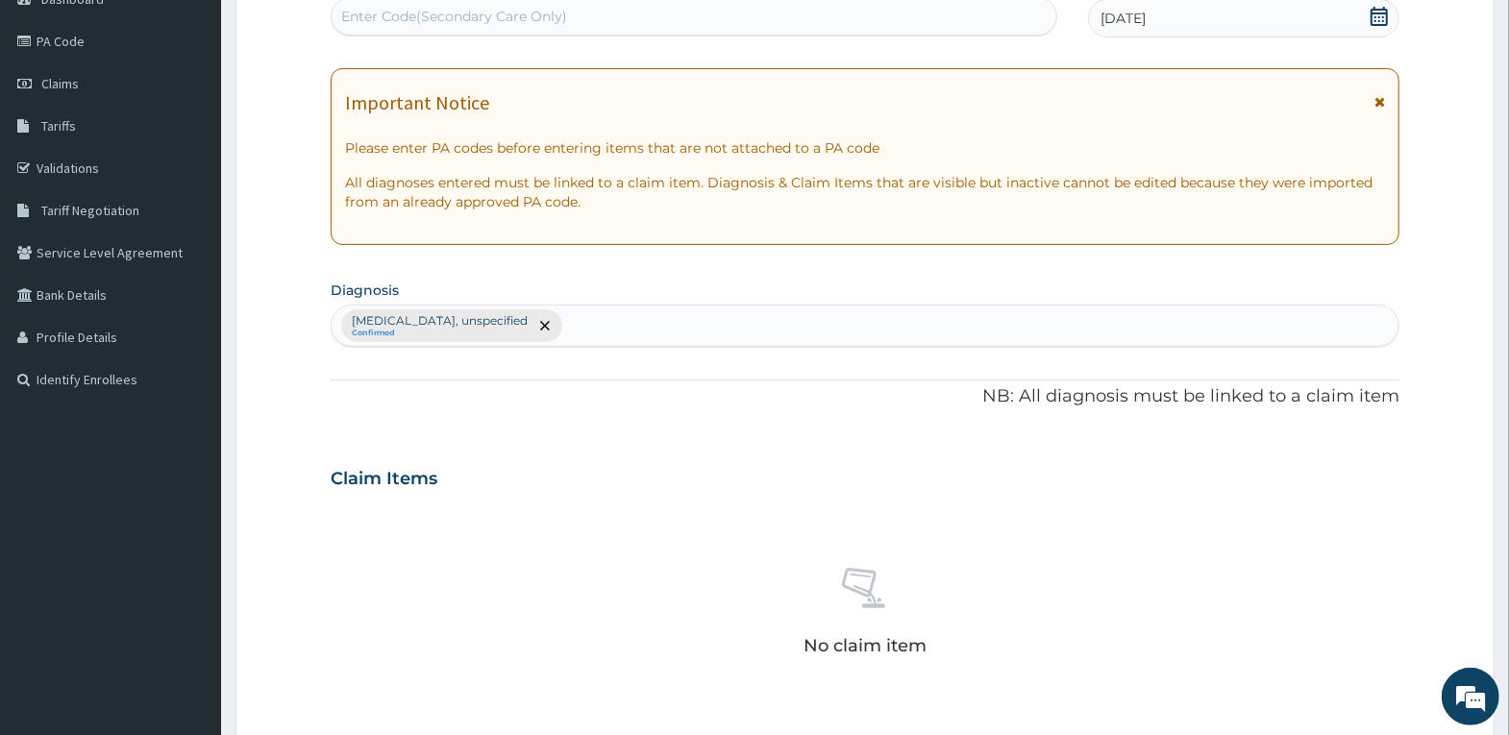
scroll to position [481, 0]
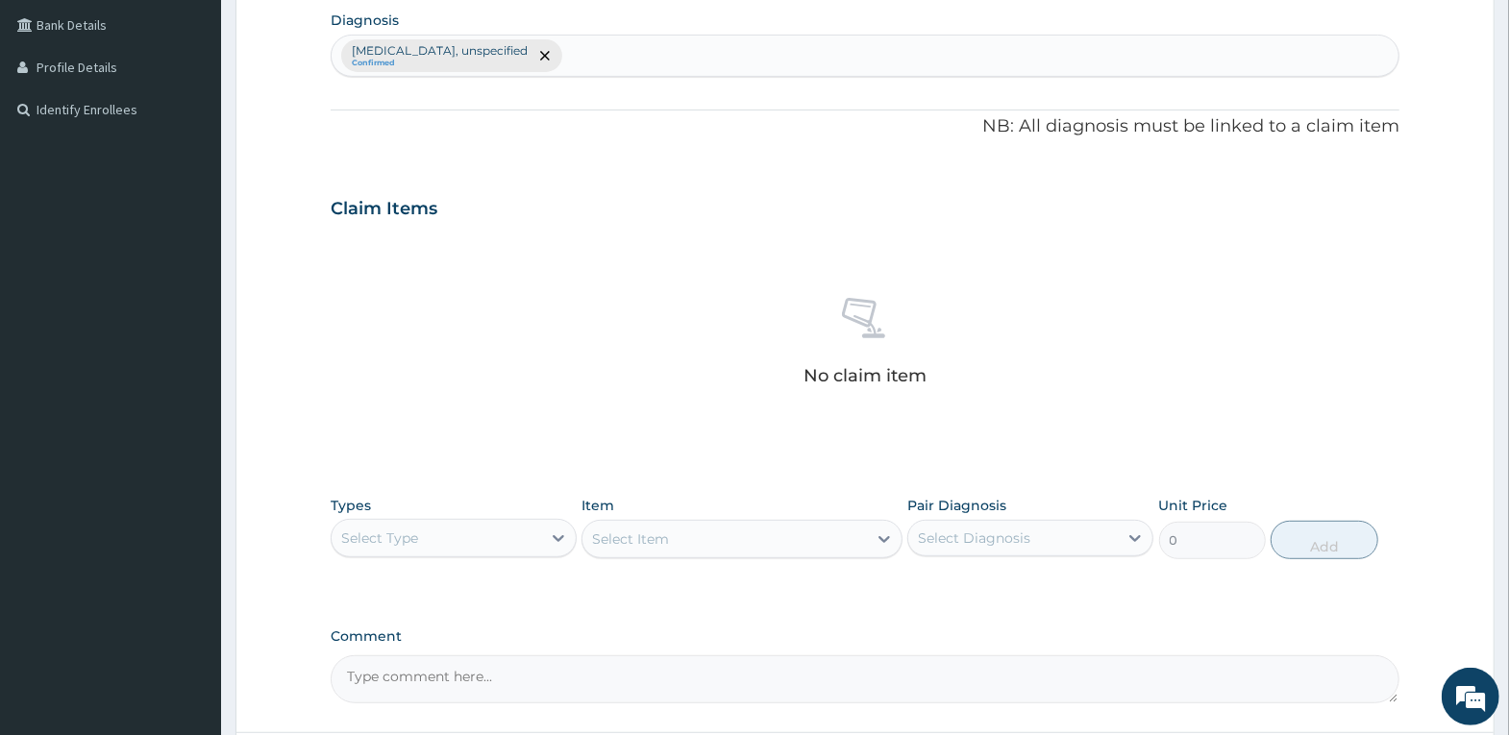
click at [488, 533] on div "Select Type" at bounding box center [437, 538] width 210 height 31
drag, startPoint x: 461, startPoint y: 654, endPoint x: 697, endPoint y: 534, distance: 263.9
click at [465, 654] on div "Procedures" at bounding box center [454, 655] width 246 height 35
click at [705, 526] on div "Select Item" at bounding box center [741, 539] width 321 height 38
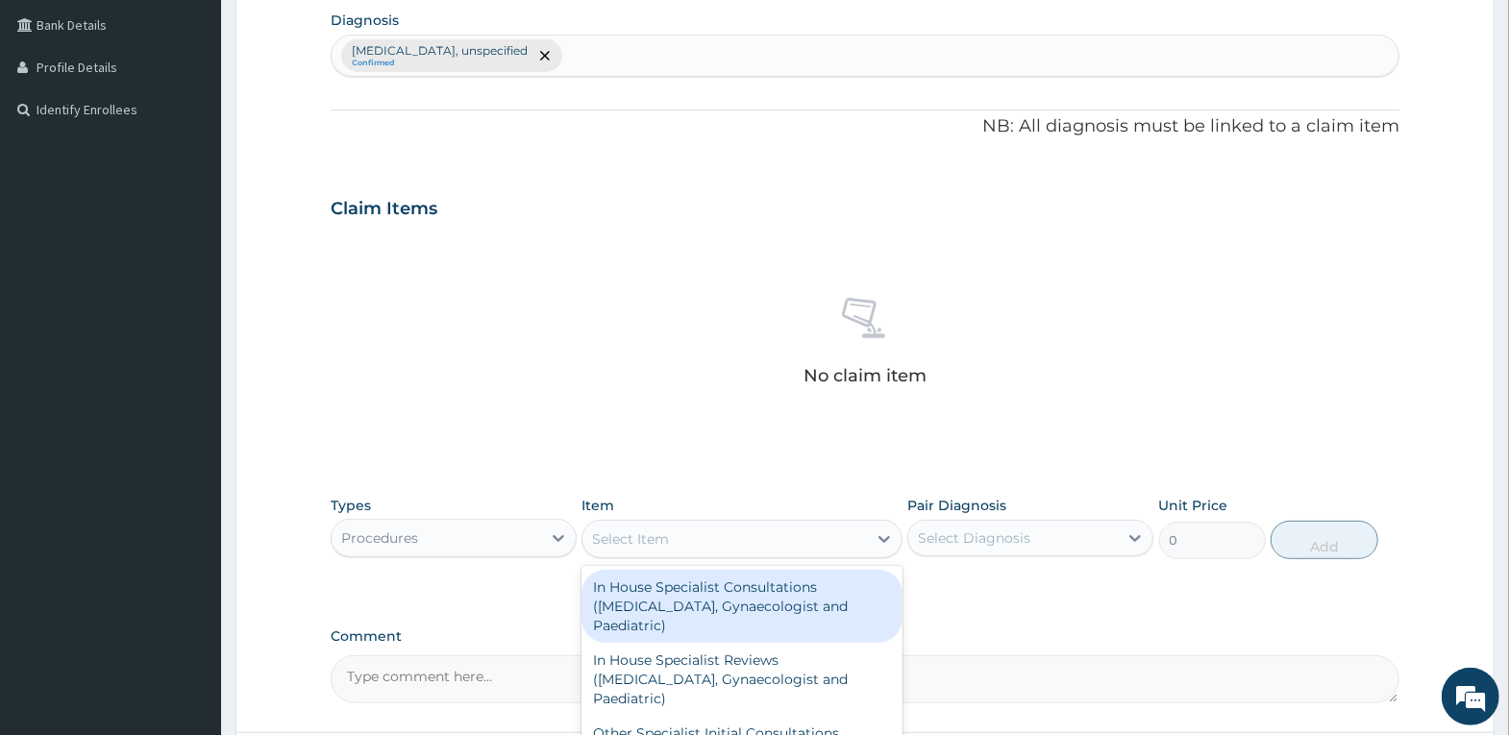
click at [699, 543] on div "Select Item" at bounding box center [724, 539] width 284 height 31
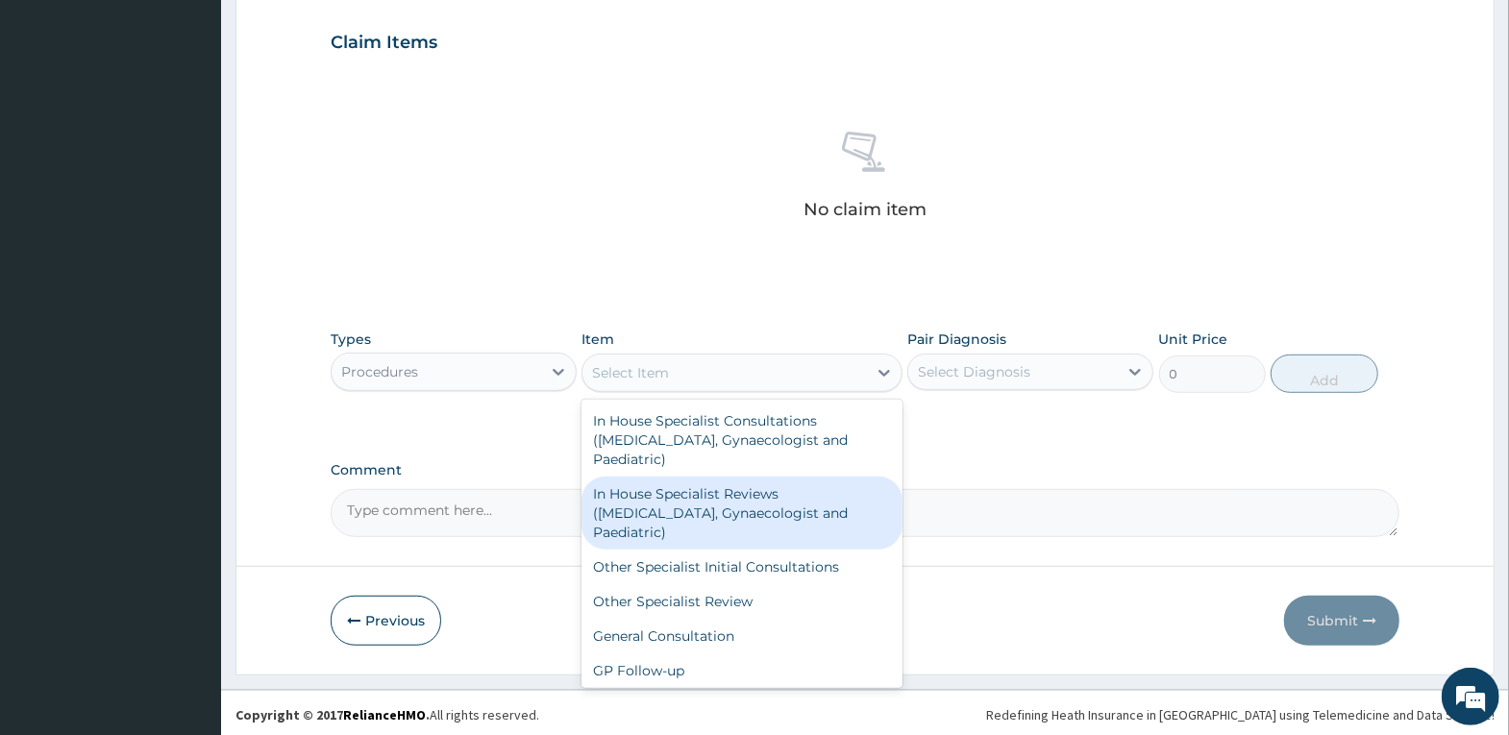
scroll to position [650, 0]
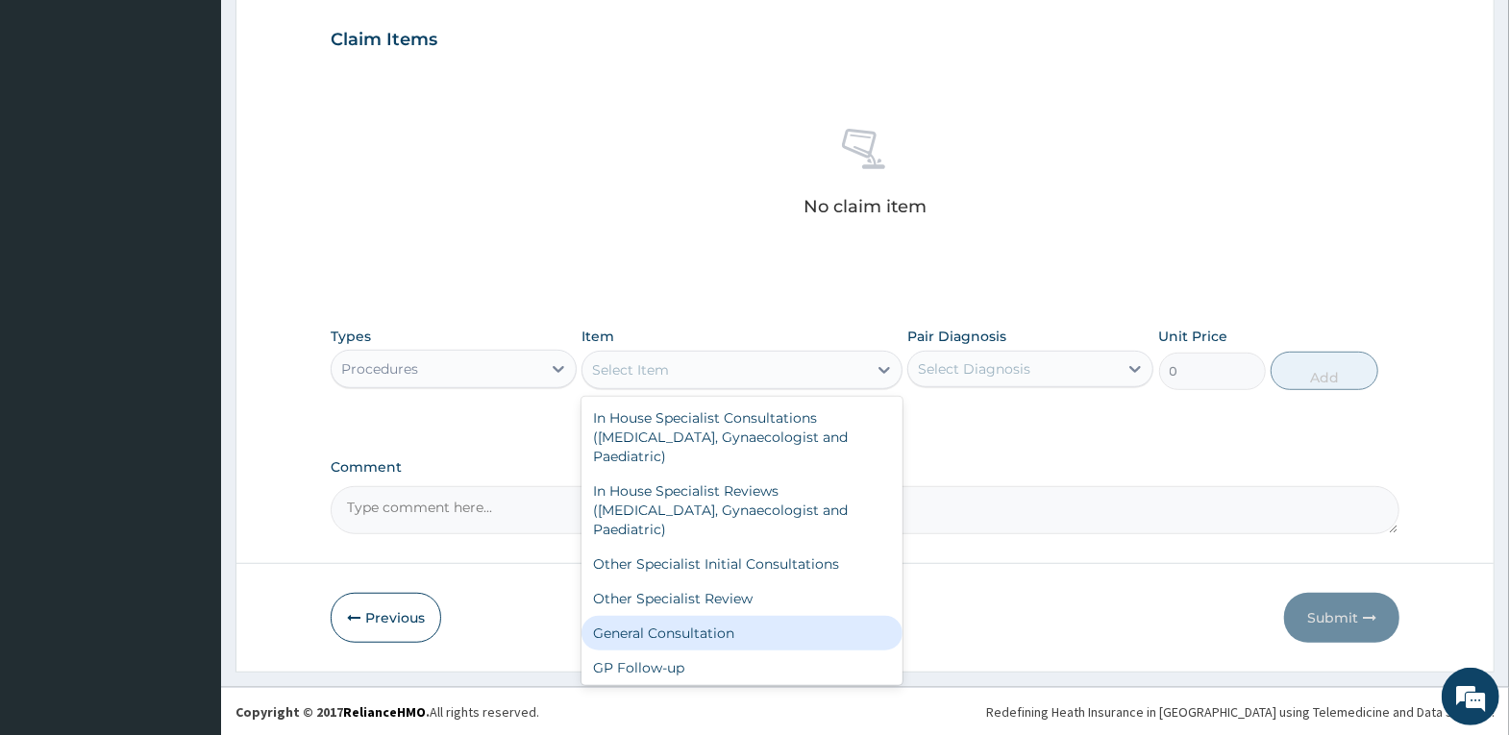
click at [753, 624] on div "General Consultation" at bounding box center [741, 633] width 321 height 35
type input "4000"
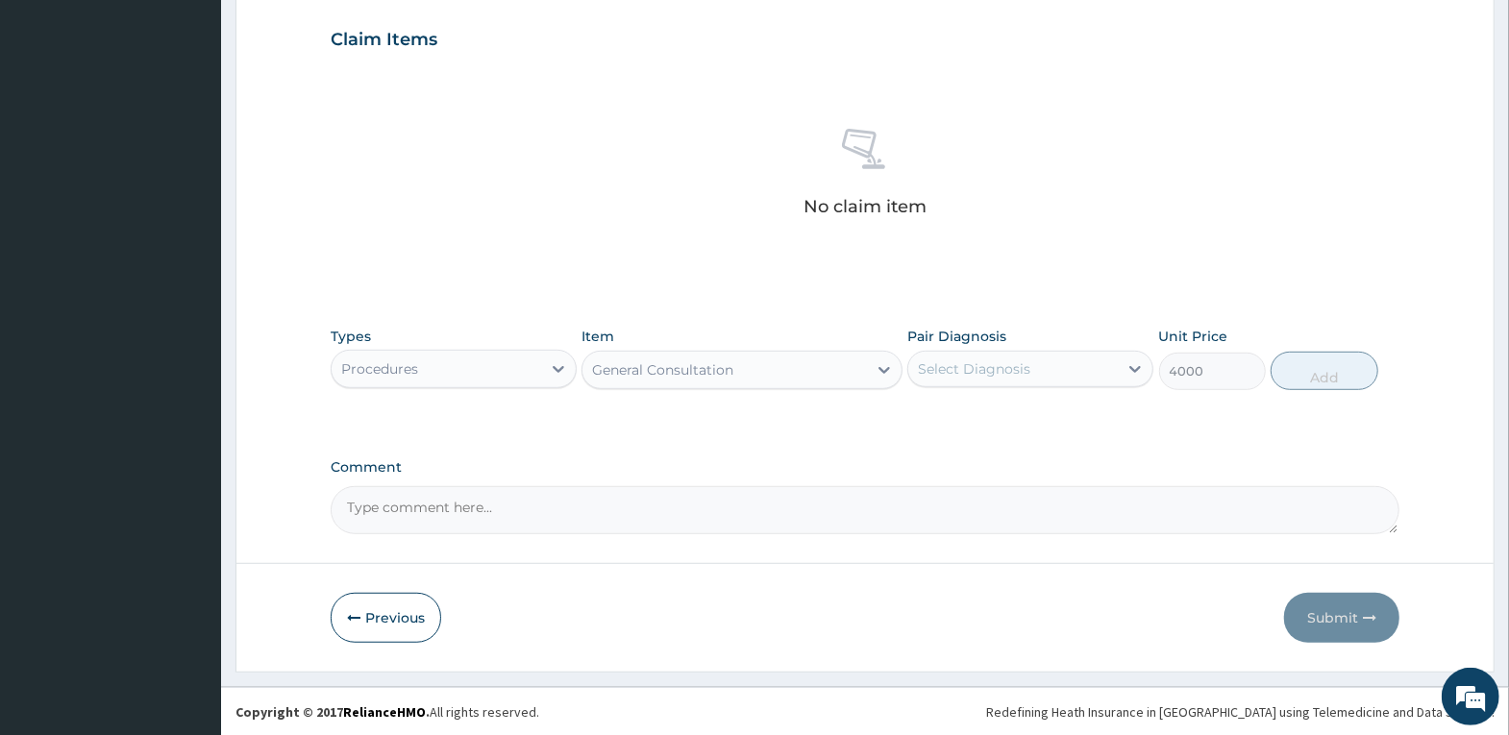
drag, startPoint x: 1015, startPoint y: 359, endPoint x: 1010, endPoint y: 384, distance: 26.4
click at [1012, 364] on div "Select Diagnosis" at bounding box center [974, 368] width 112 height 19
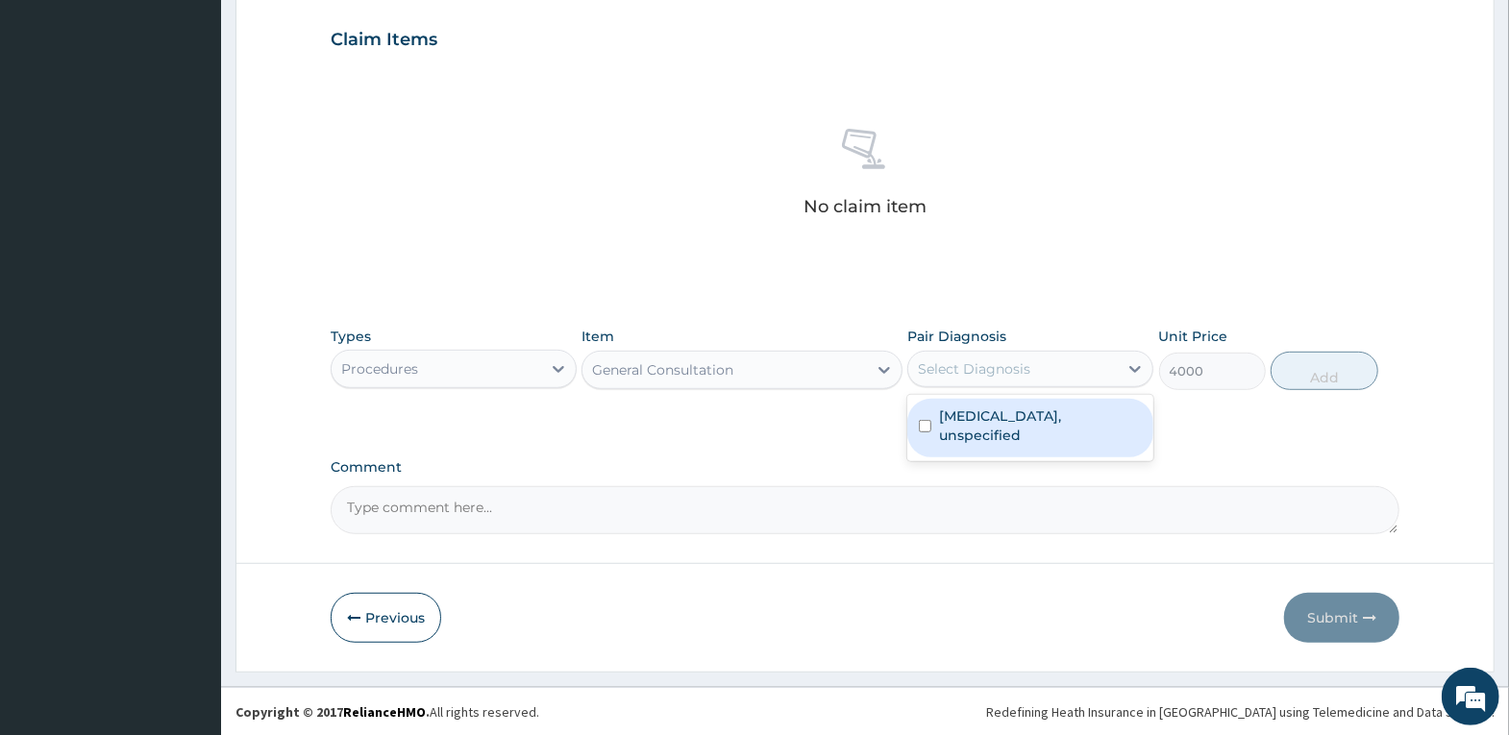
drag, startPoint x: 1002, startPoint y: 432, endPoint x: 1332, endPoint y: 348, distance: 340.1
click at [1017, 431] on label "Essential hypertension, unspecified" at bounding box center [1040, 426] width 203 height 38
checkbox input "true"
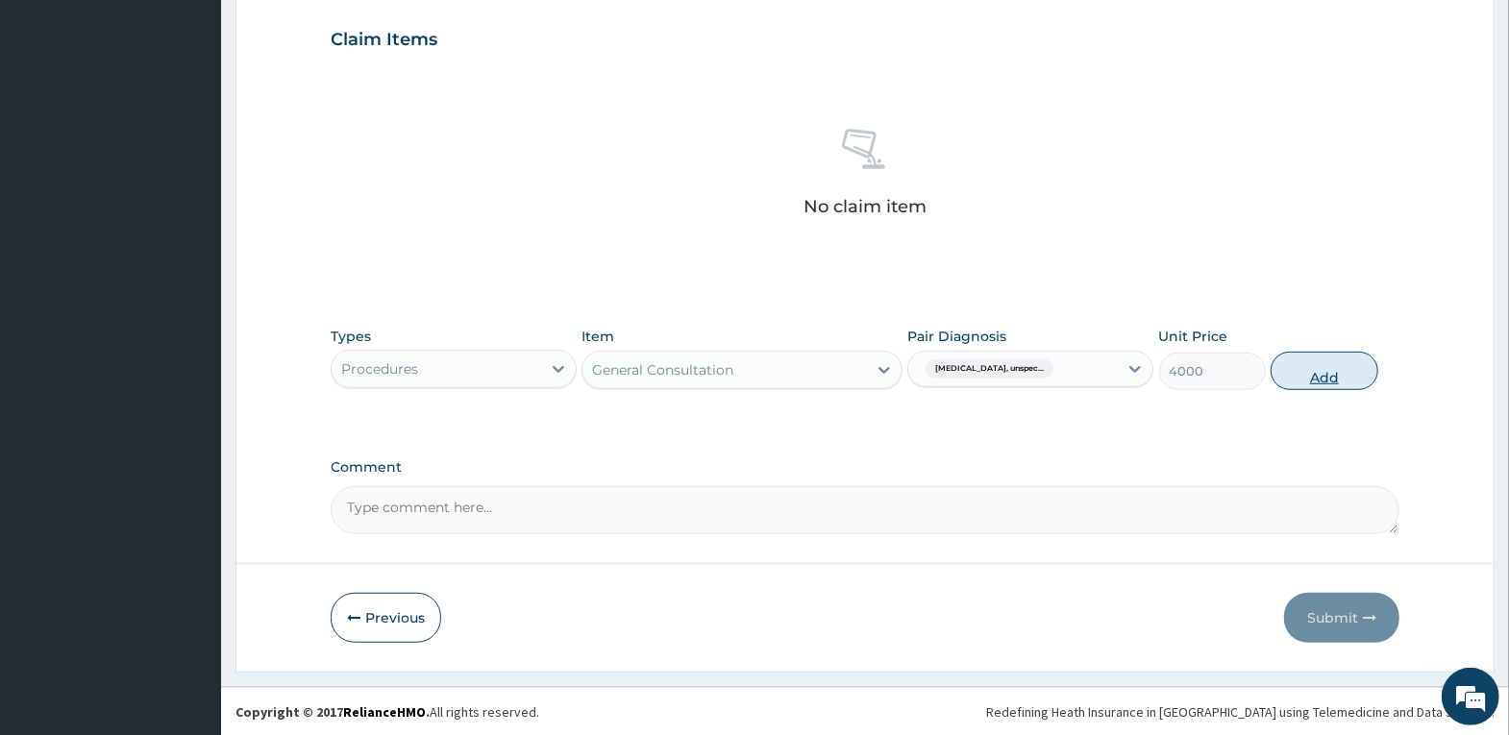
click at [1322, 352] on button "Add" at bounding box center [1324, 371] width 107 height 38
type input "0"
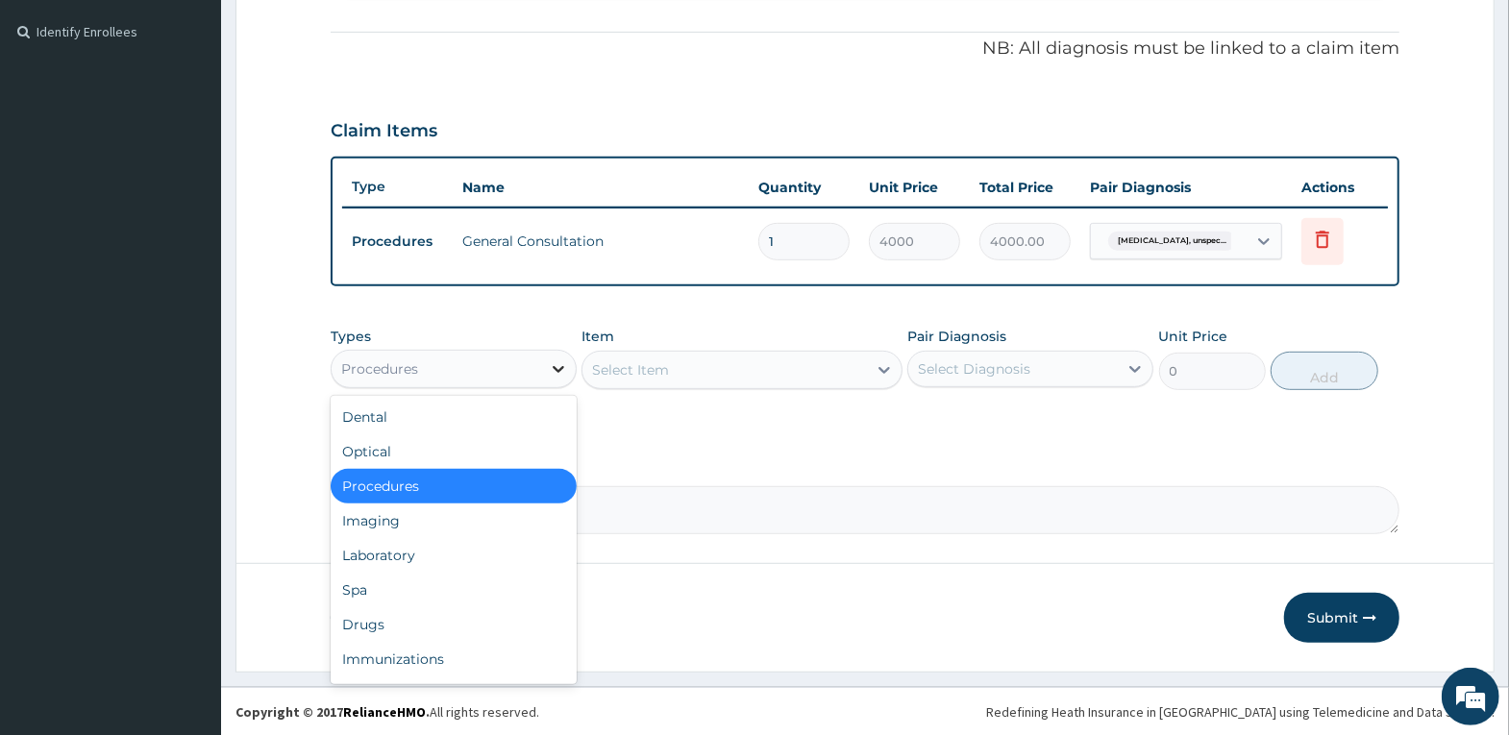
click at [545, 359] on div at bounding box center [558, 369] width 35 height 35
click at [506, 623] on div "Drugs" at bounding box center [454, 624] width 246 height 35
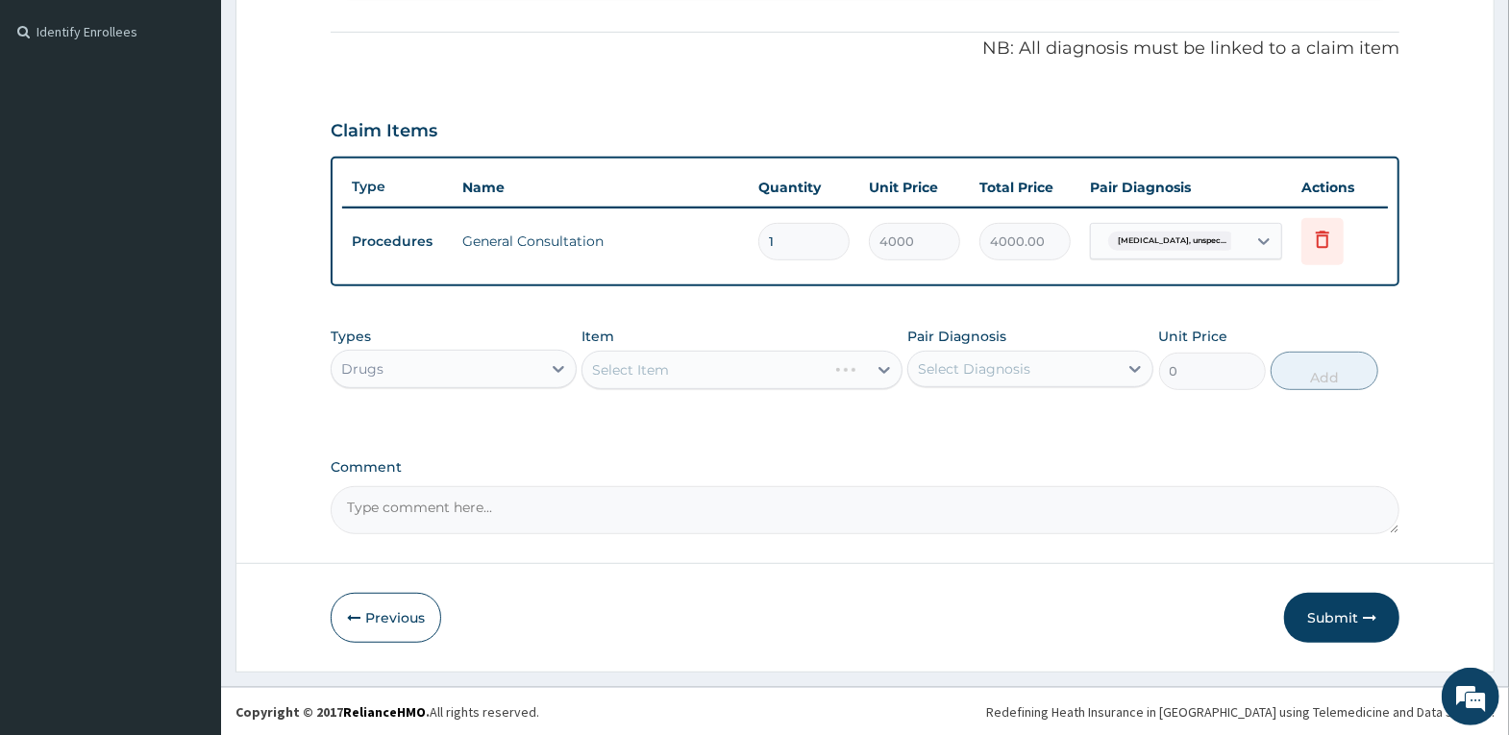
click at [753, 366] on div "Select Item" at bounding box center [741, 370] width 321 height 38
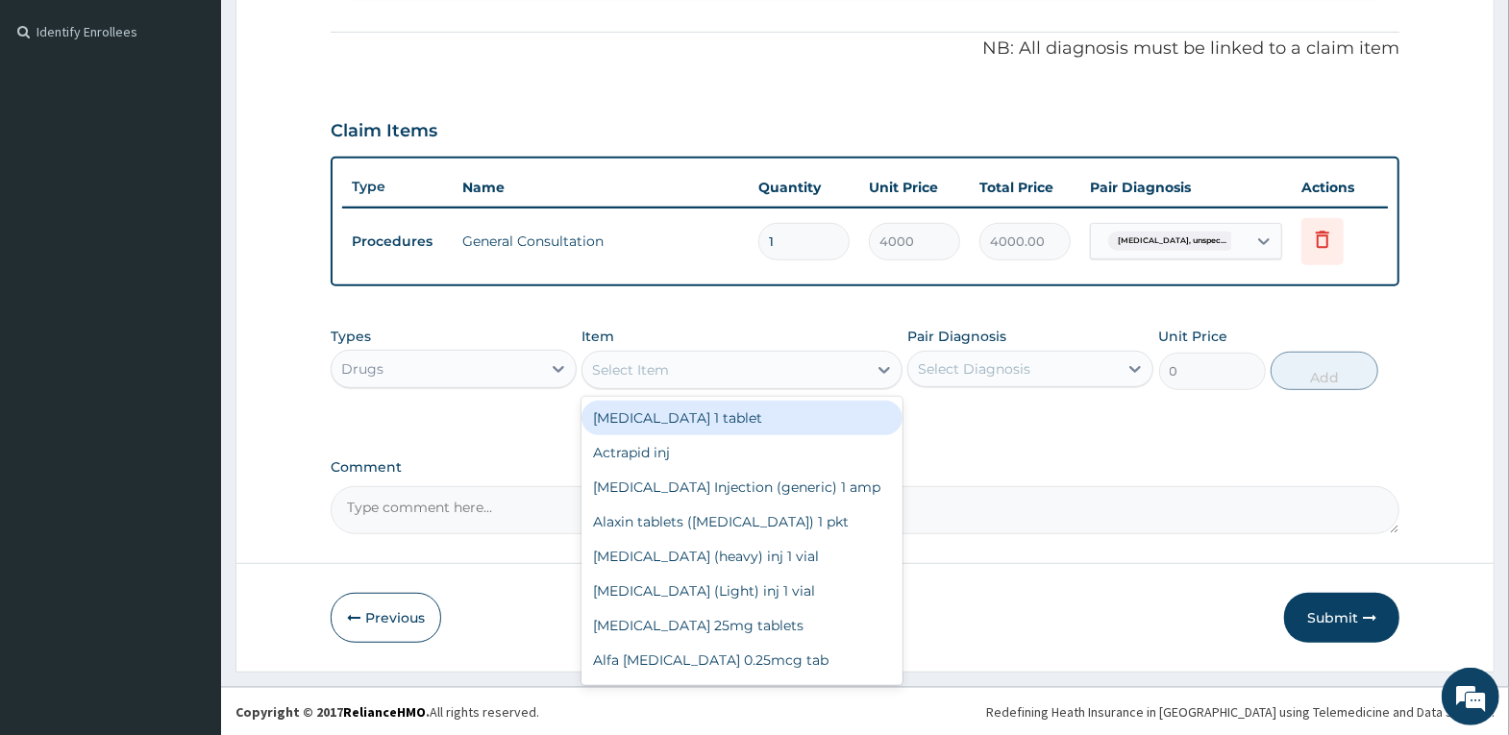
click at [690, 366] on div "Select Item" at bounding box center [724, 370] width 284 height 31
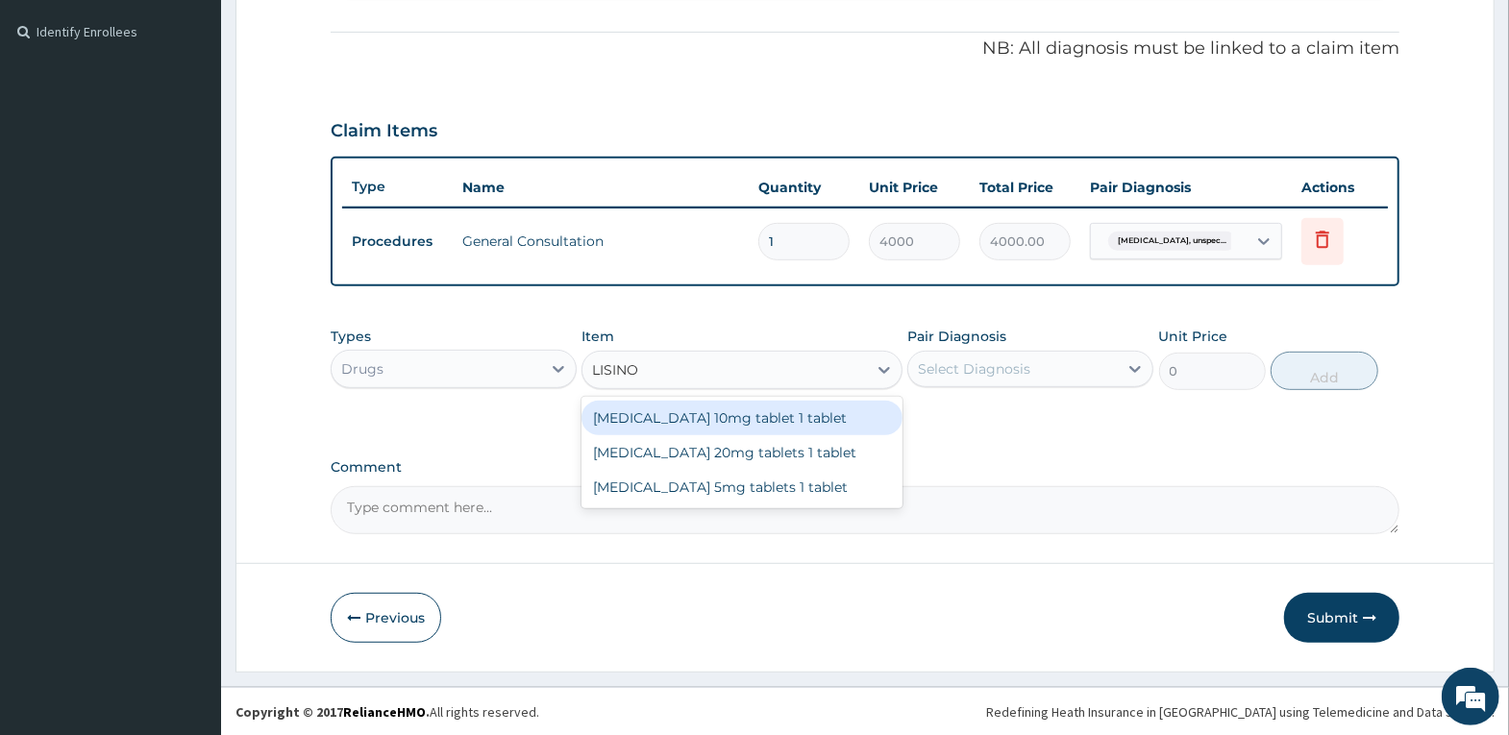
type input "LISINOP"
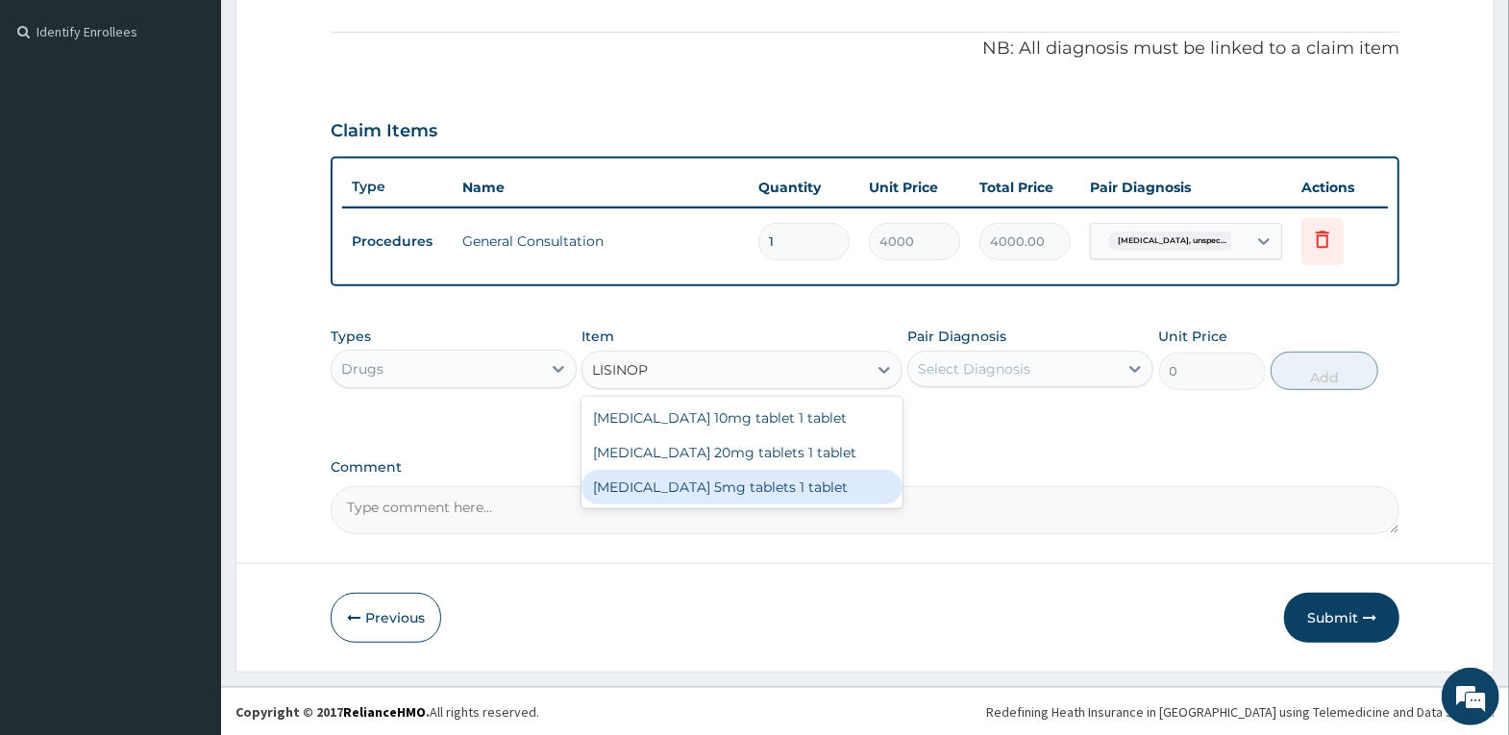
click at [748, 480] on div "Lisinopril 5mg tablets 1 tablet" at bounding box center [741, 487] width 321 height 35
type input "80"
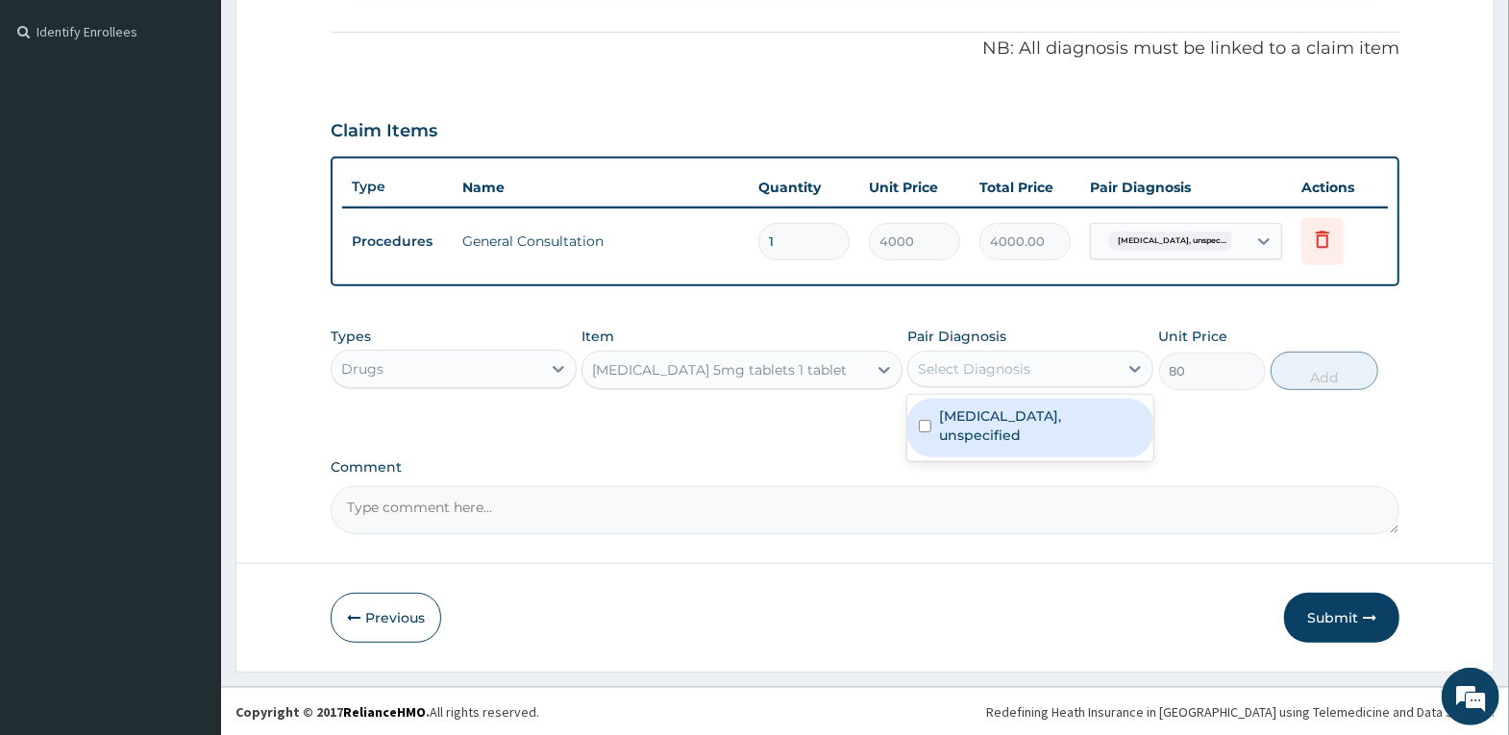
click at [1002, 373] on div "Select Diagnosis" at bounding box center [974, 368] width 112 height 19
click at [1001, 418] on label "Essential hypertension, unspecified" at bounding box center [1040, 426] width 203 height 38
checkbox input "true"
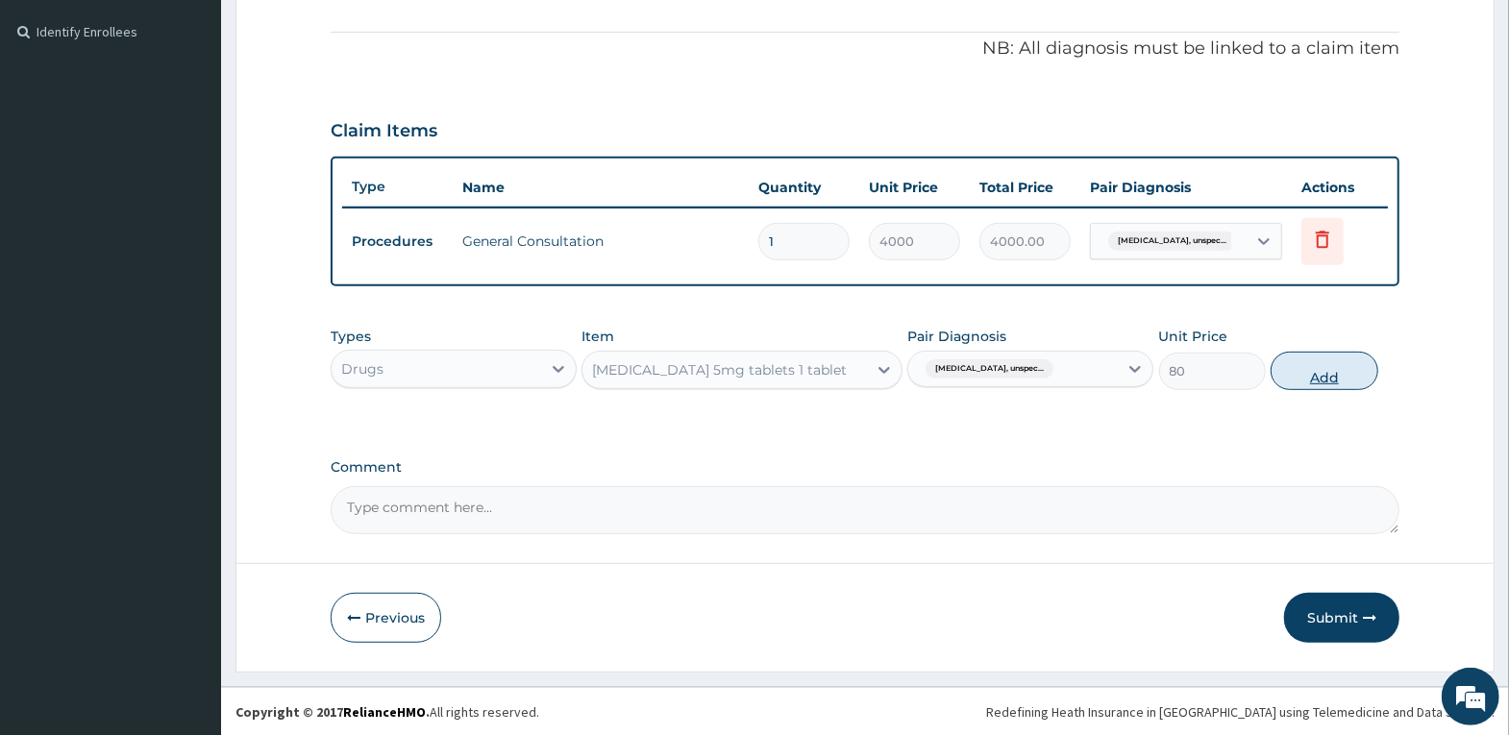
click at [1313, 365] on button "Add" at bounding box center [1324, 371] width 107 height 38
type input "0"
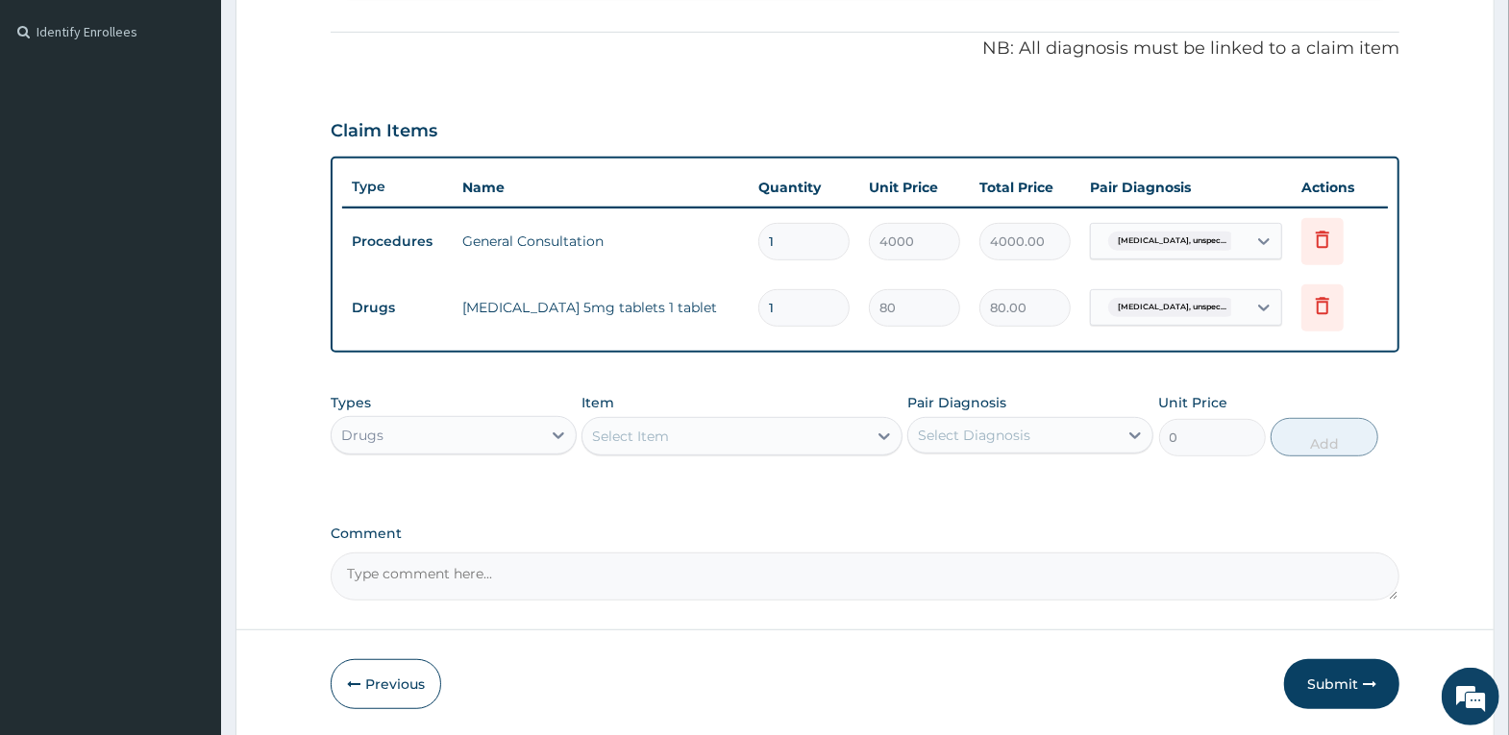
type input "14"
type input "1120.00"
type input "14"
click at [856, 388] on div "Types Drugs Item Select Item Pair Diagnosis Select Diagnosis Unit Price 0 Add" at bounding box center [865, 424] width 1069 height 83
click at [1347, 680] on button "Submit" at bounding box center [1341, 684] width 115 height 50
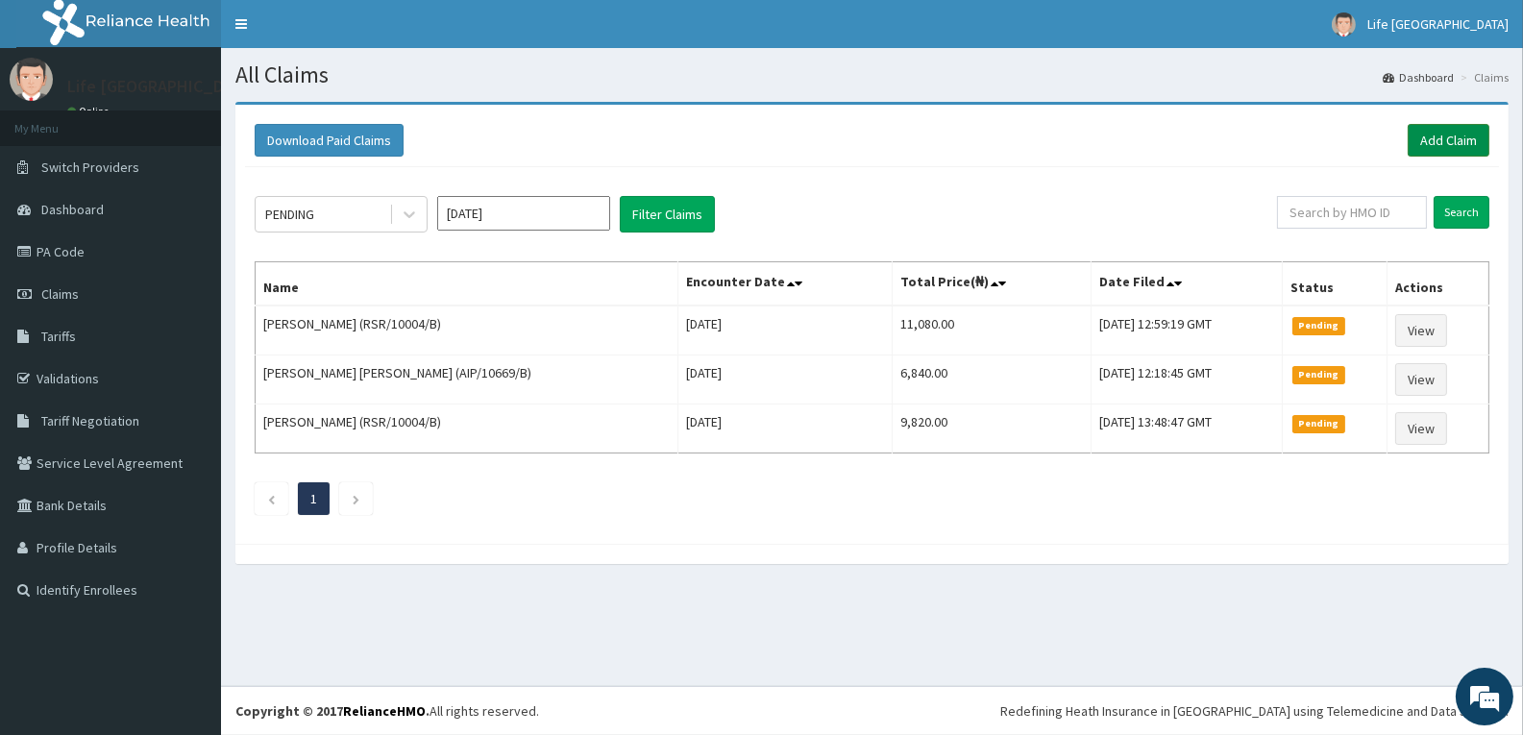
click at [1447, 130] on link "Add Claim" at bounding box center [1449, 140] width 82 height 33
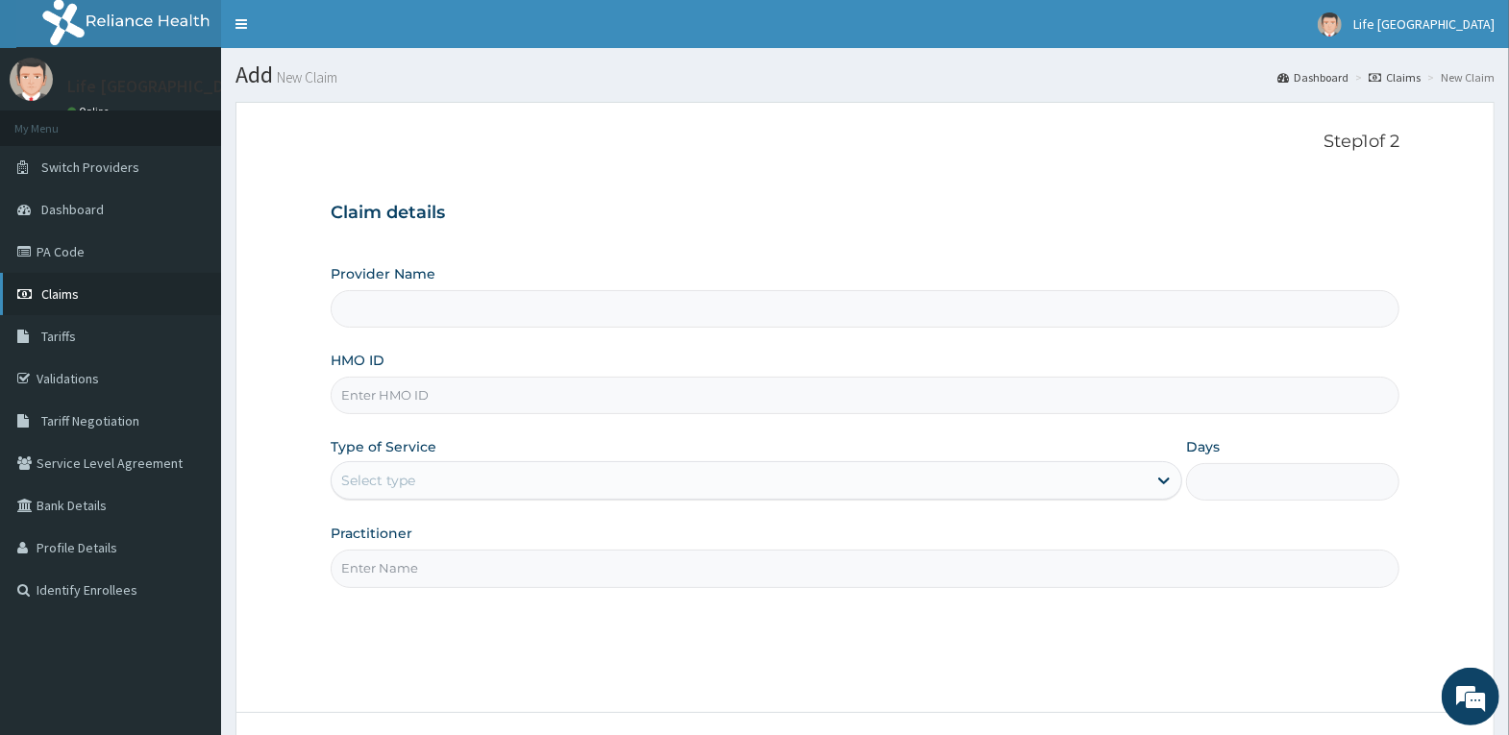
click at [81, 295] on link "Claims" at bounding box center [110, 294] width 221 height 42
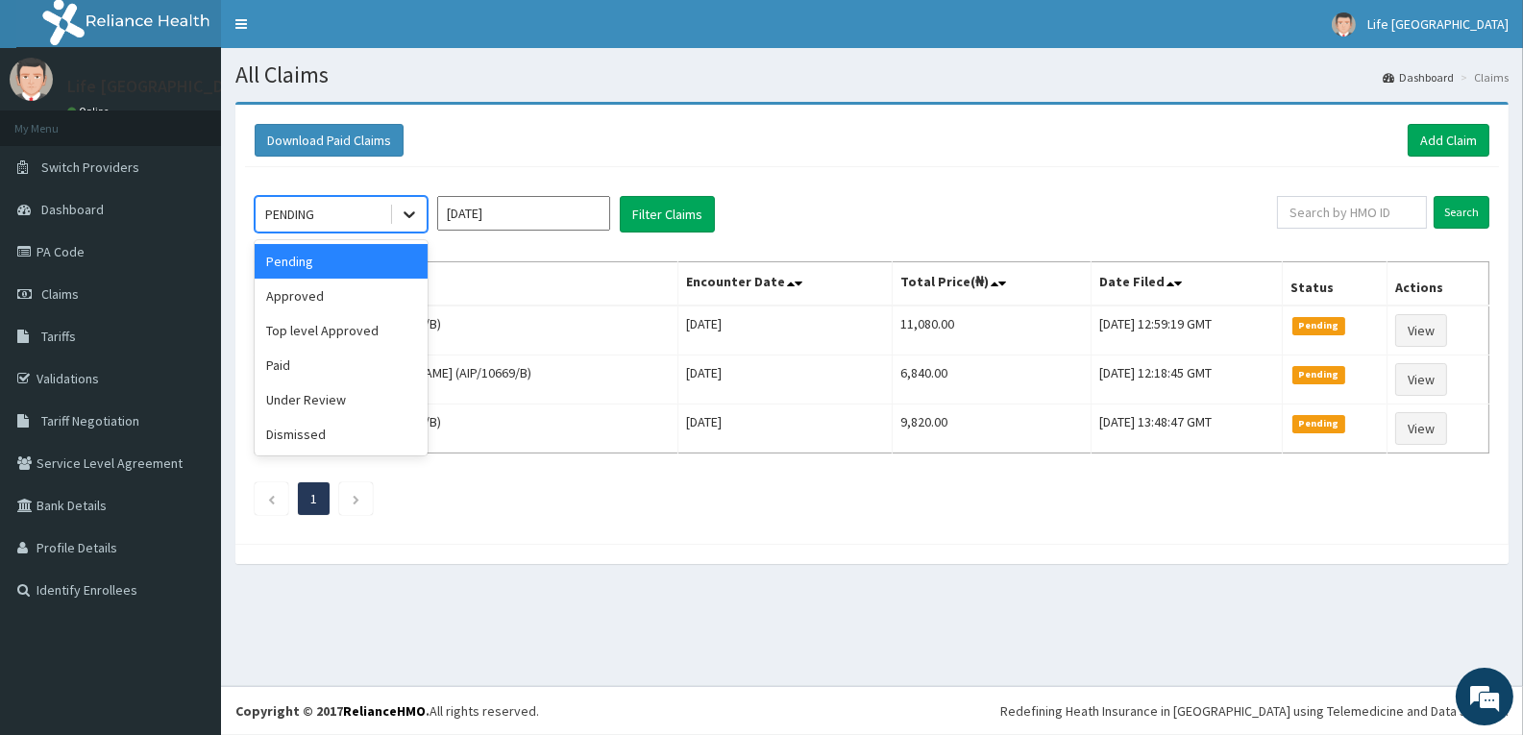
click at [397, 216] on div at bounding box center [409, 214] width 35 height 35
click at [361, 288] on div "Approved" at bounding box center [341, 296] width 173 height 35
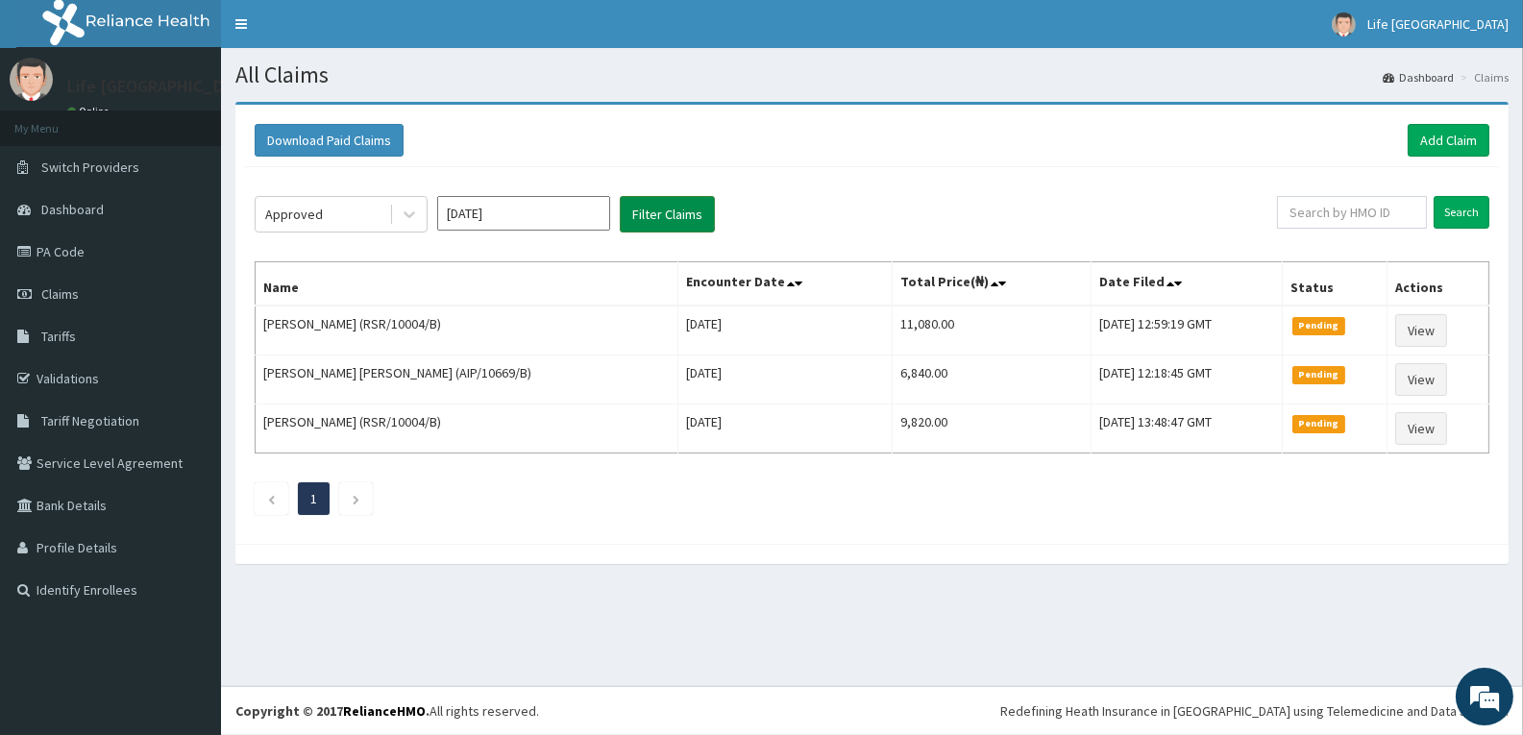
click at [692, 211] on button "Filter Claims" at bounding box center [667, 214] width 95 height 37
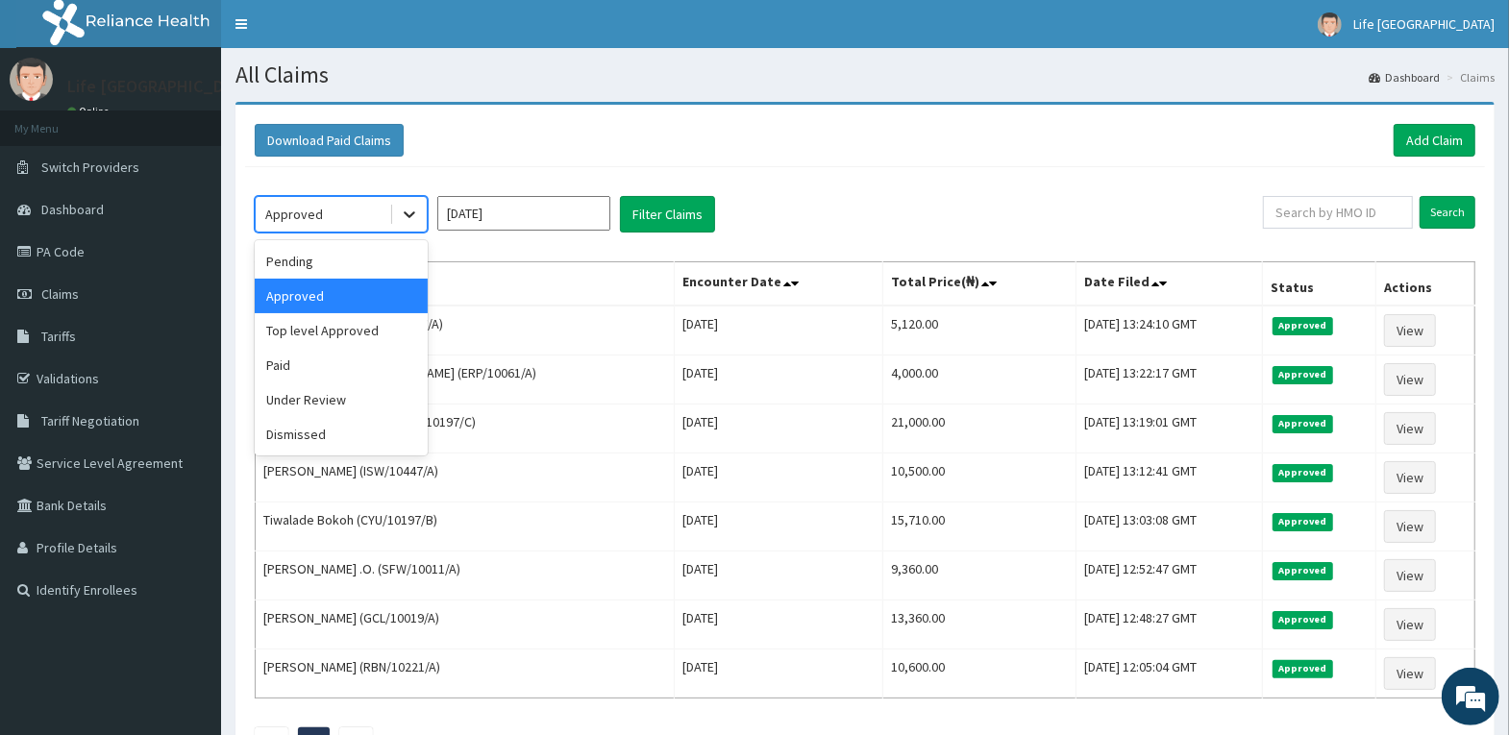
click at [400, 211] on icon at bounding box center [409, 214] width 19 height 19
click at [351, 261] on div "Pending" at bounding box center [341, 261] width 173 height 35
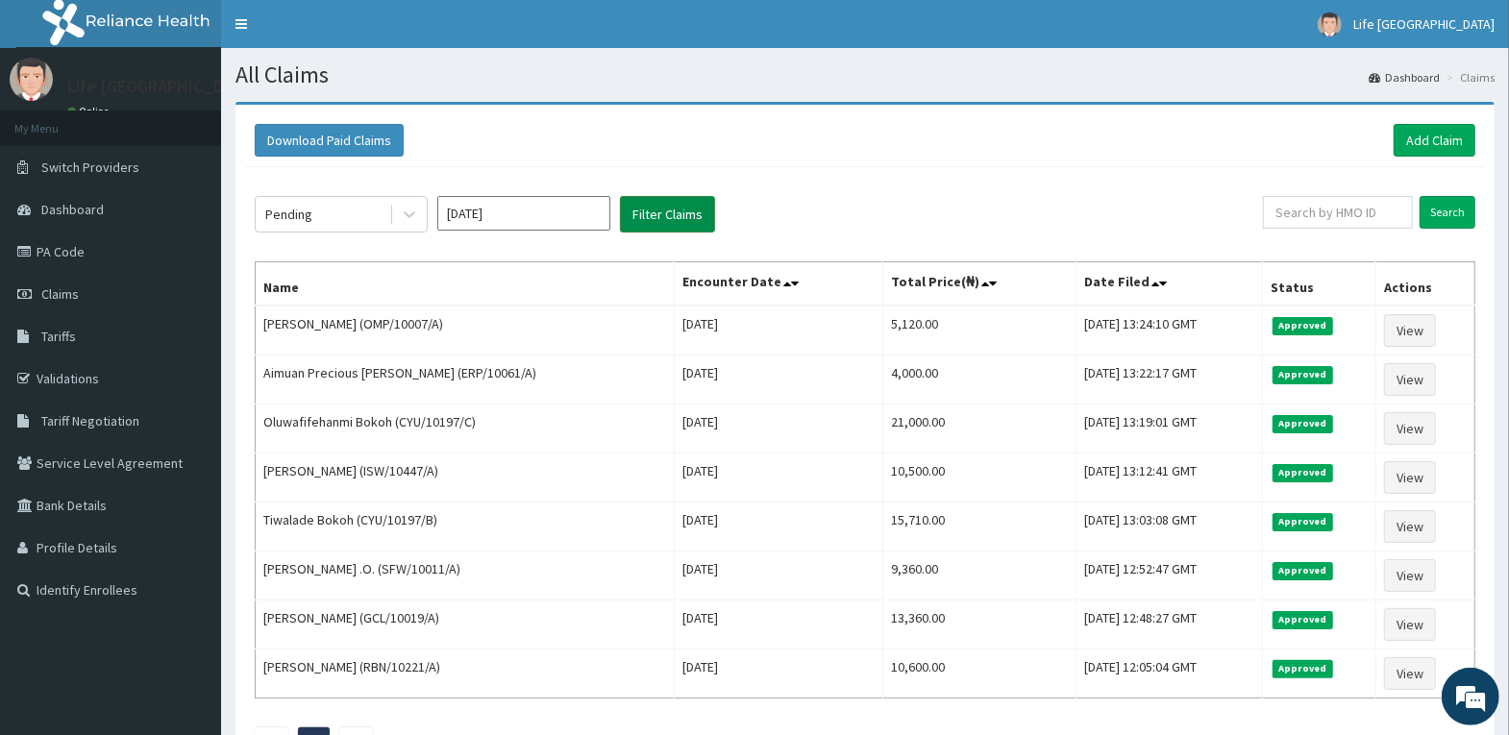
click at [651, 214] on button "Filter Claims" at bounding box center [667, 214] width 95 height 37
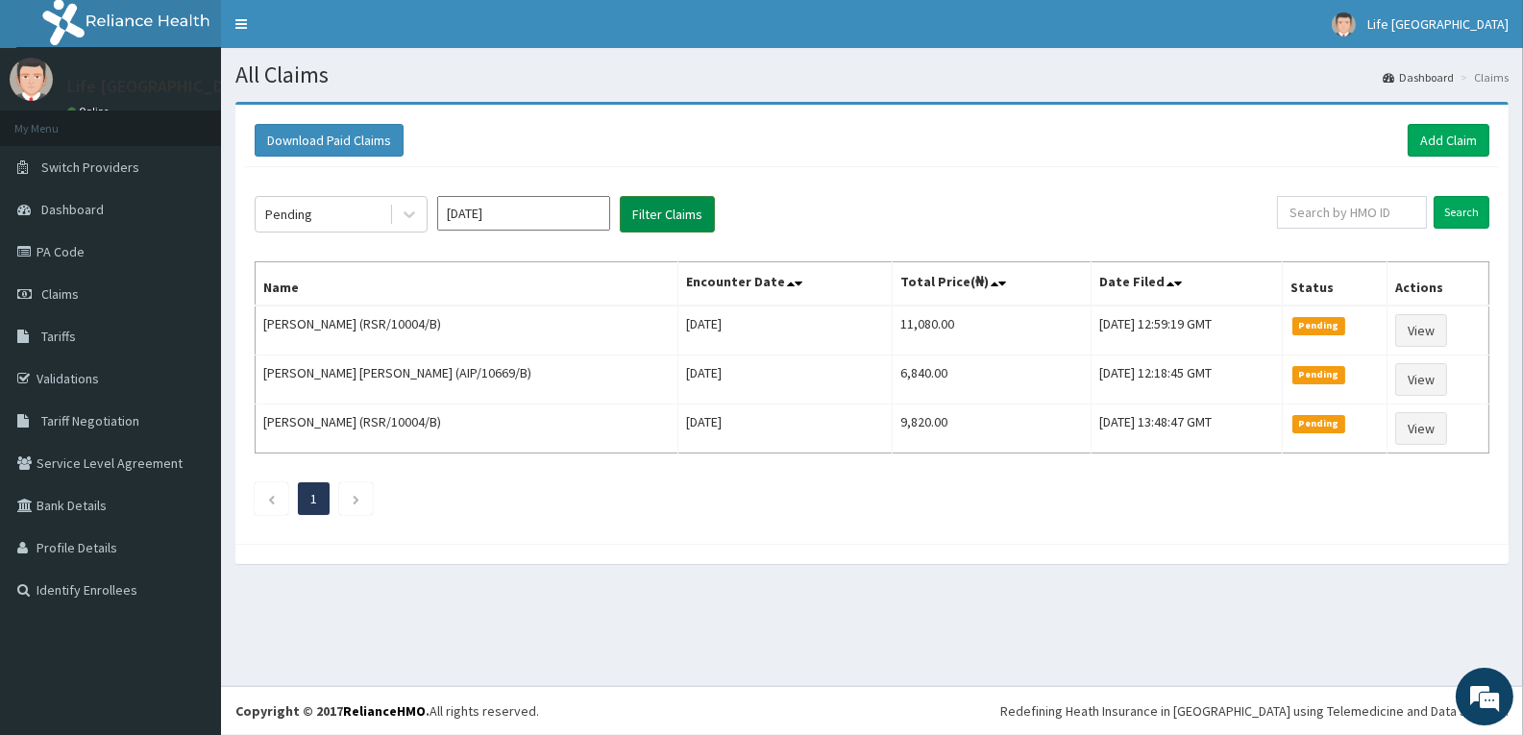
click at [651, 214] on button "Filter Claims" at bounding box center [667, 214] width 95 height 37
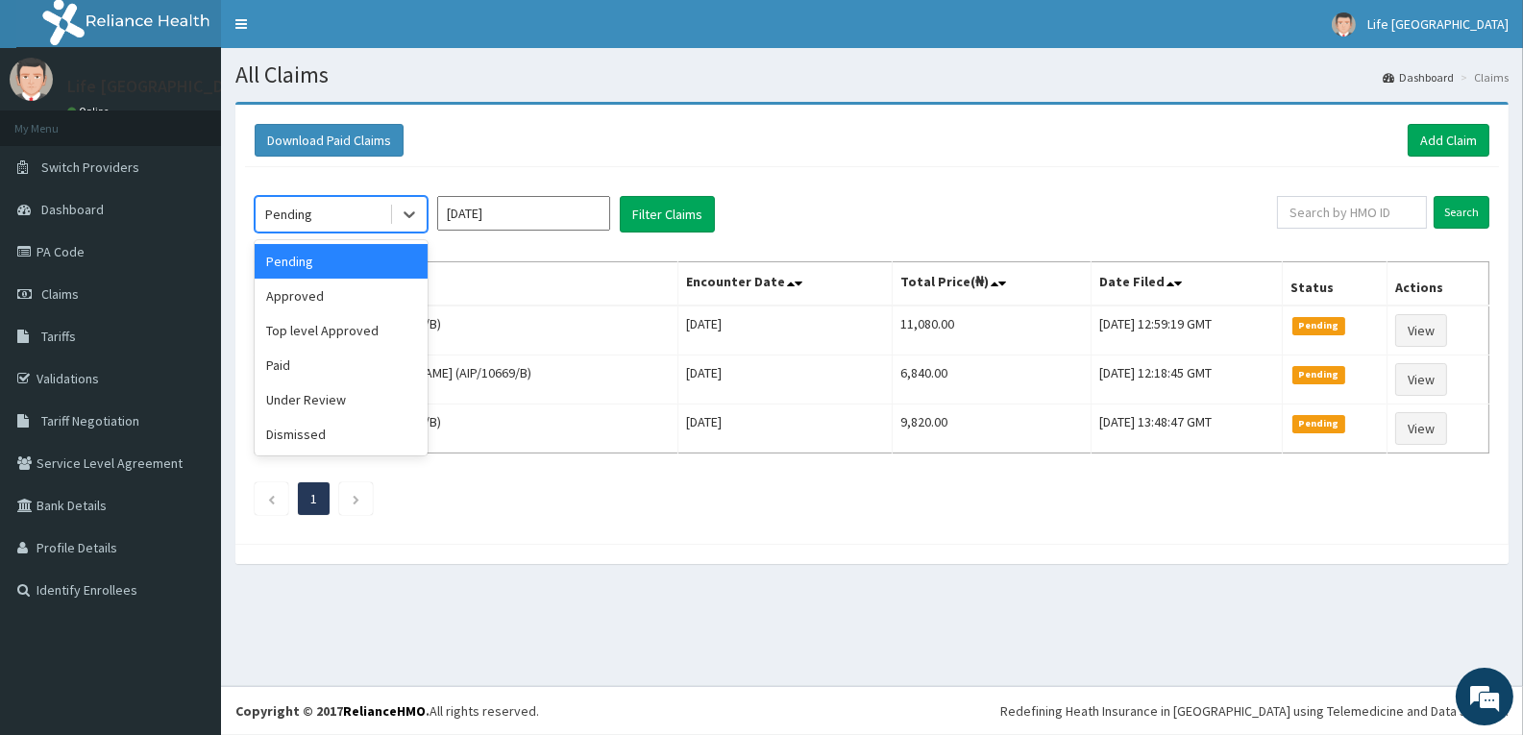
drag, startPoint x: 408, startPoint y: 210, endPoint x: 409, endPoint y: 246, distance: 36.6
click at [408, 215] on icon at bounding box center [409, 214] width 19 height 19
click at [386, 298] on div "Approved" at bounding box center [341, 296] width 173 height 35
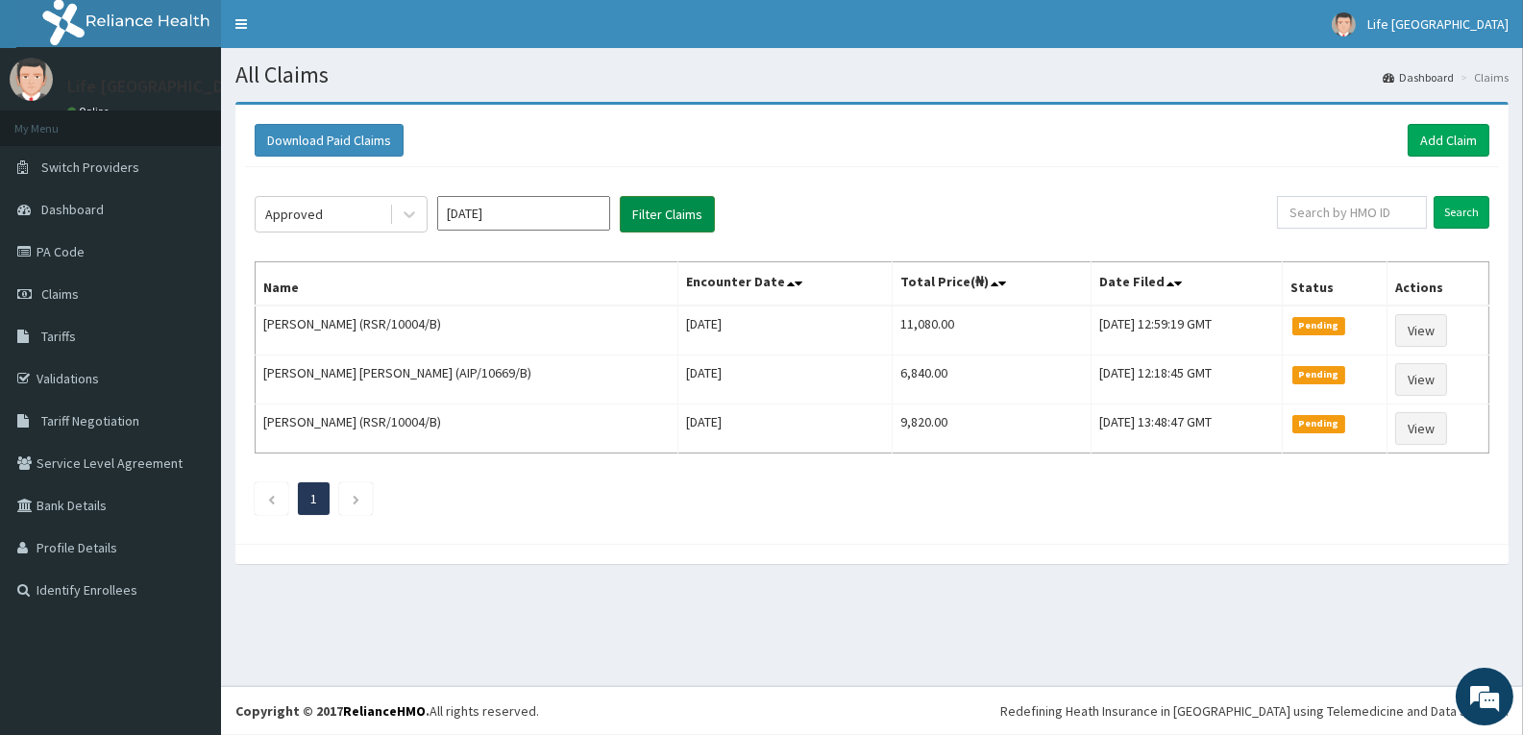
click at [664, 222] on button "Filter Claims" at bounding box center [667, 214] width 95 height 37
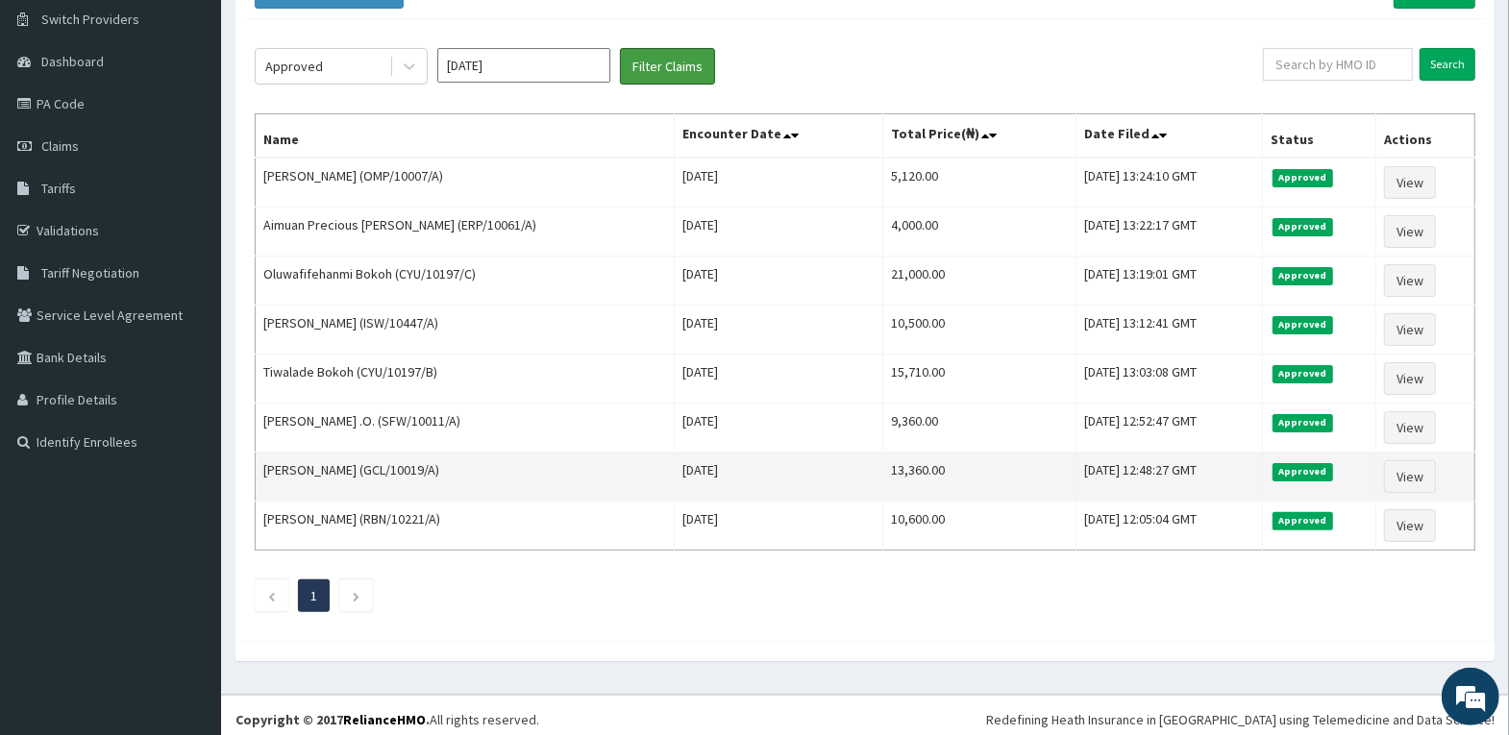
scroll to position [156, 0]
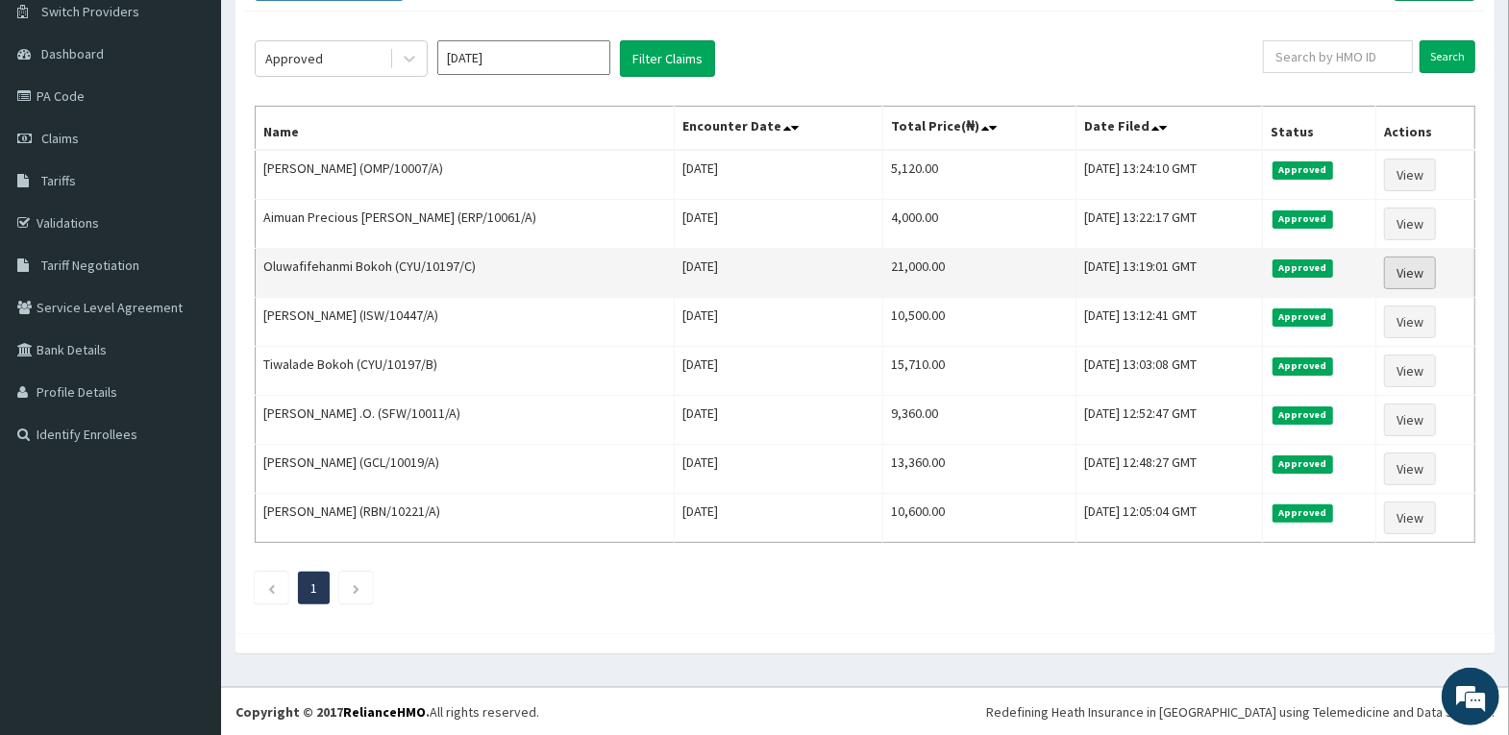
click at [1398, 262] on link "View" at bounding box center [1410, 273] width 52 height 33
